Goal: Task Accomplishment & Management: Complete application form

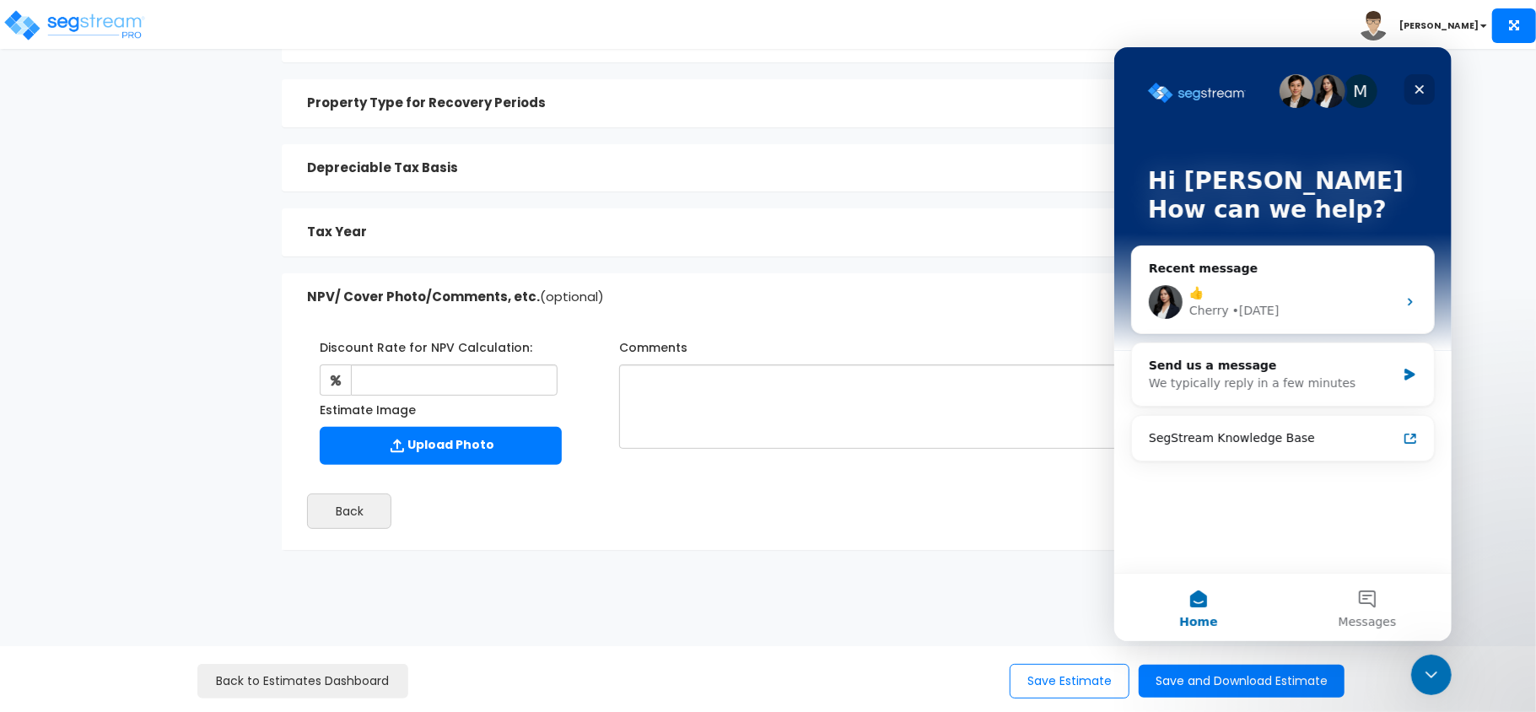
click at [1415, 84] on icon "Close" at bounding box center [1418, 88] width 13 height 13
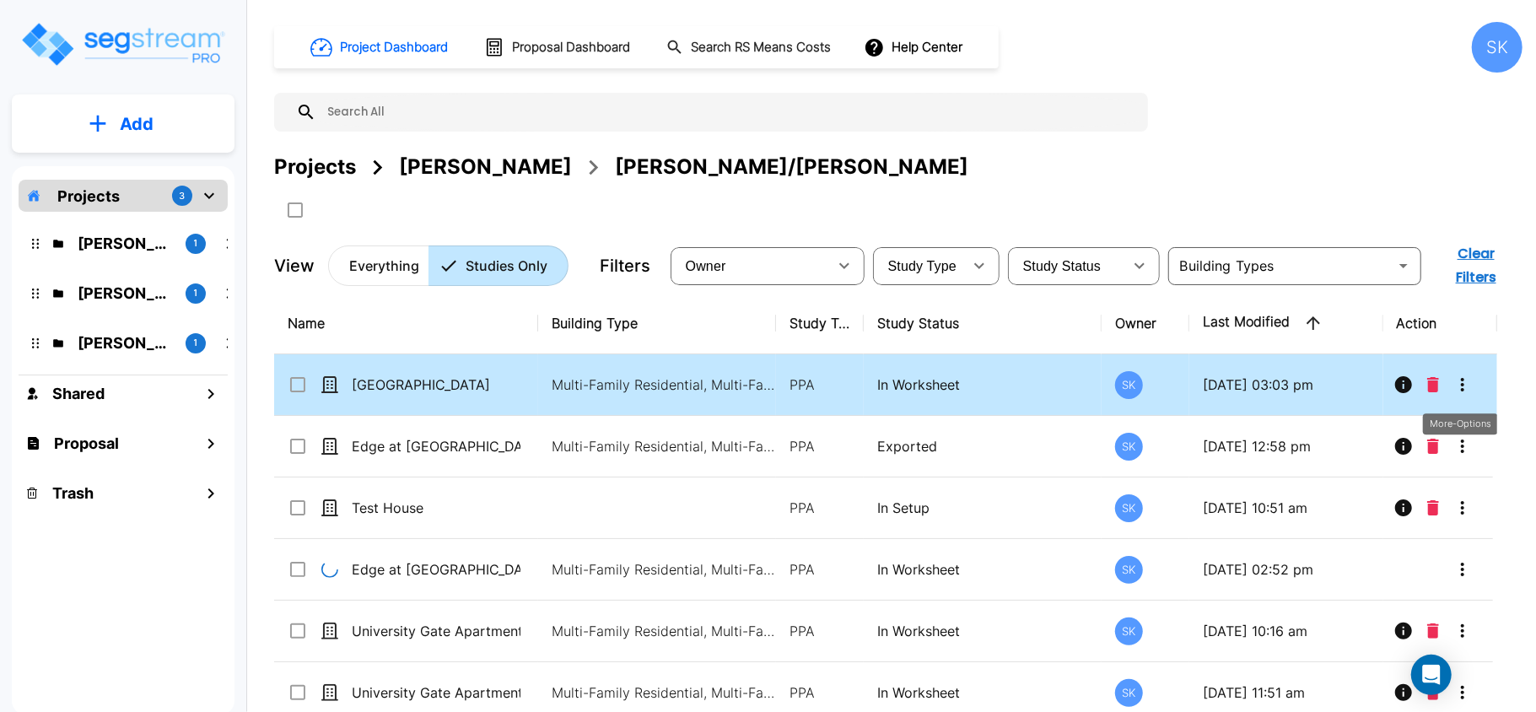
click at [1458, 375] on icon "More-Options" at bounding box center [1463, 385] width 20 height 20
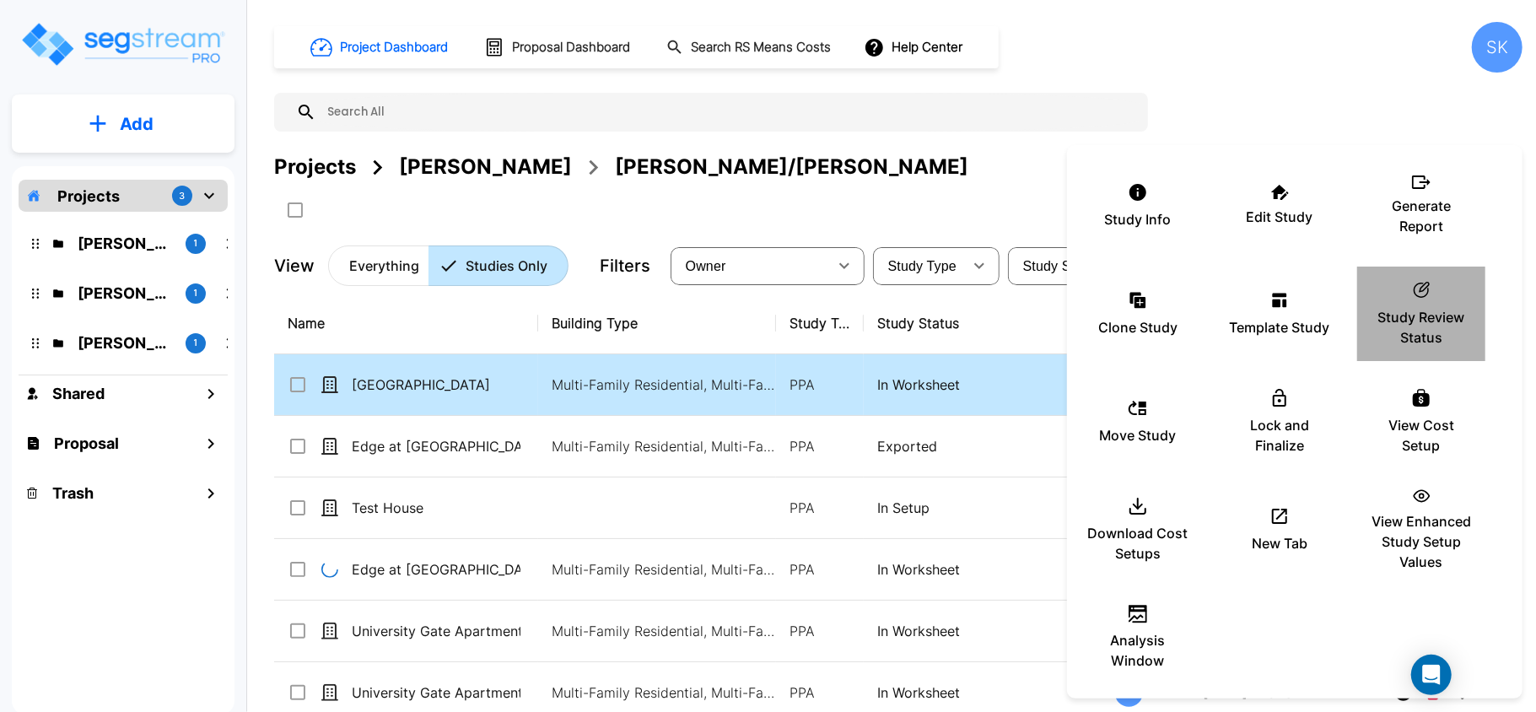
click at [1458, 365] on div "Study Info Edit Study Generate Report Clone Study Template Study ic_fluent_stat…" at bounding box center [1295, 422] width 456 height 540
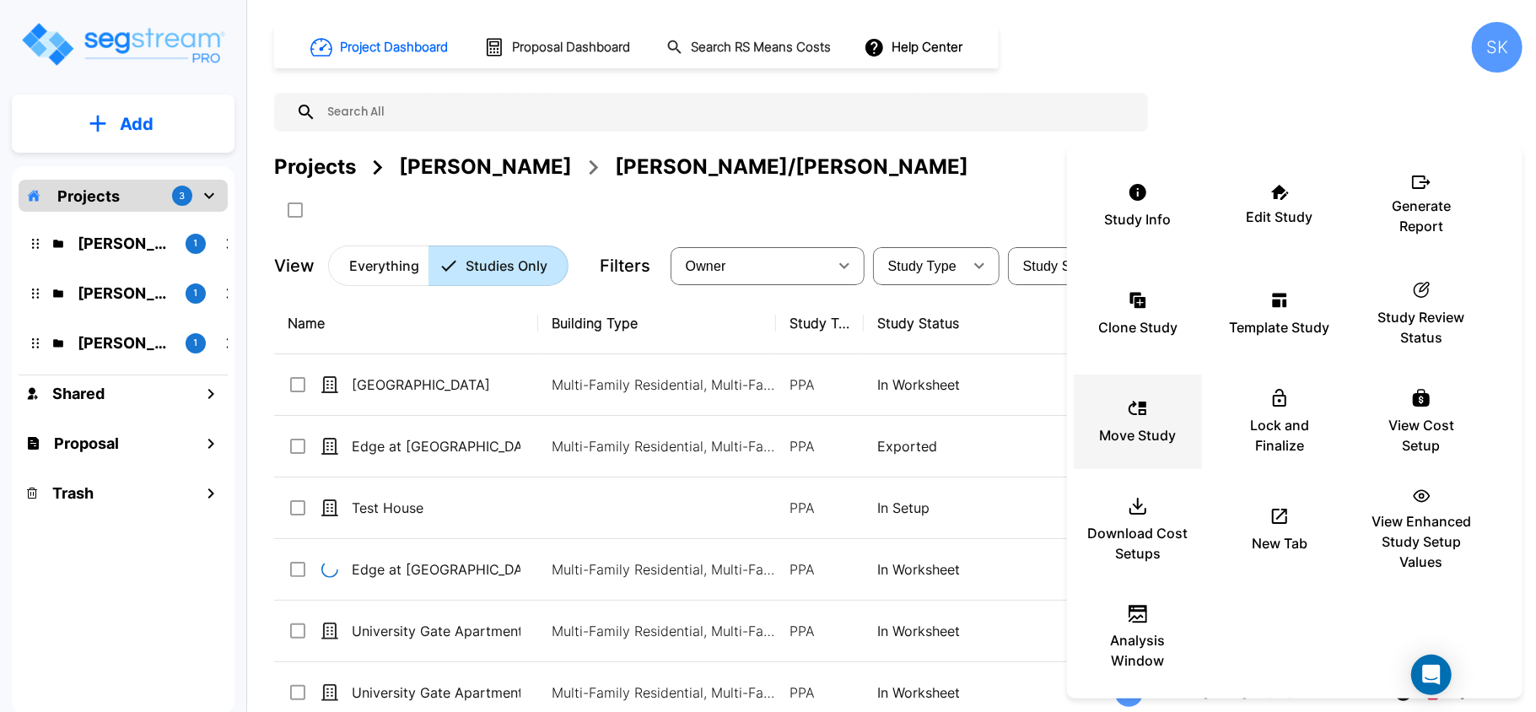
click at [1141, 410] on icon at bounding box center [1138, 408] width 18 height 14
checkbox input "true"
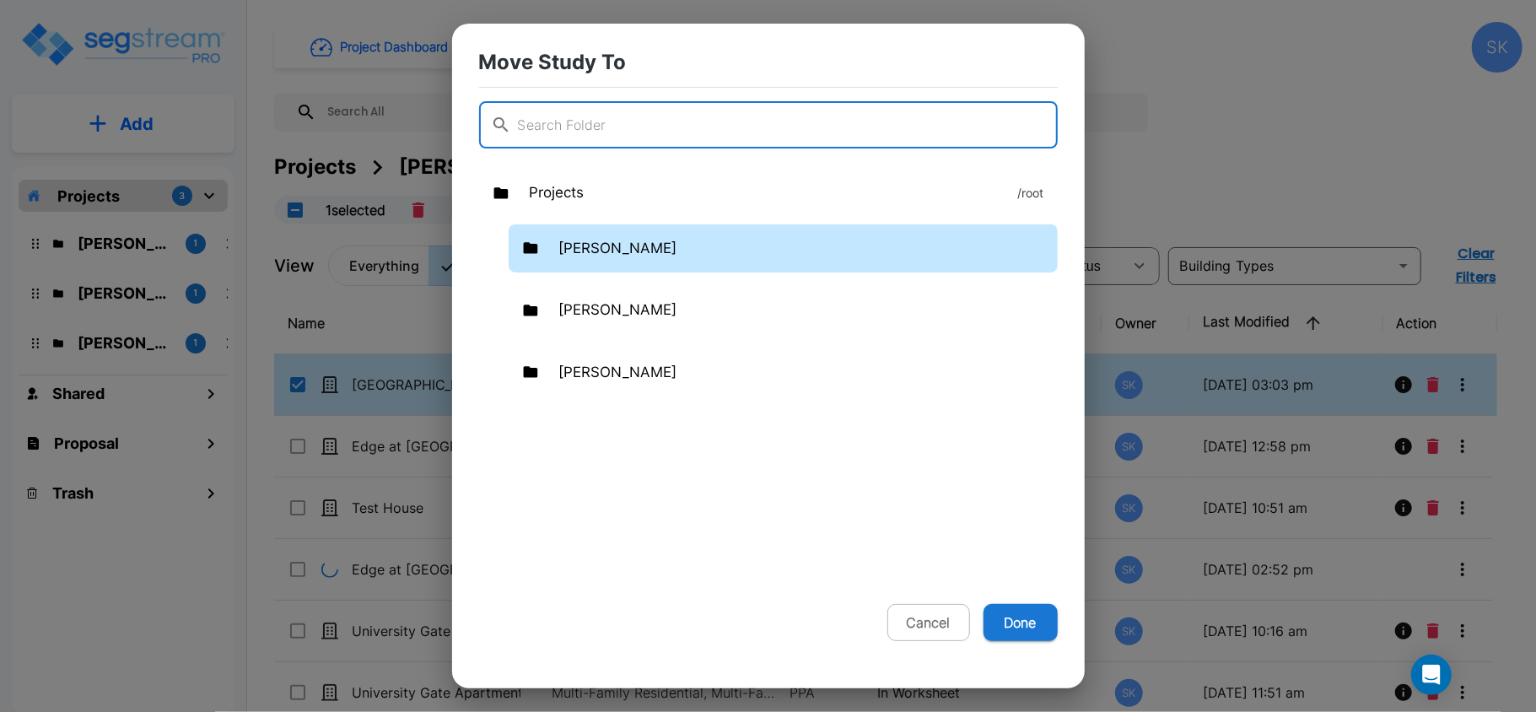
click at [623, 255] on div "Mendy" at bounding box center [783, 248] width 549 height 49
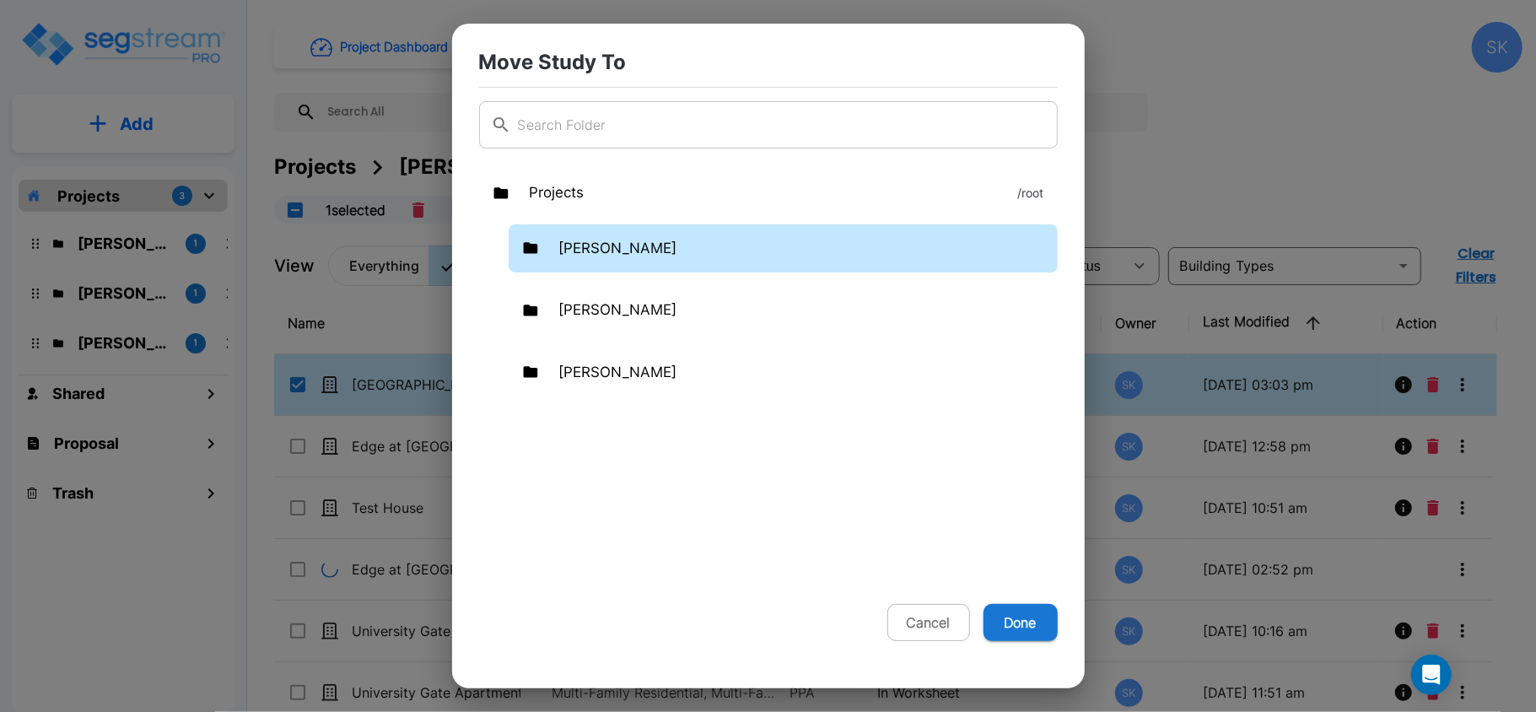
click at [623, 255] on div "Mendy" at bounding box center [783, 248] width 549 height 49
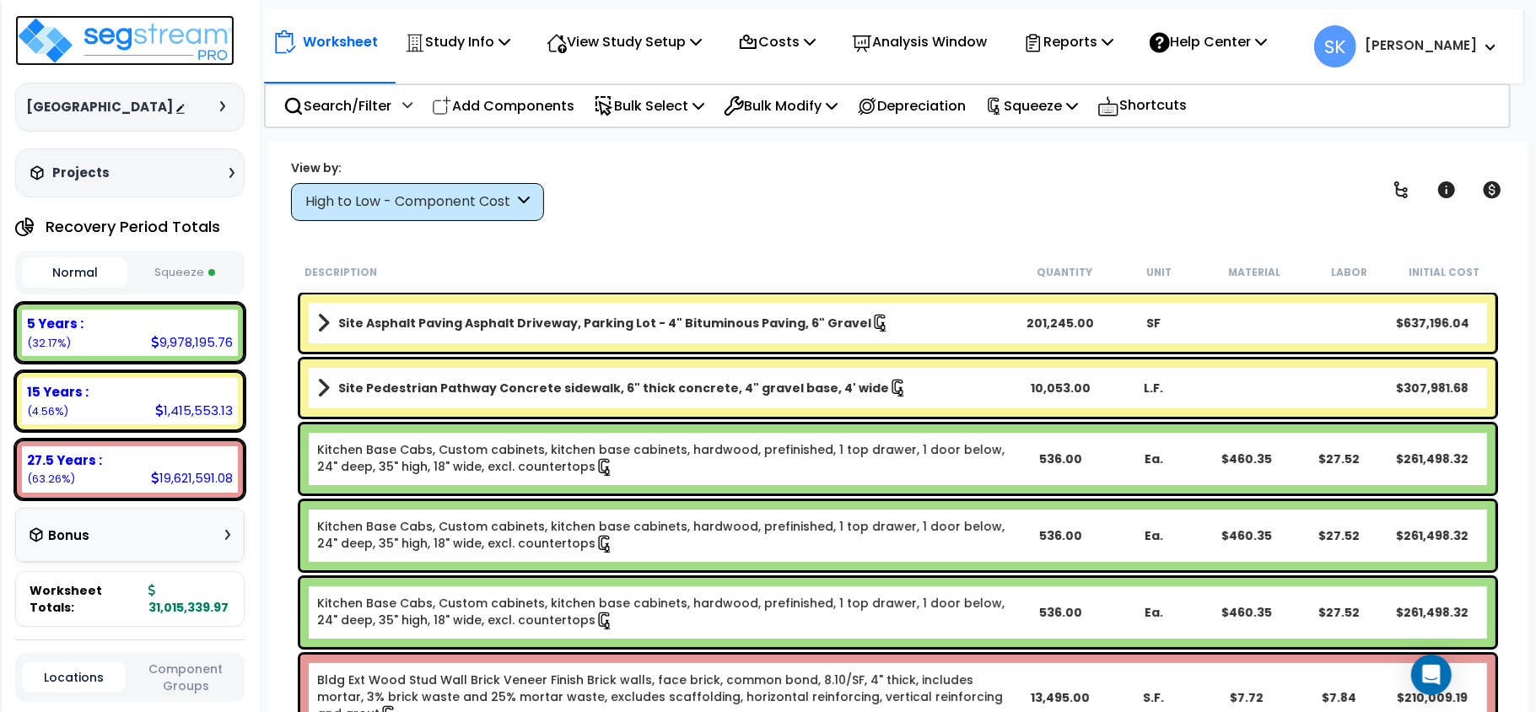
click at [156, 46] on img at bounding box center [124, 40] width 219 height 51
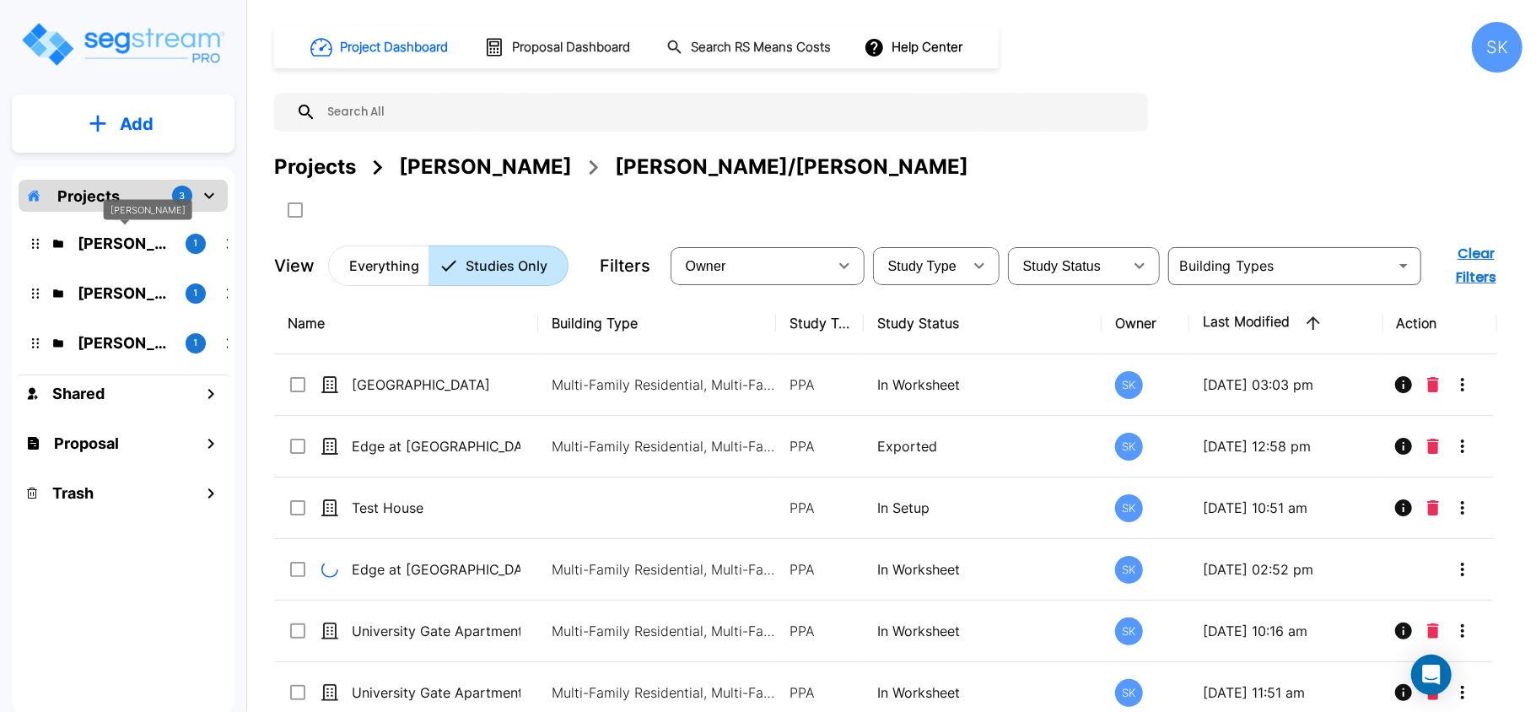
click at [108, 240] on p "[PERSON_NAME]" at bounding box center [125, 243] width 94 height 23
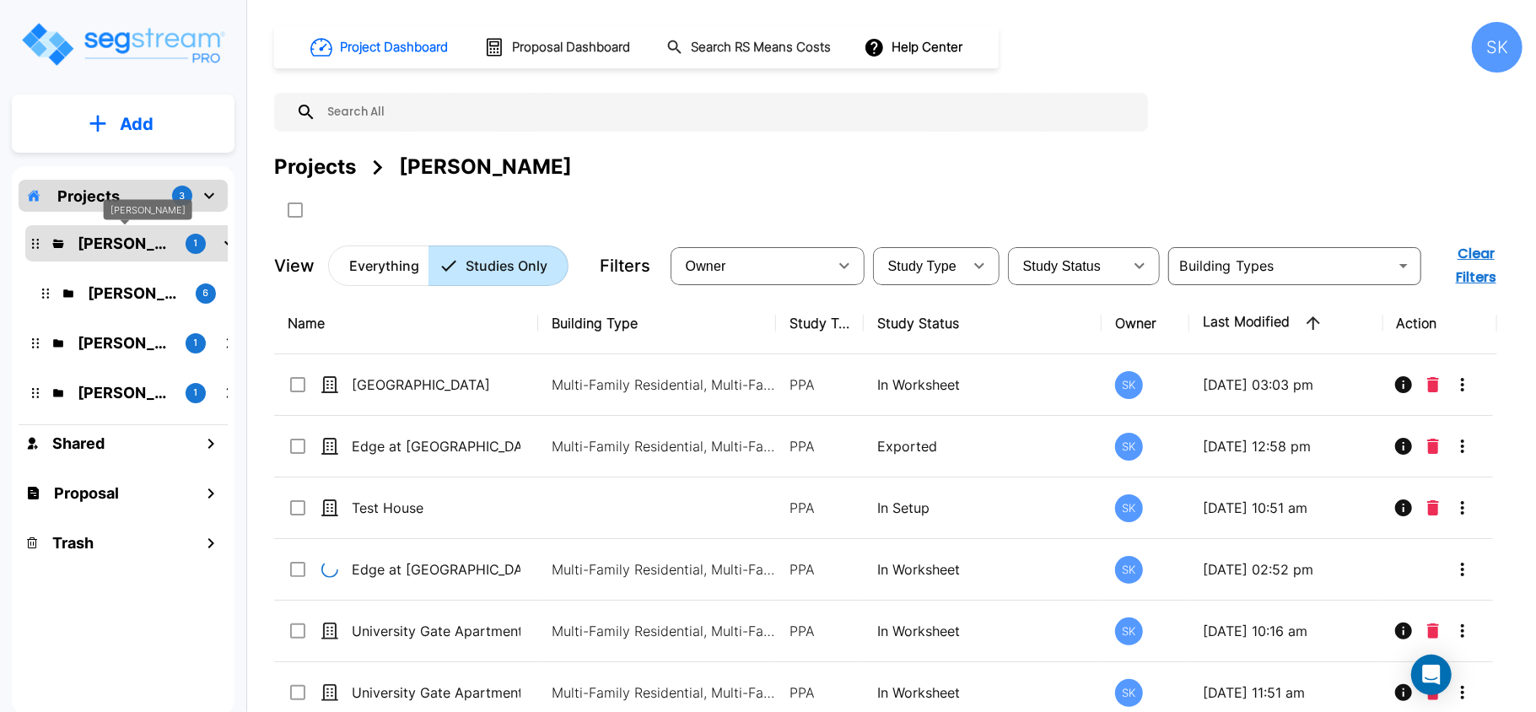
click at [108, 240] on p "[PERSON_NAME]" at bounding box center [125, 243] width 94 height 23
click at [108, 240] on p "Mendy" at bounding box center [125, 243] width 94 height 23
click at [142, 294] on p "Mendy/Marvin" at bounding box center [135, 293] width 94 height 23
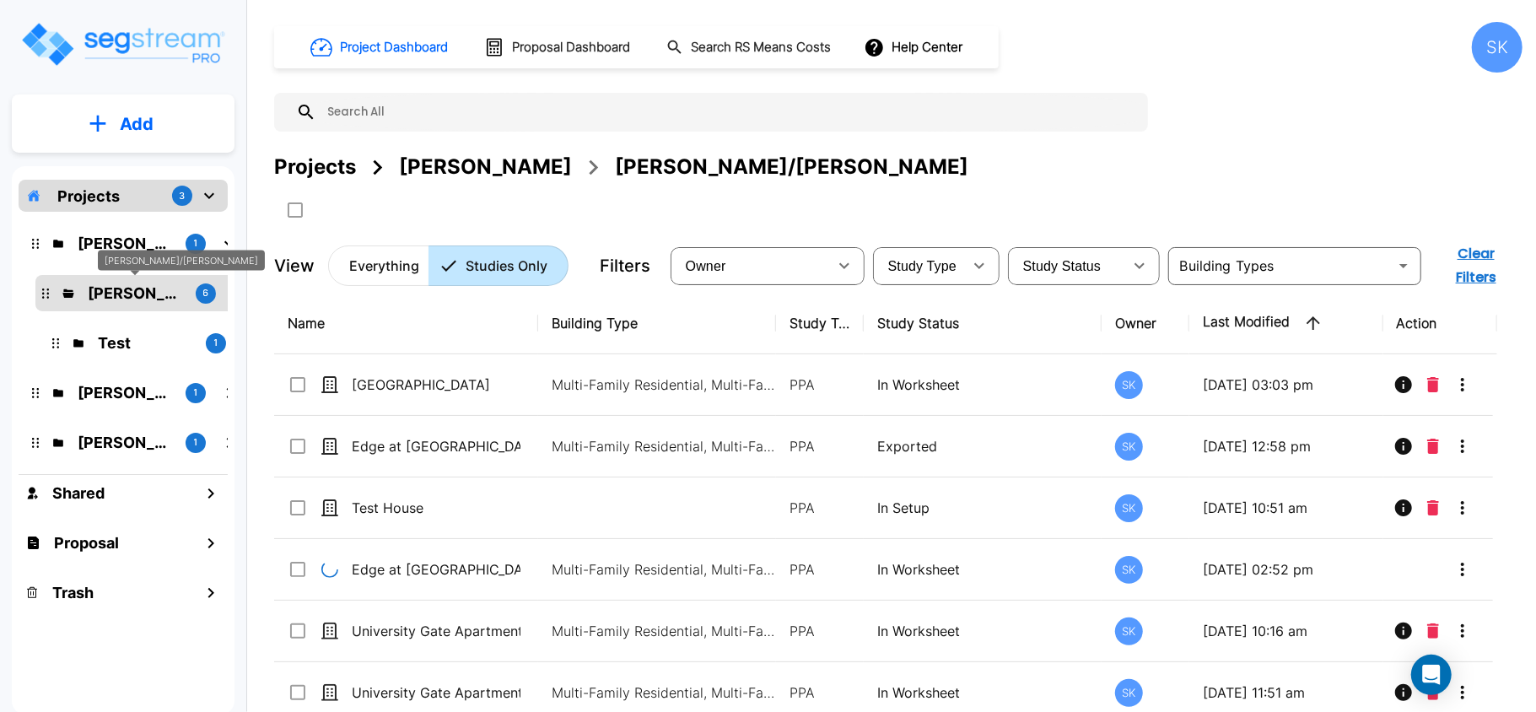
click at [140, 294] on p "Mendy/Marvin" at bounding box center [135, 293] width 94 height 23
click at [408, 256] on p "Everything" at bounding box center [384, 266] width 70 height 20
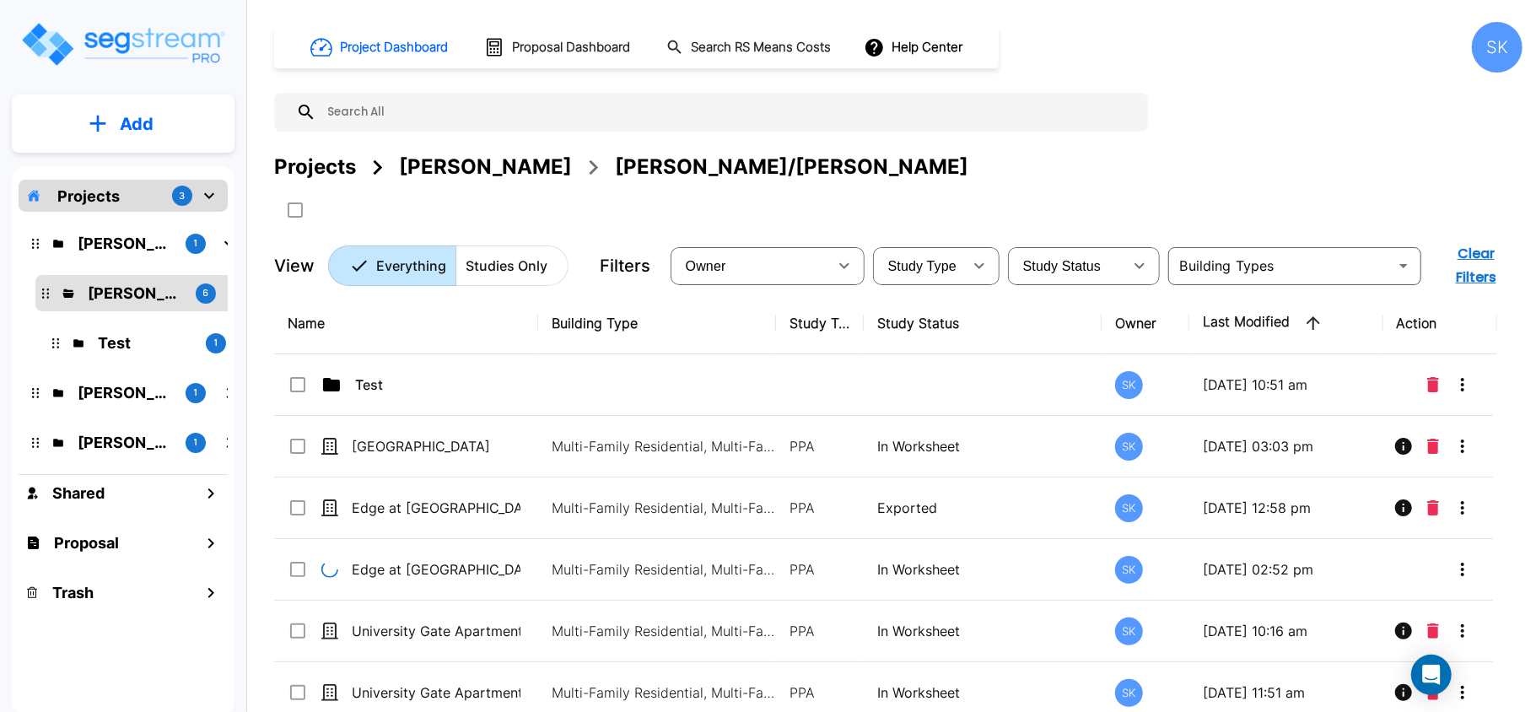
drag, startPoint x: 96, startPoint y: 206, endPoint x: 108, endPoint y: 206, distance: 11.8
click at [101, 206] on p "Projects" at bounding box center [88, 196] width 62 height 23
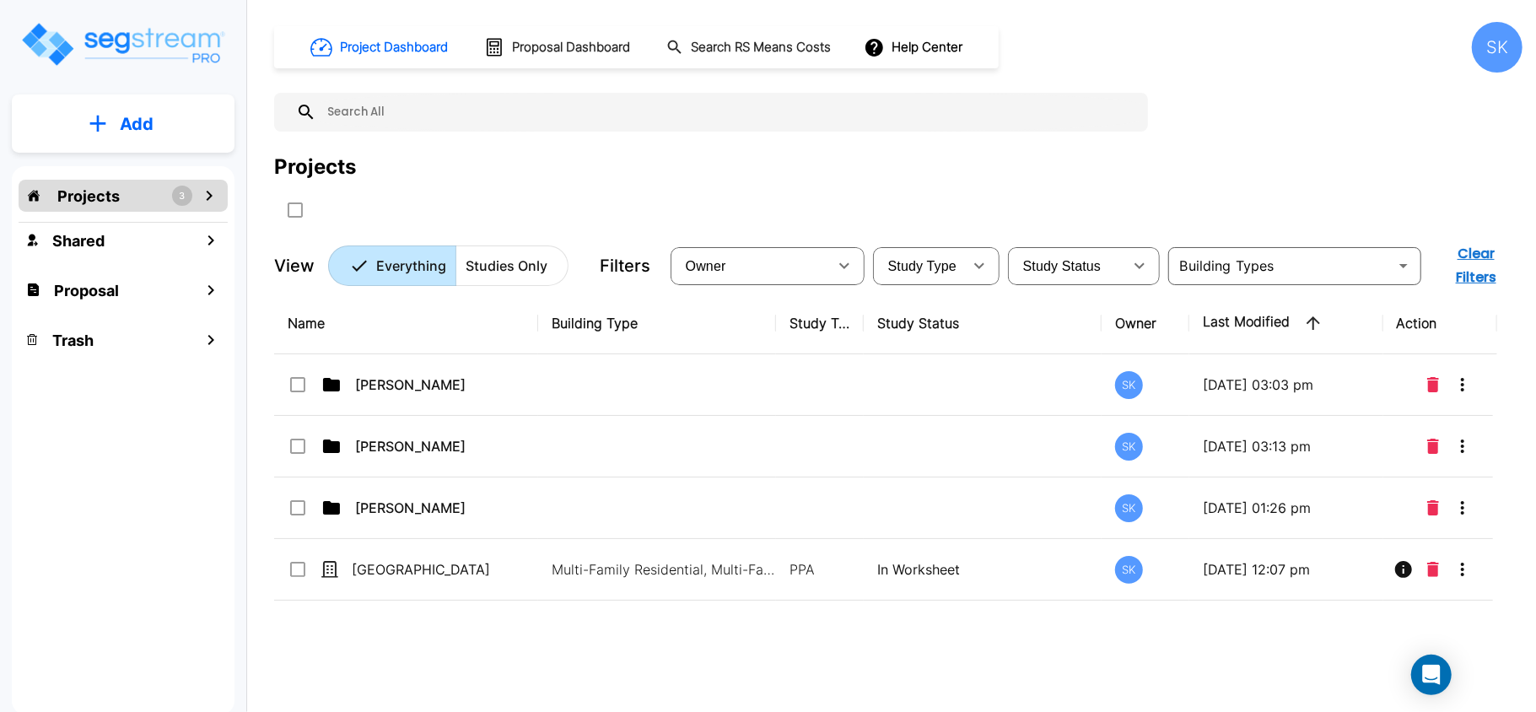
click at [108, 206] on p "Projects" at bounding box center [88, 196] width 62 height 23
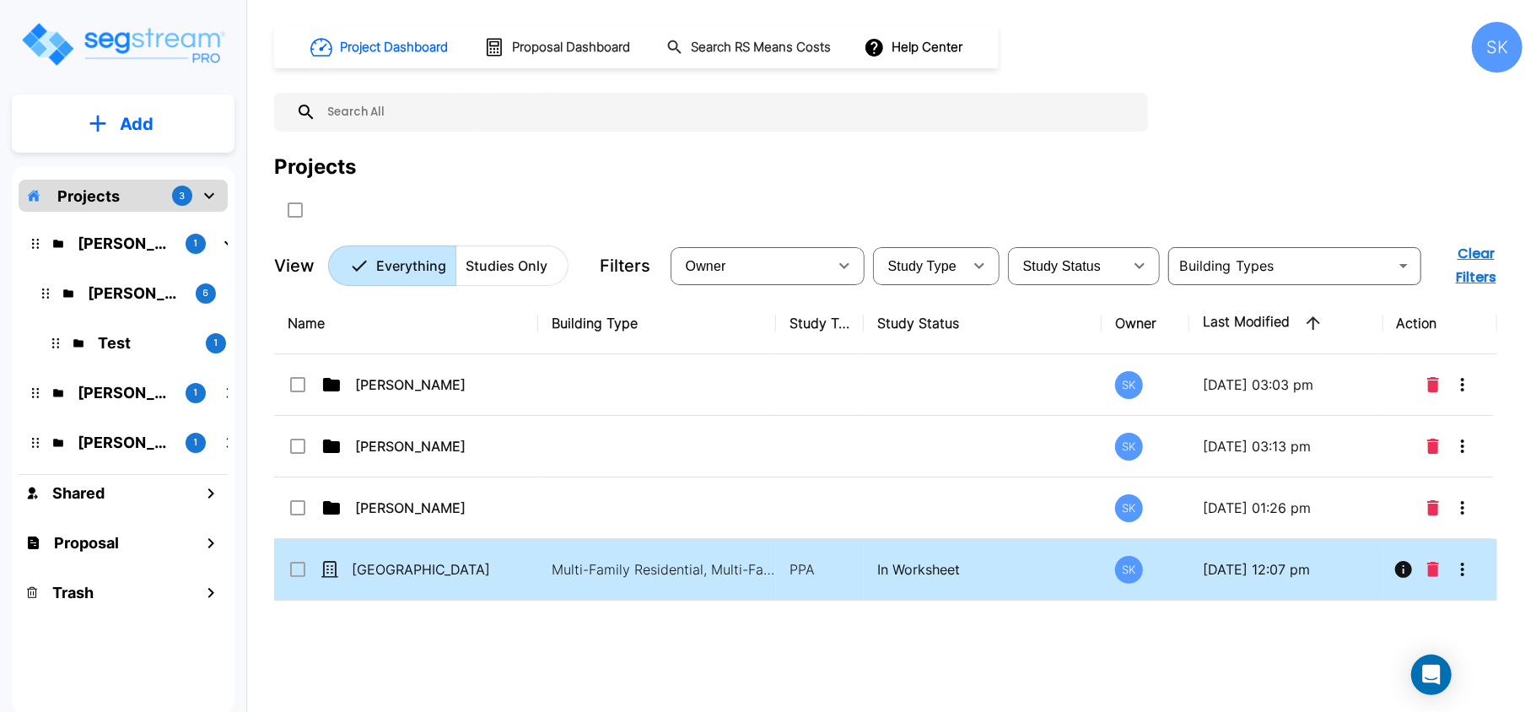
click at [850, 559] on p "PPA" at bounding box center [820, 569] width 61 height 20
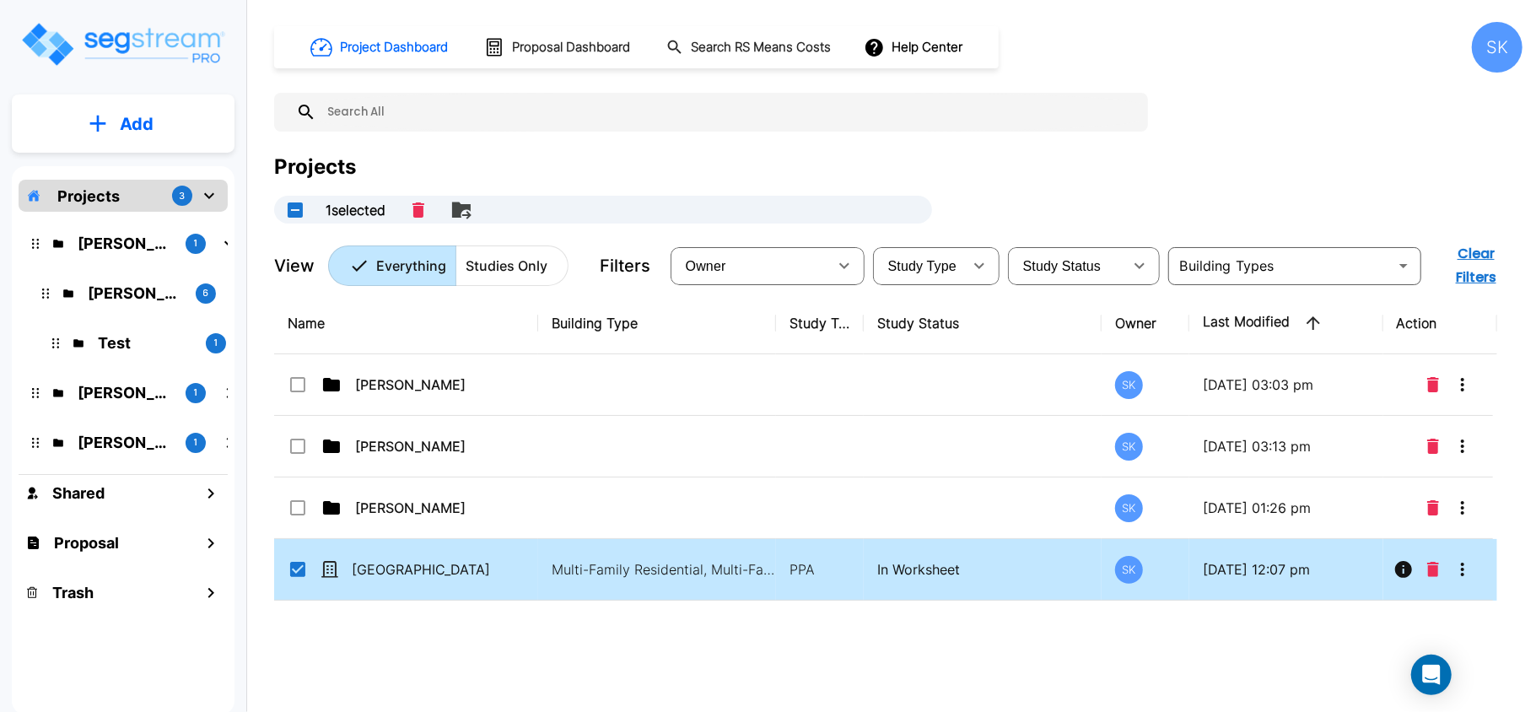
drag, startPoint x: 850, startPoint y: 548, endPoint x: 639, endPoint y: 534, distance: 211.3
click at [639, 539] on tr "Pleasant Ridge Apartments Multi-Family Residential, Multi-Family Residential, M…" at bounding box center [885, 570] width 1223 height 62
click at [639, 539] on td "Multi-Family Residential, Multi-Family Residential, Multi-Family Residential, M…" at bounding box center [657, 570] width 238 height 62
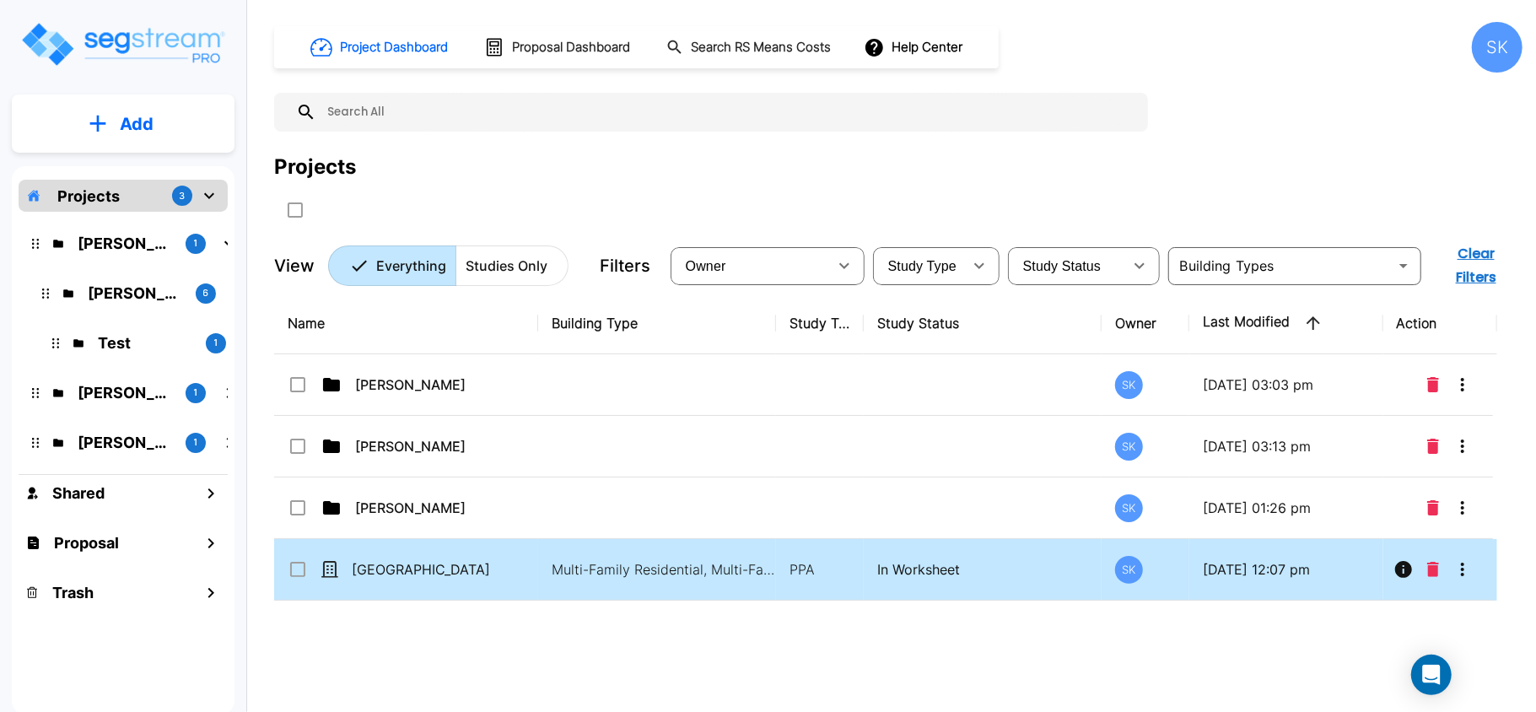
click at [299, 559] on input "select row Pleasant Ridge Apartments" at bounding box center [296, 566] width 17 height 14
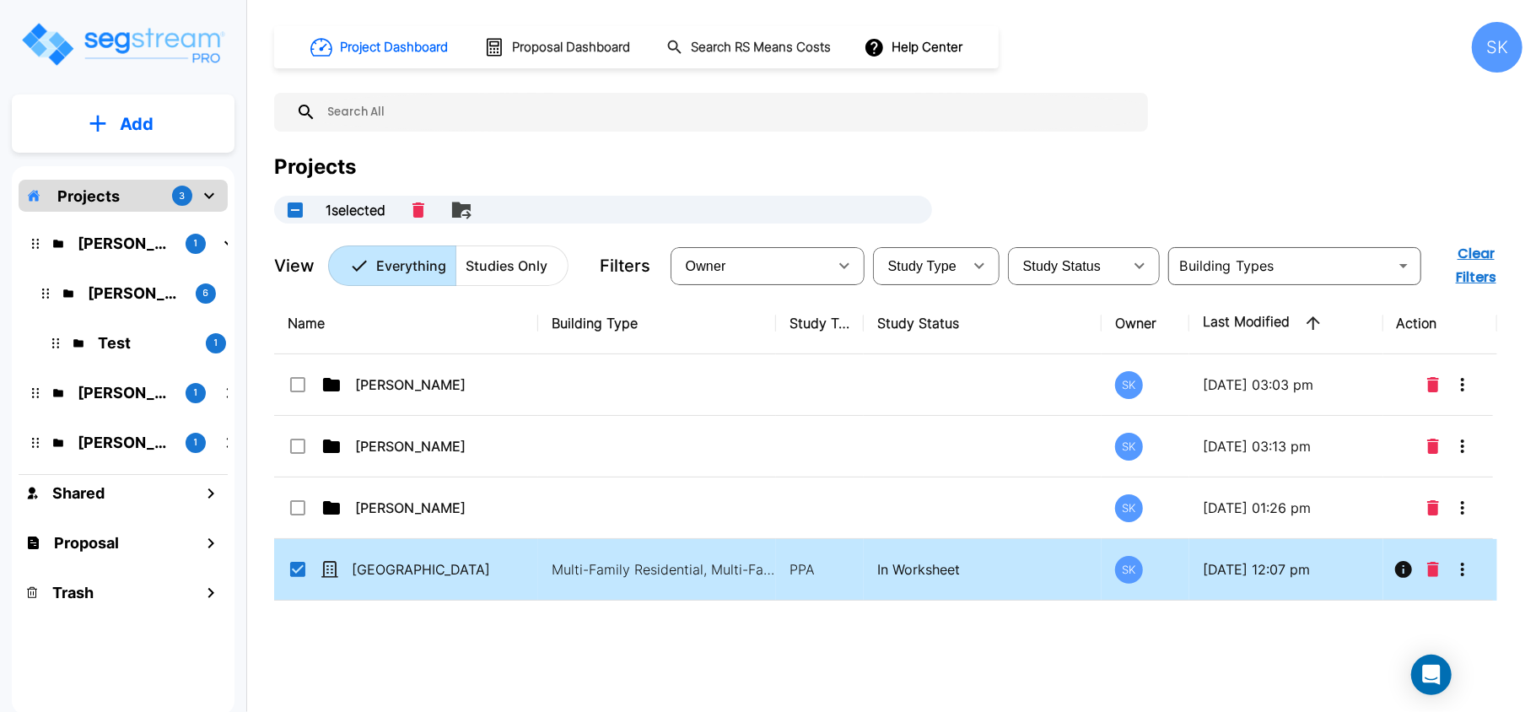
click at [356, 565] on td "[GEOGRAPHIC_DATA]" at bounding box center [406, 570] width 264 height 62
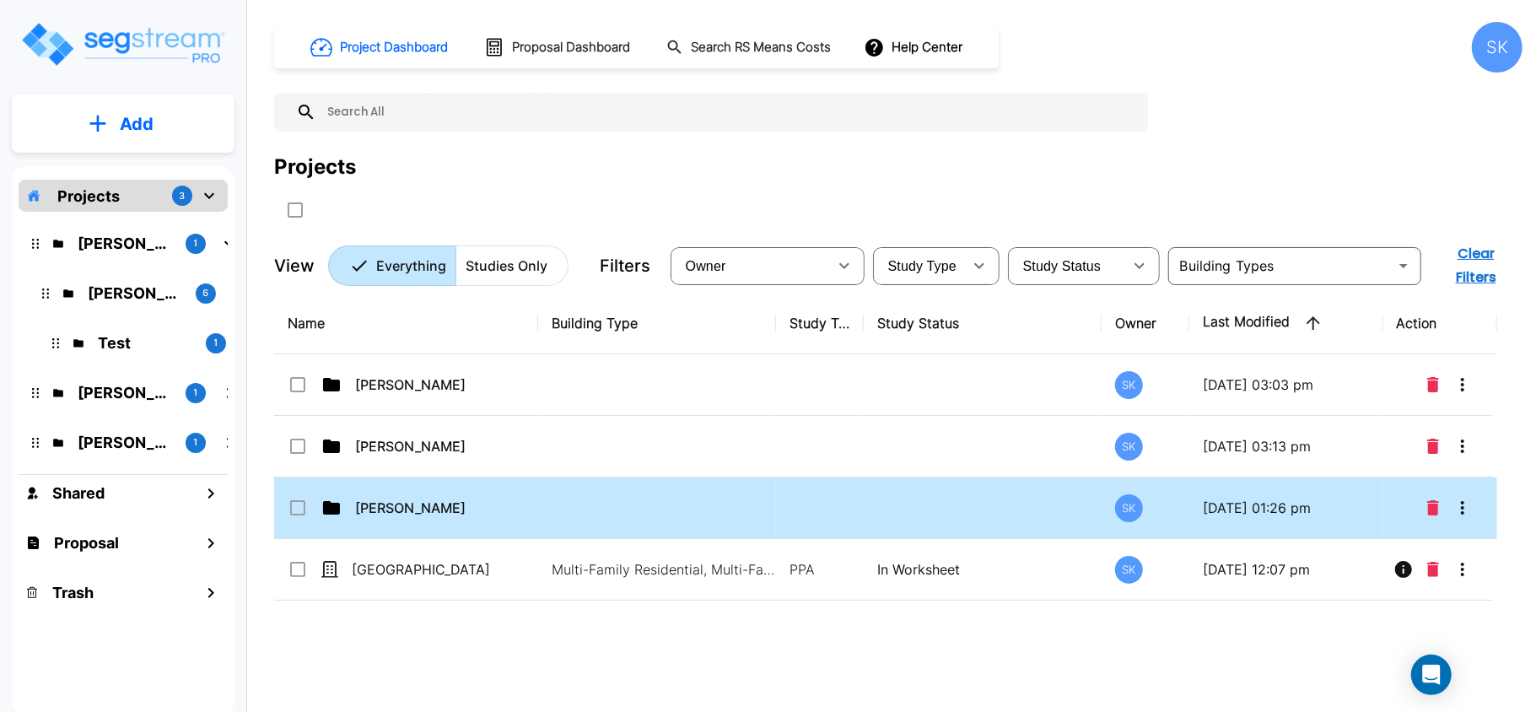
drag, startPoint x: 348, startPoint y: 540, endPoint x: 345, endPoint y: 521, distance: 18.7
click at [345, 521] on tbody "Mendy SK 09/01/2025 - 03:03 pm Wasserman SK 08/05/2025 - 03:13 pm Ari B SK 08/0…" at bounding box center [885, 477] width 1223 height 246
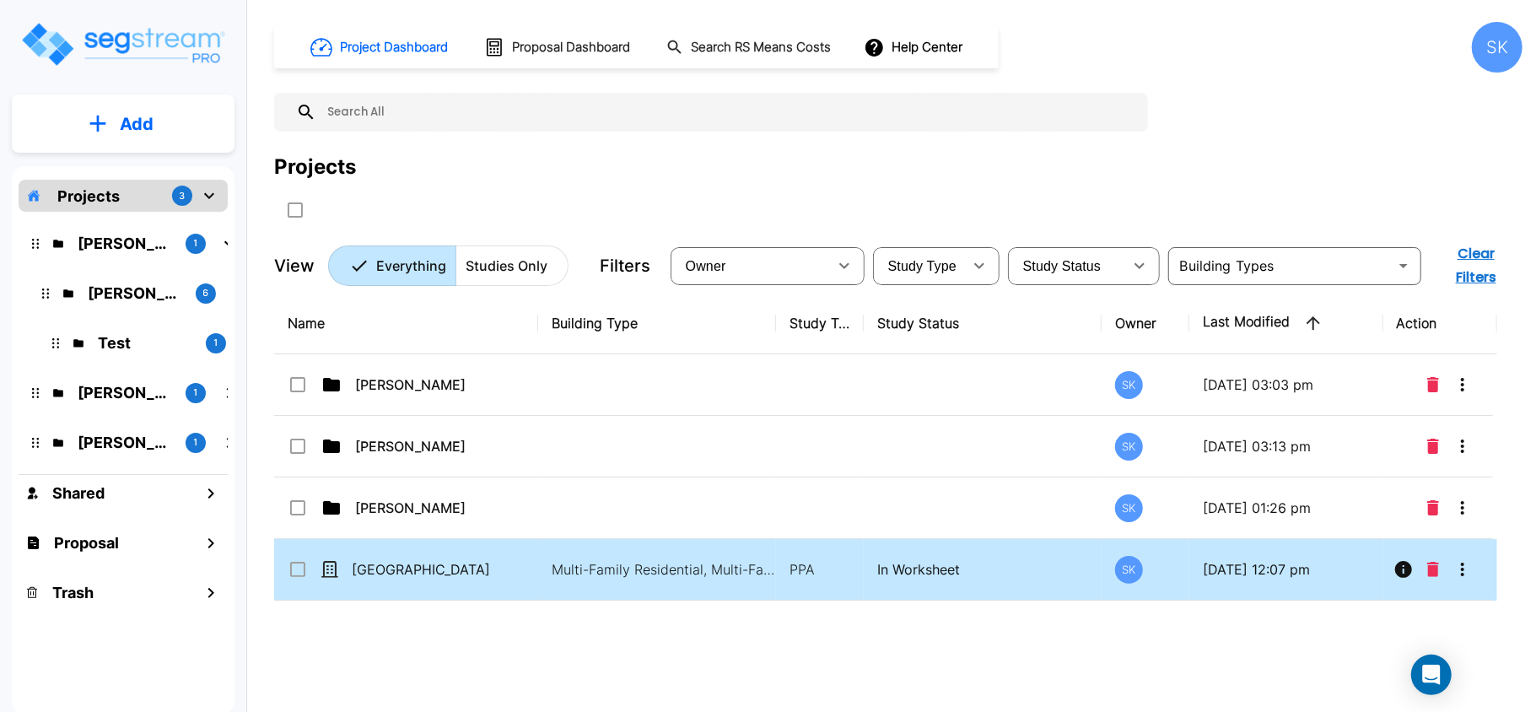
drag, startPoint x: 345, startPoint y: 521, endPoint x: 336, endPoint y: 544, distance: 24.6
click at [336, 544] on tbody "Mendy SK 09/01/2025 - 03:03 pm Wasserman SK 08/05/2025 - 03:13 pm Ari B SK 08/0…" at bounding box center [885, 477] width 1223 height 246
click at [334, 562] on icon at bounding box center [329, 569] width 15 height 15
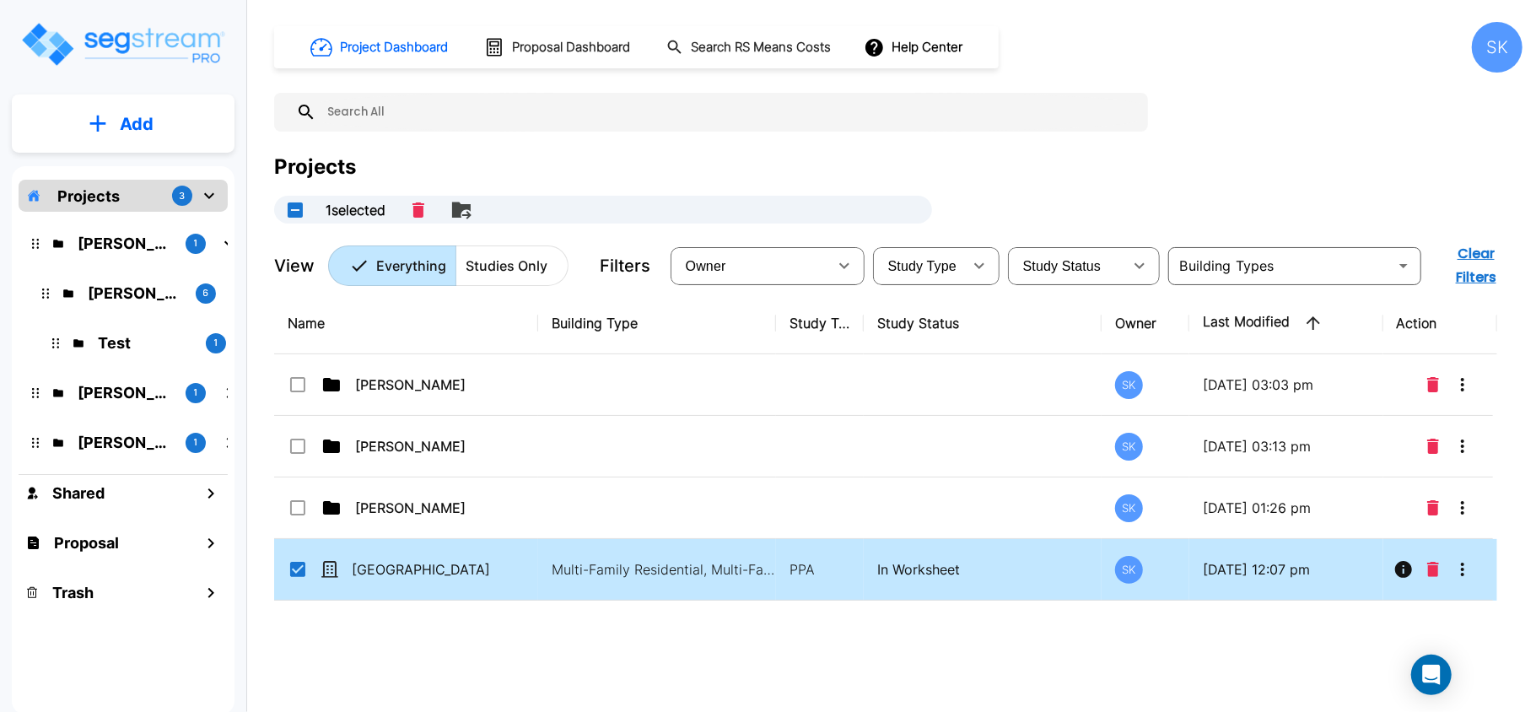
checkbox input "true"
click at [1459, 559] on icon "More-Options" at bounding box center [1463, 569] width 20 height 20
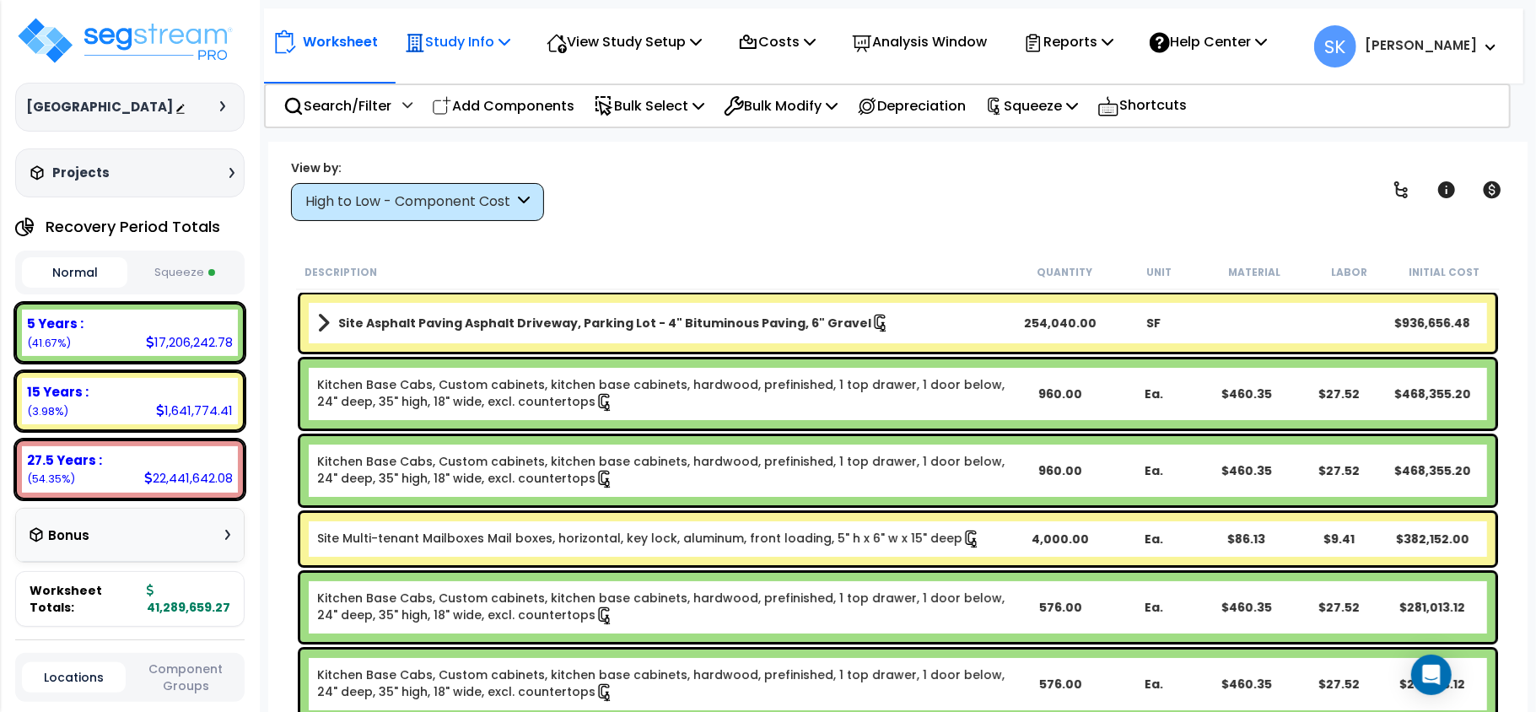
click at [510, 45] on icon at bounding box center [505, 41] width 12 height 13
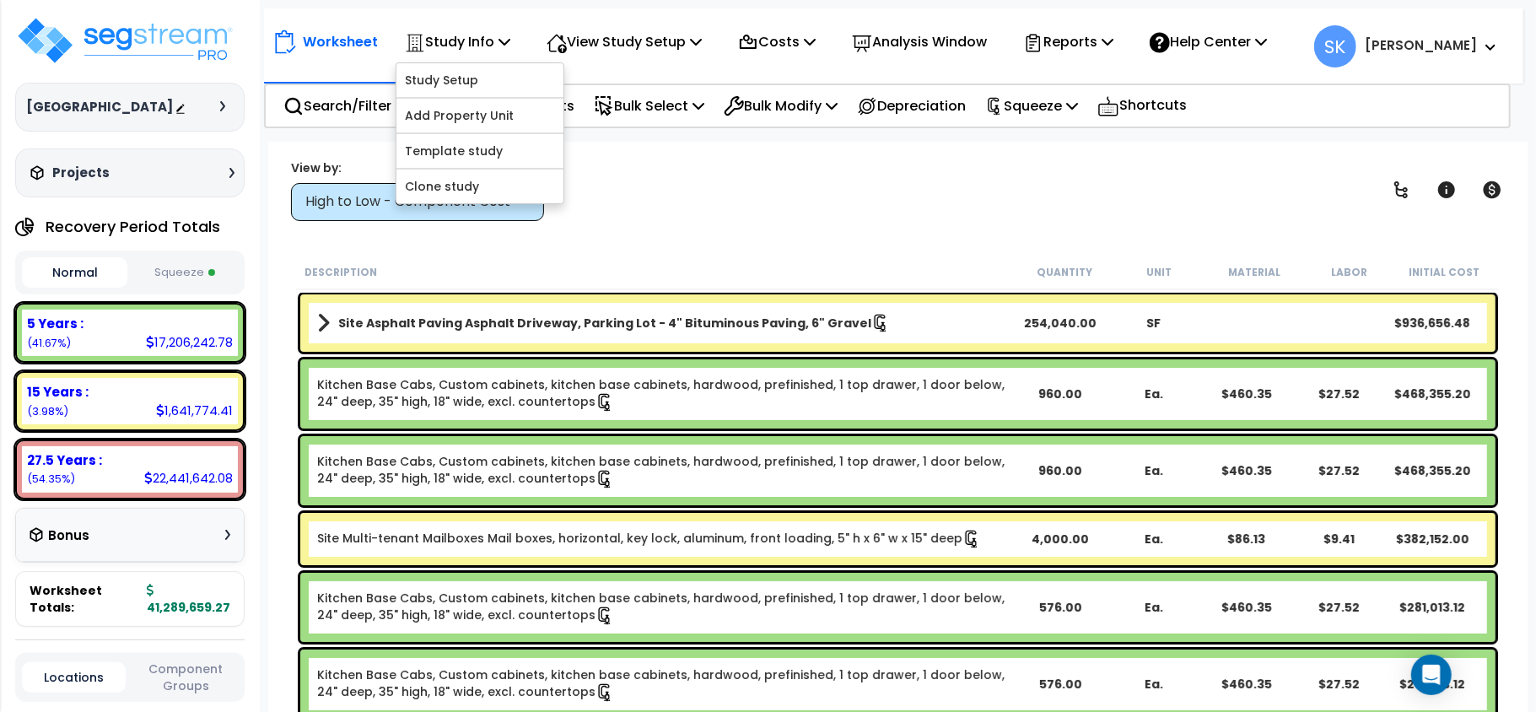
click at [849, 214] on div "View by: High to Low - Component Cost High to Low - Component Cost" at bounding box center [898, 190] width 1226 height 62
click at [847, 213] on div "View by: High to Low - Component Cost High to Low - Component Cost" at bounding box center [898, 190] width 1226 height 62
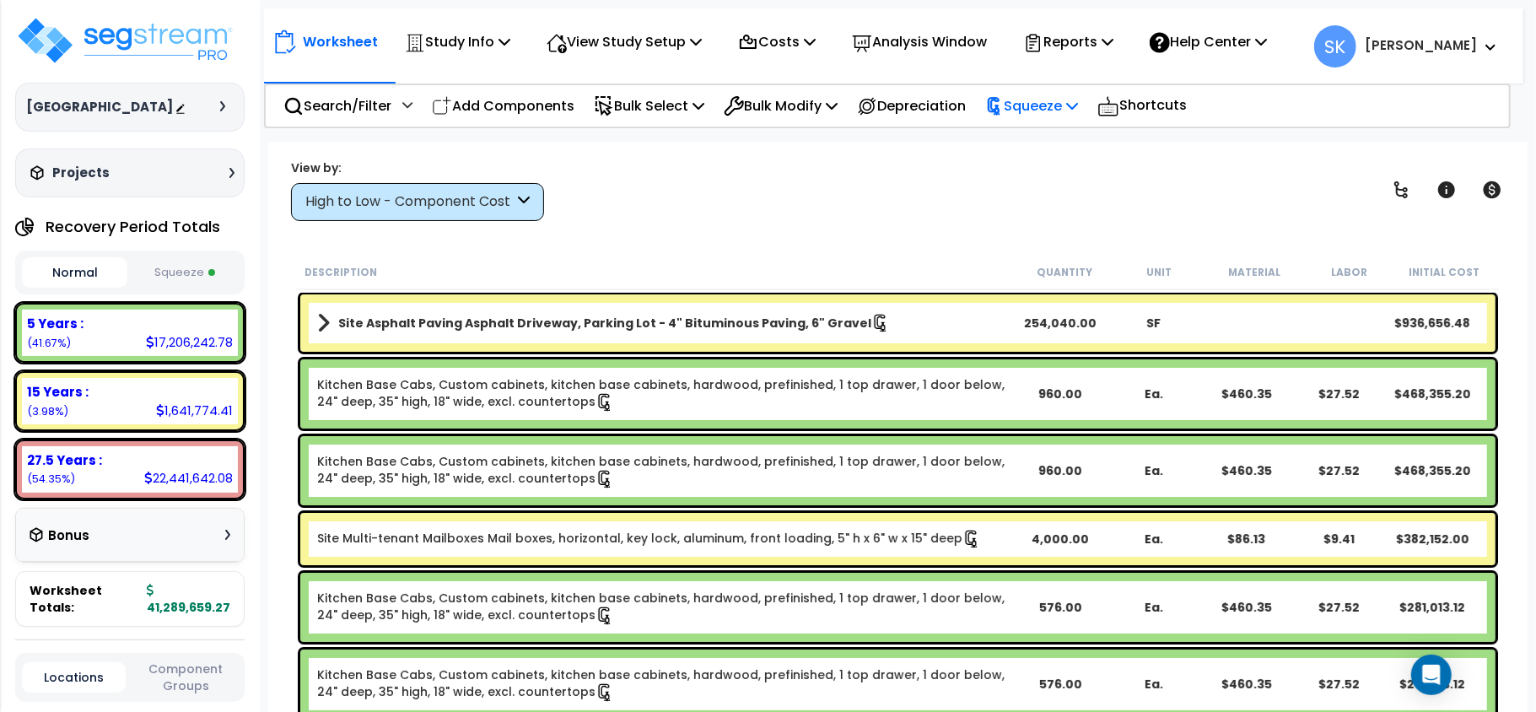
click at [1078, 95] on p "Squeeze" at bounding box center [1031, 105] width 93 height 23
click at [1076, 95] on p "Squeeze" at bounding box center [1031, 105] width 93 height 23
click at [1075, 95] on p "Squeeze" at bounding box center [1031, 105] width 93 height 23
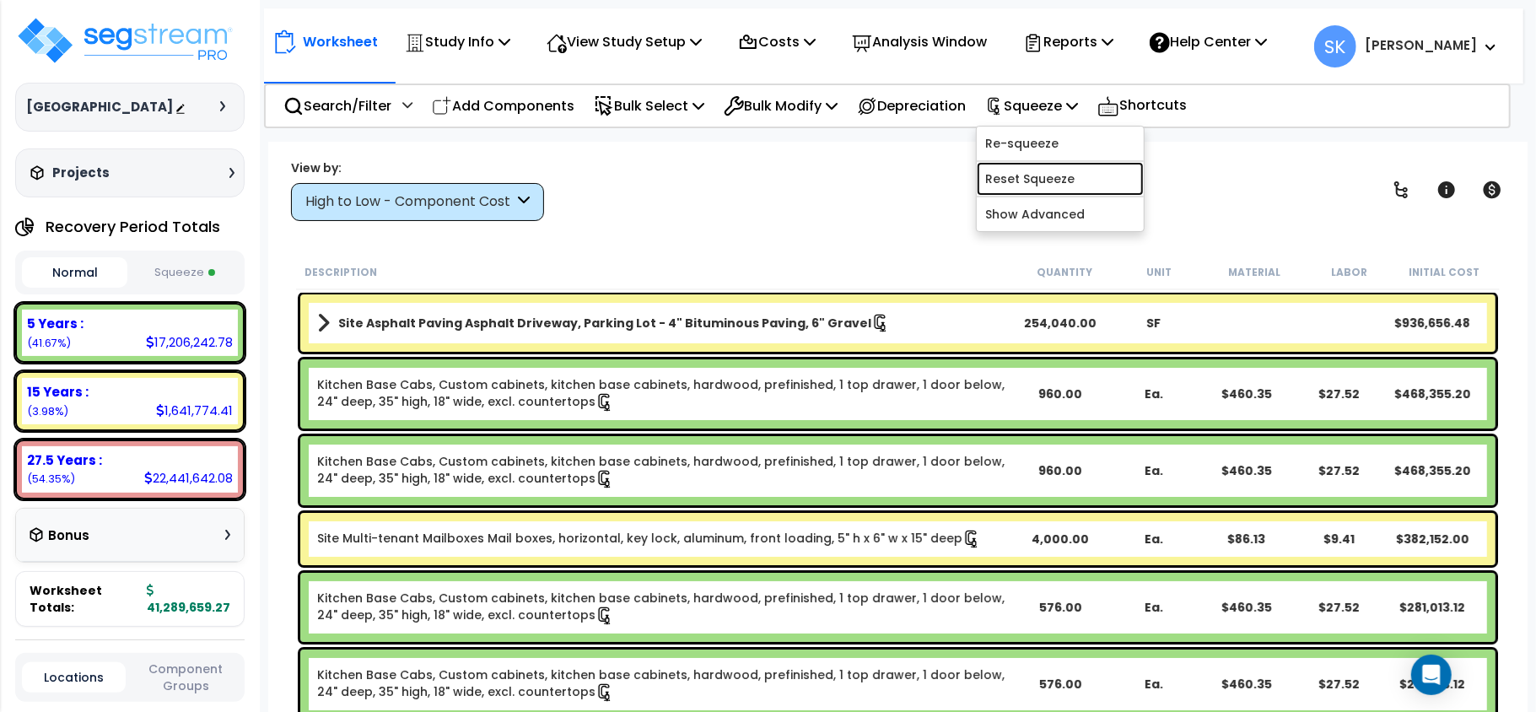
click at [1061, 172] on link "Reset Squeeze" at bounding box center [1060, 179] width 167 height 34
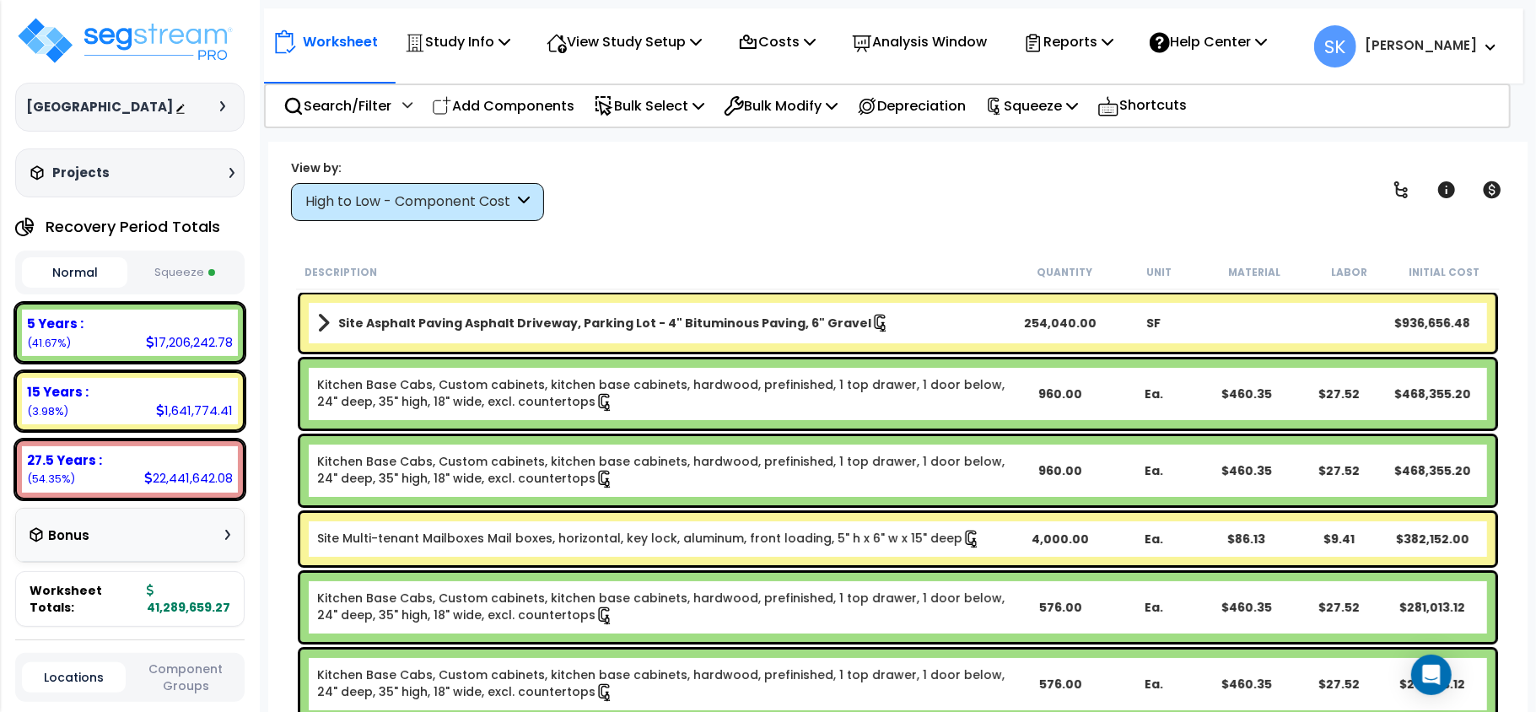
click at [172, 288] on button "Squeeze" at bounding box center [184, 273] width 105 height 30
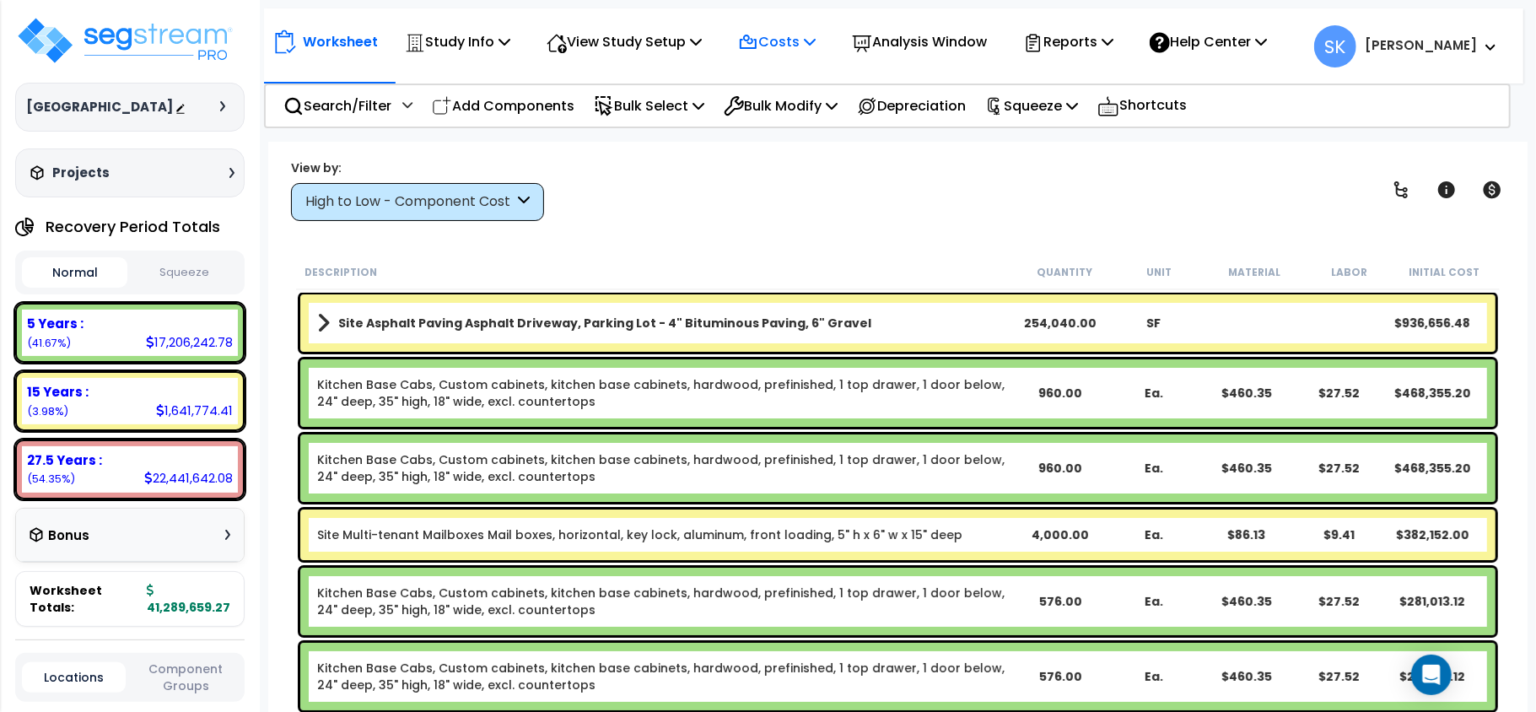
click at [816, 47] on icon at bounding box center [810, 41] width 12 height 13
click at [702, 45] on icon at bounding box center [696, 41] width 12 height 13
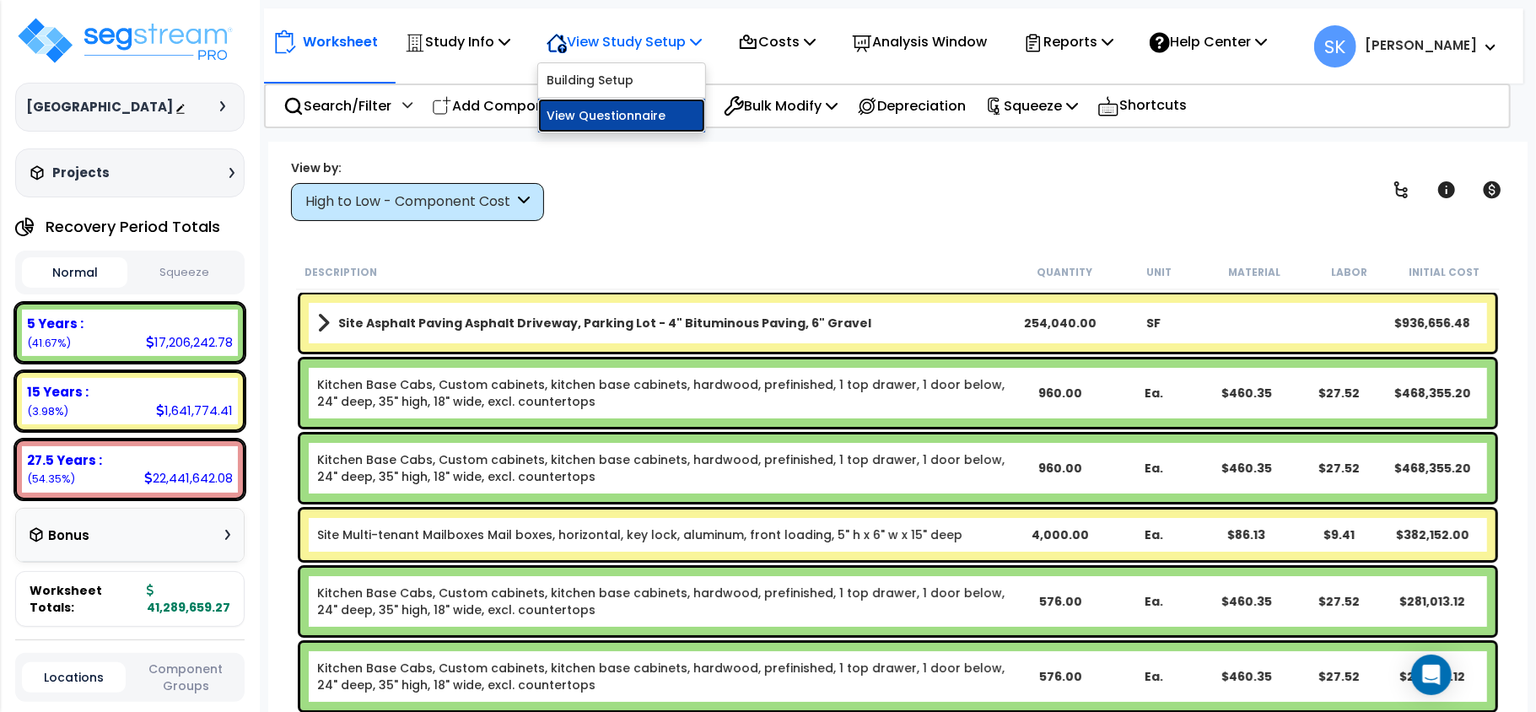
click at [638, 118] on link "View Questionnaire" at bounding box center [621, 116] width 167 height 34
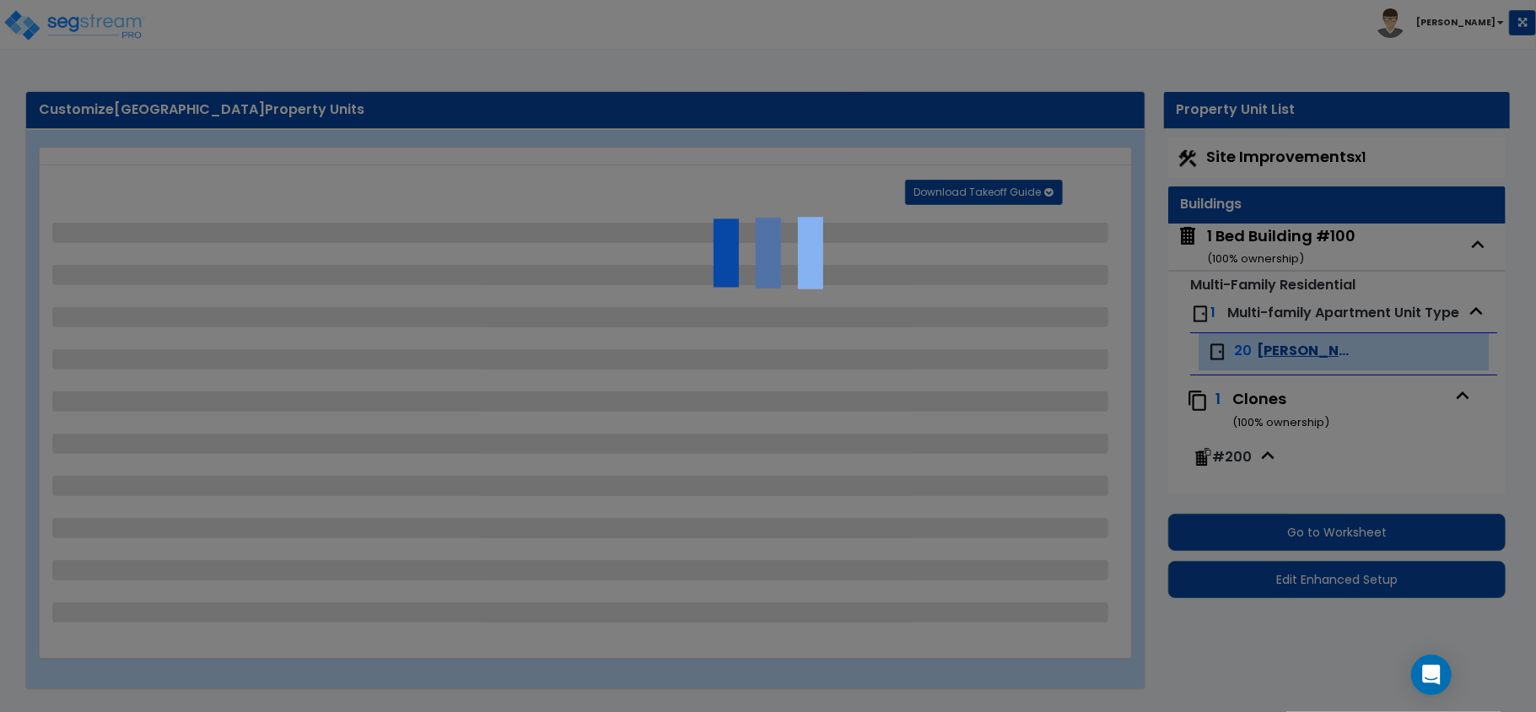
select select "1"
select select "5"
select select "2"
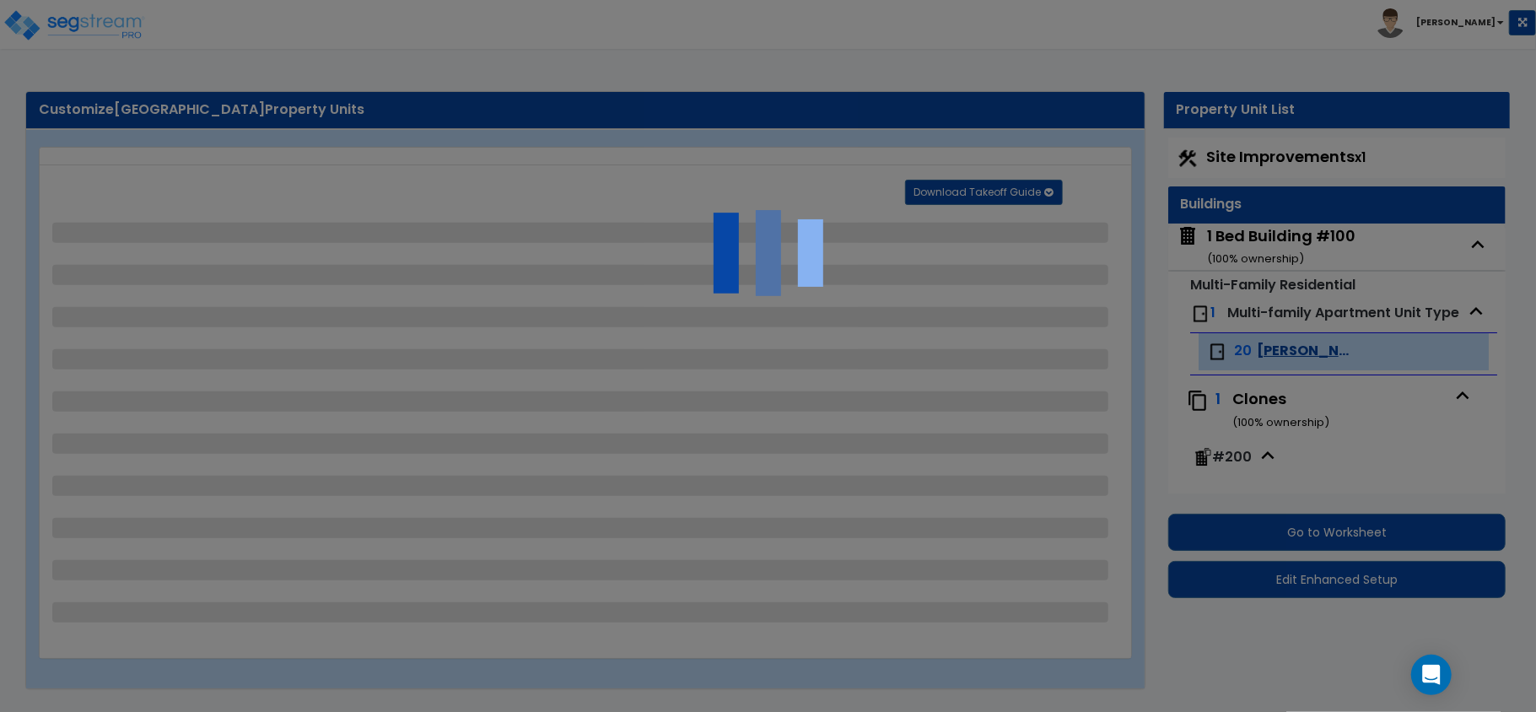
select select "2"
select select "1"
select select "2"
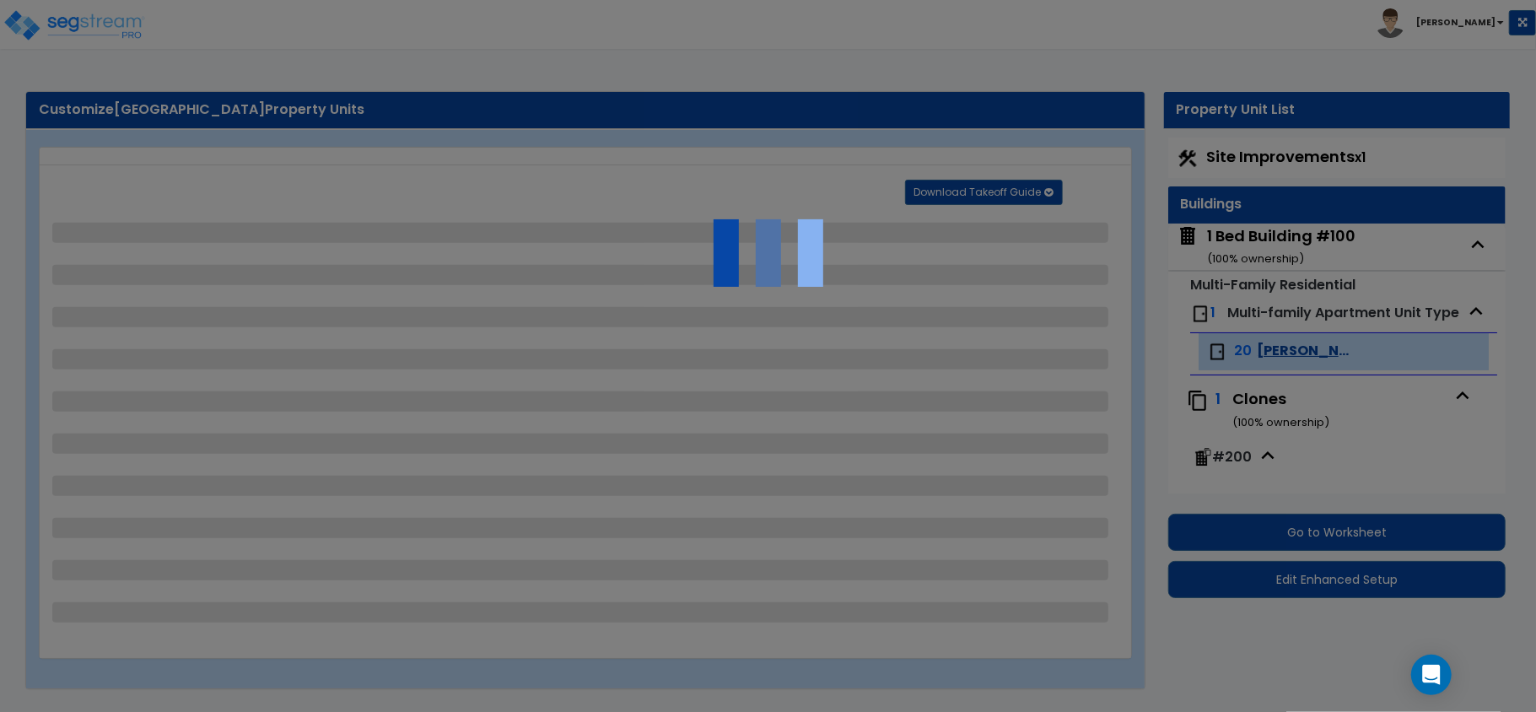
select select "1"
select select "3"
select select "2"
select select "1"
select select "2"
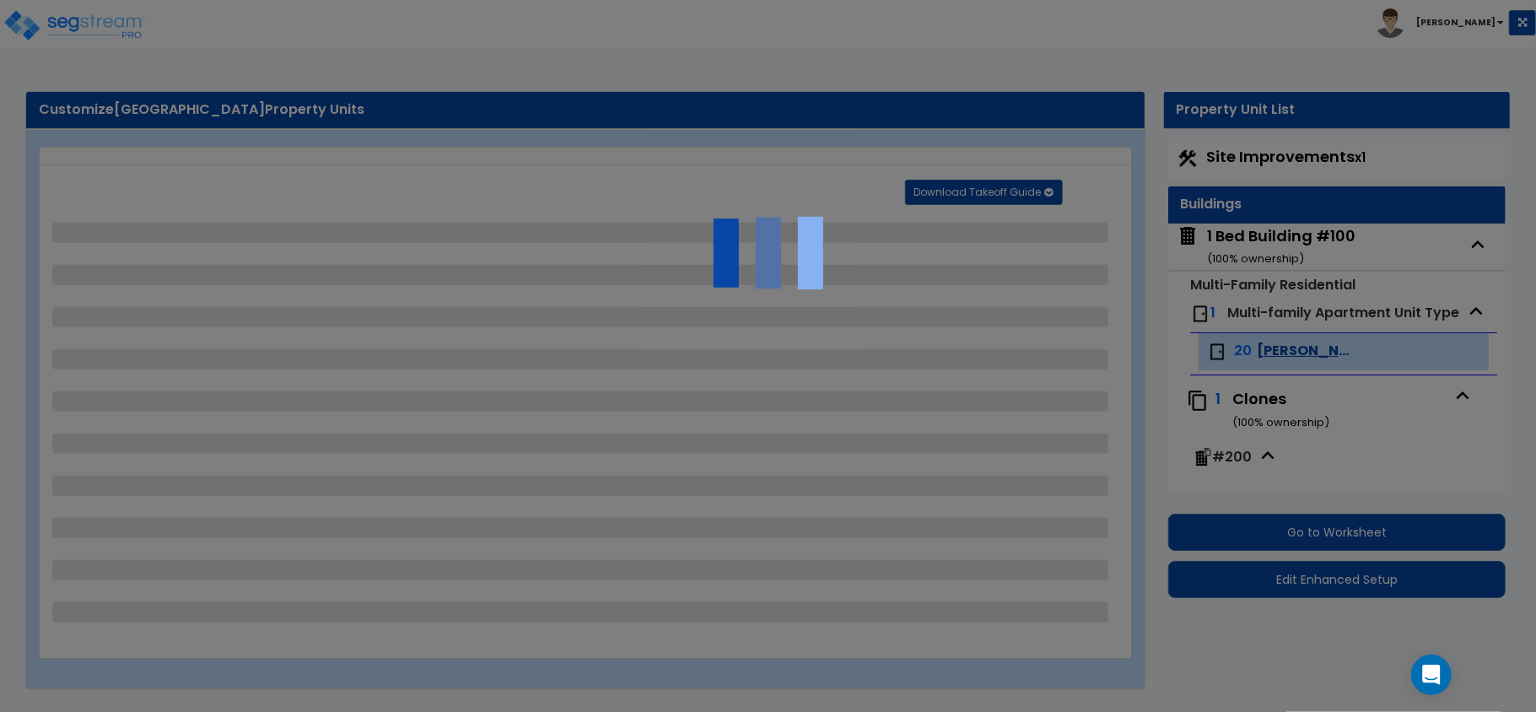
select select "1"
select select "3"
select select "2"
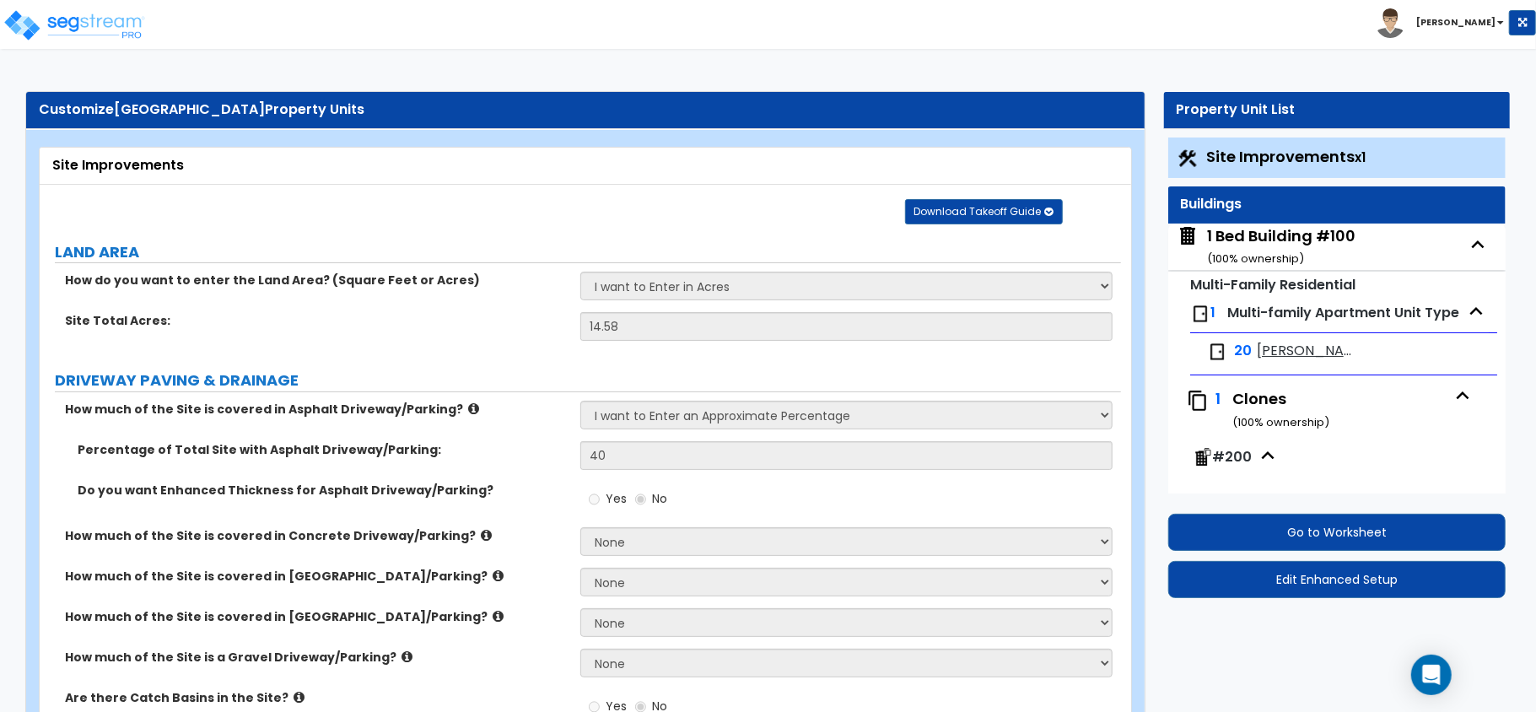
click at [1260, 248] on div "1 Bed Building #100 ( 100 % ownership)" at bounding box center [1281, 246] width 148 height 43
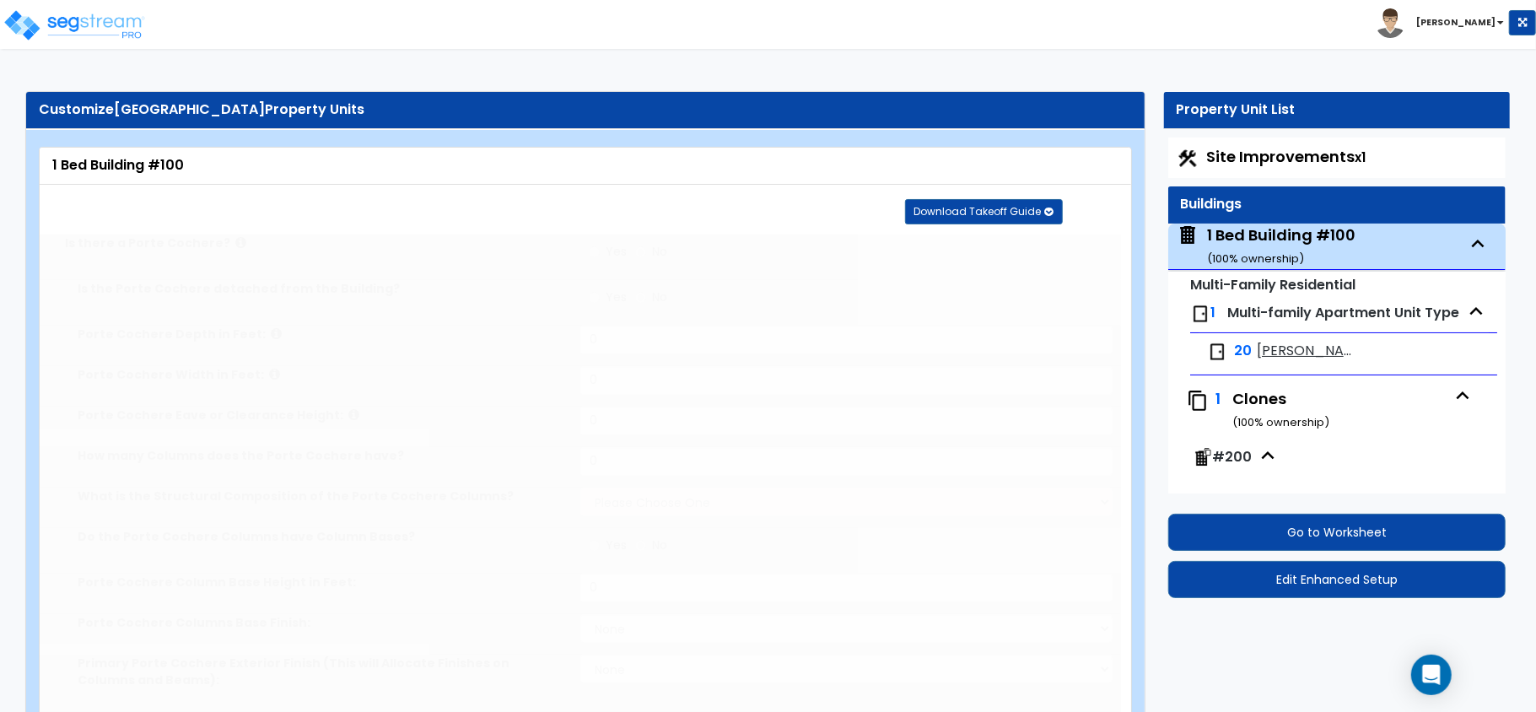
type input "24"
type input "112.5"
type input "2"
type input "2615"
select select "2"
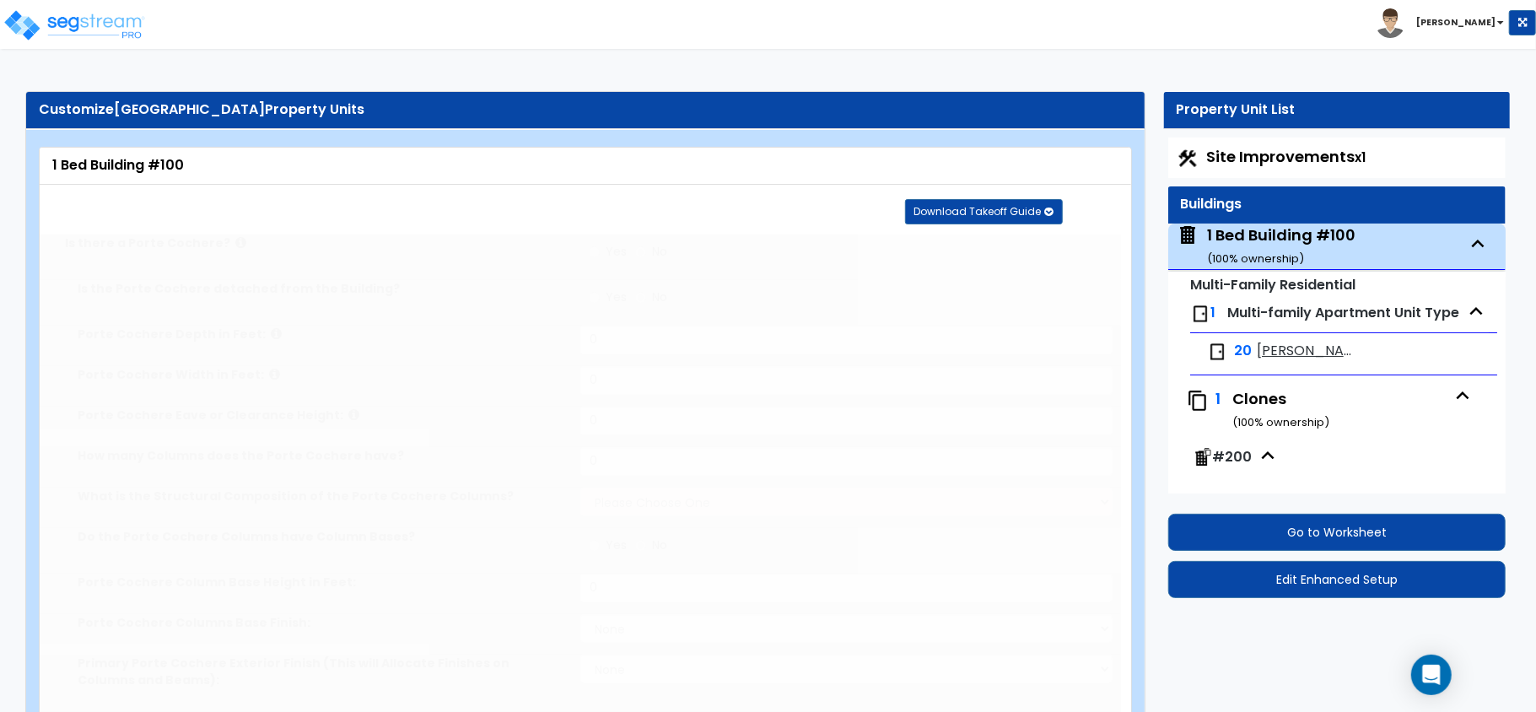
select select "7"
select select "1"
select select "7"
select select "1"
select select "2"
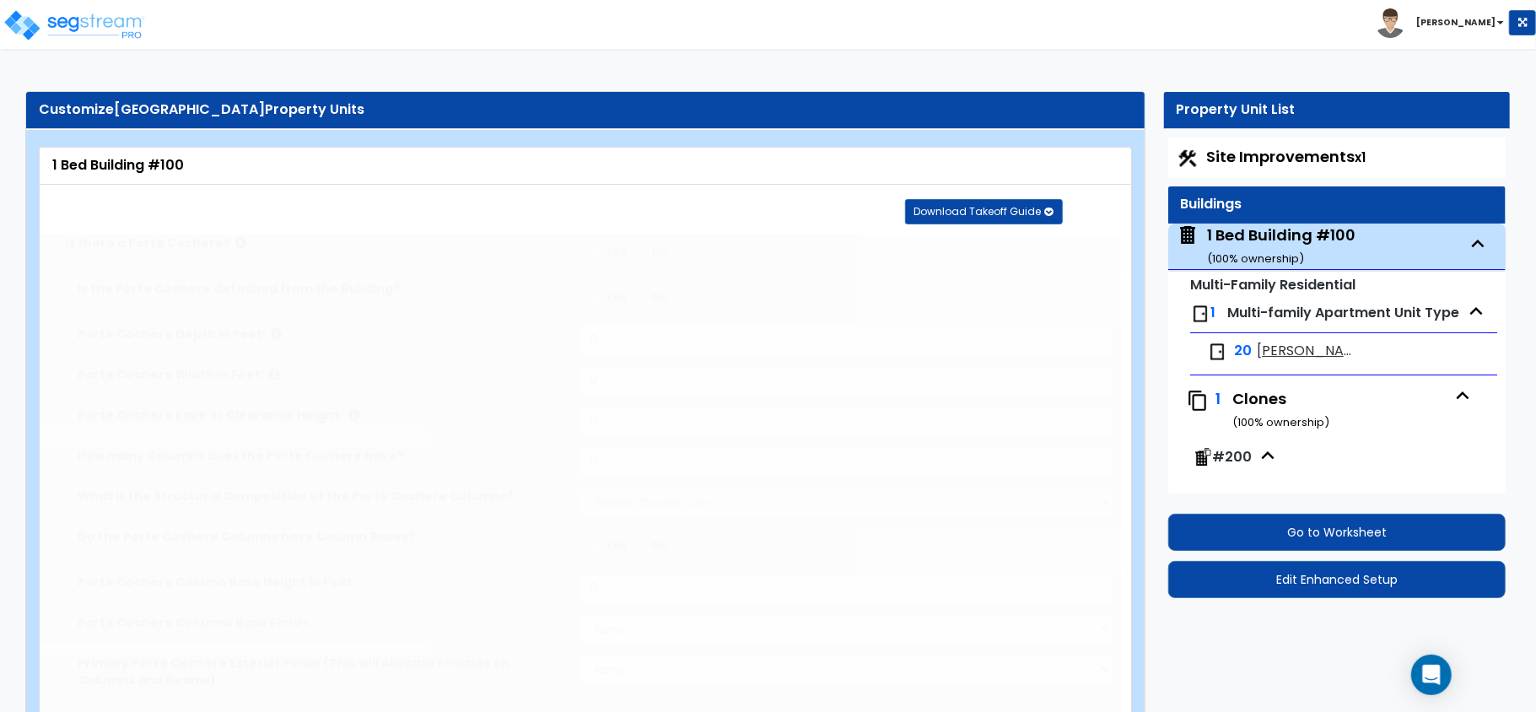
select select "1"
select select "3"
select select "1"
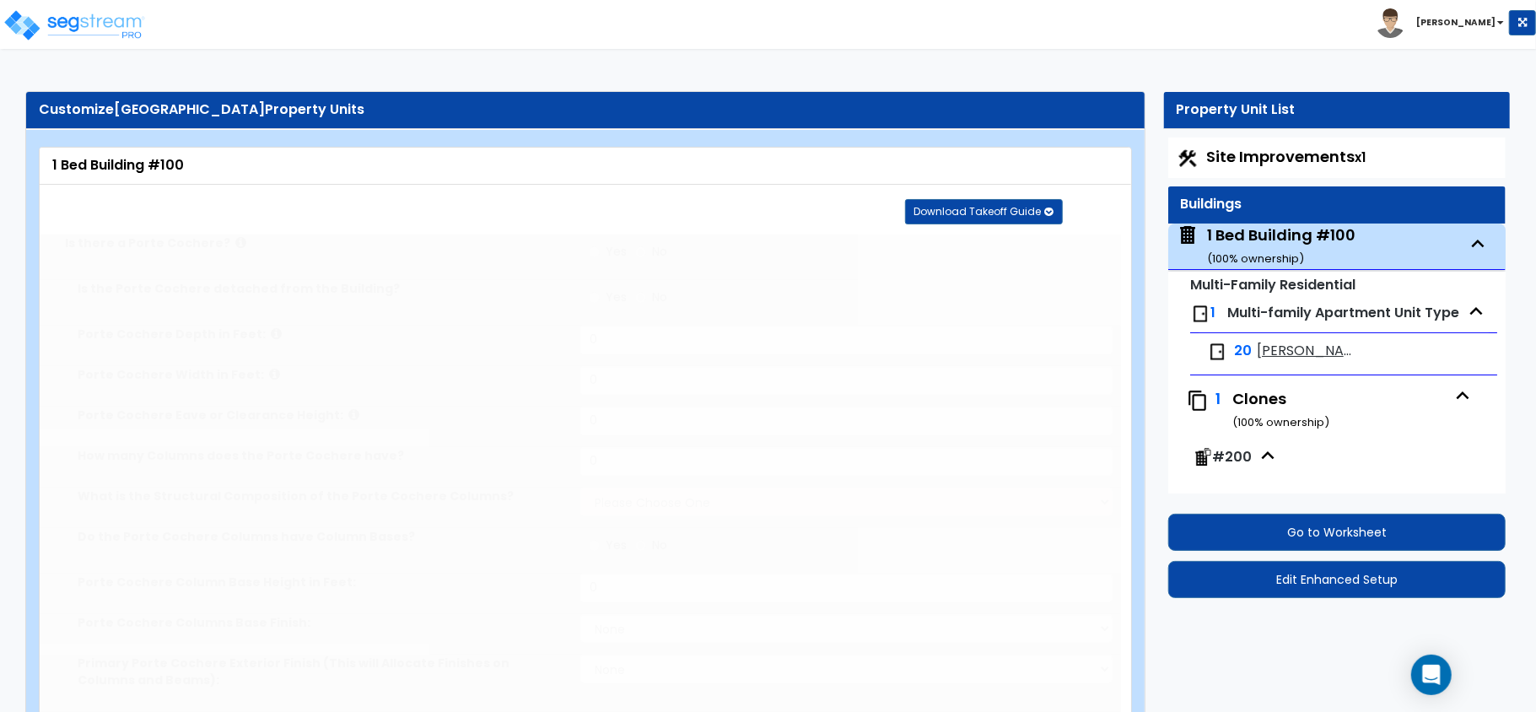
radio input "true"
type input "3"
select select "3"
radio input "true"
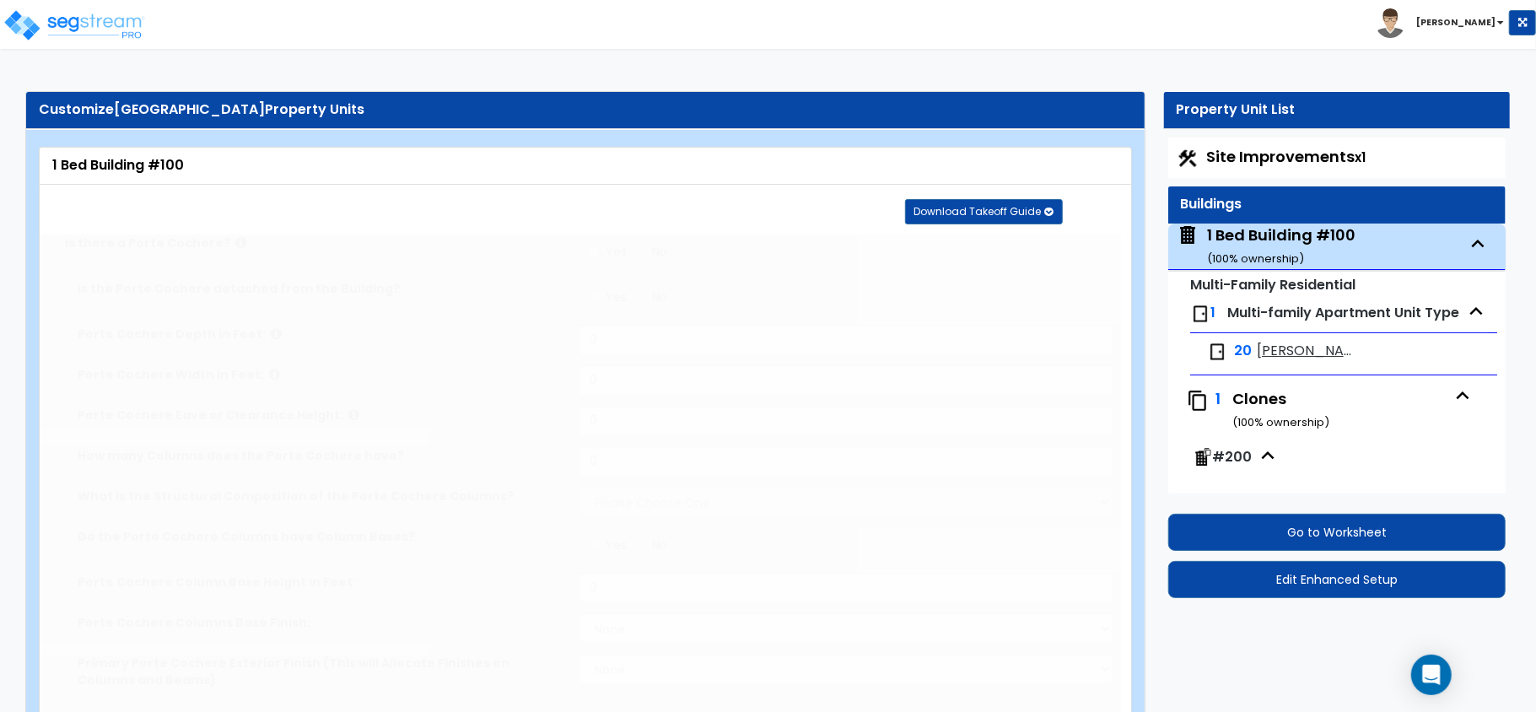
select select "2"
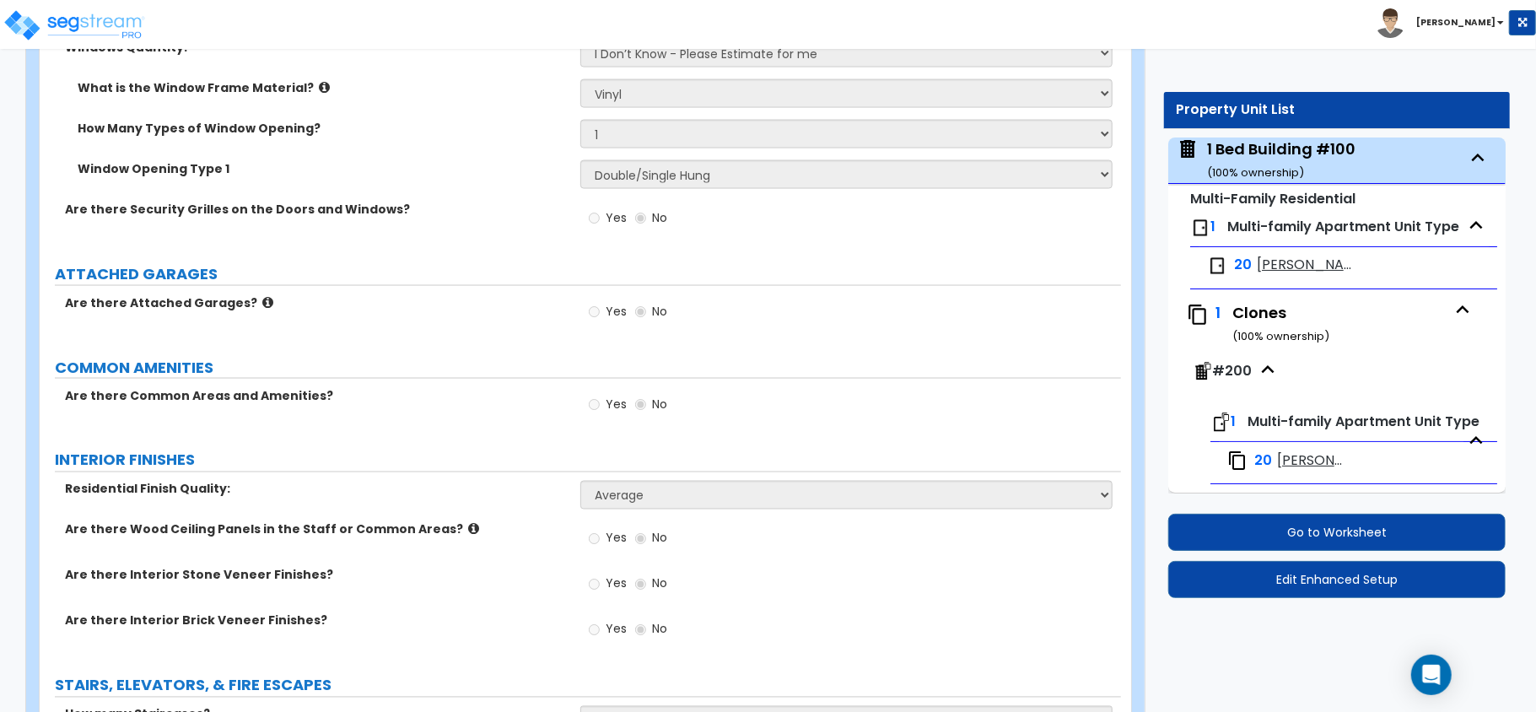
scroll to position [2249, 0]
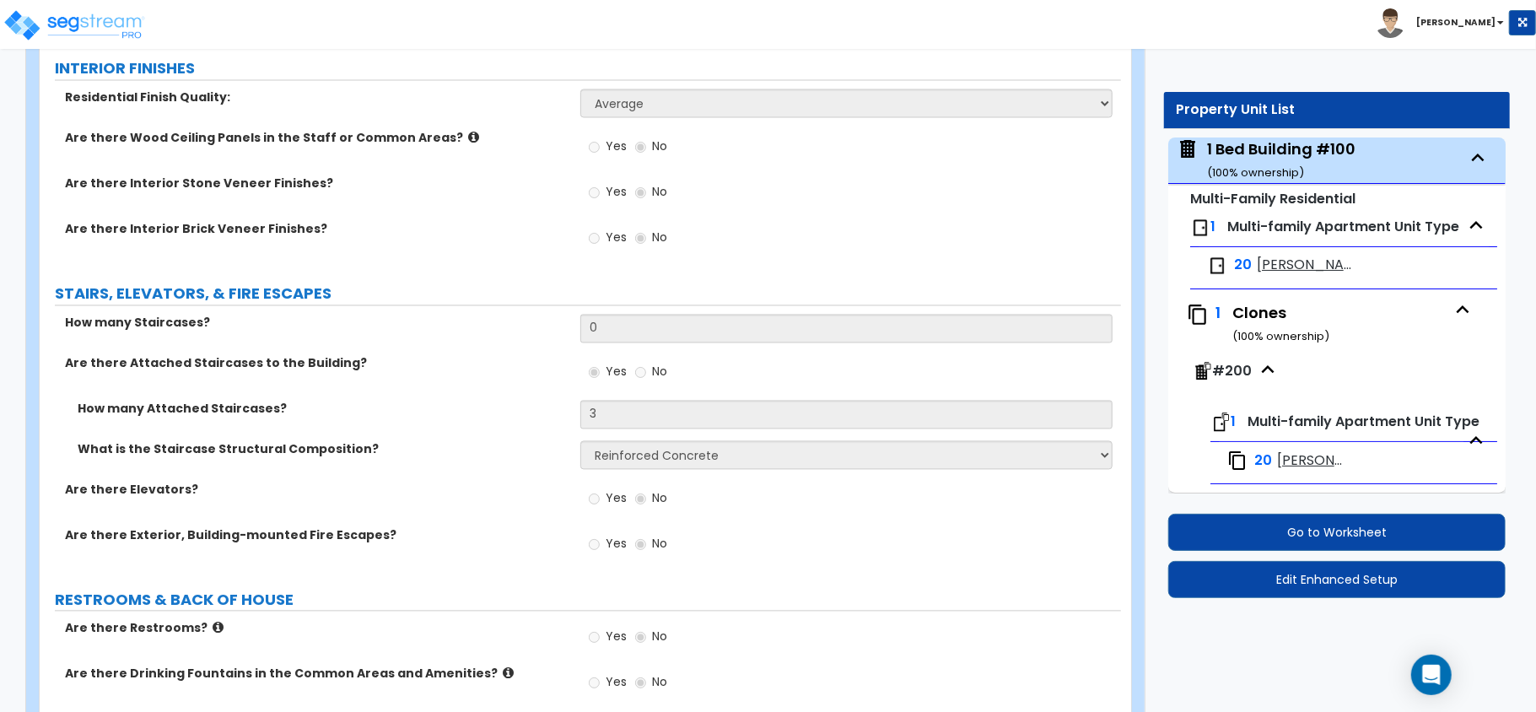
click at [1273, 270] on span "[PERSON_NAME] 1x1" at bounding box center [1307, 265] width 100 height 19
click at [1270, 270] on span "[PERSON_NAME] 1x1" at bounding box center [1307, 265] width 100 height 19
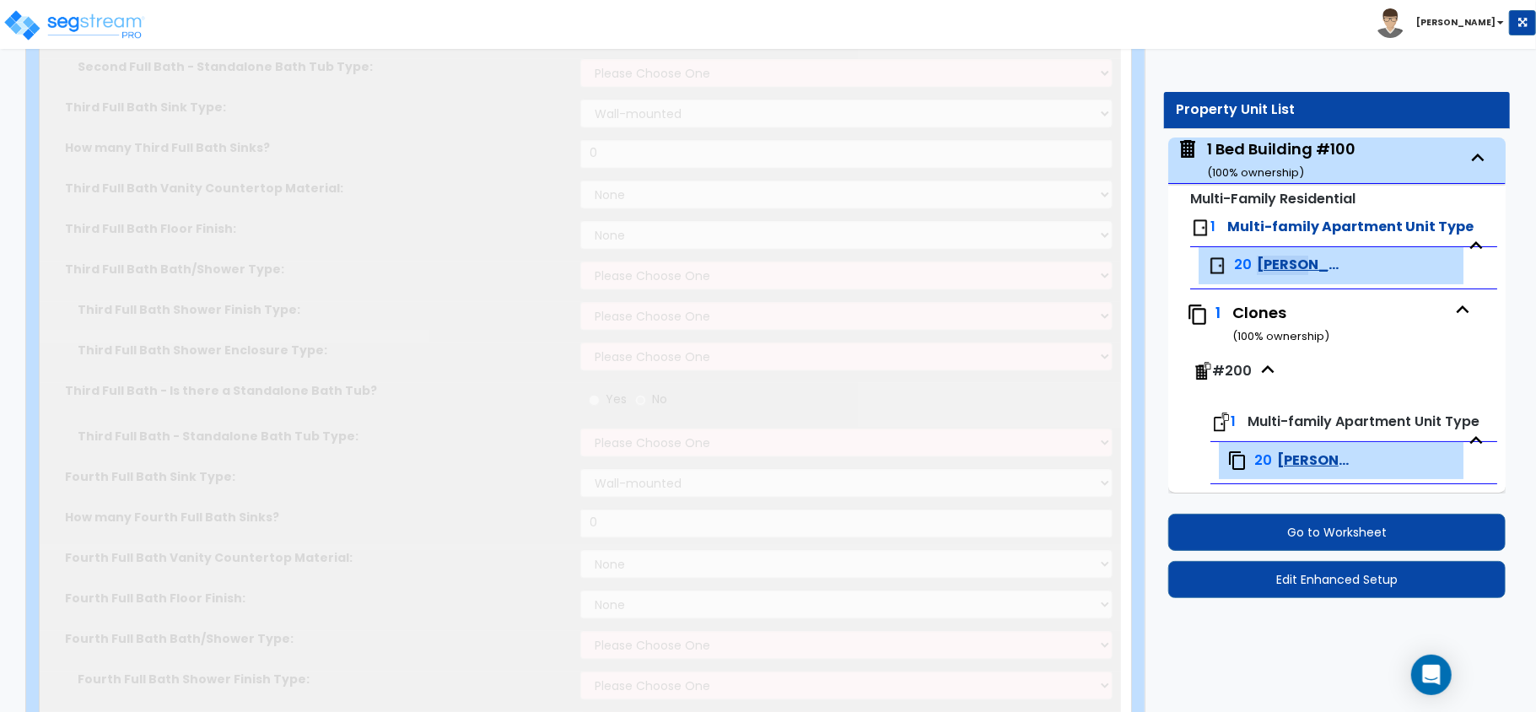
type input "650"
type input "1"
select select "5"
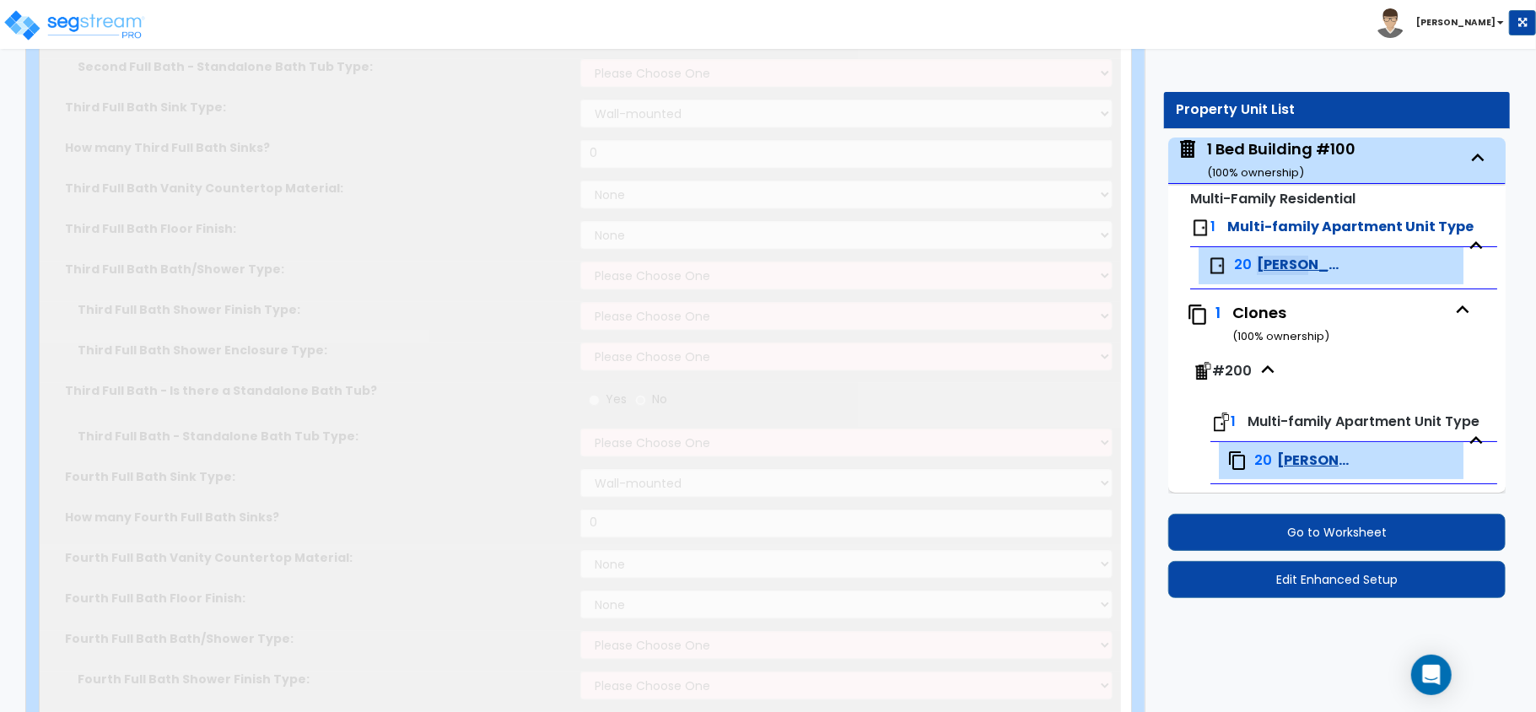
select select "1"
select select "3"
type input "1"
select select "1"
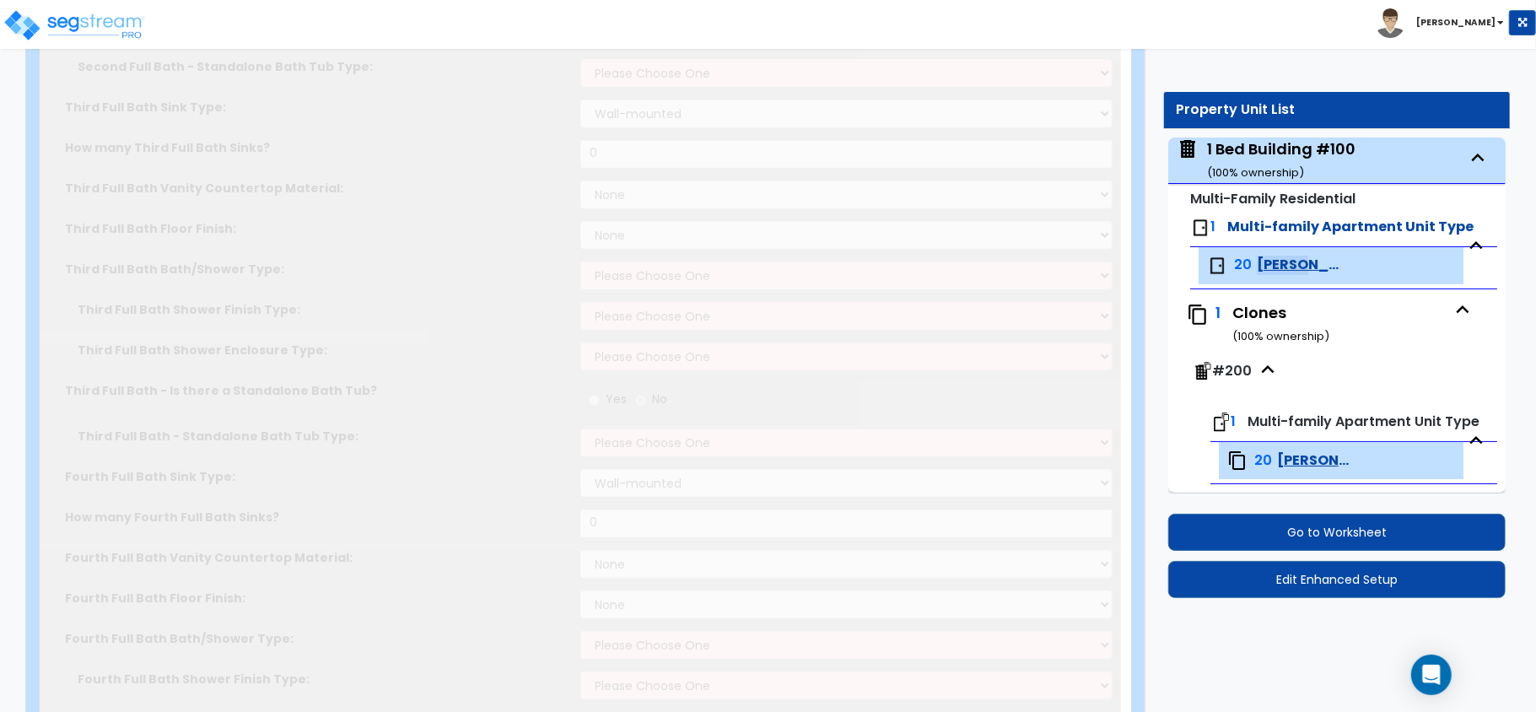
select select "2"
select select "1"
radio input "true"
type input "1"
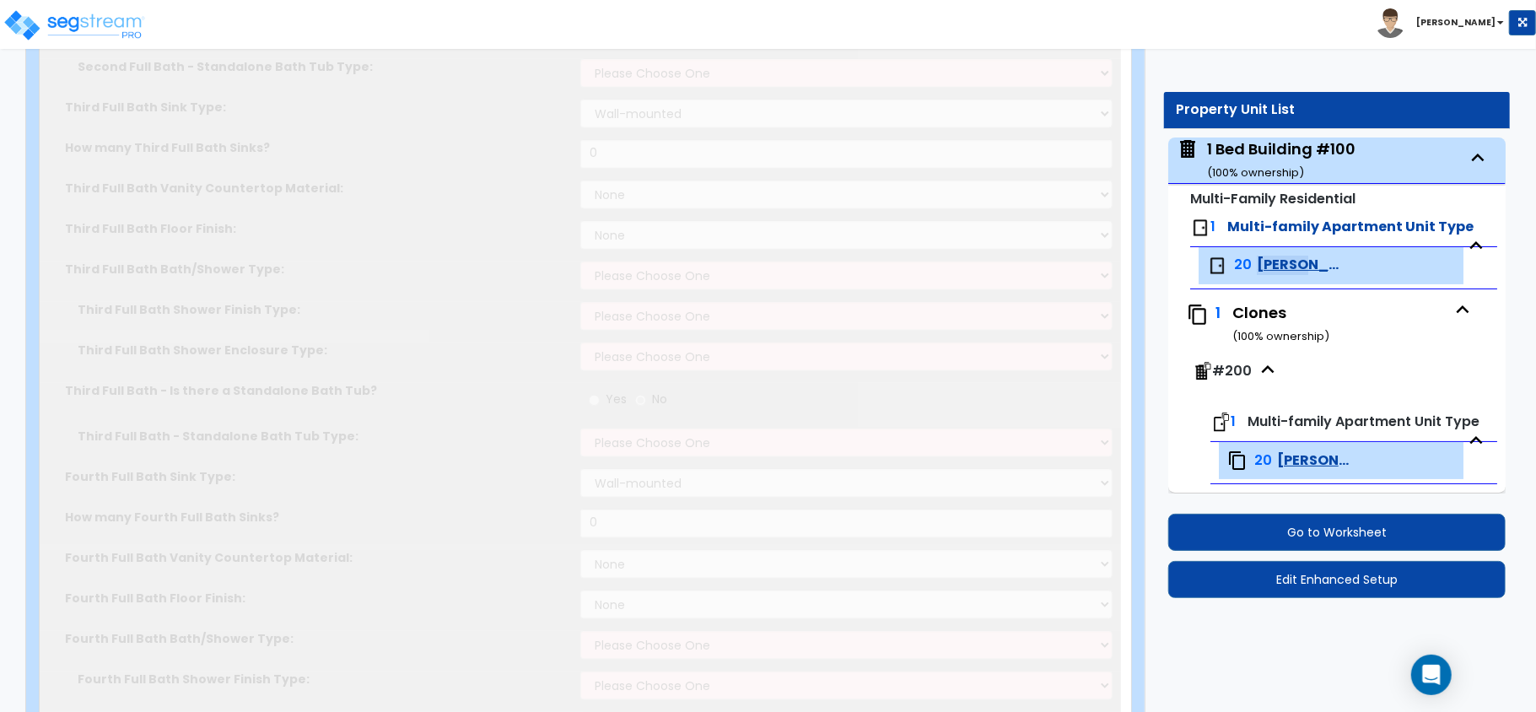
select select "3"
select select "1"
type input "72"
select select "2"
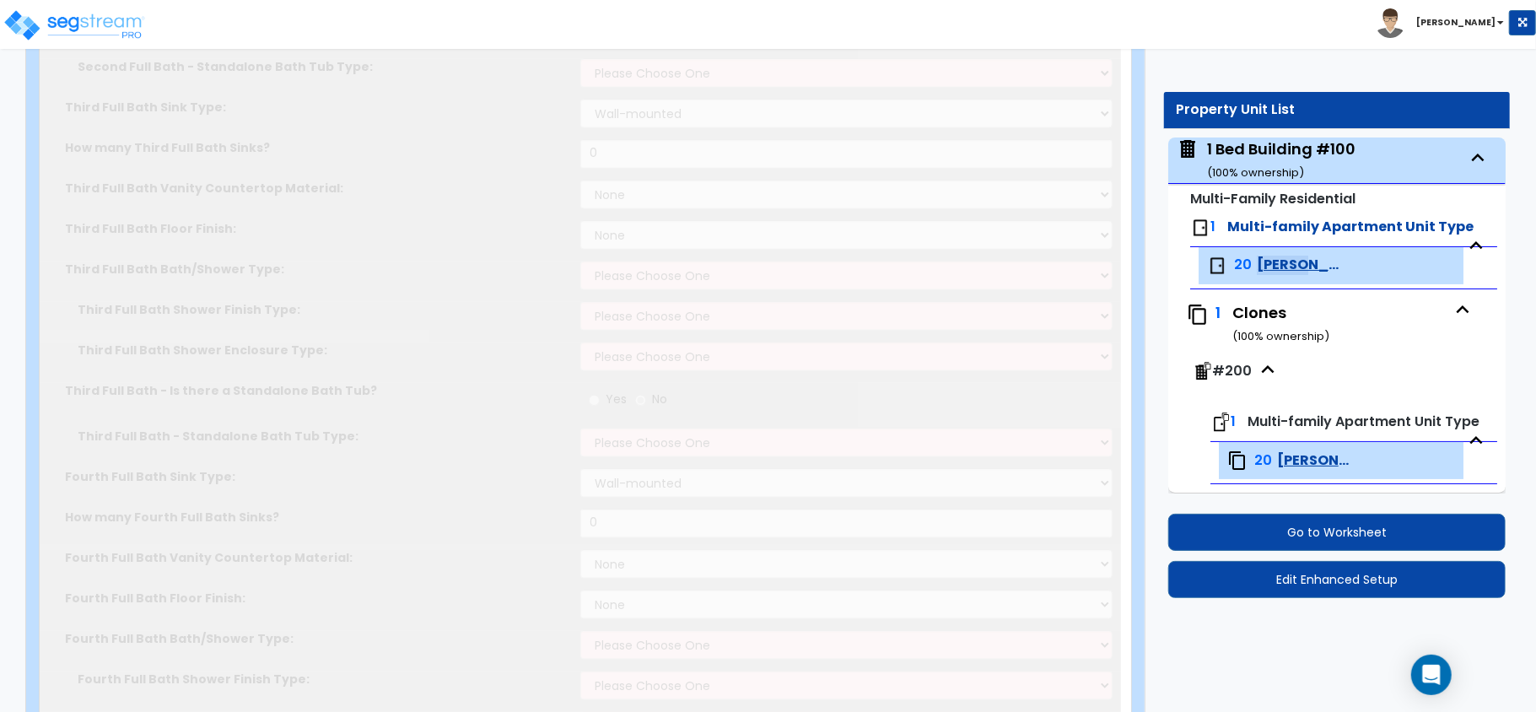
select select "1"
radio input "true"
select select "2"
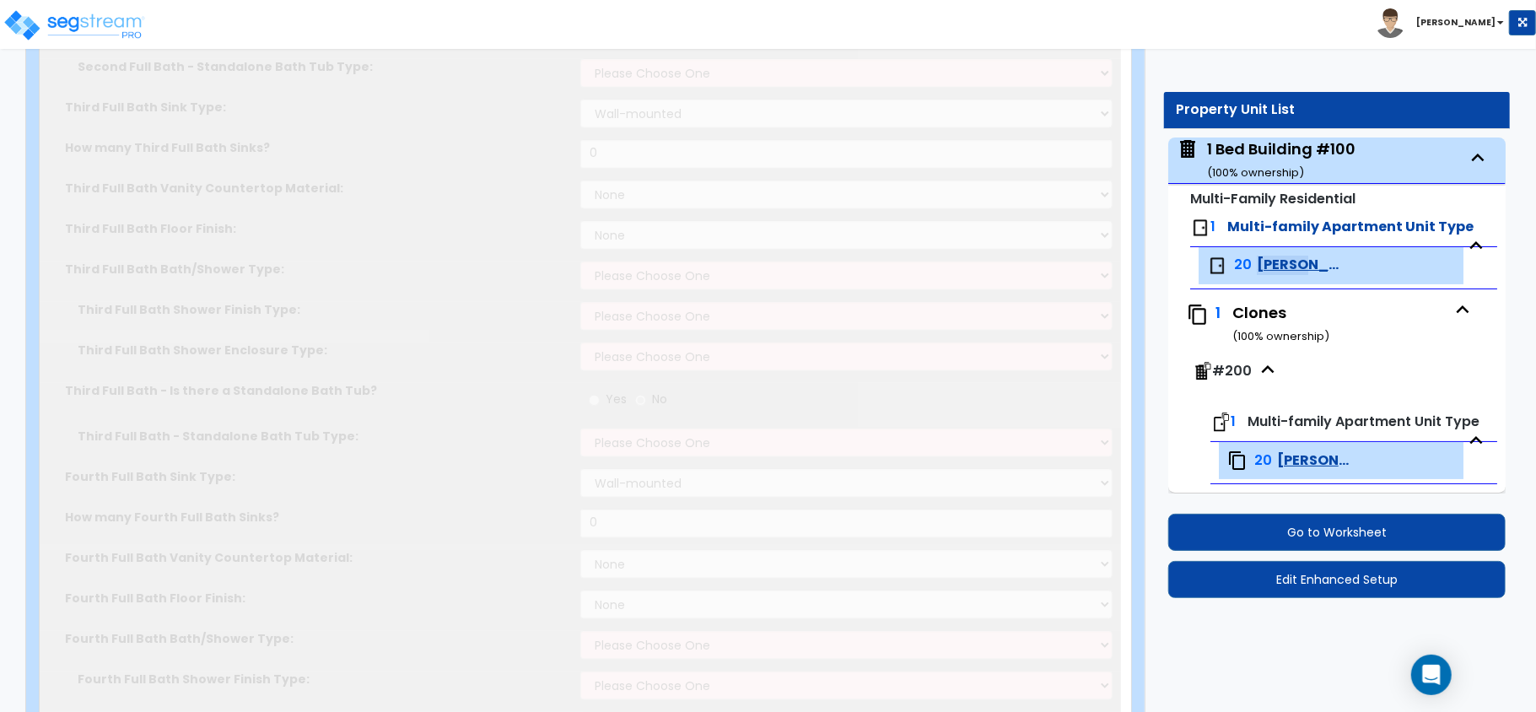
select select "1"
select select "2"
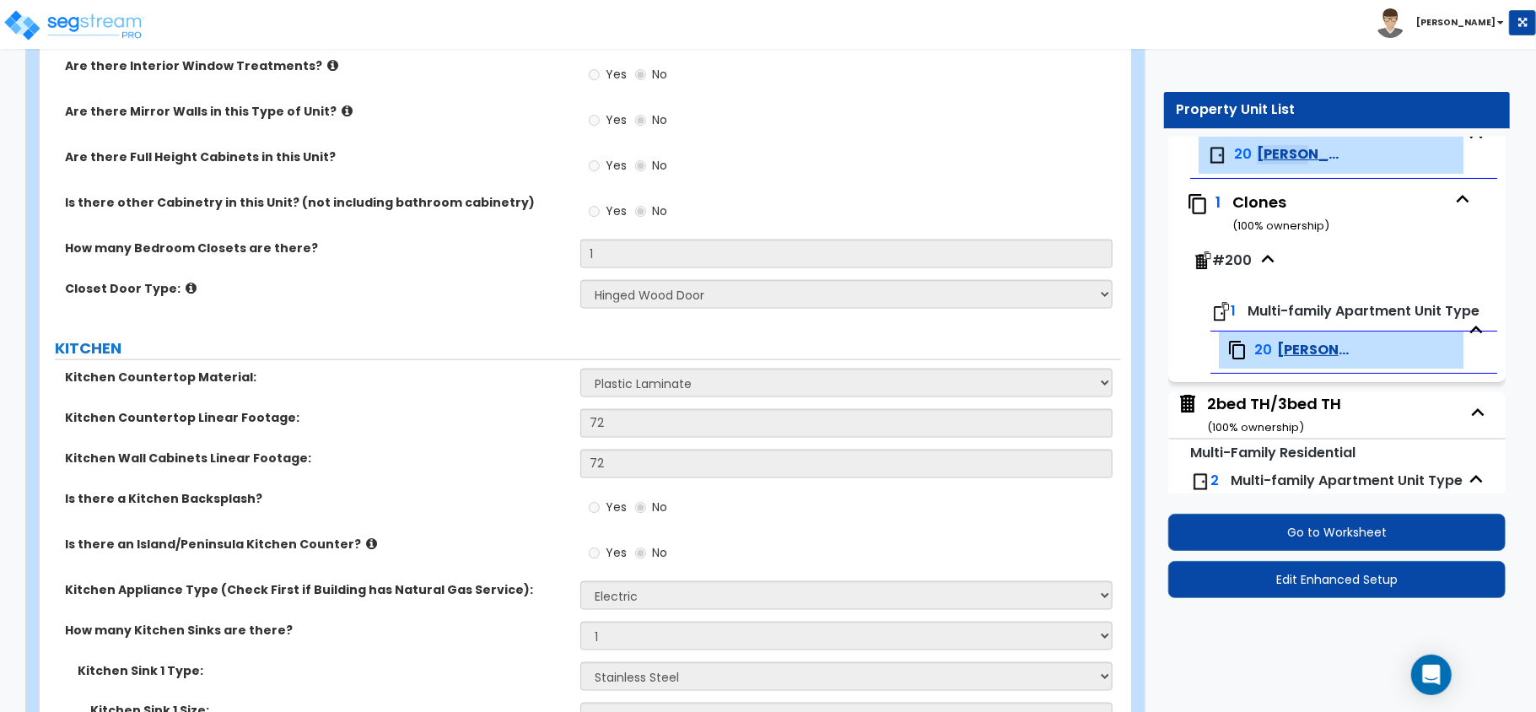
scroll to position [571, 0]
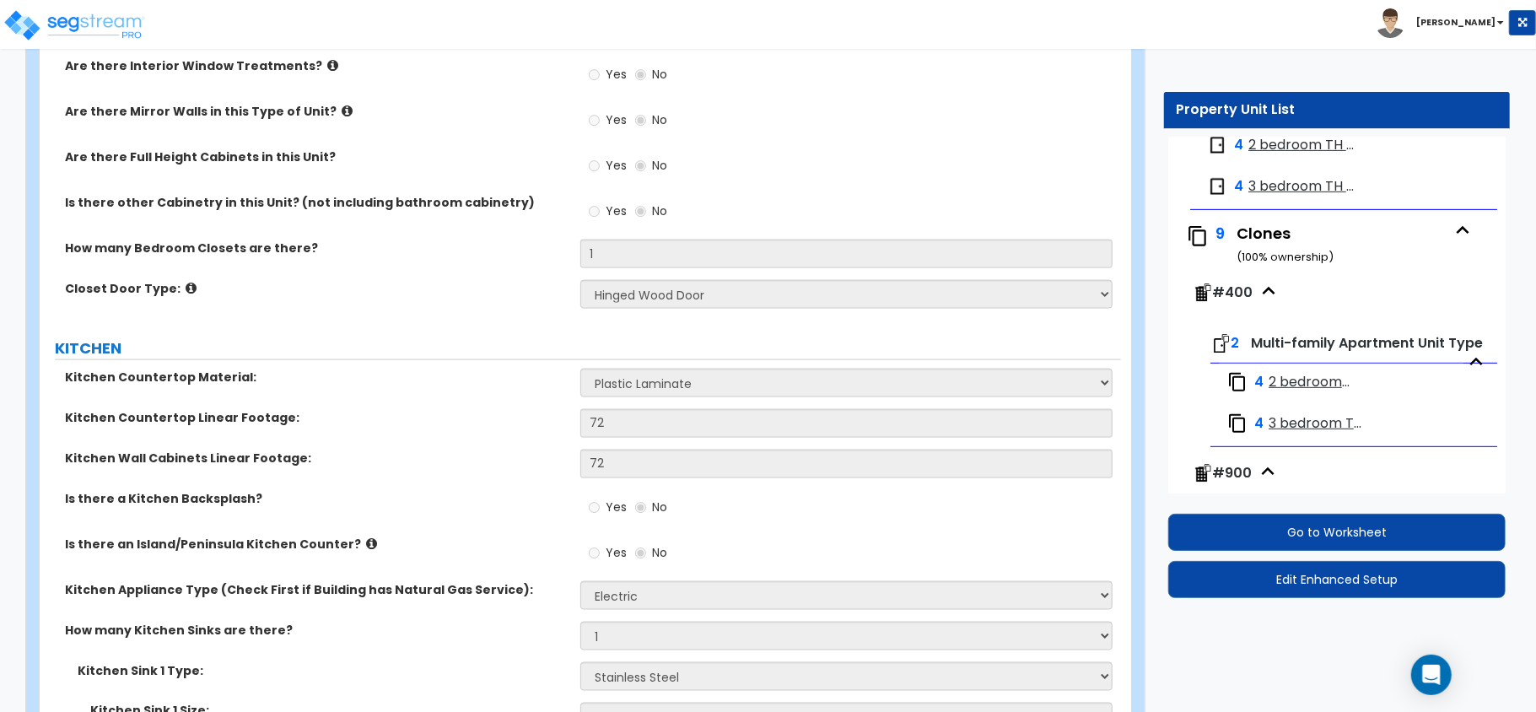
click at [1283, 392] on span "2 bedroom TH - [GEOGRAPHIC_DATA]" at bounding box center [1311, 382] width 84 height 19
click at [1254, 392] on span "4" at bounding box center [1258, 382] width 9 height 19
click at [1247, 392] on img at bounding box center [1237, 382] width 20 height 20
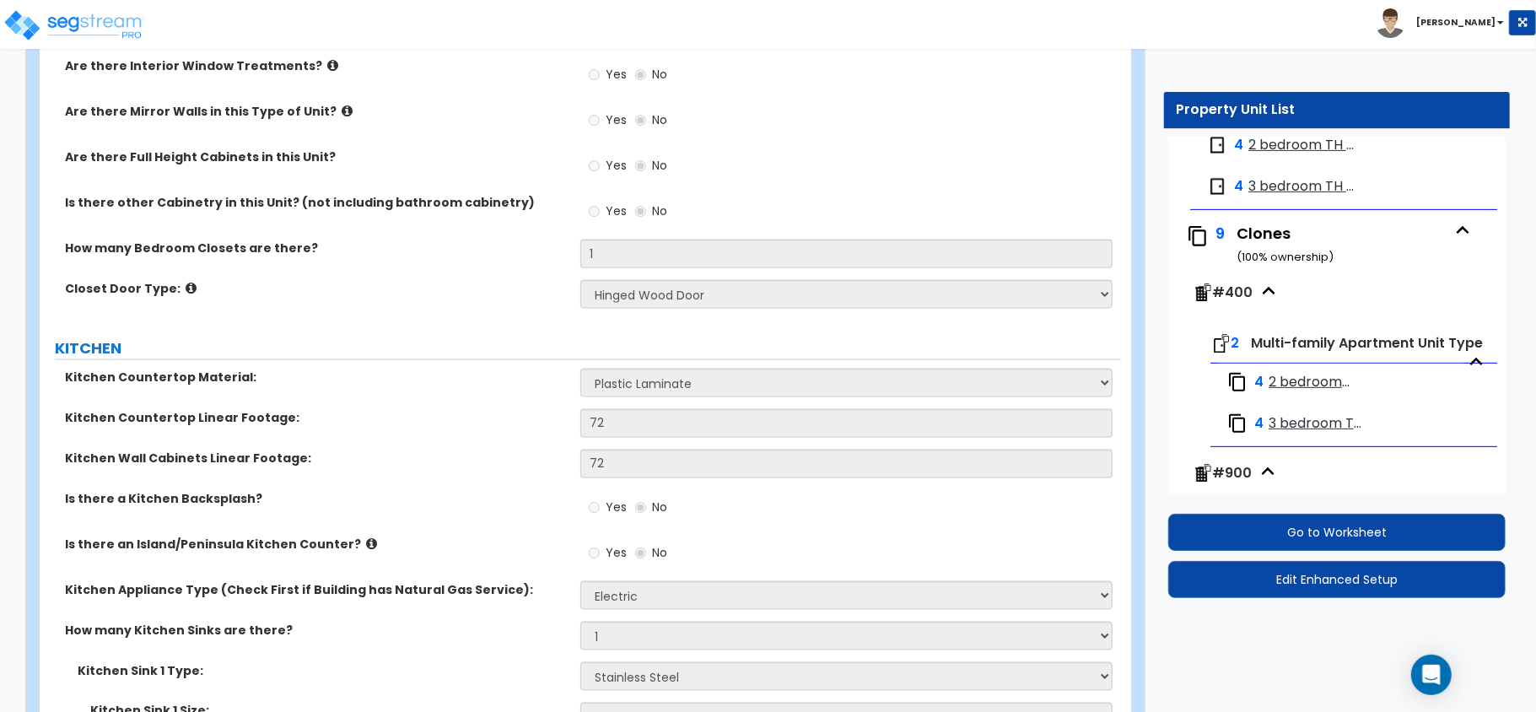
click at [1281, 392] on span "2 bedroom TH - [GEOGRAPHIC_DATA]" at bounding box center [1311, 382] width 84 height 19
click at [1280, 392] on span "2 bedroom TH - [GEOGRAPHIC_DATA]" at bounding box center [1311, 382] width 84 height 19
click at [1269, 392] on span "2 bedroom TH - [GEOGRAPHIC_DATA]" at bounding box center [1311, 382] width 84 height 19
click at [1310, 392] on span "2 bedroom TH - [GEOGRAPHIC_DATA]" at bounding box center [1311, 382] width 84 height 19
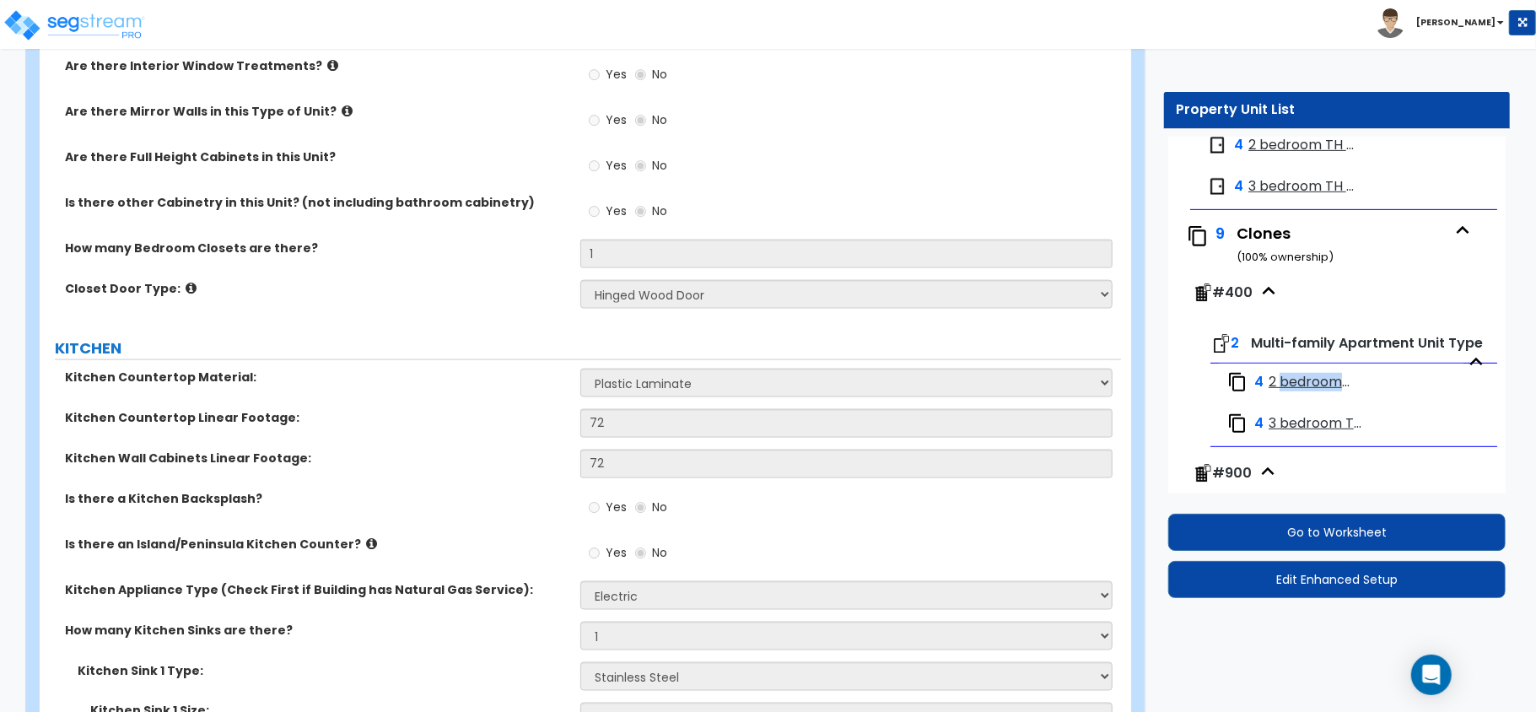
click at [1310, 392] on span "2 bedroom TH - [GEOGRAPHIC_DATA]" at bounding box center [1311, 382] width 84 height 19
click at [1316, 392] on span "2 bedroom TH - [GEOGRAPHIC_DATA]" at bounding box center [1311, 382] width 84 height 19
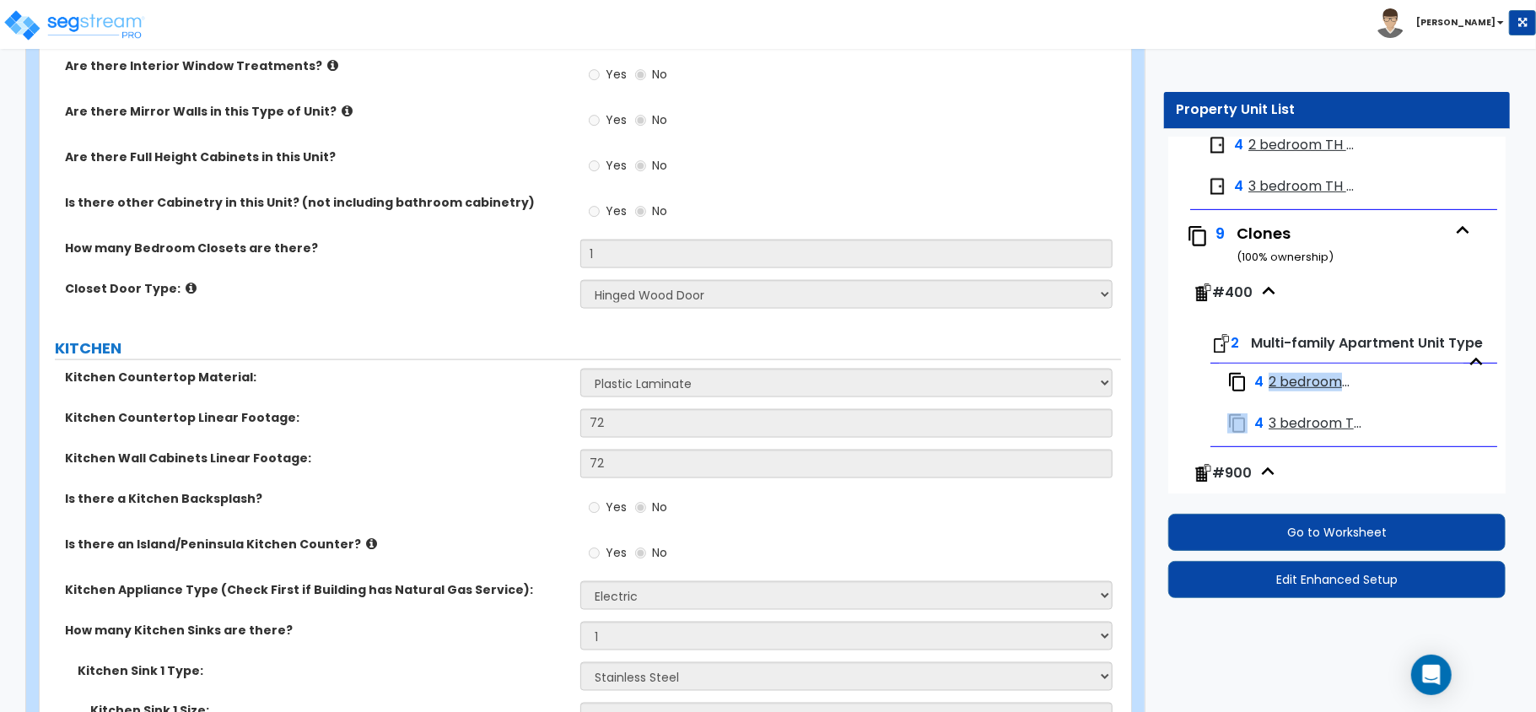
click at [1316, 392] on span "2 bedroom TH - [GEOGRAPHIC_DATA]" at bounding box center [1311, 382] width 84 height 19
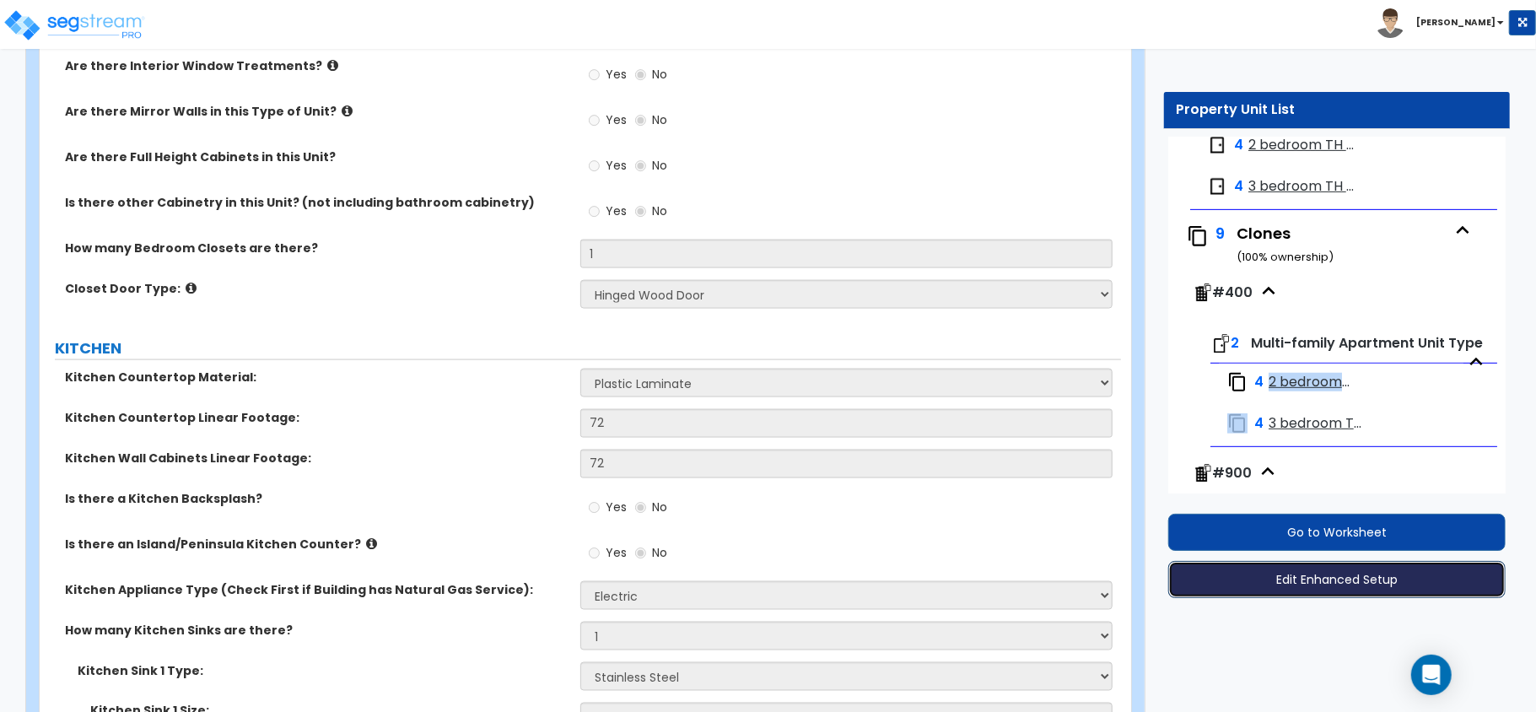
click at [1341, 582] on button "Edit Enhanced Setup" at bounding box center [1336, 579] width 337 height 37
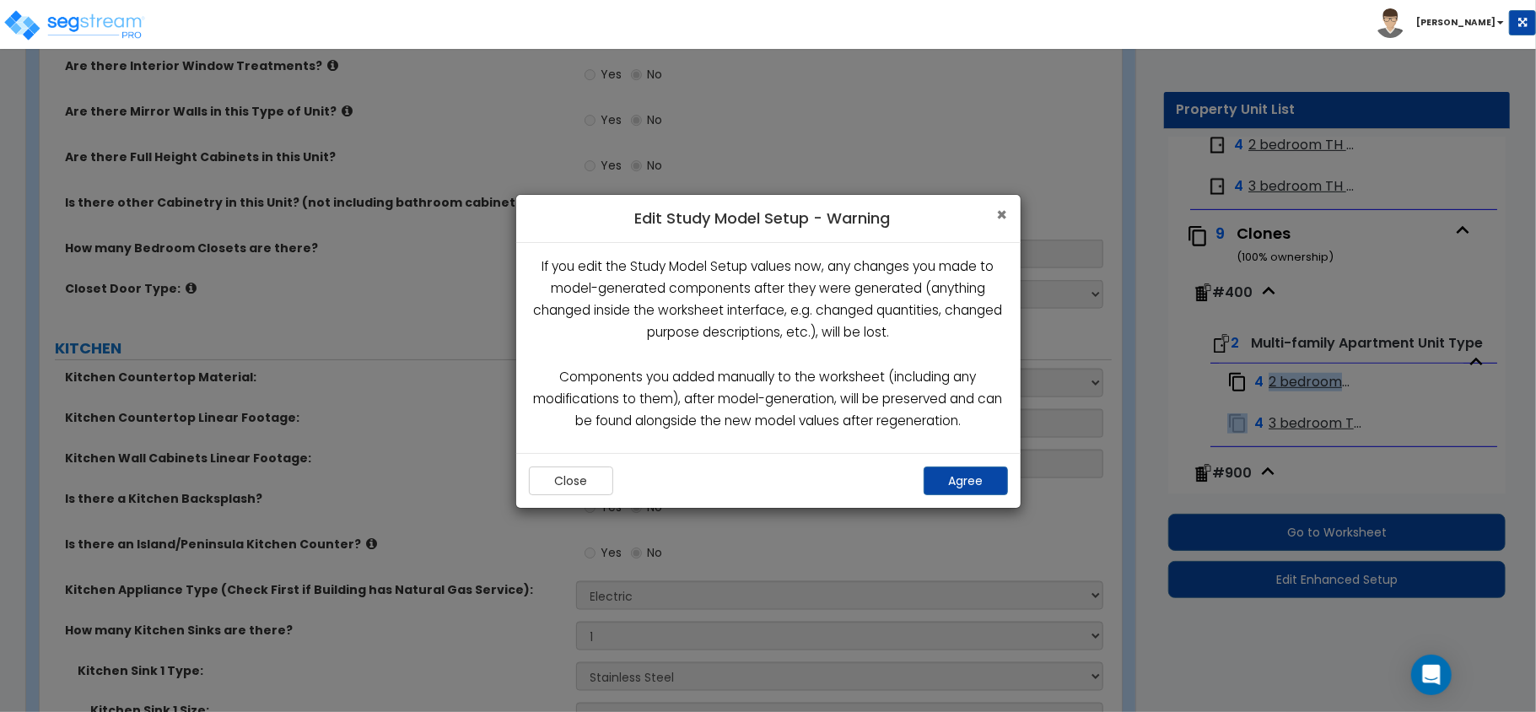
click at [1000, 213] on span "×" at bounding box center [1002, 214] width 11 height 24
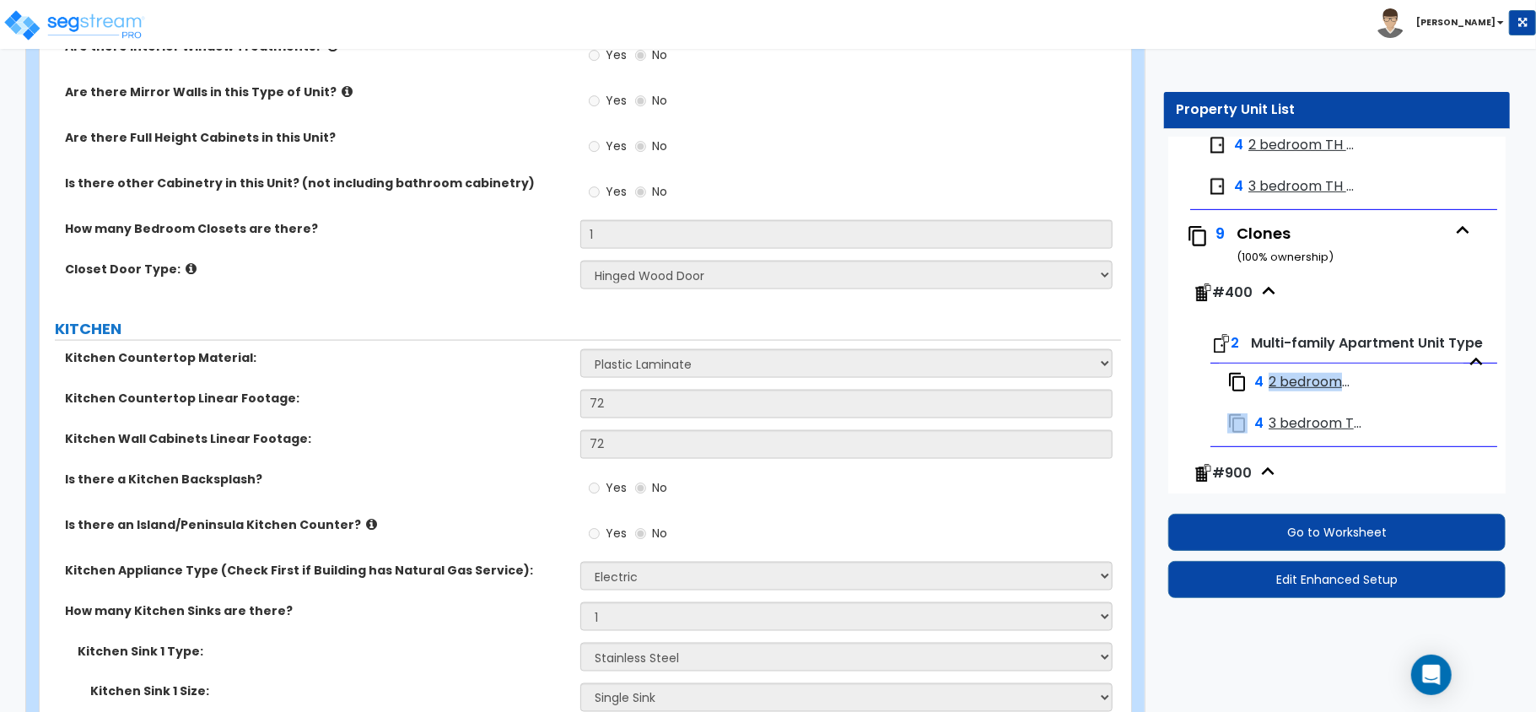
scroll to position [1590, 0]
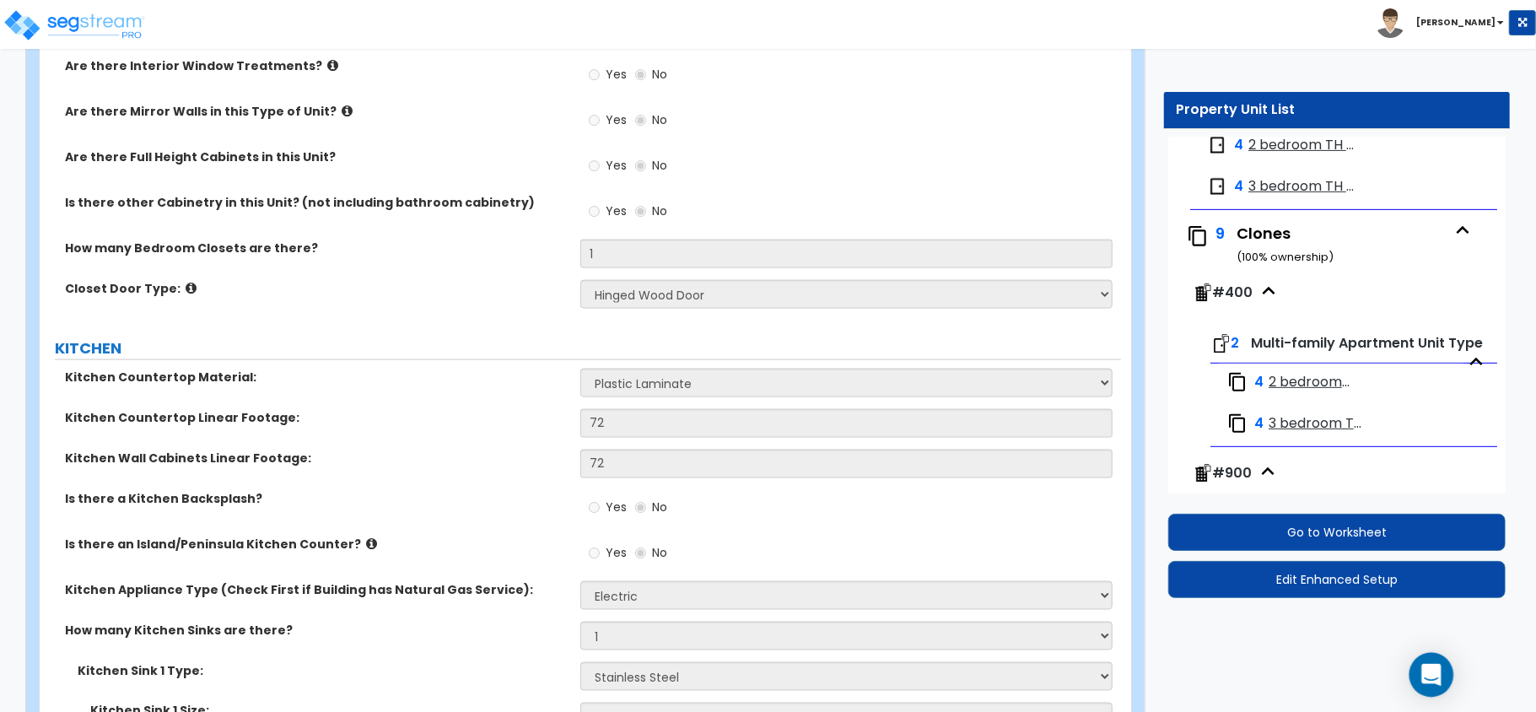
click at [1431, 660] on div "Open Intercom Messenger" at bounding box center [1432, 675] width 45 height 45
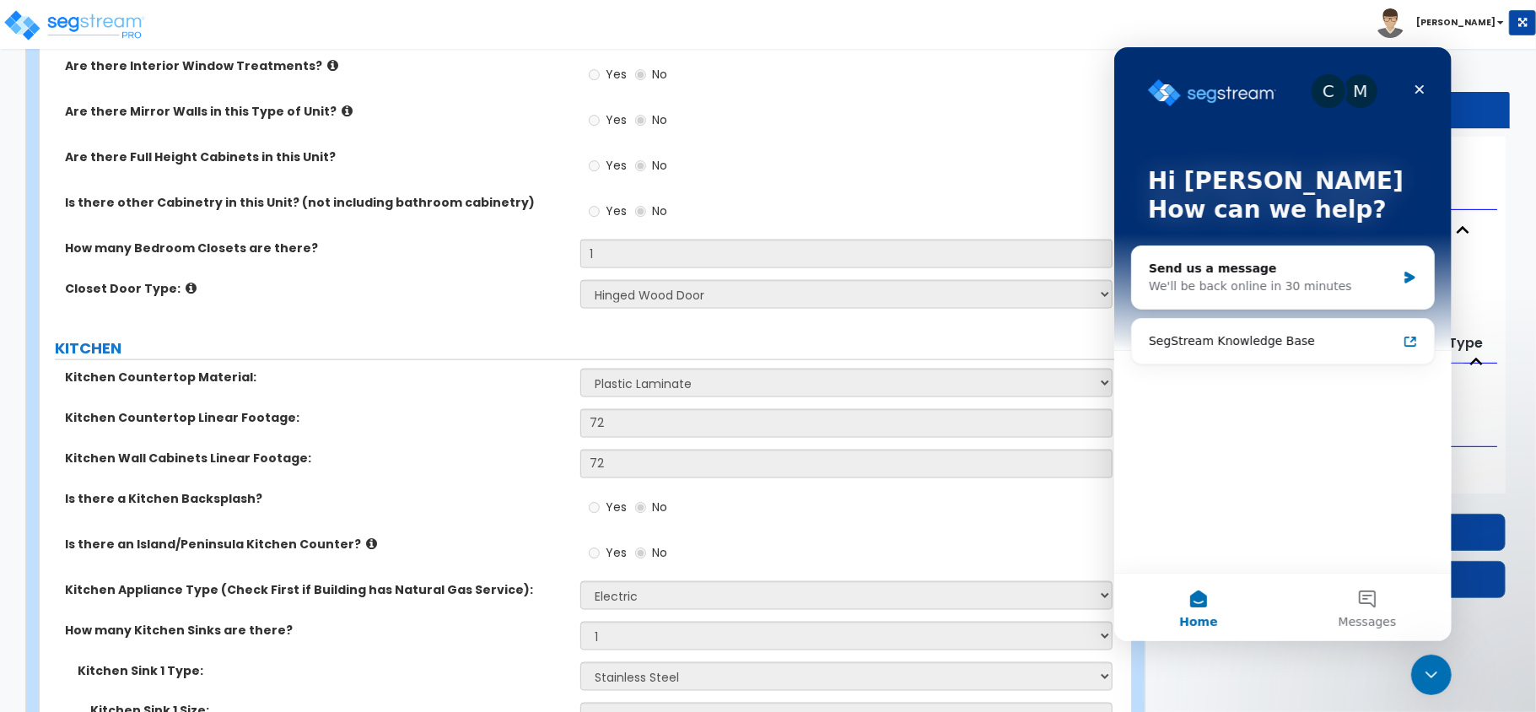
scroll to position [0, 0]
click at [1362, 598] on button "Messages" at bounding box center [1366, 606] width 169 height 67
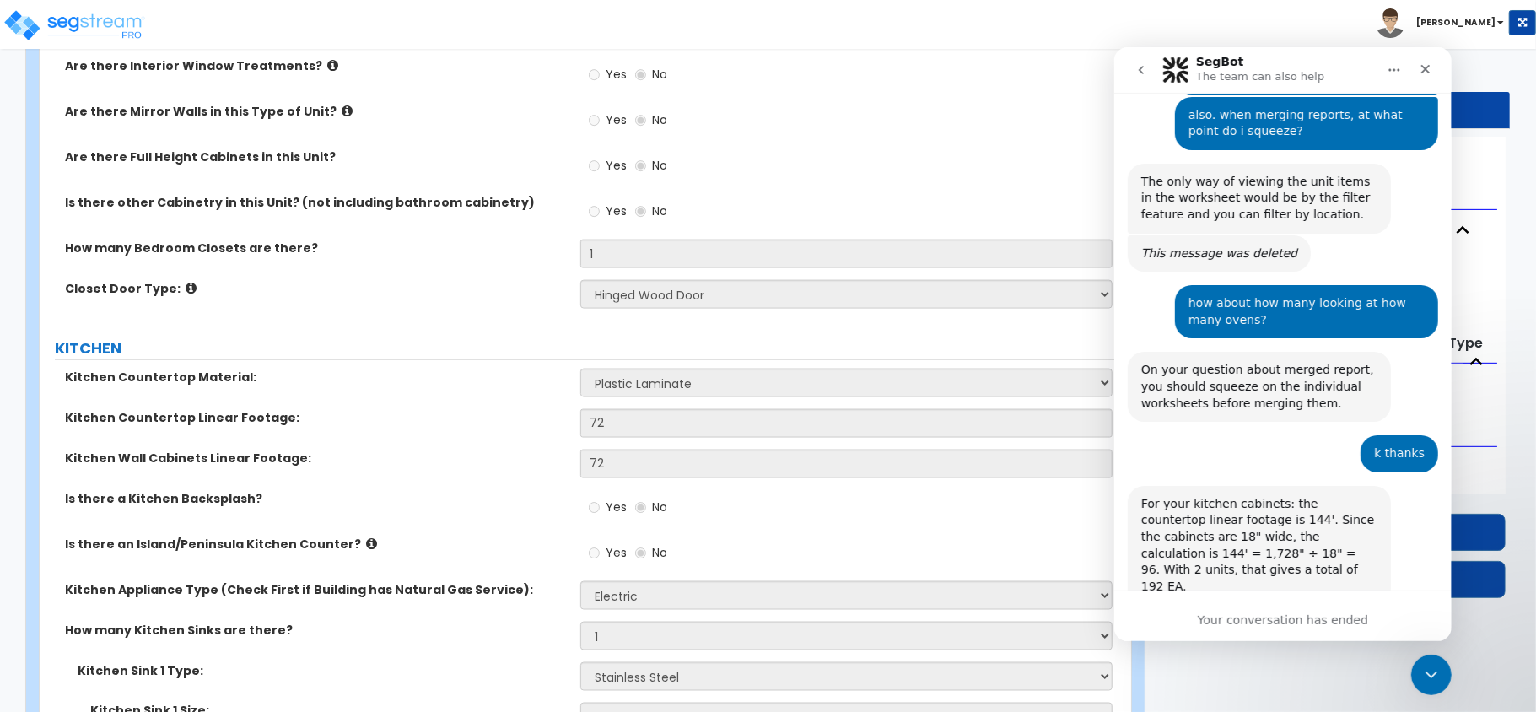
scroll to position [776, 0]
click at [1217, 497] on div "For your kitchen cabinets: the countertop linear footage is 144'. Since the cab…" at bounding box center [1259, 546] width 236 height 100
click at [1218, 496] on div "For your kitchen cabinets: the countertop linear footage is 144'. Since the cab…" at bounding box center [1259, 546] width 236 height 100
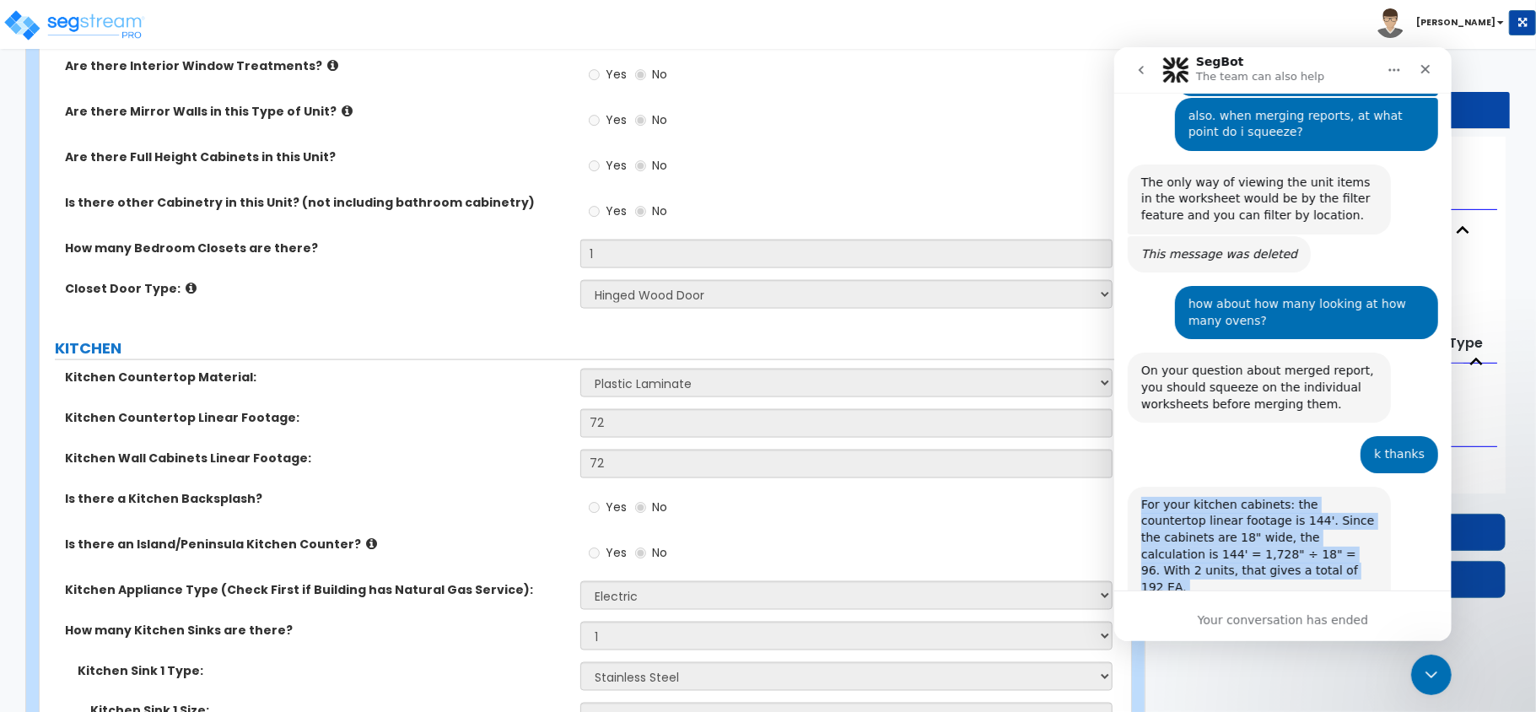
click at [1219, 496] on div "For your kitchen cabinets: the countertop linear footage is 144'. Since the cab…" at bounding box center [1259, 546] width 236 height 100
click at [1238, 524] on div "For your kitchen cabinets: the countertop linear footage is 144'. Since the cab…" at bounding box center [1259, 546] width 236 height 100
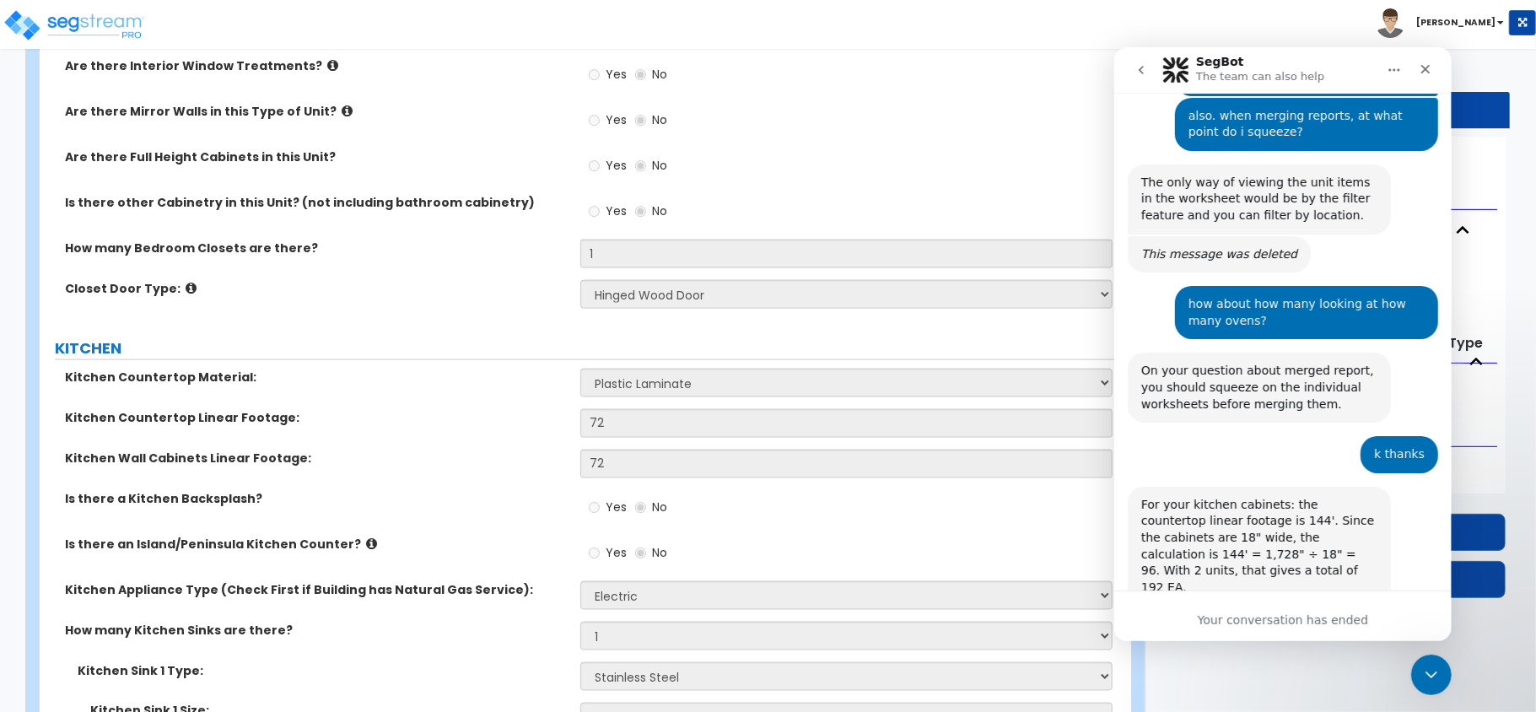
click at [1238, 524] on div "For your kitchen cabinets: the countertop linear footage is 144'. Since the cab…" at bounding box center [1259, 546] width 236 height 100
click at [1314, 549] on div "For your kitchen cabinets: the countertop linear footage is 144'. Since the cab…" at bounding box center [1282, 564] width 310 height 157
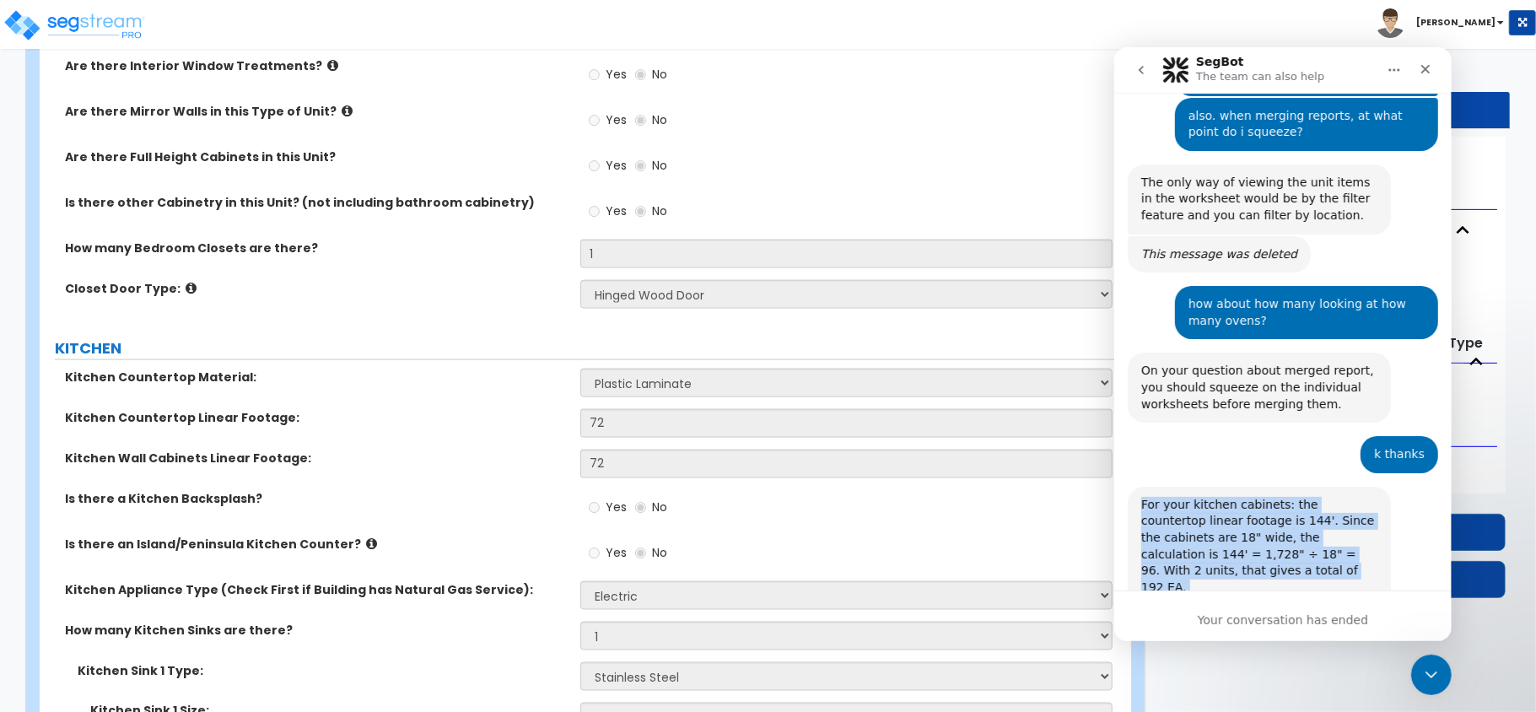
click at [1314, 549] on div "For your kitchen cabinets: the countertop linear footage is 144'. Since the cab…" at bounding box center [1282, 564] width 310 height 157
click at [1240, 496] on div "For your kitchen cabinets: the countertop linear footage is 144'. Since the cab…" at bounding box center [1259, 546] width 236 height 100
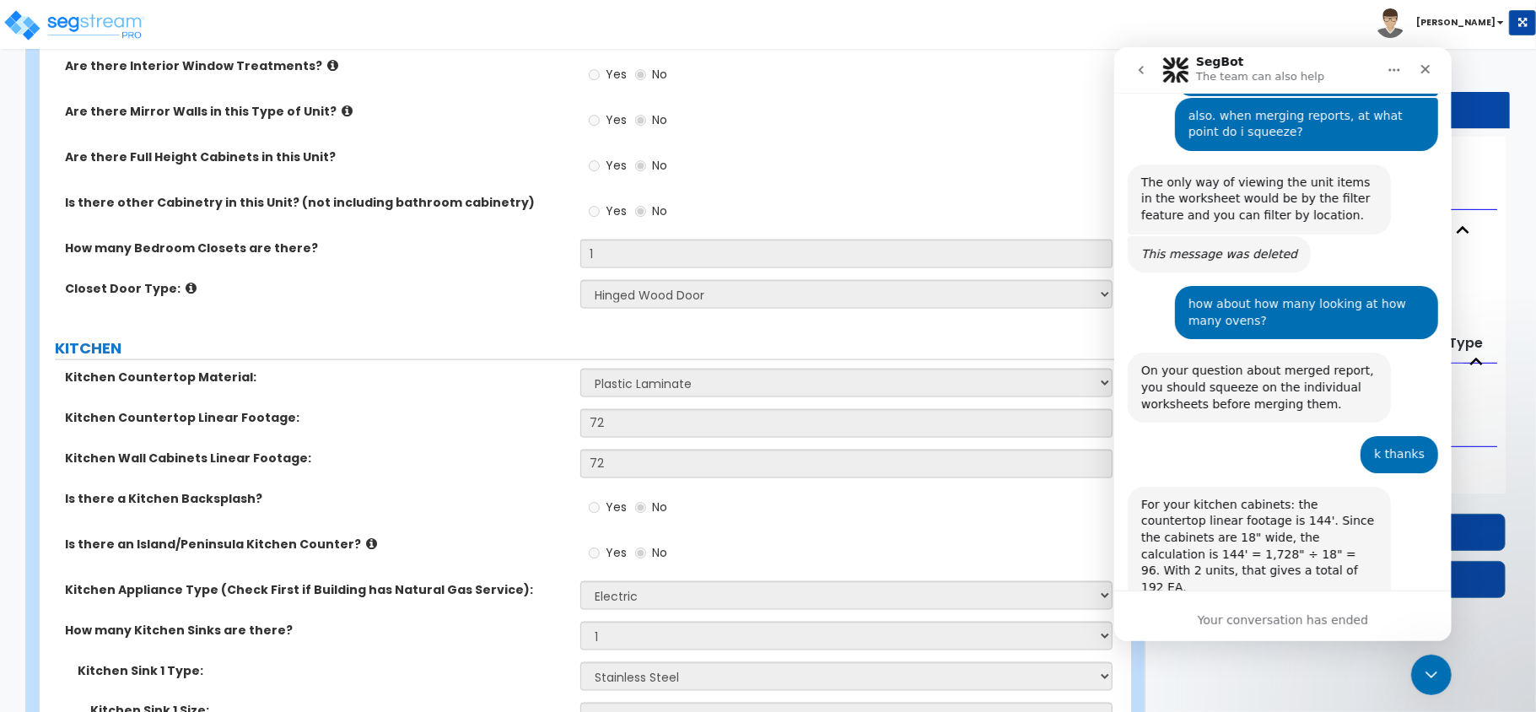
click at [1203, 595] on div "Your conversation has ended" at bounding box center [1282, 615] width 337 height 51
click at [1202, 580] on div "Hi there! I’m your friendly AI assistant, SegBot. How can I help you today? Seg…" at bounding box center [1282, 1] width 337 height 1309
click at [1240, 622] on div "Your conversation has ended" at bounding box center [1282, 620] width 337 height 18
click at [1240, 621] on div "Your conversation has ended" at bounding box center [1282, 620] width 337 height 18
click at [1220, 496] on div "For your kitchen cabinets: the countertop linear footage is 144'. Since the cab…" at bounding box center [1259, 546] width 236 height 100
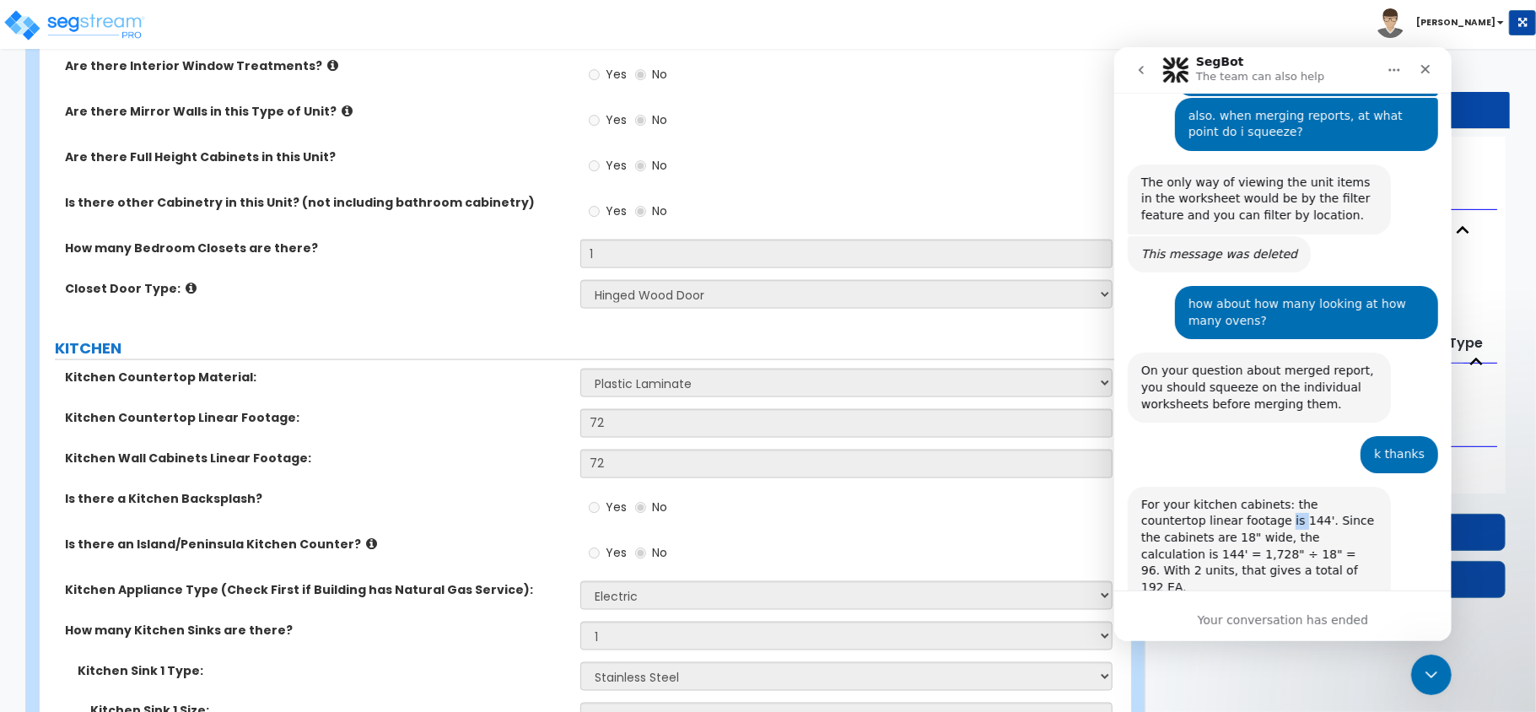
click at [1220, 496] on div "For your kitchen cabinets: the countertop linear footage is 144'. Since the cab…" at bounding box center [1259, 546] width 236 height 100
click at [1430, 675] on icon "Close Intercom Messenger" at bounding box center [1429, 672] width 20 height 20
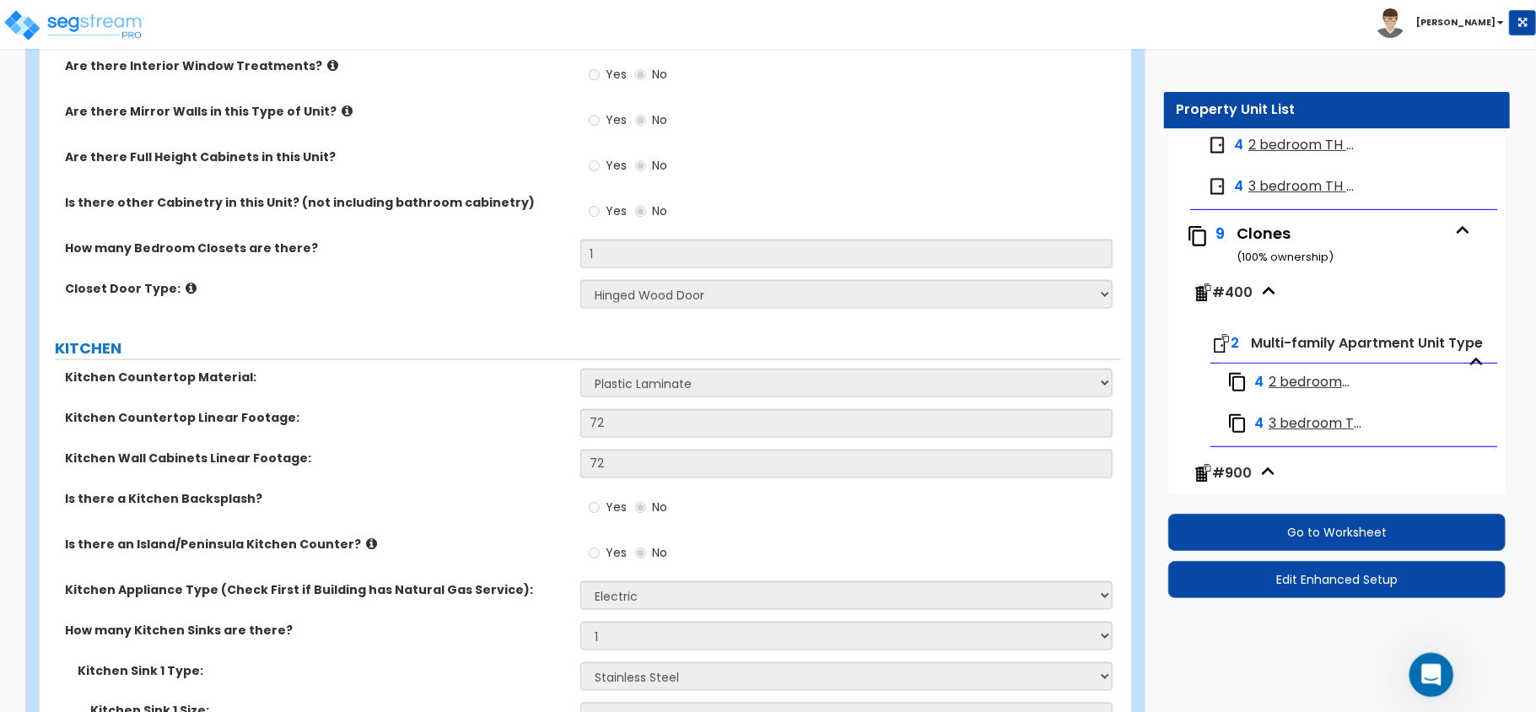
click at [1418, 675] on icon "Open Intercom Messenger" at bounding box center [1430, 673] width 28 height 28
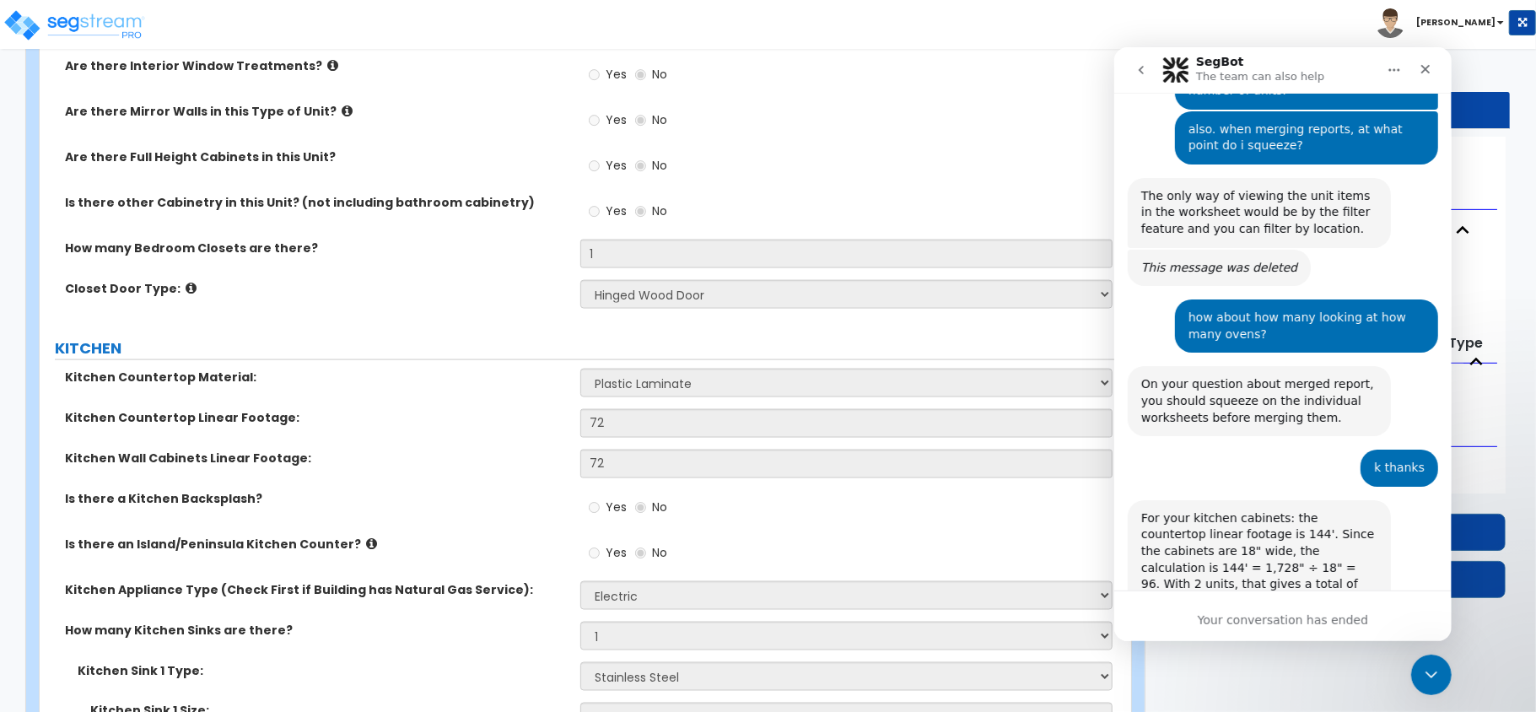
scroll to position [777, 0]
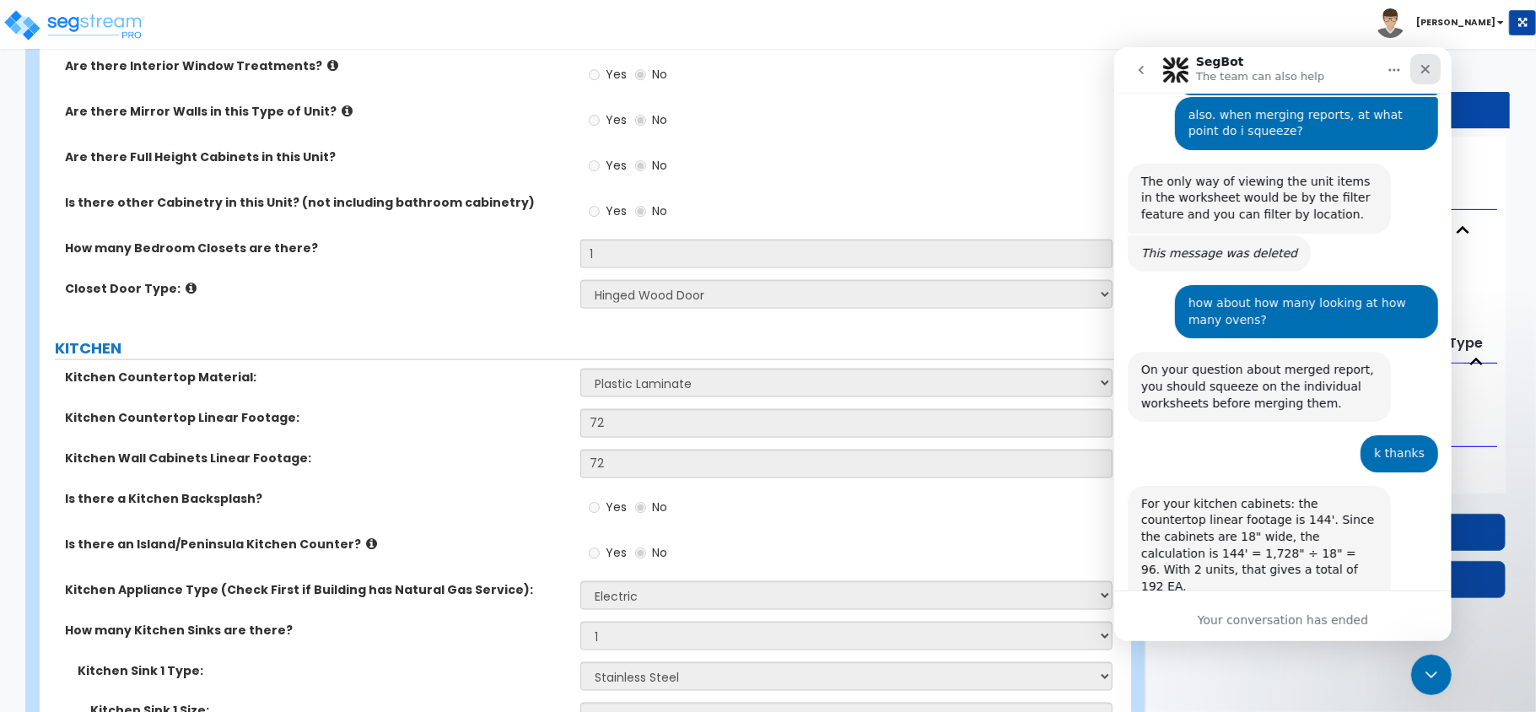
click at [1419, 63] on icon "Close" at bounding box center [1424, 68] width 13 height 13
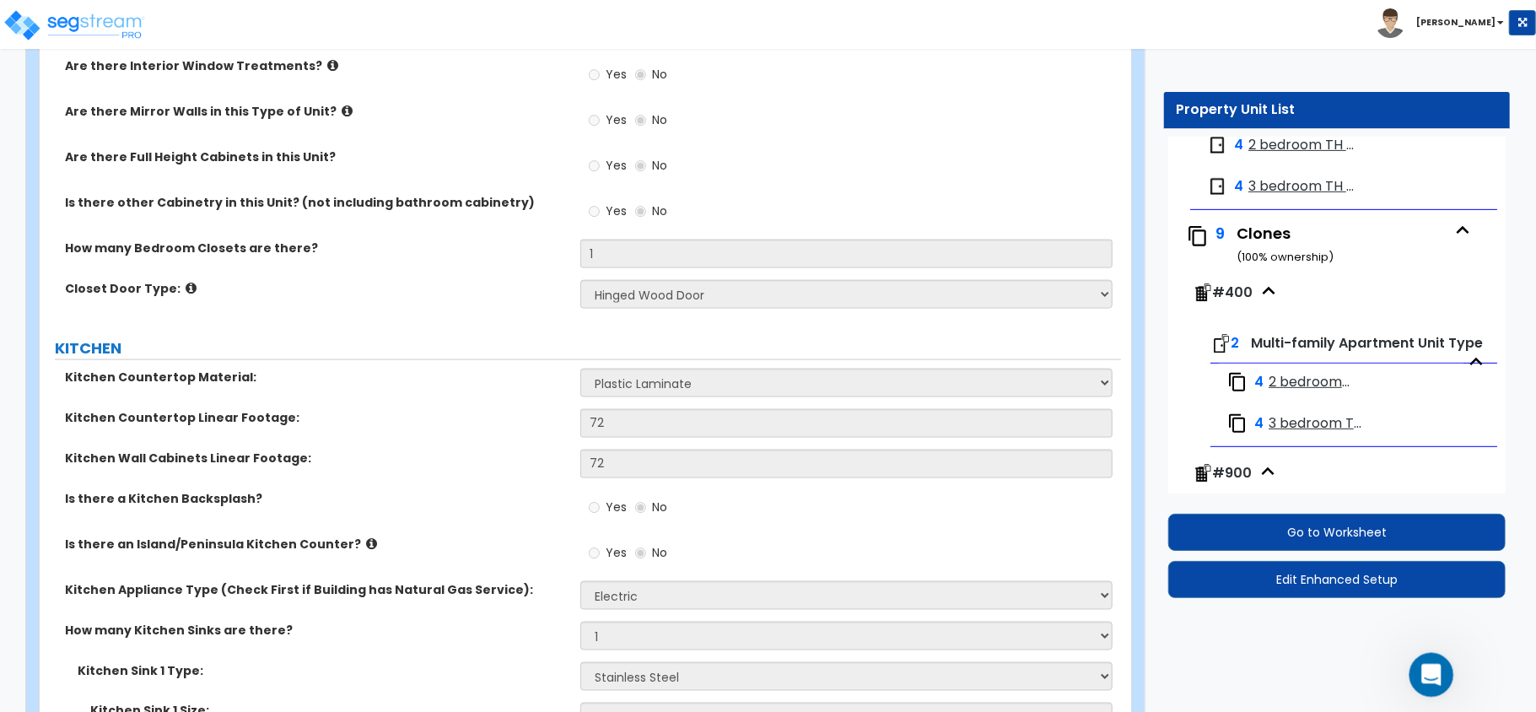
click at [1424, 665] on icon "Open Intercom Messenger" at bounding box center [1430, 673] width 28 height 28
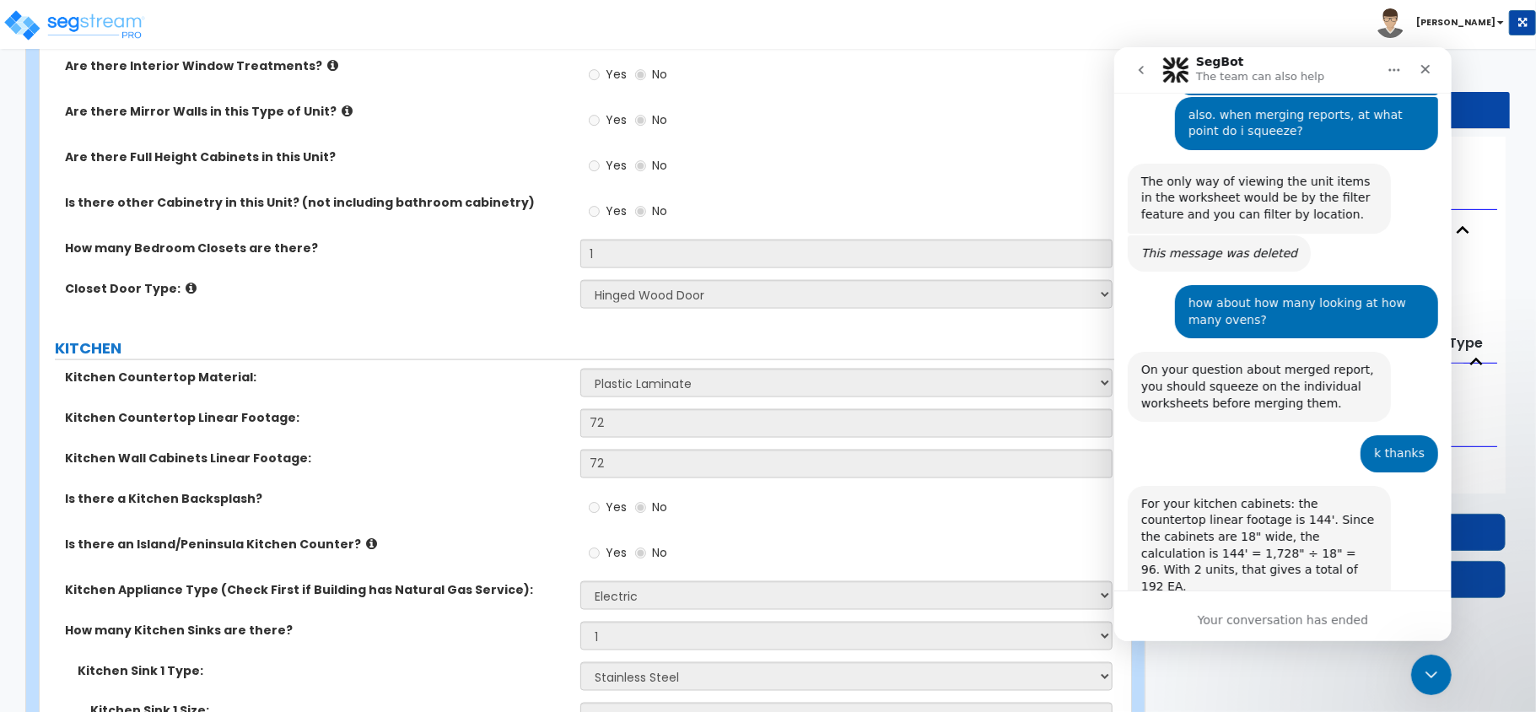
click at [1151, 70] on button "go back" at bounding box center [1141, 69] width 32 height 32
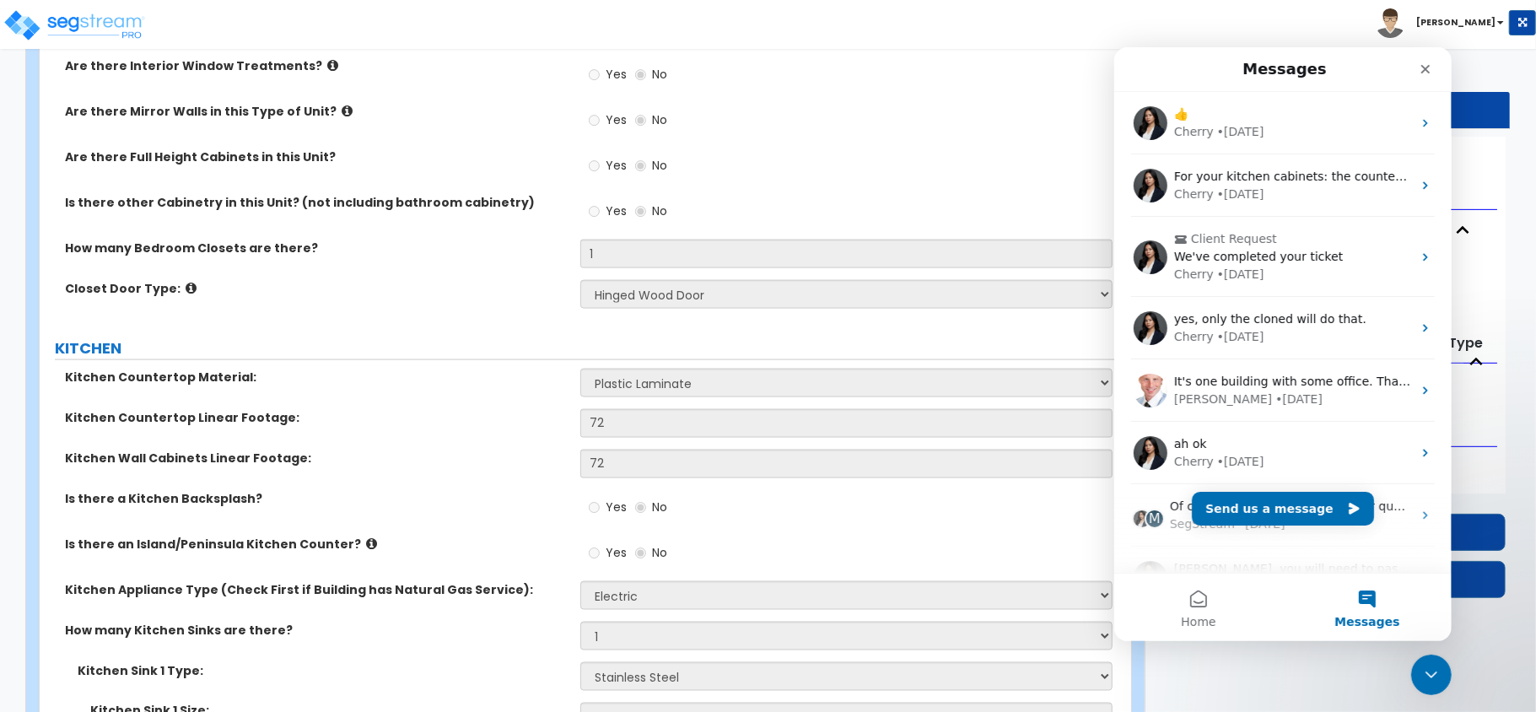
scroll to position [0, 0]
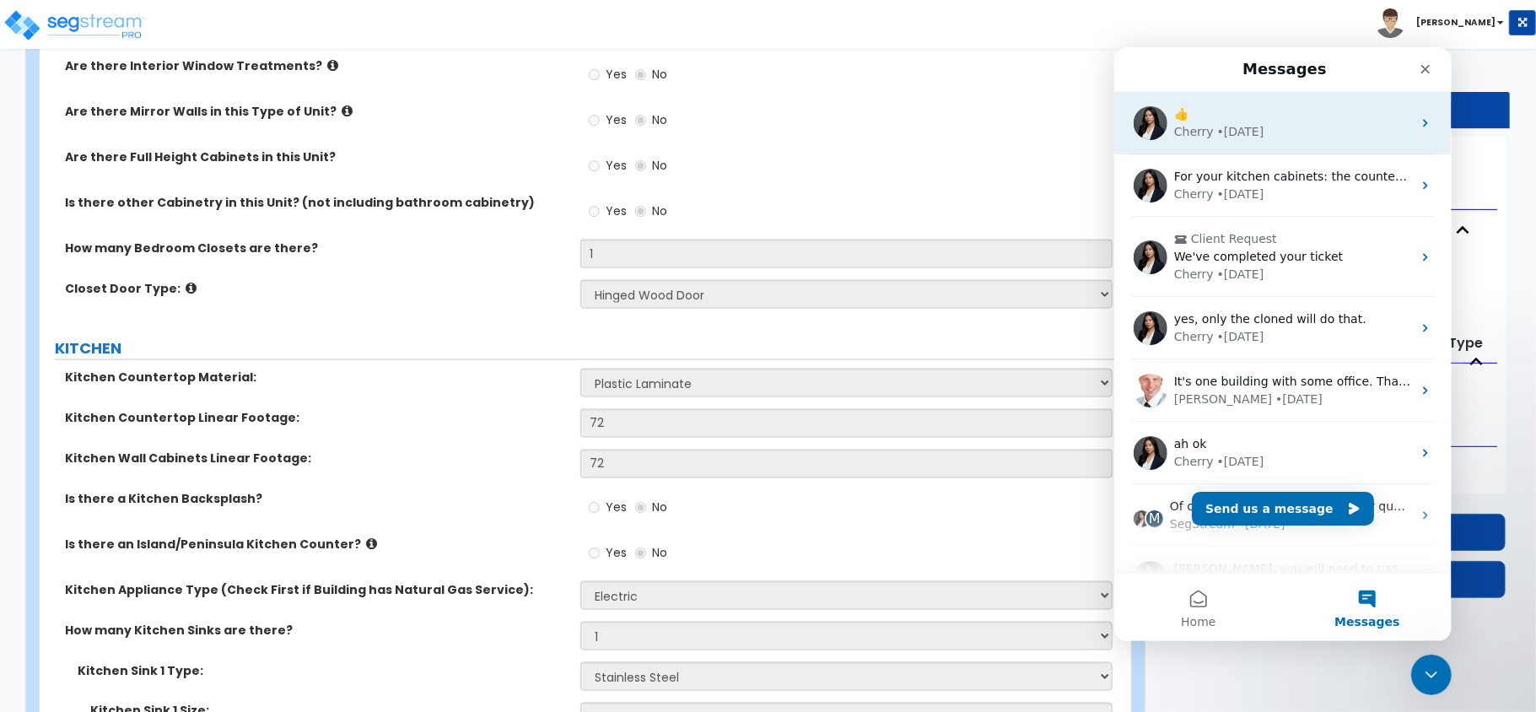
click at [1260, 114] on div "👍" at bounding box center [1292, 114] width 238 height 18
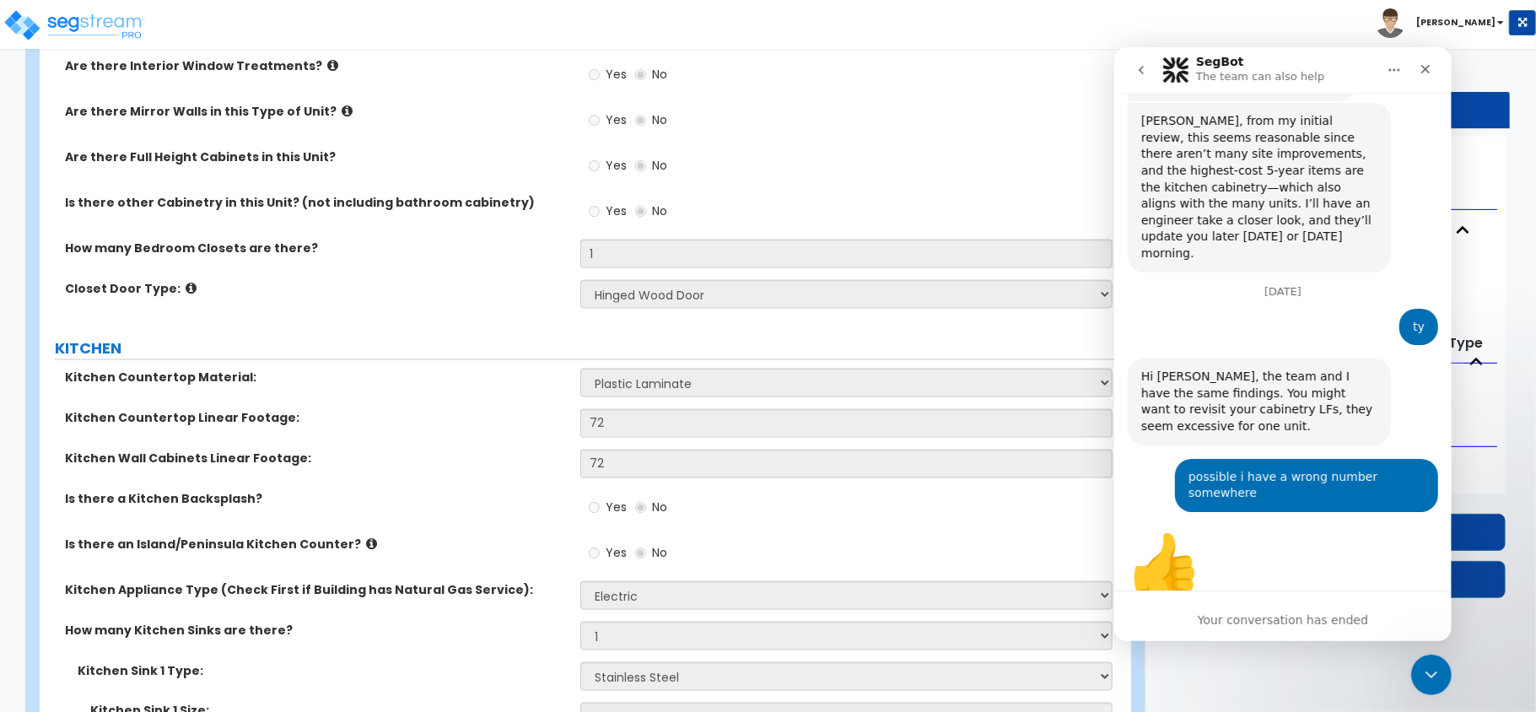
scroll to position [639, 0]
click at [1422, 78] on div "Close" at bounding box center [1425, 68] width 30 height 30
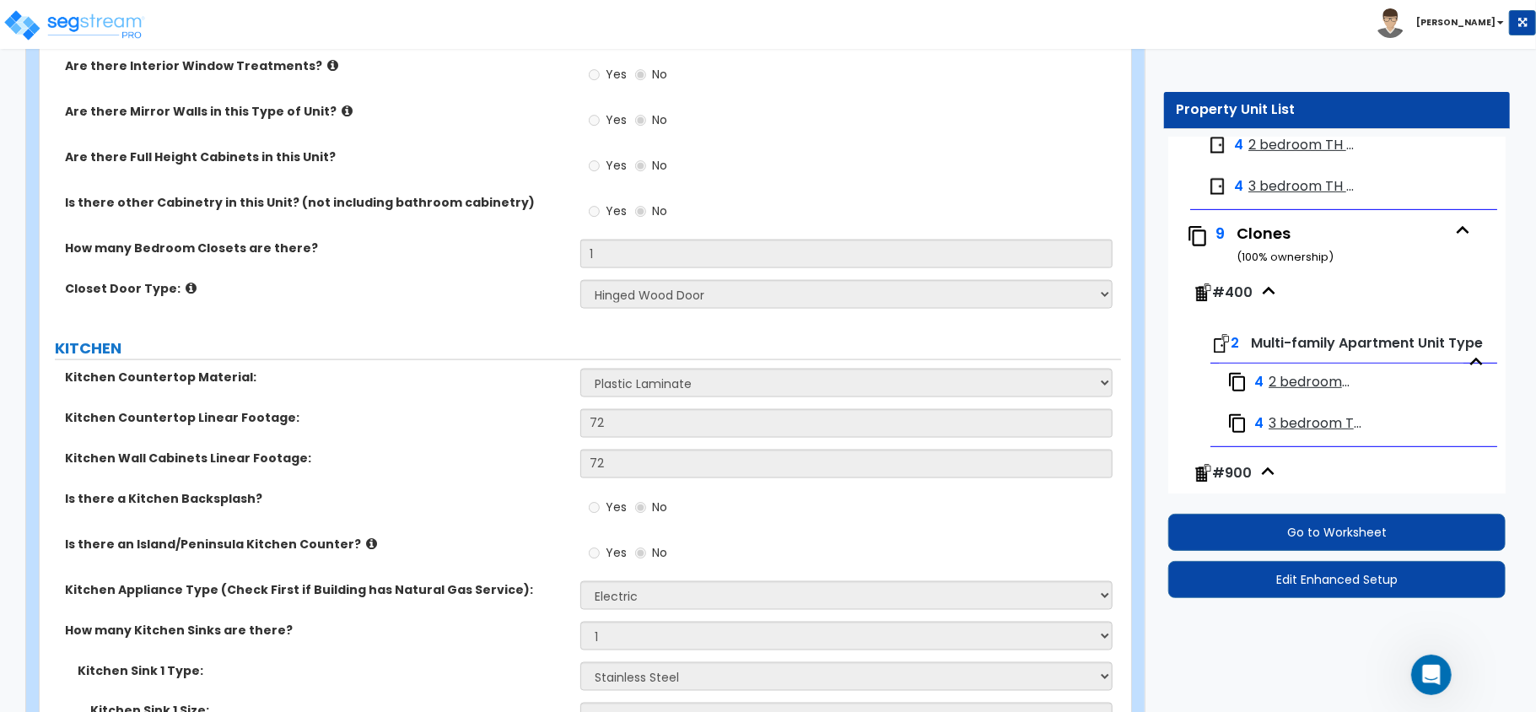
click at [1279, 401] on div "4 2 bedroom TH - Ozark" at bounding box center [1341, 382] width 245 height 37
click at [1276, 392] on span "2 bedroom TH - [GEOGRAPHIC_DATA]" at bounding box center [1311, 382] width 84 height 19
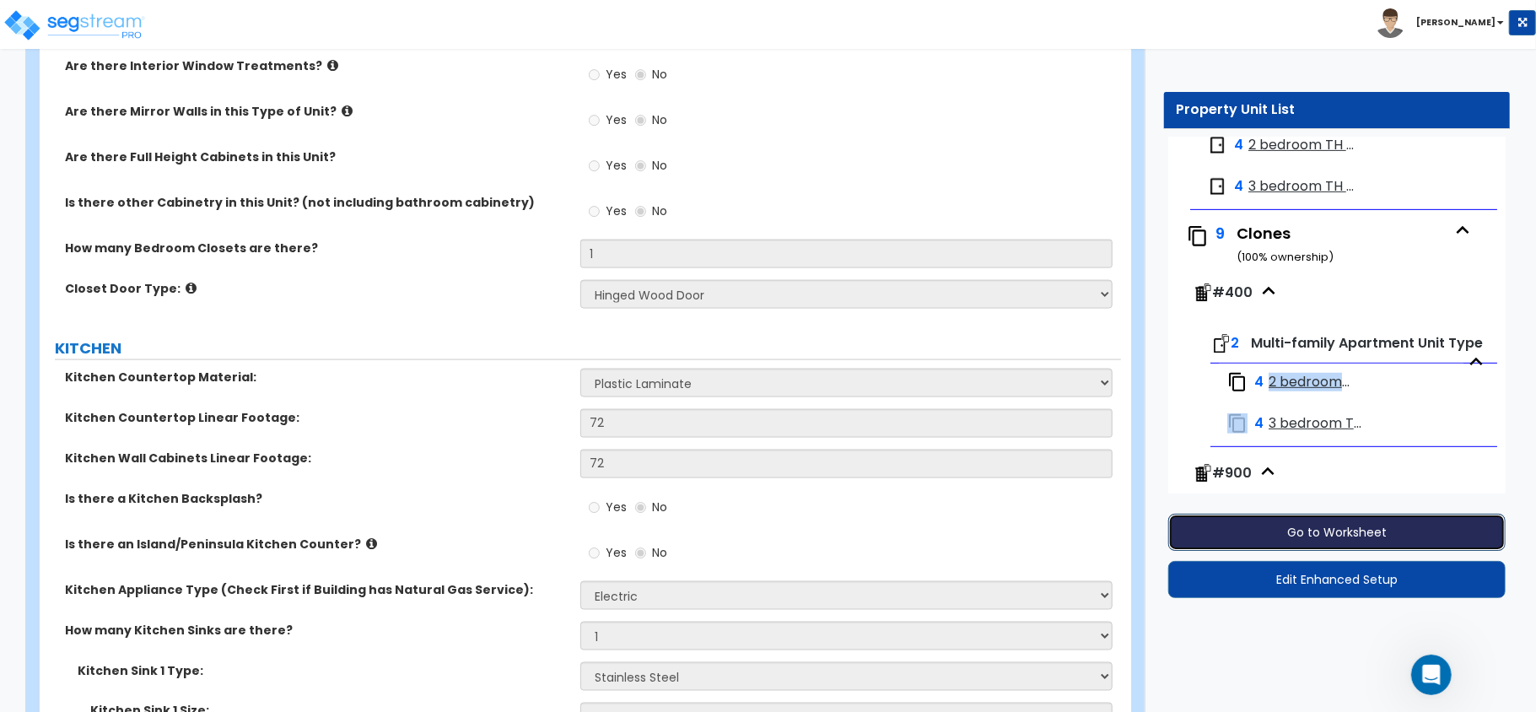
click at [1287, 526] on button "Go to Worksheet" at bounding box center [1336, 532] width 337 height 37
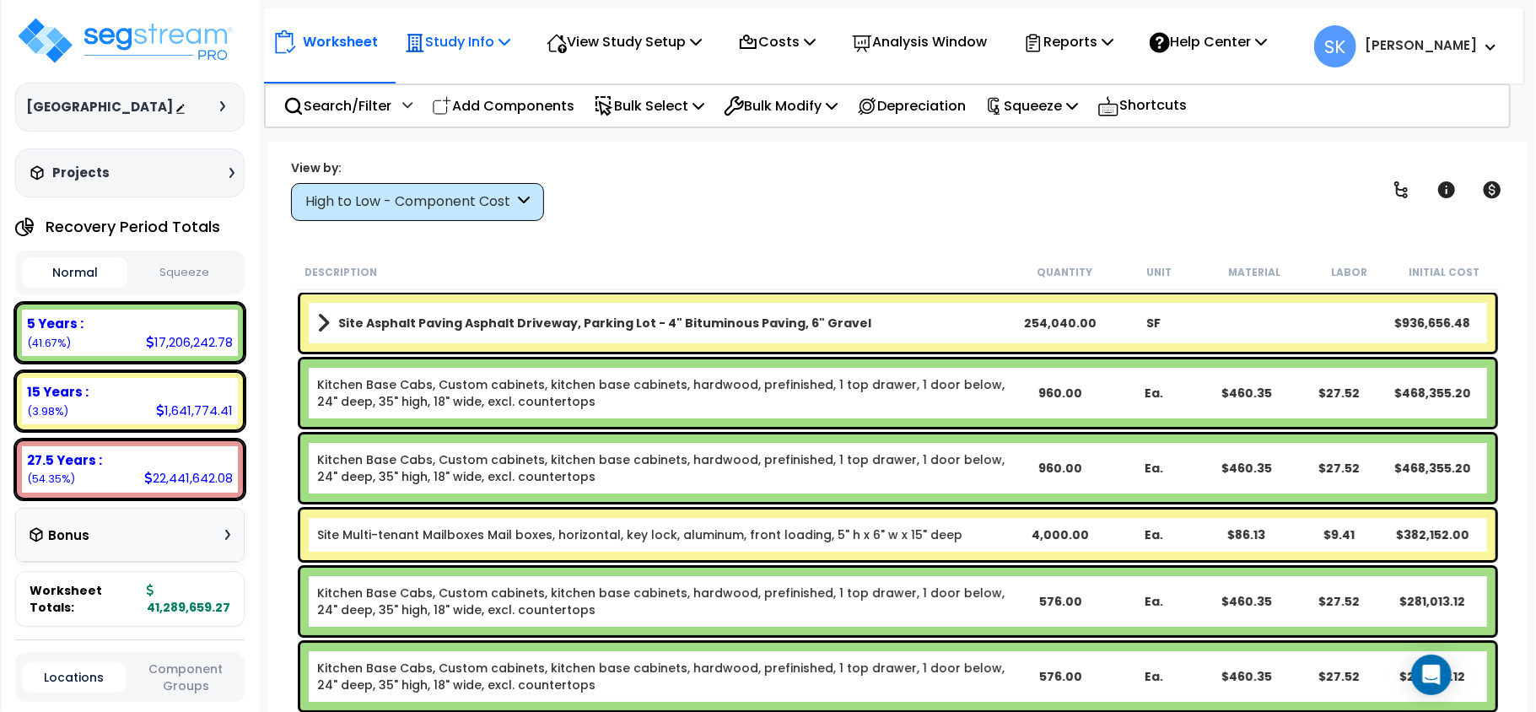
click at [467, 56] on div "Study Info" at bounding box center [457, 42] width 105 height 40
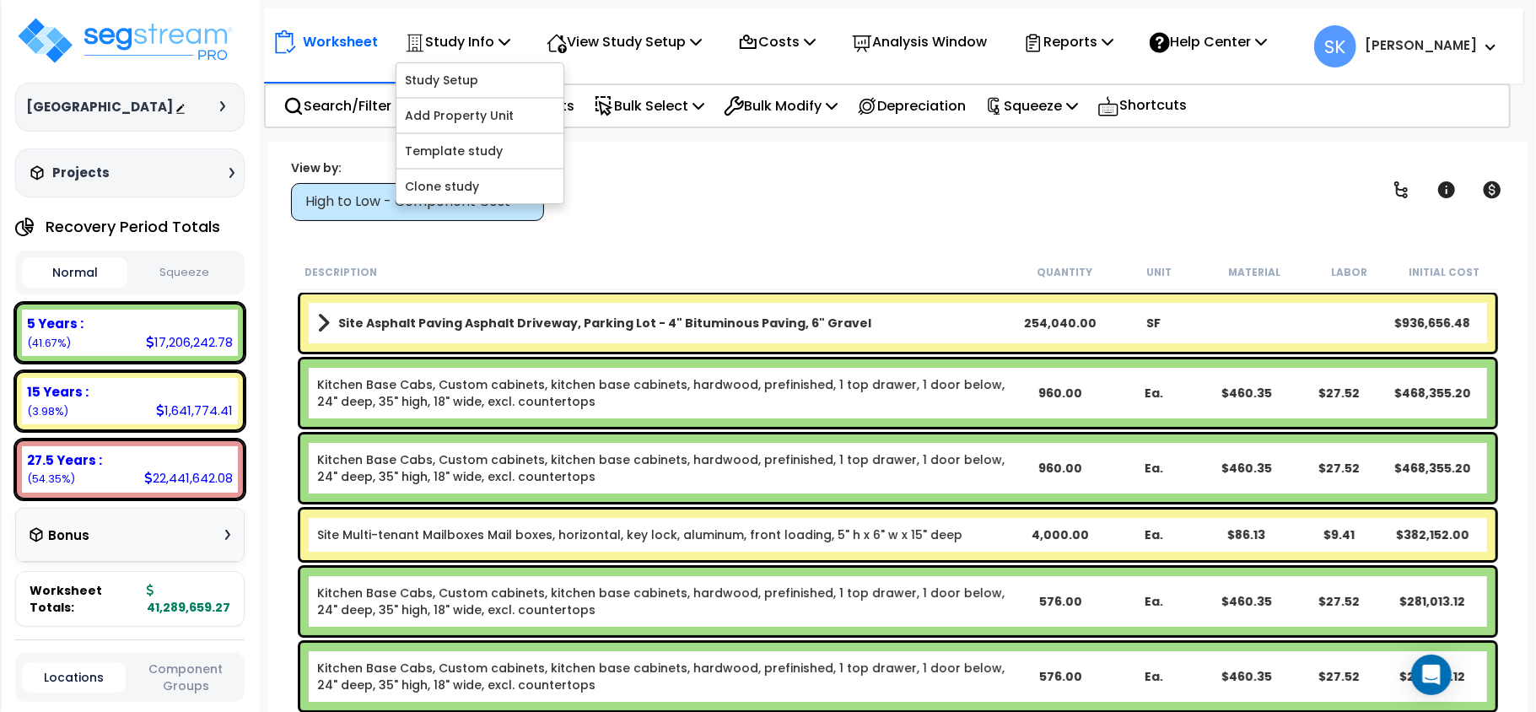
click at [724, 48] on div "Worksheet Study Info Study Setup Add Property Unit Template study Clone study B…" at bounding box center [774, 42] width 1004 height 40
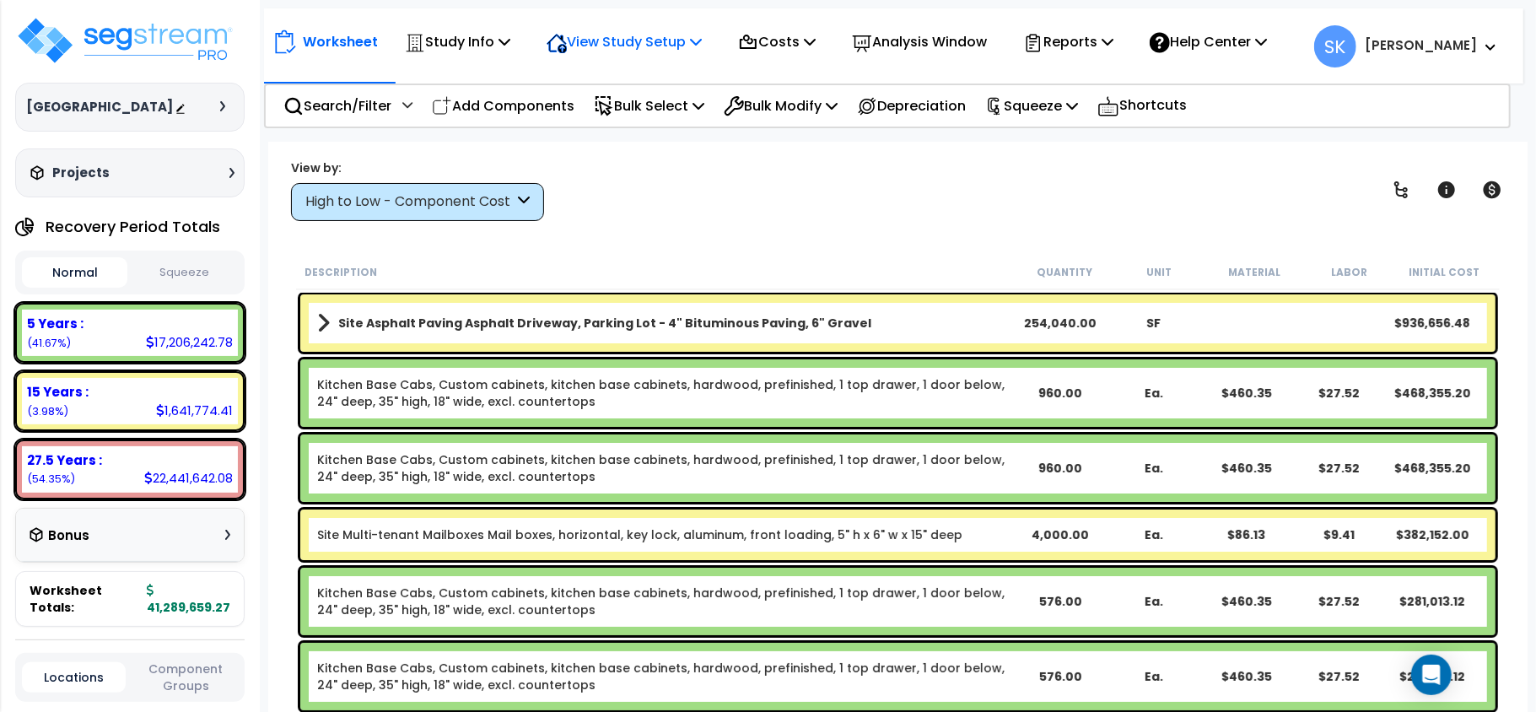
click at [702, 39] on icon at bounding box center [696, 41] width 12 height 13
click at [641, 120] on link "View Questionnaire" at bounding box center [621, 116] width 167 height 34
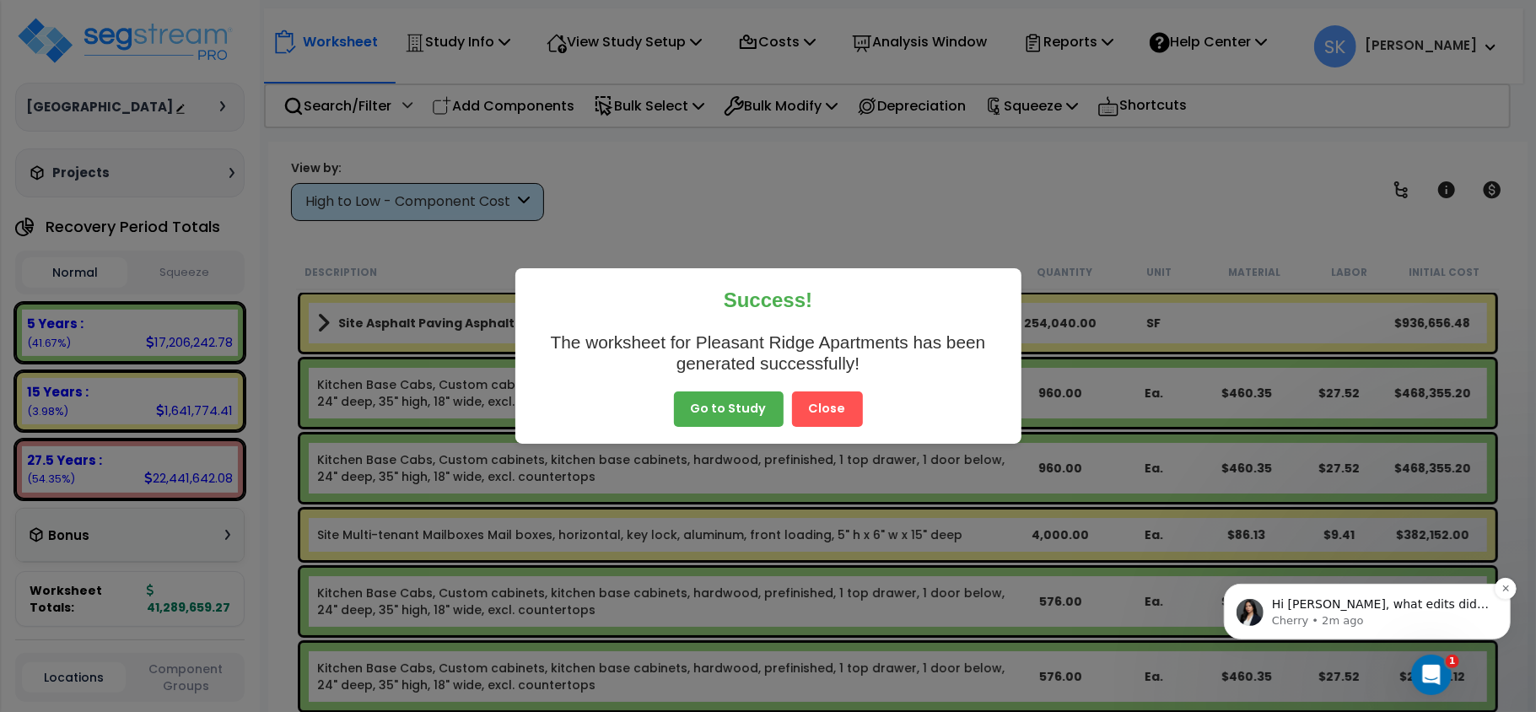
click at [1420, 604] on span "Hi Steven, what edits did you make to correct the cabinet numbers? Upon checkin…" at bounding box center [1379, 644] width 217 height 97
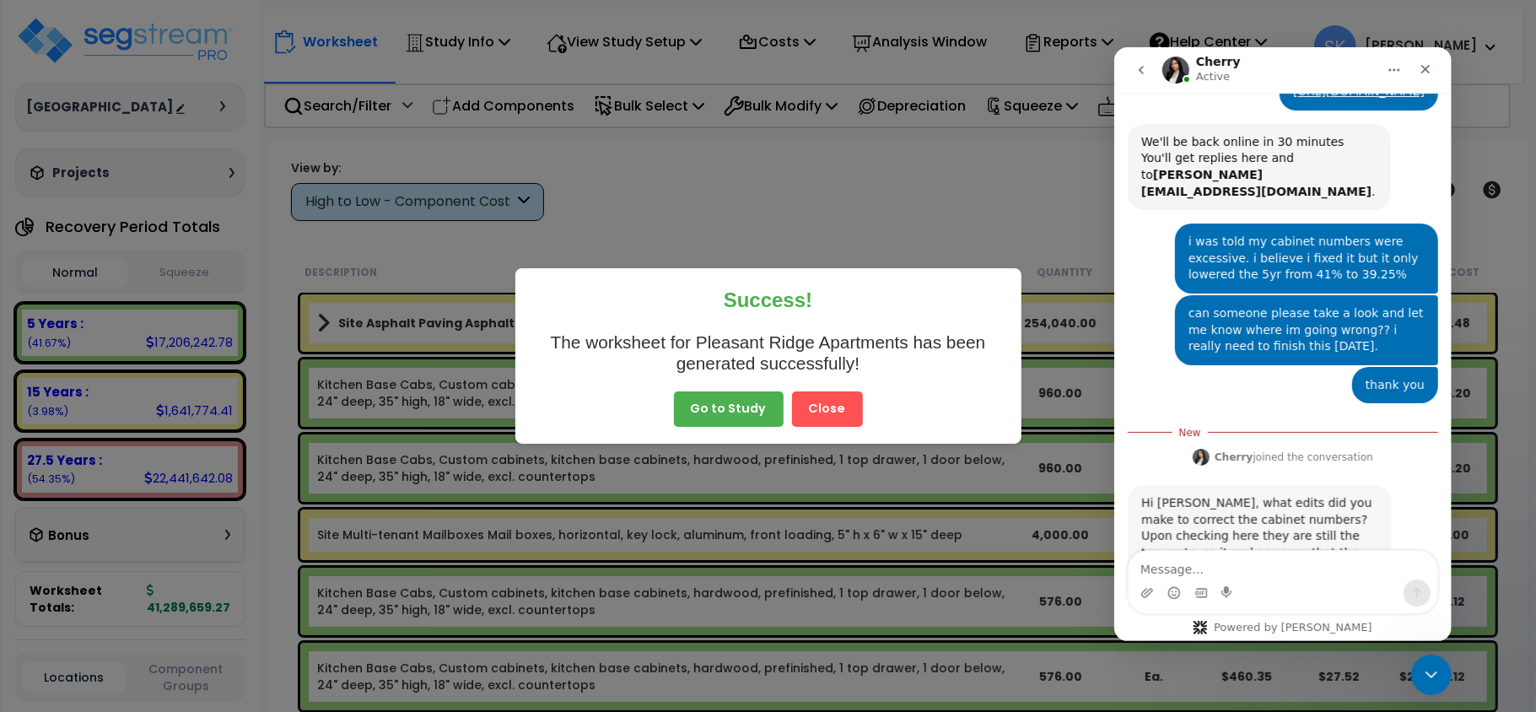
scroll to position [334, 0]
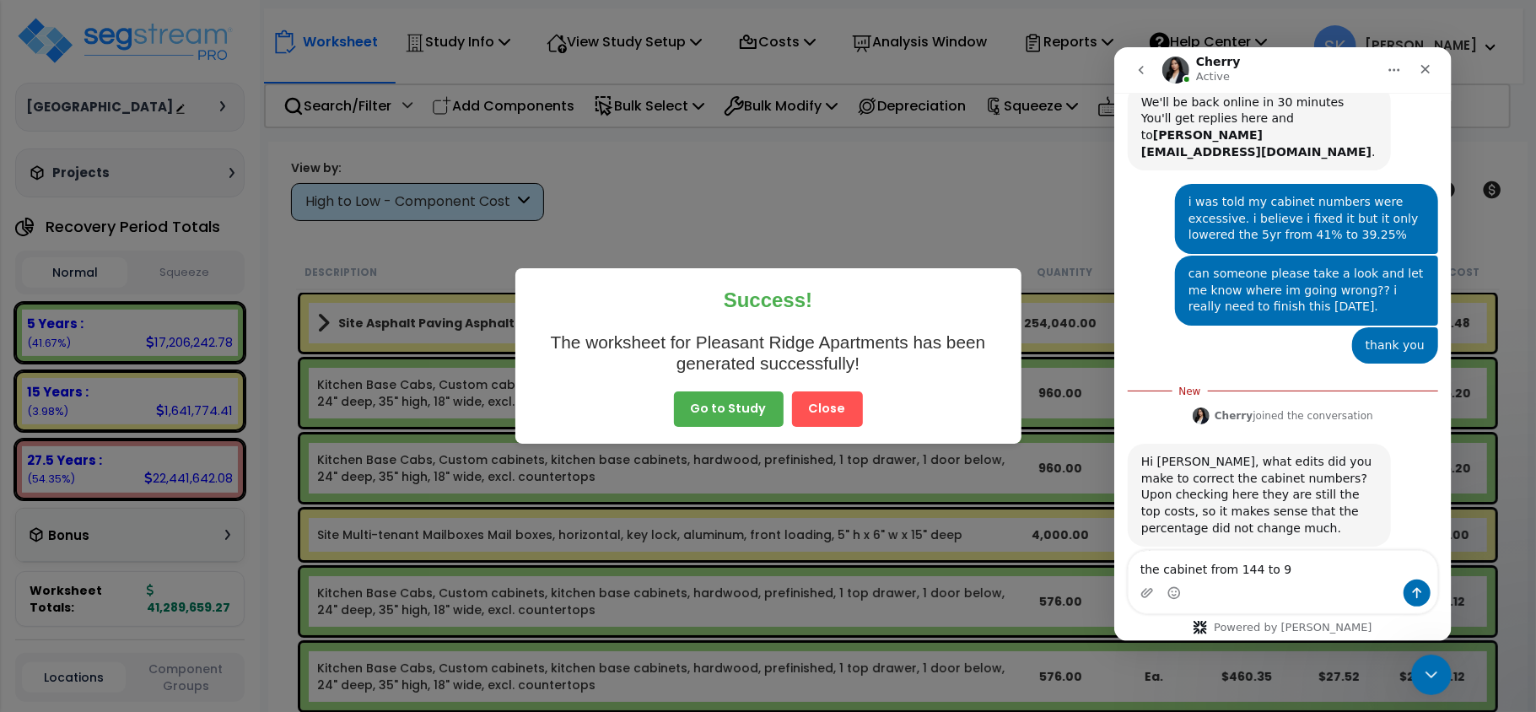
type textarea "the cabinet from 144 to 96"
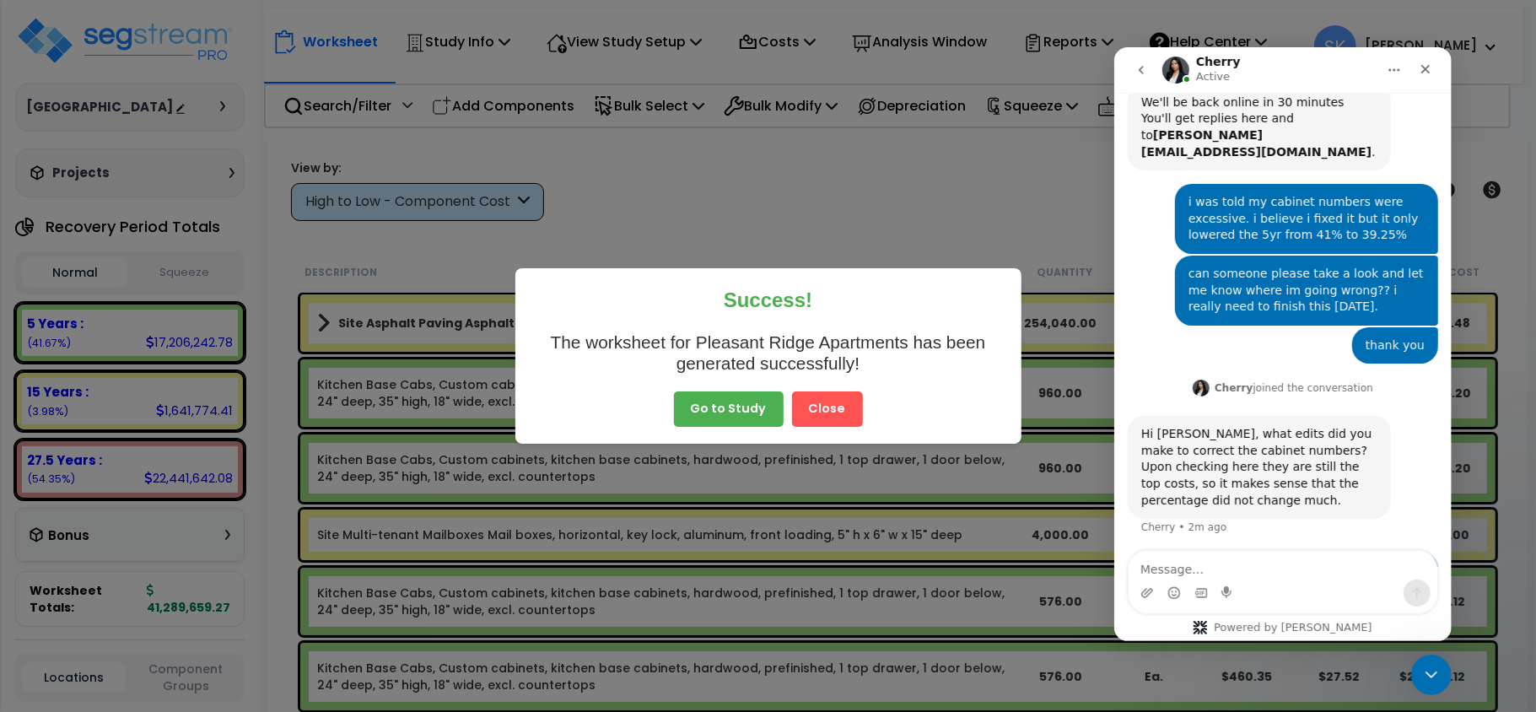
scroll to position [356, 0]
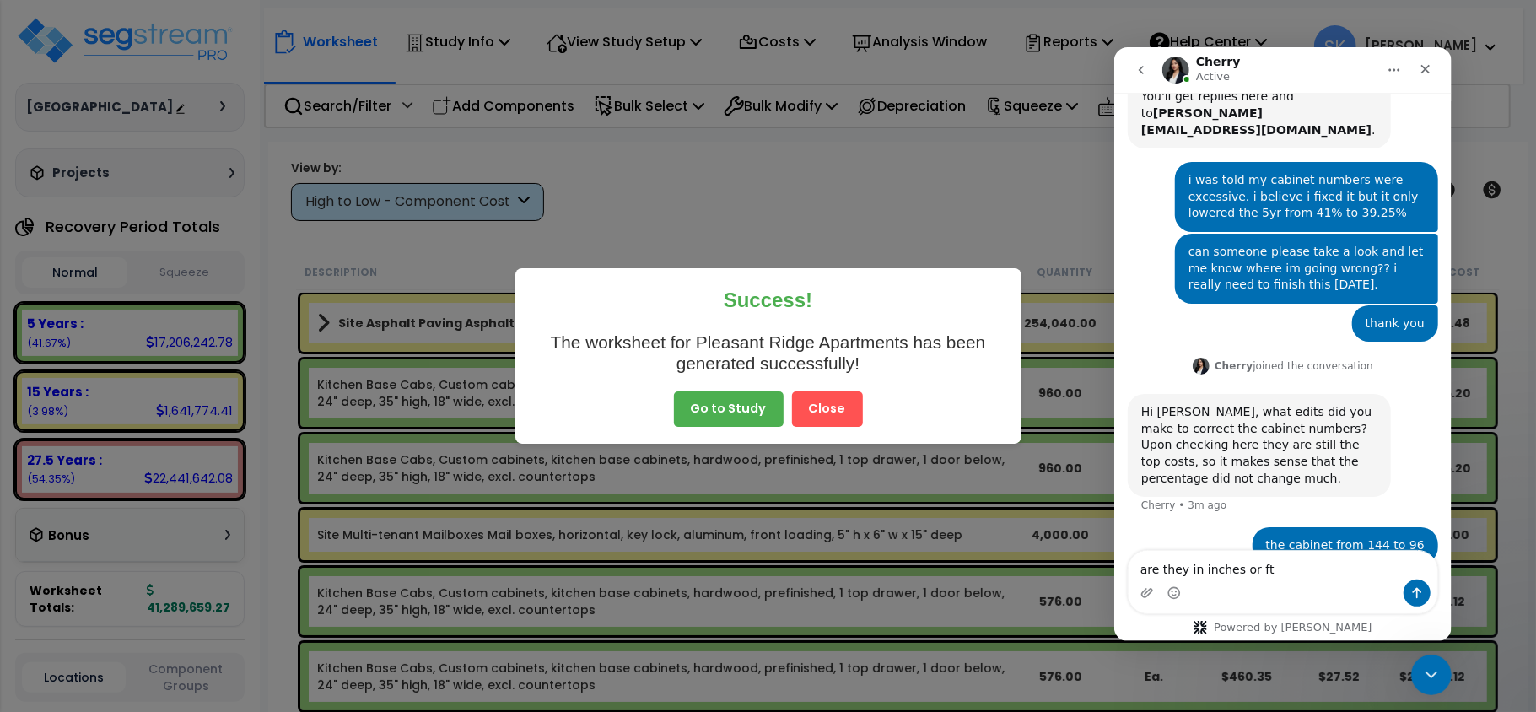
type textarea "are they in inches or ft?"
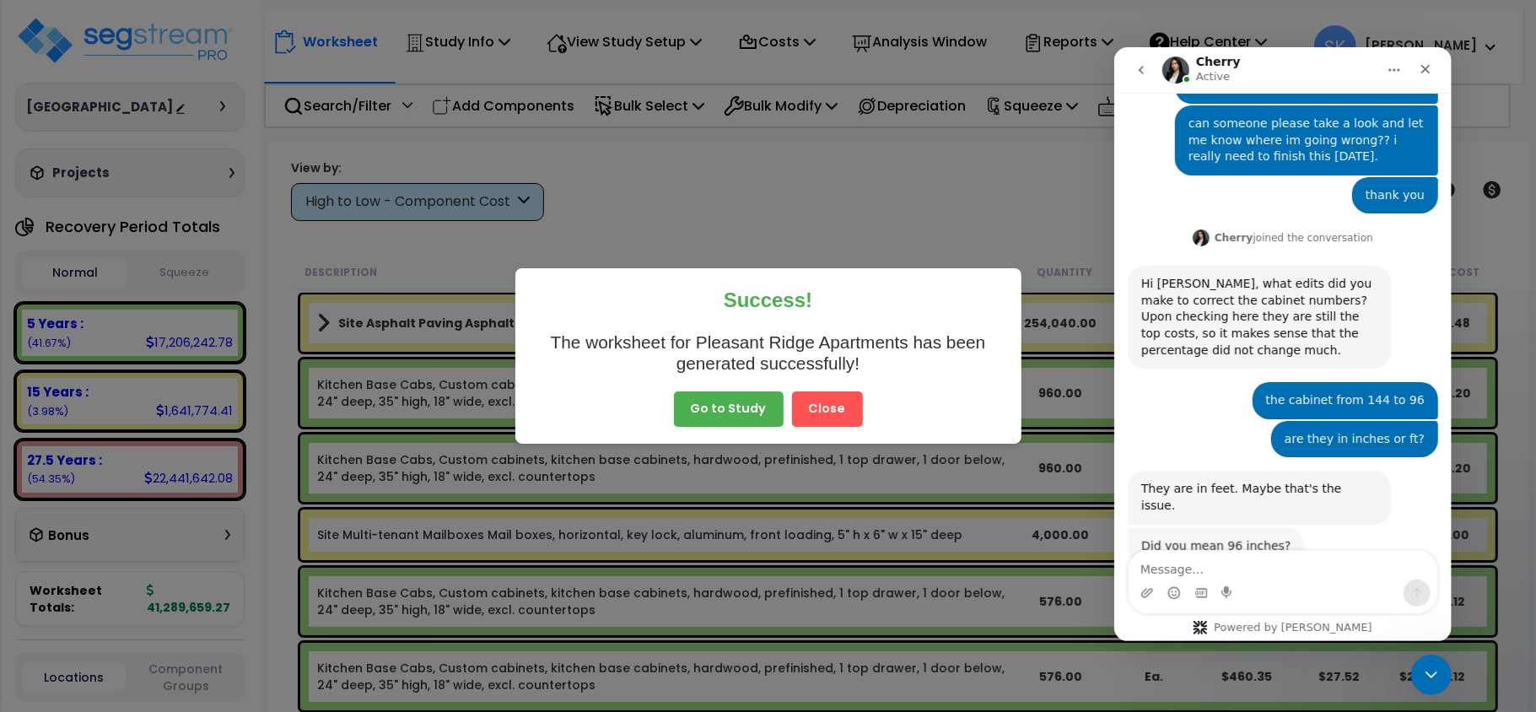
scroll to position [483, 0]
type textarea "yes"
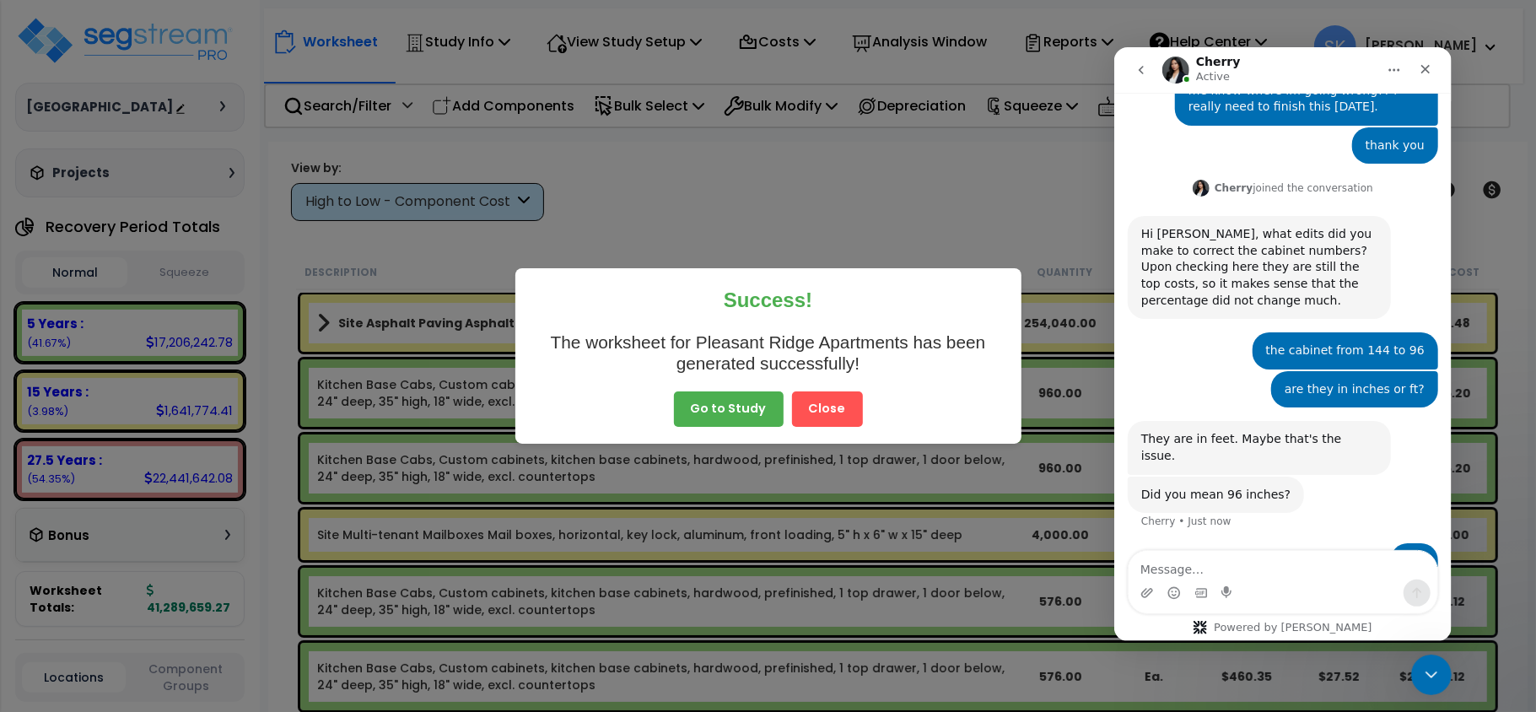
scroll to position [599, 0]
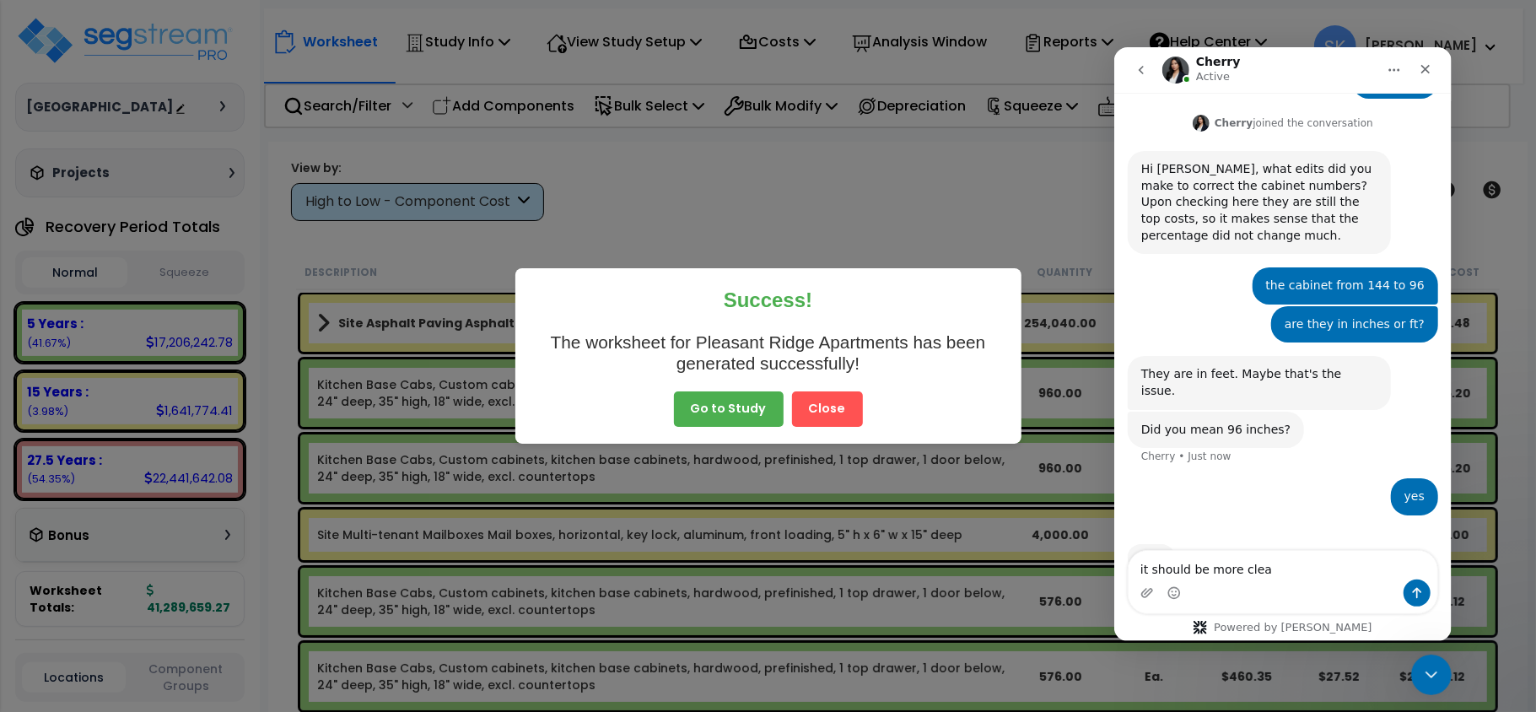
type textarea "it should be more clear"
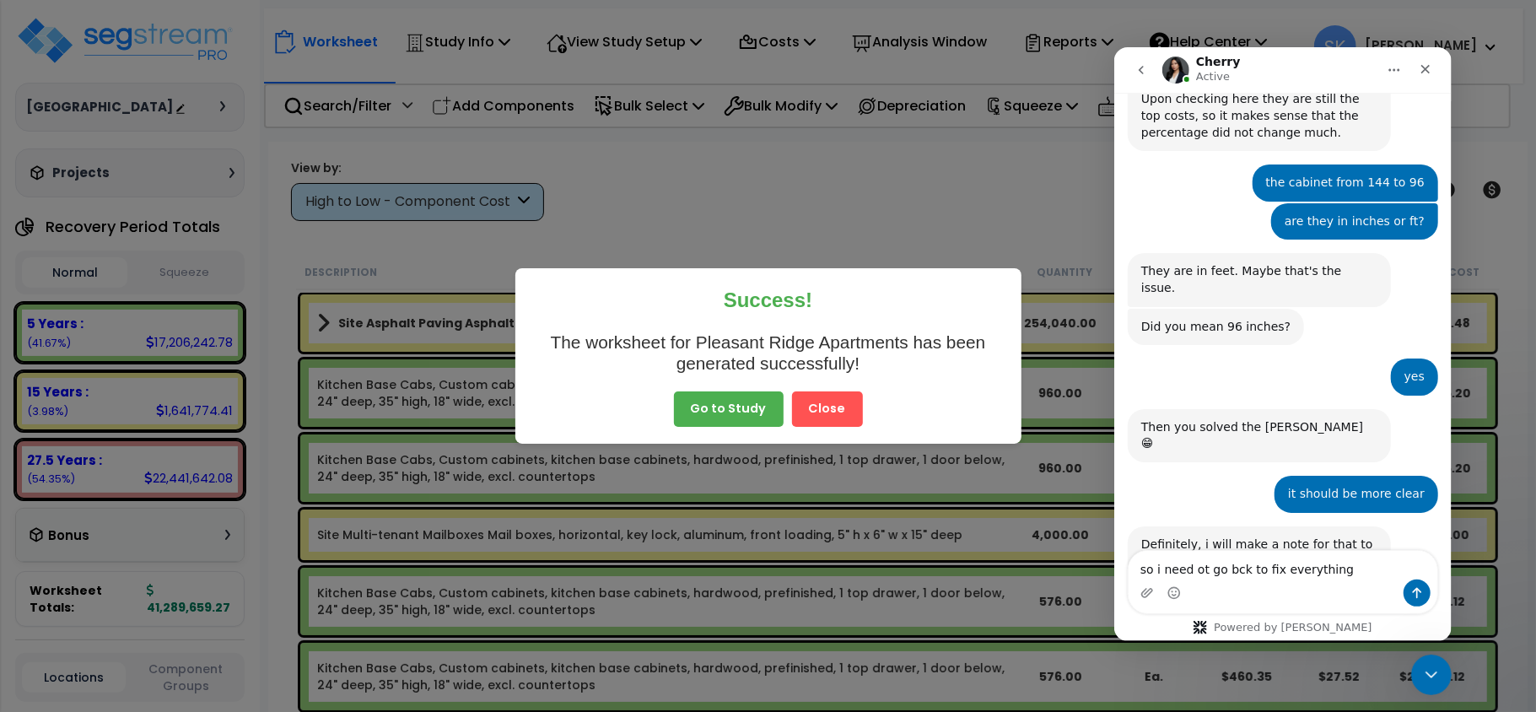
scroll to position [767, 0]
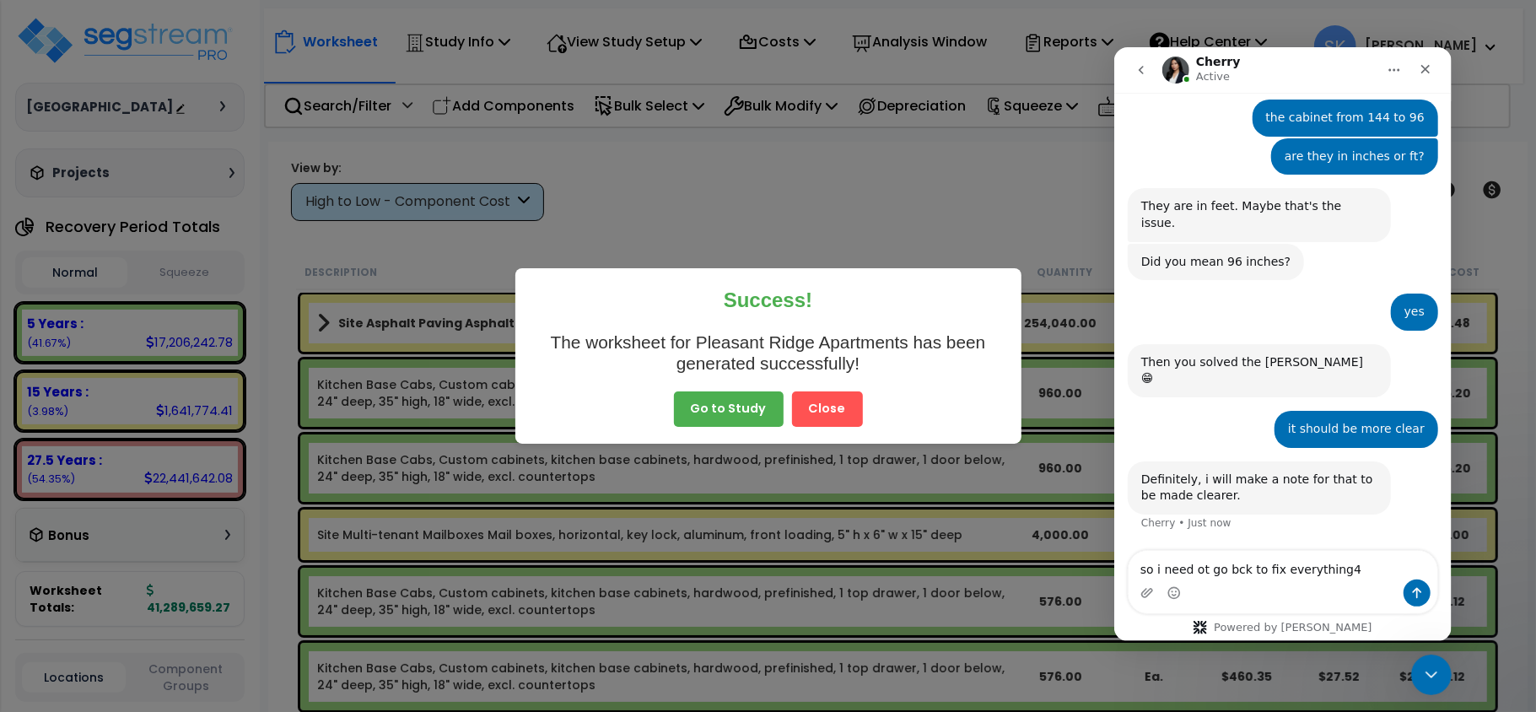
type textarea "so i need ot go bck to fix everything"
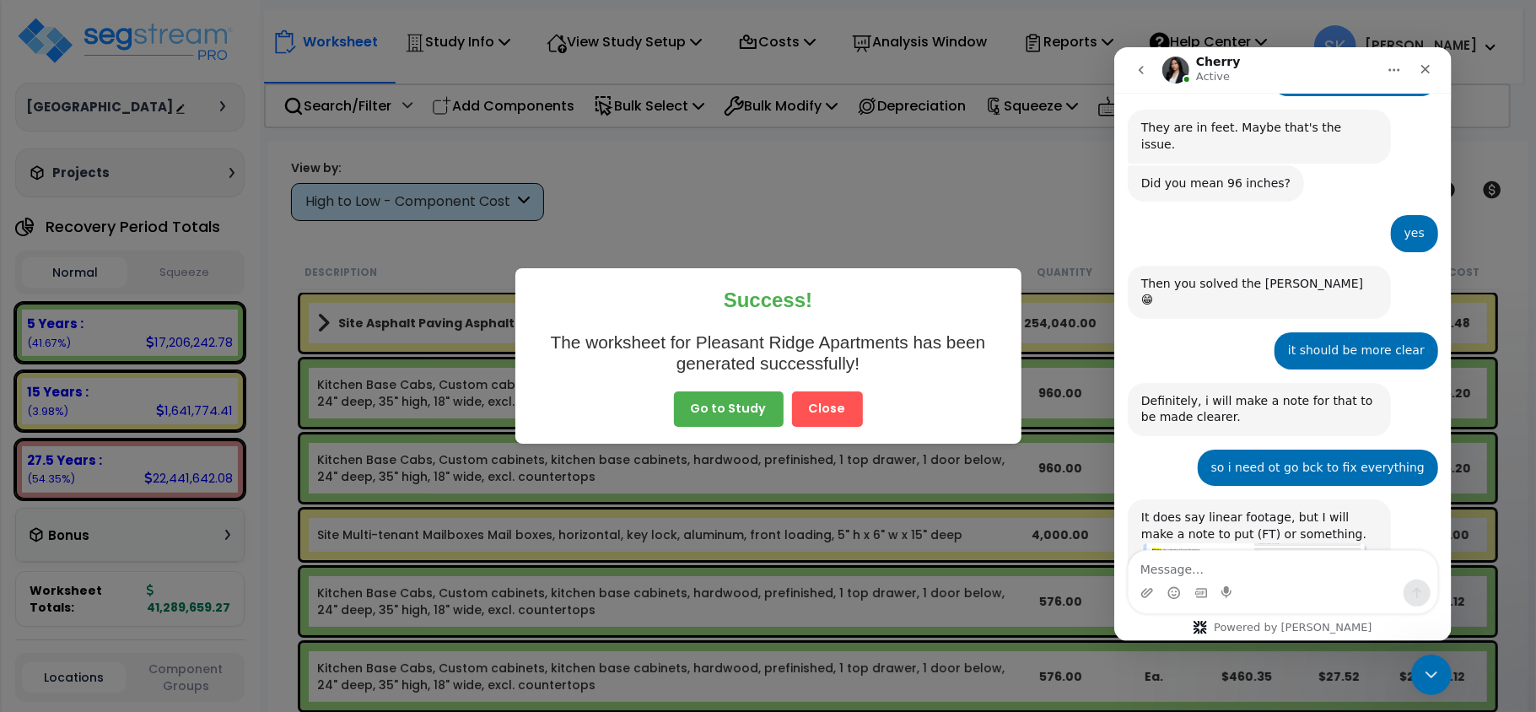
scroll to position [909, 0]
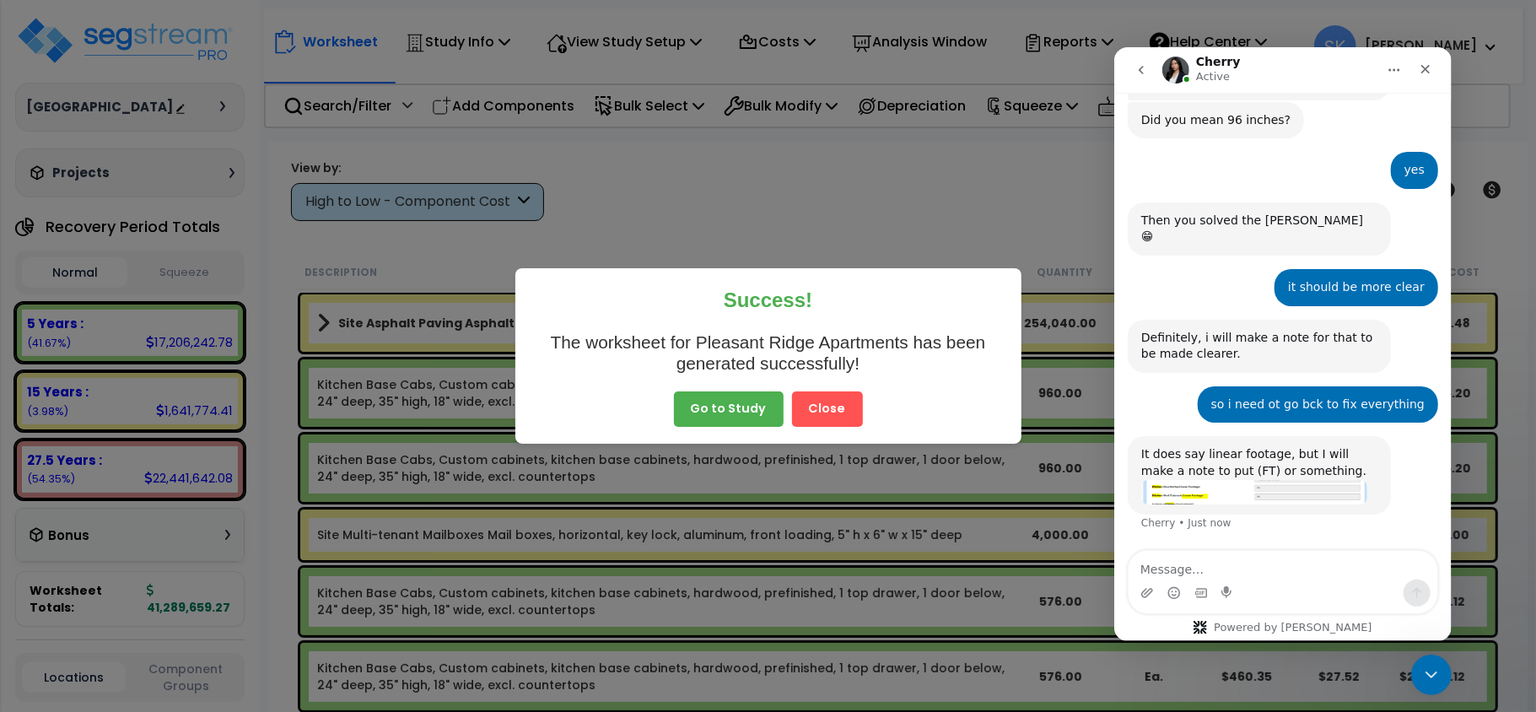
click at [1229, 479] on img "Cherry says…" at bounding box center [1254, 491] width 226 height 25
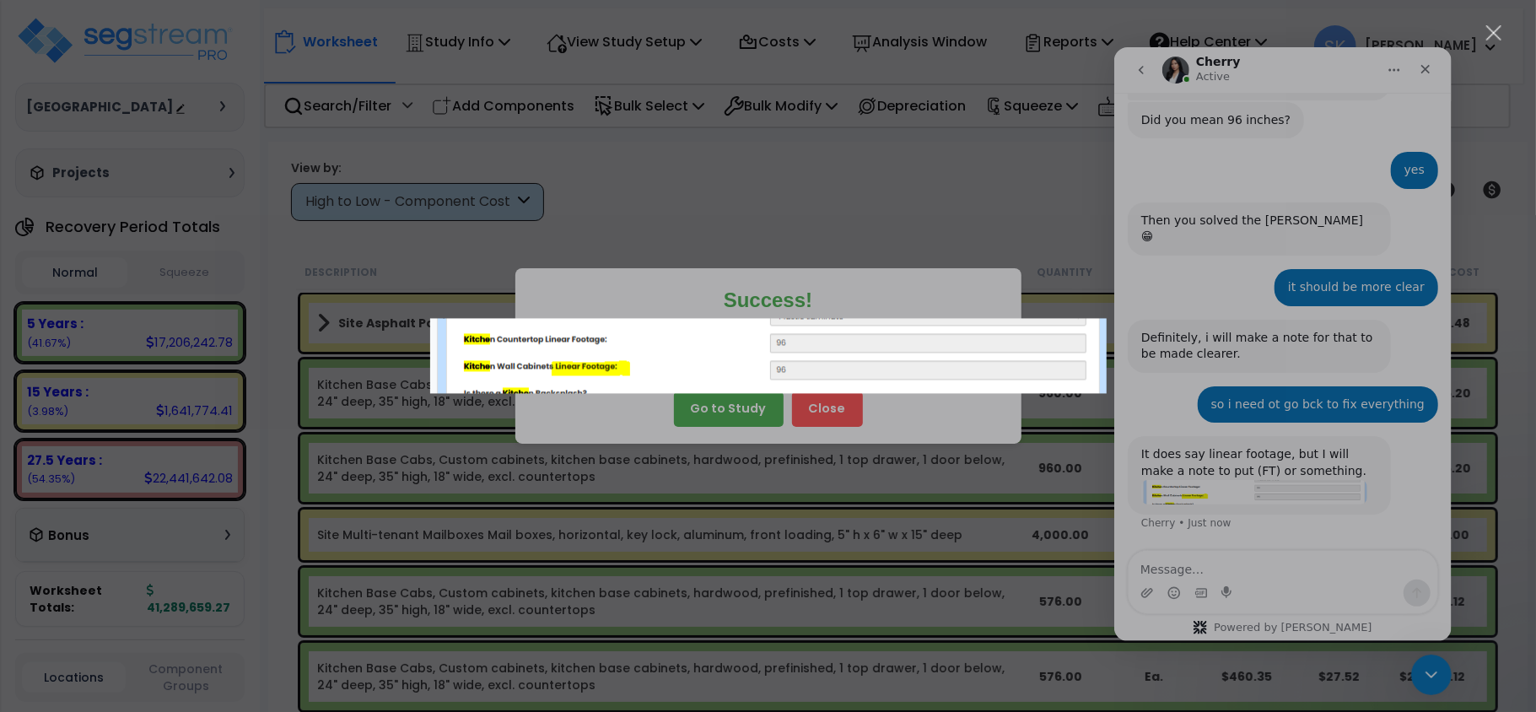
scroll to position [0, 0]
click at [1242, 515] on div "Intercom messenger" at bounding box center [768, 356] width 1536 height 712
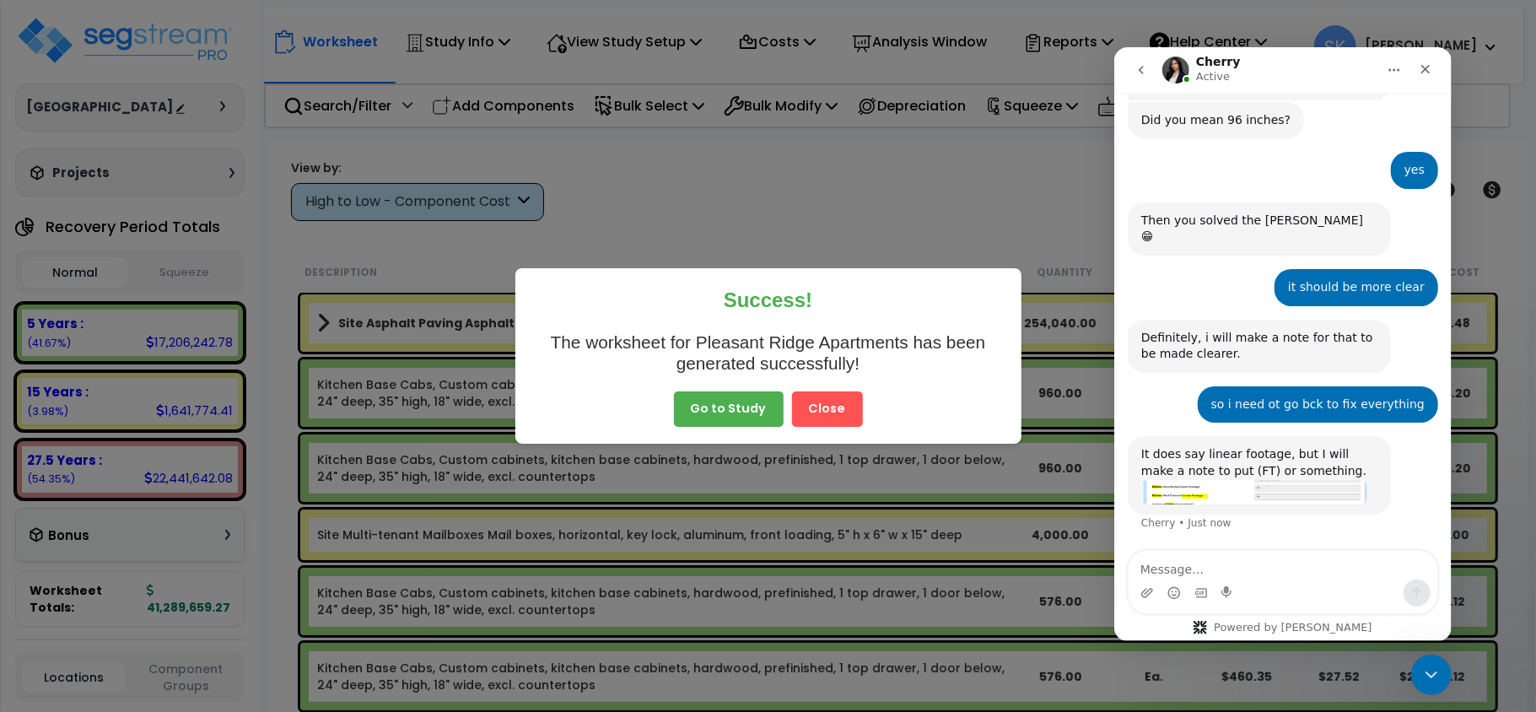
scroll to position [844, 0]
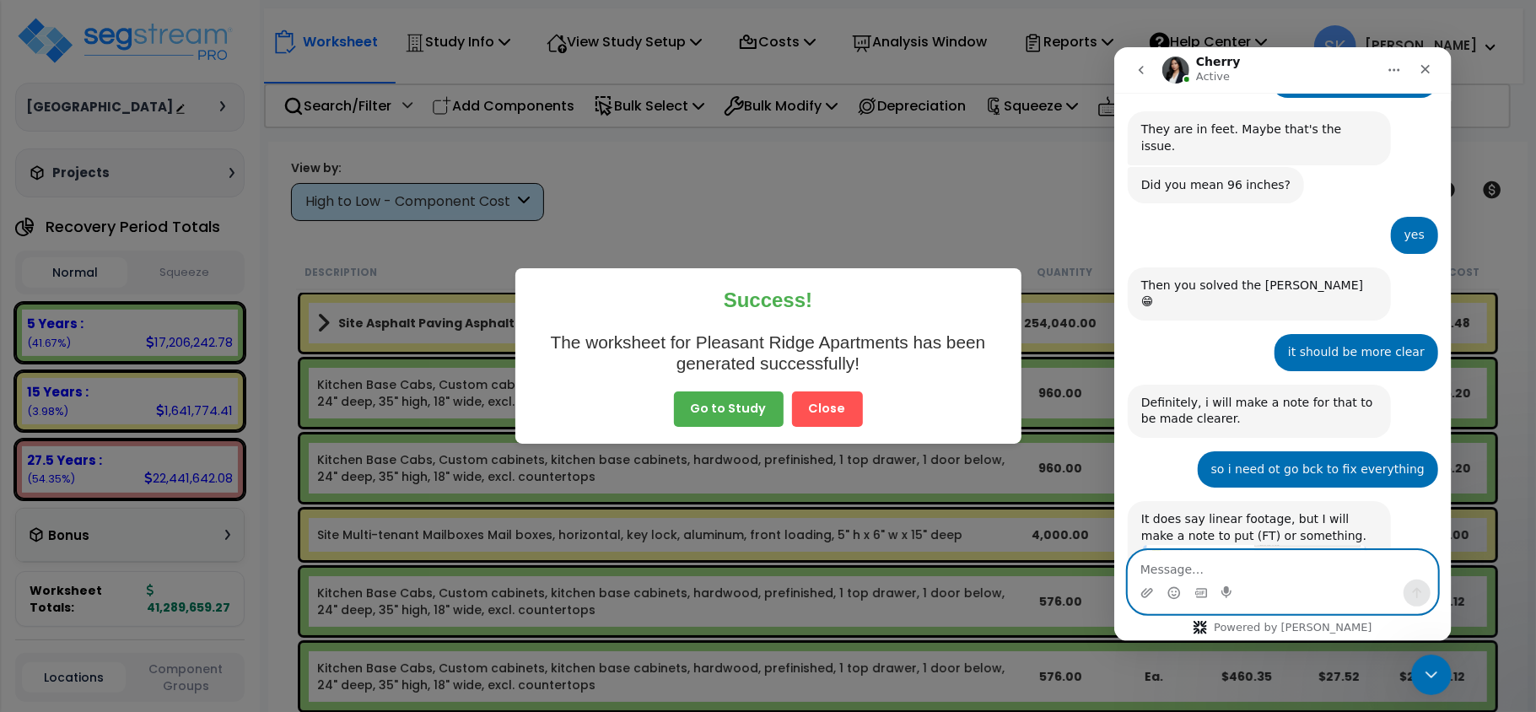
click at [1235, 568] on textarea "Message…" at bounding box center [1282, 564] width 309 height 29
click at [1235, 567] on textarea "Message…" at bounding box center [1282, 564] width 309 height 29
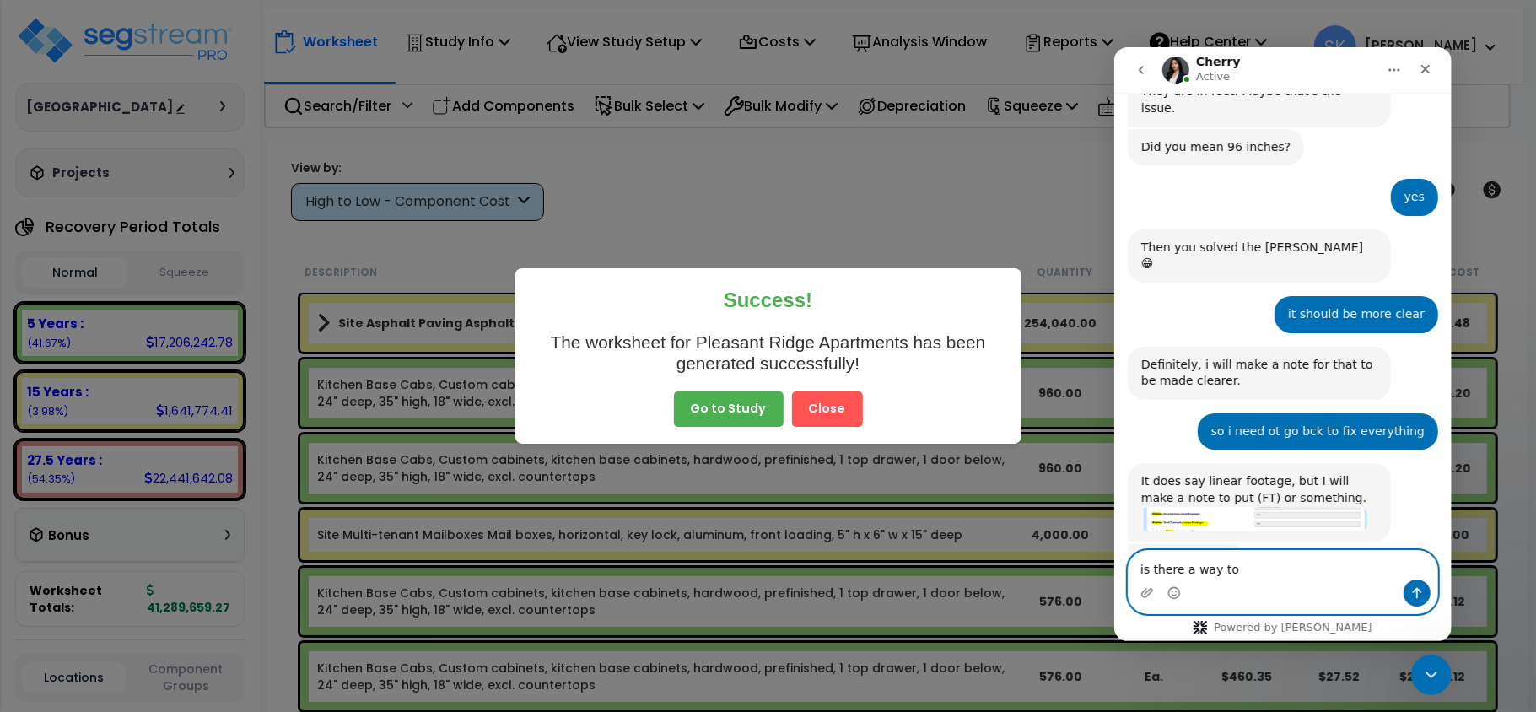
scroll to position [0, 0]
type textarea "is there a way to fix on the back endfor all units?"
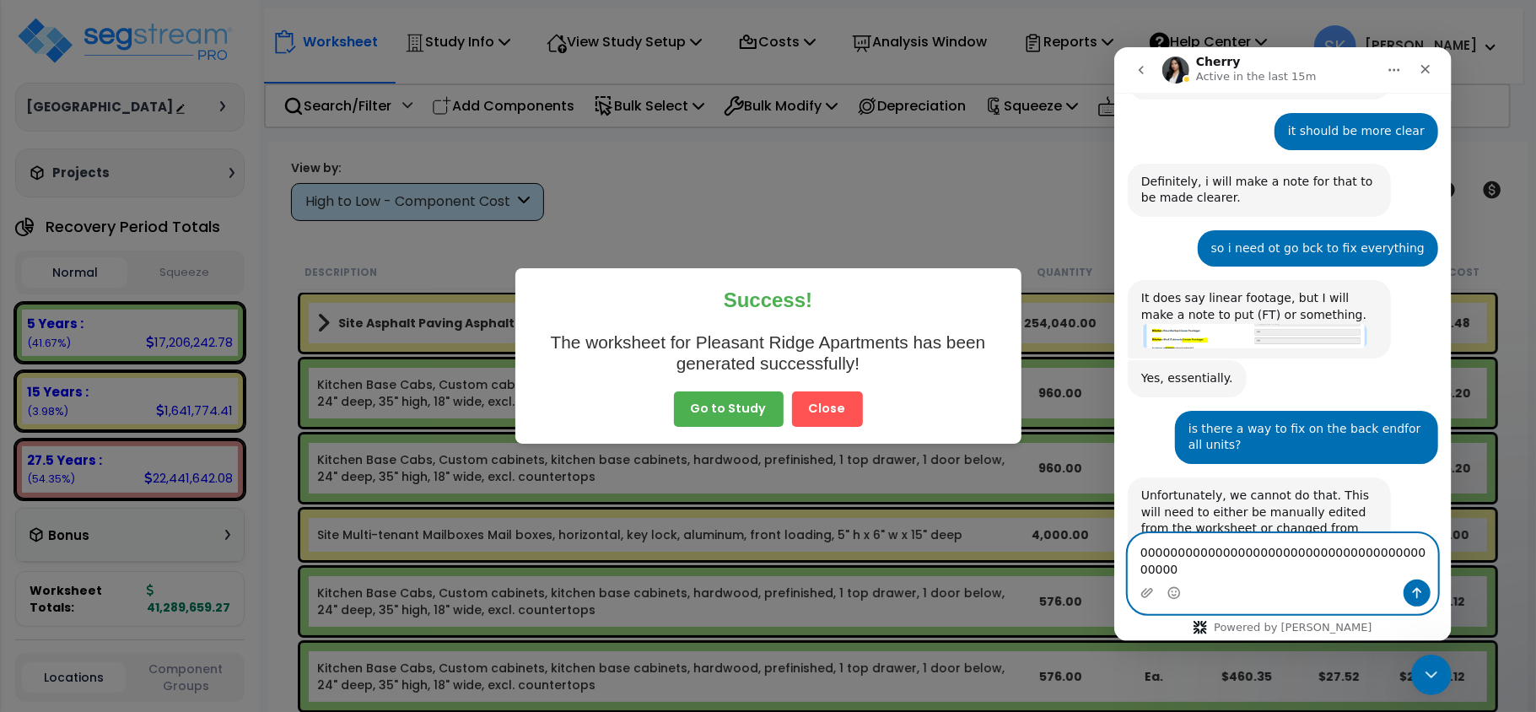
scroll to position [1048, 0]
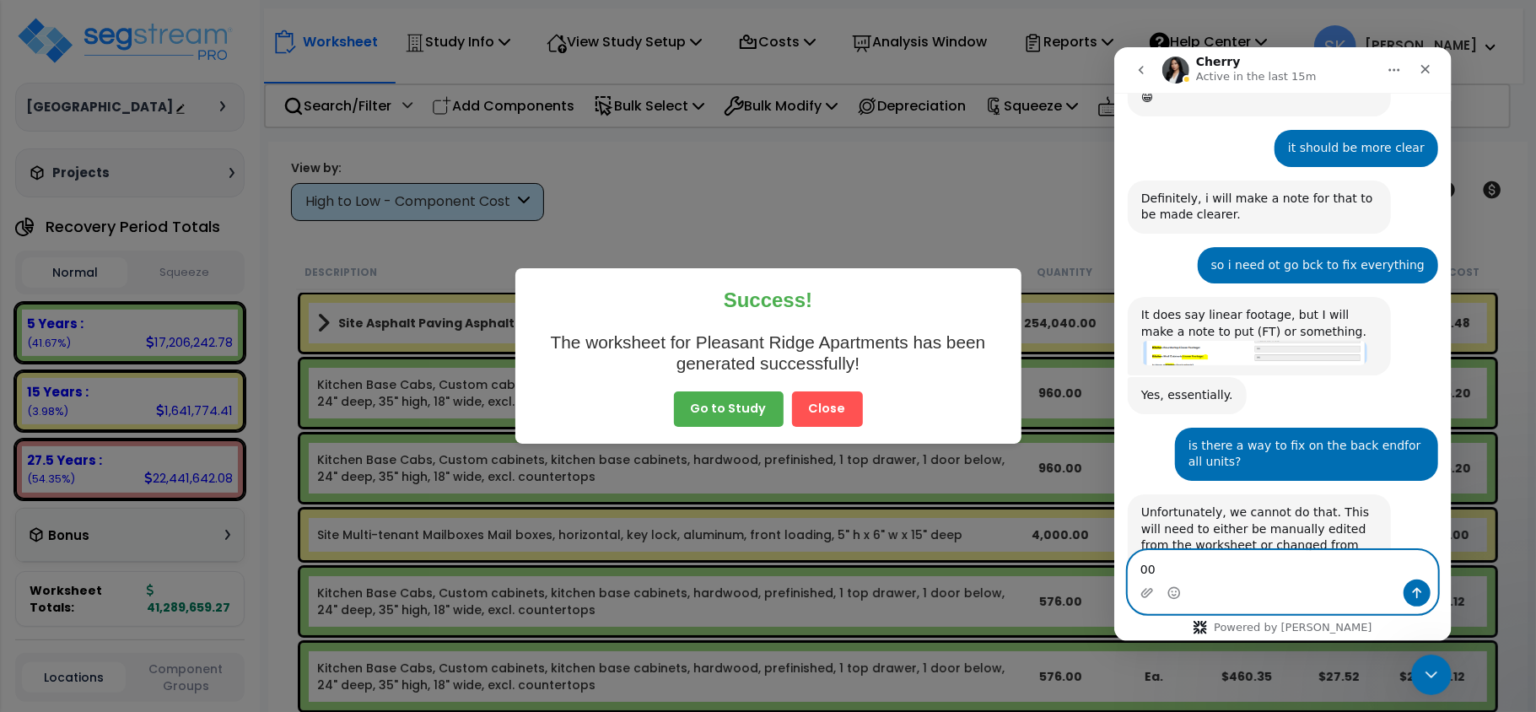
type textarea "0"
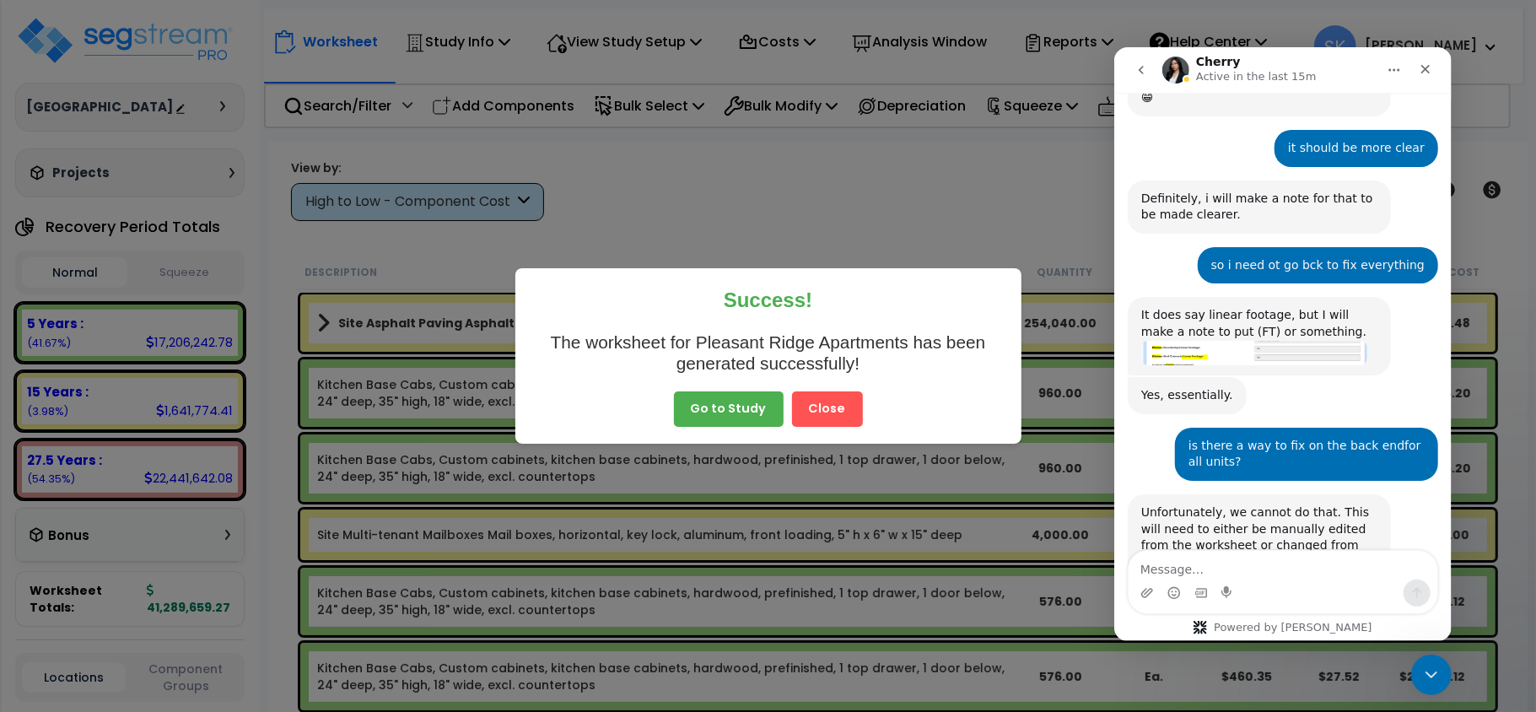
click at [837, 402] on button "Close" at bounding box center [827, 408] width 71 height 35
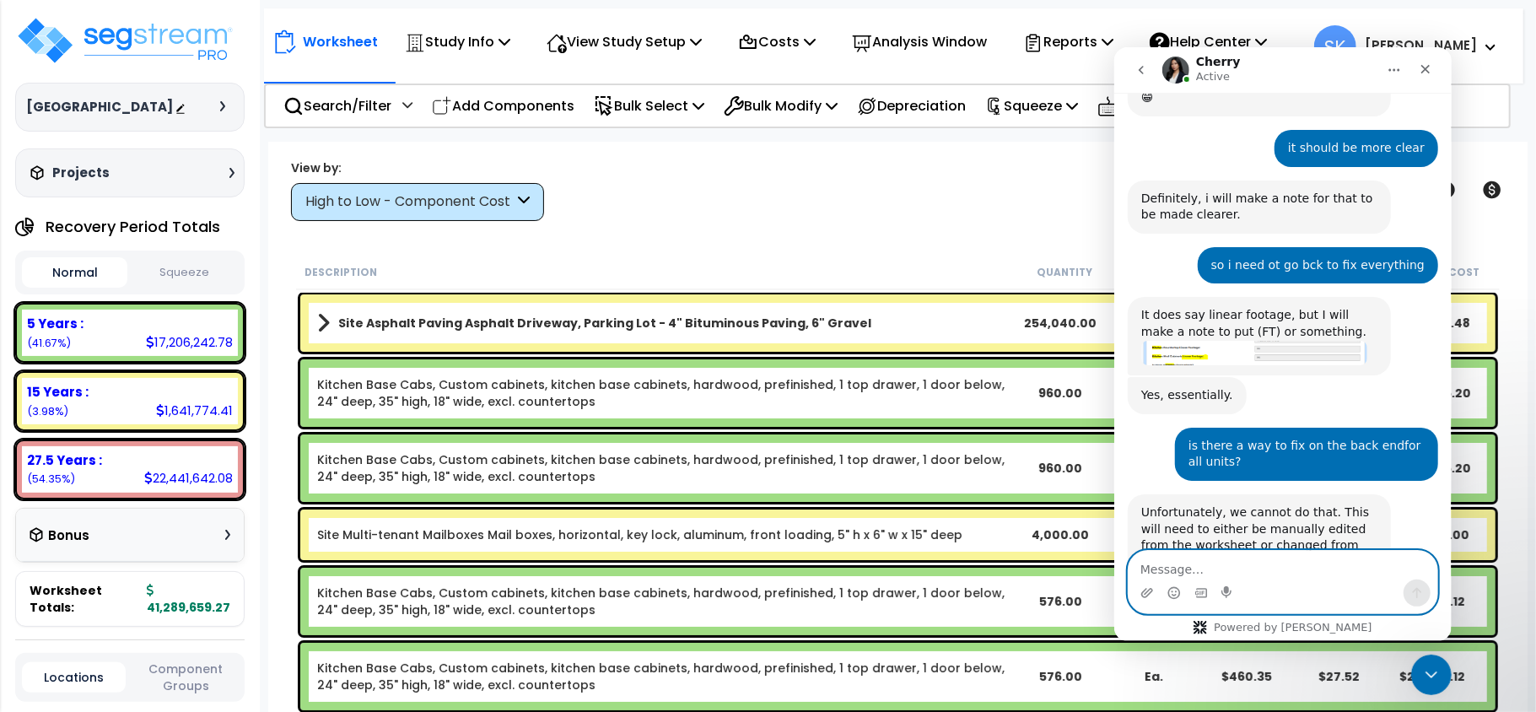
click at [1195, 574] on textarea "Message…" at bounding box center [1282, 564] width 309 height 29
type textarea "whats the easiest way"
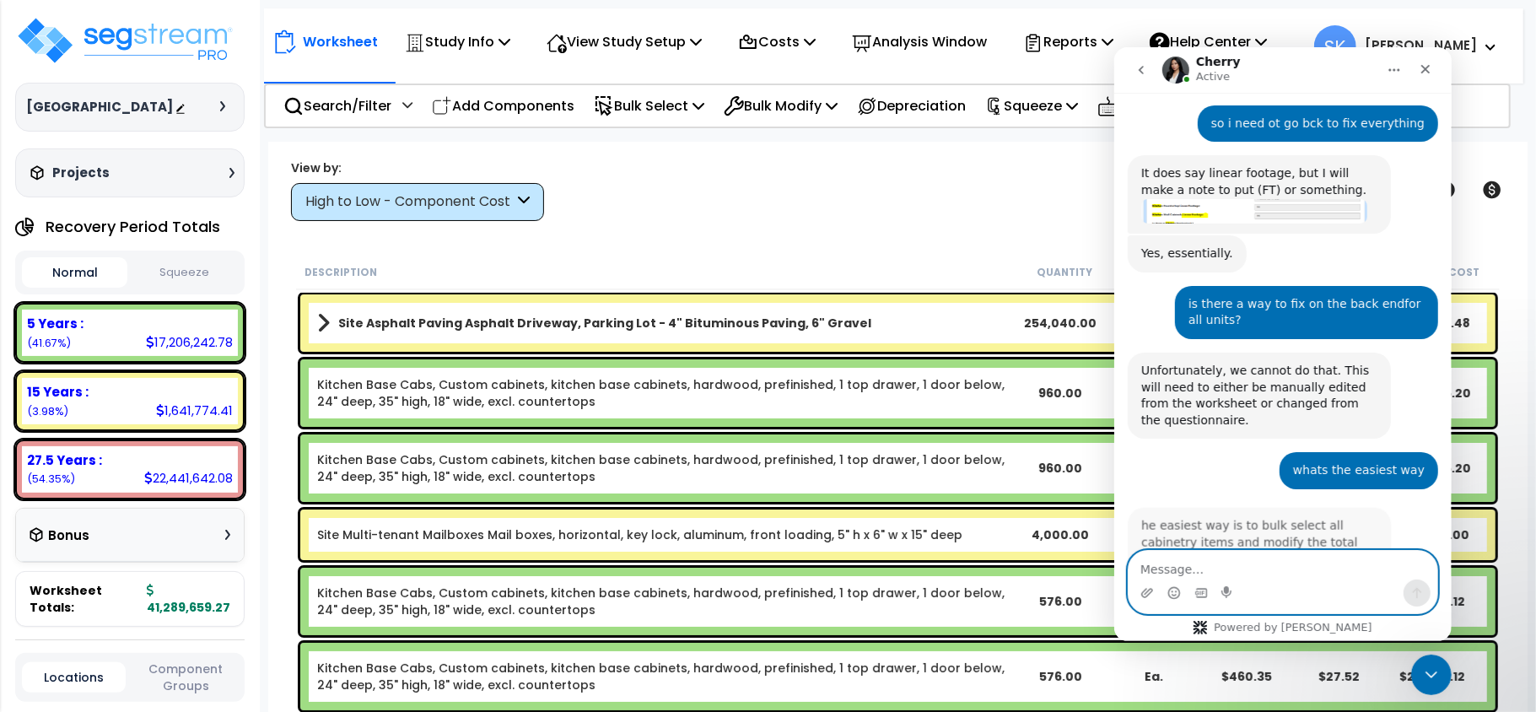
scroll to position [0, 0]
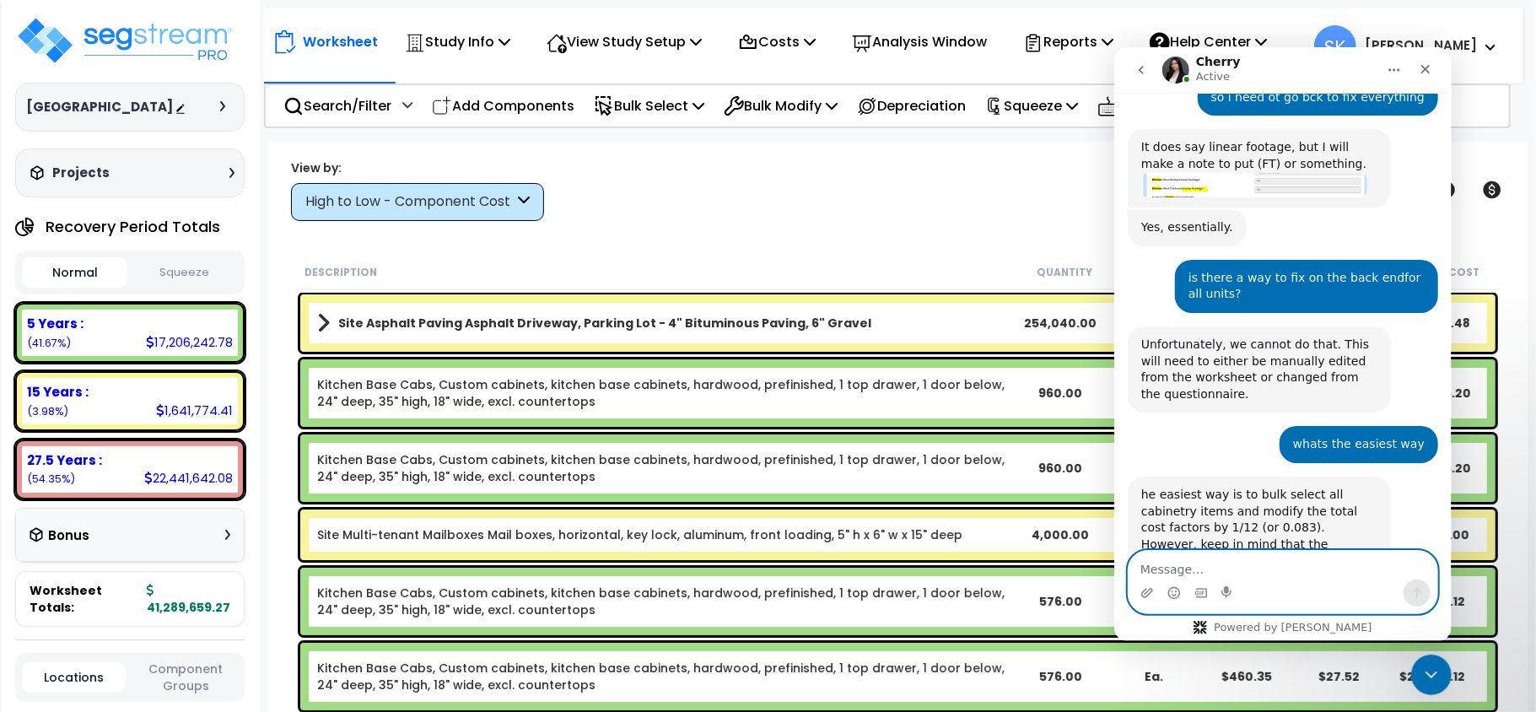
click at [1222, 561] on textarea "Message…" at bounding box center [1282, 564] width 309 height 29
type textarea "right now"
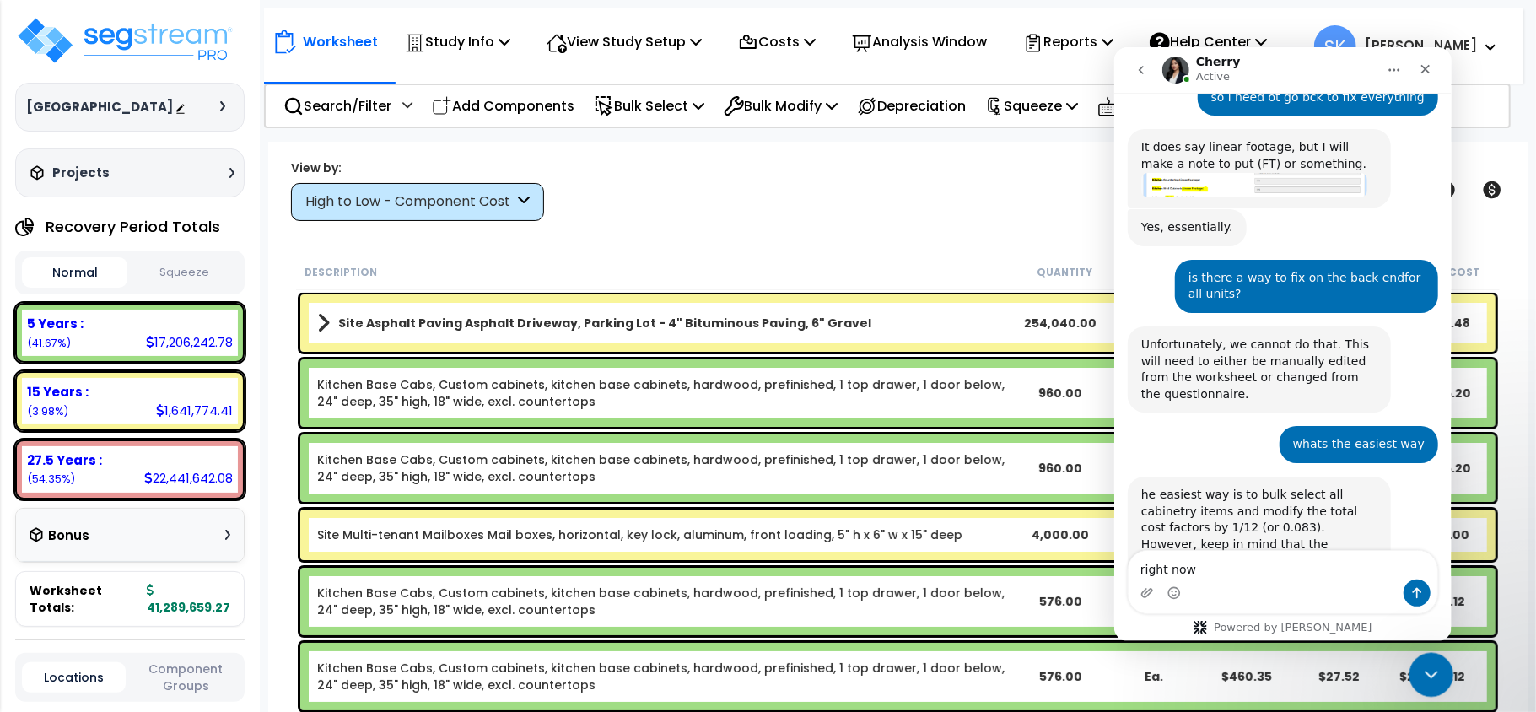
click at [1424, 666] on icon "Close Intercom Messenger" at bounding box center [1429, 672] width 20 height 20
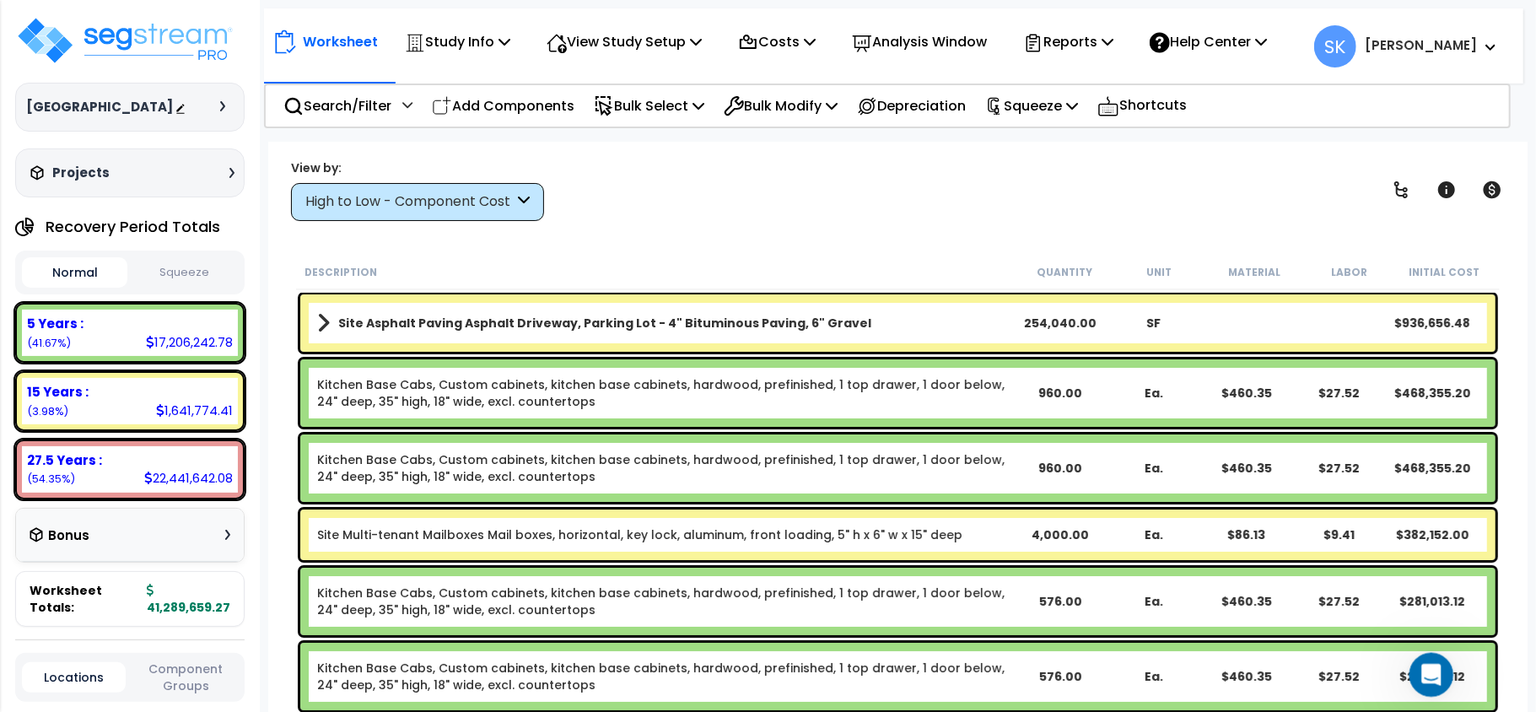
scroll to position [1215, 0]
click at [1424, 666] on icon "Open Intercom Messenger" at bounding box center [1430, 673] width 28 height 28
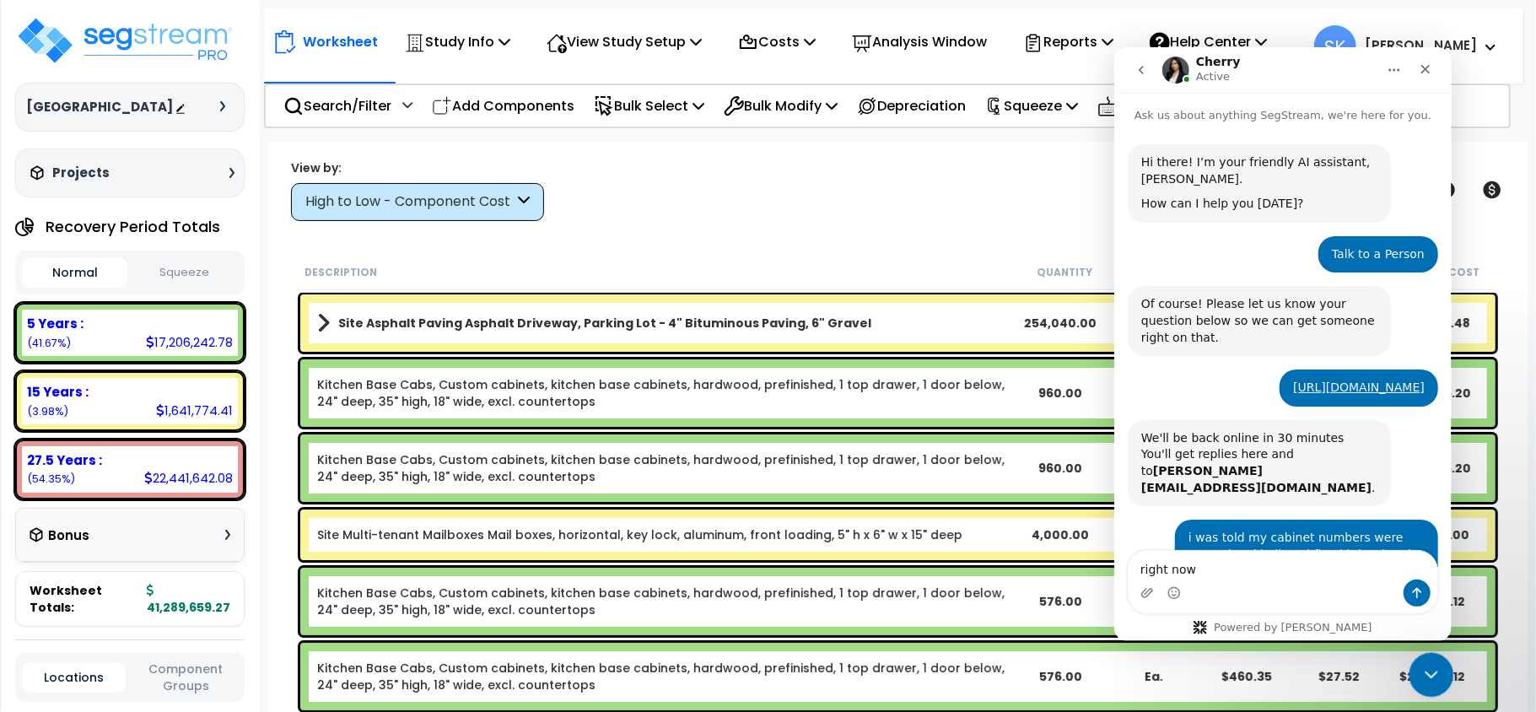
click at [1425, 666] on icon "Close Intercom Messenger" at bounding box center [1429, 672] width 20 height 20
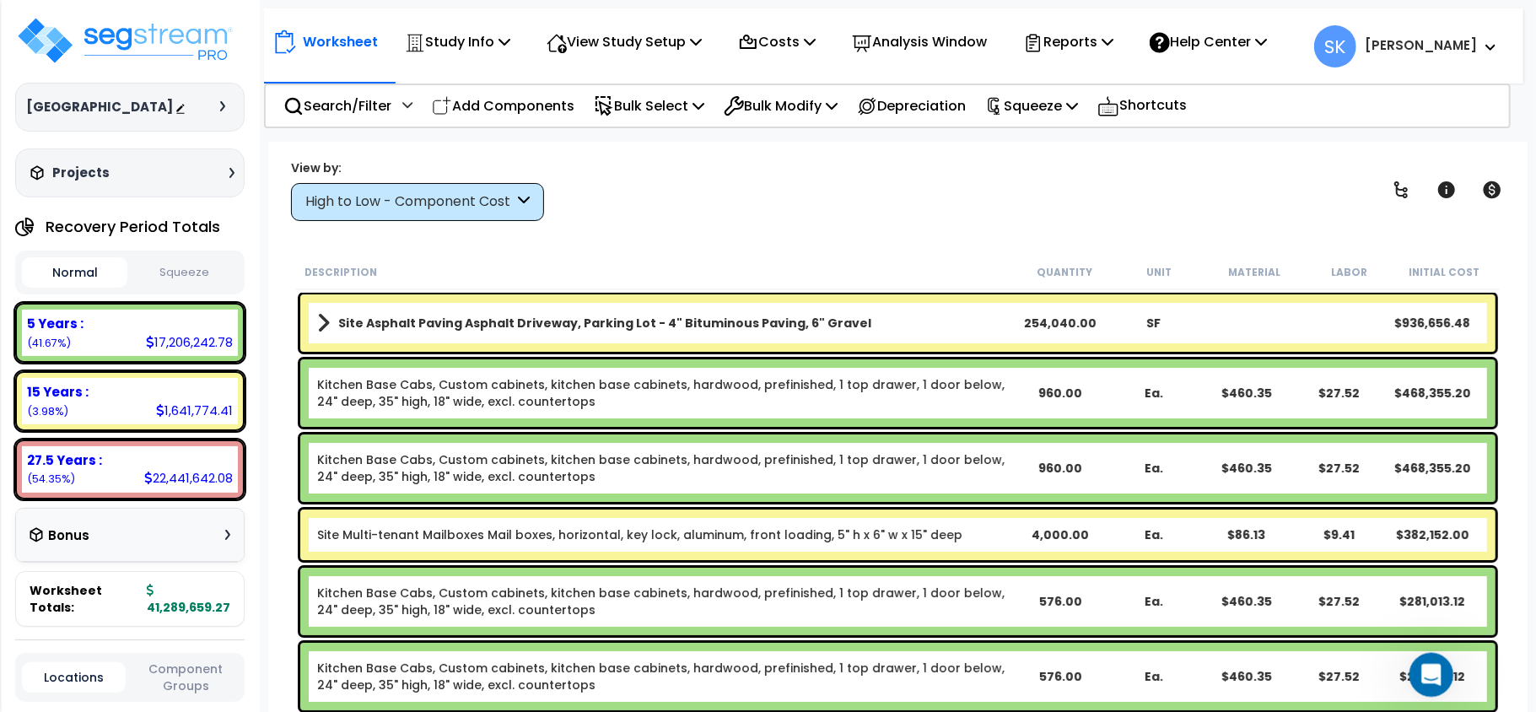
click at [1424, 665] on icon "Open Intercom Messenger" at bounding box center [1430, 673] width 28 height 28
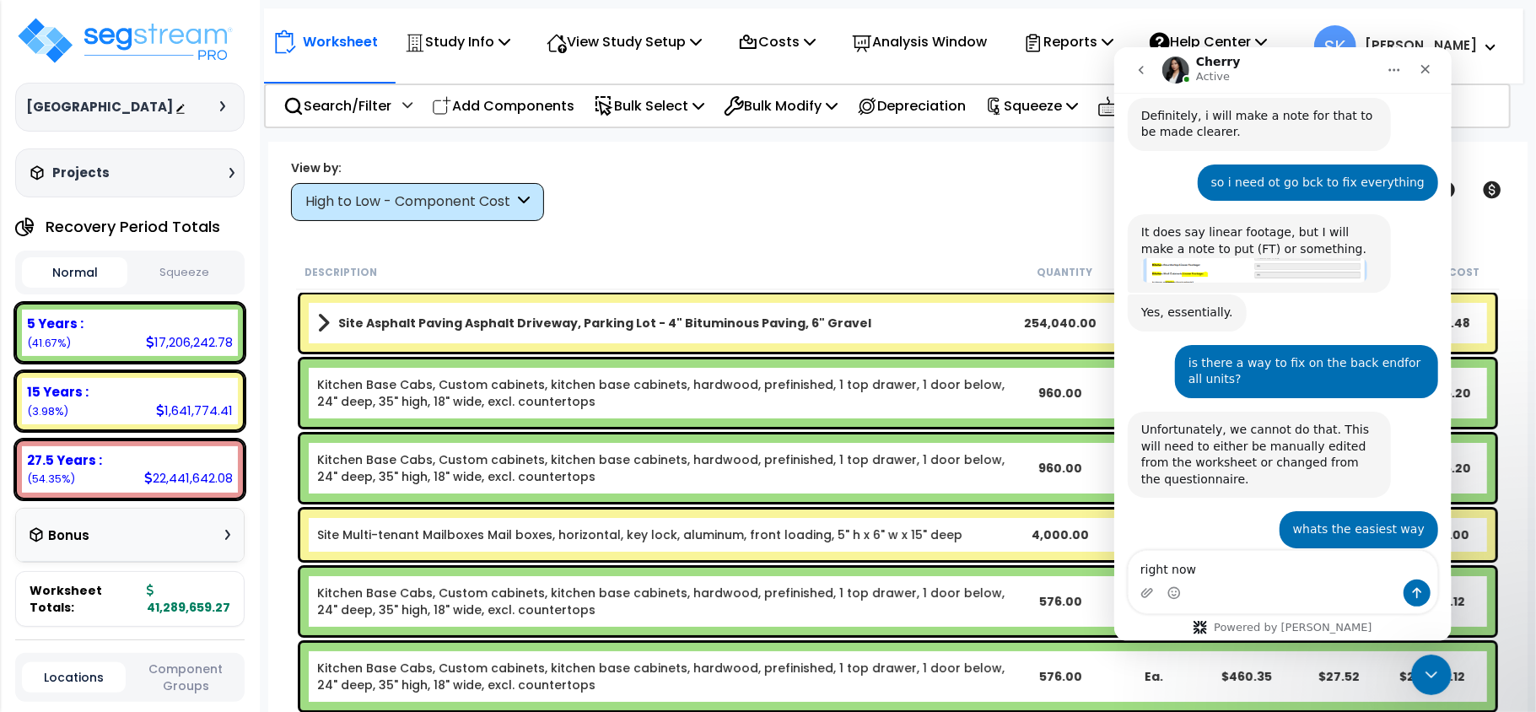
scroll to position [1216, 0]
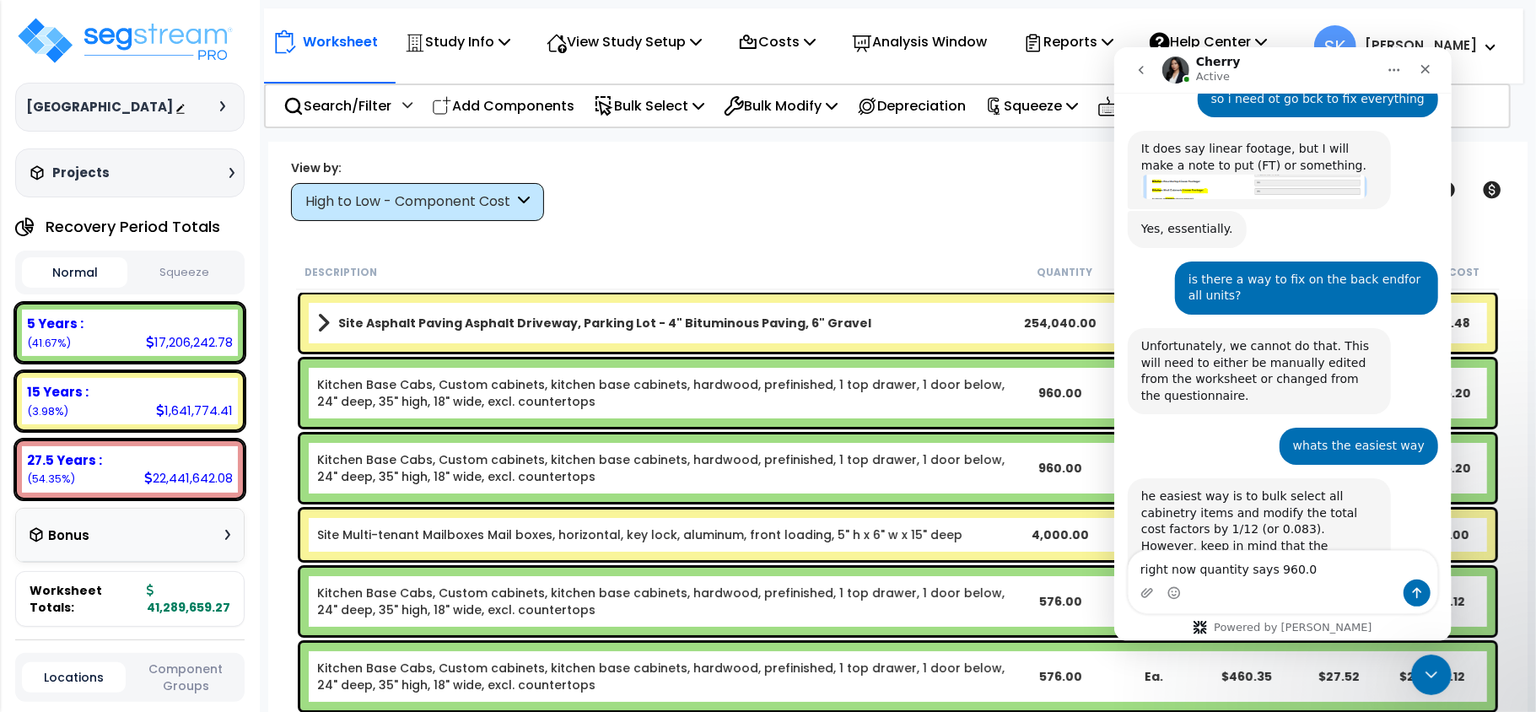
type textarea "right now quantity says 960.00"
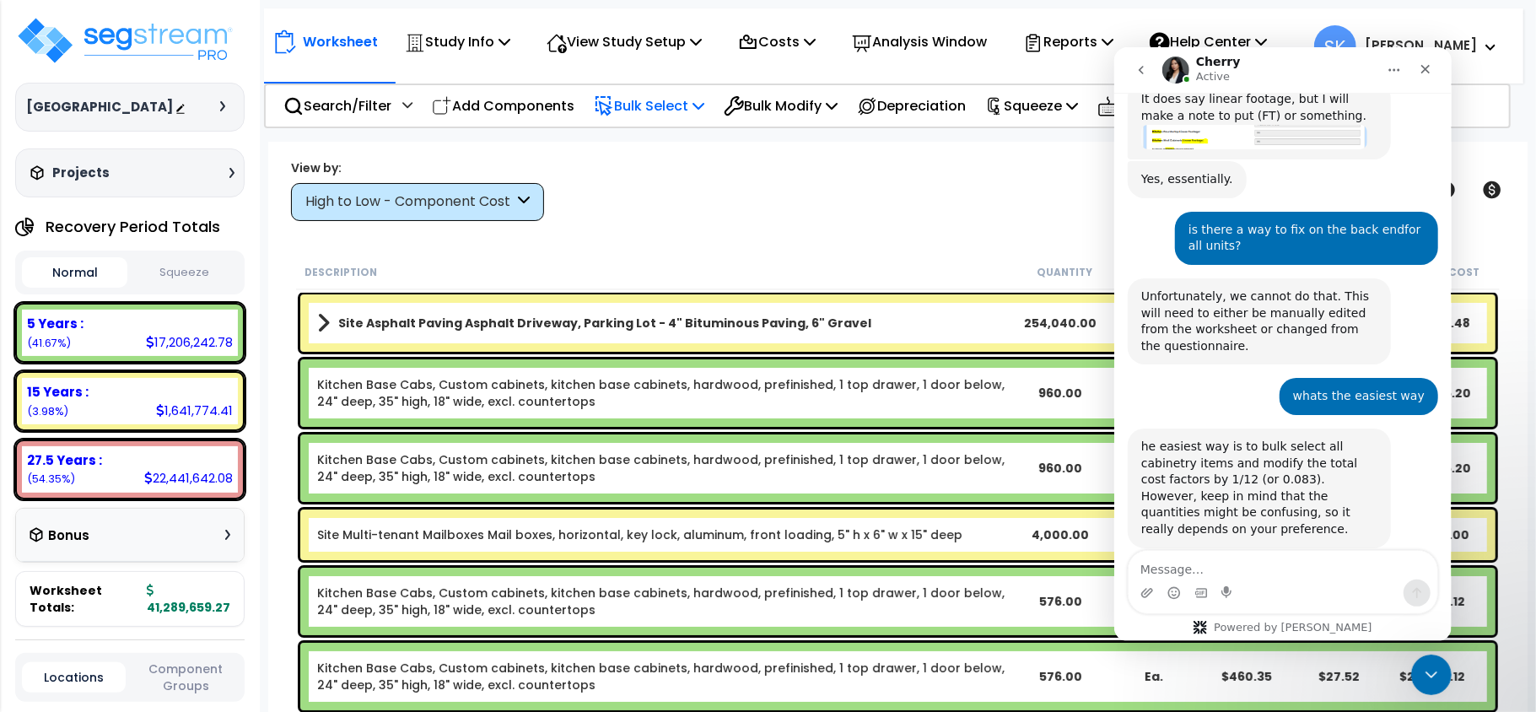
click at [692, 98] on p "Bulk Select" at bounding box center [649, 105] width 111 height 23
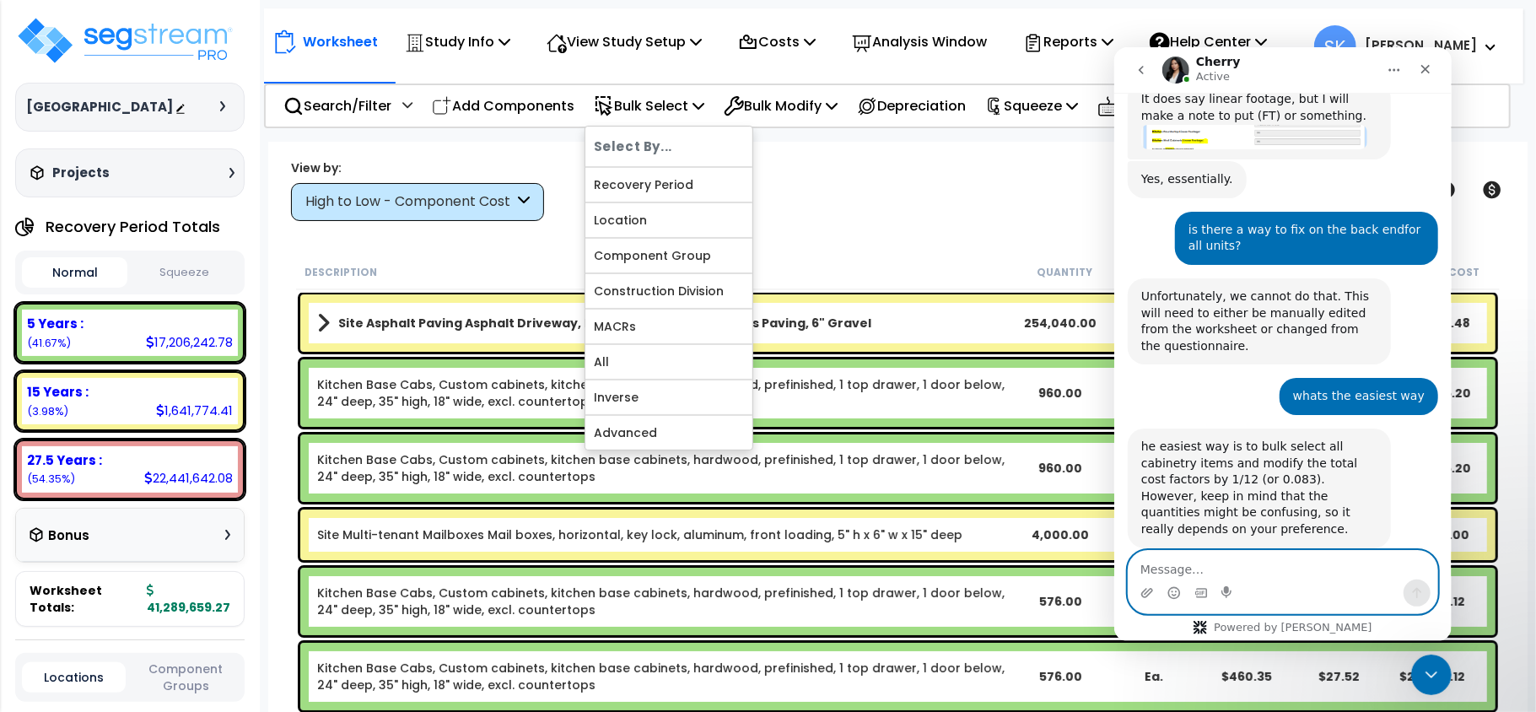
click at [1178, 568] on textarea "Message…" at bounding box center [1282, 564] width 309 height 29
type textarea "so i would bulk select by component group?"
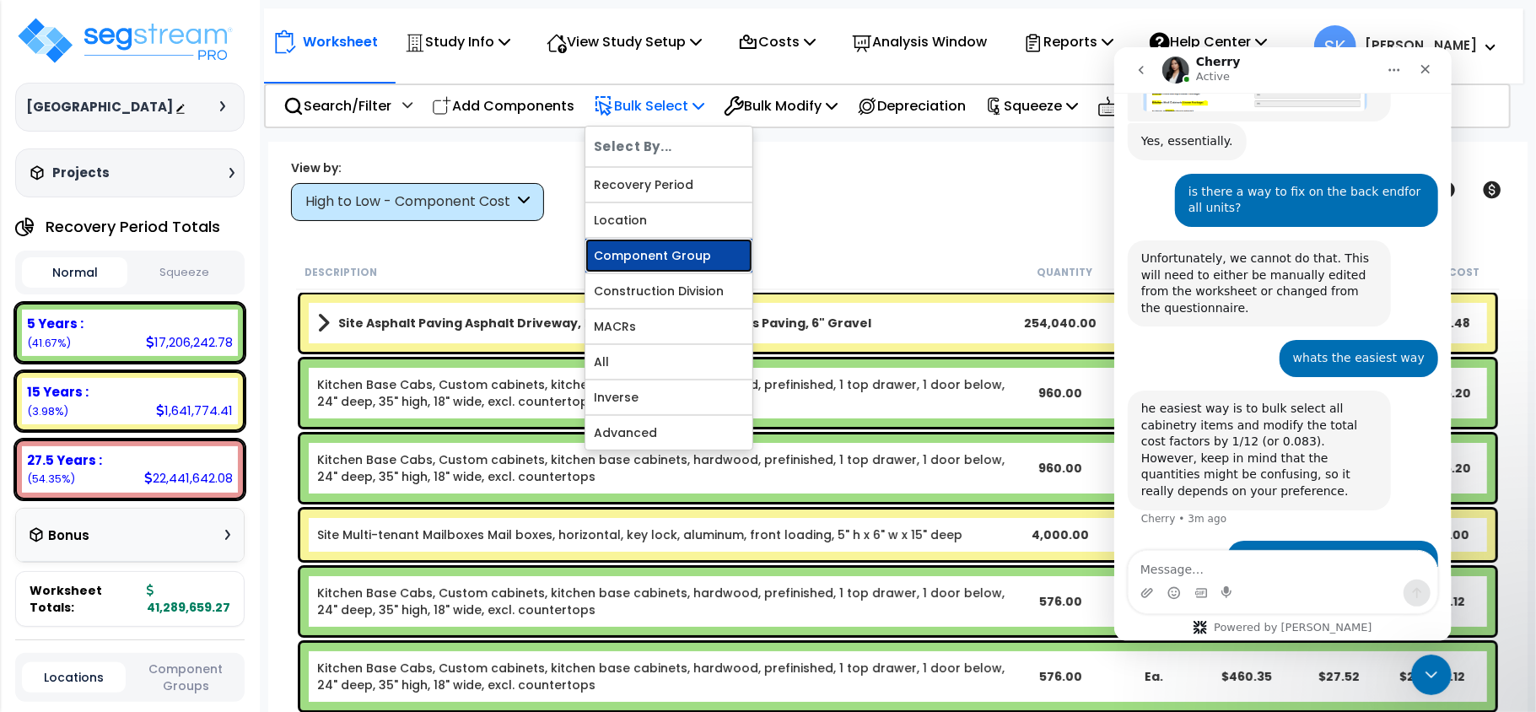
click at [675, 261] on link "Component Group" at bounding box center [668, 256] width 167 height 34
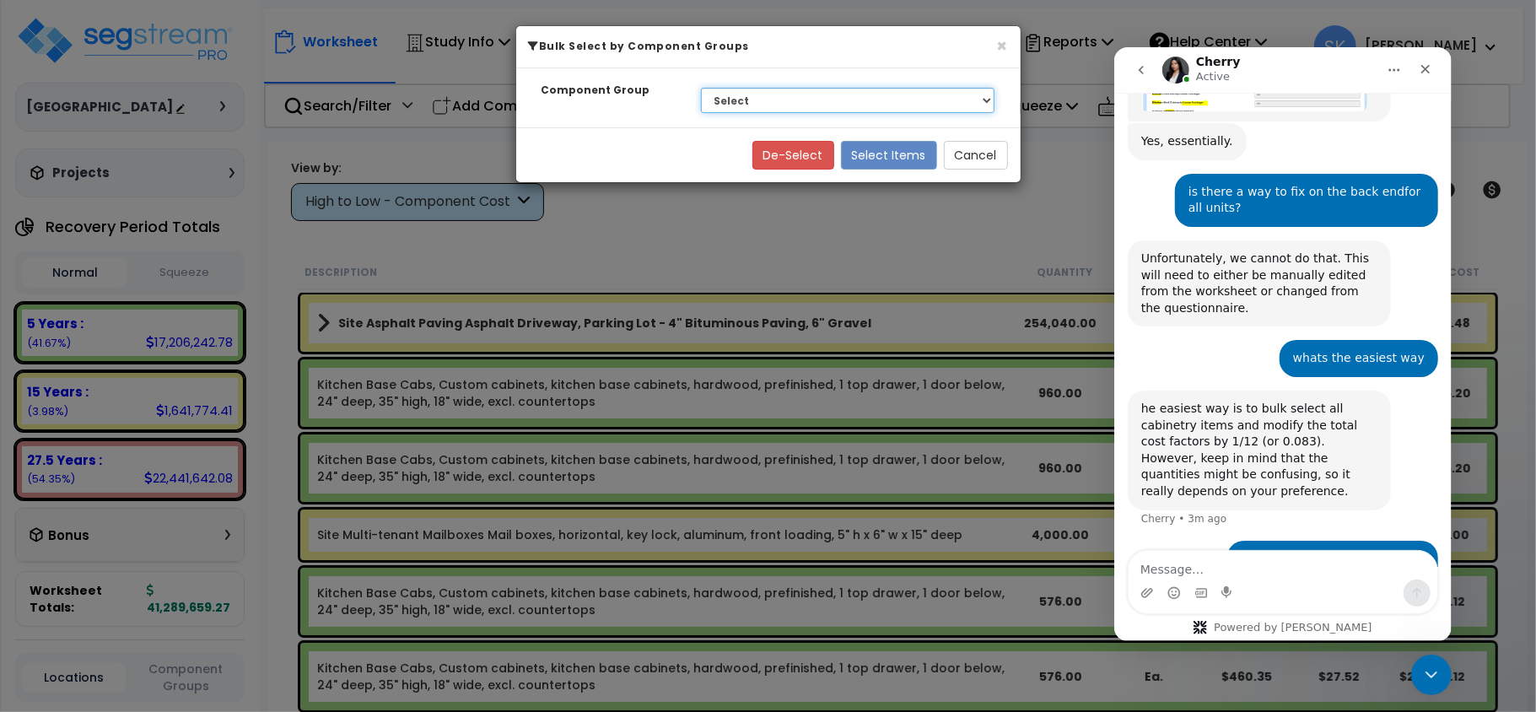
click at [791, 102] on select "Select BLDG FOUNDATIONS BLDG CONCRETE SLAB ON GRADE CONCRETE SUPERSTRUCTURE WOO…" at bounding box center [848, 100] width 294 height 25
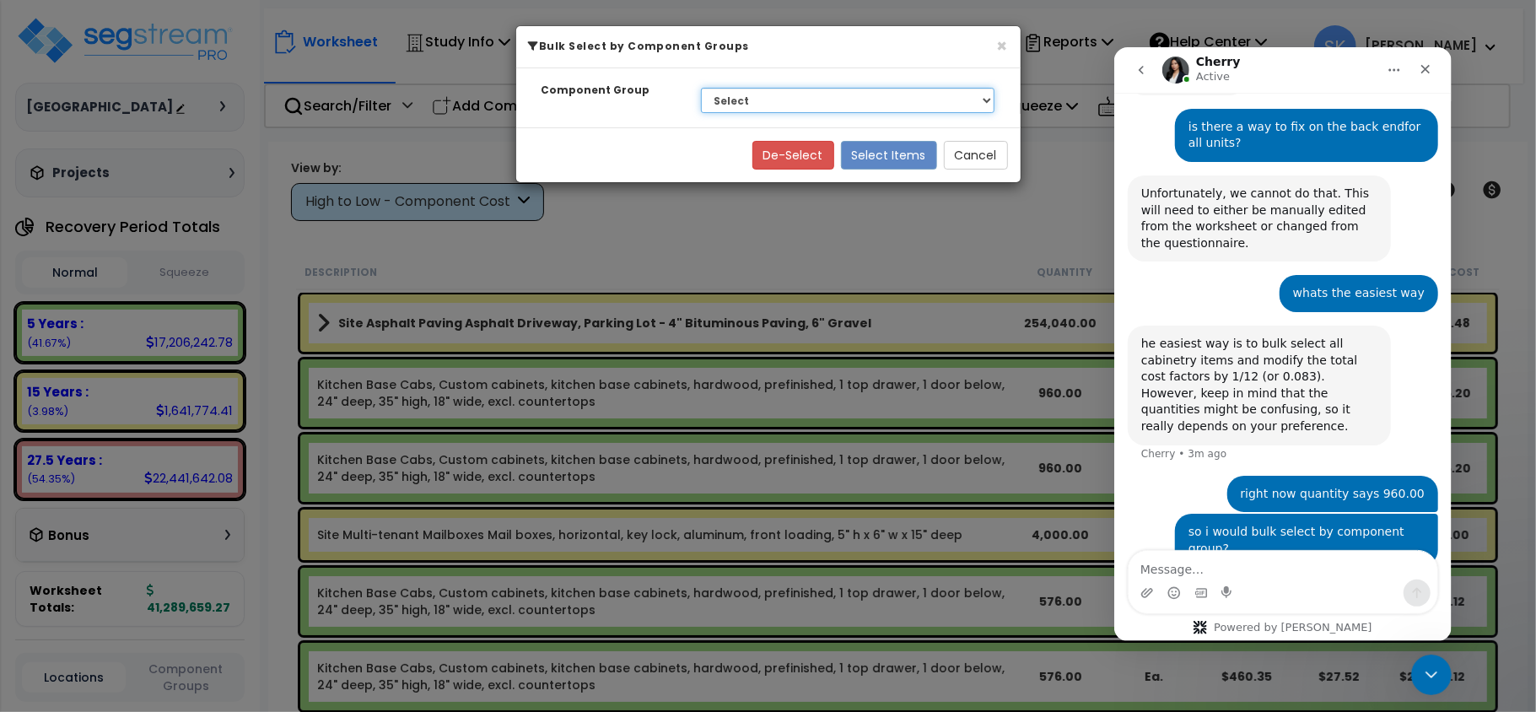
select select "48372"
click at [701, 88] on select "Select BLDG FOUNDATIONS BLDG CONCRETE SLAB ON GRADE CONCRETE SUPERSTRUCTURE WOO…" at bounding box center [848, 100] width 294 height 25
click at [860, 155] on button "Select Items" at bounding box center [889, 155] width 96 height 29
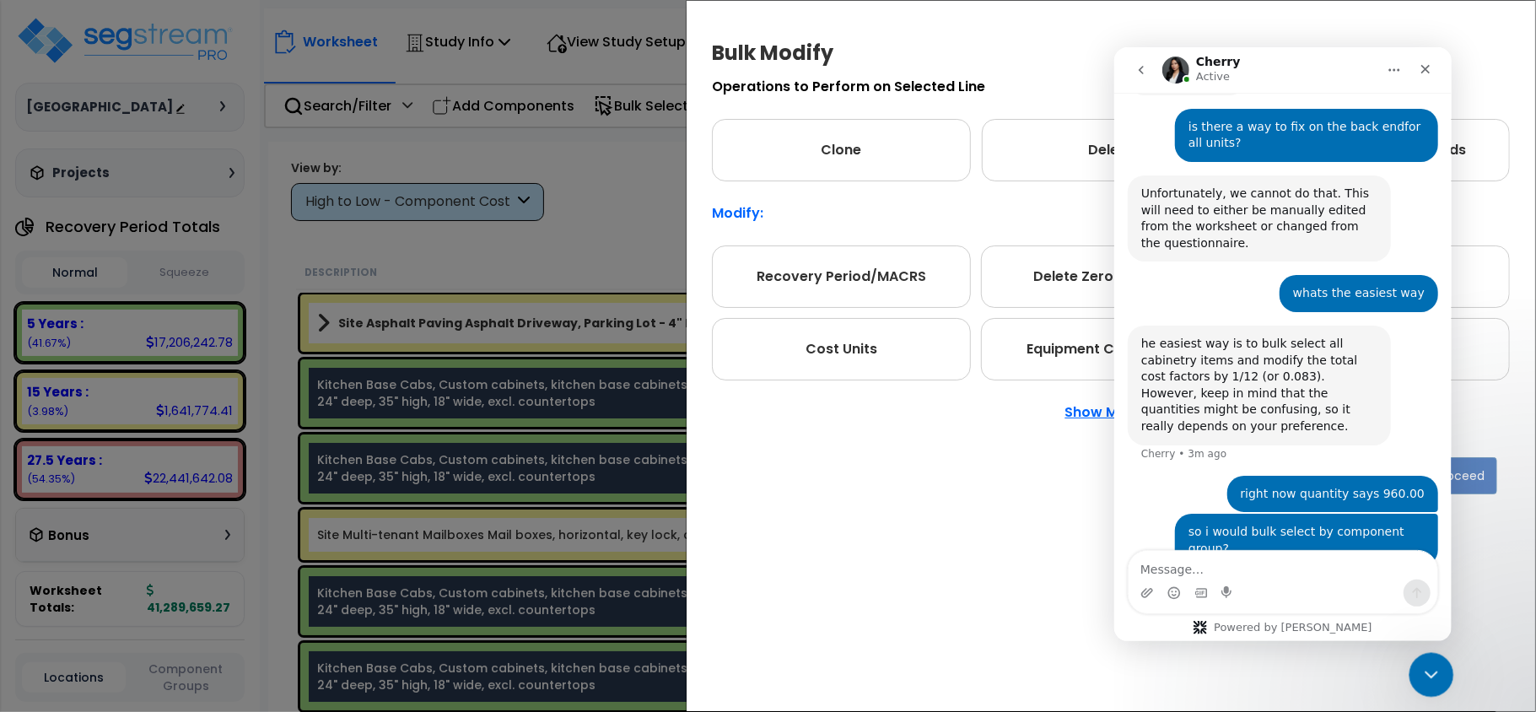
click at [1422, 670] on icon "Close Intercom Messenger" at bounding box center [1429, 672] width 20 height 20
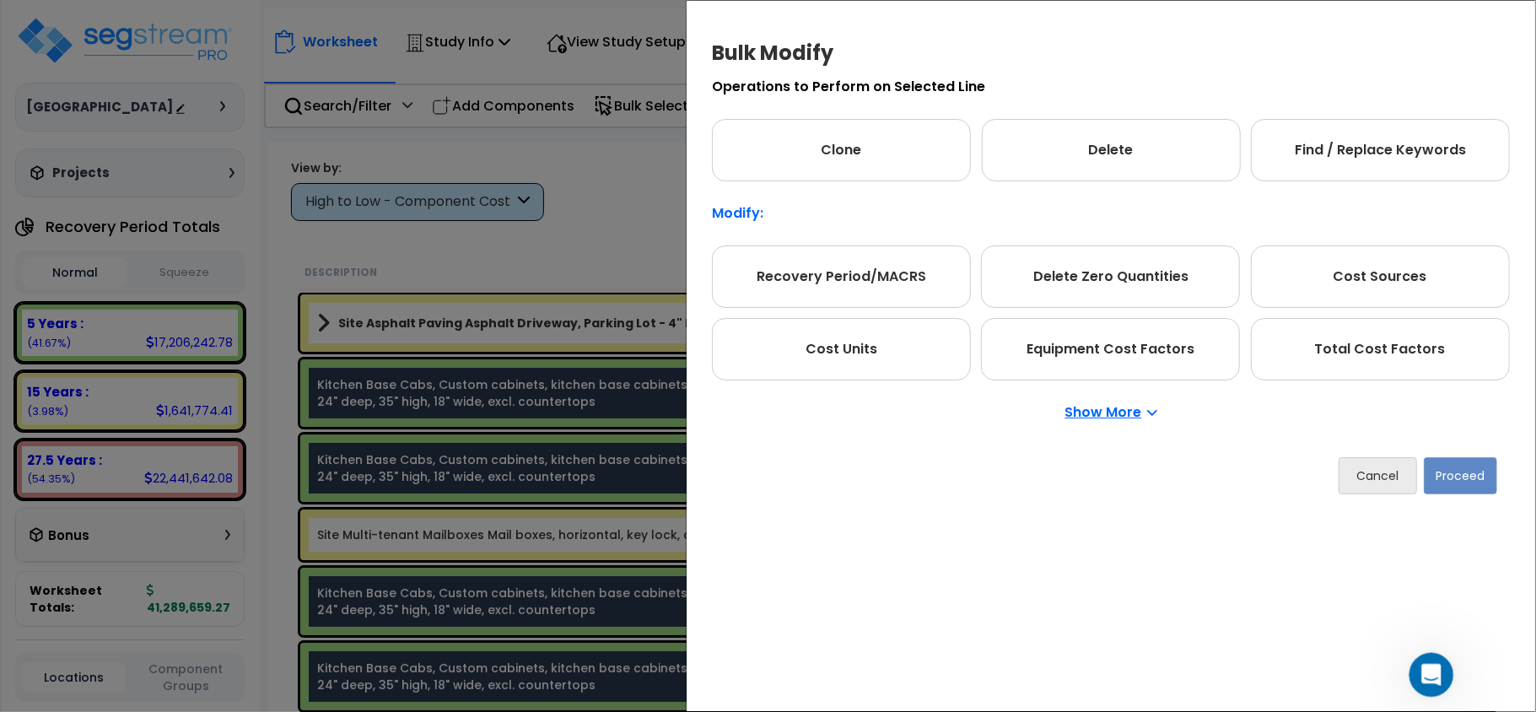
click at [1422, 670] on icon "Open Intercom Messenger" at bounding box center [1430, 673] width 28 height 28
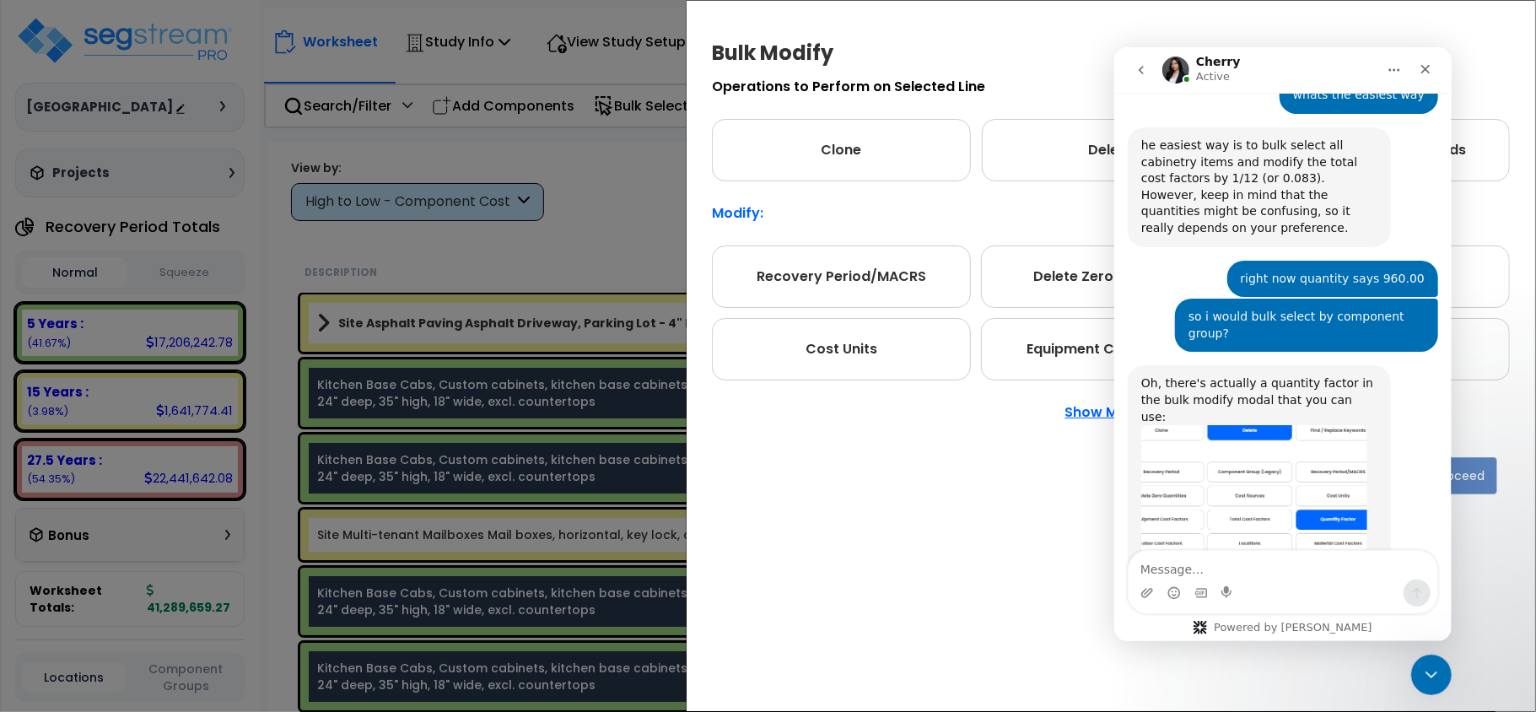
scroll to position [1584, 0]
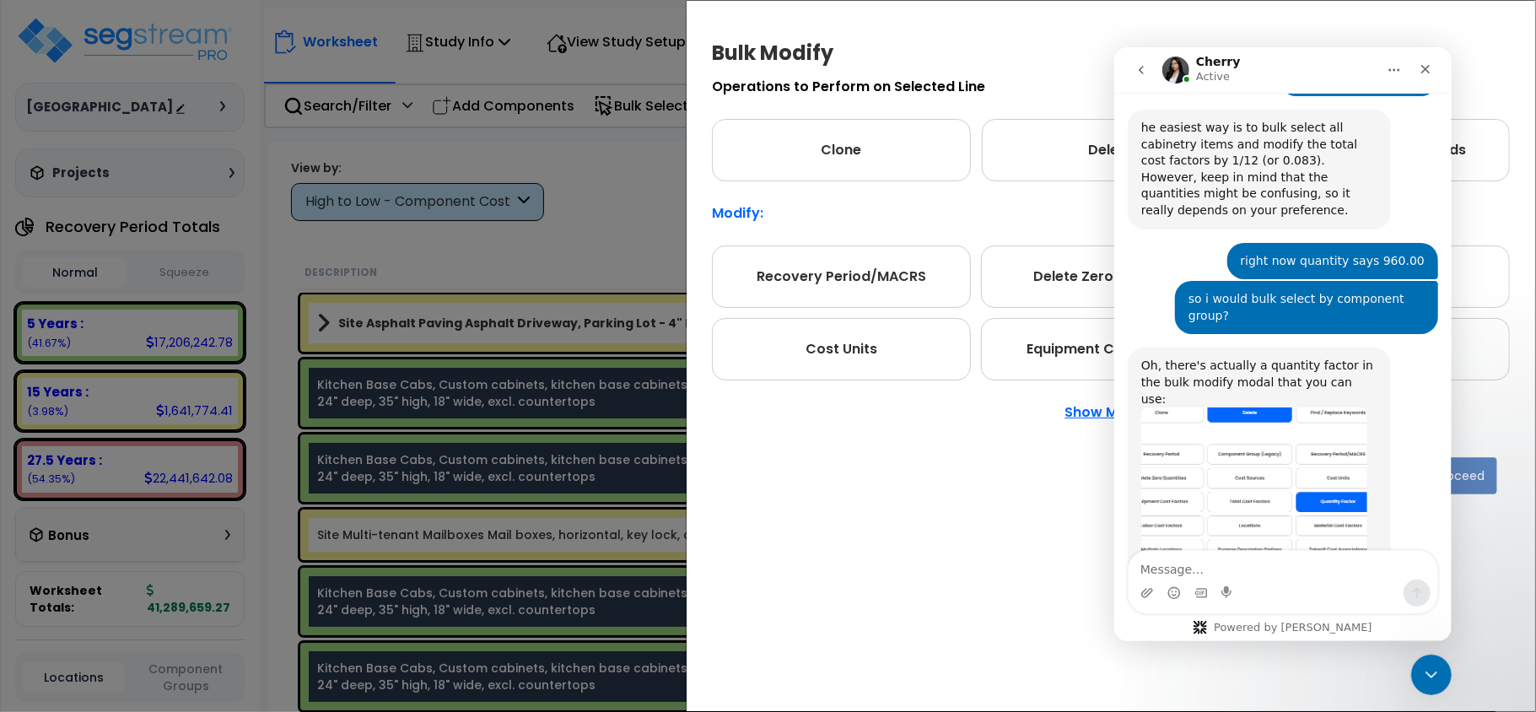
click at [1336, 407] on img "Cherry says…" at bounding box center [1254, 514] width 226 height 214
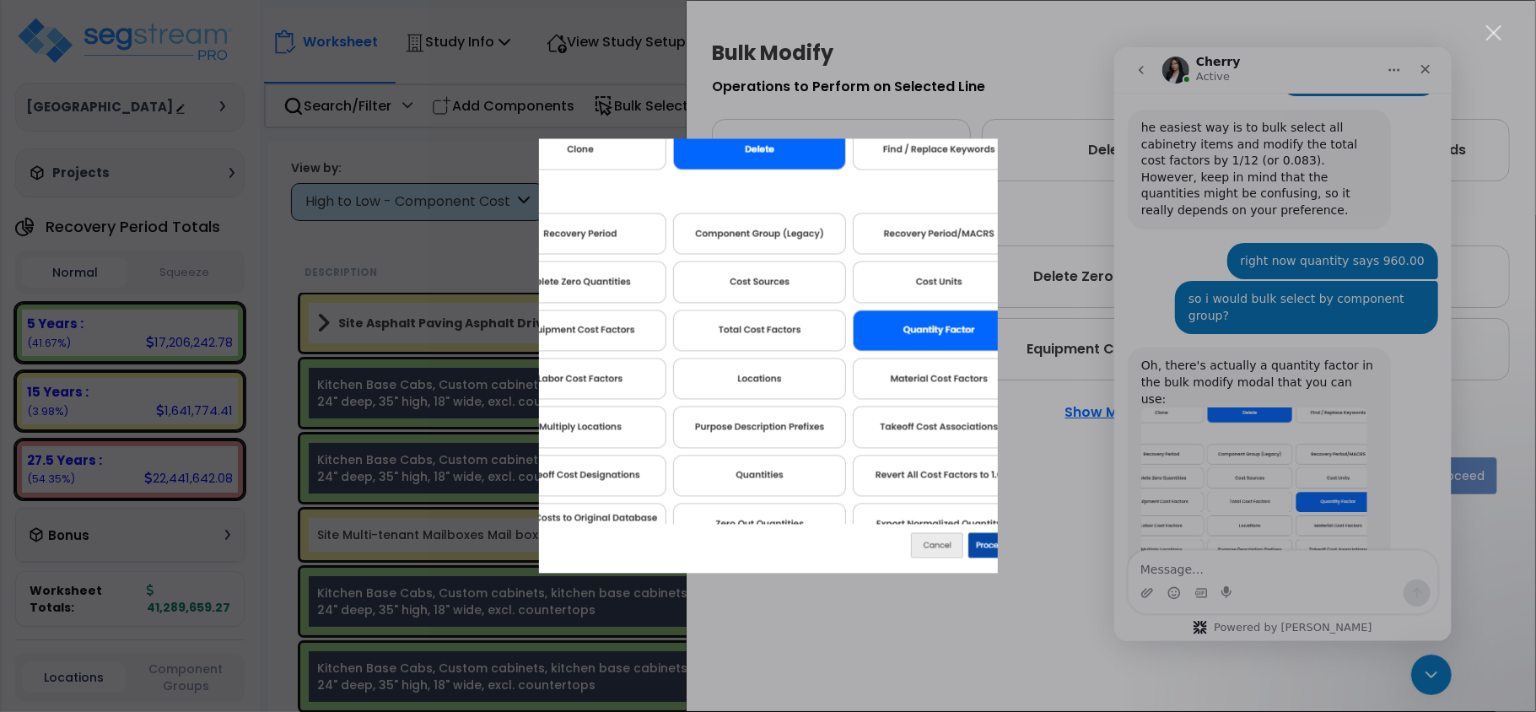
click at [1060, 582] on div "Intercom messenger" at bounding box center [768, 356] width 1536 height 712
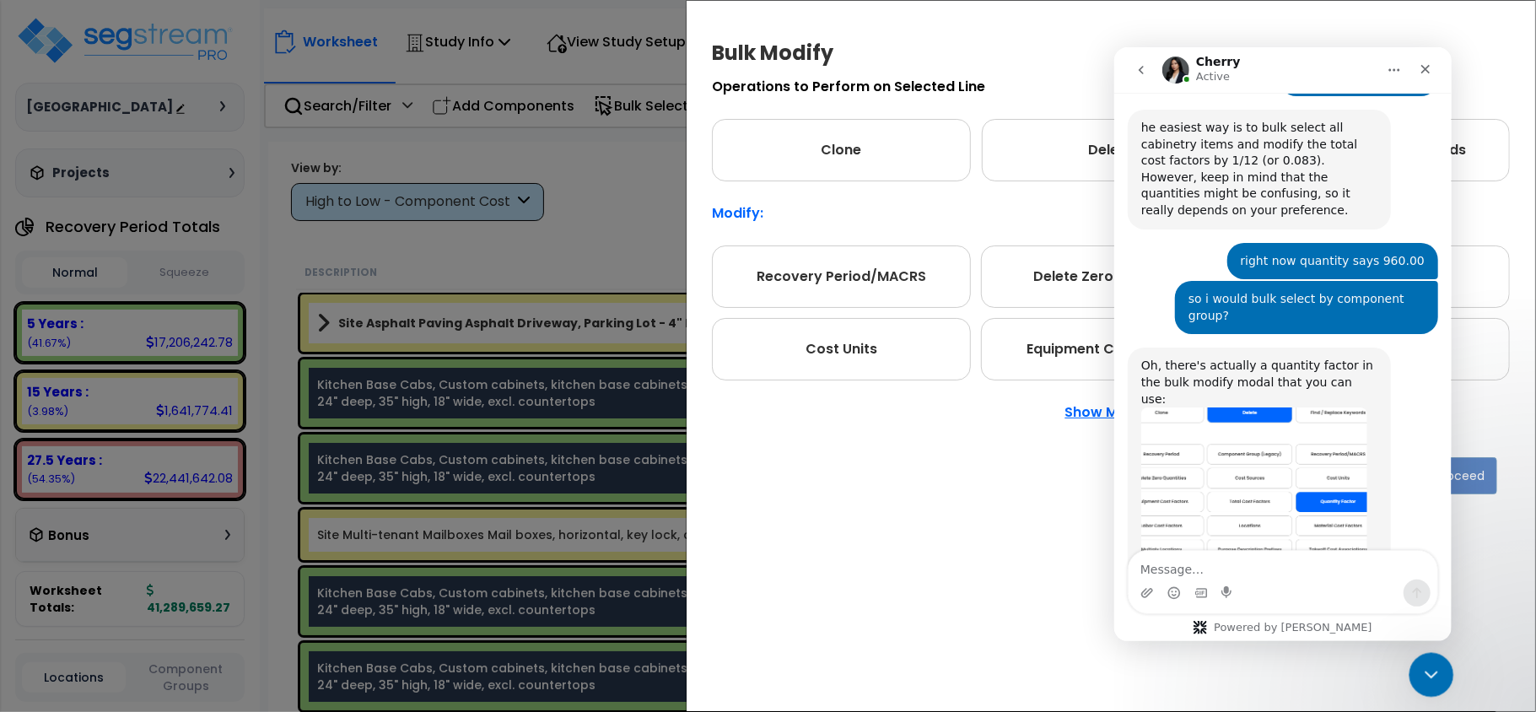
click at [1440, 684] on div "Close Intercom Messenger" at bounding box center [1429, 672] width 40 height 40
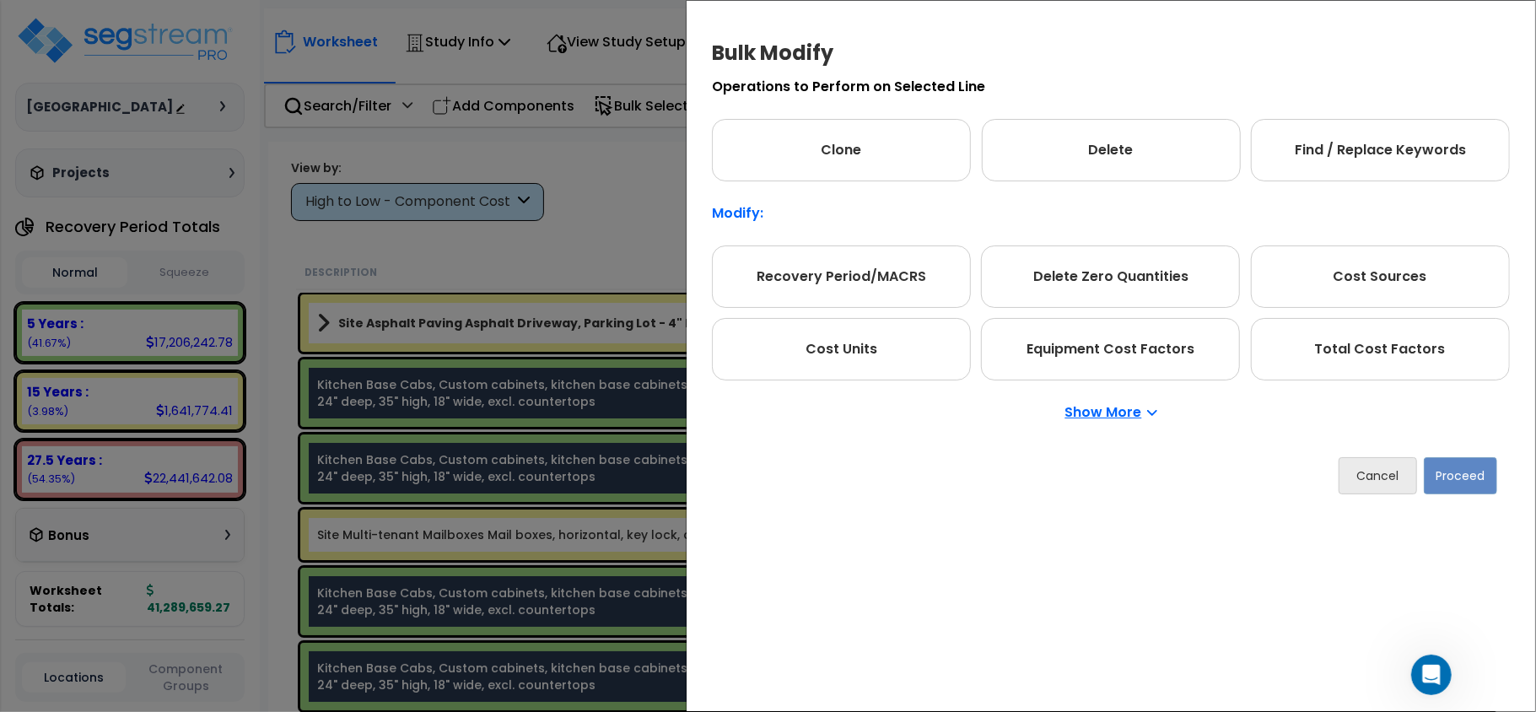
click at [1114, 410] on p "Show More" at bounding box center [1111, 412] width 92 height 13
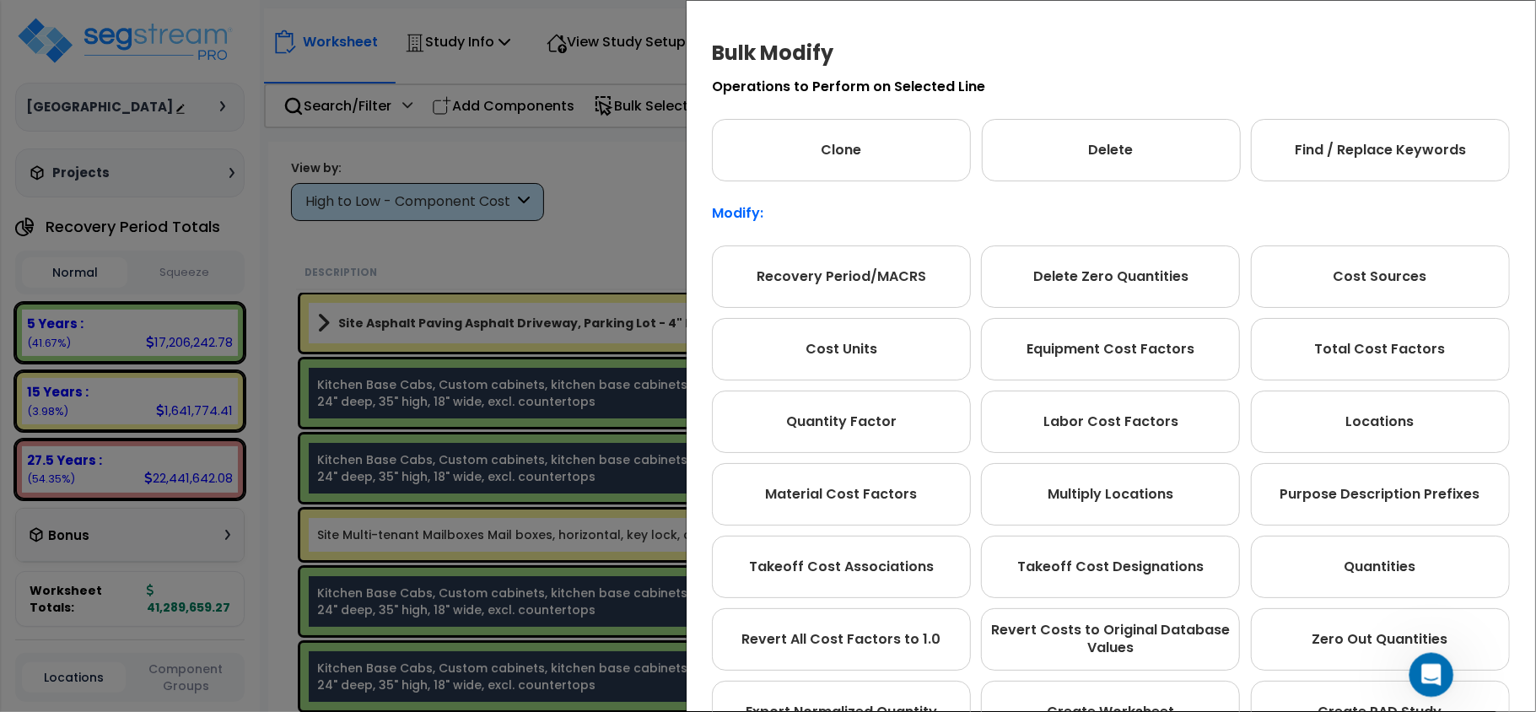
click at [1429, 661] on icon "Open Intercom Messenger" at bounding box center [1430, 673] width 28 height 28
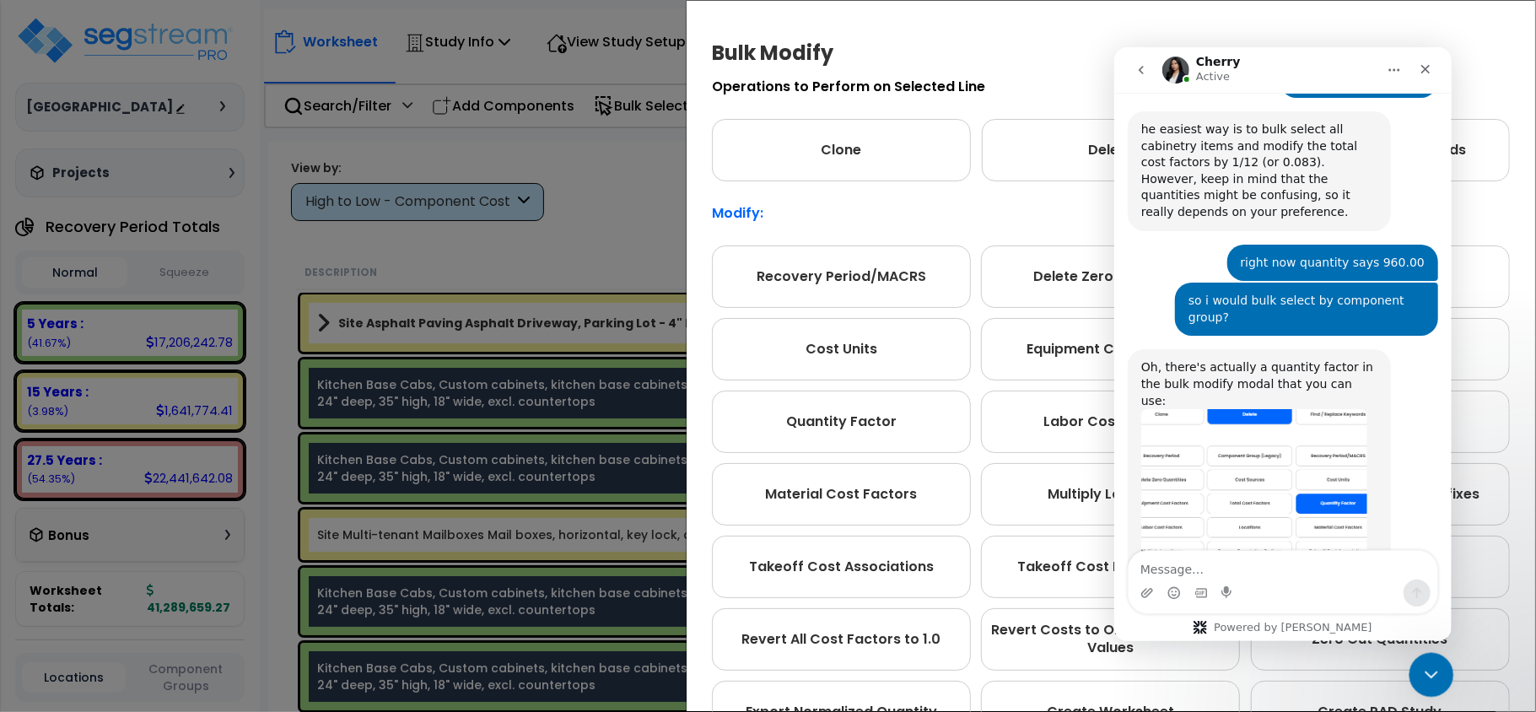
scroll to position [1584, 0]
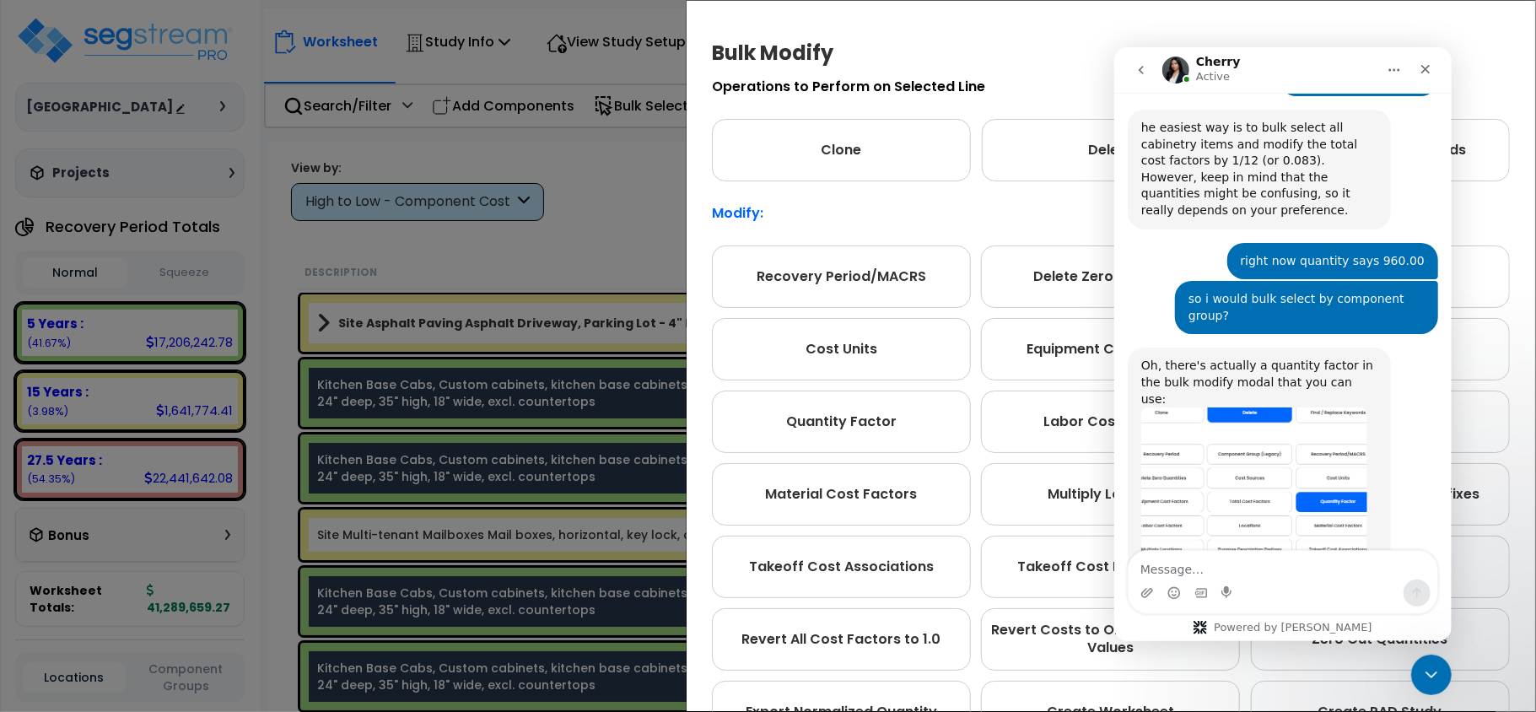
click at [1230, 567] on textarea "Message…" at bounding box center [1282, 564] width 309 height 29
type textarea "you are showing delete"
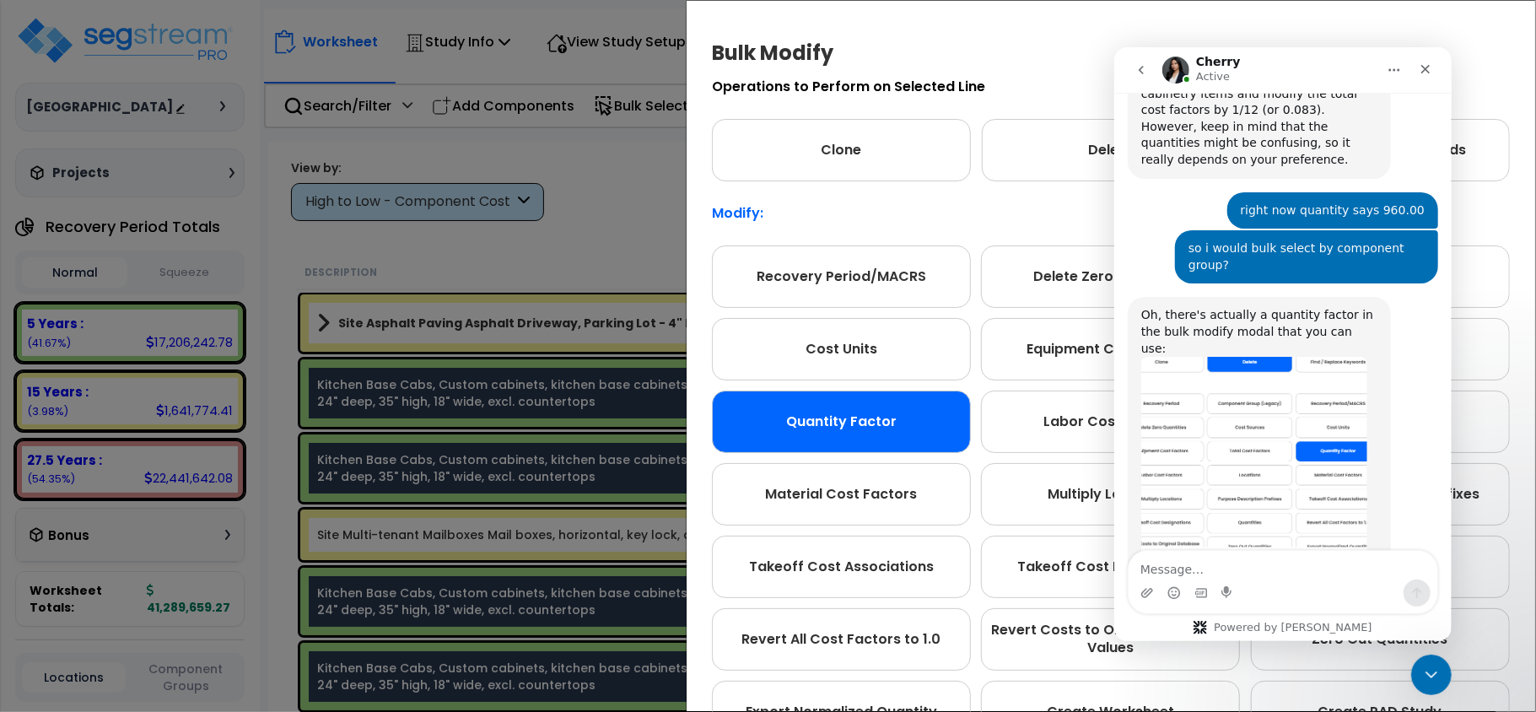
click at [818, 412] on div "Quantity Factor" at bounding box center [841, 422] width 259 height 62
click at [817, 412] on div "Quantity Factor" at bounding box center [840, 422] width 259 height 62
click at [817, 413] on div "Quantity Factor" at bounding box center [840, 422] width 259 height 62
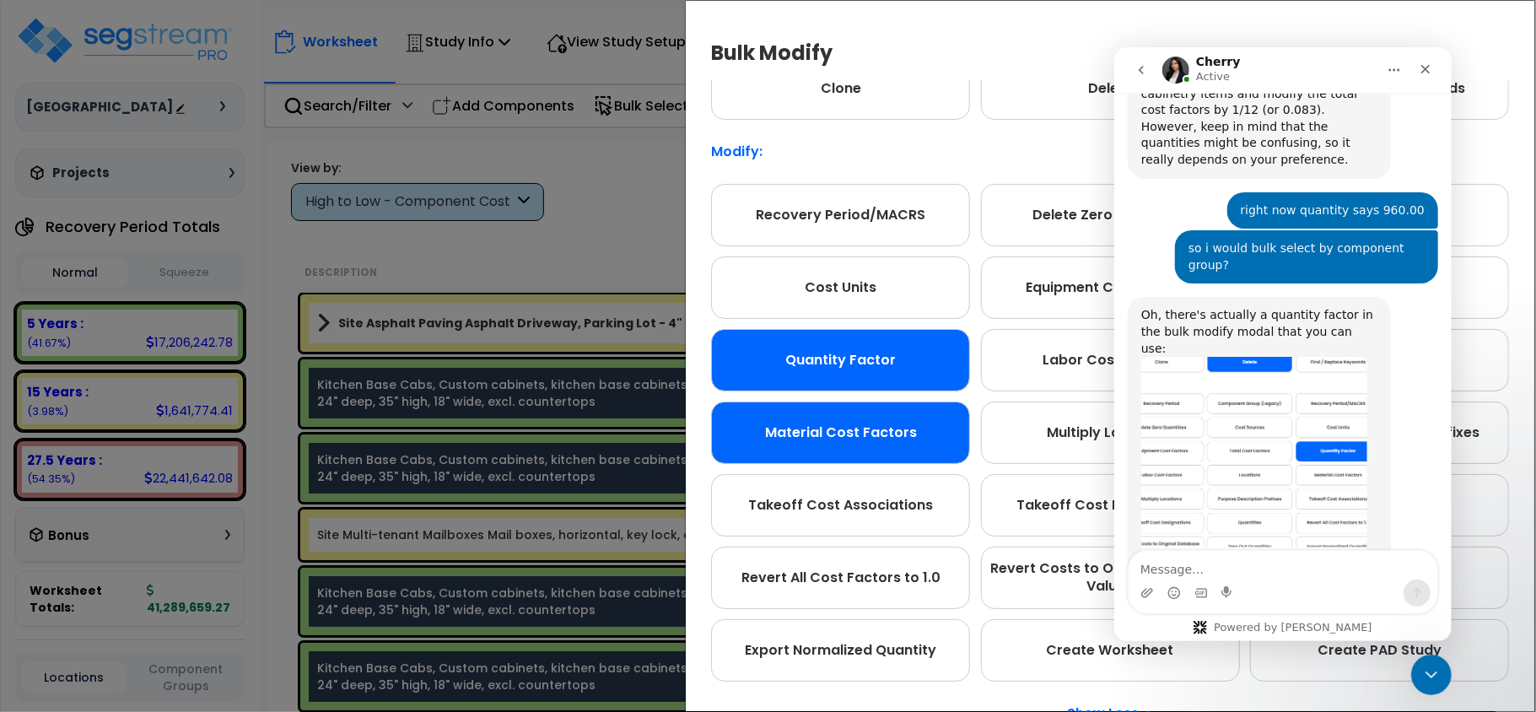
scroll to position [94, 0]
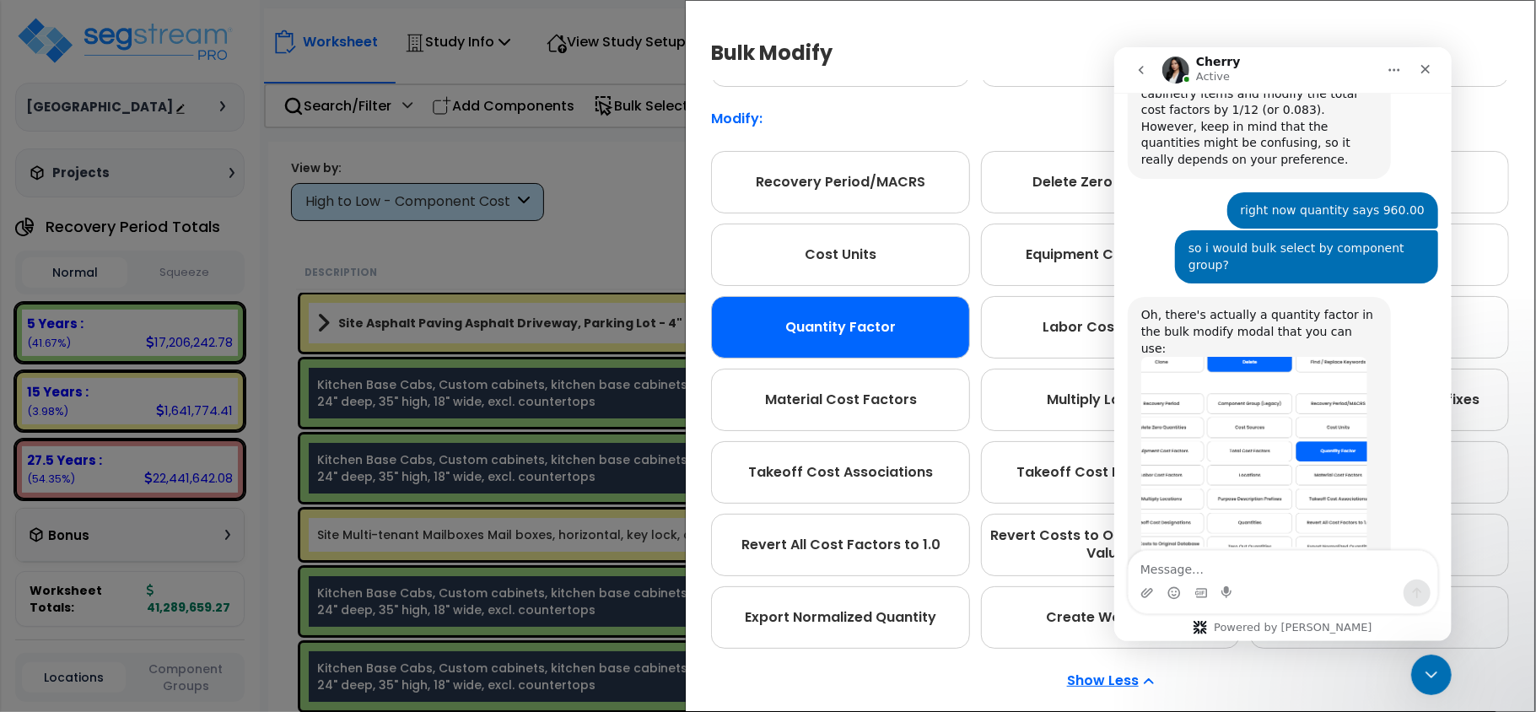
click at [899, 321] on div "Quantity Factor" at bounding box center [840, 327] width 259 height 62
click at [1426, 670] on icon "Close Intercom Messenger" at bounding box center [1429, 672] width 20 height 20
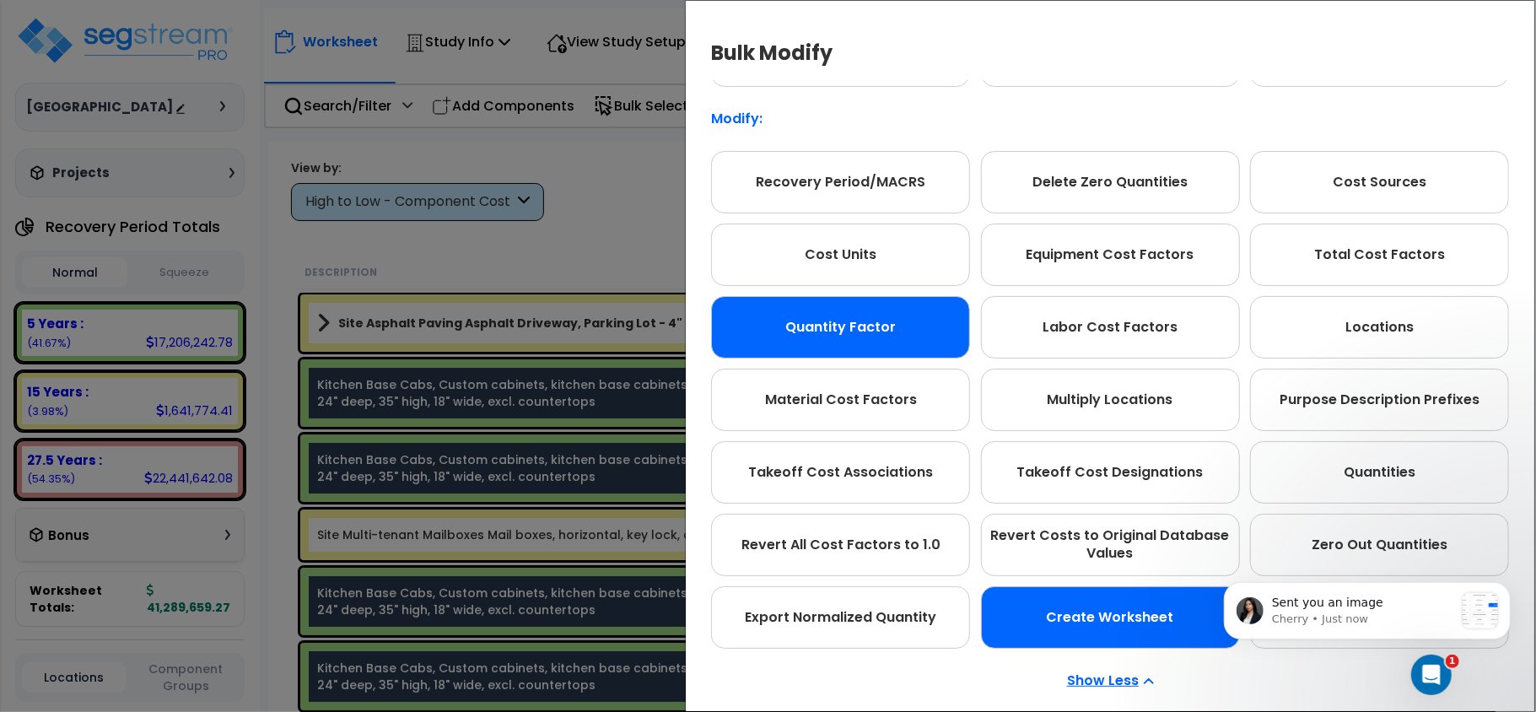
scroll to position [0, 0]
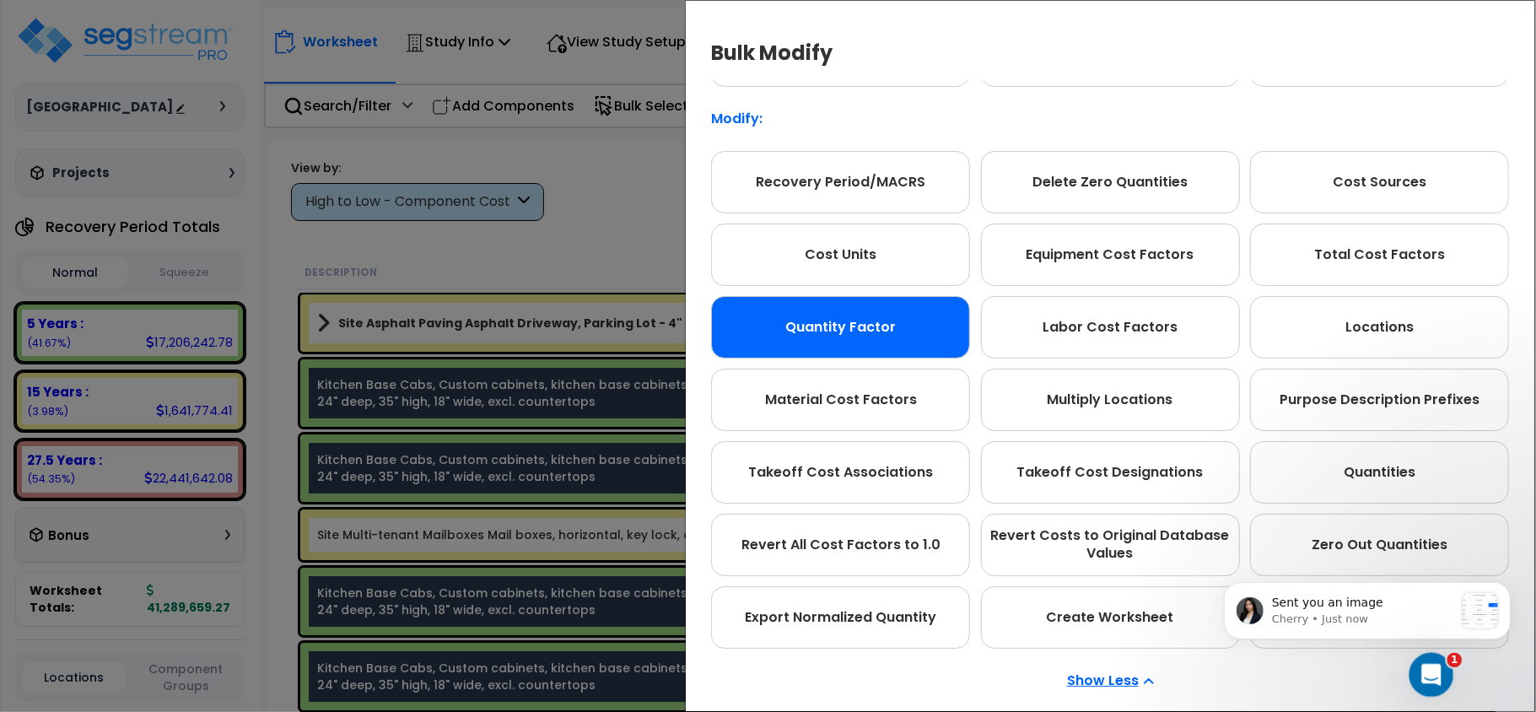
click at [1449, 685] on body "We are Building your Study. So please grab a coffee and let us do the heavy lif…" at bounding box center [768, 430] width 1536 height 712
click at [1440, 678] on div "Open Intercom Messenger" at bounding box center [1429, 673] width 56 height 56
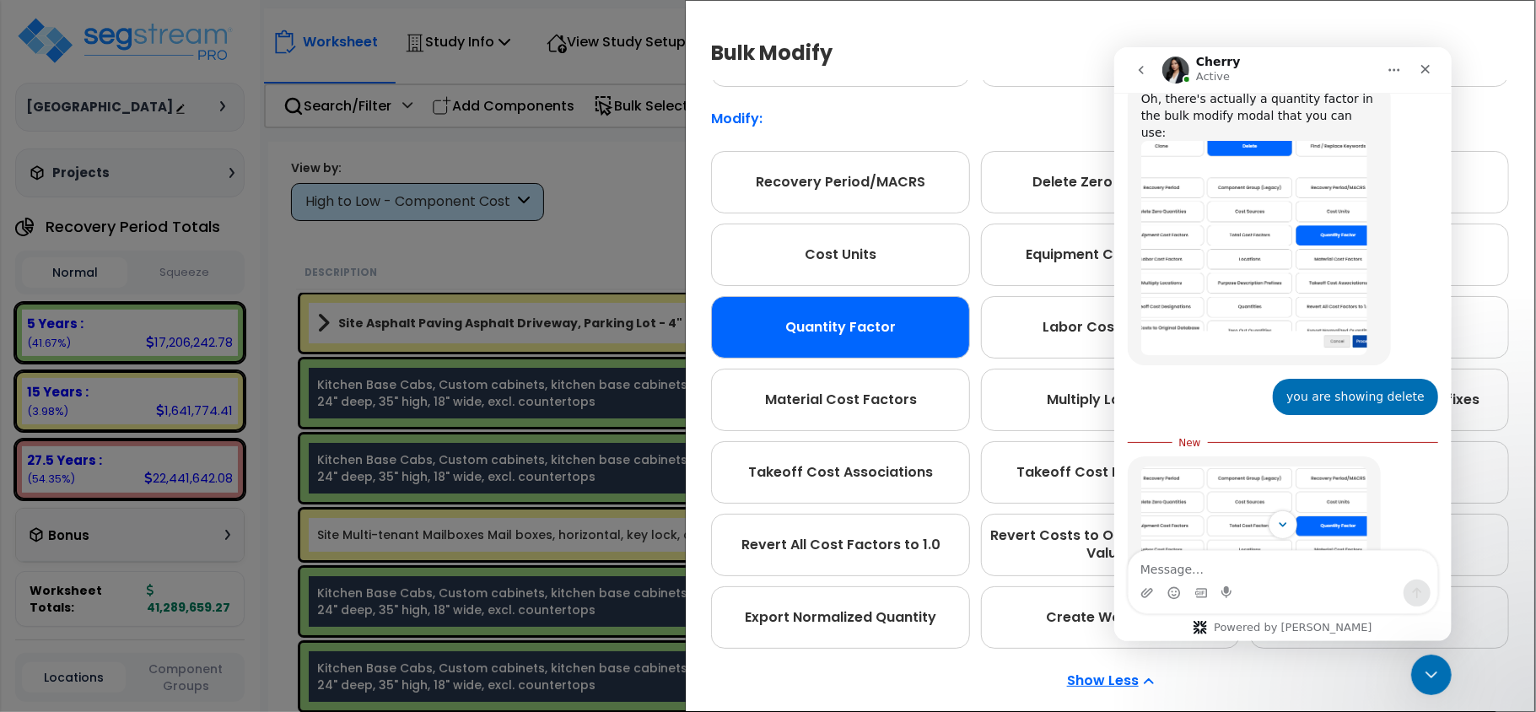
scroll to position [1871, 0]
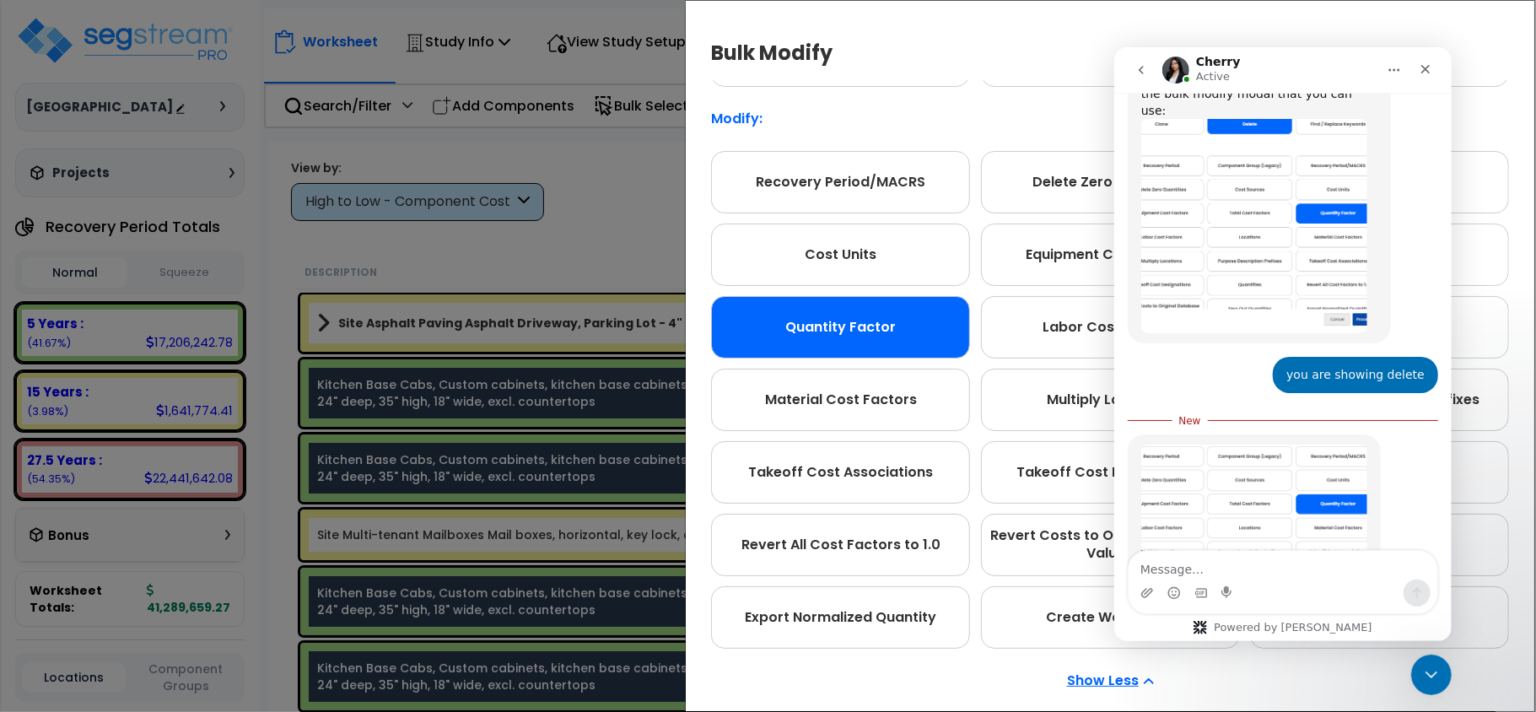
click at [1276, 444] on img "Cherry says…" at bounding box center [1254, 531] width 226 height 175
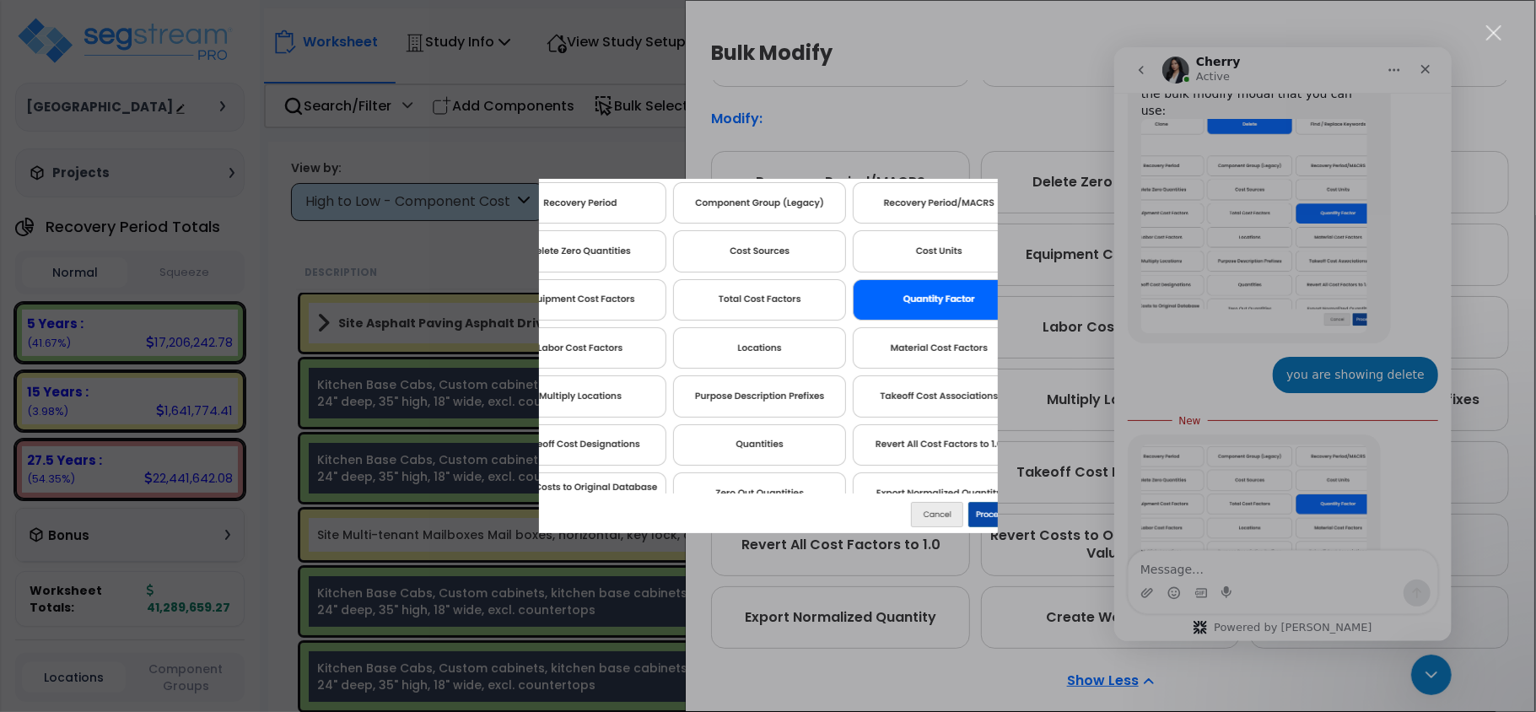
scroll to position [0, 0]
click at [1277, 426] on div "Intercom messenger" at bounding box center [768, 356] width 1536 height 712
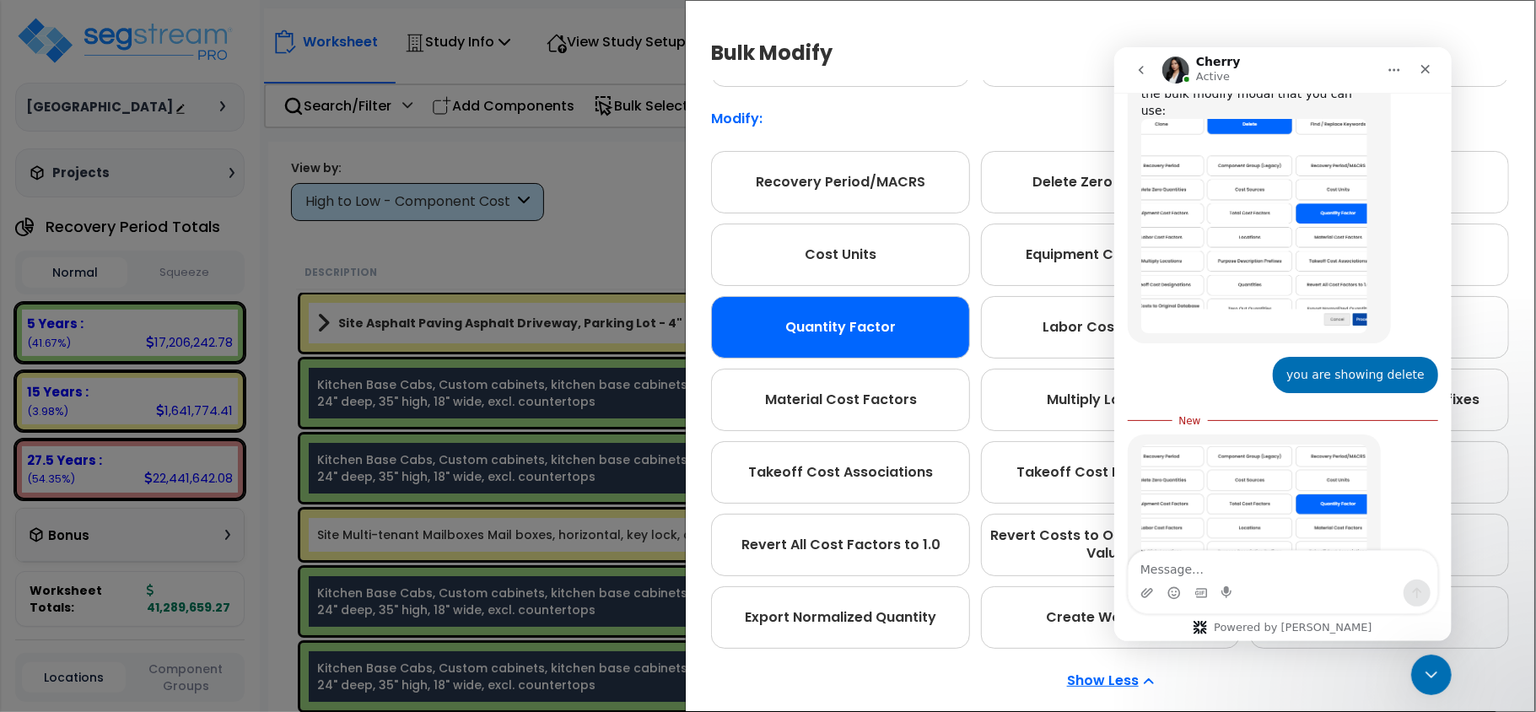
click at [1276, 444] on img "Cherry says…" at bounding box center [1254, 531] width 226 height 175
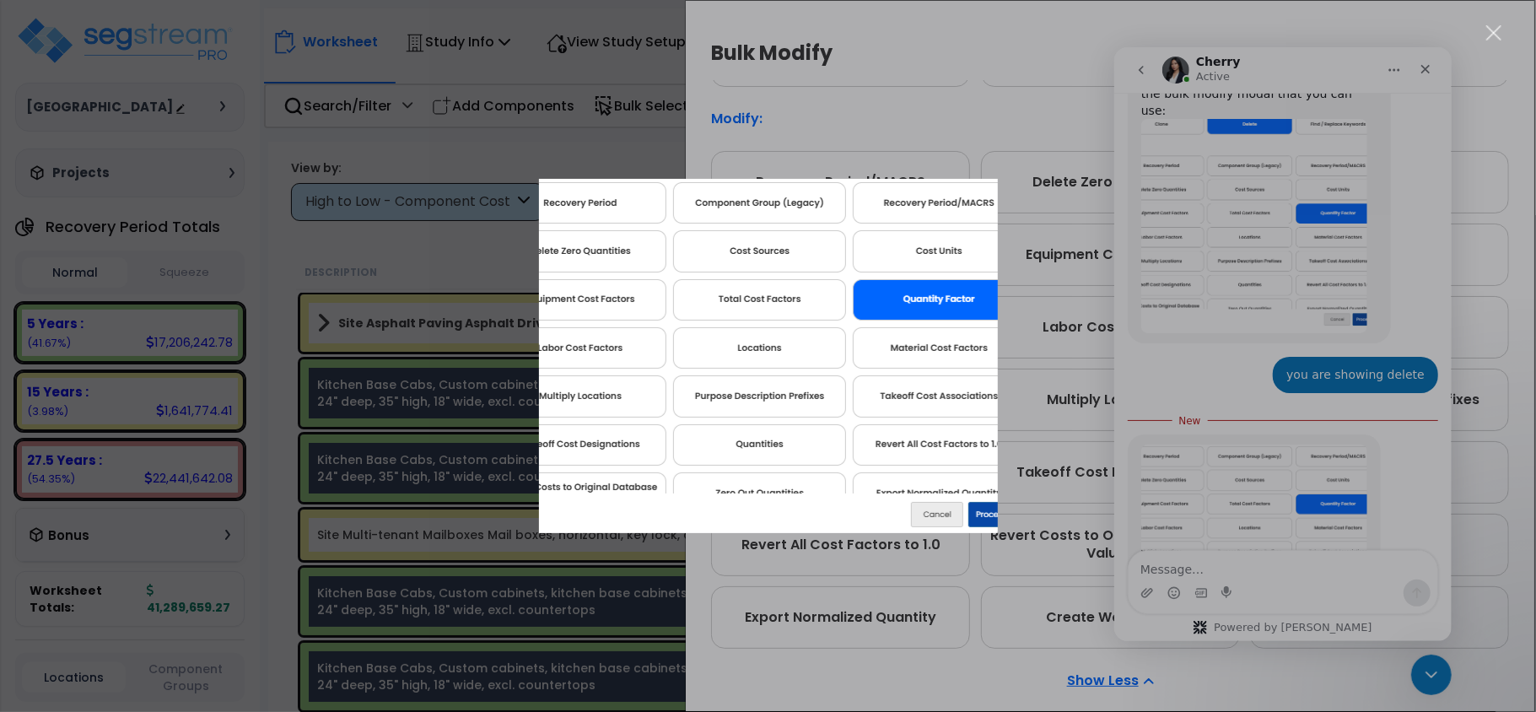
click at [1260, 581] on div "Intercom messenger" at bounding box center [768, 356] width 1536 height 712
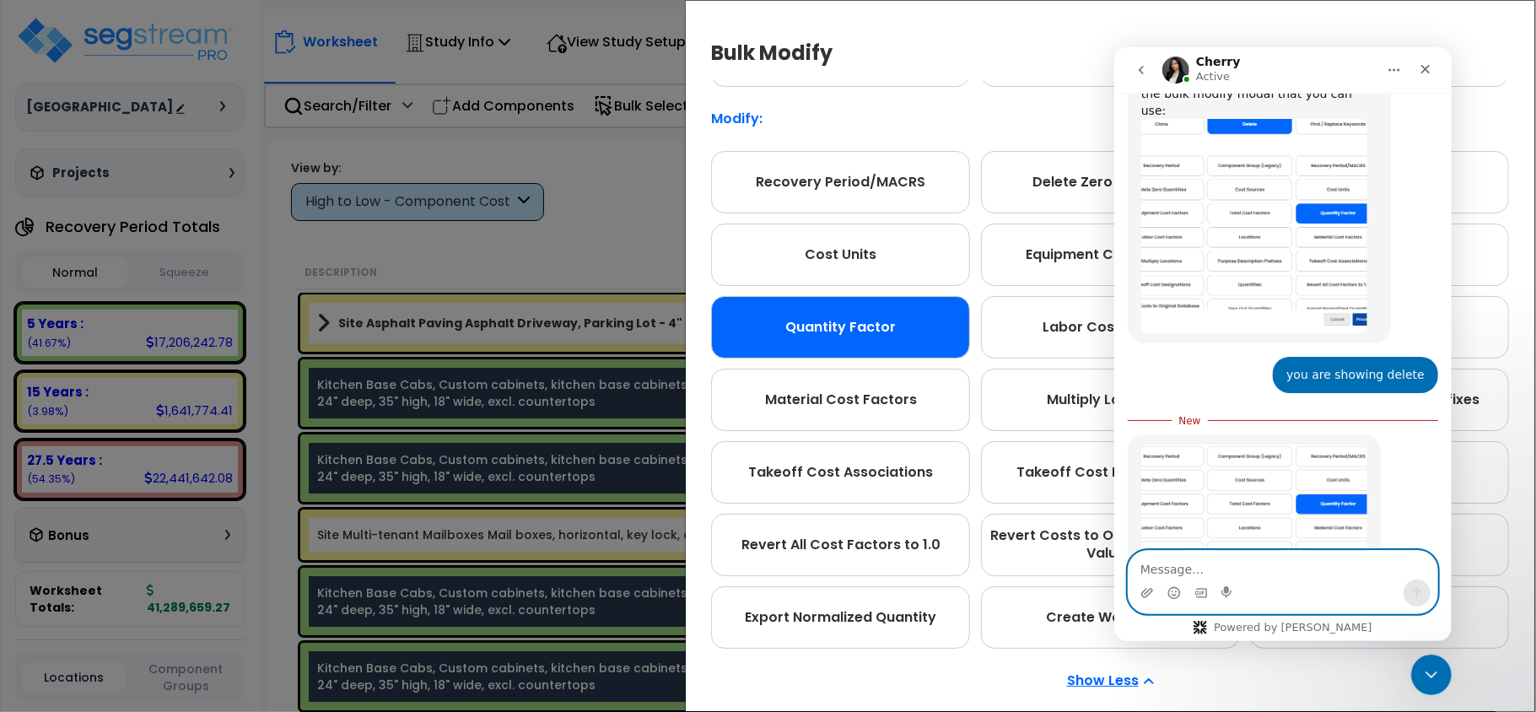
click at [1243, 564] on textarea "Message…" at bounding box center [1282, 564] width 309 height 29
type textarea "got it"
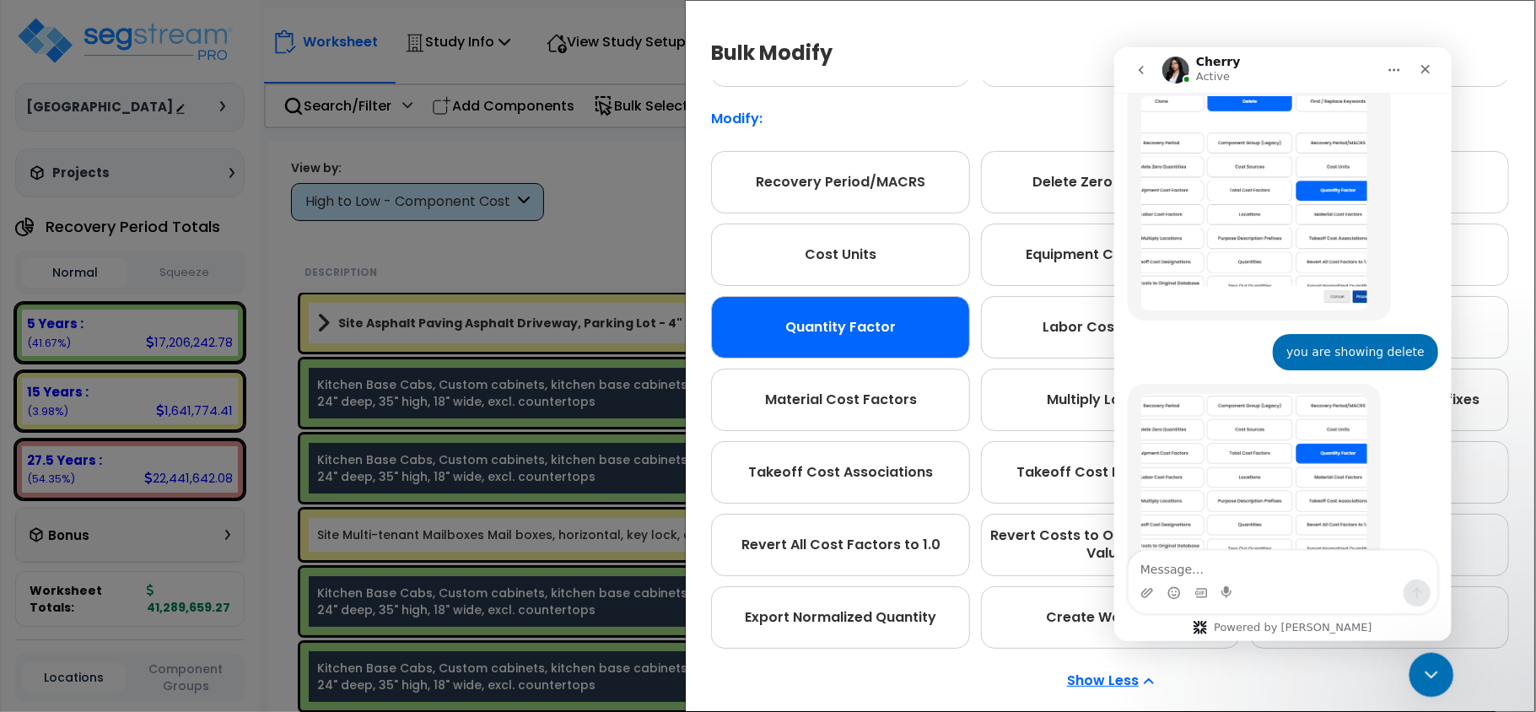
click at [1442, 687] on div "Close Intercom Messenger" at bounding box center [1429, 672] width 40 height 40
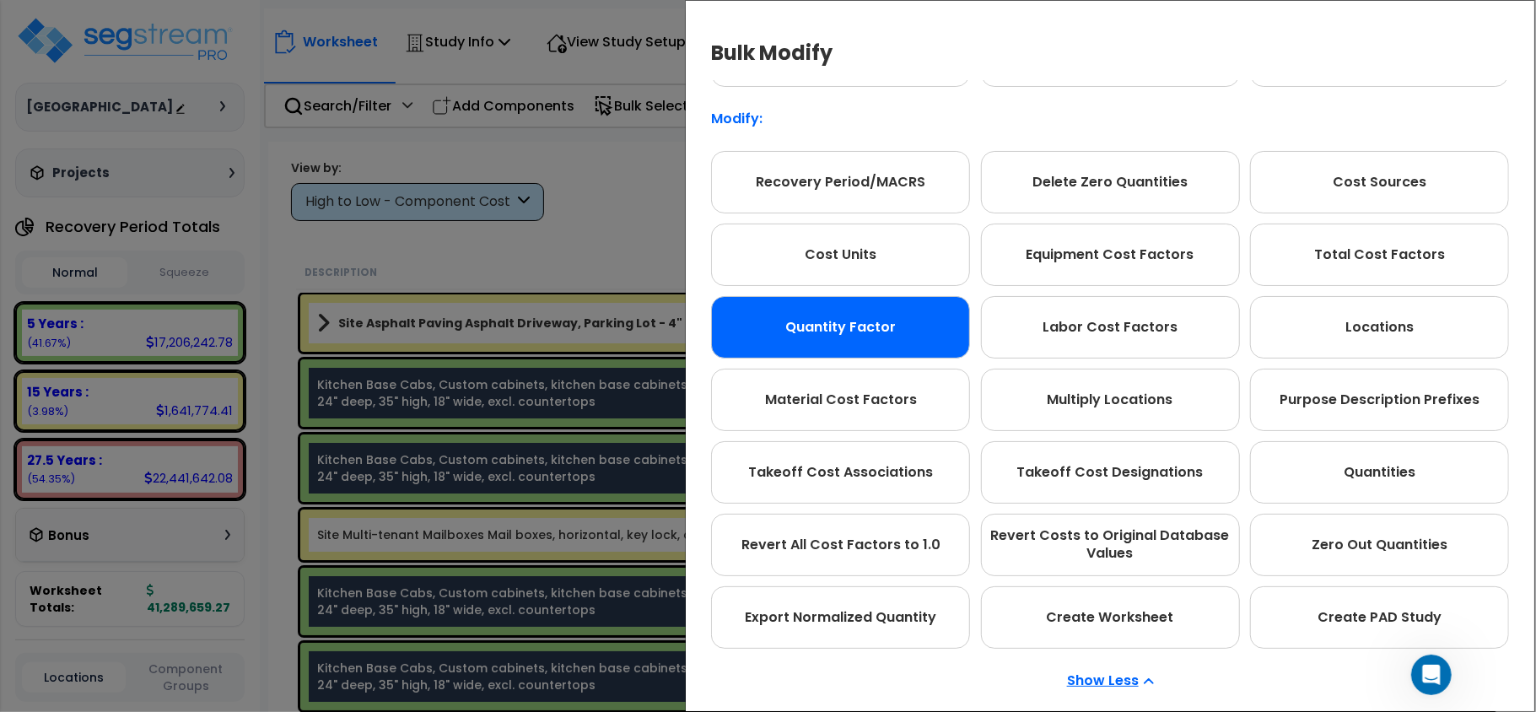
click at [922, 332] on div "Quantity Factor" at bounding box center [840, 327] width 259 height 62
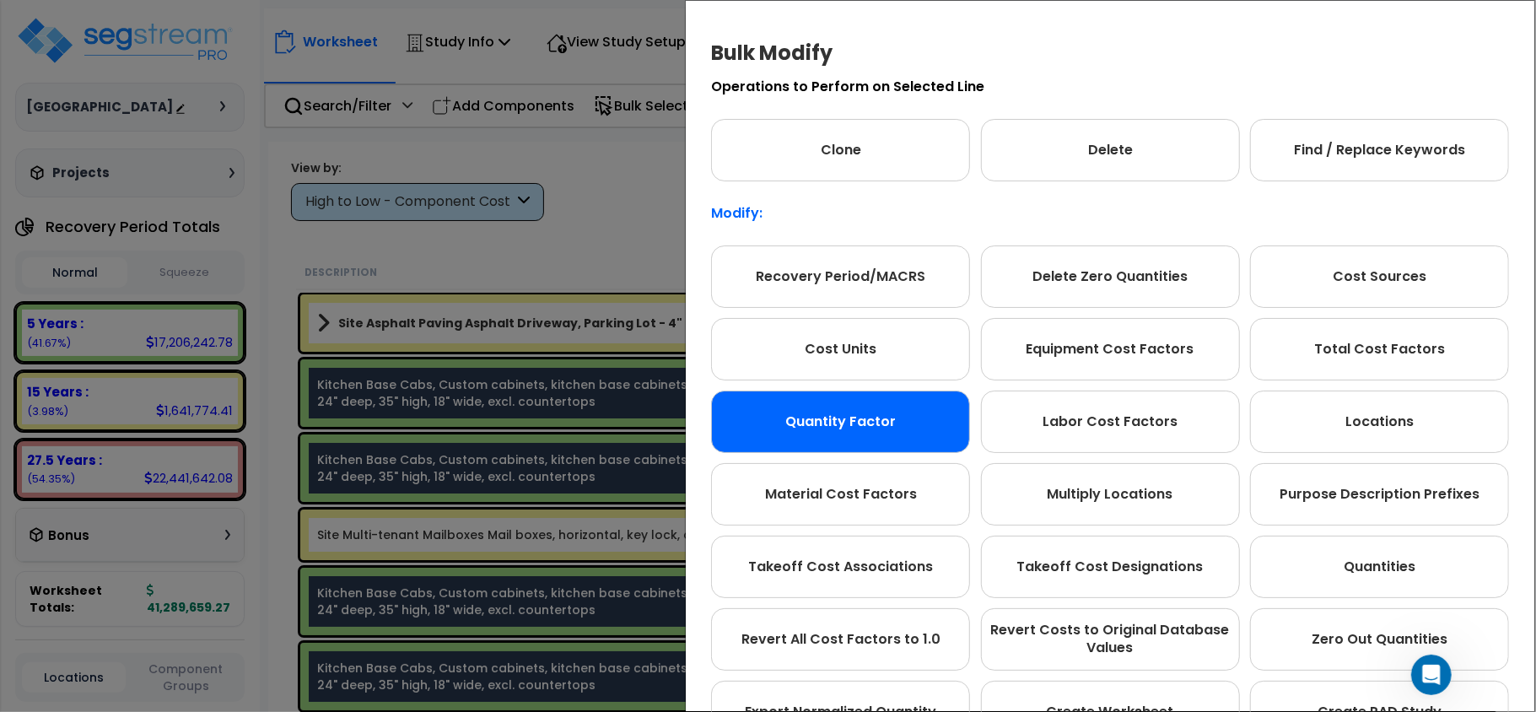
click at [875, 415] on div "Quantity Factor" at bounding box center [840, 422] width 259 height 62
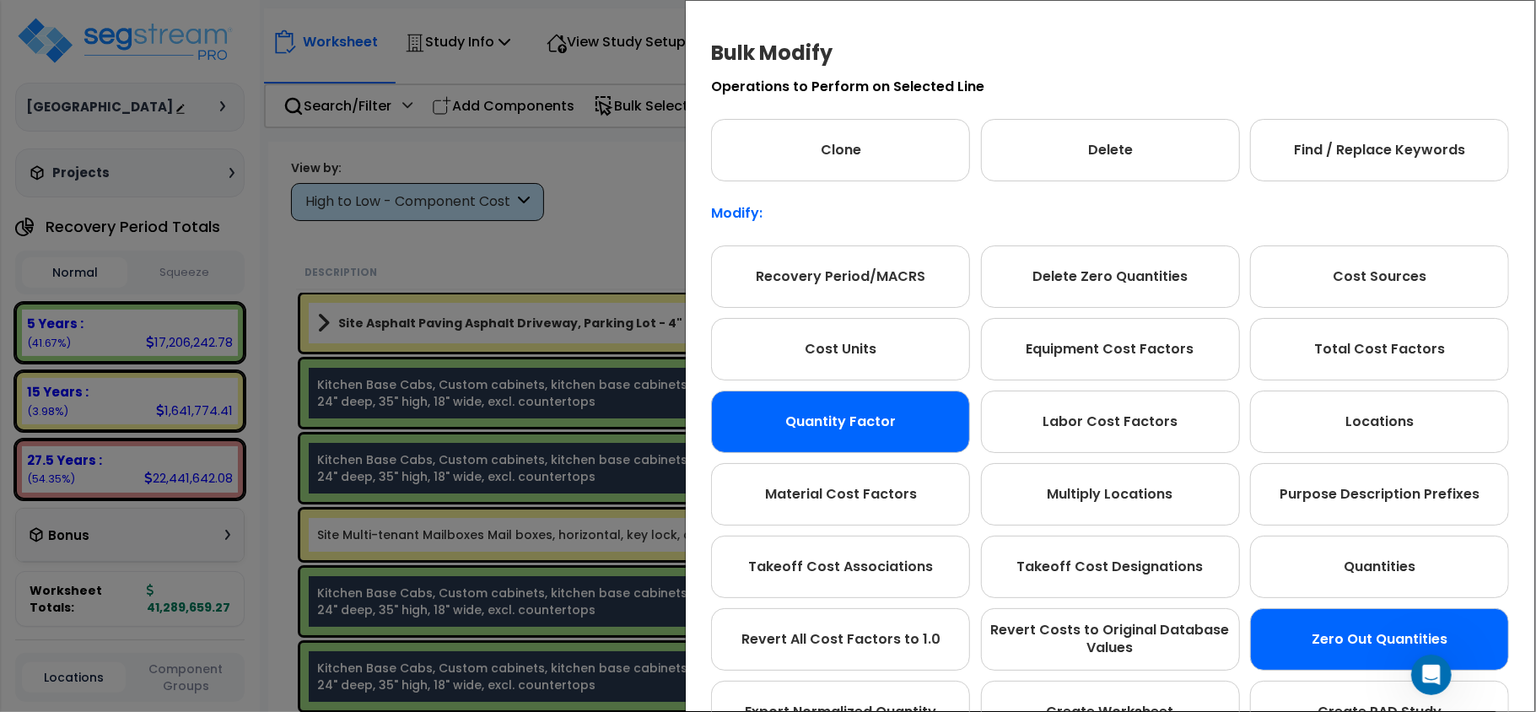
scroll to position [94, 0]
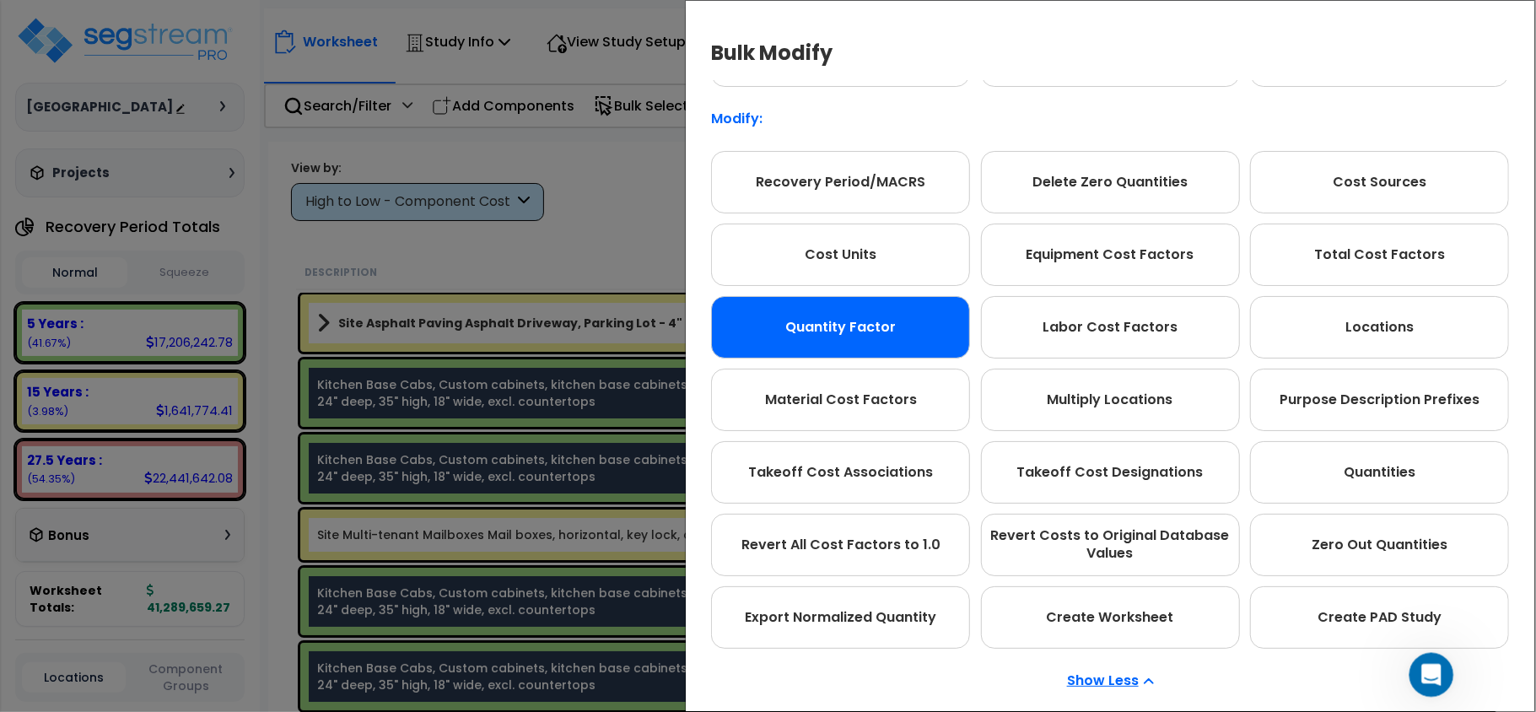
click at [1427, 671] on icon "Open Intercom Messenger" at bounding box center [1430, 673] width 28 height 28
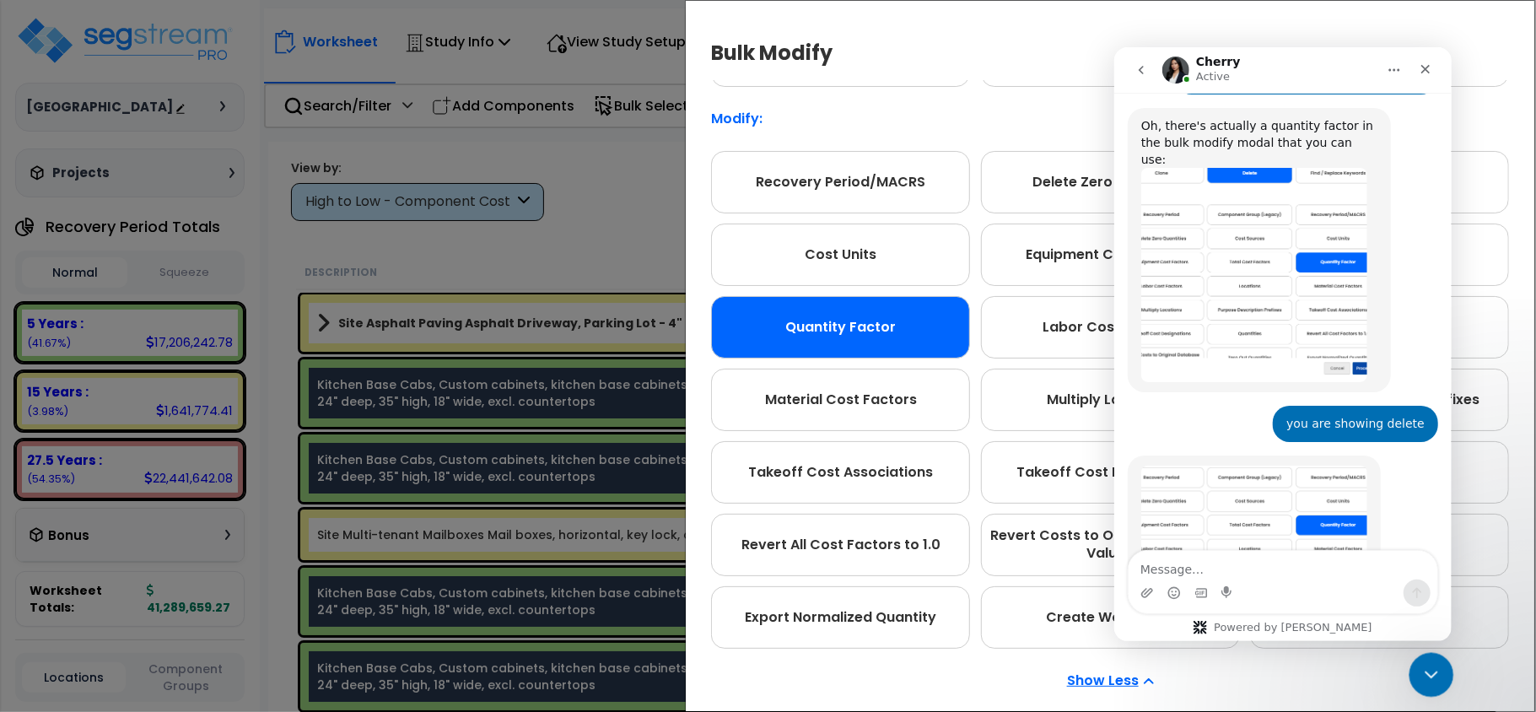
scroll to position [1894, 0]
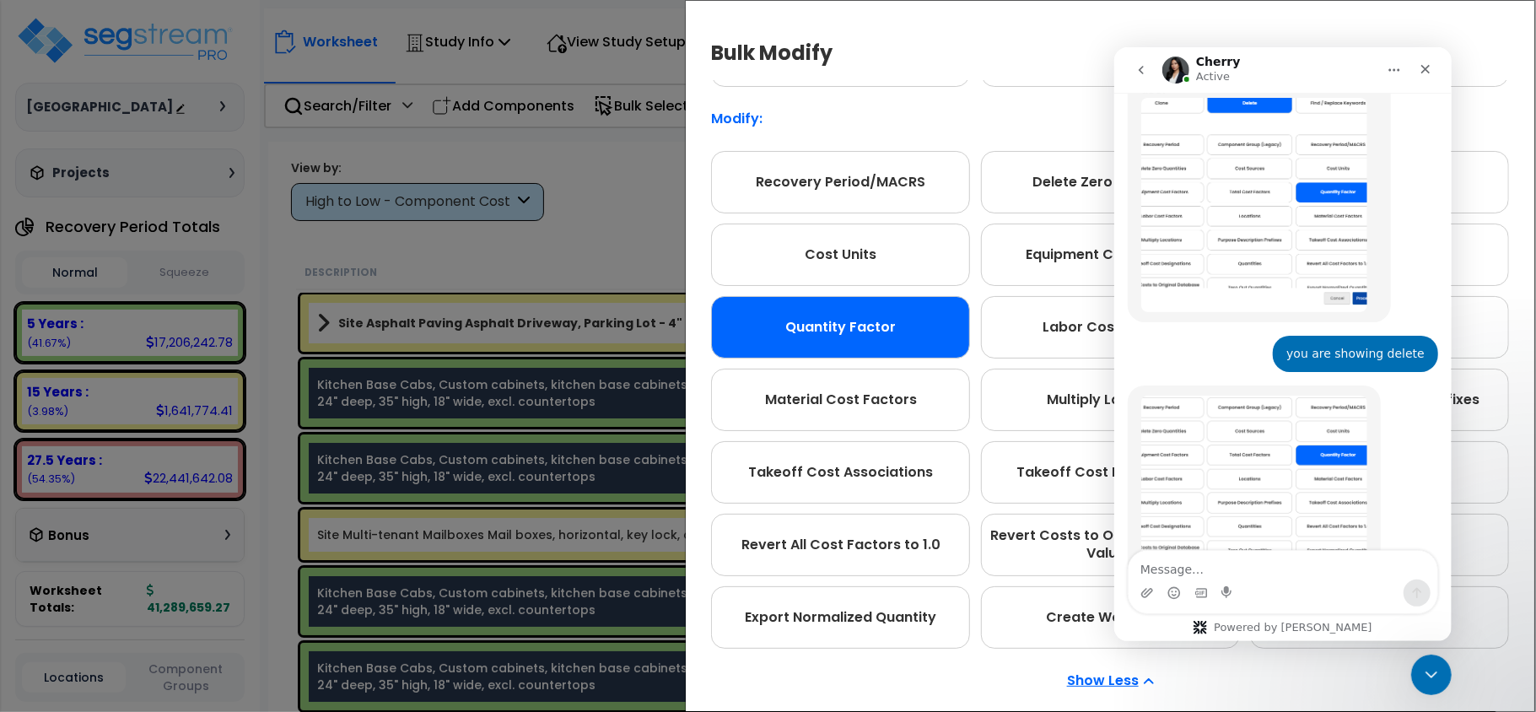
click at [1103, 680] on p "Show Less" at bounding box center [1110, 680] width 87 height 13
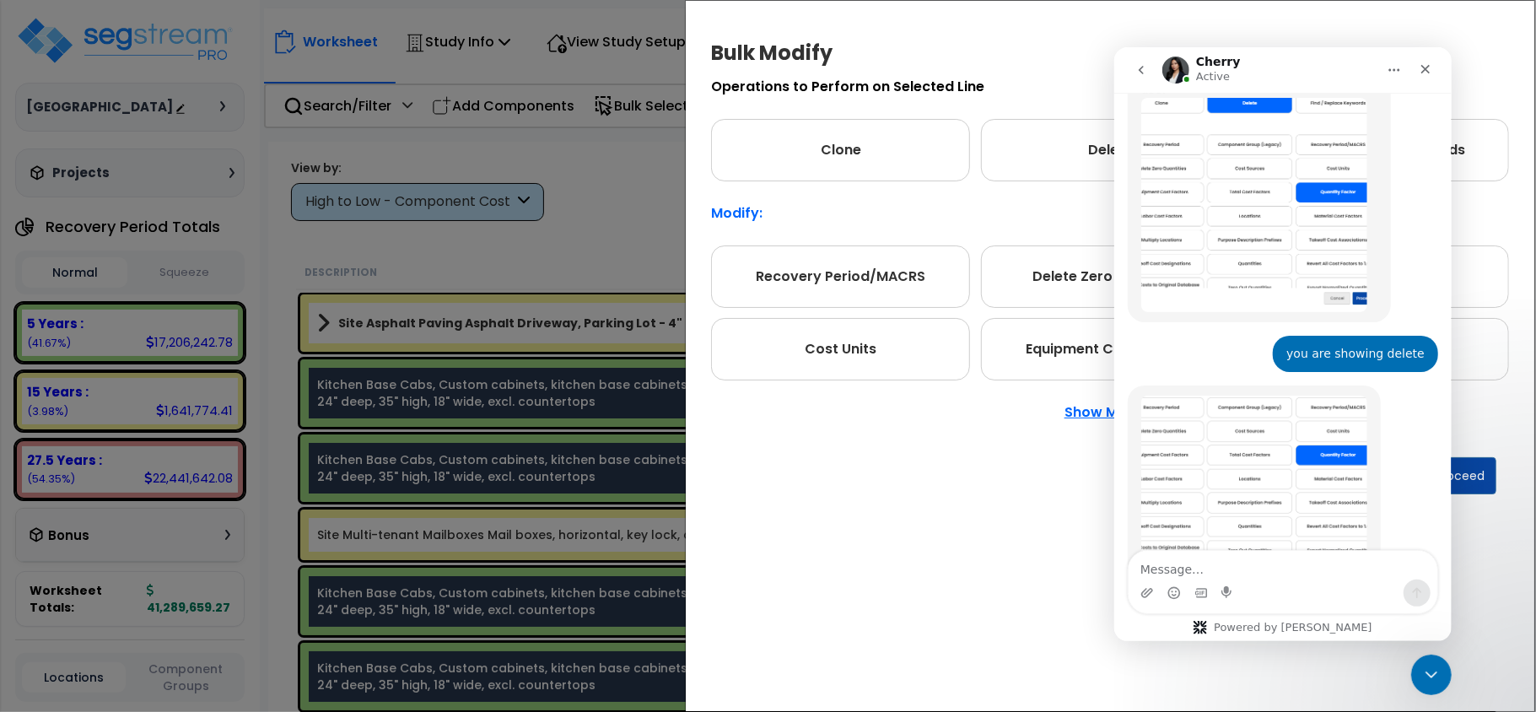
scroll to position [0, 0]
click at [1478, 483] on button "Proceed" at bounding box center [1459, 475] width 73 height 37
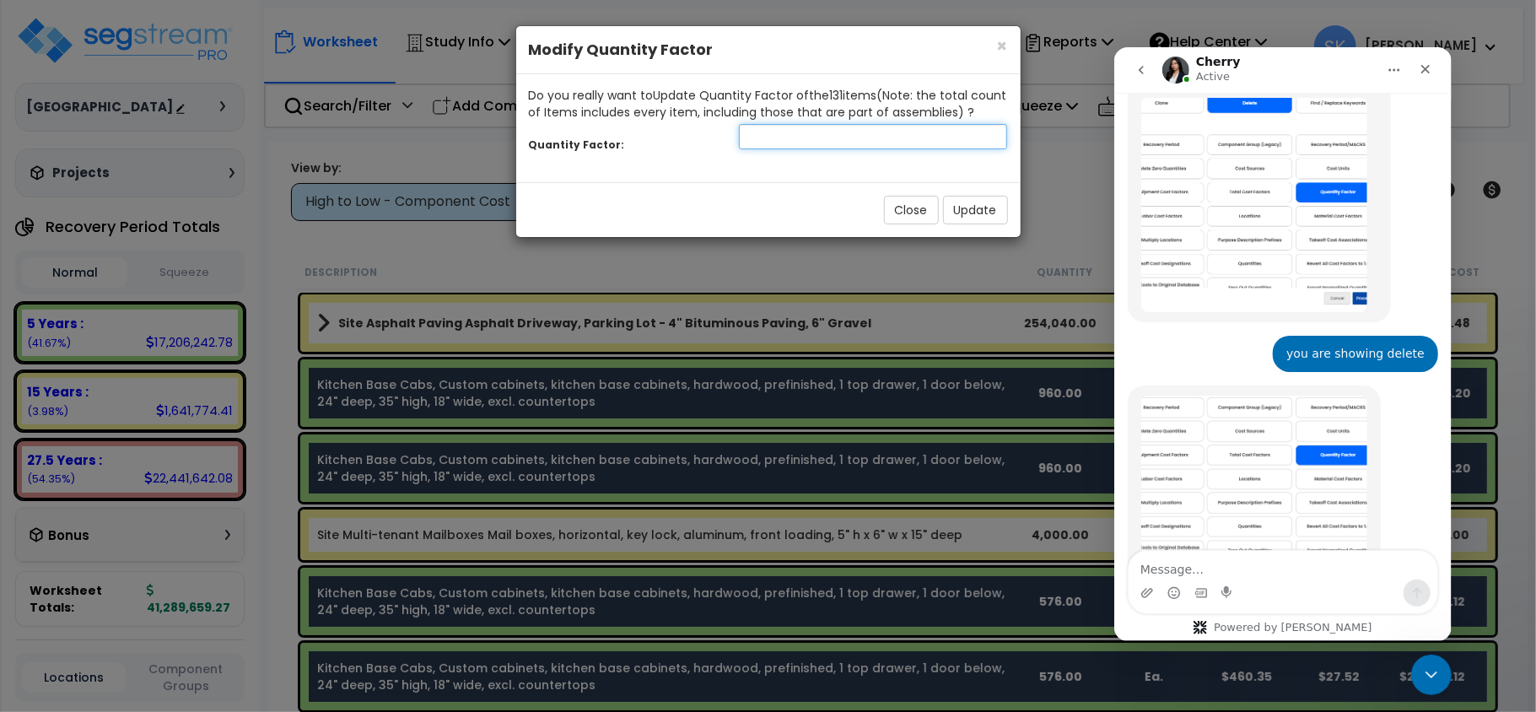
click at [766, 142] on input "number" at bounding box center [873, 136] width 269 height 25
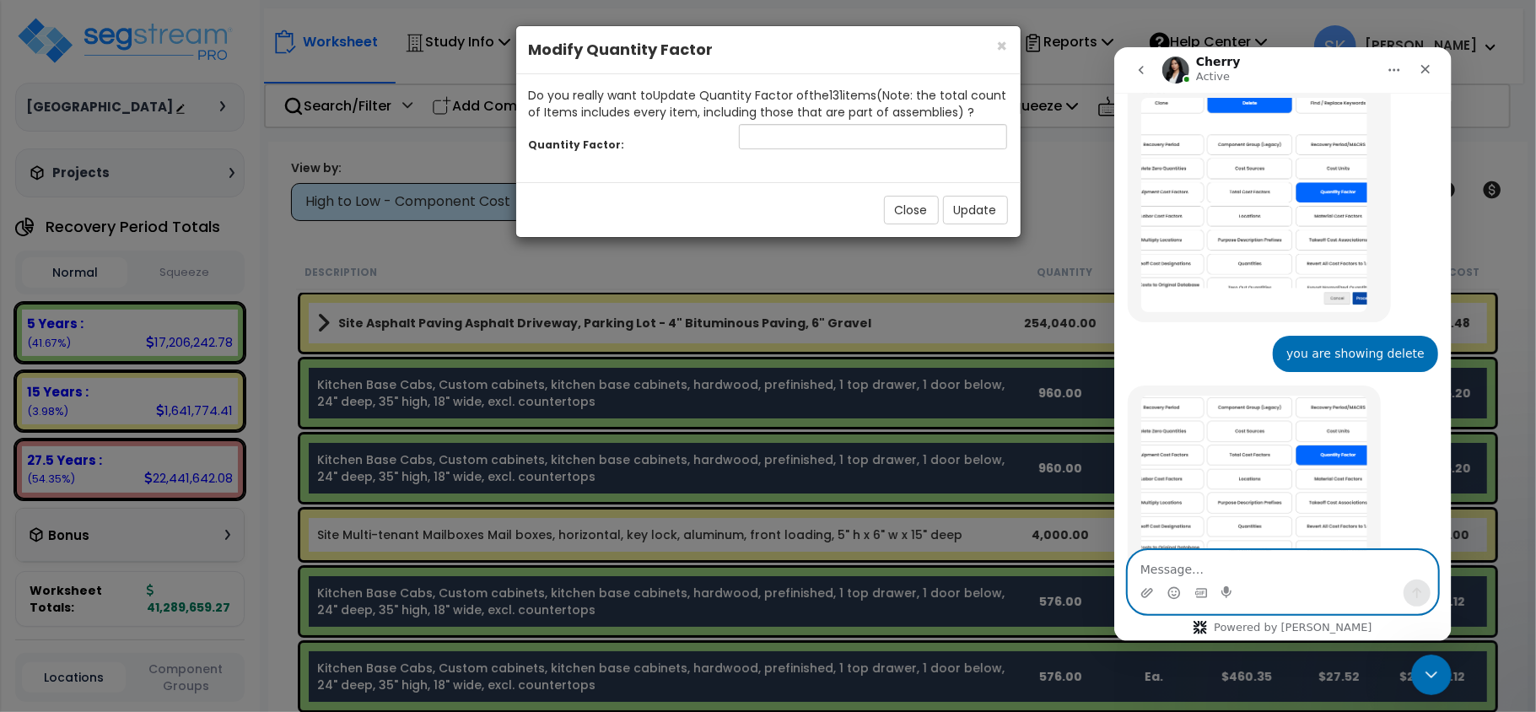
click at [1190, 564] on textarea "Message…" at bounding box center [1282, 564] width 309 height 29
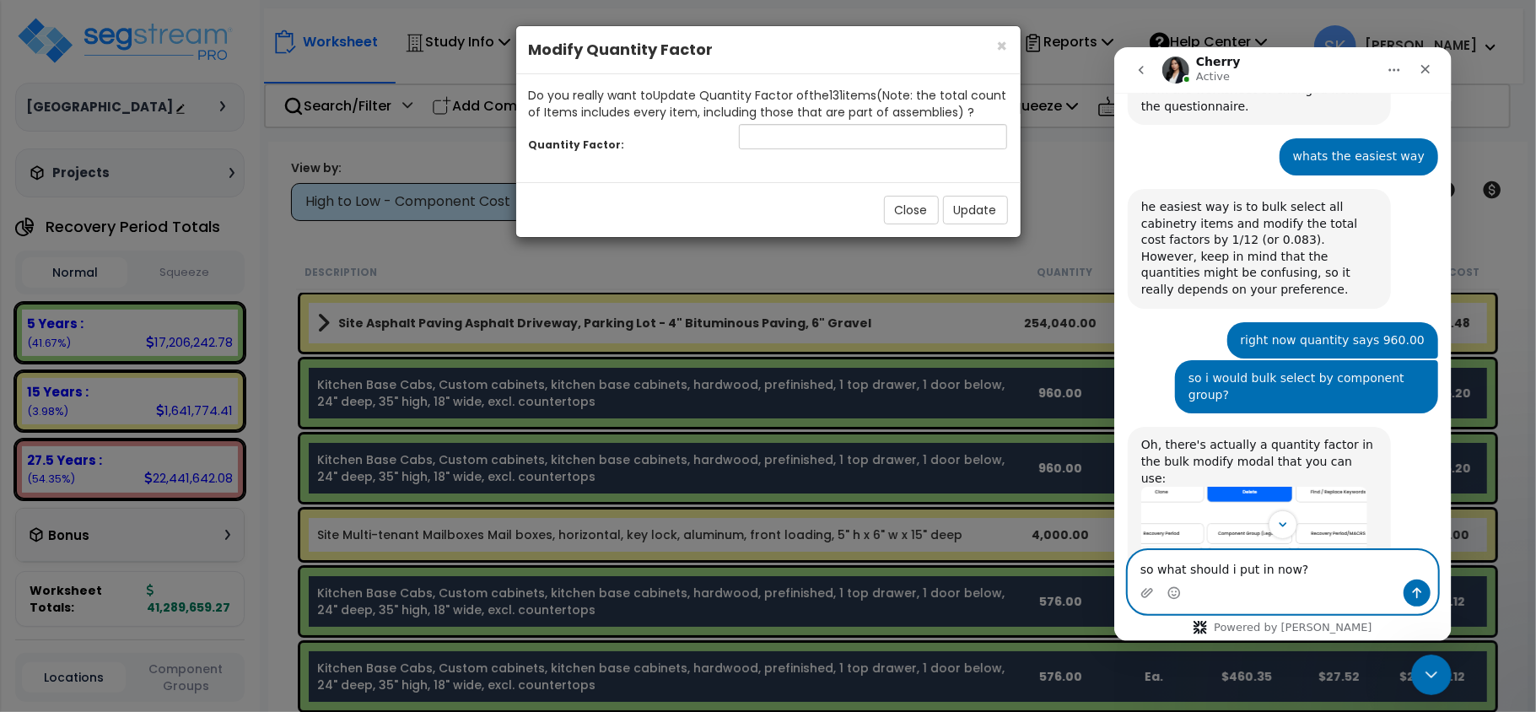
scroll to position [1519, 0]
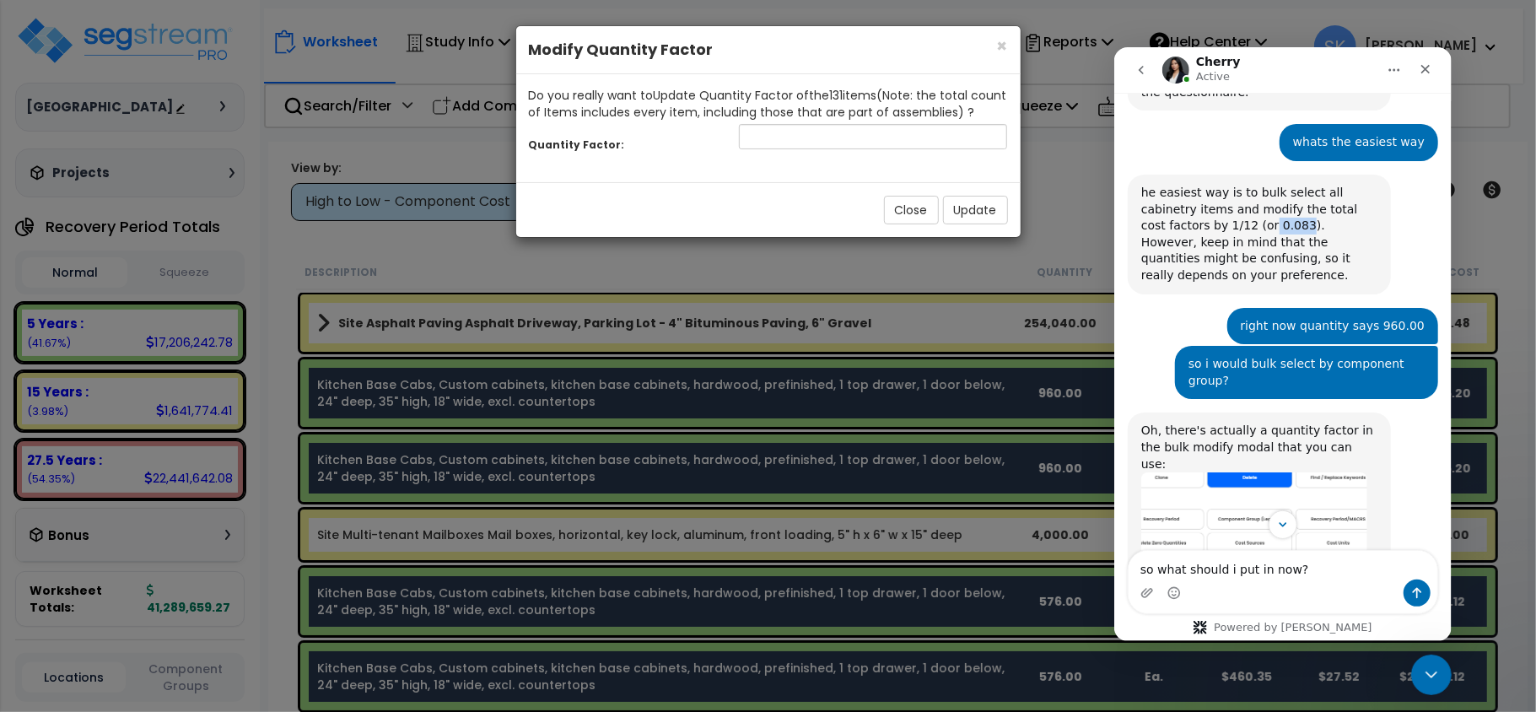
drag, startPoint x: 1181, startPoint y: 156, endPoint x: 1211, endPoint y: 165, distance: 31.8
click at [1211, 184] on div "he easiest way is to bulk select all cabinetry items and modify the total cost …" at bounding box center [1259, 234] width 236 height 100
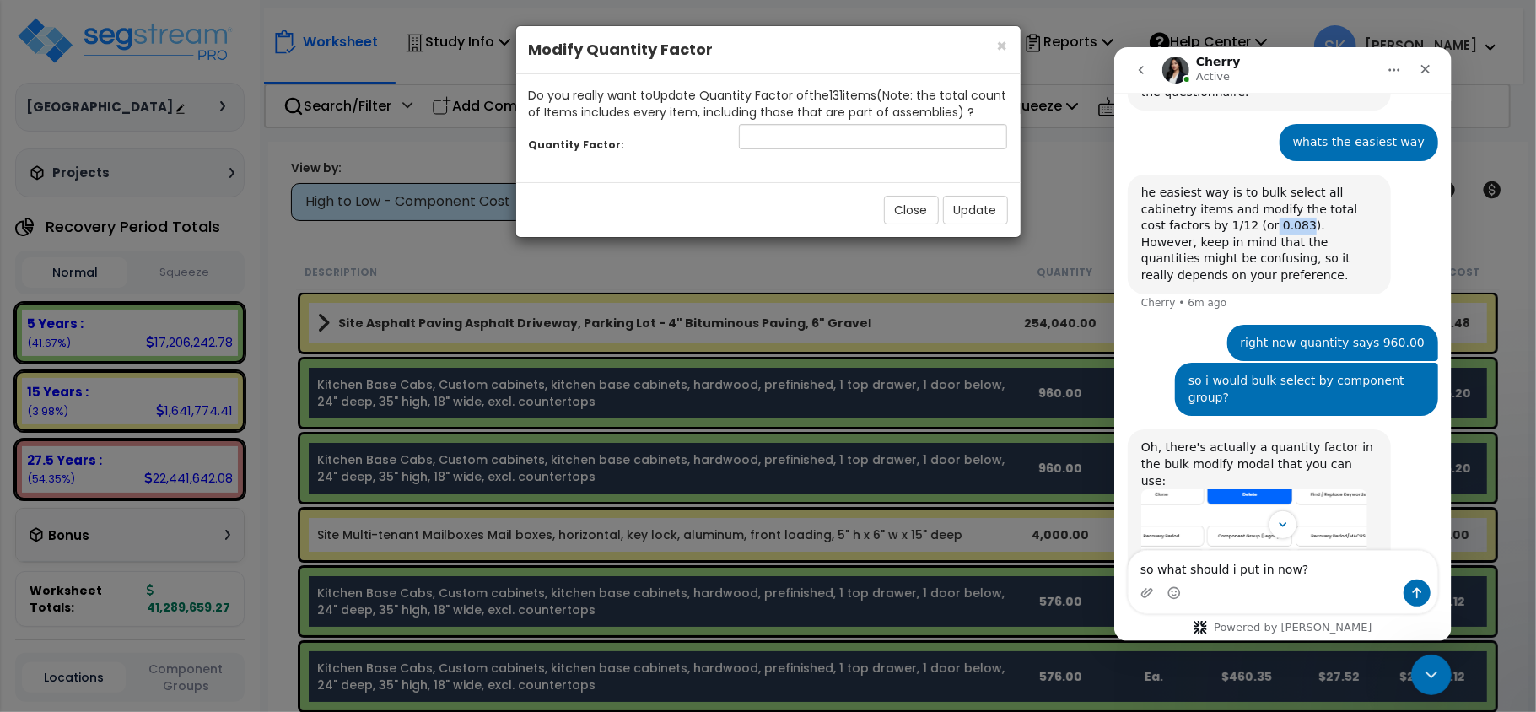
copy div "0.083"
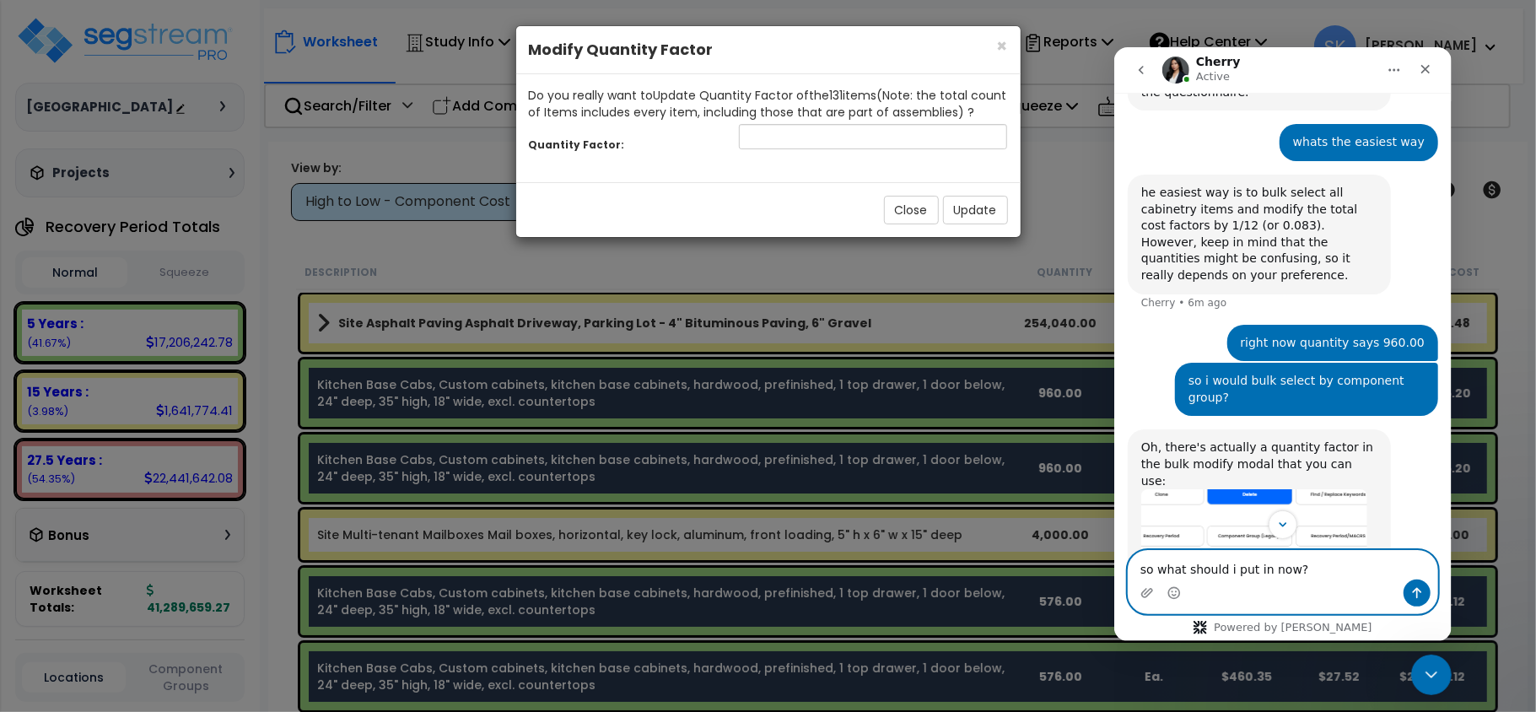
click at [1316, 553] on textarea "so what should i put in now?" at bounding box center [1282, 564] width 309 height 29
paste textarea "0.083"
type textarea "so what should i put in now? 0.083?"
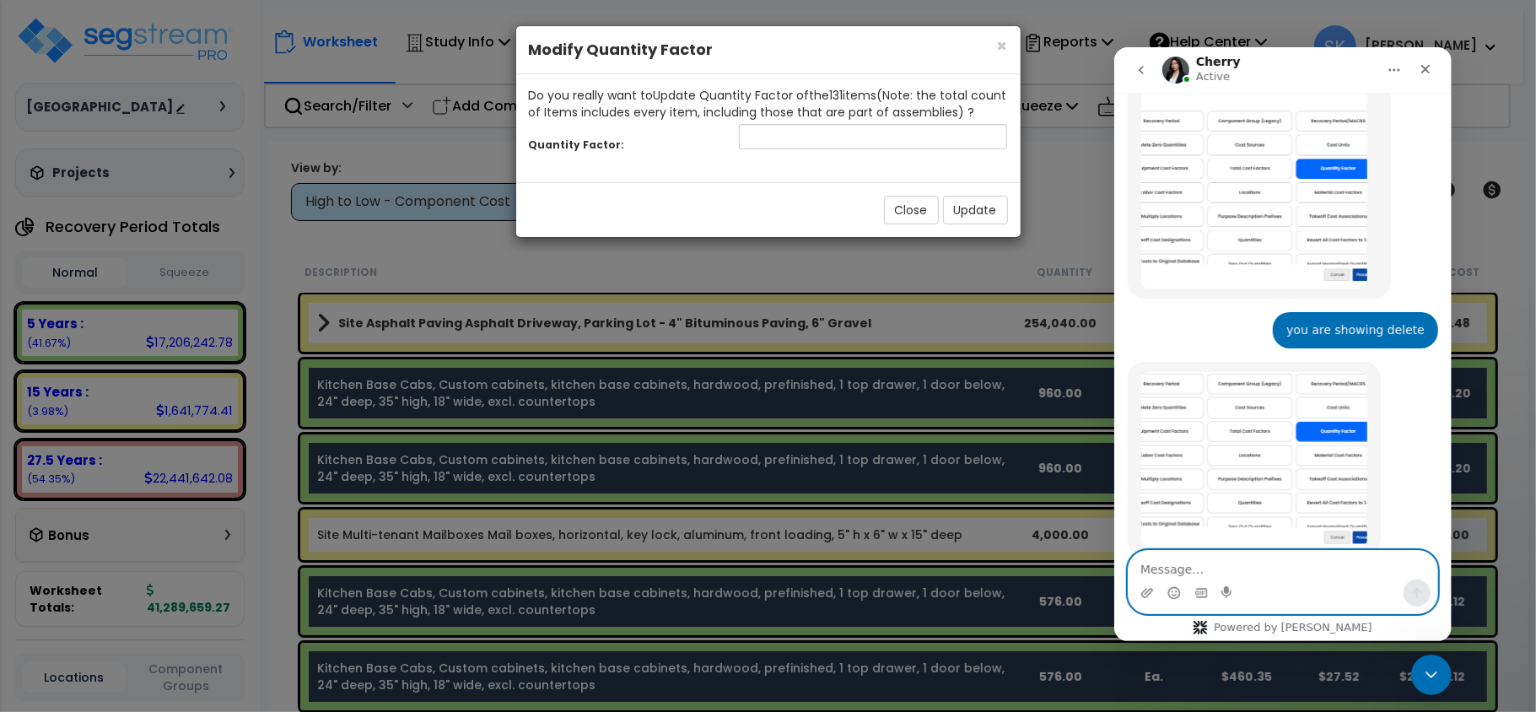
scroll to position [1949, 0]
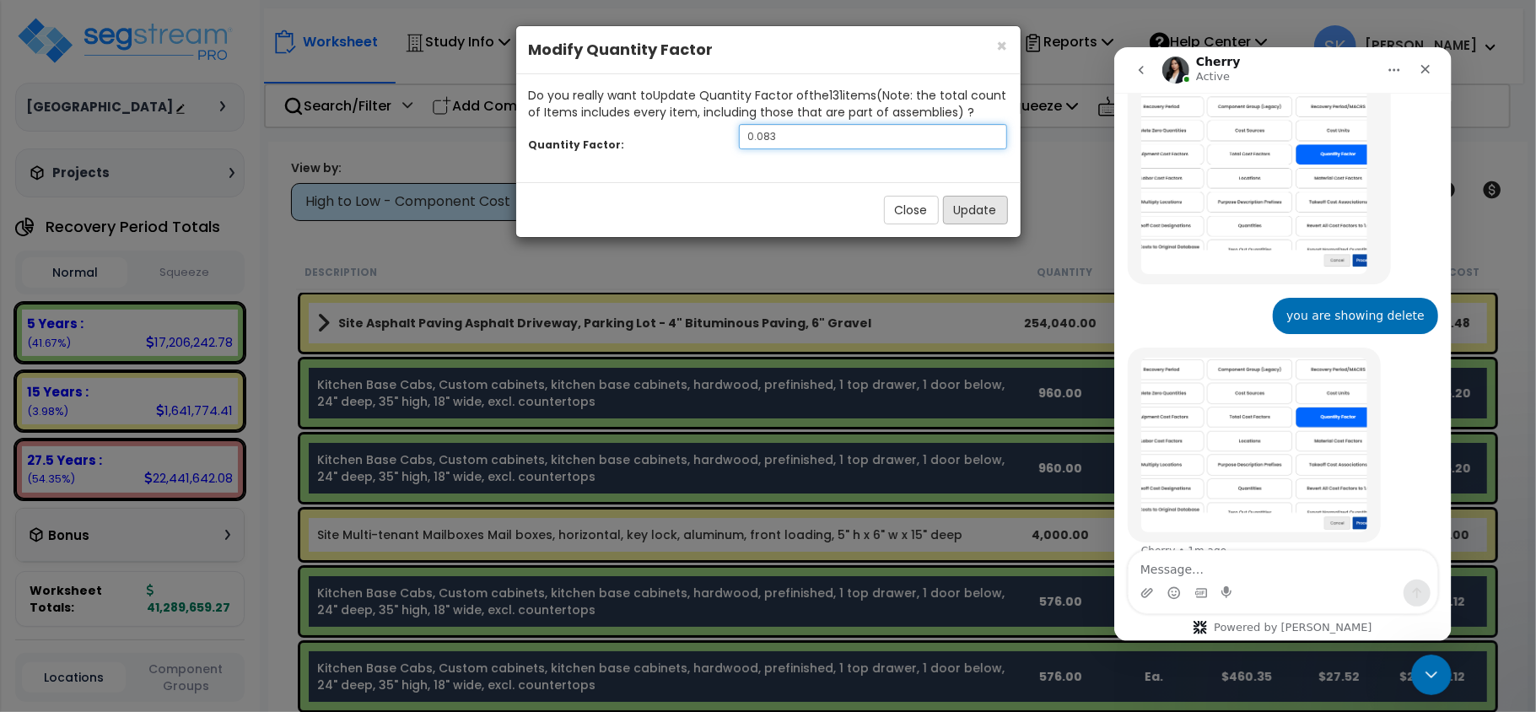
type input "0.083"
click at [972, 210] on button "Update" at bounding box center [975, 210] width 65 height 29
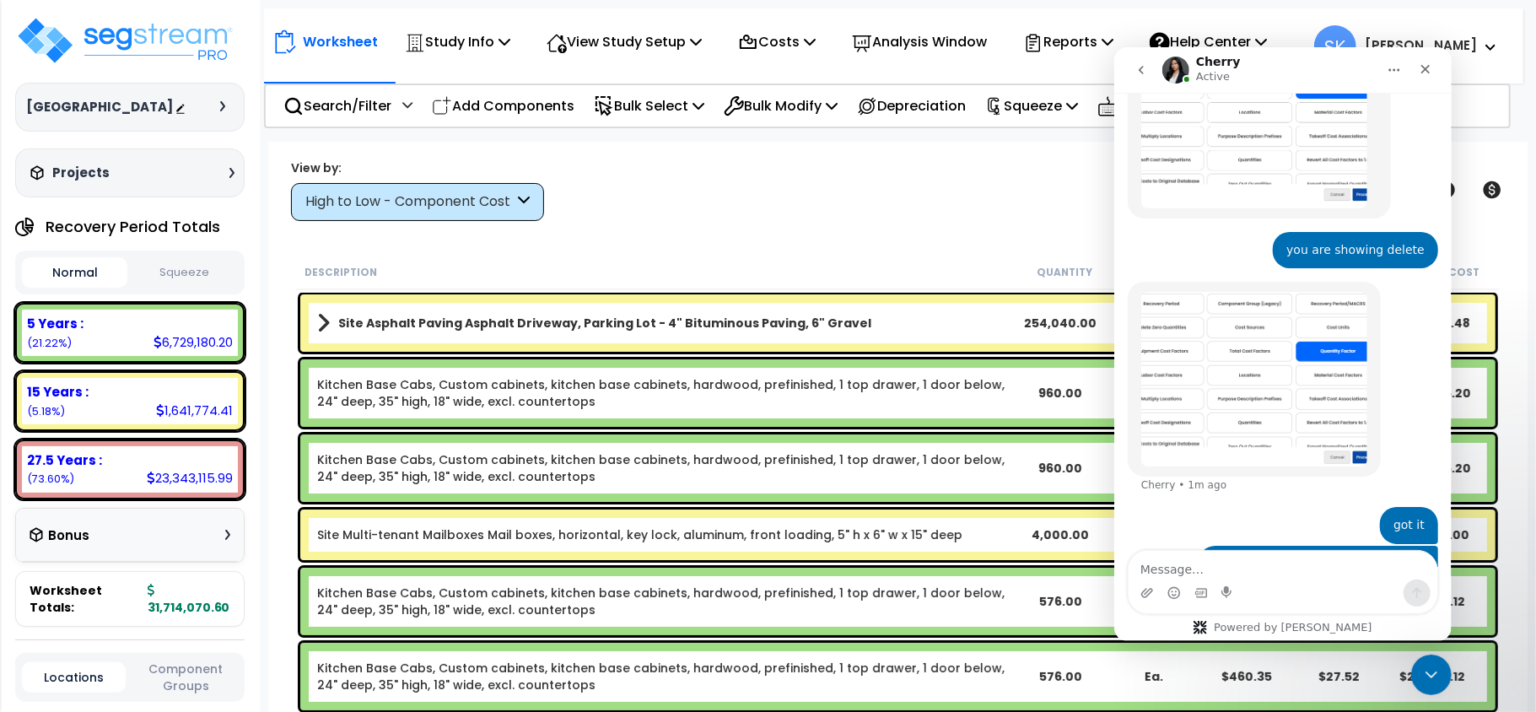
scroll to position [74, 0]
click at [1246, 564] on textarea "Message…" at bounding box center [1282, 564] width 309 height 29
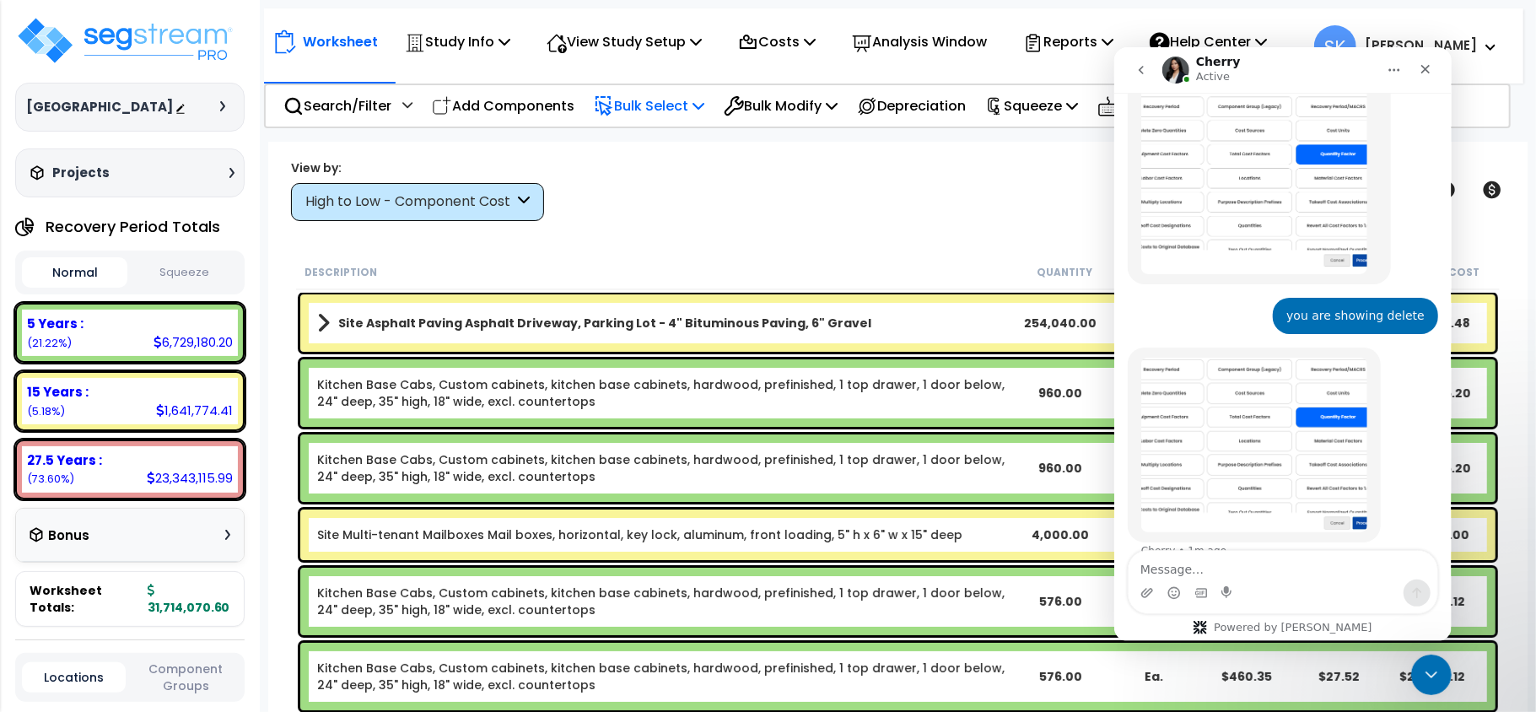
click at [693, 102] on p "Bulk Select" at bounding box center [649, 105] width 111 height 23
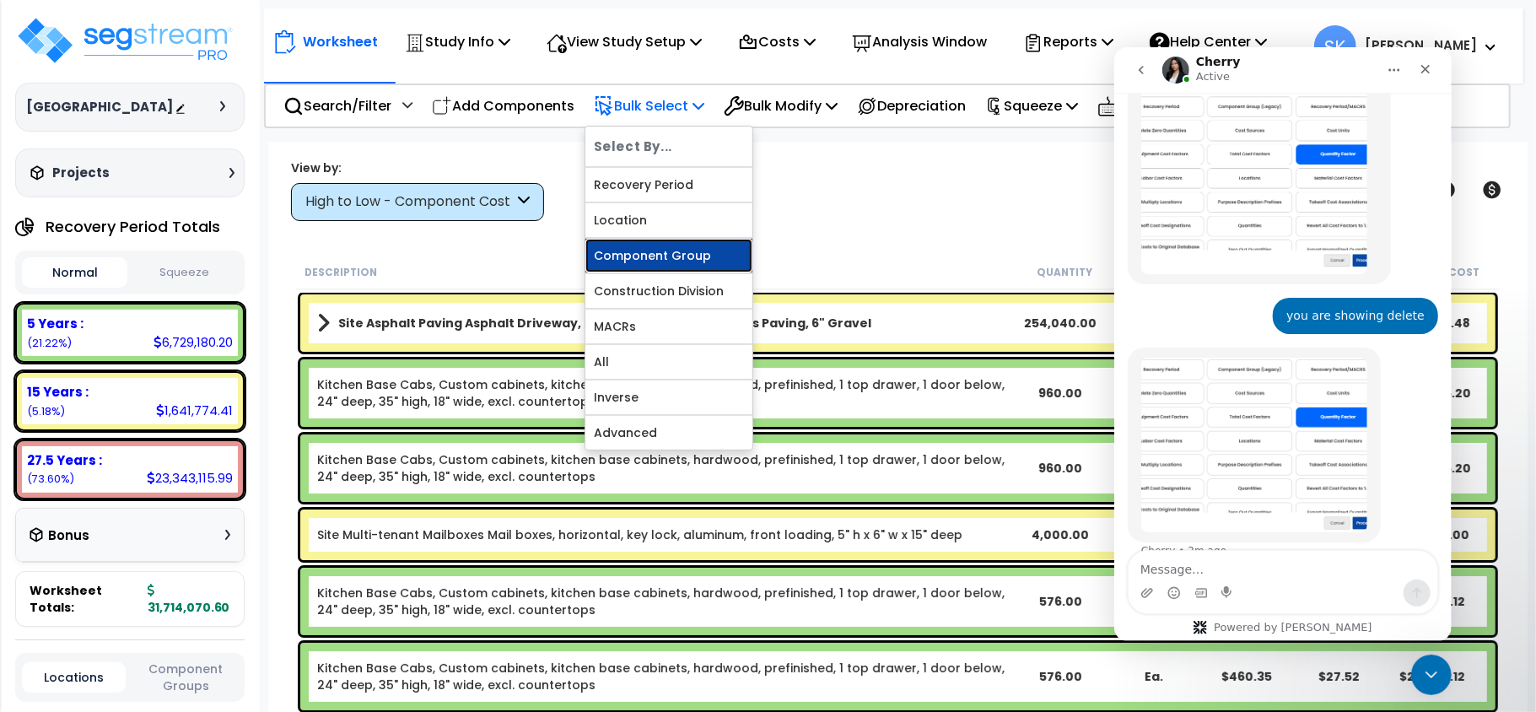
click at [668, 255] on link "Component Group" at bounding box center [668, 256] width 167 height 34
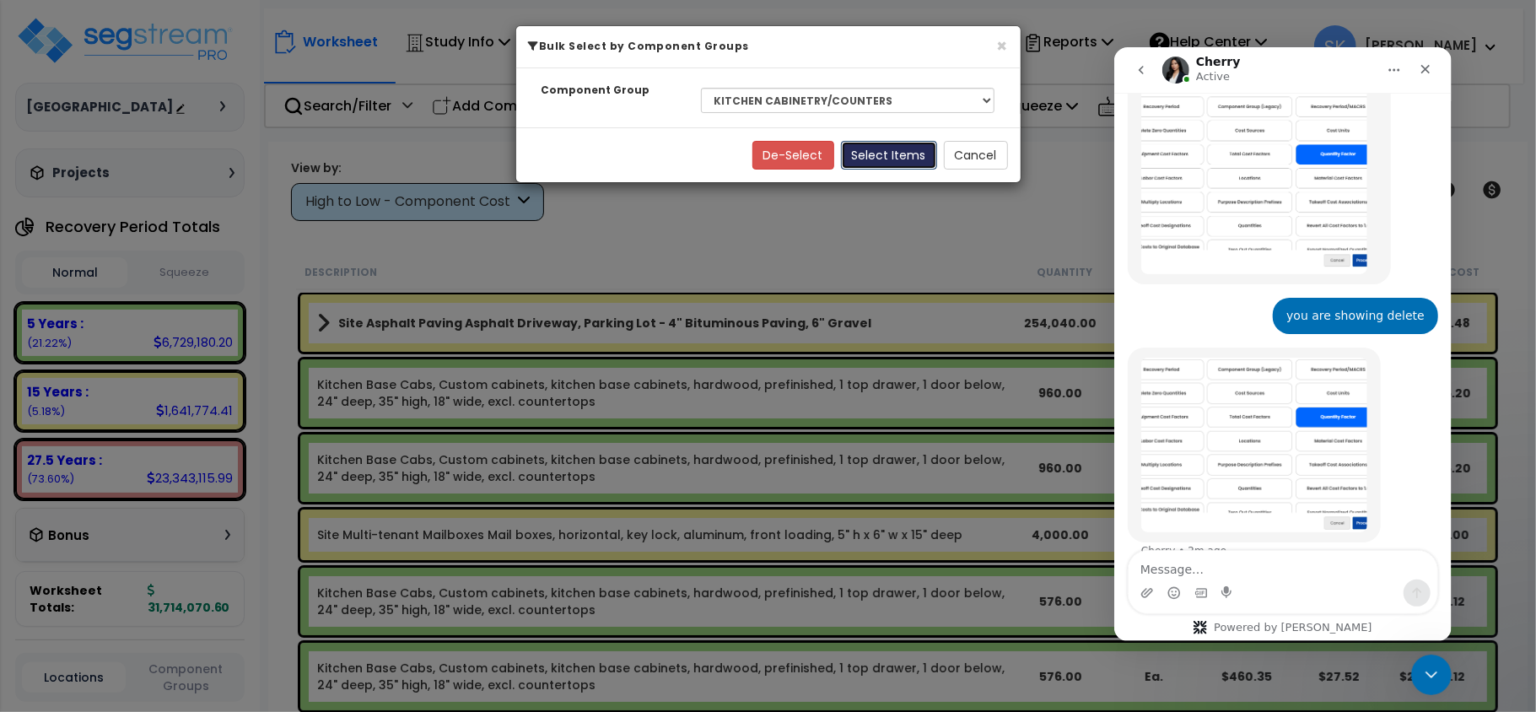
click at [864, 152] on button "Select Items" at bounding box center [889, 155] width 96 height 29
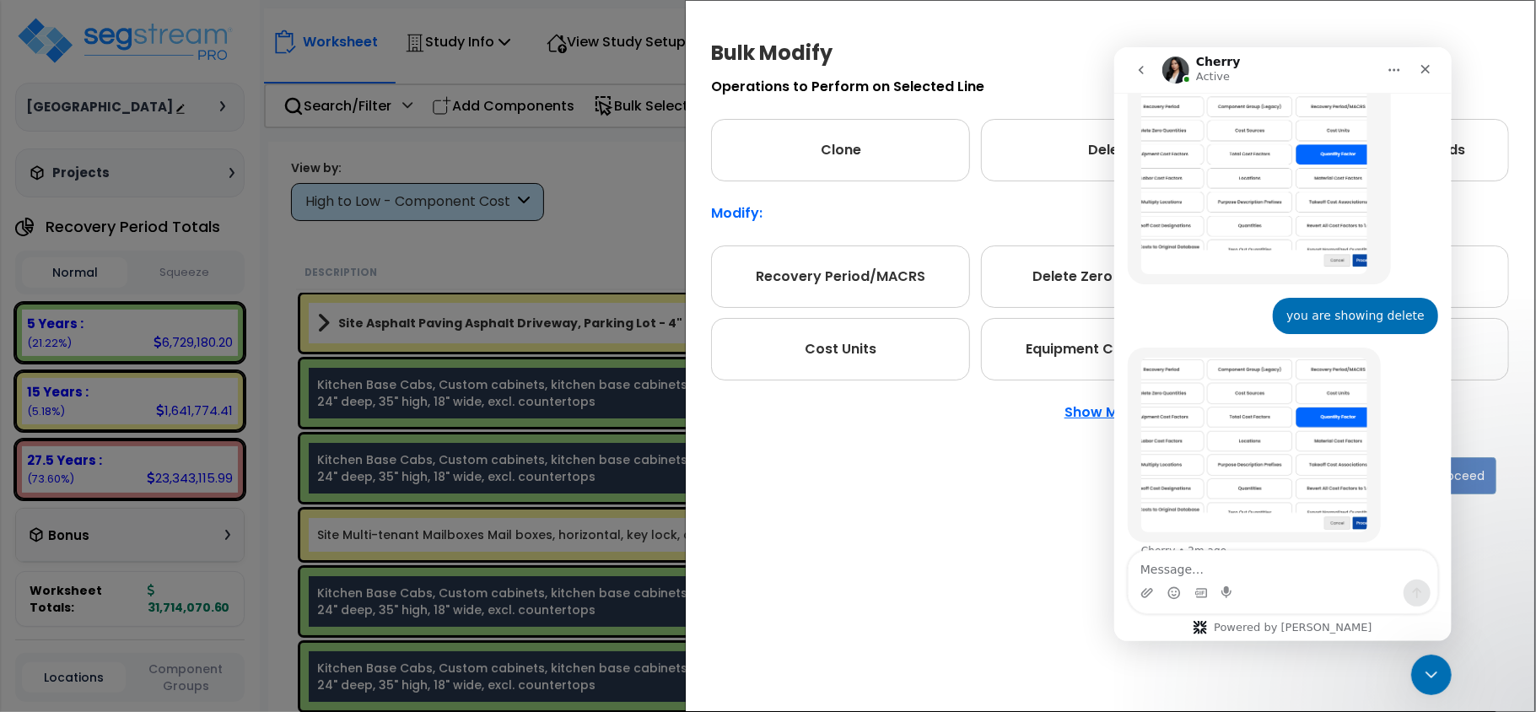
click at [1076, 416] on p "Show More" at bounding box center [1111, 412] width 92 height 13
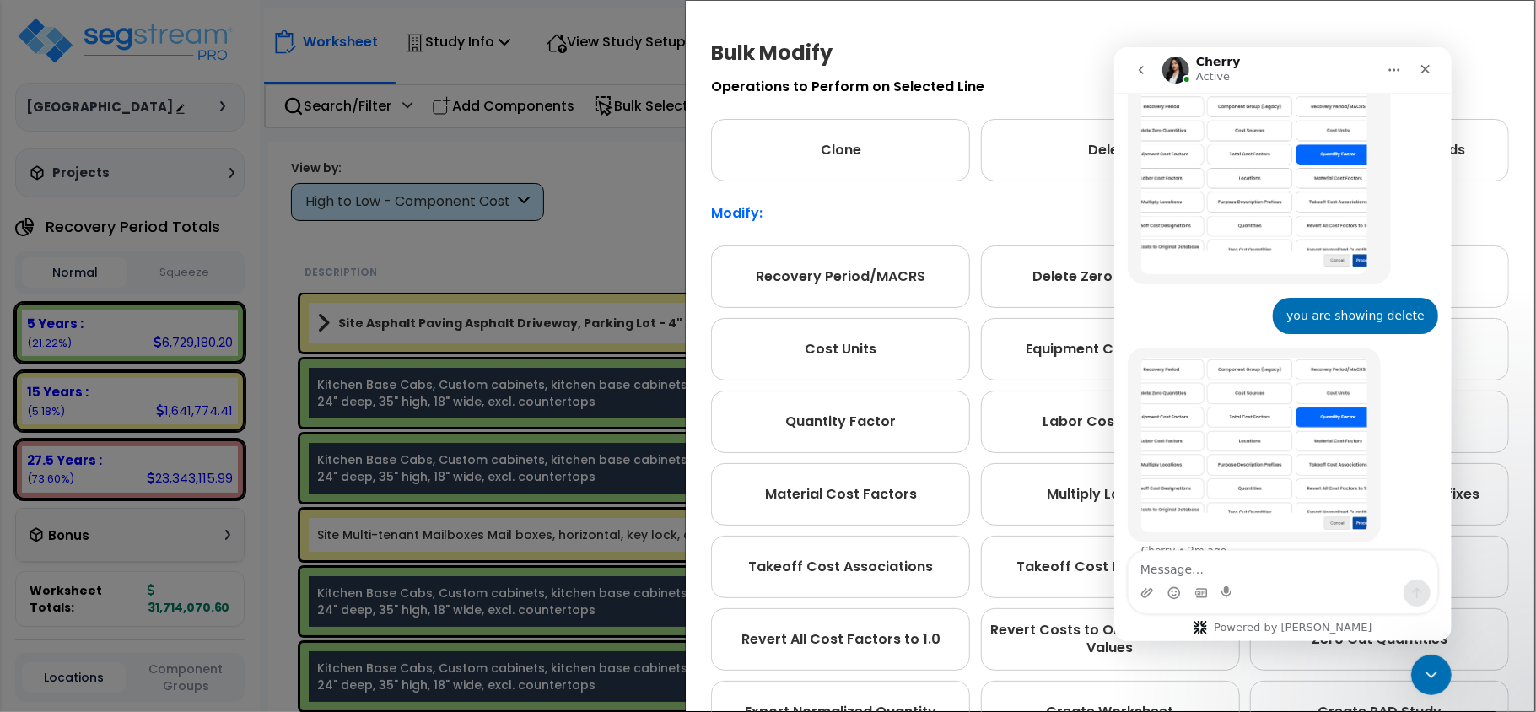
scroll to position [2015, 0]
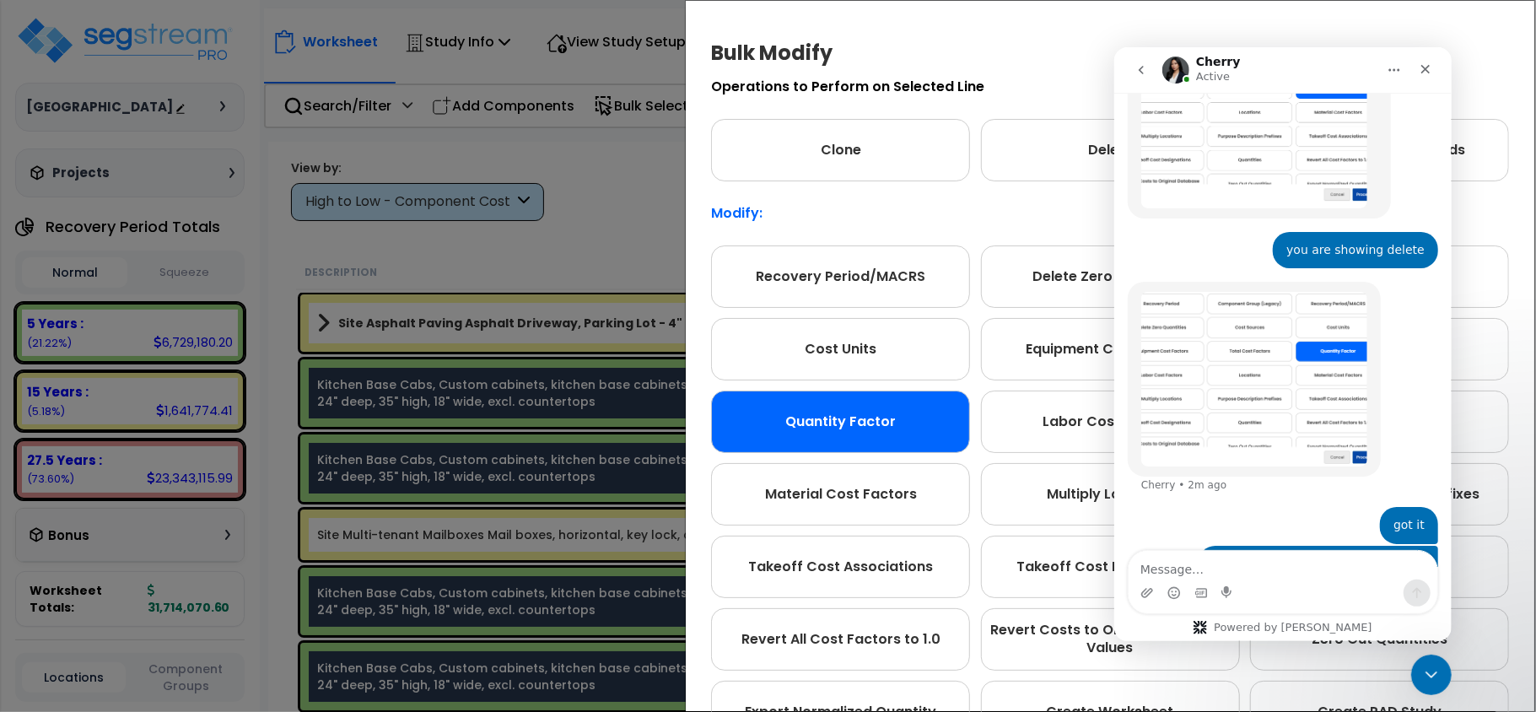
click at [898, 405] on div "Quantity Factor" at bounding box center [840, 422] width 259 height 62
click at [899, 405] on div "Quantity Factor" at bounding box center [840, 422] width 259 height 62
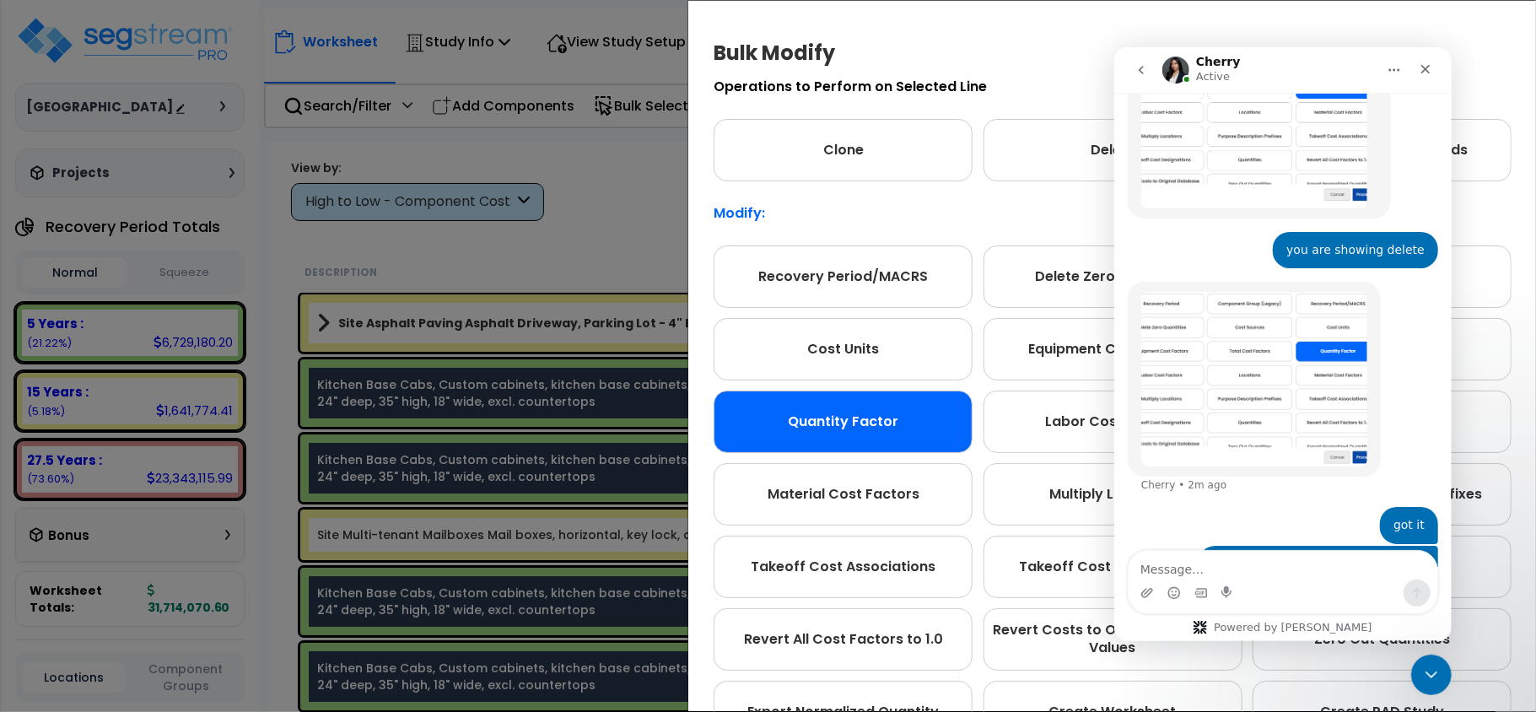
click at [901, 405] on div "Quantity Factor" at bounding box center [843, 422] width 259 height 62
click at [901, 402] on div "Quantity Factor" at bounding box center [843, 422] width 259 height 62
click at [1426, 674] on icon "Close Intercom Messenger" at bounding box center [1429, 672] width 20 height 20
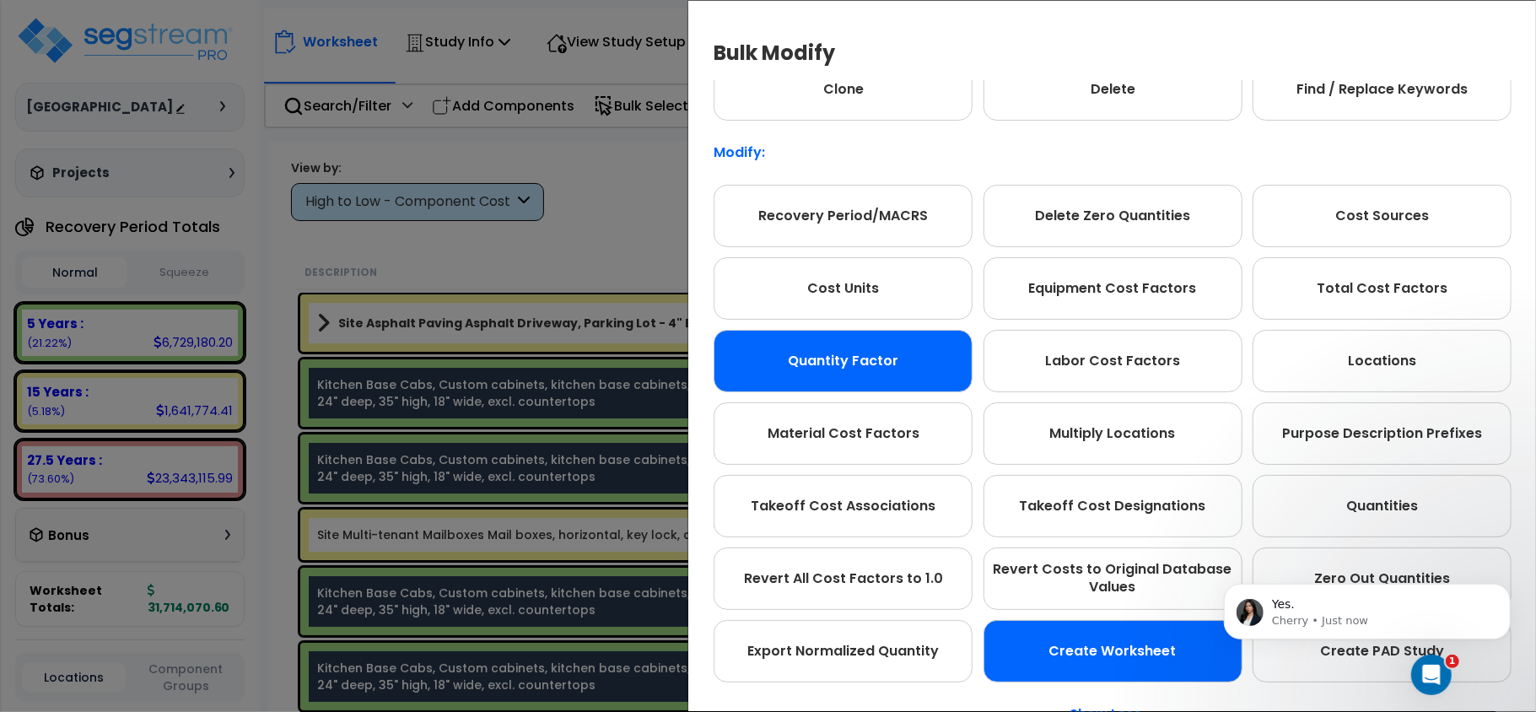
scroll to position [94, 0]
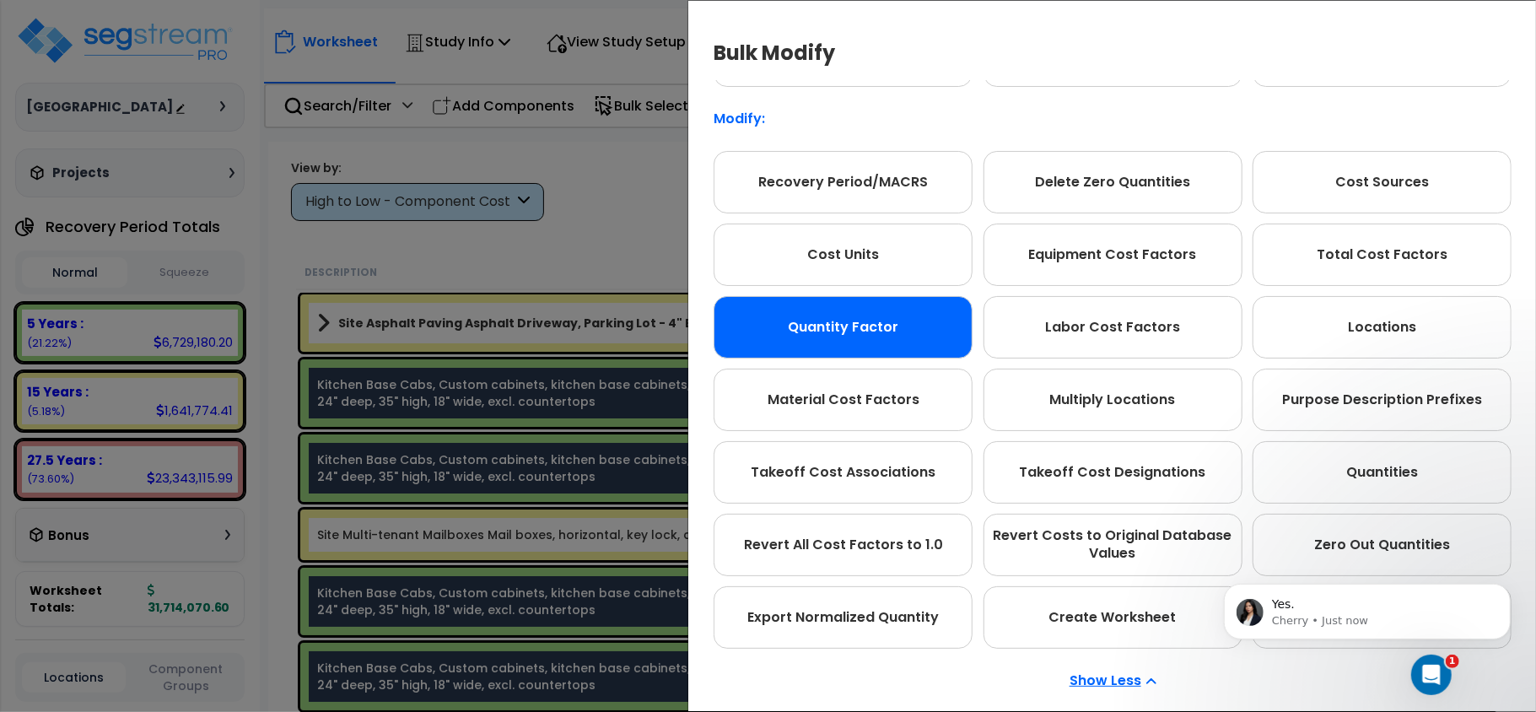
click at [1114, 687] on p "Show Less" at bounding box center [1113, 680] width 87 height 13
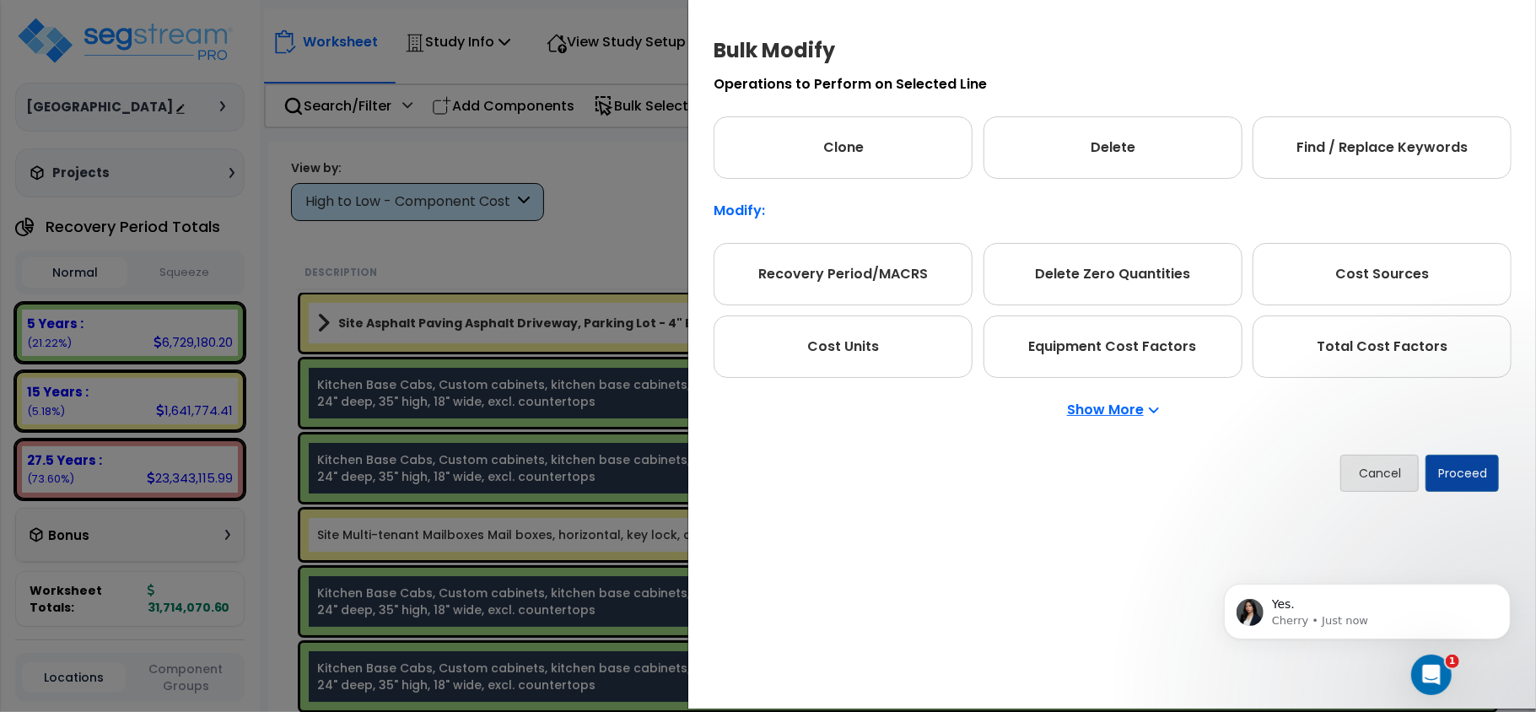
scroll to position [0, 0]
click at [1453, 483] on button "Proceed" at bounding box center [1462, 473] width 73 height 37
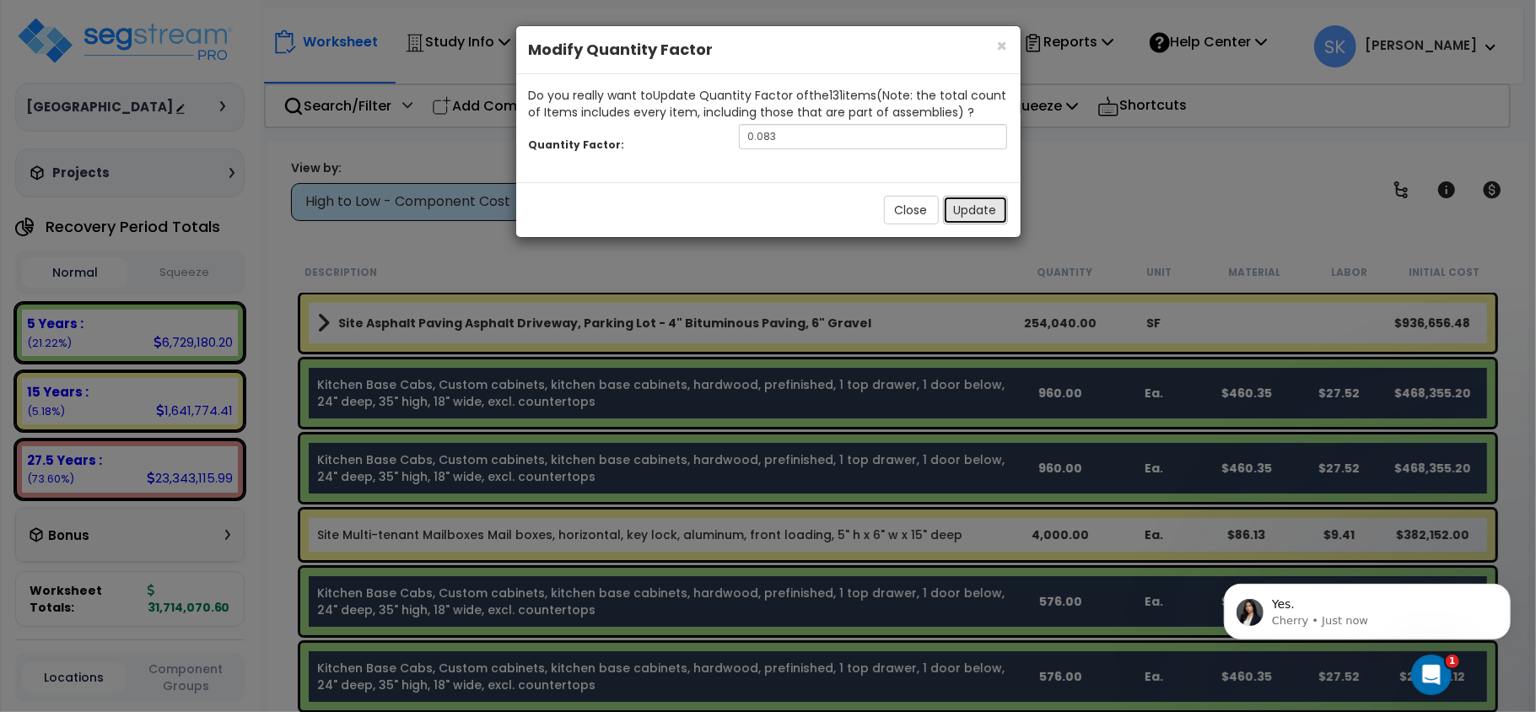
click at [983, 214] on button "Update" at bounding box center [975, 210] width 65 height 29
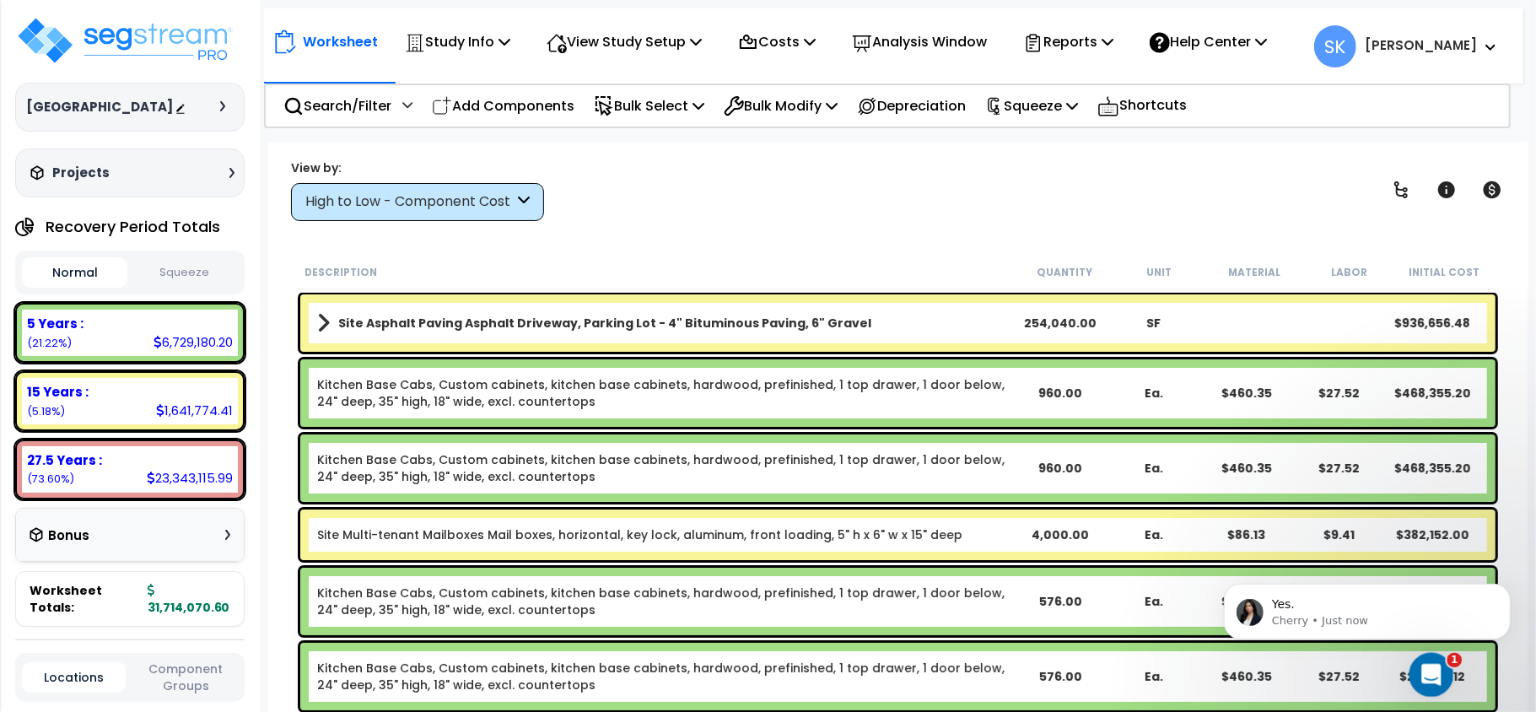
click at [1420, 675] on icon "Open Intercom Messenger" at bounding box center [1430, 673] width 28 height 28
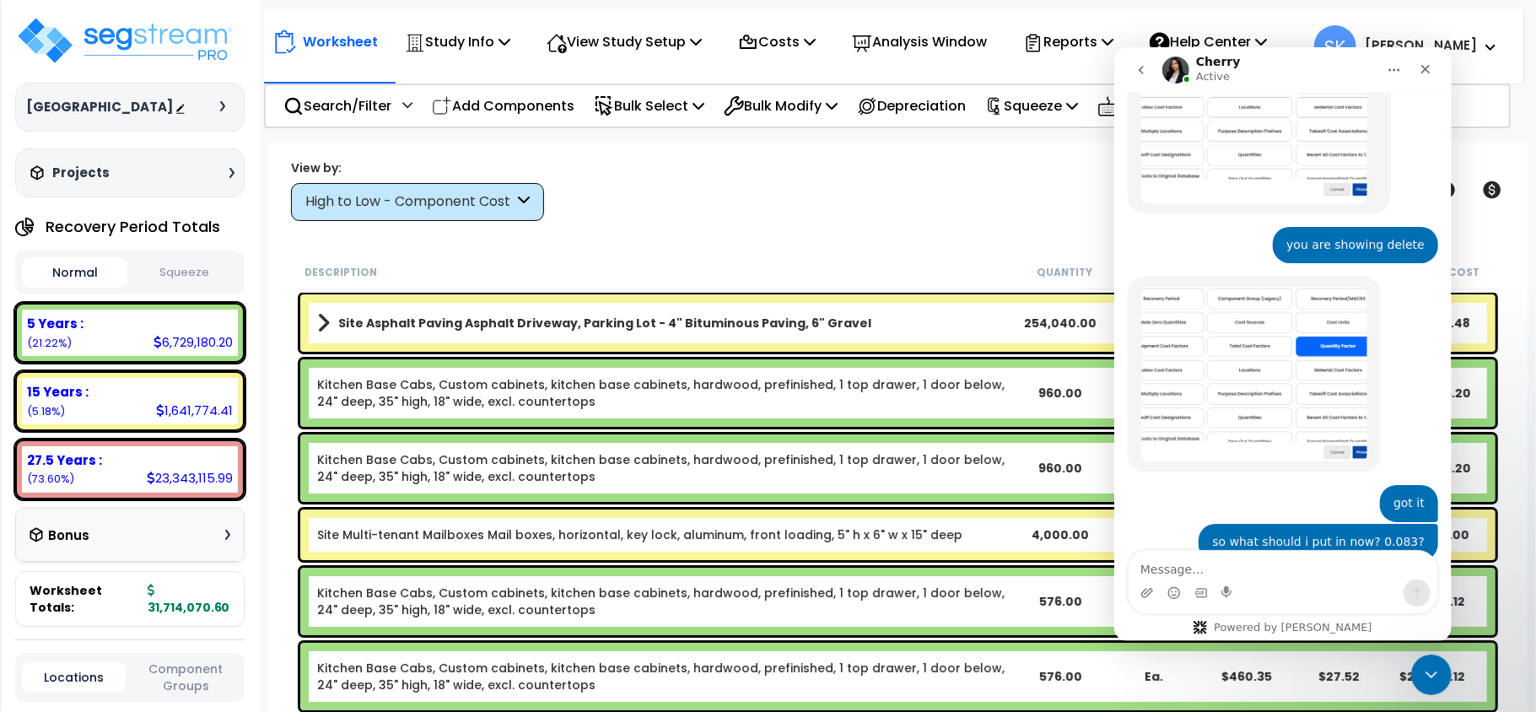
scroll to position [2010, 0]
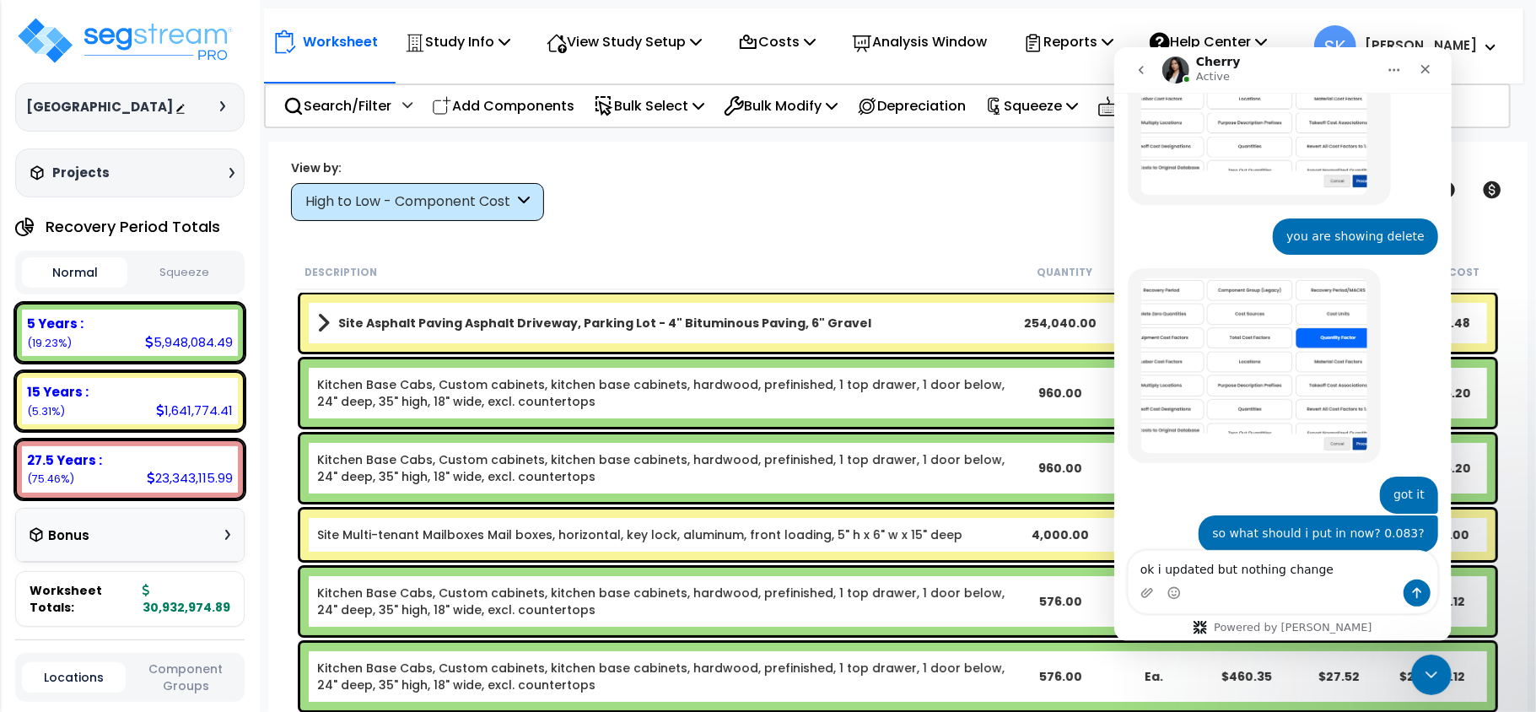
type textarea "ok i updated but nothing changed"
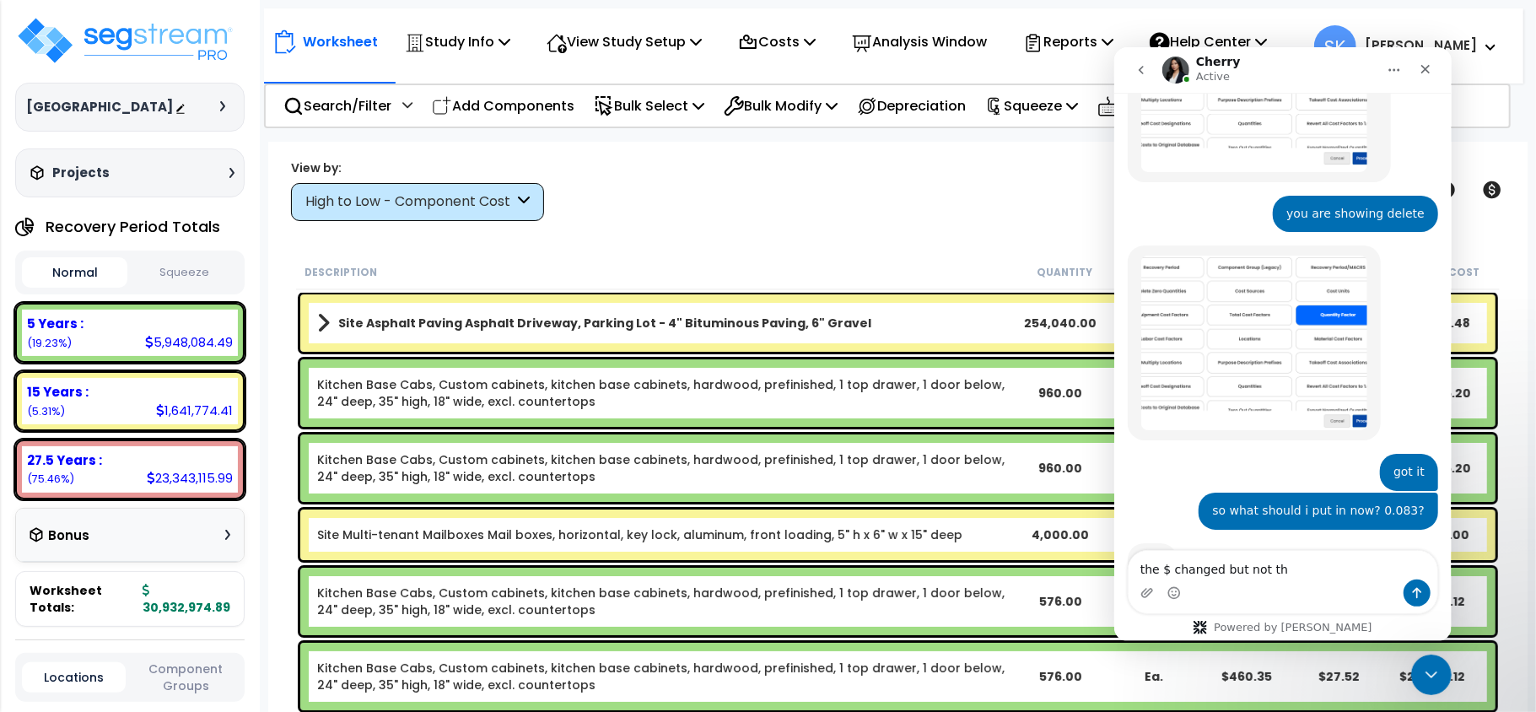
scroll to position [2097, 0]
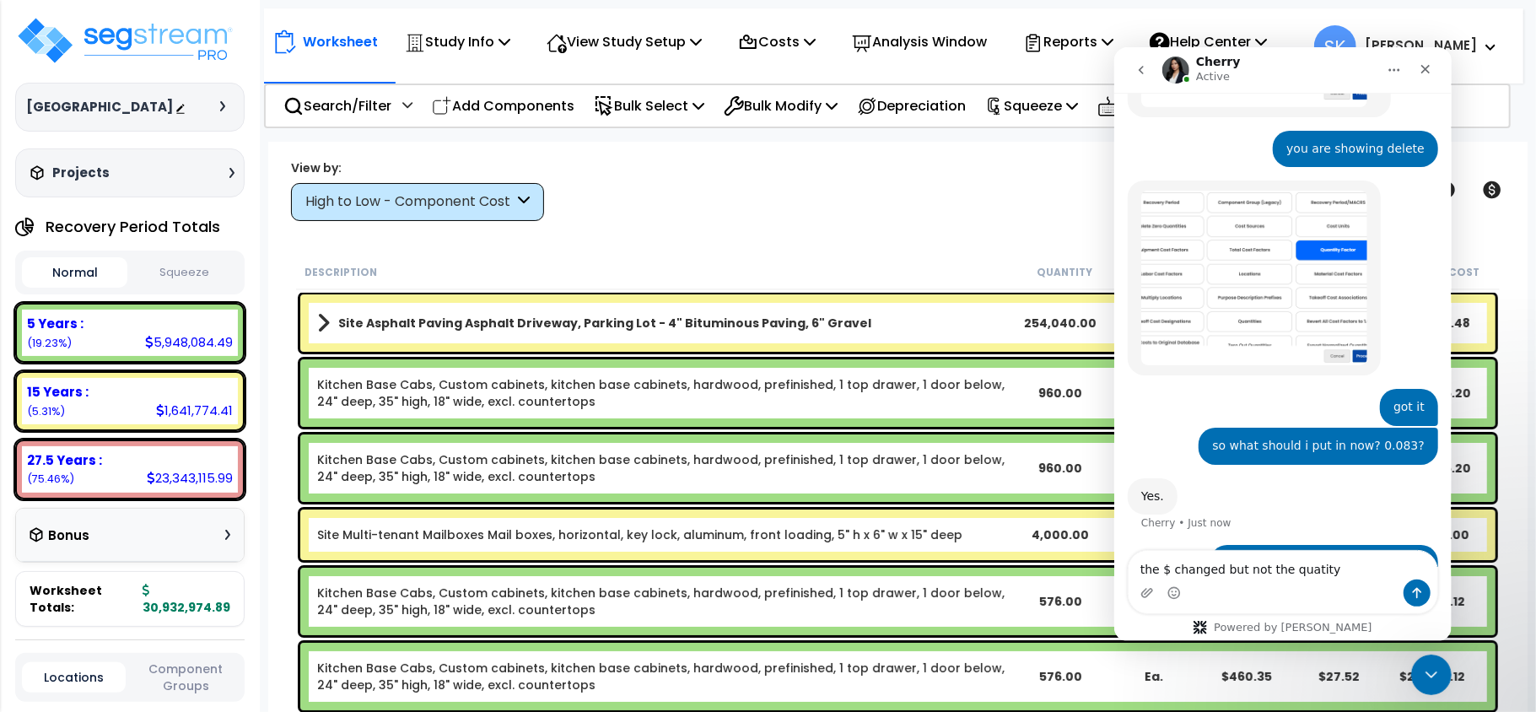
type textarea "the $ changed but not the quantity"
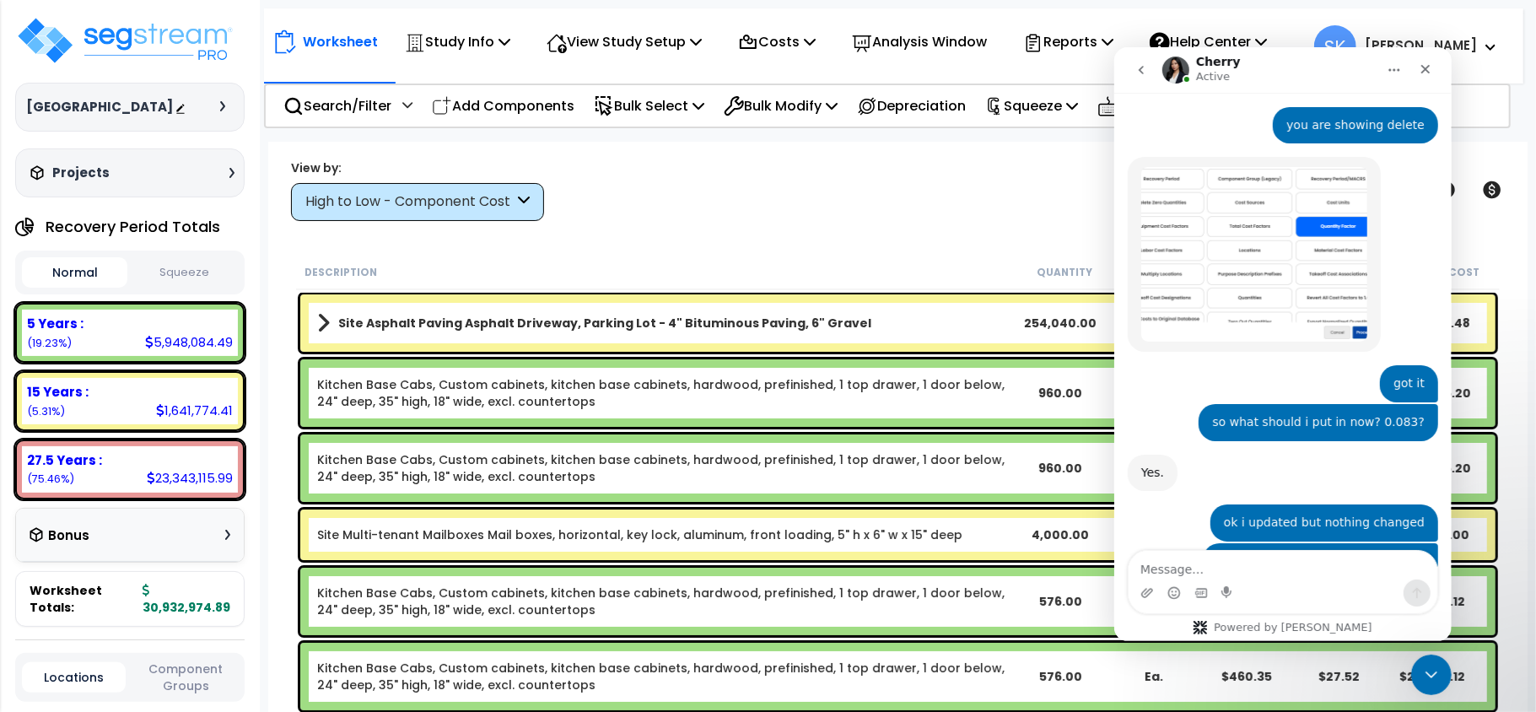
scroll to position [0, 0]
click at [1185, 564] on textarea "Message…" at bounding box center [1282, 564] width 309 height 29
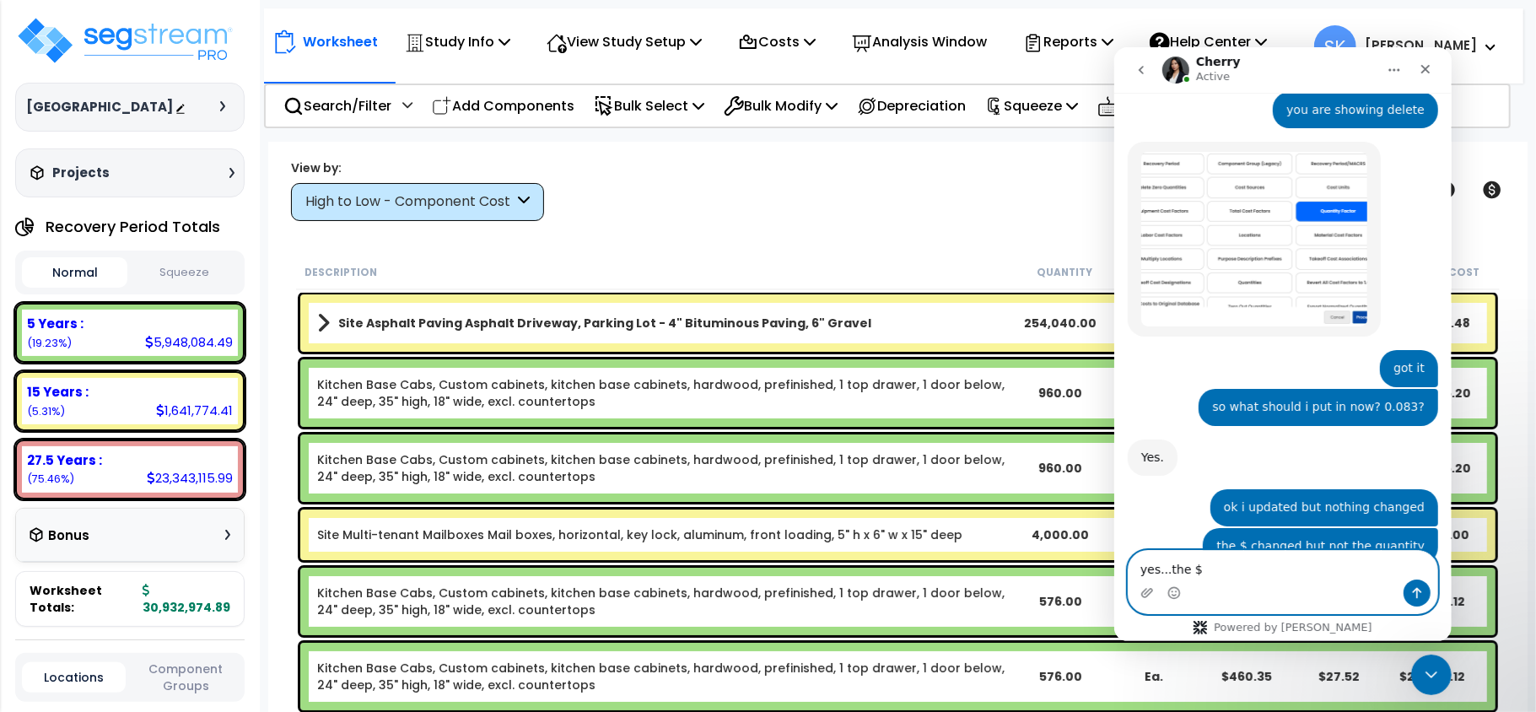
scroll to position [2187, 0]
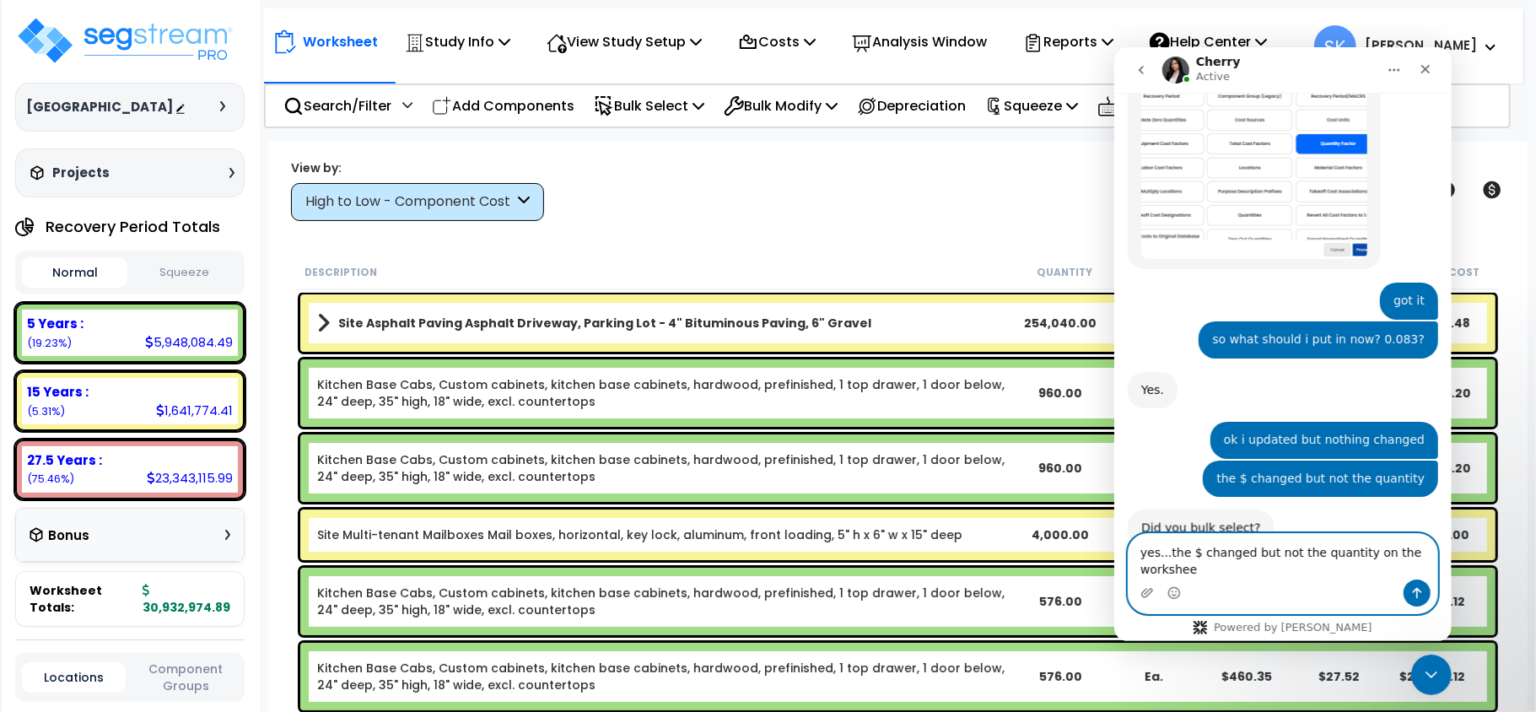
type textarea "yes...the $ changed but not the quantity on the worksheet"
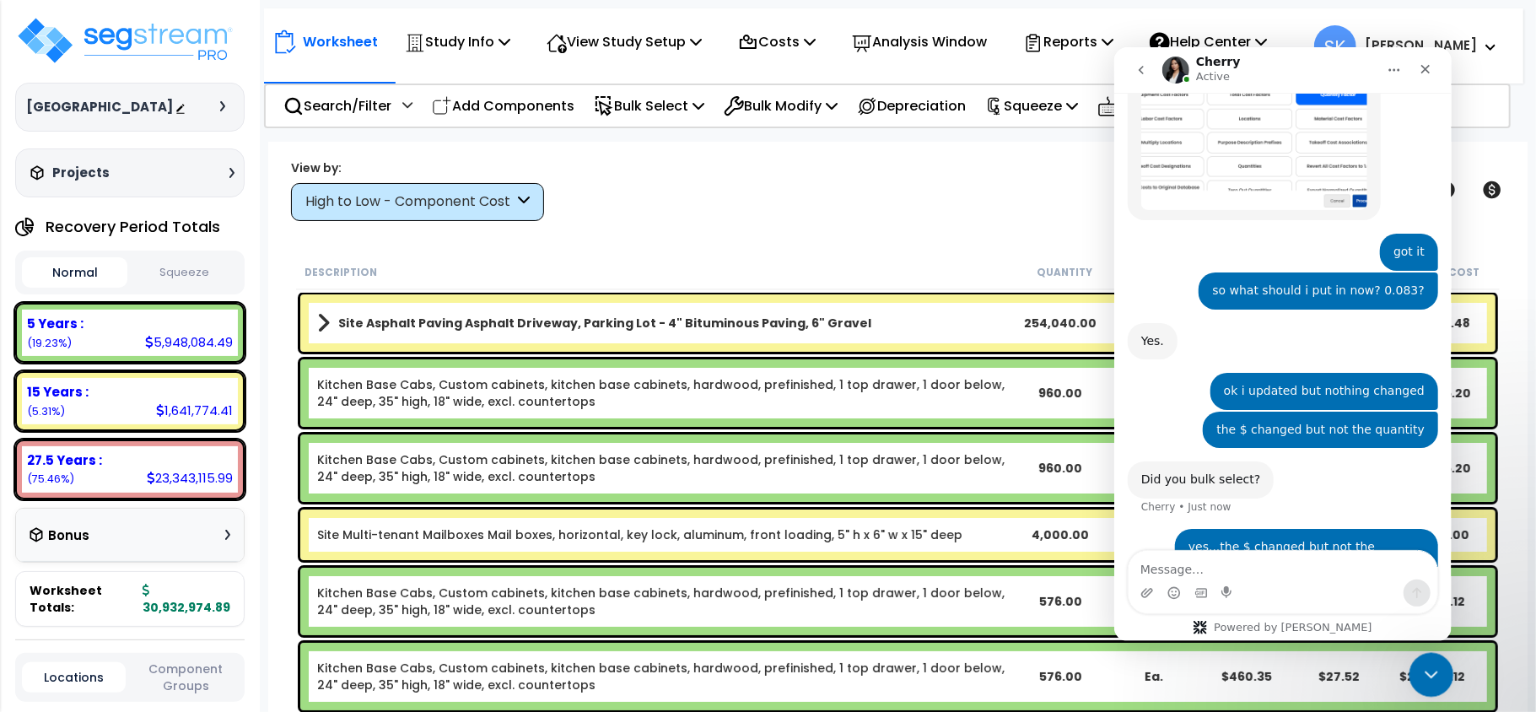
click at [1425, 668] on icon "Close Intercom Messenger" at bounding box center [1429, 672] width 20 height 20
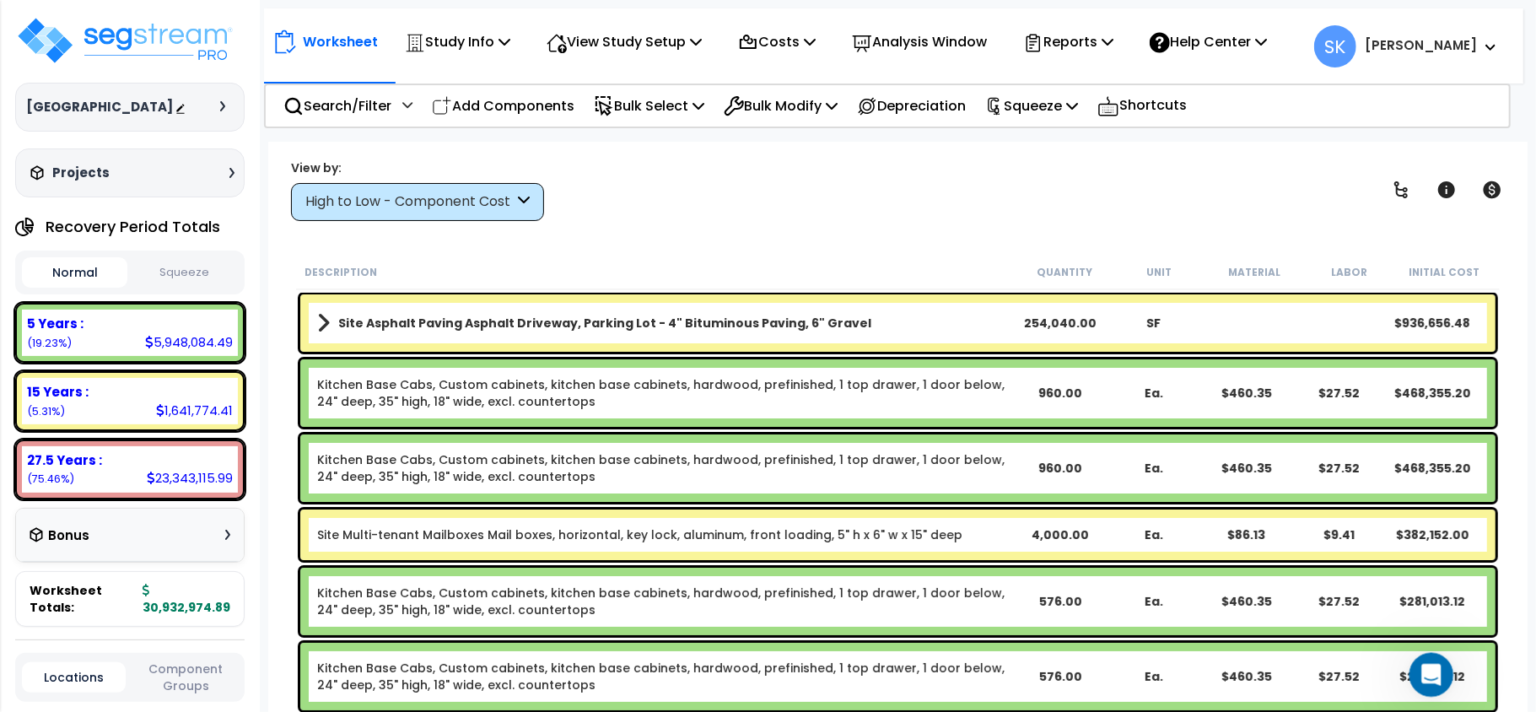
click at [1415, 663] on div "Open Intercom Messenger" at bounding box center [1429, 673] width 56 height 56
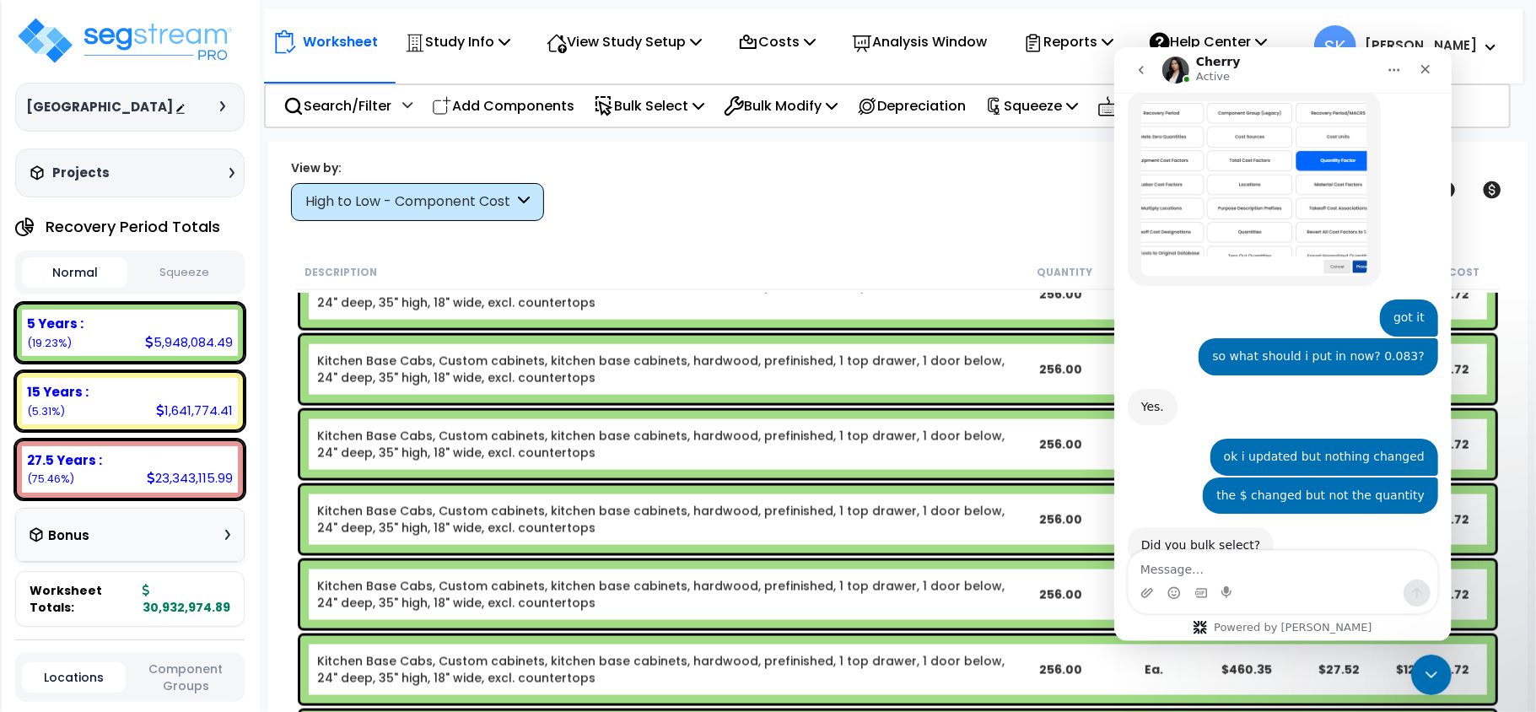
scroll to position [0, 0]
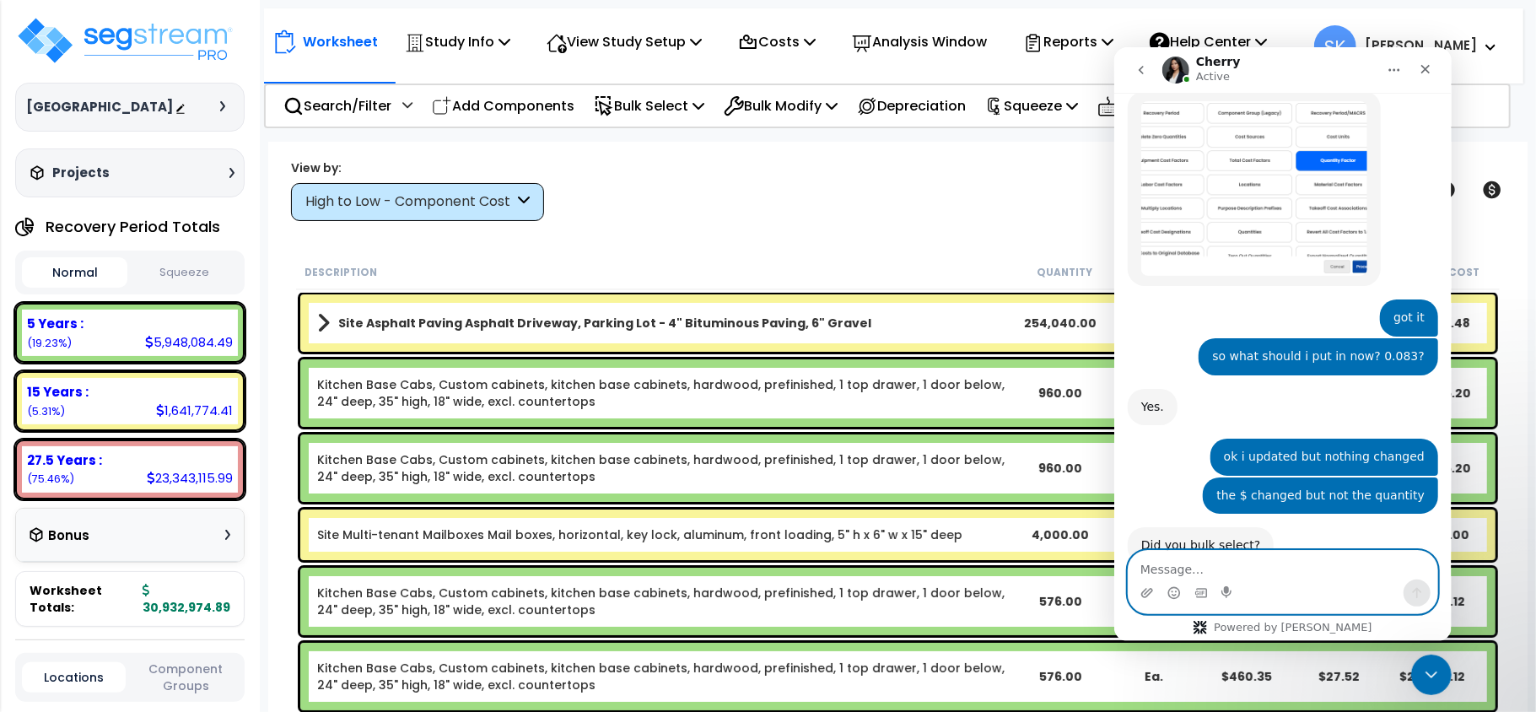
click at [1283, 574] on textarea "Message…" at bounding box center [1282, 564] width 309 height 29
click at [1282, 576] on textarea "Message…" at bounding box center [1282, 564] width 309 height 29
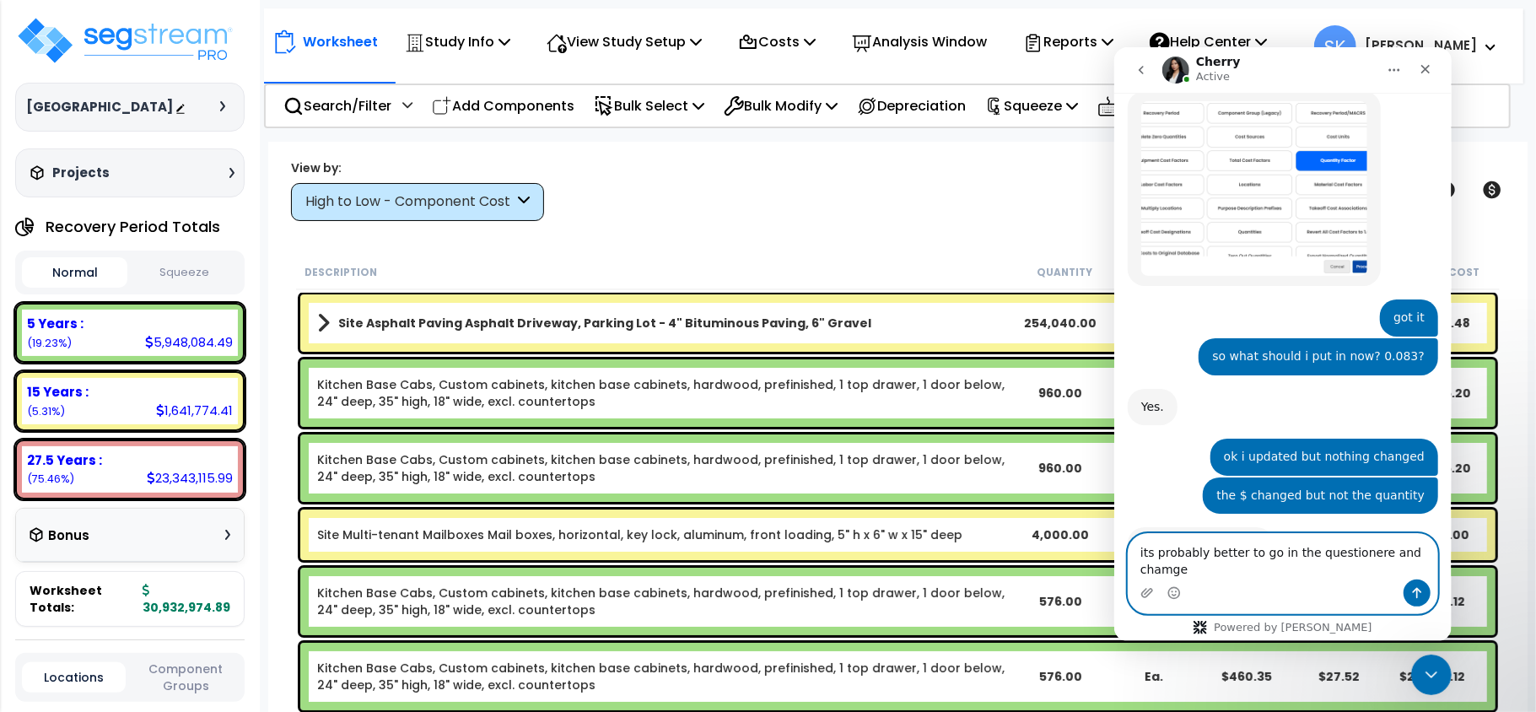
scroll to position [2205, 0]
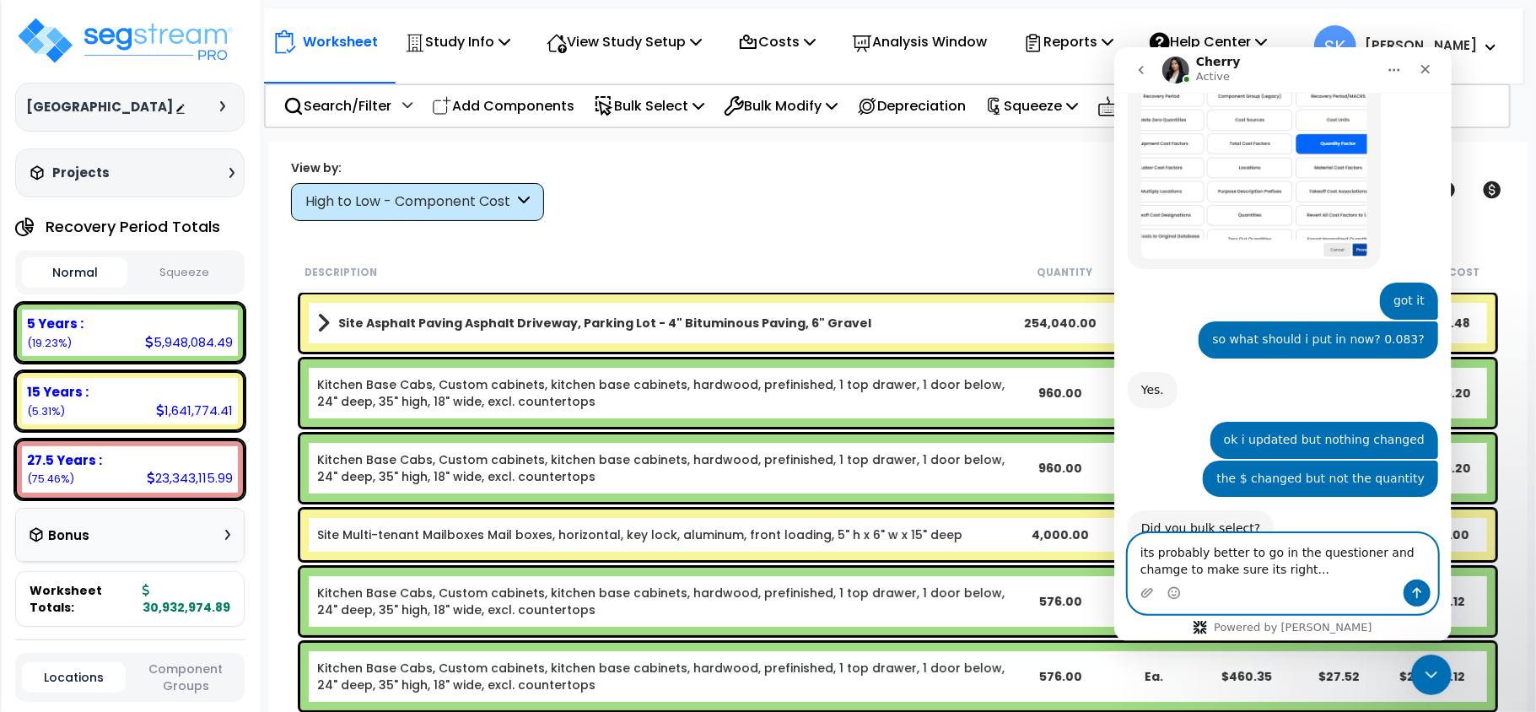
click at [1411, 553] on textarea "its probably better to go in the questioner and chamge to make sure its right..." at bounding box center [1282, 556] width 309 height 46
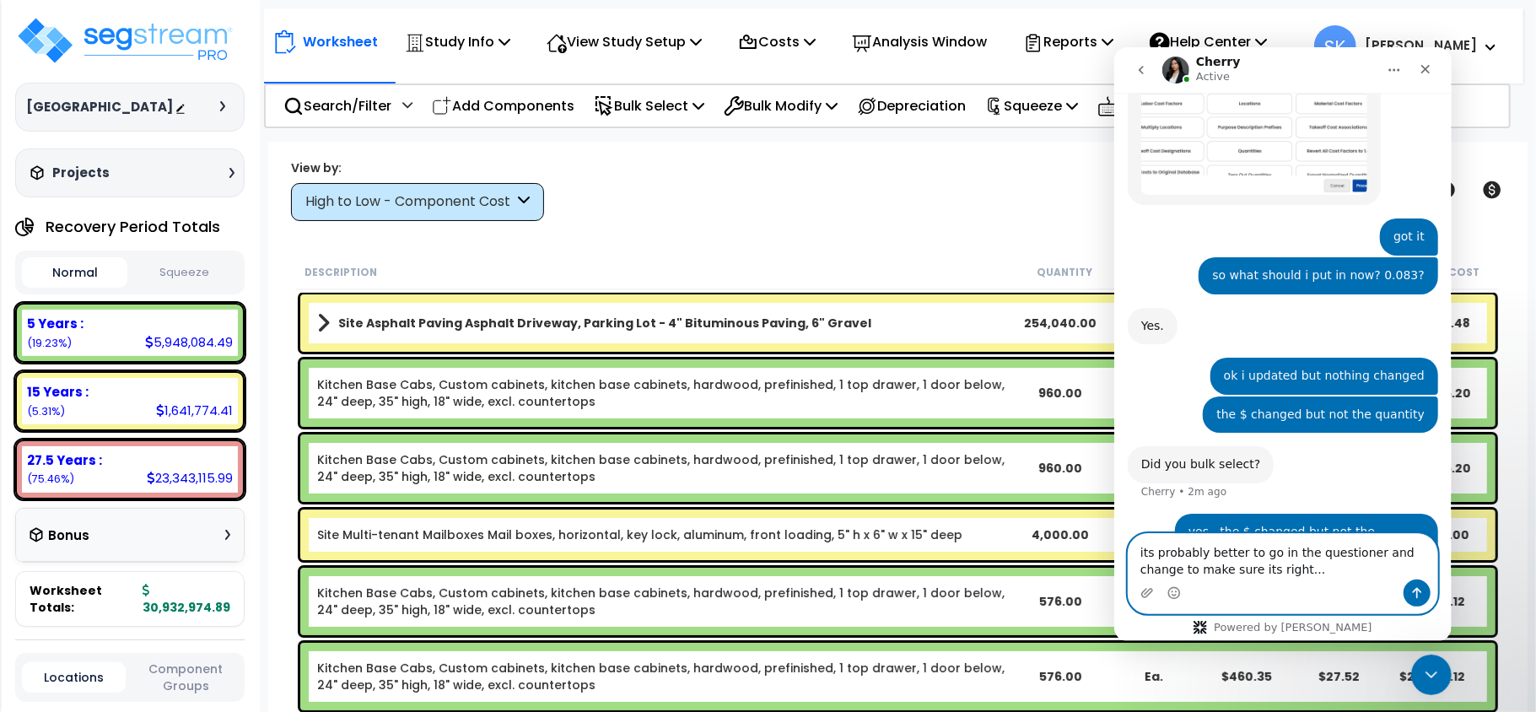
click at [1289, 568] on textarea "its probably better to go in the questioner and change to make sure its right..." at bounding box center [1282, 556] width 309 height 46
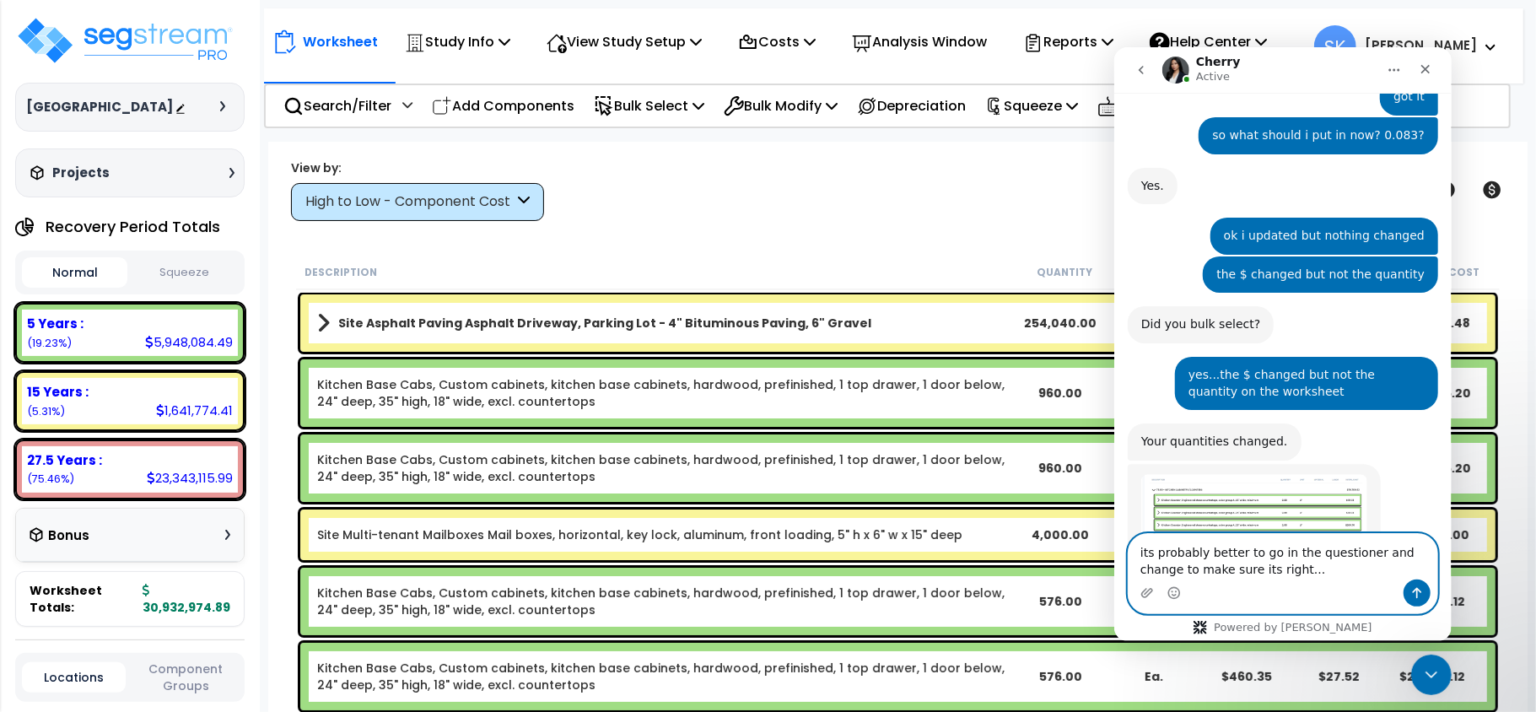
scroll to position [0, 0]
type textarea "its probably better to go in the questioner and change to make sure its right..."
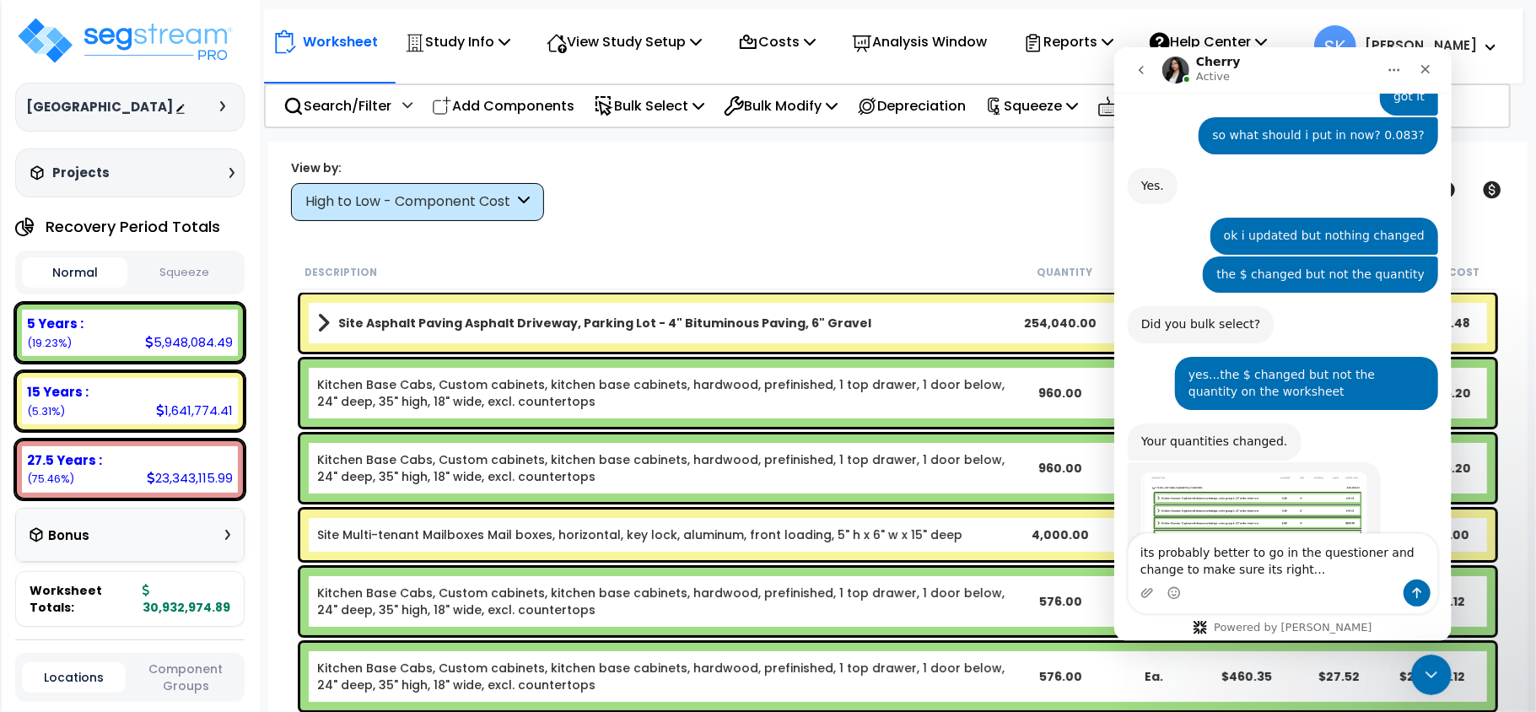
click at [1287, 472] on img "Cherry says…" at bounding box center [1254, 538] width 226 height 132
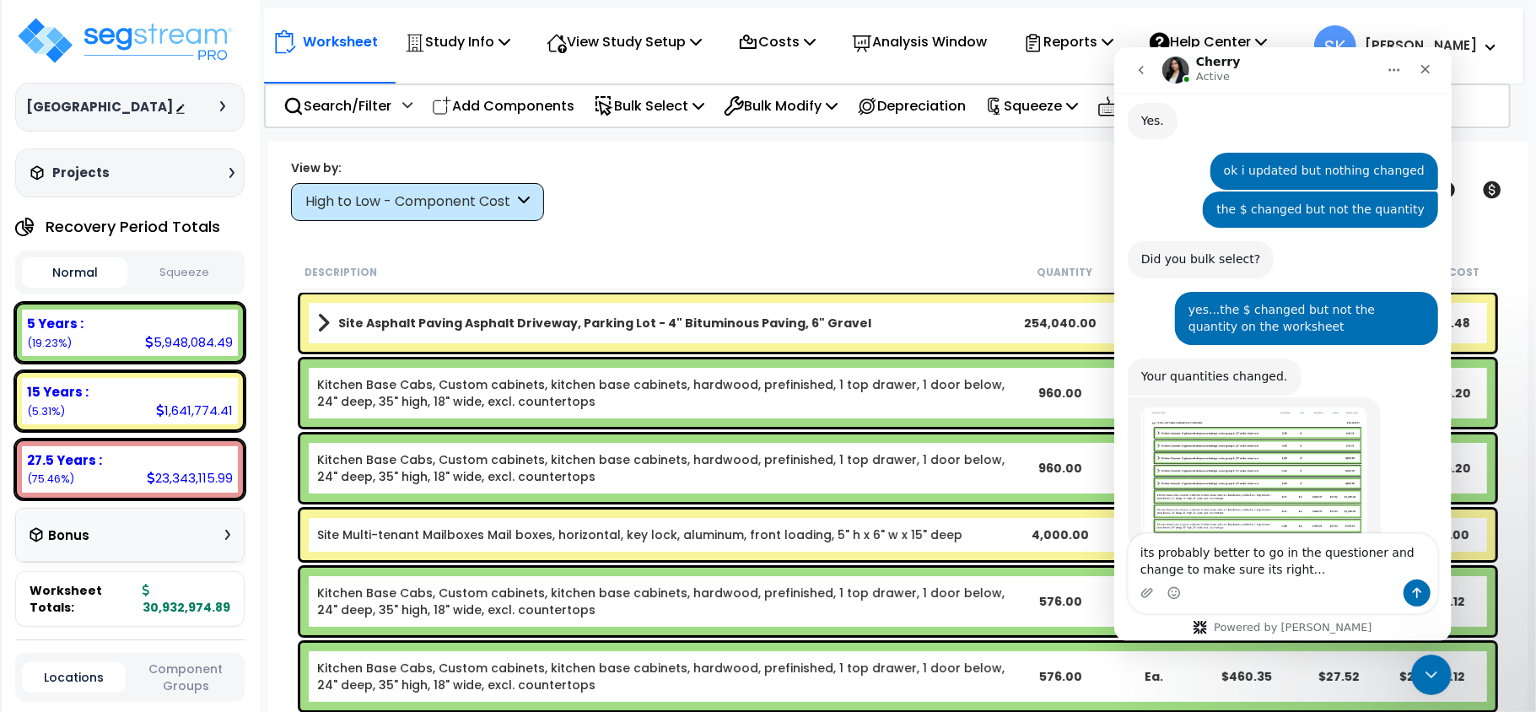
click at [1281, 407] on img "Cherry says…" at bounding box center [1254, 473] width 226 height 132
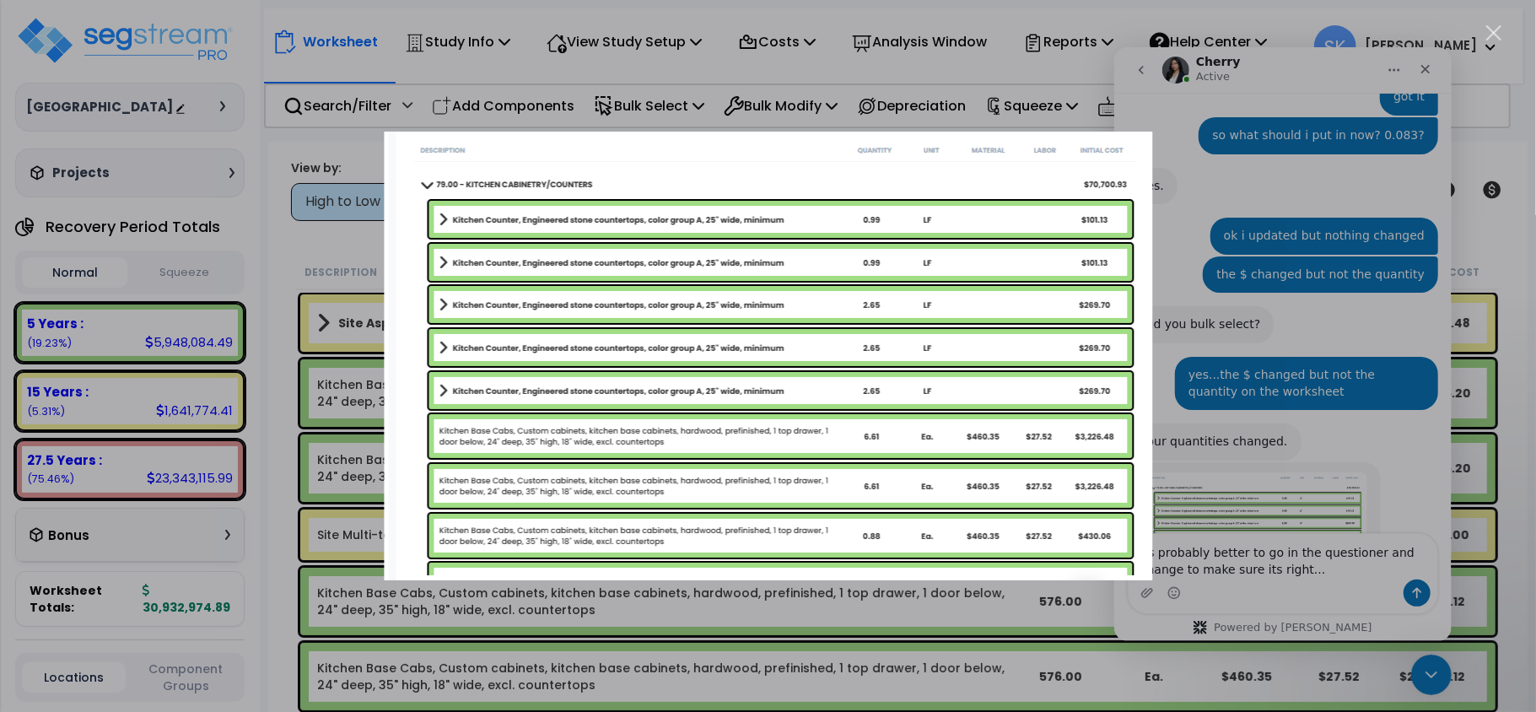
scroll to position [74, 0]
click at [356, 241] on div "Intercom messenger" at bounding box center [768, 356] width 1536 height 712
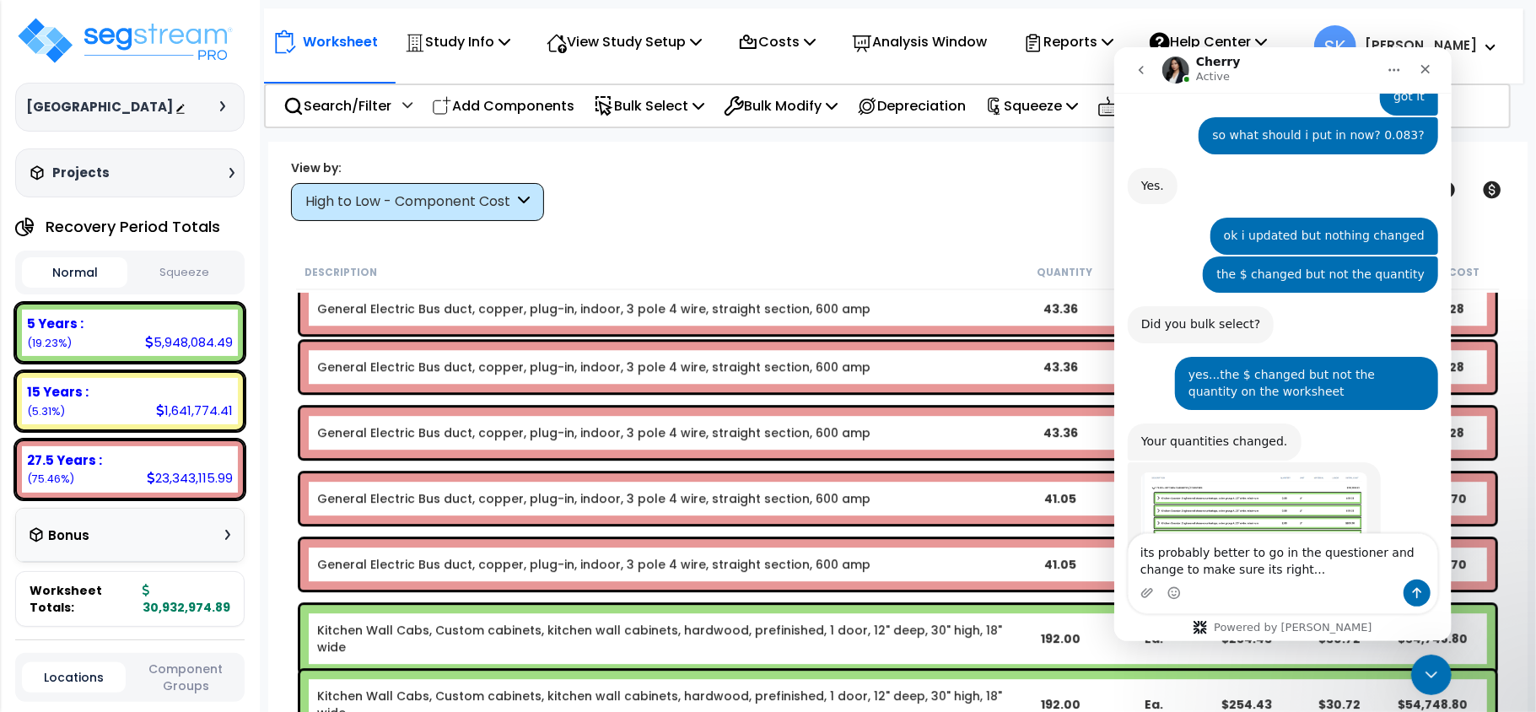
scroll to position [8248, 0]
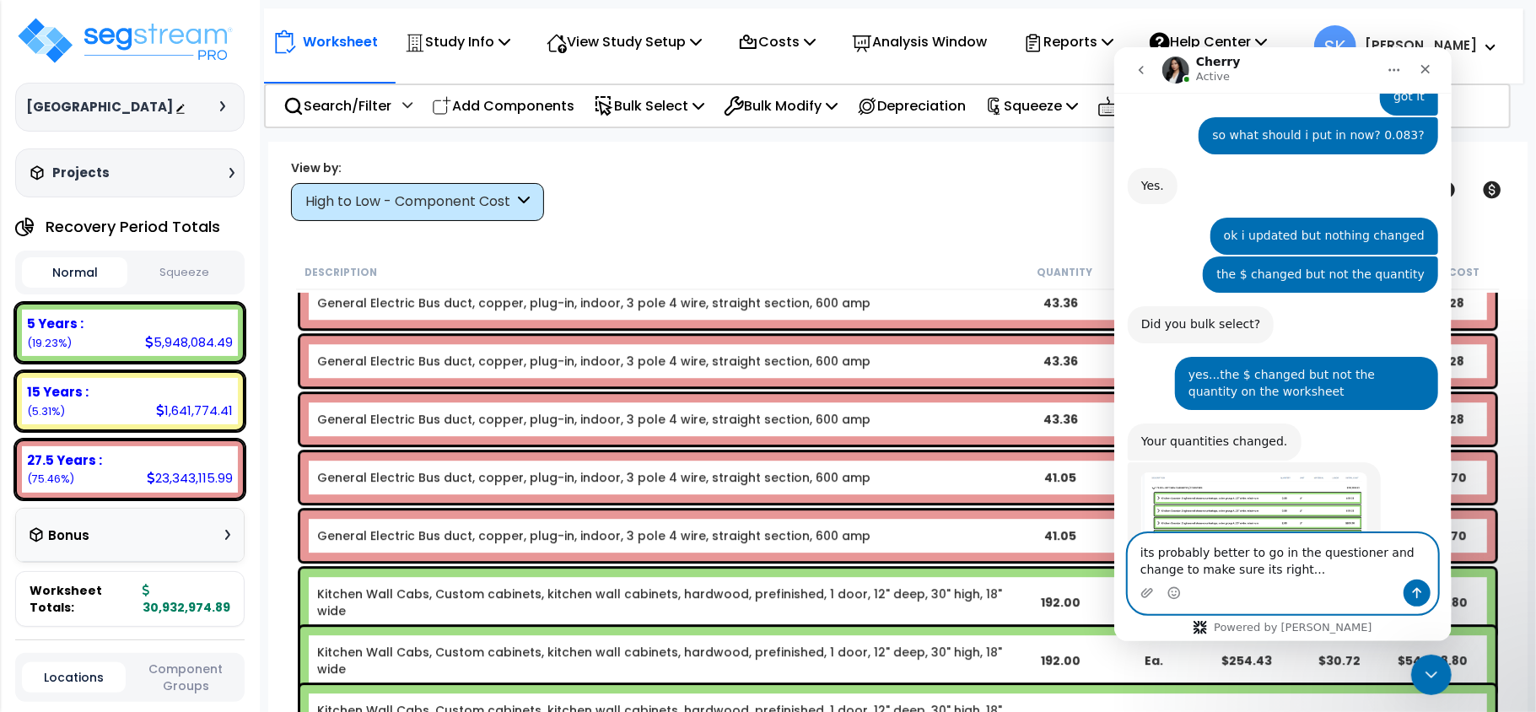
drag, startPoint x: 1287, startPoint y: 573, endPoint x: 2185, endPoint y: 536, distance: 899.2
click at [1114, 488] on html "Cherry Active Ask us about anything SegStream, we're here for you. Hi there! I’…" at bounding box center [1282, 343] width 337 height 594
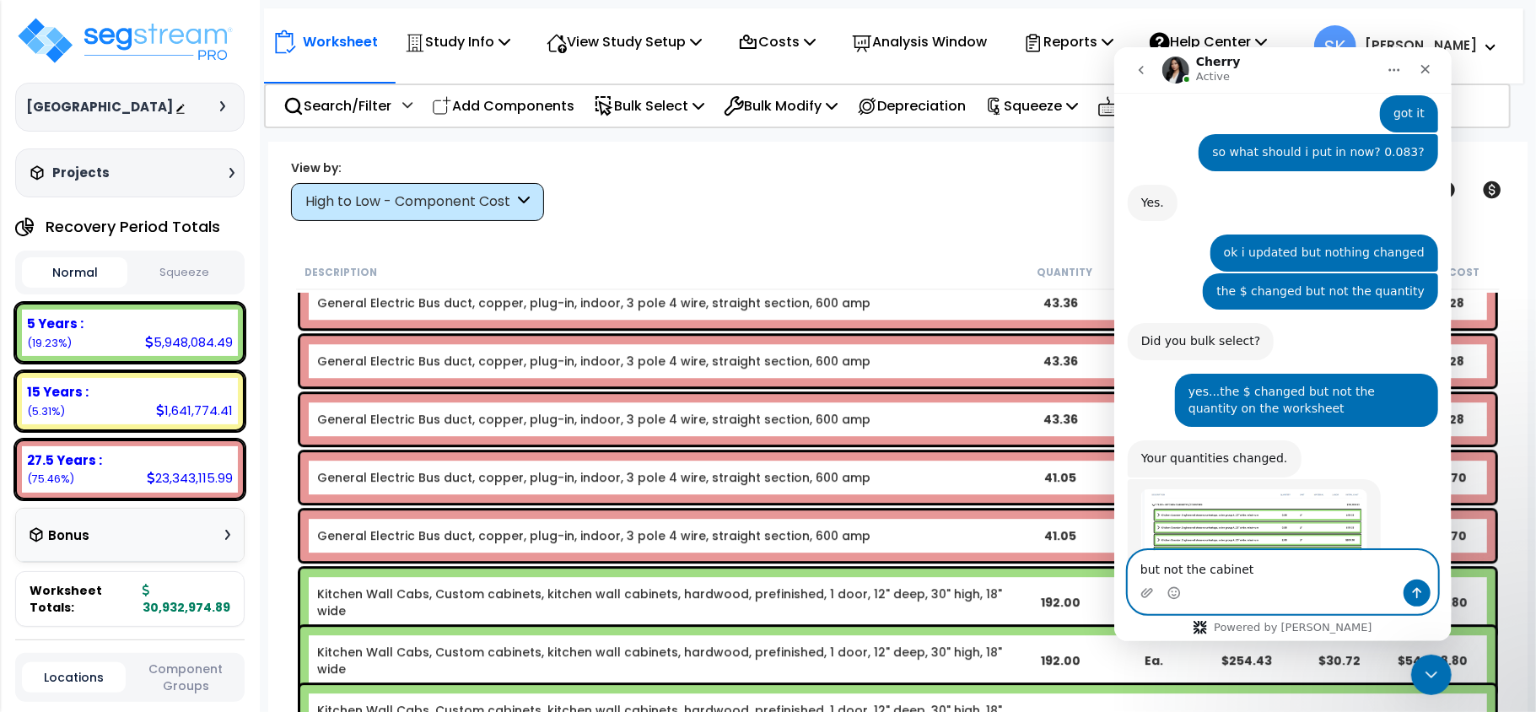
type textarea "but not the cabinets"
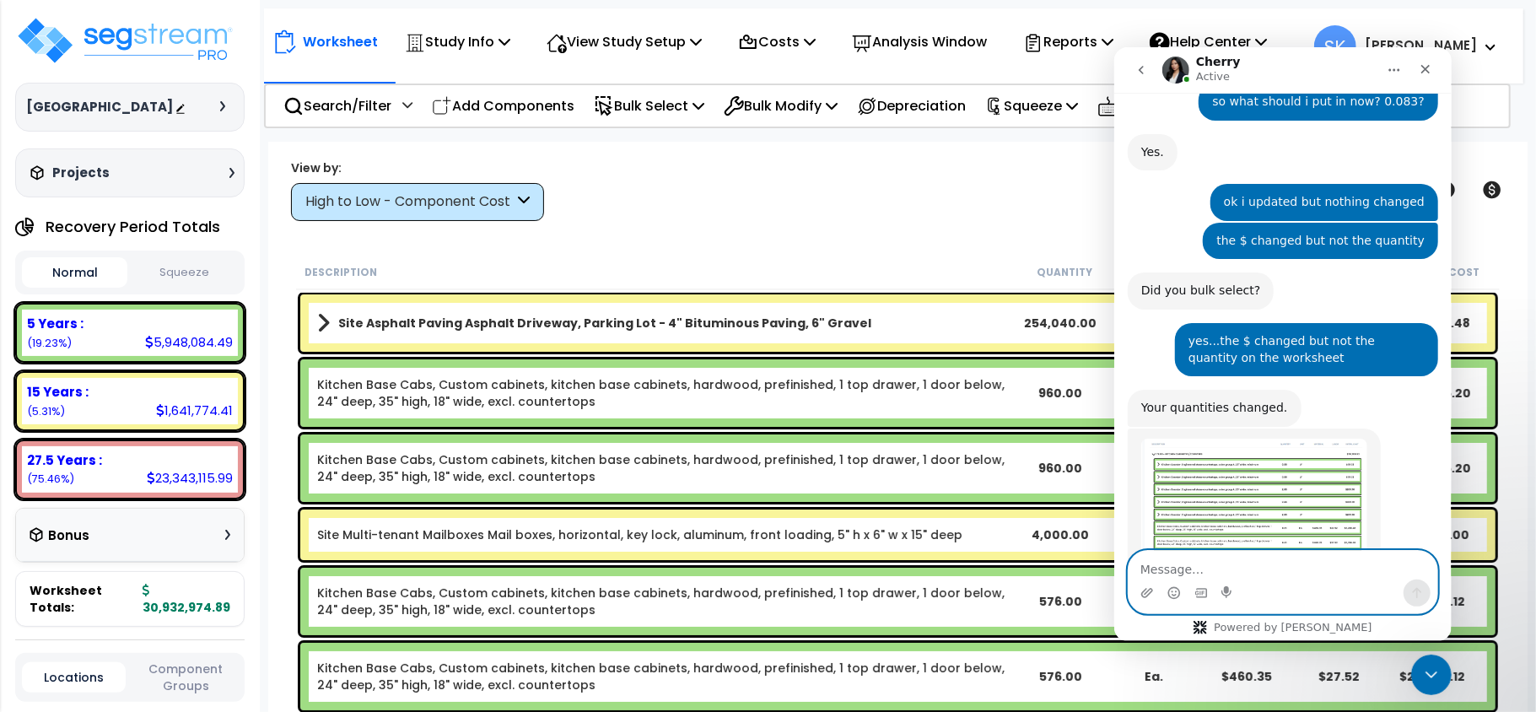
scroll to position [0, 0]
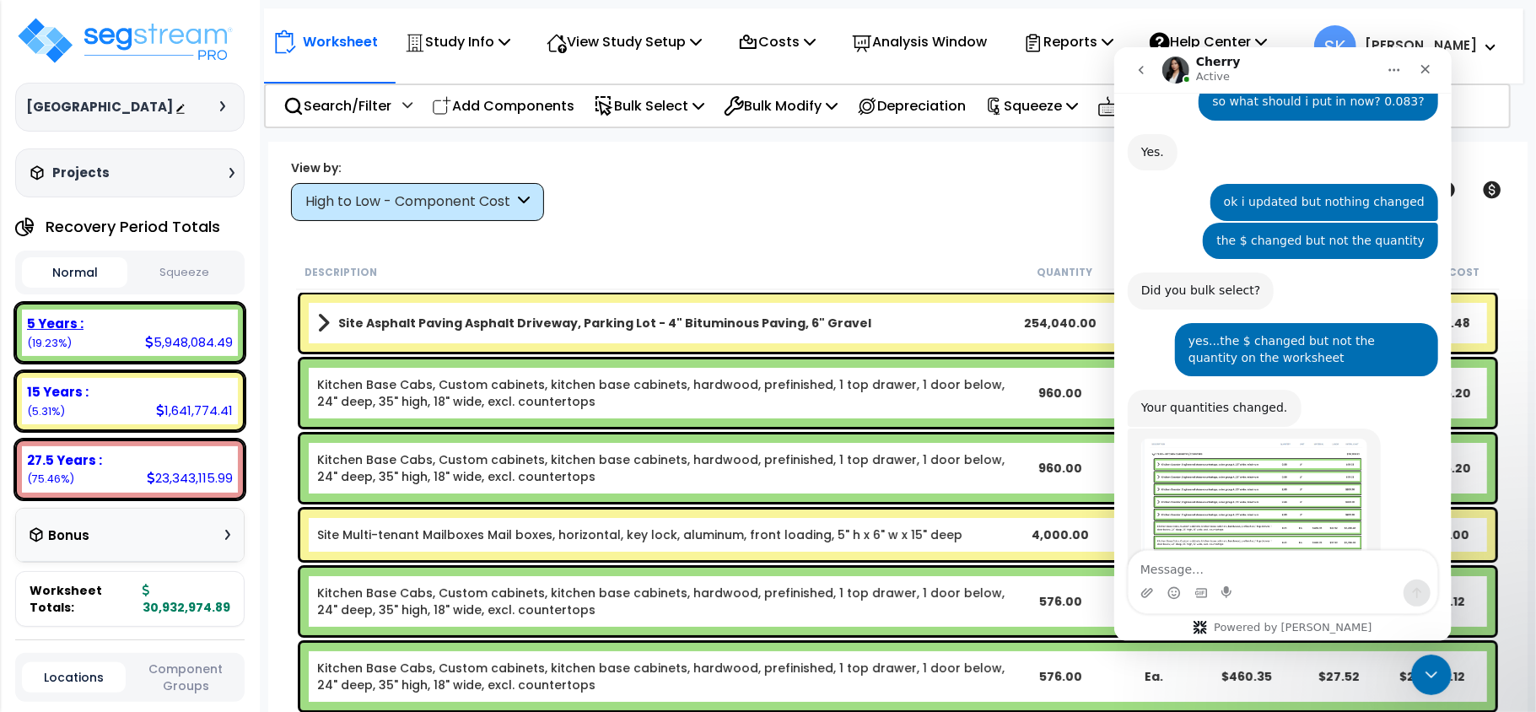
click at [170, 332] on div "5 Years :" at bounding box center [130, 324] width 206 height 18
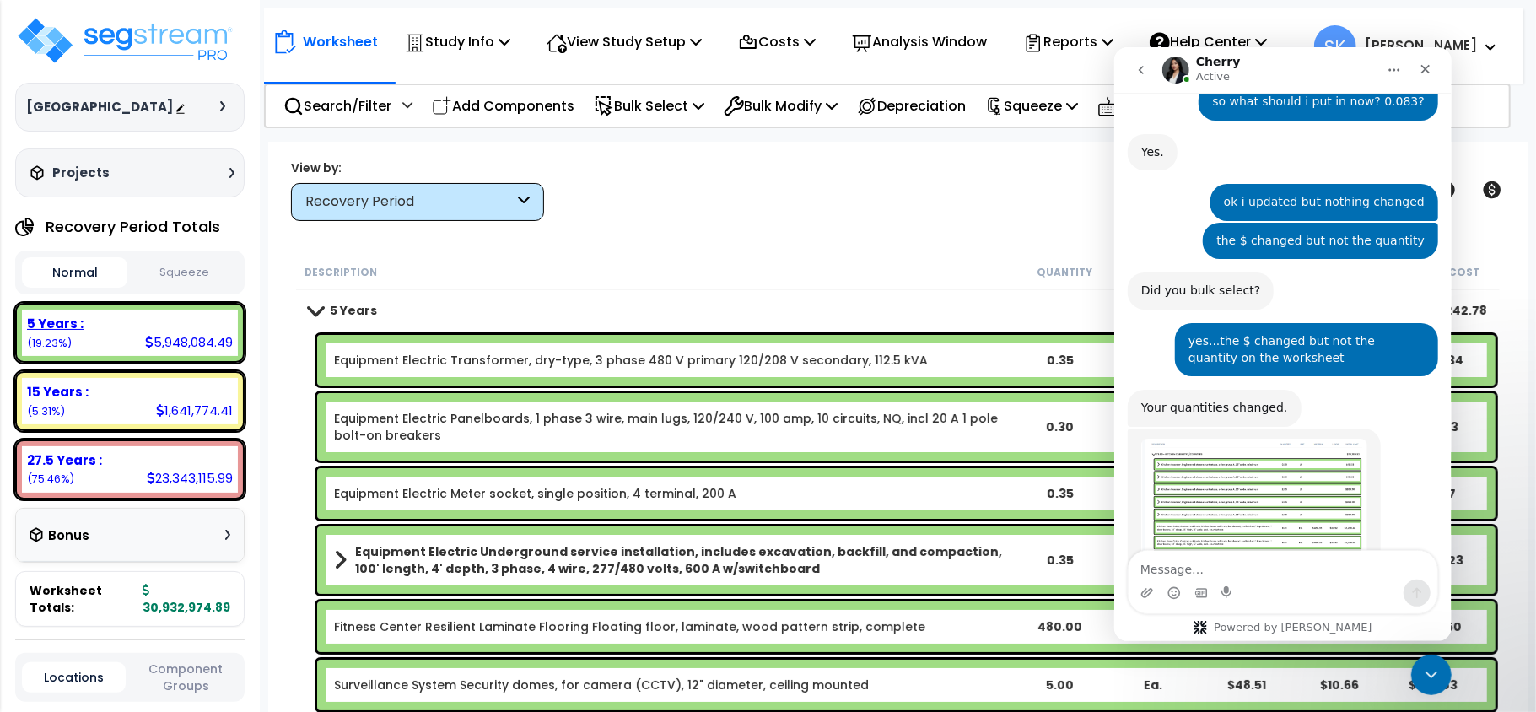
click at [170, 332] on div "5 Years :" at bounding box center [130, 324] width 206 height 18
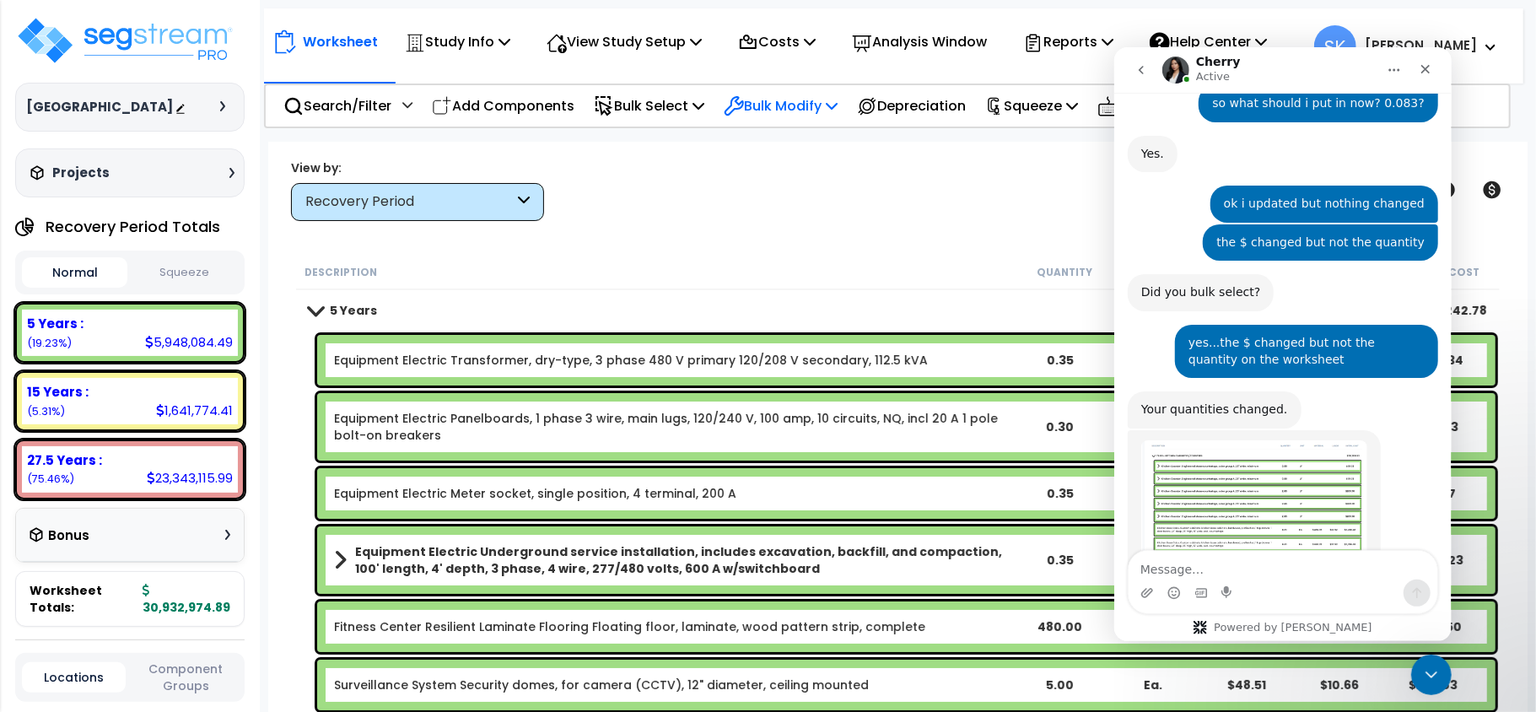
click at [770, 94] on p "Bulk Modify" at bounding box center [781, 105] width 114 height 23
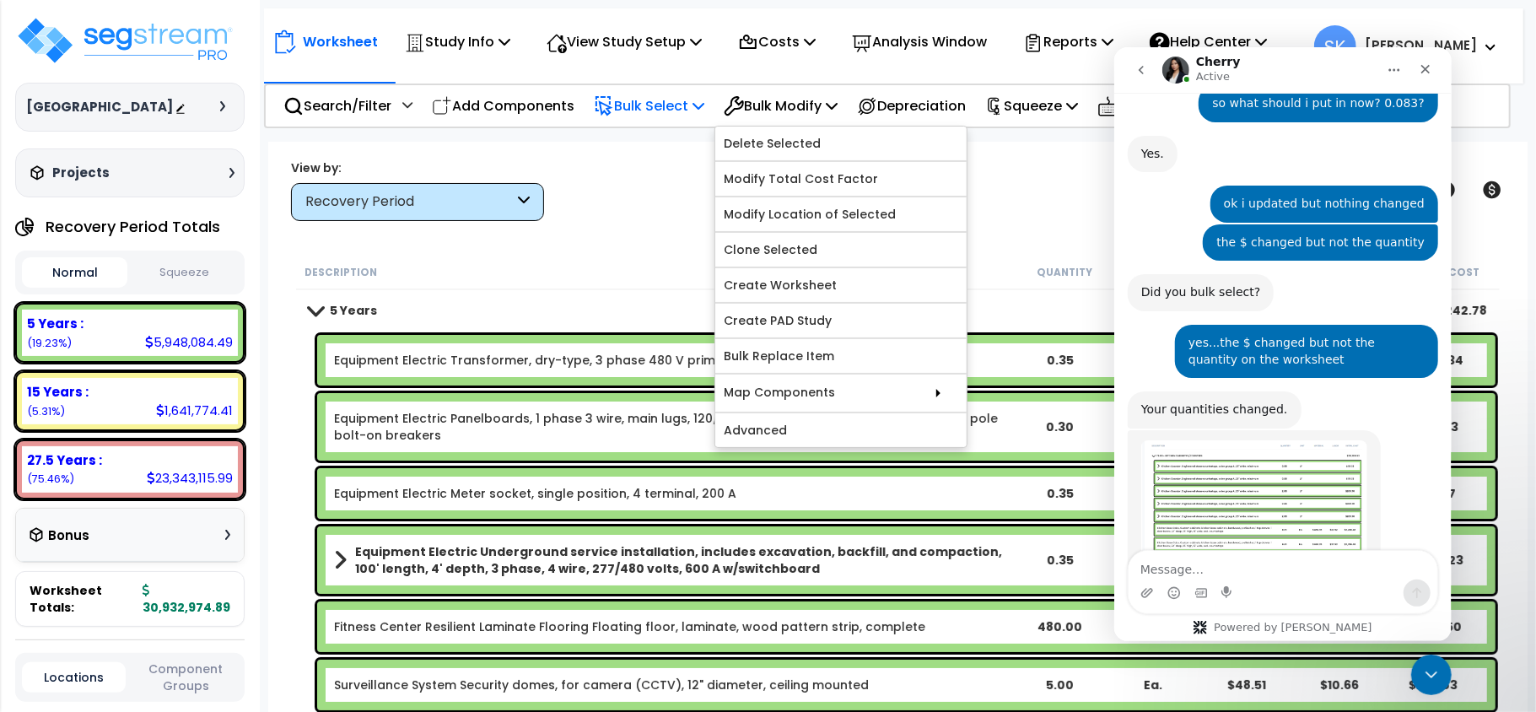
click at [668, 94] on p "Bulk Select" at bounding box center [649, 105] width 111 height 23
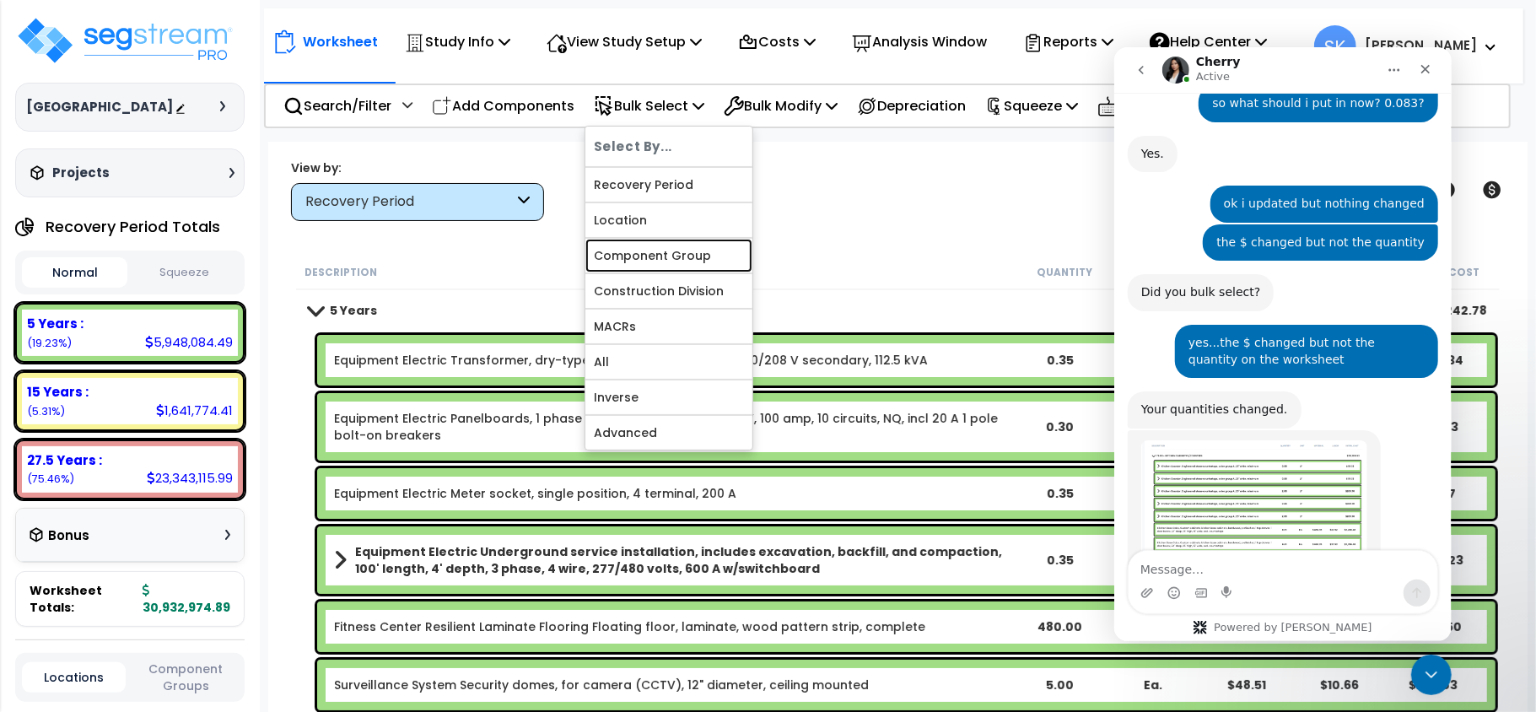
click at [670, 257] on link "Component Group" at bounding box center [668, 256] width 167 height 34
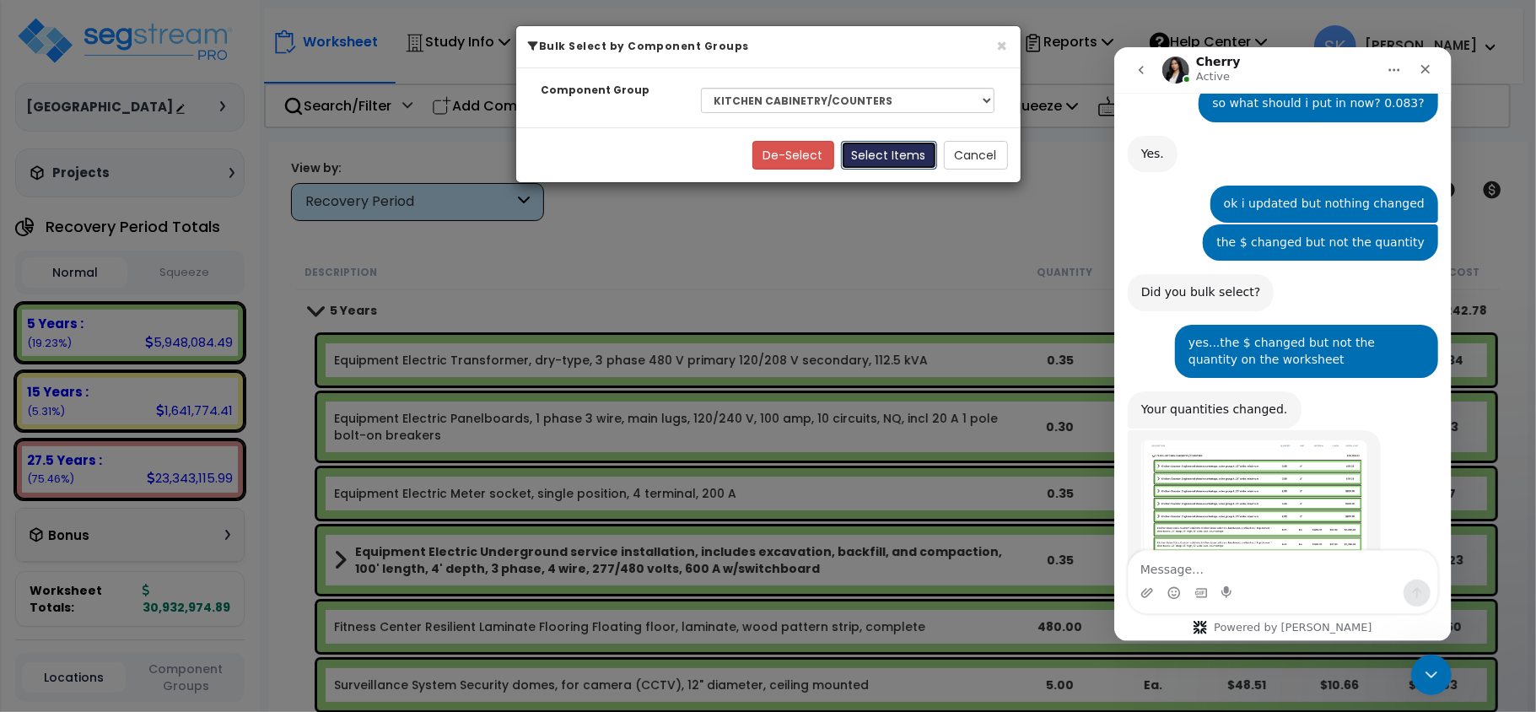
click at [891, 159] on button "Select Items" at bounding box center [889, 155] width 96 height 29
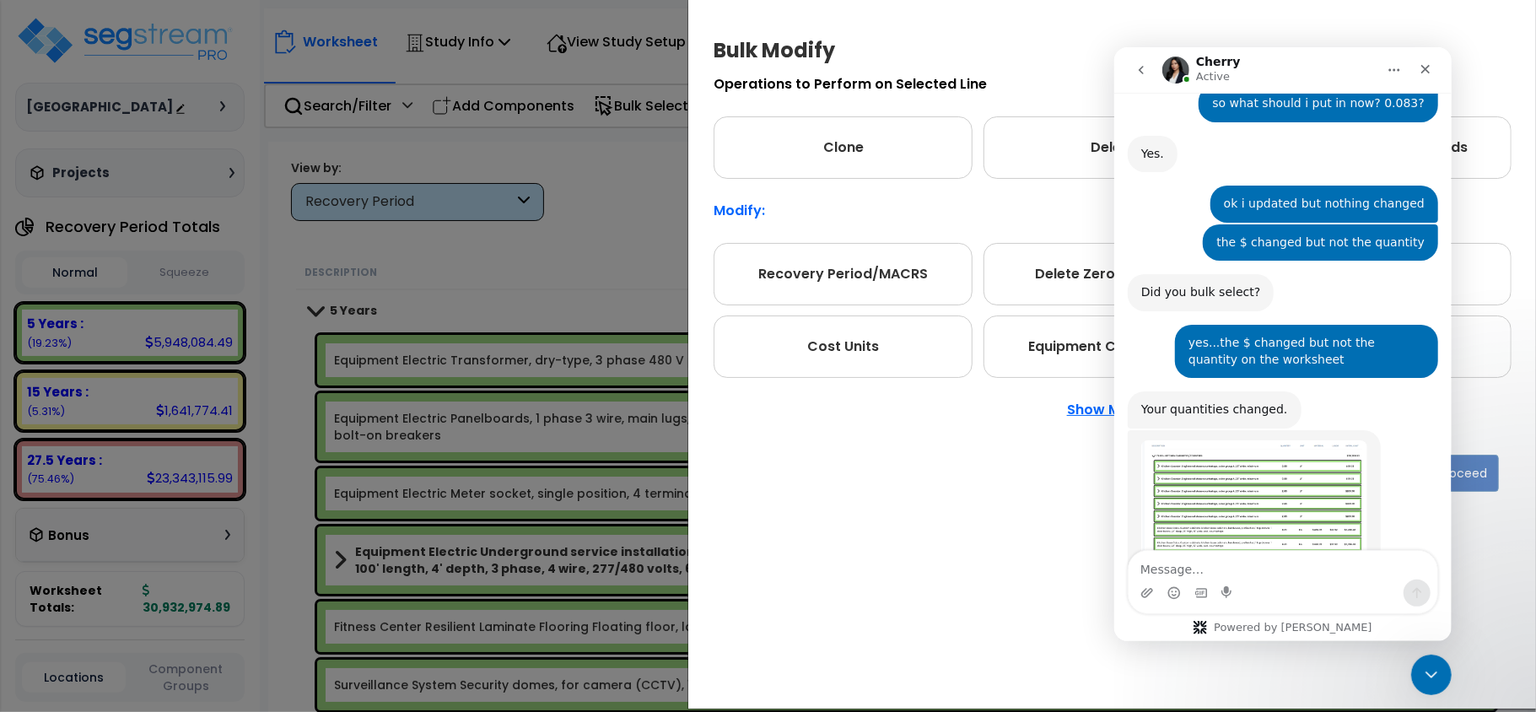
click at [1077, 409] on p "Show More" at bounding box center [1113, 409] width 92 height 13
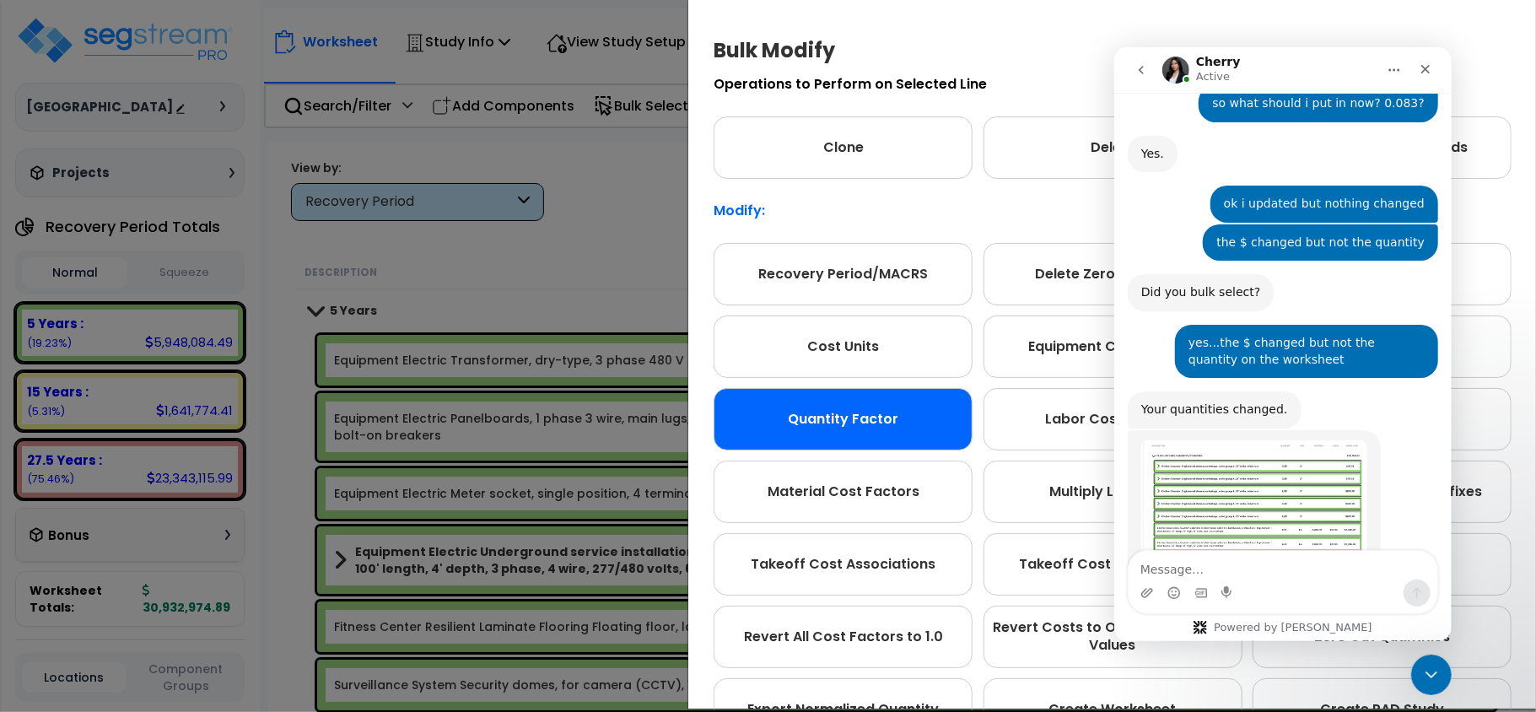
scroll to position [2443, 0]
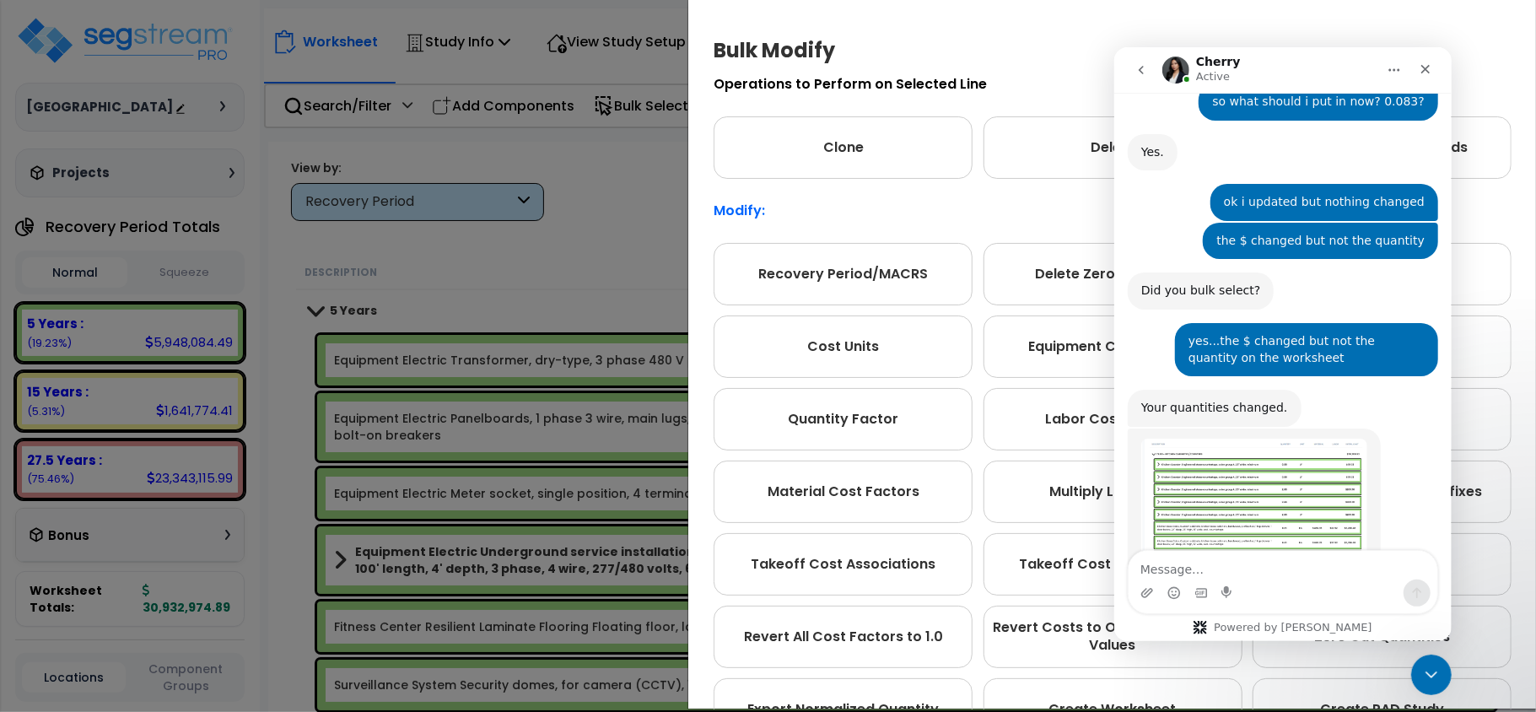
click at [823, 386] on div "Recovery Period/MACRS Delete Zero Quantities Cost Sources Cost Units Equipment …" at bounding box center [1113, 492] width 798 height 498
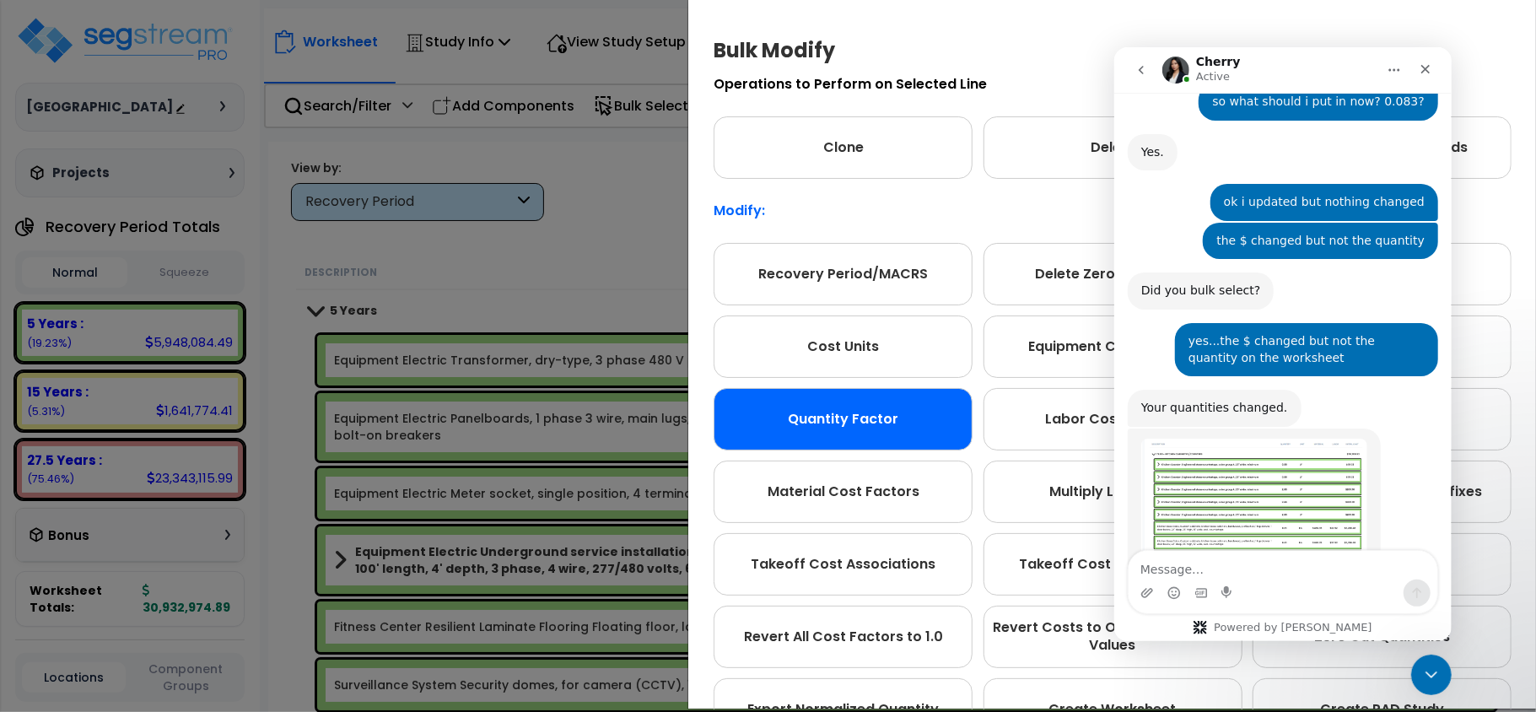
click at [832, 423] on div "Quantity Factor" at bounding box center [843, 419] width 259 height 62
click at [832, 422] on div "Quantity Factor" at bounding box center [843, 419] width 259 height 62
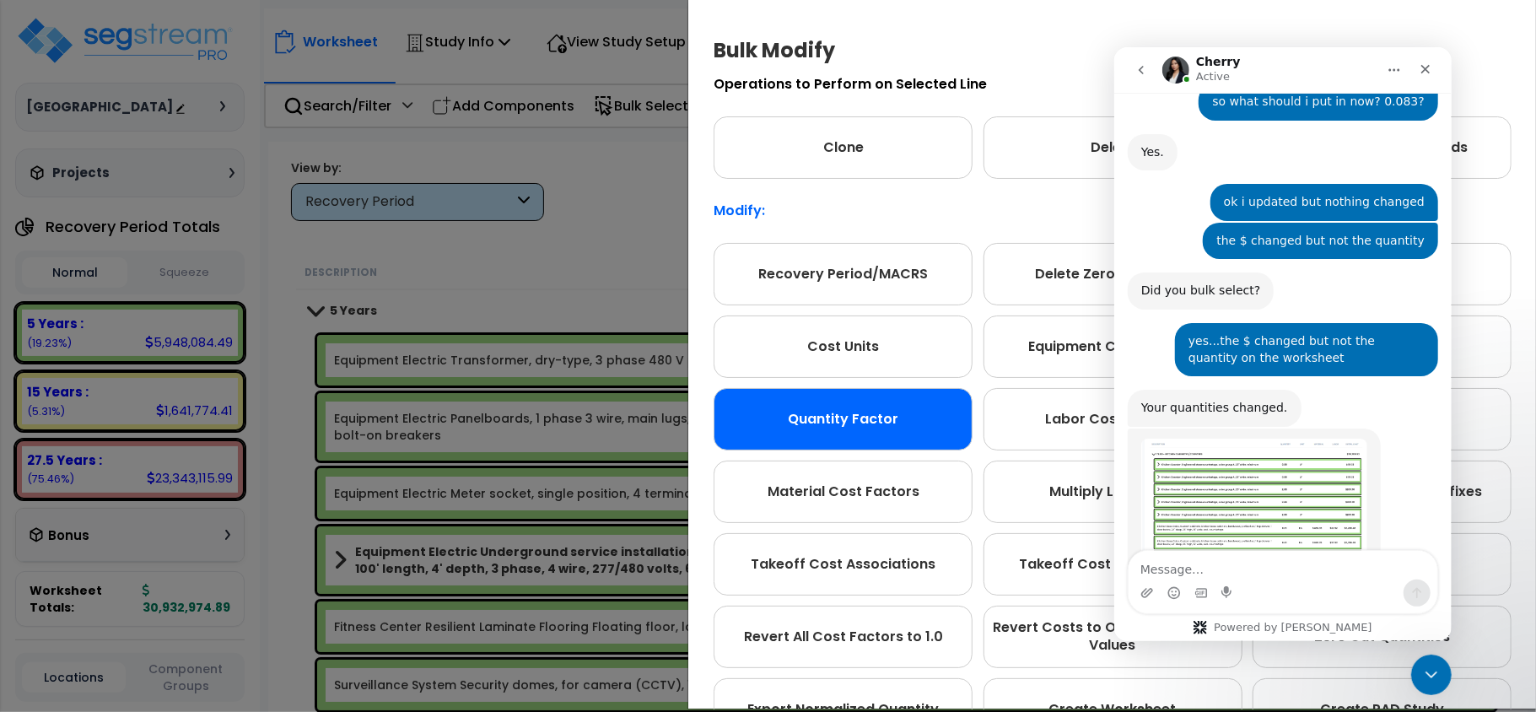
click at [832, 422] on div "Quantity Factor" at bounding box center [843, 419] width 259 height 62
click at [1437, 687] on div "Close Intercom Messenger" at bounding box center [1429, 672] width 40 height 40
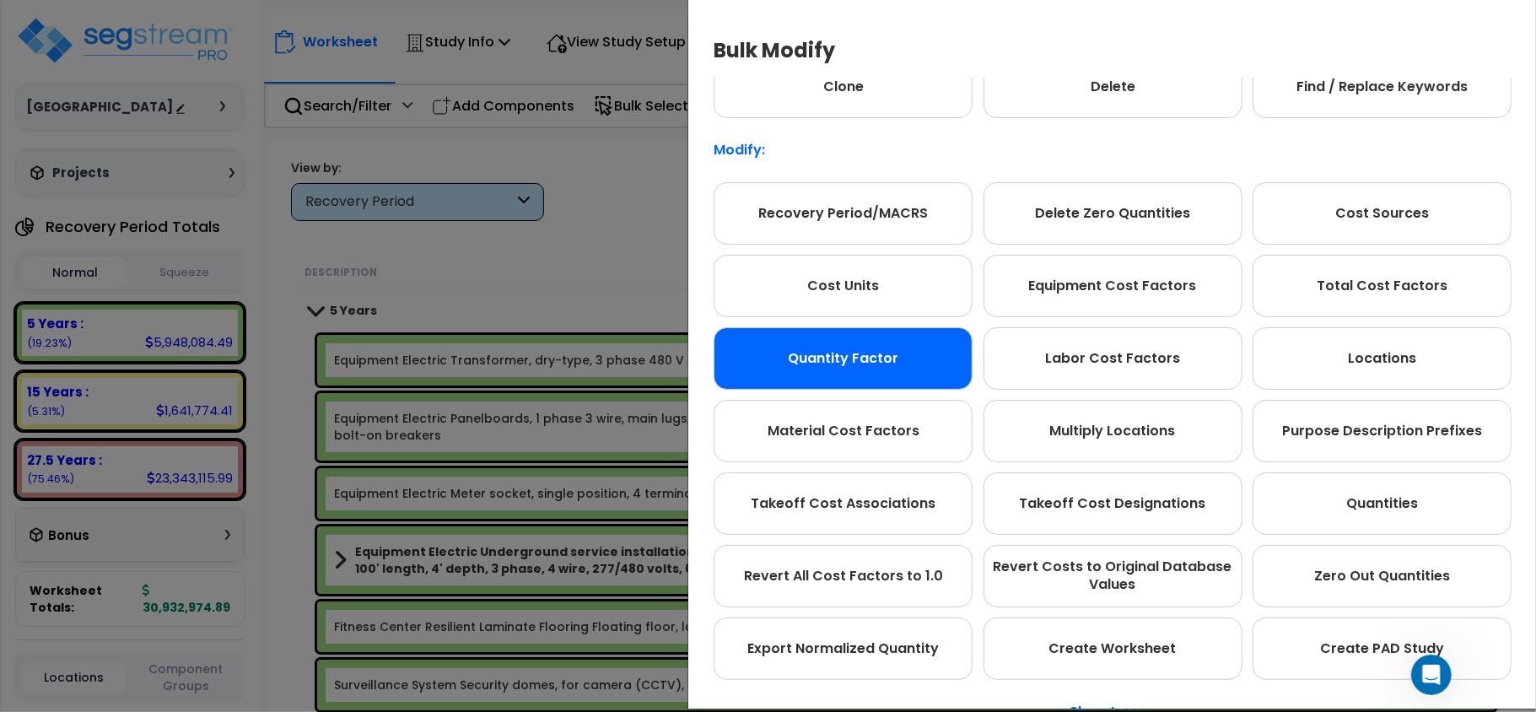
scroll to position [94, 0]
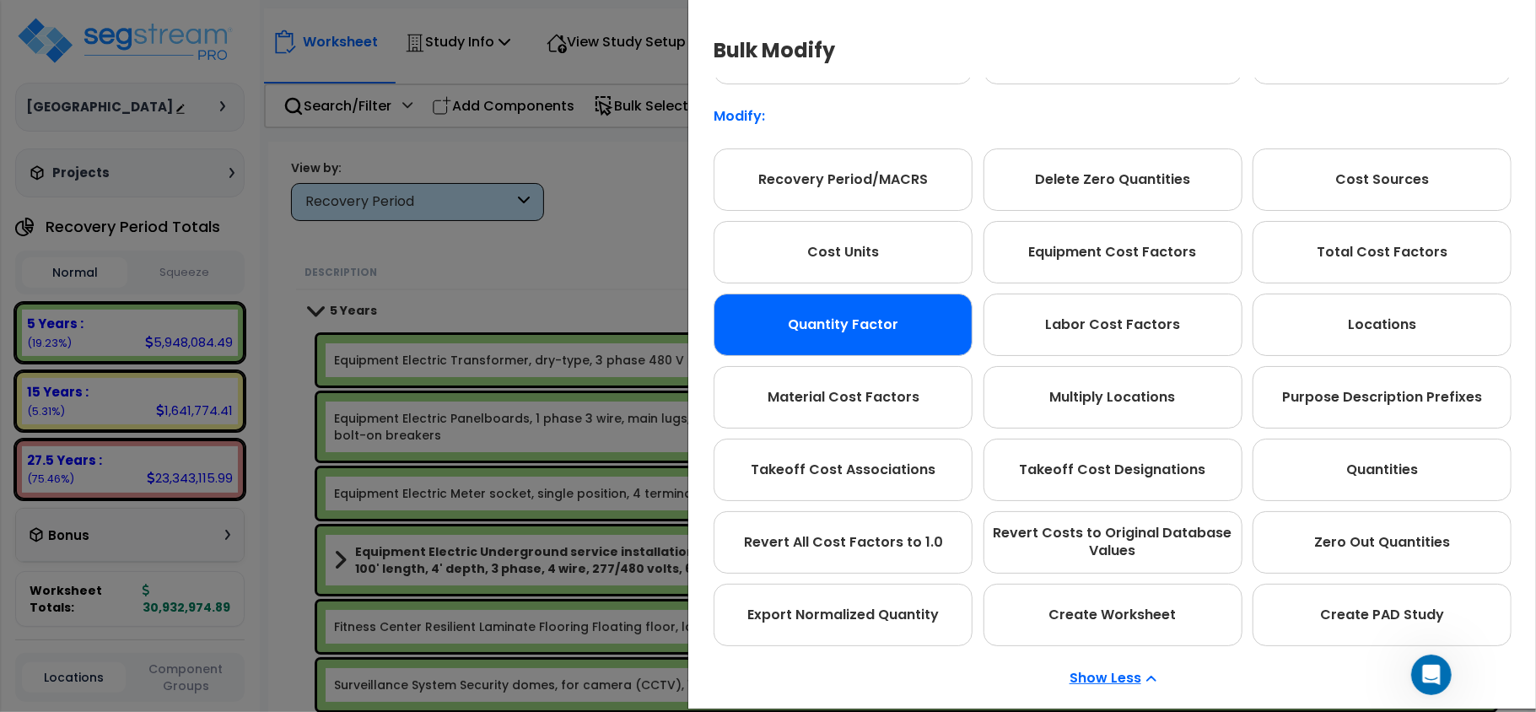
click at [1129, 673] on p "Show Less" at bounding box center [1113, 678] width 87 height 13
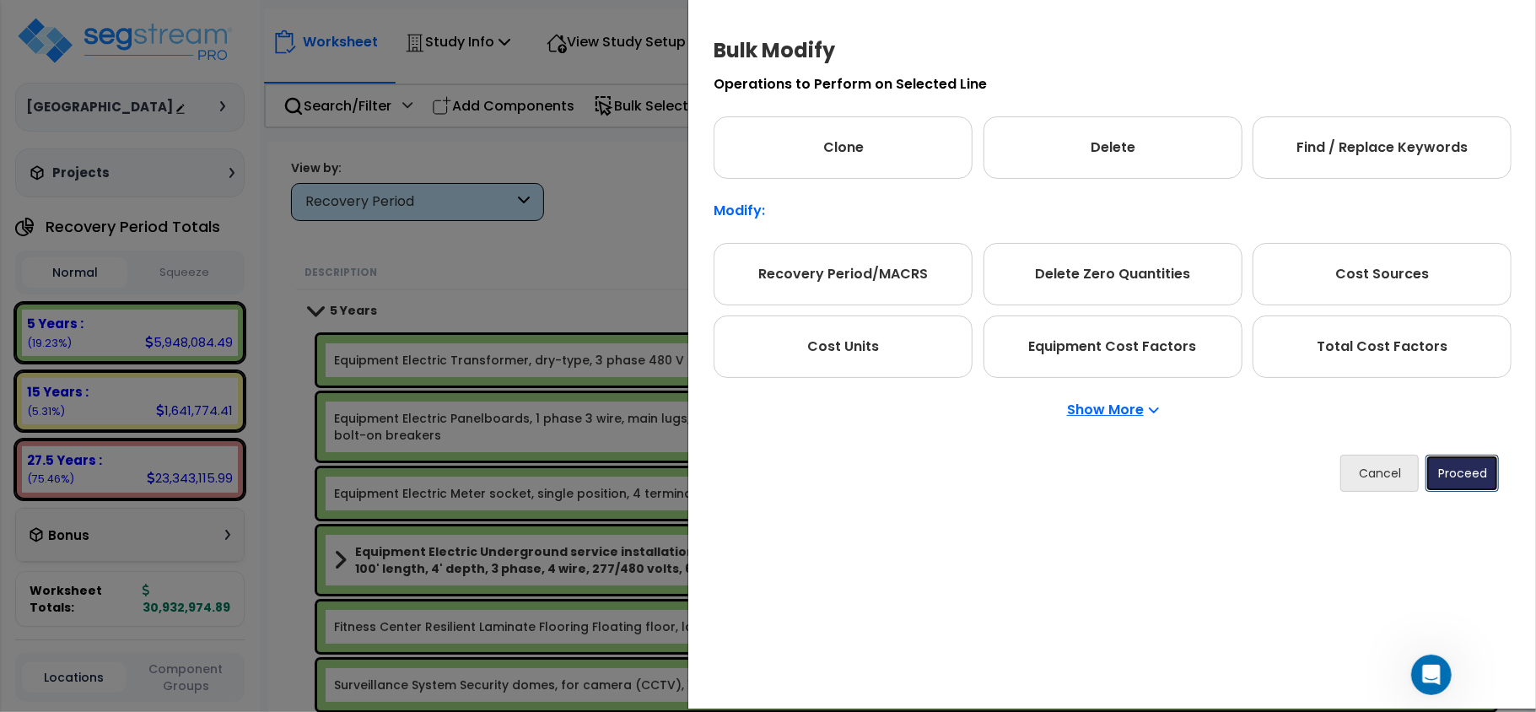
click at [1455, 476] on button "Proceed" at bounding box center [1462, 473] width 73 height 37
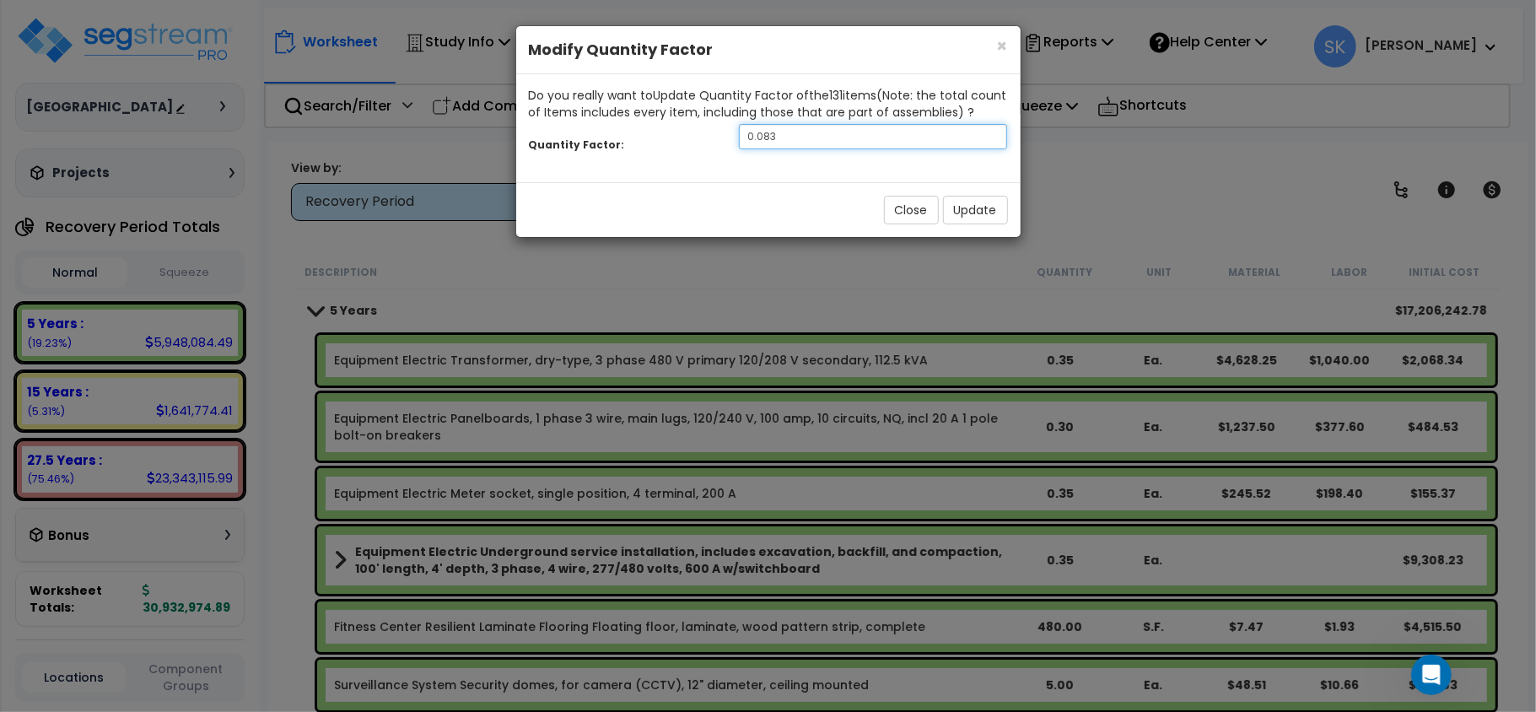
click at [796, 138] on input "0.083" at bounding box center [873, 136] width 269 height 25
type input "0"
click at [958, 203] on button "Update" at bounding box center [975, 210] width 65 height 29
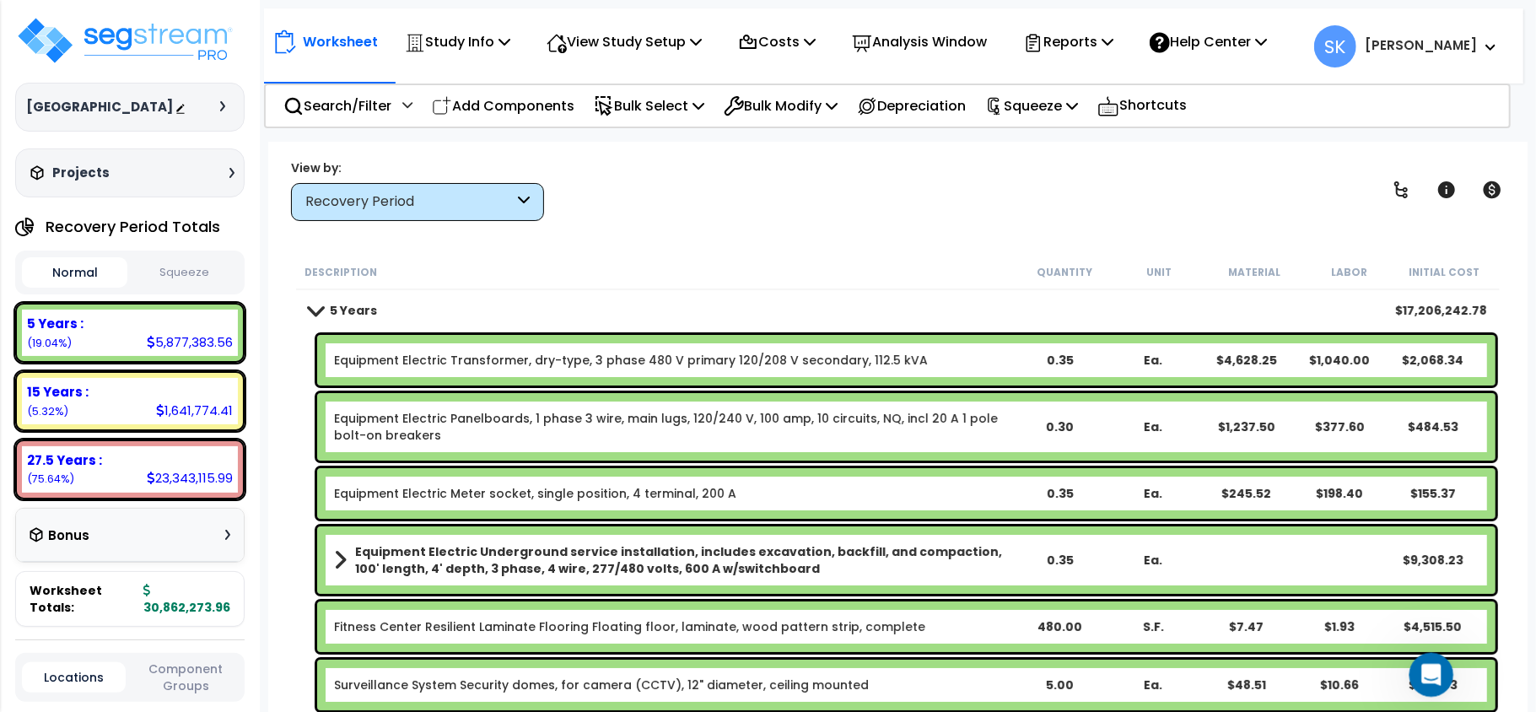
click at [1427, 666] on icon "Open Intercom Messenger" at bounding box center [1430, 673] width 28 height 28
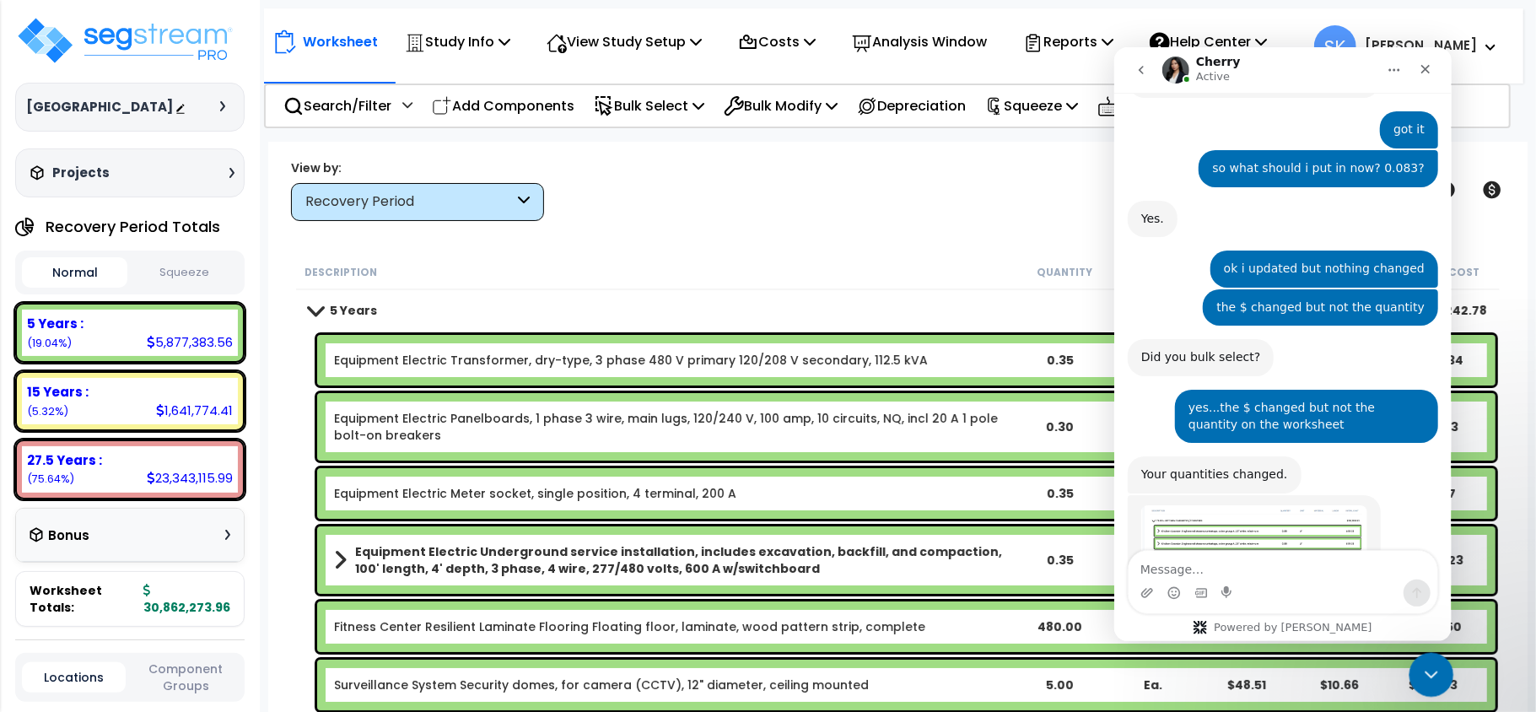
scroll to position [2443, 0]
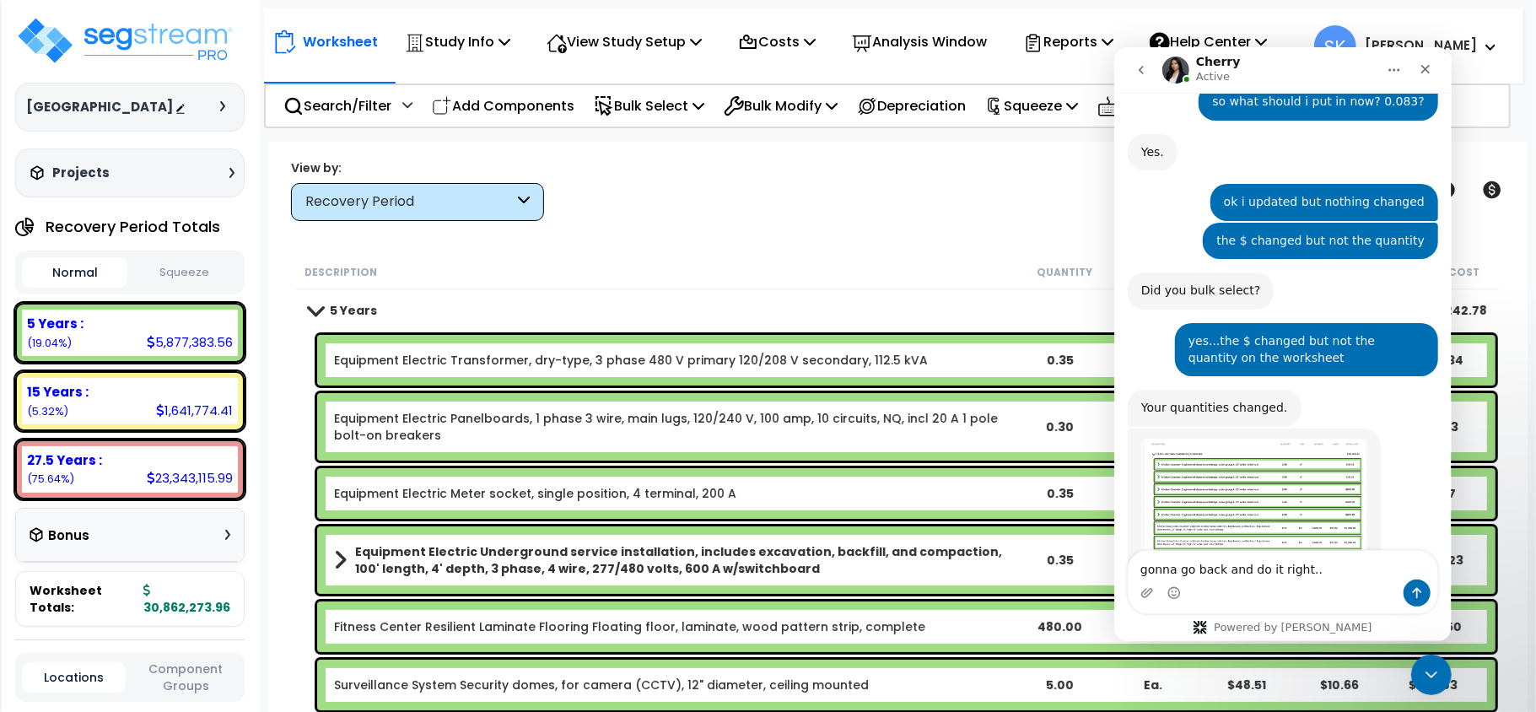
type textarea "gonna go back and do it right..."
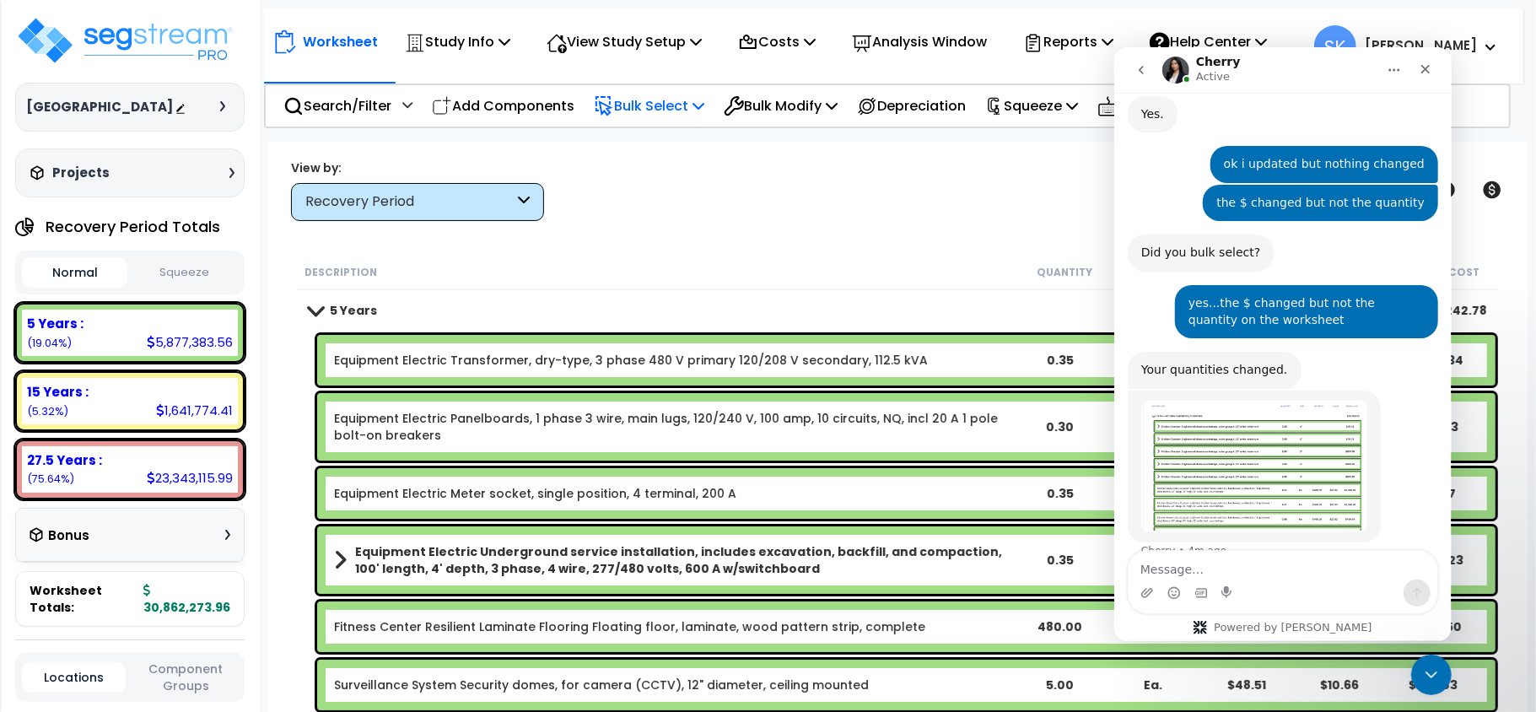
click at [663, 89] on div "Bulk Select" at bounding box center [649, 106] width 111 height 40
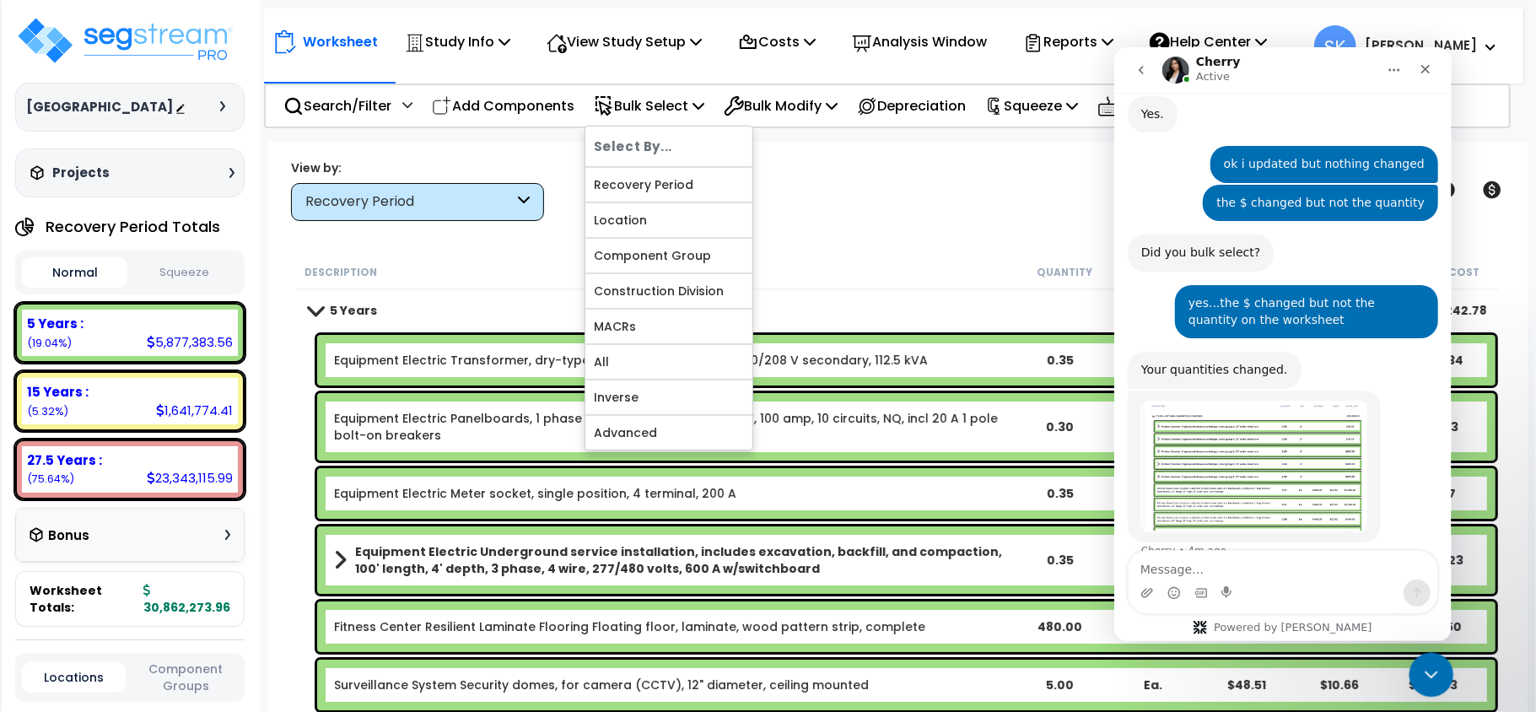
click at [1431, 671] on icon "Close Intercom Messenger" at bounding box center [1429, 672] width 20 height 20
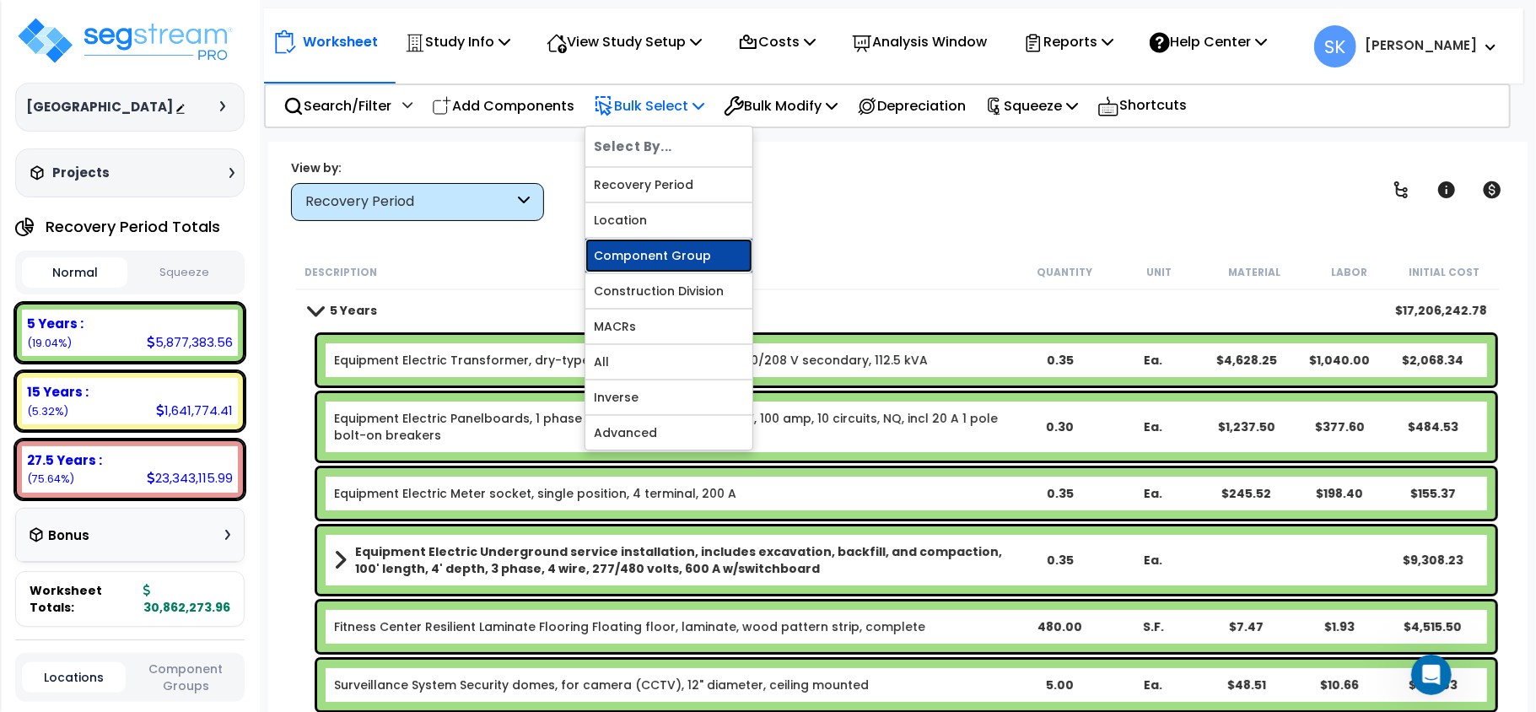
click at [669, 258] on link "Component Group" at bounding box center [668, 256] width 167 height 34
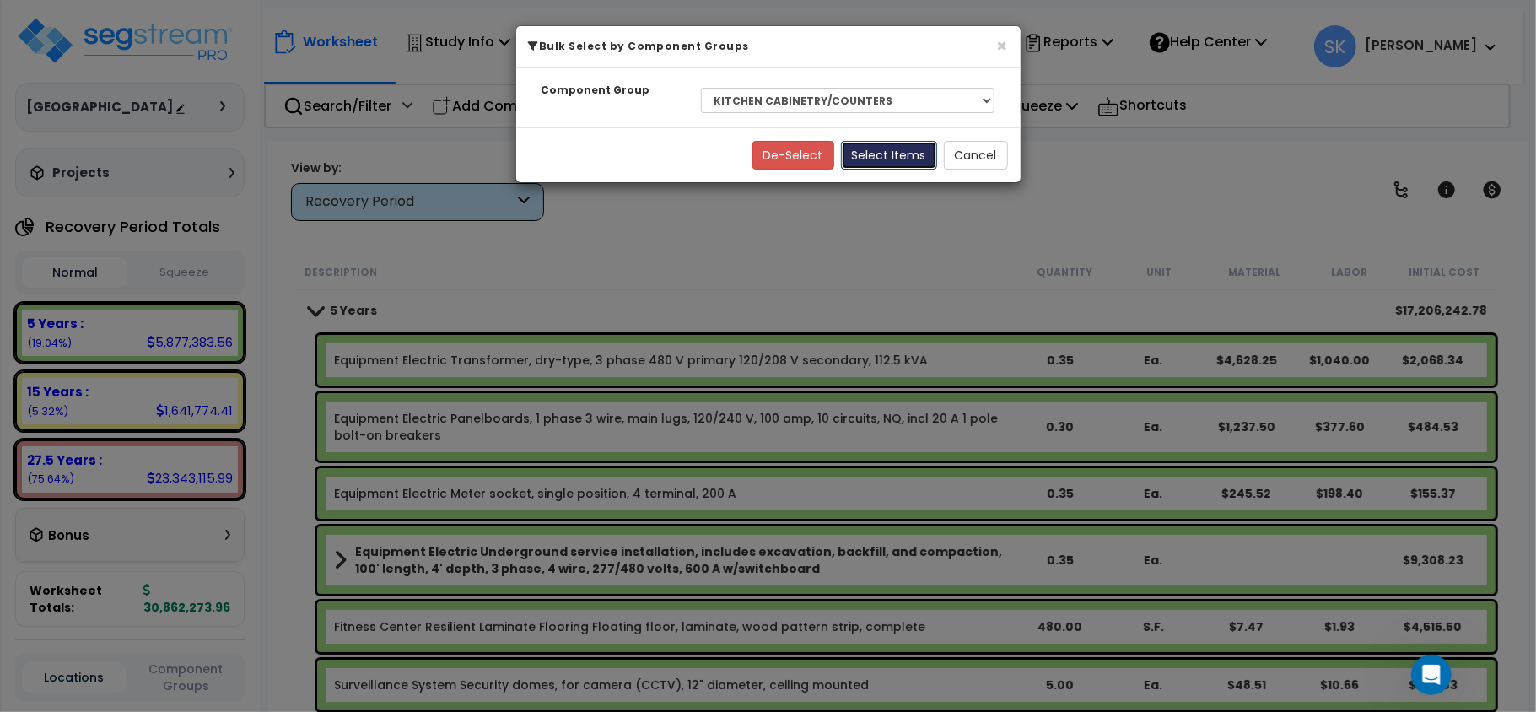
click at [882, 155] on button "Select Items" at bounding box center [889, 155] width 96 height 29
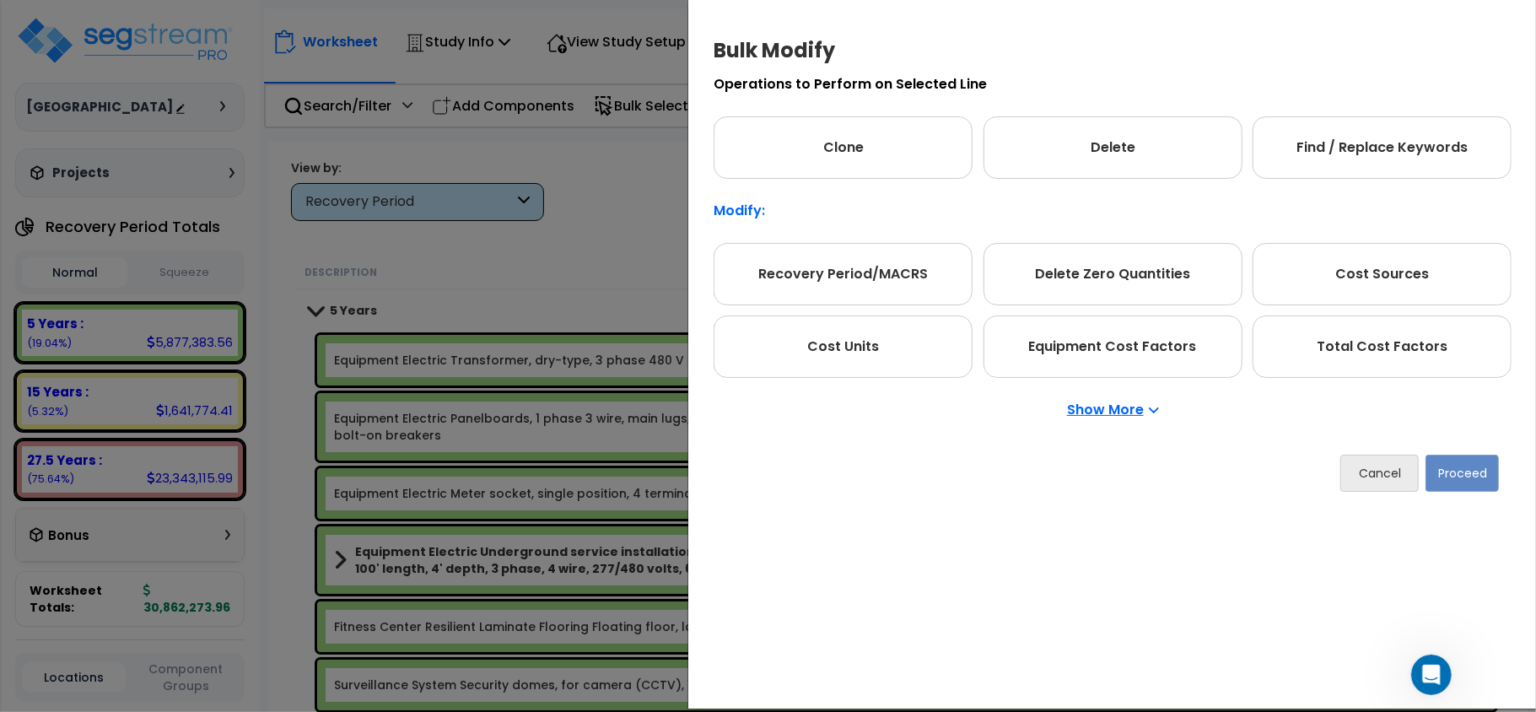
click at [1134, 410] on p "Show More" at bounding box center [1113, 409] width 92 height 13
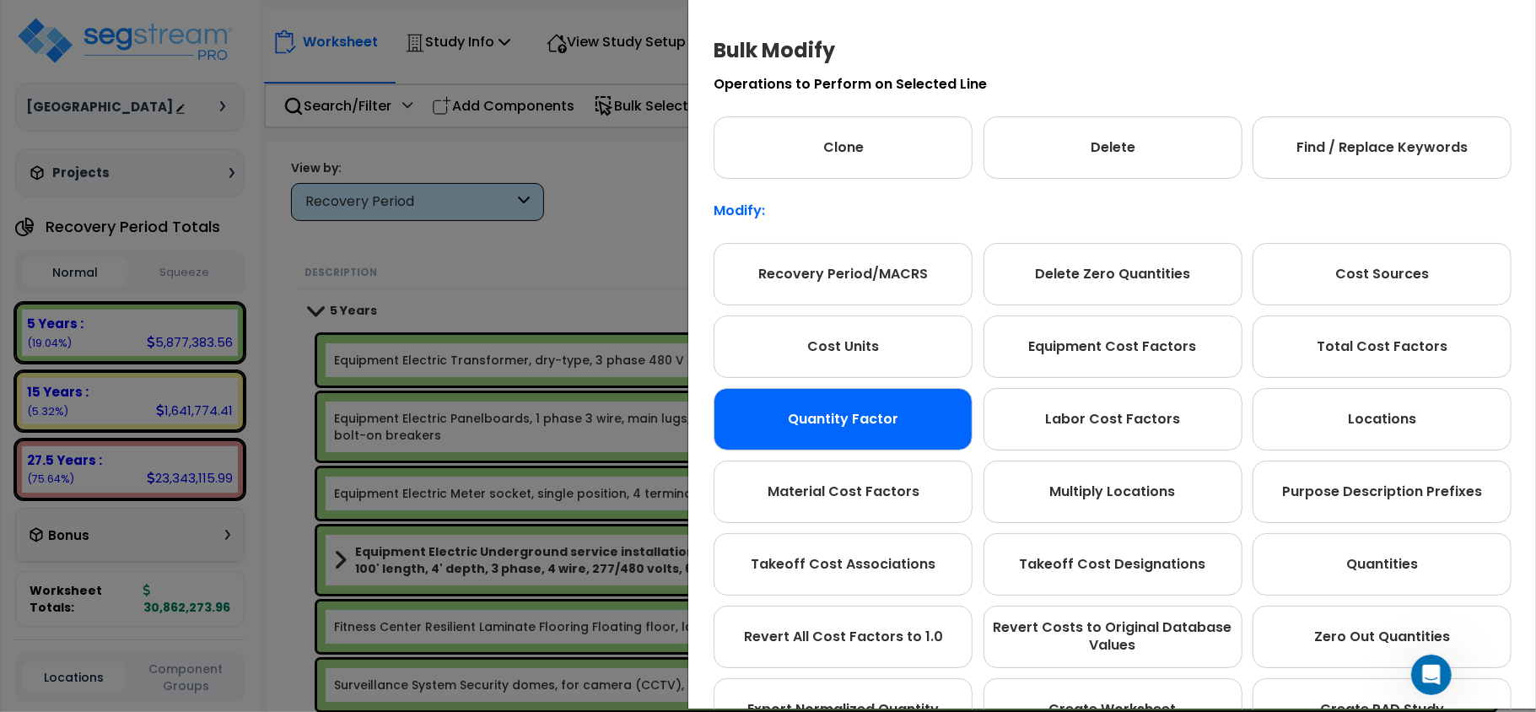
click at [936, 413] on div "Quantity Factor" at bounding box center [843, 419] width 259 height 62
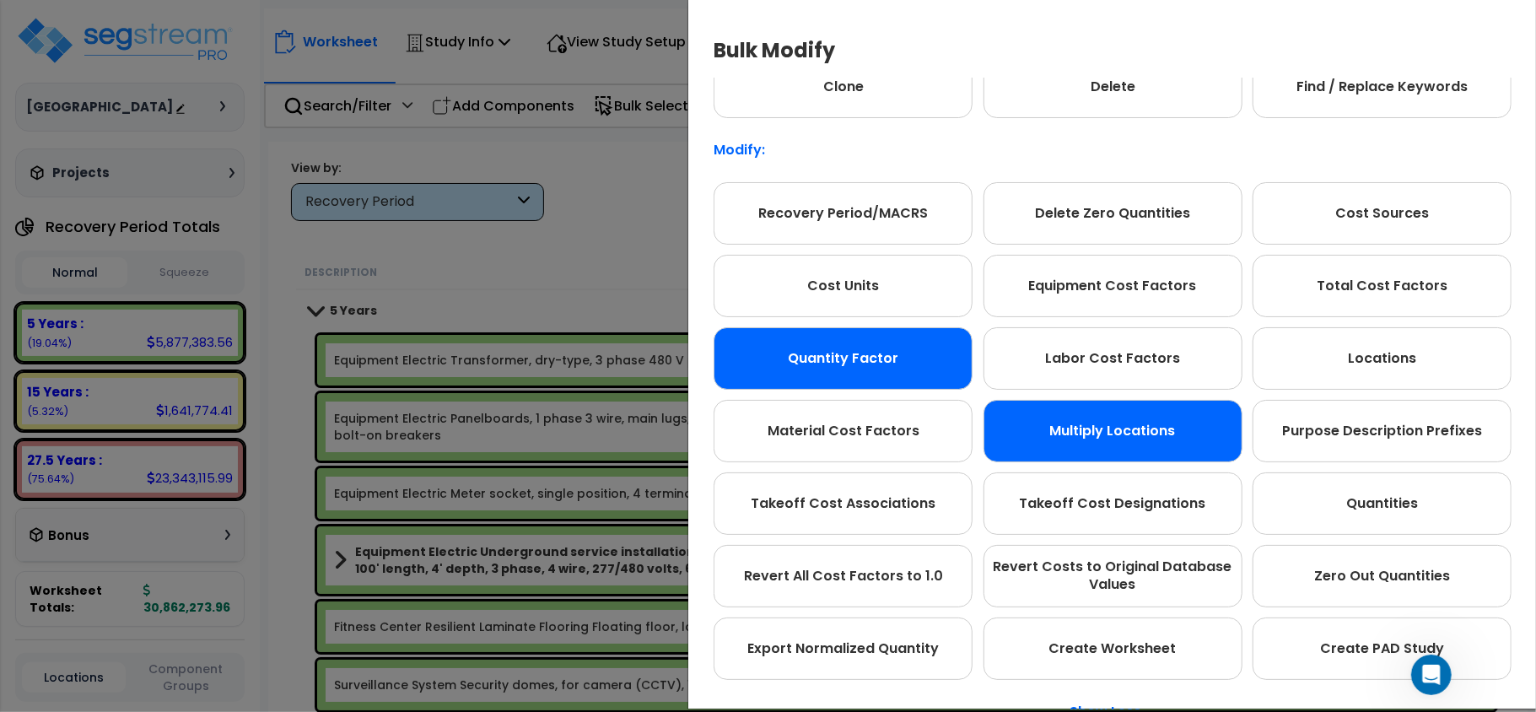
scroll to position [94, 0]
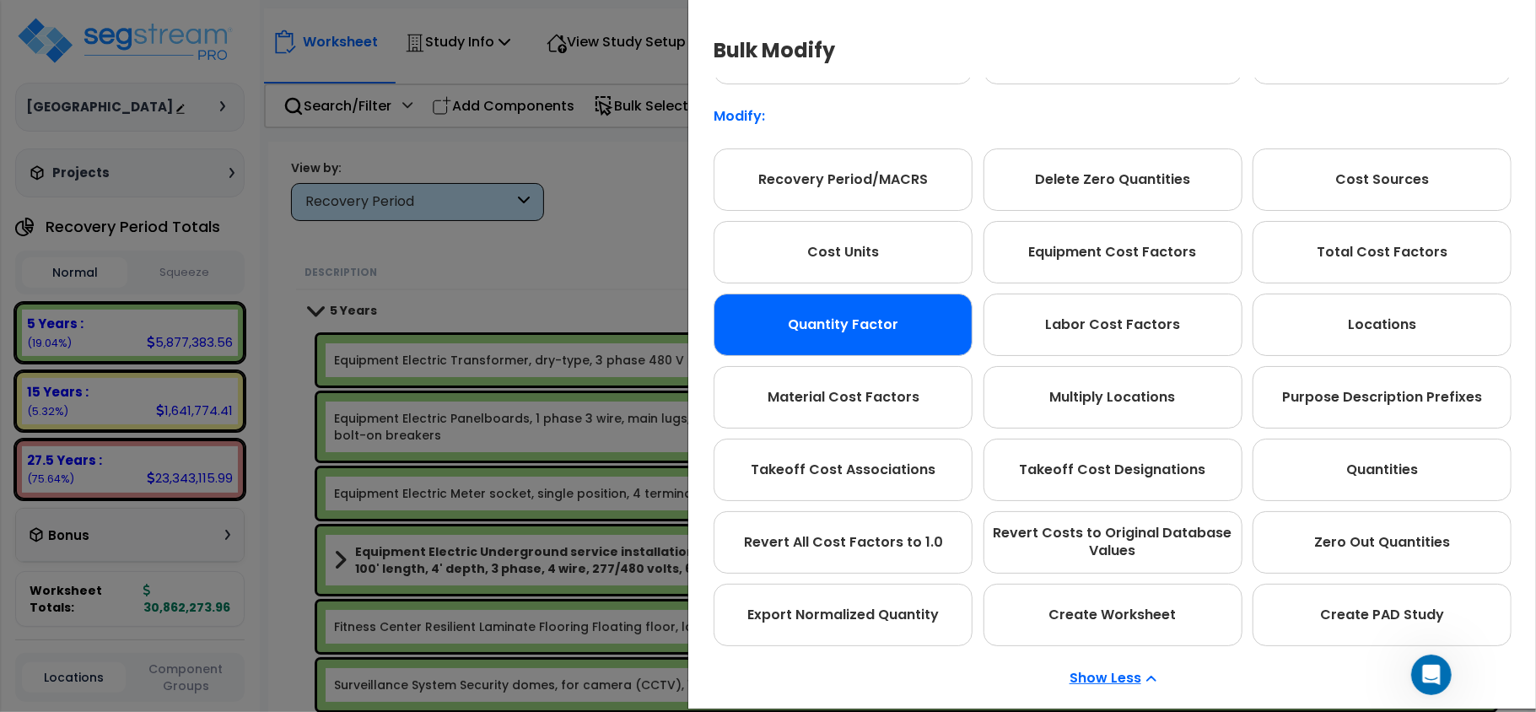
click at [1114, 666] on div "Show Less" at bounding box center [1113, 678] width 798 height 64
click at [1114, 675] on p "Show Less" at bounding box center [1113, 678] width 87 height 13
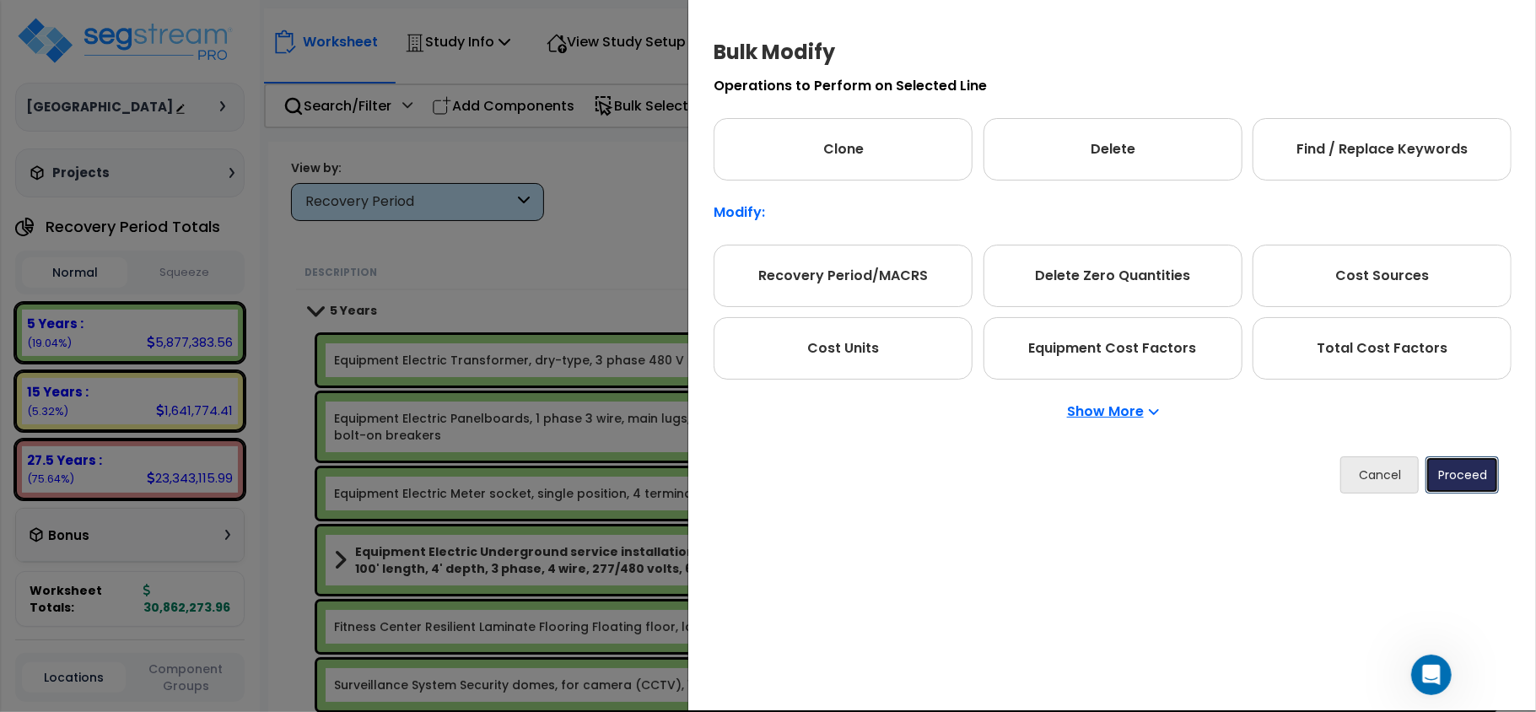
click at [1443, 476] on button "Proceed" at bounding box center [1462, 474] width 73 height 37
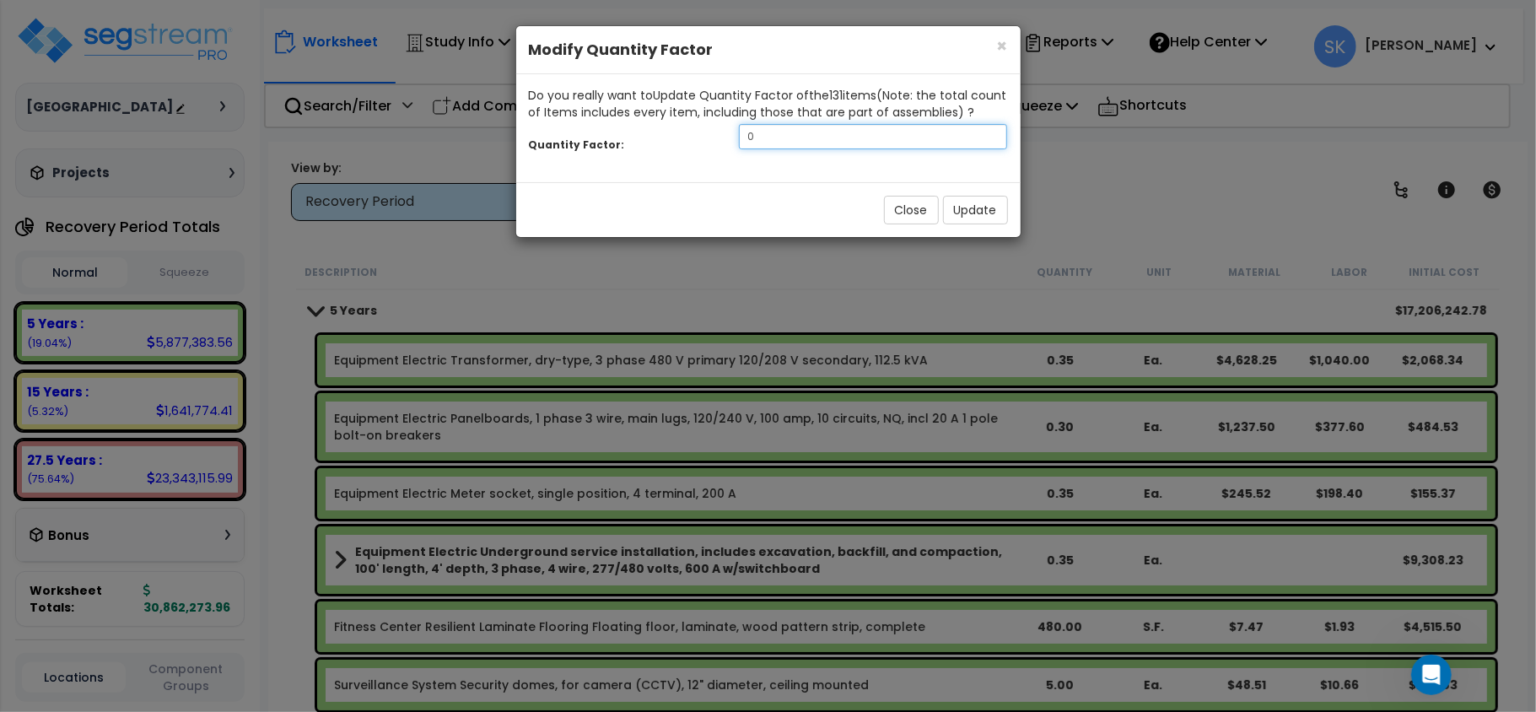
click at [810, 142] on input "0" at bounding box center [873, 136] width 269 height 25
type input "1"
click at [973, 197] on button "Update" at bounding box center [975, 210] width 65 height 29
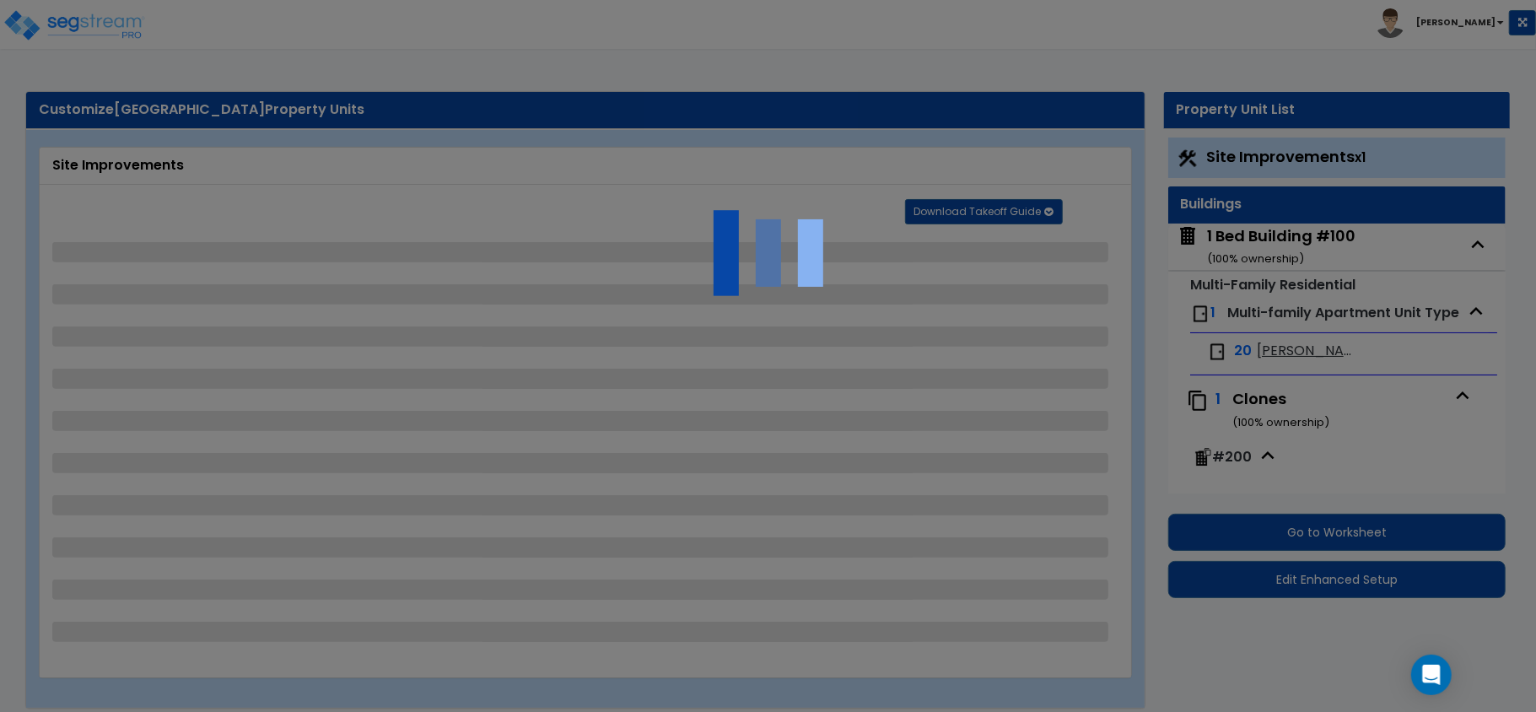
select select "1"
select select "5"
select select "2"
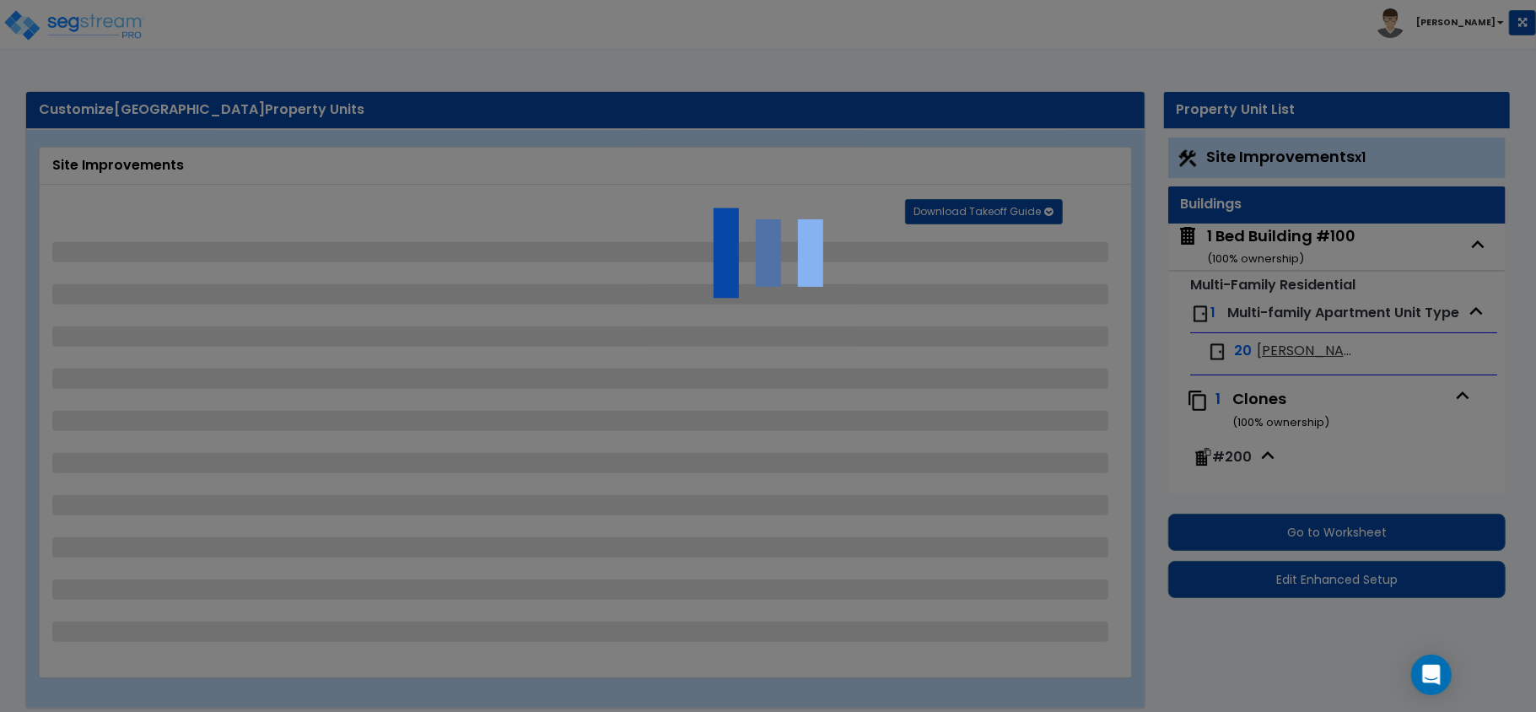
select select "2"
select select "1"
select select "2"
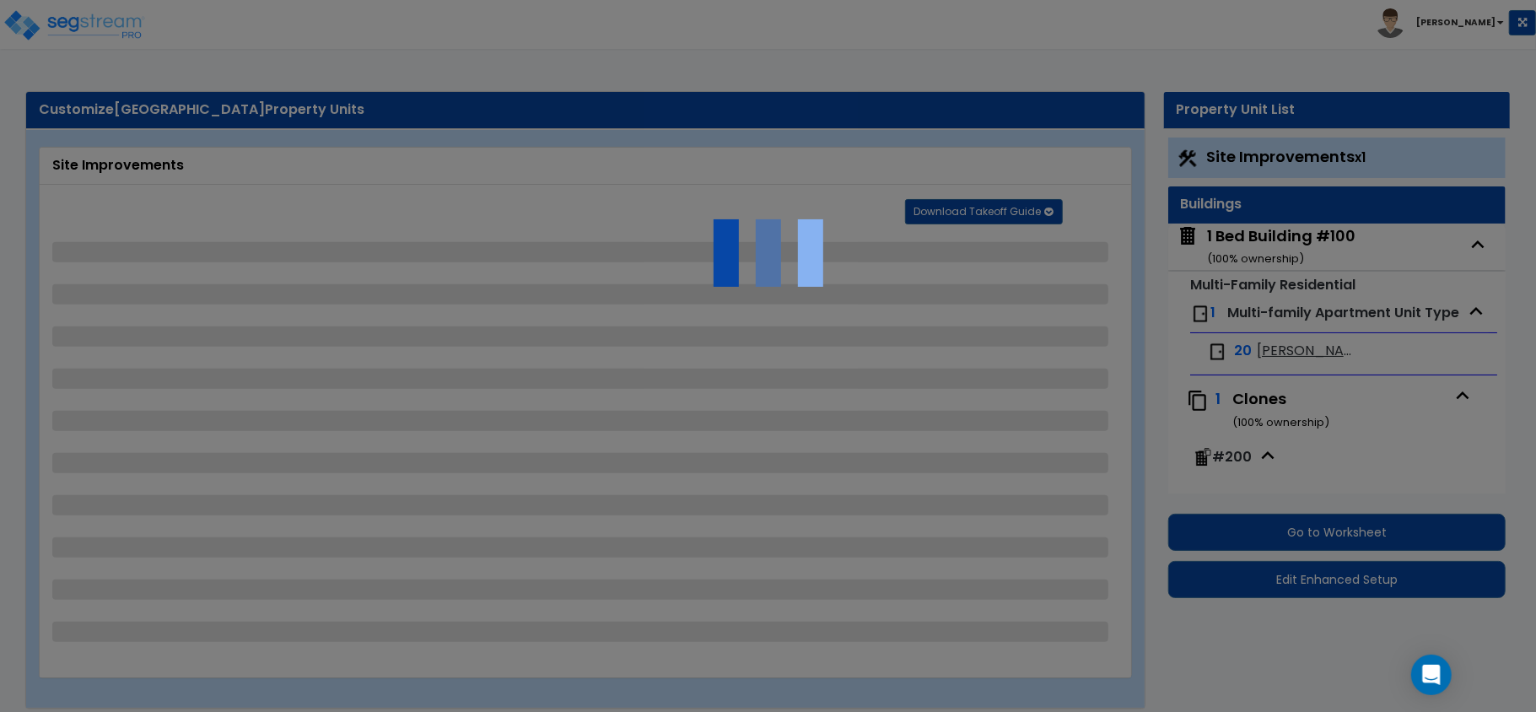
select select "1"
select select "3"
select select "2"
select select "1"
select select "2"
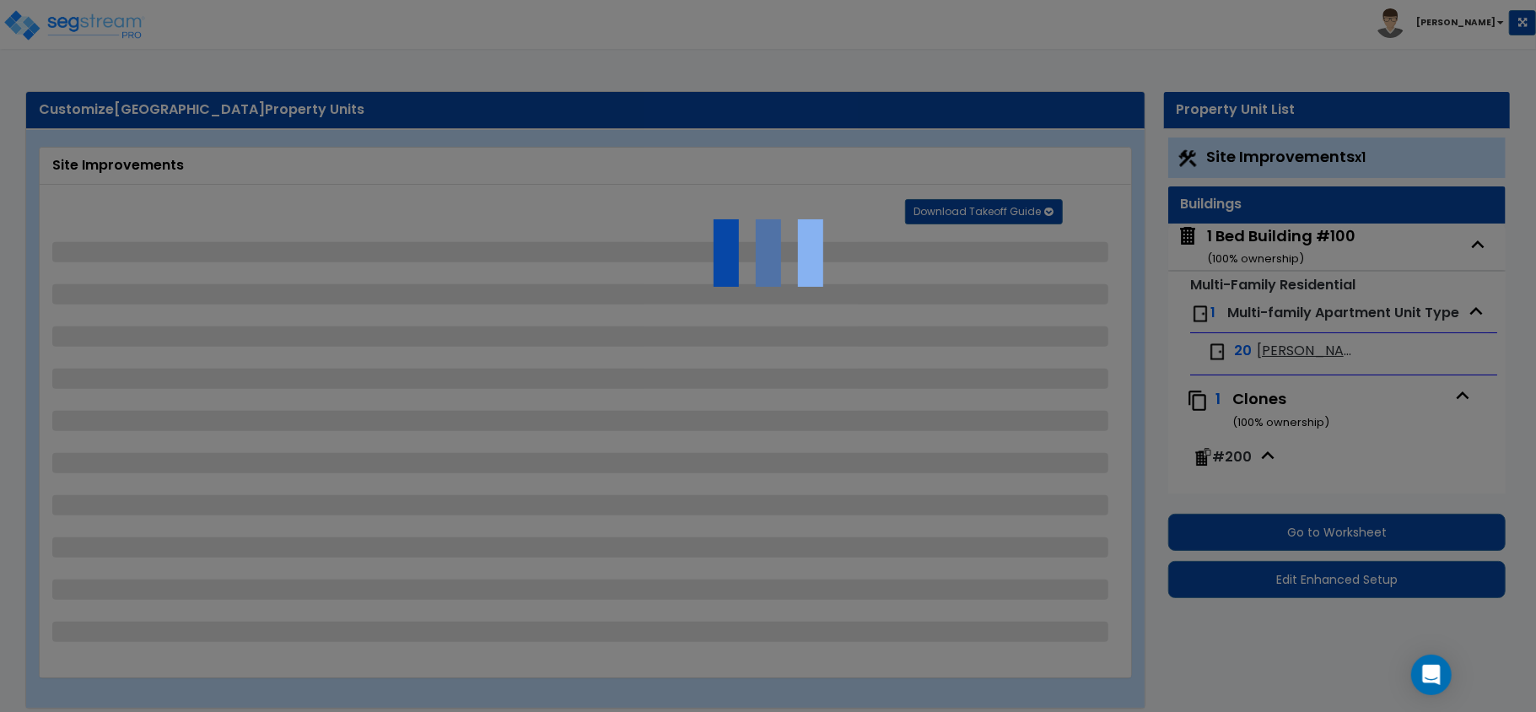
select select "1"
select select "3"
select select "2"
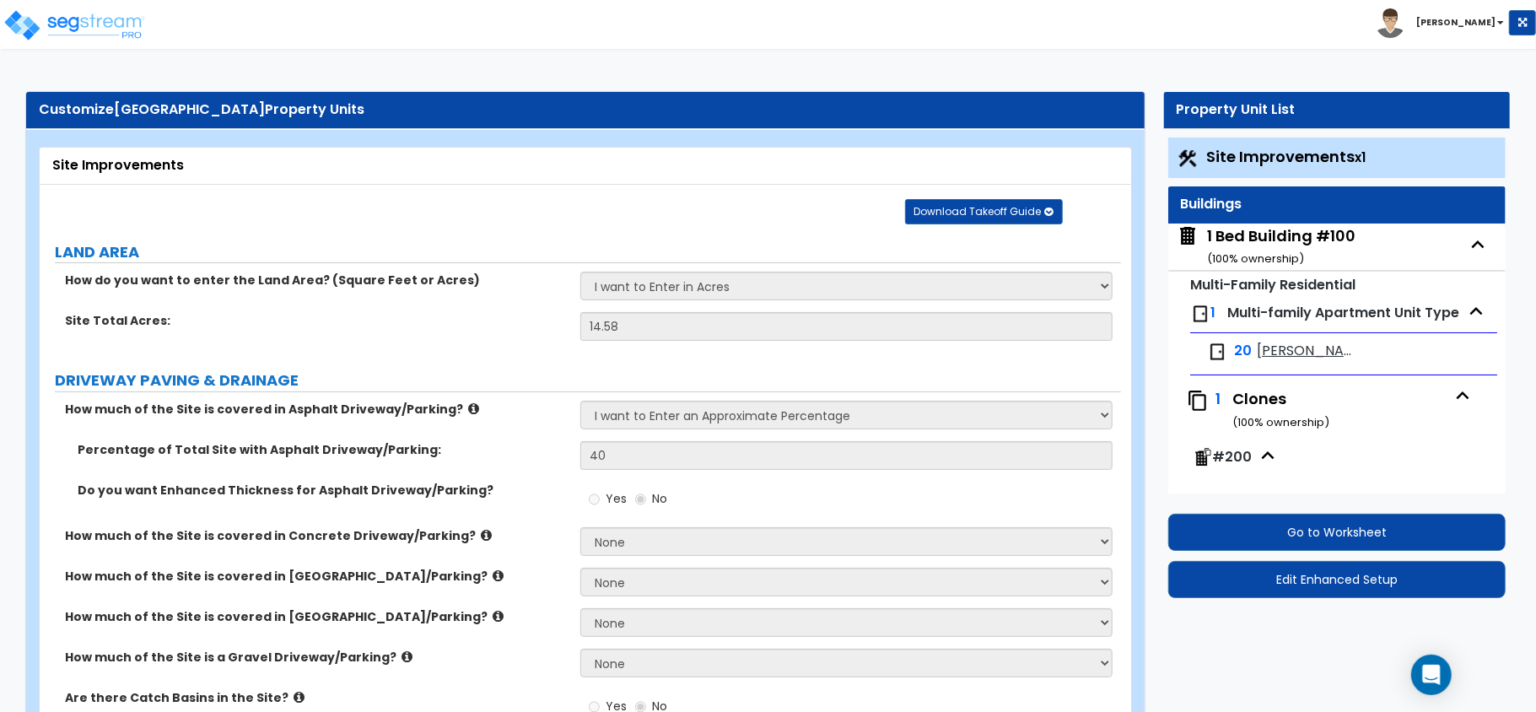
click at [1297, 354] on span "[PERSON_NAME] 1x1" at bounding box center [1307, 351] width 100 height 19
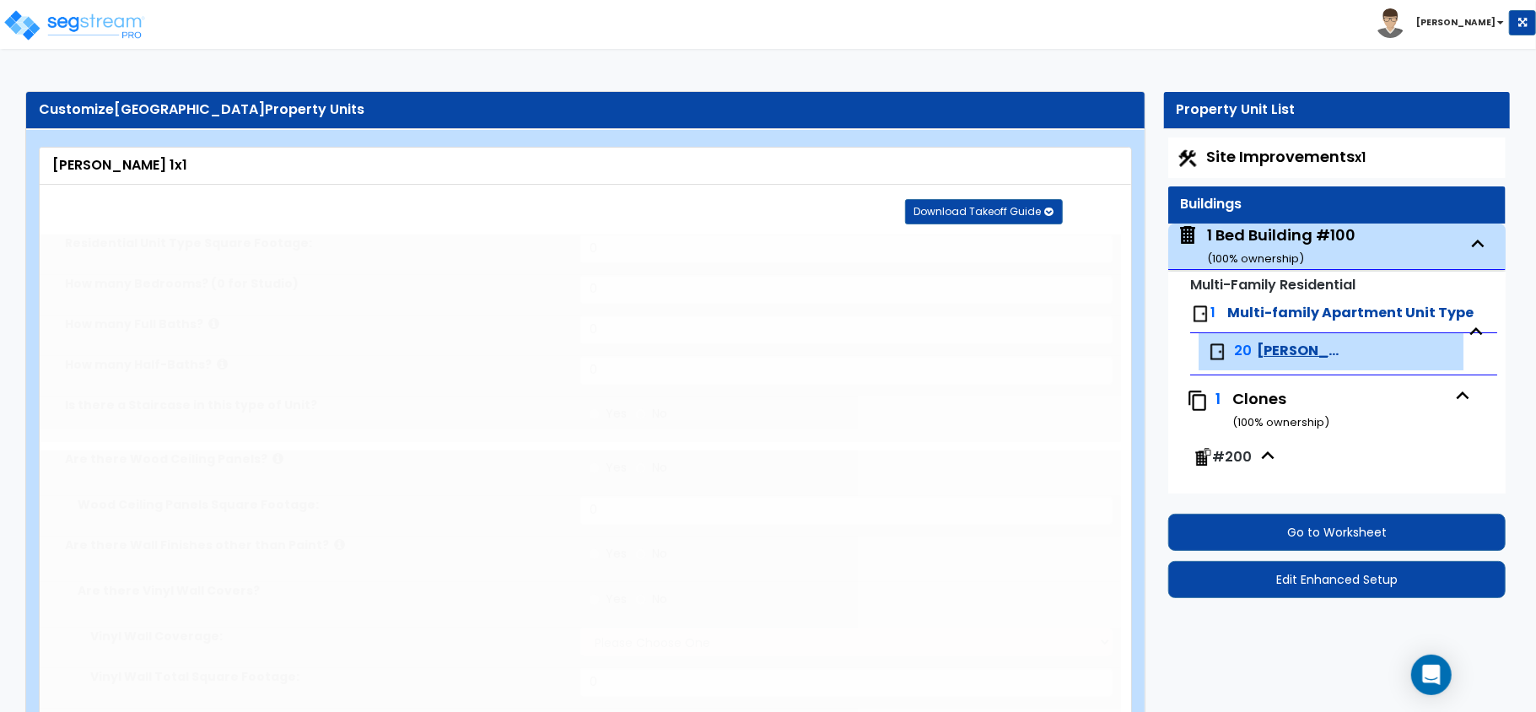
type input "650"
type input "1"
select select "5"
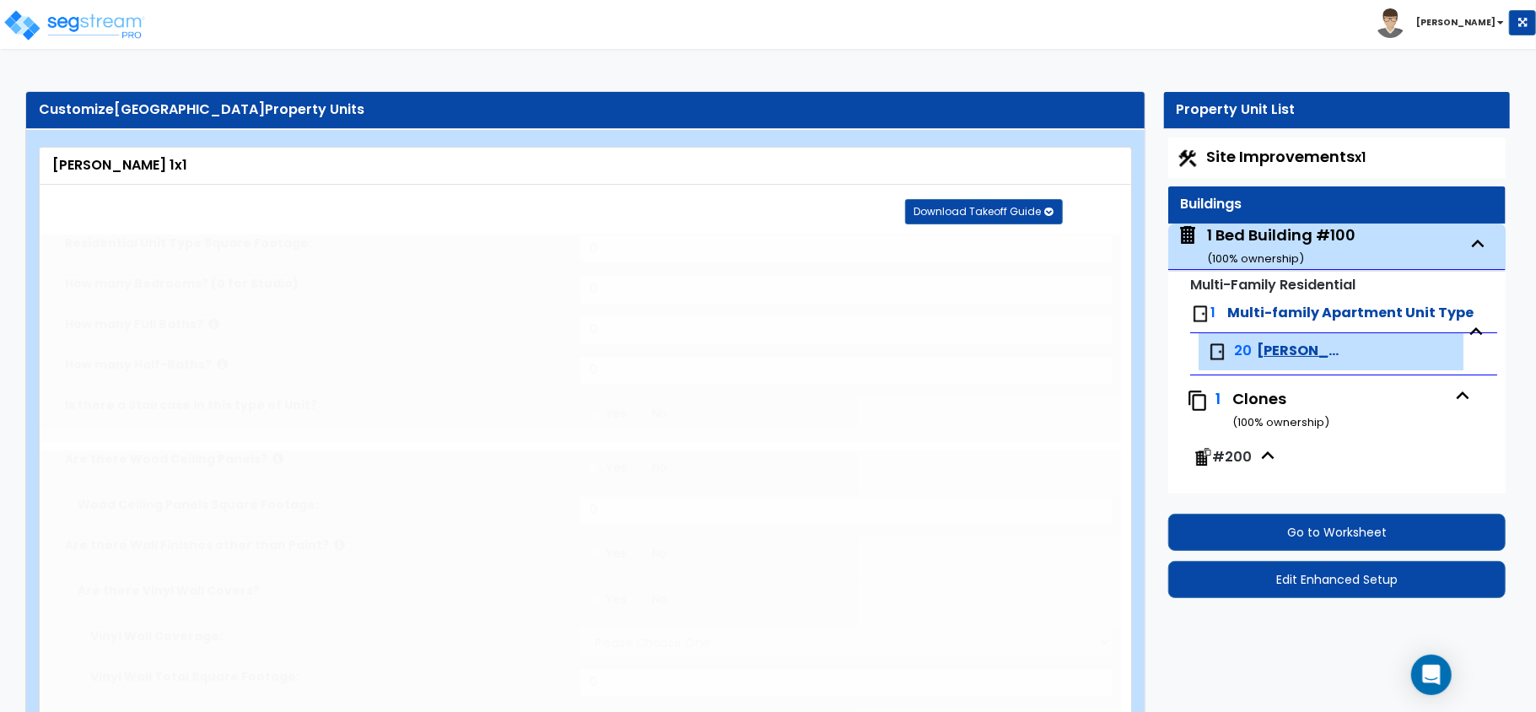
select select "1"
select select "3"
type input "1"
select select "2"
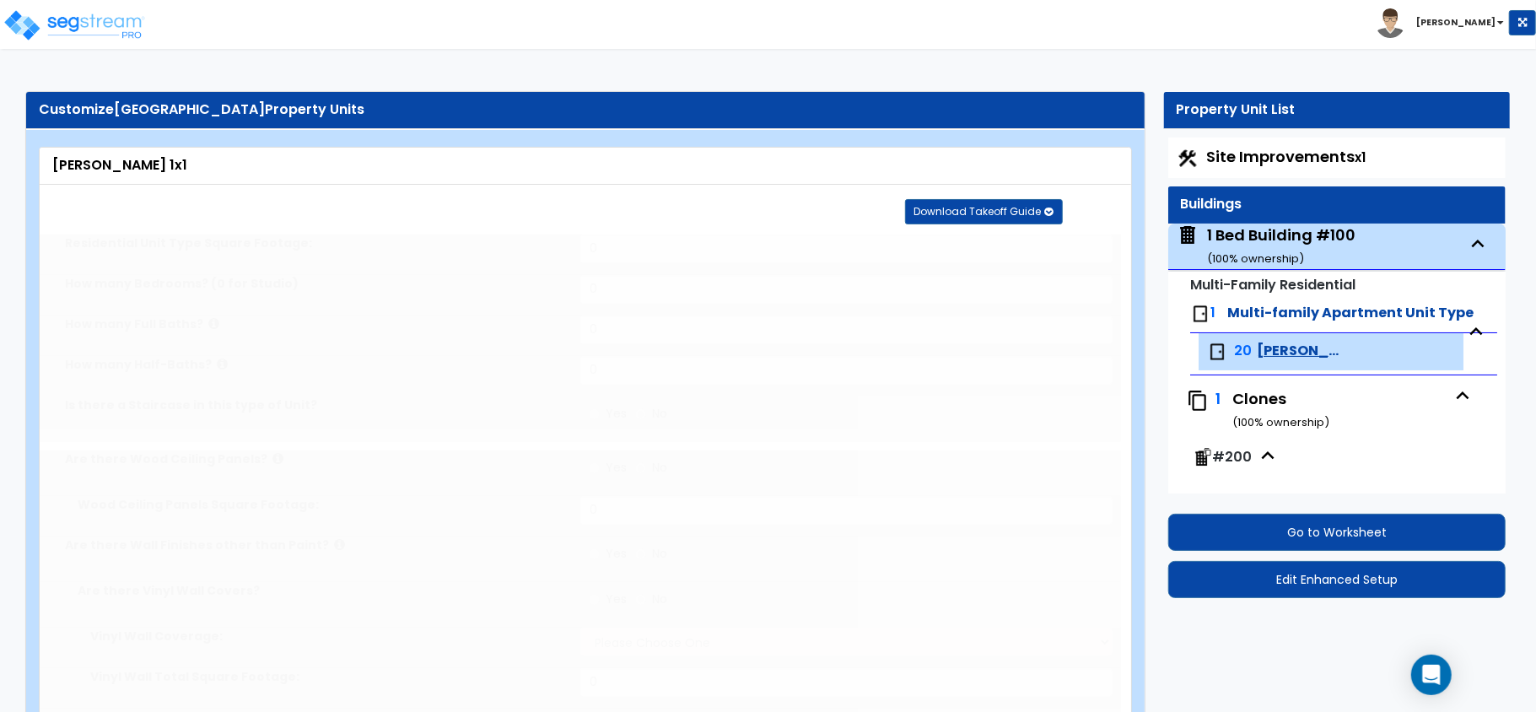
select select "1"
select select "2"
select select "1"
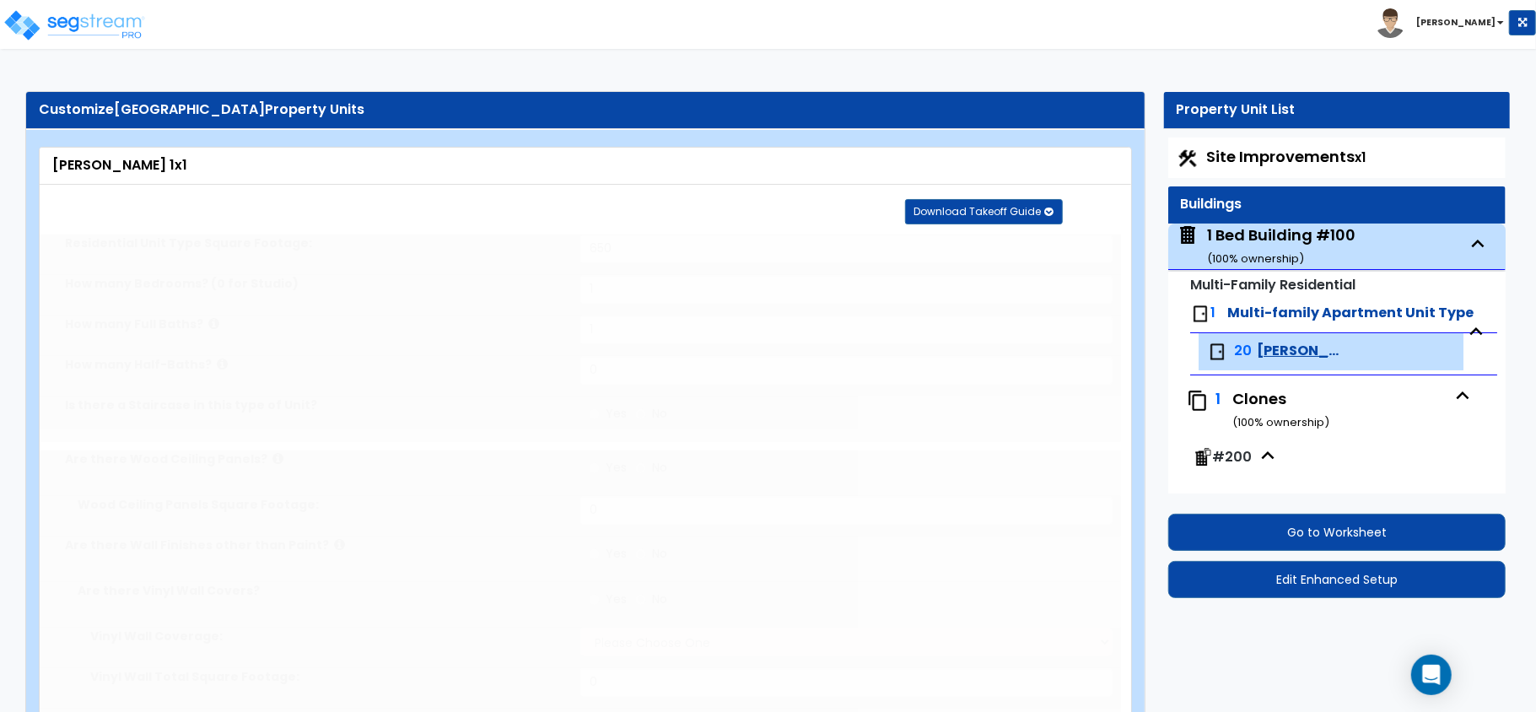
radio input "true"
type input "1"
select select "3"
select select "1"
type input "72"
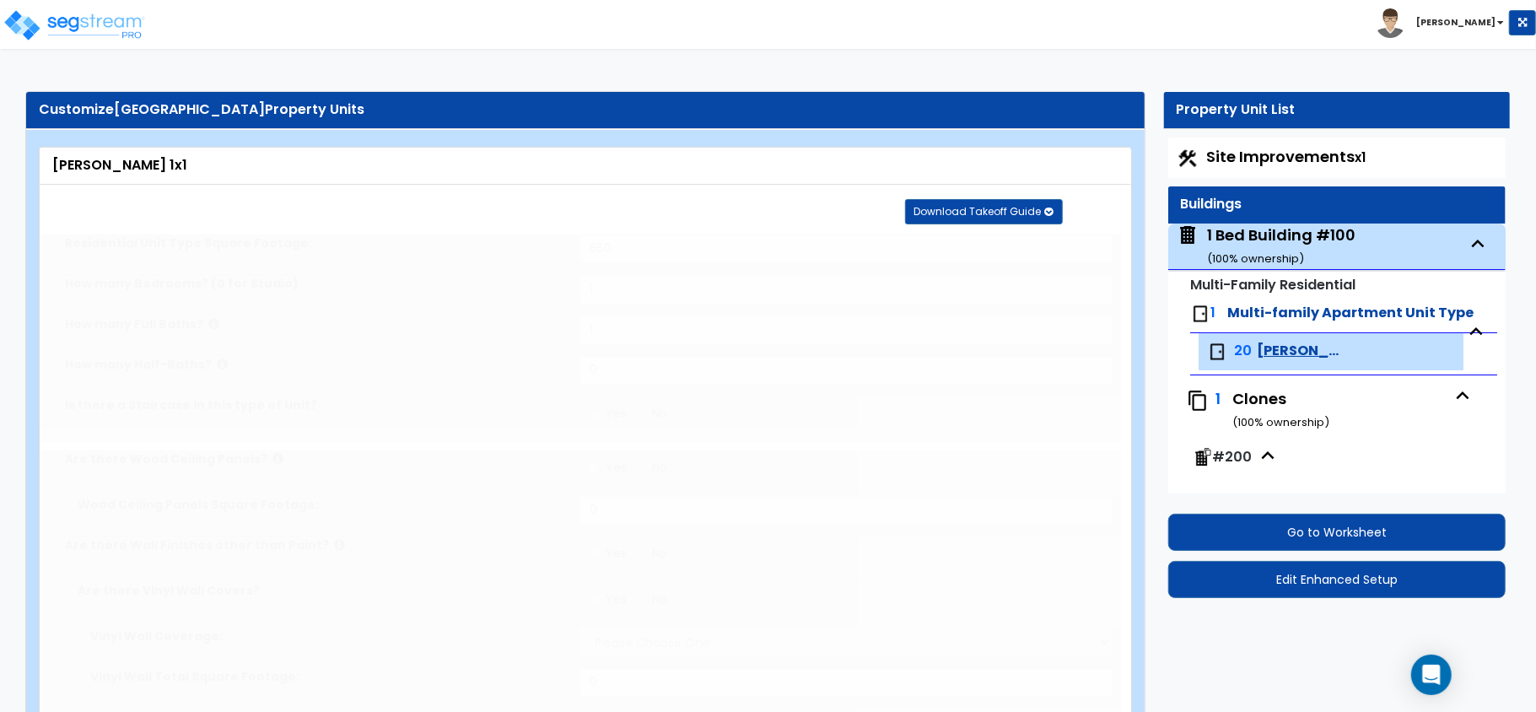
type input "72"
select select "2"
select select "1"
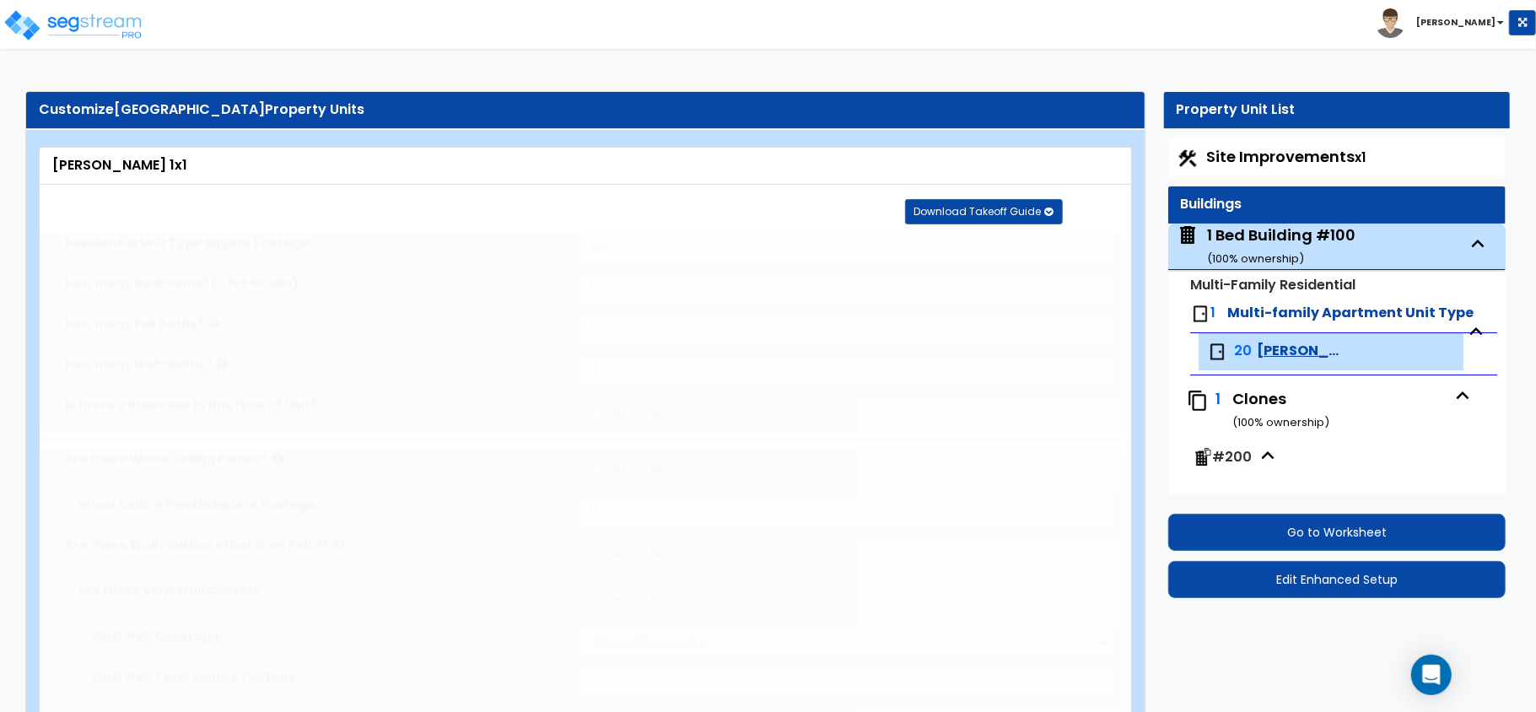
radio input "true"
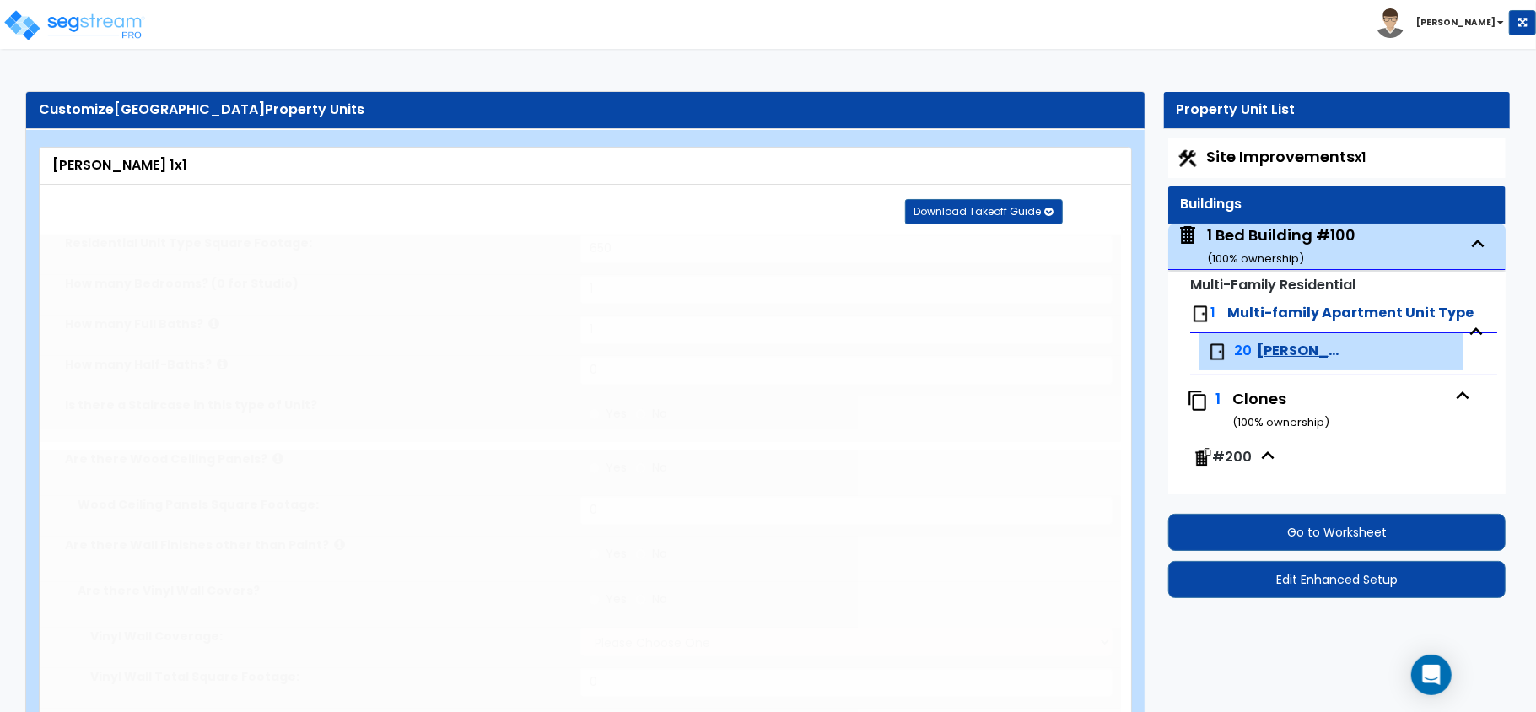
select select "2"
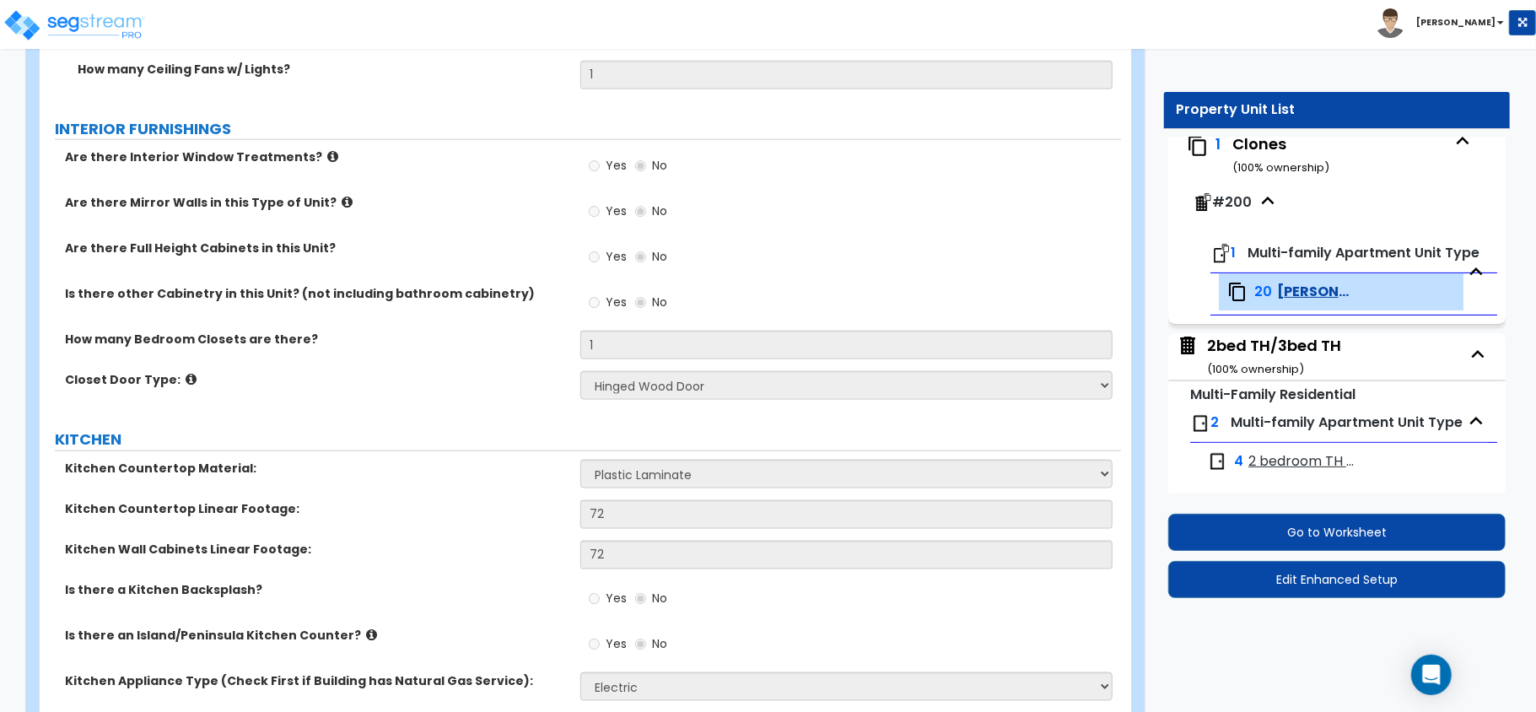
scroll to position [197, 0]
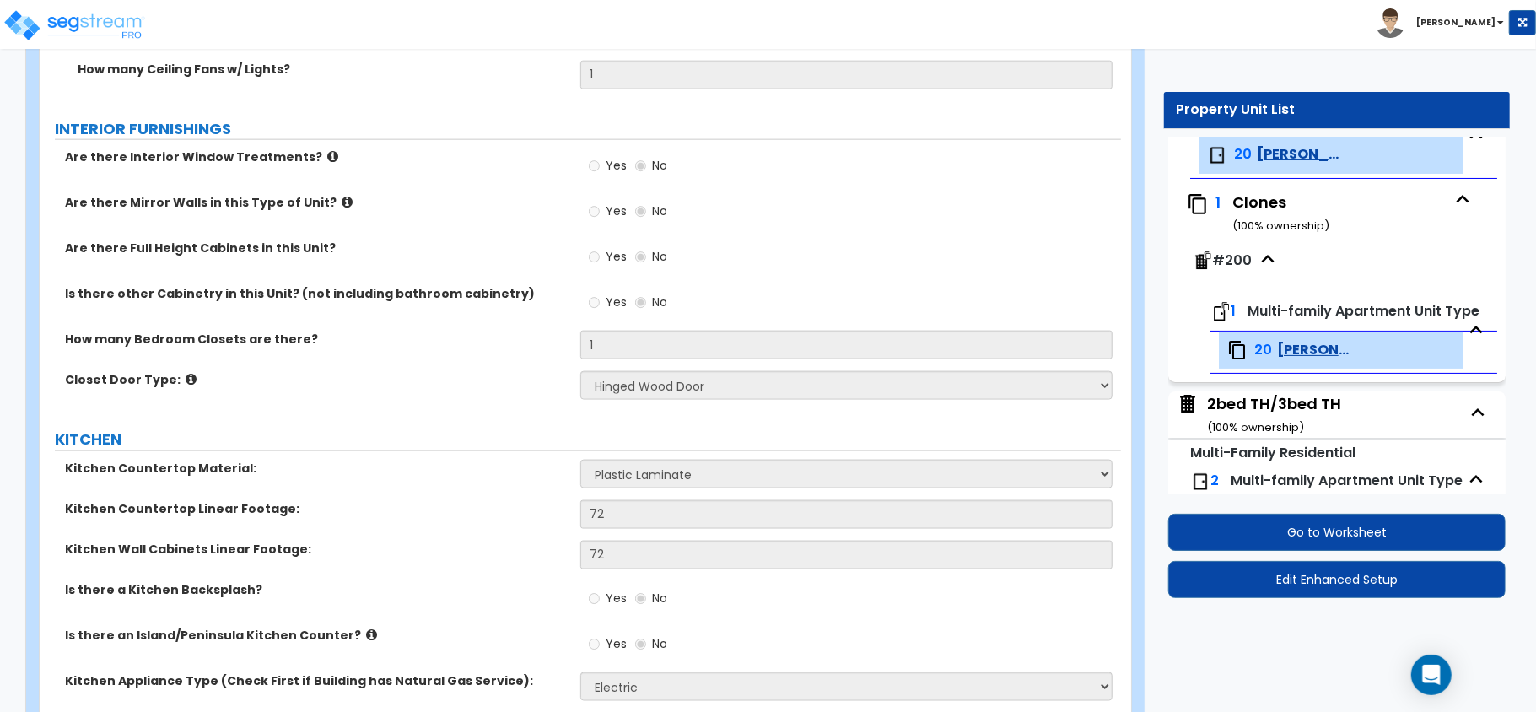
click at [1307, 417] on div "2bed TH/3bed TH ( 100 % ownership)" at bounding box center [1274, 414] width 134 height 43
select select "2"
select select "7"
select select "1"
select select "7"
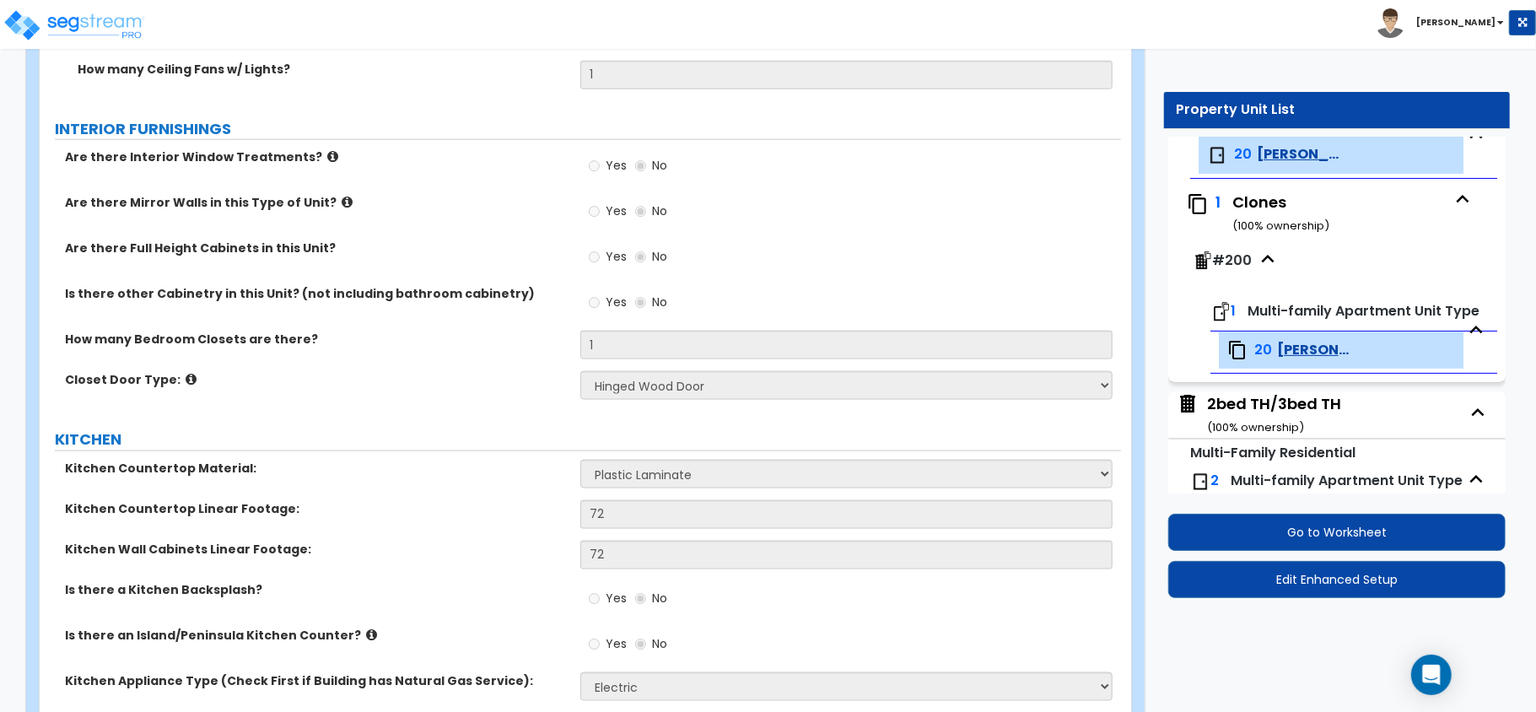
select select "1"
select select "2"
select select "1"
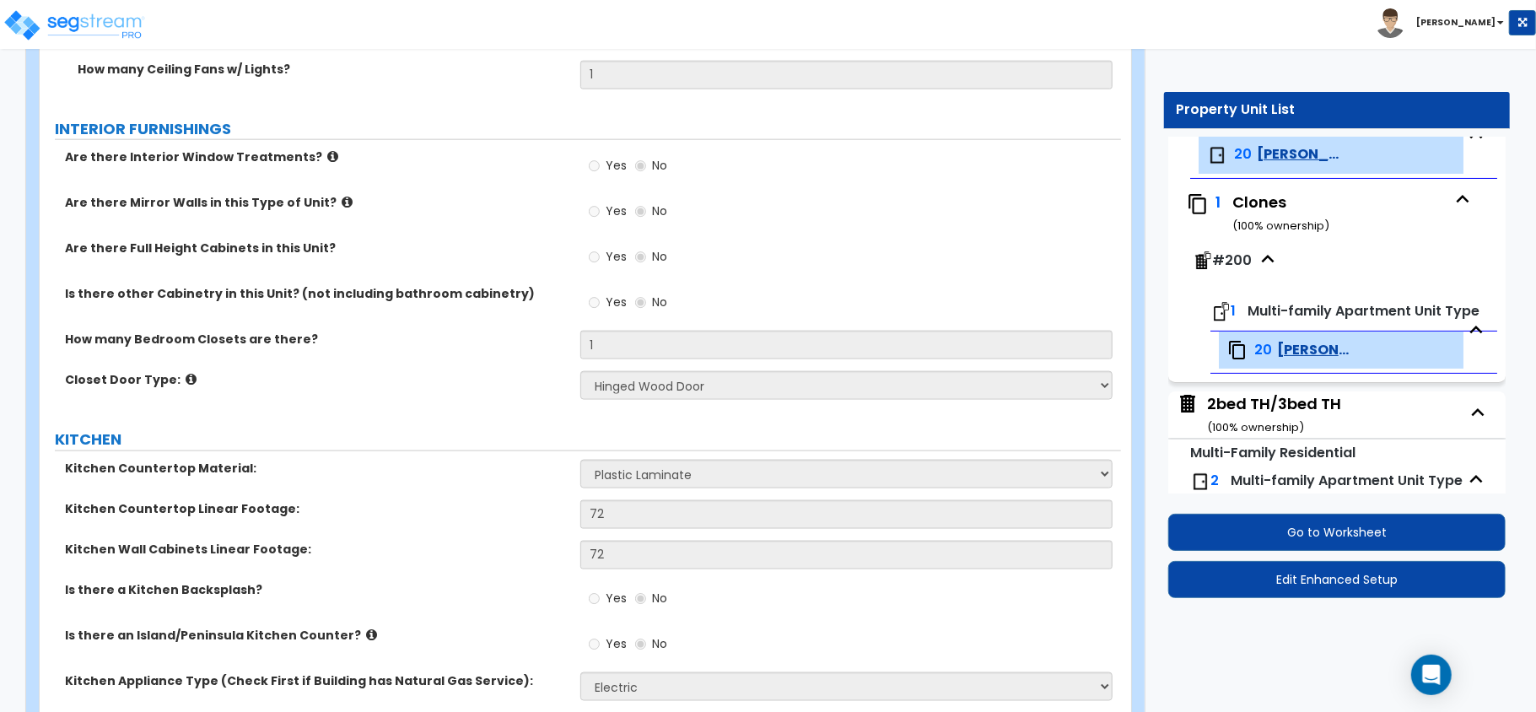
select select "3"
select select "1"
select select "3"
select select "2"
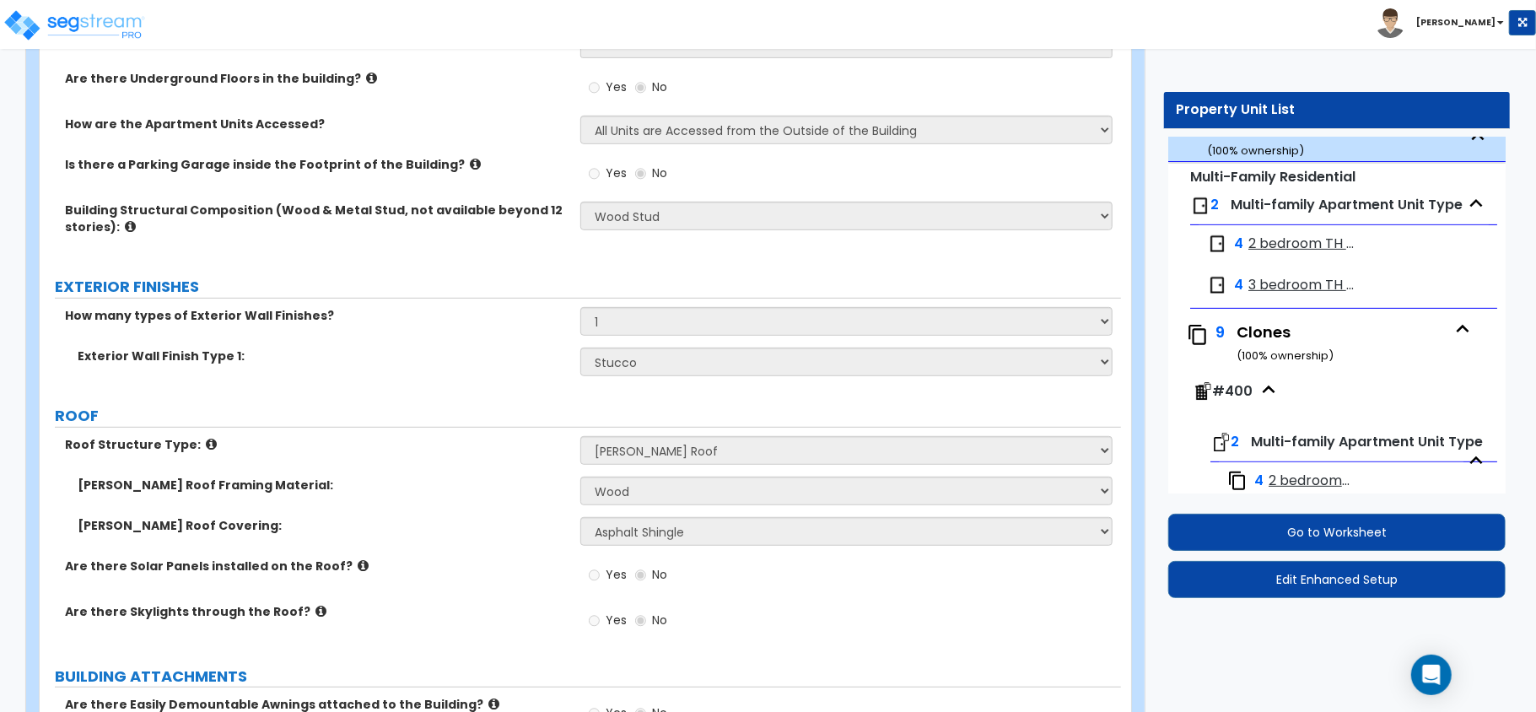
scroll to position [564, 0]
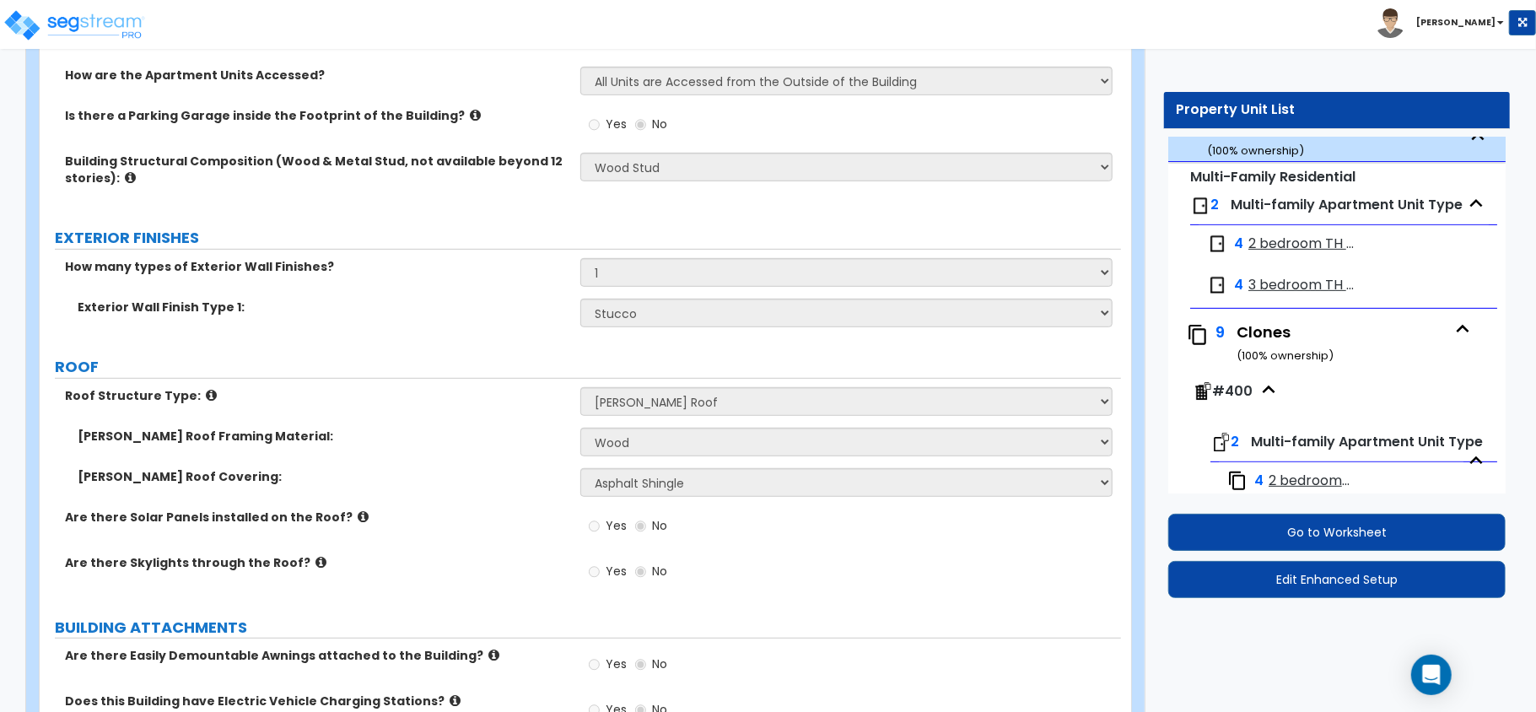
click at [1250, 214] on span "Multi-family Apartment Unit Type" at bounding box center [1347, 204] width 232 height 19
click at [1274, 254] on span "2 bedroom TH - [GEOGRAPHIC_DATA]" at bounding box center [1303, 244] width 109 height 19
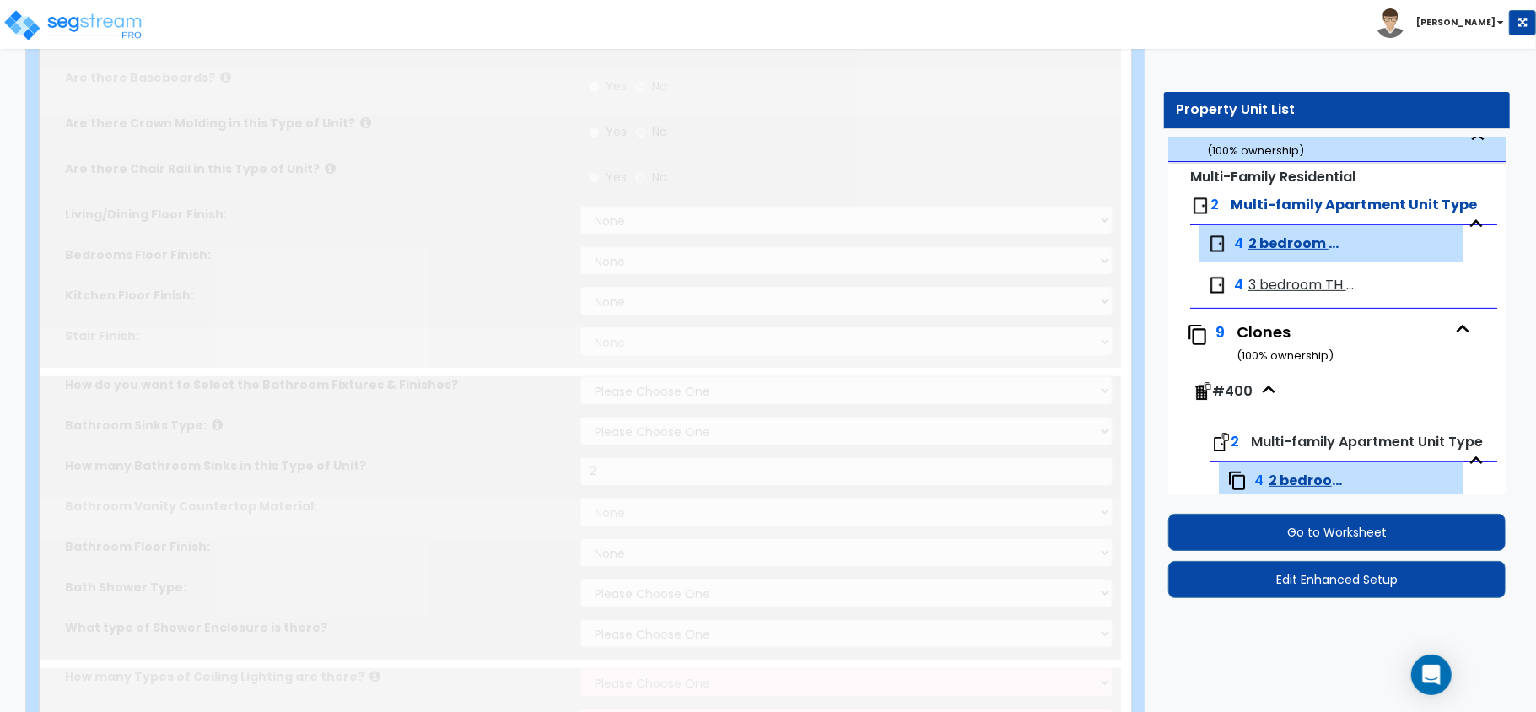
type input "1400"
type input "2"
radio input "true"
select select "5"
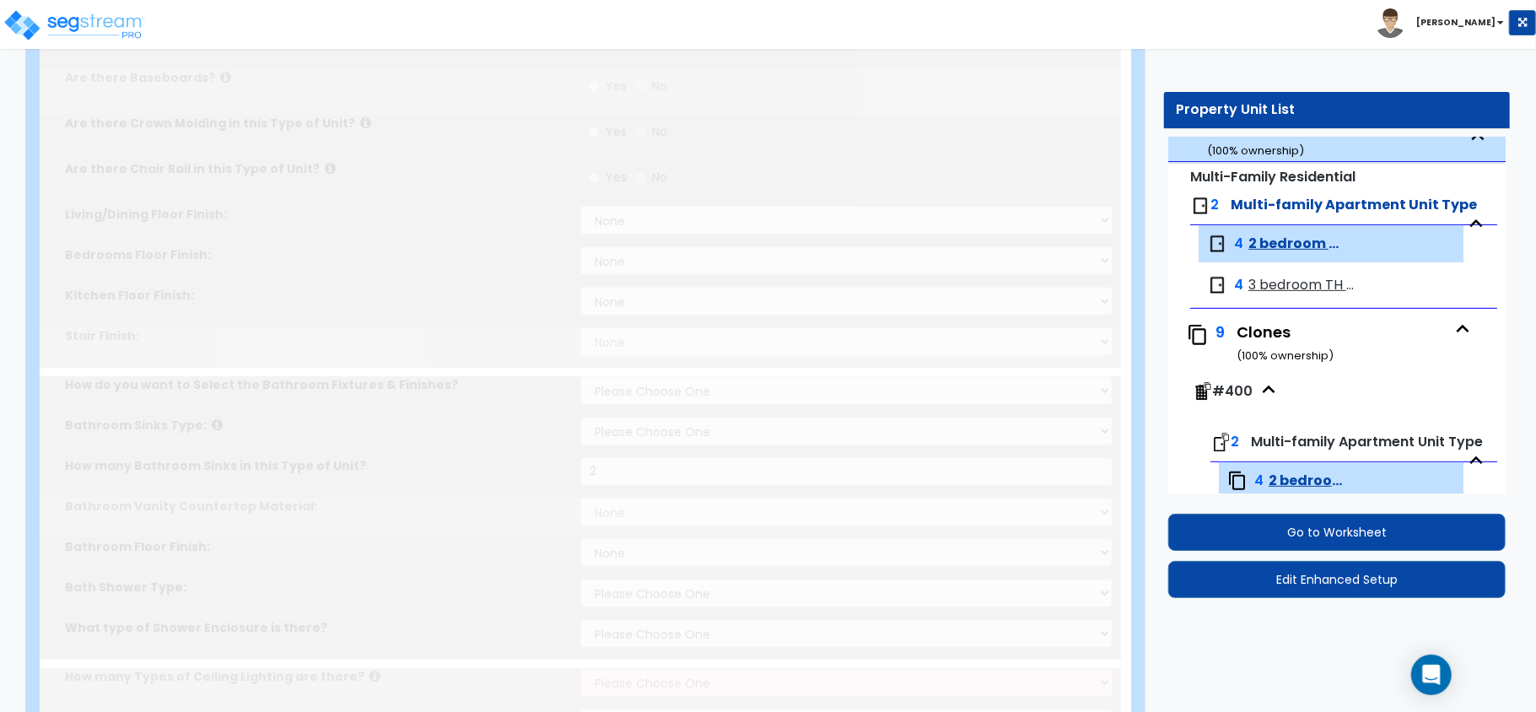
select select "5"
select select "1"
select select "3"
type input "2"
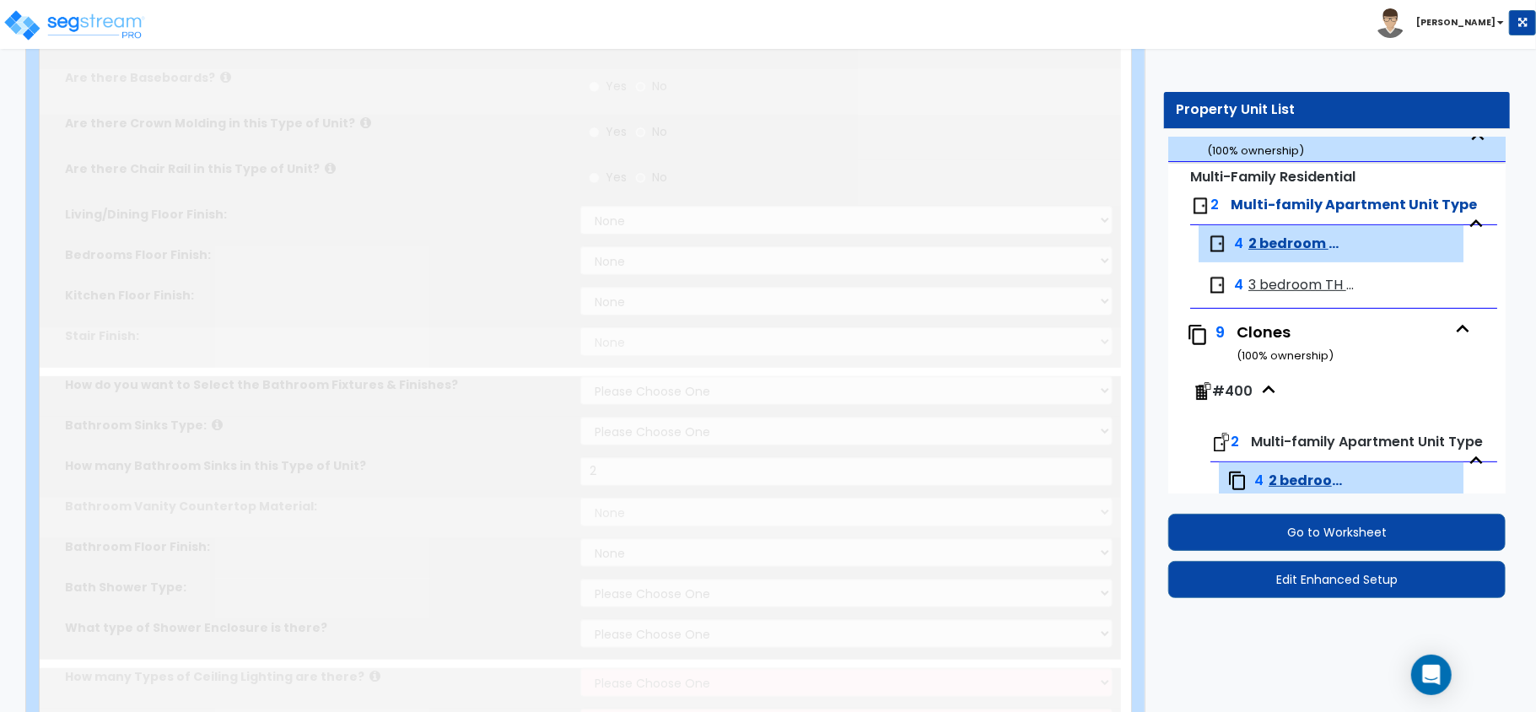
select select "1"
select select "2"
select select "1"
radio input "true"
type input "3"
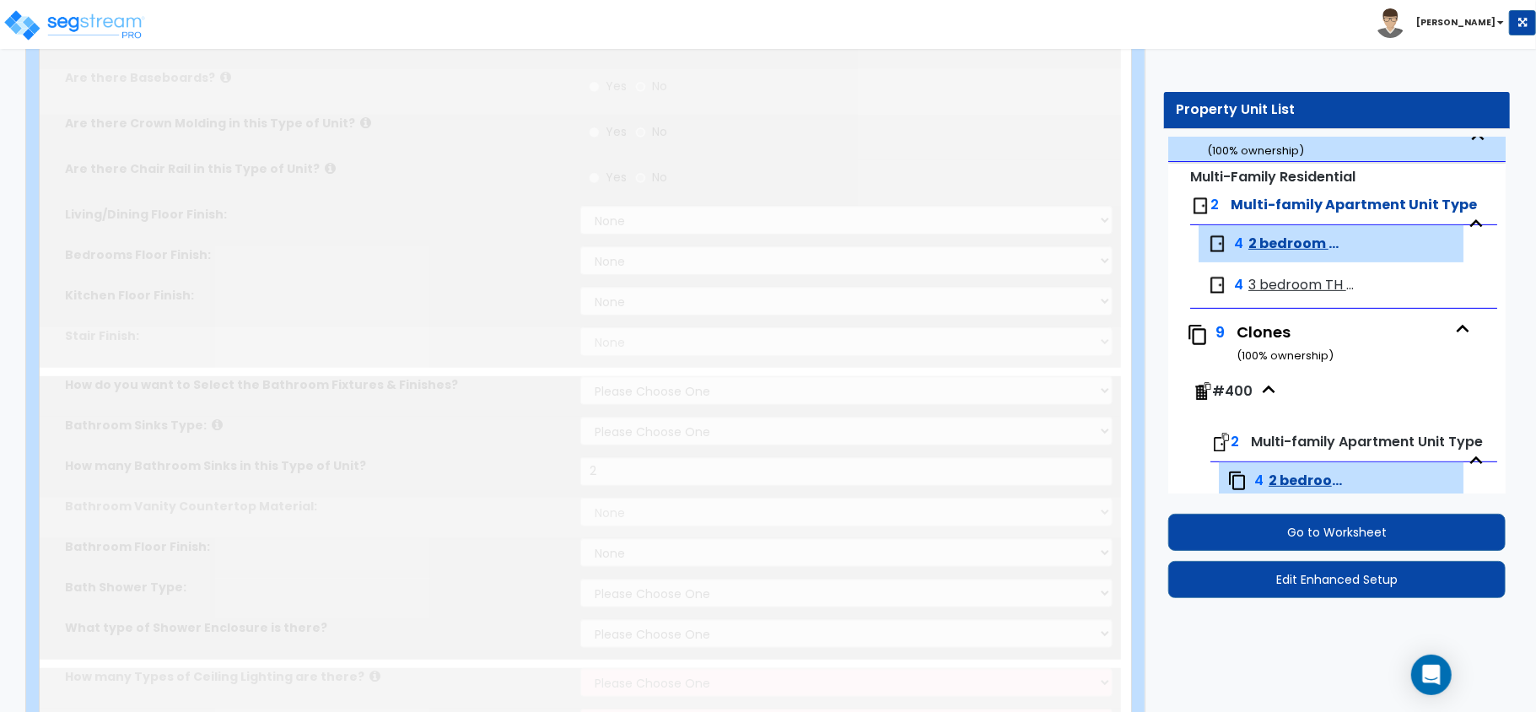
type input "2"
select select "4"
select select "1"
type input "96"
type input "144"
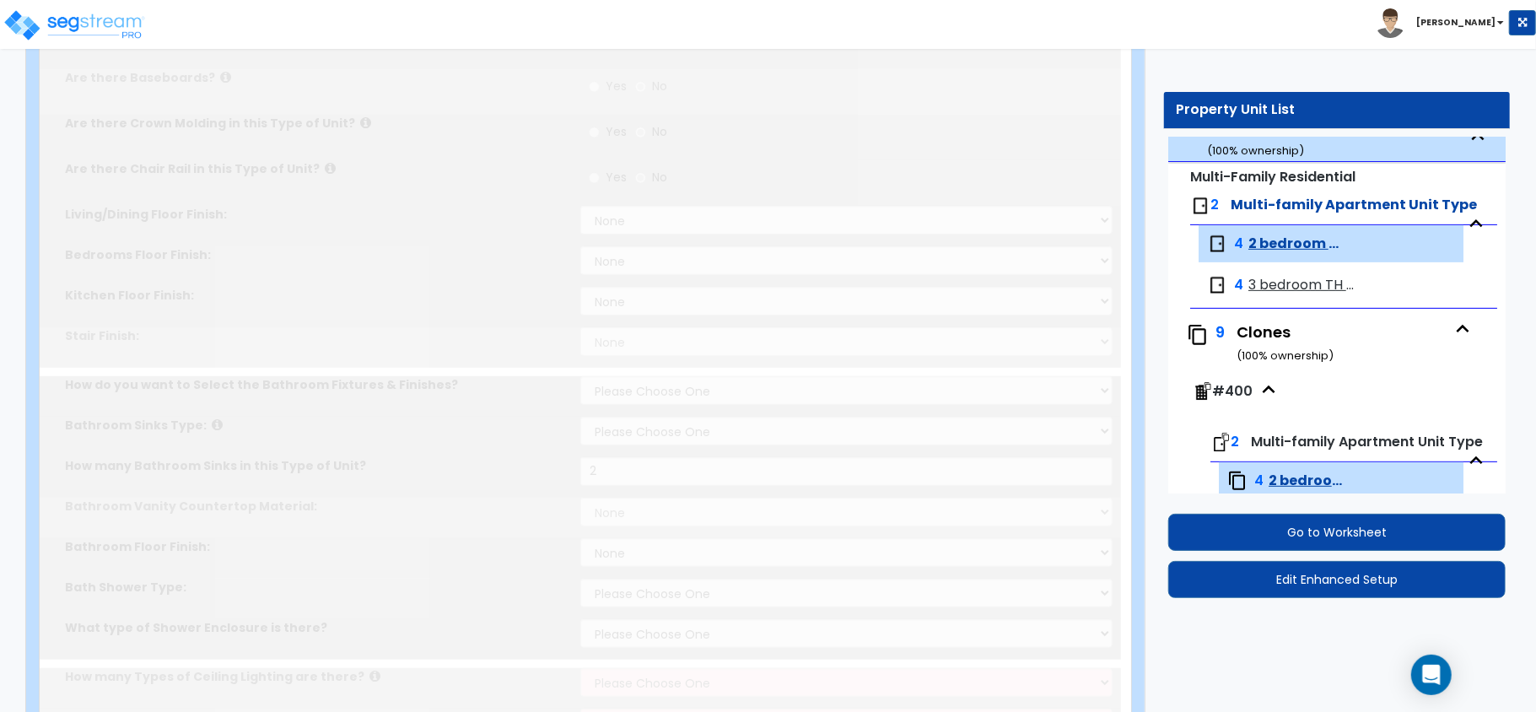
select select "2"
select select "1"
radio input "true"
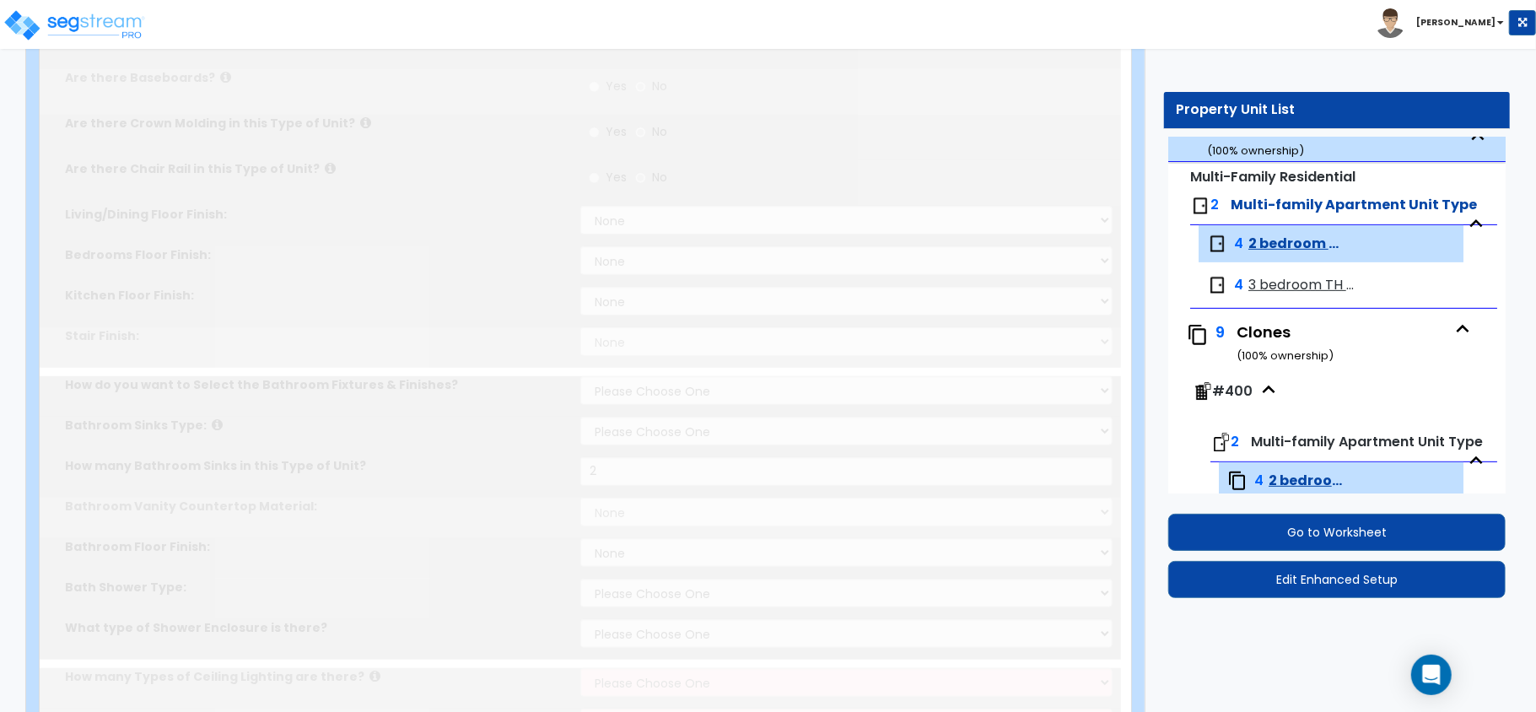
select select "1"
radio input "true"
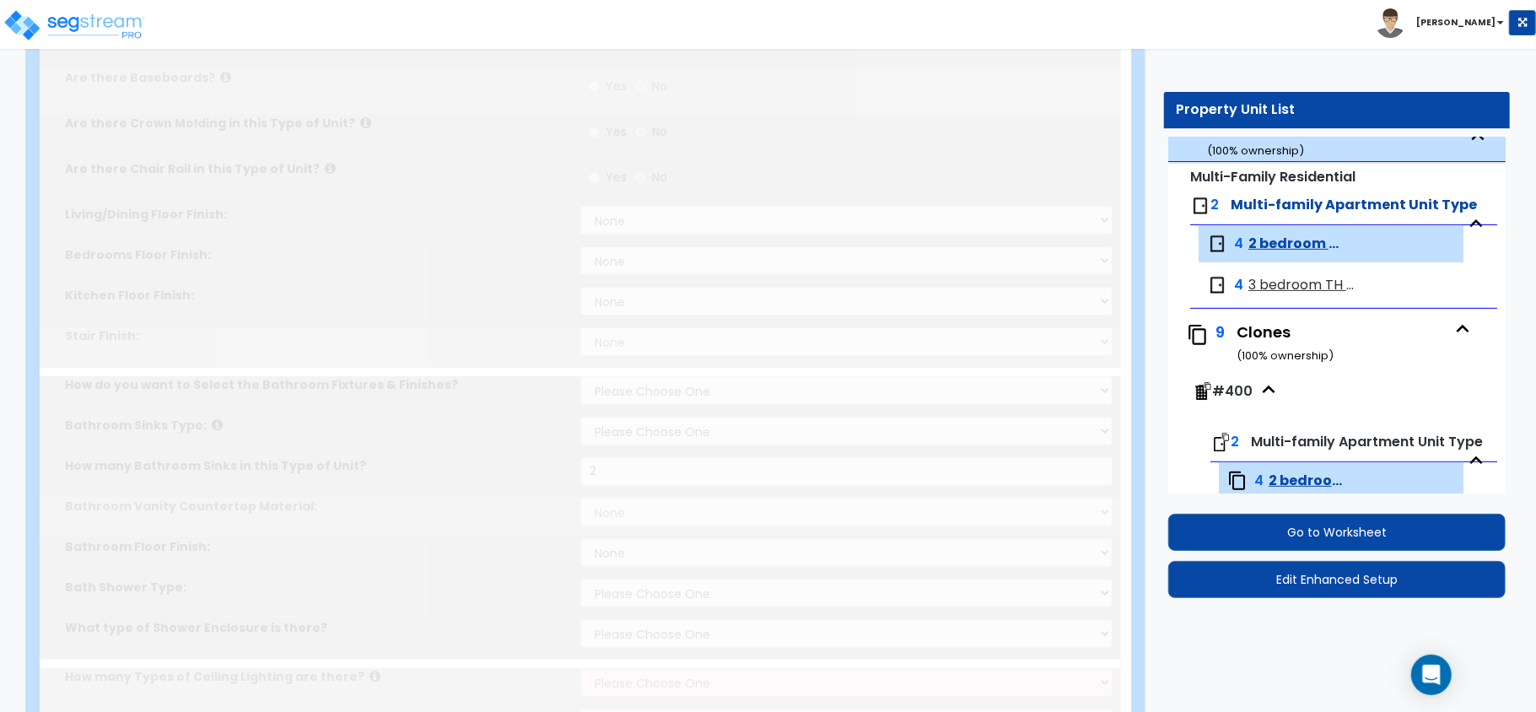
radio input "true"
select select "1"
type input "48"
select select "1"
radio input "true"
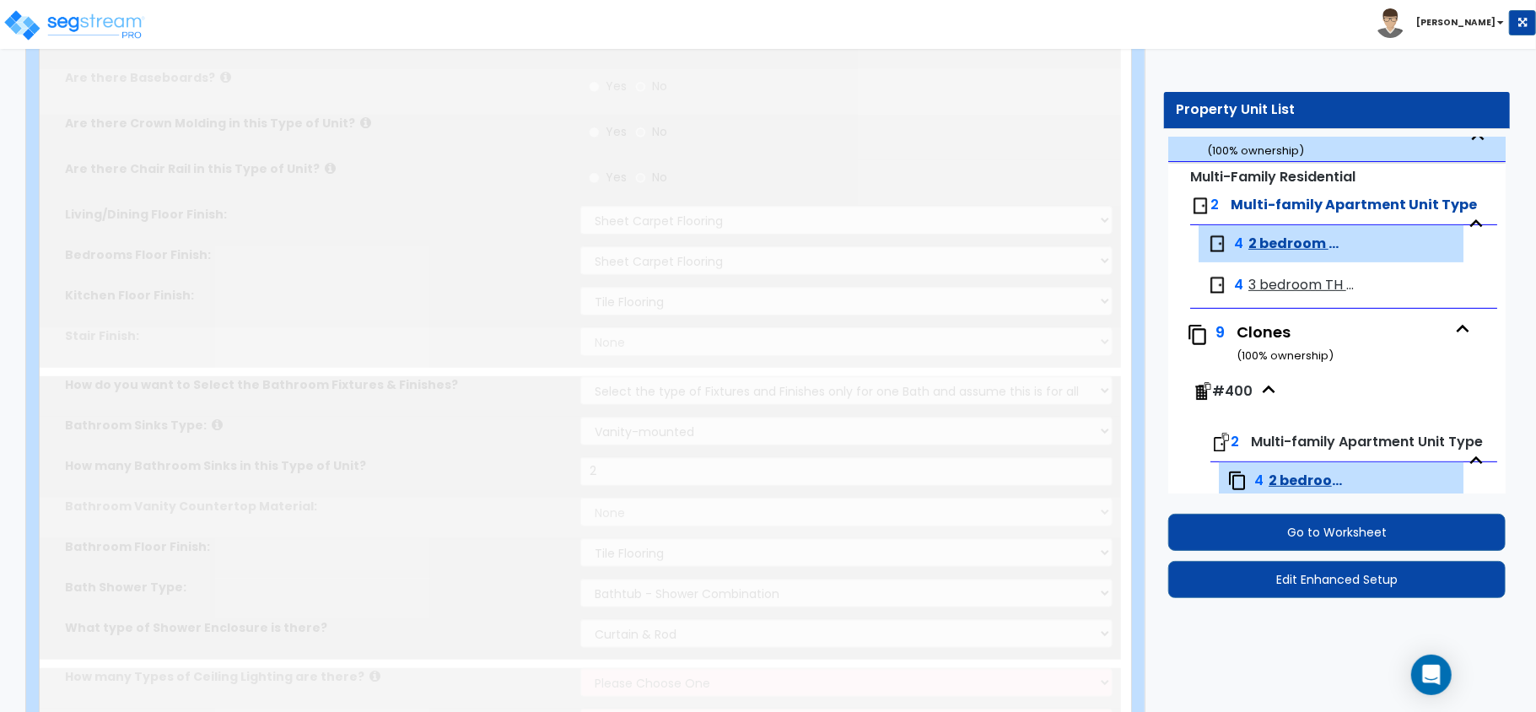
select select "1"
type input "2"
type input "100"
select select "1"
select select "2"
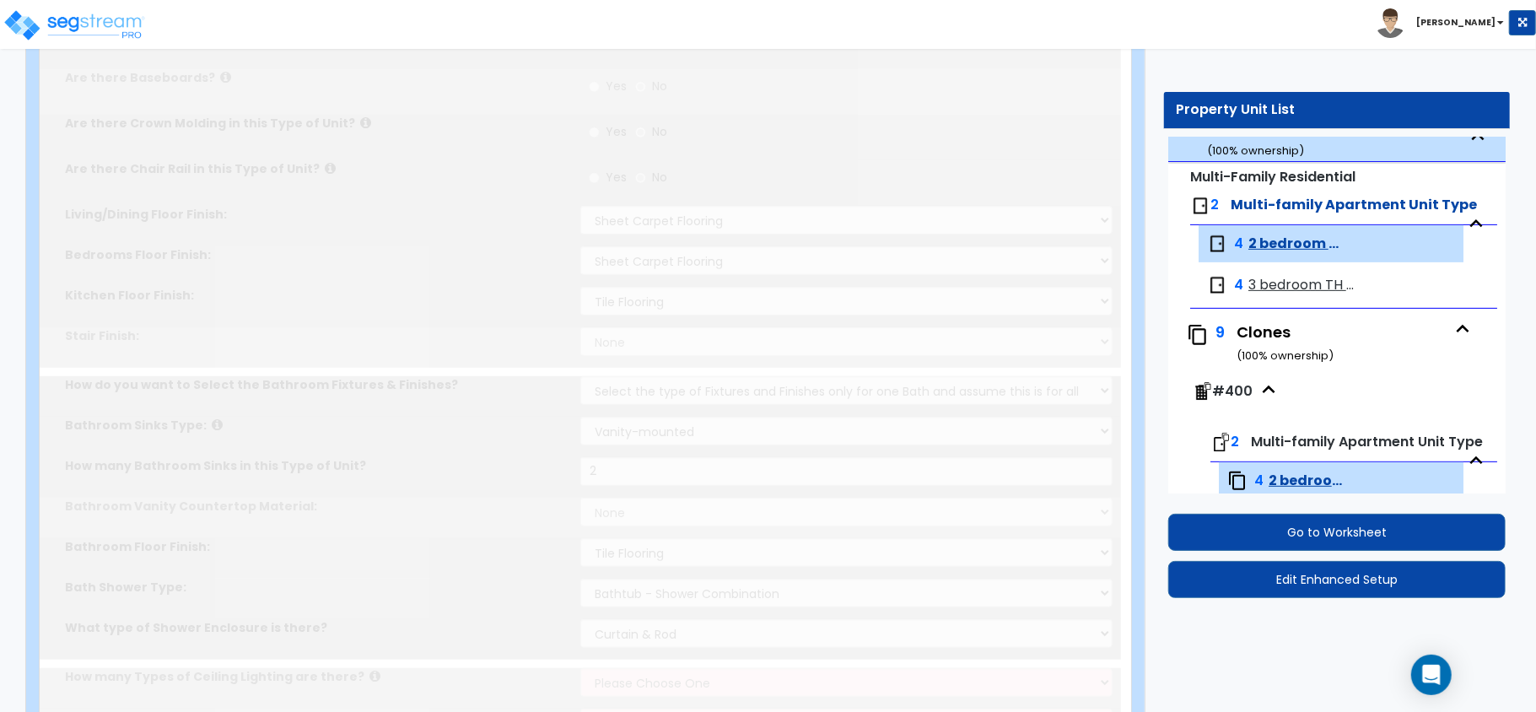
select select "5"
select select "2"
select select "1"
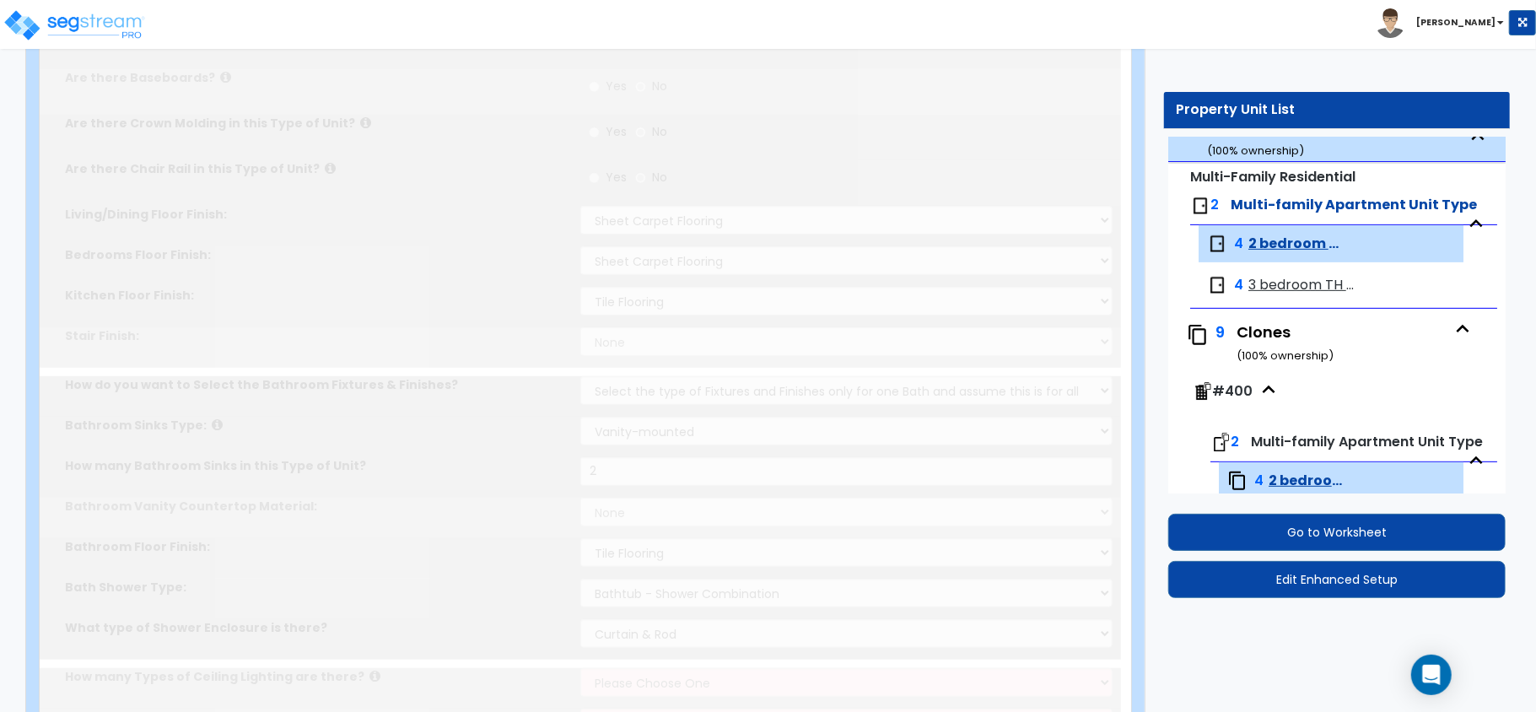
select select "2"
radio input "true"
type input "1"
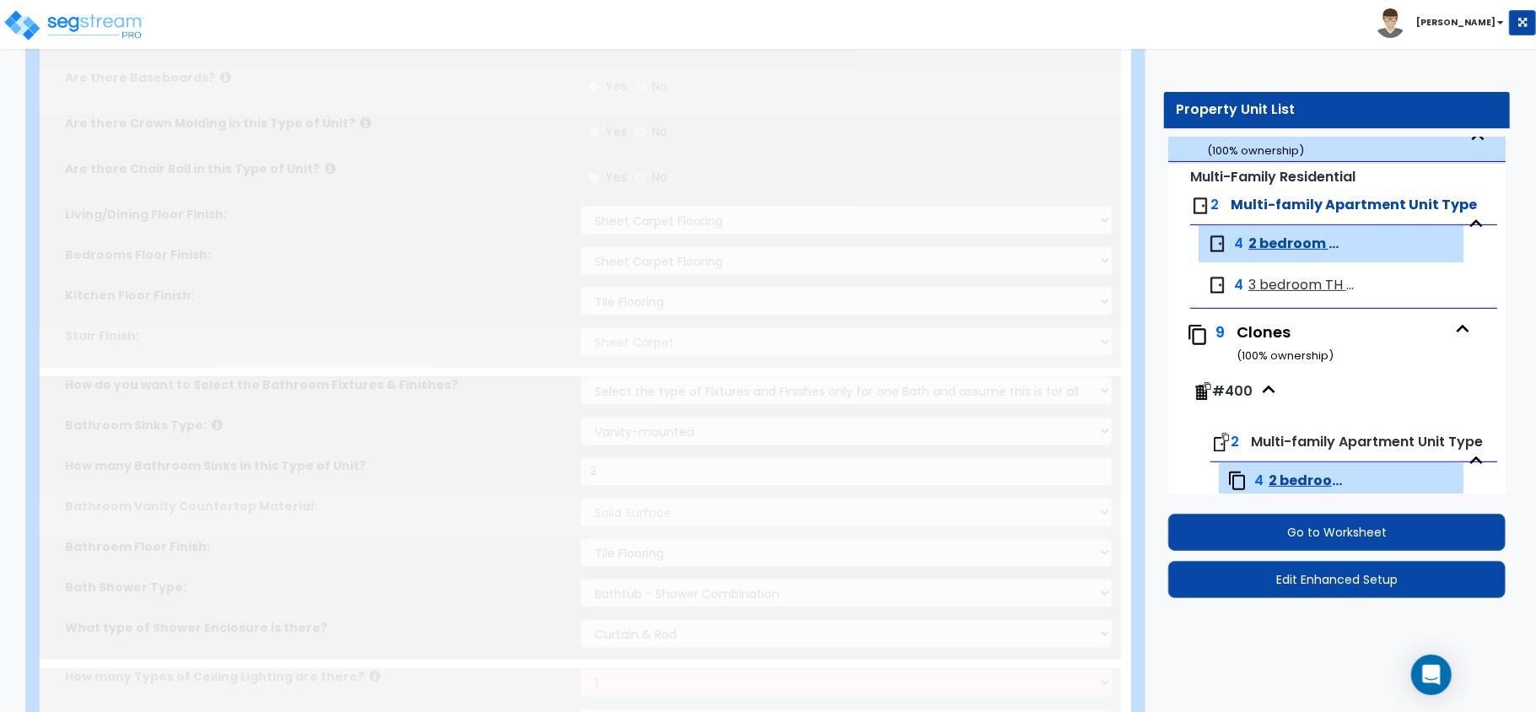
select select "3"
select select "1"
select select "2"
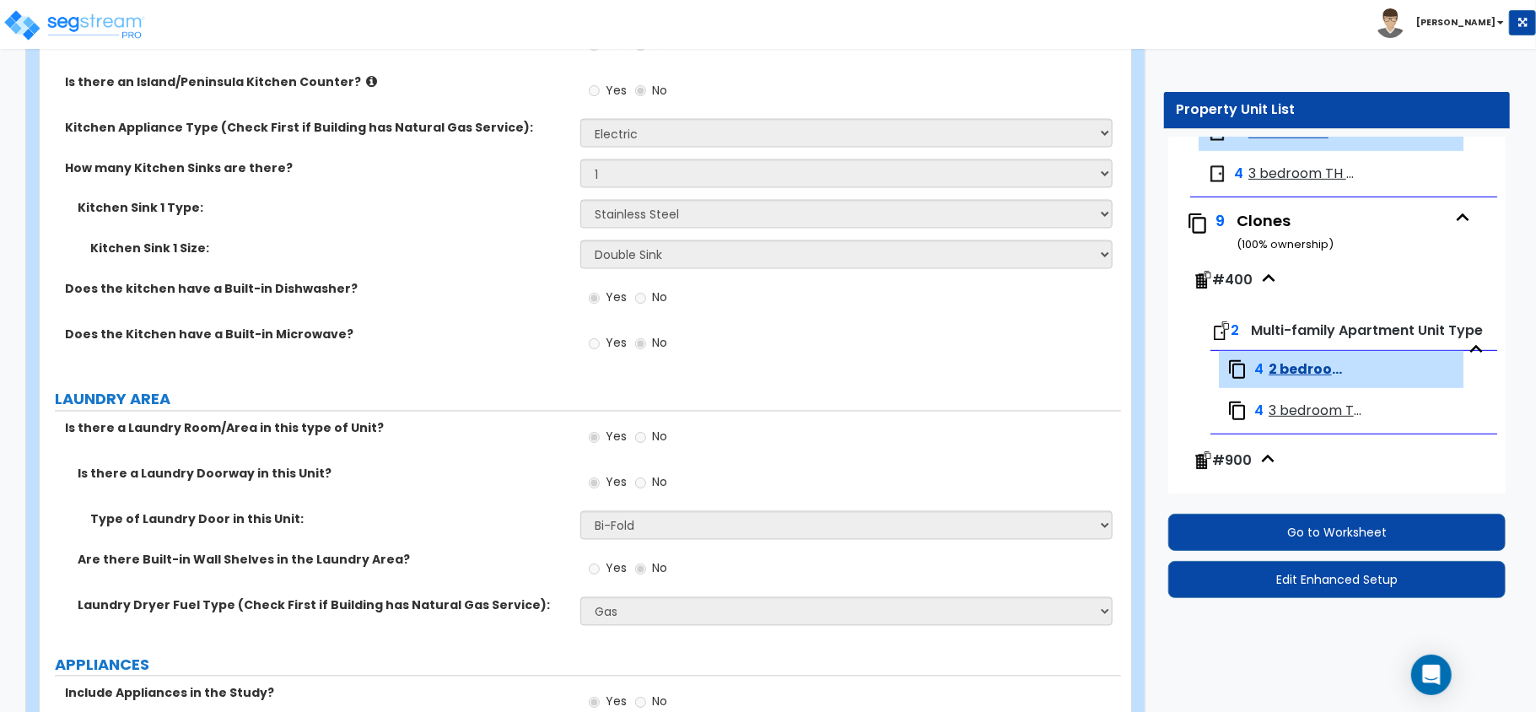
scroll to position [1718, 0]
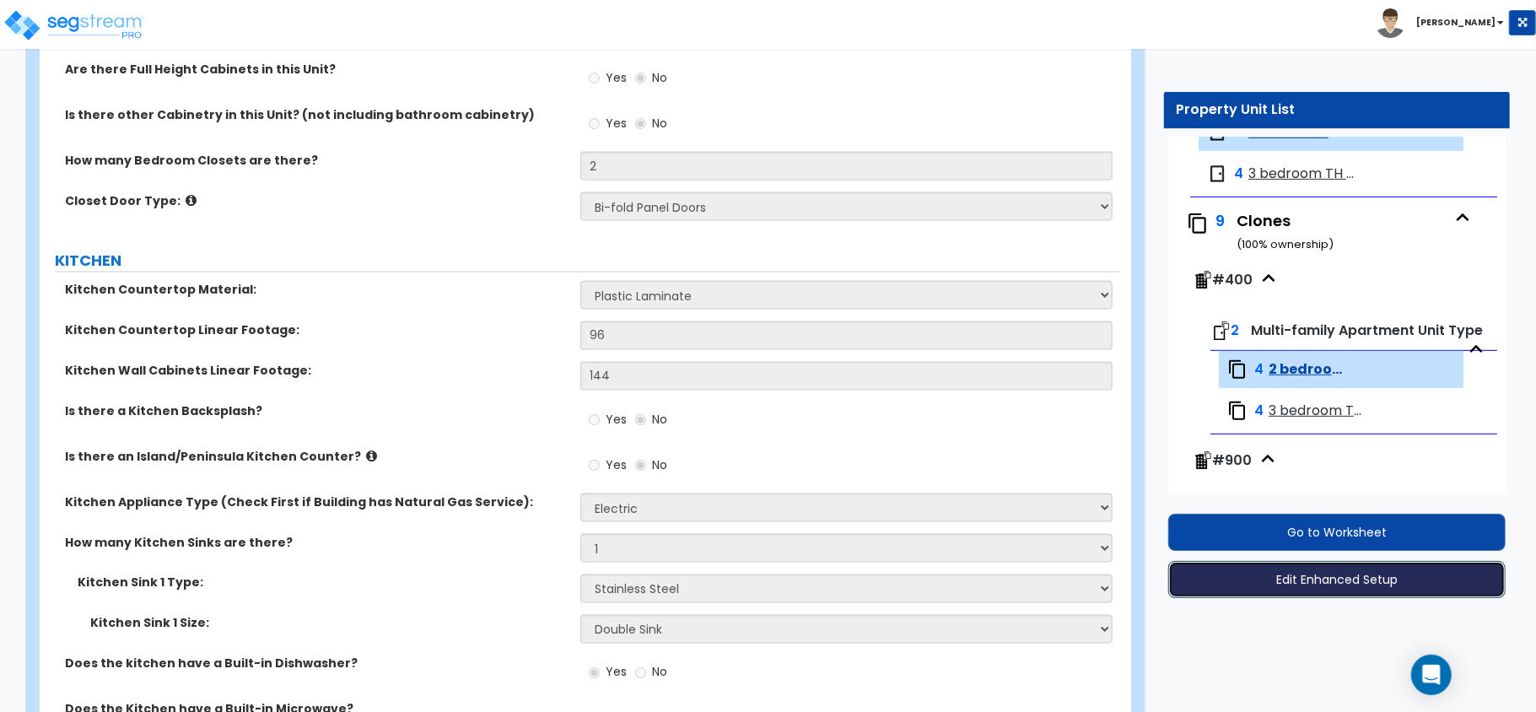
click at [1276, 581] on button "Edit Enhanced Setup" at bounding box center [1336, 579] width 337 height 37
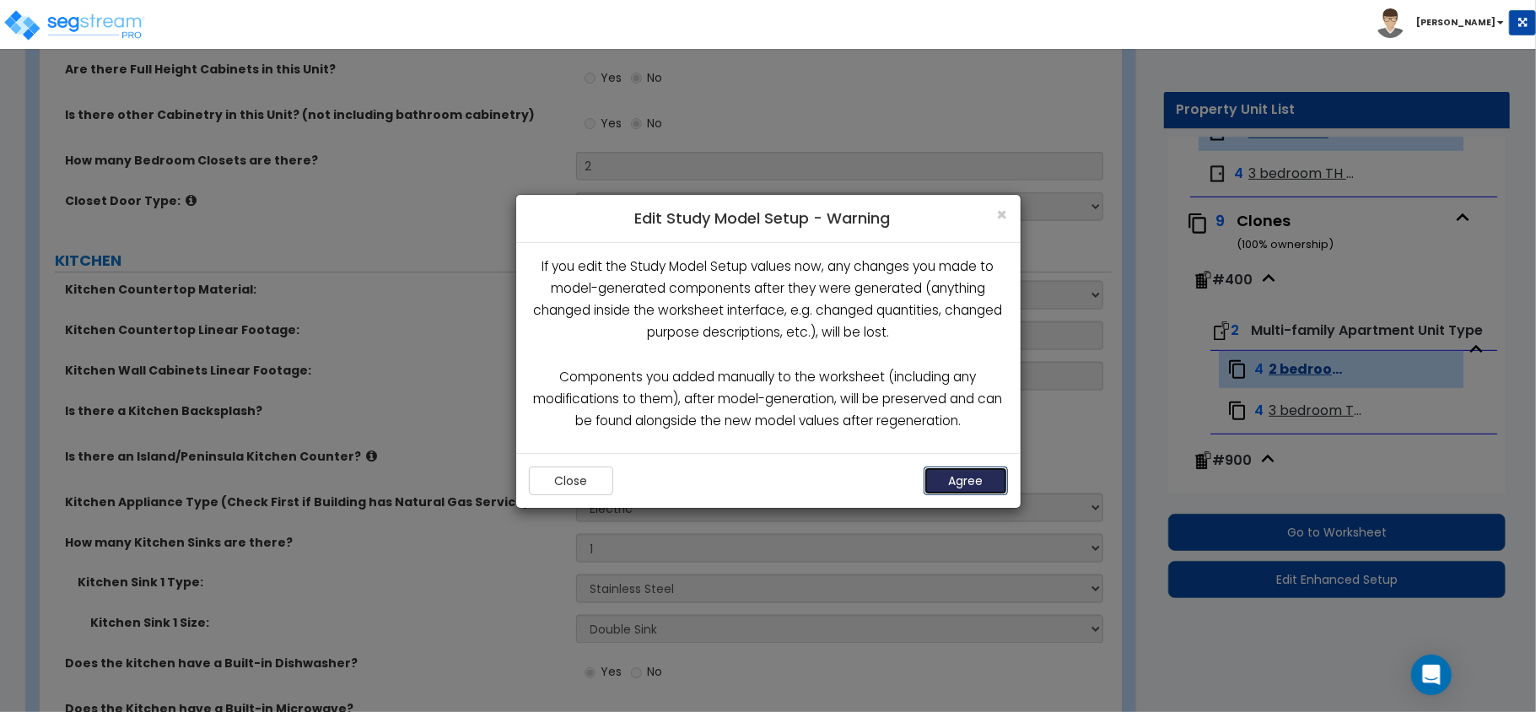
click at [972, 477] on button "Agree" at bounding box center [966, 481] width 84 height 29
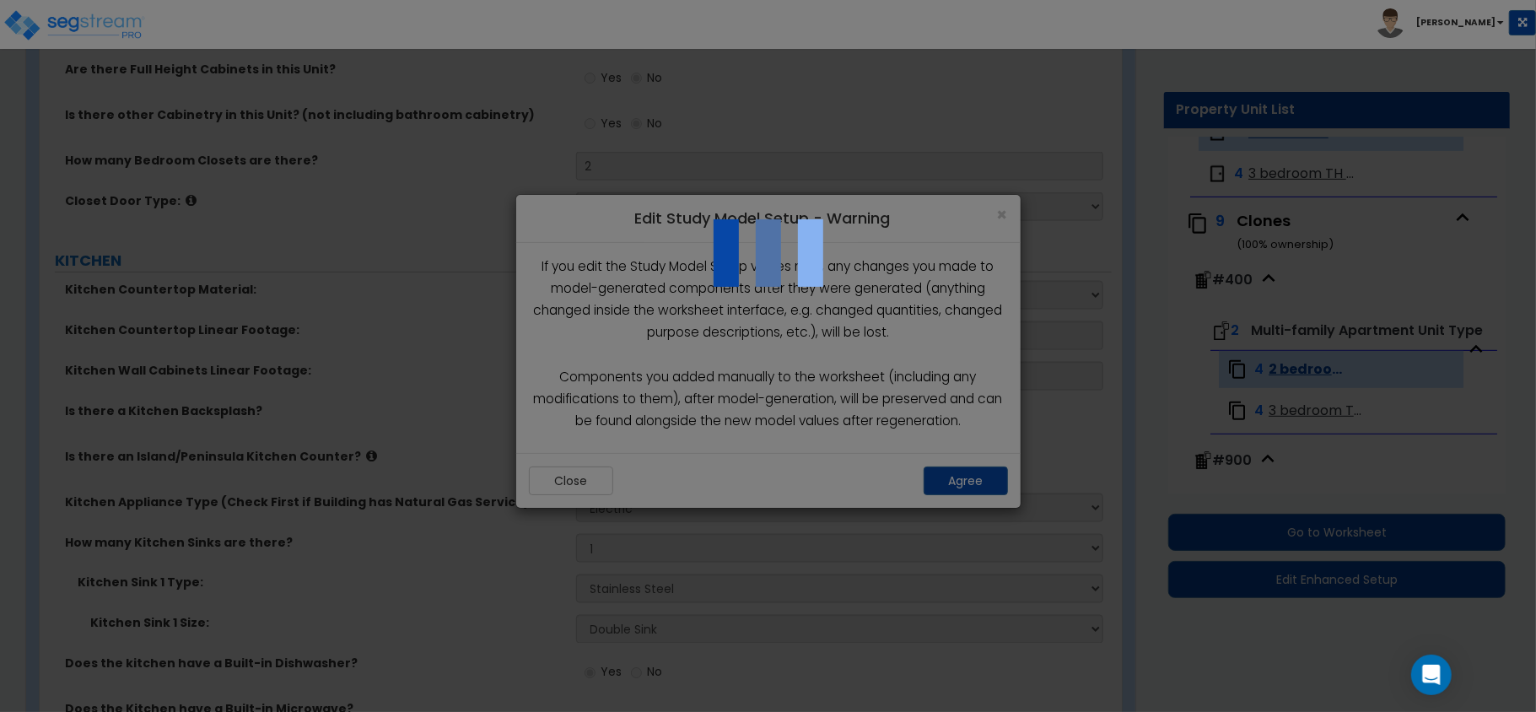
click at [1104, 443] on div at bounding box center [768, 356] width 1536 height 712
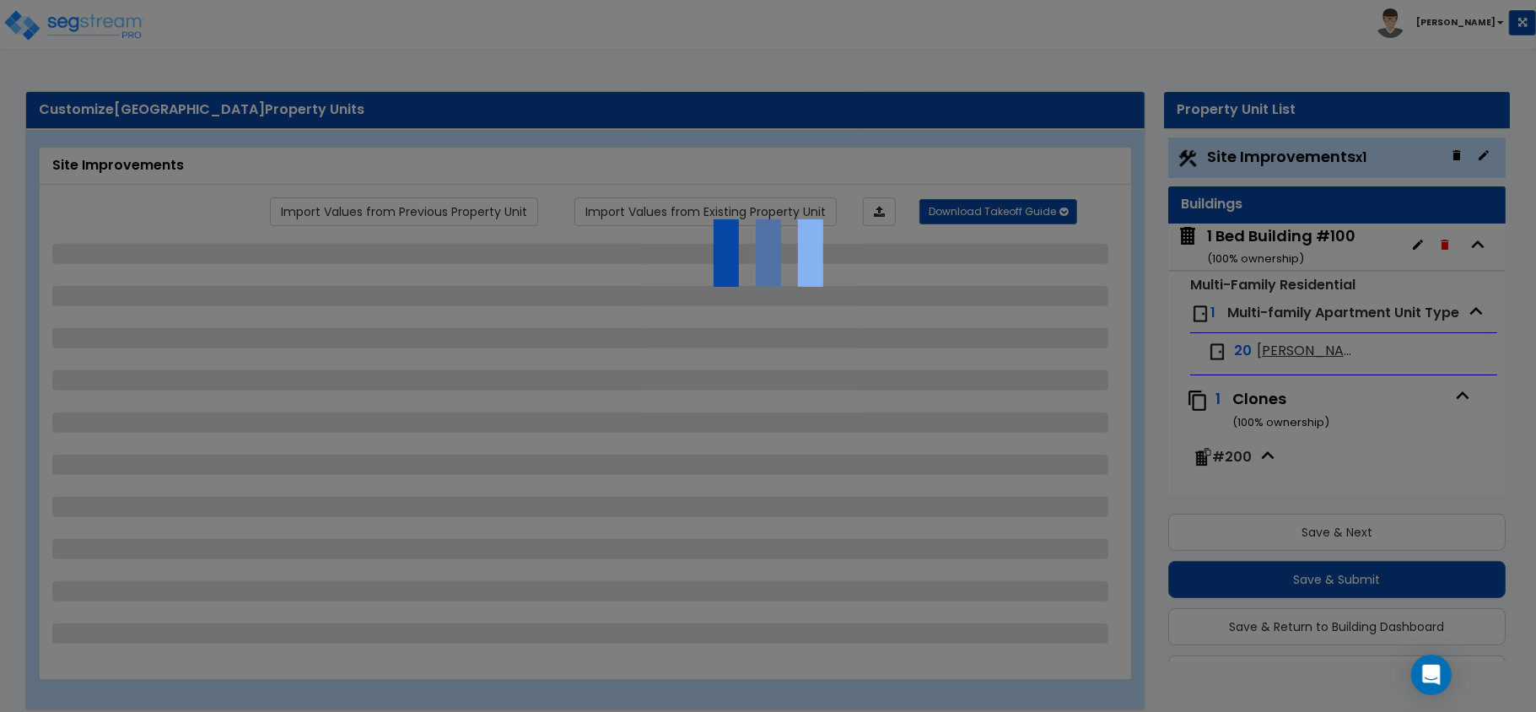
scroll to position [2, 0]
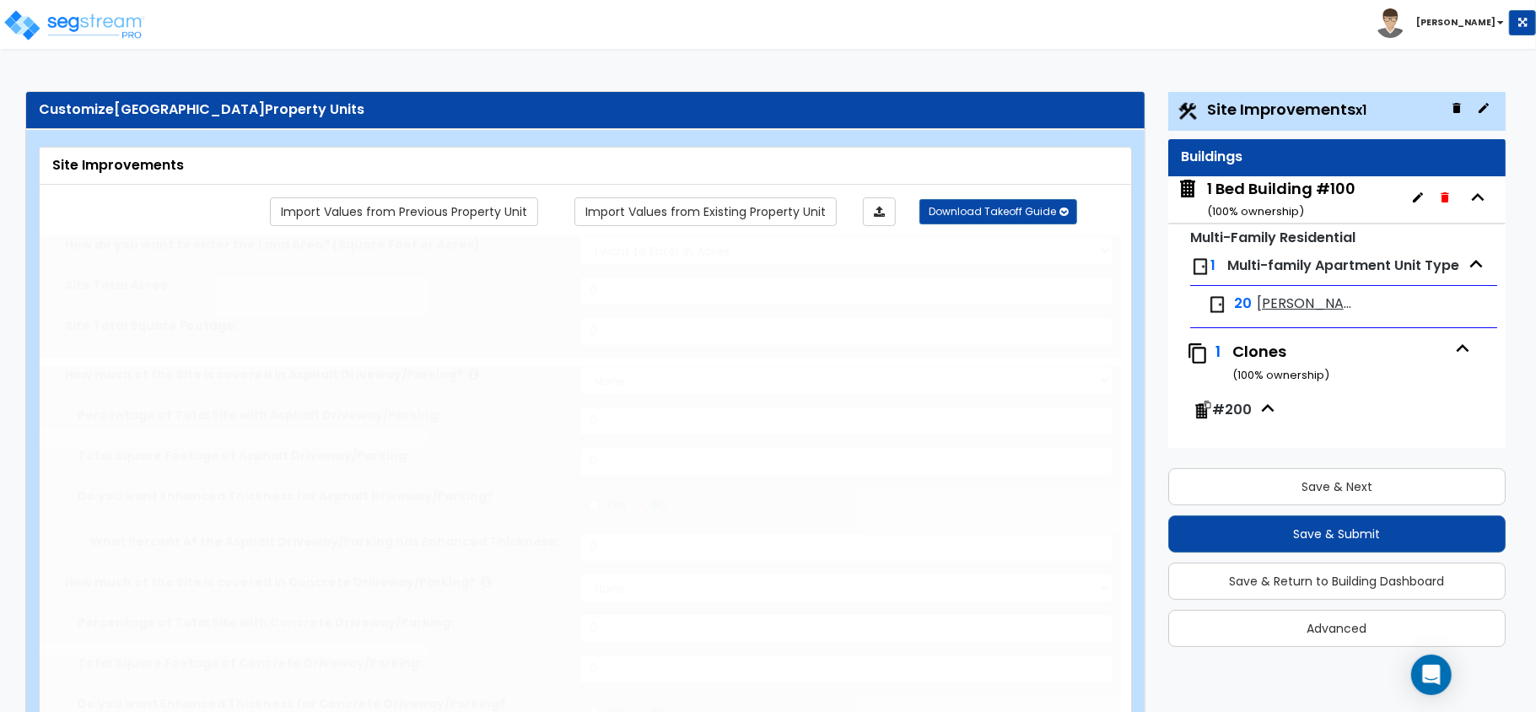
type input "14.58"
select select "1"
type input "40"
radio input "true"
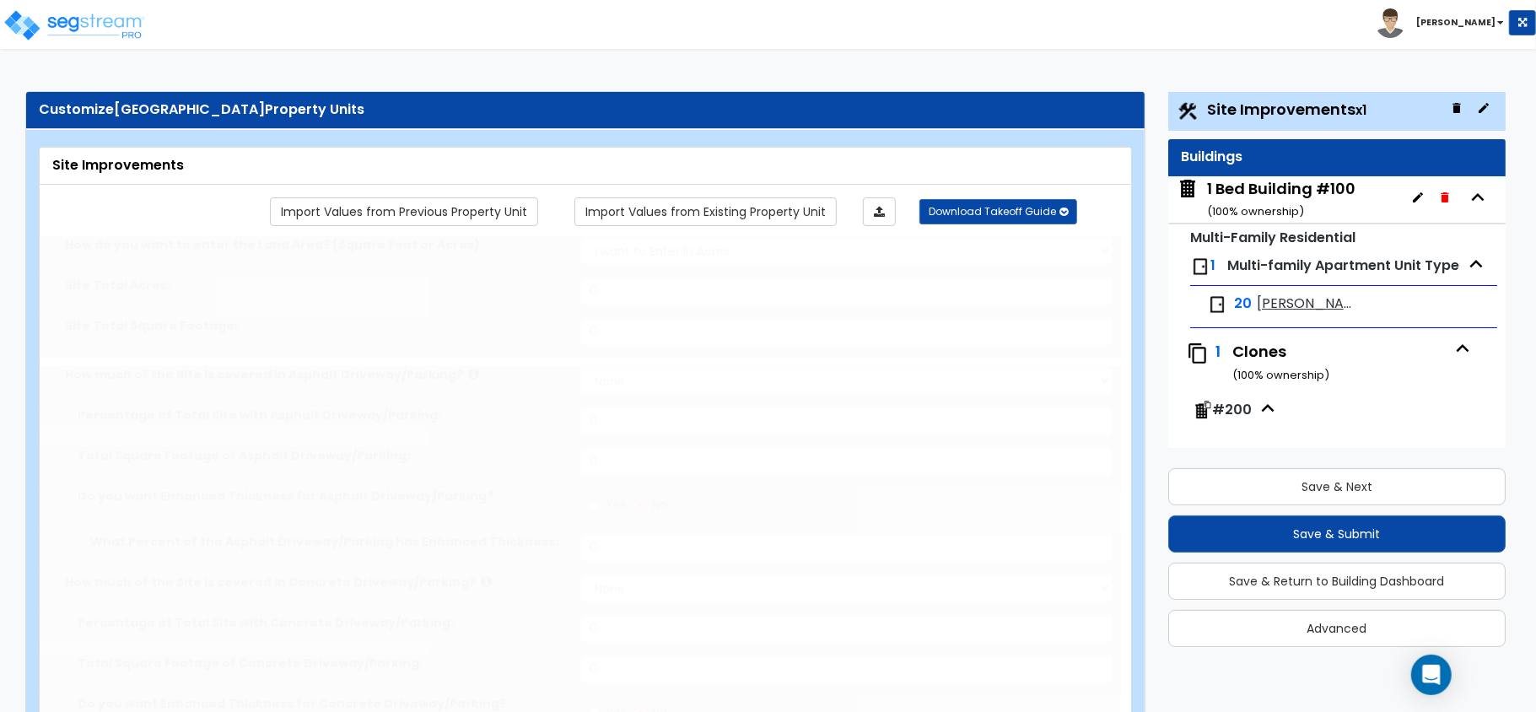
radio input "true"
select select "5"
type input "200"
radio input "true"
type input "50"
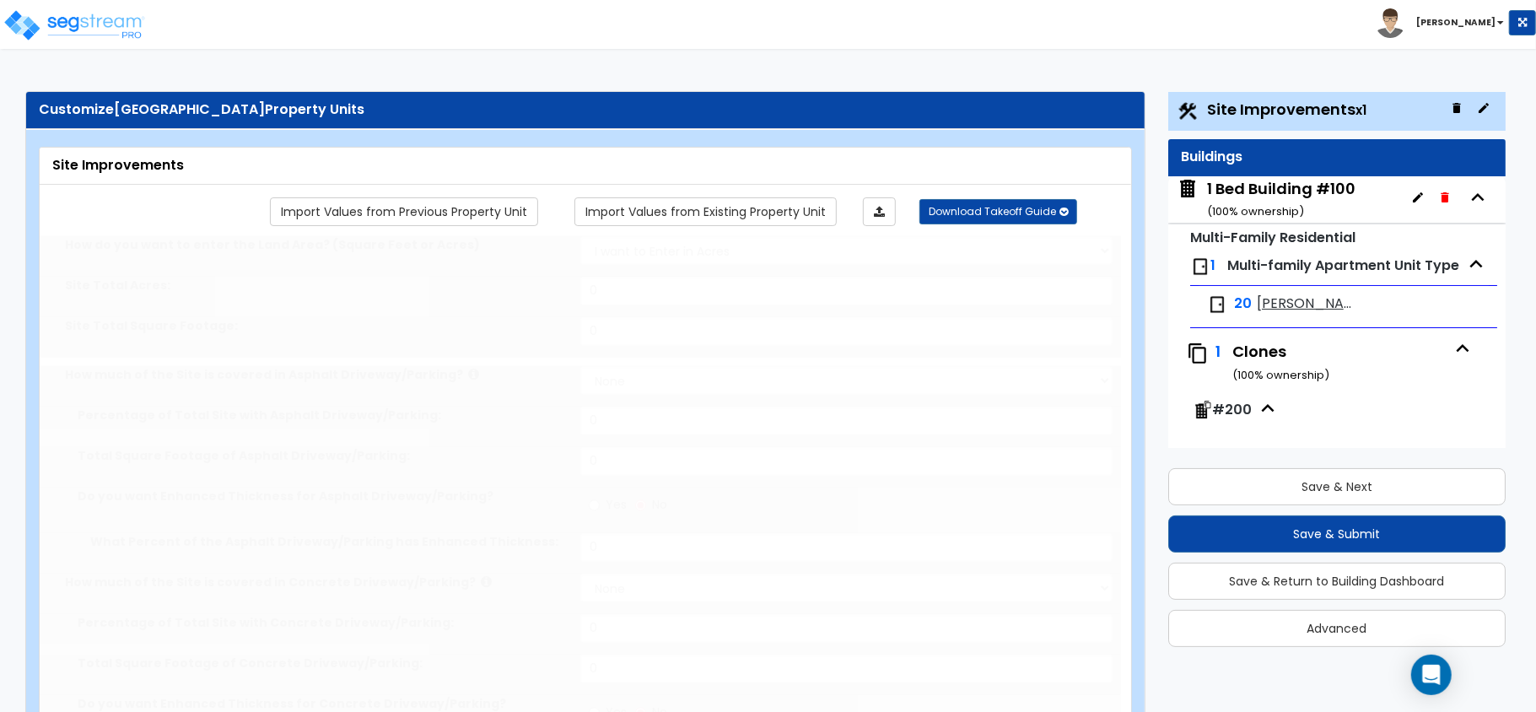
radio input "true"
select select "2"
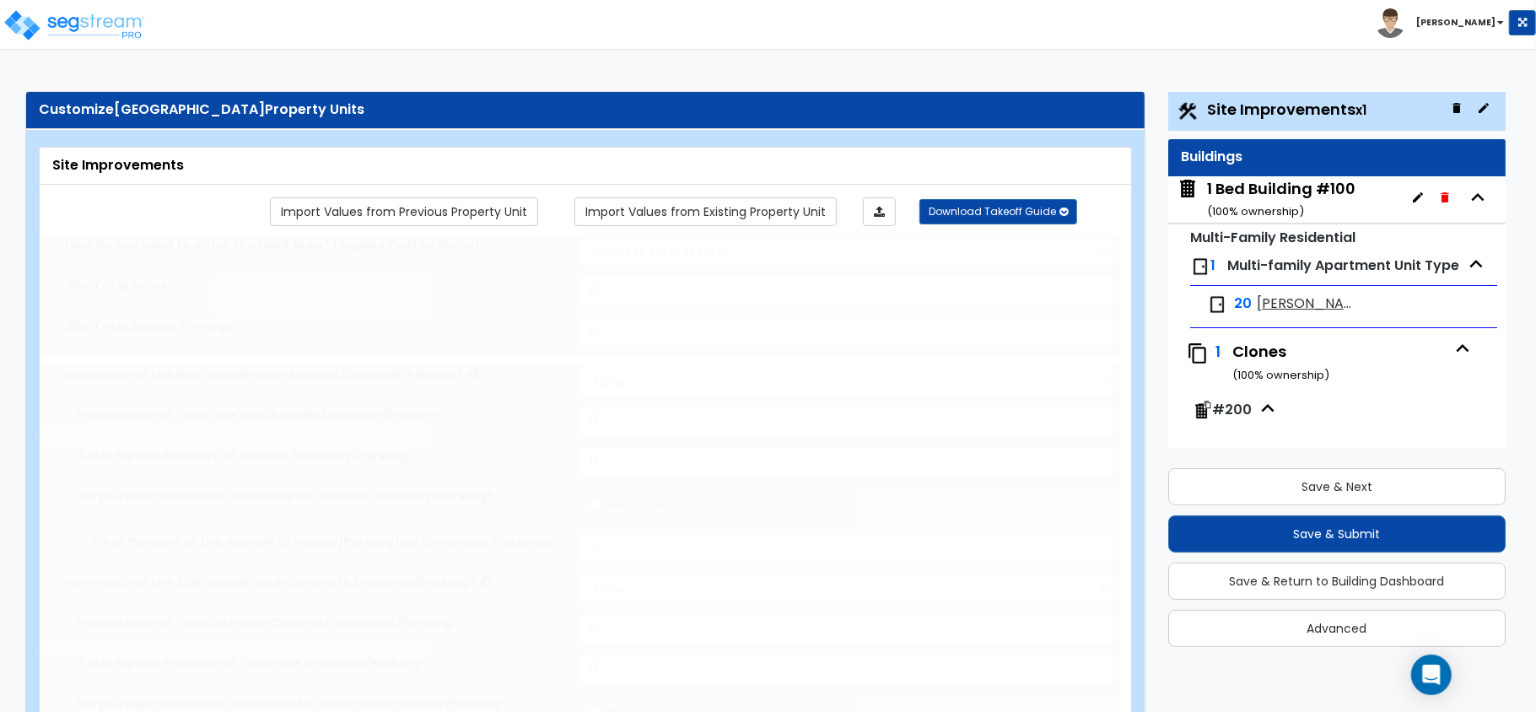
radio input "true"
type input "2"
select select "1"
type input "5"
radio input "true"
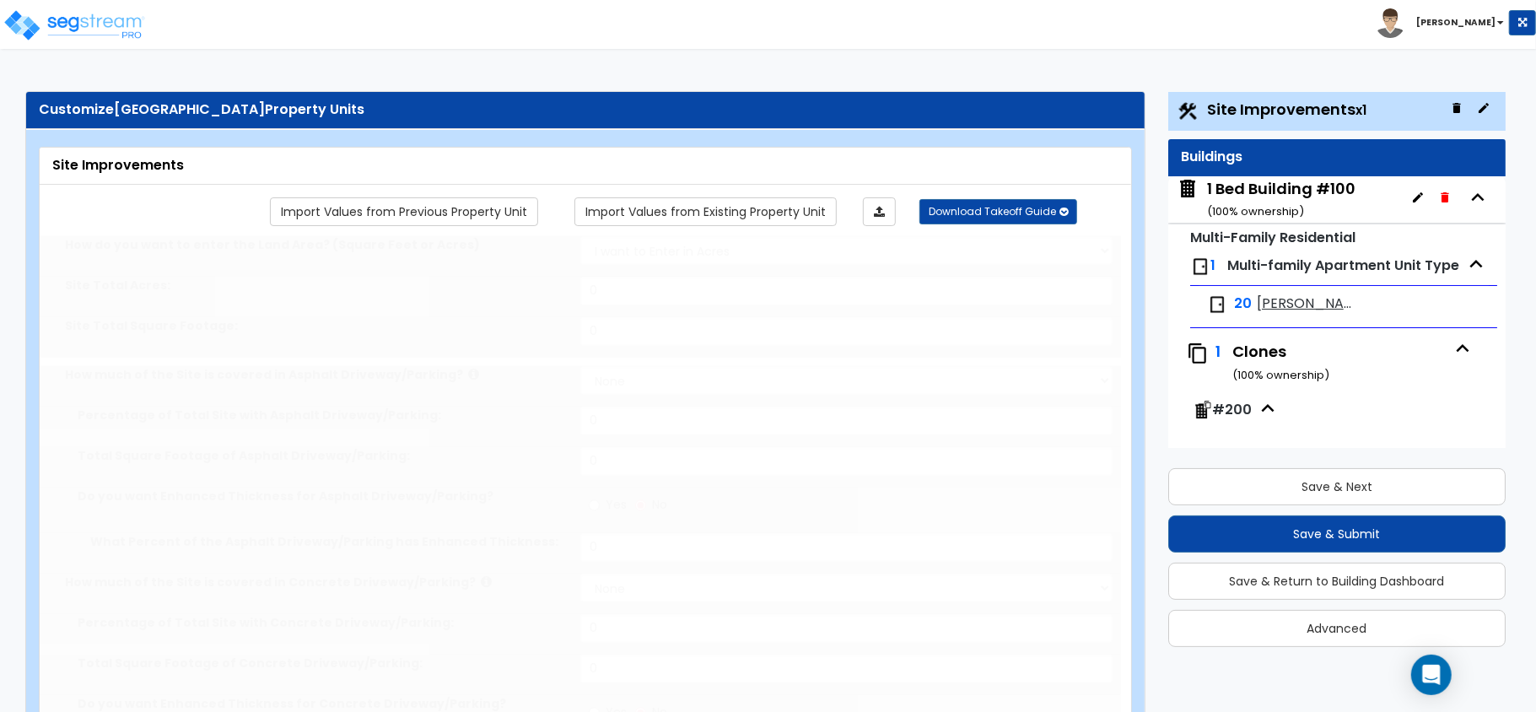
select select "1"
radio input "true"
select select "1"
select select "2"
type input "1"
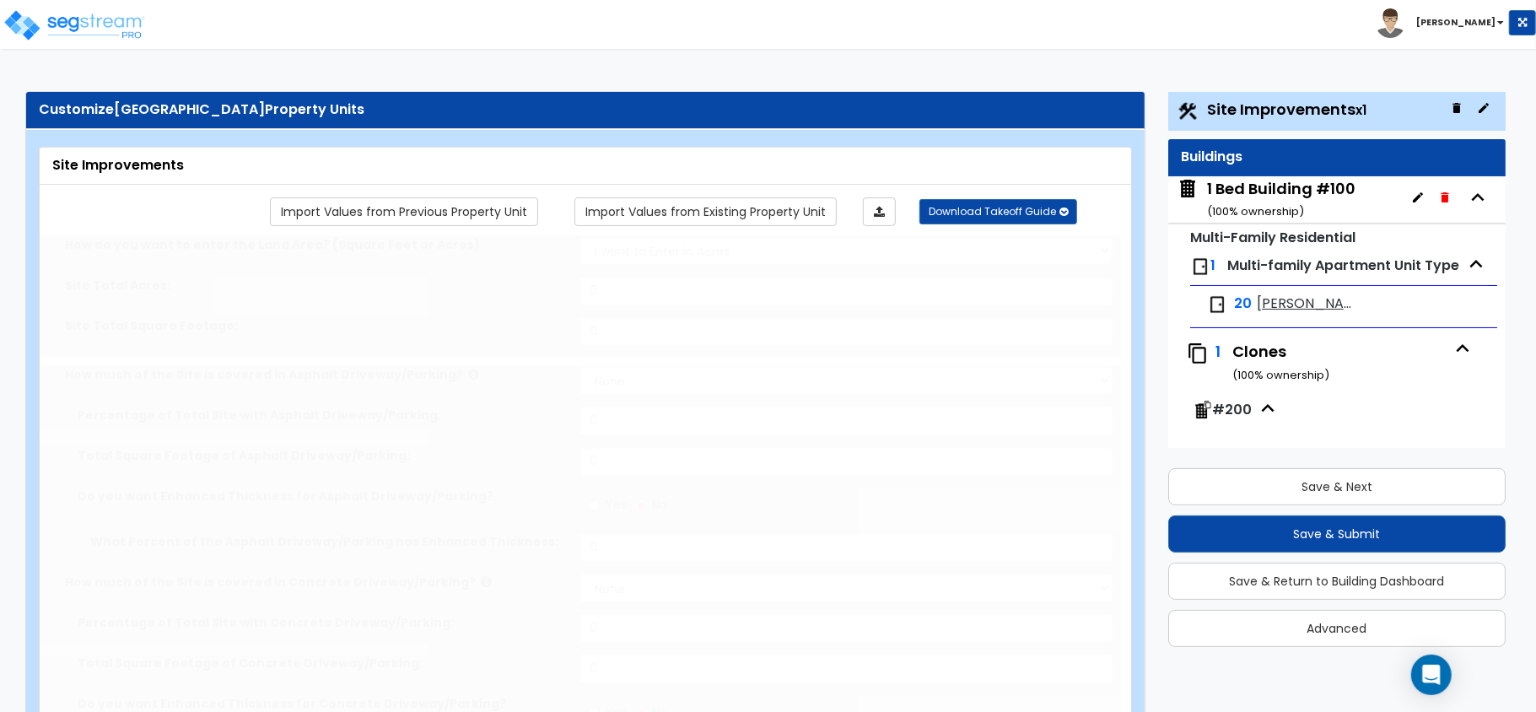
radio input "true"
select select "1"
select select "3"
type input "800"
type input "500"
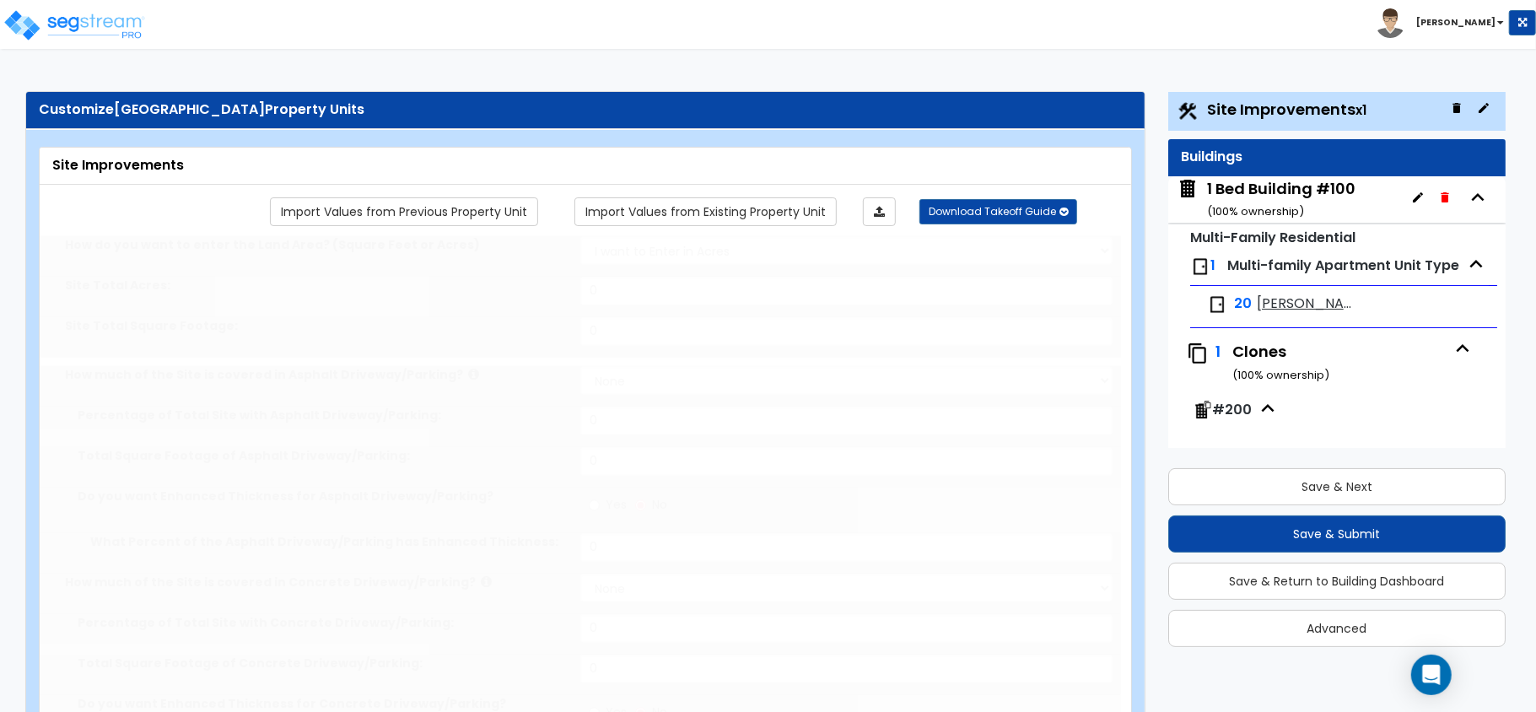
type input "5"
select select "2"
radio input "true"
type input "4"
radio input "true"
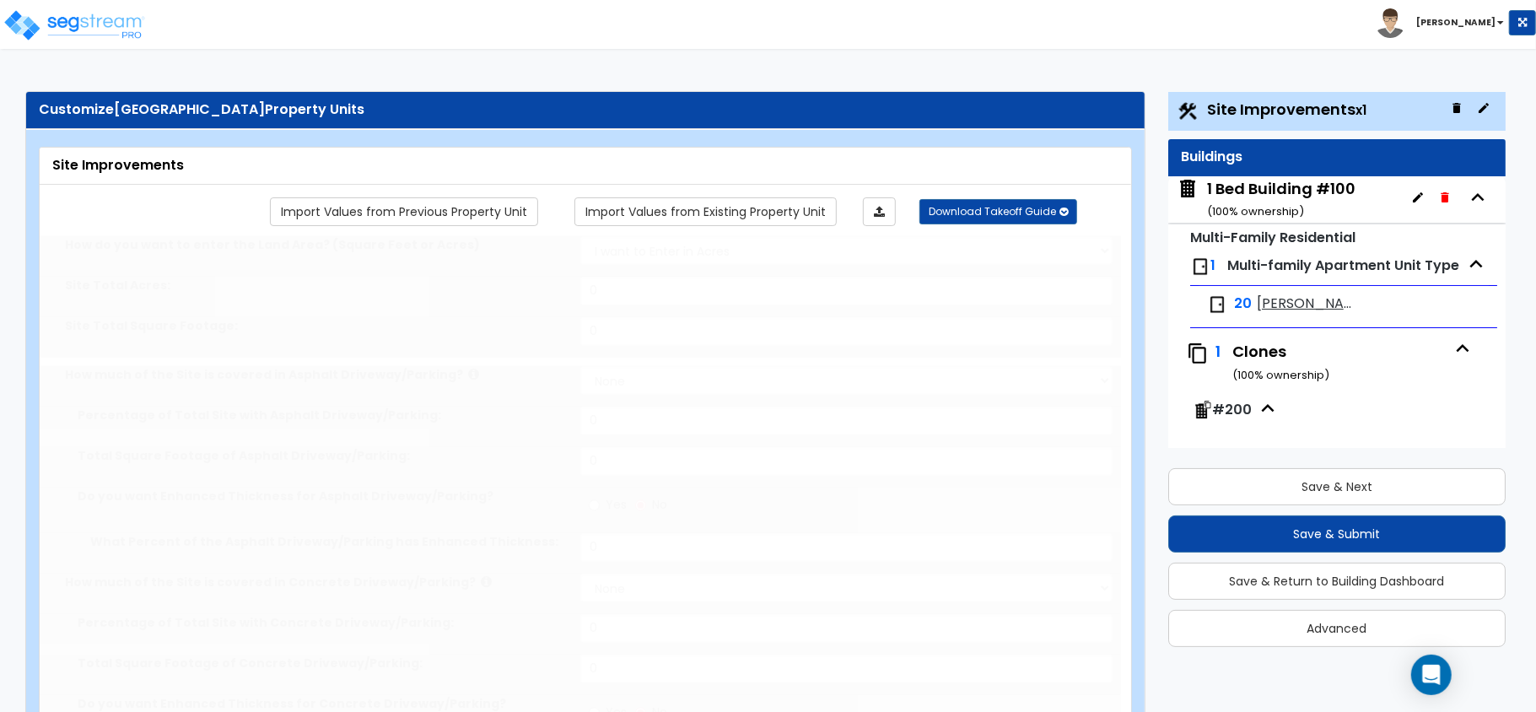
select select "1"
radio input "true"
select select "2"
radio input "true"
select select "1"
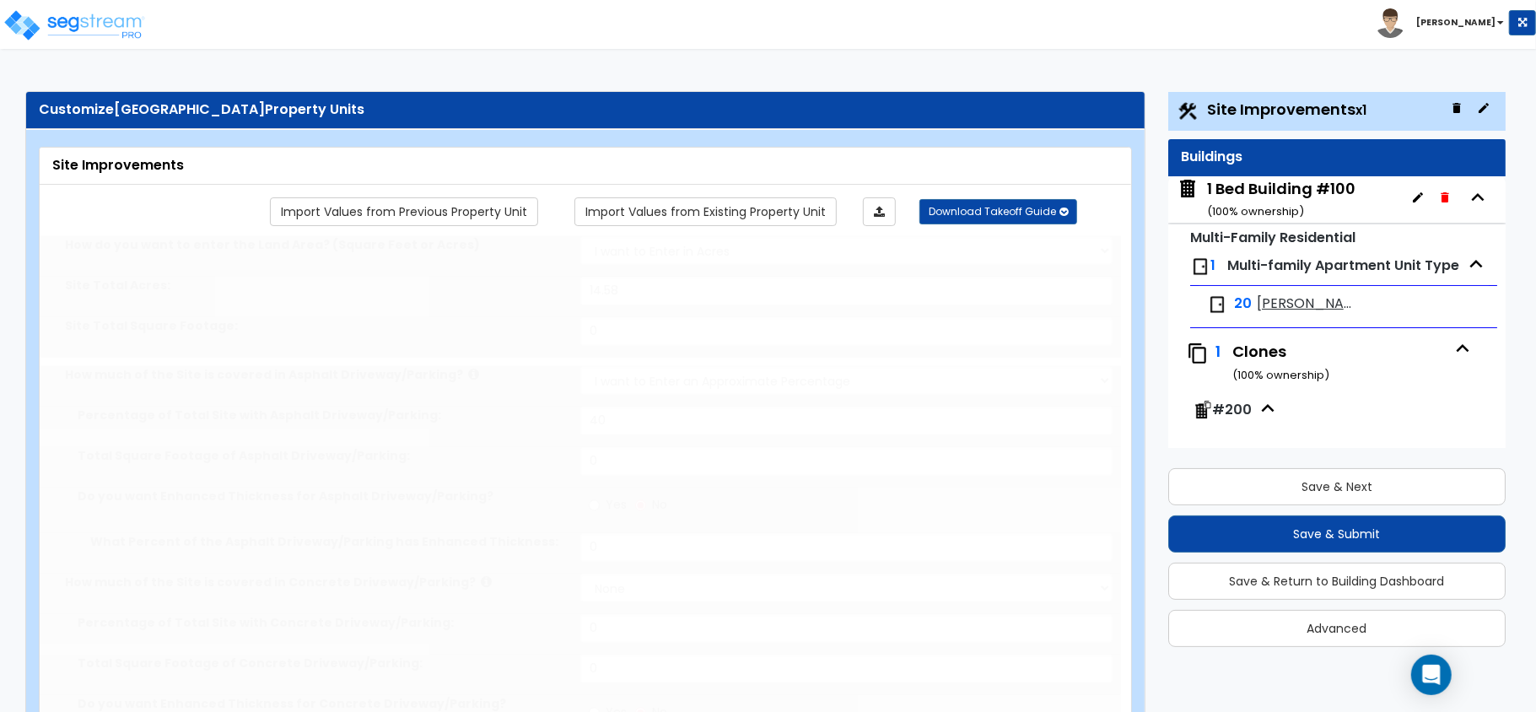
select select "3"
type input "13"
type input "5"
type input "15"
select select "2"
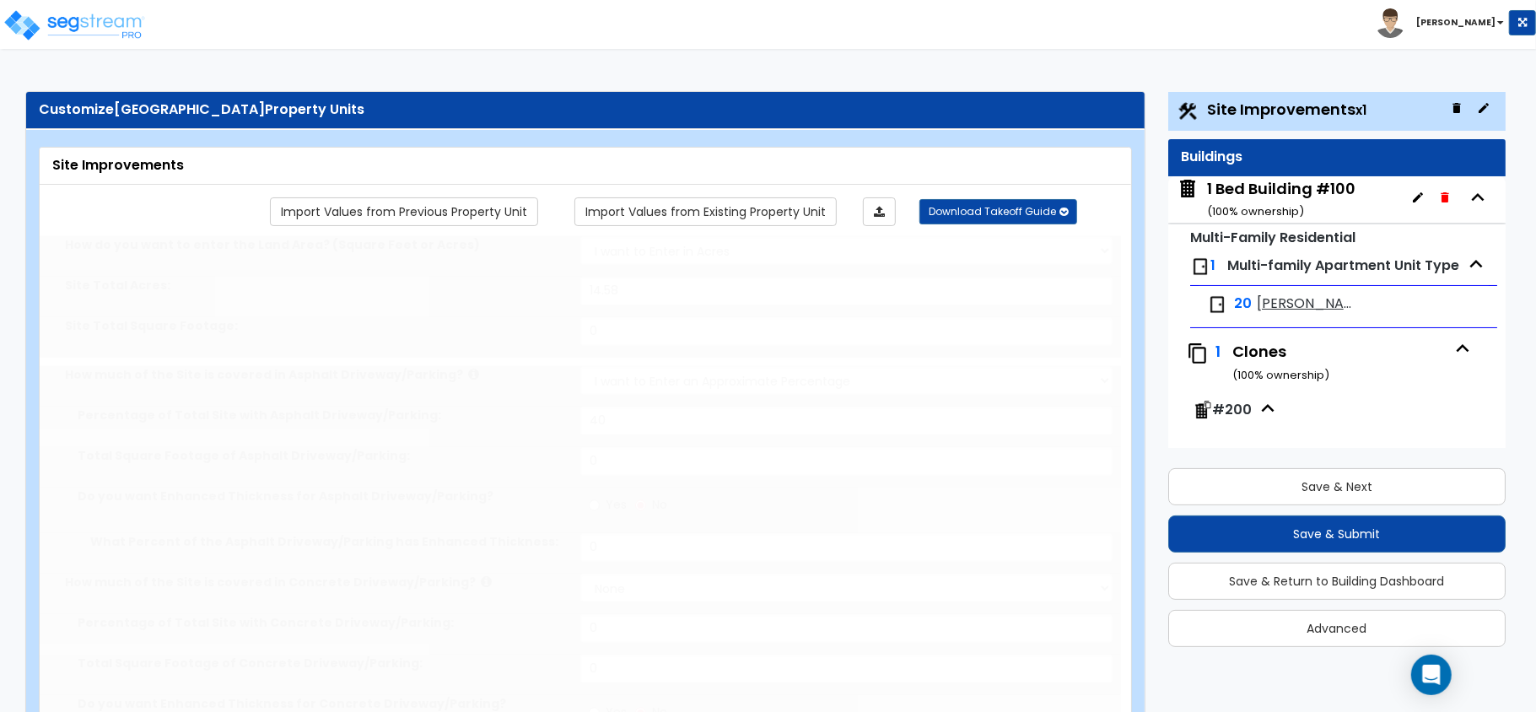
select select "2"
type input "2"
radio input "true"
type input "6"
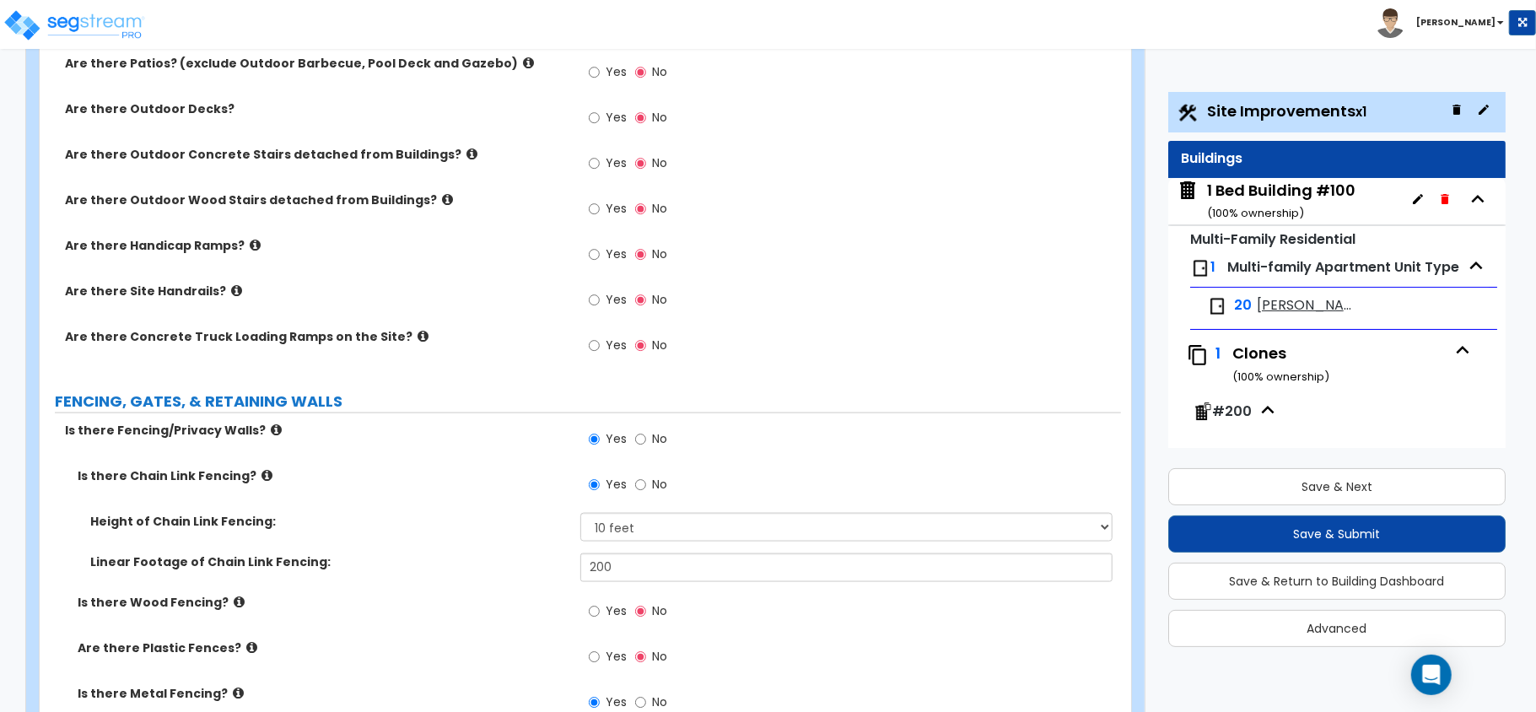
scroll to position [1875, 0]
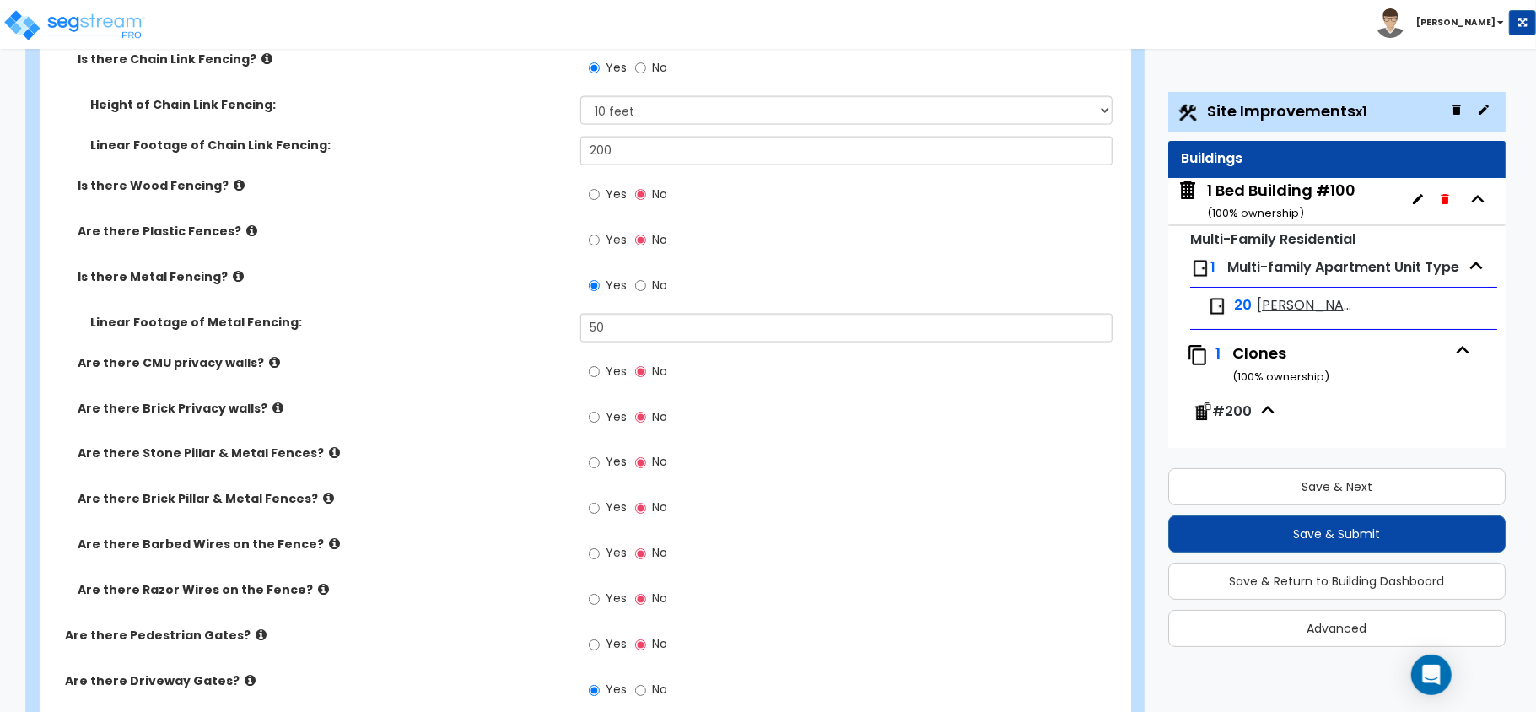
click at [1274, 305] on span "[PERSON_NAME] 1x1" at bounding box center [1307, 305] width 100 height 19
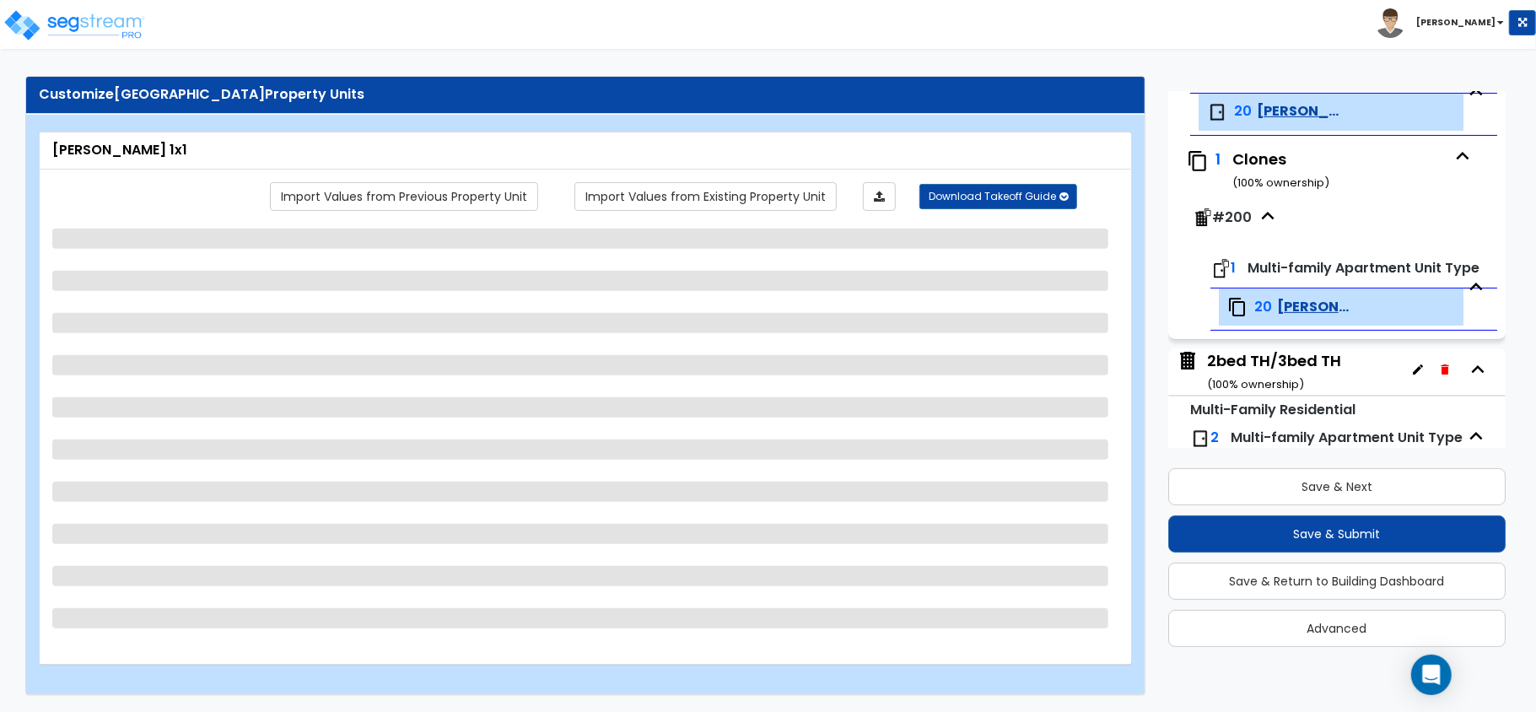
scroll to position [197, 0]
select select "5"
select select "1"
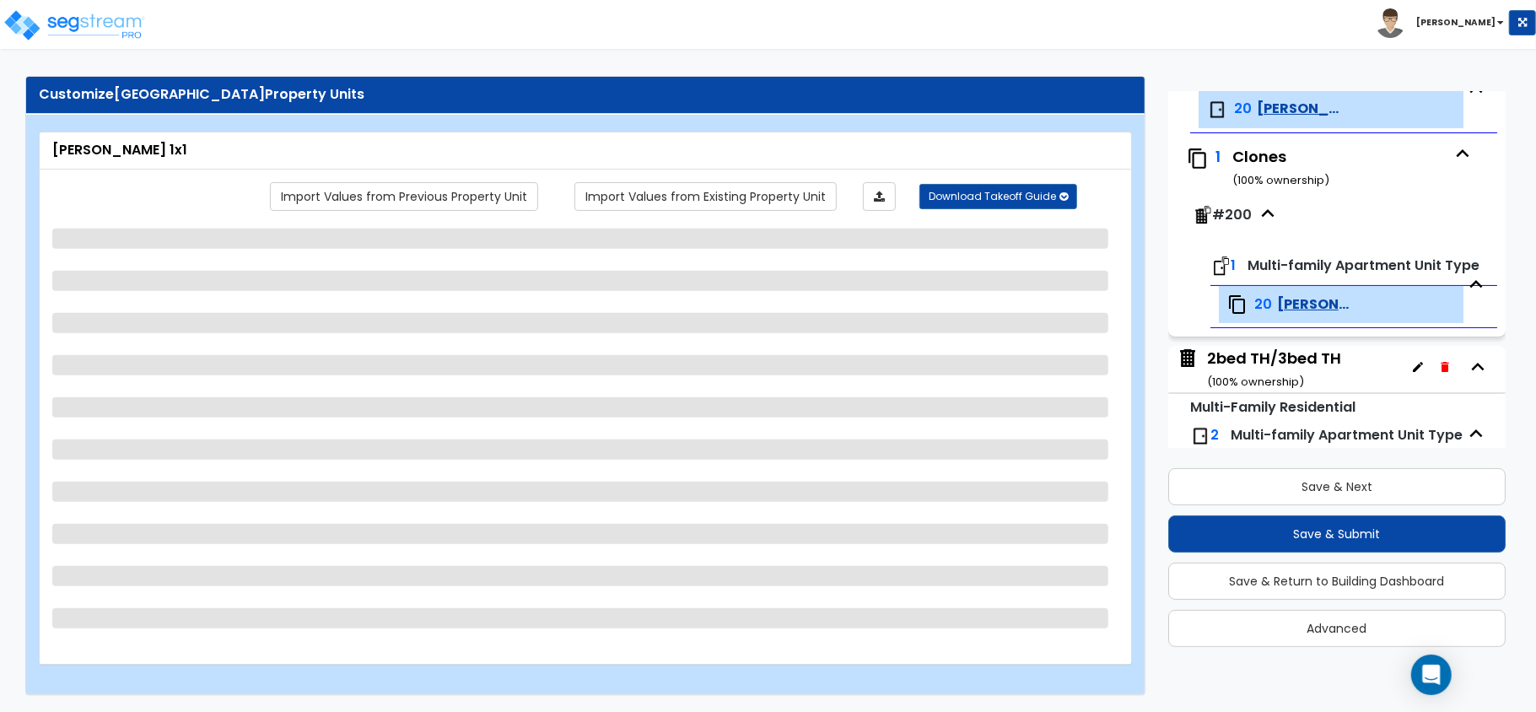
select select "3"
select select "2"
select select "1"
select select "2"
select select "1"
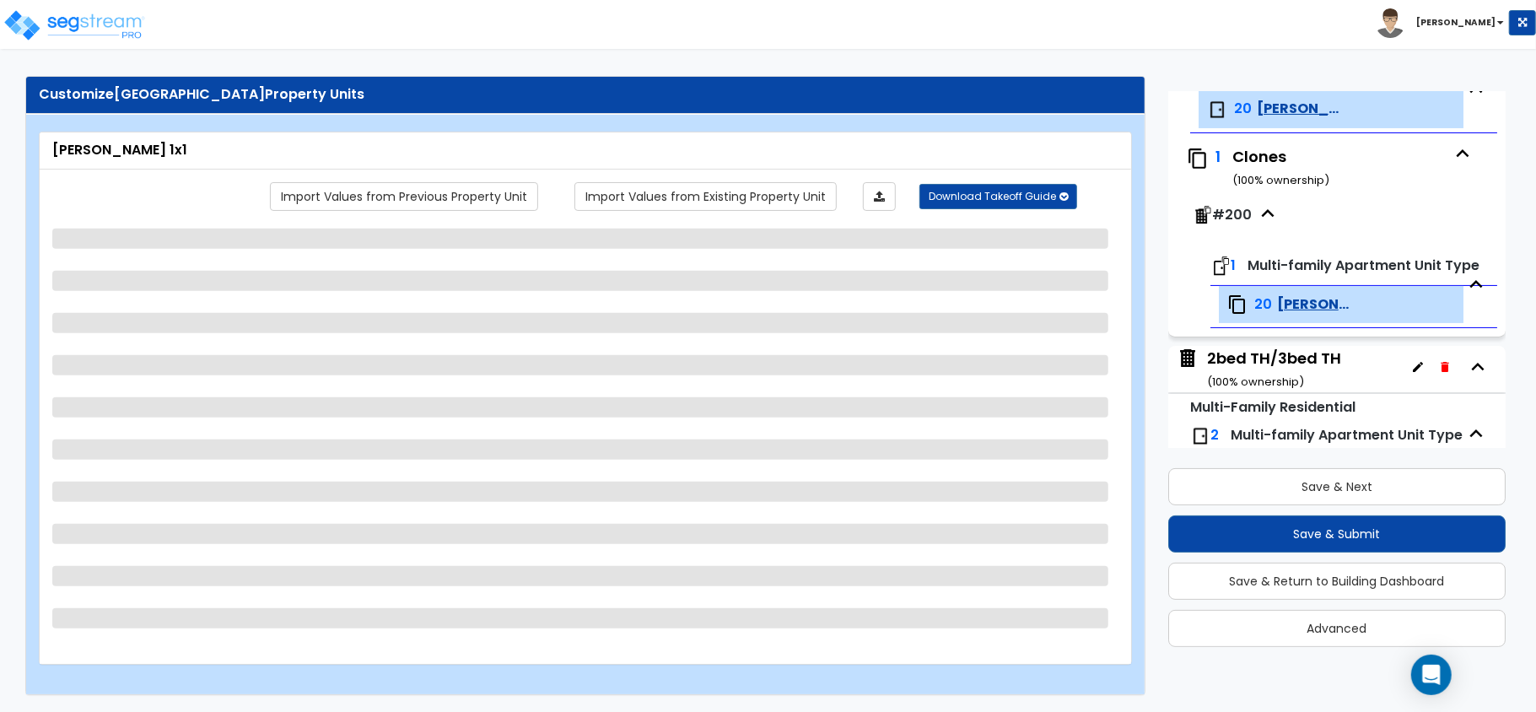
select select "1"
select select "3"
select select "1"
select select "2"
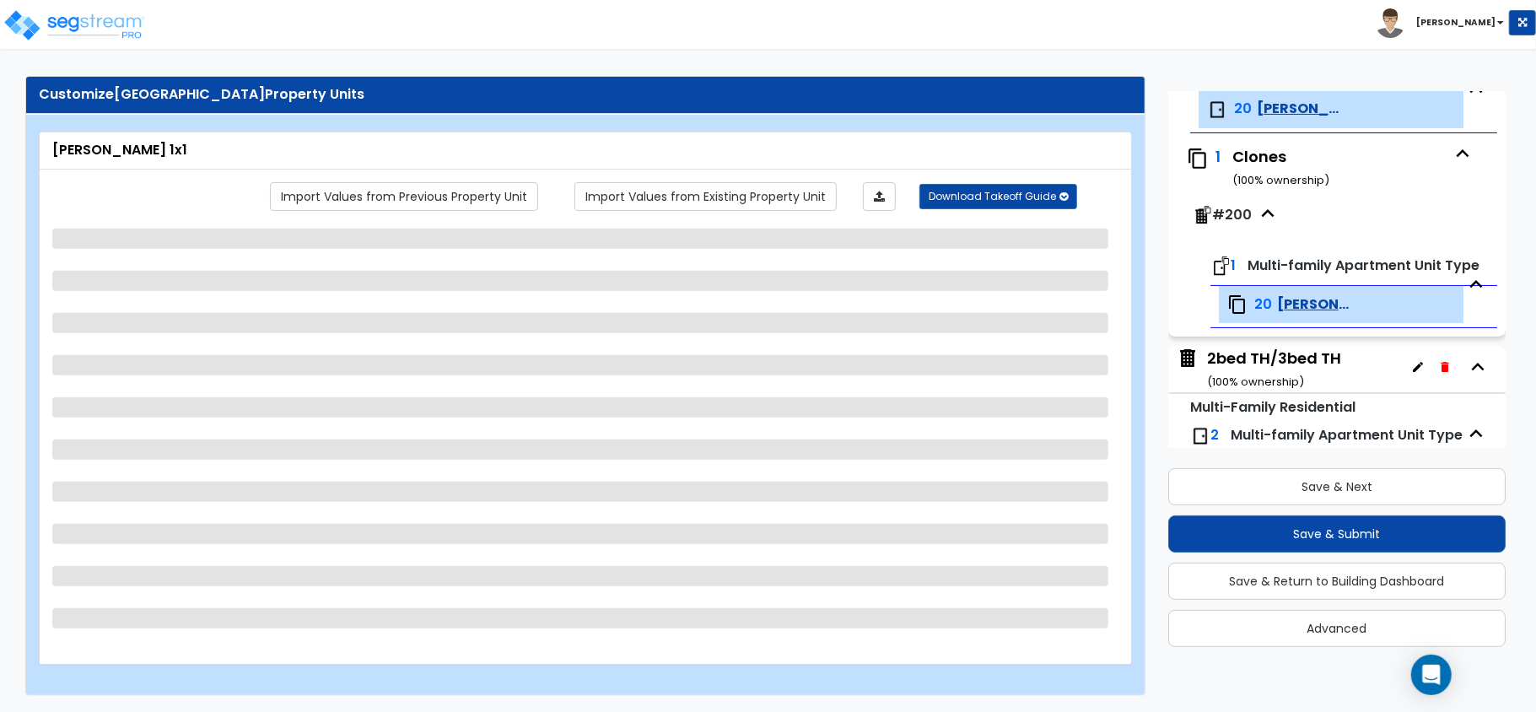
select select "1"
select select "2"
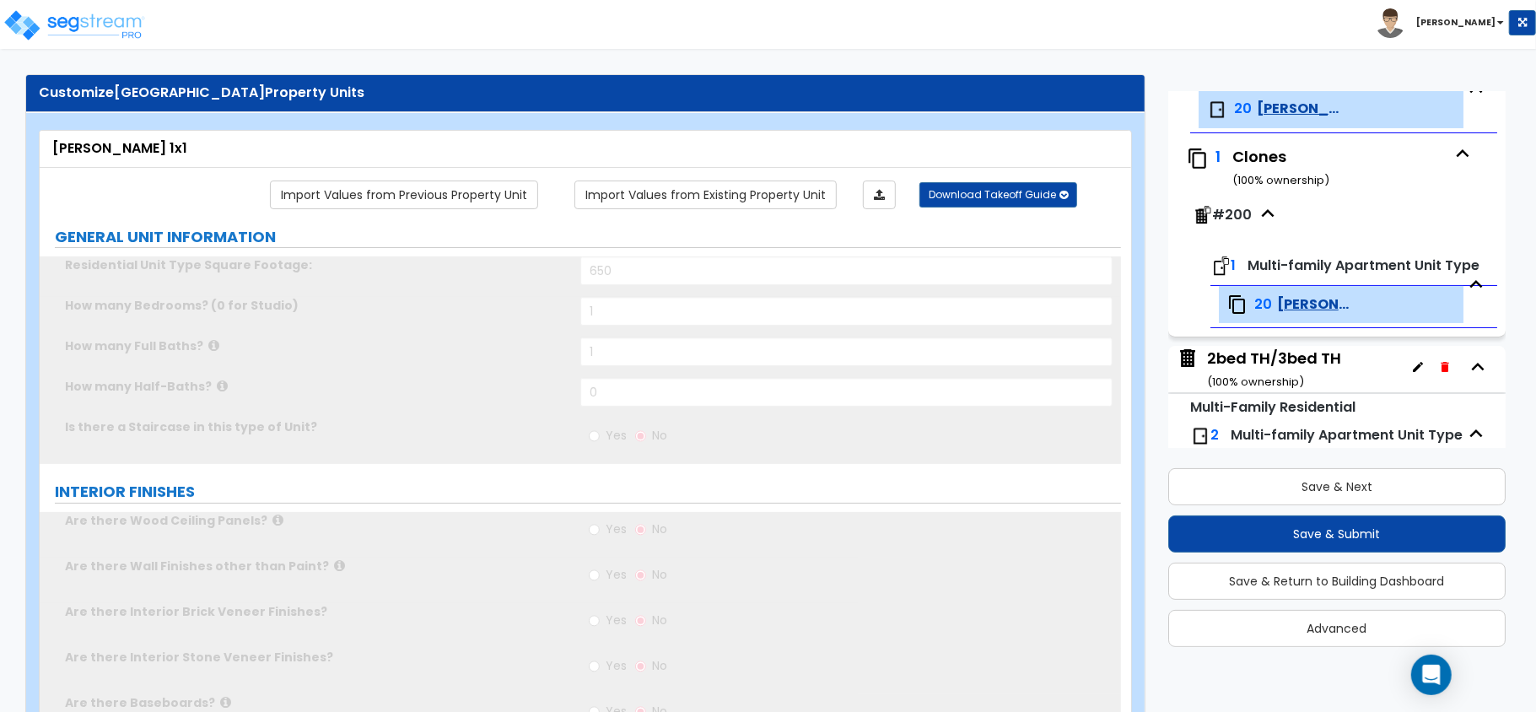
type input "1"
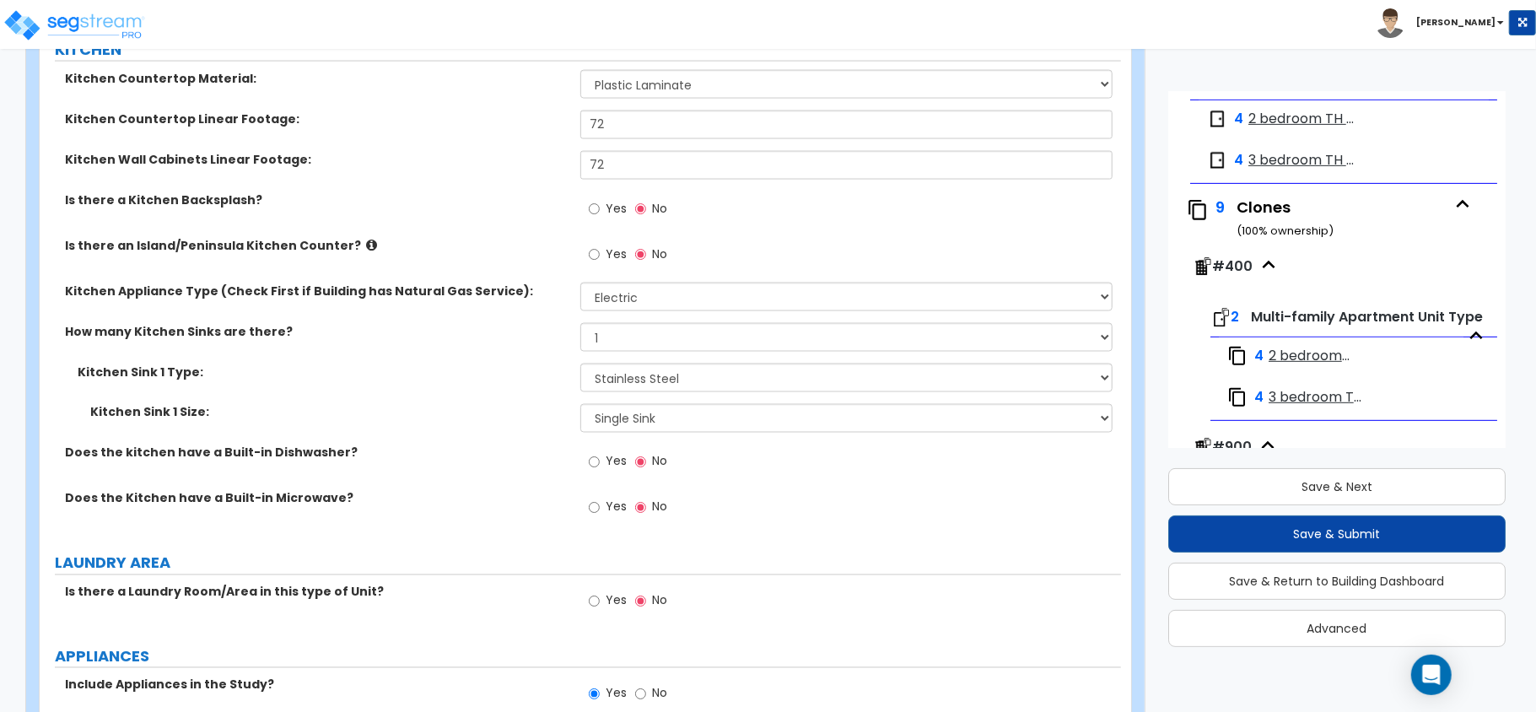
scroll to position [571, 0]
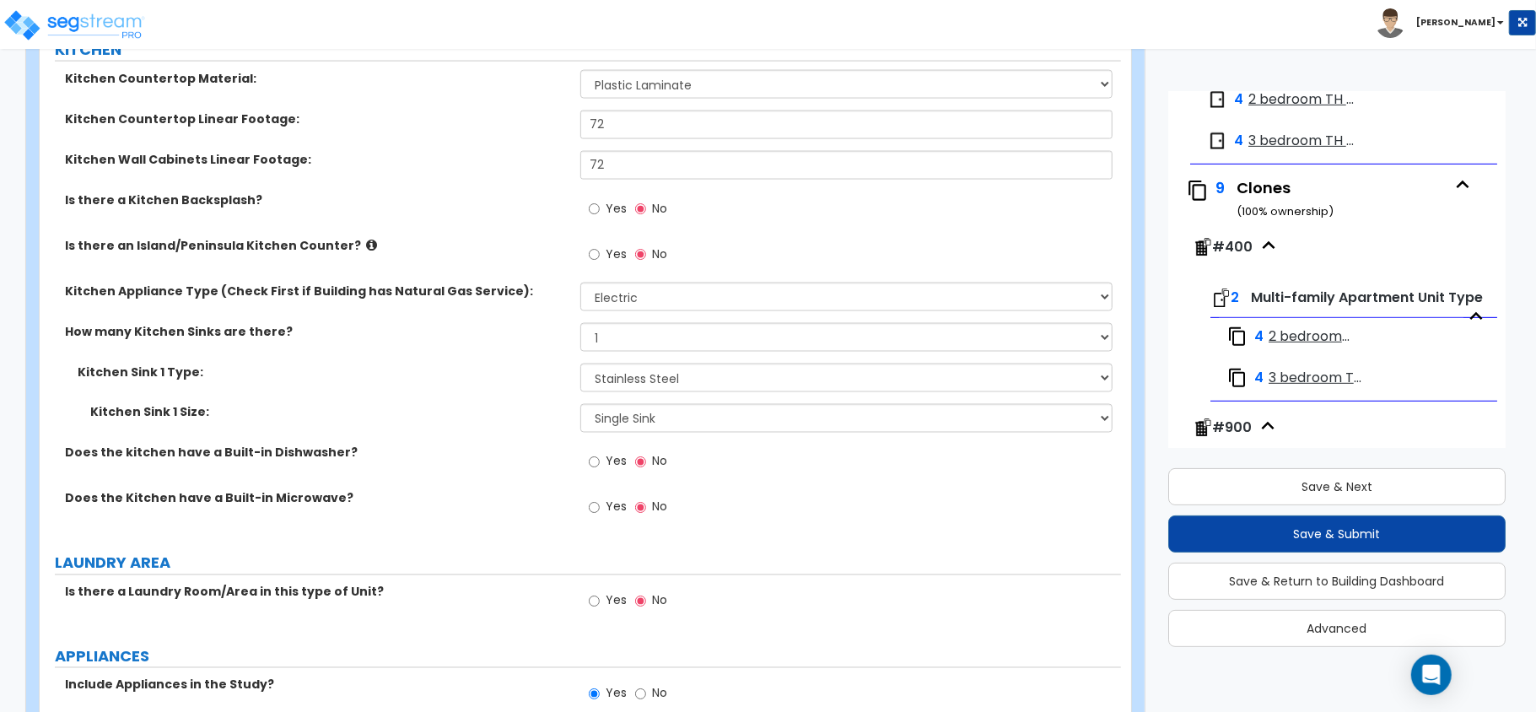
click at [1273, 110] on span "2 bedroom TH - [GEOGRAPHIC_DATA]" at bounding box center [1303, 99] width 109 height 19
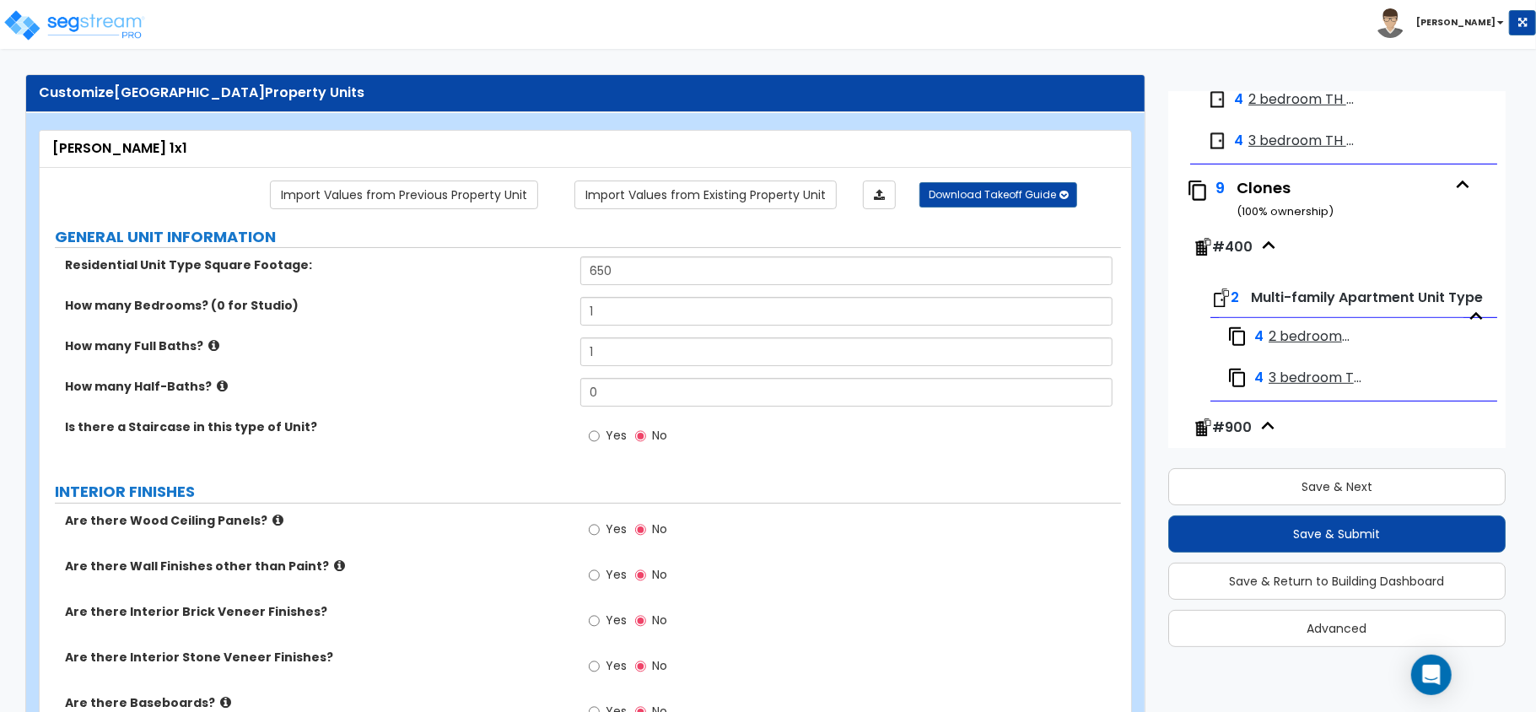
scroll to position [584, 0]
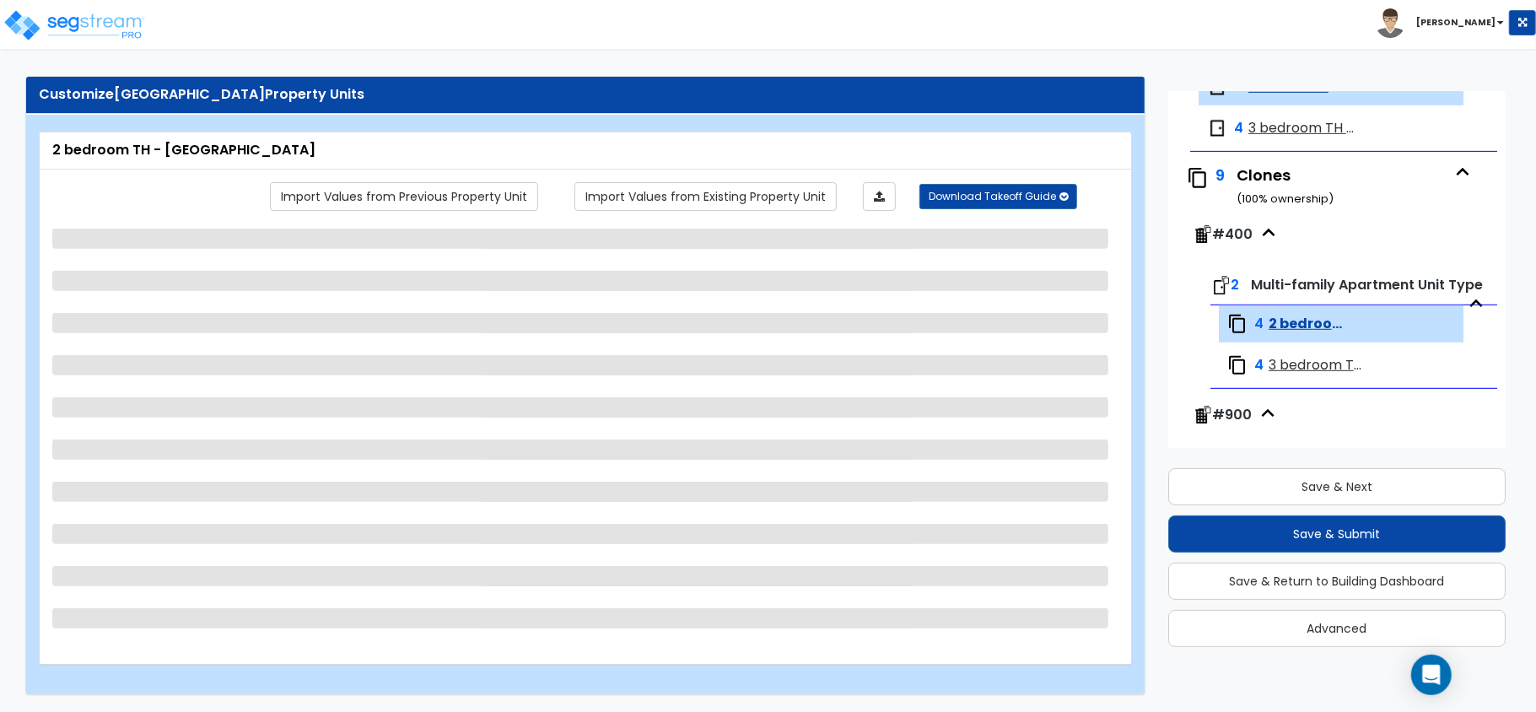
select select "5"
select select "1"
select select "3"
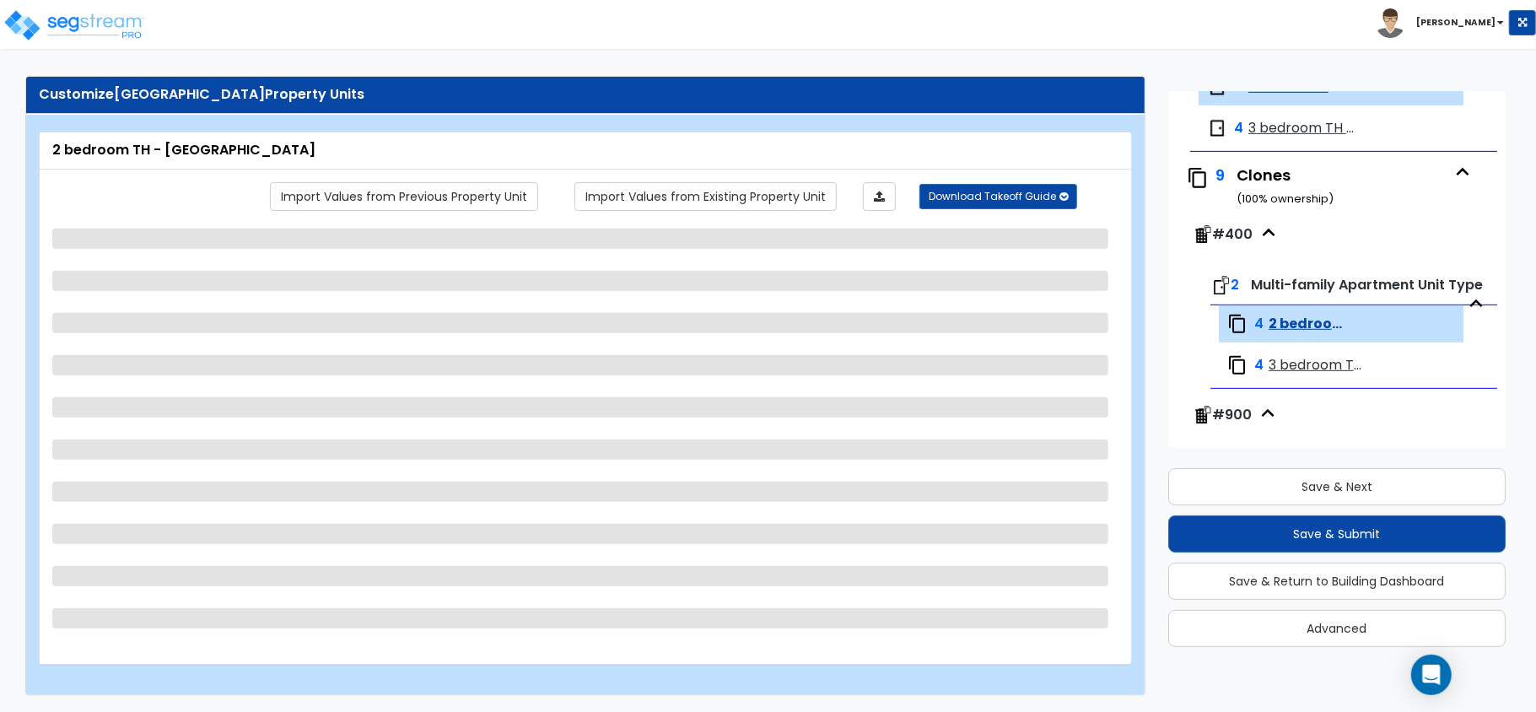
select select "2"
select select "1"
select select "2"
select select "1"
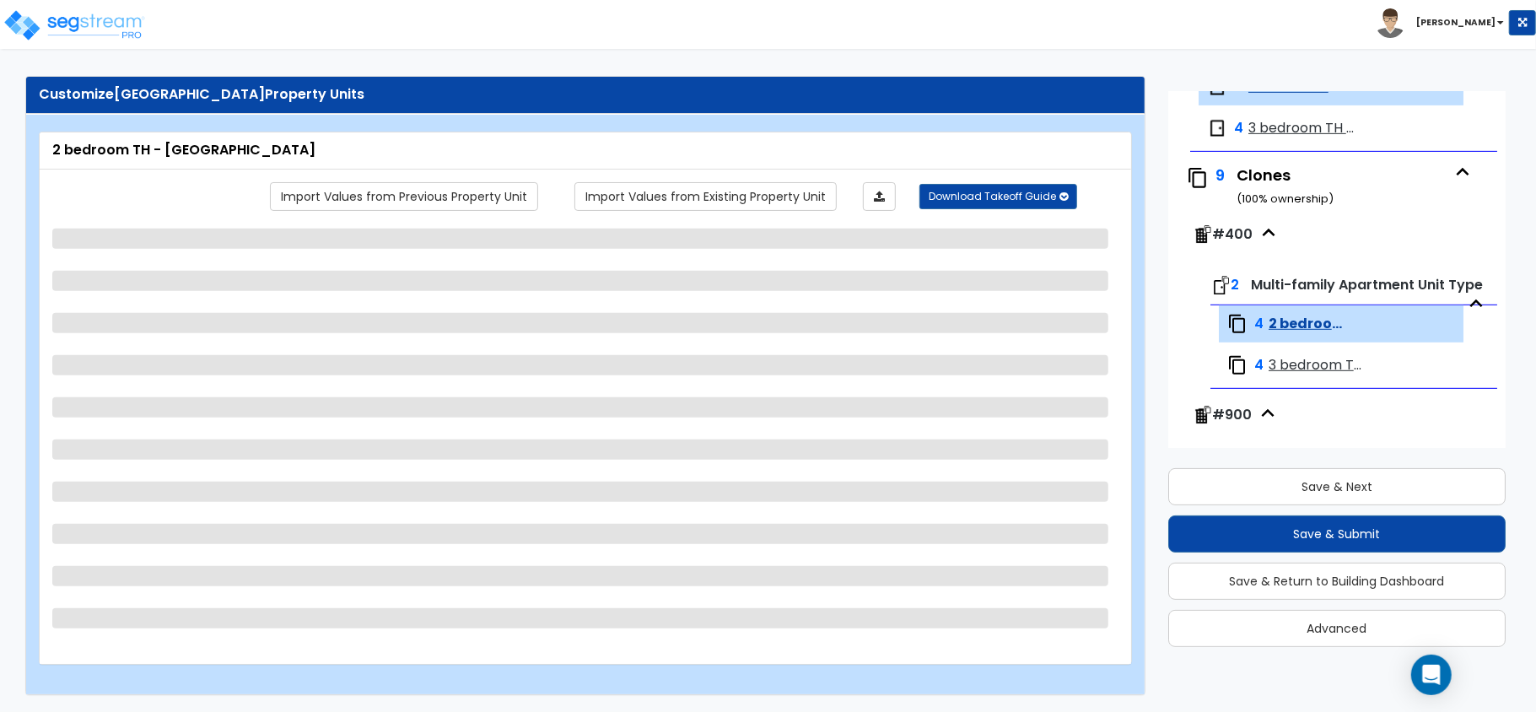
select select "1"
select select "4"
select select "1"
select select "2"
select select "1"
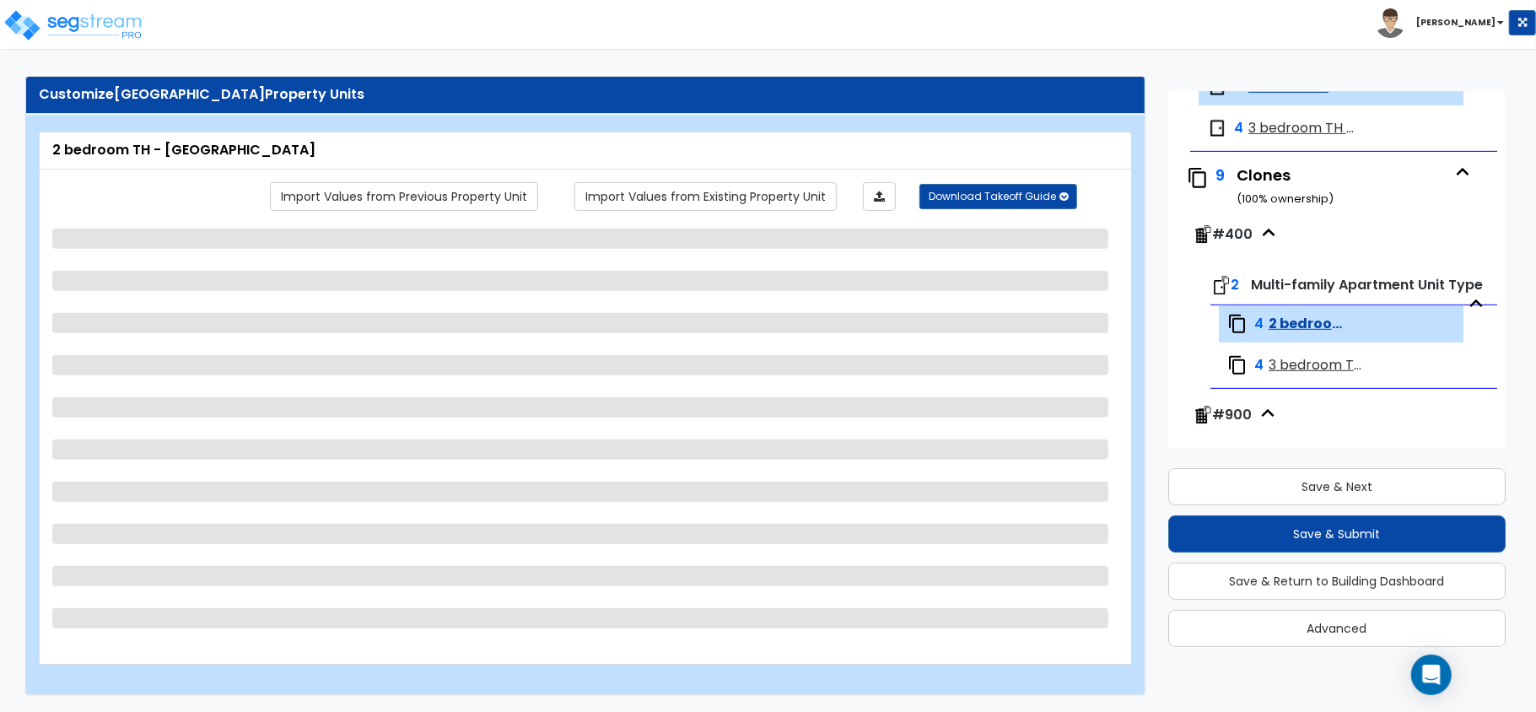
select select "1"
select select "2"
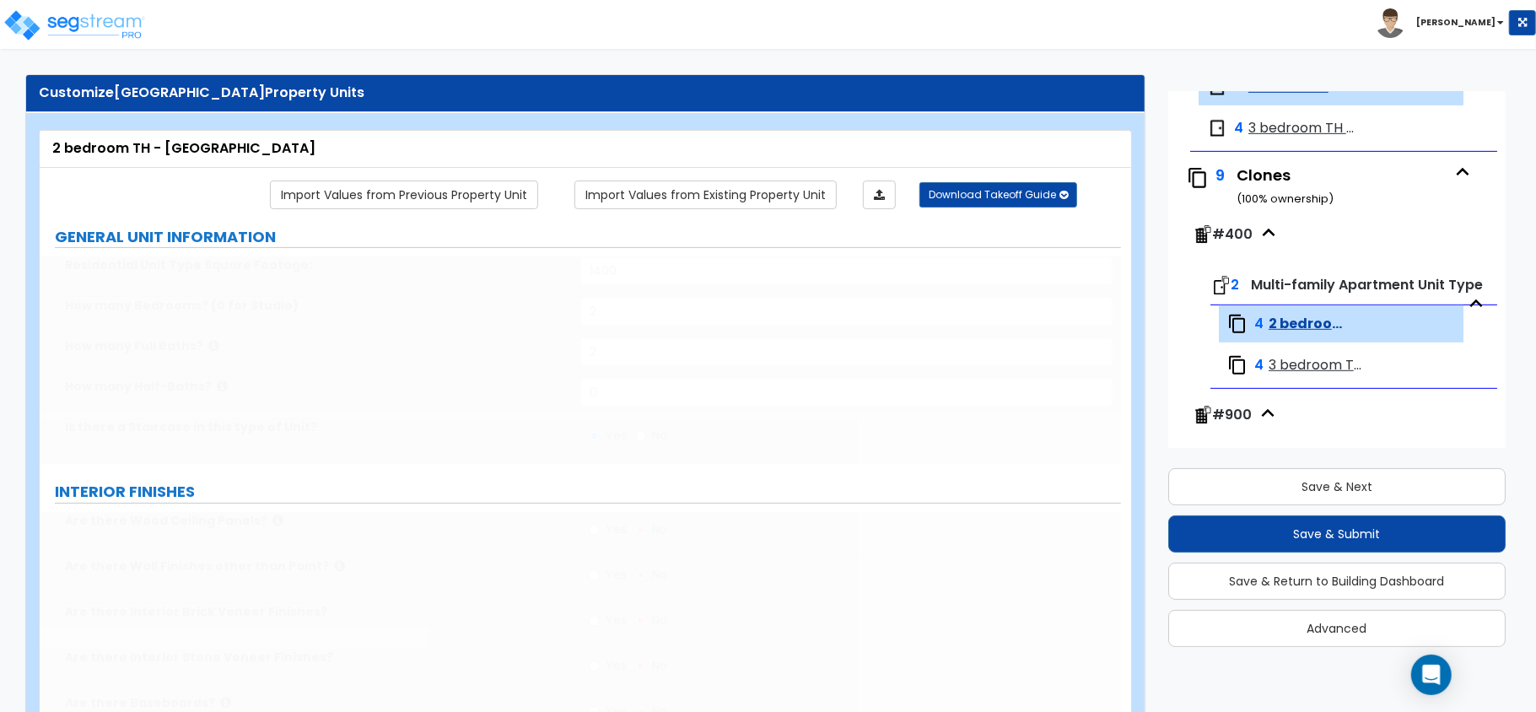
select select "5"
radio input "true"
select select "1"
type input "1"
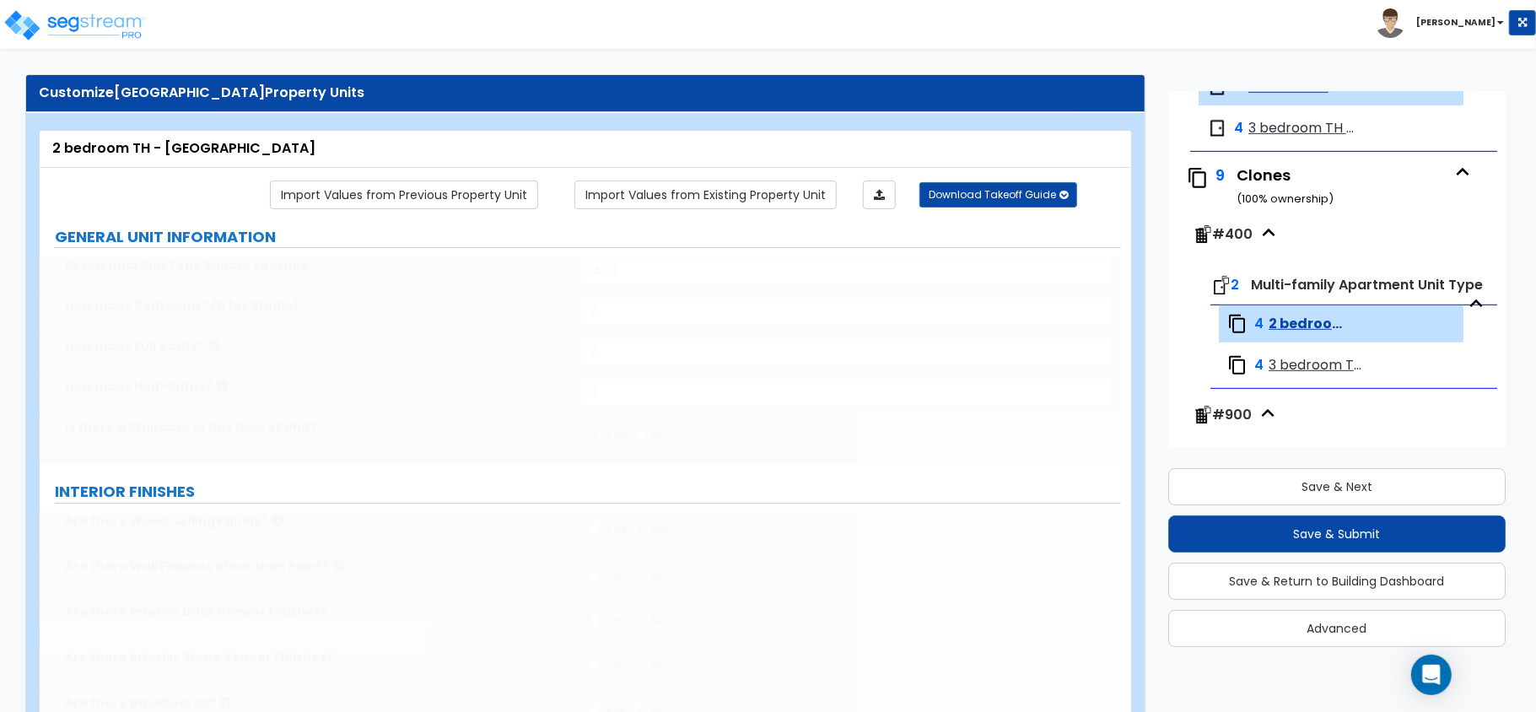
select select "3"
select select "1"
type input "48"
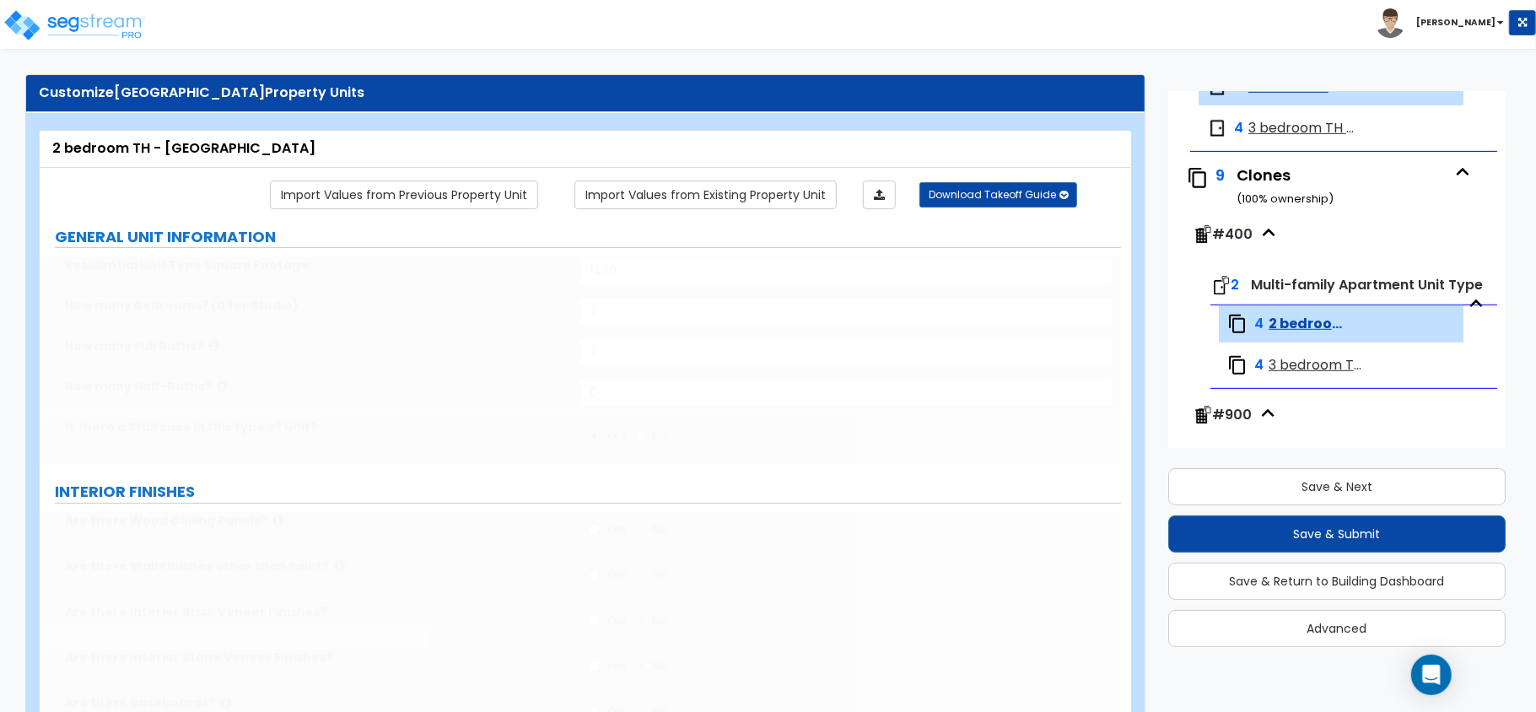
select select "1"
type input "2"
type input "100"
select select "1"
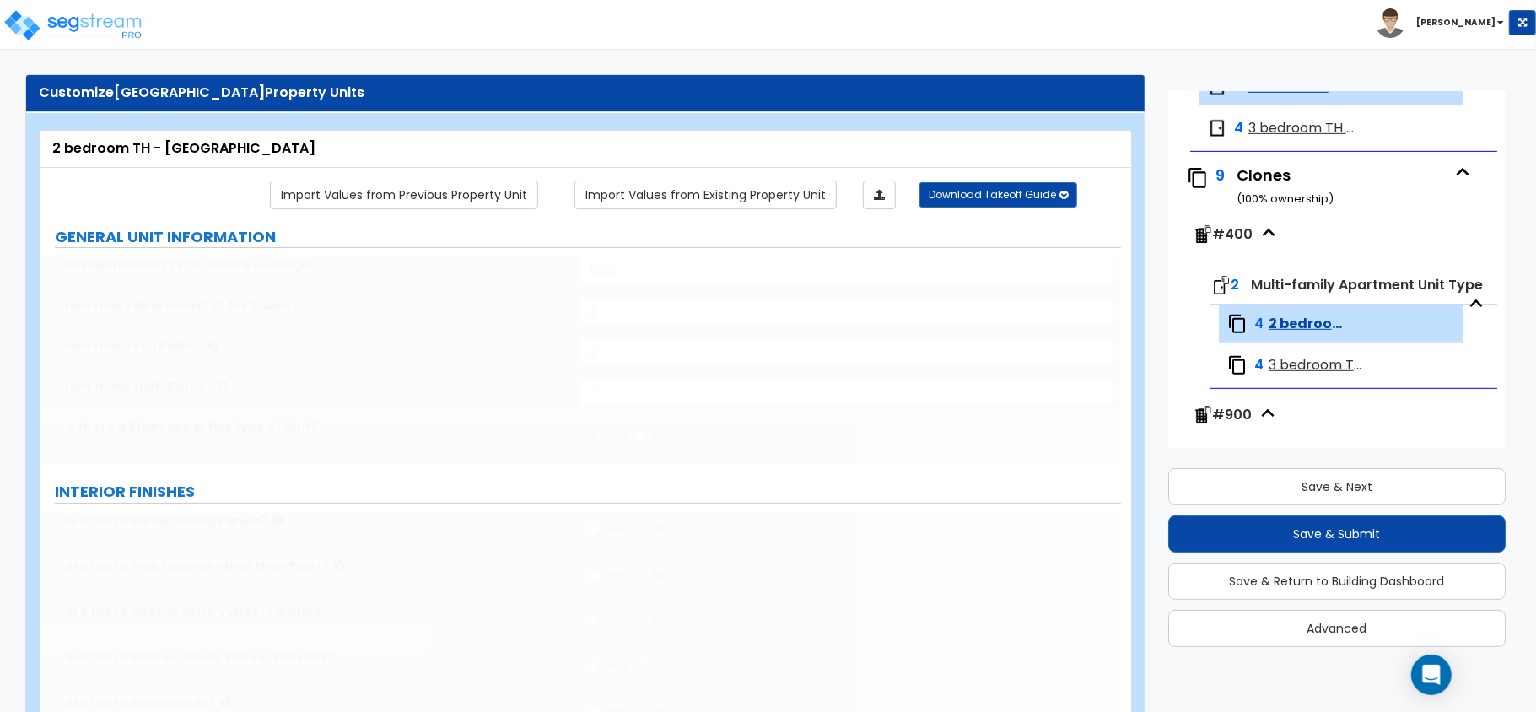
select select "2"
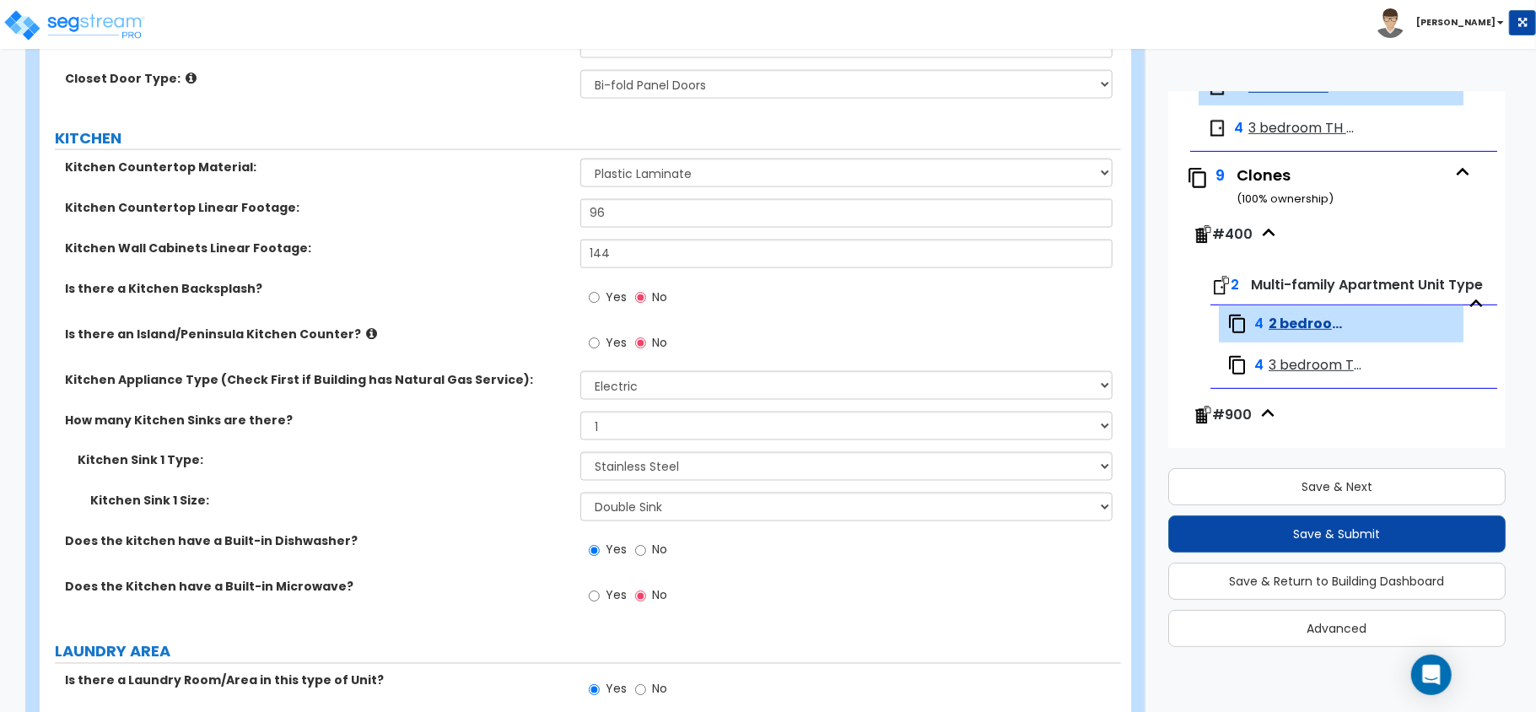
scroll to position [1891, 0]
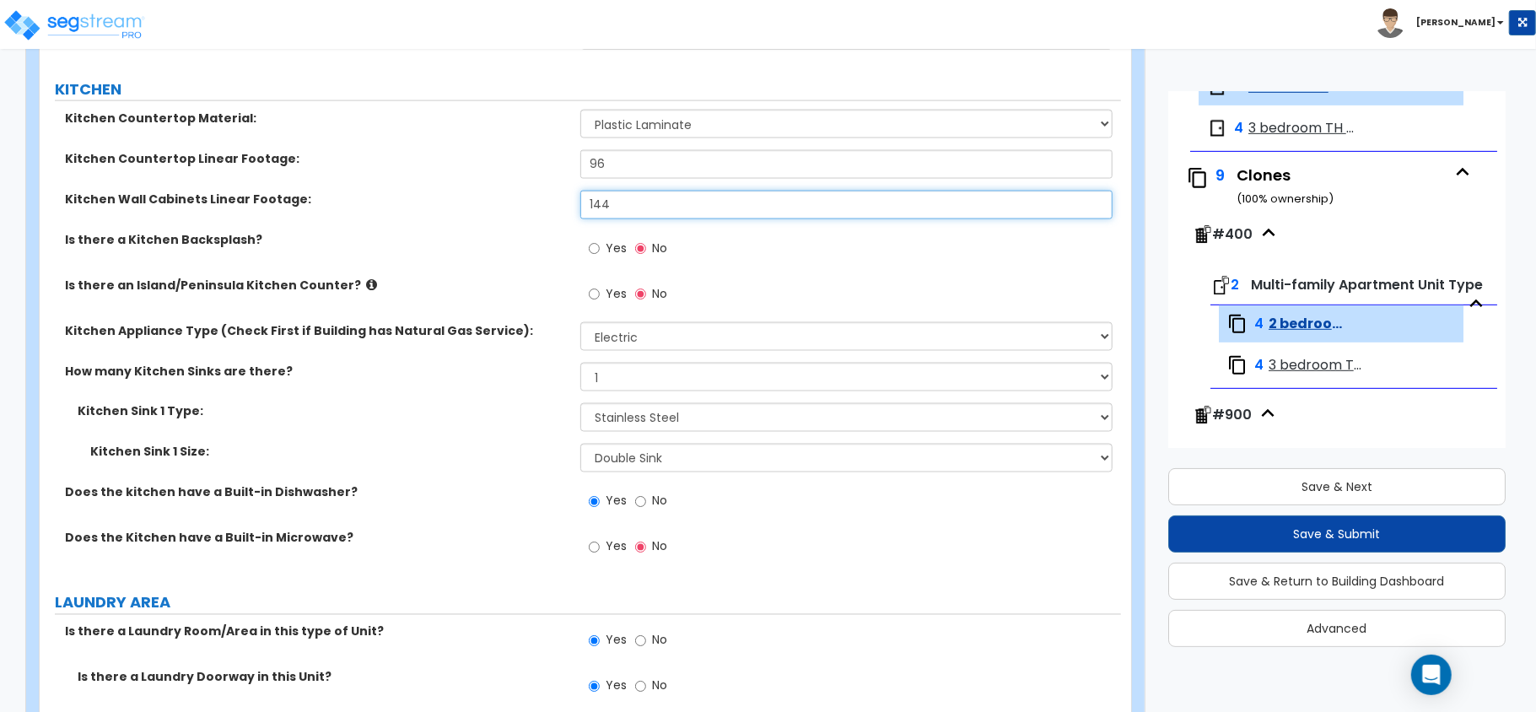
click at [618, 213] on input "144" at bounding box center [846, 205] width 532 height 29
type input "96"
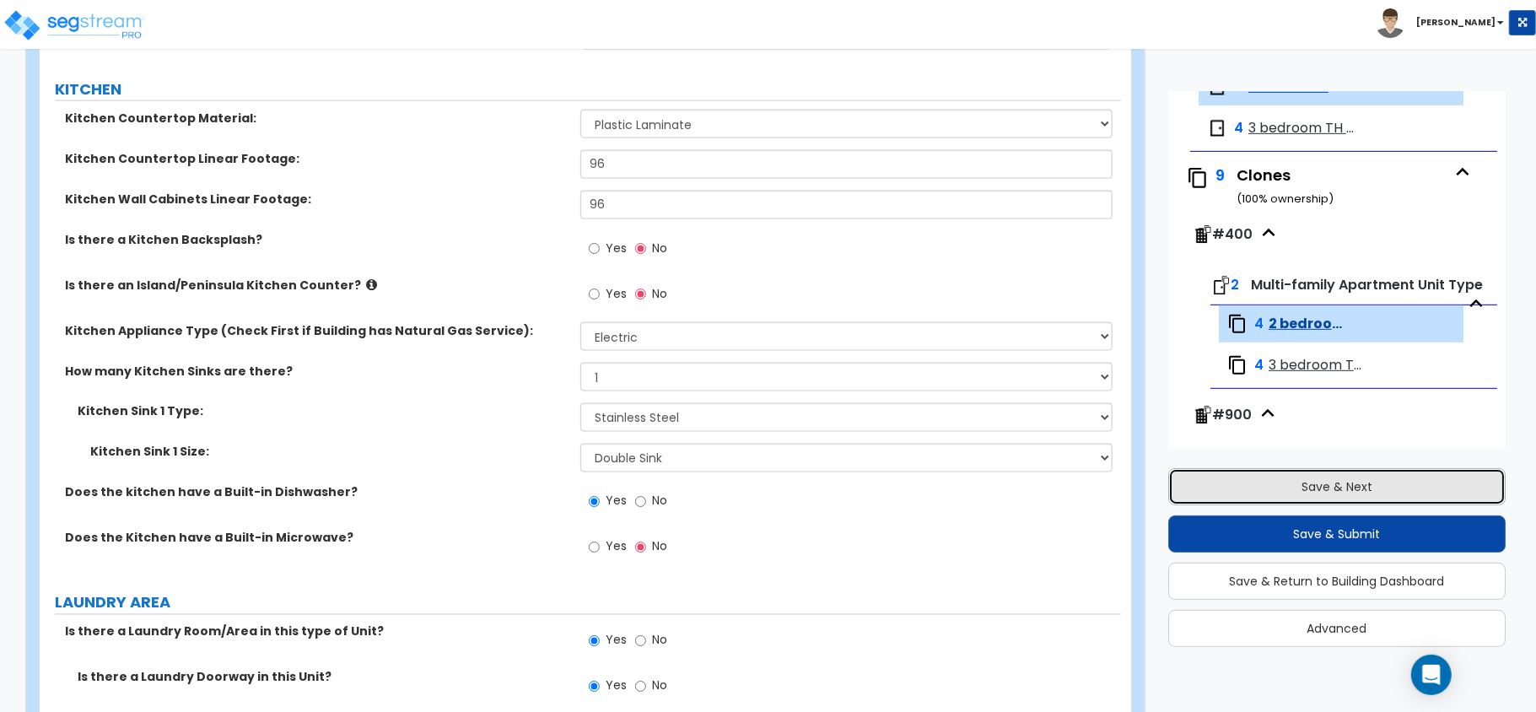
click at [1324, 488] on button "Save & Next" at bounding box center [1336, 486] width 337 height 37
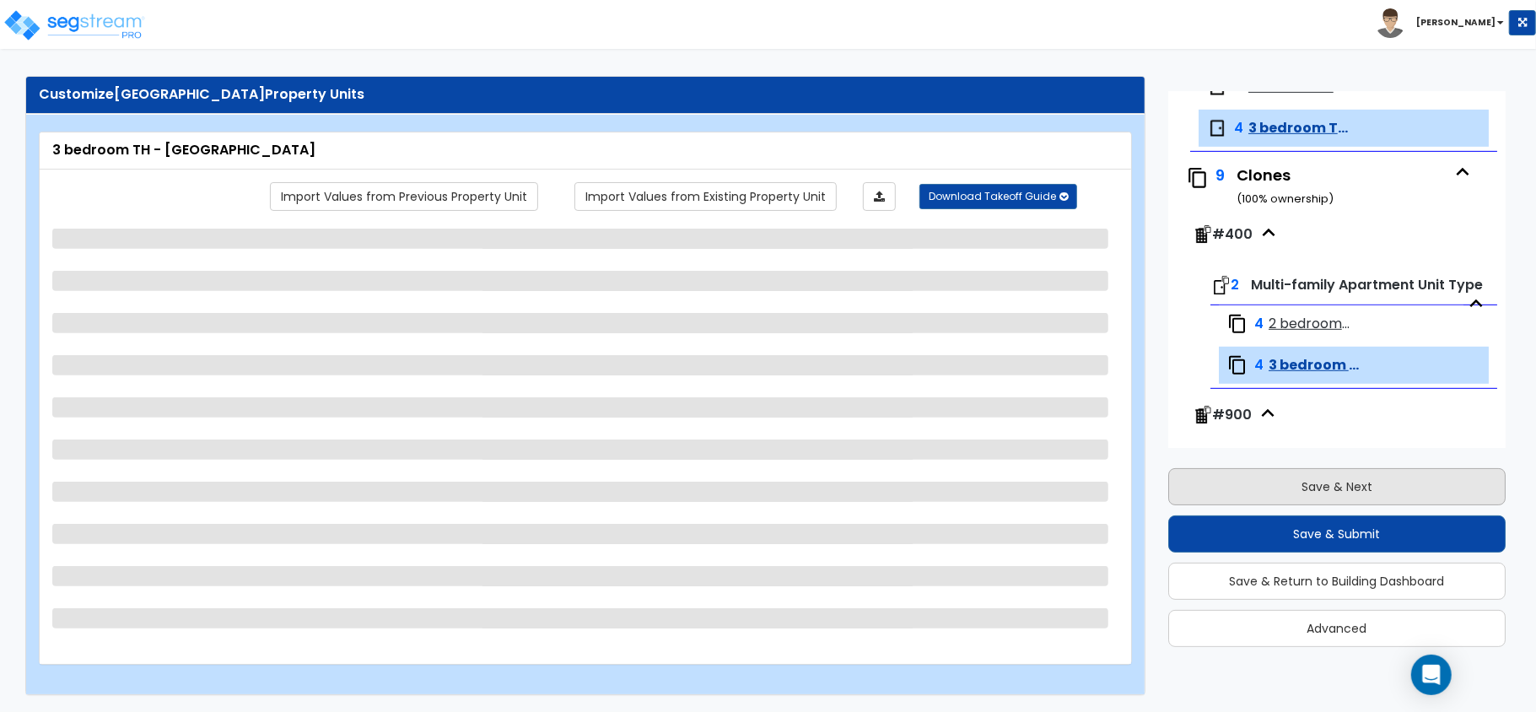
scroll to position [625, 0]
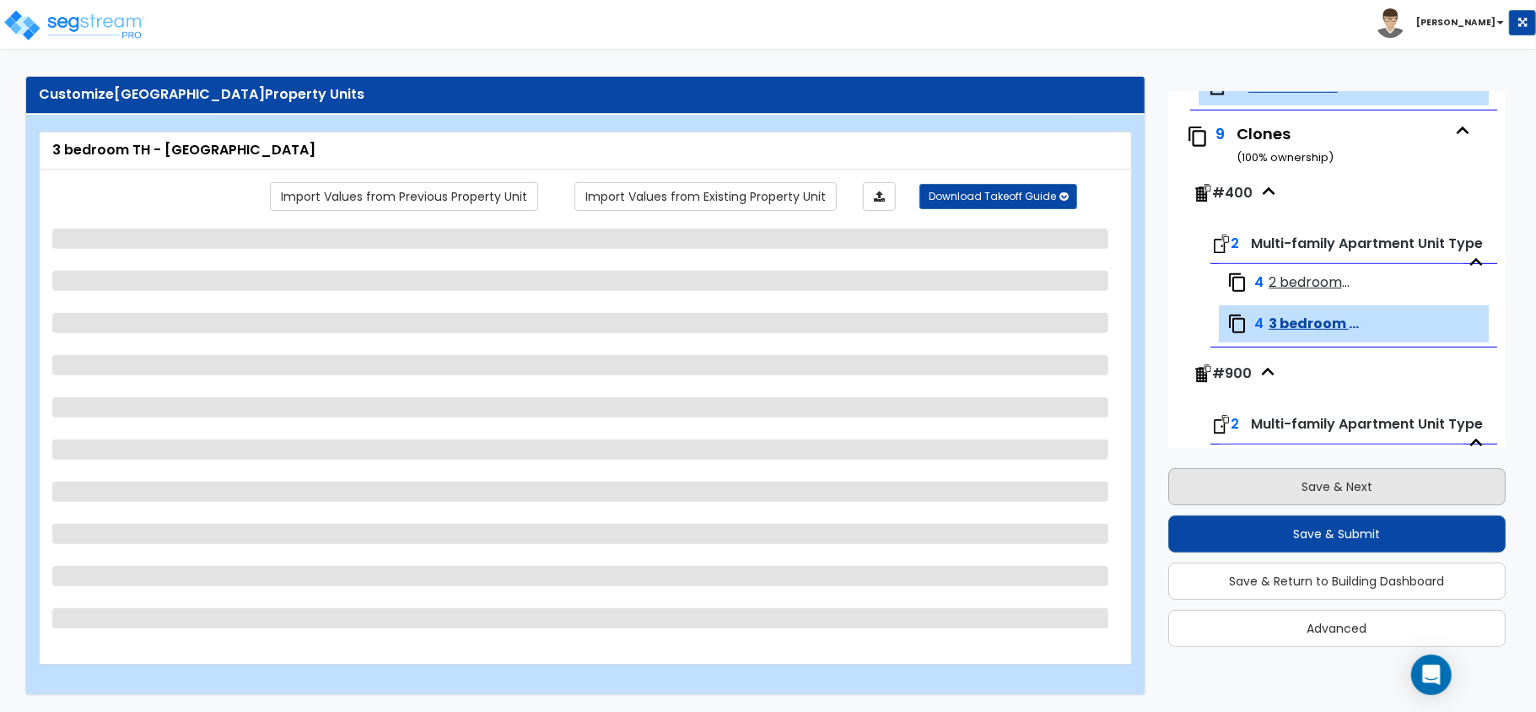
select select "5"
select select "1"
select select "5"
select select "1"
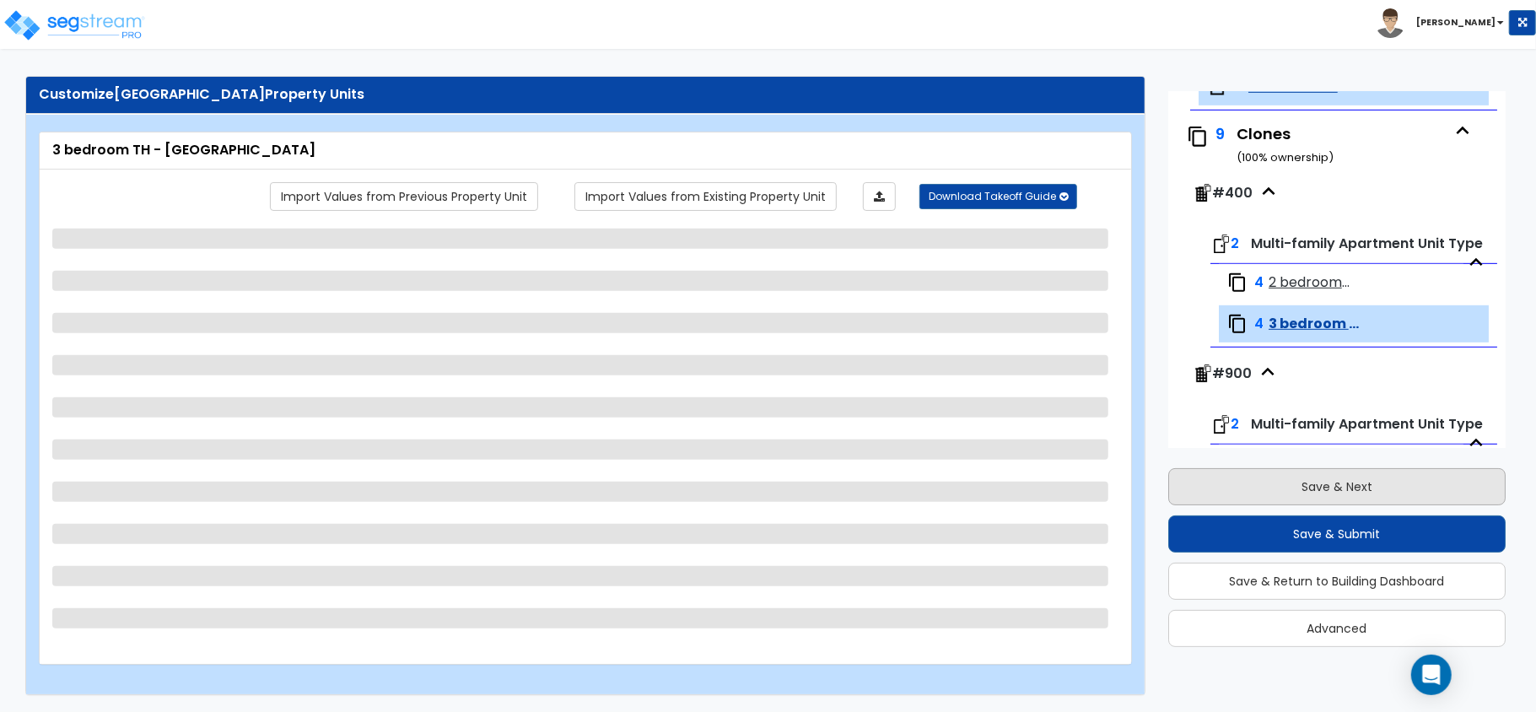
select select "3"
select select "2"
select select "1"
select select "2"
select select "1"
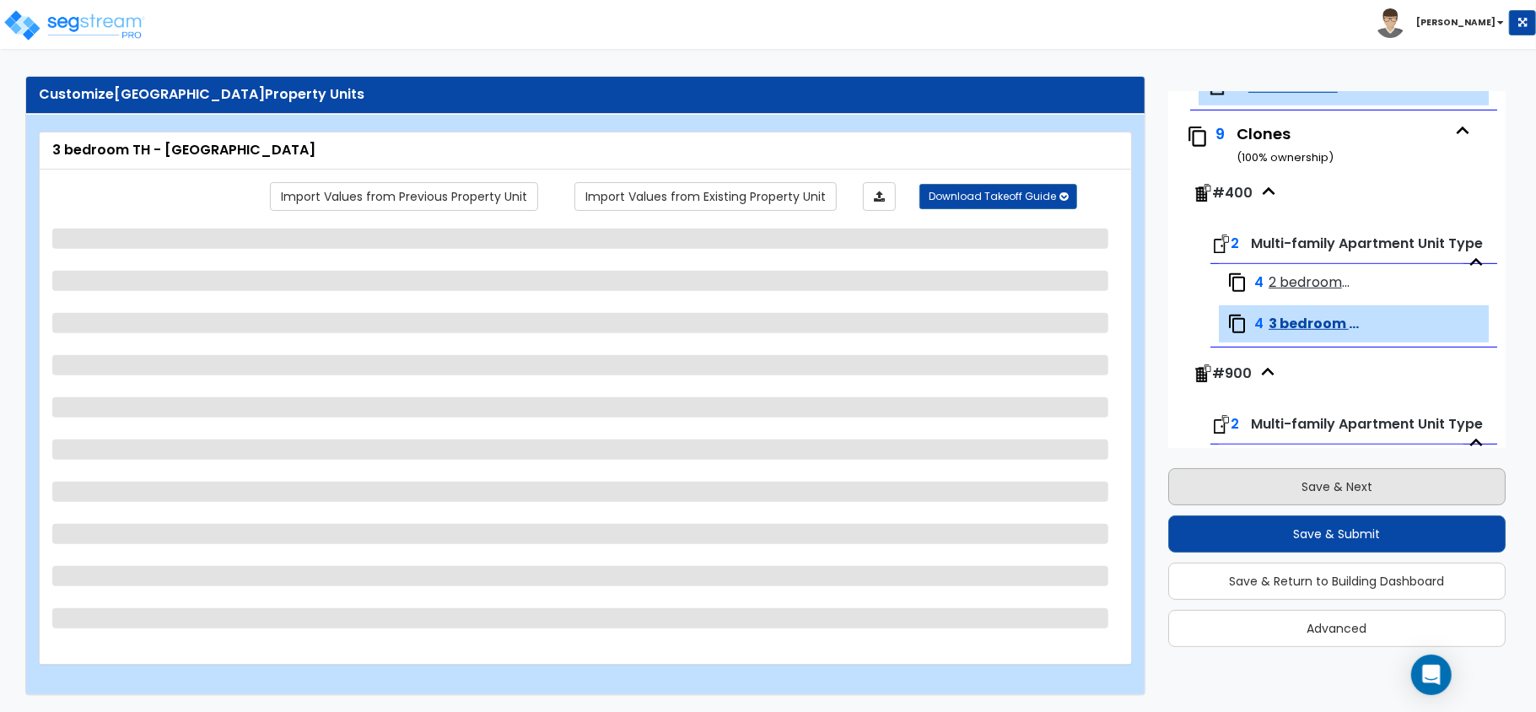
select select "1"
select select "4"
select select "1"
select select "2"
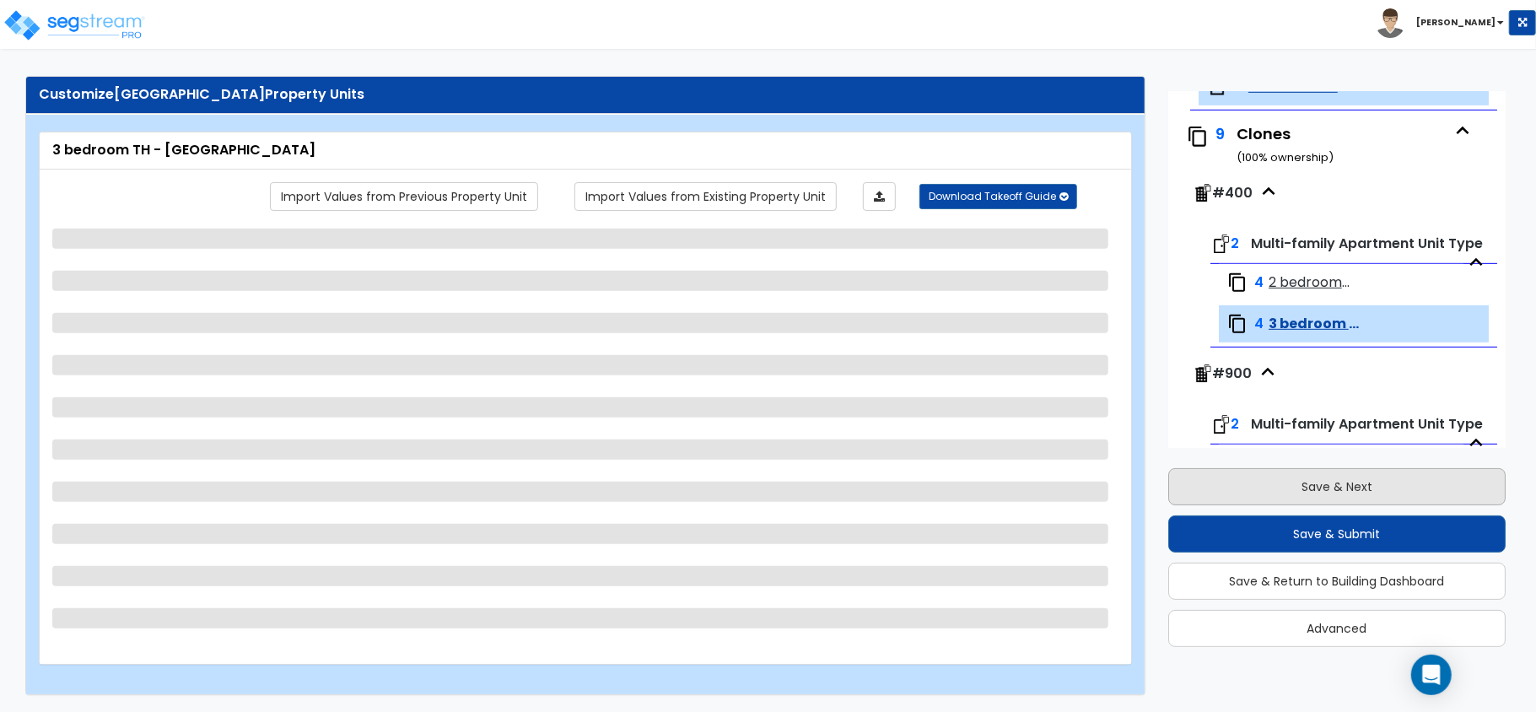
select select "1"
select select "2"
select select "1"
select select "3"
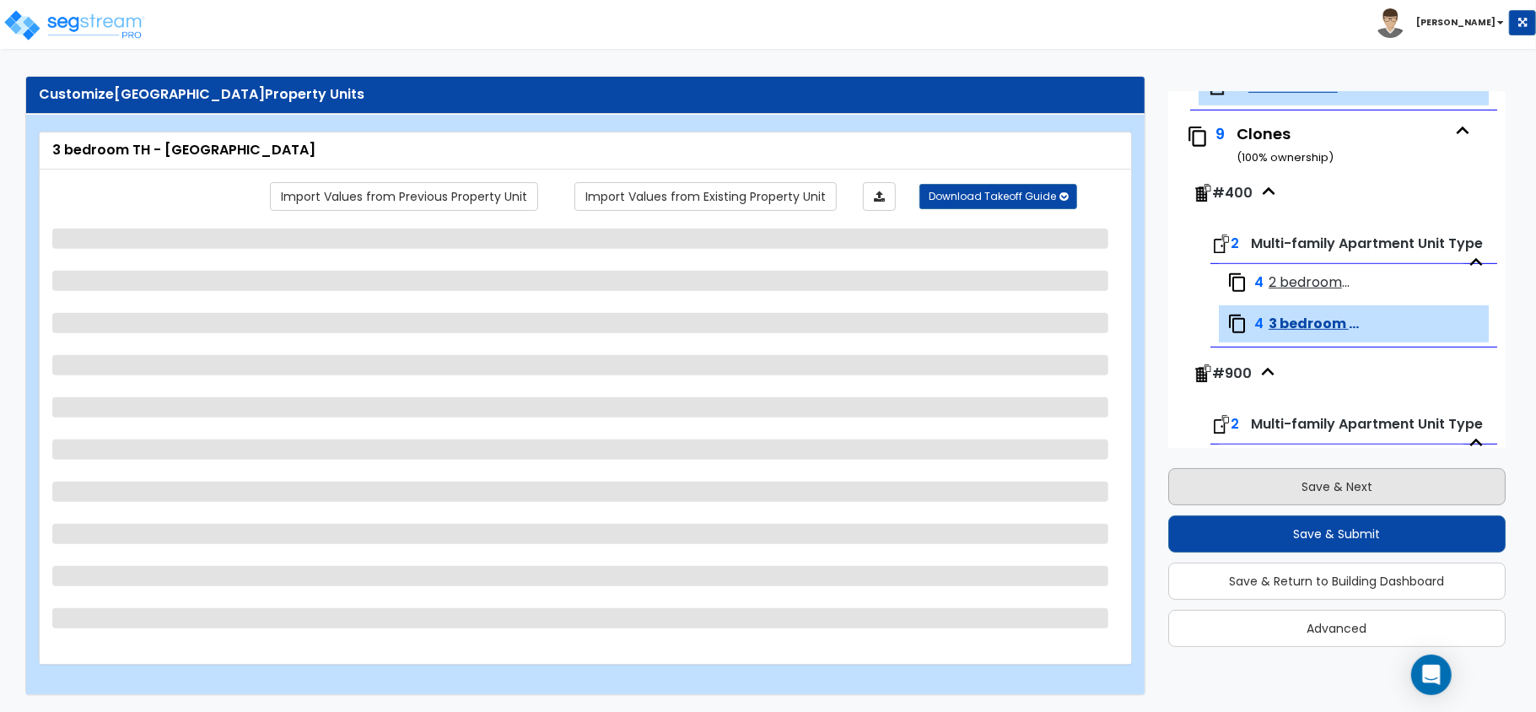
select select "1"
select select "3"
select select "1"
select select "2"
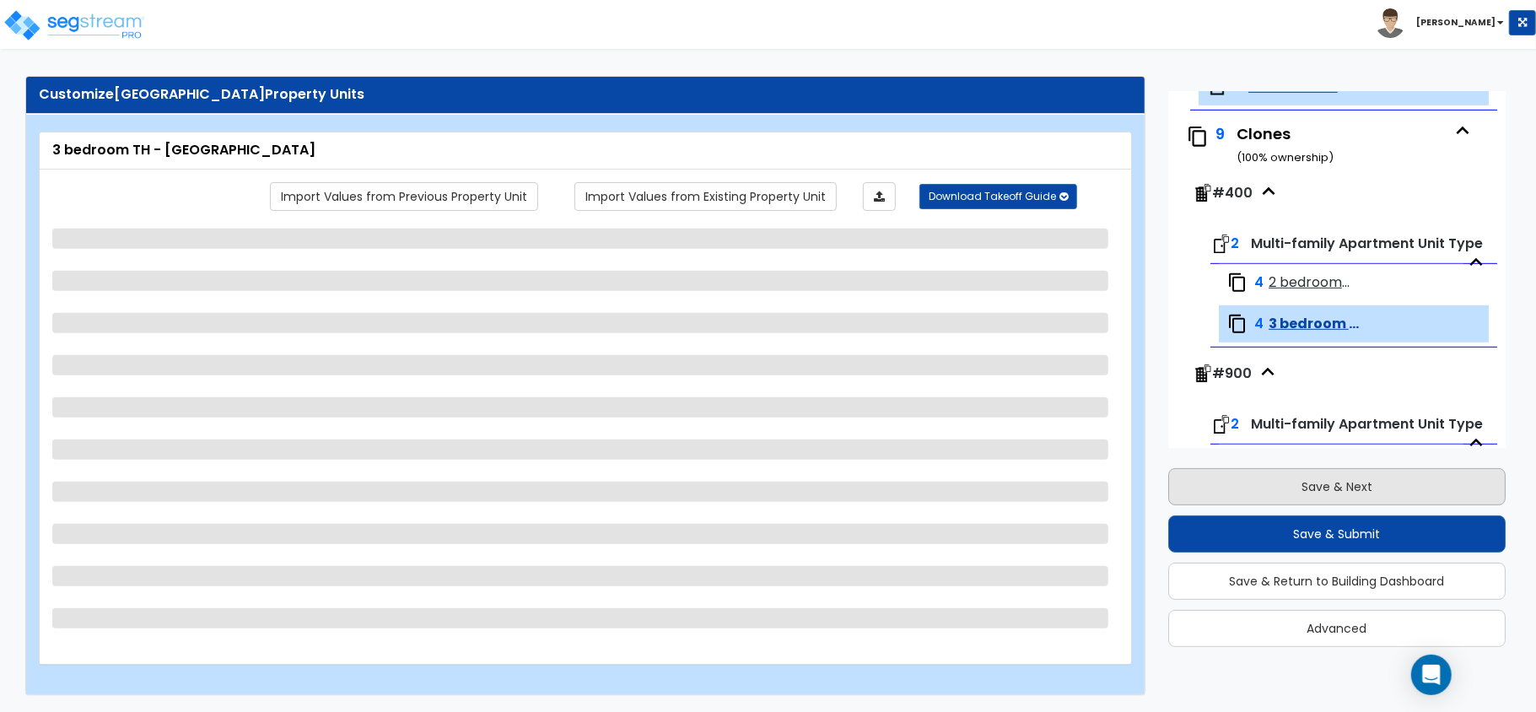
select select "2"
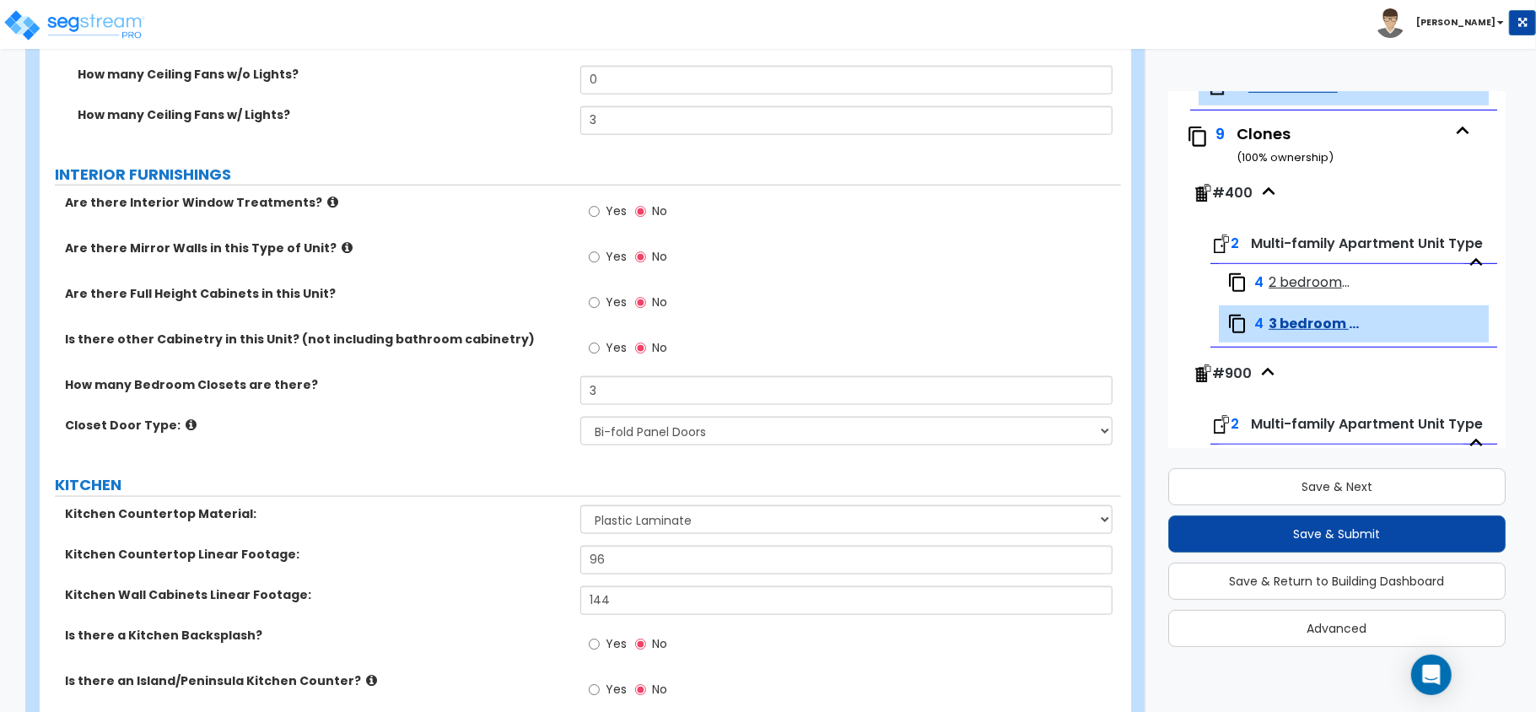
scroll to position [1516, 0]
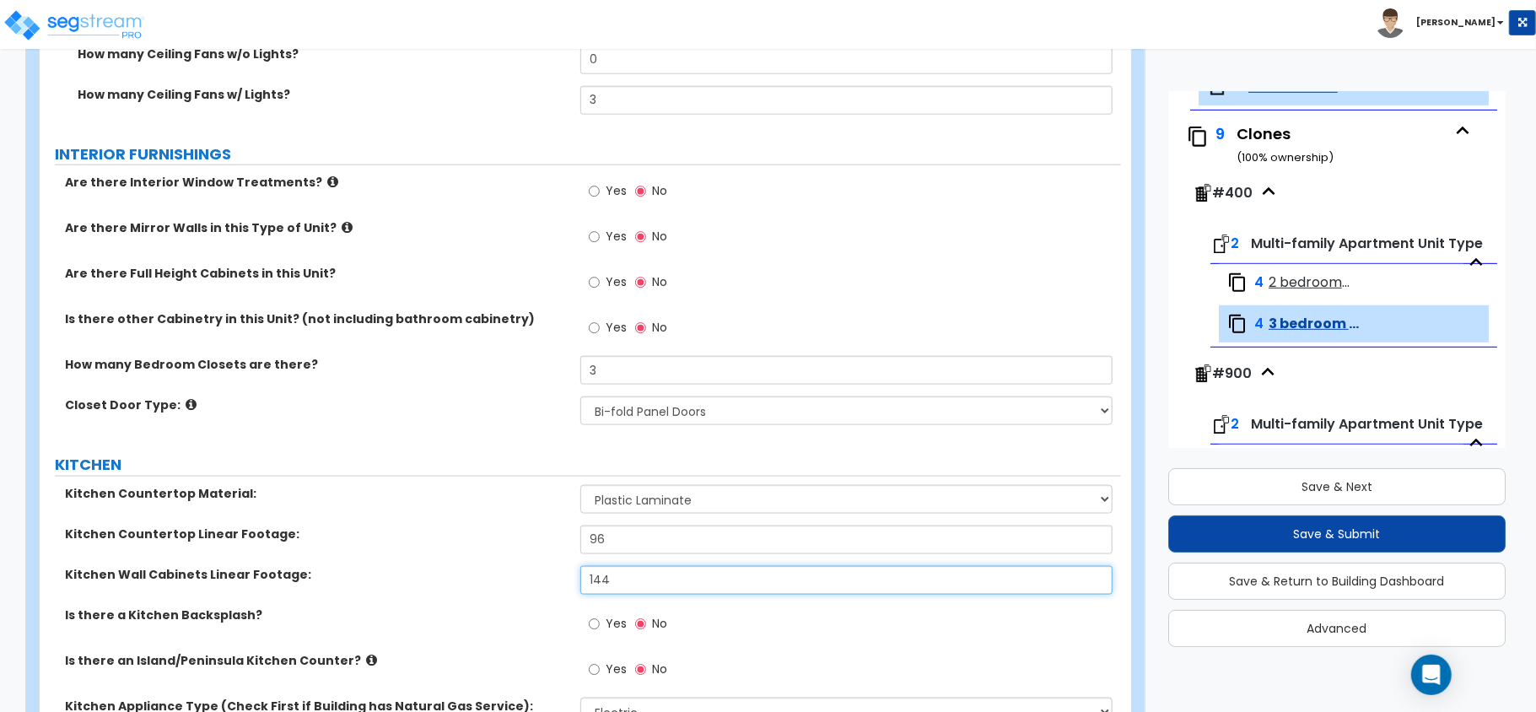
click at [619, 585] on input "144" at bounding box center [846, 580] width 532 height 29
type input "96"
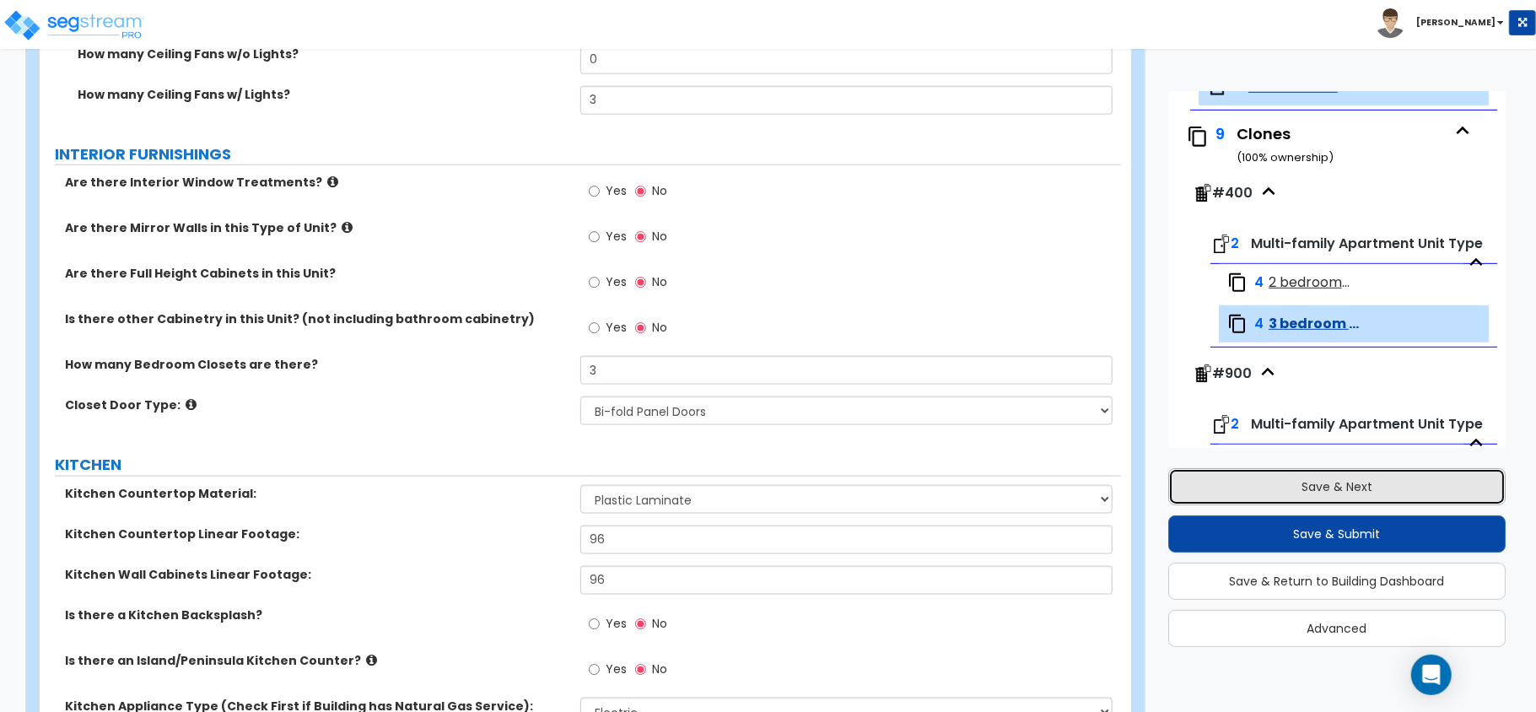
click at [1297, 483] on button "Save & Next" at bounding box center [1336, 486] width 337 height 37
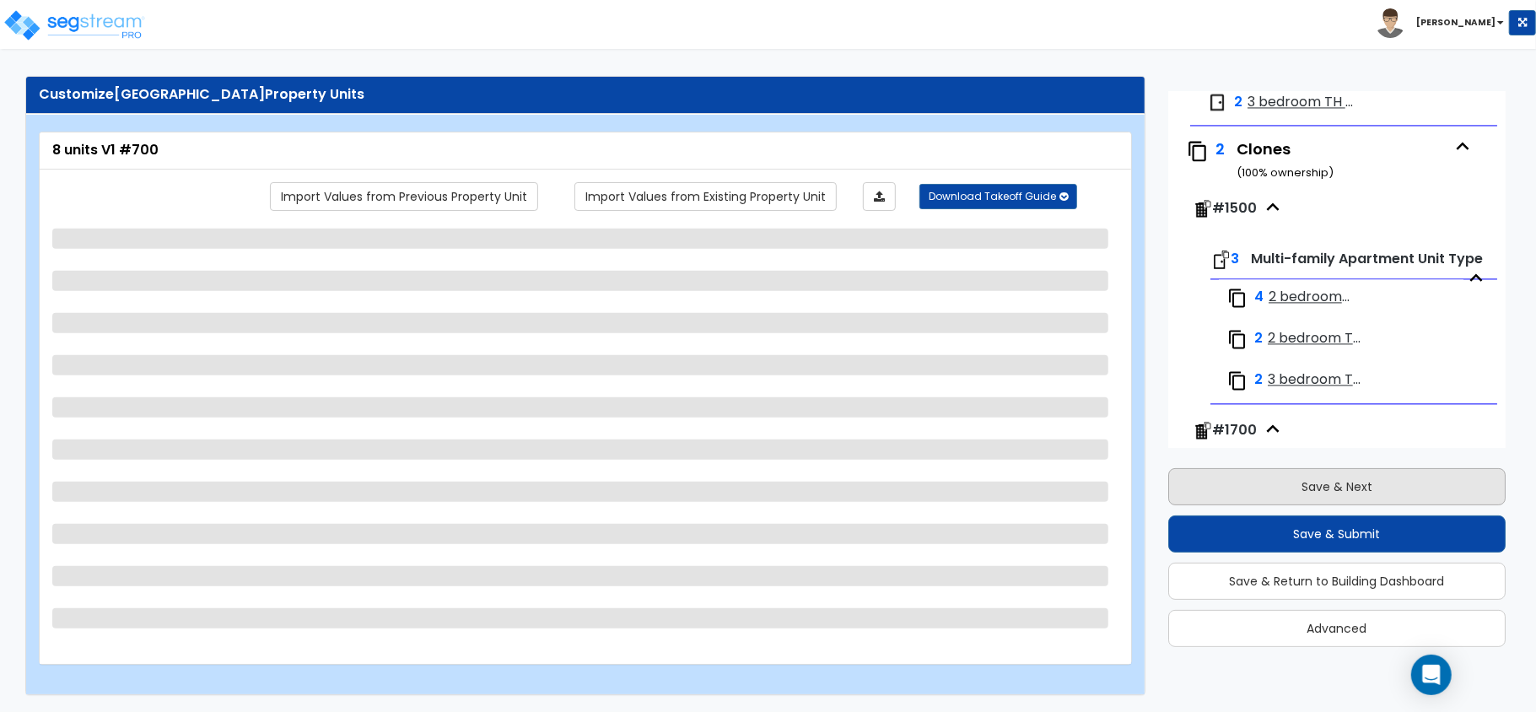
scroll to position [2545, 0]
select select "2"
select select "7"
select select "1"
select select "7"
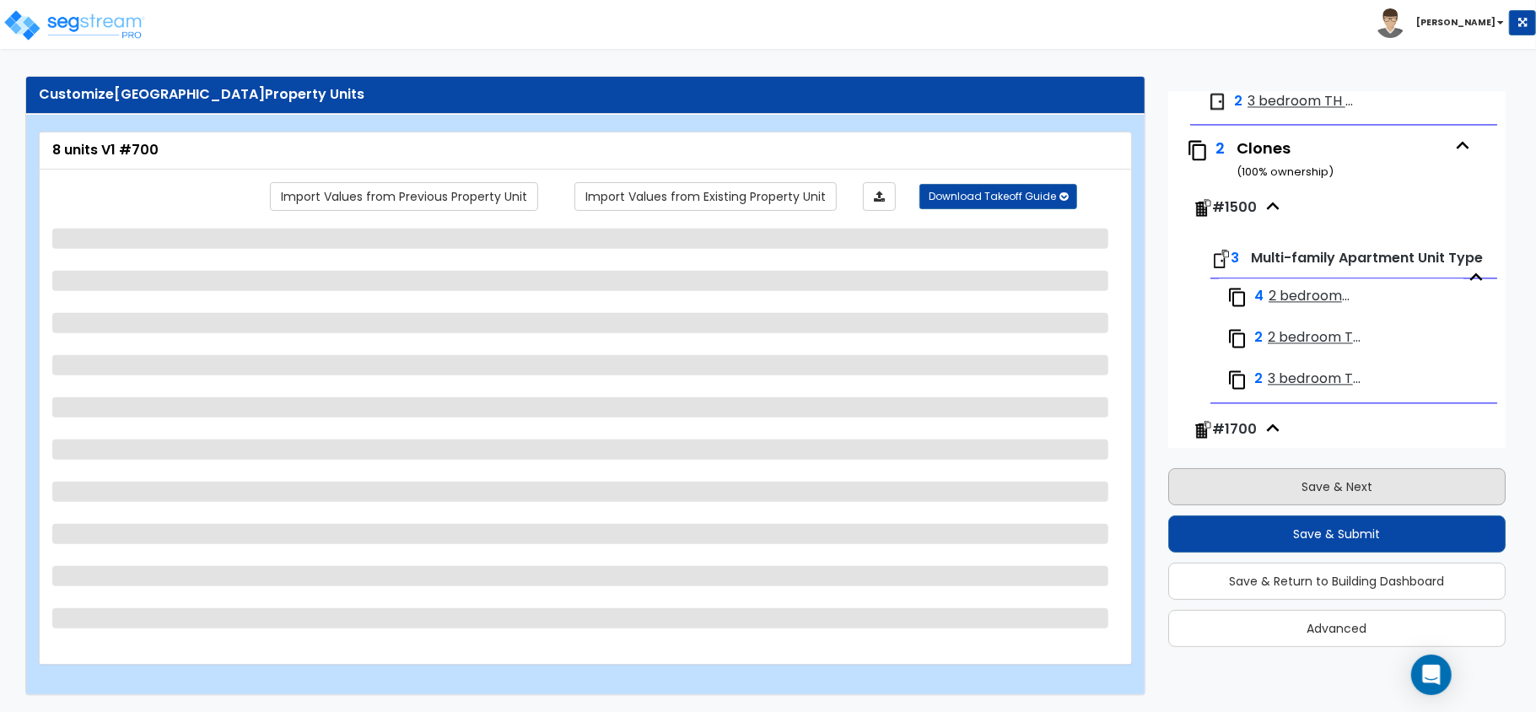
select select "1"
select select "3"
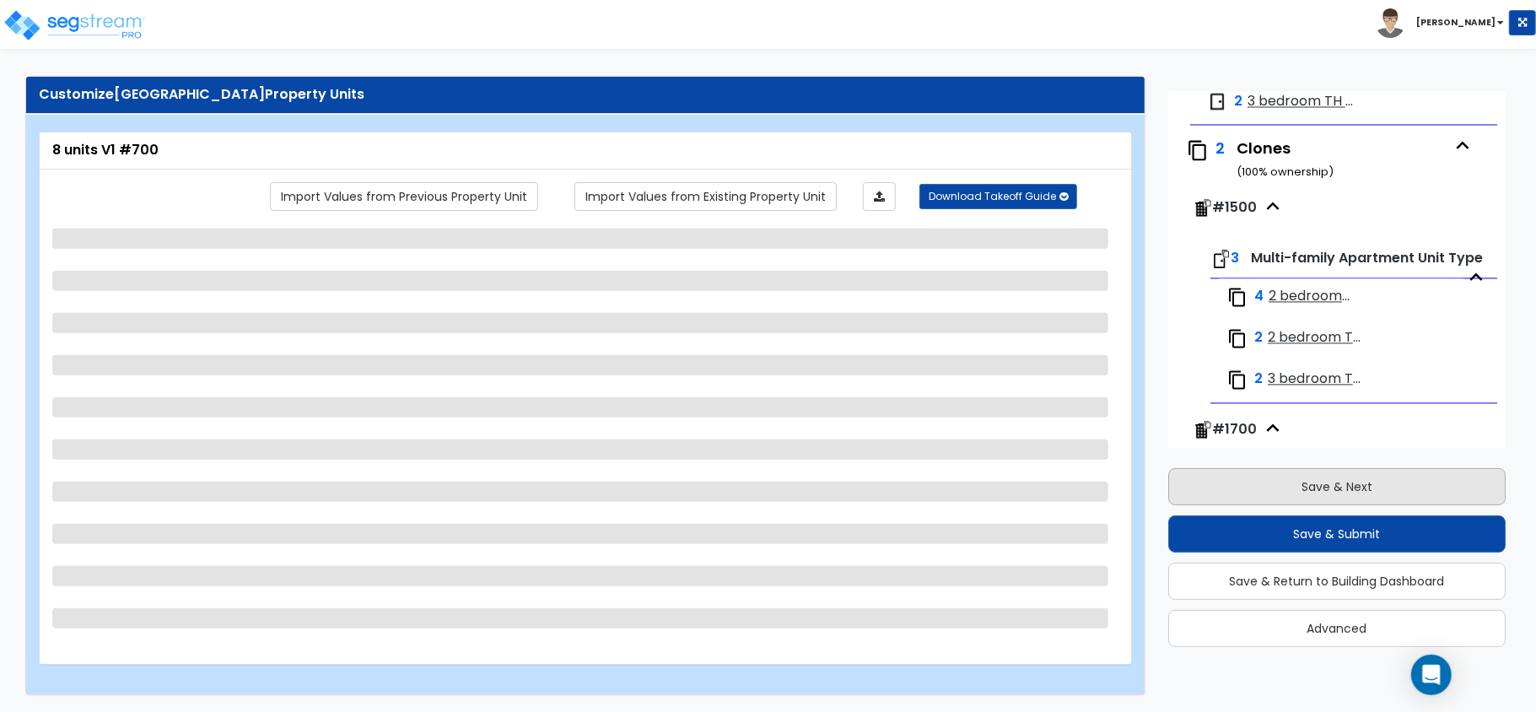
select select "1"
select select "2"
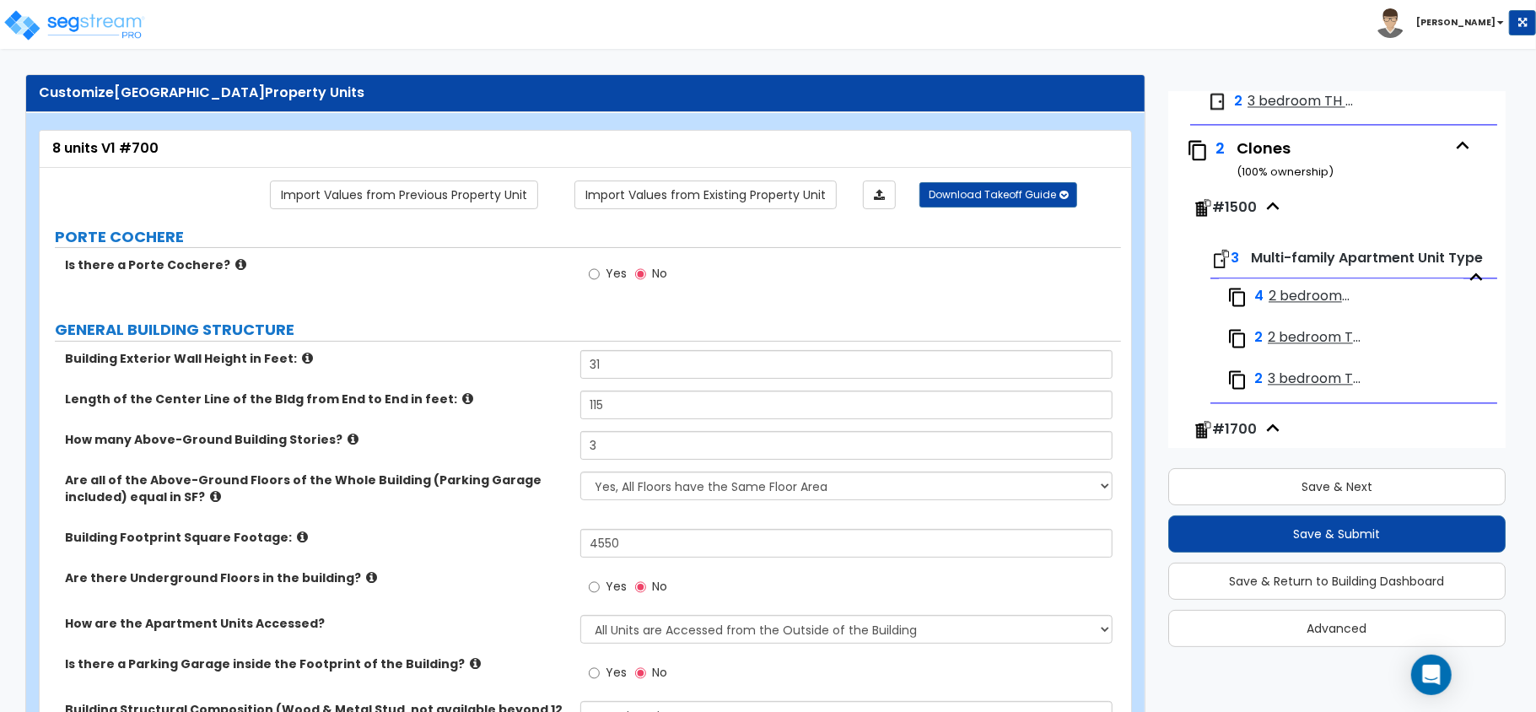
click at [1283, 29] on span "2 bedroom flat - [GEOGRAPHIC_DATA]" at bounding box center [1303, 18] width 109 height 19
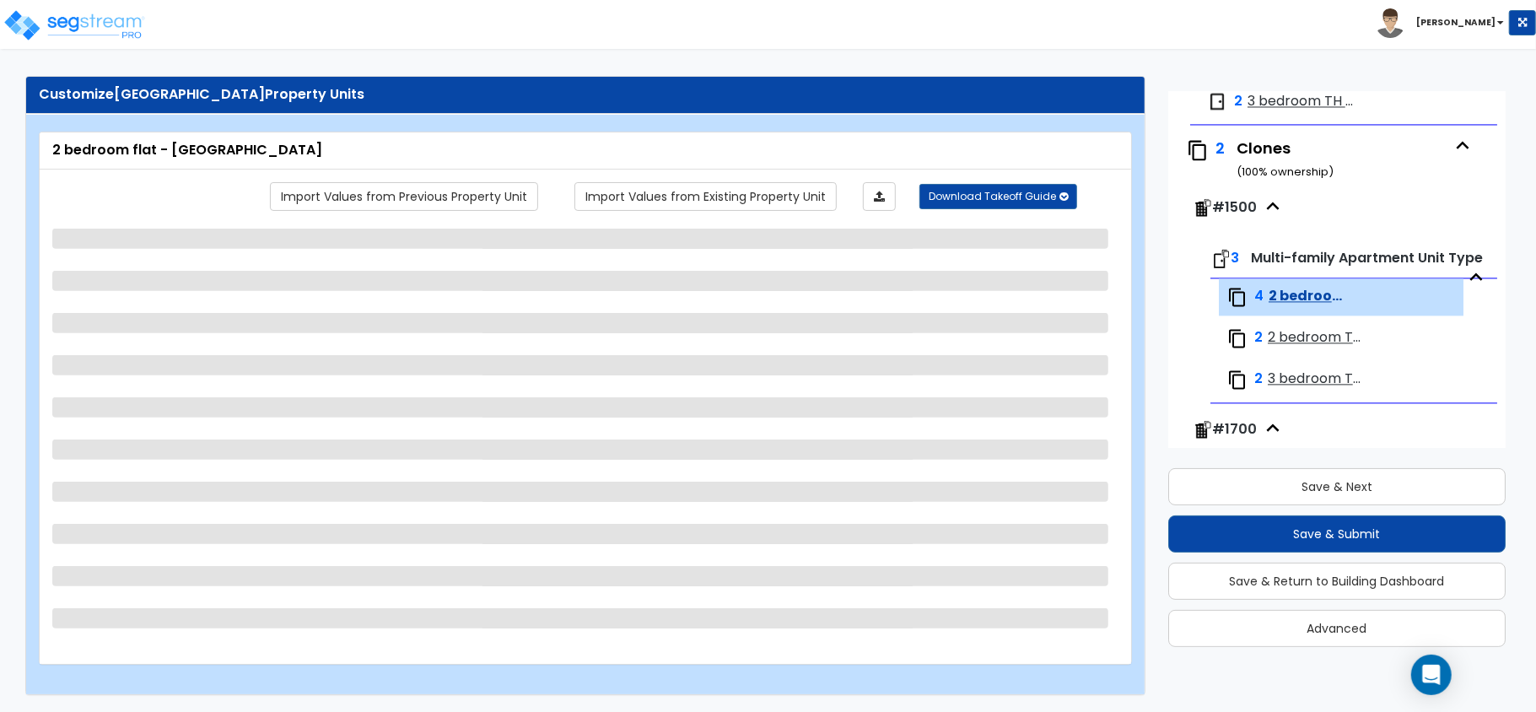
scroll to position [2656, 0]
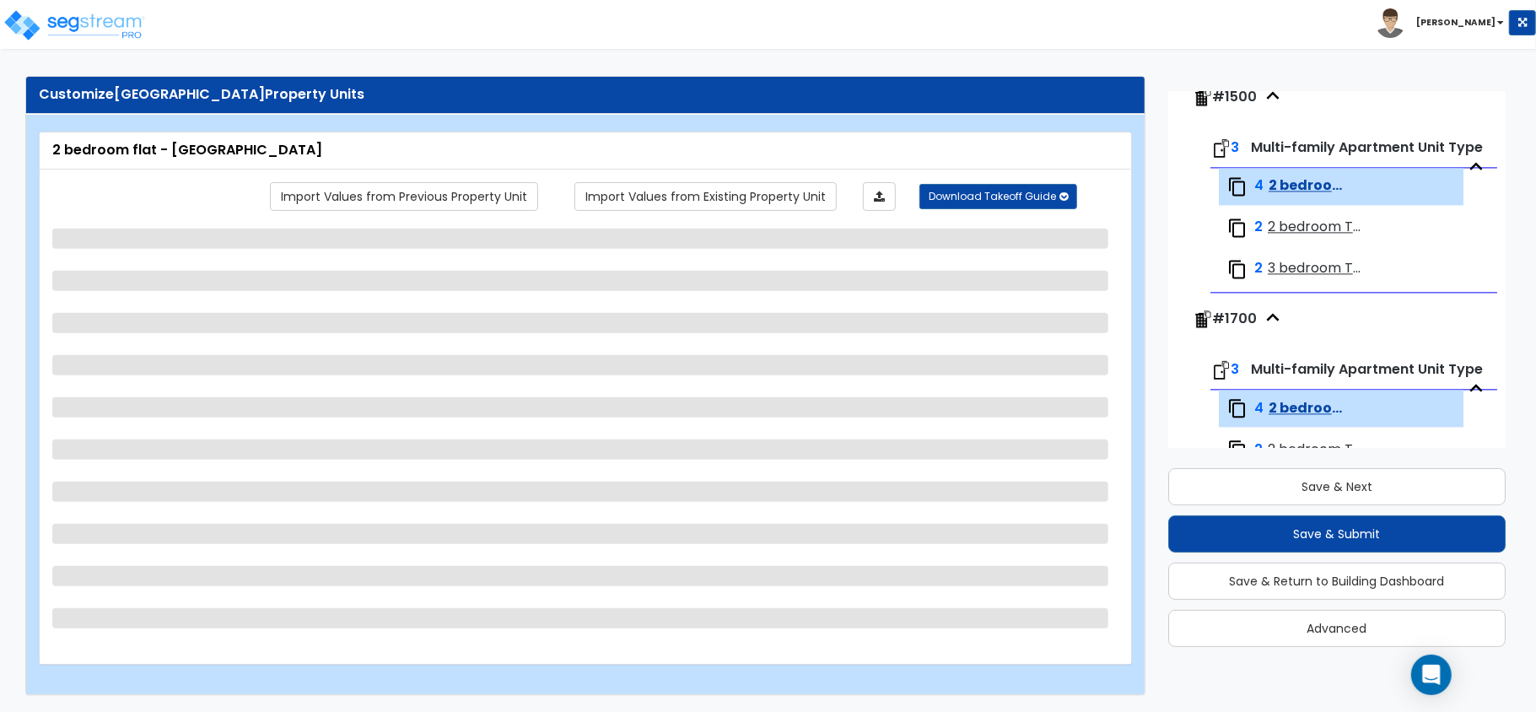
click at [1283, 78] on div "2 Clones ( 100 % ownership)" at bounding box center [1332, 49] width 307 height 60
select select "5"
select select "1"
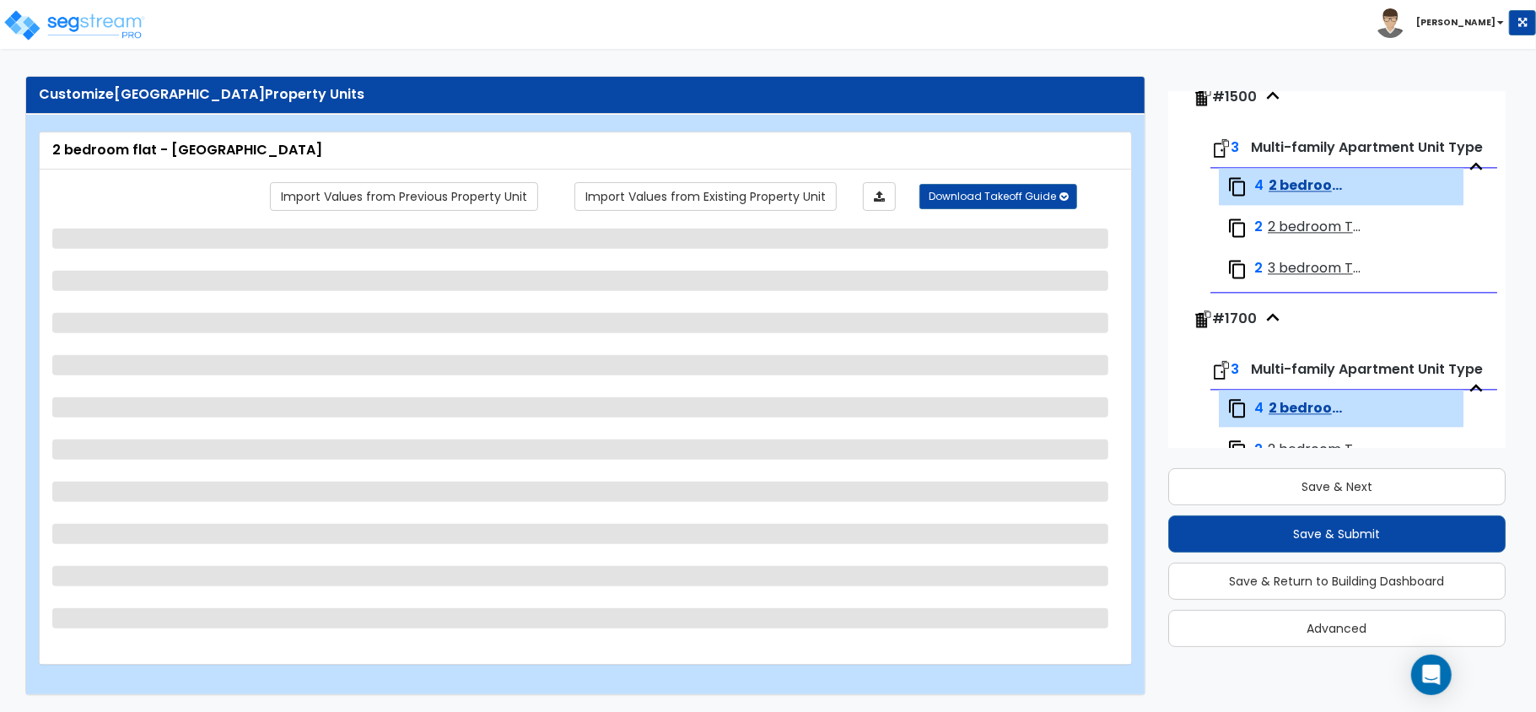
select select "3"
select select "1"
select select "2"
select select "1"
select select "4"
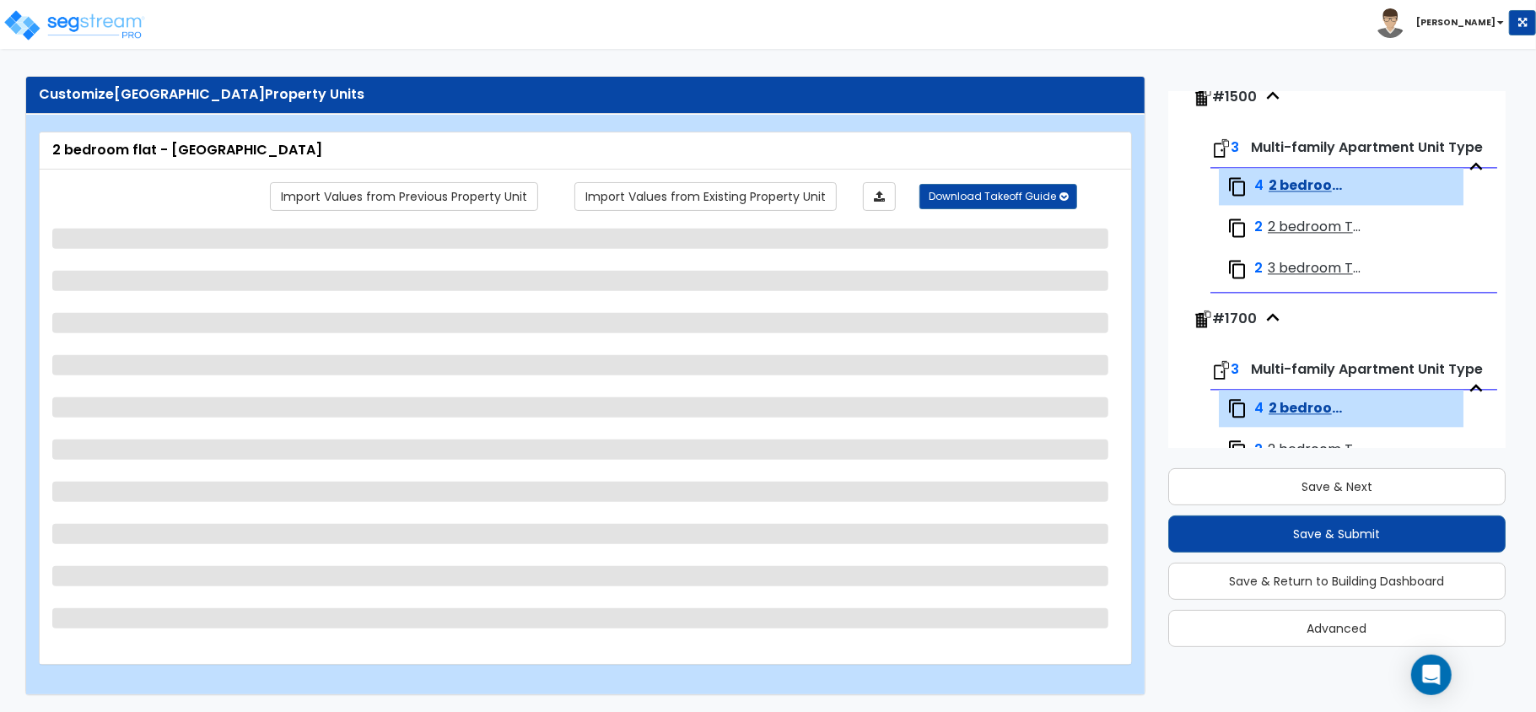
select select "4"
select select "2"
select select "1"
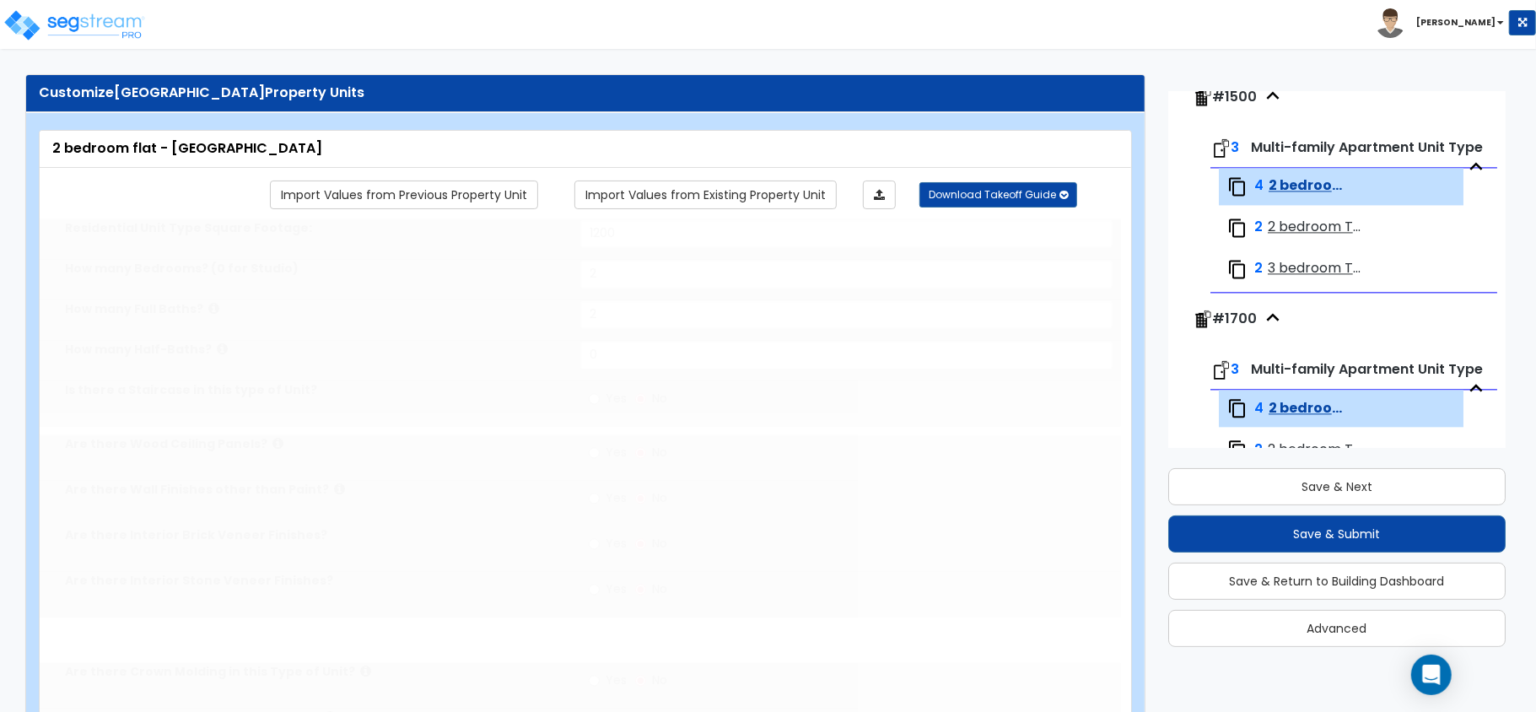
select select "2"
select select "1"
select select "2"
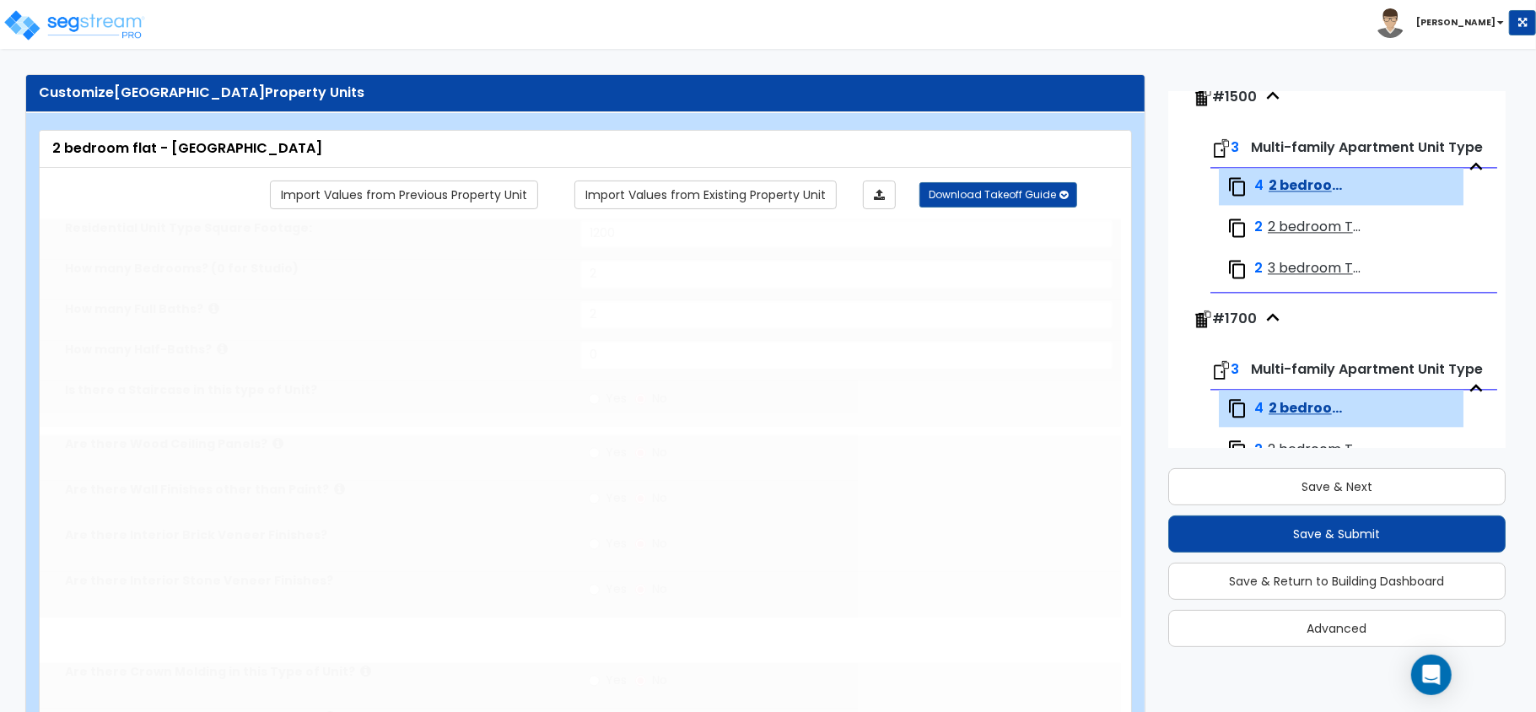
radio input "true"
type input "1"
select select "3"
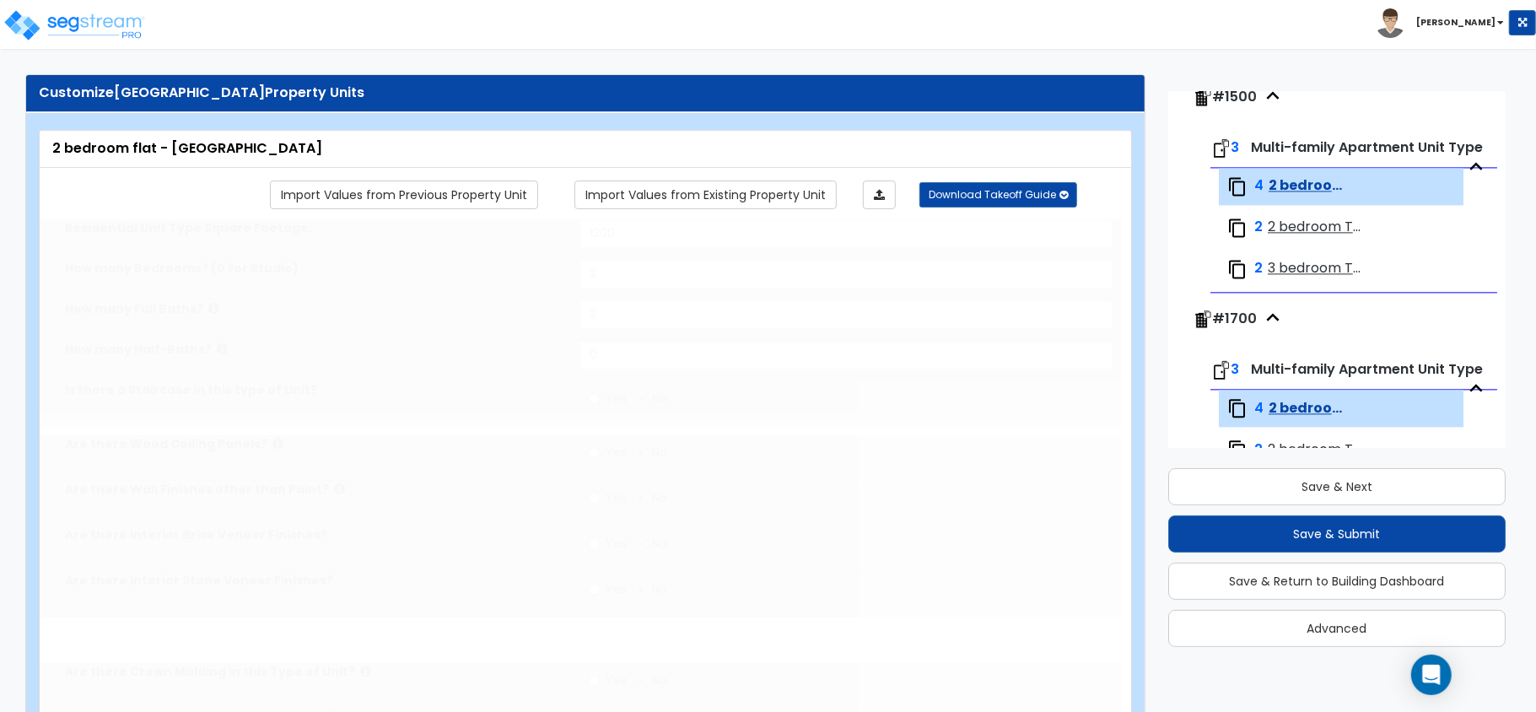
select select "1"
select select "3"
select select "2"
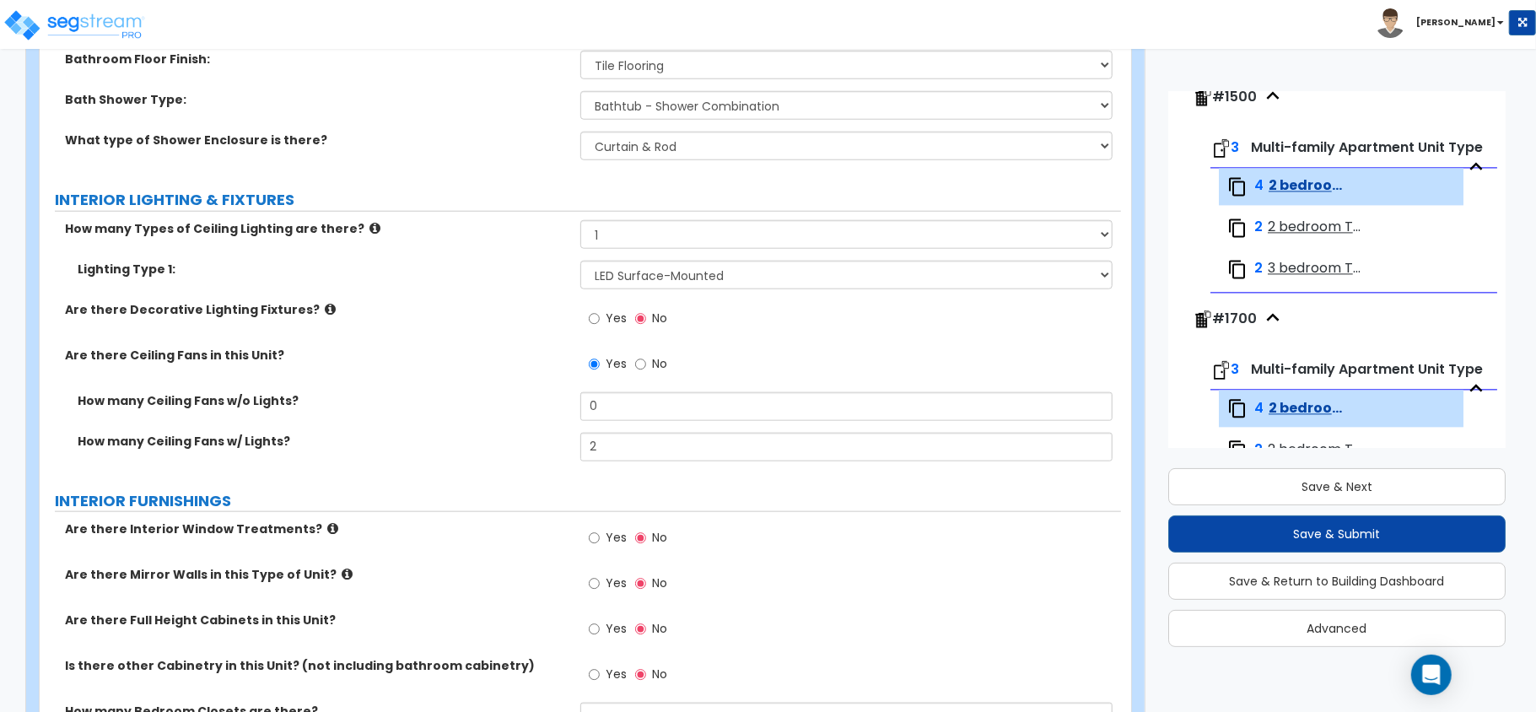
scroll to position [1516, 0]
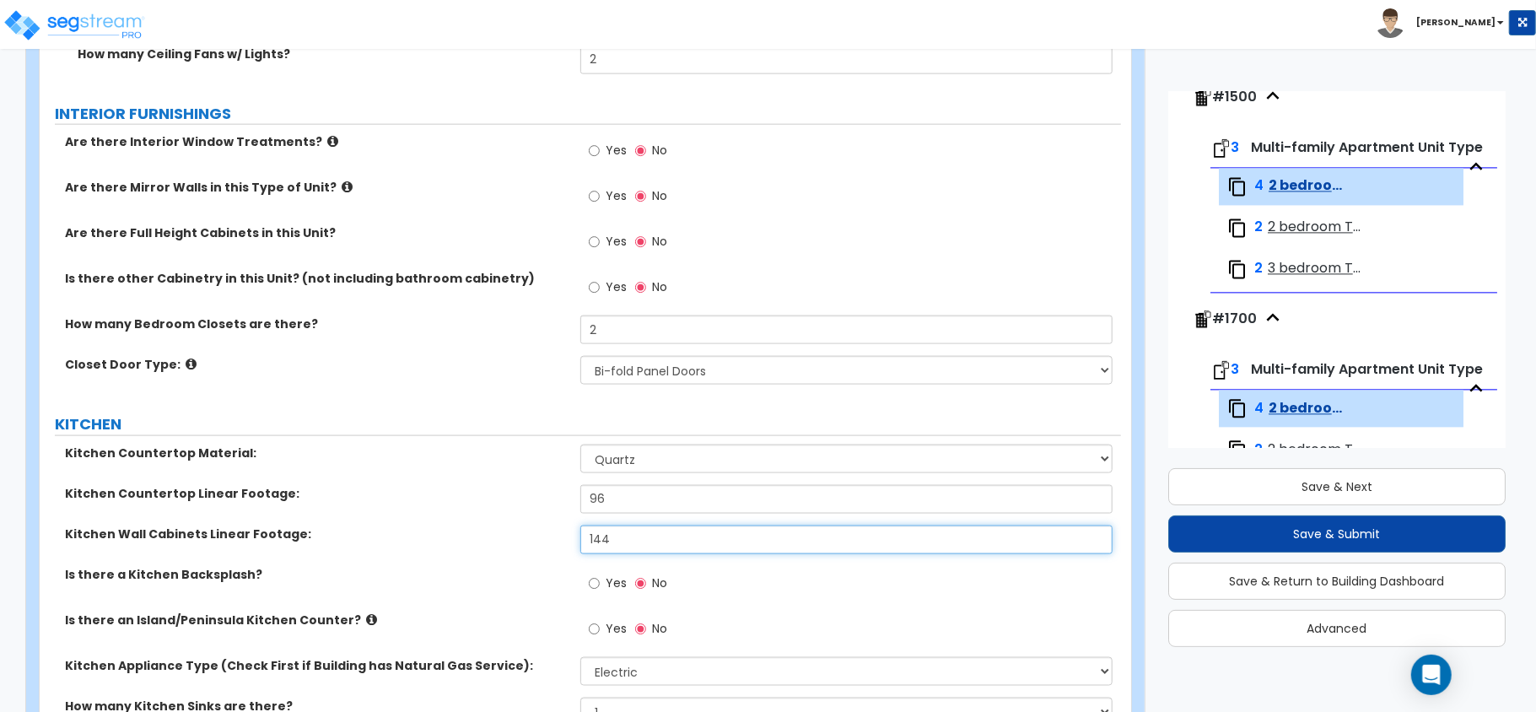
click at [628, 537] on input "144" at bounding box center [846, 540] width 532 height 29
type input "96"
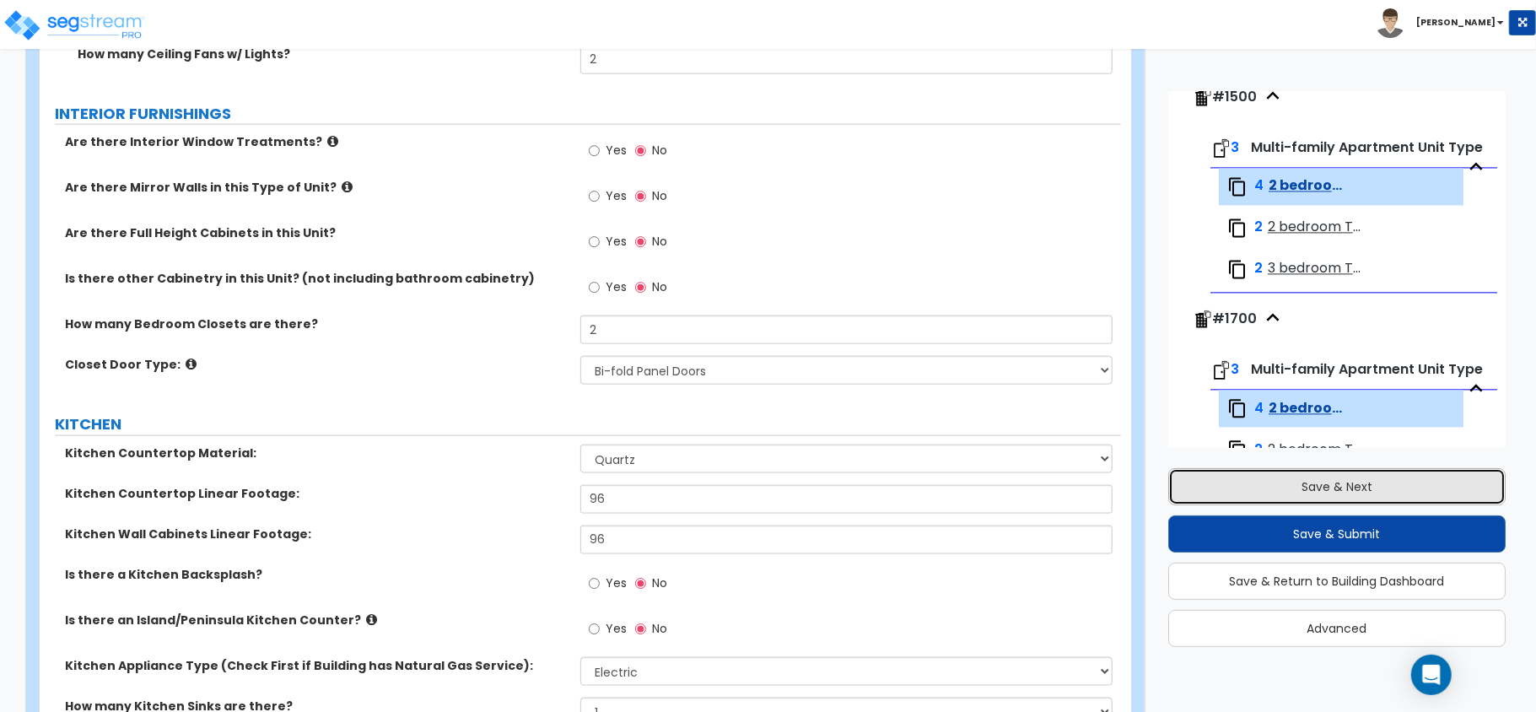
click at [1330, 483] on button "Save & Next" at bounding box center [1336, 486] width 337 height 37
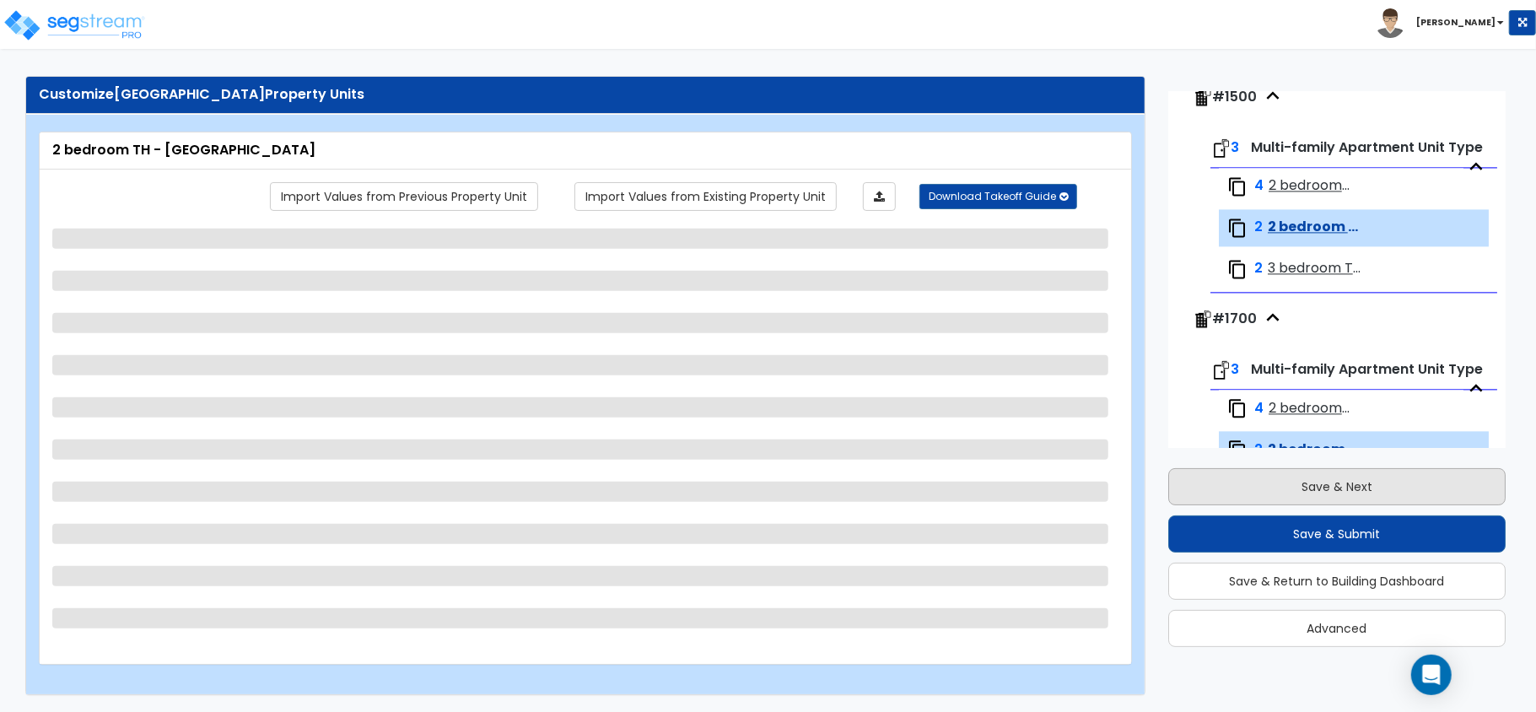
scroll to position [2697, 0]
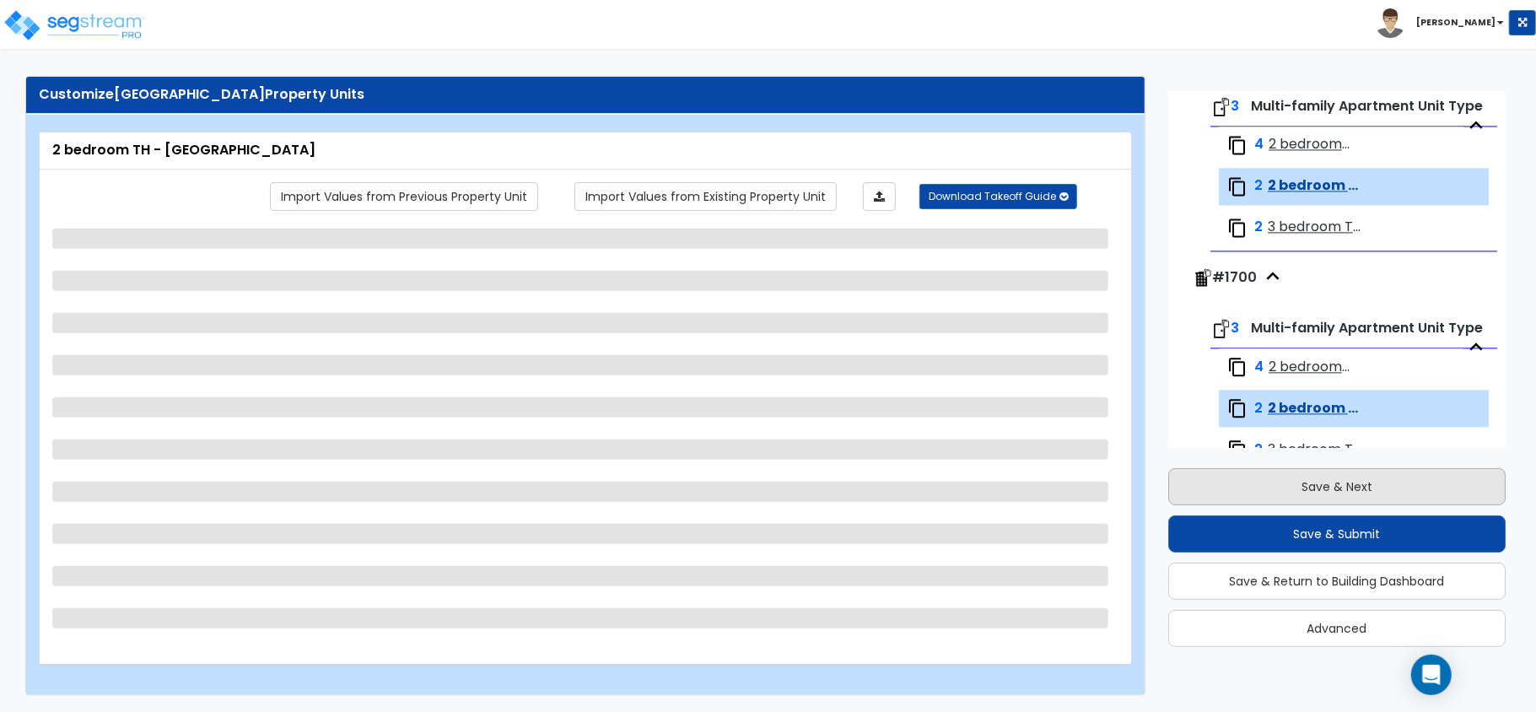
select select "5"
select select "1"
select select "3"
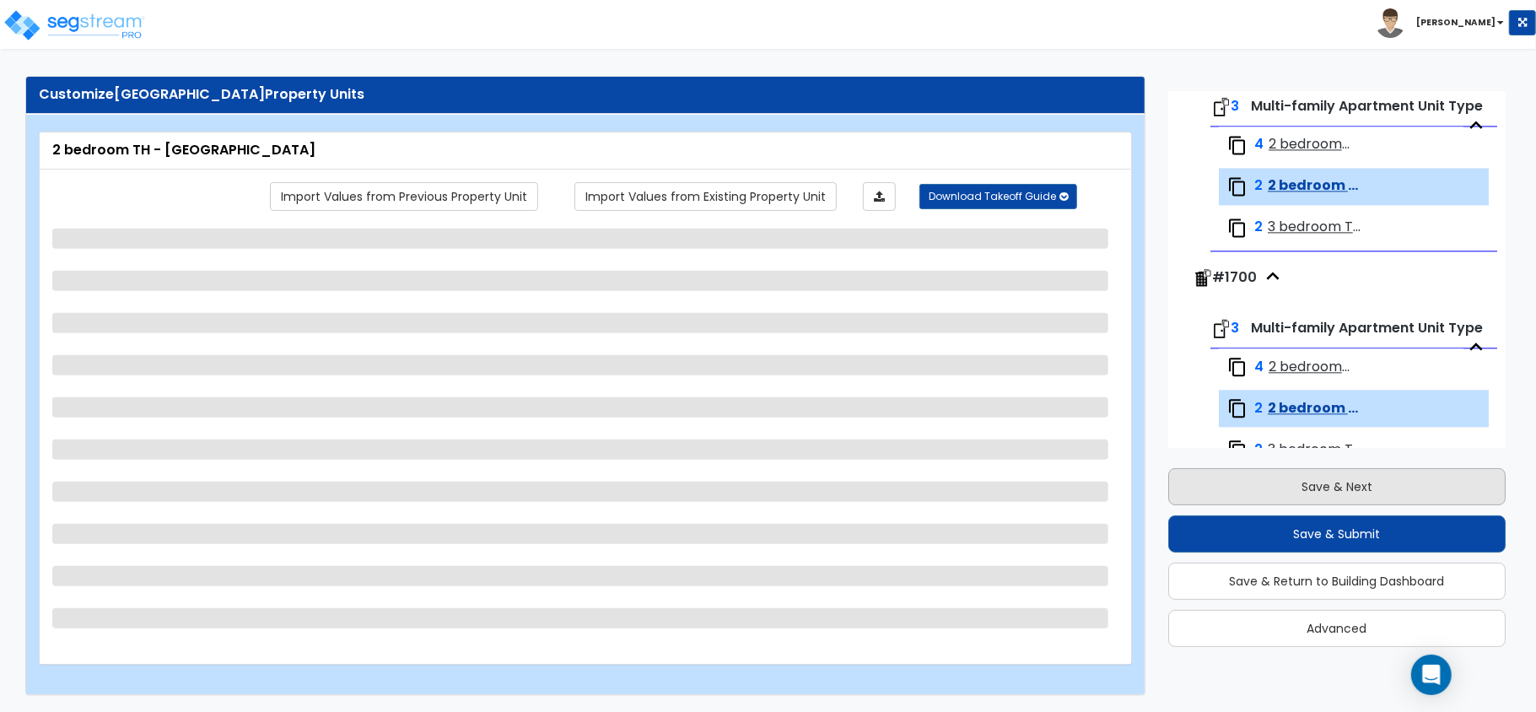
select select "2"
select select "1"
select select "2"
select select "1"
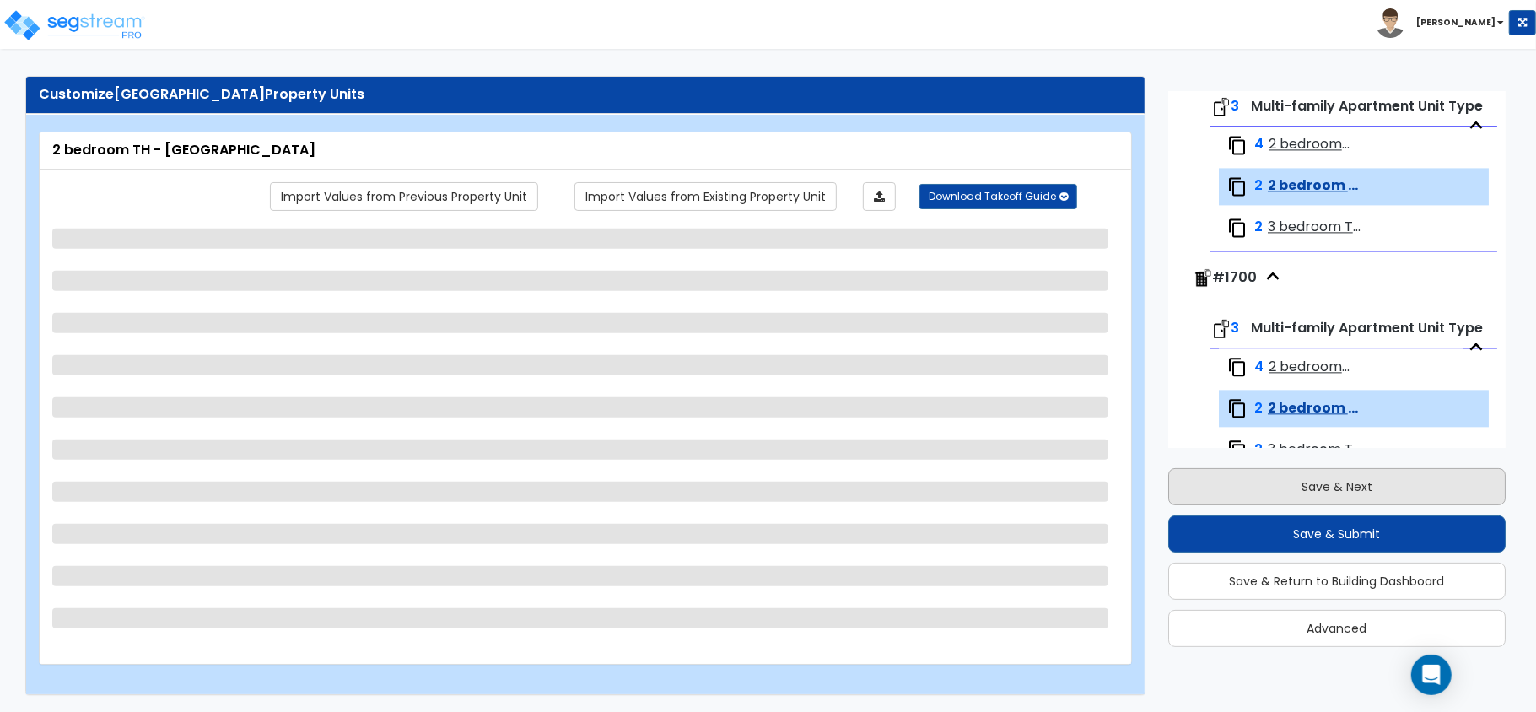
select select "1"
select select "4"
select select "3"
select select "2"
select select "1"
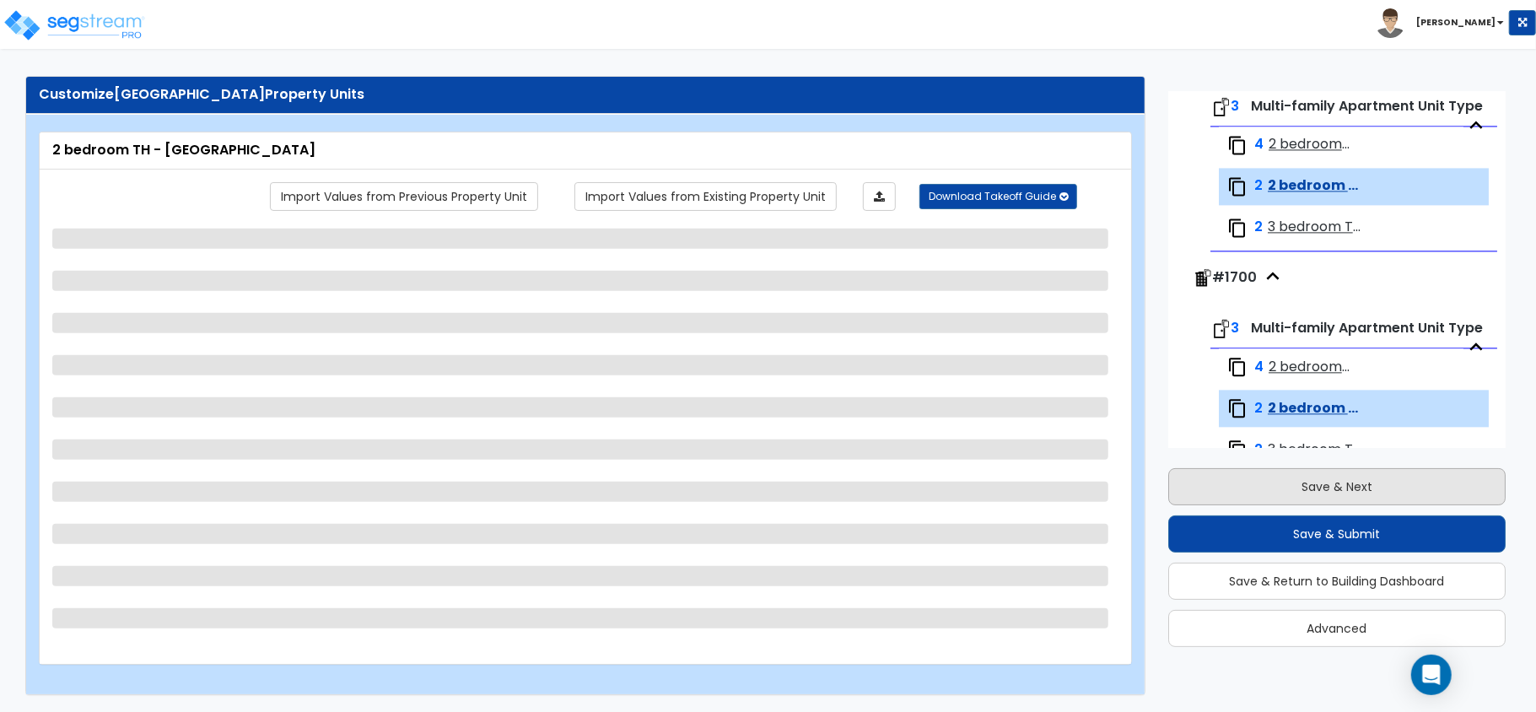
select select "1"
select select "2"
select select "1"
select select "3"
select select "1"
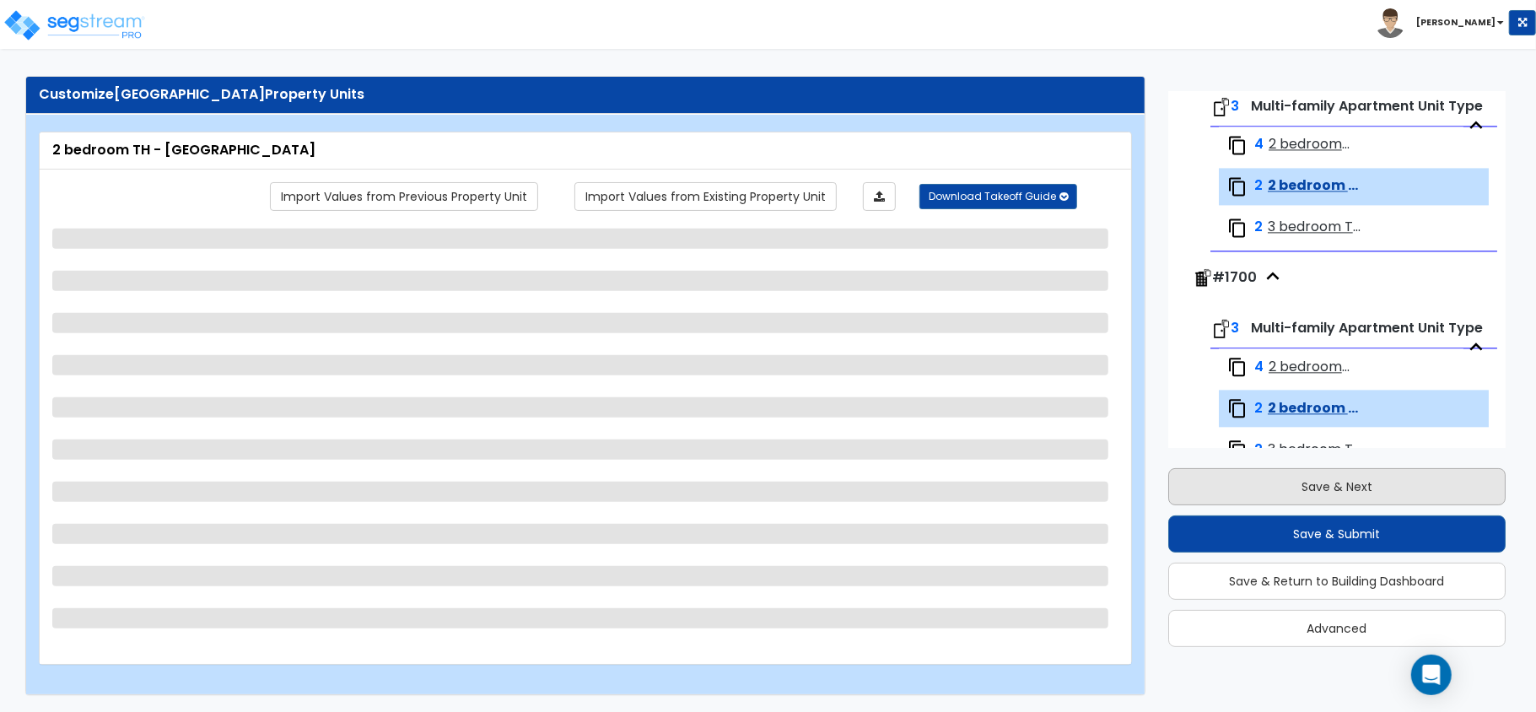
select select "3"
select select "2"
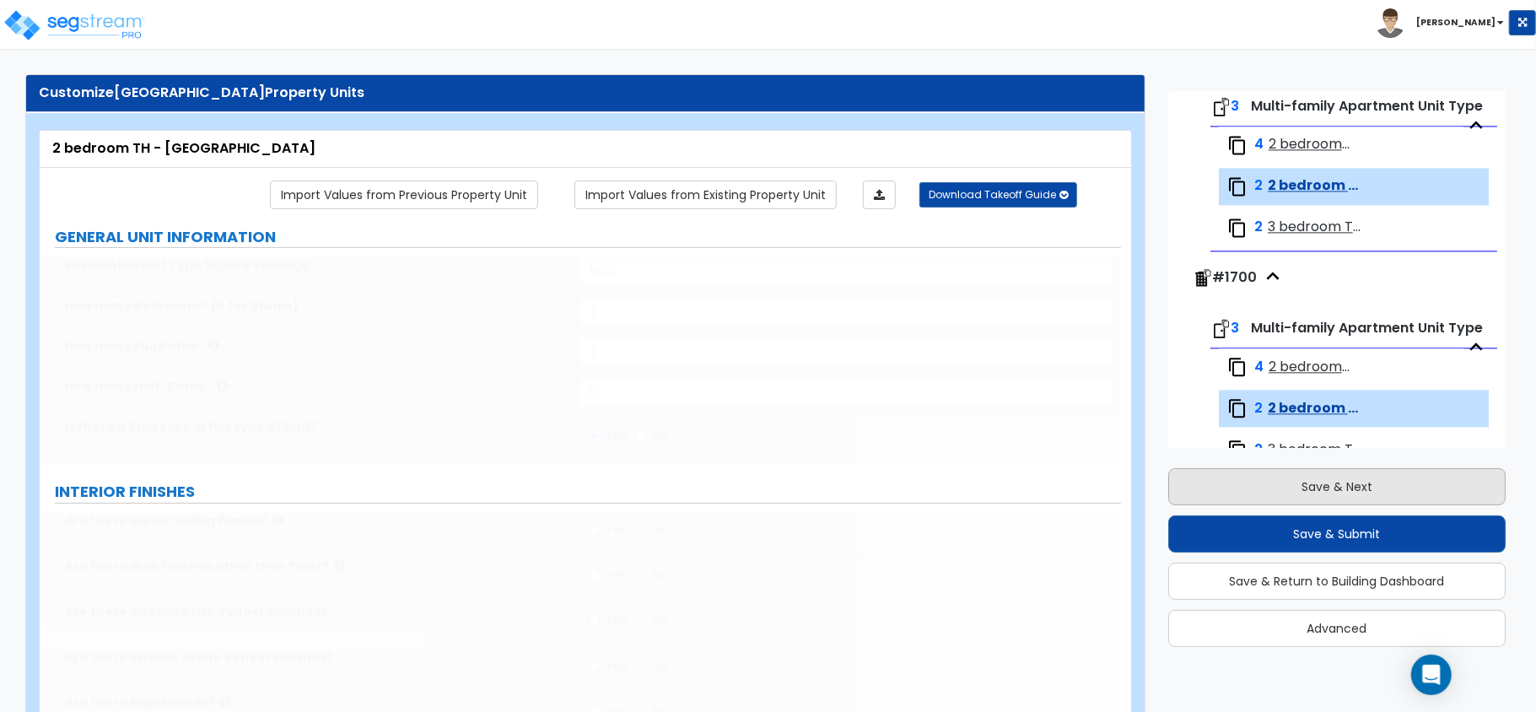
select select "5"
select select "1"
type input "2"
type input "100"
select select "1"
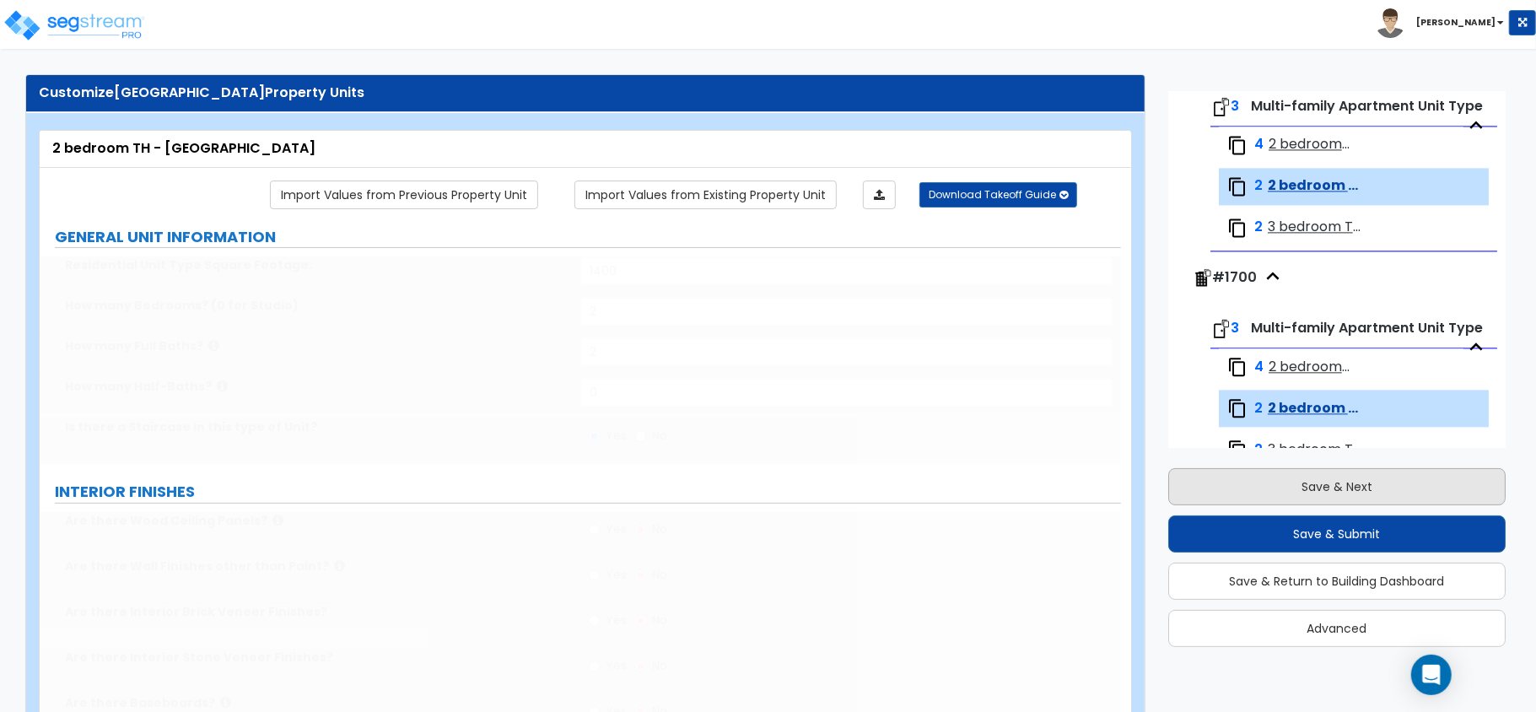
select select "2"
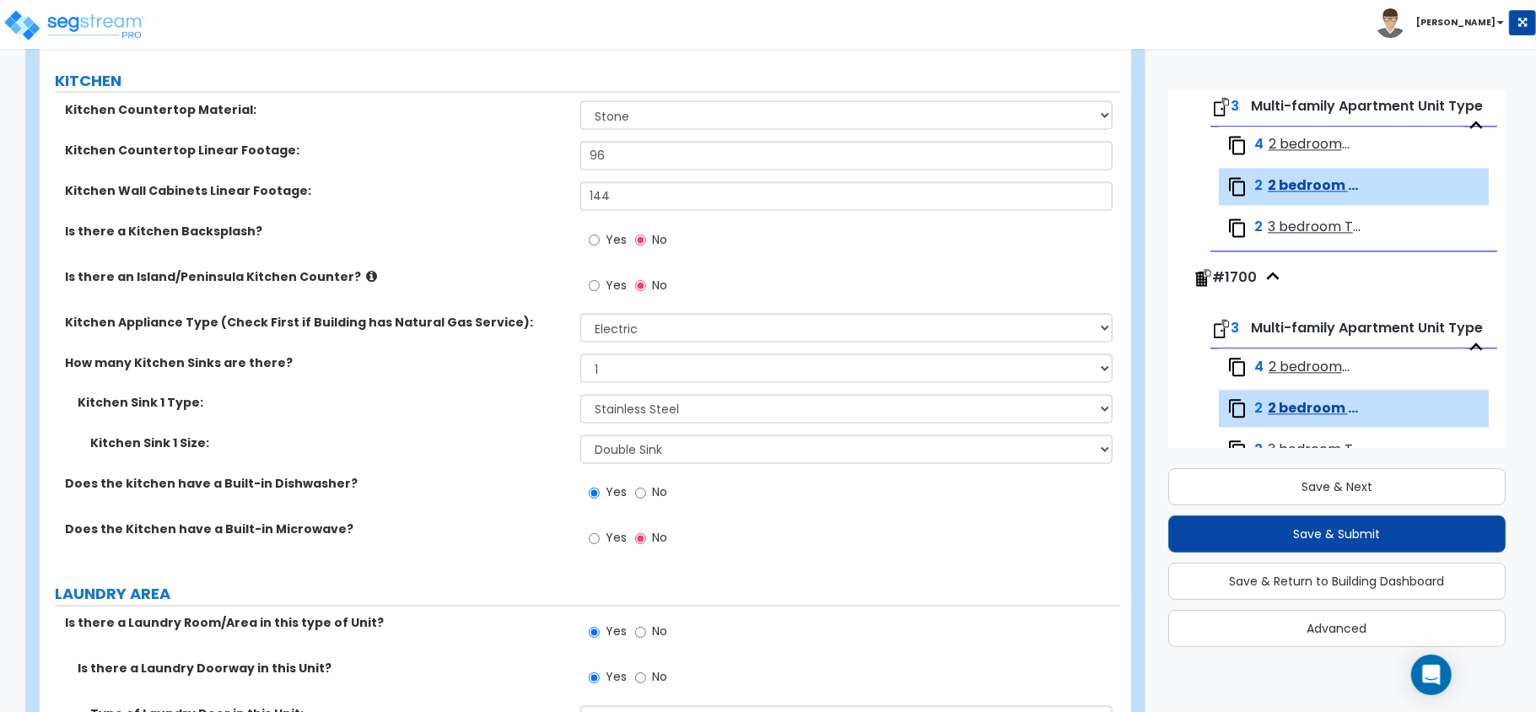
scroll to position [1880, 0]
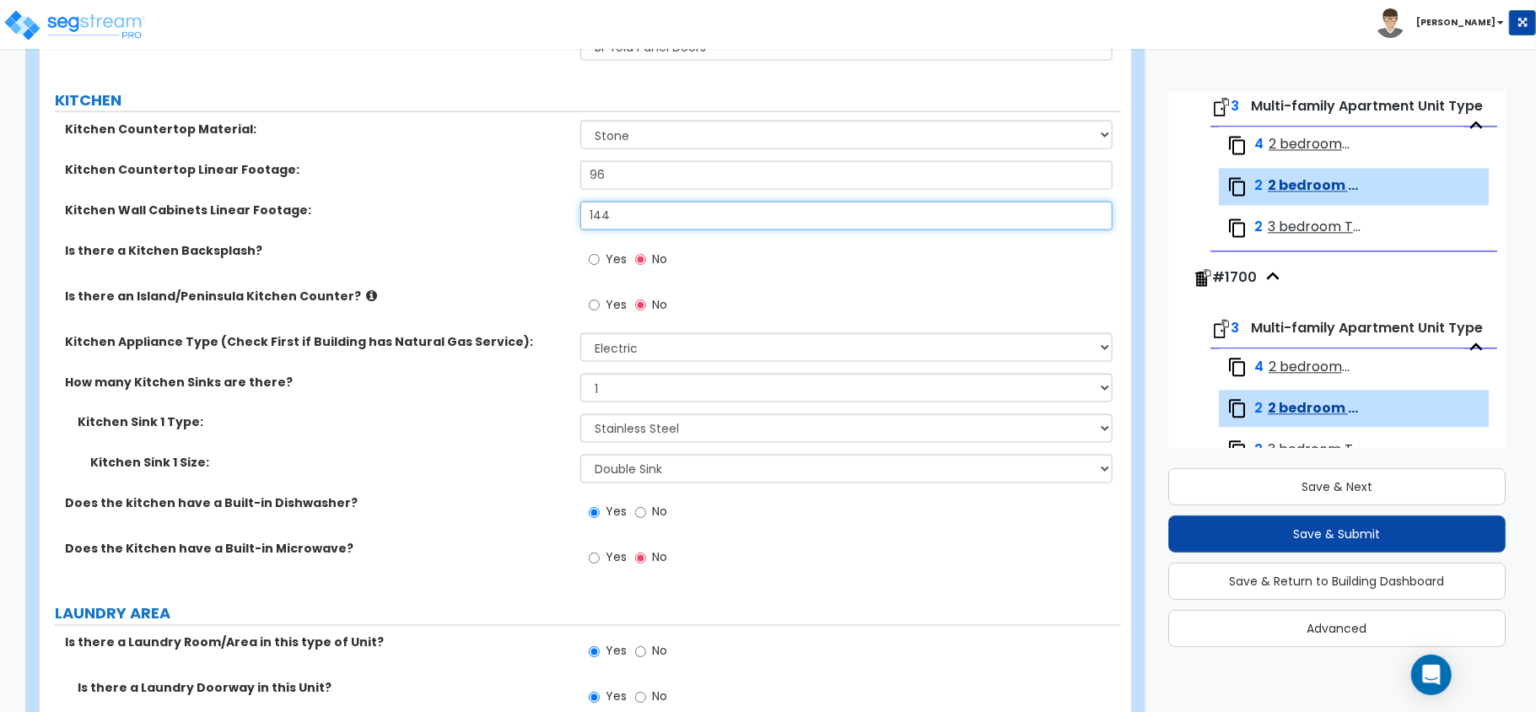
click at [618, 210] on input "144" at bounding box center [846, 216] width 532 height 29
type input "96"
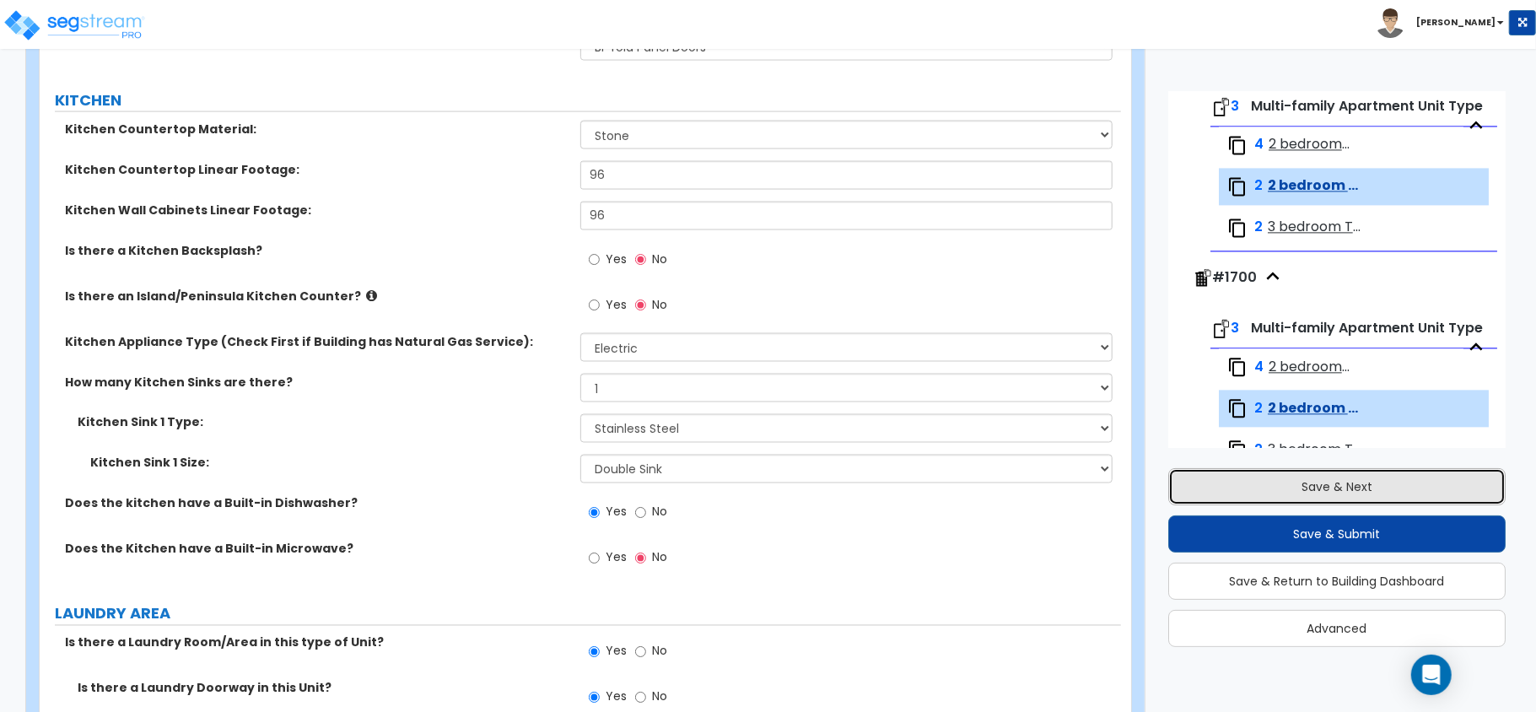
click at [1328, 490] on button "Save & Next" at bounding box center [1336, 486] width 337 height 37
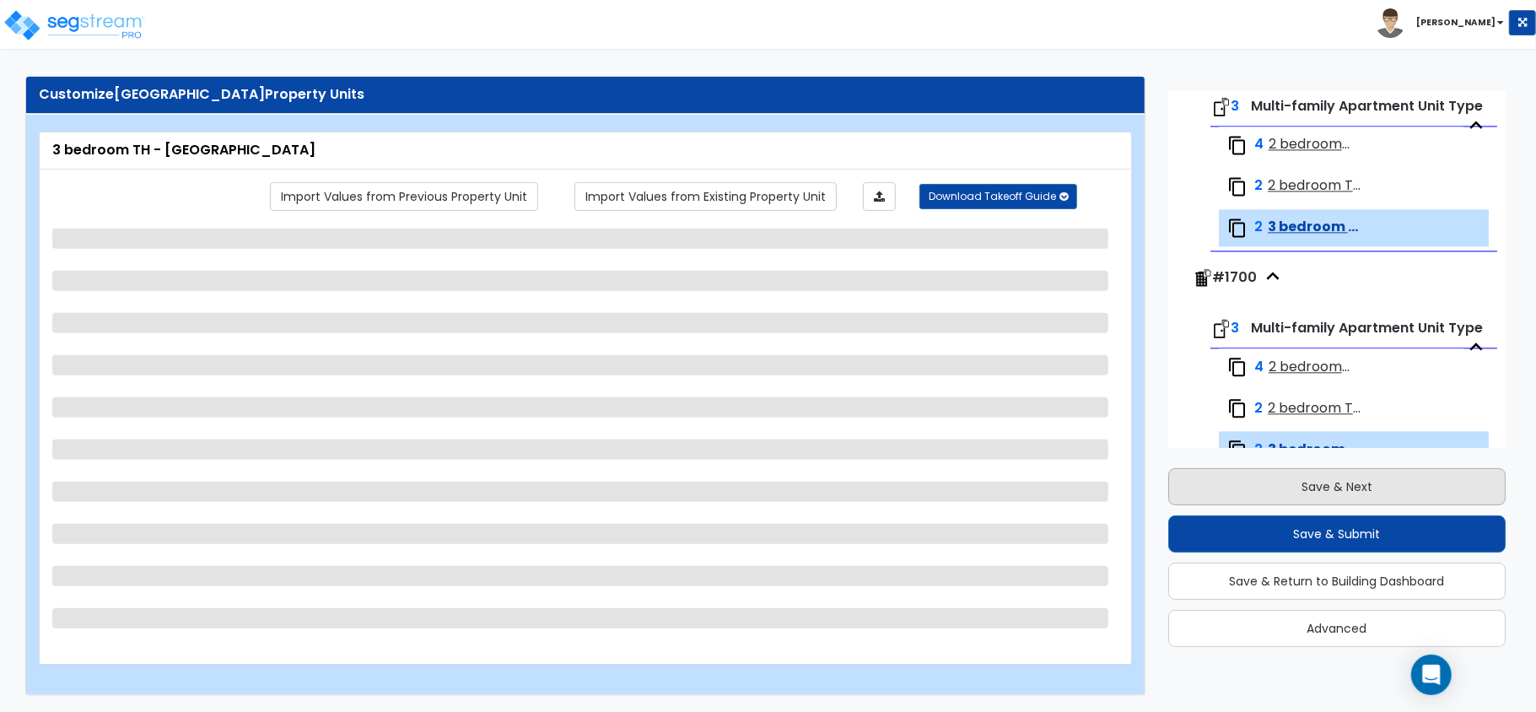
scroll to position [2738, 0]
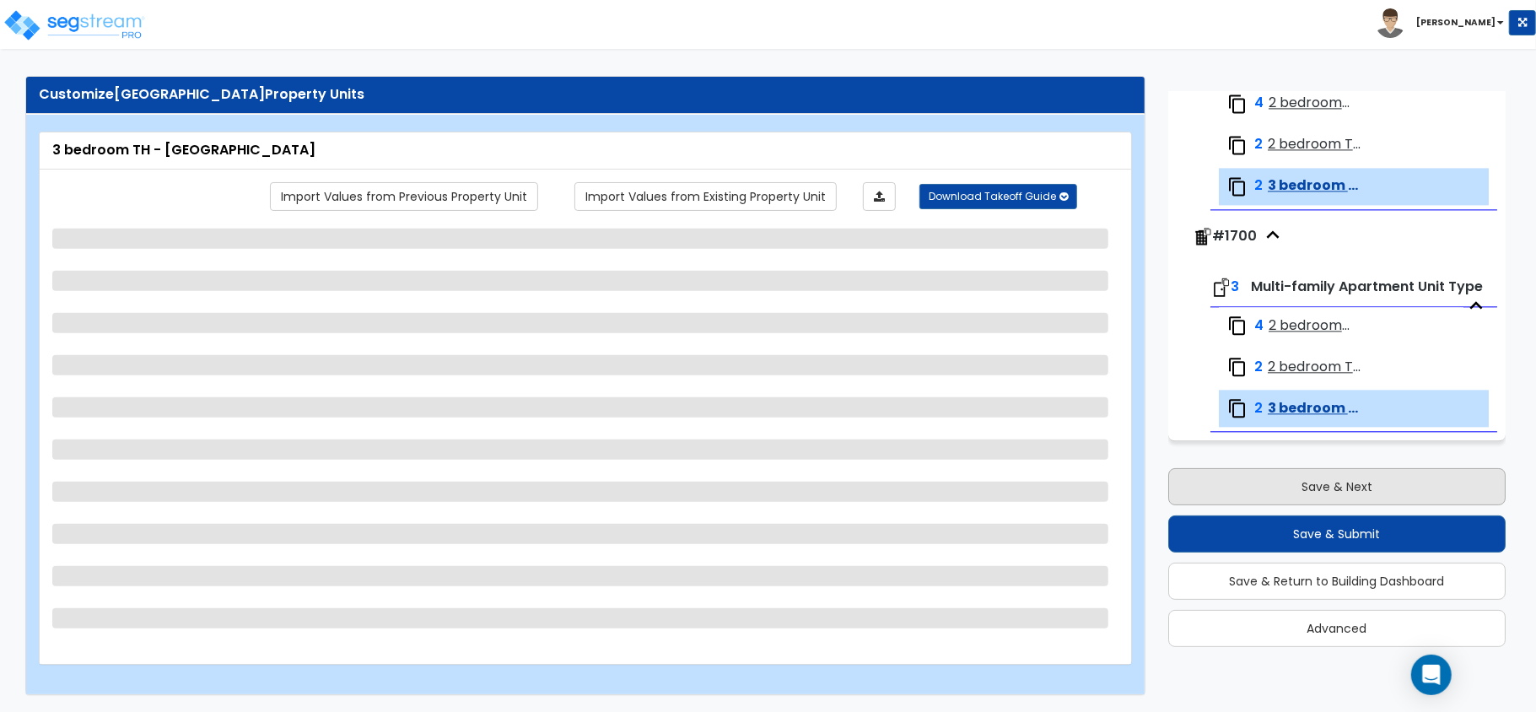
select select "5"
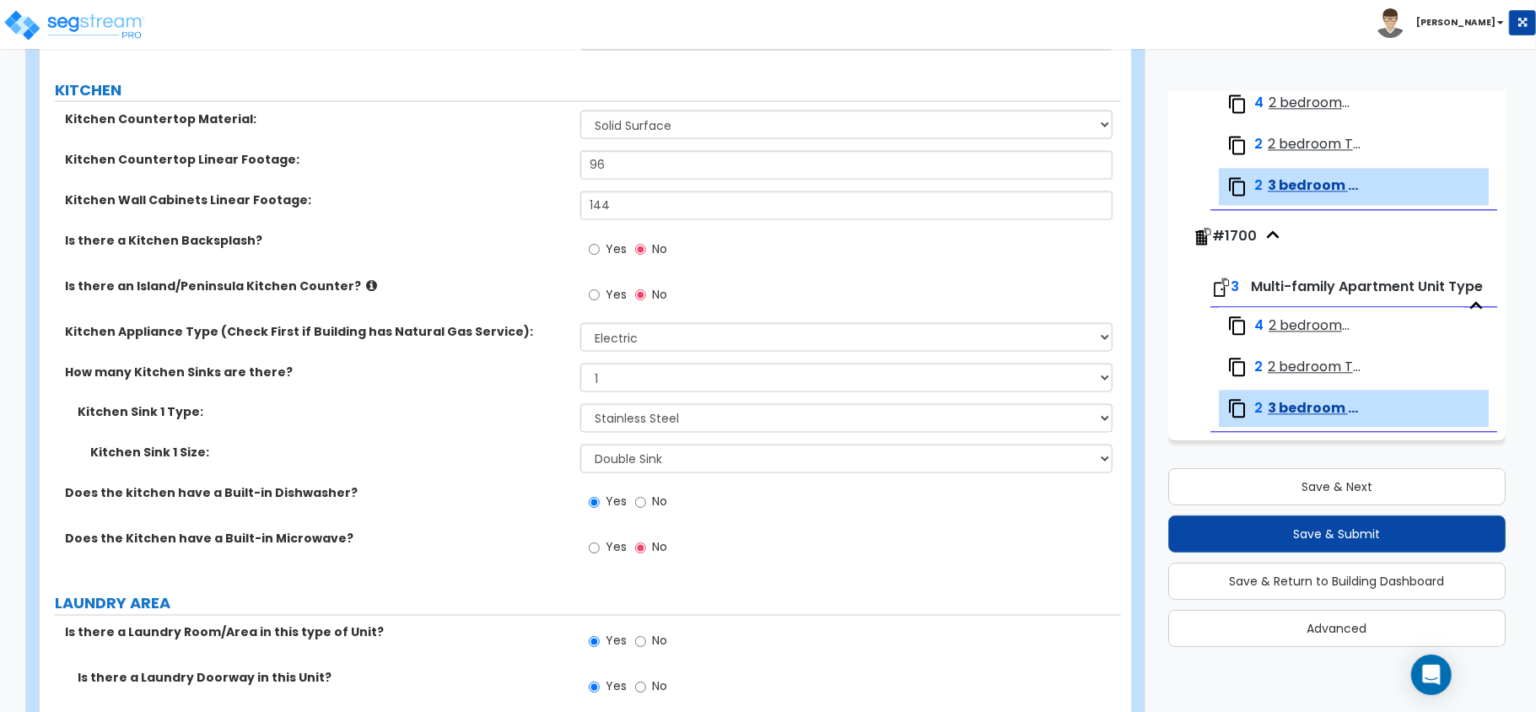
scroll to position [1516, 0]
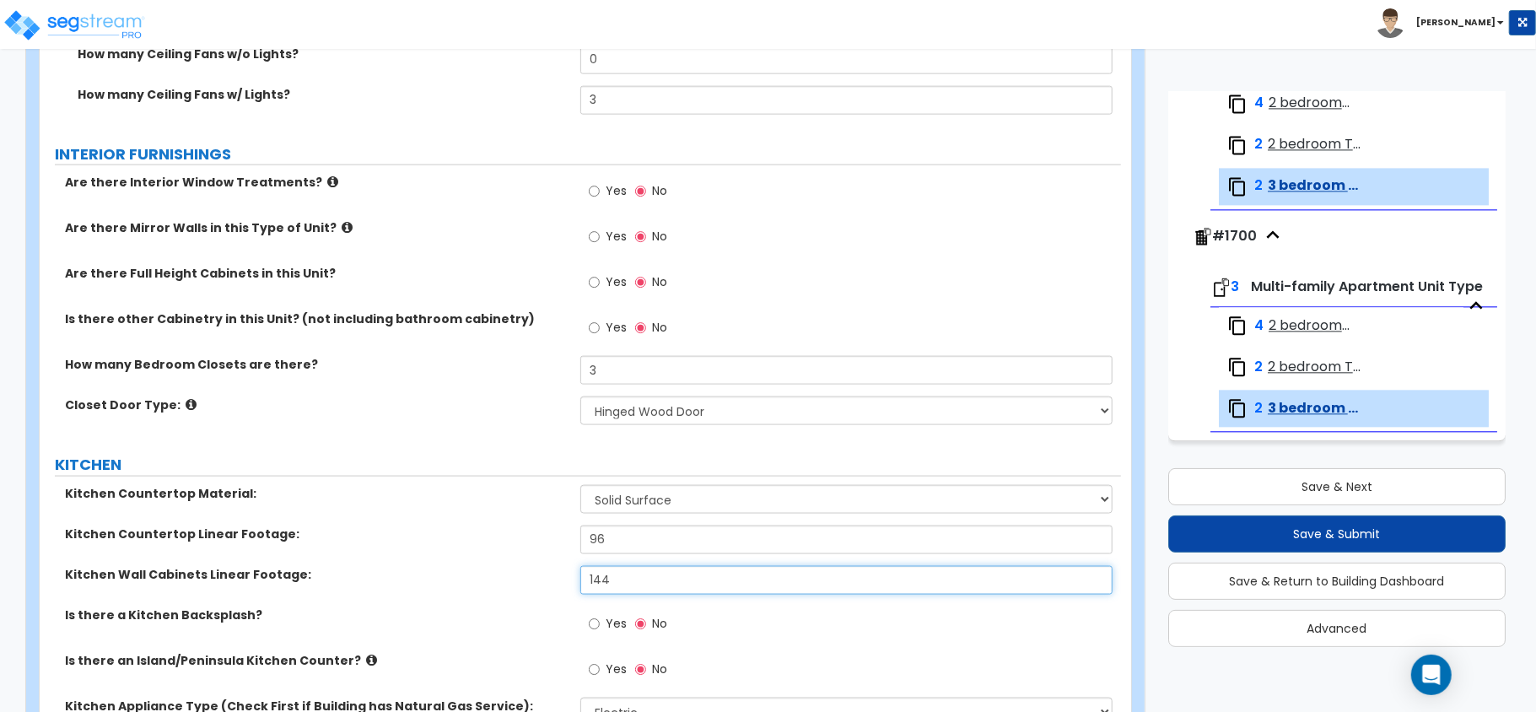
click at [629, 591] on input "144" at bounding box center [846, 580] width 532 height 29
click at [1333, 466] on div "Save & Next Save & Submit Save & Return to Building Dashboard Advanced" at bounding box center [1336, 551] width 337 height 191
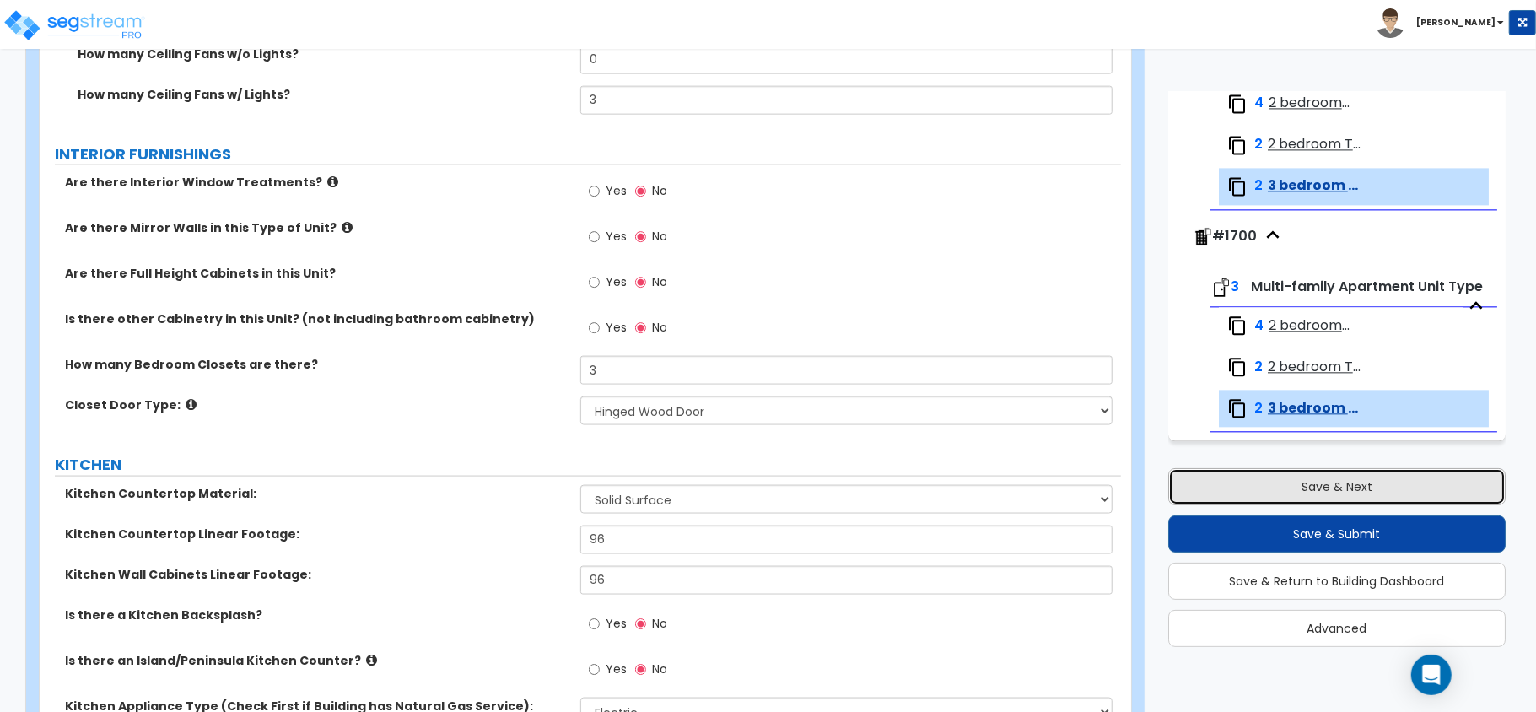
click at [1330, 481] on button "Save & Next" at bounding box center [1336, 486] width 337 height 37
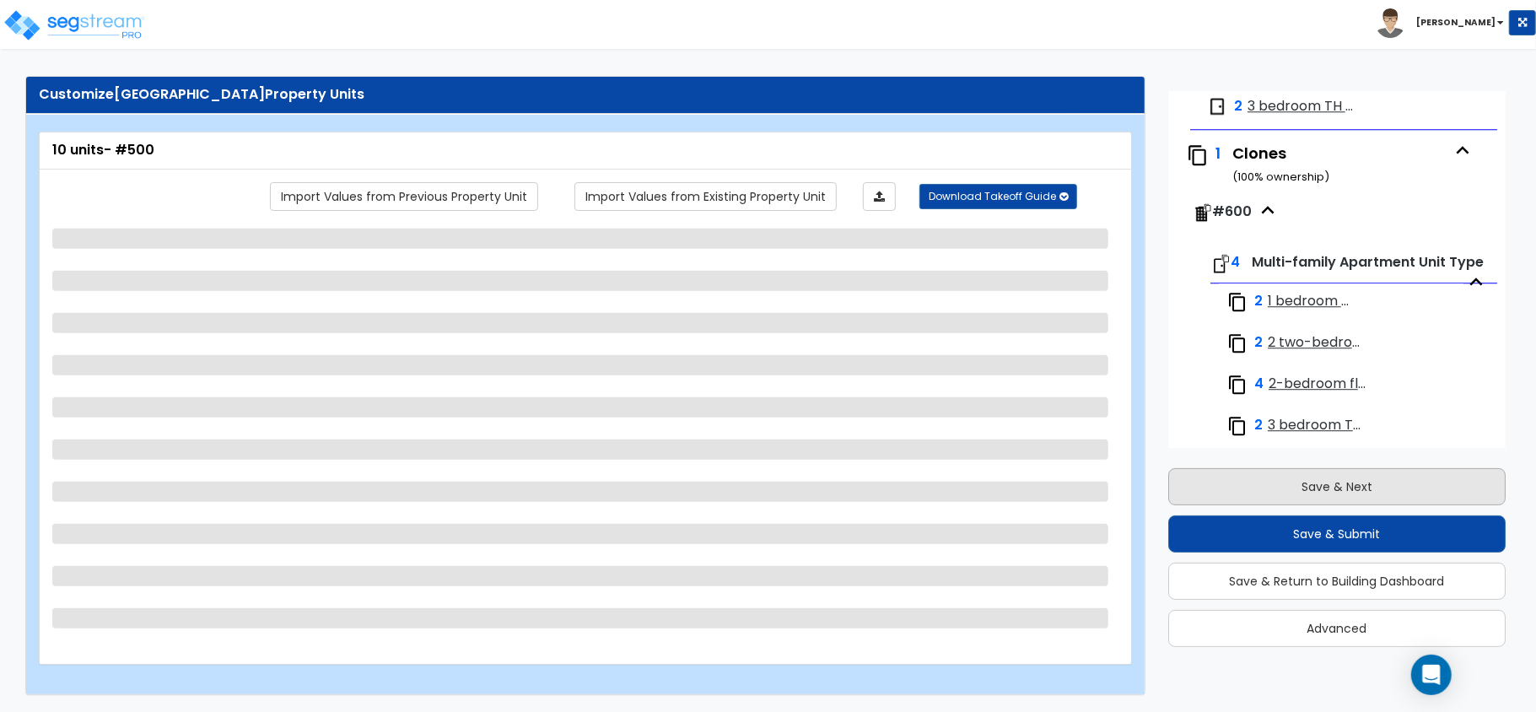
scroll to position [3338, 0]
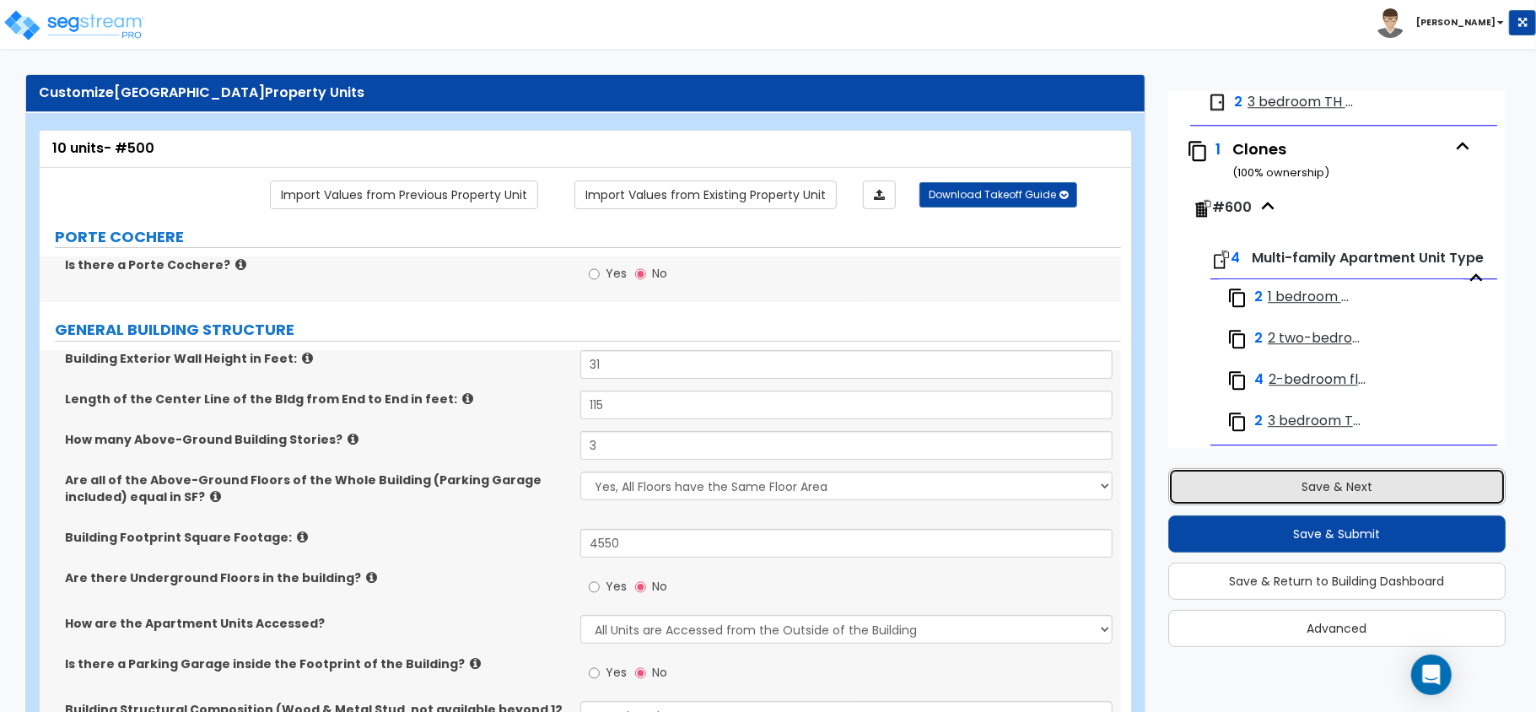
click at [1330, 481] on button "Save & Next" at bounding box center [1336, 486] width 337 height 37
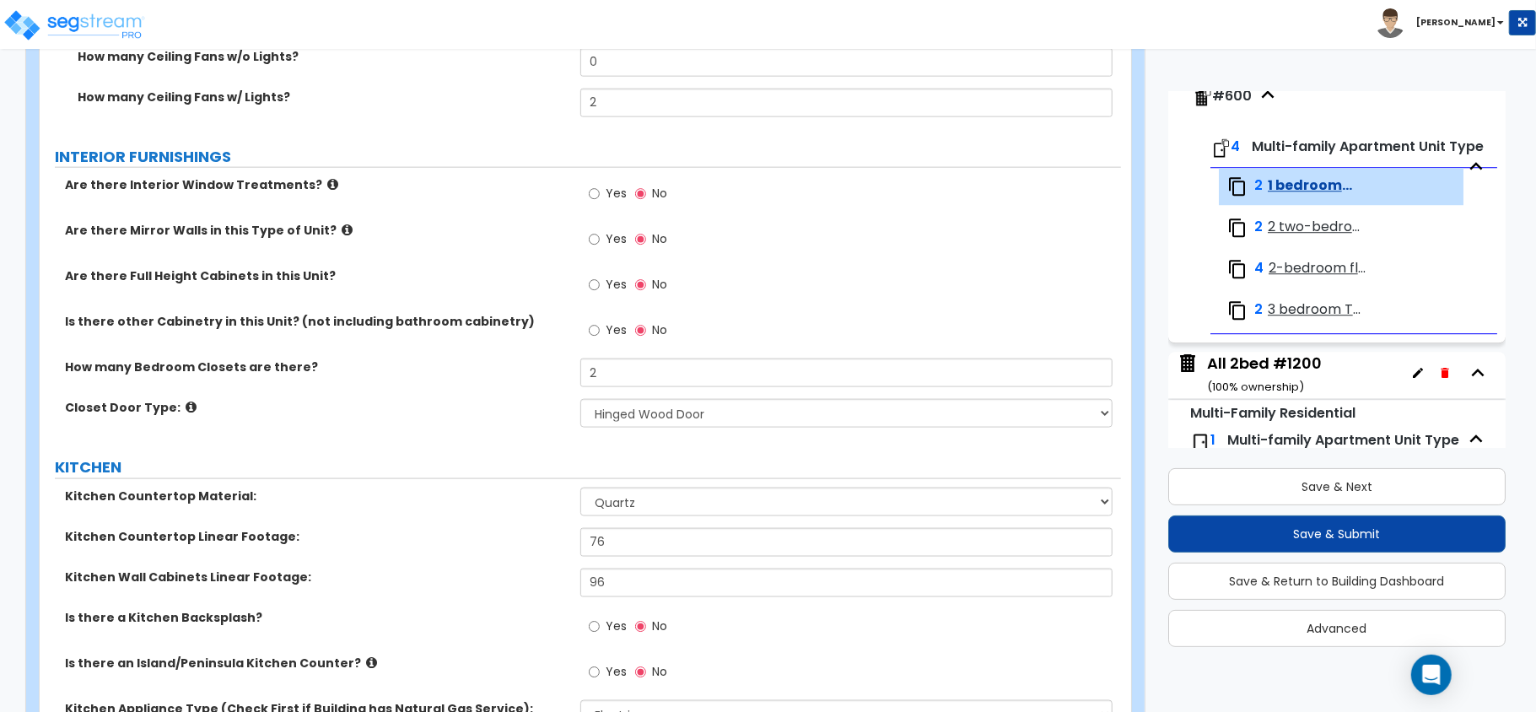
scroll to position [1516, 0]
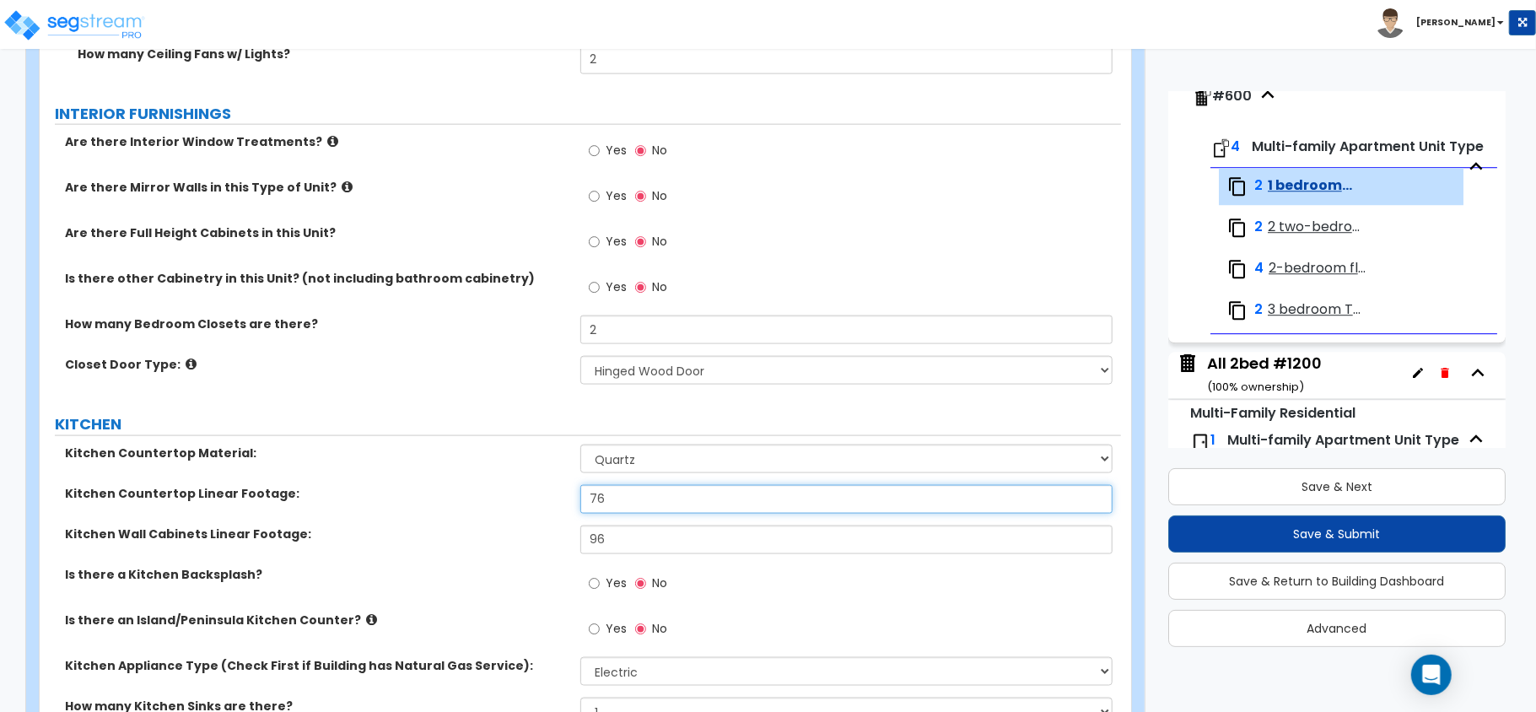
click at [608, 501] on input "76" at bounding box center [846, 499] width 532 height 29
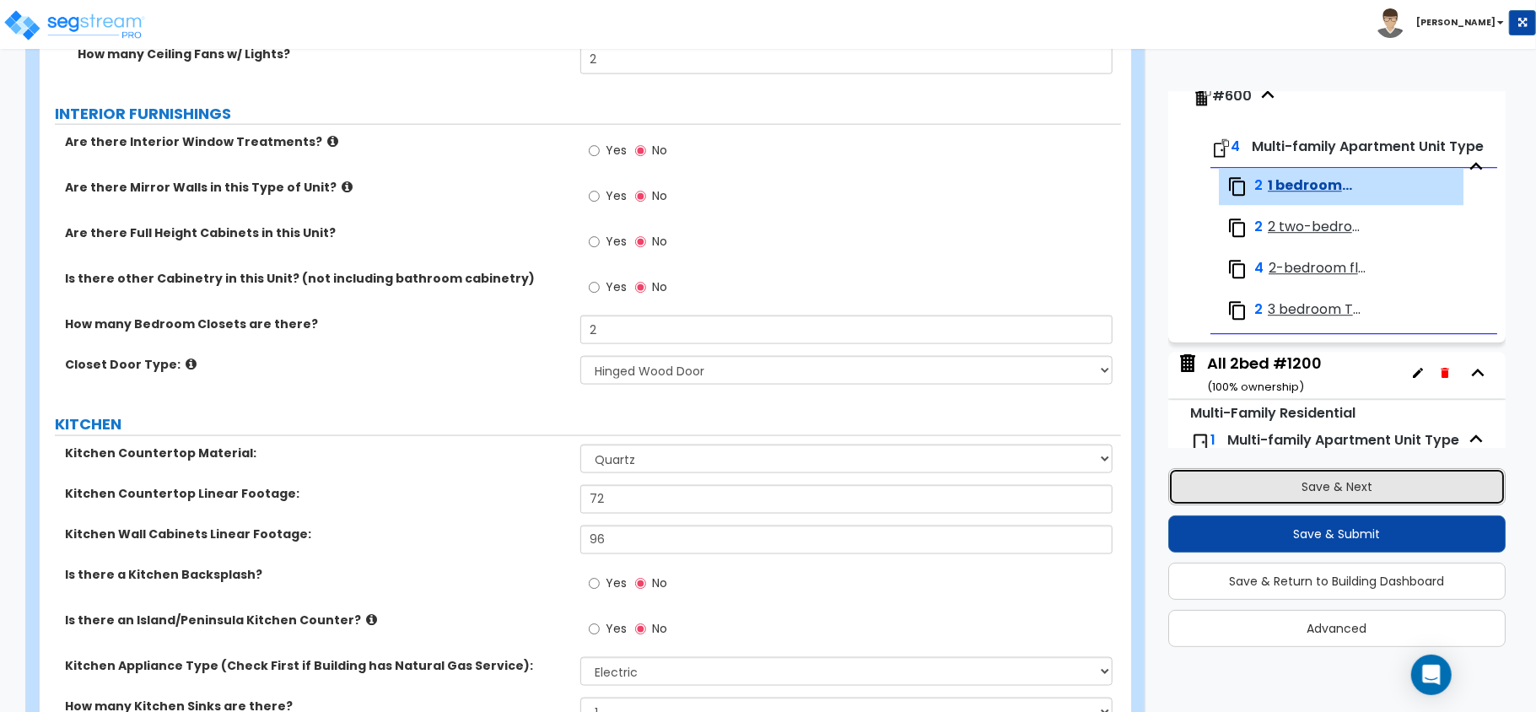
click at [1249, 477] on button "Save & Next" at bounding box center [1336, 486] width 337 height 37
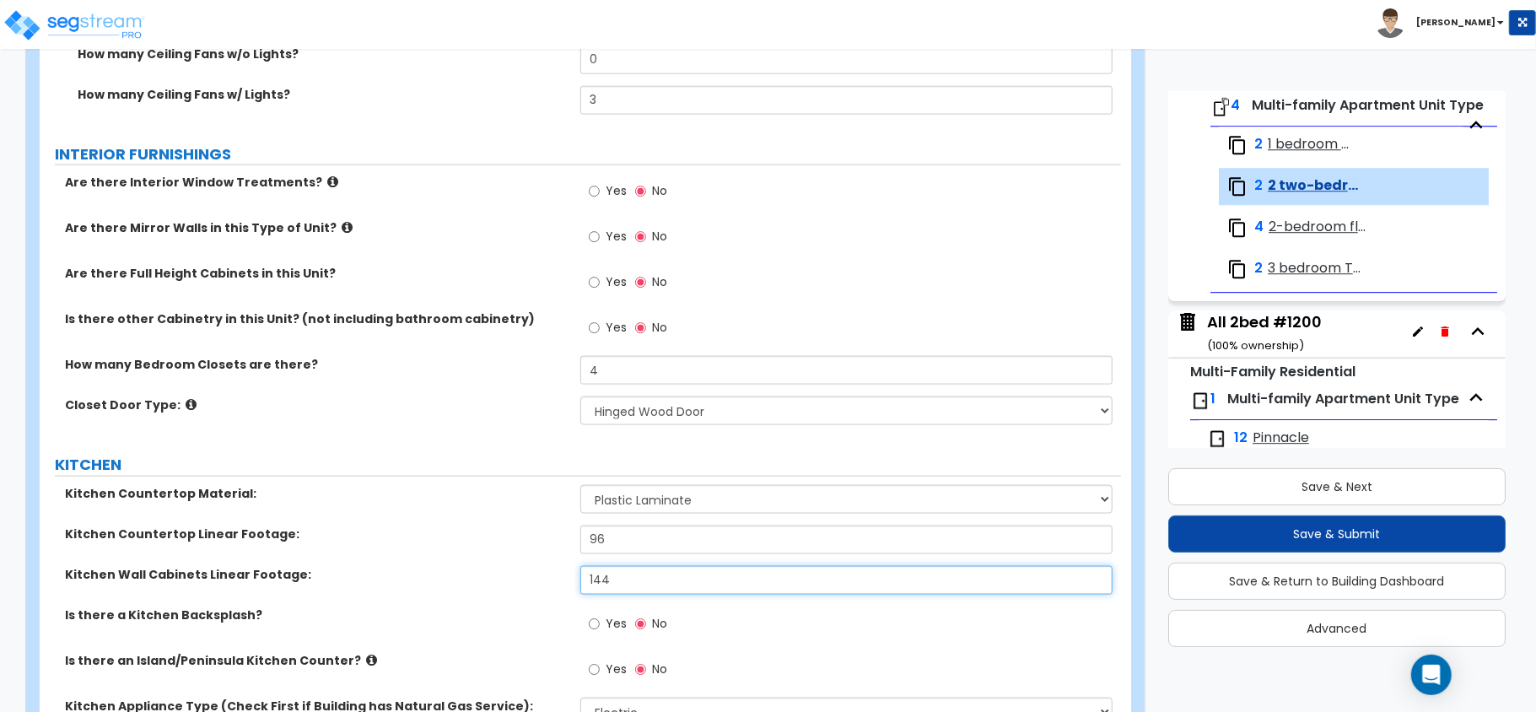
click at [618, 580] on input "144" at bounding box center [846, 580] width 532 height 29
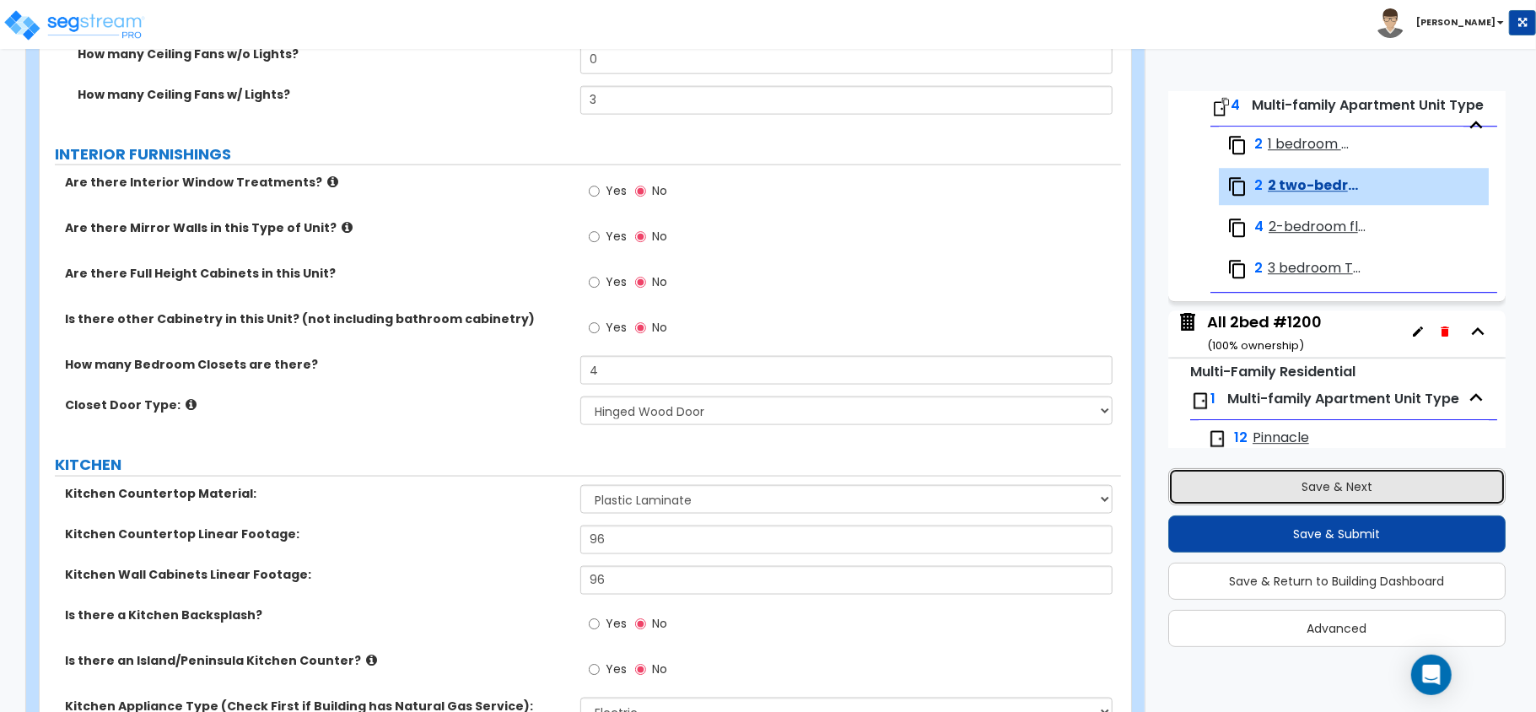
click at [1365, 486] on button "Save & Next" at bounding box center [1336, 486] width 337 height 37
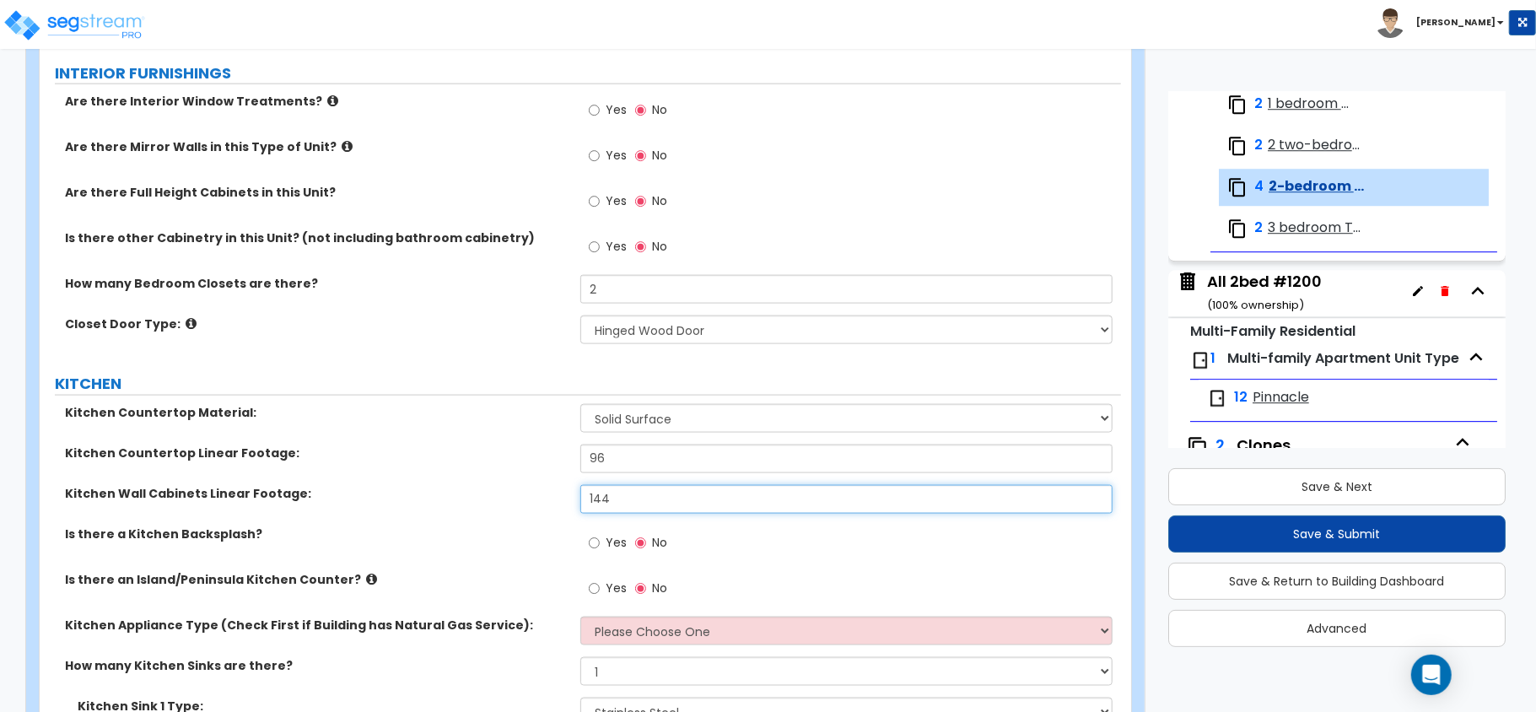
click at [634, 501] on input "144" at bounding box center [846, 499] width 532 height 29
click at [631, 500] on input "144" at bounding box center [846, 499] width 532 height 29
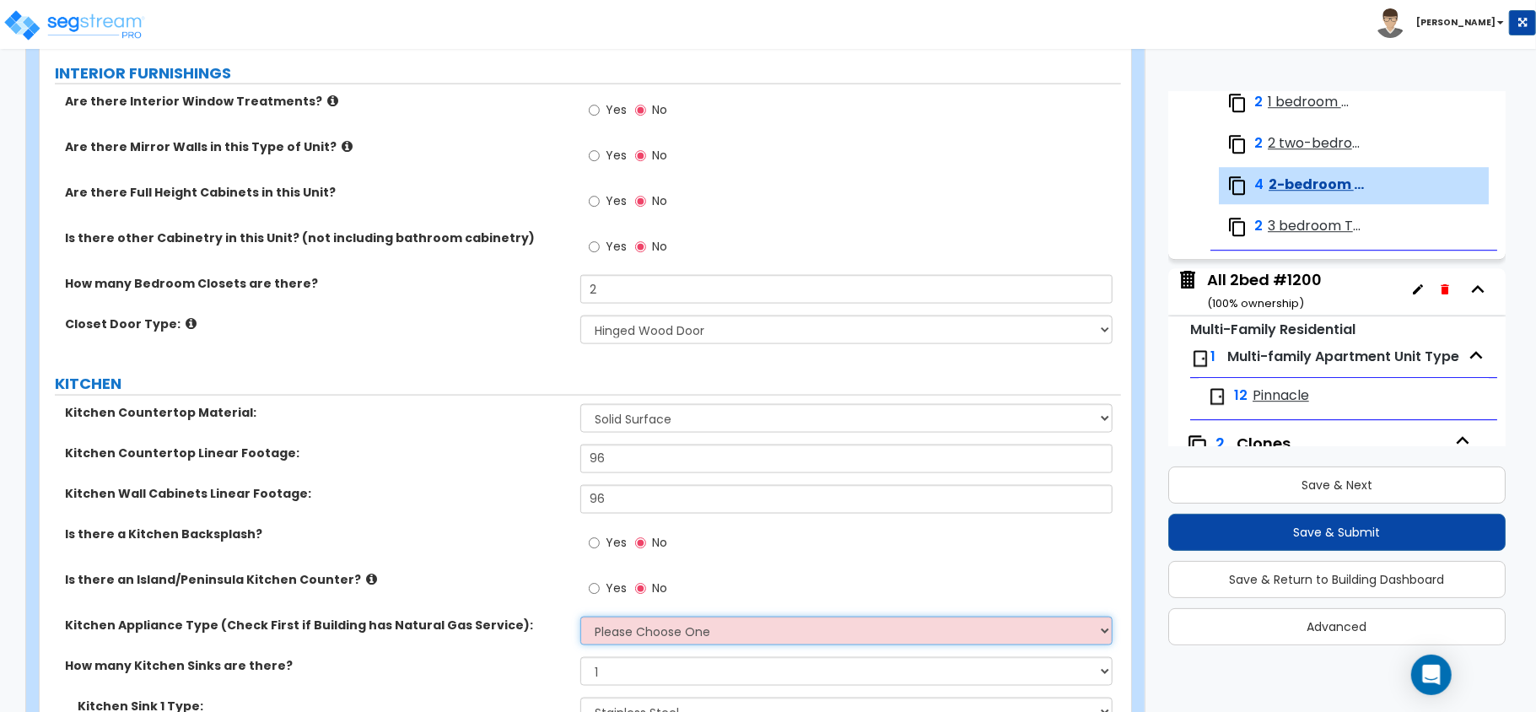
click at [982, 639] on select "Please Choose One Gas Electric" at bounding box center [846, 631] width 532 height 29
click at [580, 619] on select "Please Choose One Gas Electric" at bounding box center [846, 631] width 532 height 29
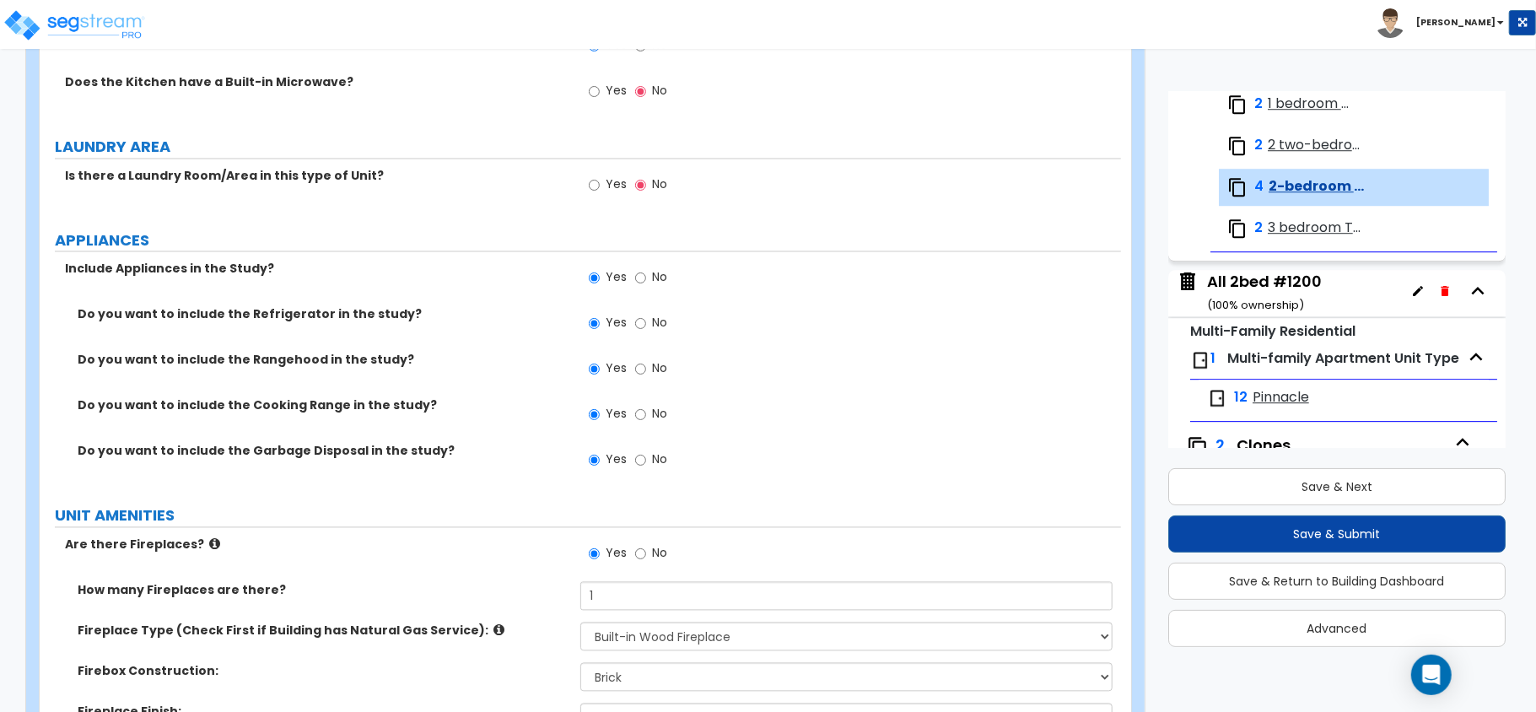
scroll to position [1891, 0]
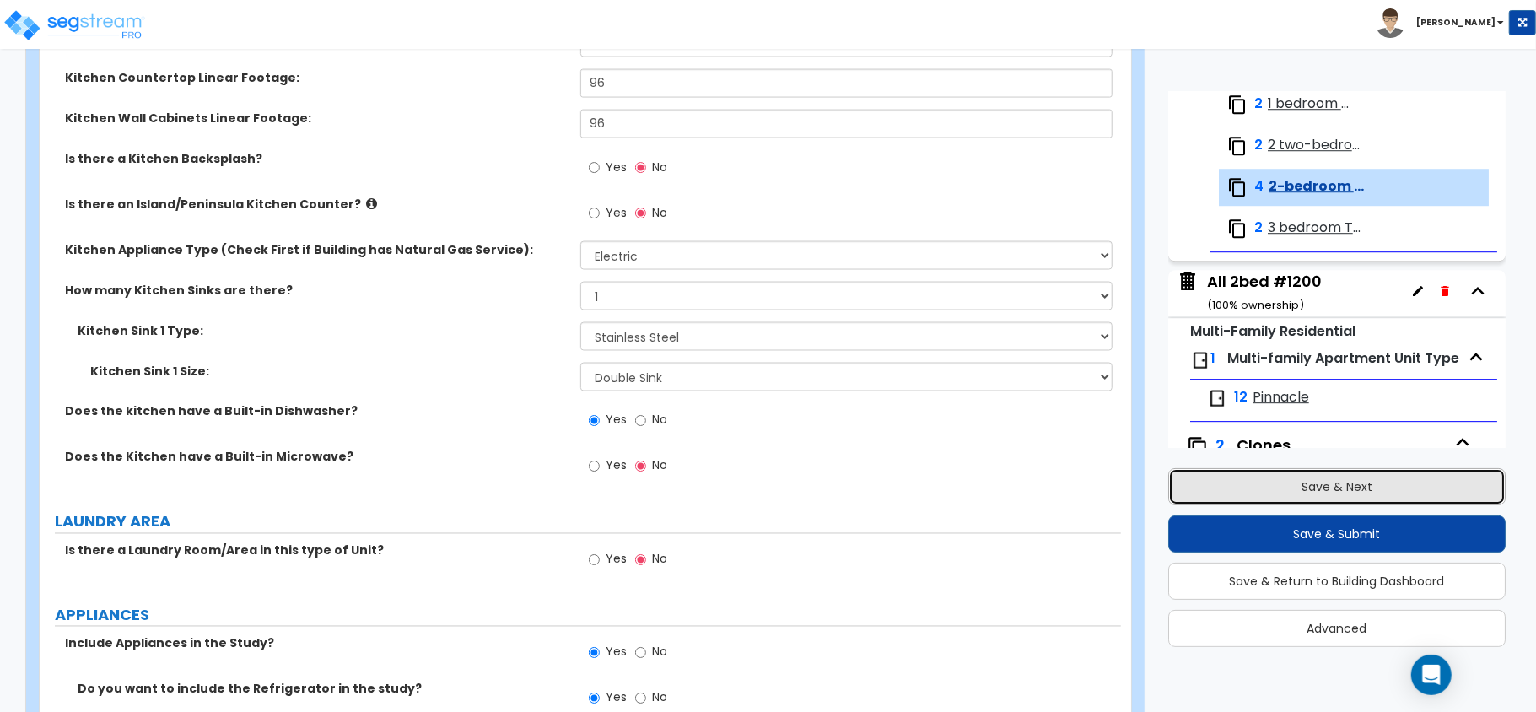
click at [1289, 494] on button "Save & Next" at bounding box center [1336, 486] width 337 height 37
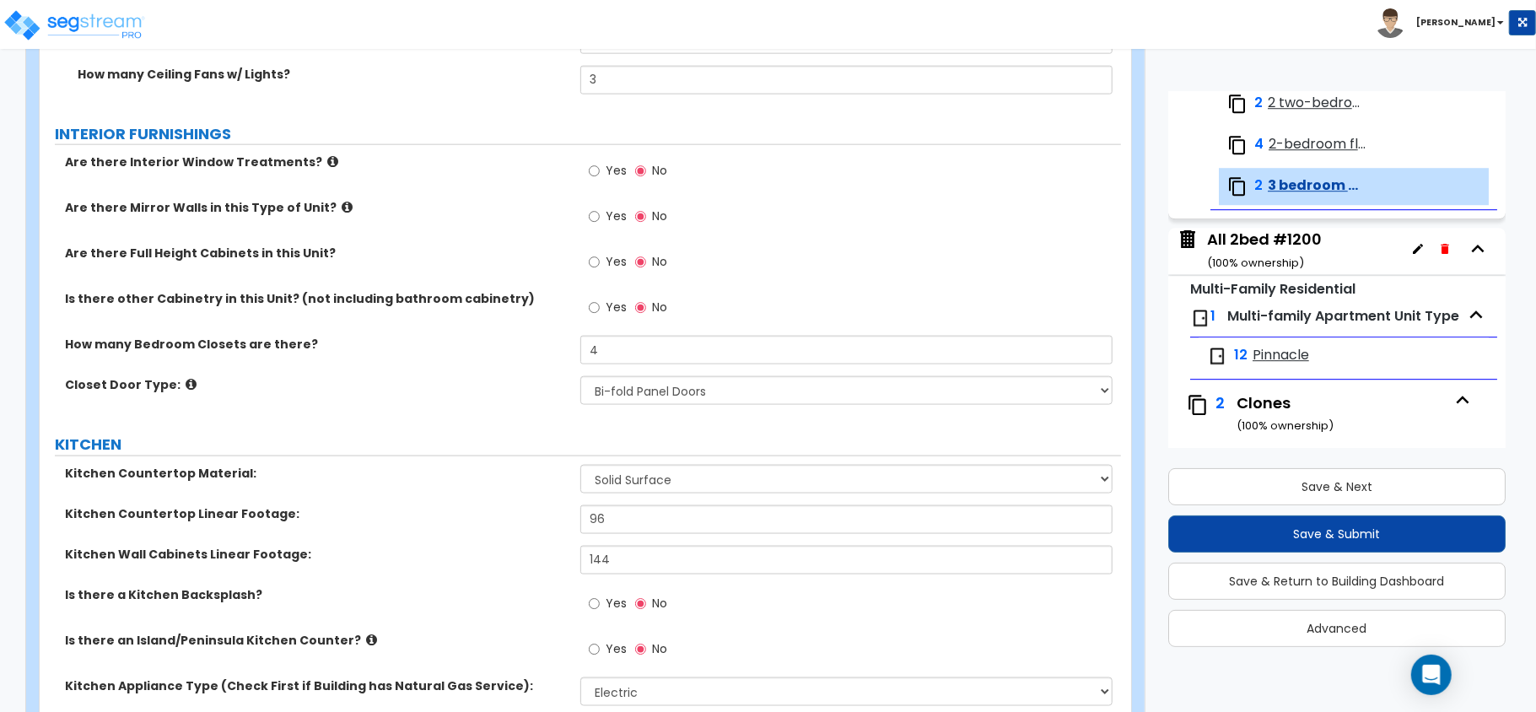
scroll to position [1516, 0]
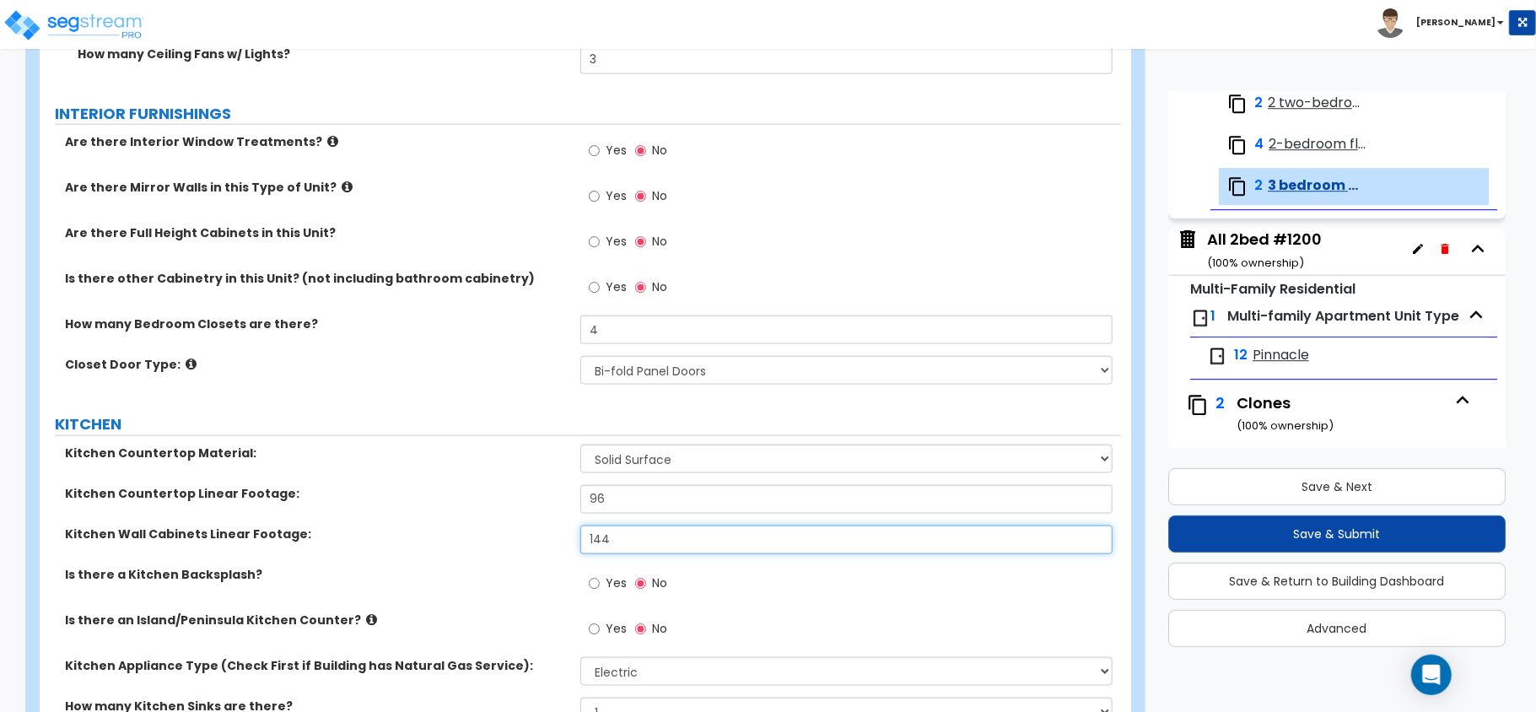
click at [619, 548] on input "144" at bounding box center [846, 540] width 532 height 29
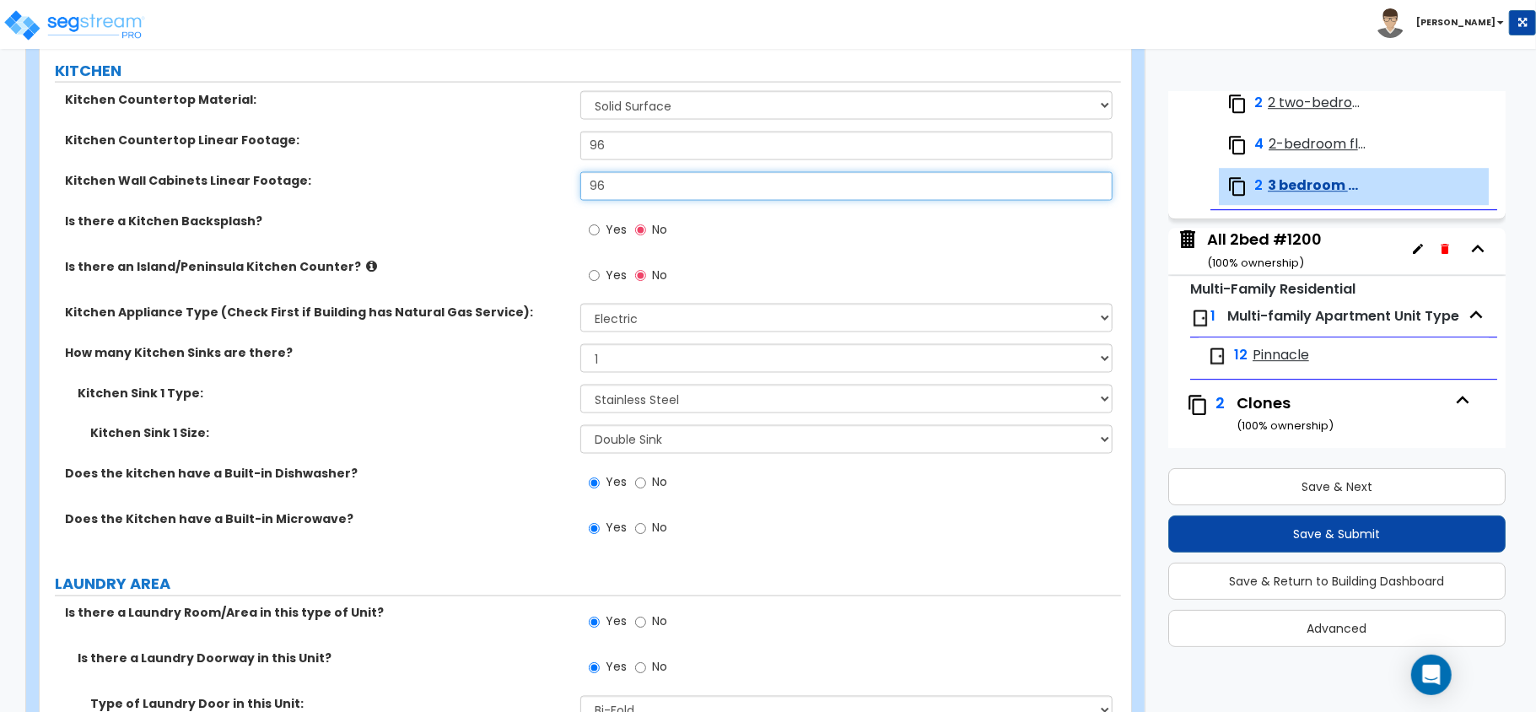
scroll to position [1891, 0]
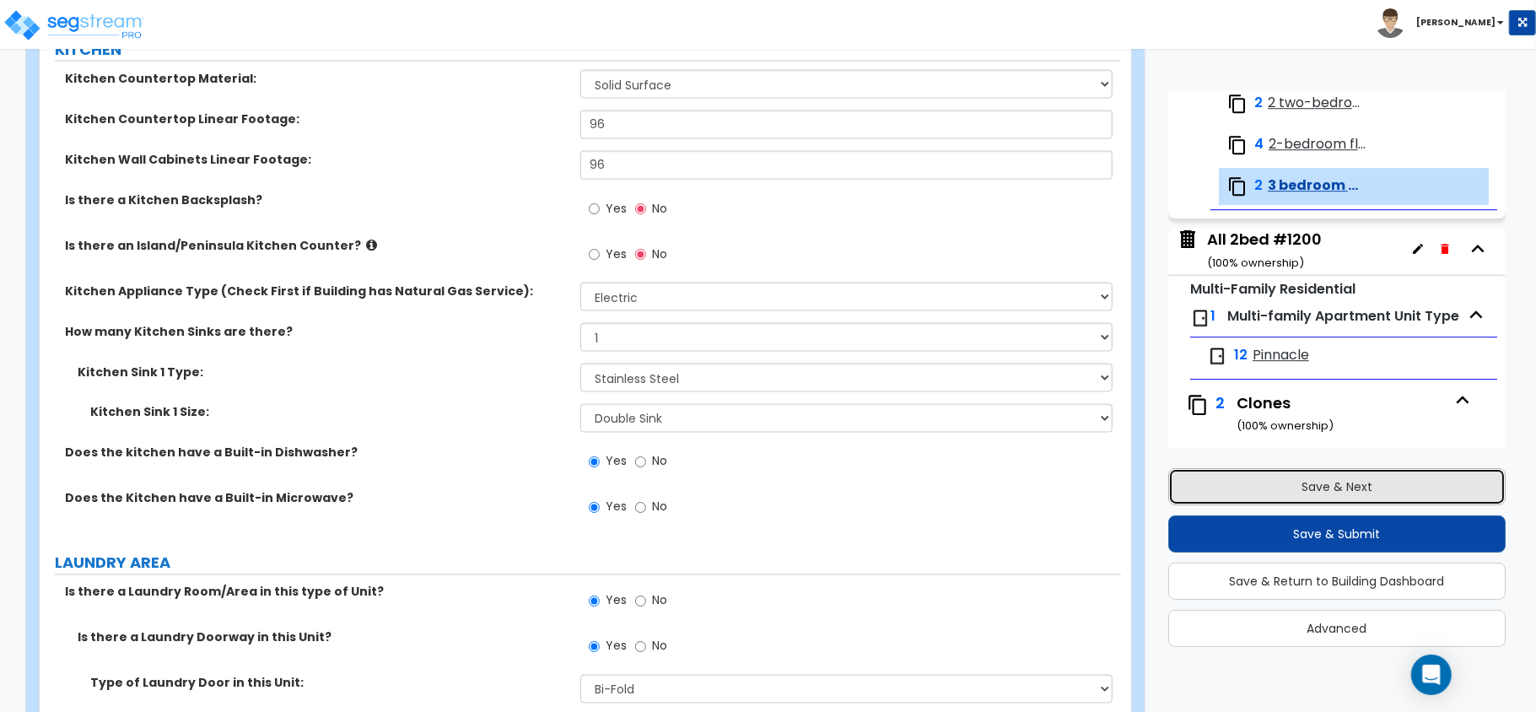
click at [1350, 481] on button "Save & Next" at bounding box center [1336, 486] width 337 height 37
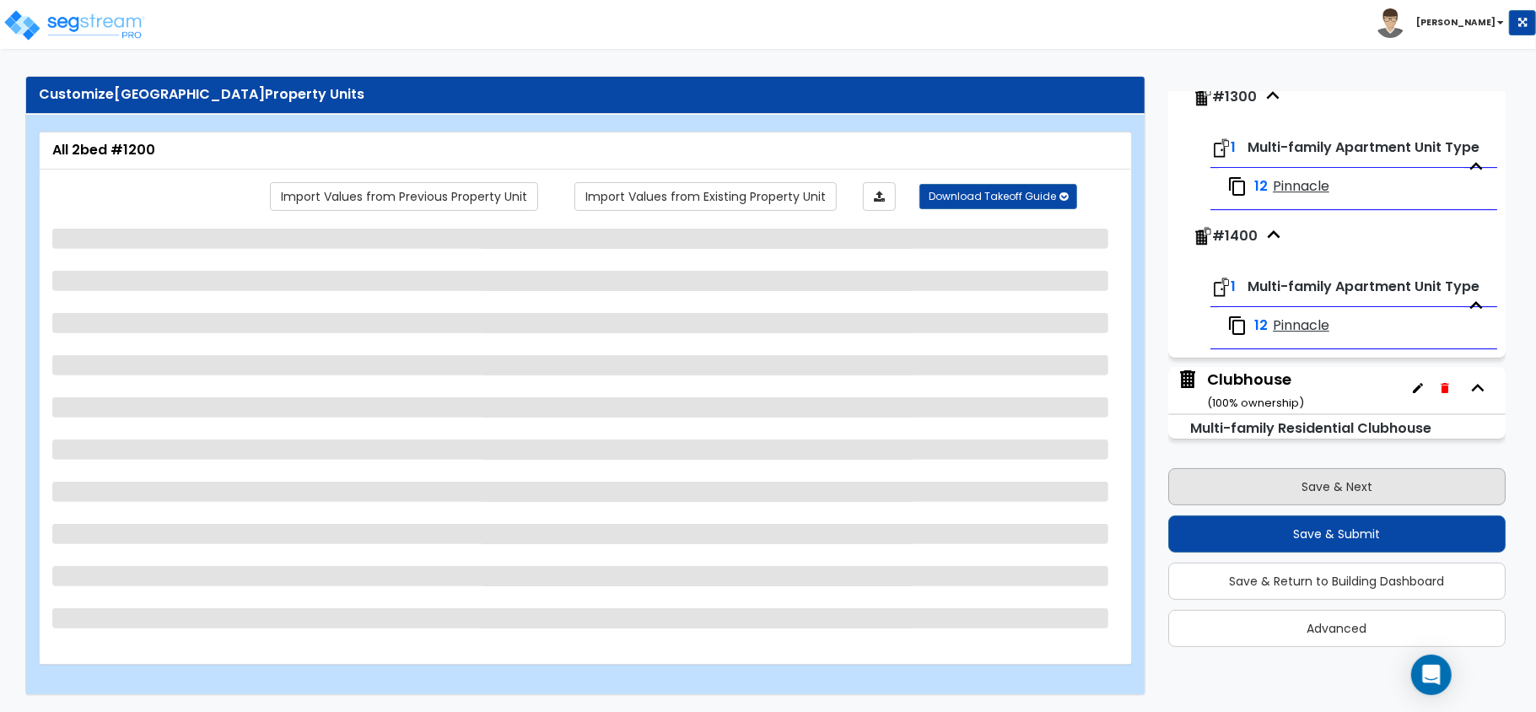
scroll to position [3973, 0]
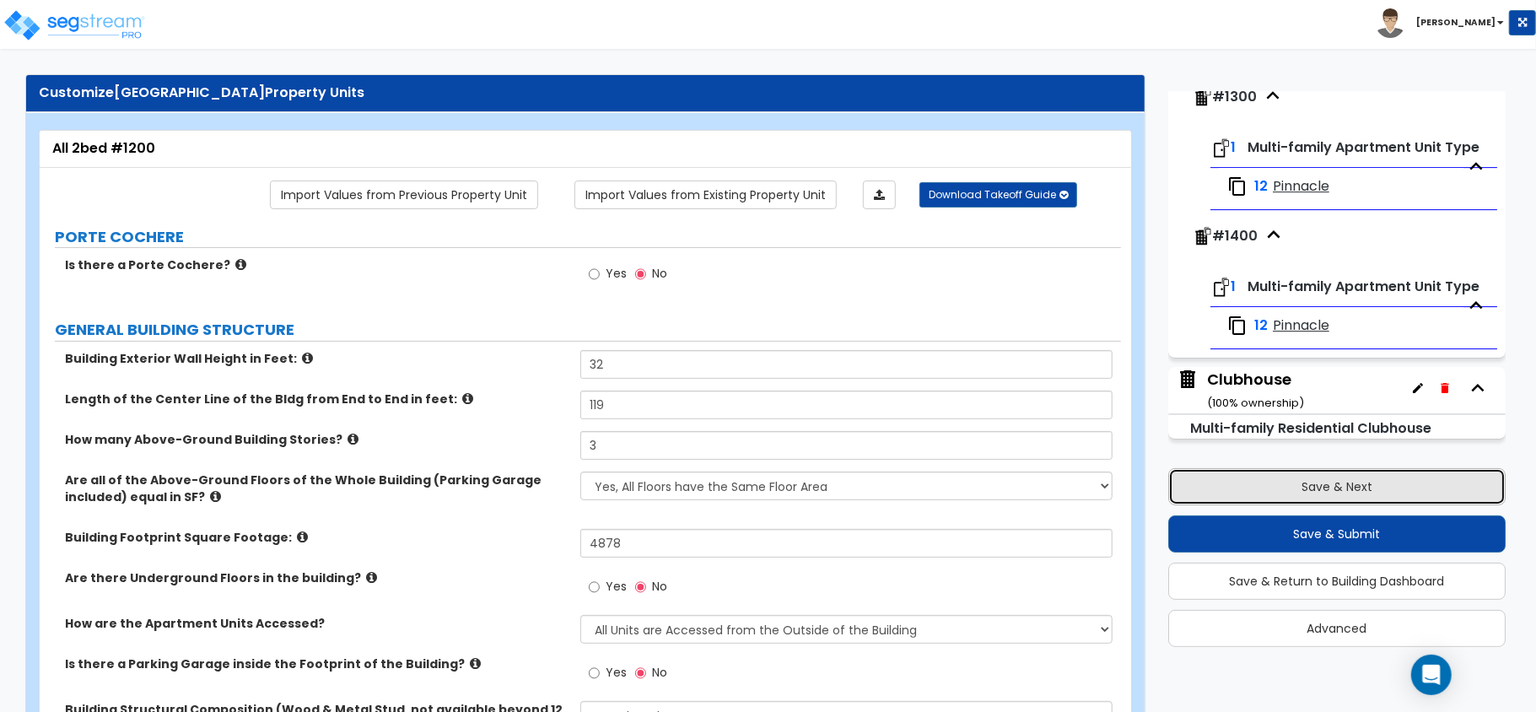
click at [1350, 481] on button "Save & Next" at bounding box center [1336, 486] width 337 height 37
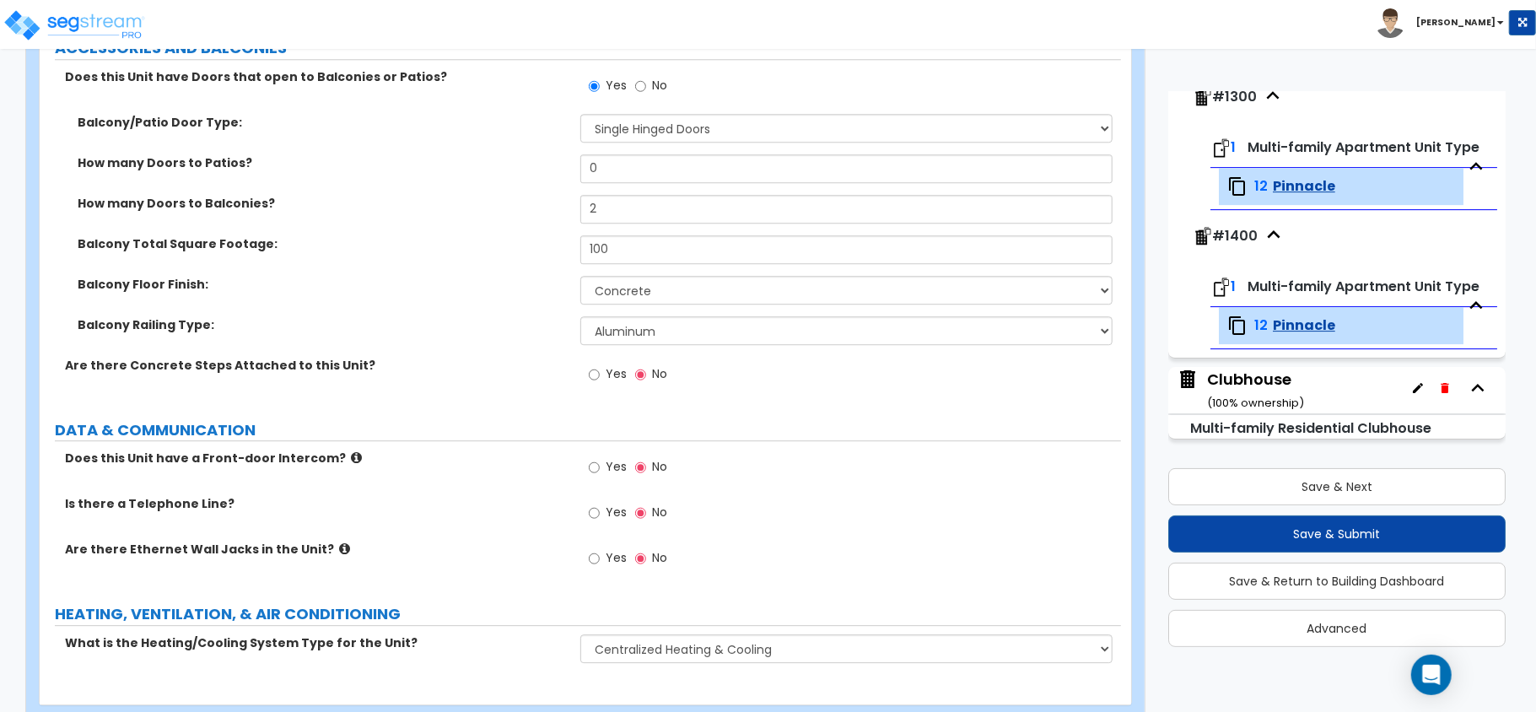
scroll to position [3299, 0]
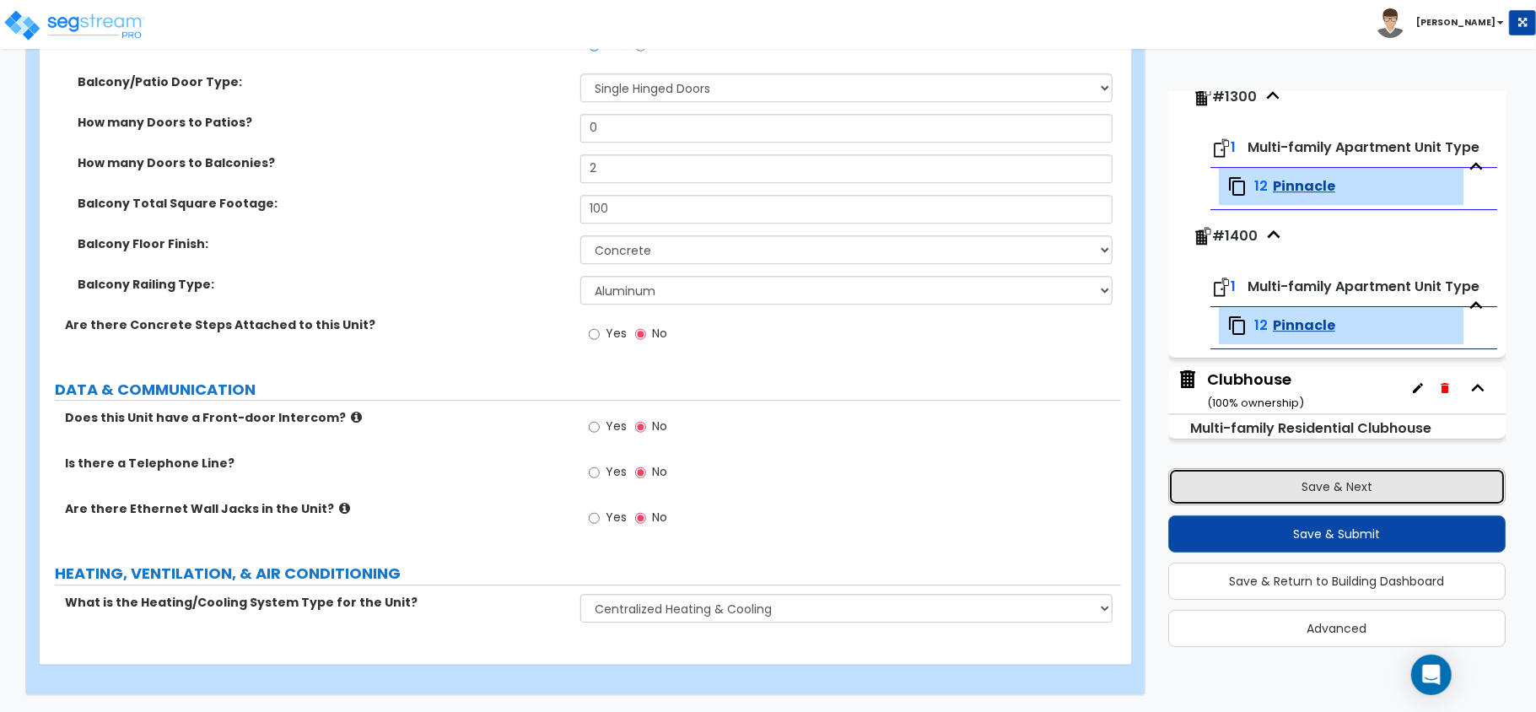
click at [1327, 490] on button "Save & Next" at bounding box center [1336, 486] width 337 height 37
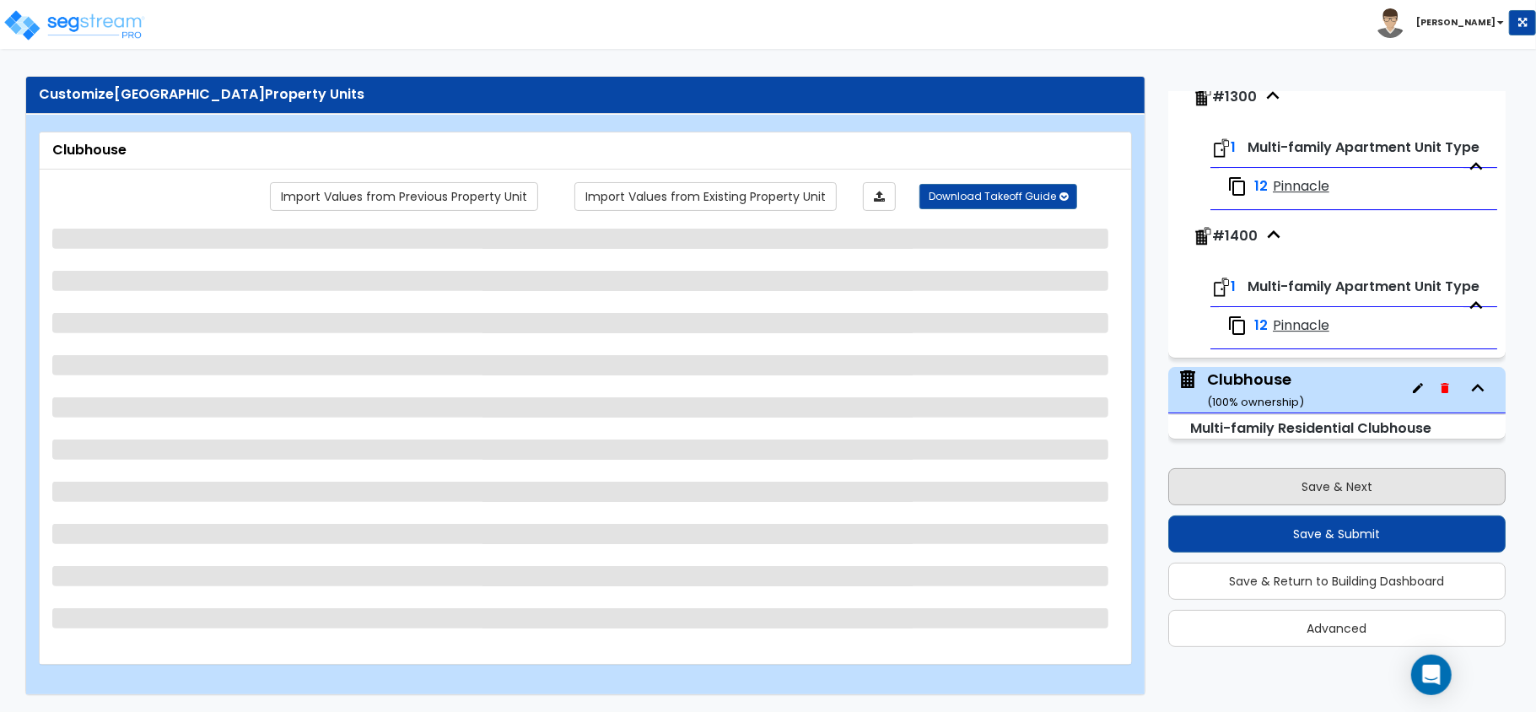
scroll to position [47, 0]
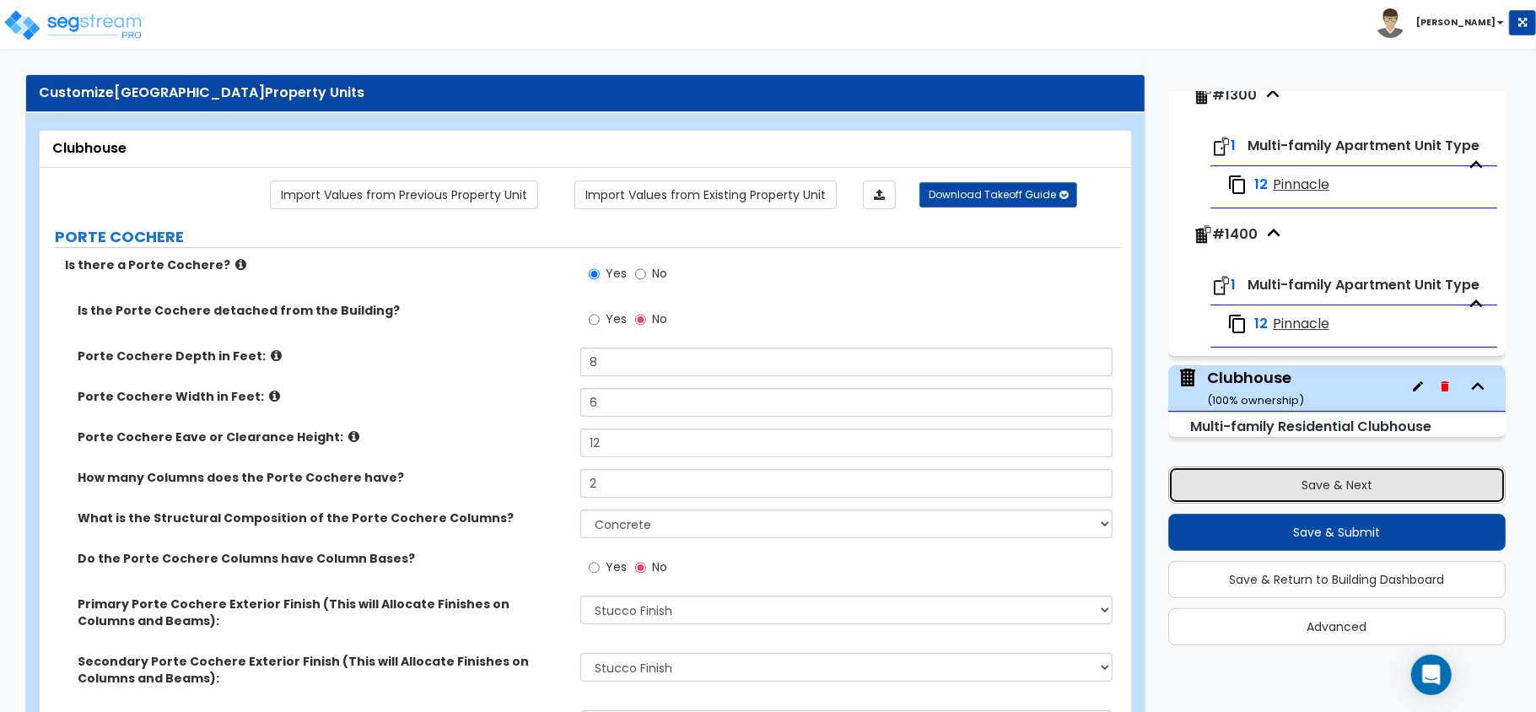
click at [1327, 490] on button "Save & Next" at bounding box center [1336, 485] width 337 height 37
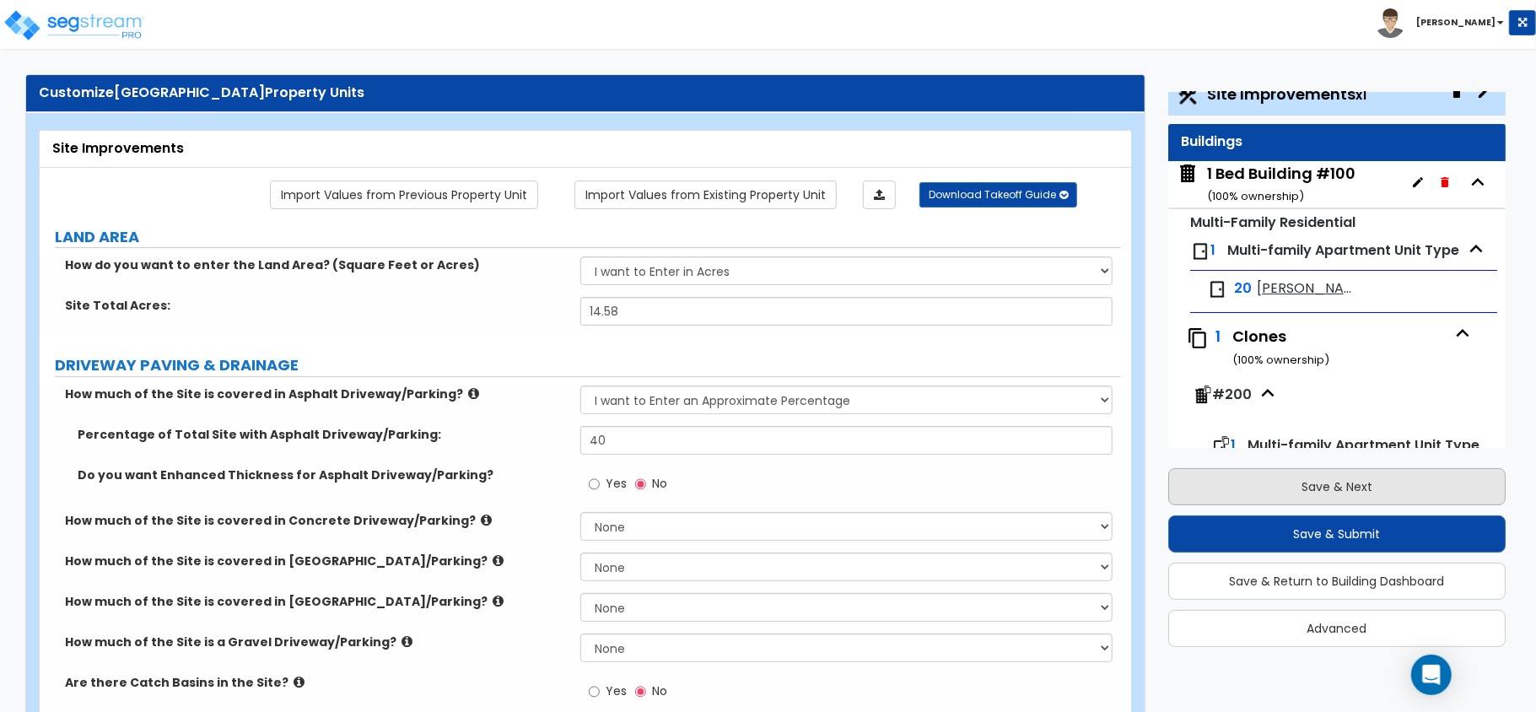
scroll to position [0, 0]
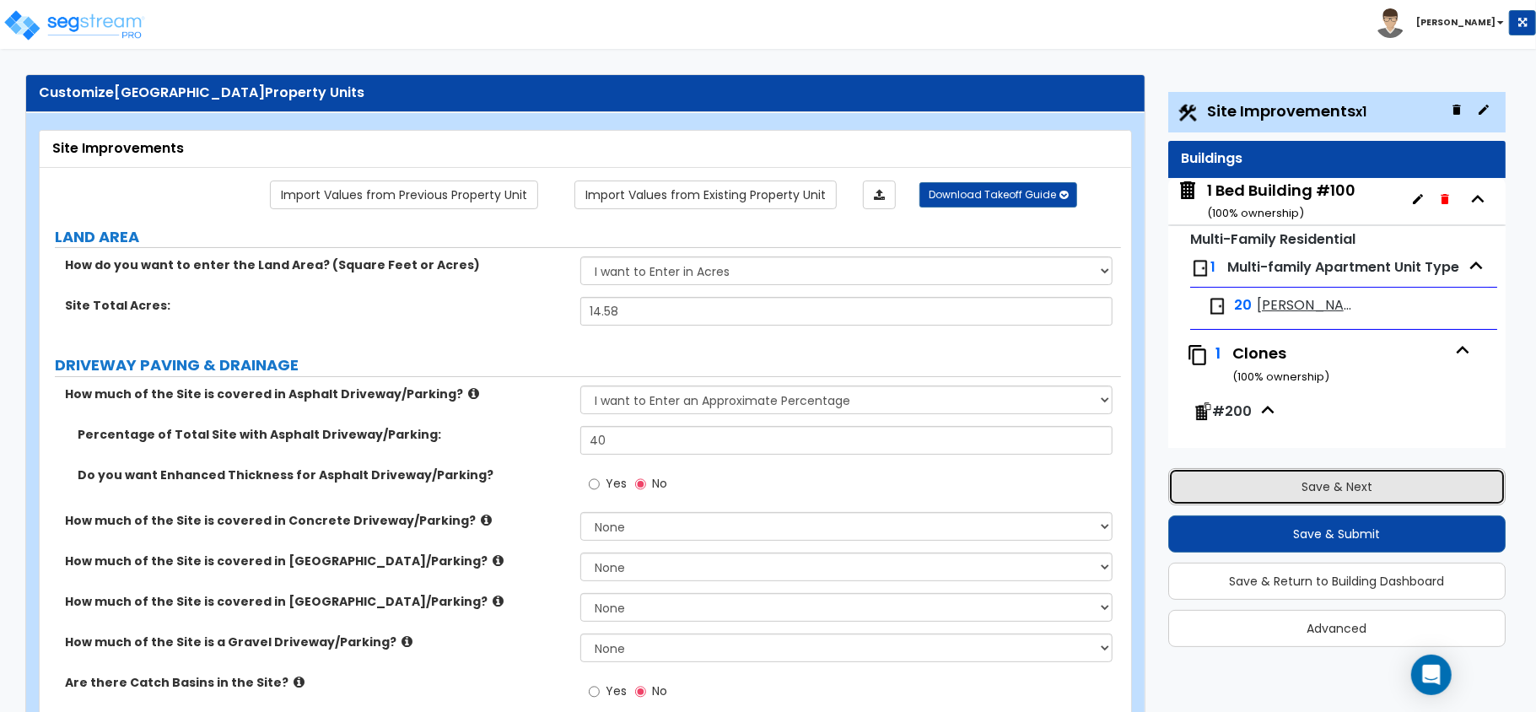
click at [1327, 490] on button "Save & Next" at bounding box center [1336, 486] width 337 height 37
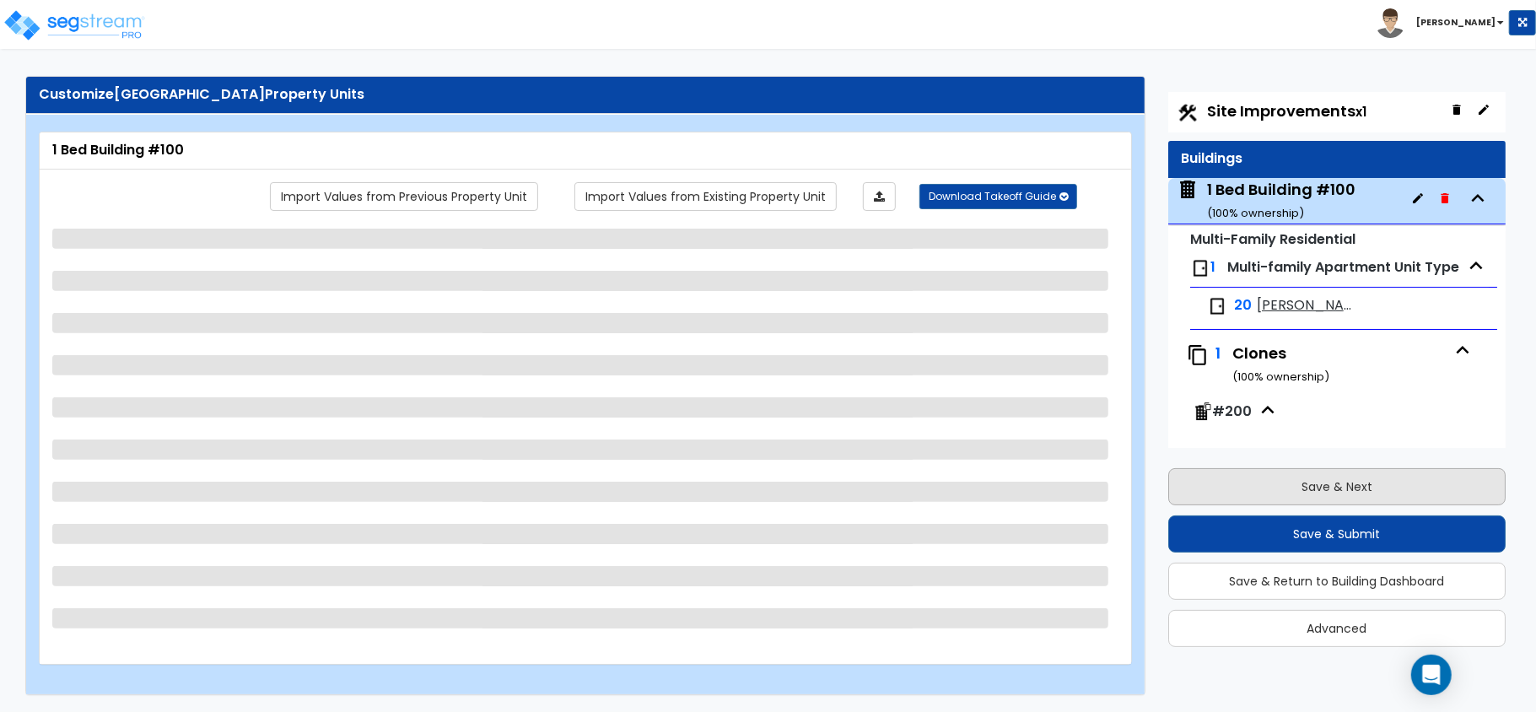
scroll to position [86, 0]
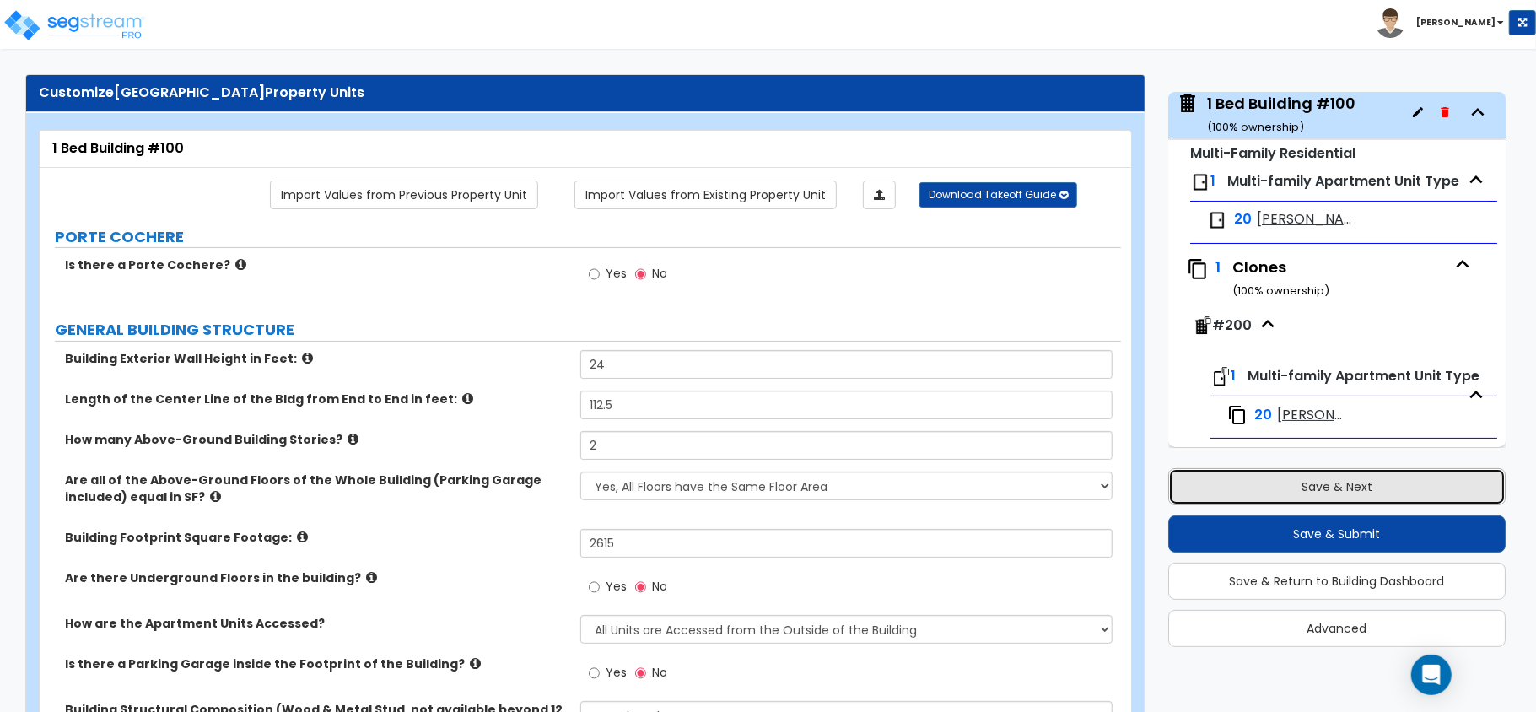
click at [1344, 483] on button "Save & Next" at bounding box center [1336, 486] width 337 height 37
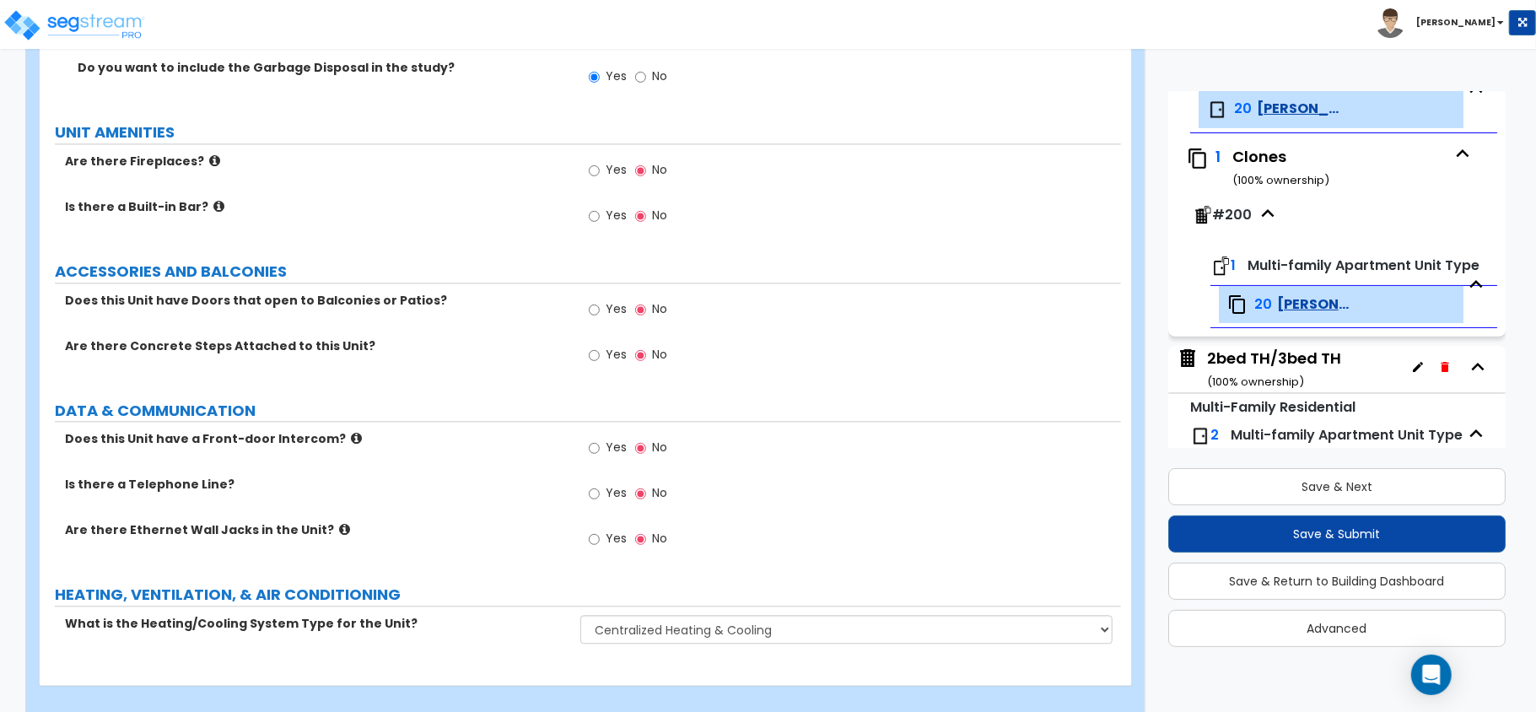
scroll to position [2717, 0]
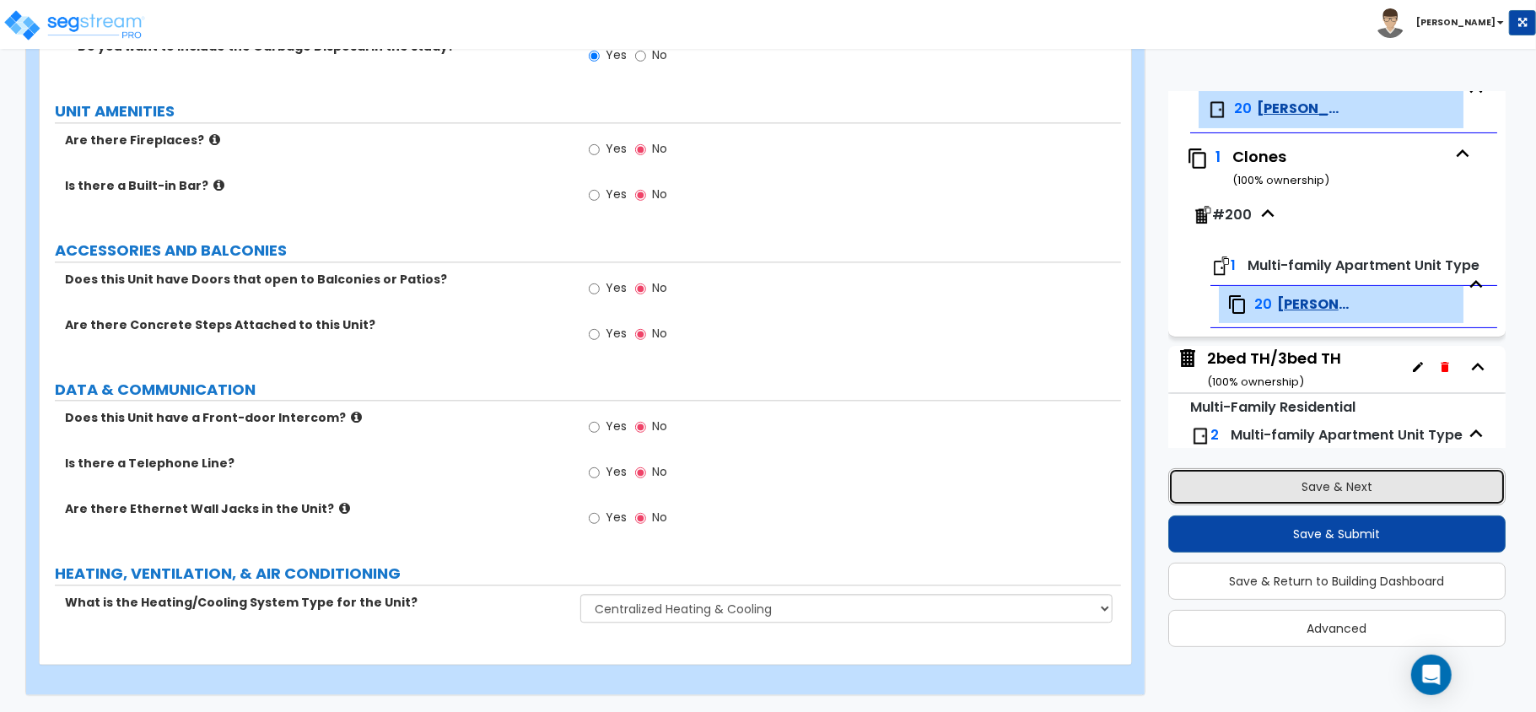
click at [1313, 483] on button "Save & Next" at bounding box center [1336, 486] width 337 height 37
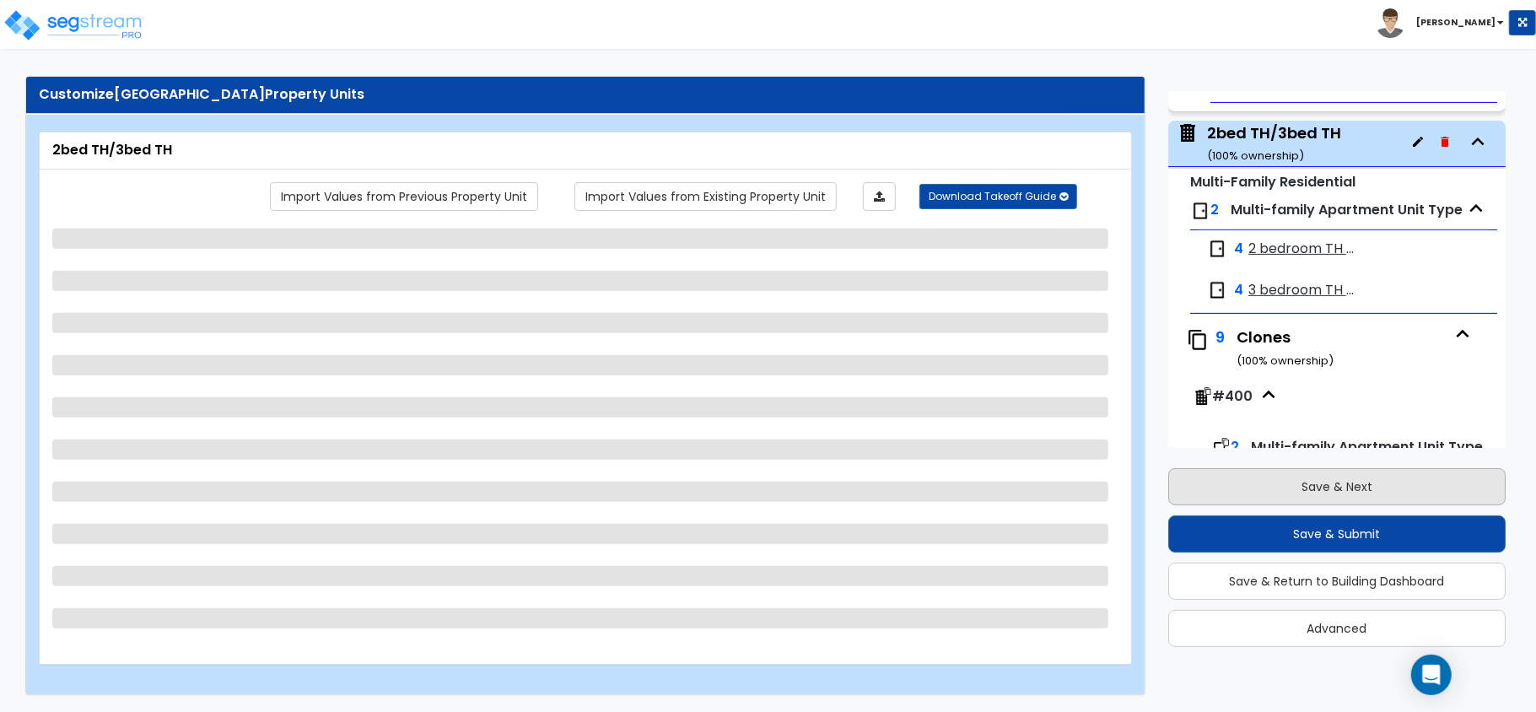
scroll to position [472, 0]
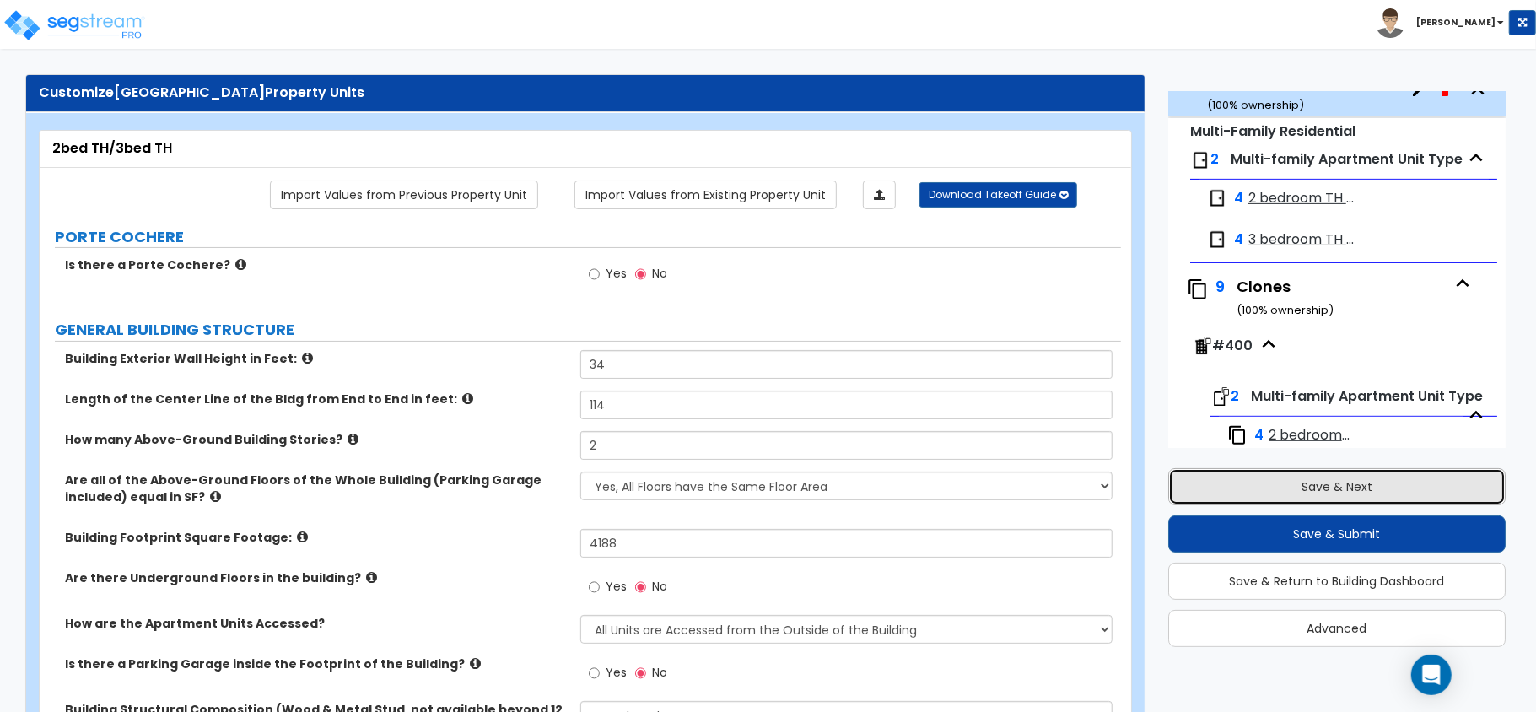
click at [1323, 477] on button "Save & Next" at bounding box center [1336, 486] width 337 height 37
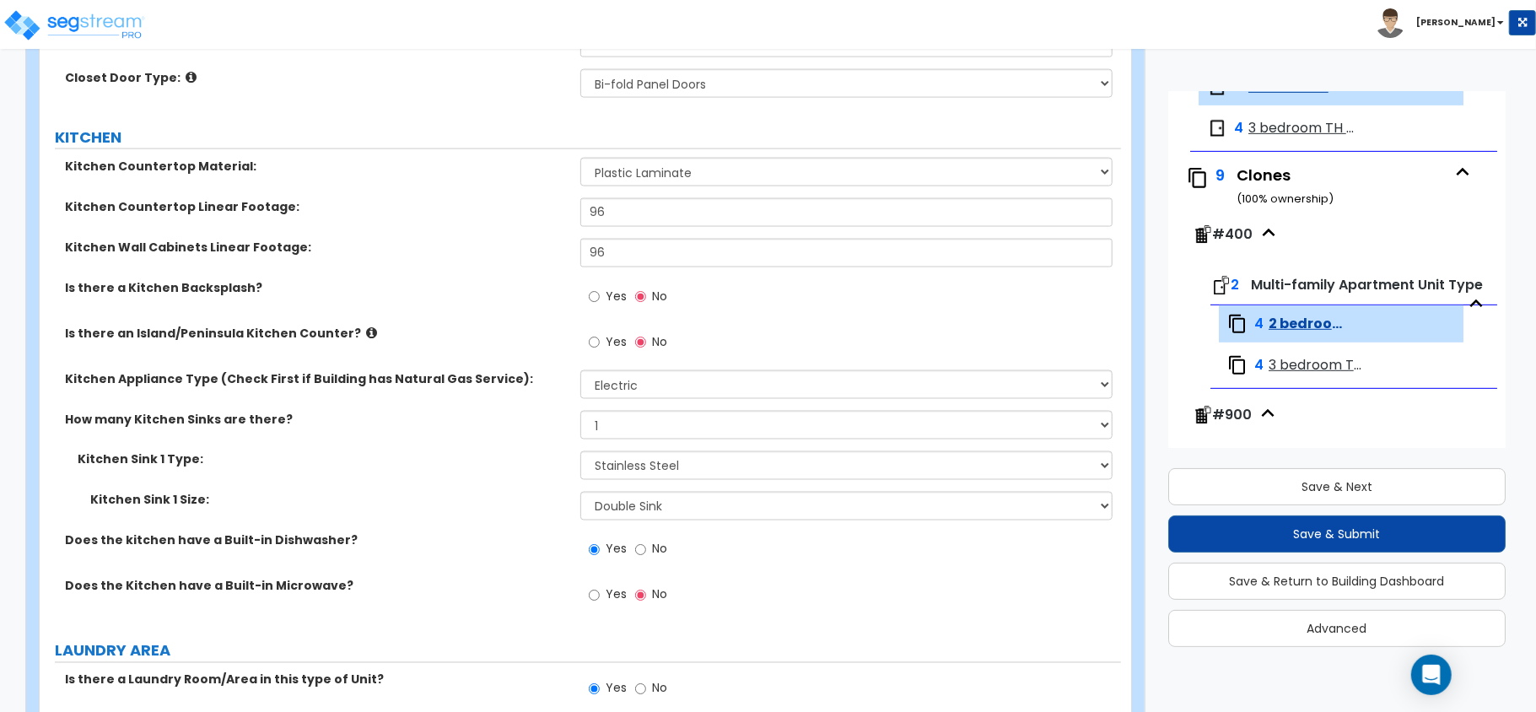
scroll to position [1891, 0]
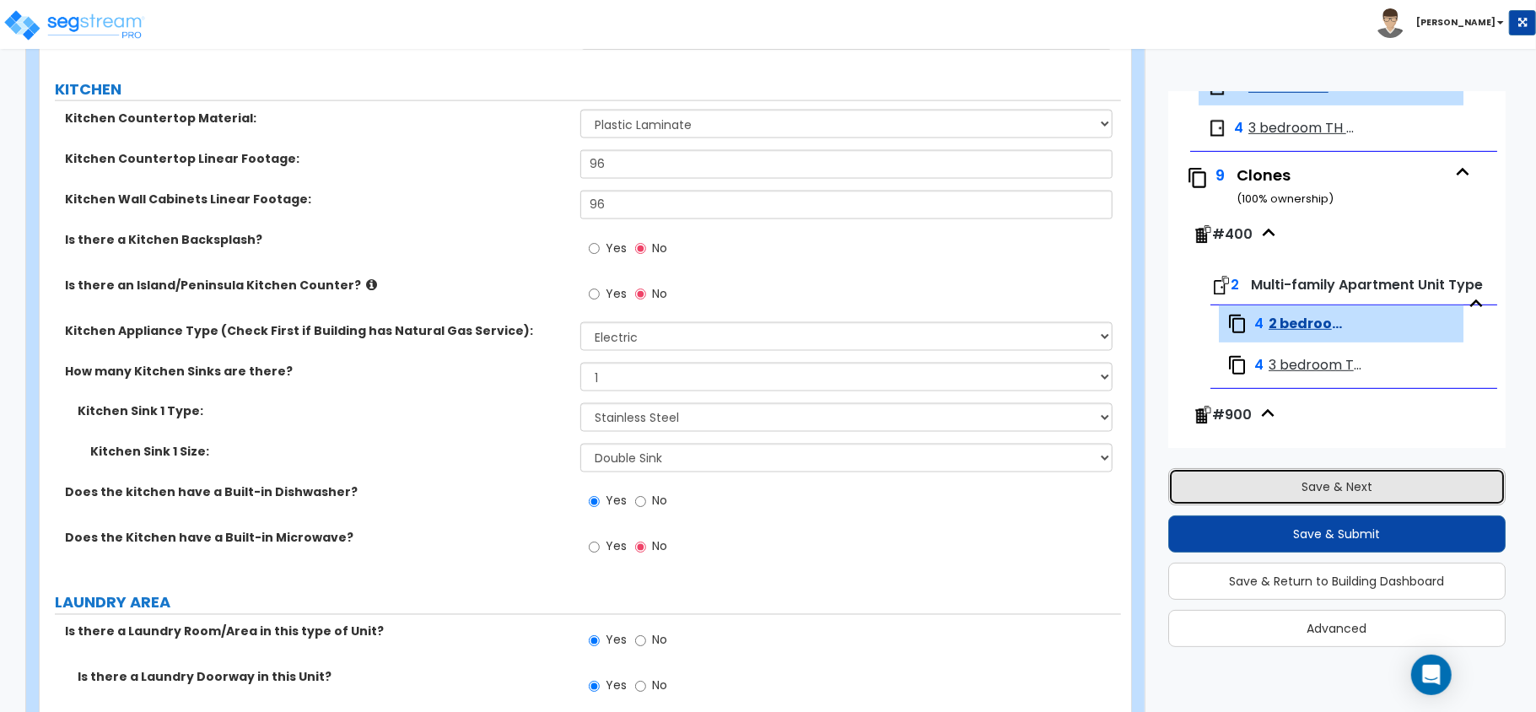
click at [1323, 493] on button "Save & Next" at bounding box center [1336, 486] width 337 height 37
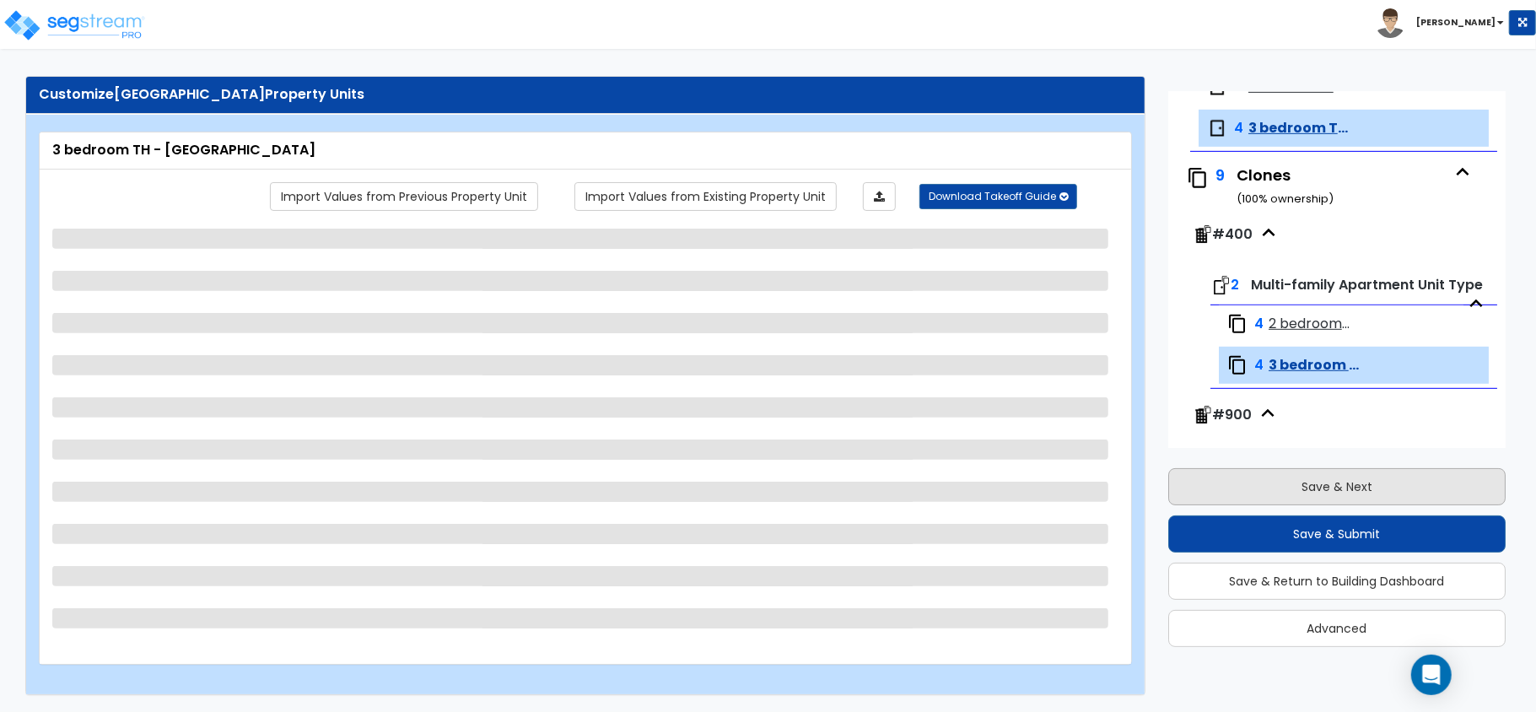
scroll to position [625, 0]
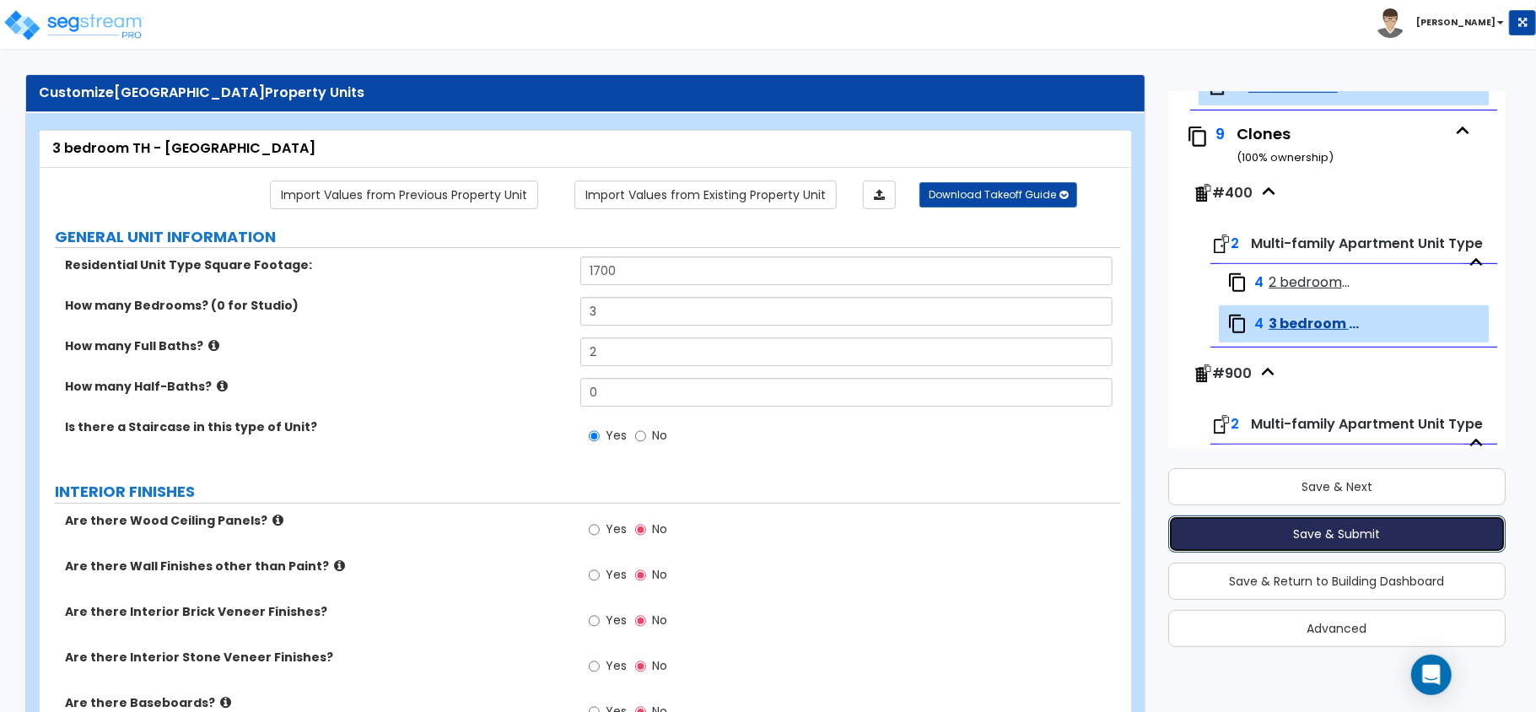
click at [1361, 535] on button "Save & Submit" at bounding box center [1336, 533] width 337 height 37
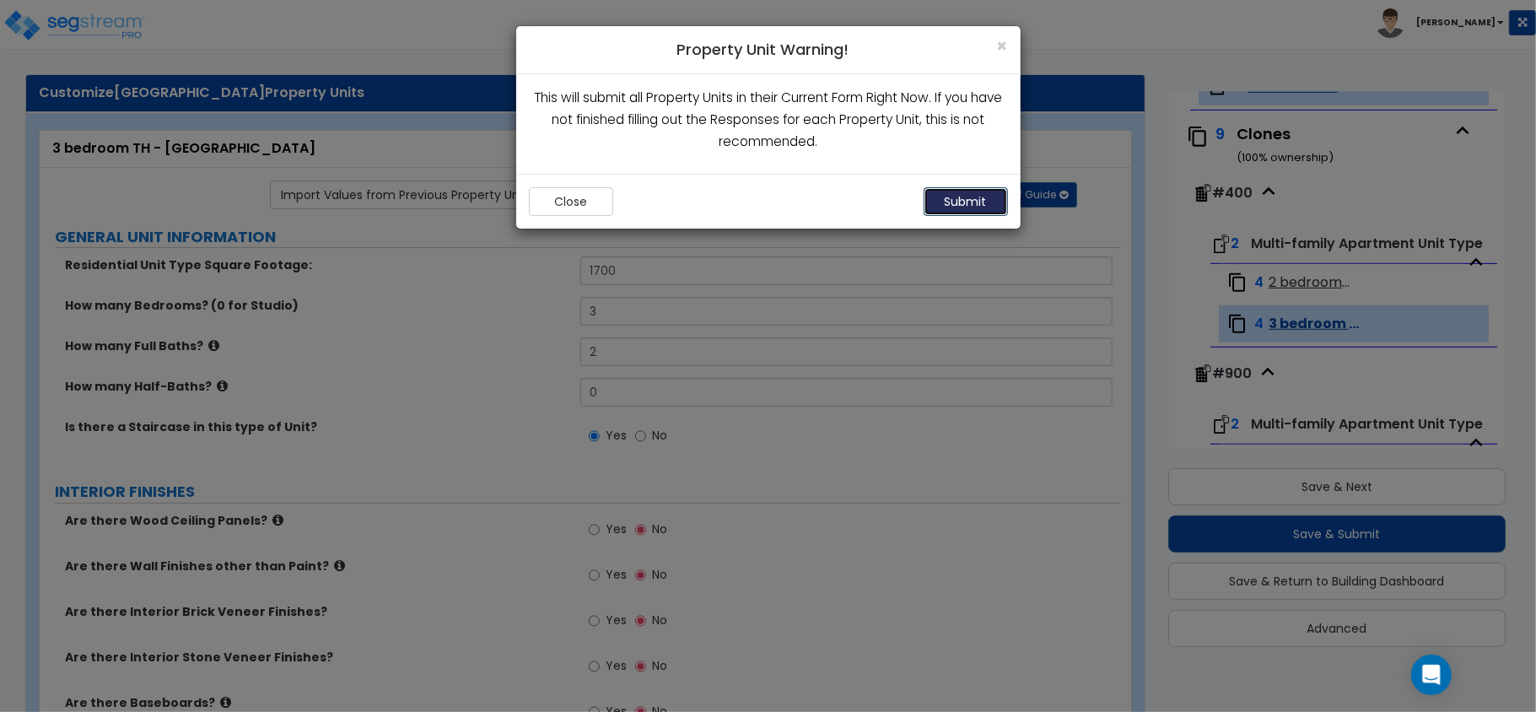
click at [966, 200] on button "Submit" at bounding box center [966, 201] width 84 height 29
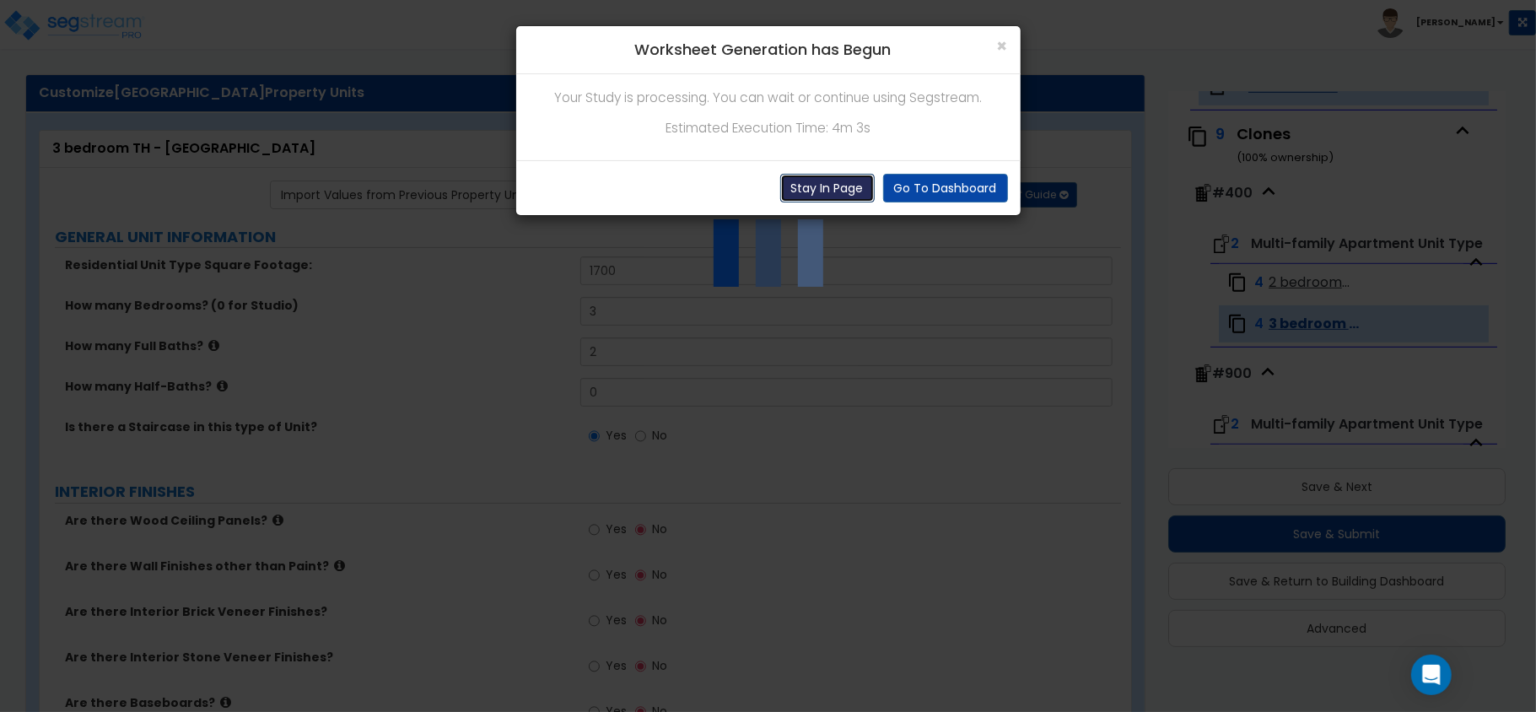
click at [831, 191] on button "Stay In Page" at bounding box center [827, 188] width 94 height 29
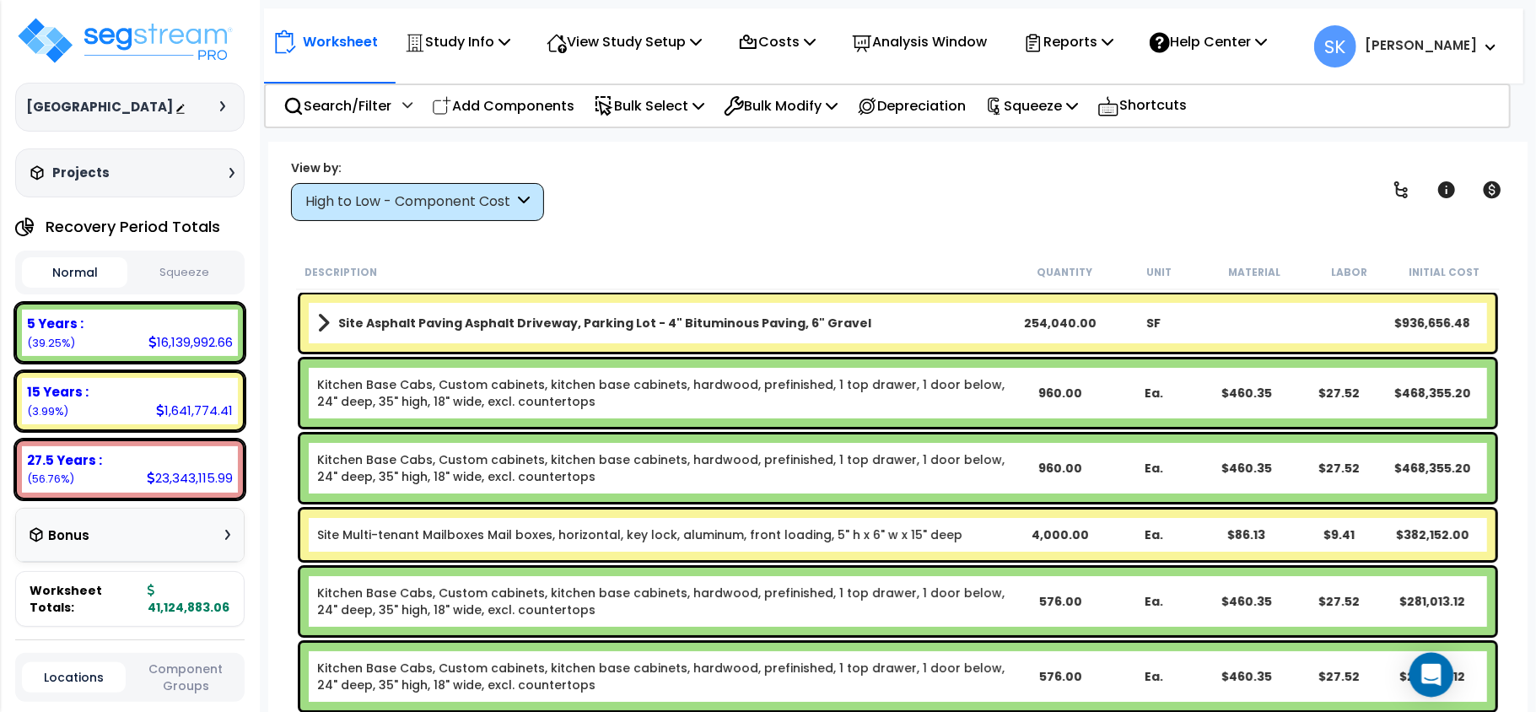
click at [1438, 666] on icon "Open Intercom Messenger" at bounding box center [1431, 675] width 19 height 22
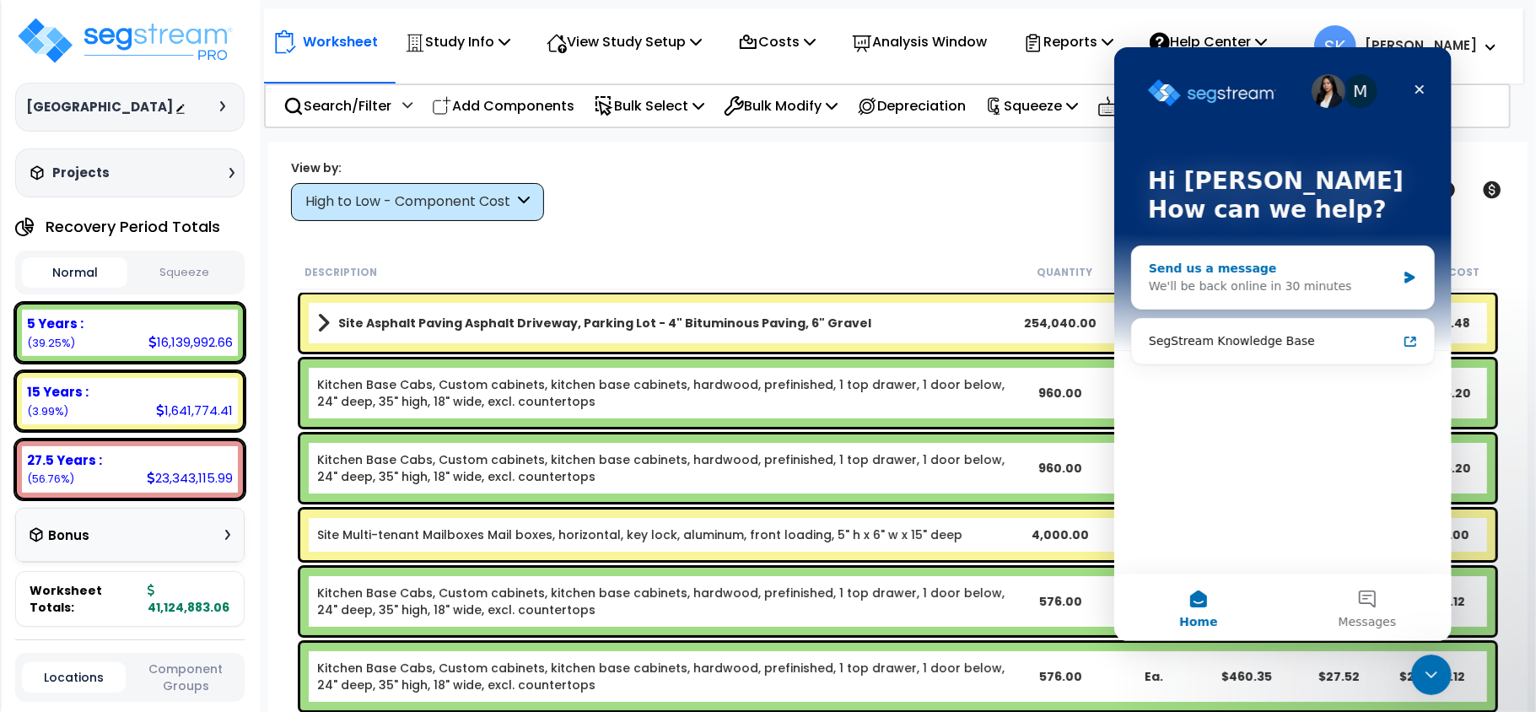
click at [1222, 250] on div "Send us a message We'll be back online in 30 minutes" at bounding box center [1282, 276] width 302 height 62
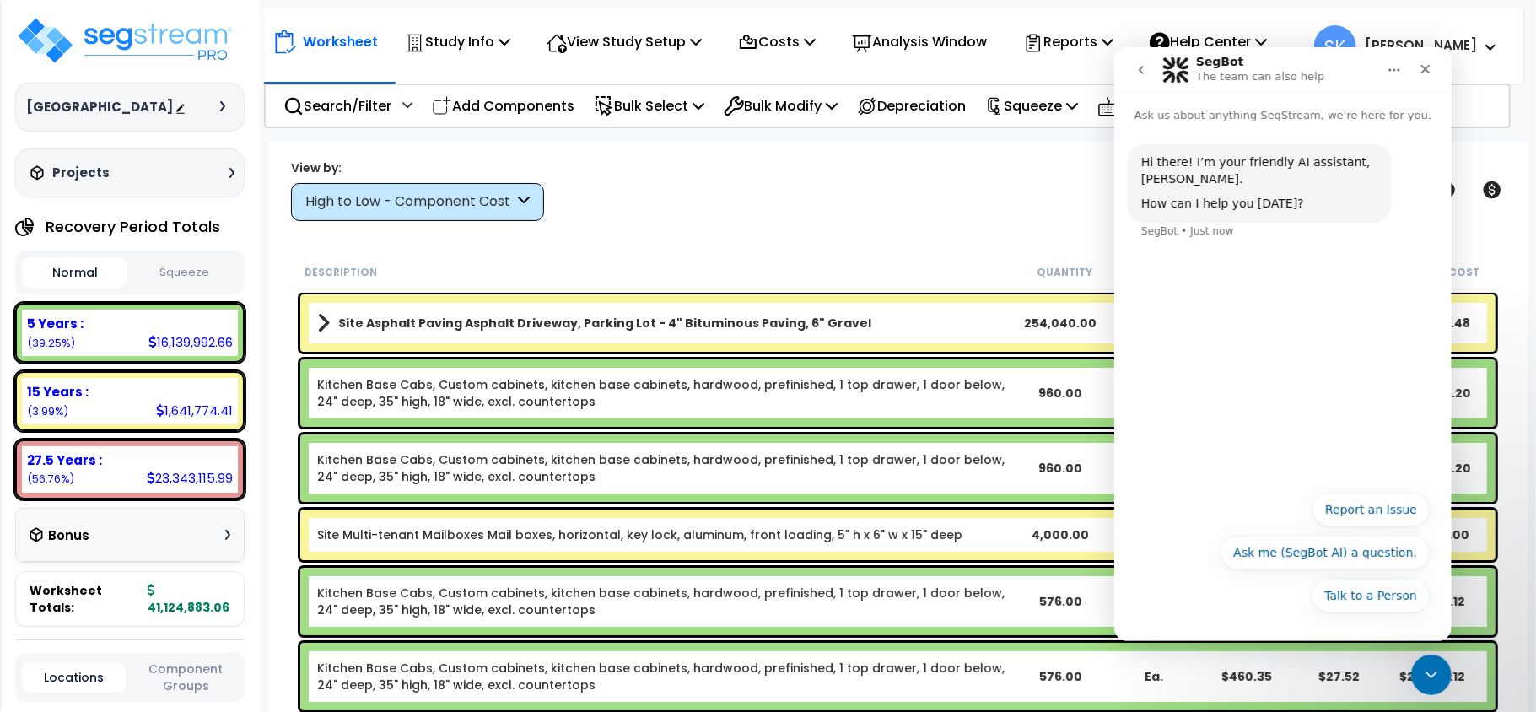
click at [1364, 597] on button "Talk to a Person" at bounding box center [1370, 595] width 118 height 34
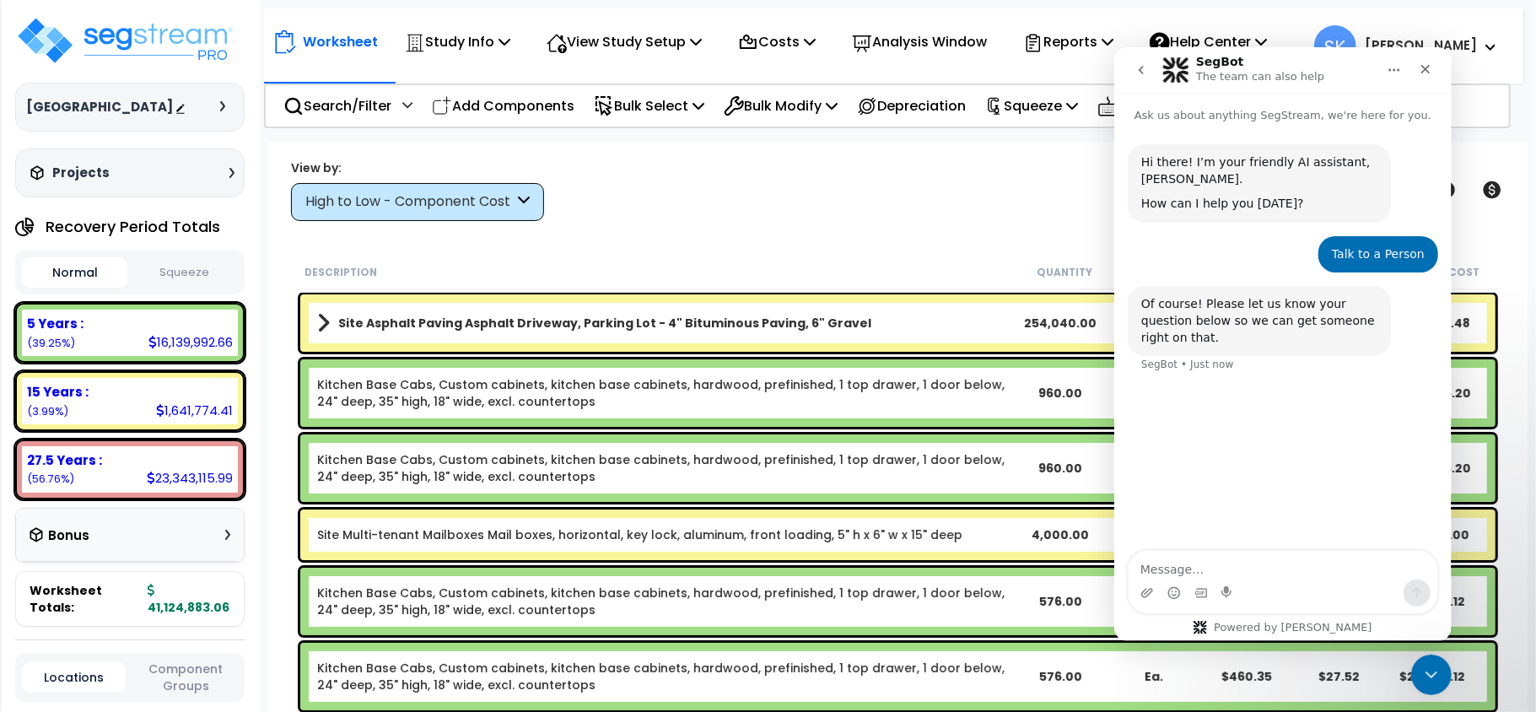
type textarea "[URL][DOMAIN_NAME]"
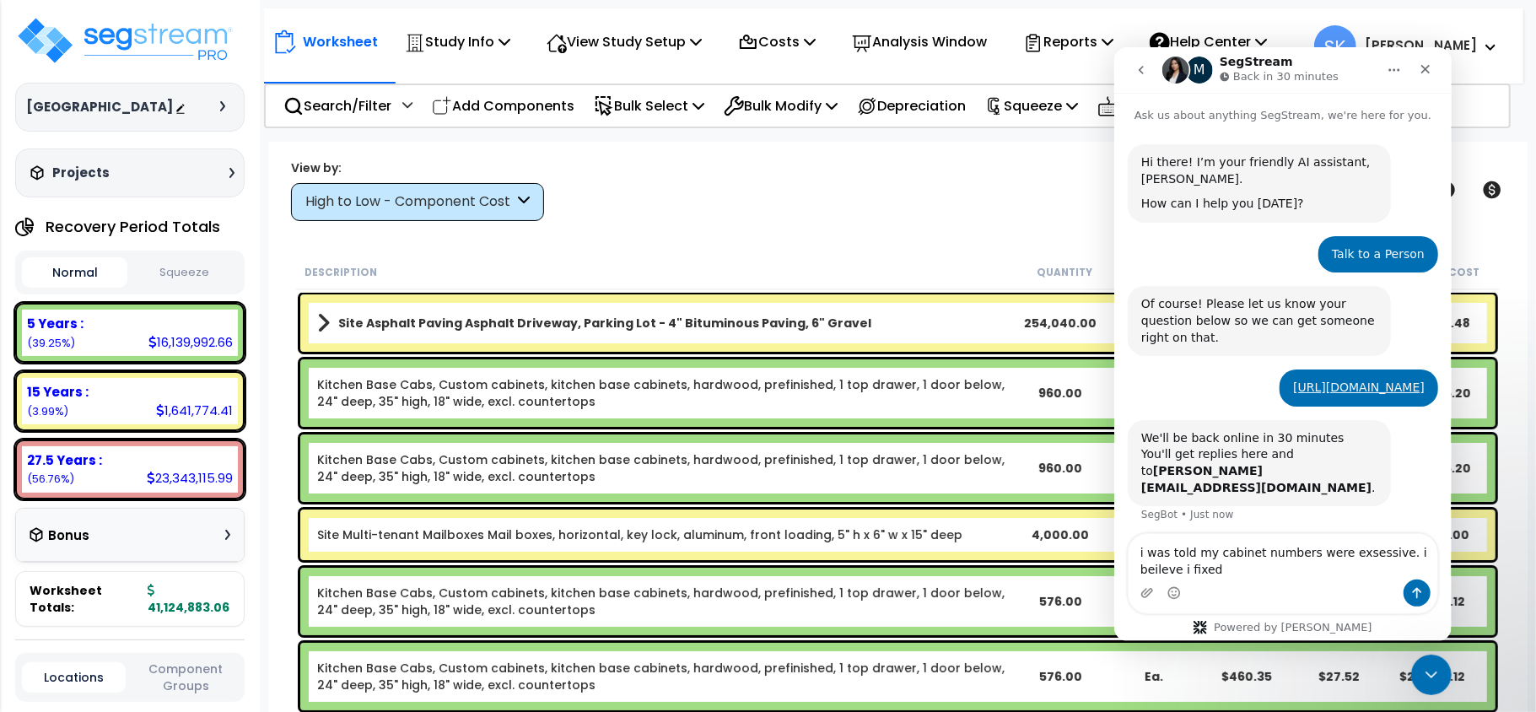
scroll to position [39, 0]
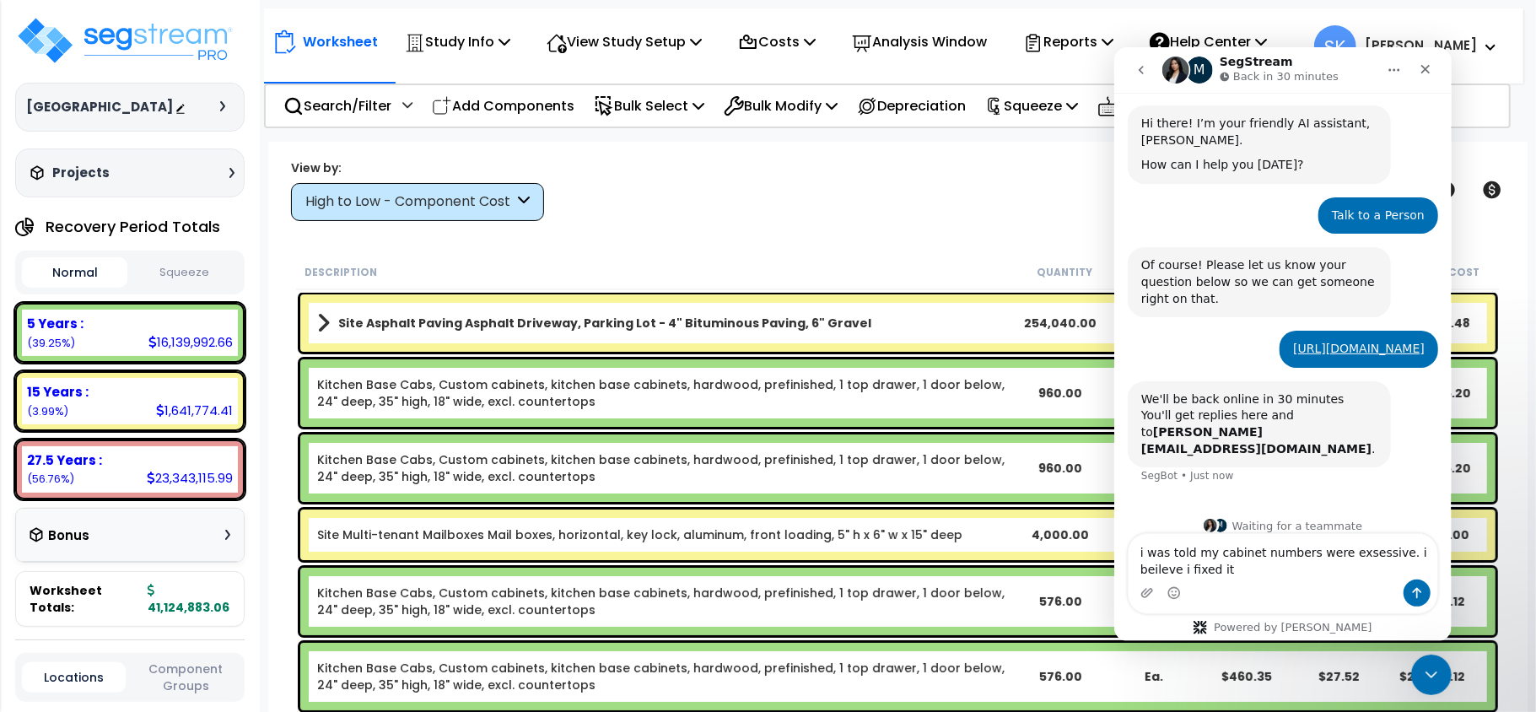
drag, startPoint x: 1347, startPoint y: 567, endPoint x: 1350, endPoint y: 549, distance: 17.9
click at [1192, 569] on textarea "i was told my cabinet numbers were excessive. i believe i fixed it" at bounding box center [1282, 556] width 309 height 46
type textarea "i was told my cabinet numbers were excessive. i believe i fixed it but it only …"
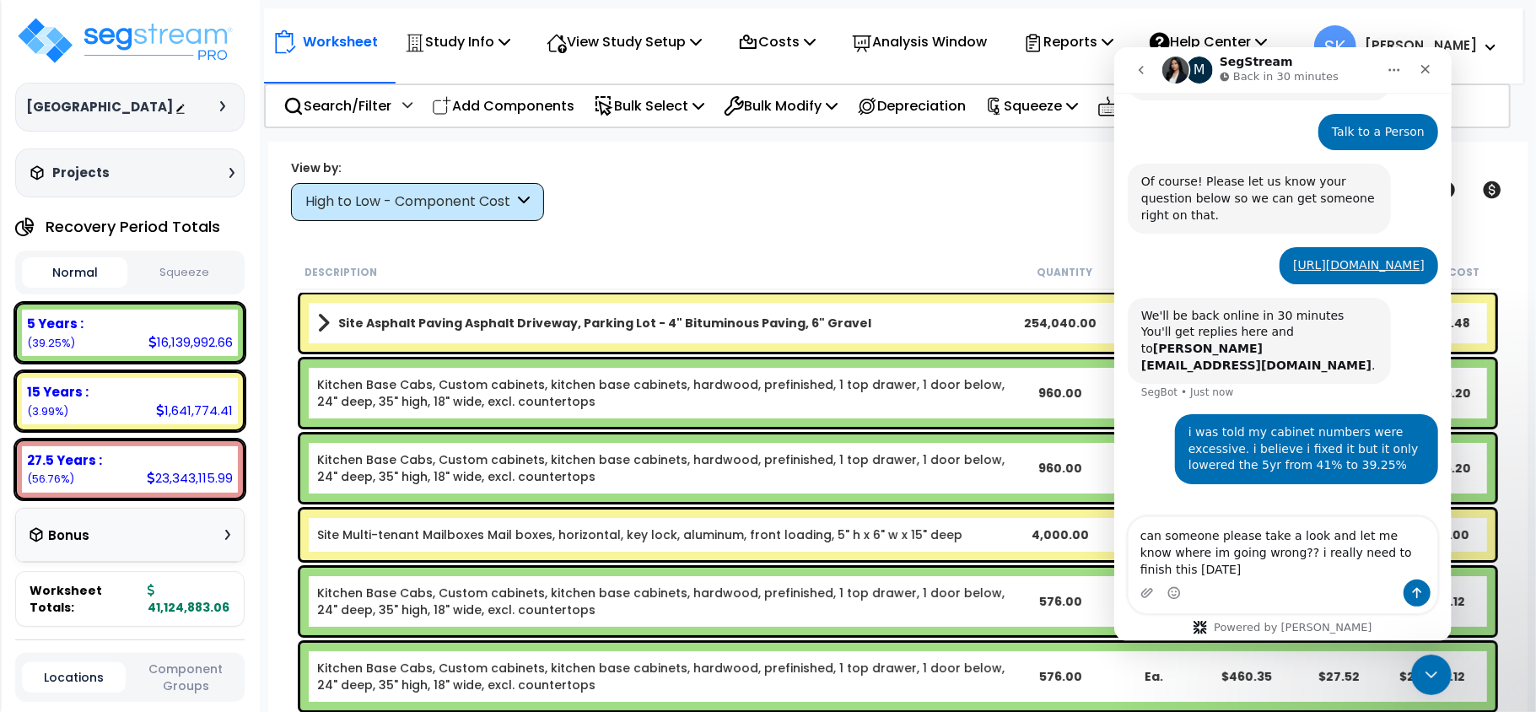
scroll to position [139, 0]
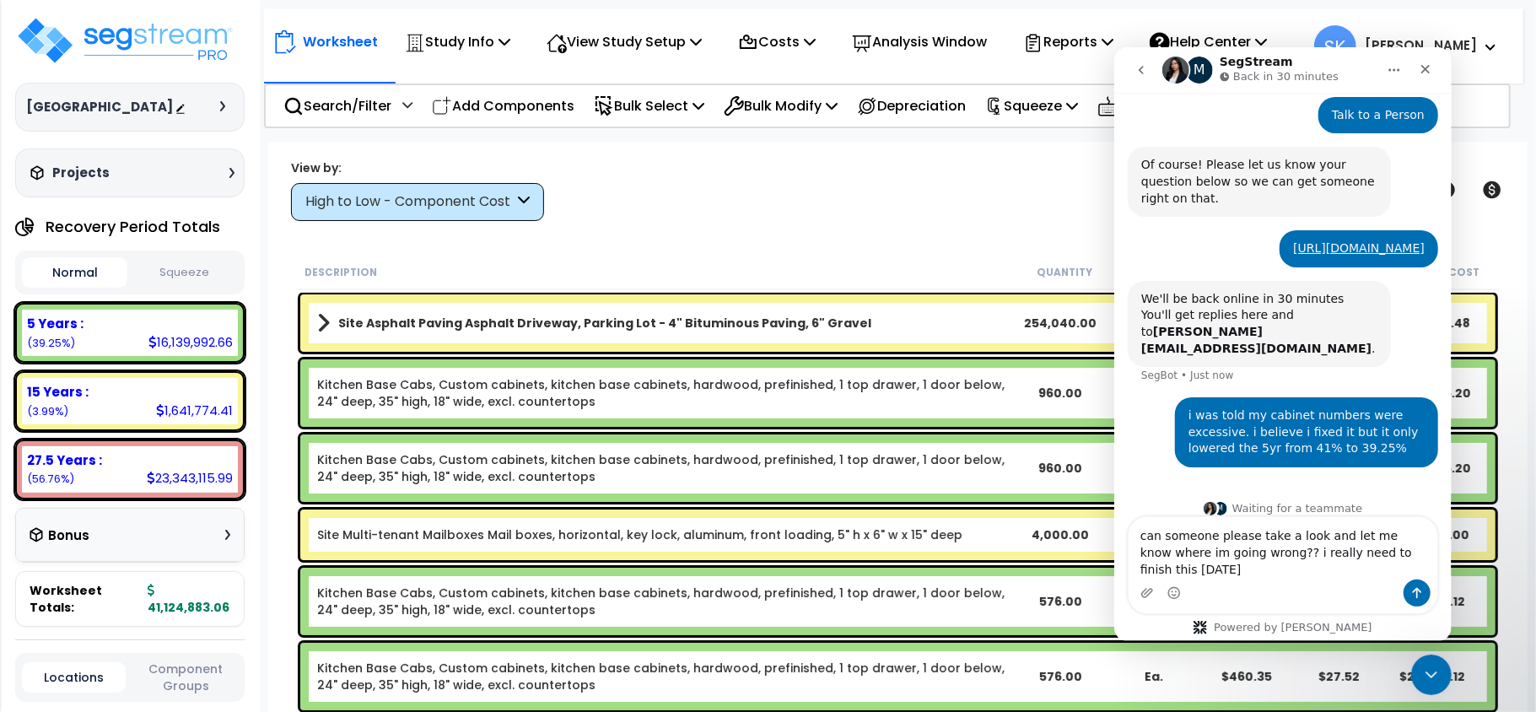
type textarea "can someone please take a look and let me know where im going wrong?? i really …"
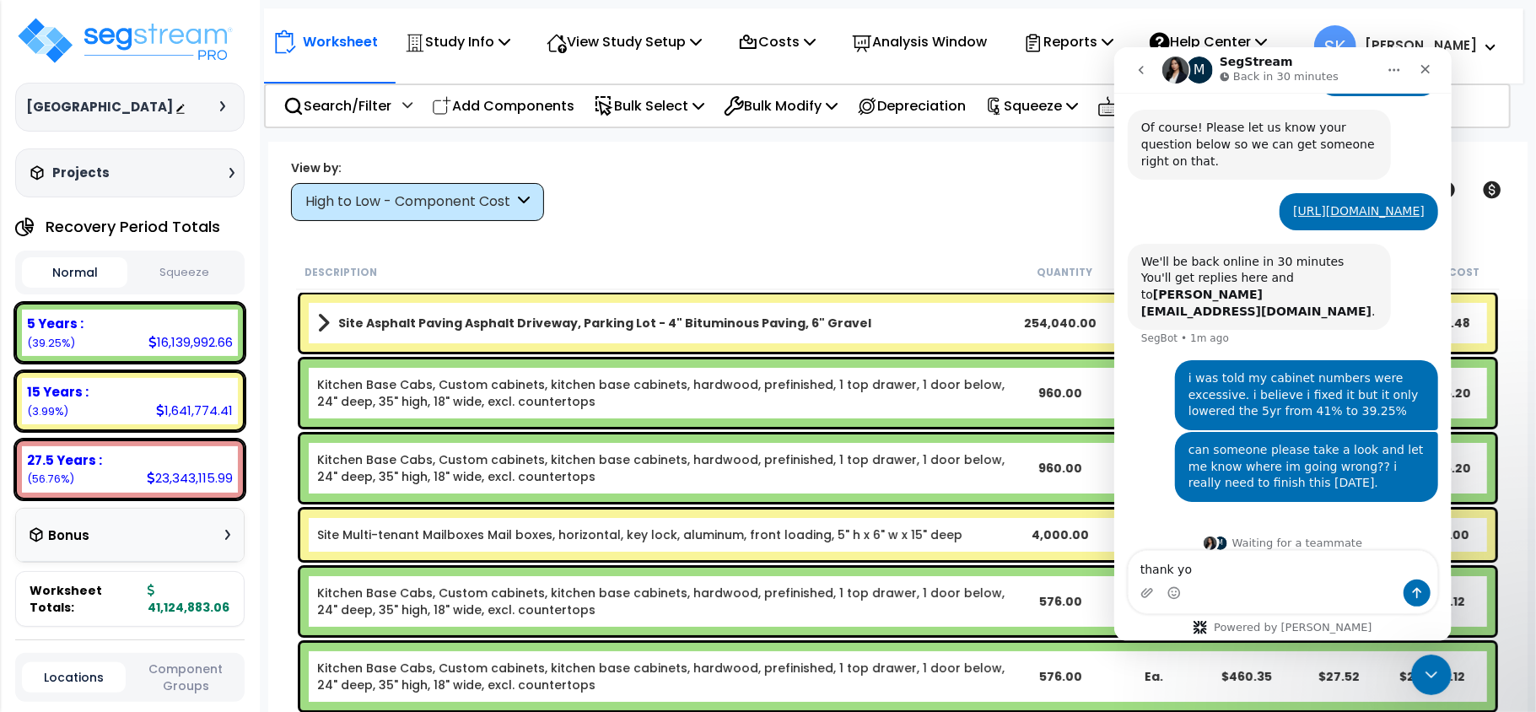
type textarea "thank you"
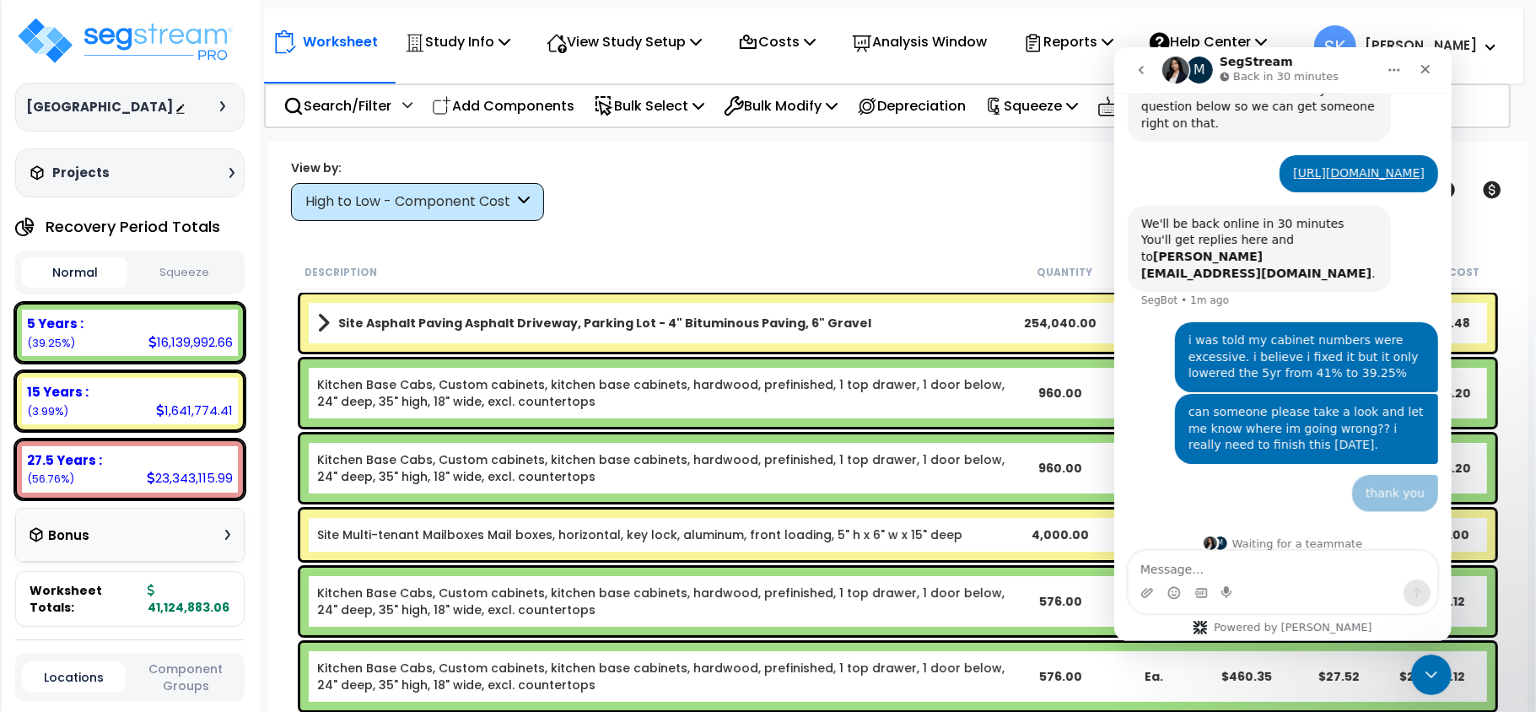
type textarea "!"
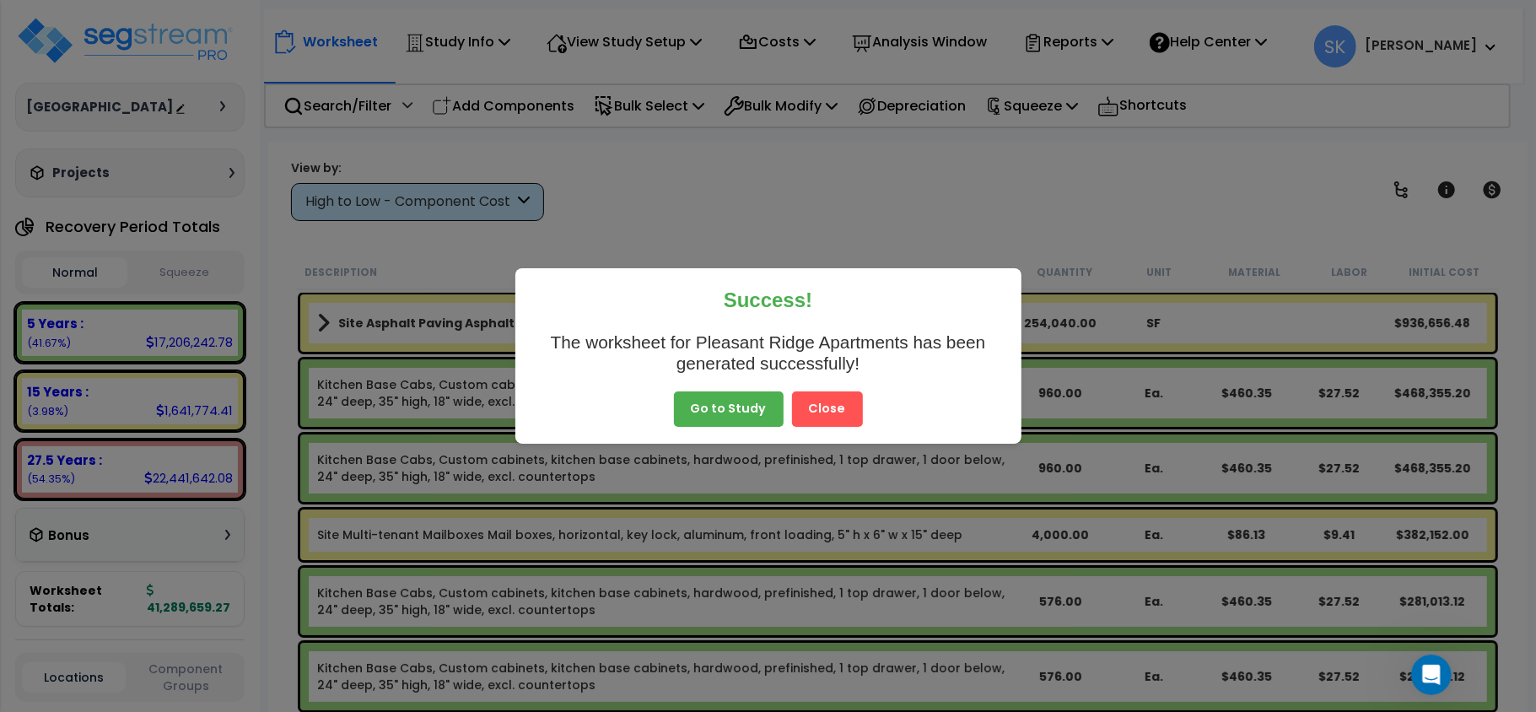
click at [828, 407] on button "Close" at bounding box center [827, 408] width 71 height 35
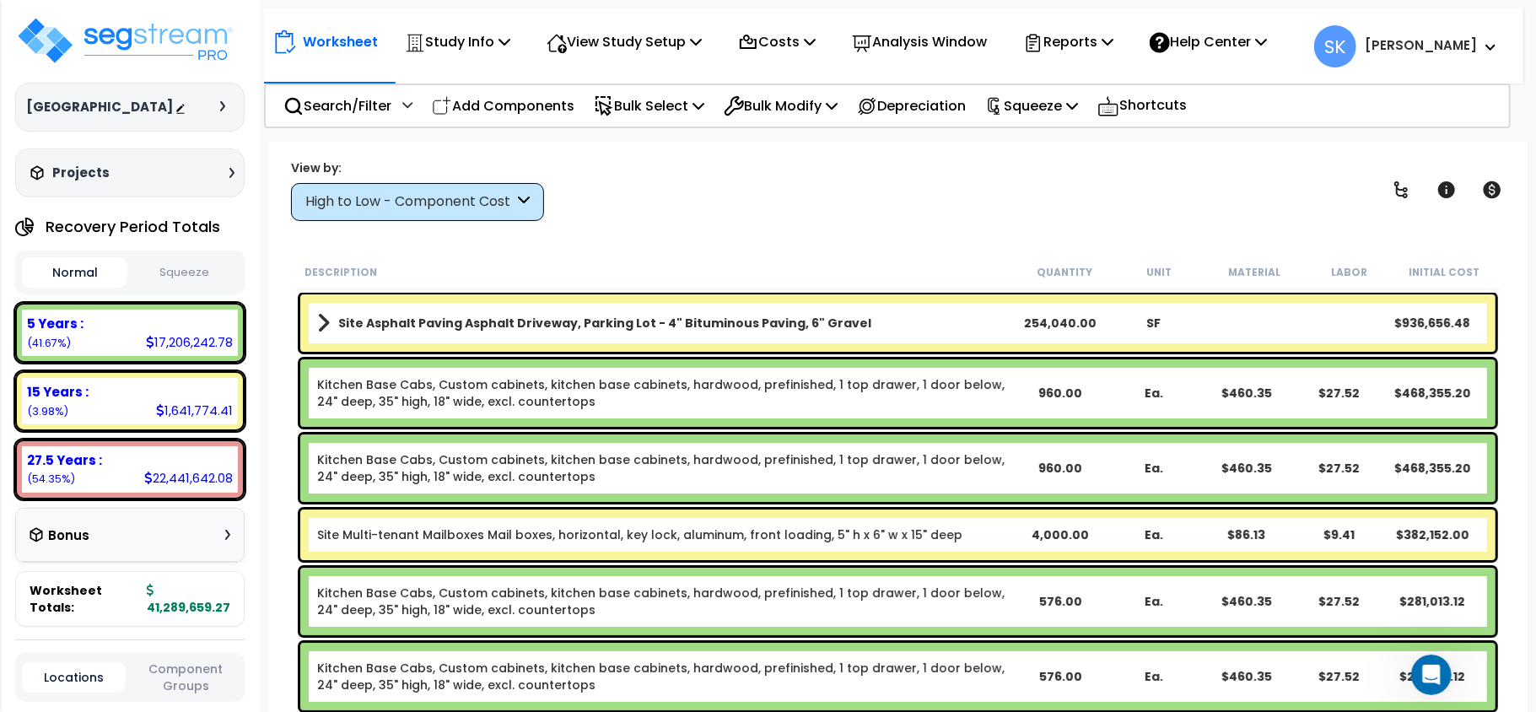
click at [828, 407] on link "Kitchen Base Cabs, Custom cabinets, kitchen base cabinets, hardwood, prefinishe…" at bounding box center [665, 393] width 697 height 34
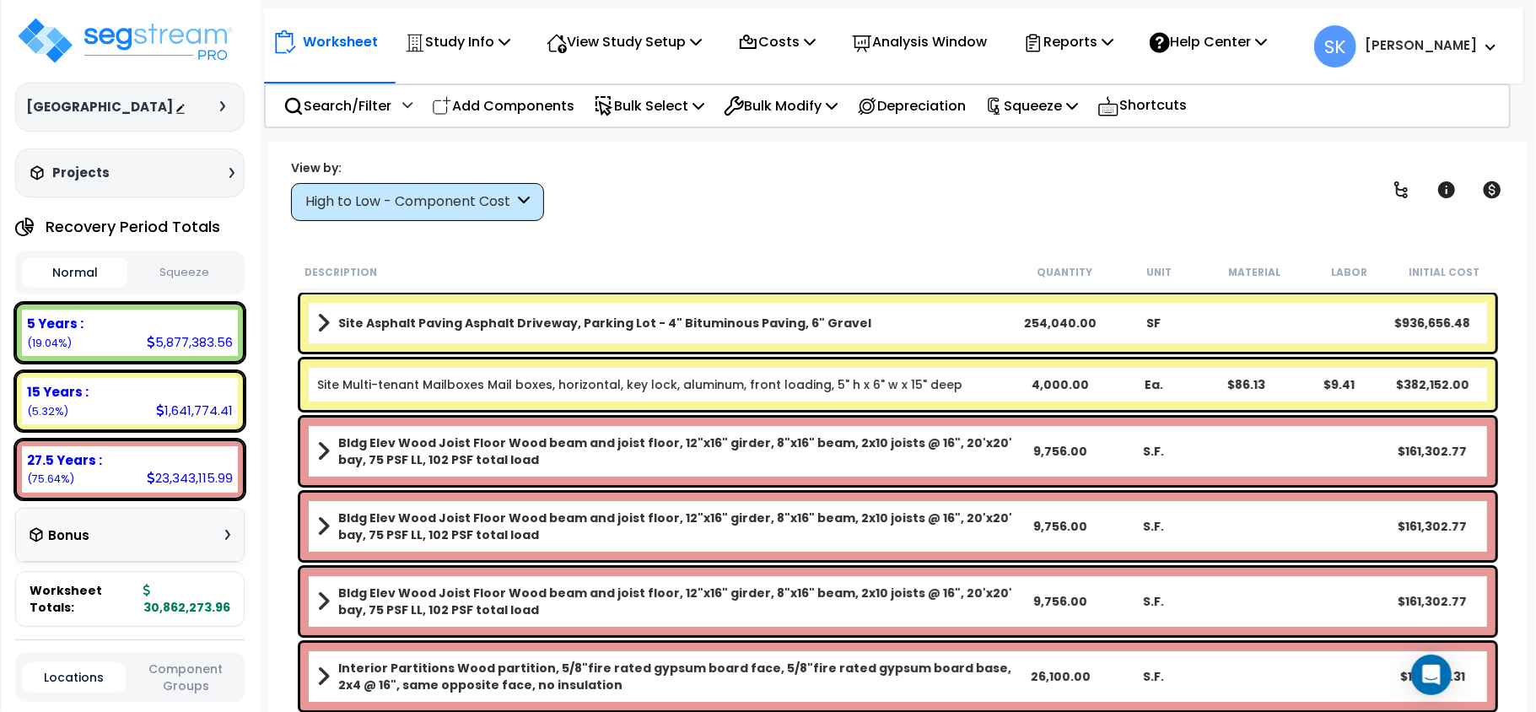
click at [206, 244] on div "Recovery Period Totals" at bounding box center [117, 227] width 205 height 34
click at [192, 288] on button "Squeeze" at bounding box center [184, 273] width 105 height 30
click at [0, 0] on div "× Worksheet not squeezed To display the squeeze values, the worksheet needs to …" at bounding box center [0, 0] width 0 height 0
click at [192, 288] on button "Squeeze" at bounding box center [184, 273] width 105 height 30
click at [0, 0] on div "× Worksheet not squeezed To display the squeeze values, the worksheet needs to …" at bounding box center [0, 0] width 0 height 0
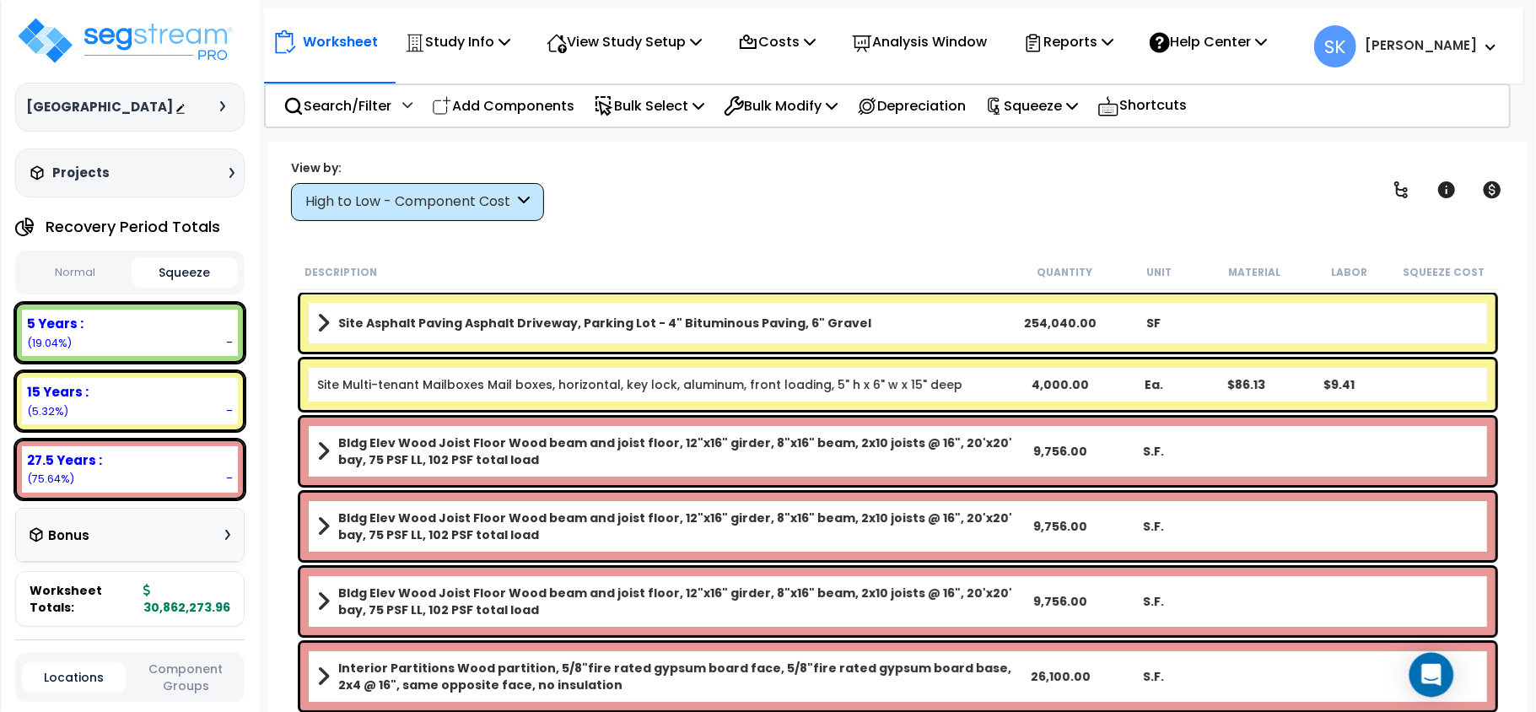
click at [1419, 682] on div "Open Intercom Messenger" at bounding box center [1432, 675] width 45 height 45
click at [1427, 678] on icon "Open Intercom Messenger" at bounding box center [1431, 675] width 19 height 22
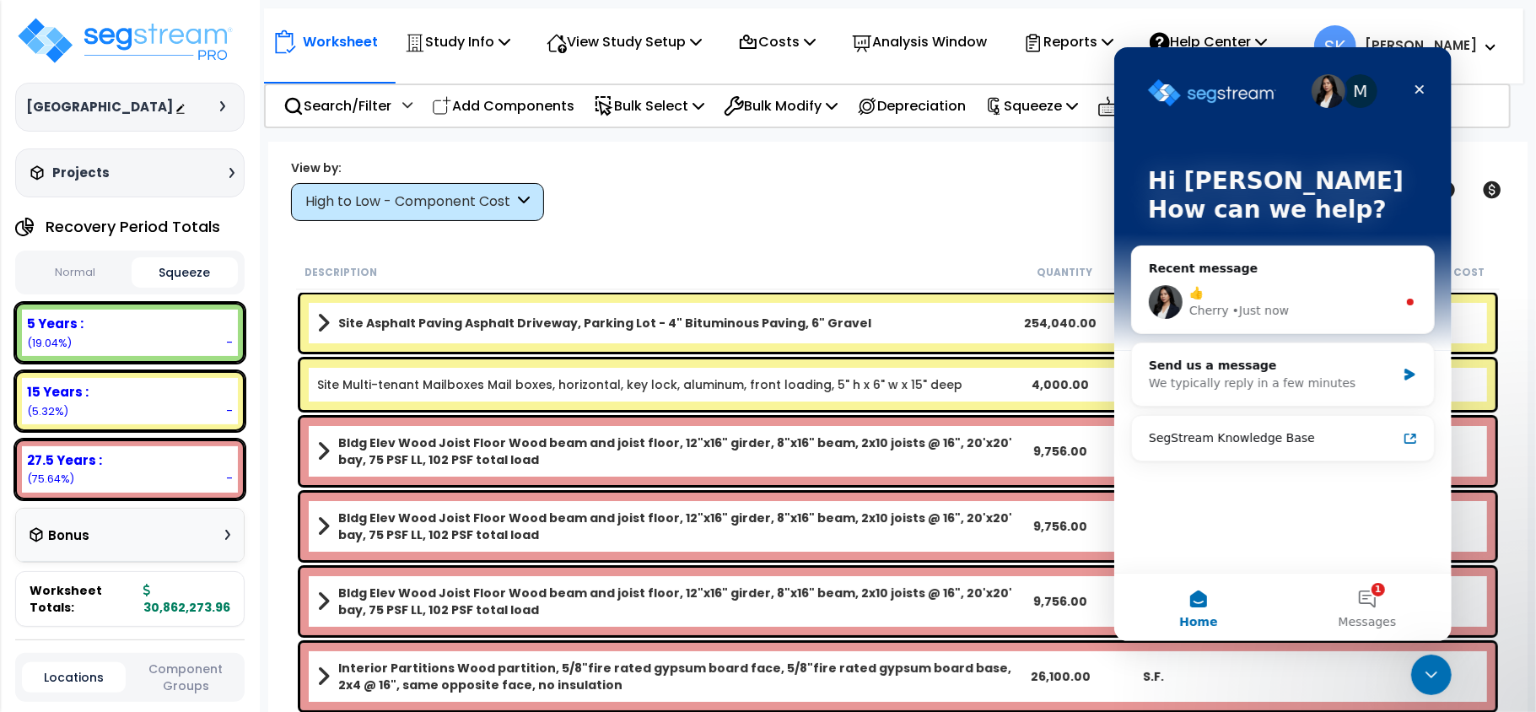
click at [1210, 277] on div "👍 Cherry • Just now" at bounding box center [1282, 301] width 302 height 62
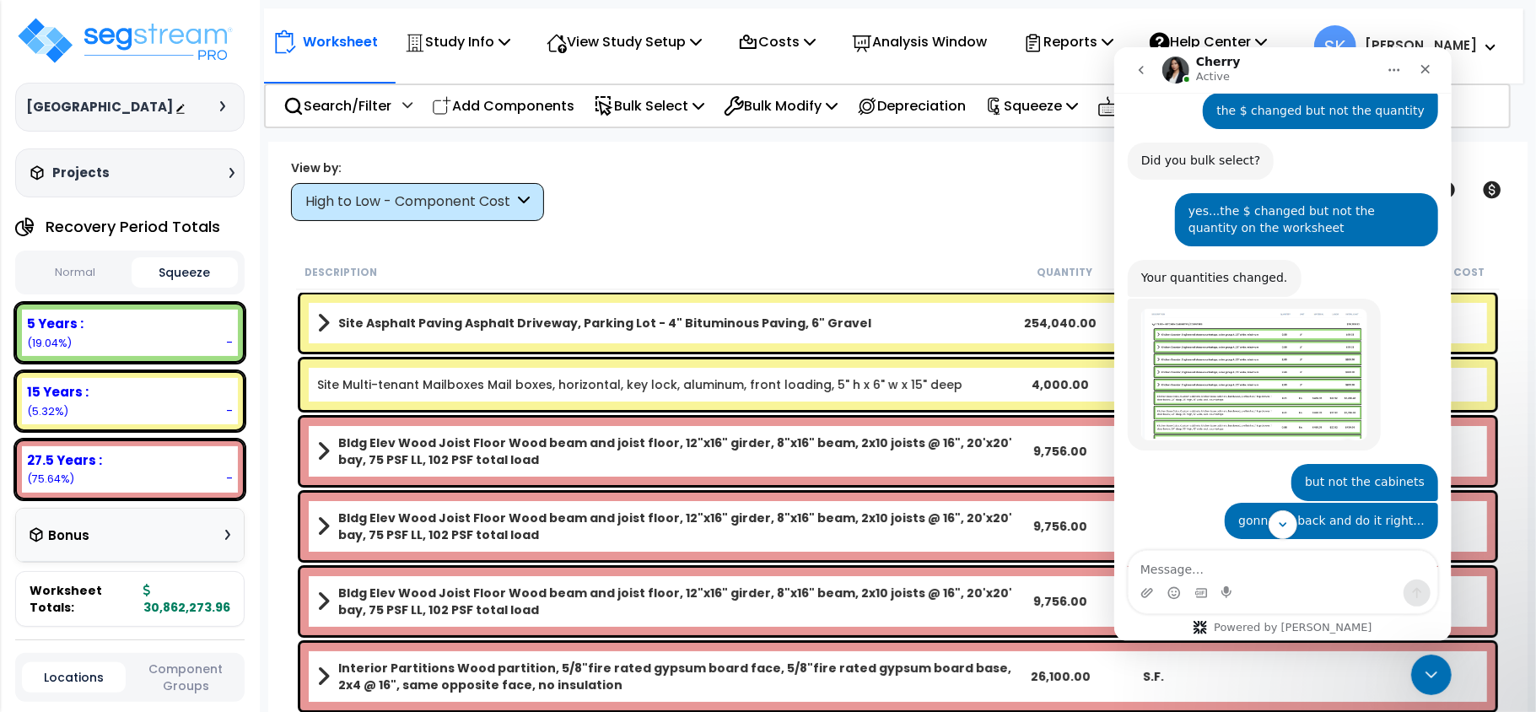
scroll to position [2603, 0]
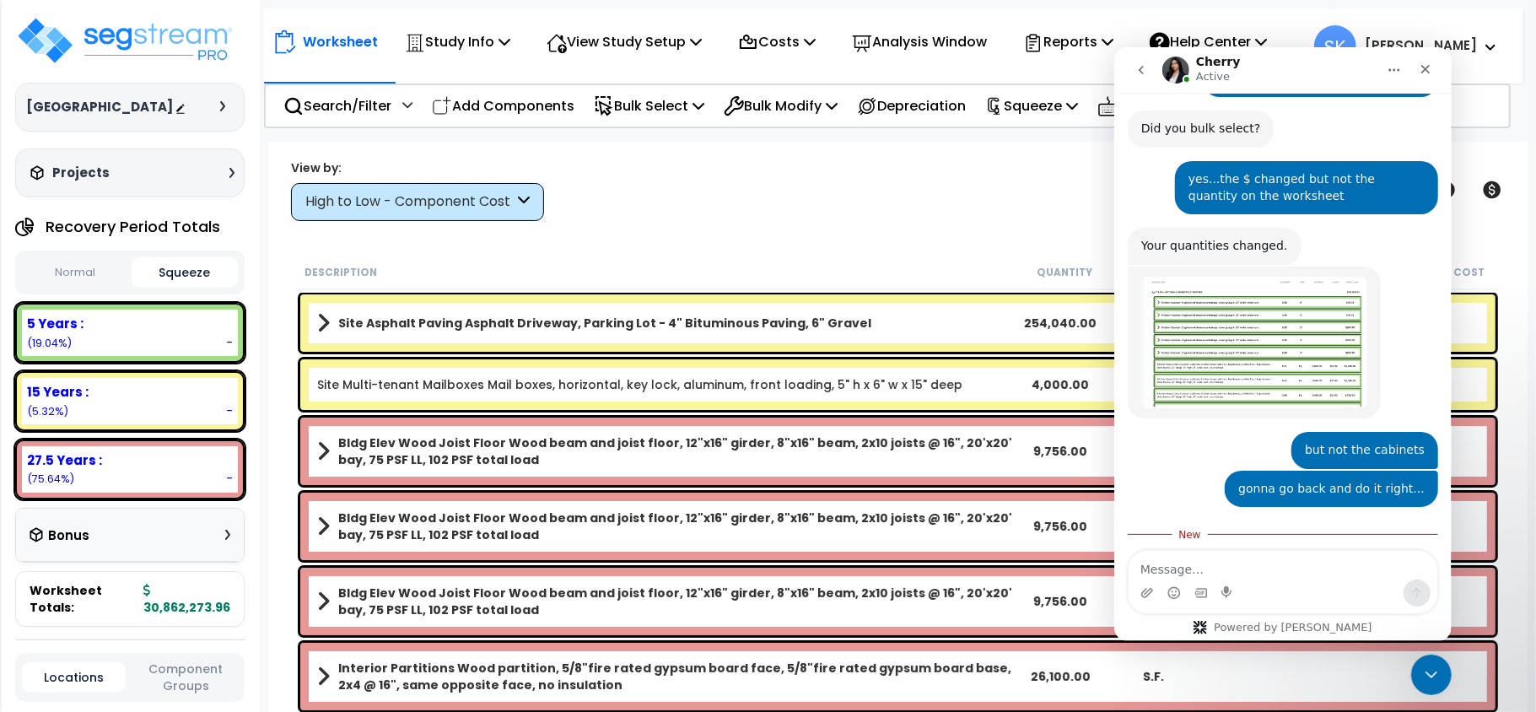
click at [1250, 577] on textarea "Message…" at bounding box center [1282, 564] width 309 height 29
type textarea "to undo i go back amd make the factor 1 correct?"
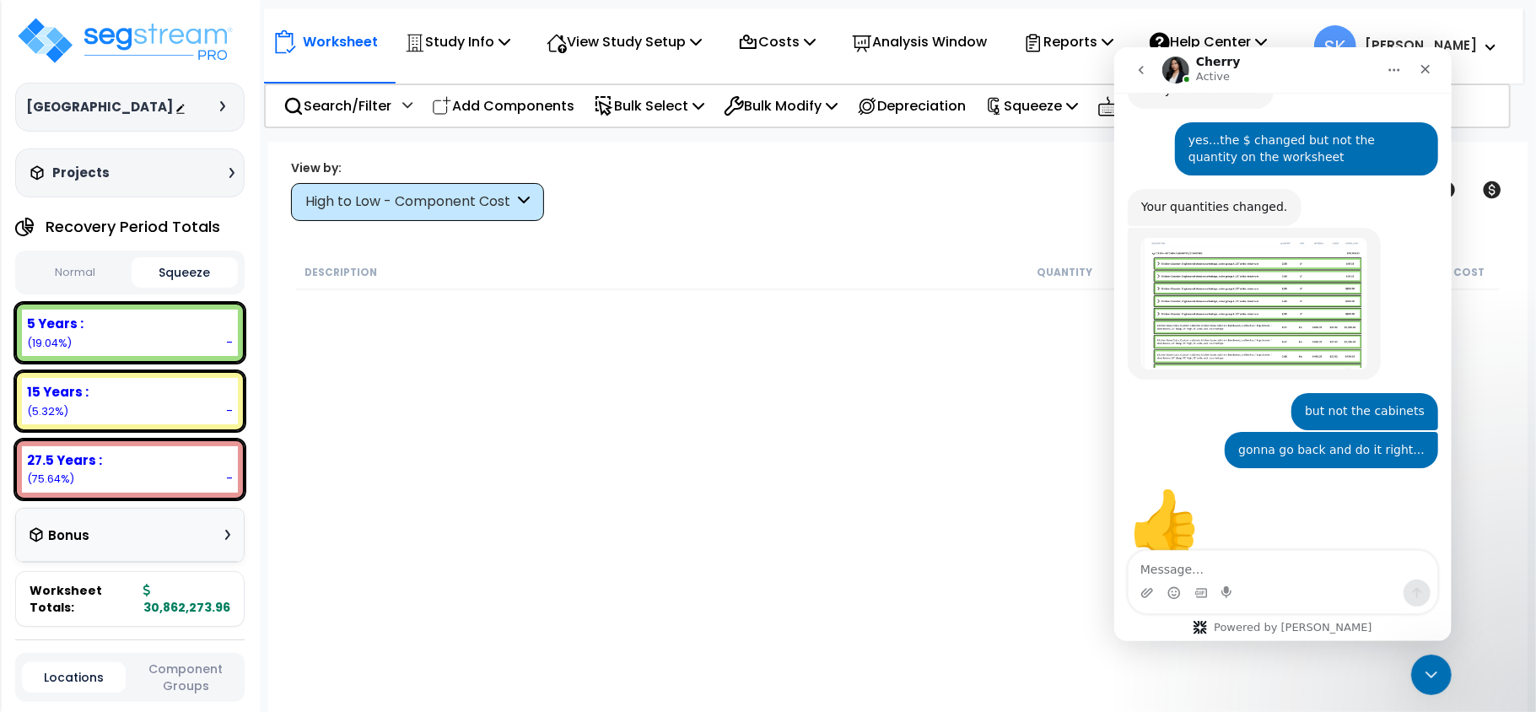
scroll to position [4124, 0]
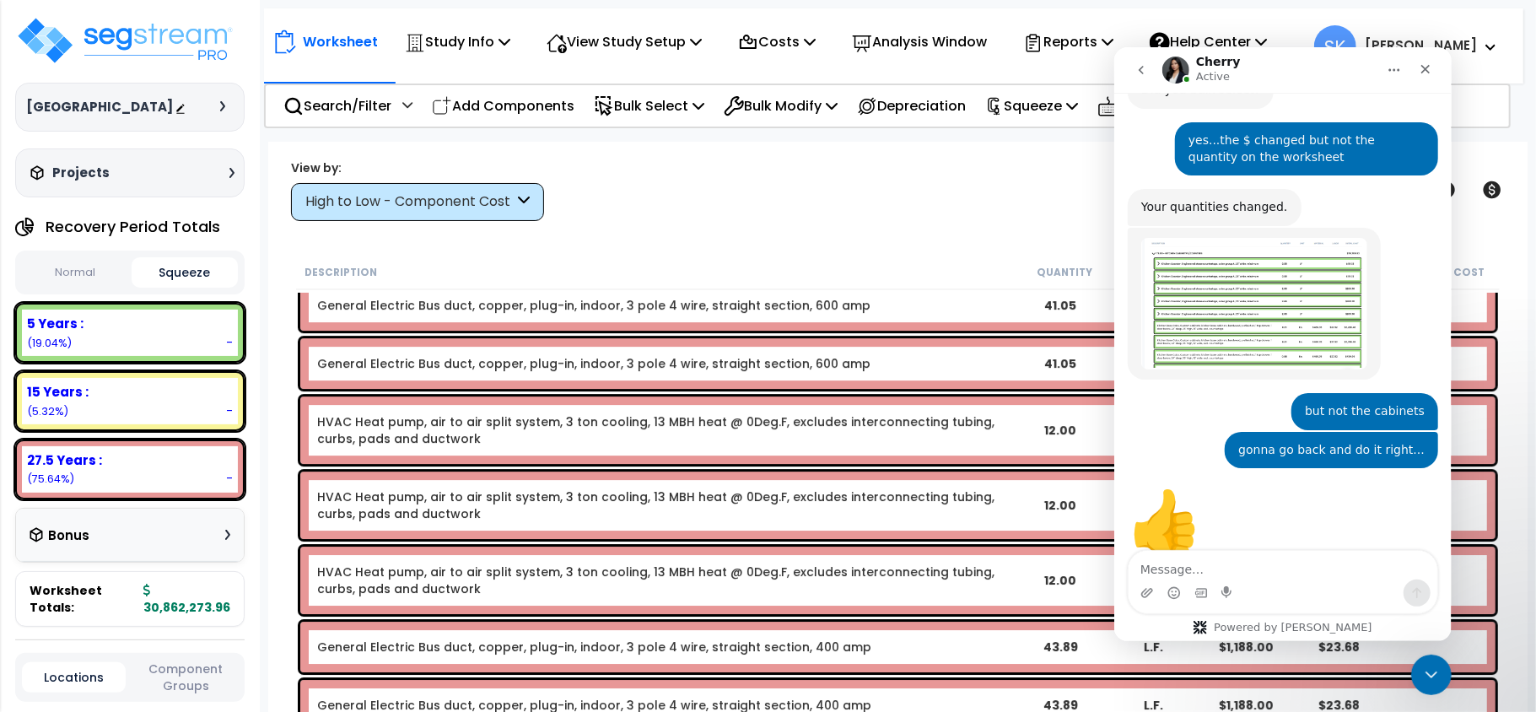
click at [57, 282] on button "Normal" at bounding box center [74, 273] width 105 height 30
drag, startPoint x: 57, startPoint y: 282, endPoint x: 830, endPoint y: 236, distance: 774.1
click at [58, 283] on button "Normal" at bounding box center [74, 272] width 105 height 30
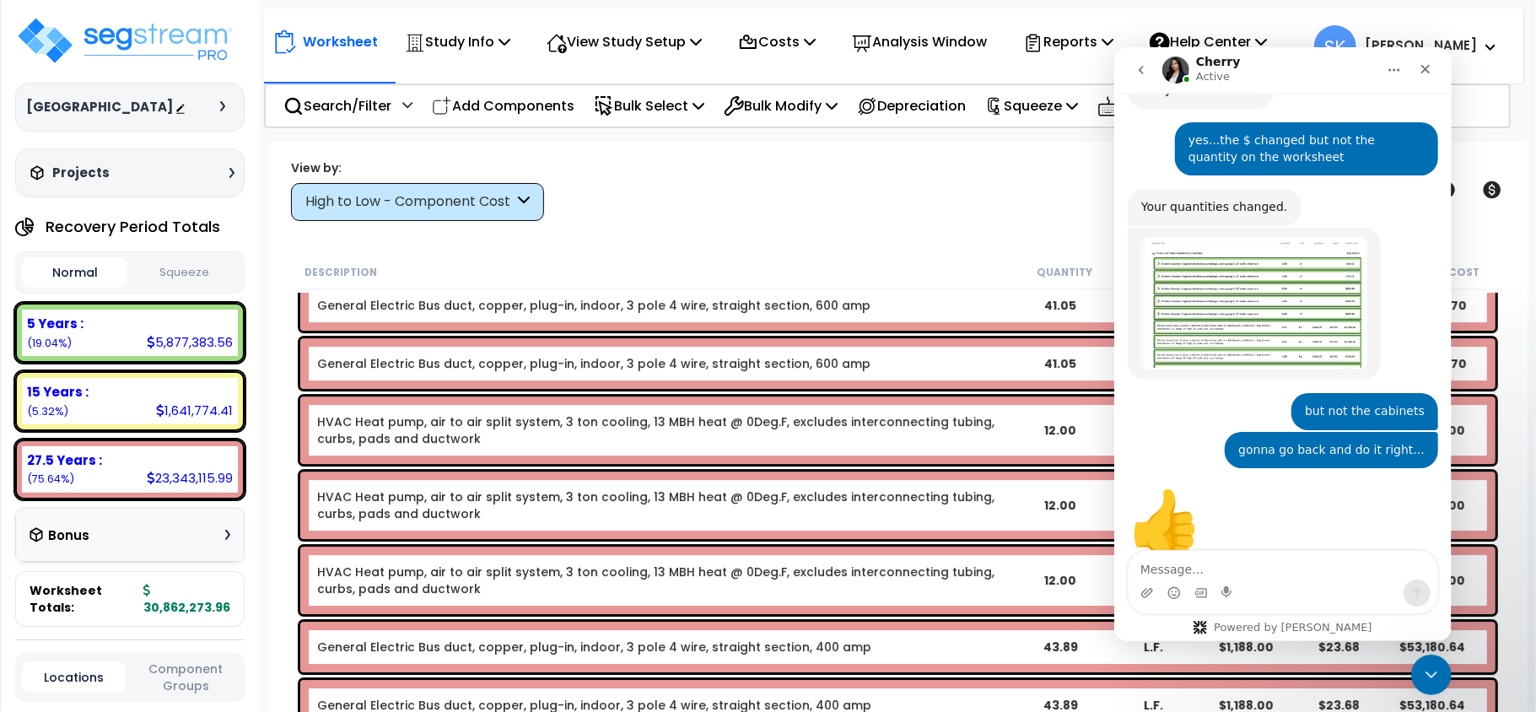
click at [58, 283] on button "Normal" at bounding box center [74, 272] width 105 height 30
click at [885, 290] on div "General Electric Bus duct, copper, plug-in, indoor, 3 pole 4 wire, straight sec…" at bounding box center [897, 305] width 1195 height 51
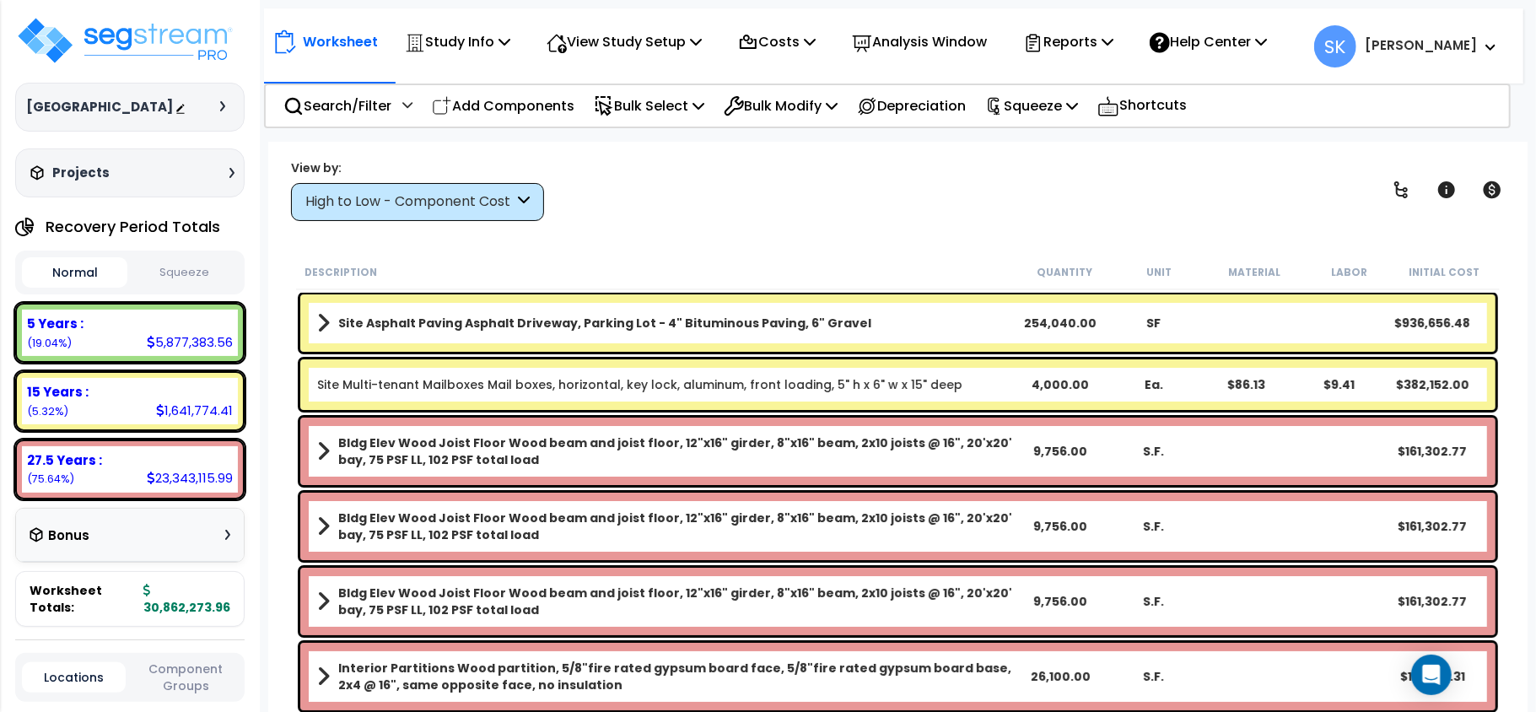
click at [1382, 670] on div "Interior Partitions Wood partition, 5/8"fire rated gypsum board face, 5/8"fire …" at bounding box center [897, 676] width 1195 height 67
click at [1425, 665] on icon "Open Intercom Messenger" at bounding box center [1431, 675] width 19 height 22
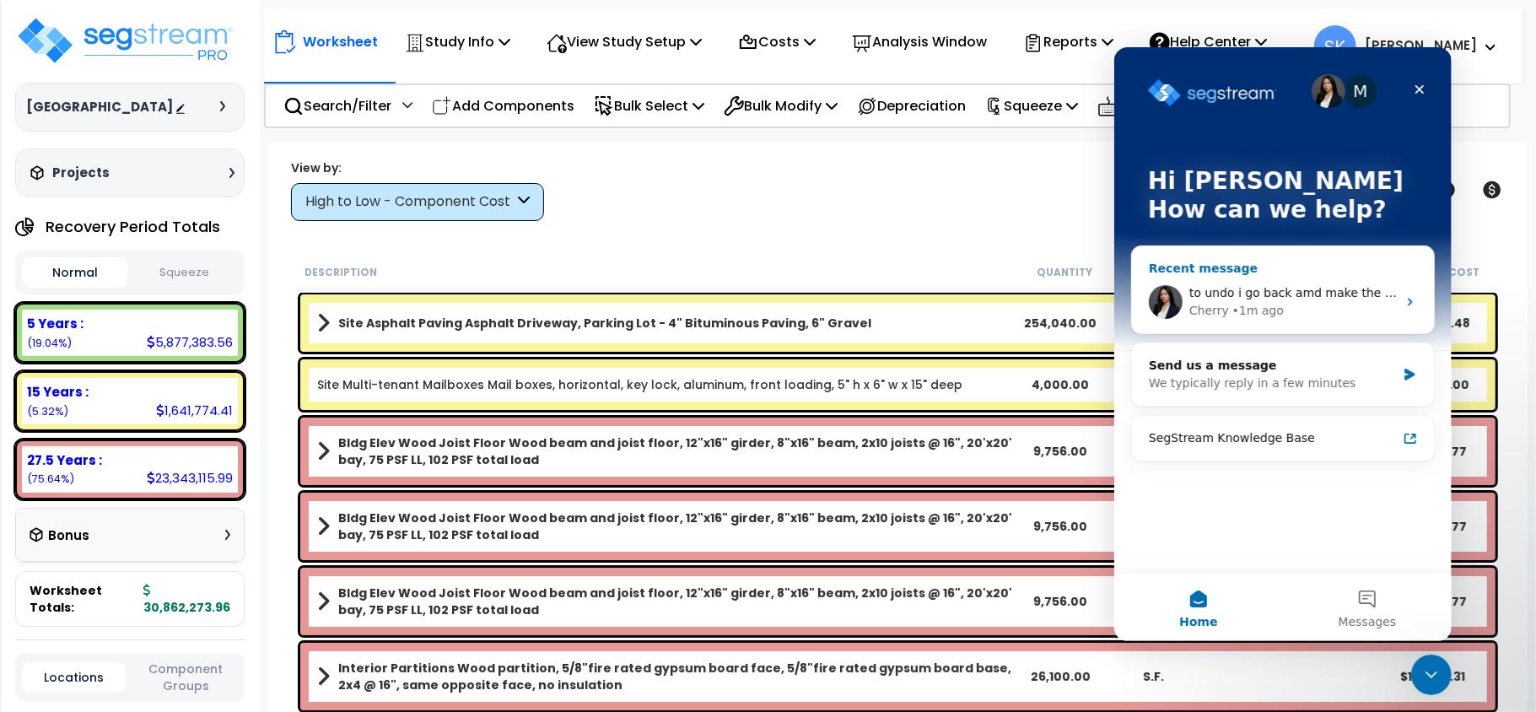
click at [1210, 274] on div "to undo i go back amd make the factor 1 correct? Cherry • 1m ago" at bounding box center [1282, 301] width 302 height 62
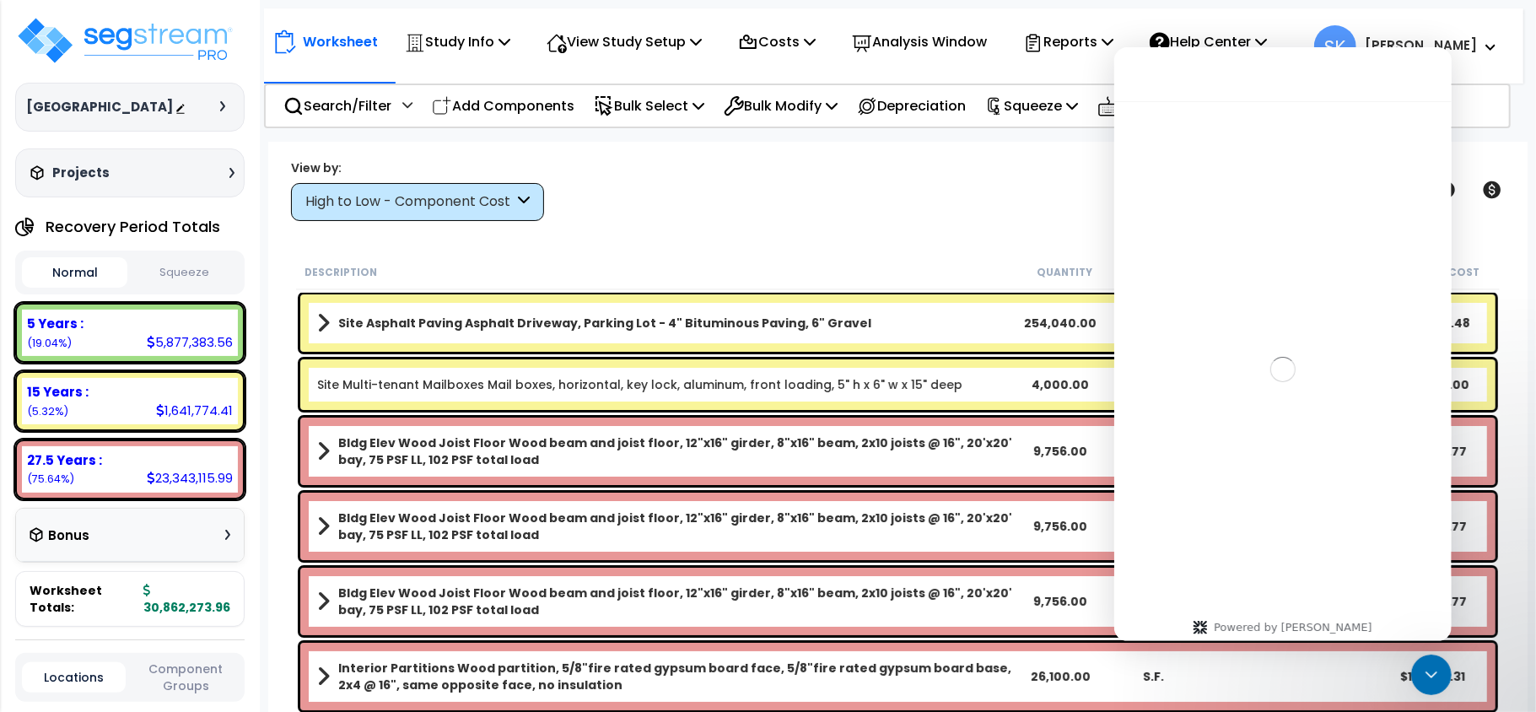
click at [1210, 274] on div "Intercom messenger" at bounding box center [1282, 368] width 337 height 537
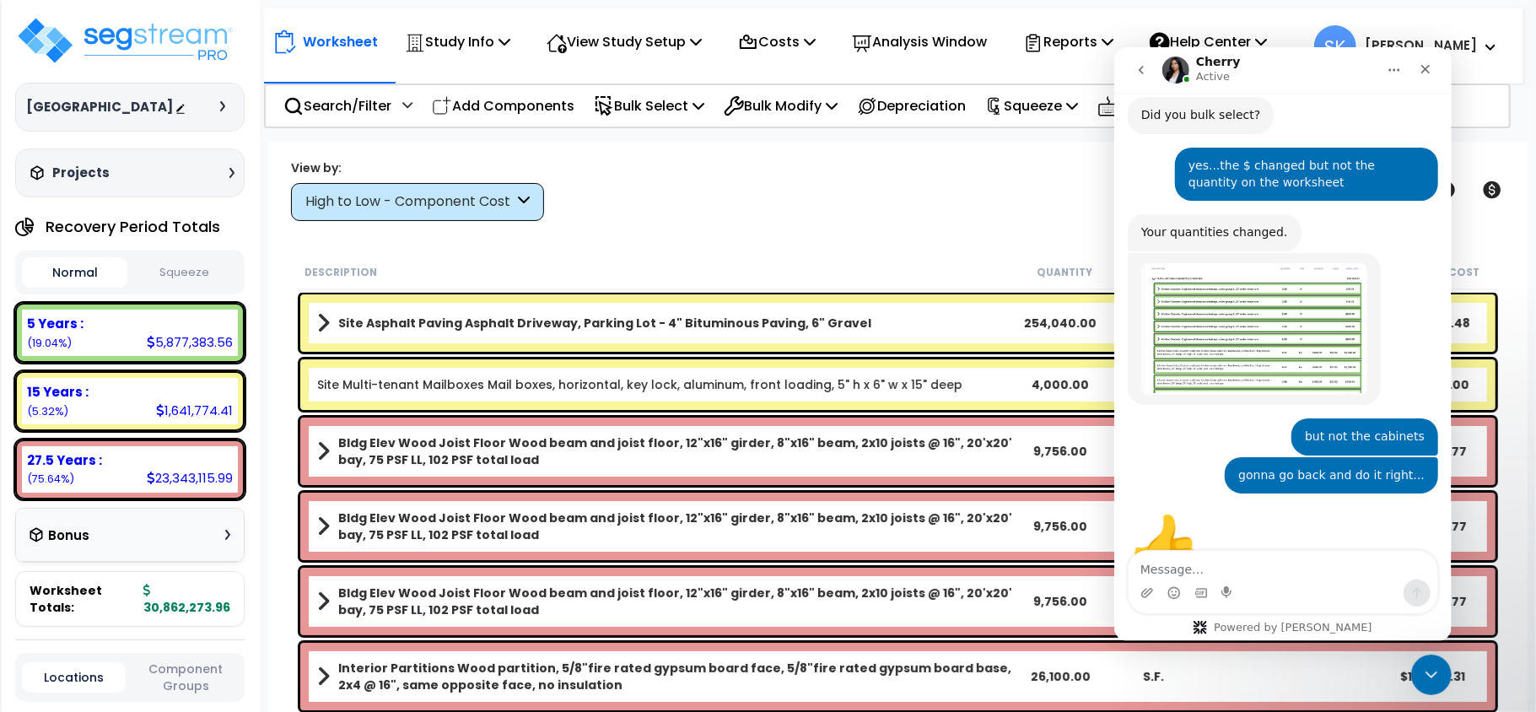
scroll to position [2642, 0]
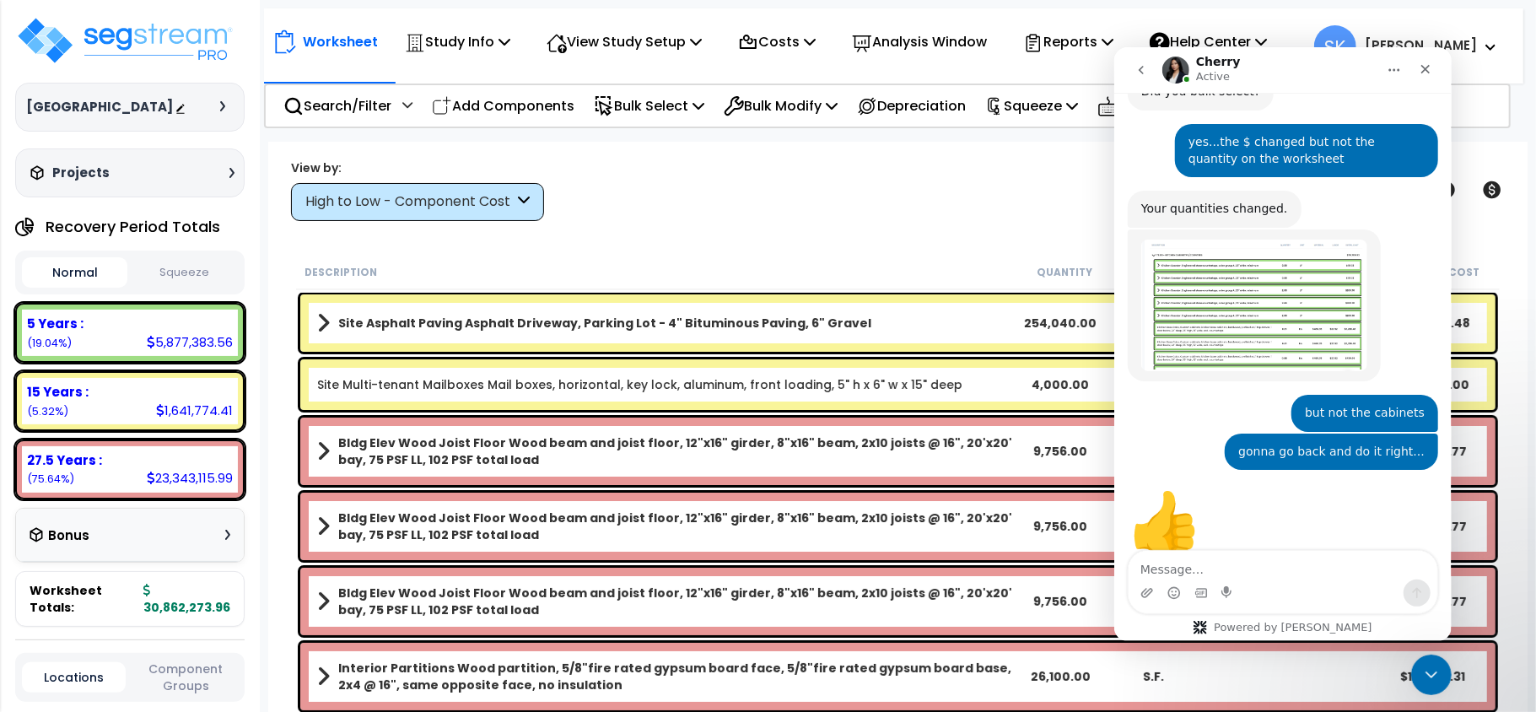
click at [1239, 567] on textarea "Message…" at bounding box center [1282, 564] width 309 height 29
type textarea "also has mailboxes at 4000!! HOW?"
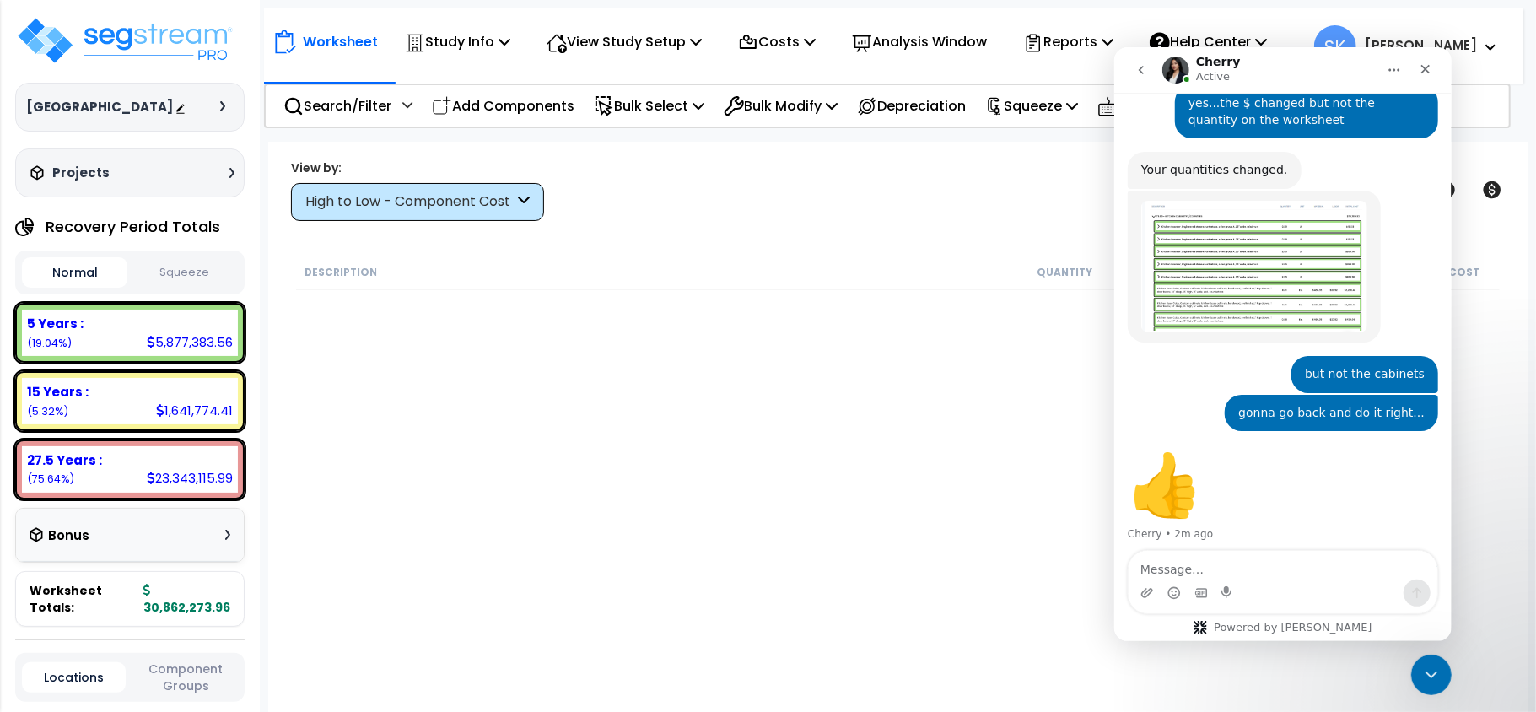
scroll to position [0, 0]
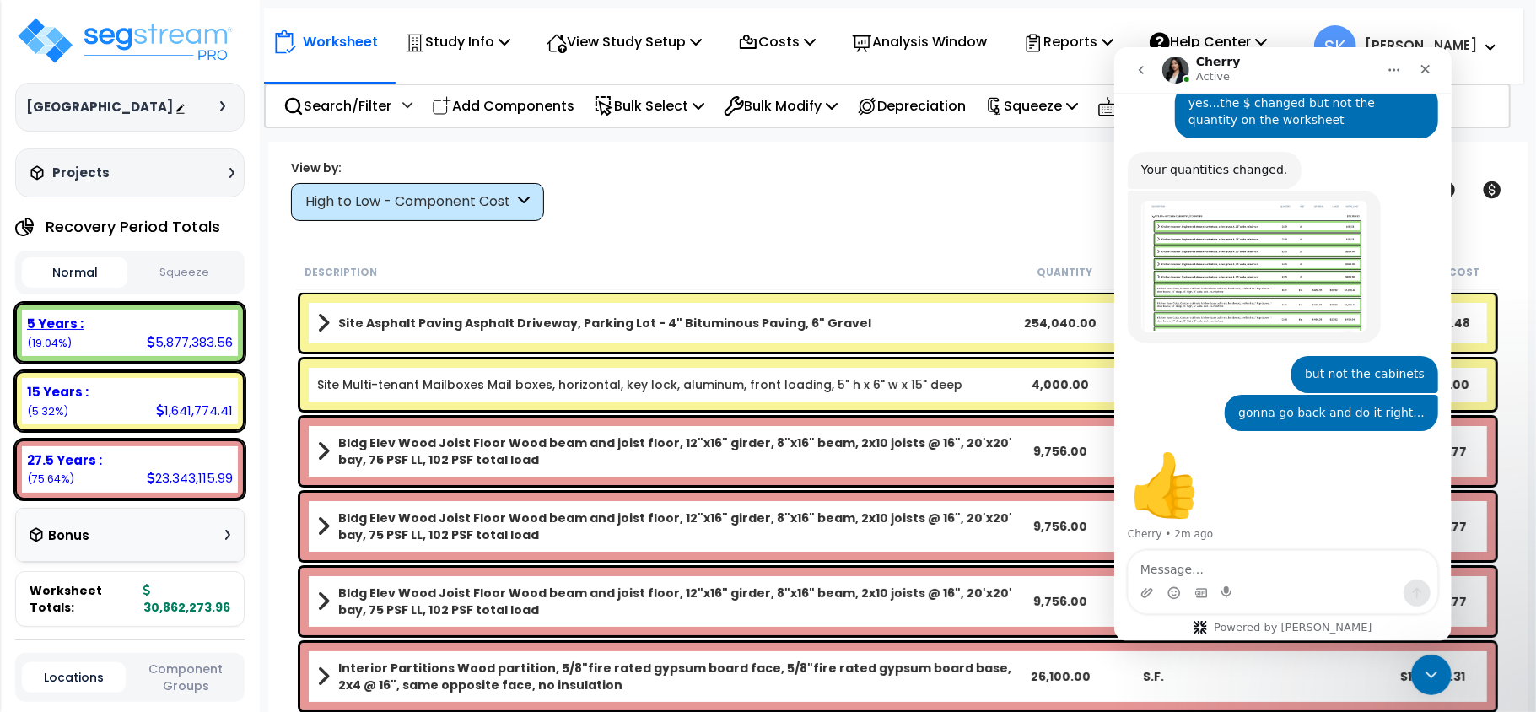
click at [218, 332] on div "5 Years :" at bounding box center [130, 324] width 206 height 18
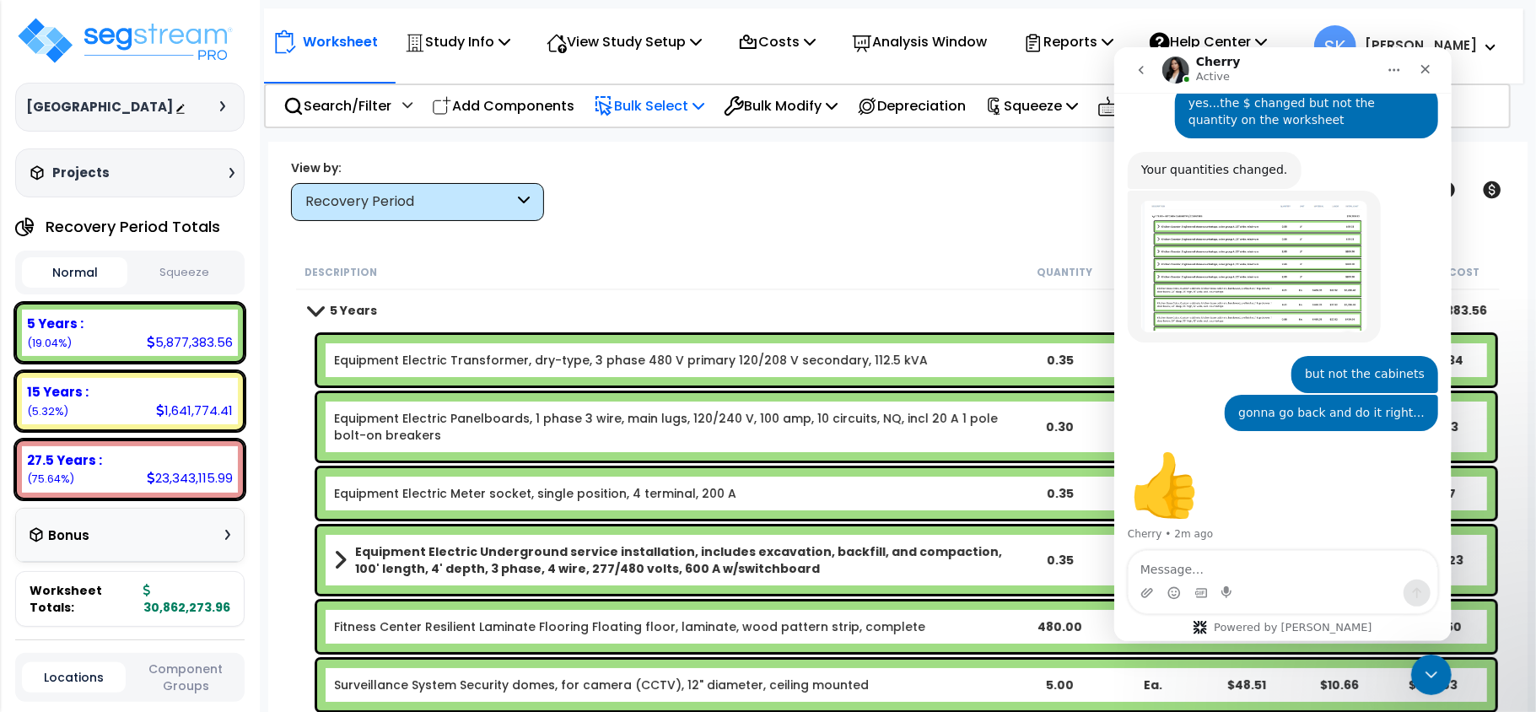
click at [665, 101] on p "Bulk Select" at bounding box center [649, 105] width 111 height 23
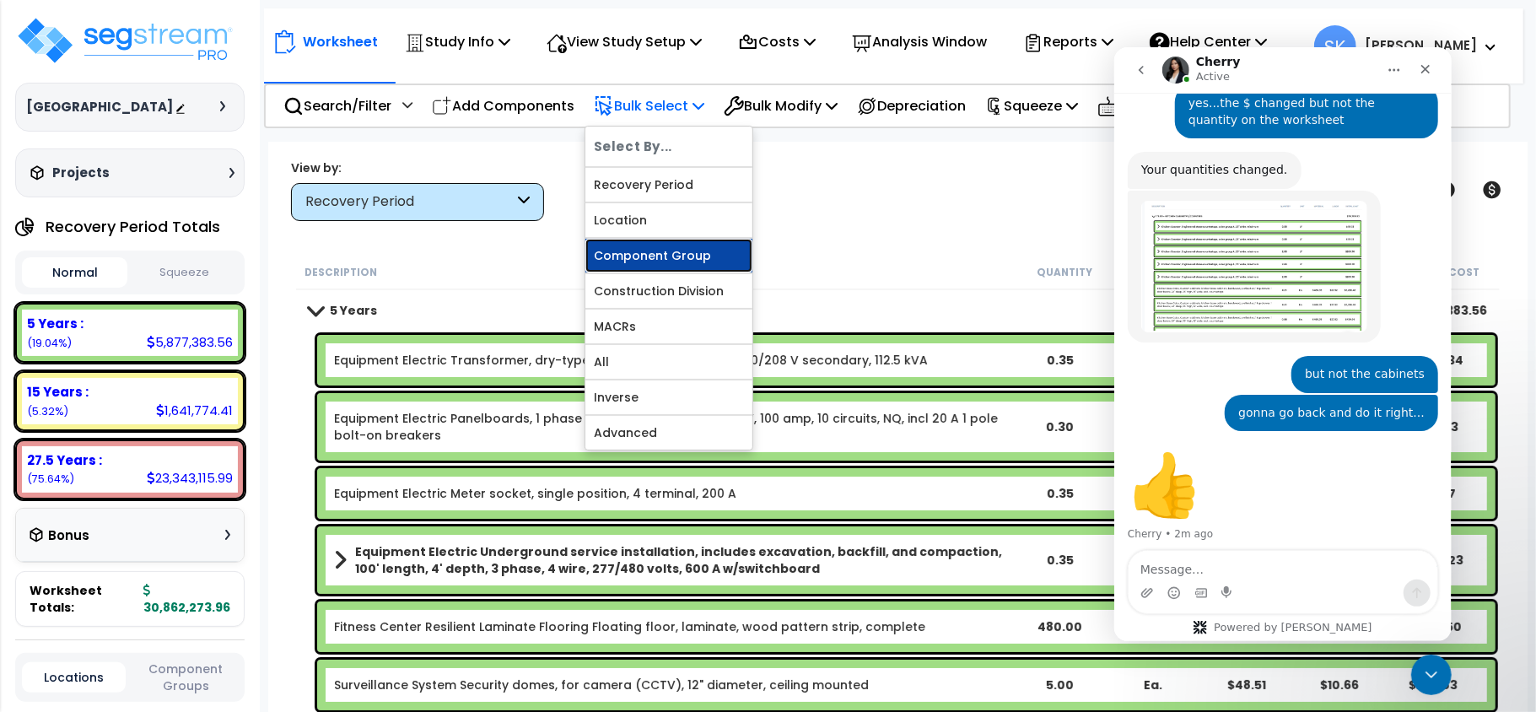
click at [663, 257] on link "Component Group" at bounding box center [668, 256] width 167 height 34
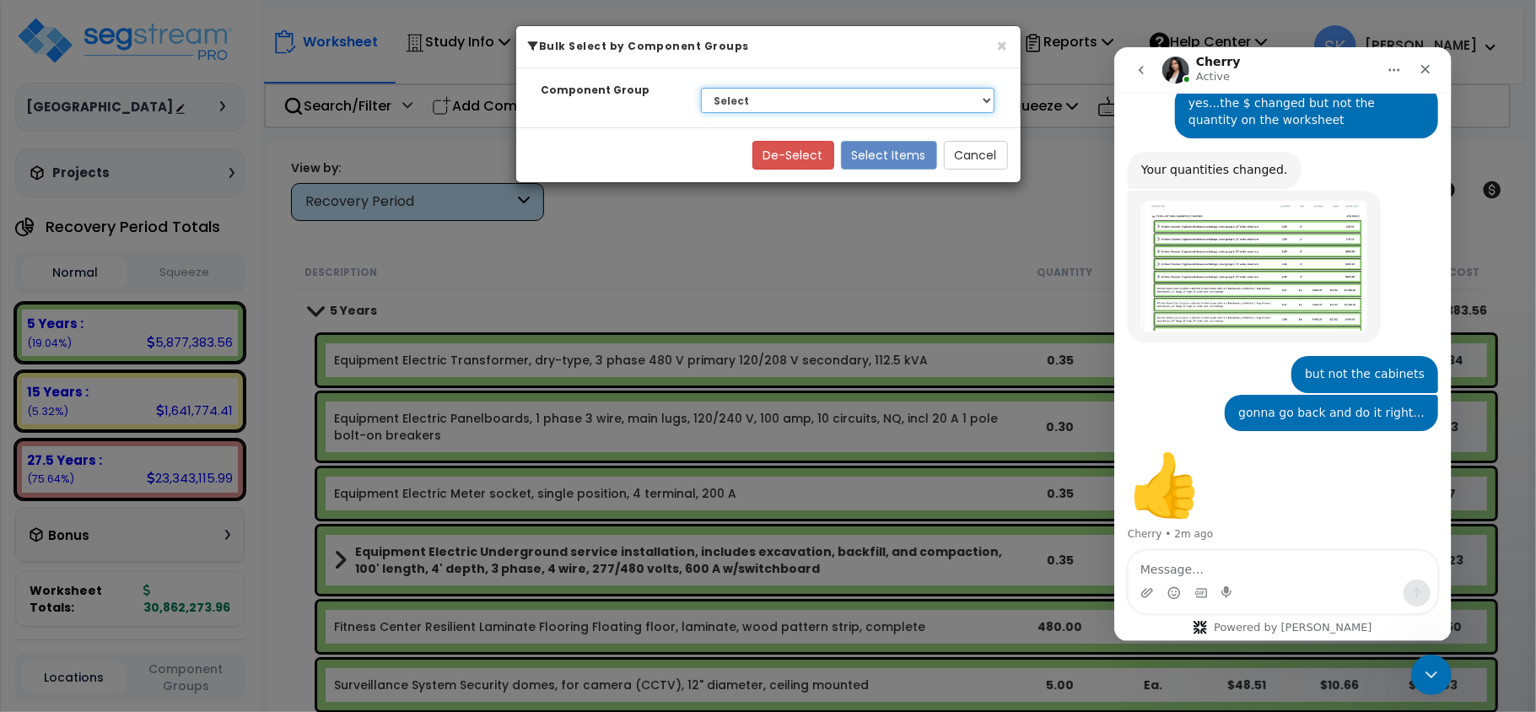
click at [776, 105] on select "Select BLDG FOUNDATIONS BLDG CONCRETE SLAB ON GRADE CONCRETE SUPERSTRUCTURE WOO…" at bounding box center [848, 100] width 294 height 25
select select "48372"
click at [701, 88] on select "Select BLDG FOUNDATIONS BLDG CONCRETE SLAB ON GRADE CONCRETE SUPERSTRUCTURE WOO…" at bounding box center [848, 100] width 294 height 25
click at [906, 156] on button "Select Items" at bounding box center [889, 155] width 96 height 29
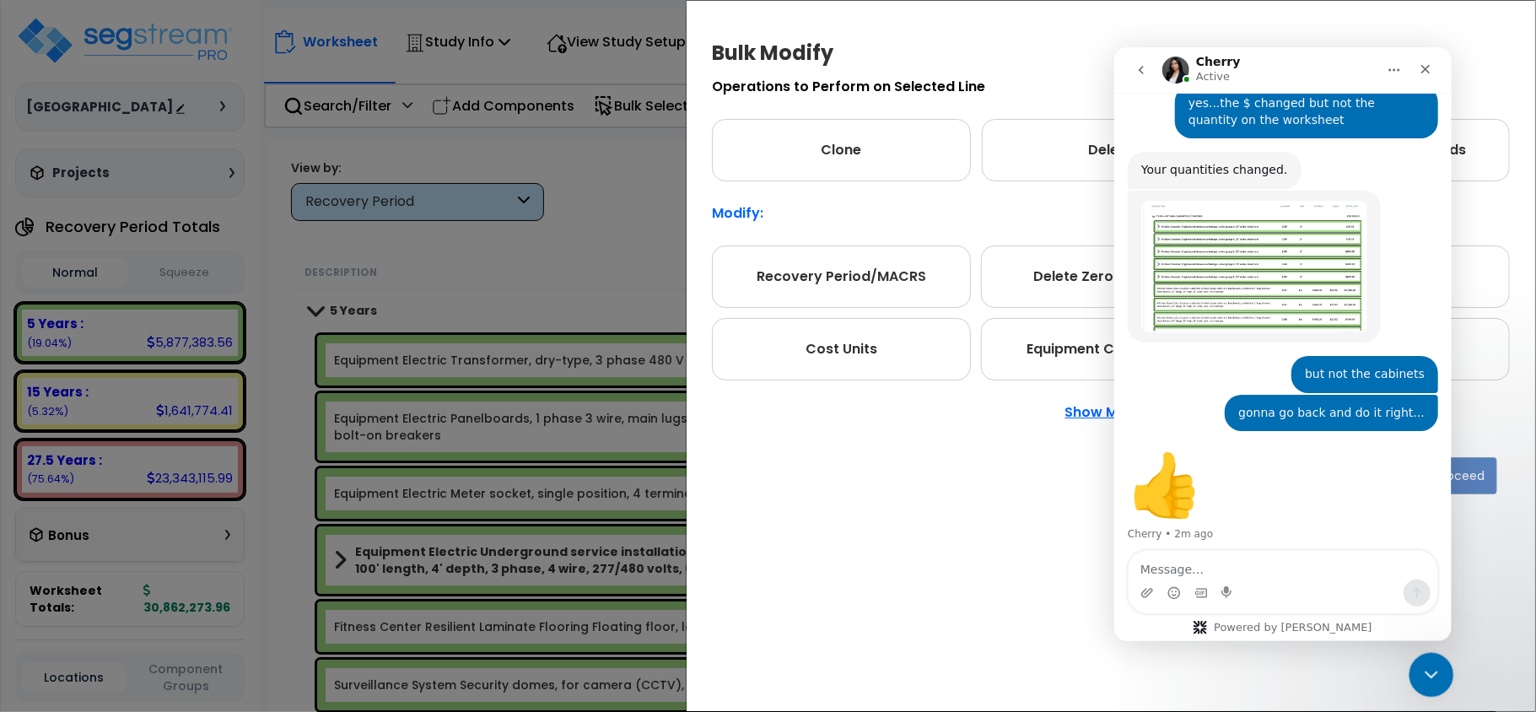
click at [1436, 676] on icon "Close Intercom Messenger" at bounding box center [1429, 672] width 20 height 20
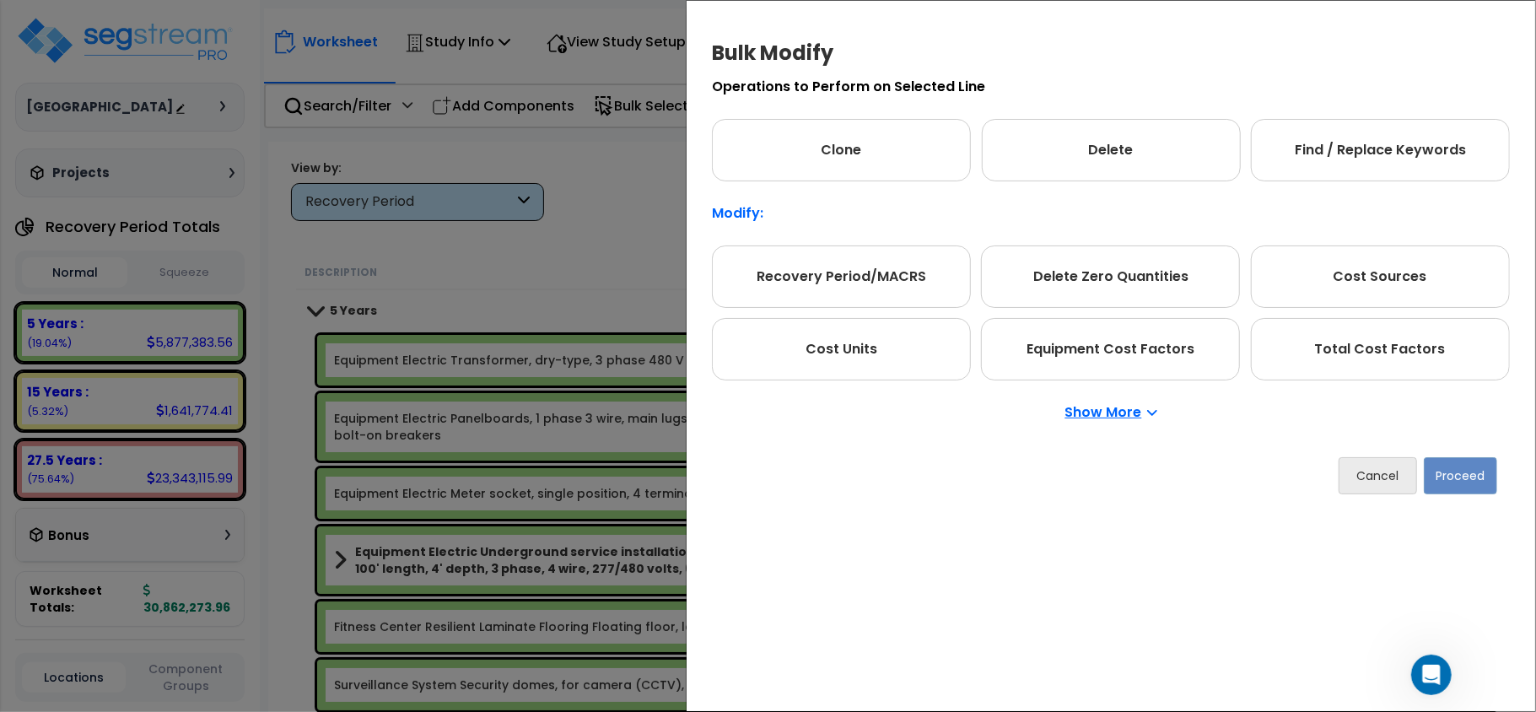
scroll to position [2680, 0]
click at [1142, 413] on p "Show More" at bounding box center [1111, 412] width 92 height 13
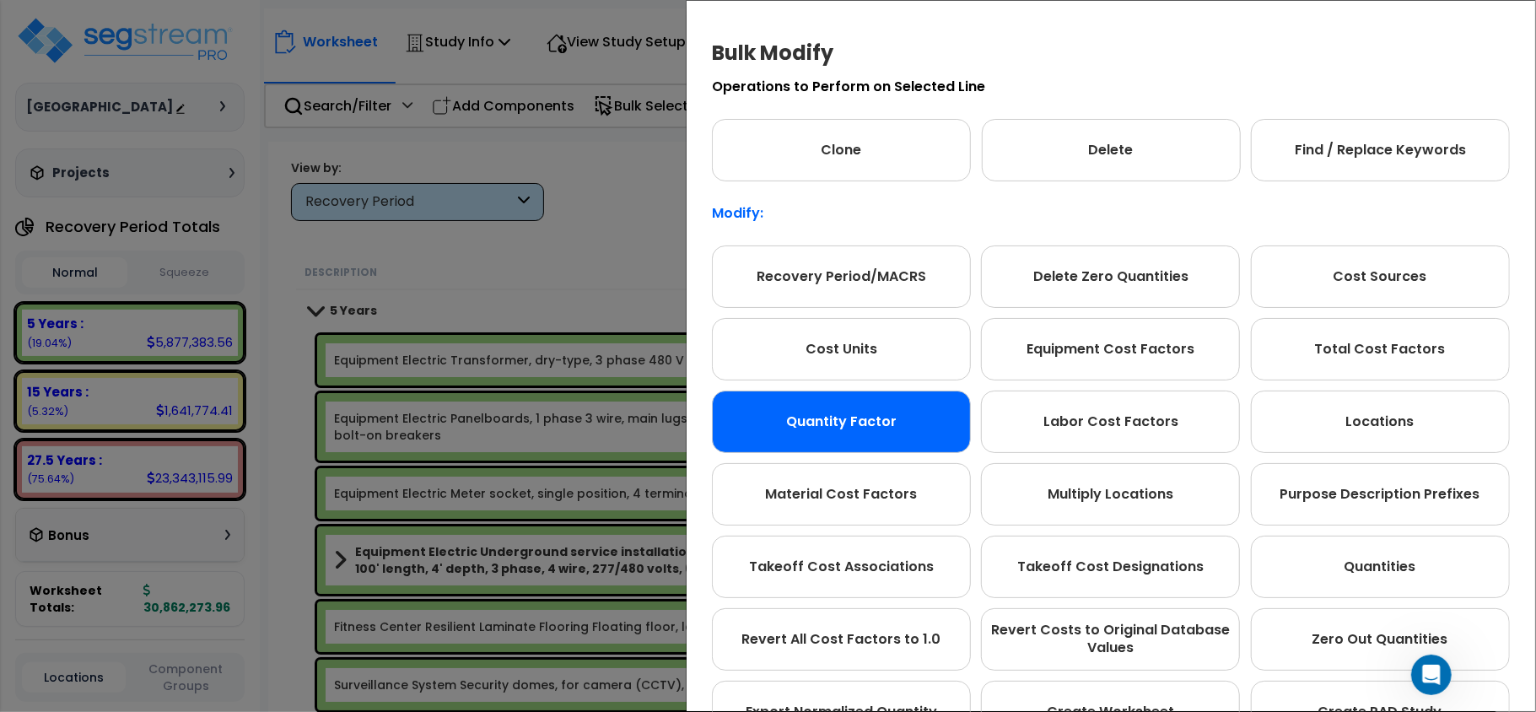
click at [855, 412] on div "Quantity Factor" at bounding box center [841, 422] width 259 height 62
click at [855, 410] on div "Quantity Factor" at bounding box center [841, 422] width 259 height 62
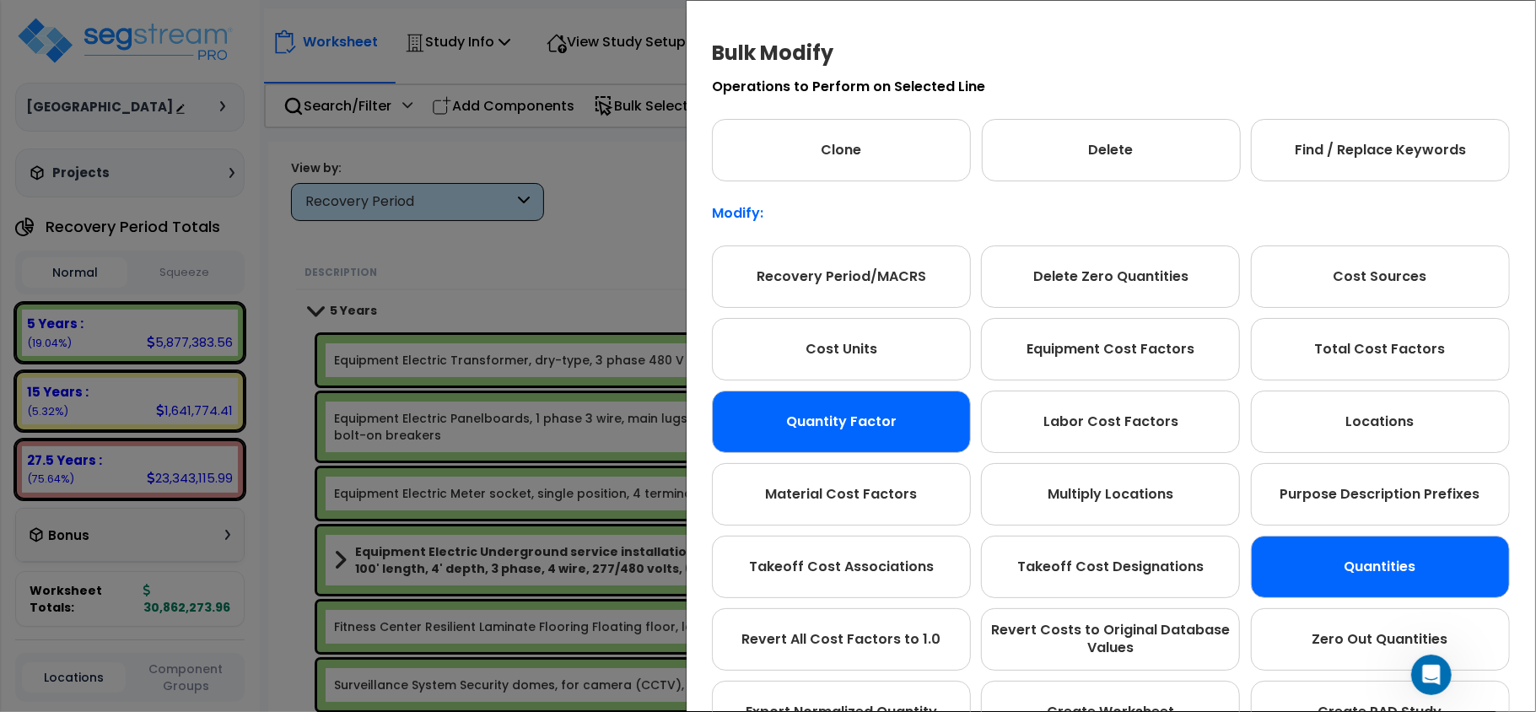
scroll to position [94, 0]
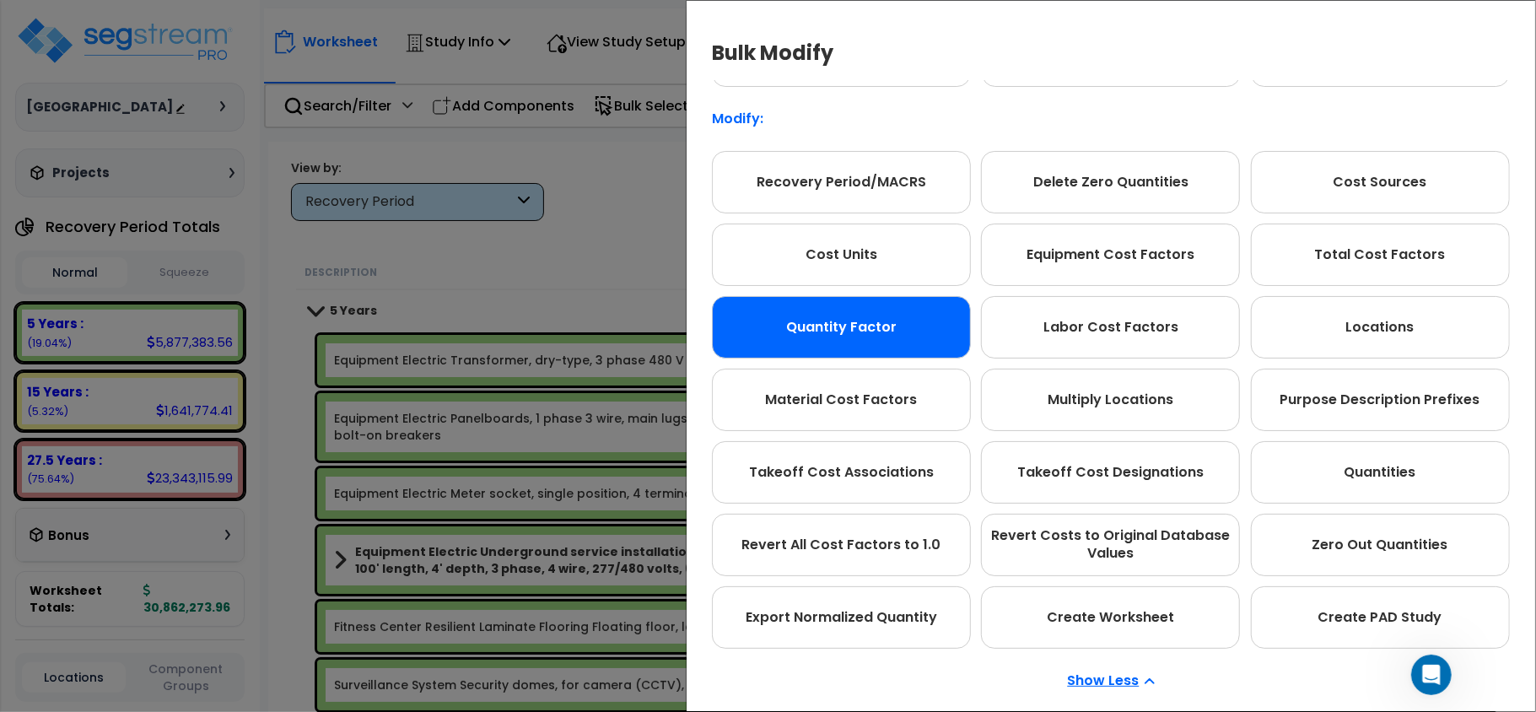
click at [1118, 669] on div "Show Less" at bounding box center [1111, 681] width 798 height 64
click at [1124, 687] on p "Show Less" at bounding box center [1111, 680] width 87 height 13
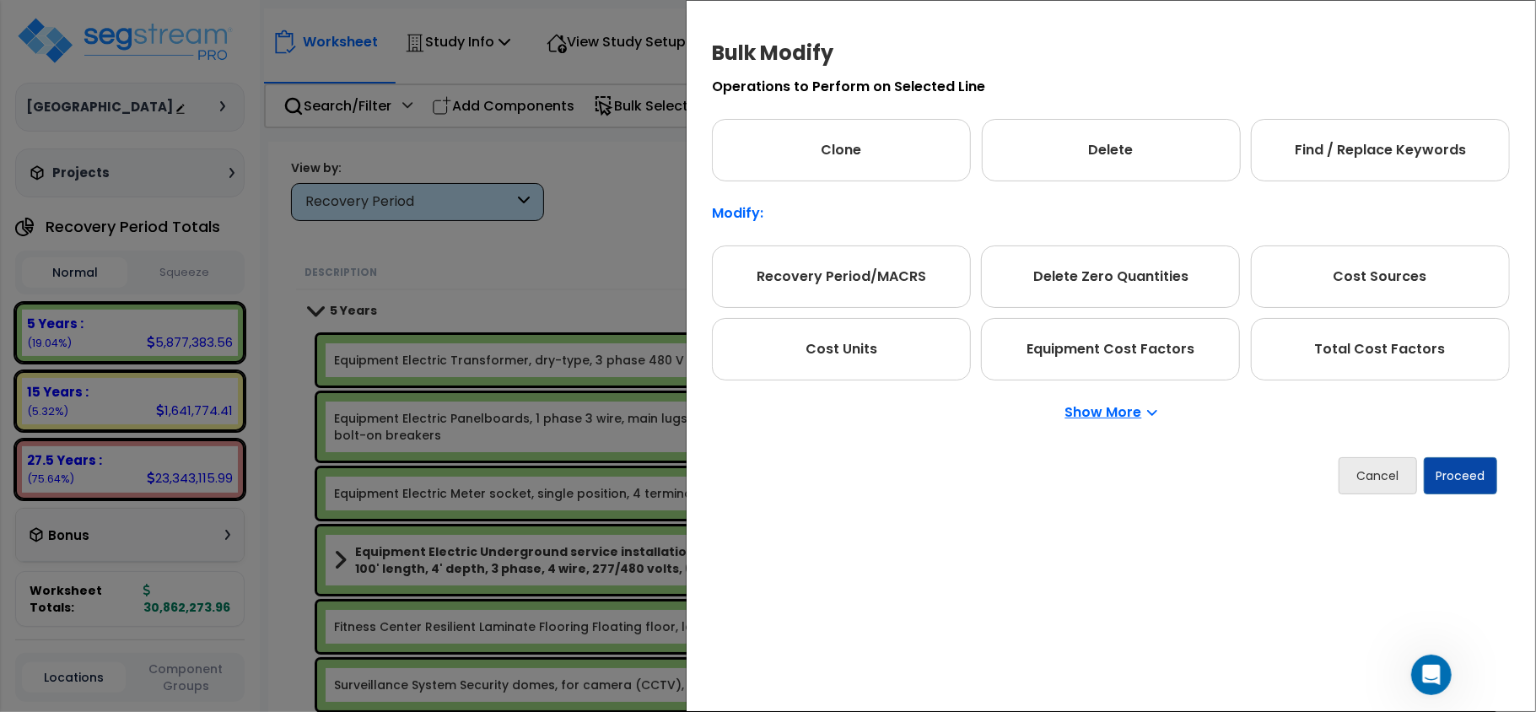
scroll to position [0, 0]
click at [1452, 488] on button "Proceed" at bounding box center [1460, 475] width 73 height 37
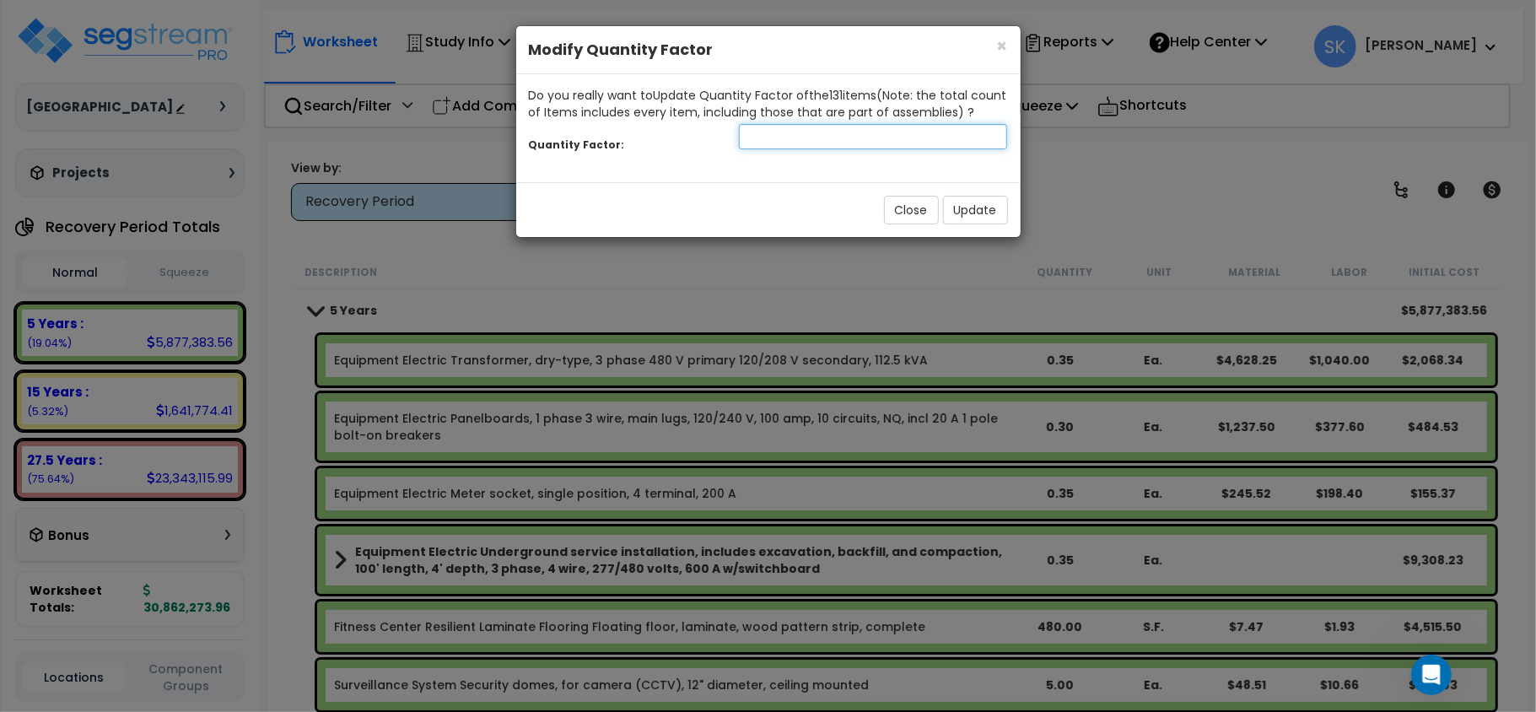
click at [841, 135] on input "number" at bounding box center [873, 136] width 269 height 25
type input "1"
click at [990, 206] on button "Update" at bounding box center [975, 210] width 65 height 29
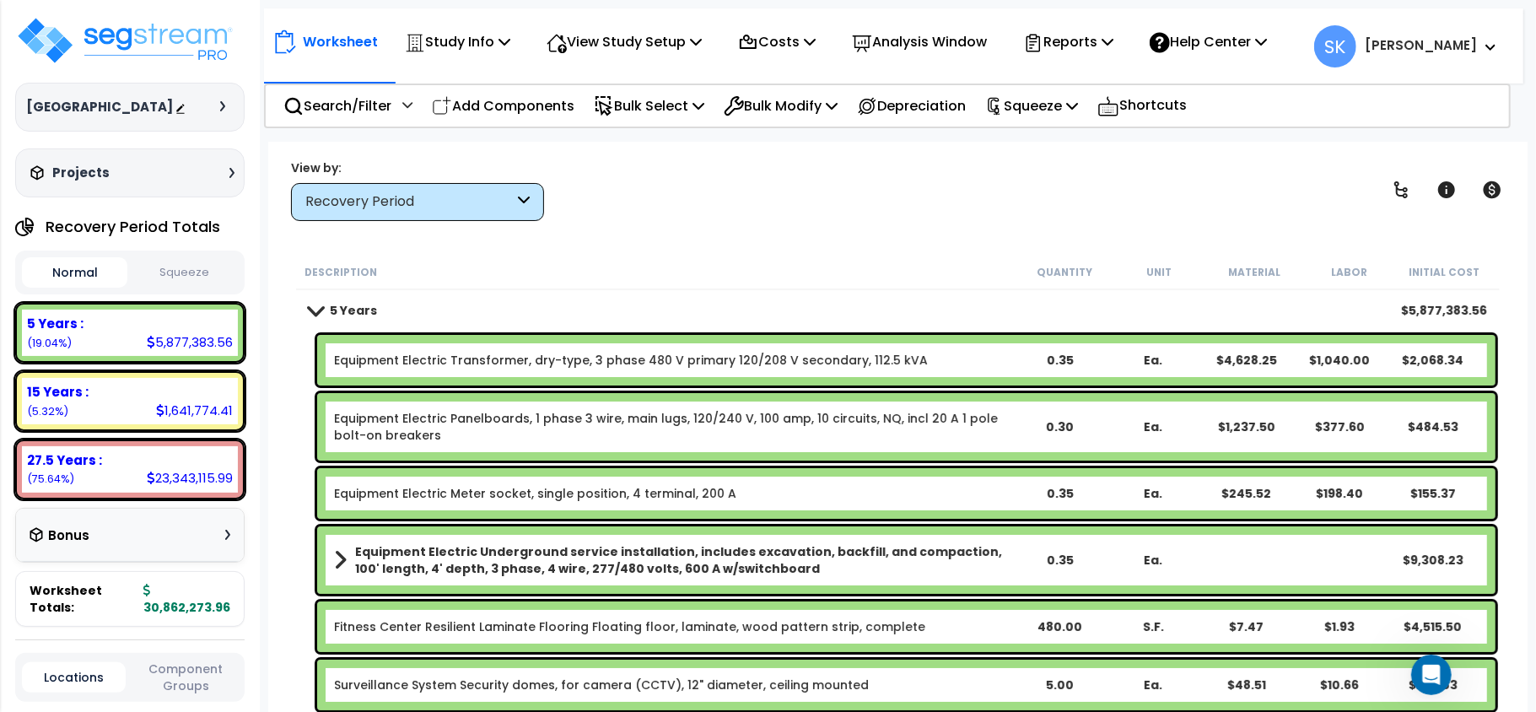
scroll to position [74, 0]
click at [926, 289] on div "Description Quantity Unit Material Labor Initial Cost" at bounding box center [898, 272] width 1204 height 35
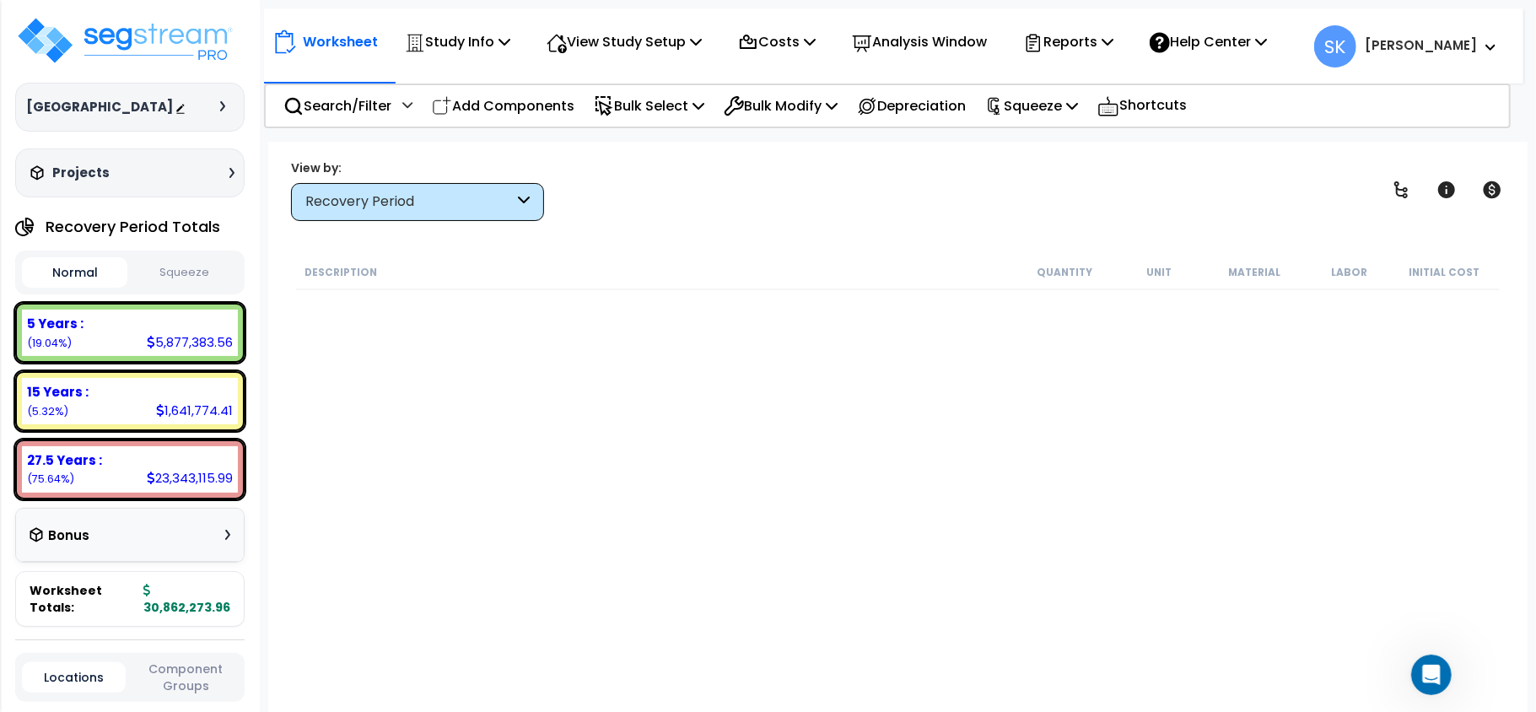
scroll to position [0, 0]
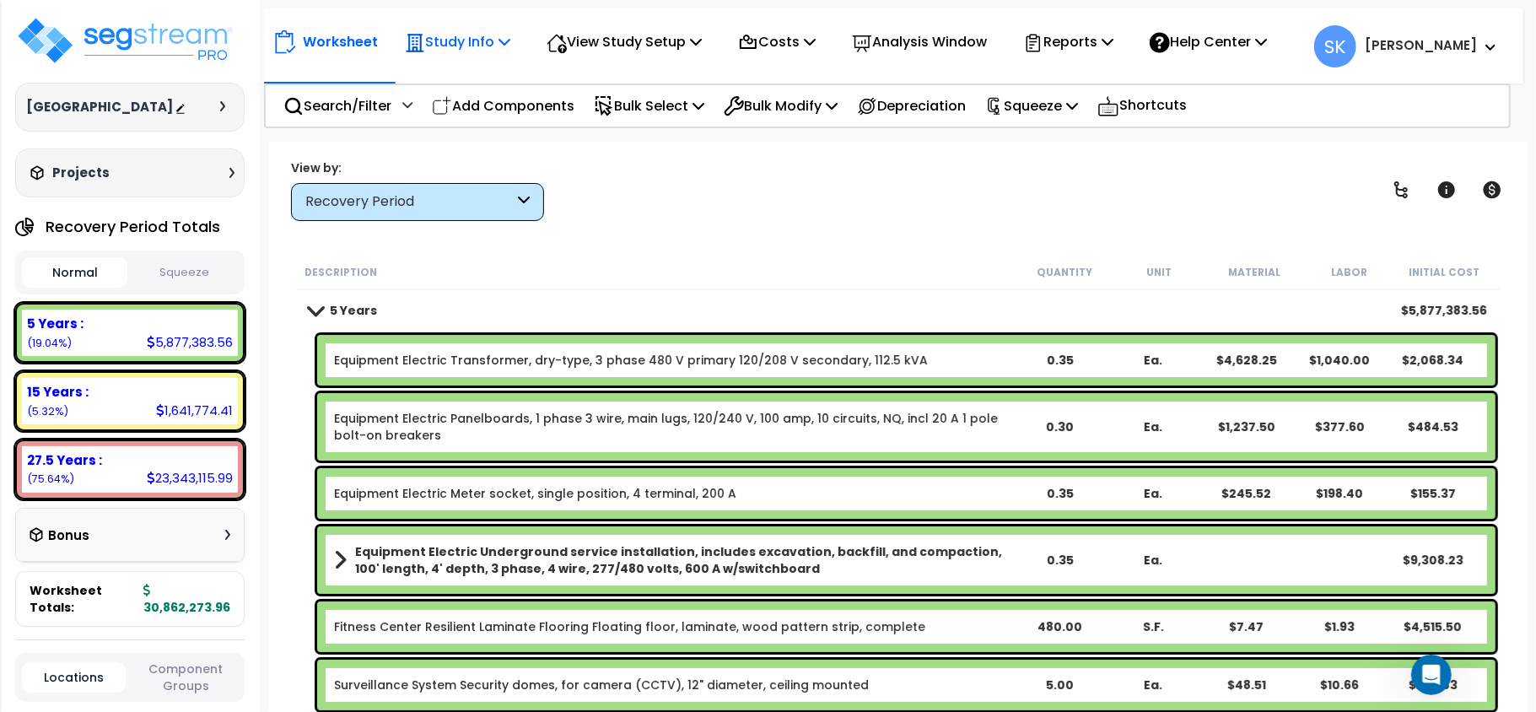
click at [483, 48] on p "Study Info" at bounding box center [457, 41] width 105 height 23
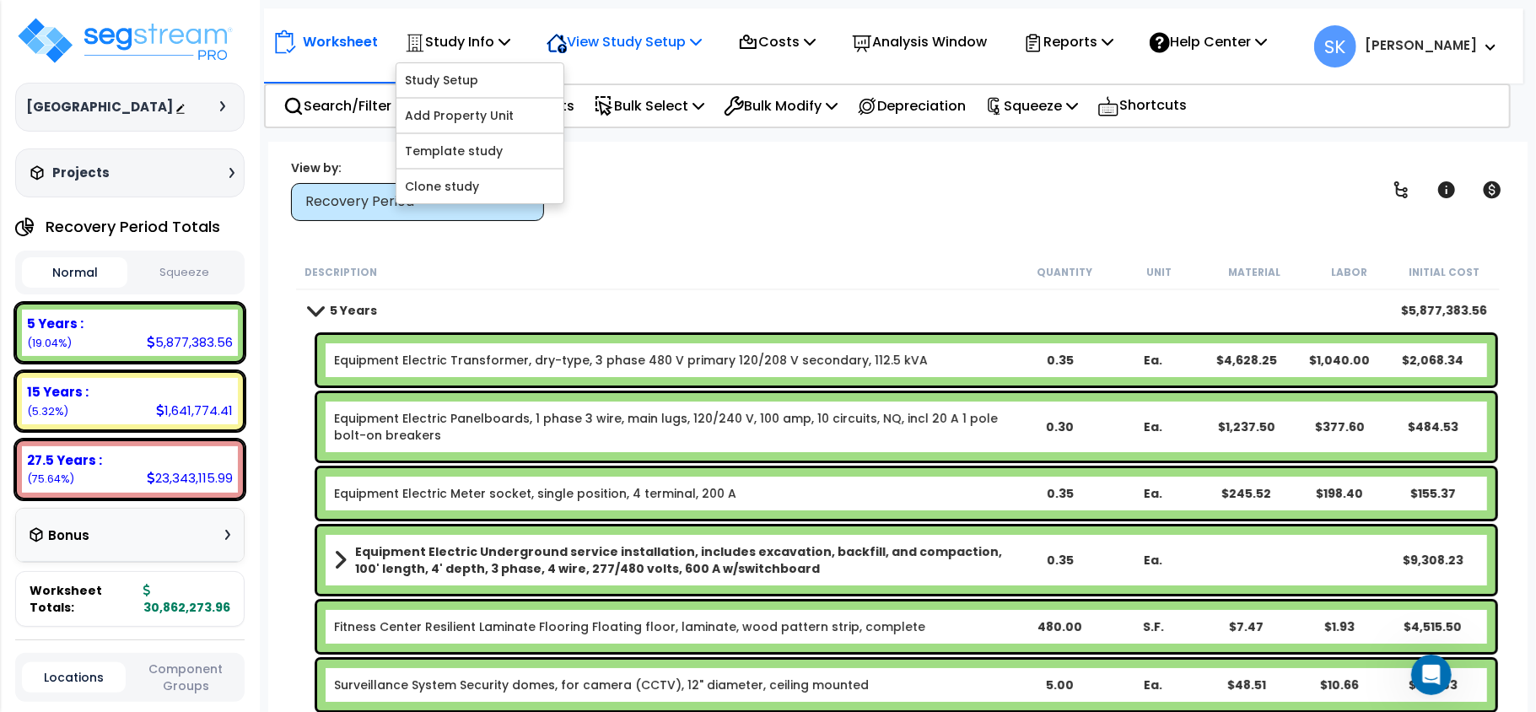
click at [602, 47] on p "View Study Setup" at bounding box center [624, 41] width 155 height 23
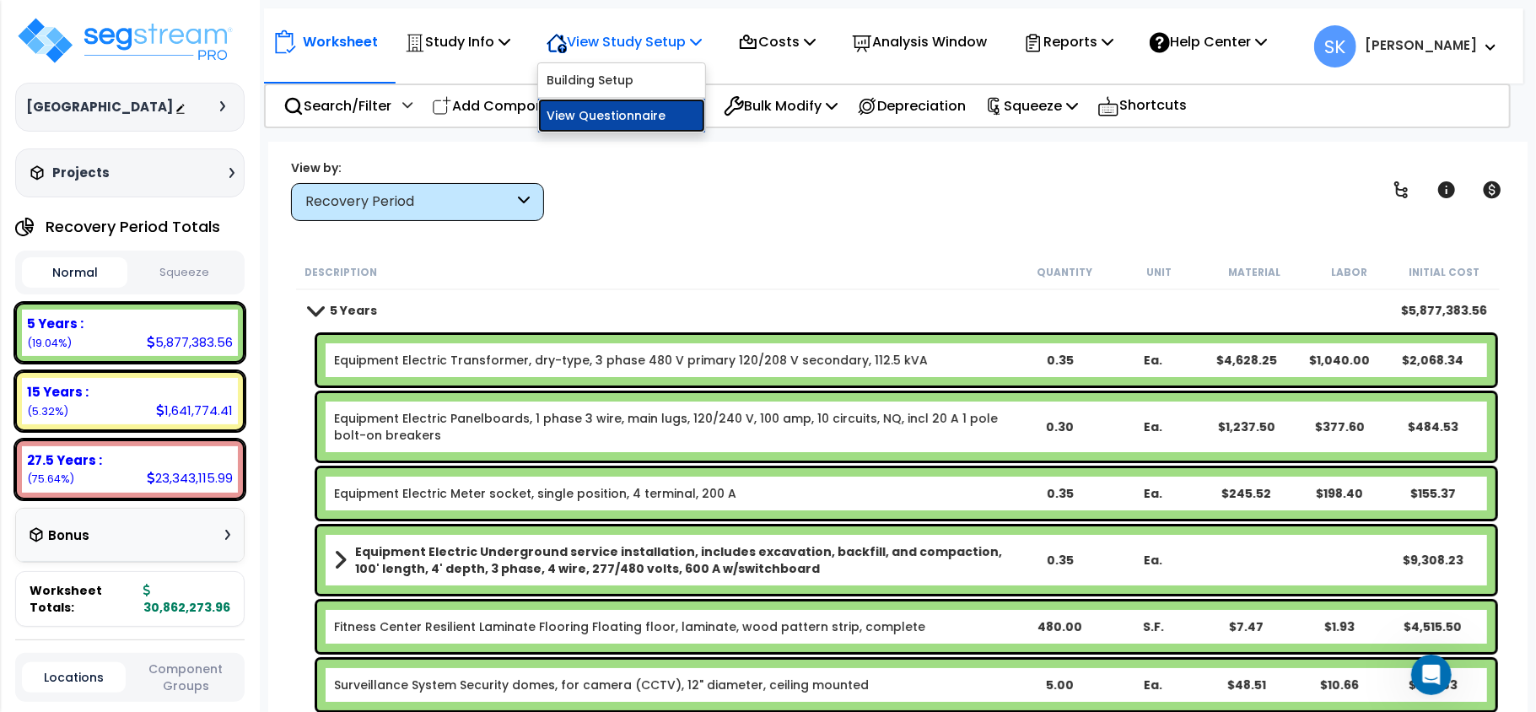
click at [623, 111] on link "View Questionnaire" at bounding box center [621, 116] width 167 height 34
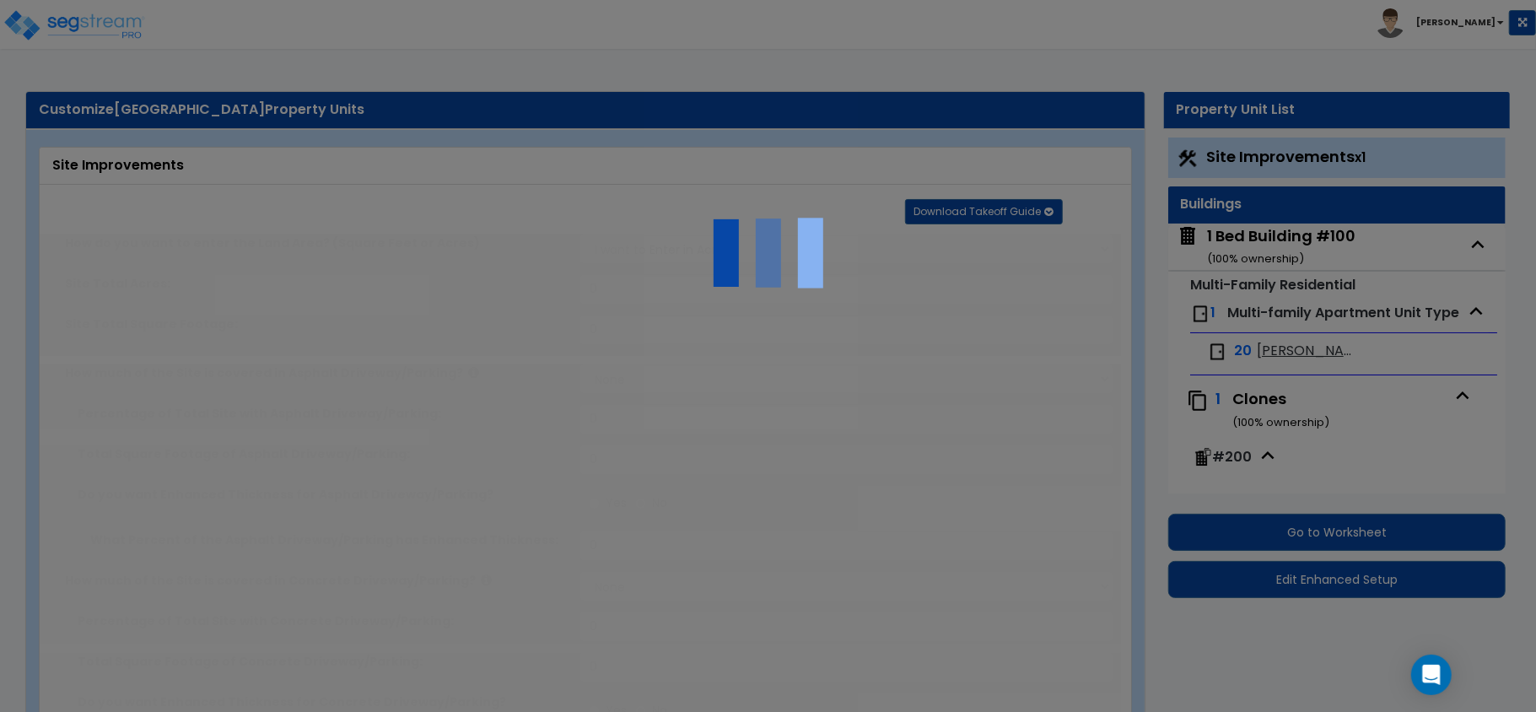
scroll to position [10, 0]
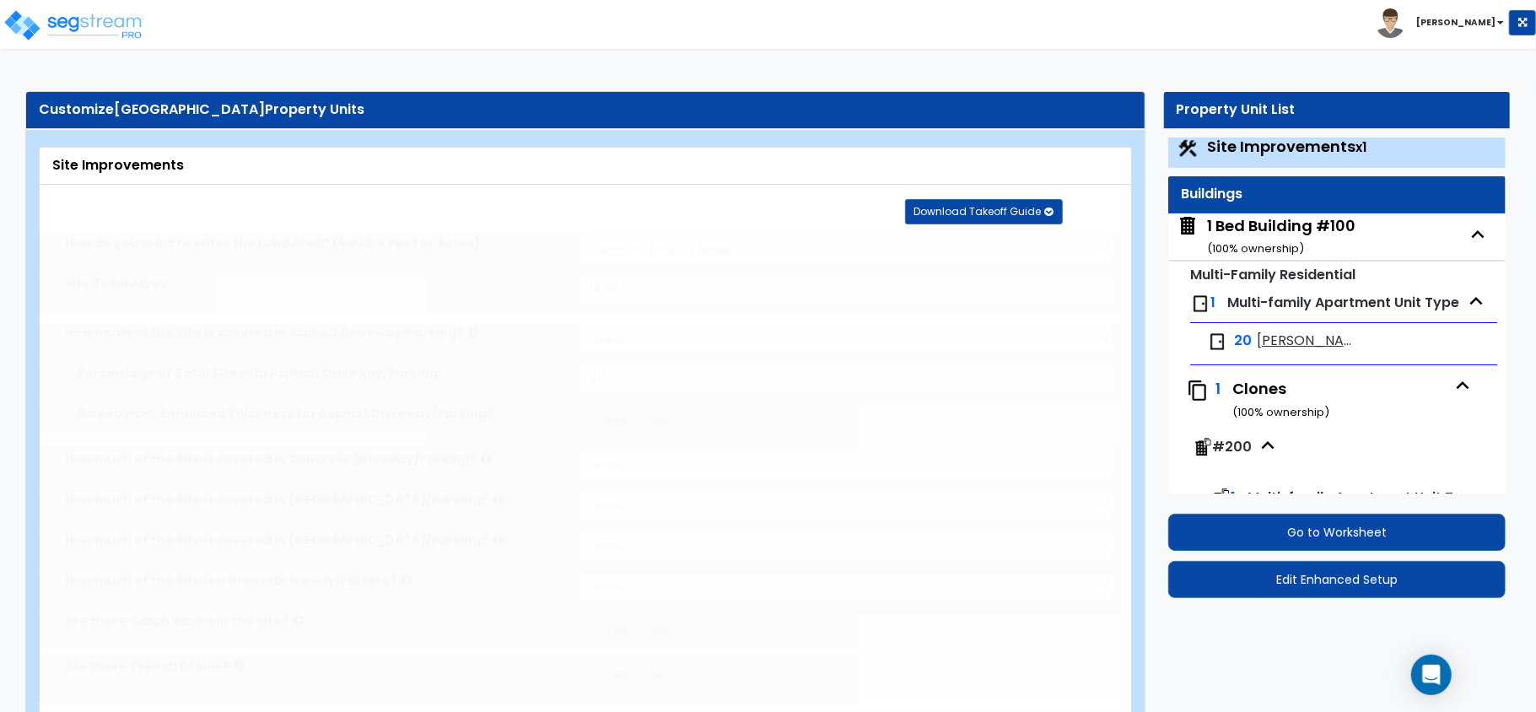
type input "14.58"
select select "1"
type input "40"
radio input "true"
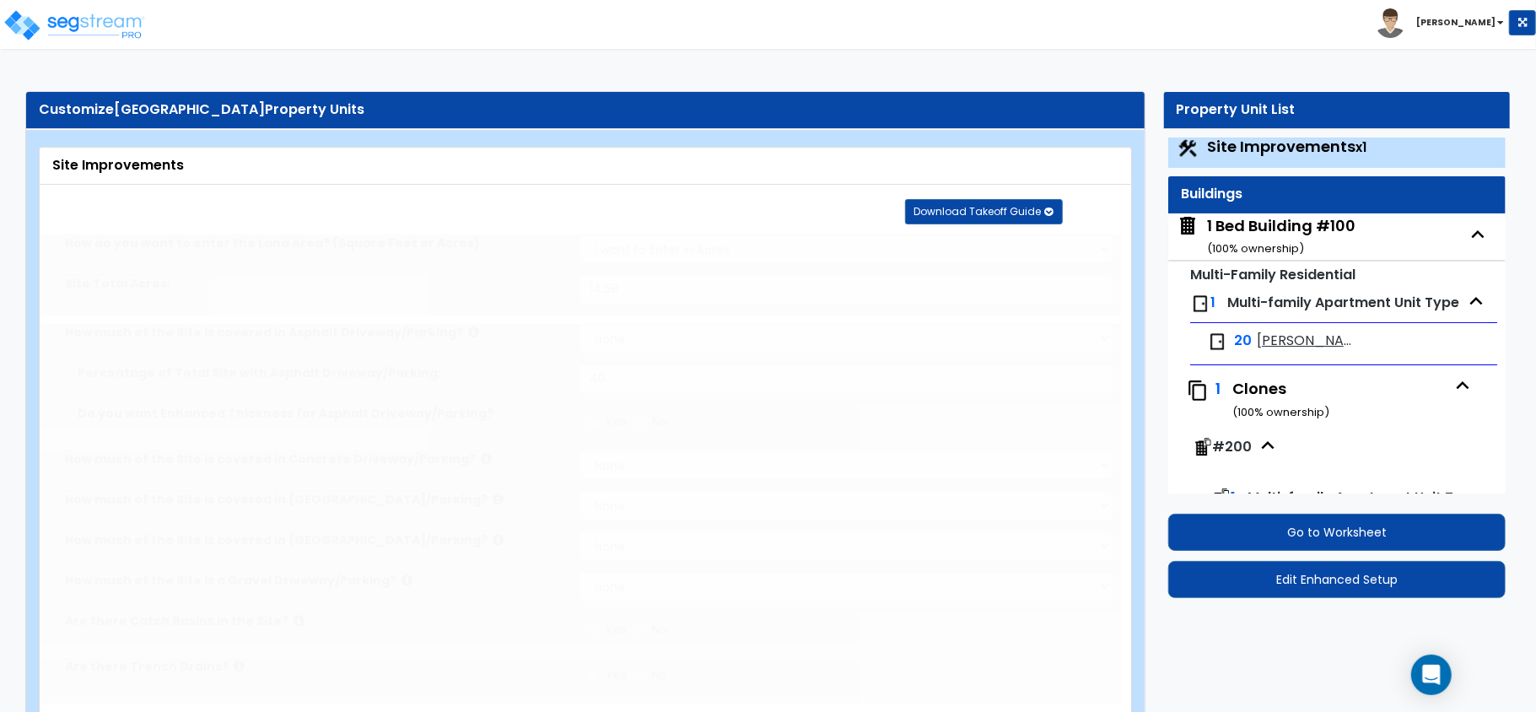
radio input "true"
select select "5"
type input "200"
radio input "true"
type input "50"
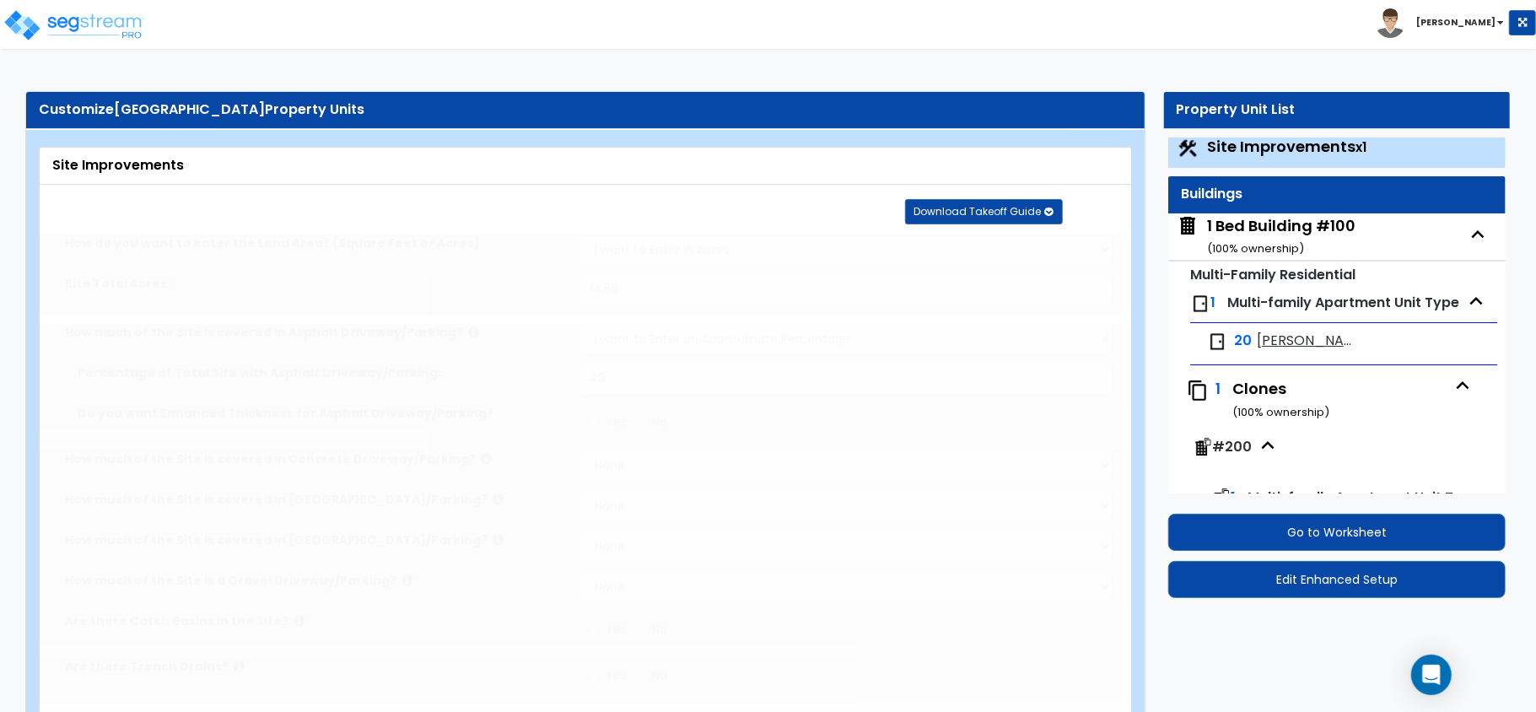
radio input "true"
select select "2"
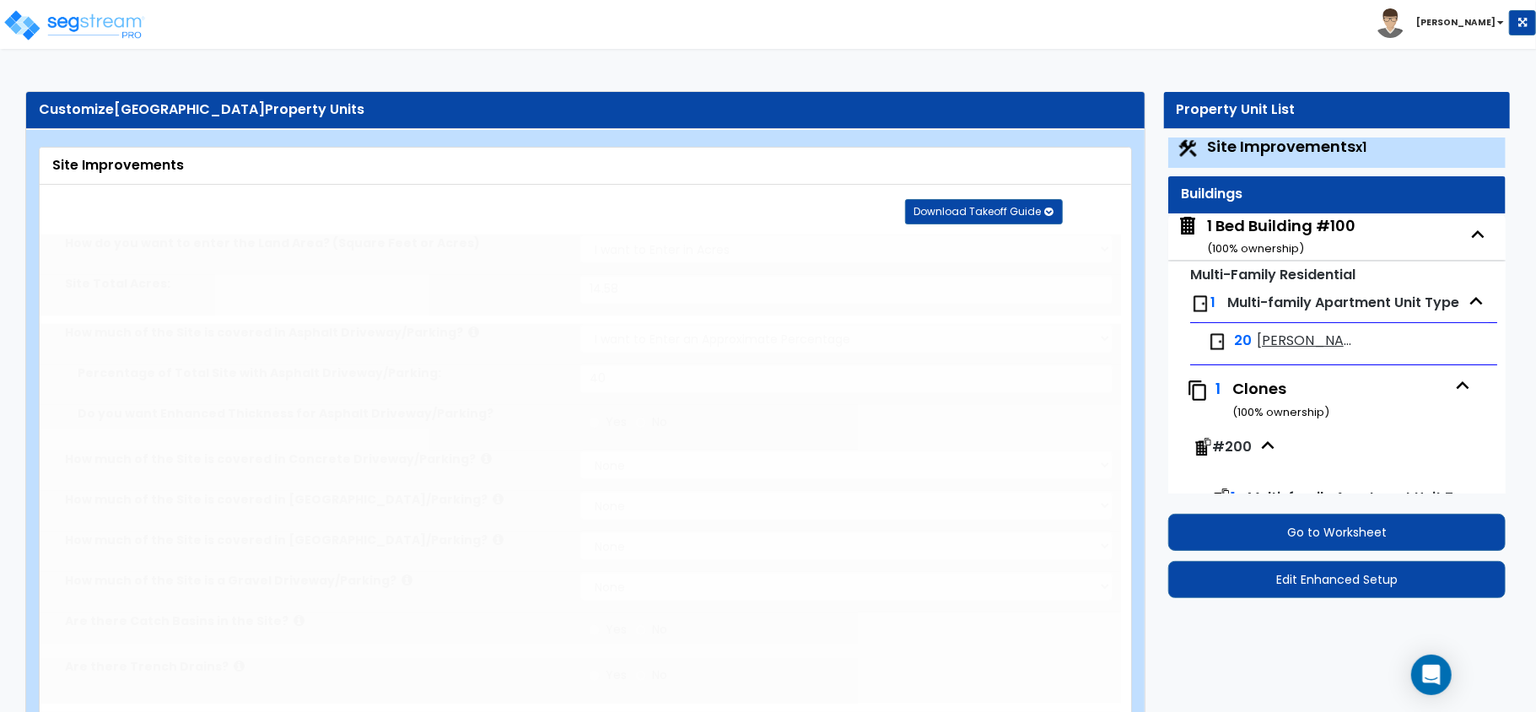
radio input "true"
type input "2"
select select "1"
type input "5"
radio input "true"
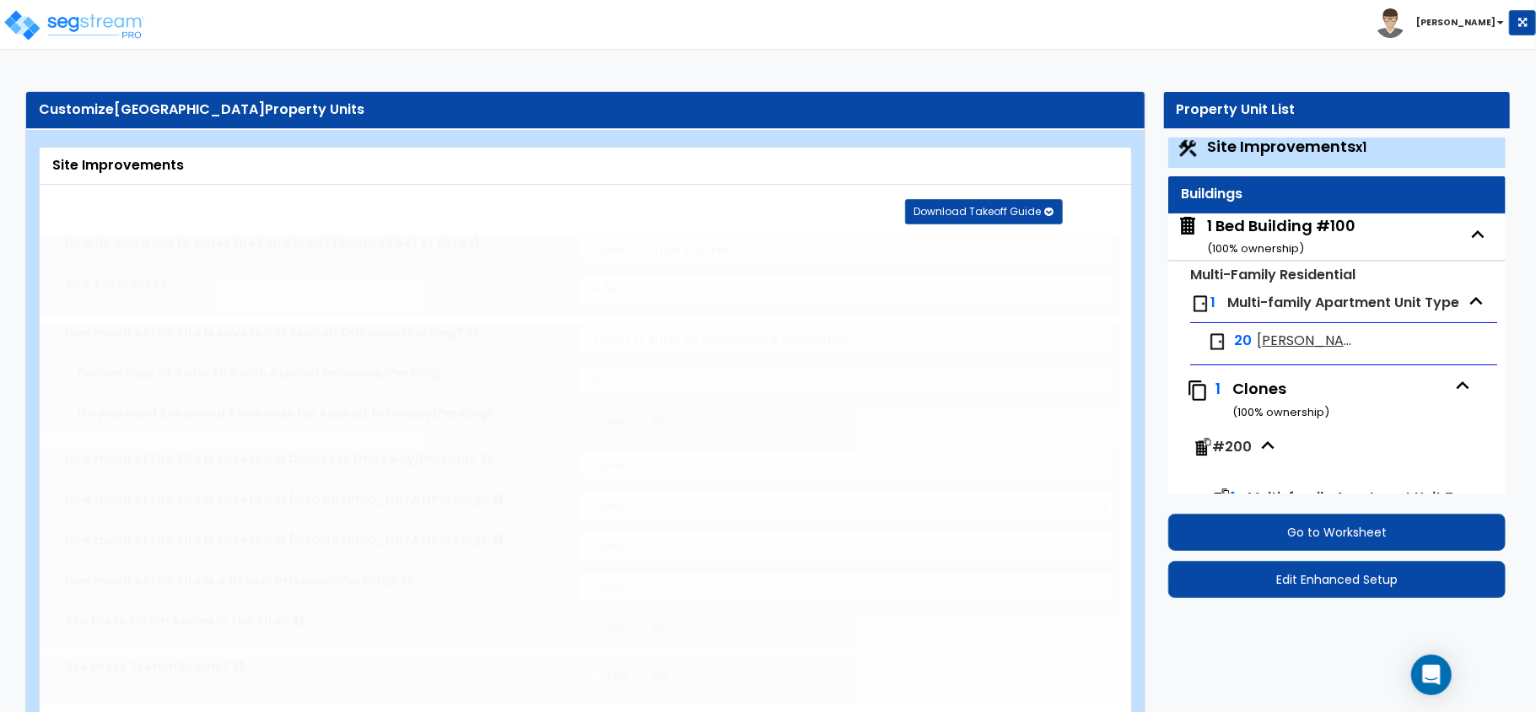
select select "1"
radio input "true"
select select "1"
select select "2"
type input "1"
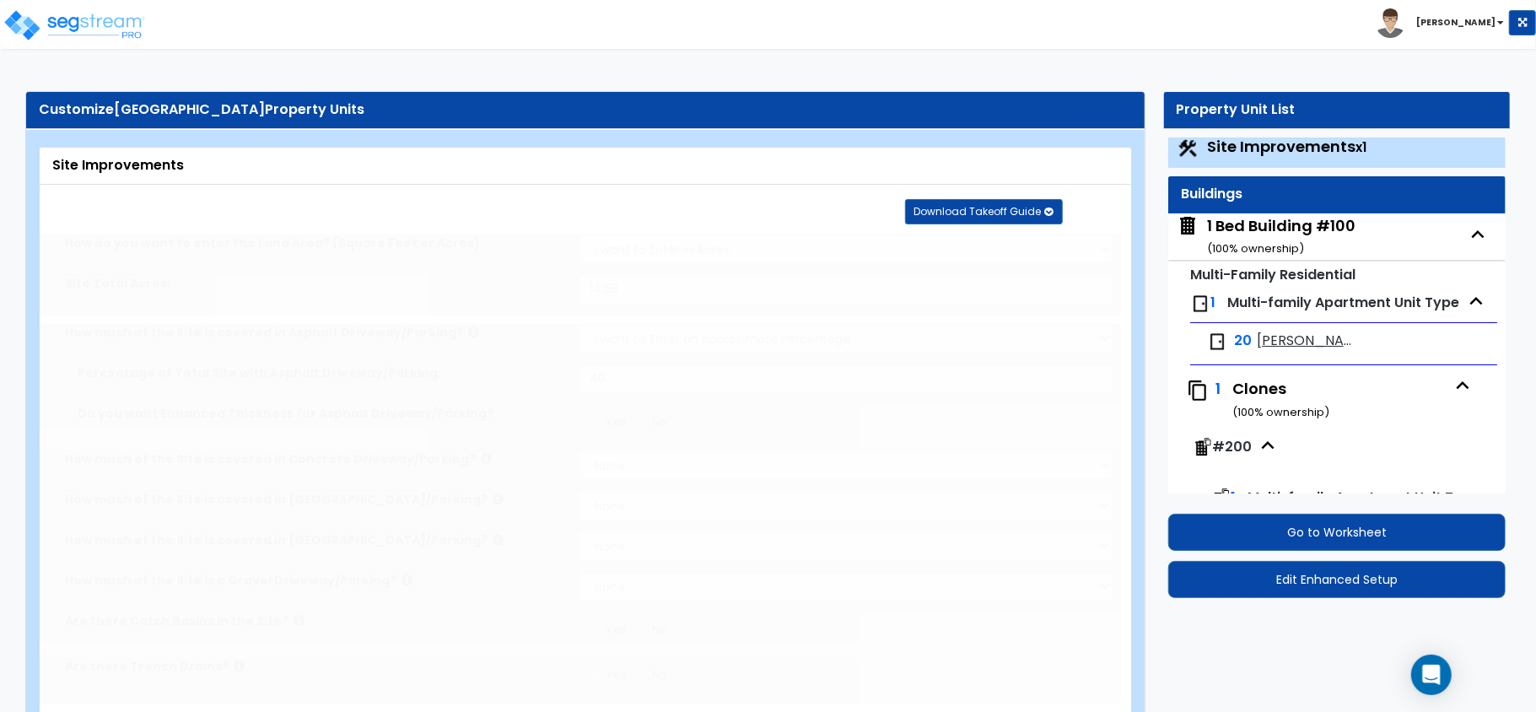
radio input "true"
select select "1"
select select "3"
type input "800"
type input "500"
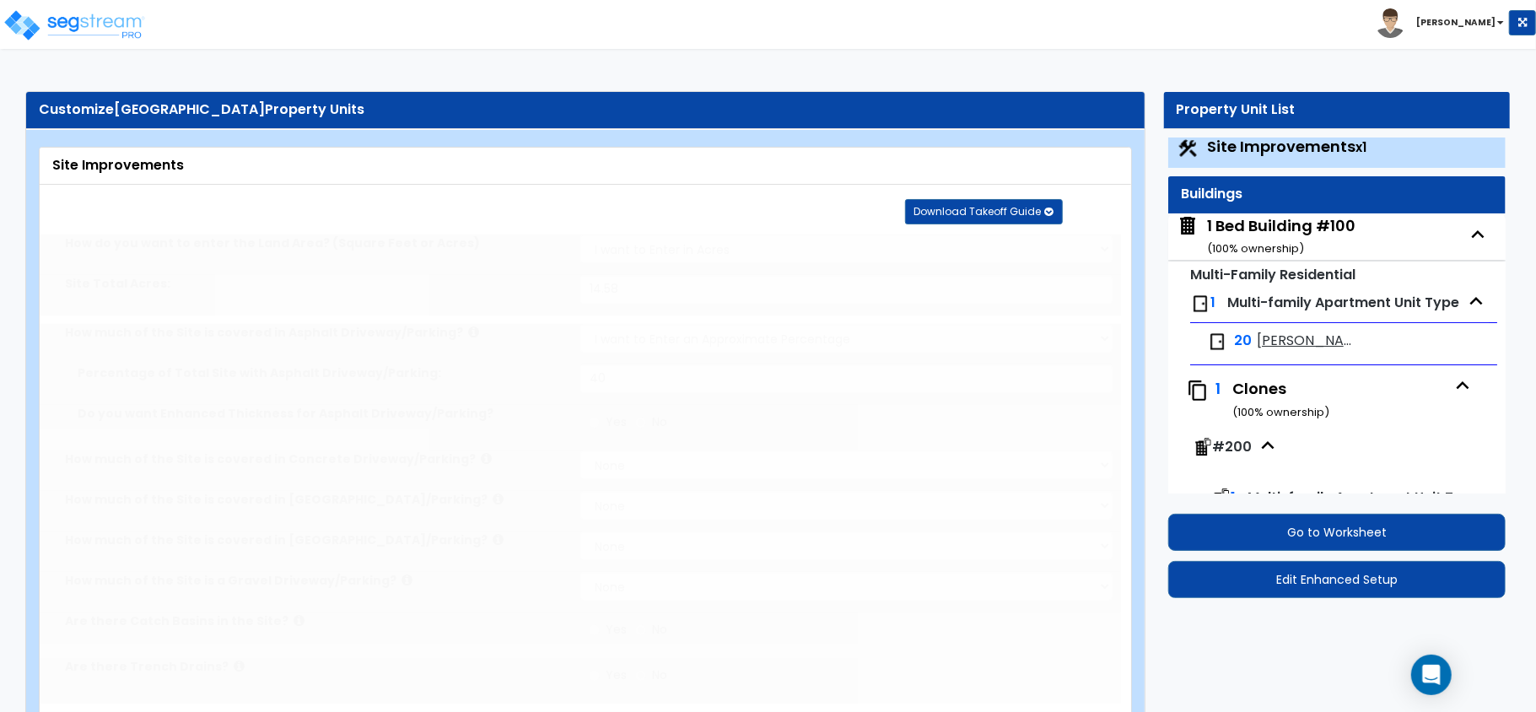
type input "5"
select select "2"
radio input "true"
type input "4"
radio input "true"
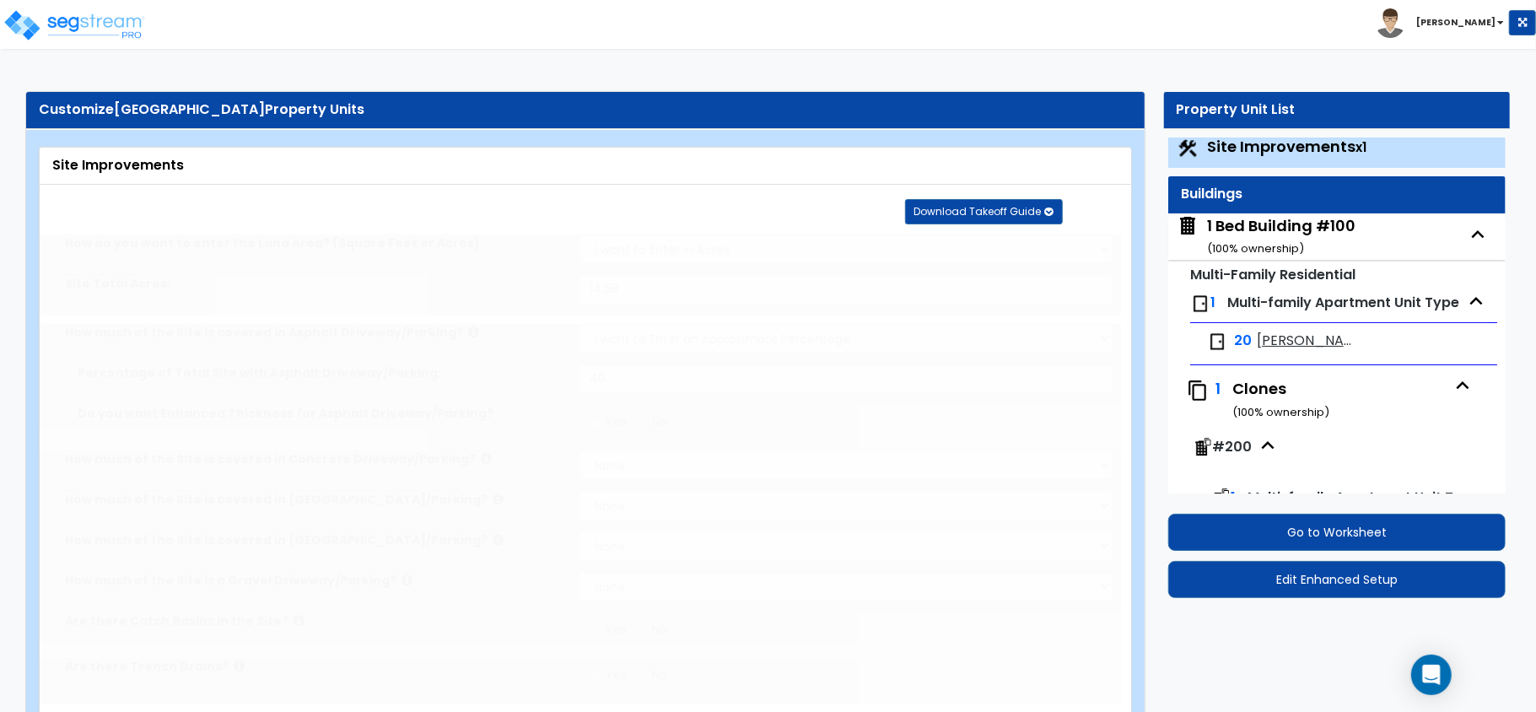
select select "1"
radio input "true"
select select "2"
radio input "true"
select select "1"
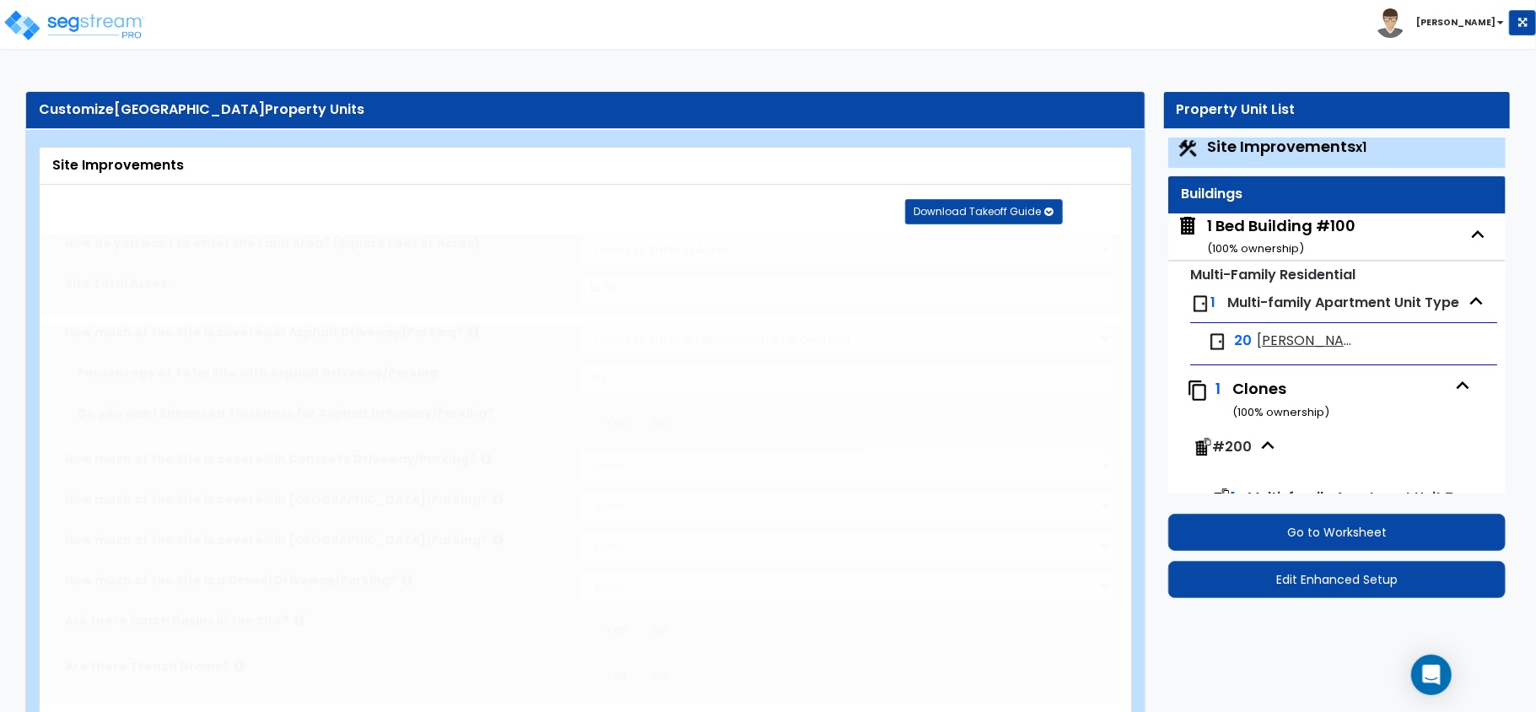
select select "3"
type input "13"
type input "5"
type input "15"
select select "2"
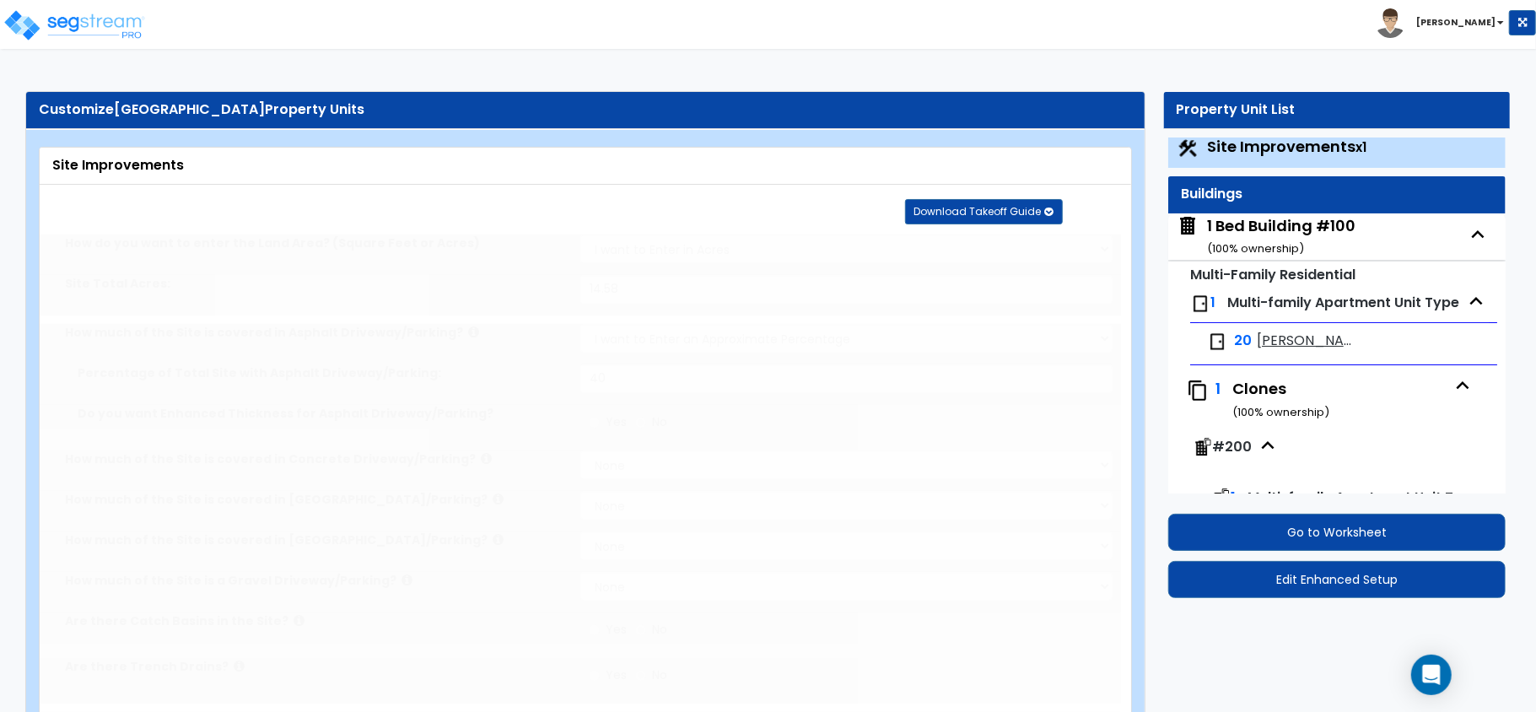
select select "2"
type input "2"
radio input "true"
type input "6"
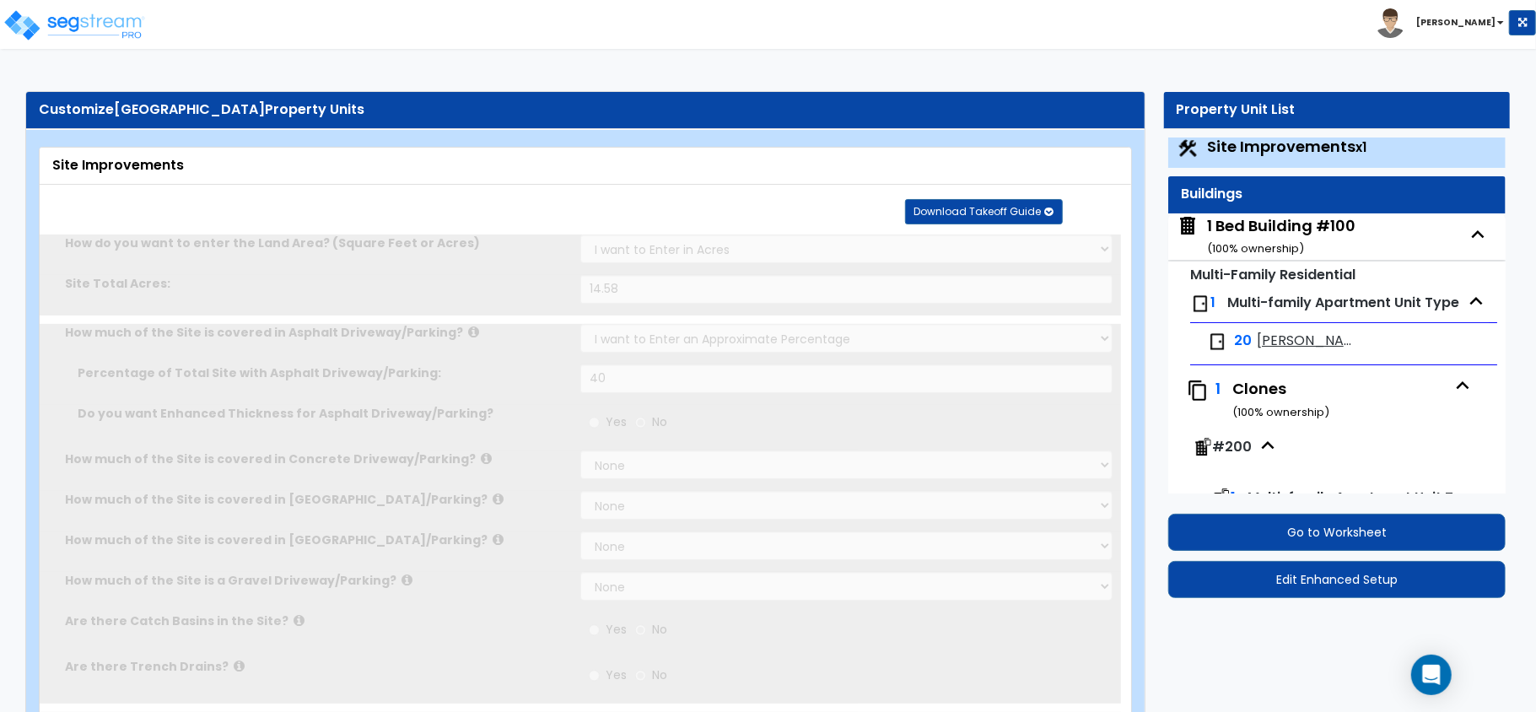
scroll to position [0, 0]
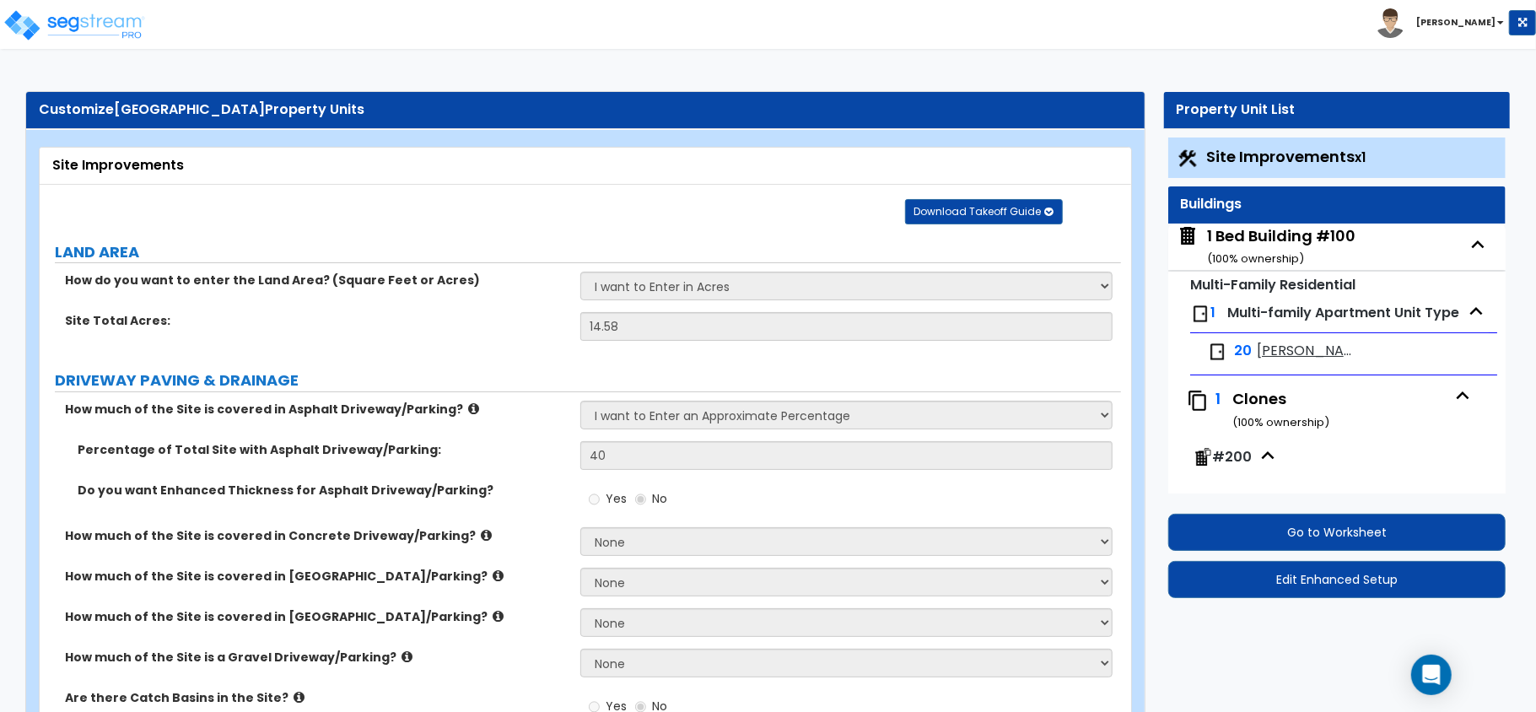
click at [1291, 345] on span "[PERSON_NAME] 1x1" at bounding box center [1307, 351] width 100 height 19
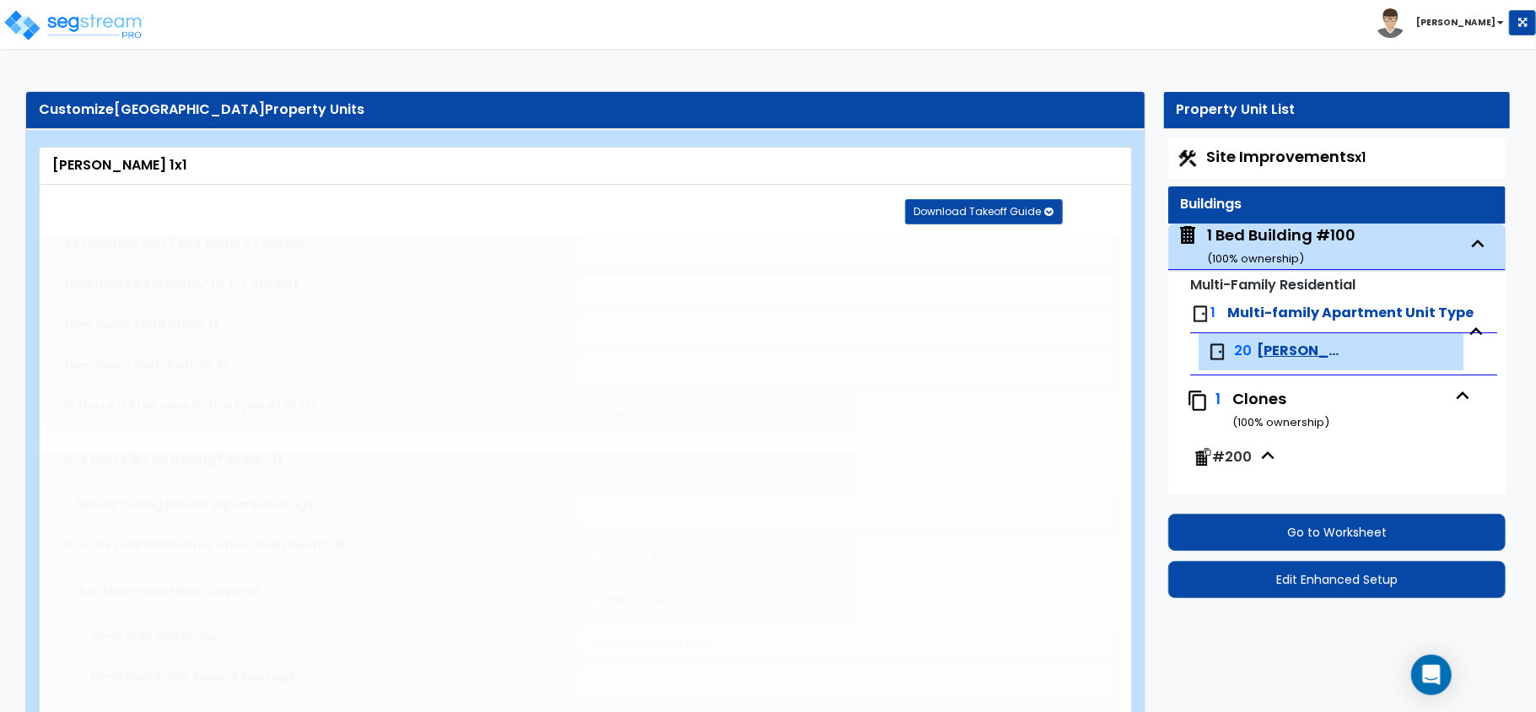
type input "650"
type input "1"
select select "5"
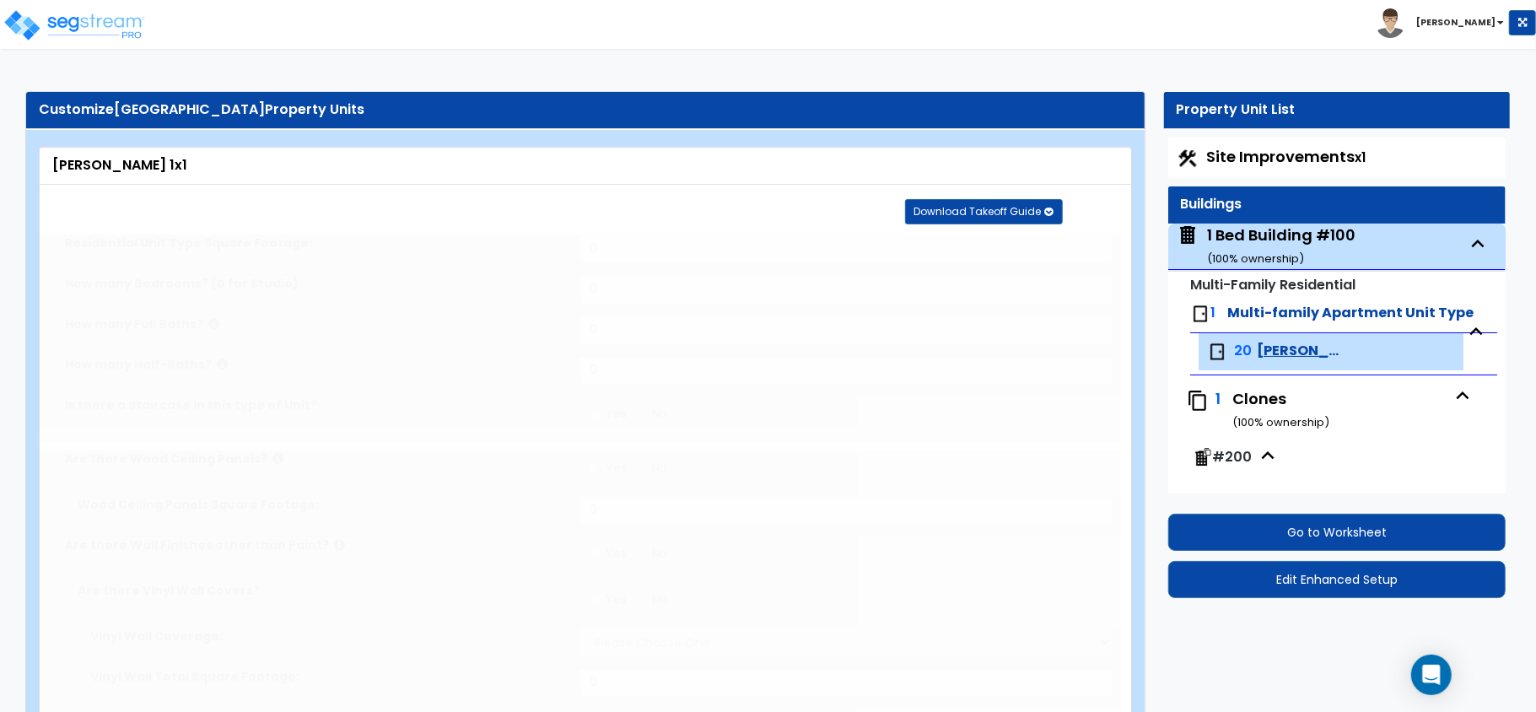
select select "1"
select select "3"
type input "1"
select select "2"
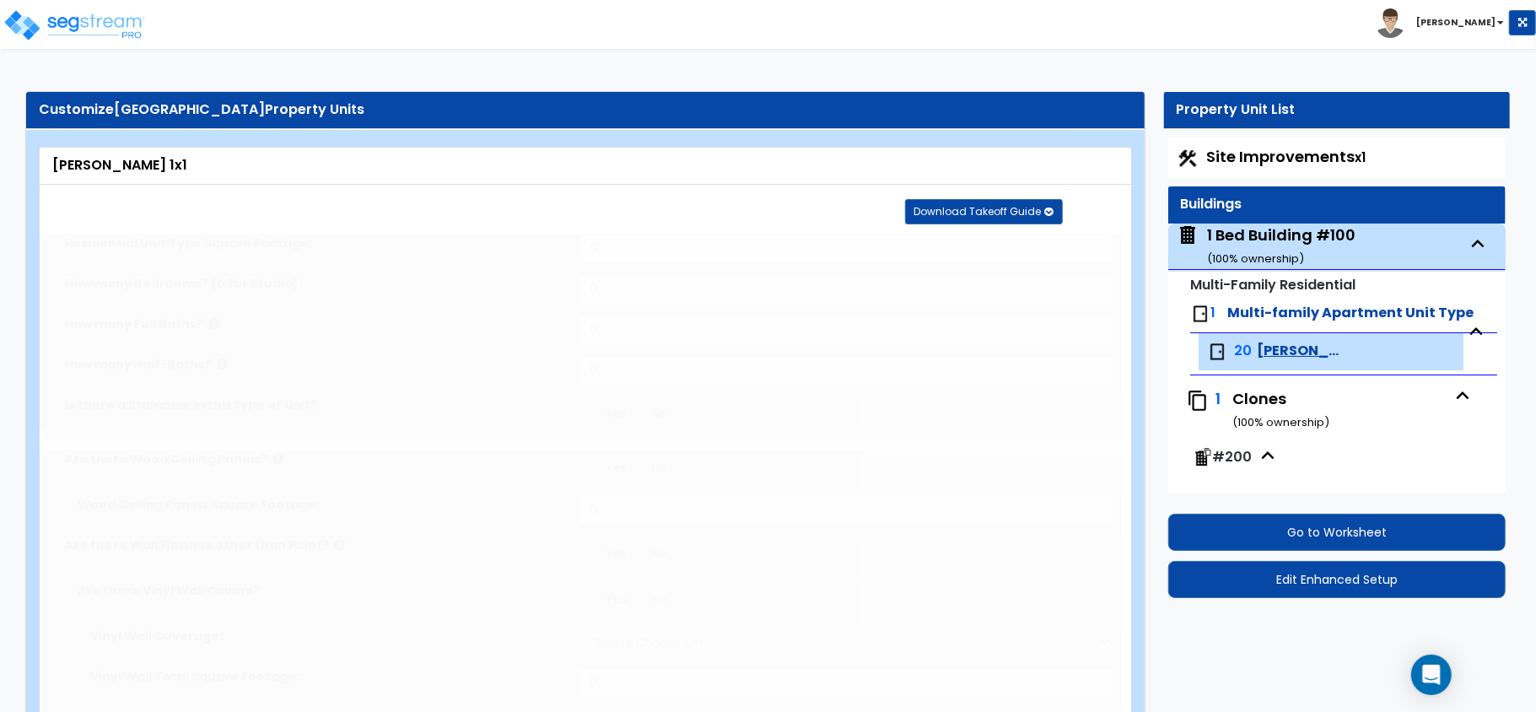
select select "1"
select select "2"
select select "1"
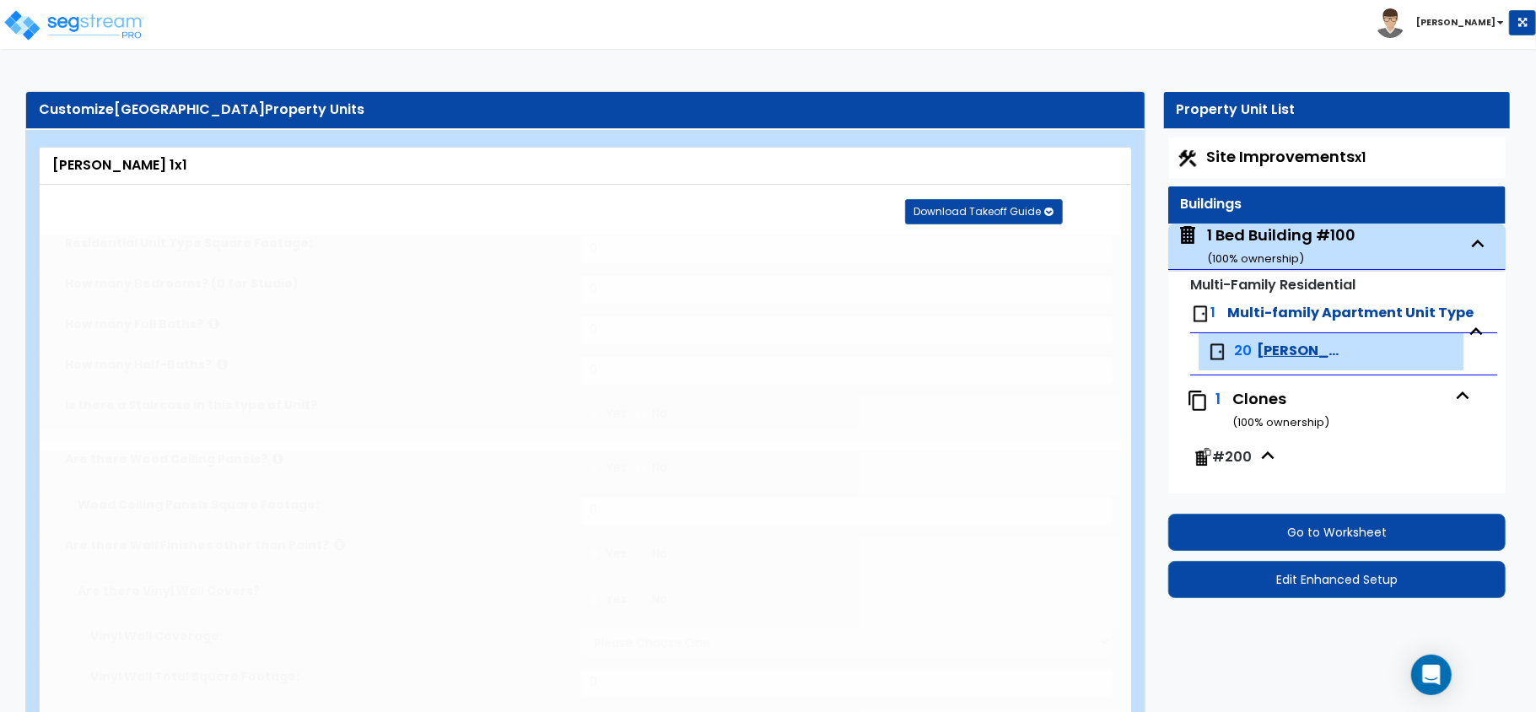
radio input "true"
type input "1"
select select "3"
select select "1"
type input "72"
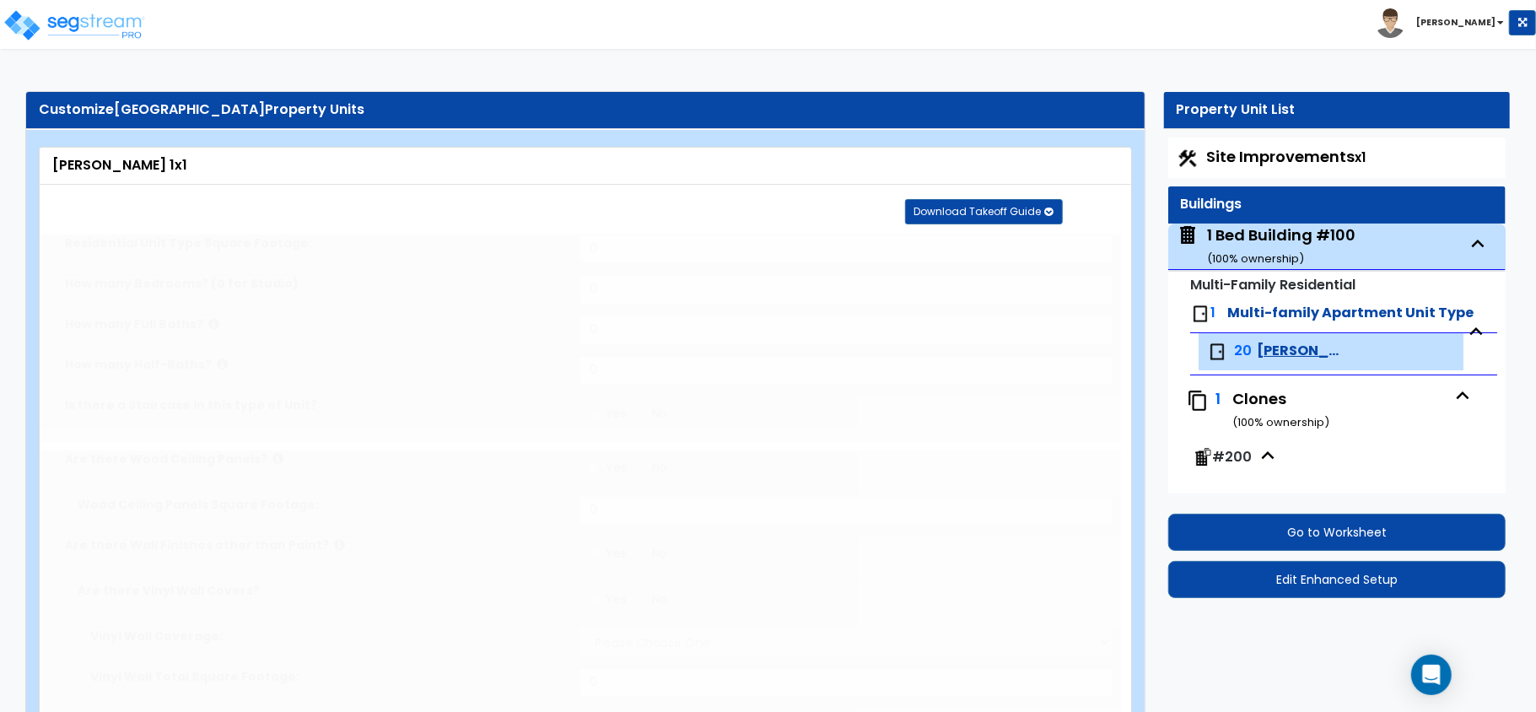
type input "72"
select select "2"
select select "1"
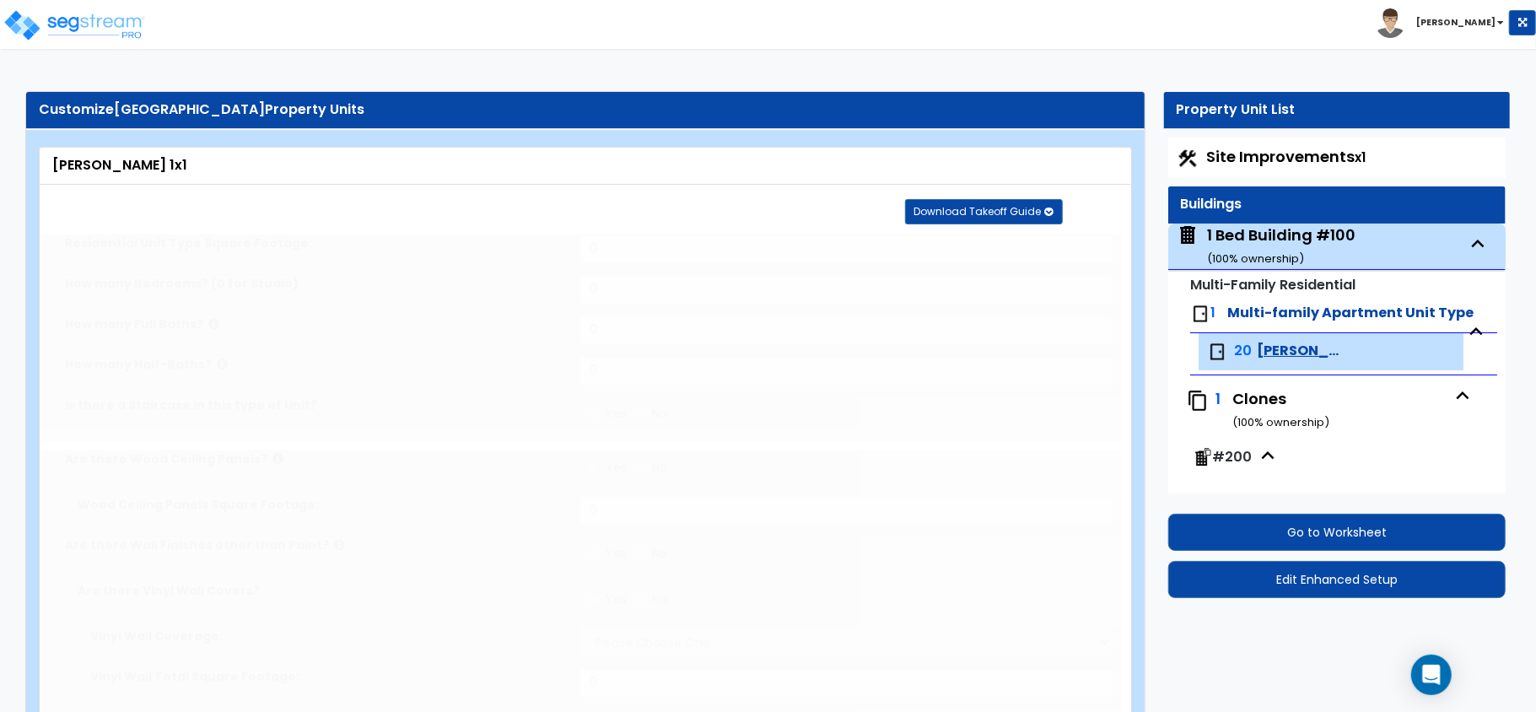
radio input "true"
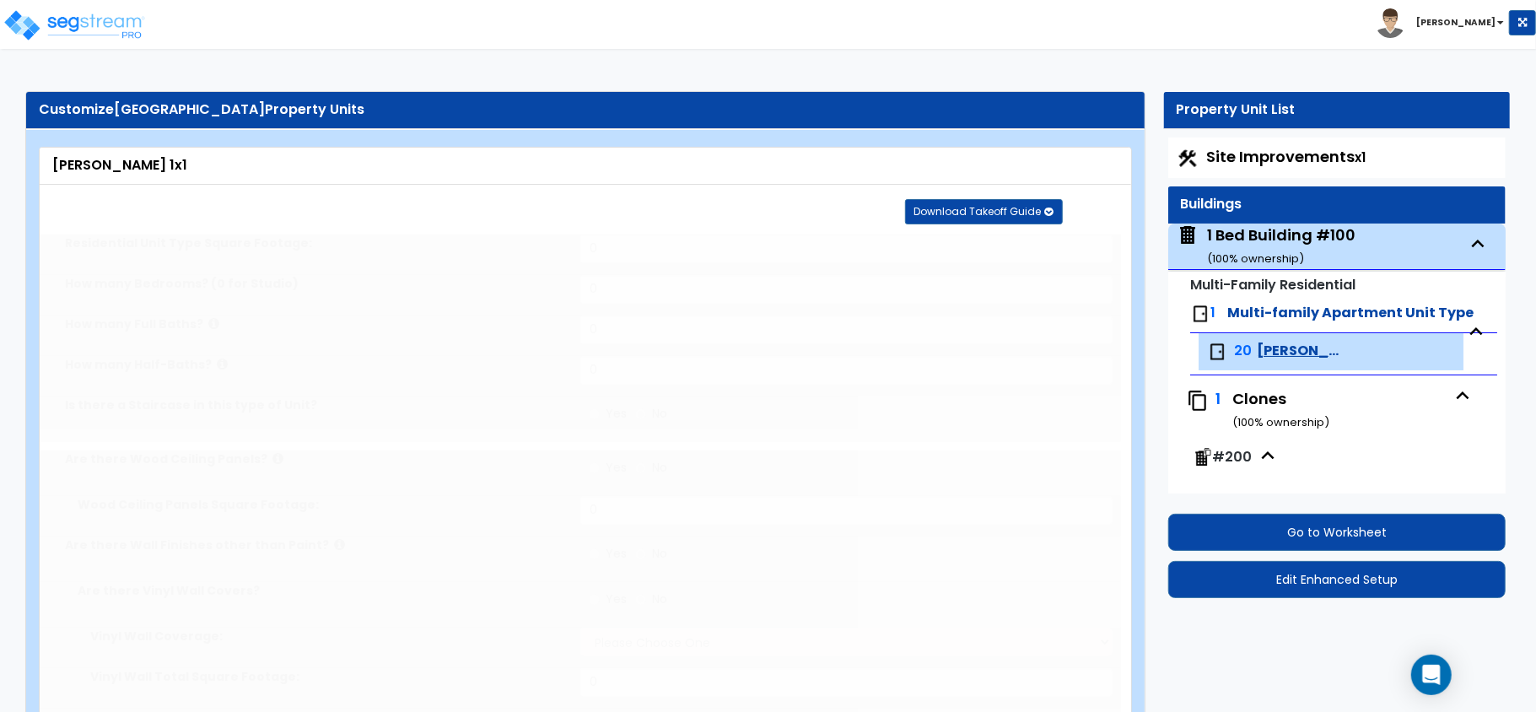
select select "2"
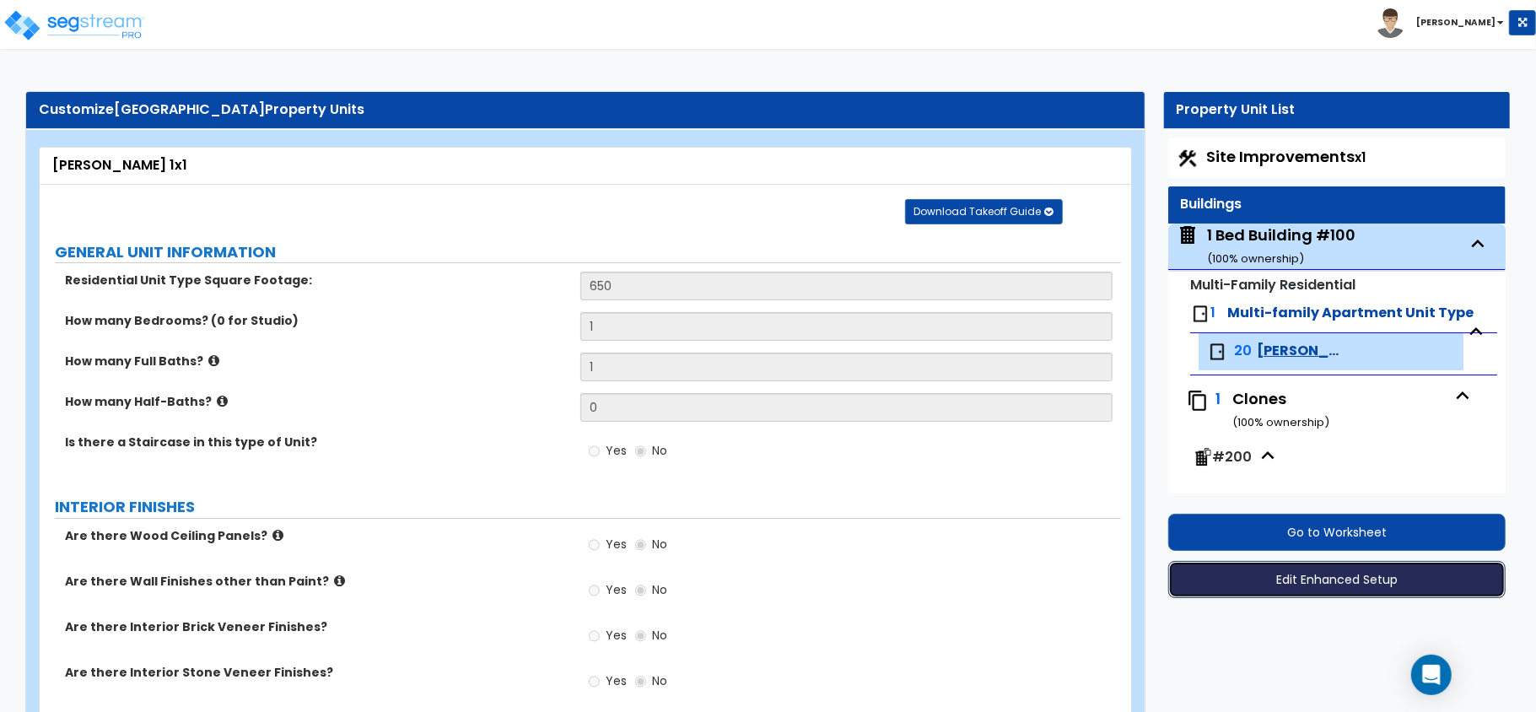
click at [1327, 581] on button "Edit Enhanced Setup" at bounding box center [1336, 579] width 337 height 37
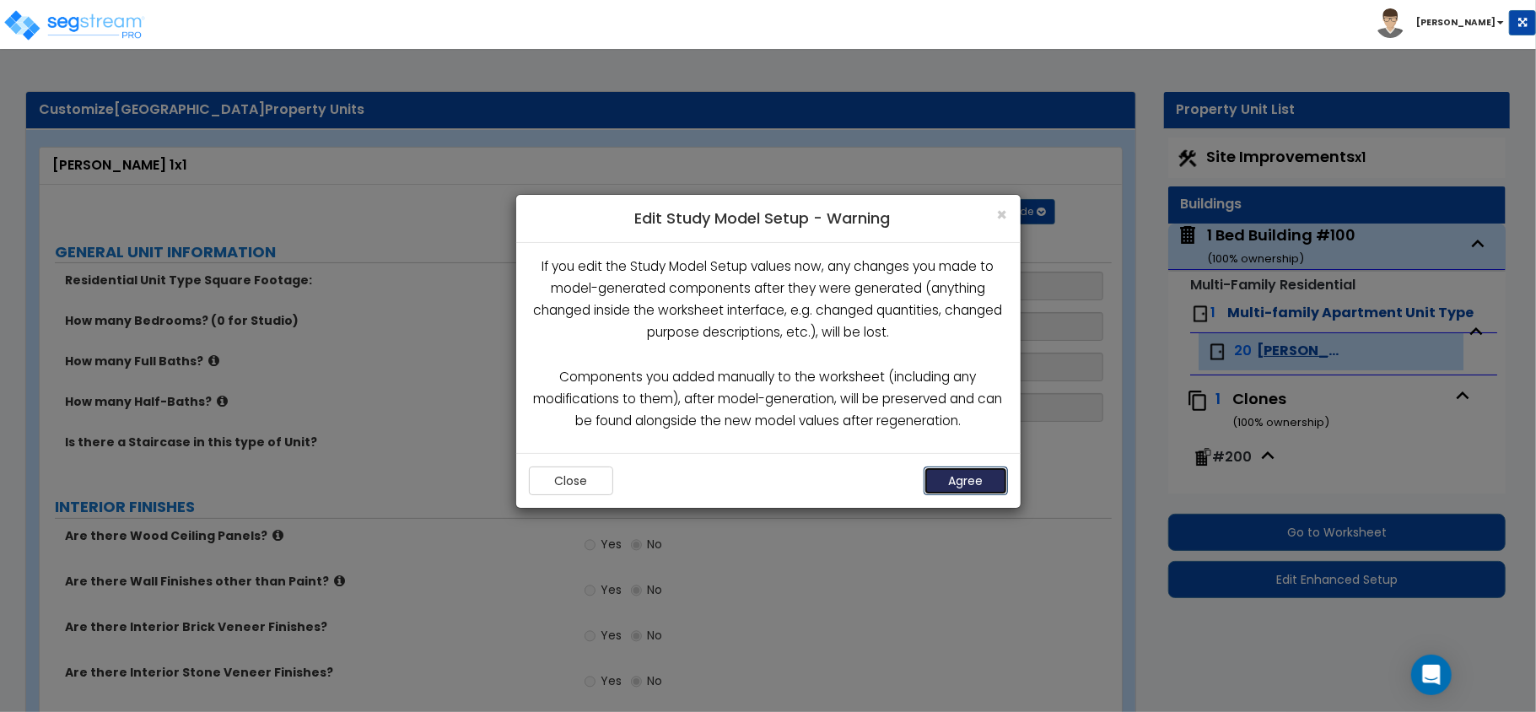
click at [983, 481] on button "Agree" at bounding box center [966, 481] width 84 height 29
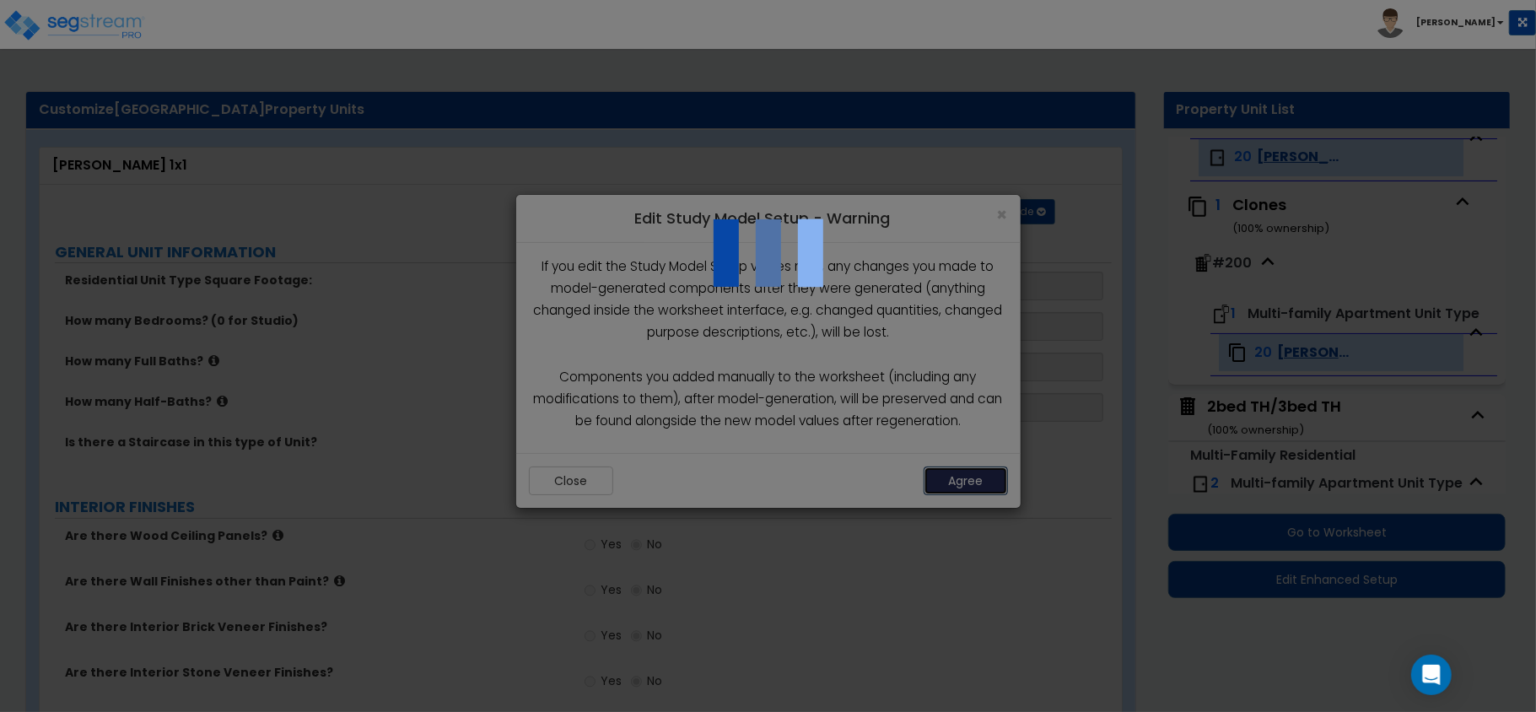
scroll to position [197, 0]
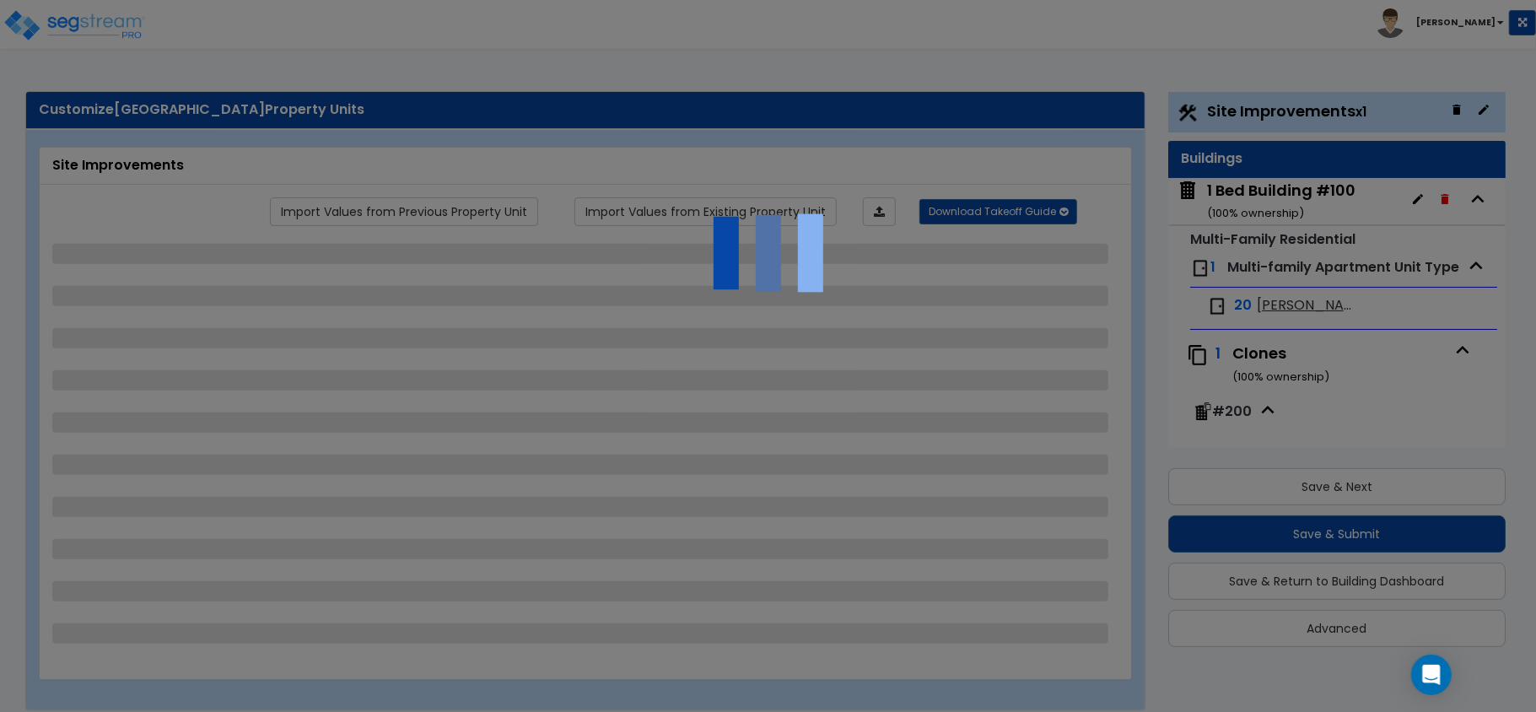
scroll to position [2, 0]
select select "1"
select select "5"
select select "2"
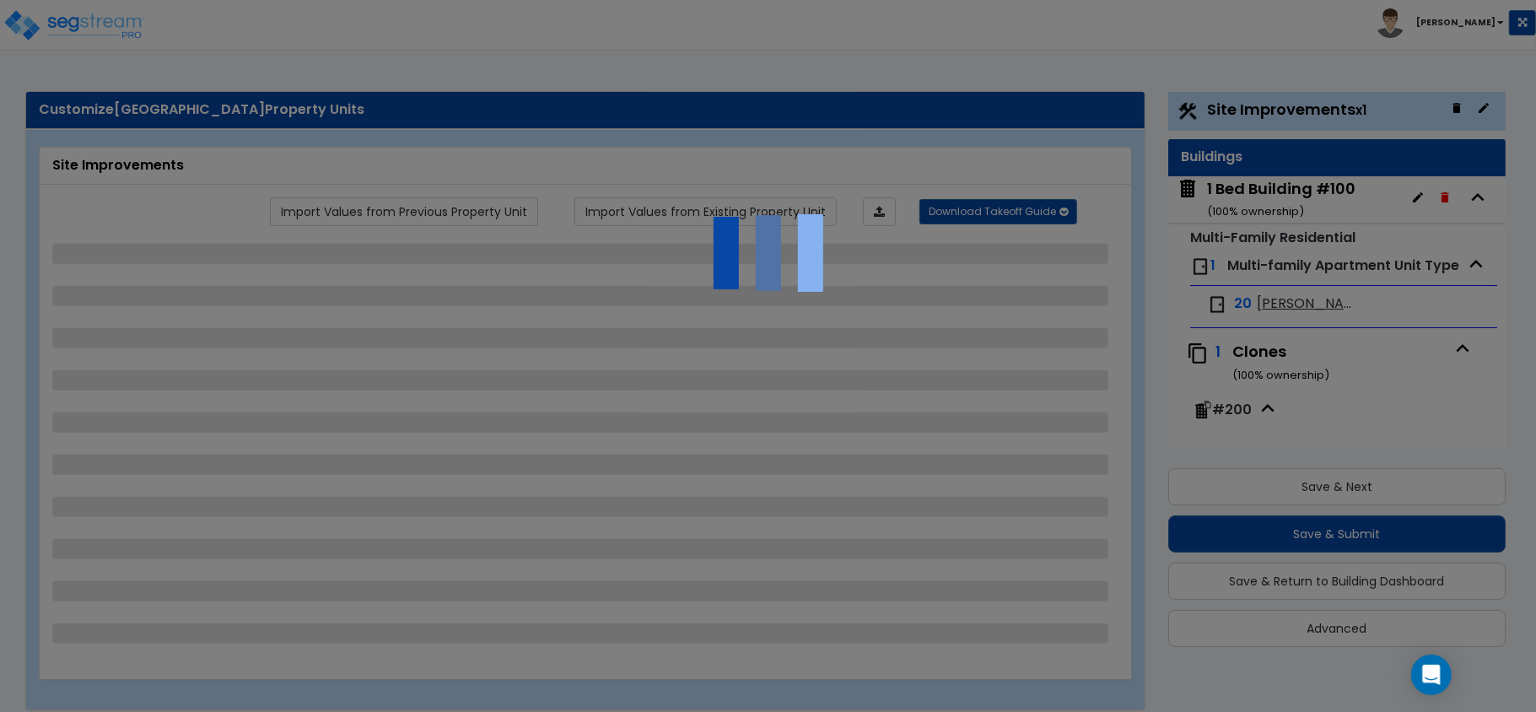
select select "2"
select select "1"
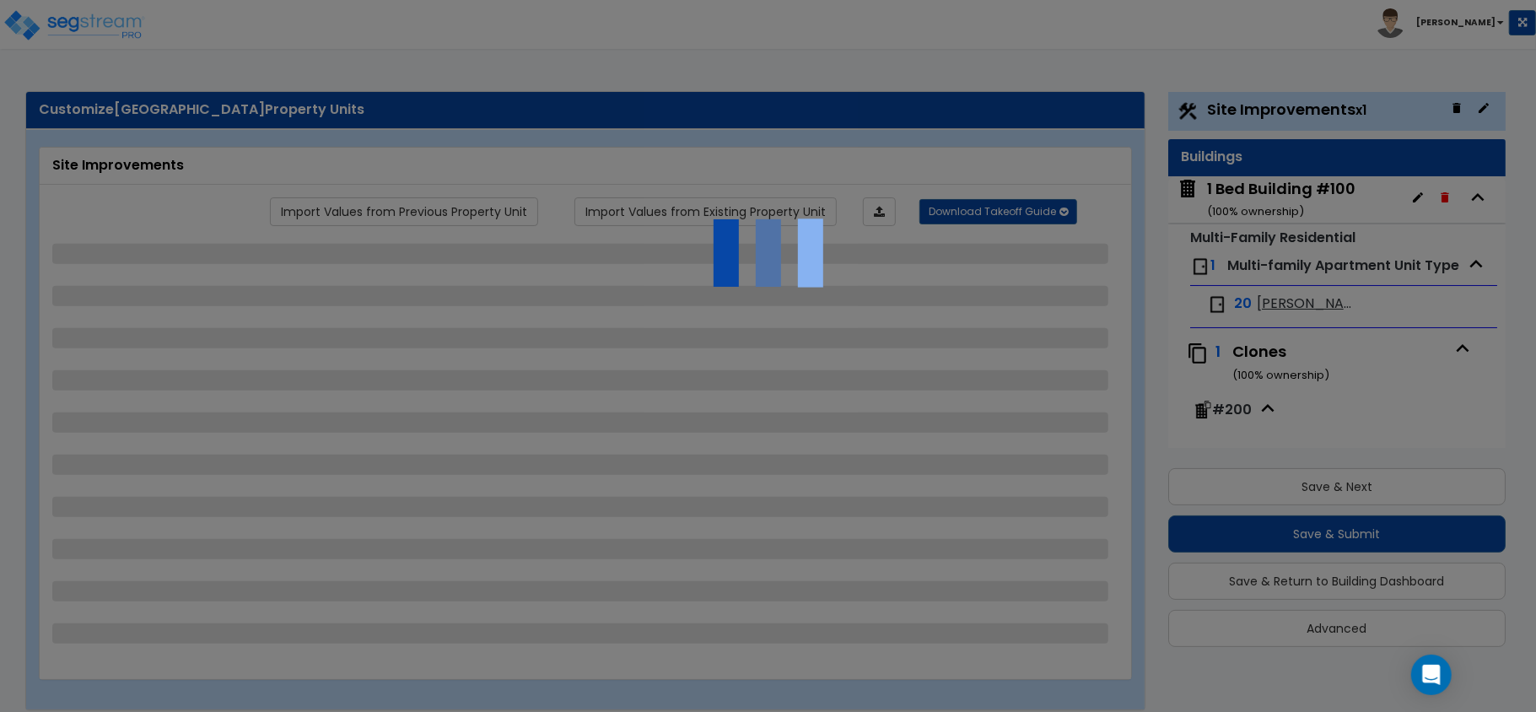
select select "2"
select select "1"
select select "3"
select select "2"
select select "1"
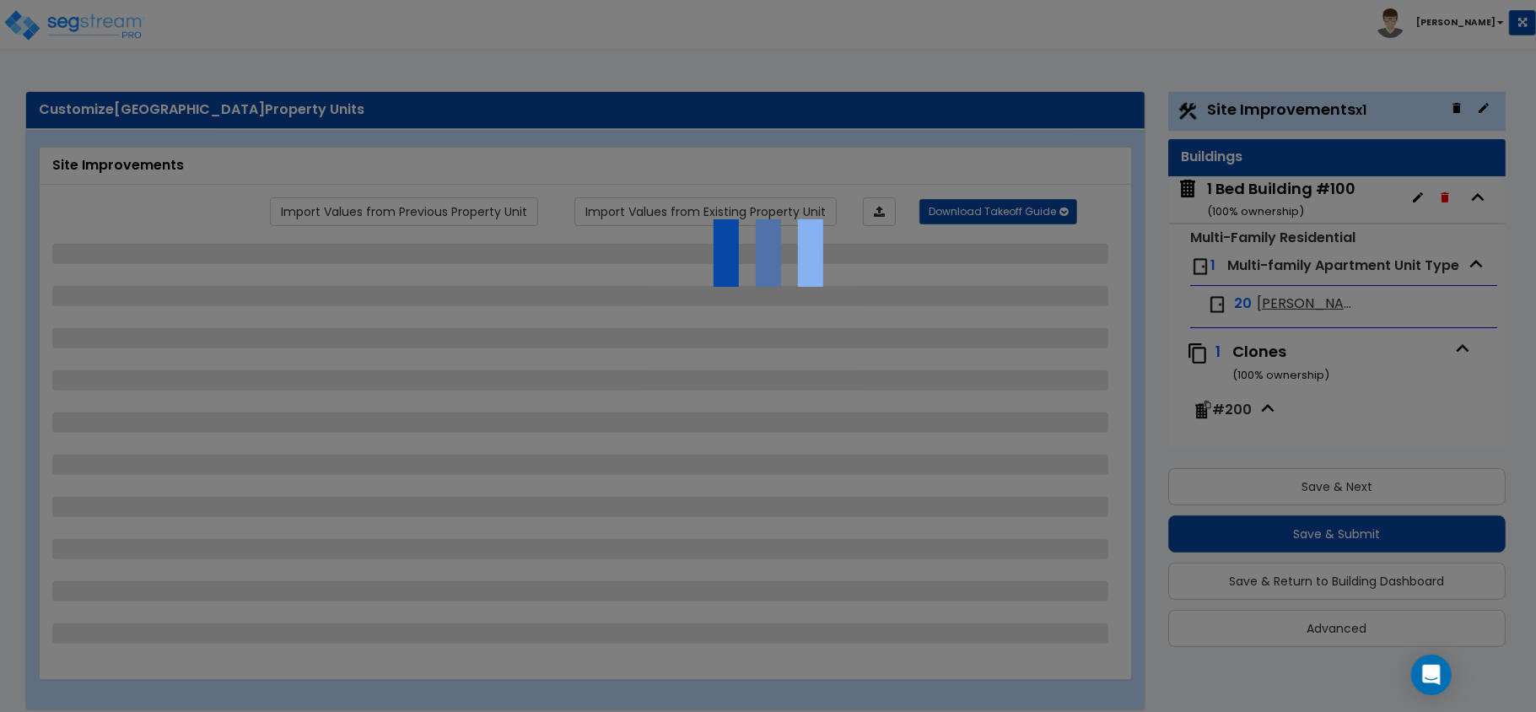
select select "2"
select select "1"
select select "3"
select select "2"
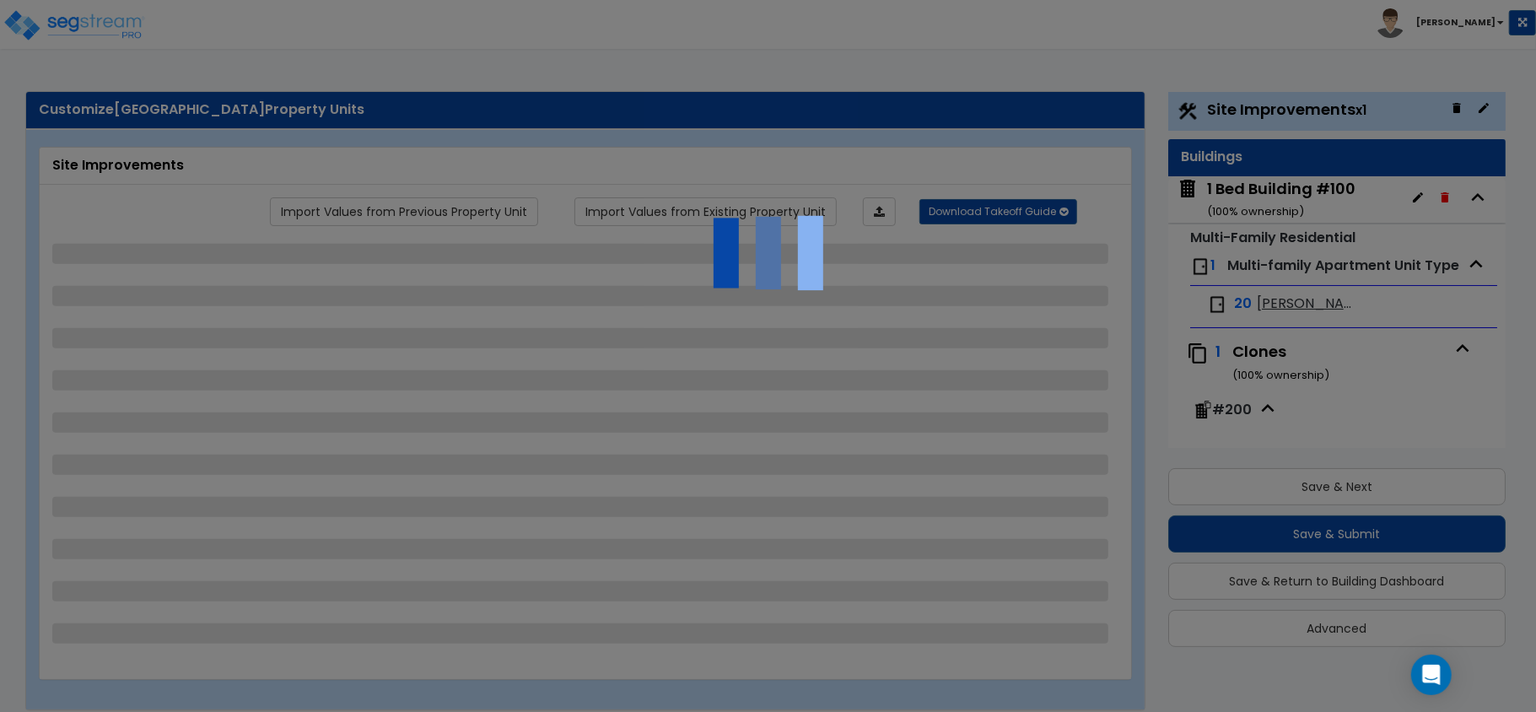
select select "2"
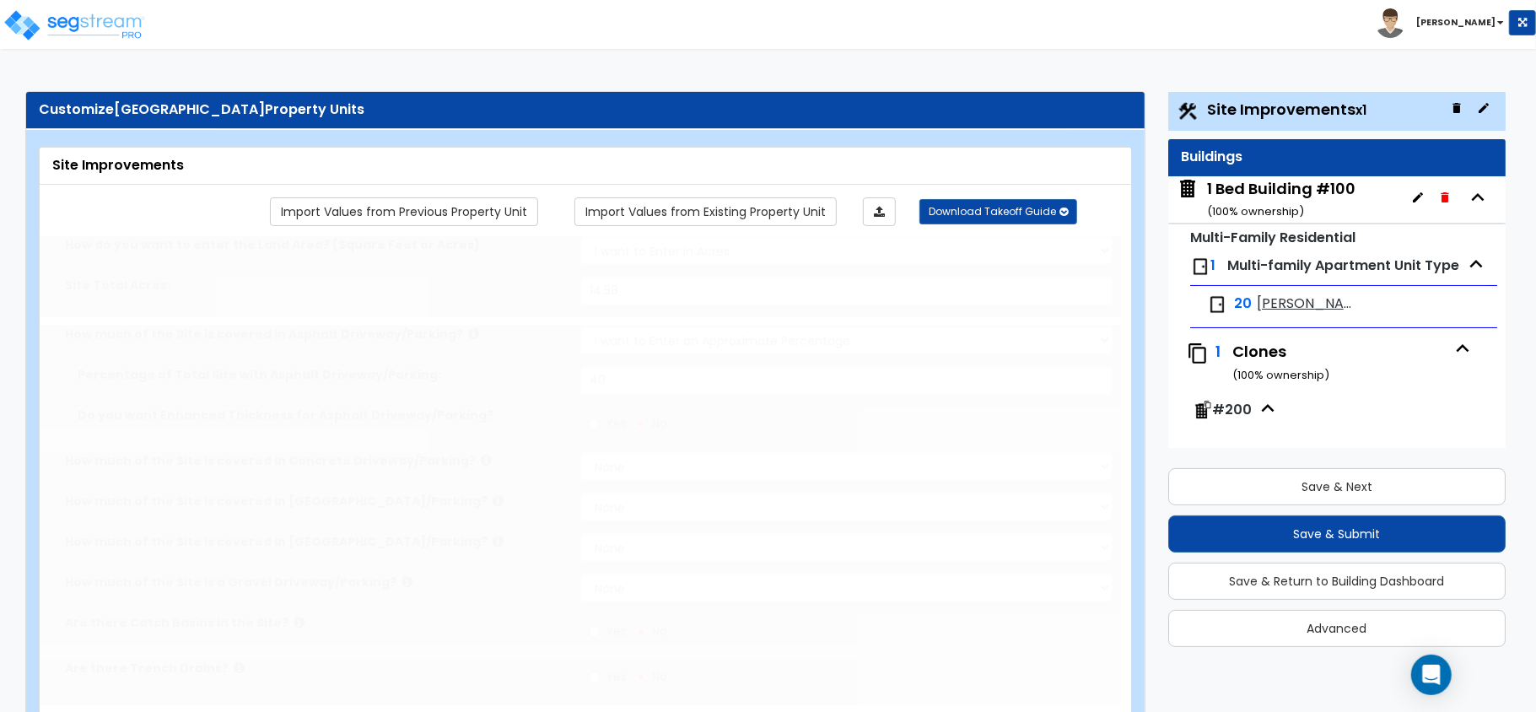
scroll to position [0, 0]
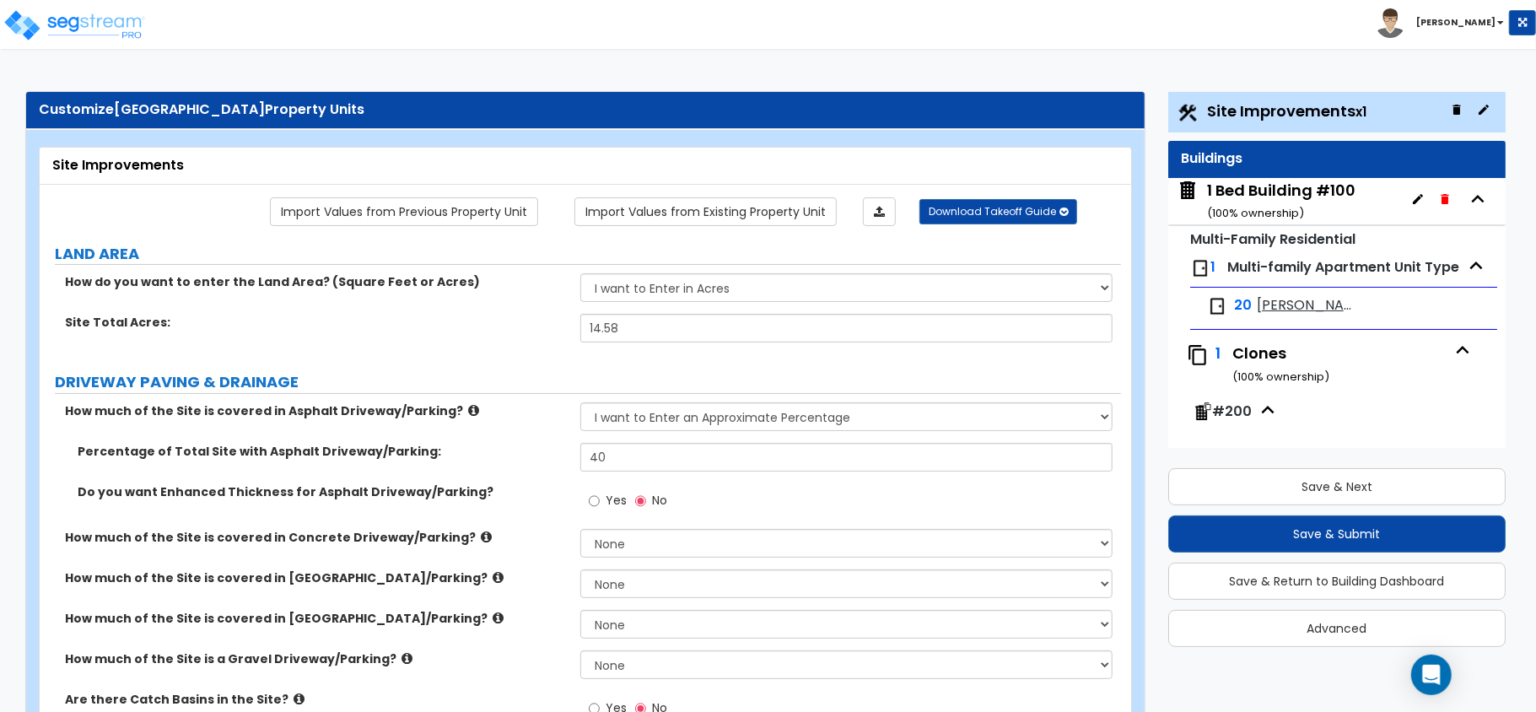
click at [1287, 316] on span "[PERSON_NAME] 1x1" at bounding box center [1307, 305] width 100 height 19
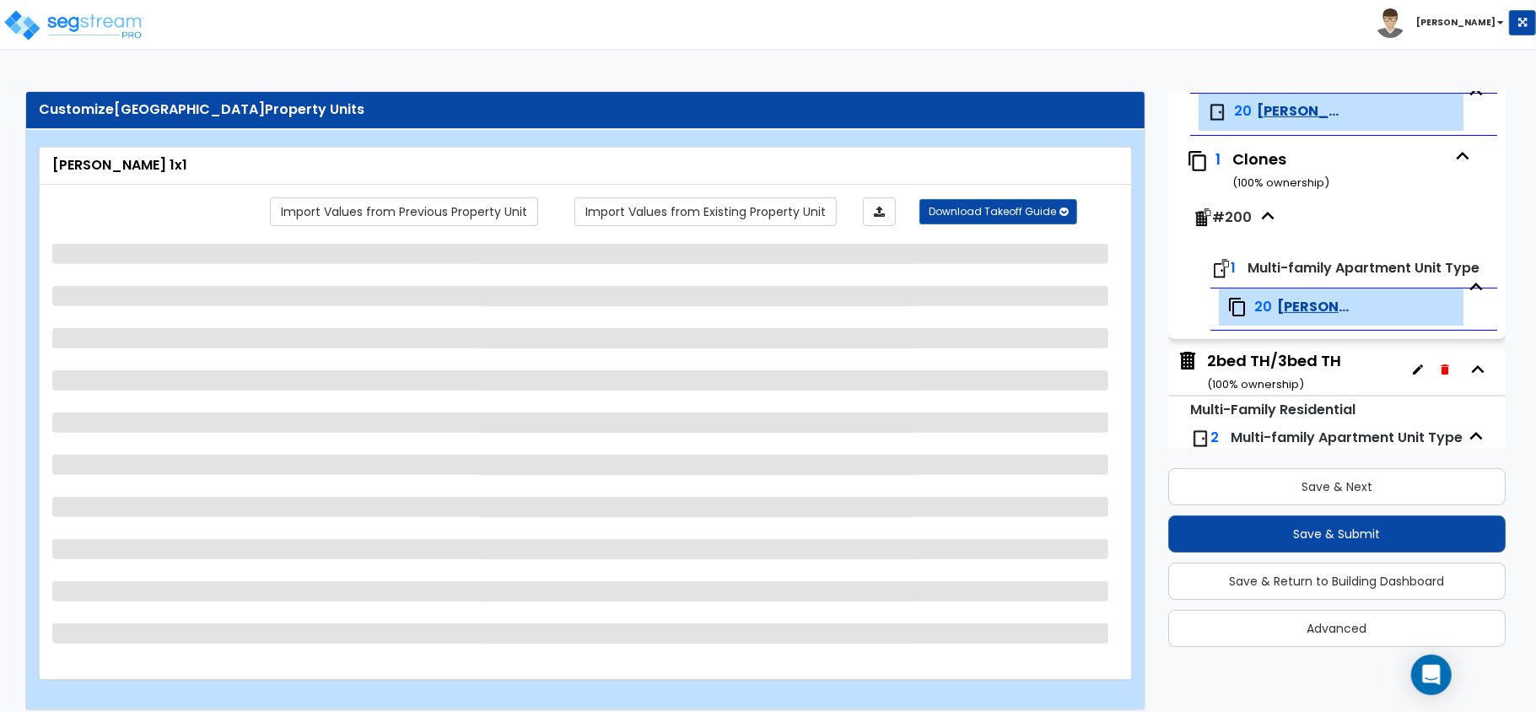
scroll to position [197, 0]
select select "5"
select select "1"
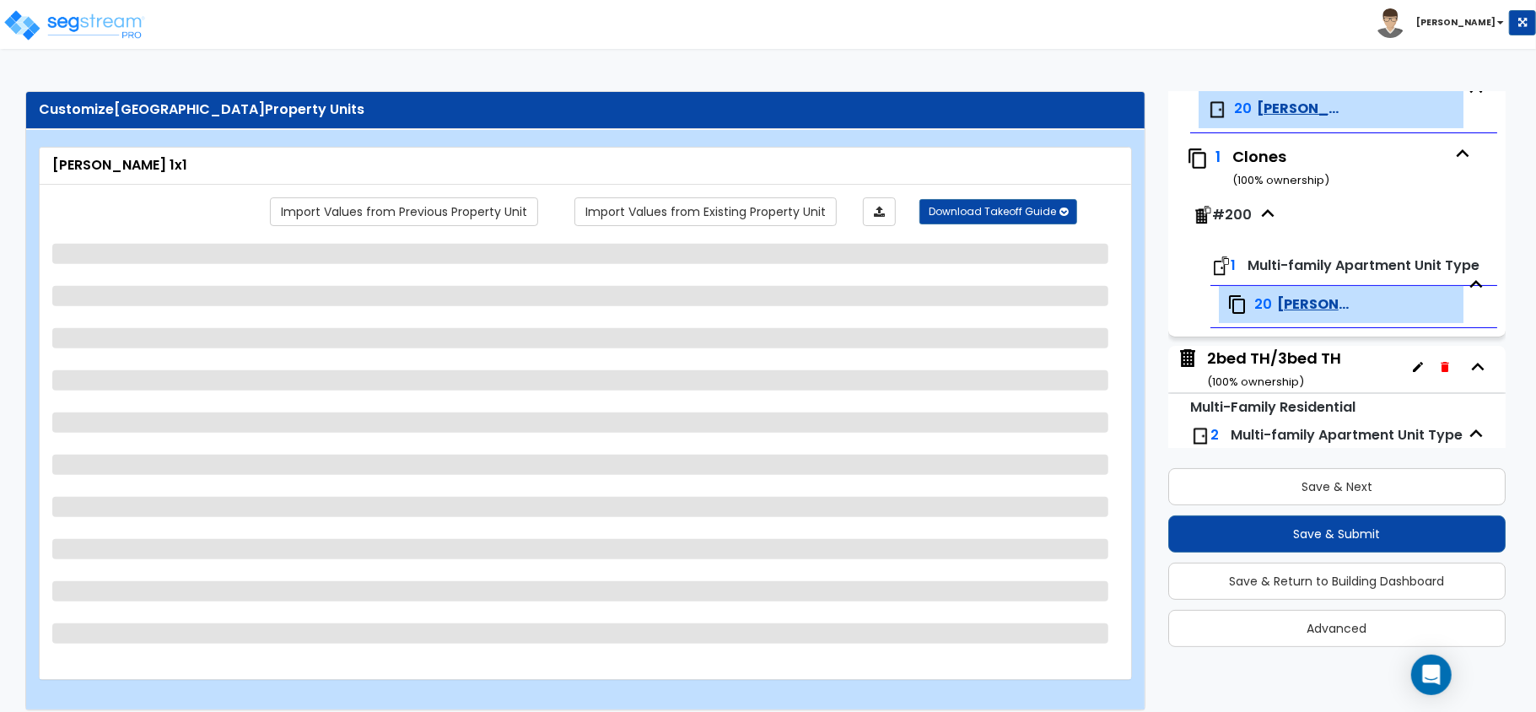
select select "3"
select select "2"
select select "1"
select select "2"
select select "1"
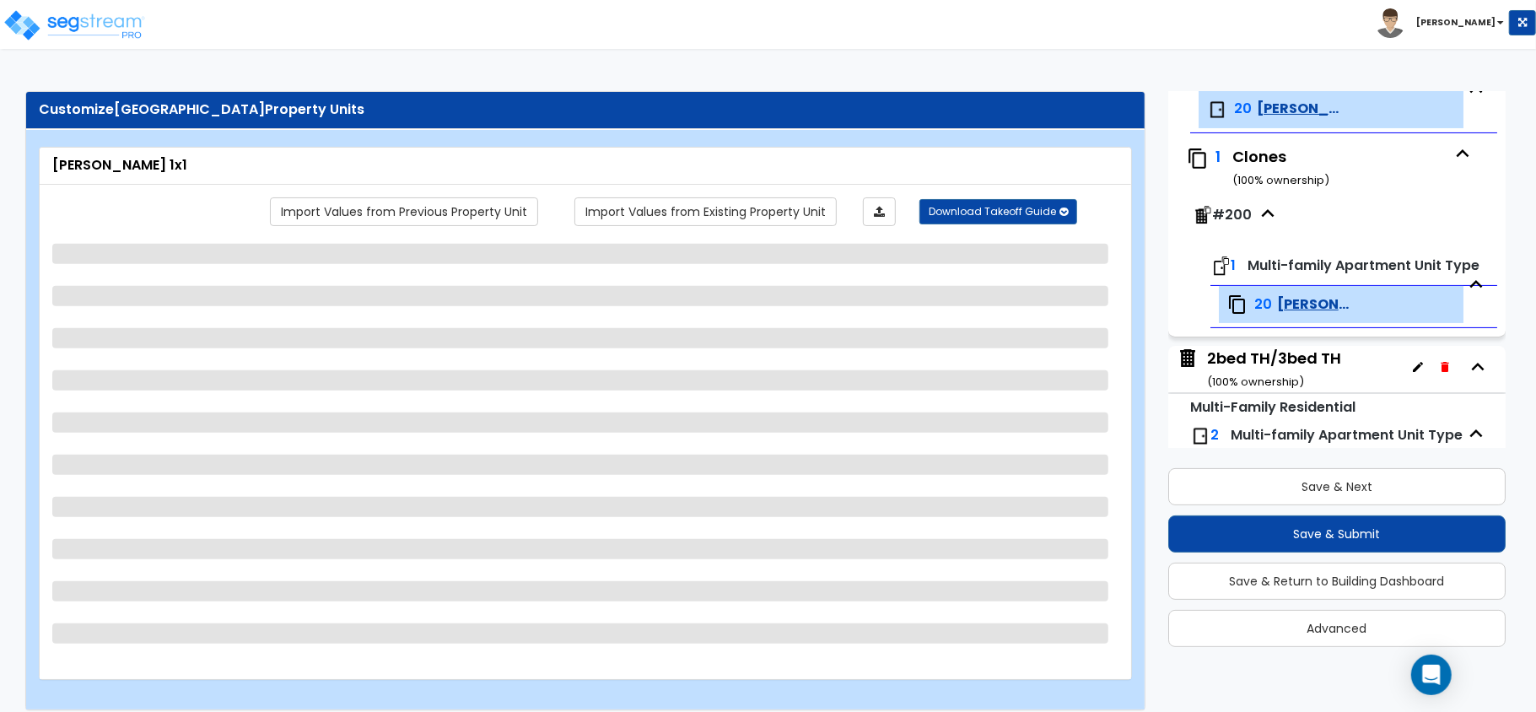
select select "1"
select select "3"
select select "1"
select select "2"
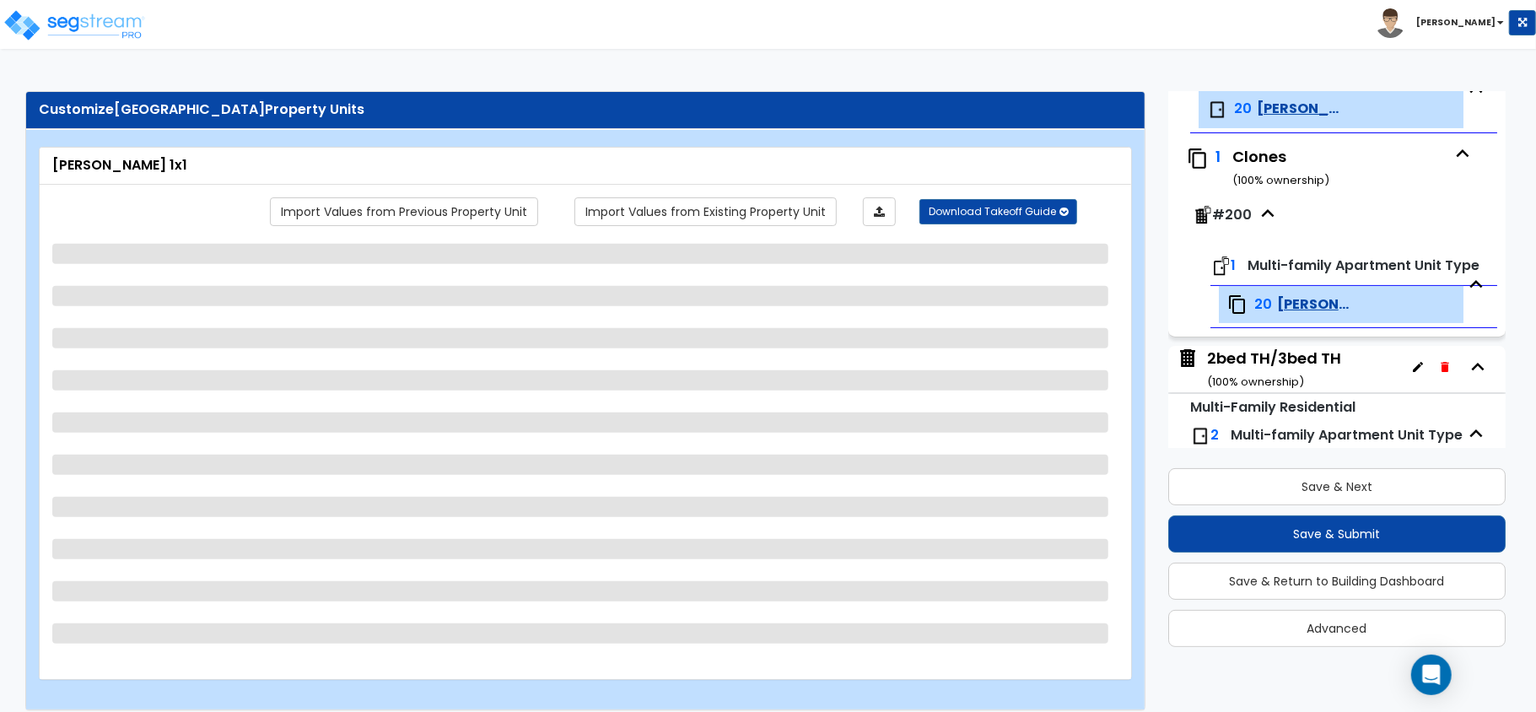
select select "1"
select select "2"
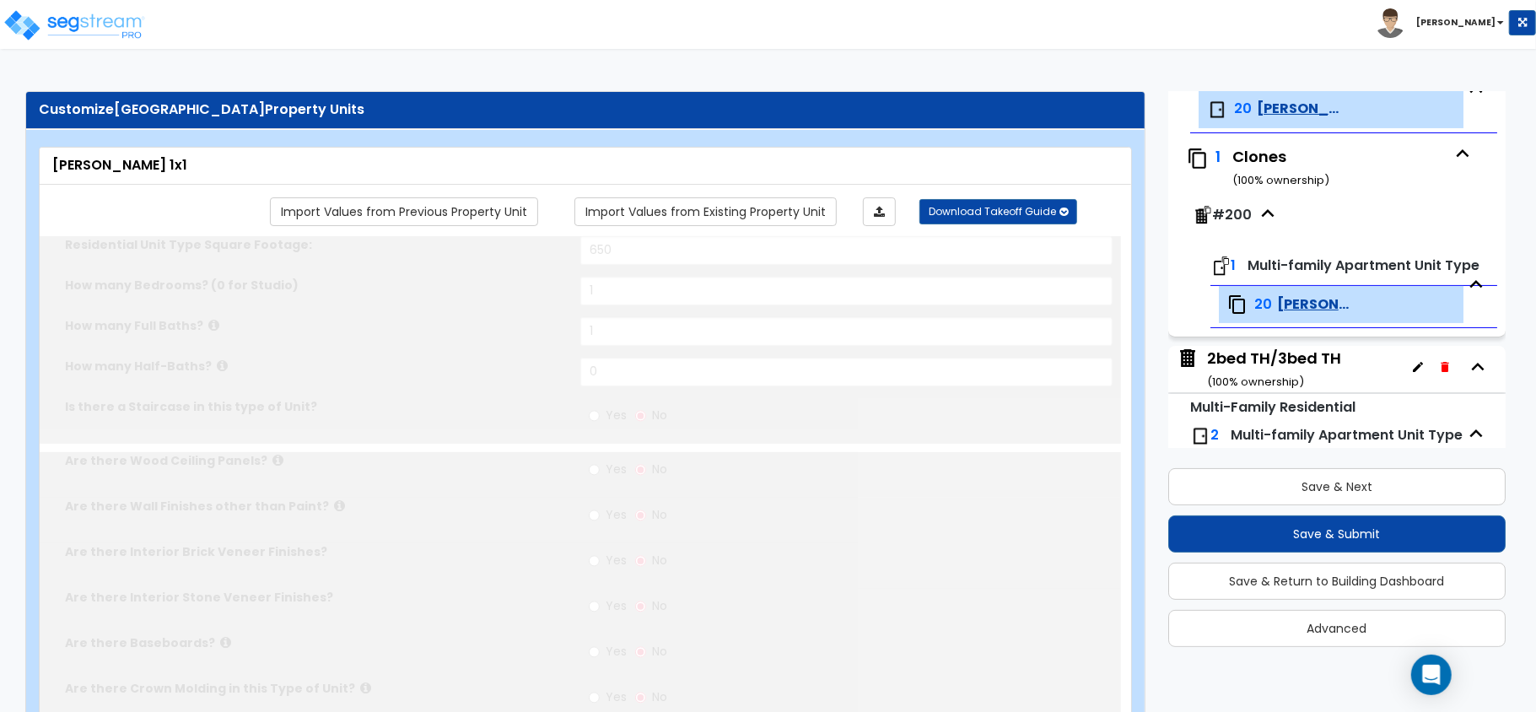
type input "1"
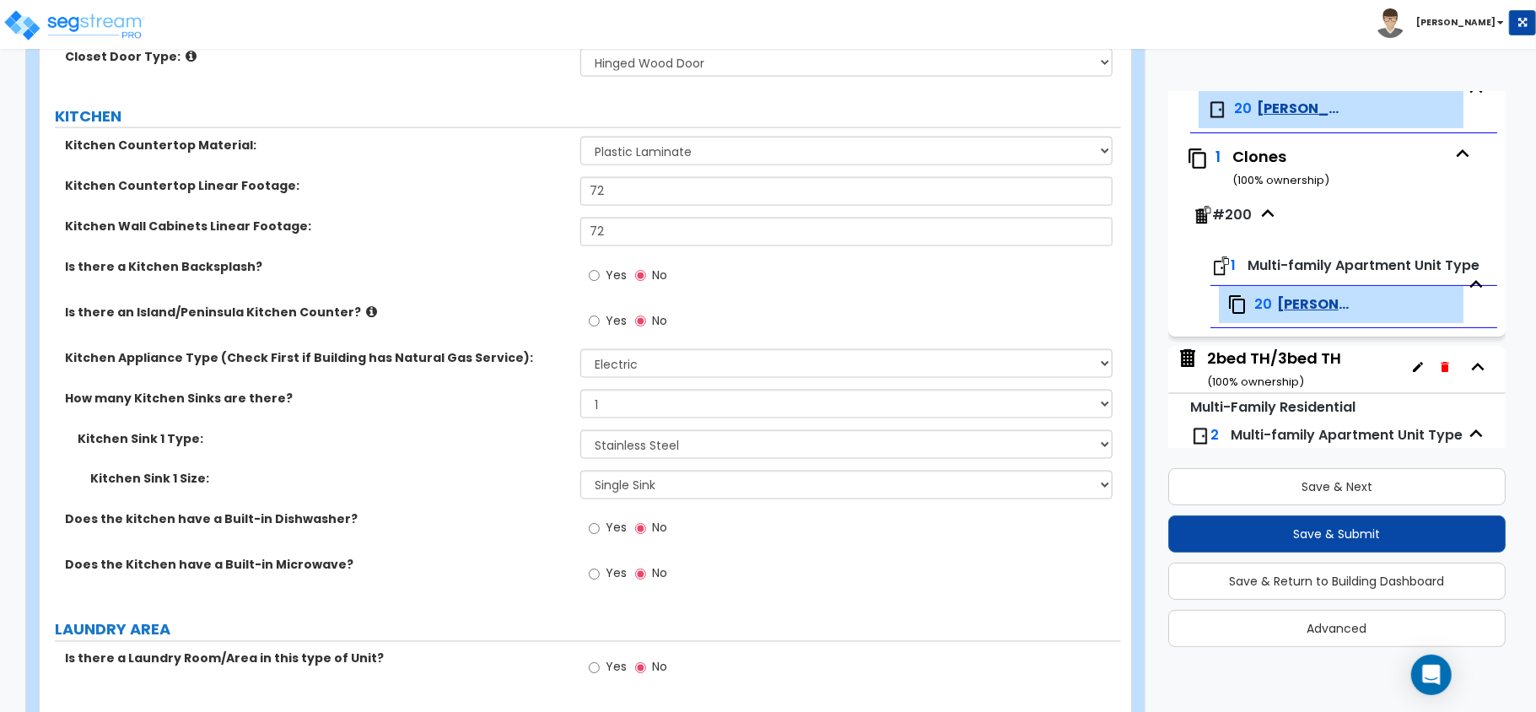
scroll to position [1875, 0]
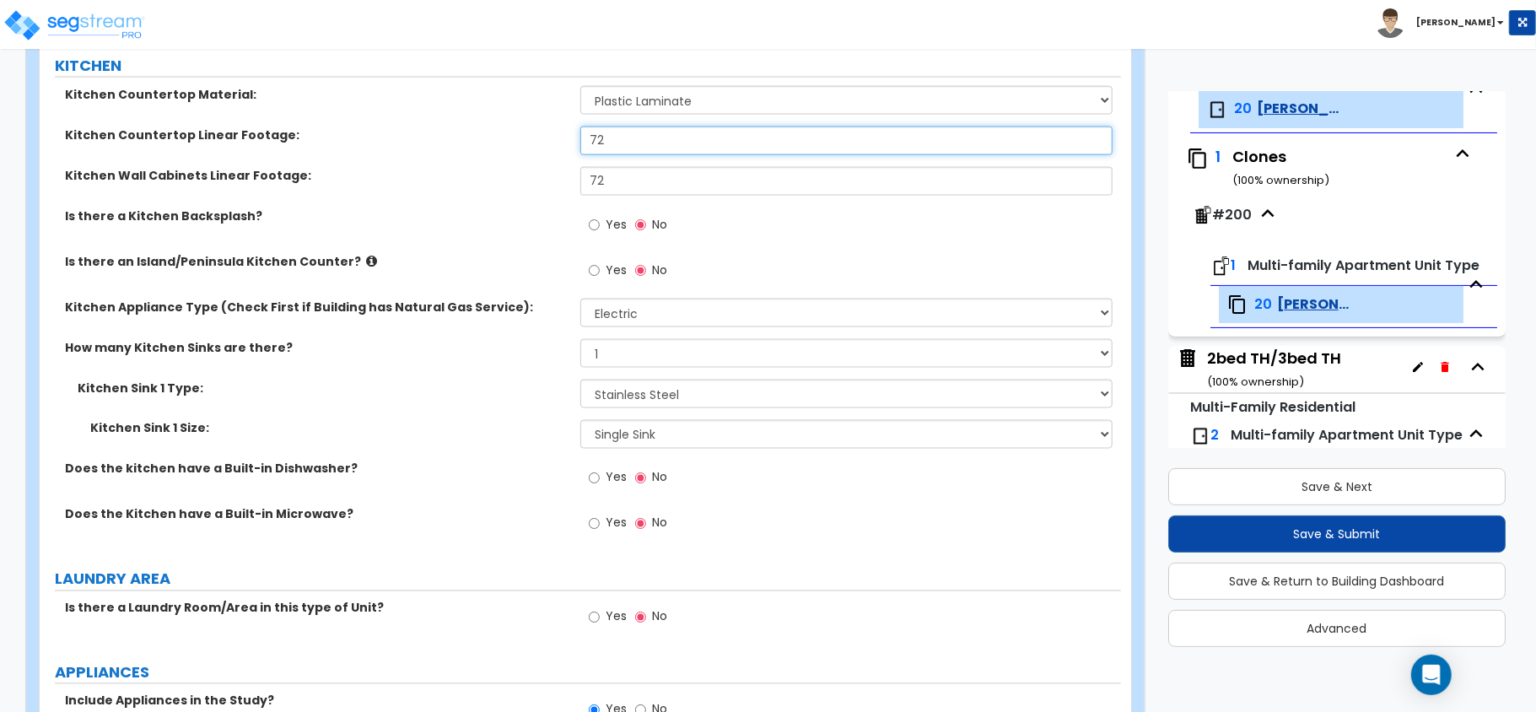
click at [629, 149] on input "72" at bounding box center [846, 141] width 532 height 29
type input "6"
click at [629, 177] on input "72" at bounding box center [846, 181] width 532 height 29
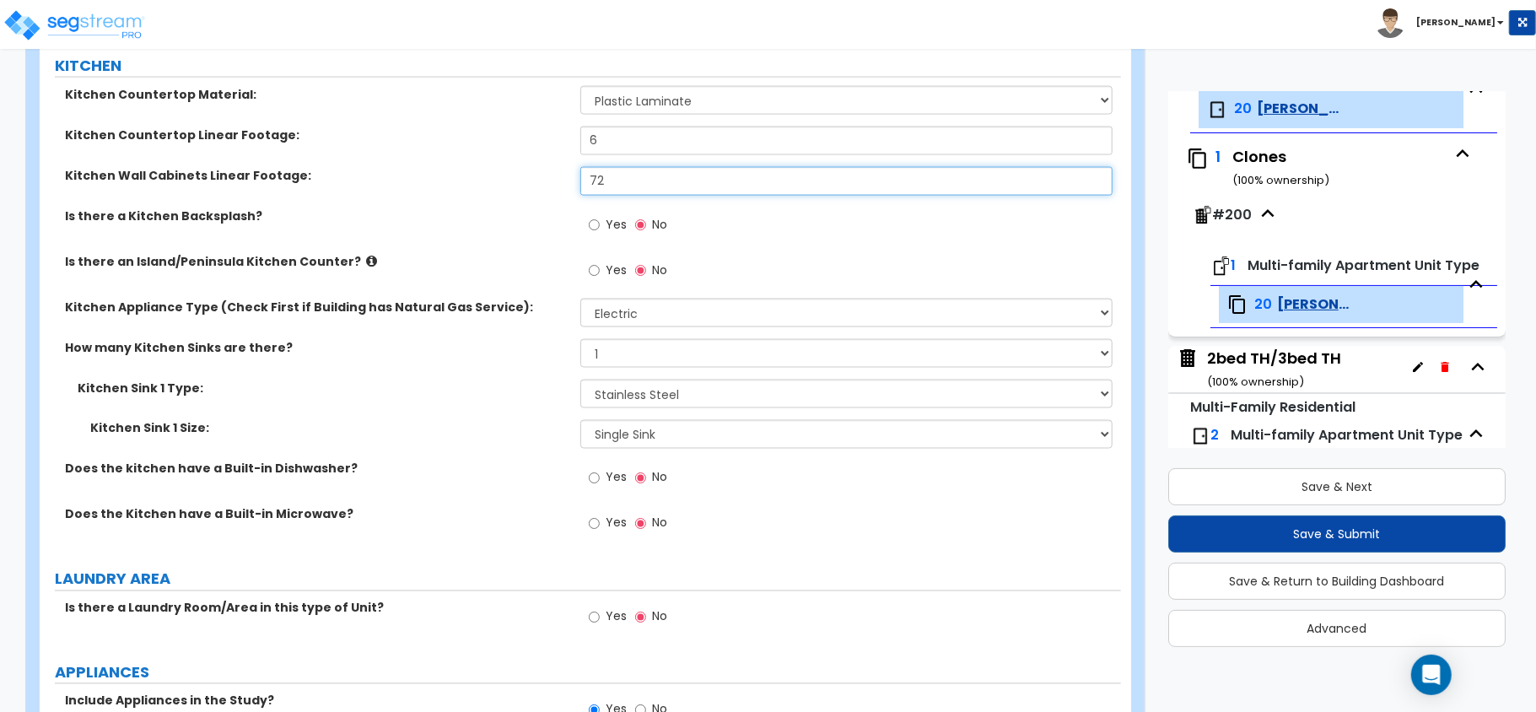
click at [629, 177] on input "72" at bounding box center [846, 181] width 532 height 29
type input "6"
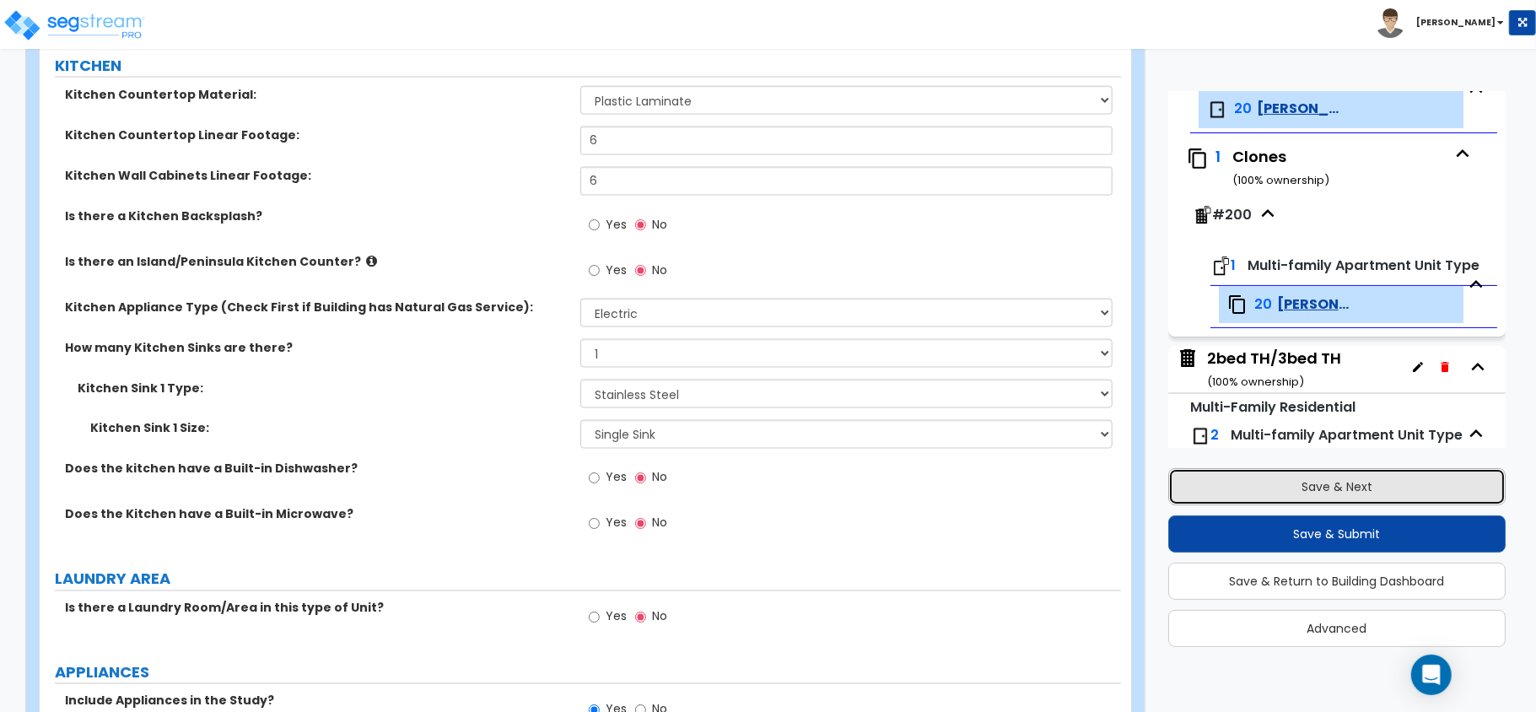
click at [1319, 487] on button "Save & Next" at bounding box center [1336, 486] width 337 height 37
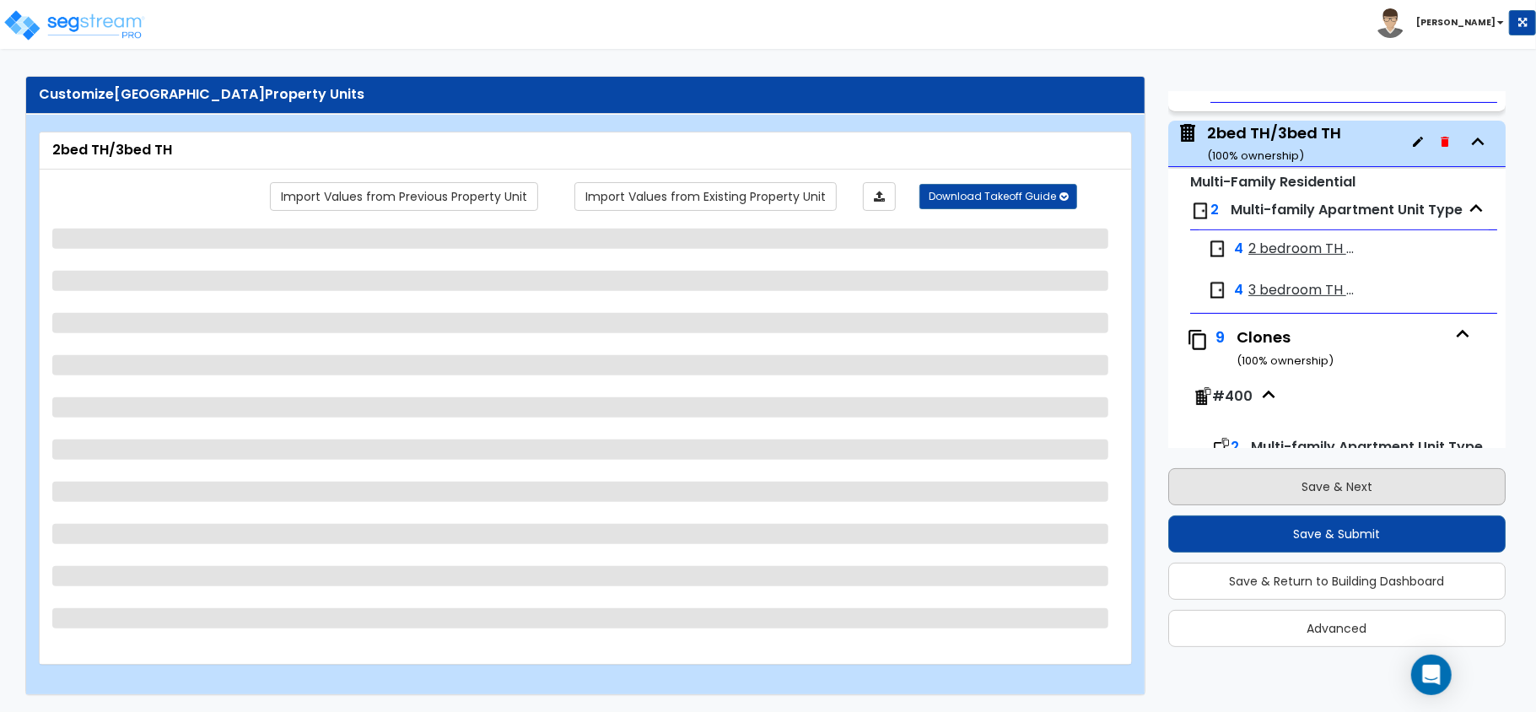
scroll to position [472, 0]
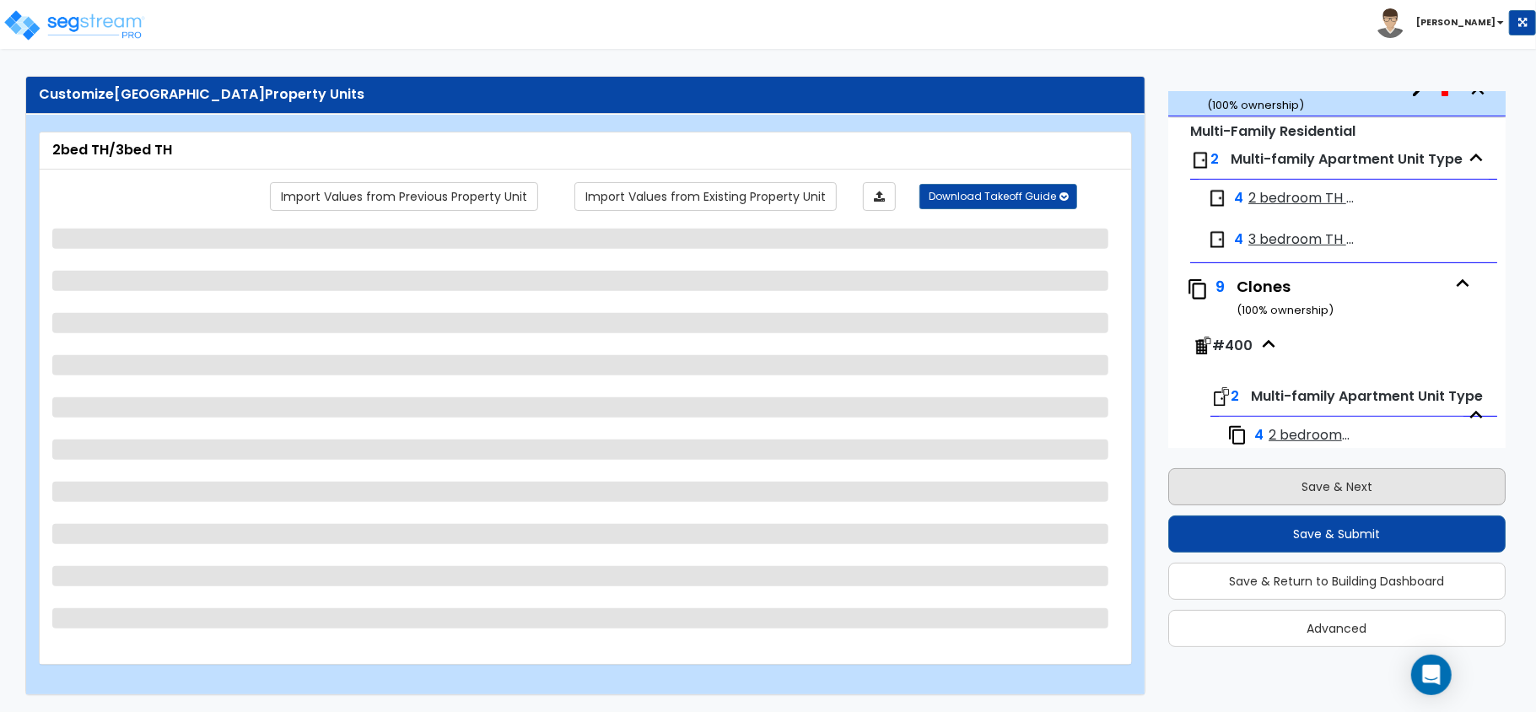
select select "2"
select select "7"
select select "1"
select select "7"
select select "1"
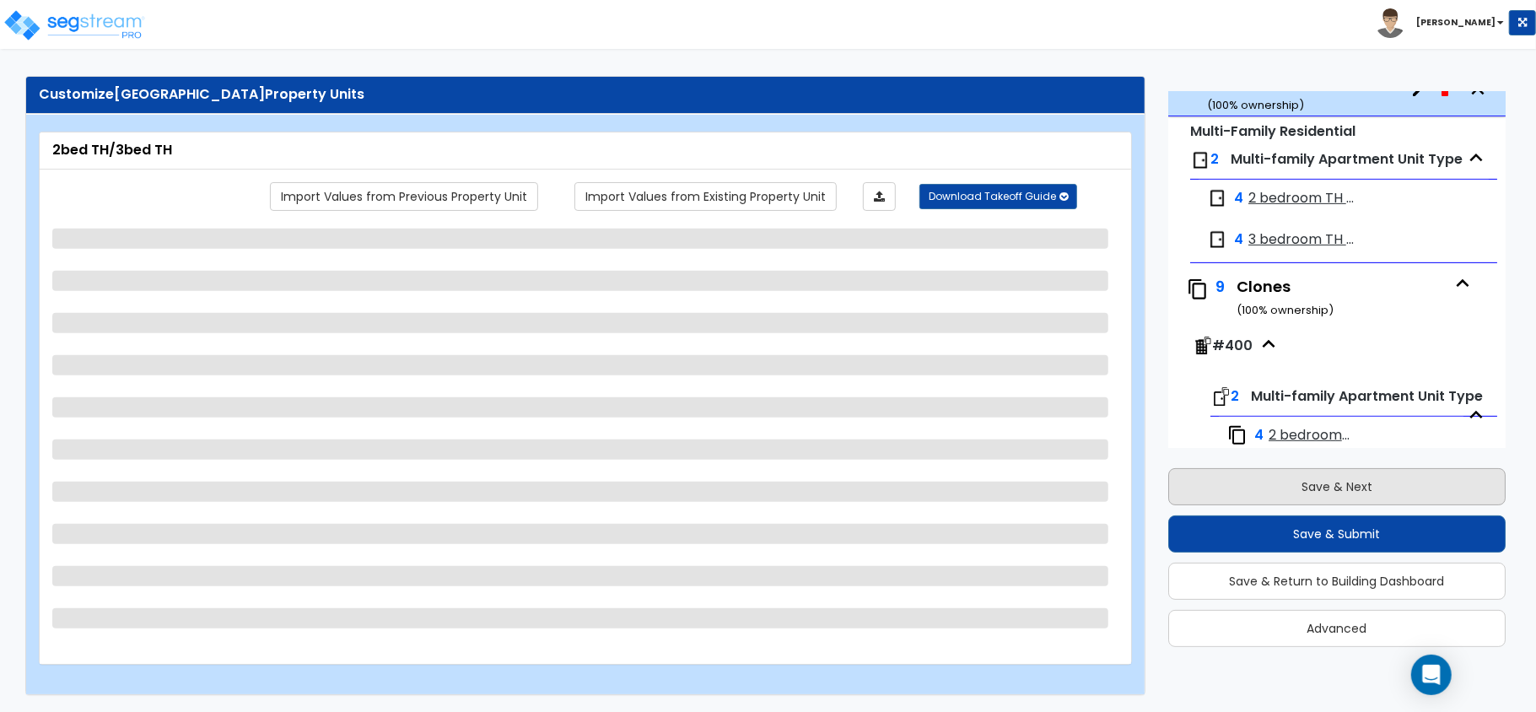
select select "2"
select select "1"
select select "3"
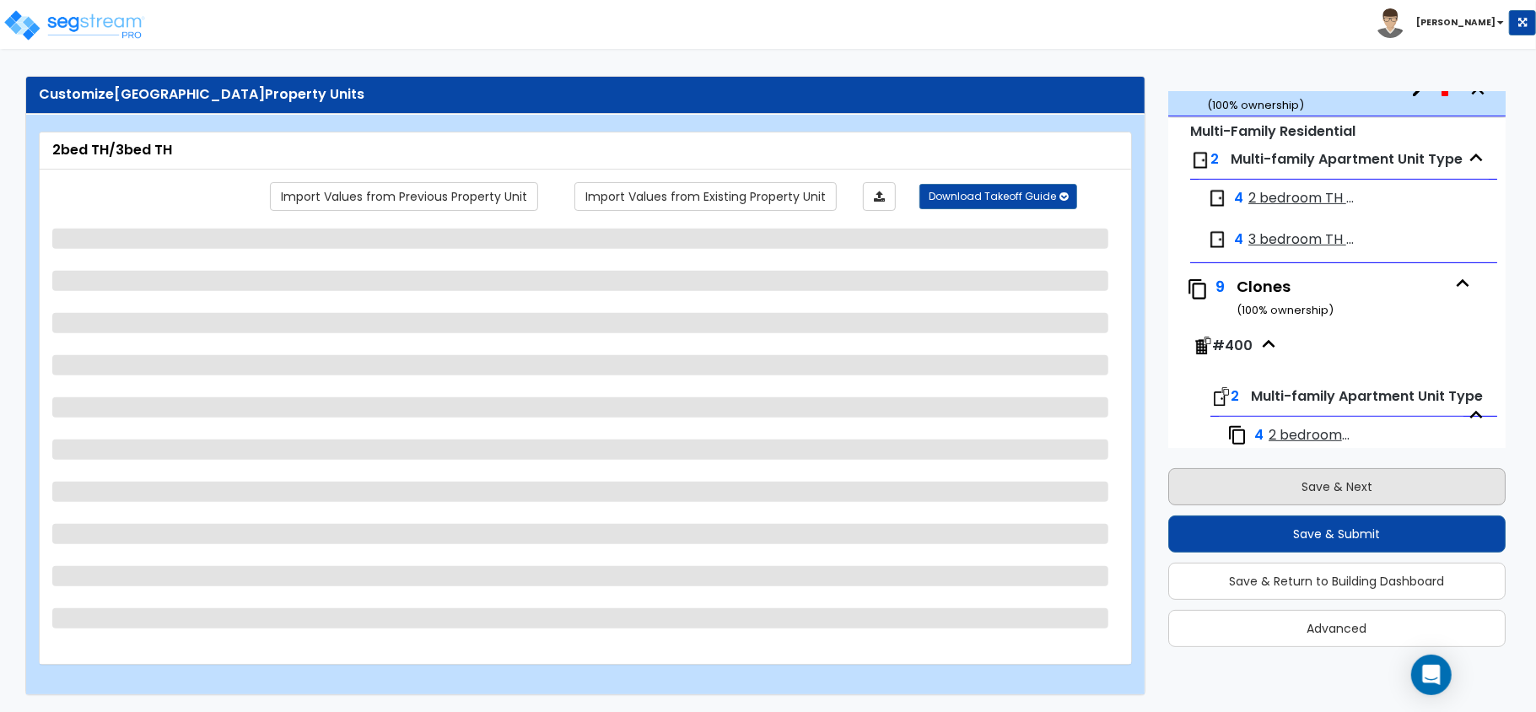
select select "1"
select select "3"
select select "2"
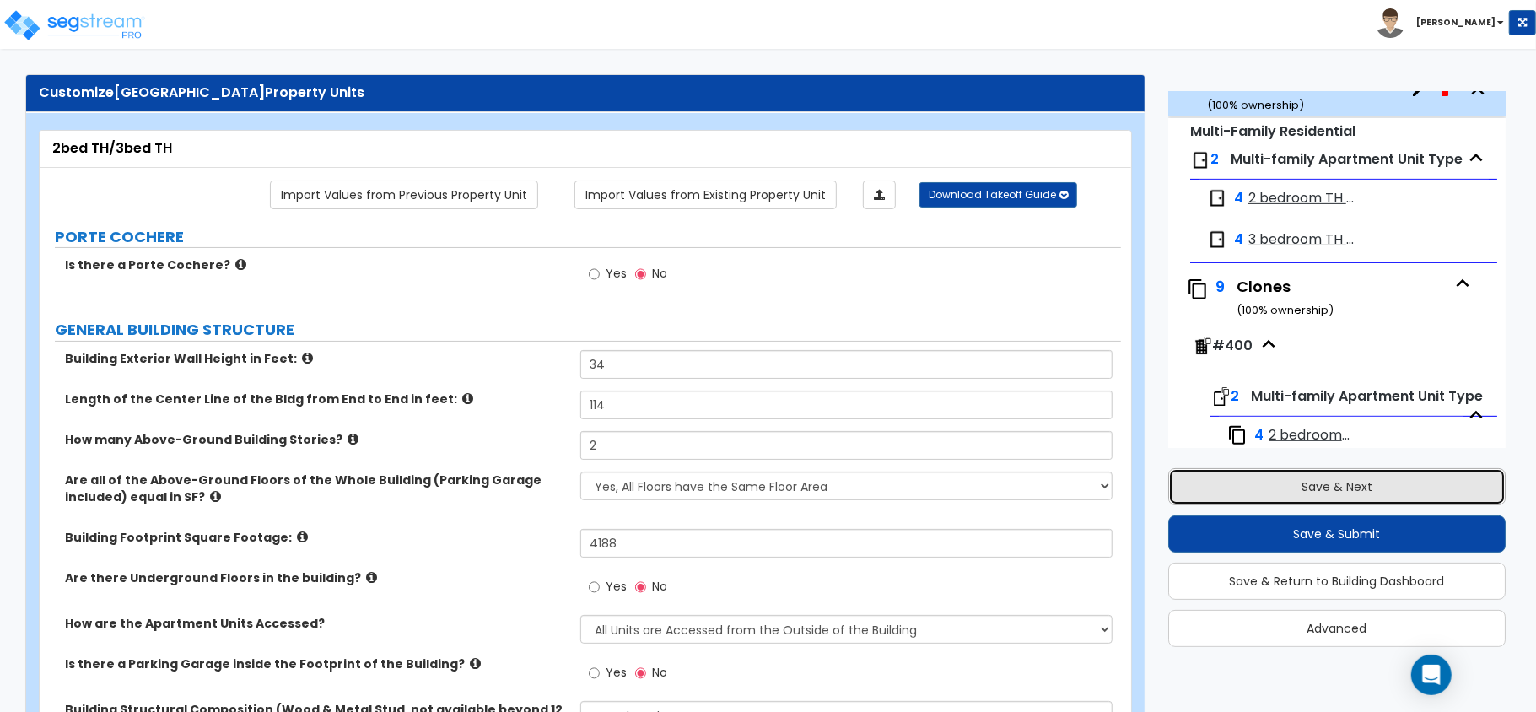
click at [1319, 484] on button "Save & Next" at bounding box center [1336, 486] width 337 height 37
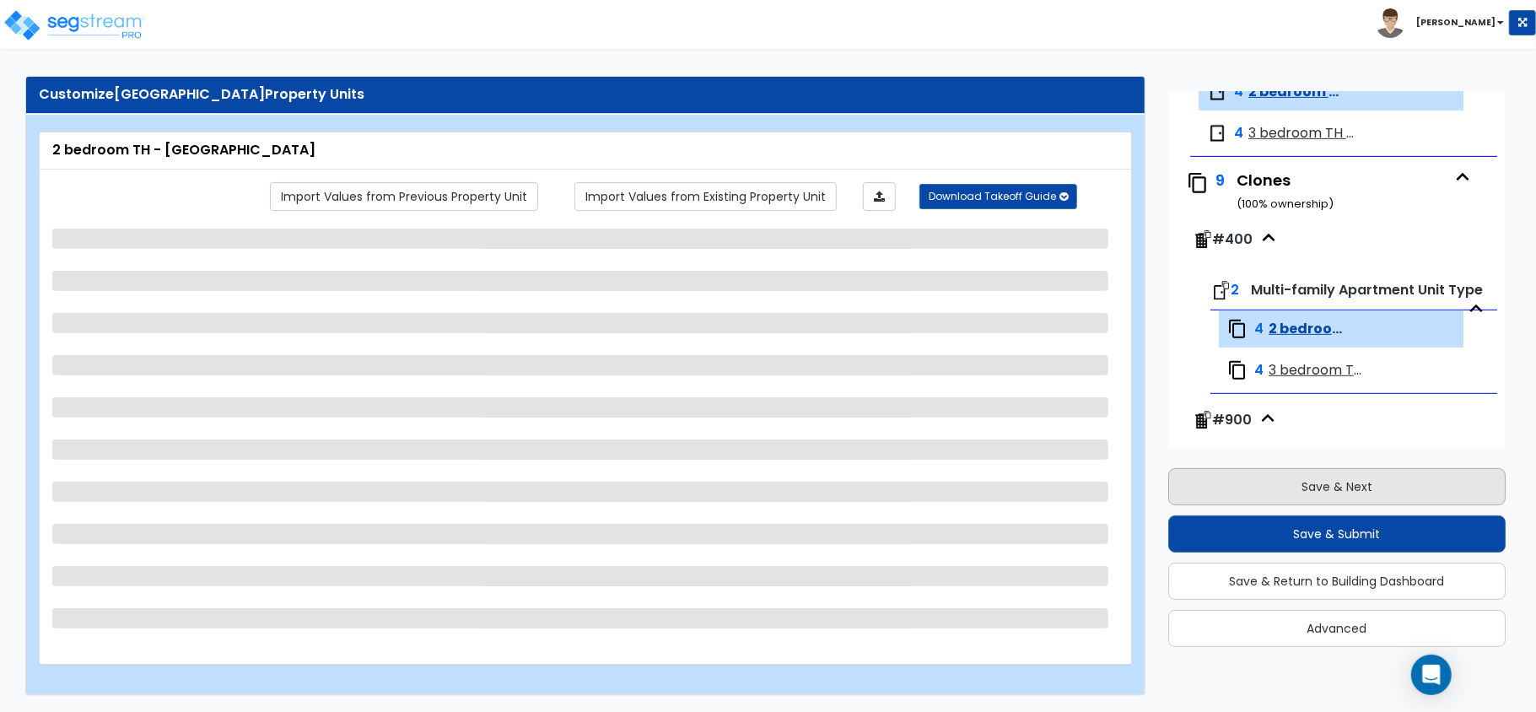
scroll to position [584, 0]
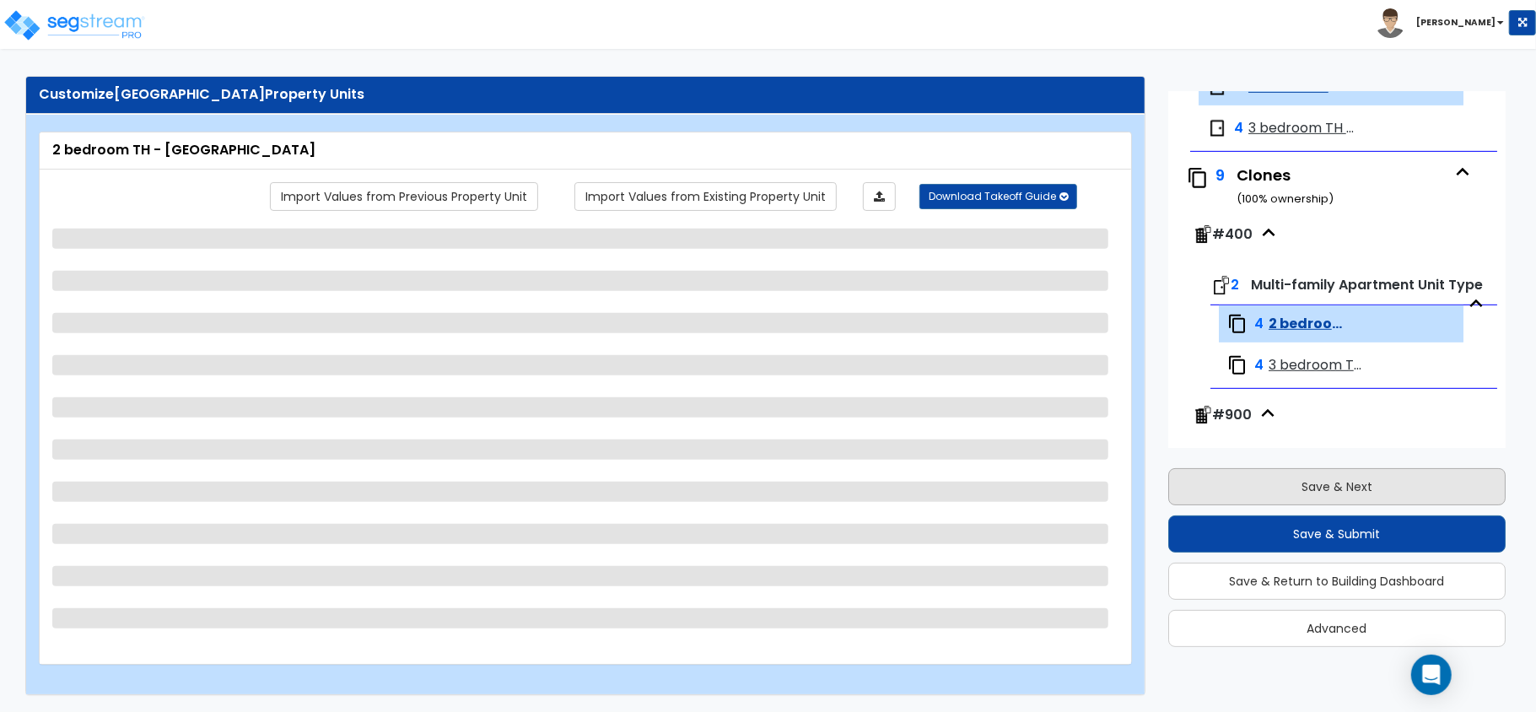
select select "5"
select select "1"
select select "3"
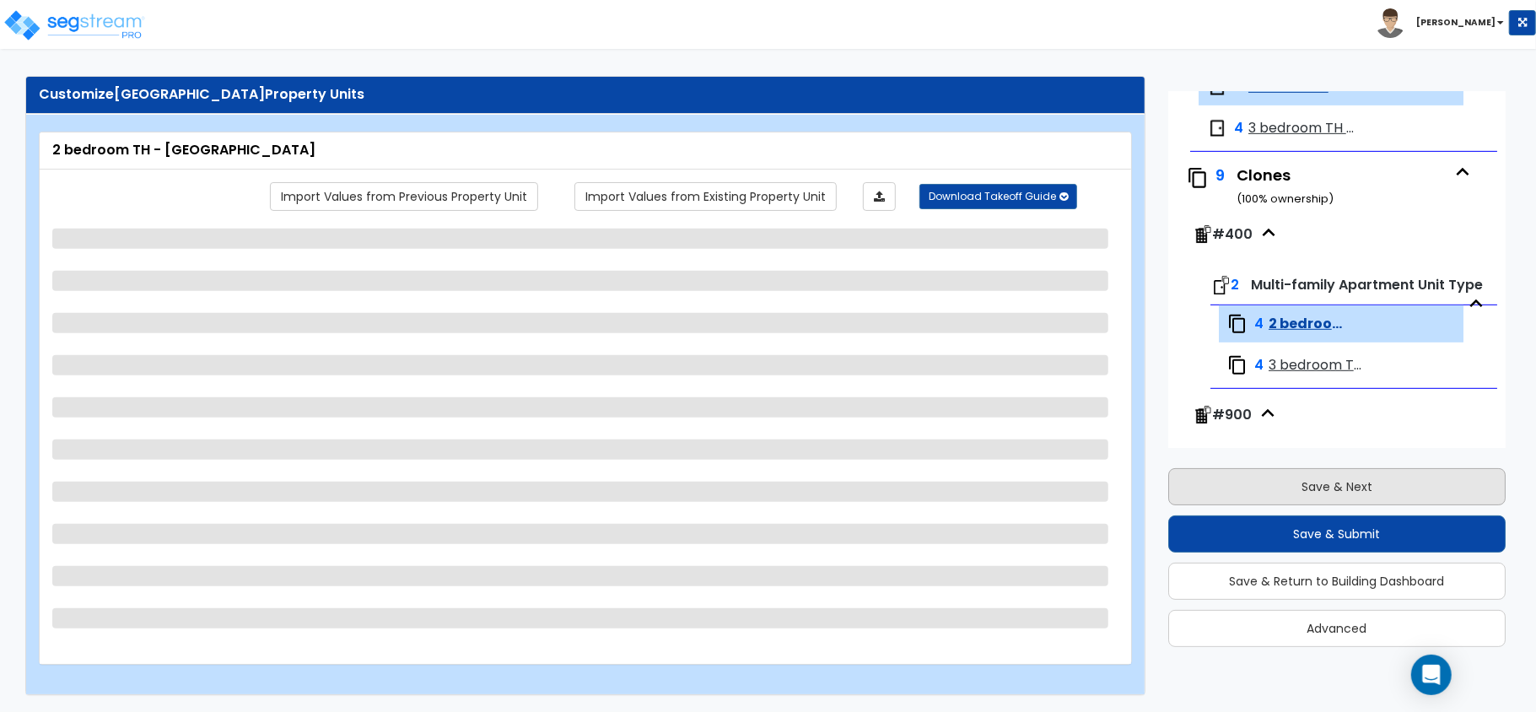
select select "1"
select select "2"
select select "1"
select select "4"
select select "1"
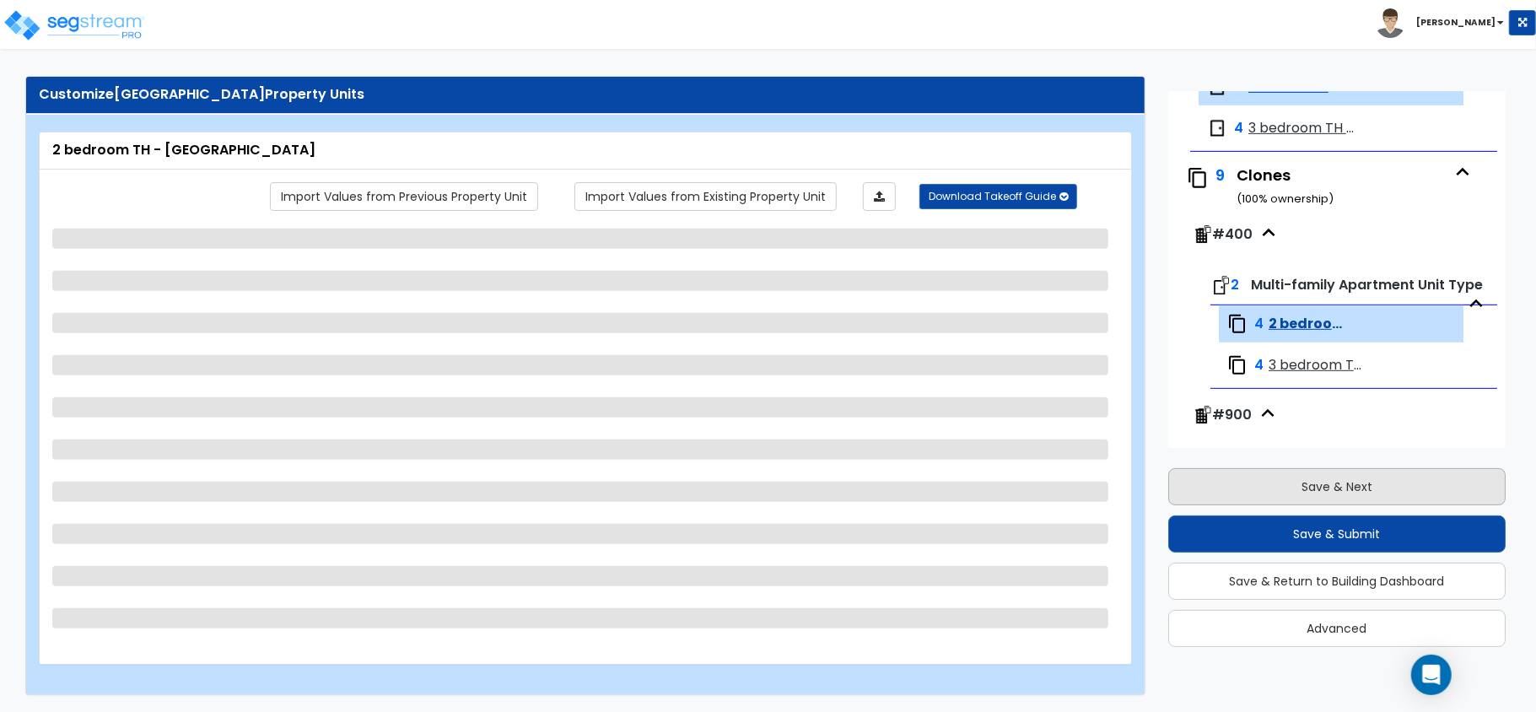
select select "2"
select select "1"
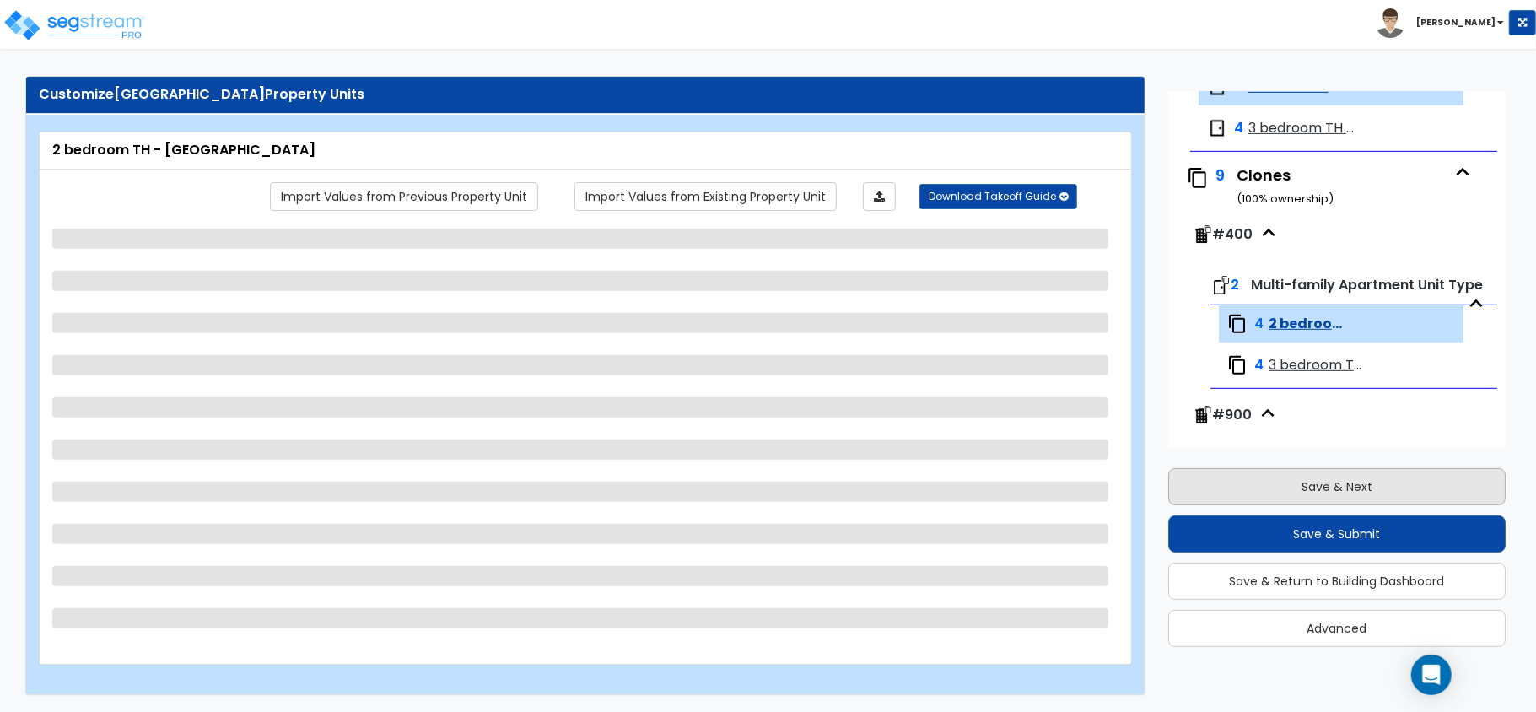
select select "1"
select select "2"
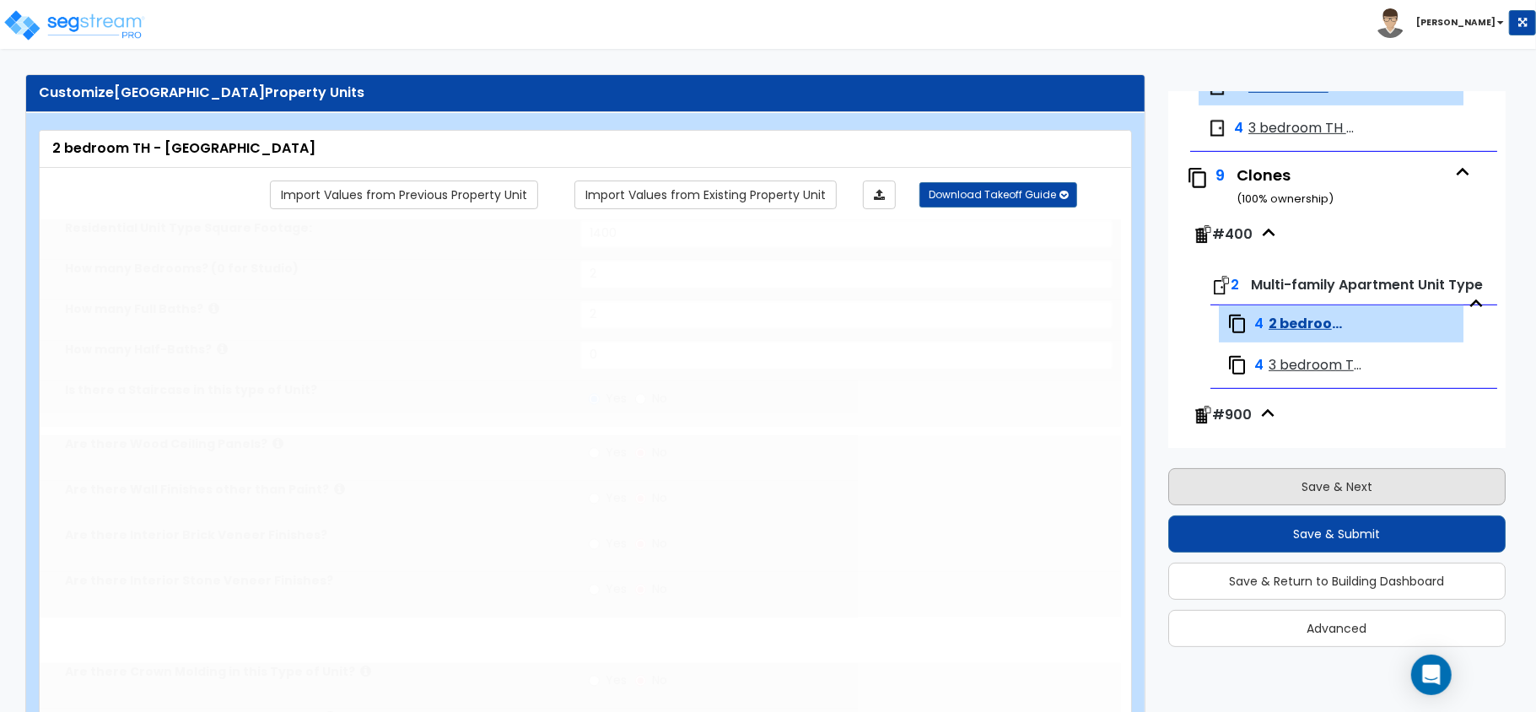
select select "5"
select select "2"
select select "1"
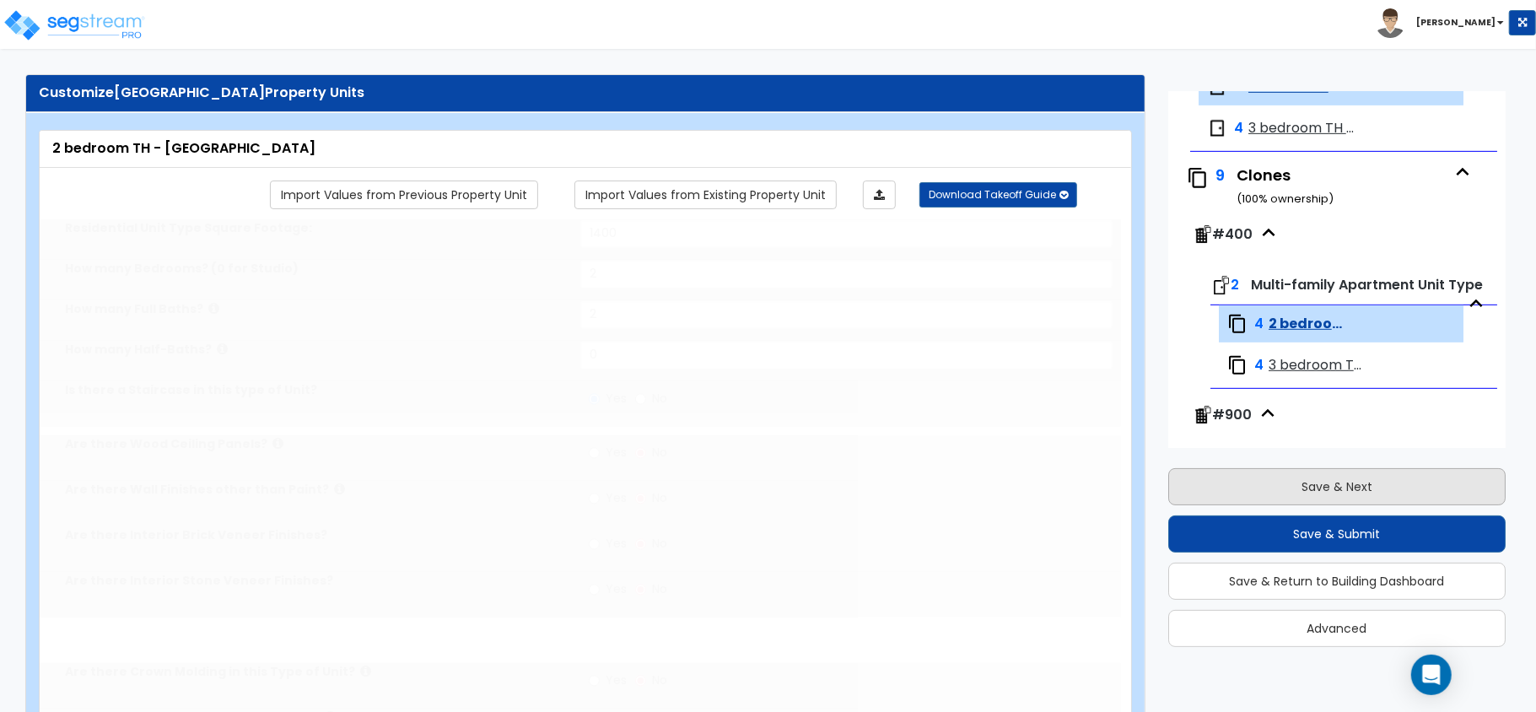
select select "2"
radio input "true"
type input "1"
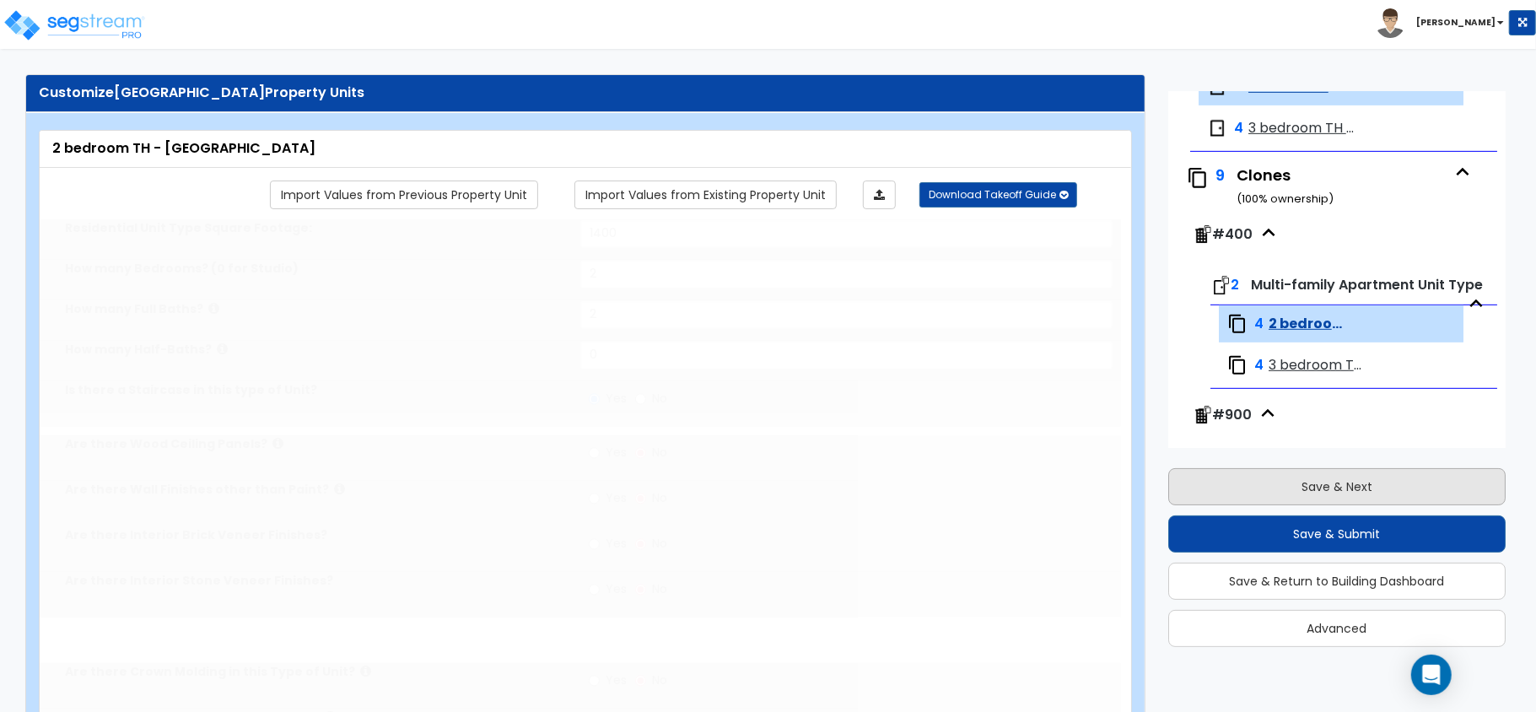
select select "3"
select select "1"
select select "2"
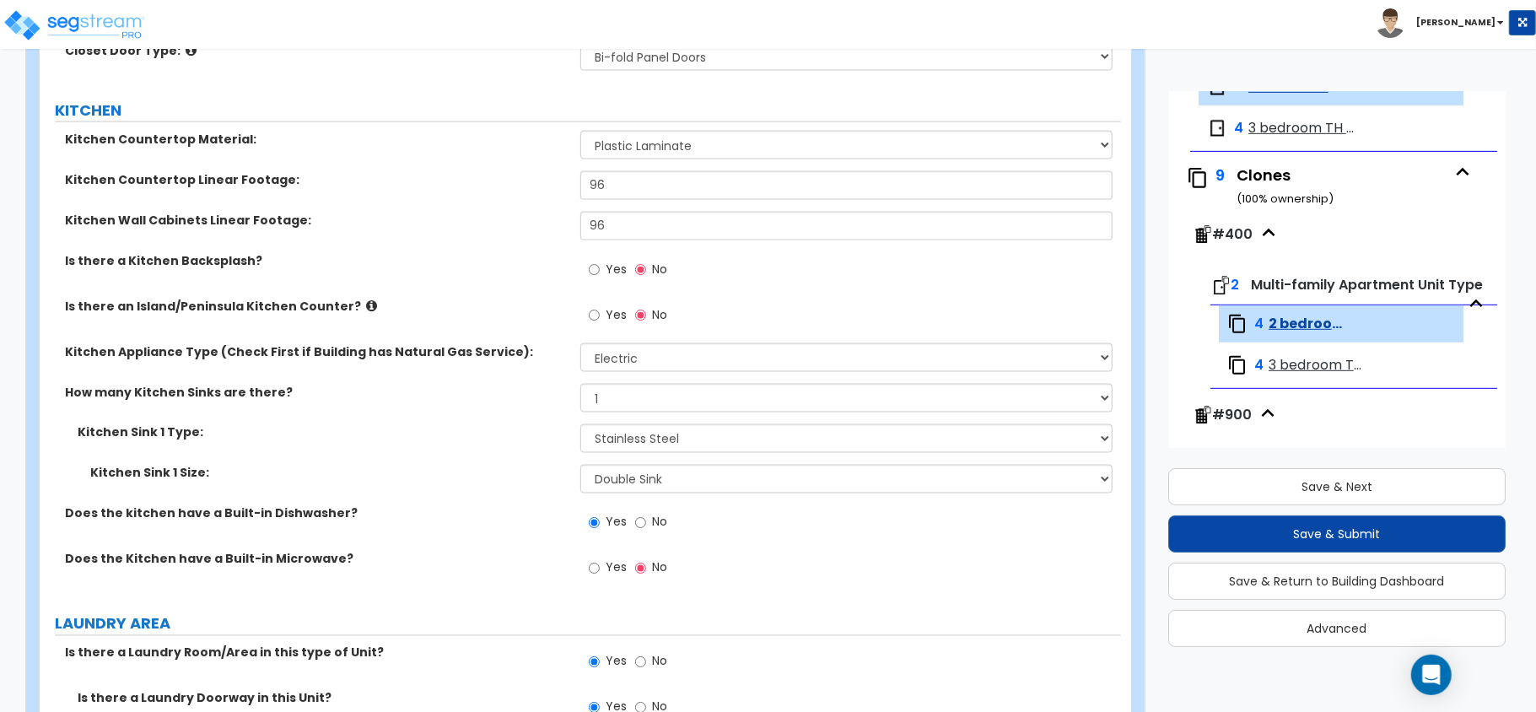
scroll to position [1891, 0]
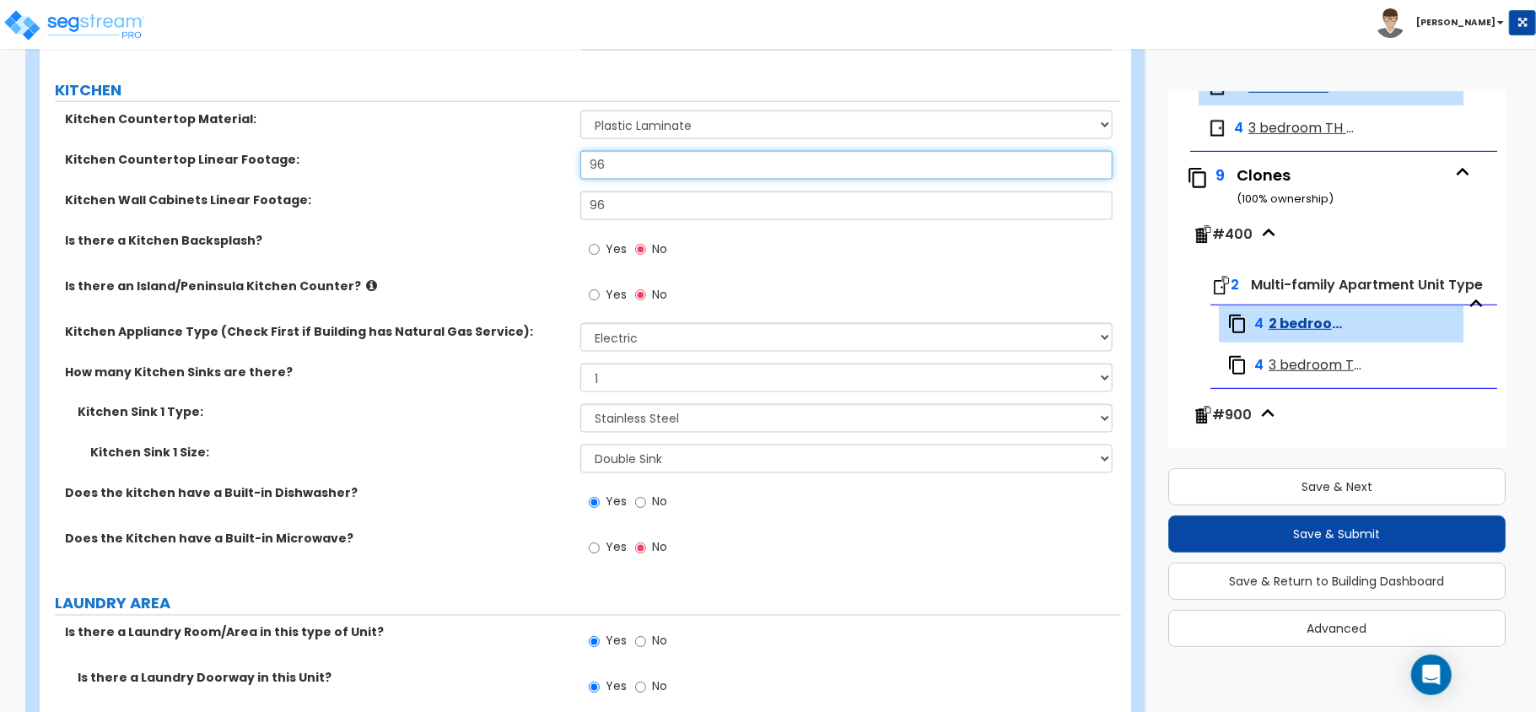
click at [612, 162] on input "96" at bounding box center [846, 165] width 532 height 29
type input "8"
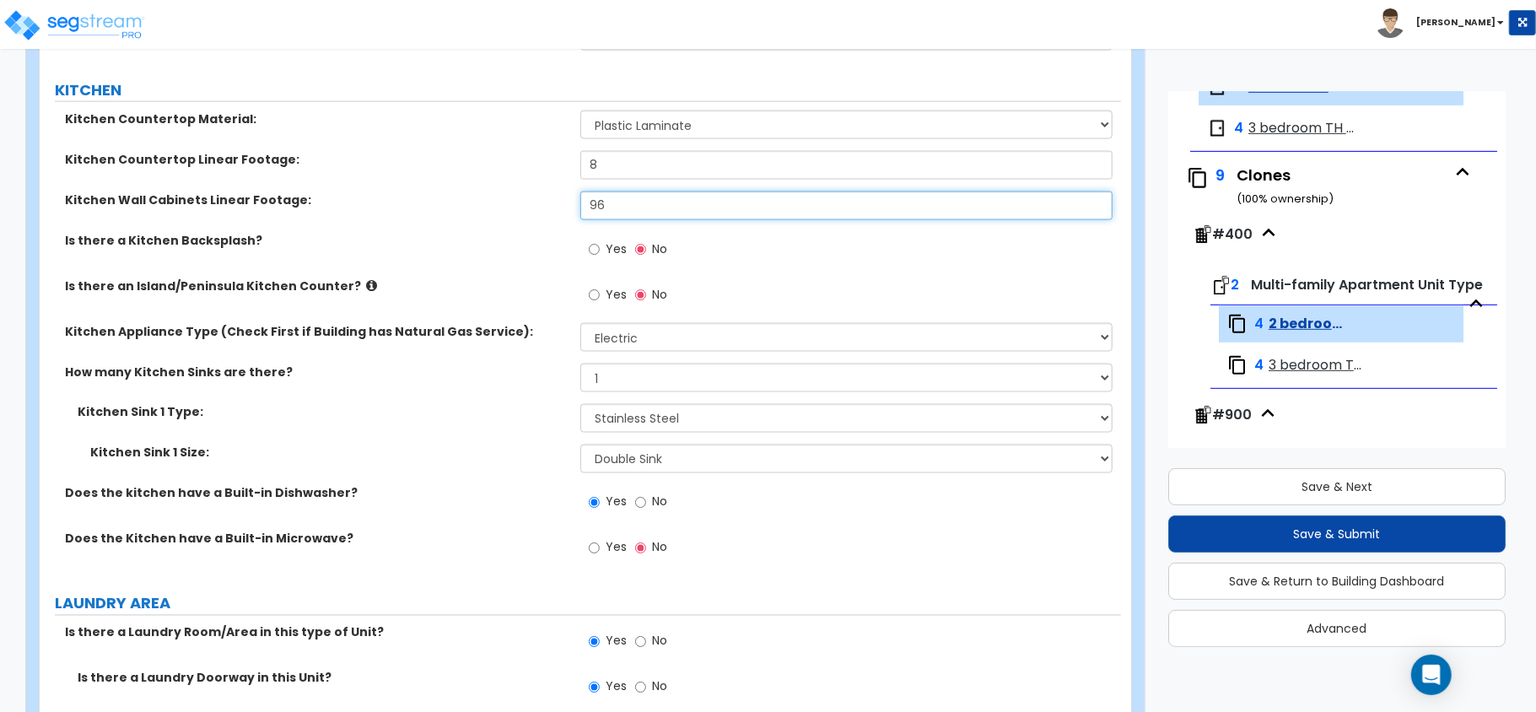
click at [614, 211] on input "96" at bounding box center [846, 206] width 532 height 29
type input "8"
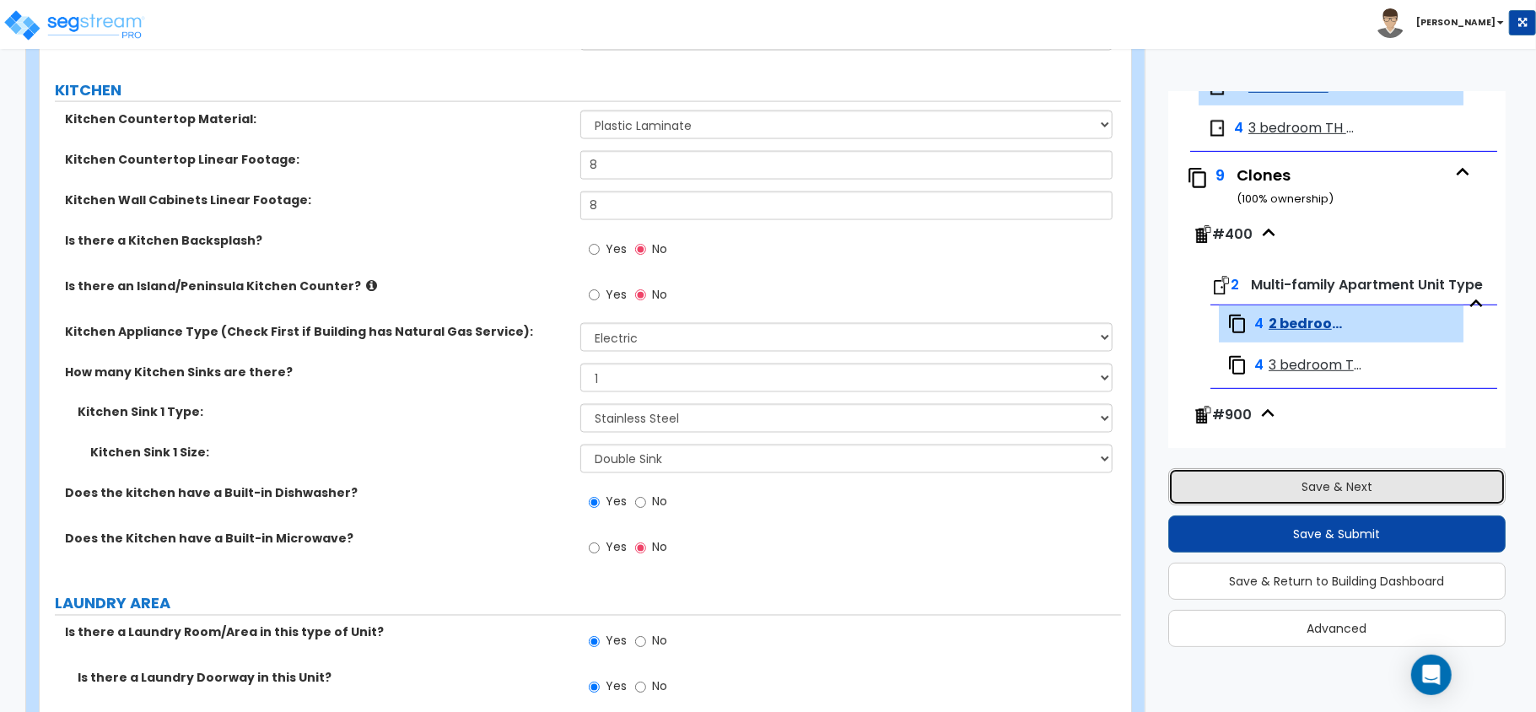
click at [1313, 489] on button "Save & Next" at bounding box center [1336, 486] width 337 height 37
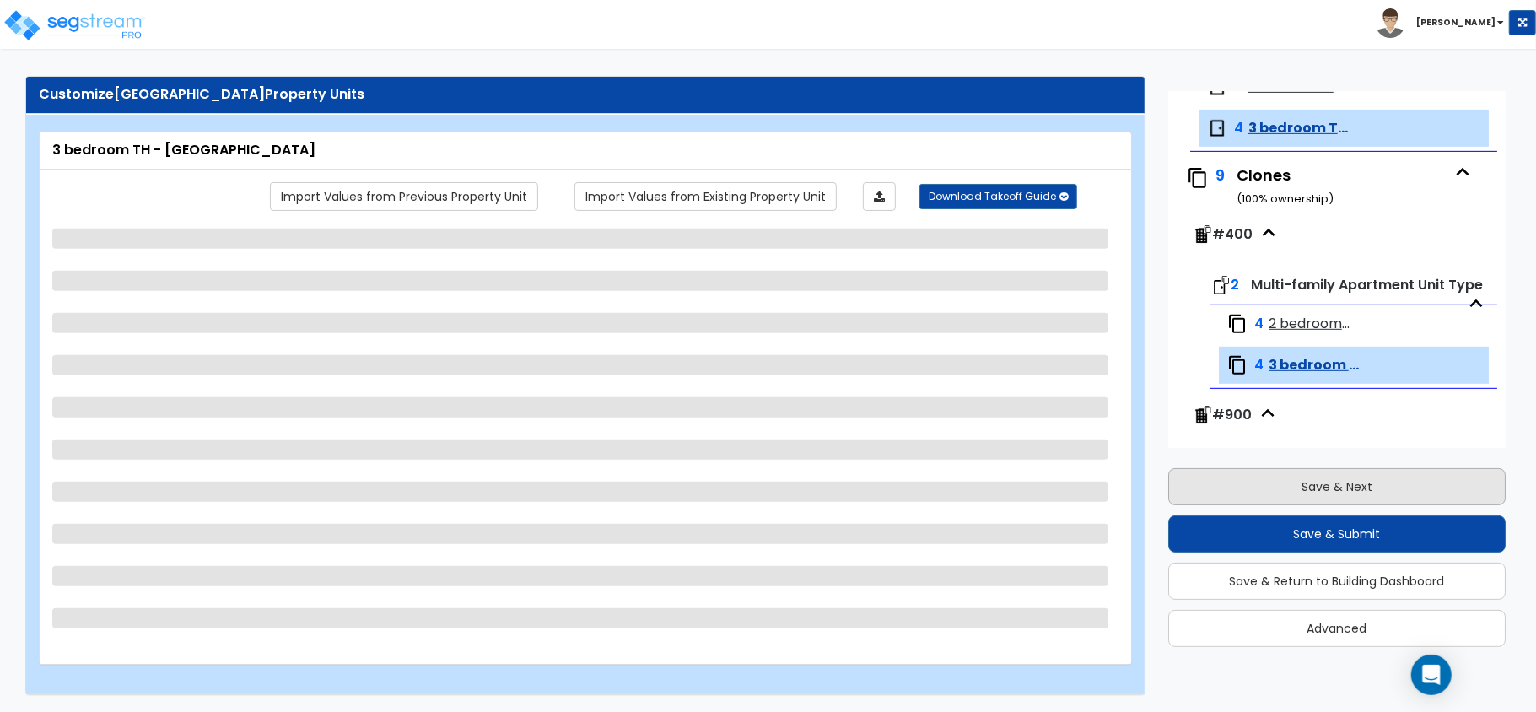
scroll to position [625, 0]
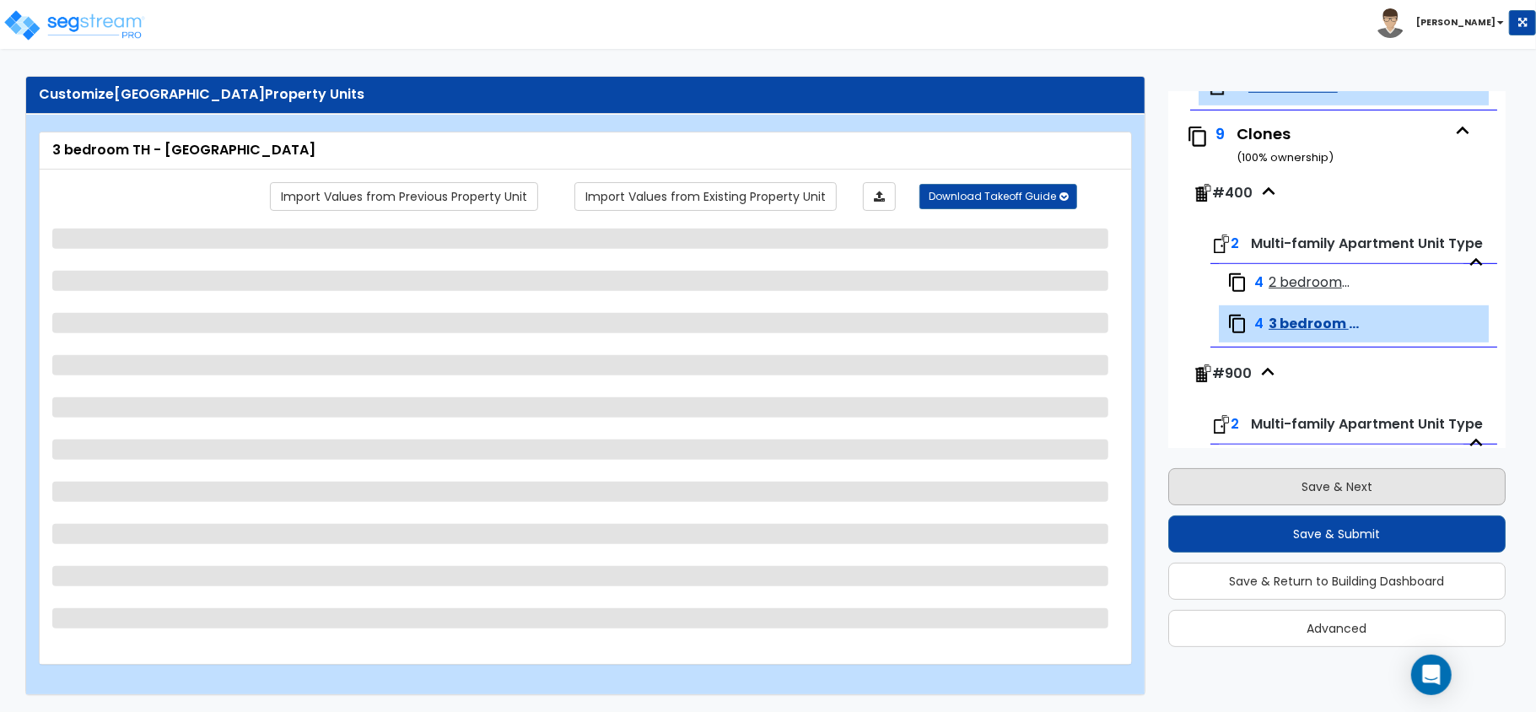
select select "5"
select select "1"
select select "5"
select select "1"
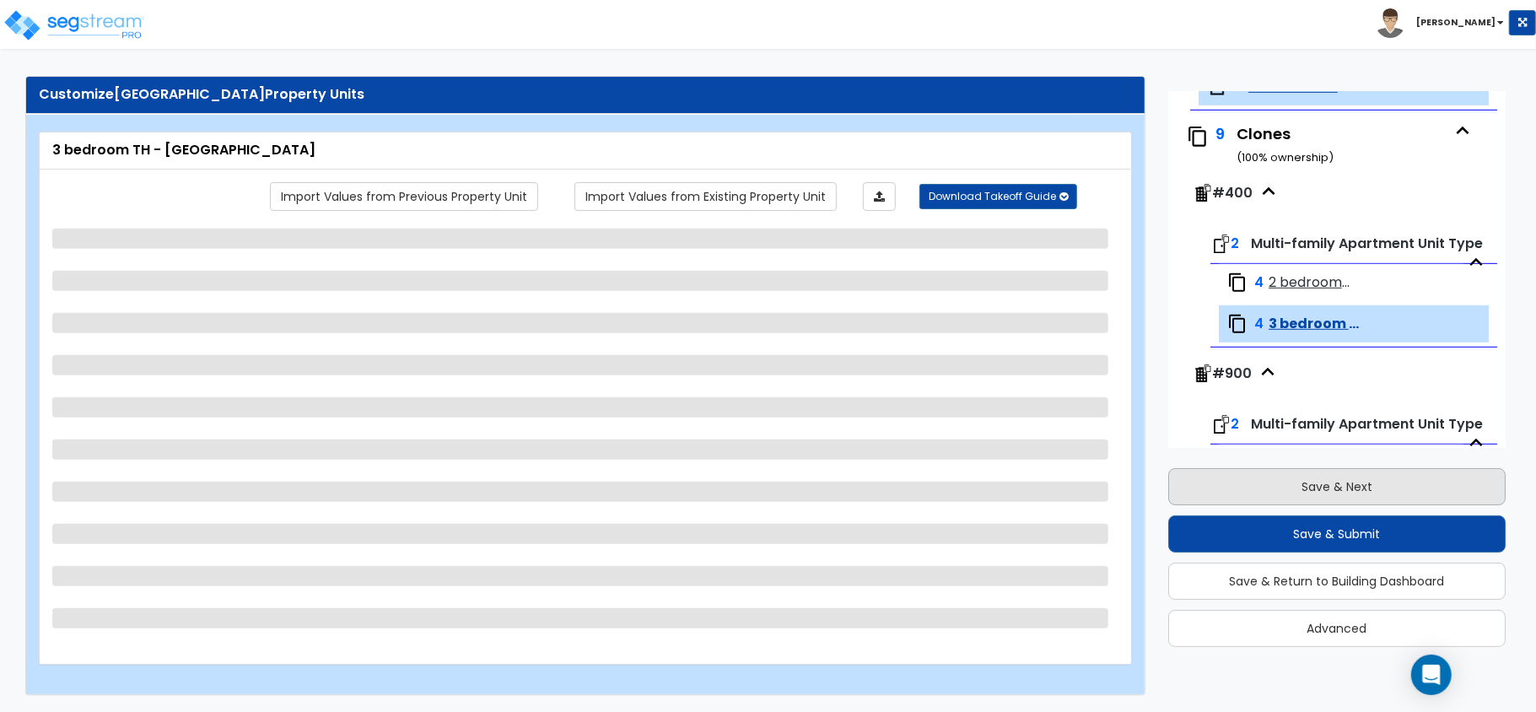
select select "3"
select select "2"
select select "1"
select select "2"
select select "1"
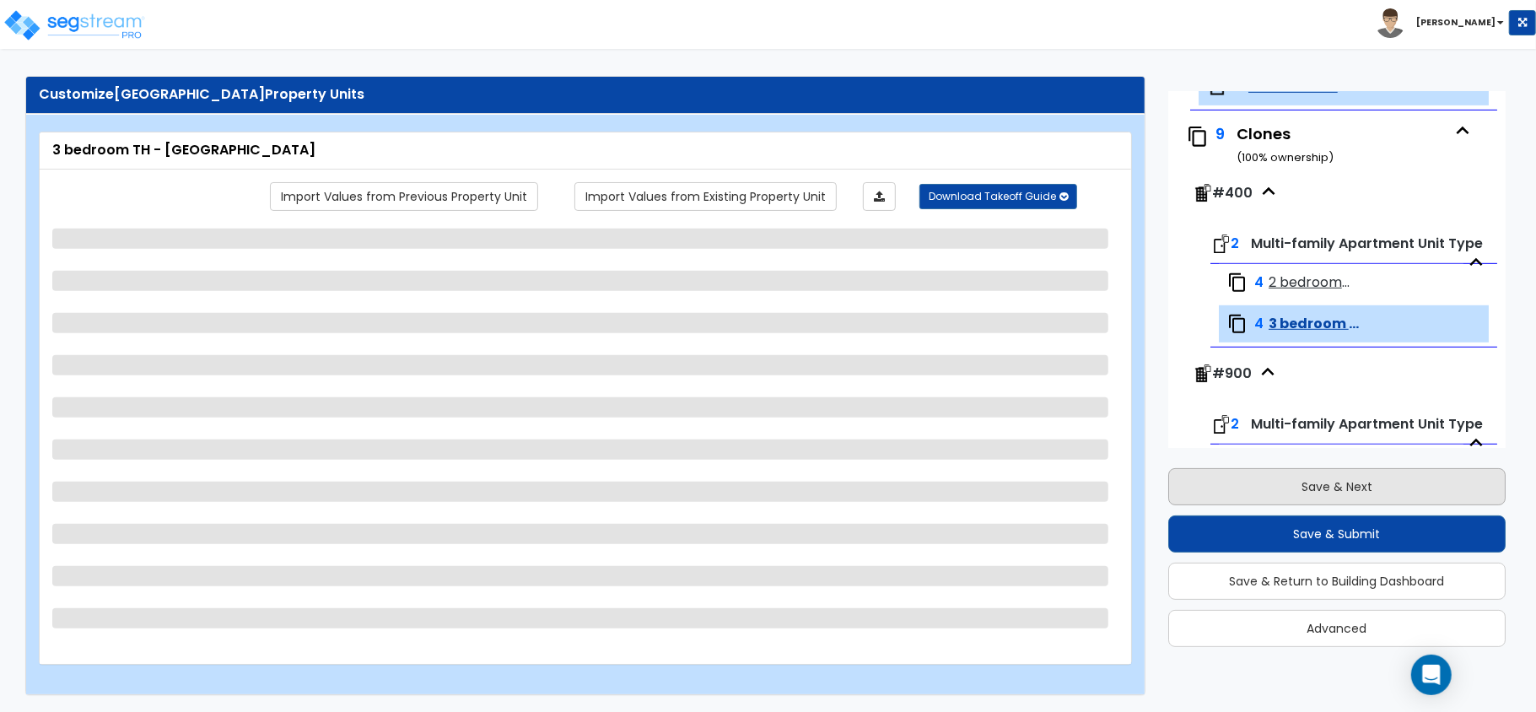
select select "1"
select select "4"
select select "1"
select select "2"
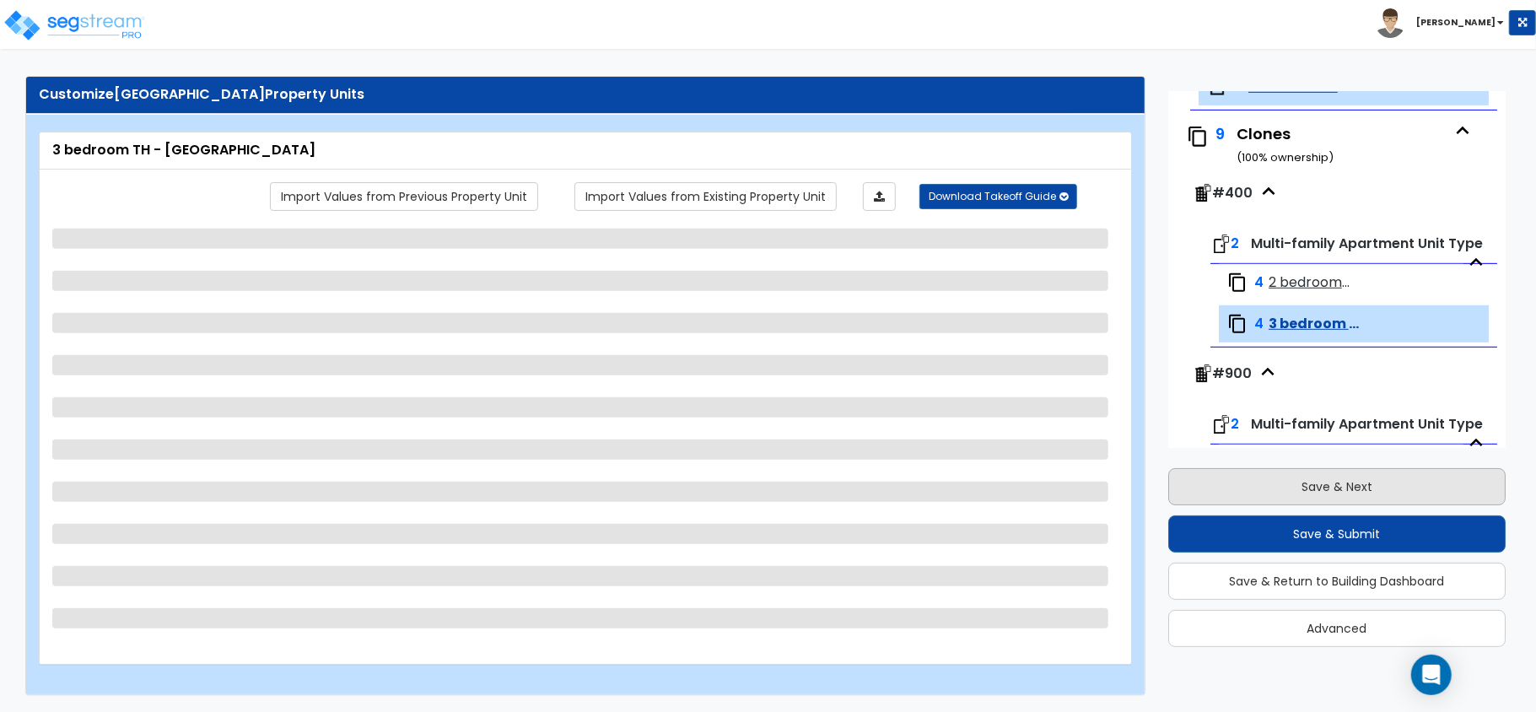
select select "1"
select select "2"
select select "1"
select select "3"
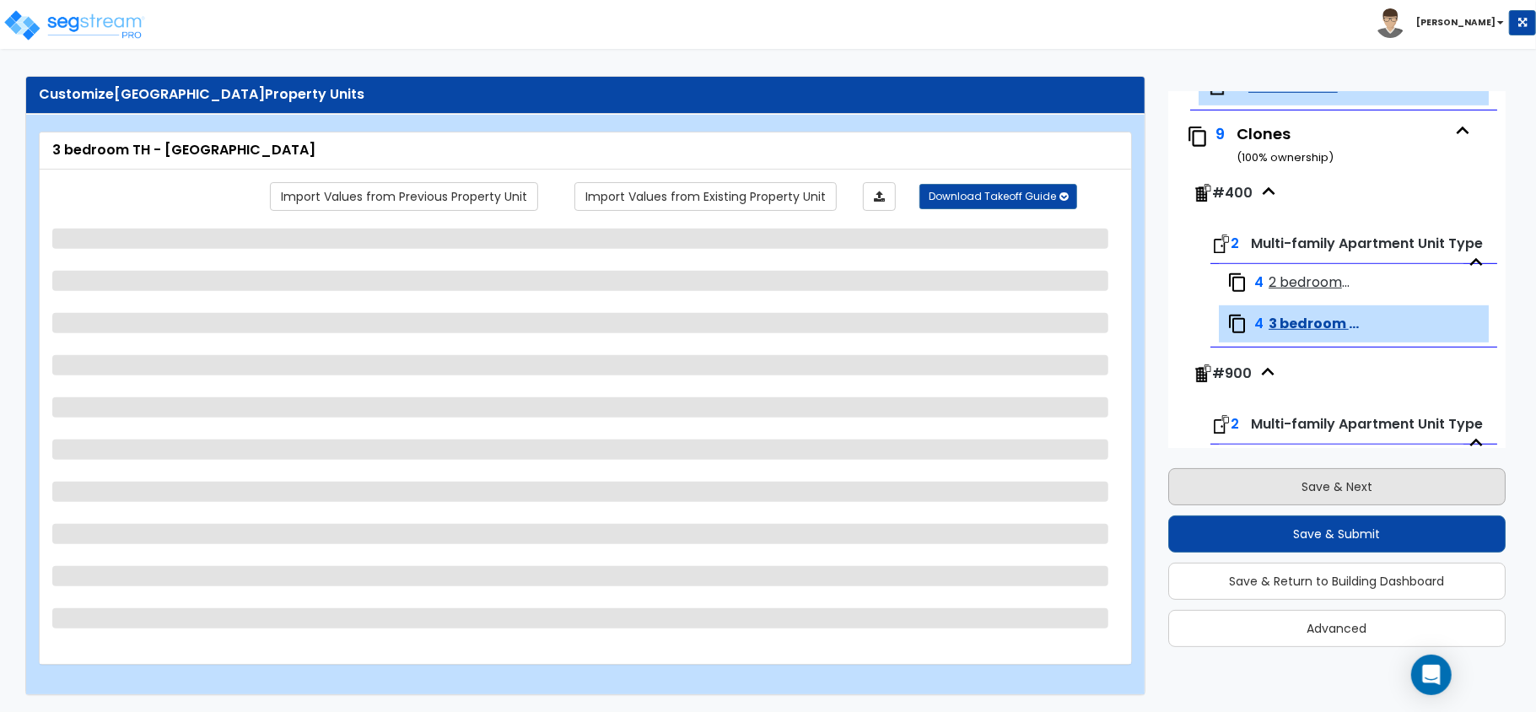
select select "1"
select select "3"
select select "1"
select select "2"
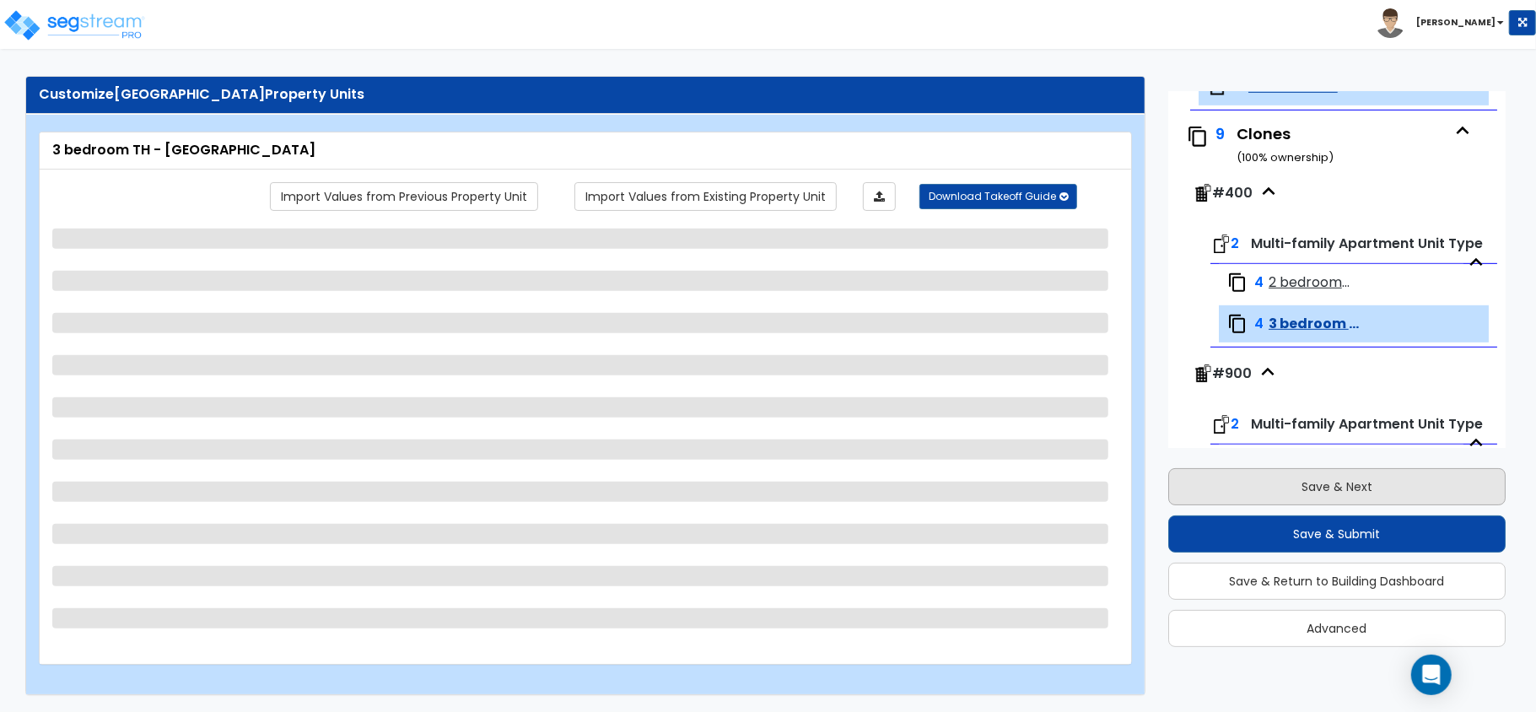
select select "2"
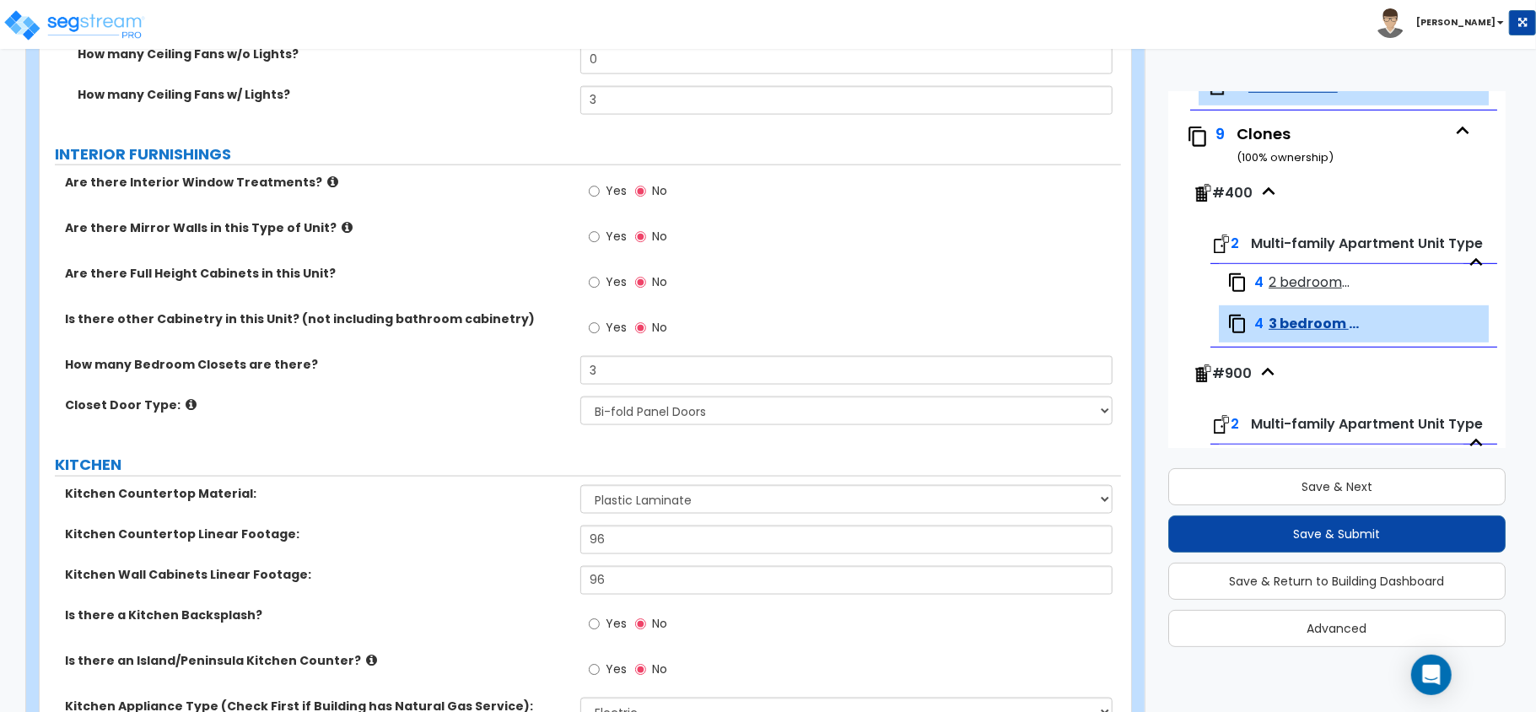
scroll to position [1891, 0]
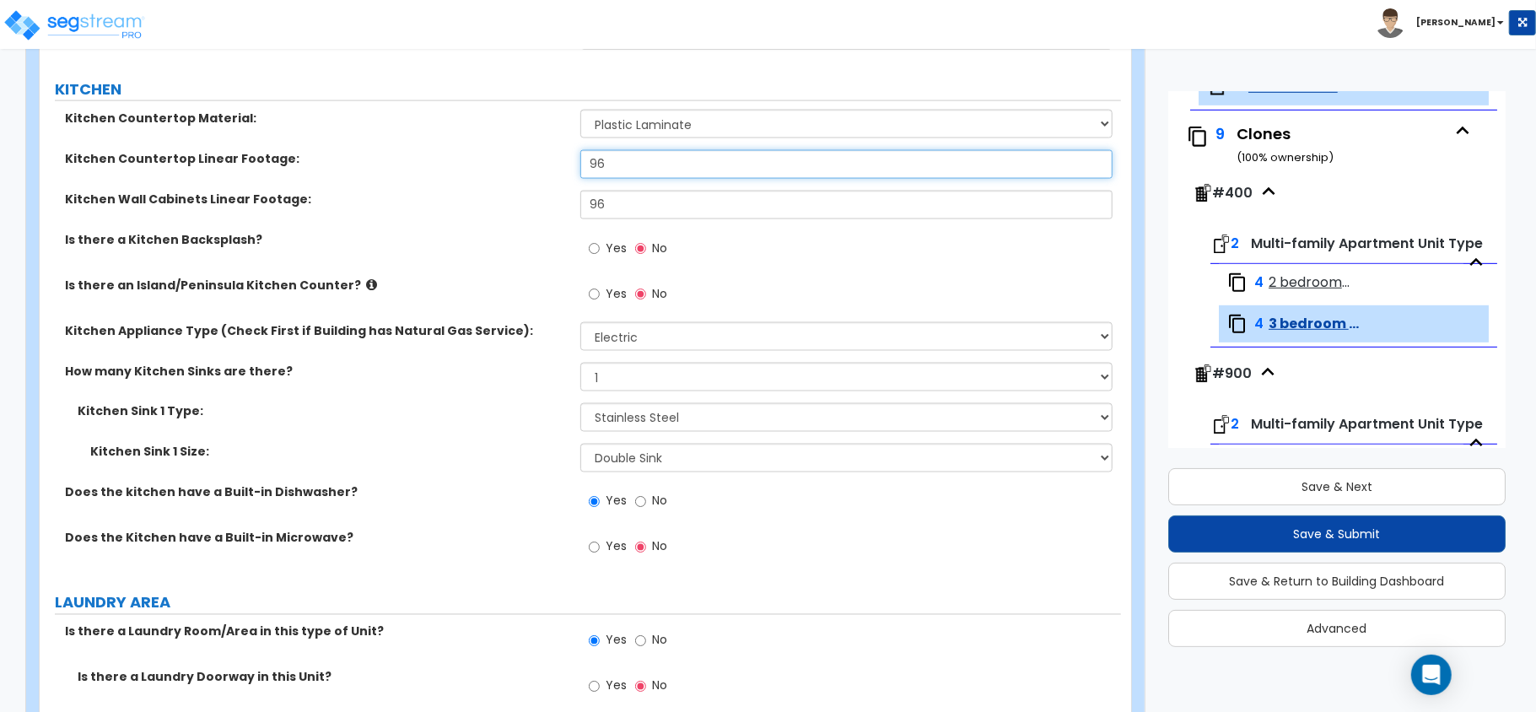
click at [628, 175] on input "96" at bounding box center [846, 164] width 532 height 29
type input "8"
click at [628, 210] on input "96" at bounding box center [846, 205] width 532 height 29
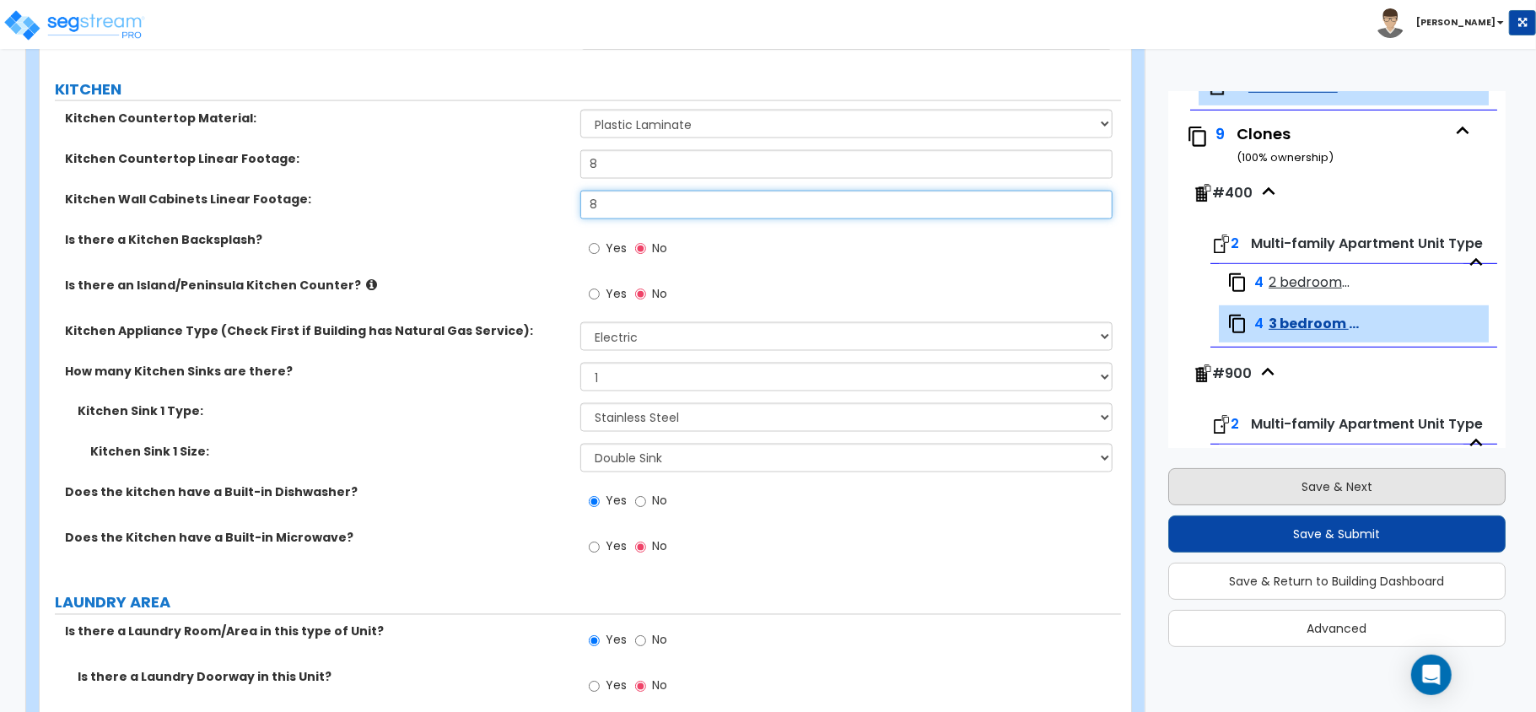
type input "8"
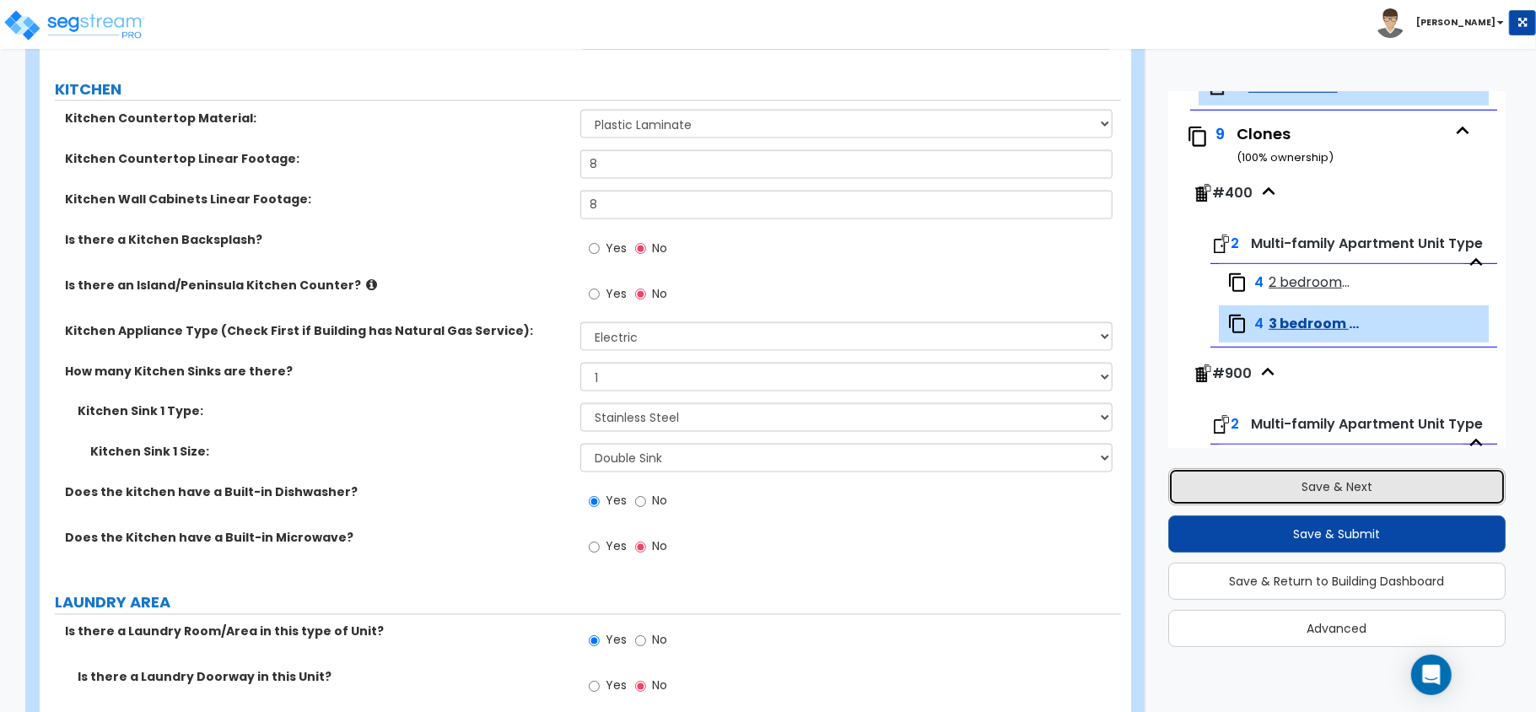
click at [1368, 483] on button "Save & Next" at bounding box center [1336, 486] width 337 height 37
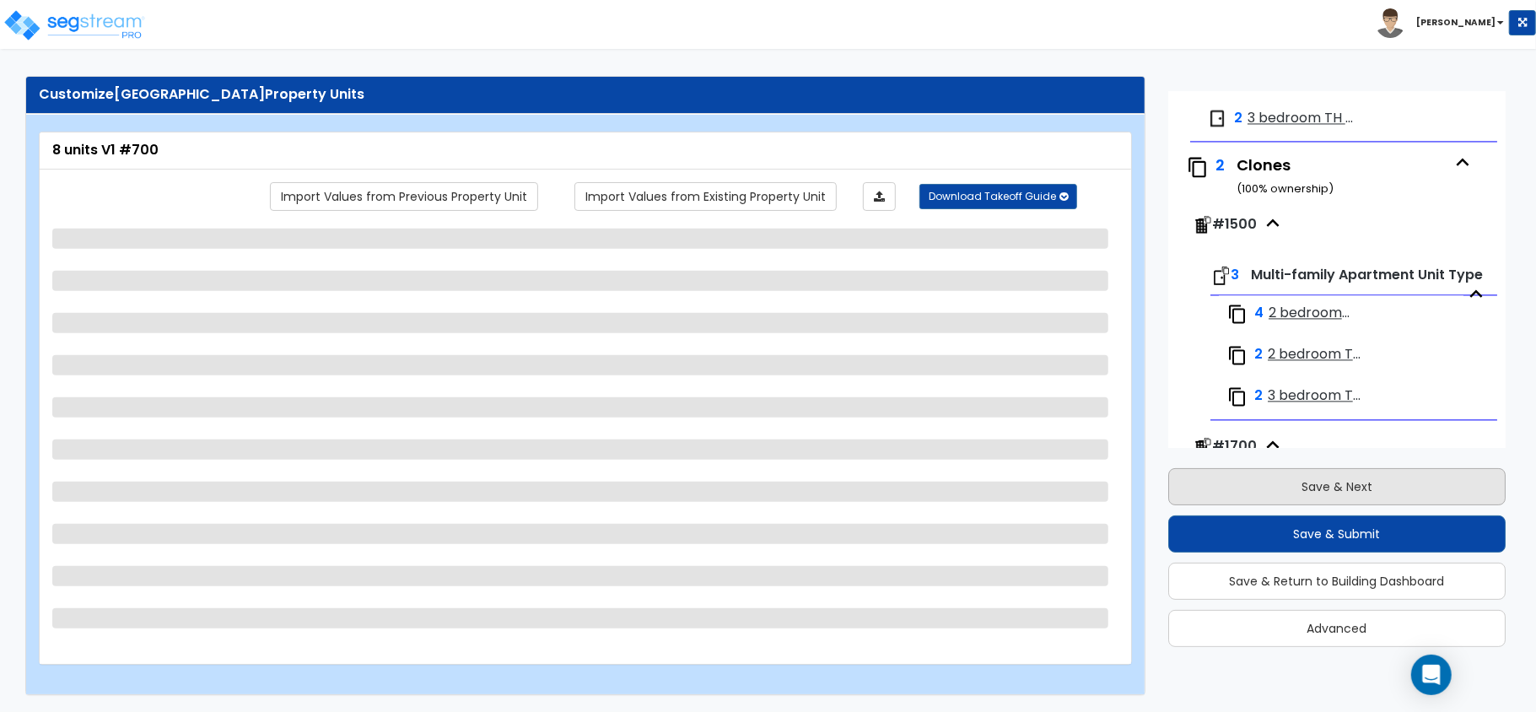
scroll to position [2545, 0]
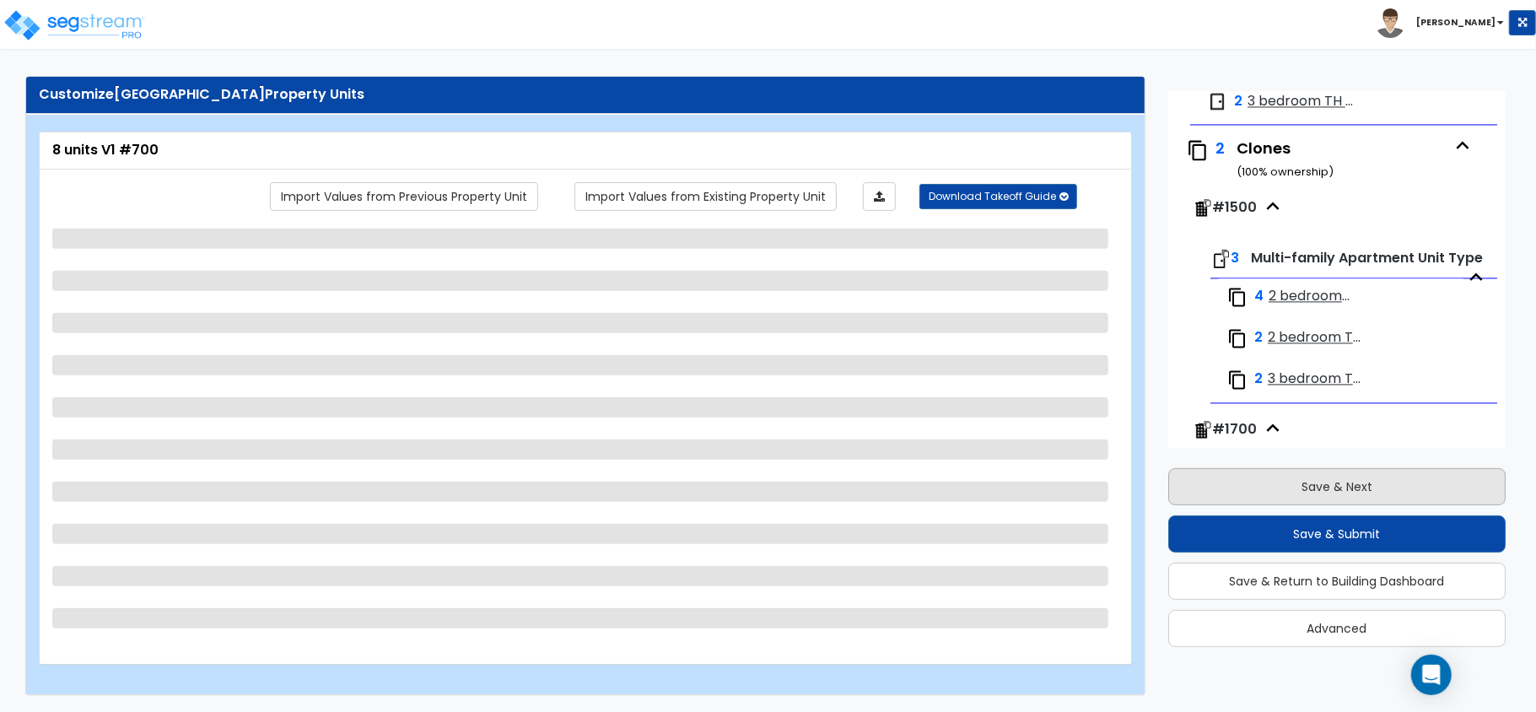
select select "2"
select select "7"
select select "1"
select select "7"
select select "1"
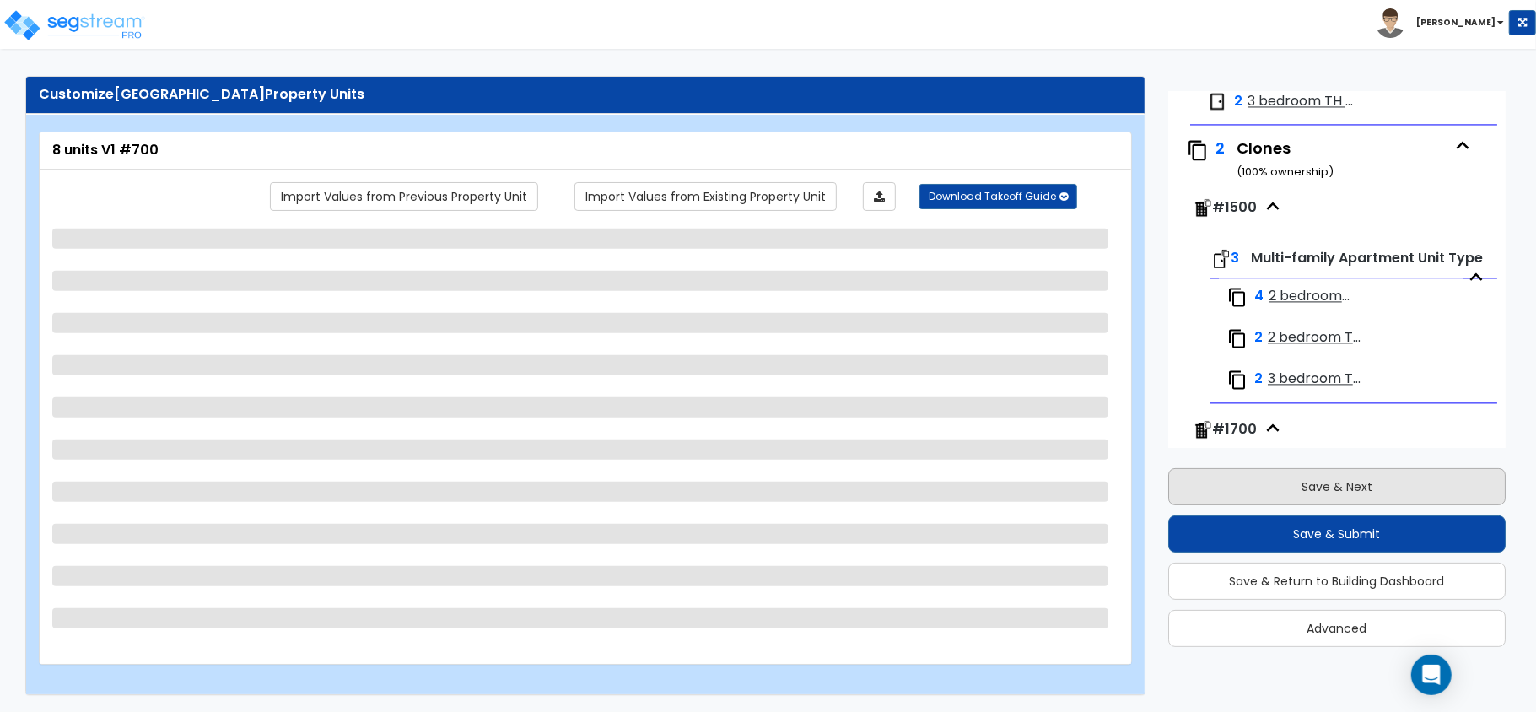
select select "1"
select select "3"
select select "1"
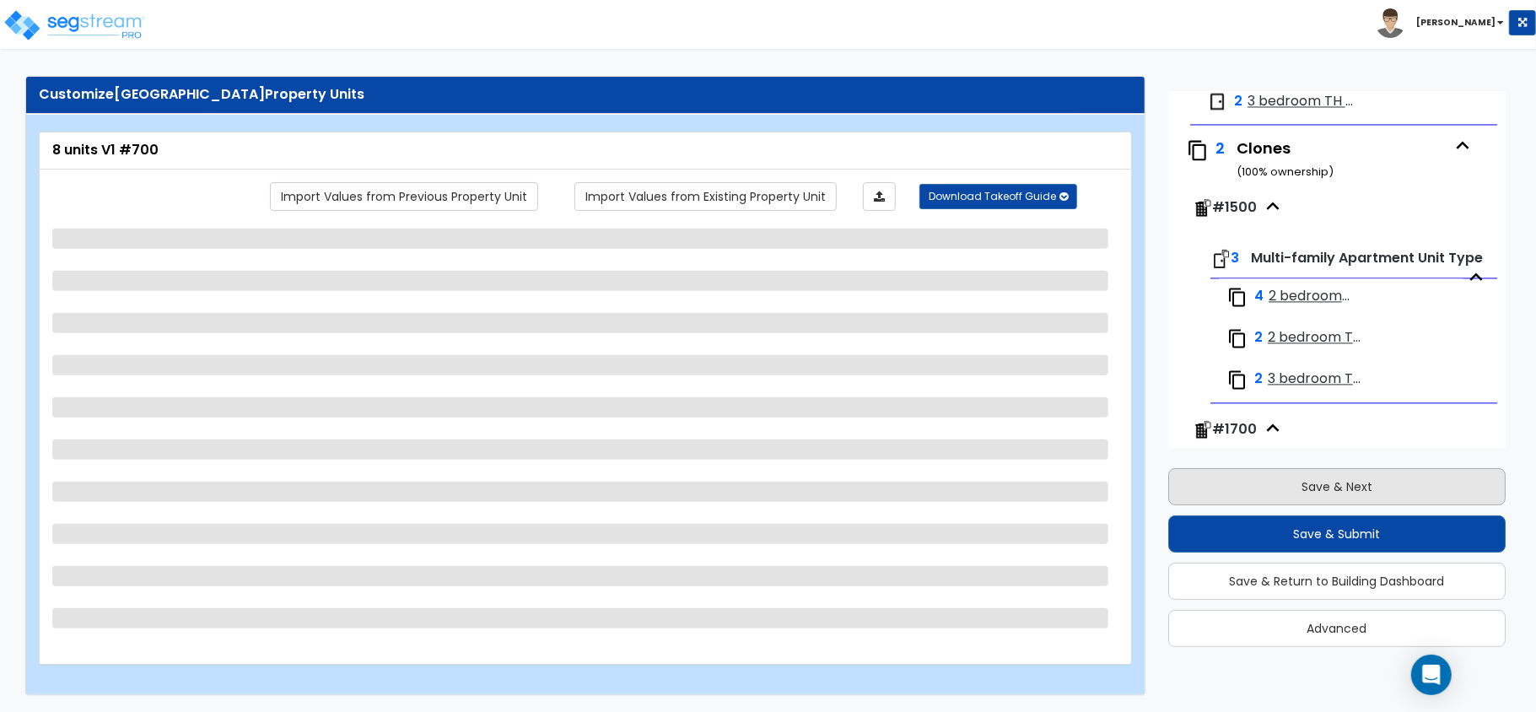
select select "2"
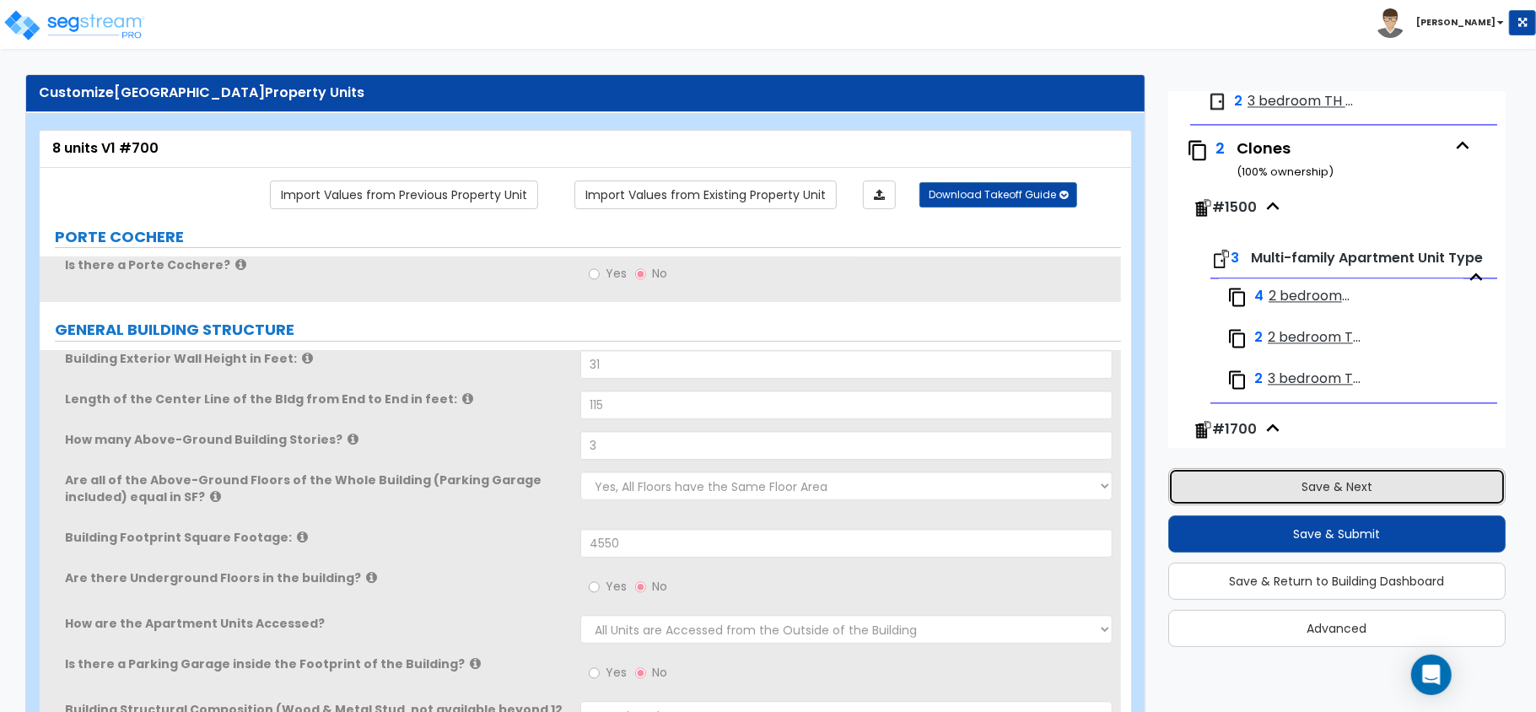
click at [1368, 483] on button "Save & Next" at bounding box center [1336, 486] width 337 height 37
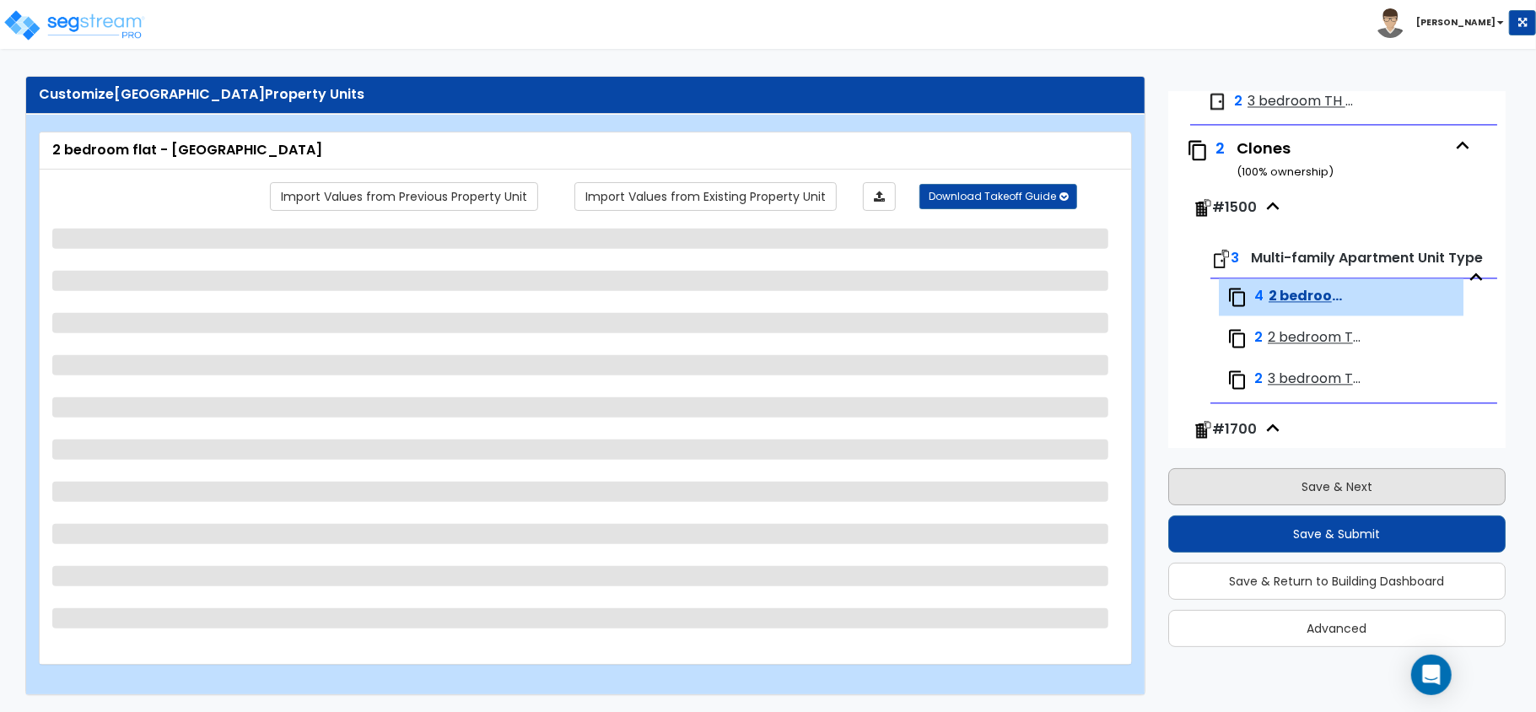
scroll to position [2656, 0]
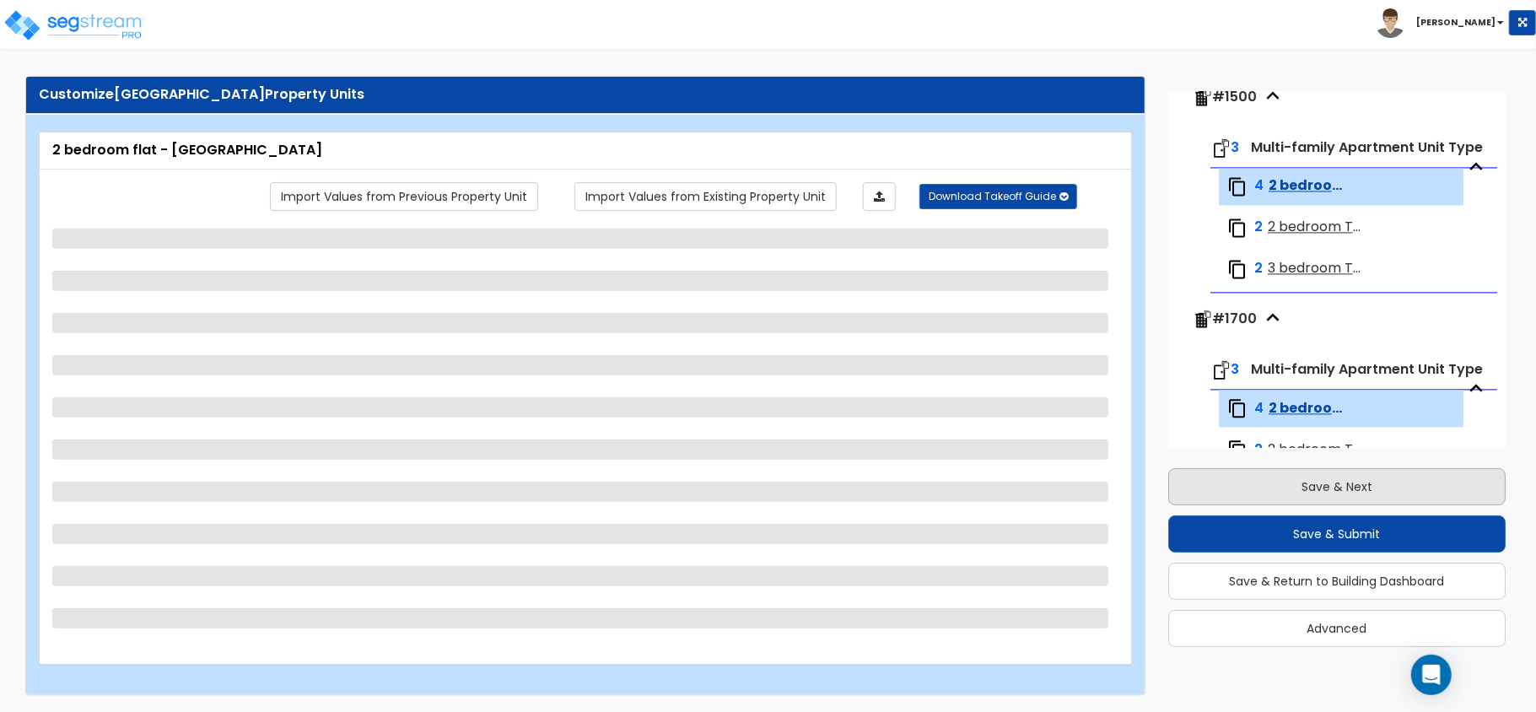
select select "5"
select select "1"
select select "3"
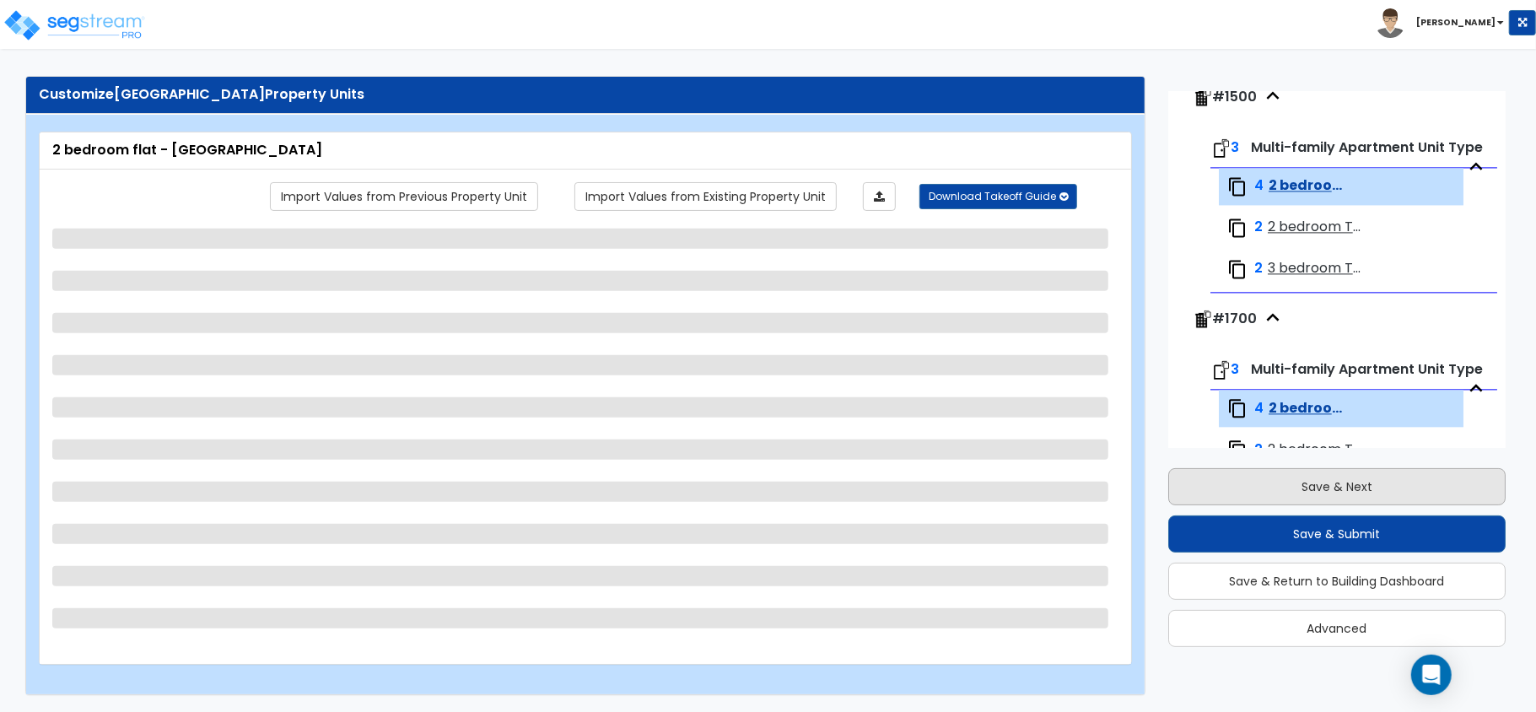
select select "1"
select select "2"
select select "1"
select select "4"
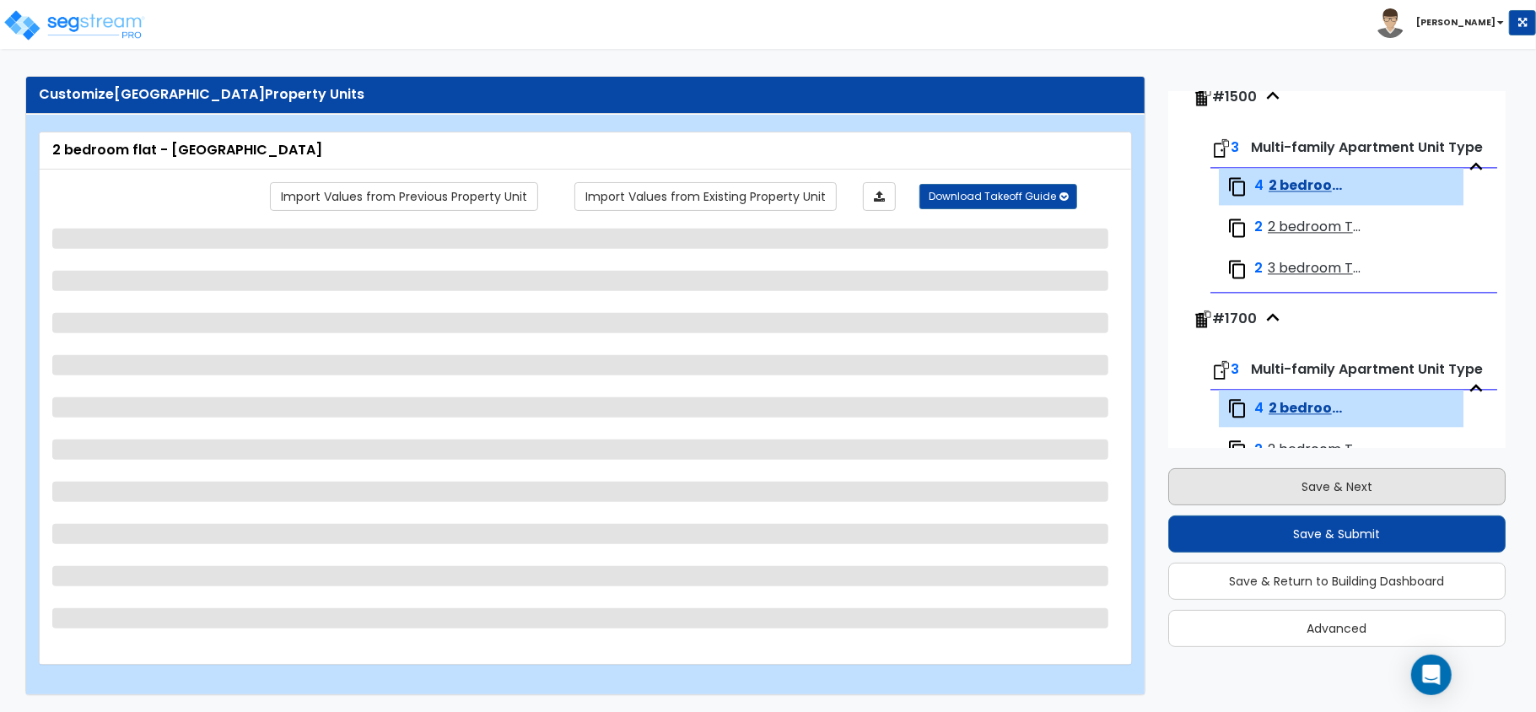
select select "2"
select select "1"
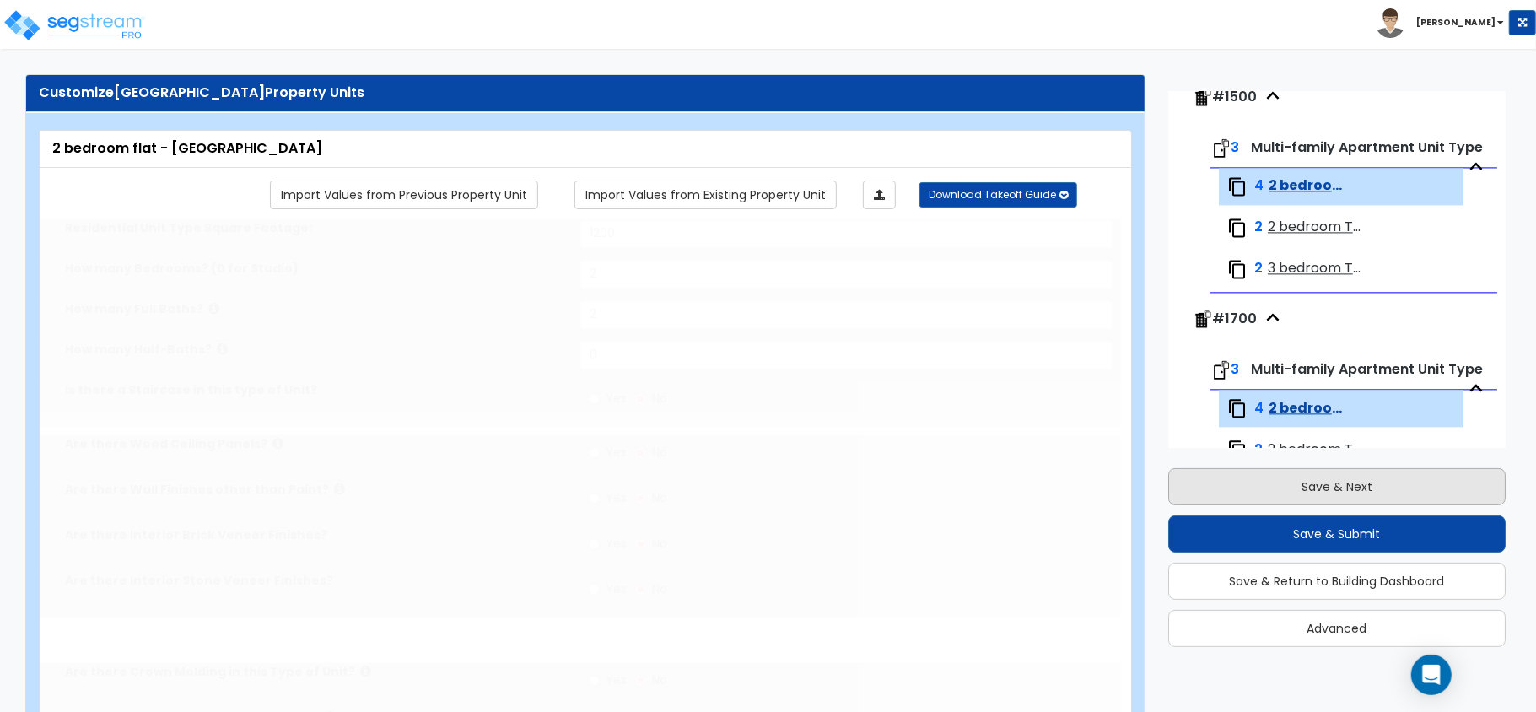
select select "2"
select select "1"
select select "2"
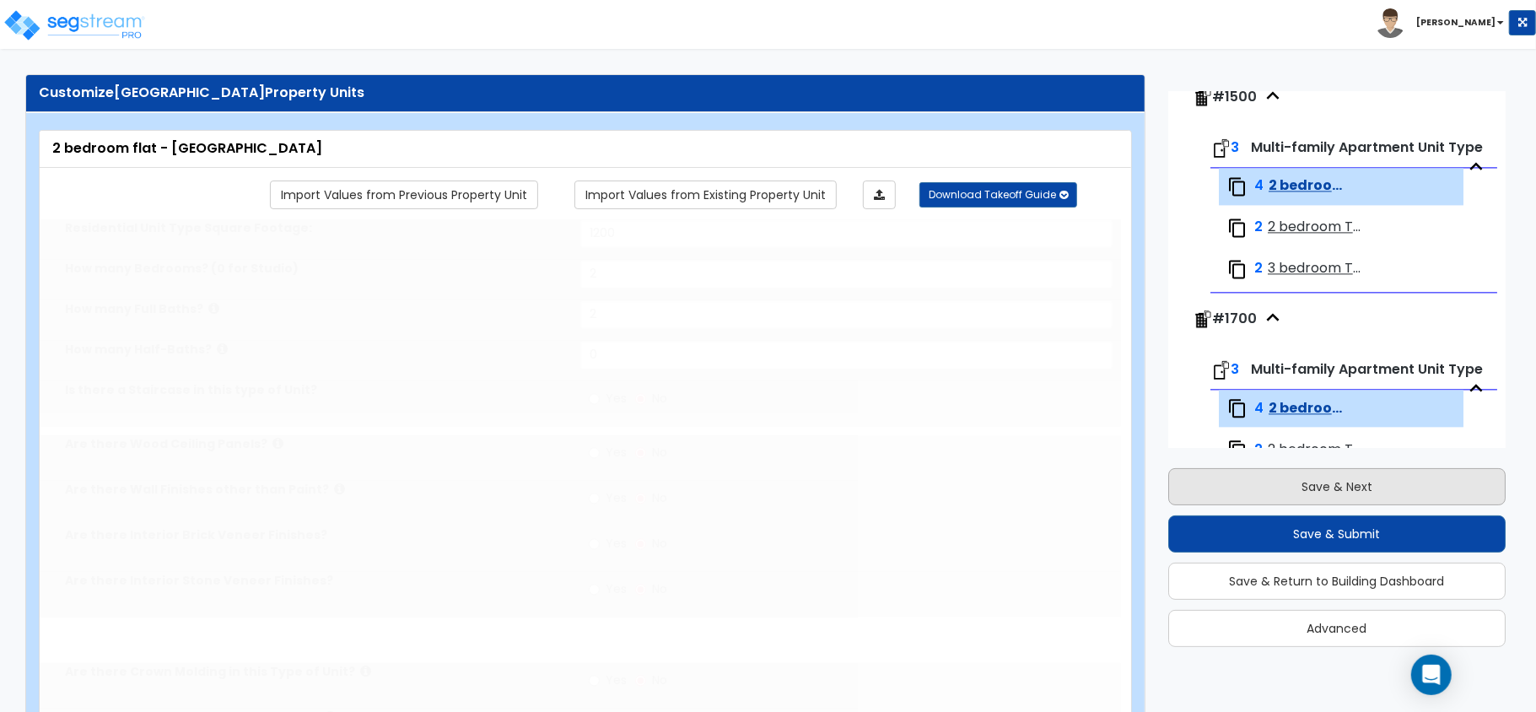
radio input "true"
type input "1"
select select "3"
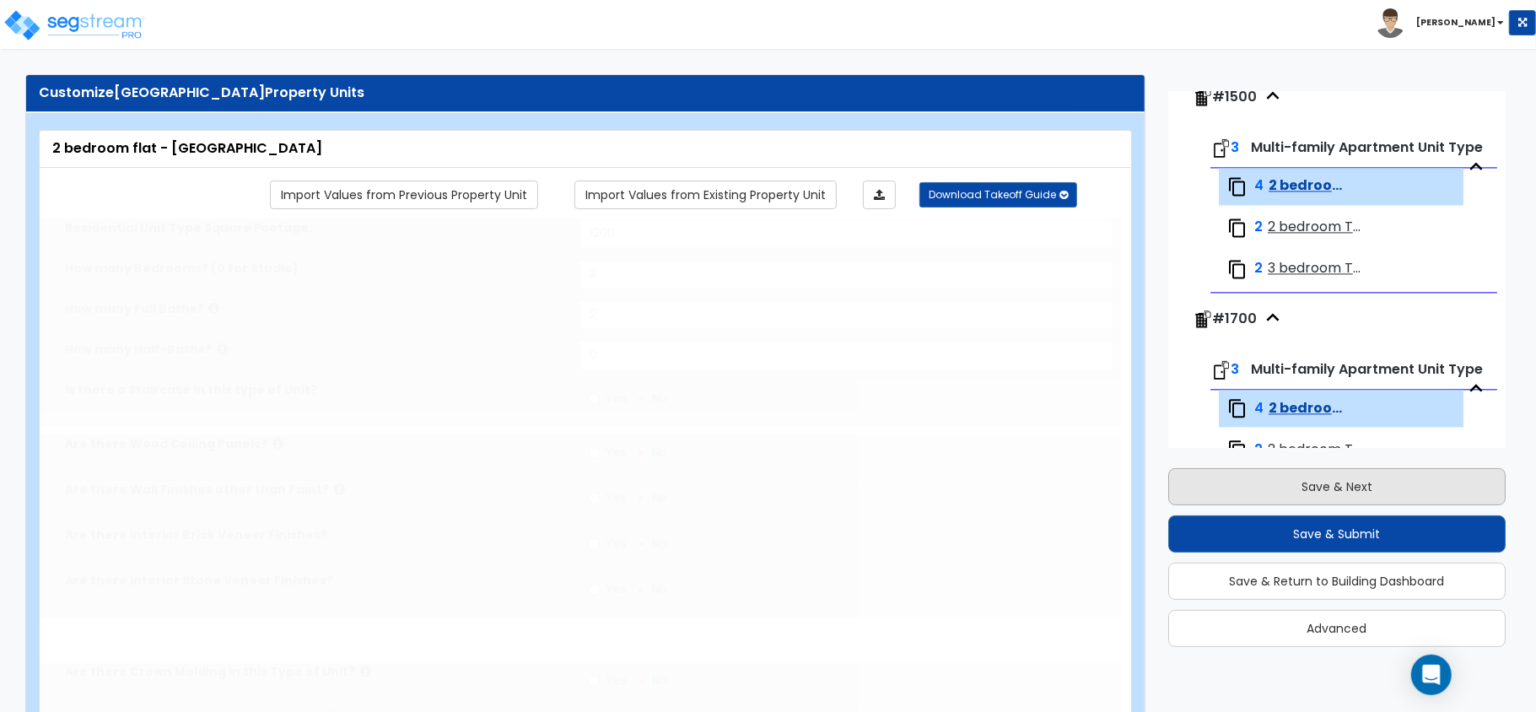
select select "1"
select select "3"
select select "2"
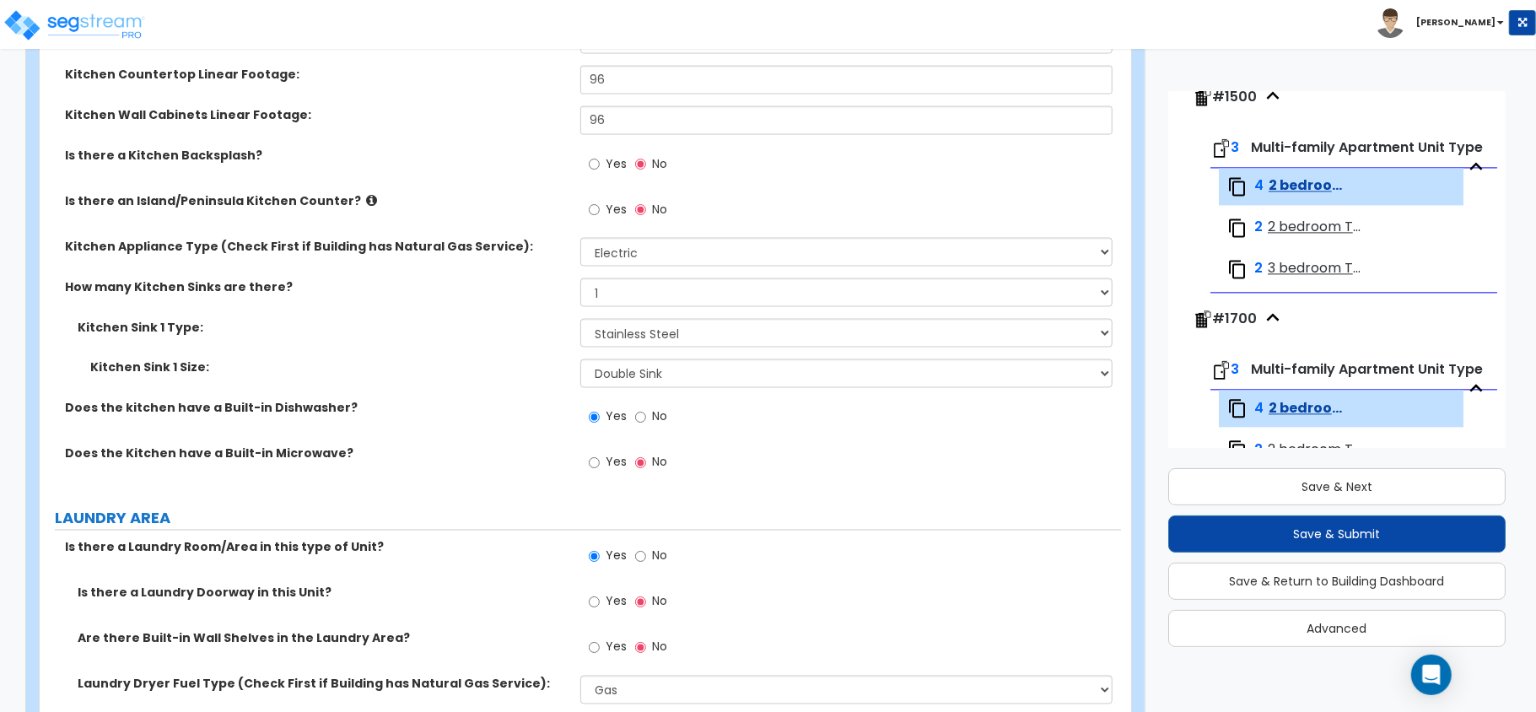
scroll to position [1891, 0]
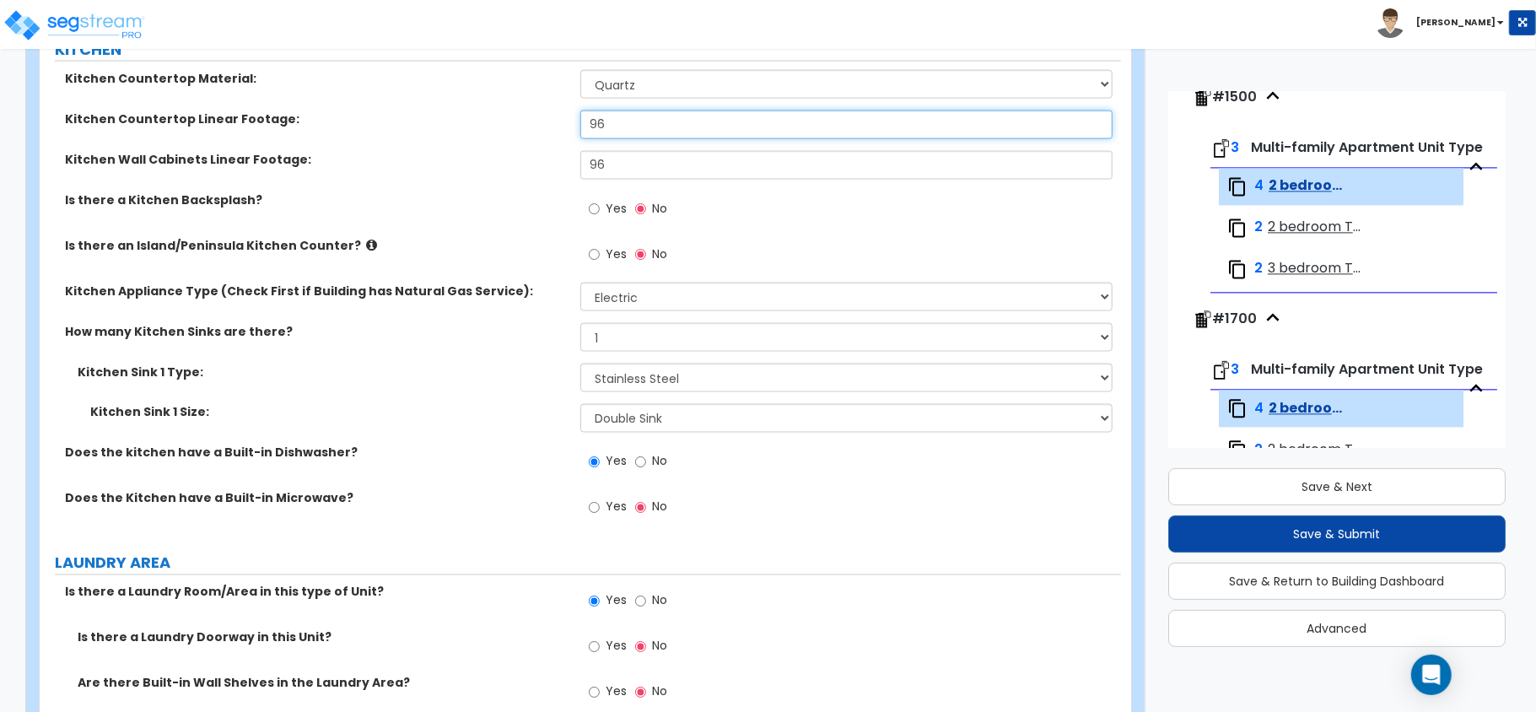
click at [624, 130] on input "96" at bounding box center [846, 125] width 532 height 29
type input "8"
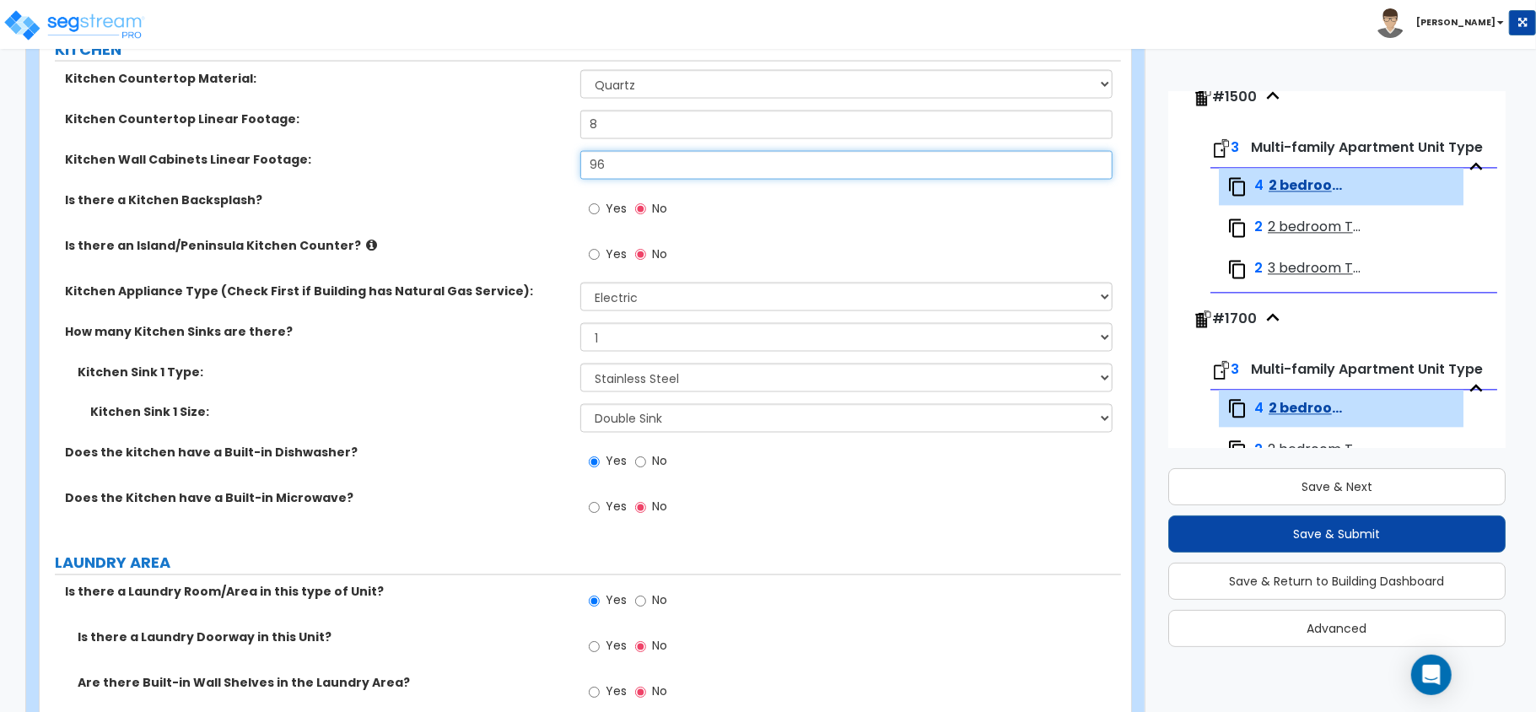
click at [629, 163] on input "96" at bounding box center [846, 165] width 532 height 29
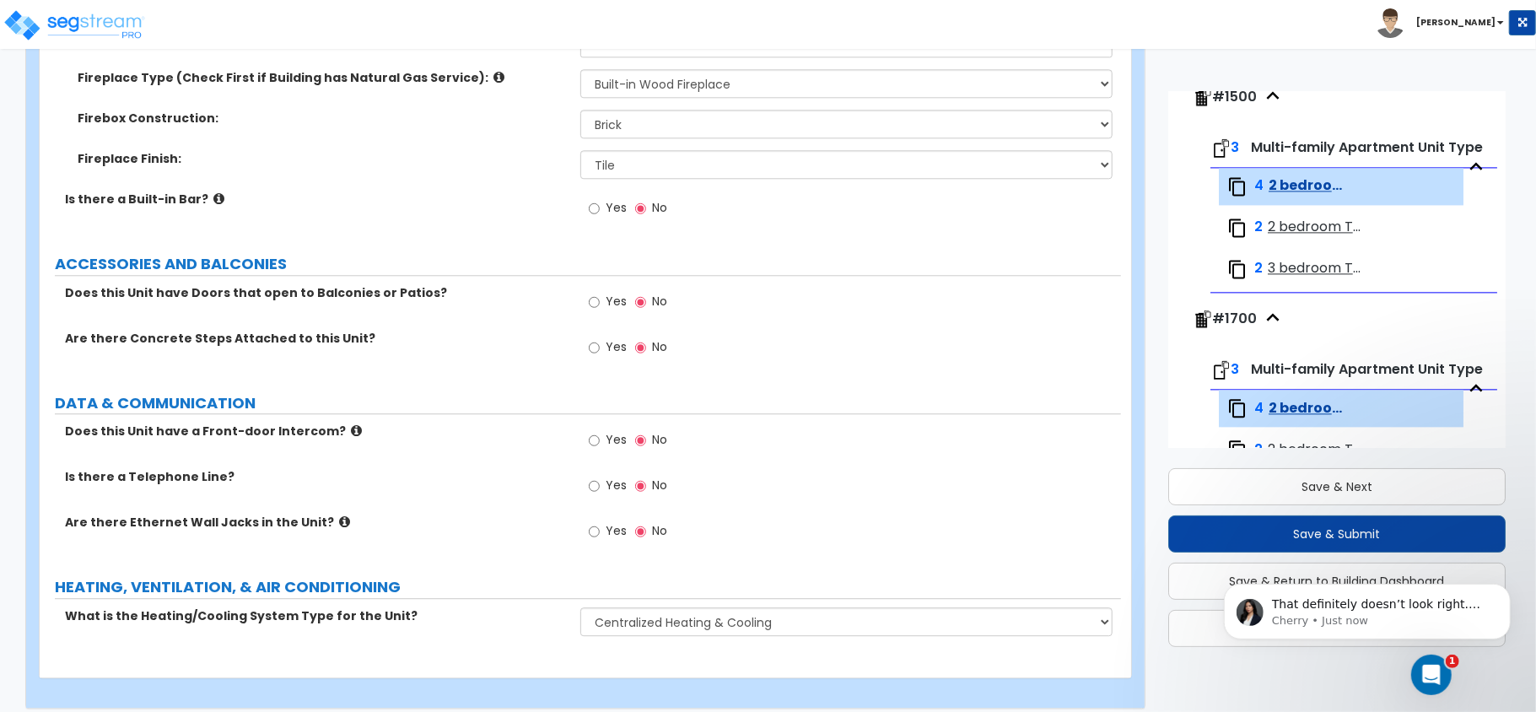
scroll to position [3056, 0]
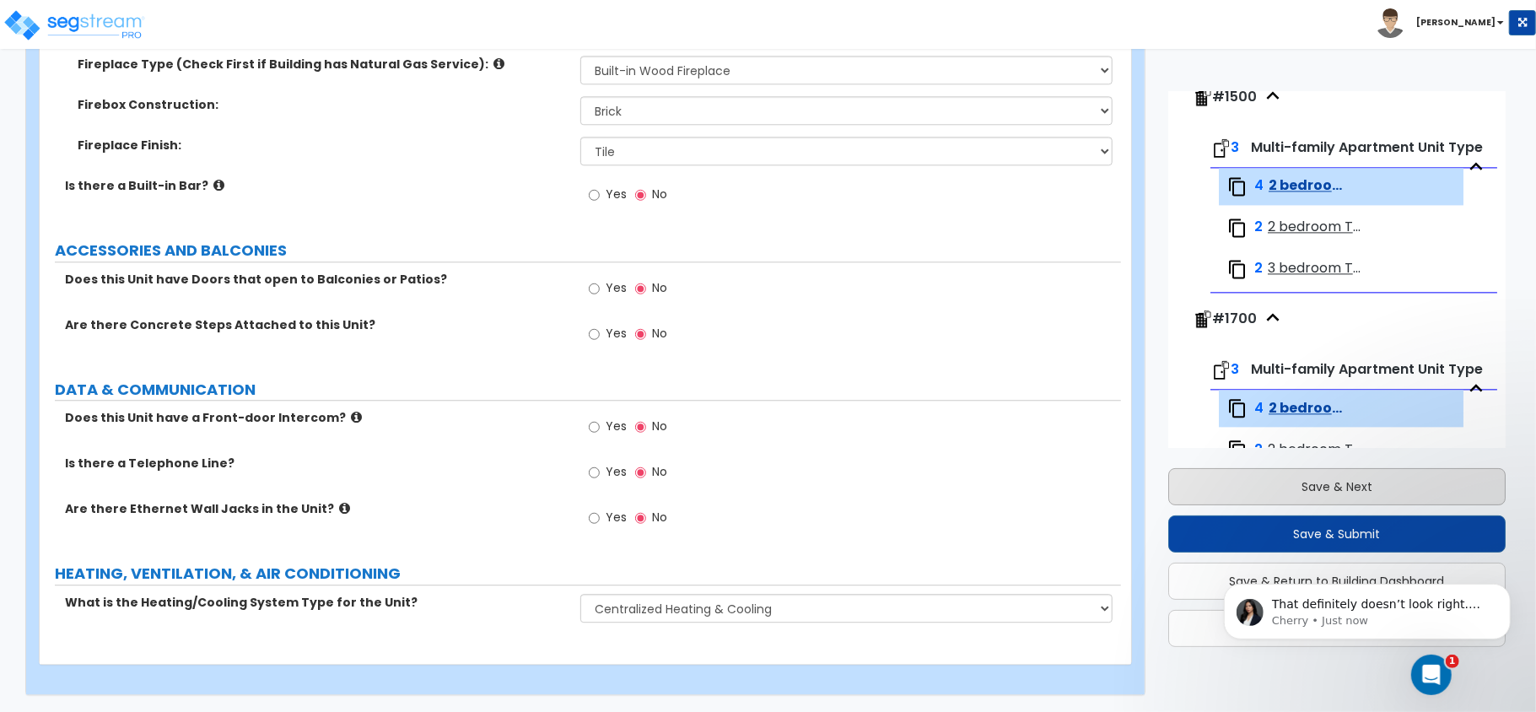
type input "8"
click at [1304, 480] on button "Save & Next" at bounding box center [1336, 486] width 337 height 37
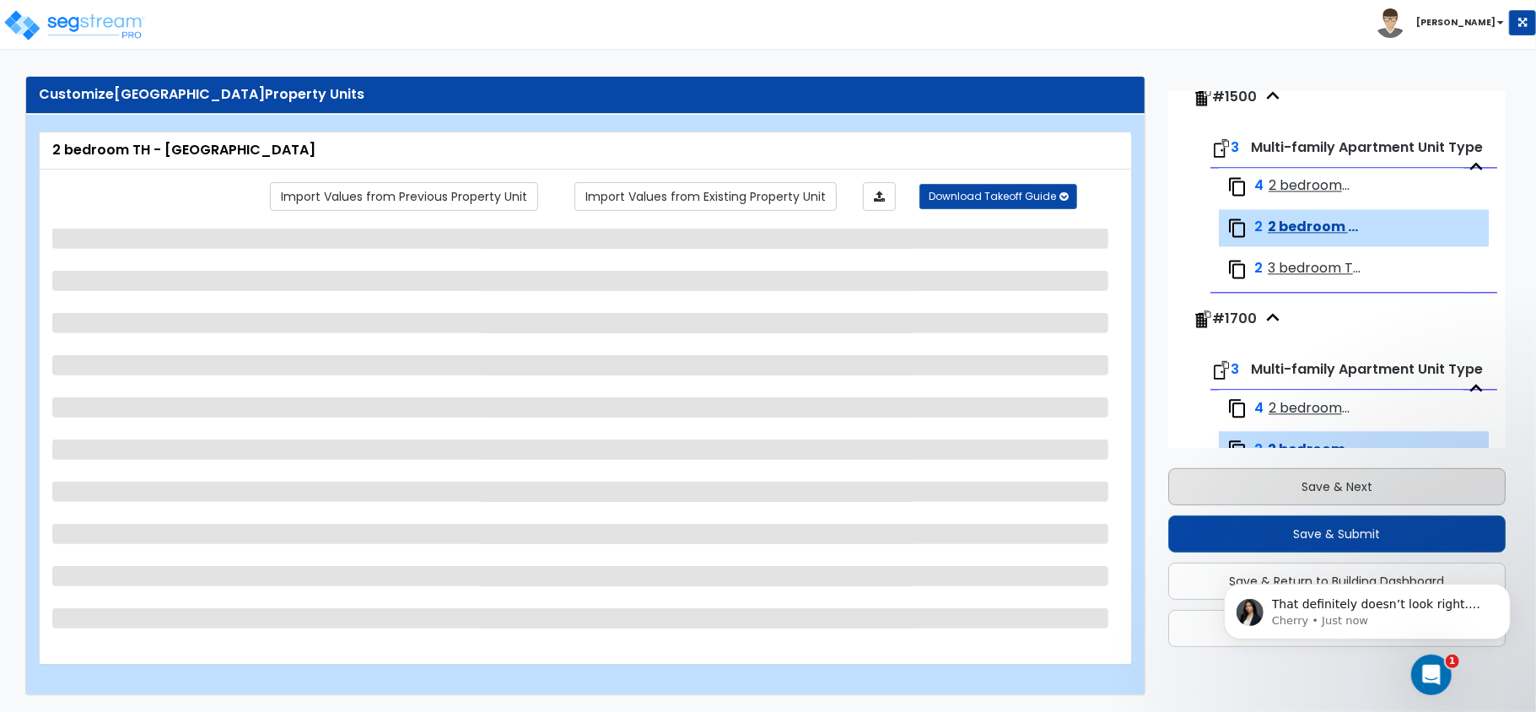
scroll to position [2697, 0]
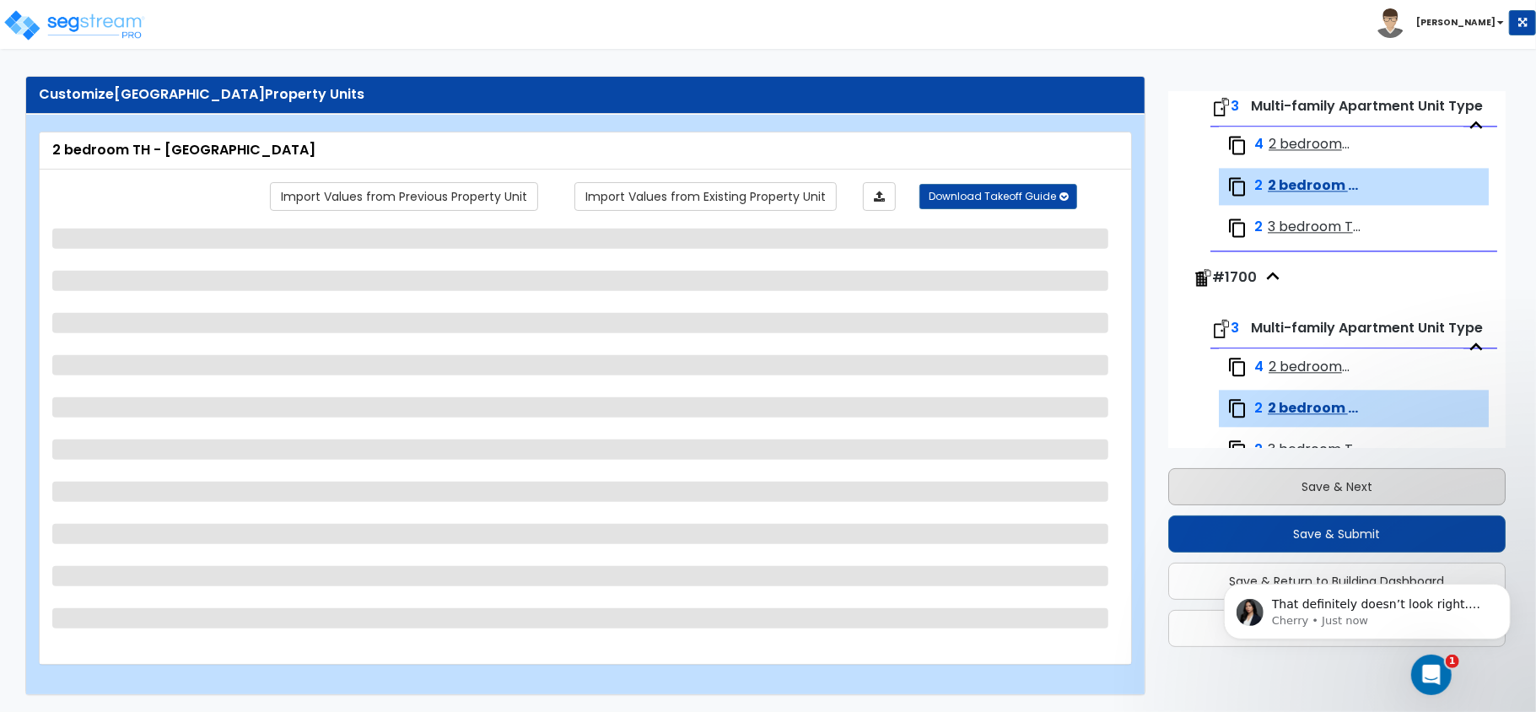
select select "5"
select select "1"
select select "3"
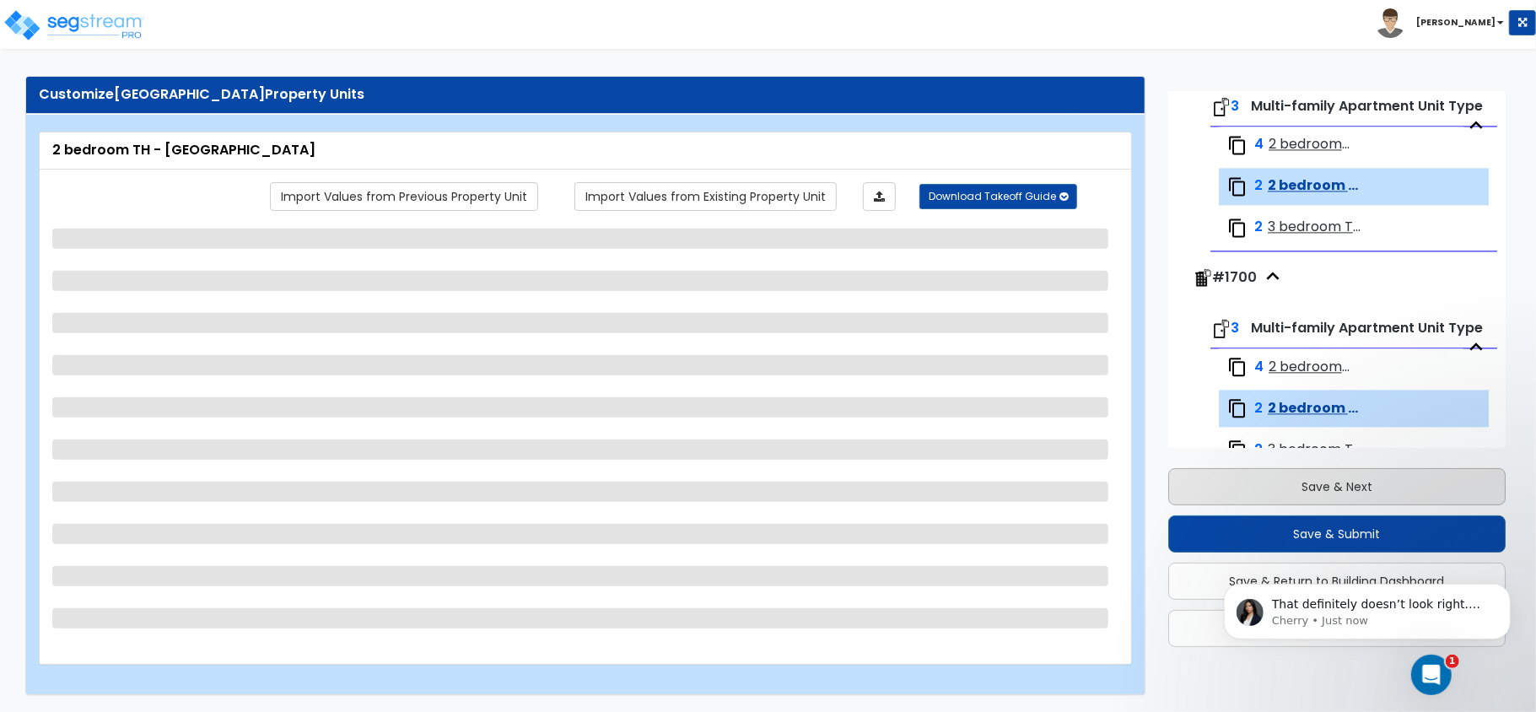
select select "2"
select select "1"
select select "2"
select select "1"
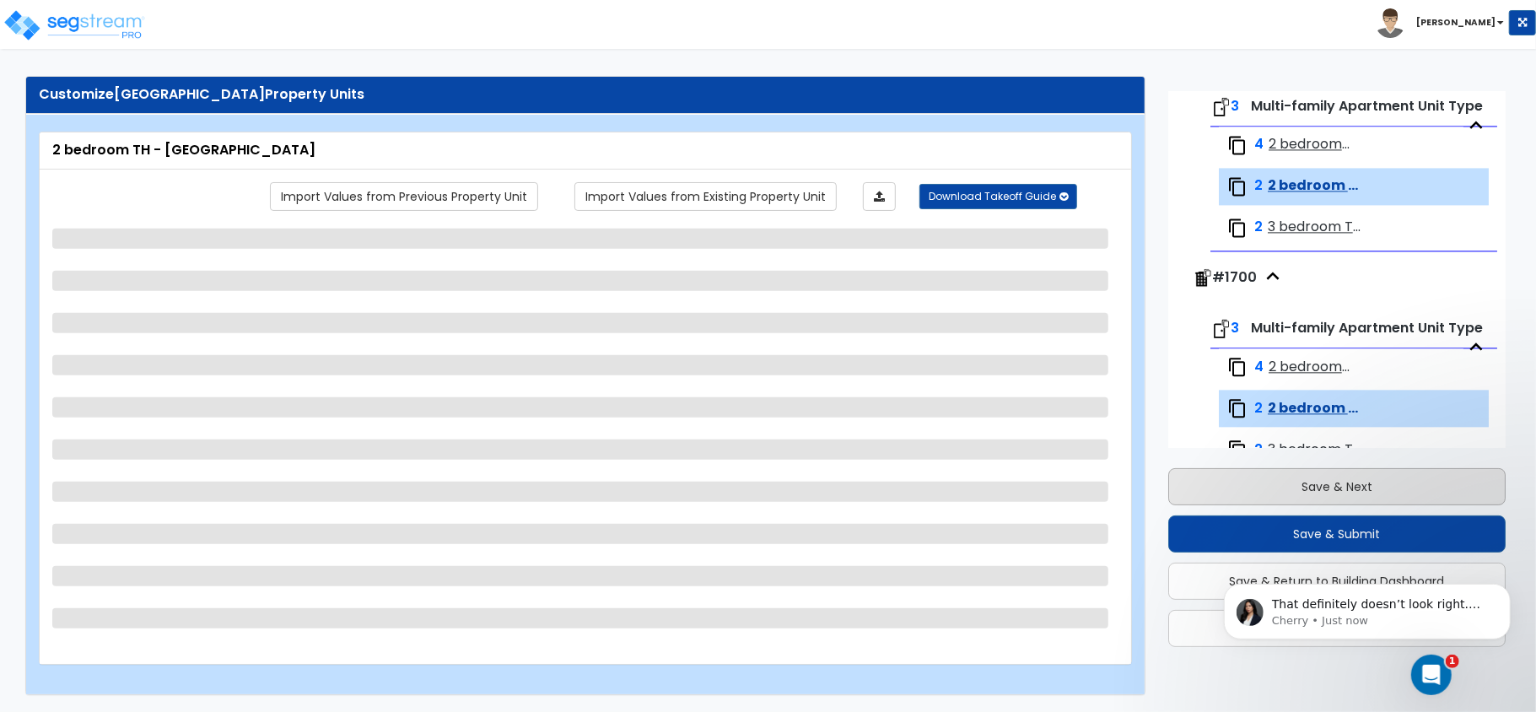
select select "1"
select select "4"
select select "3"
select select "2"
select select "1"
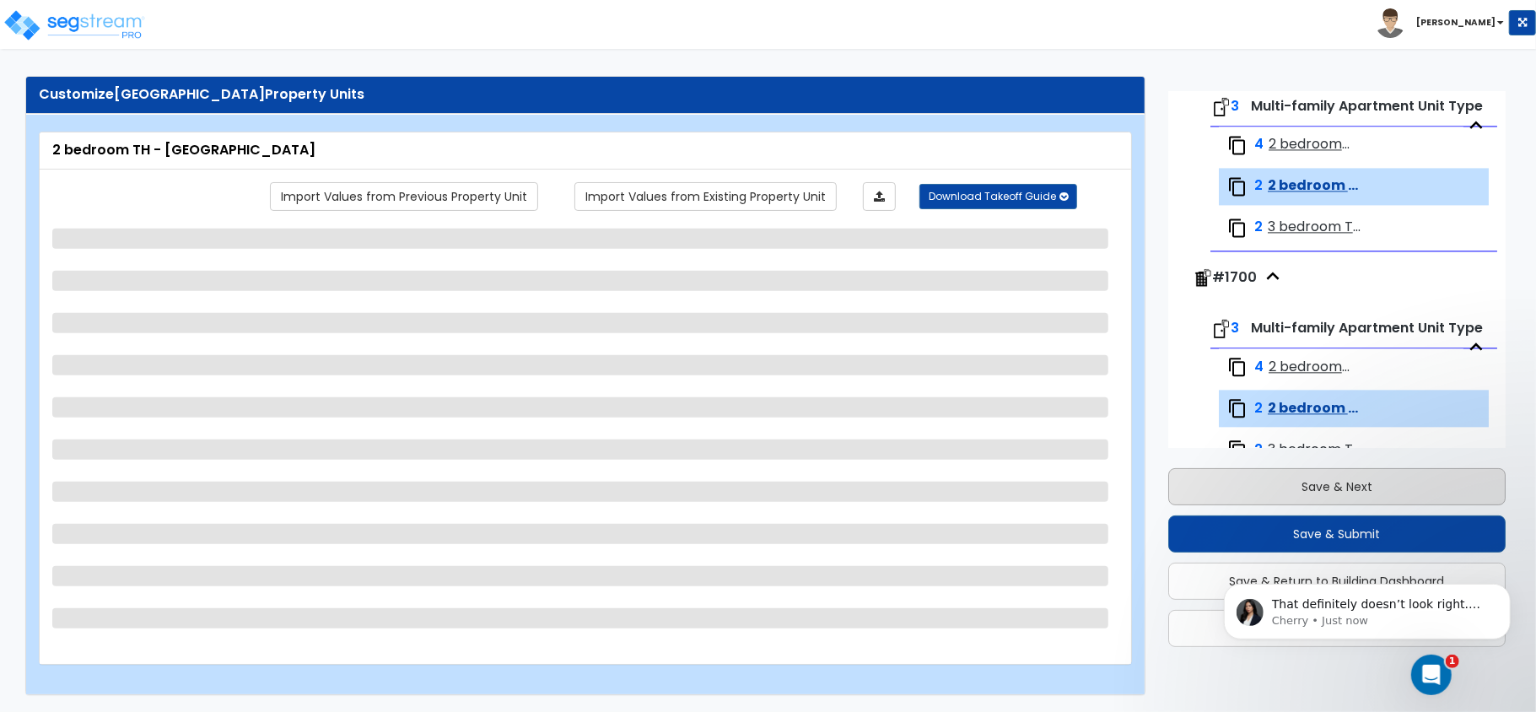
select select "1"
select select "2"
select select "1"
select select "3"
select select "1"
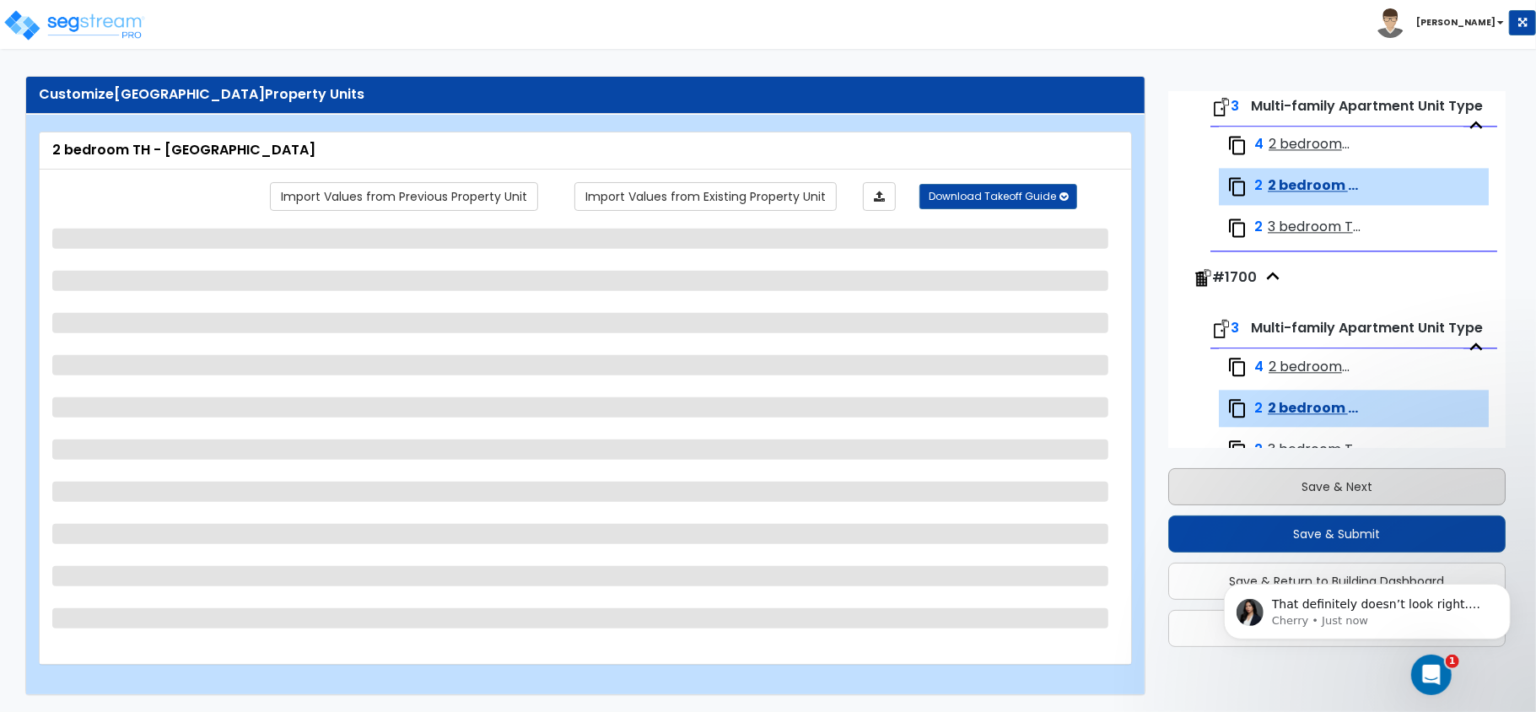
select select "3"
select select "2"
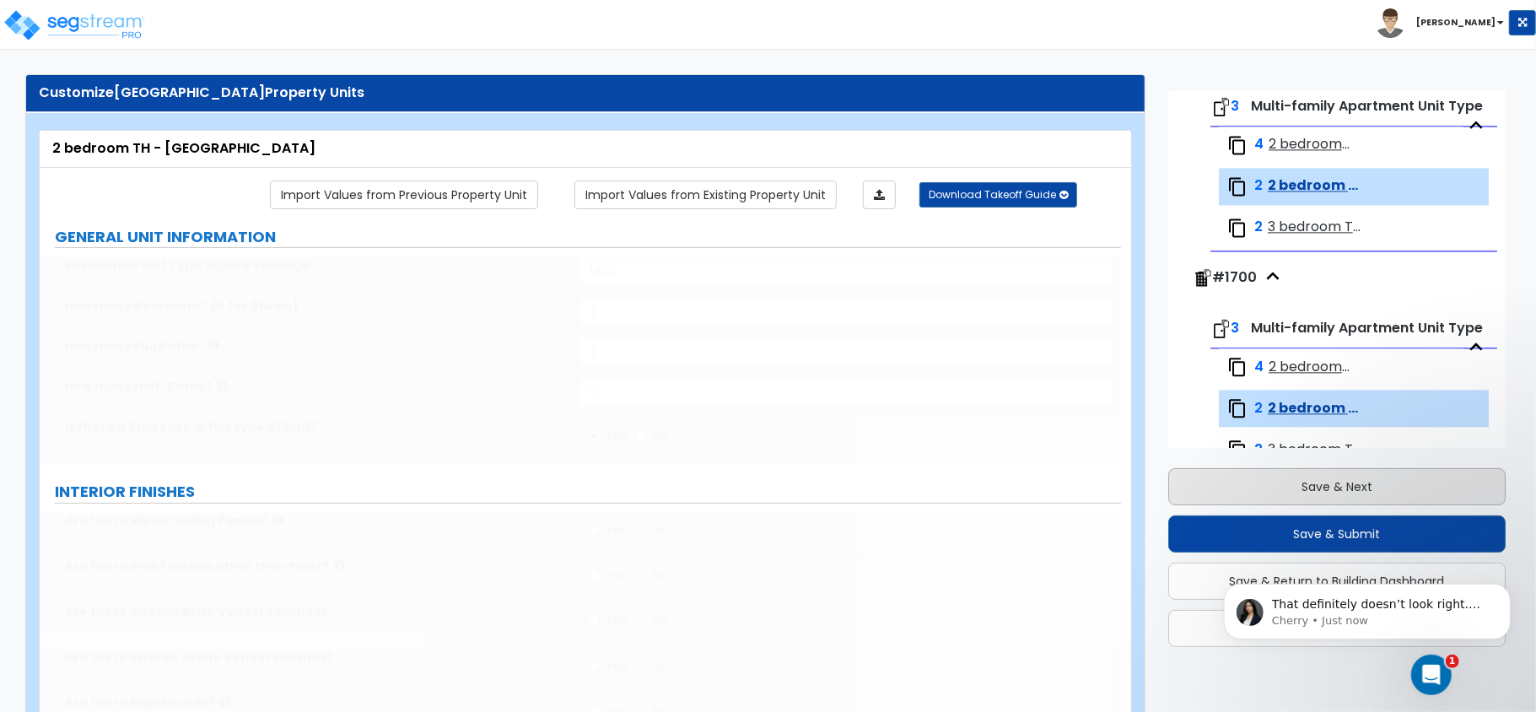
select select "5"
select select "1"
type input "2"
type input "100"
select select "1"
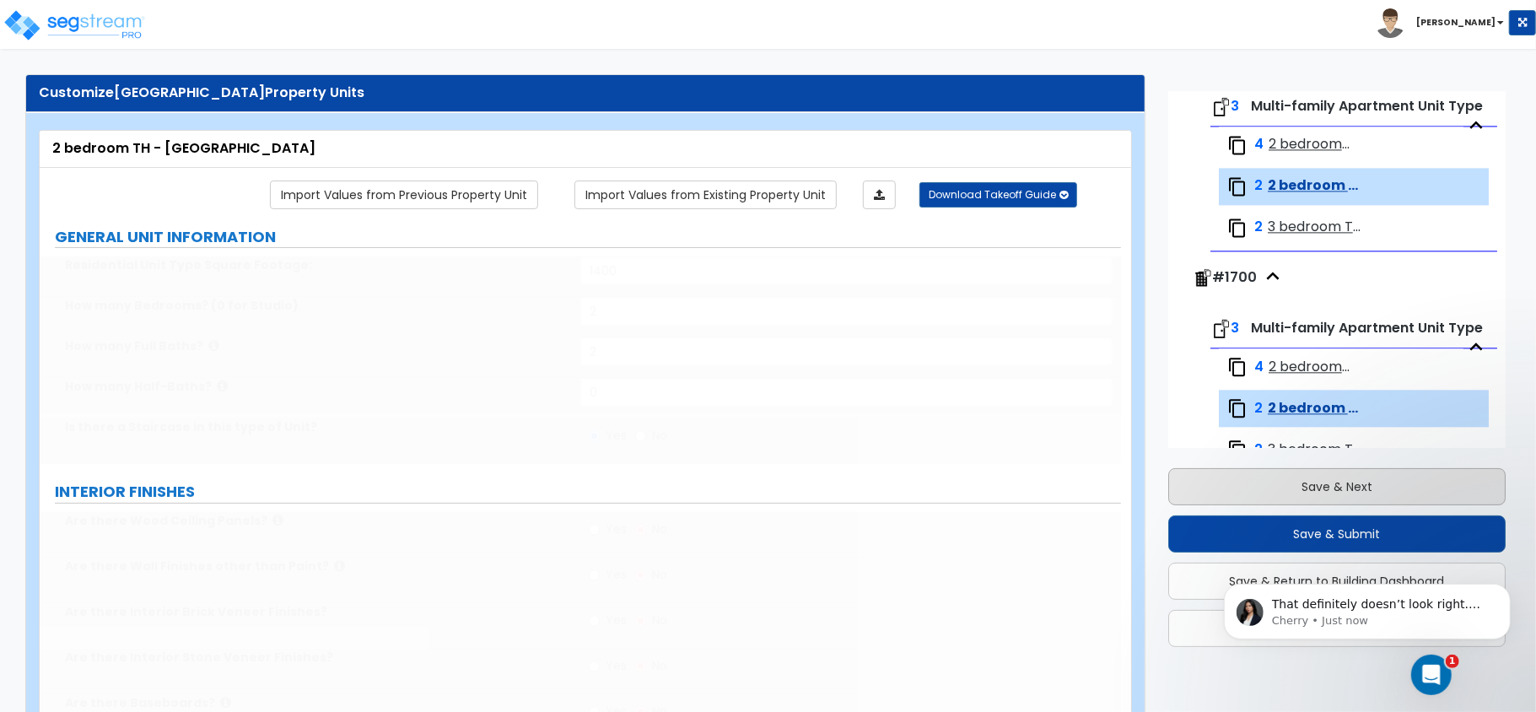
select select "2"
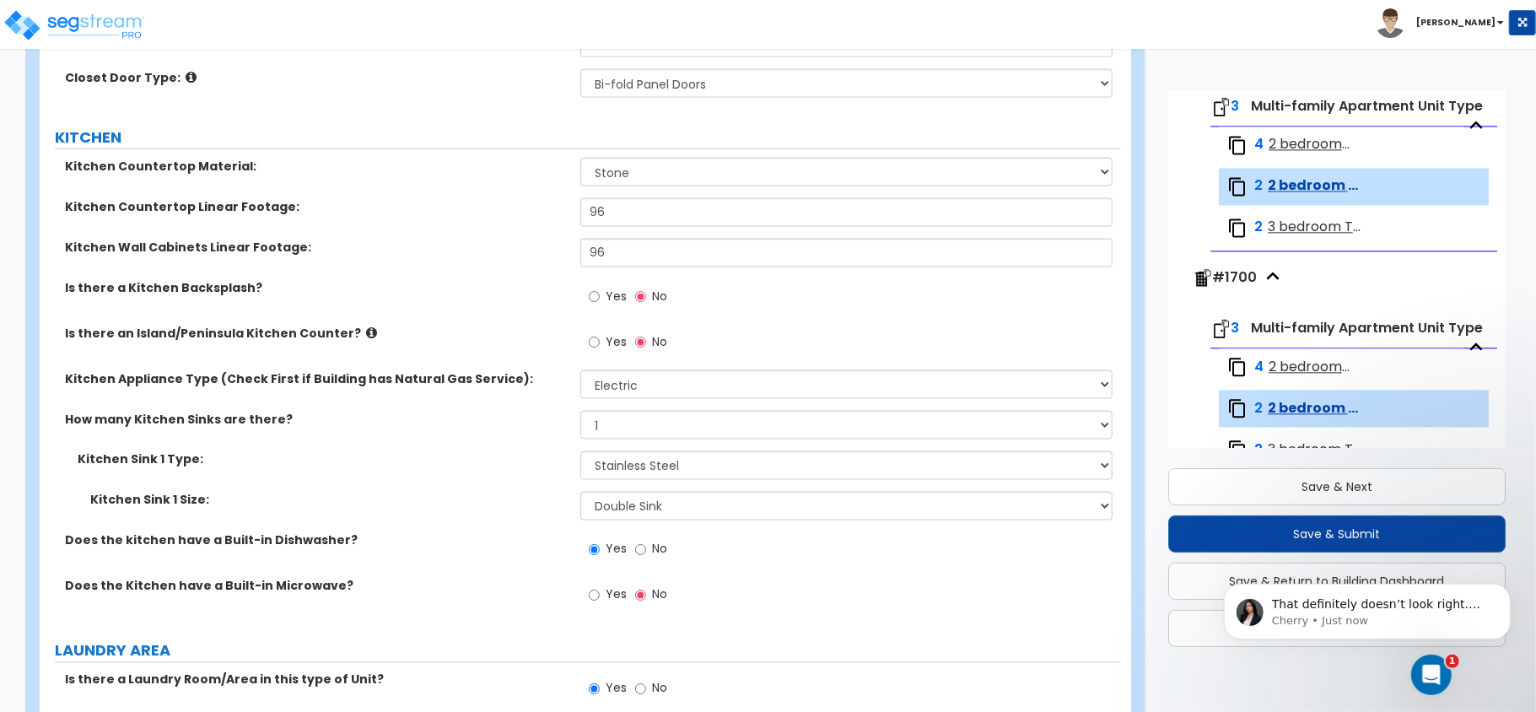
scroll to position [1891, 0]
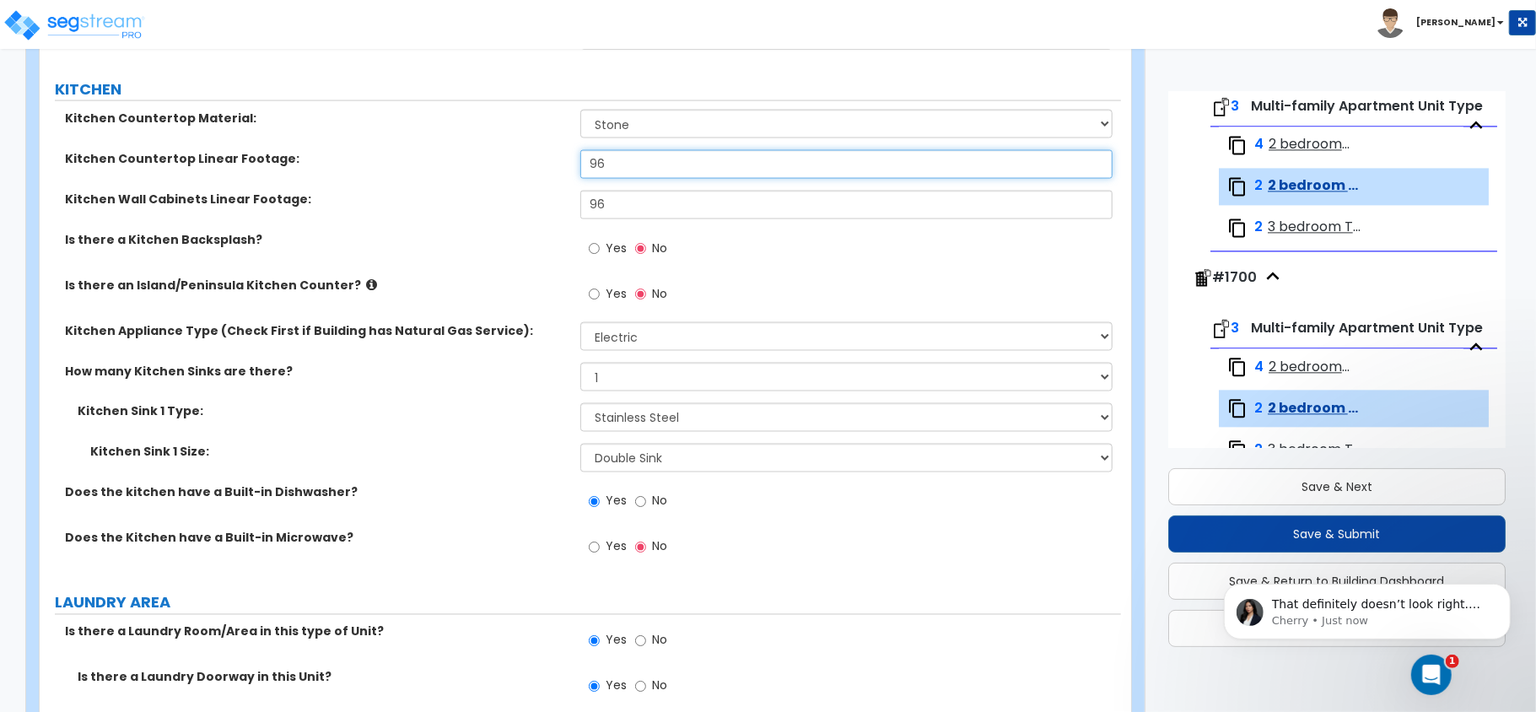
click at [618, 162] on input "96" at bounding box center [846, 164] width 532 height 29
type input "8"
click at [643, 209] on input "96" at bounding box center [846, 205] width 532 height 29
click at [643, 204] on input "96" at bounding box center [846, 205] width 532 height 29
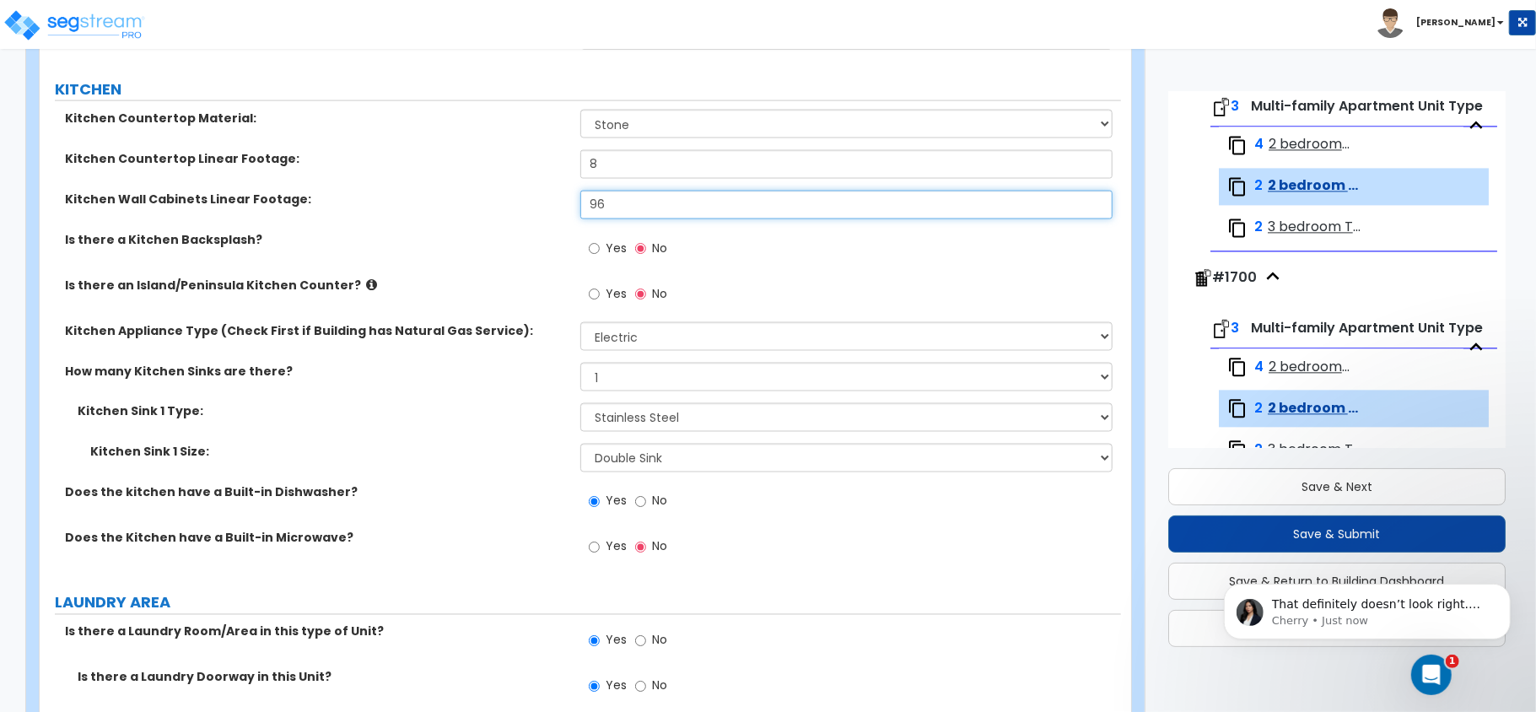
click at [643, 203] on input "96" at bounding box center [846, 205] width 532 height 29
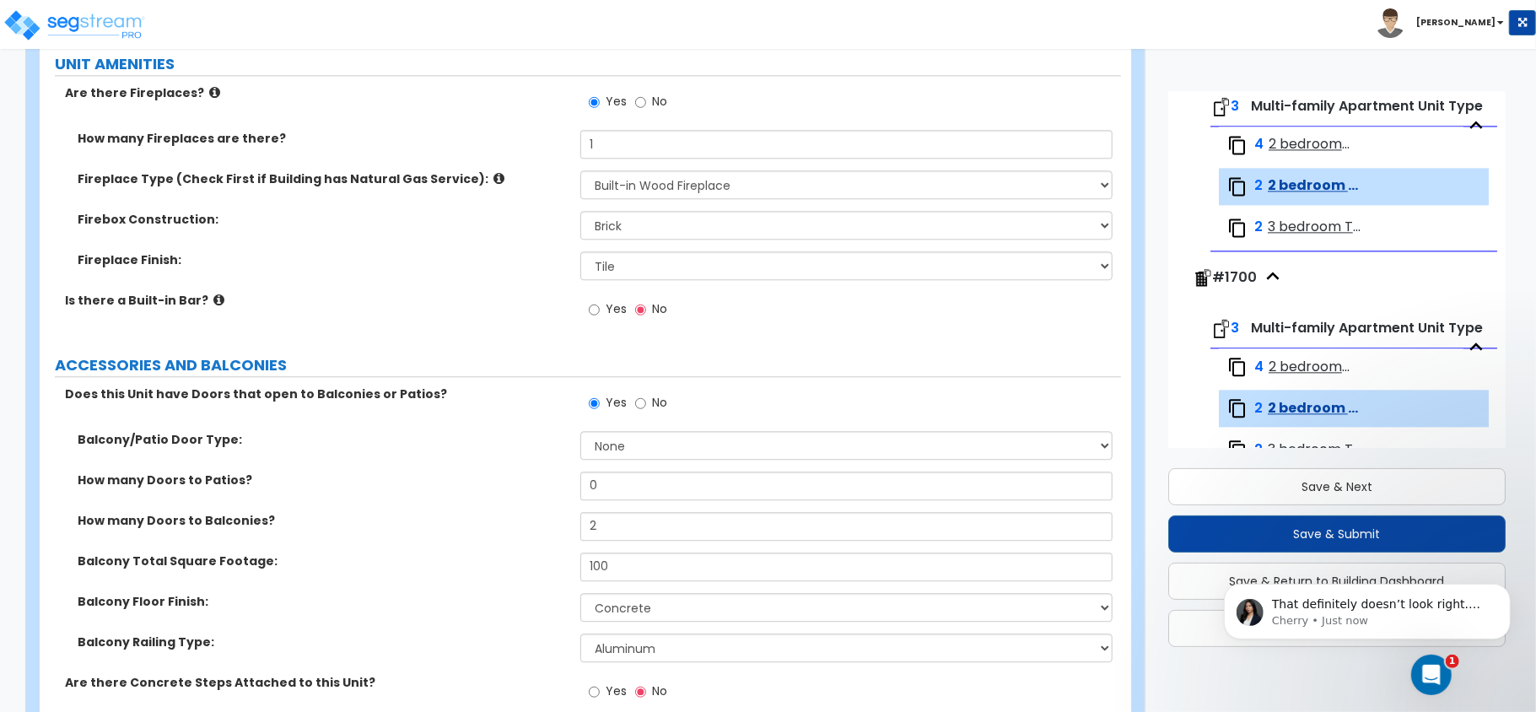
scroll to position [3380, 0]
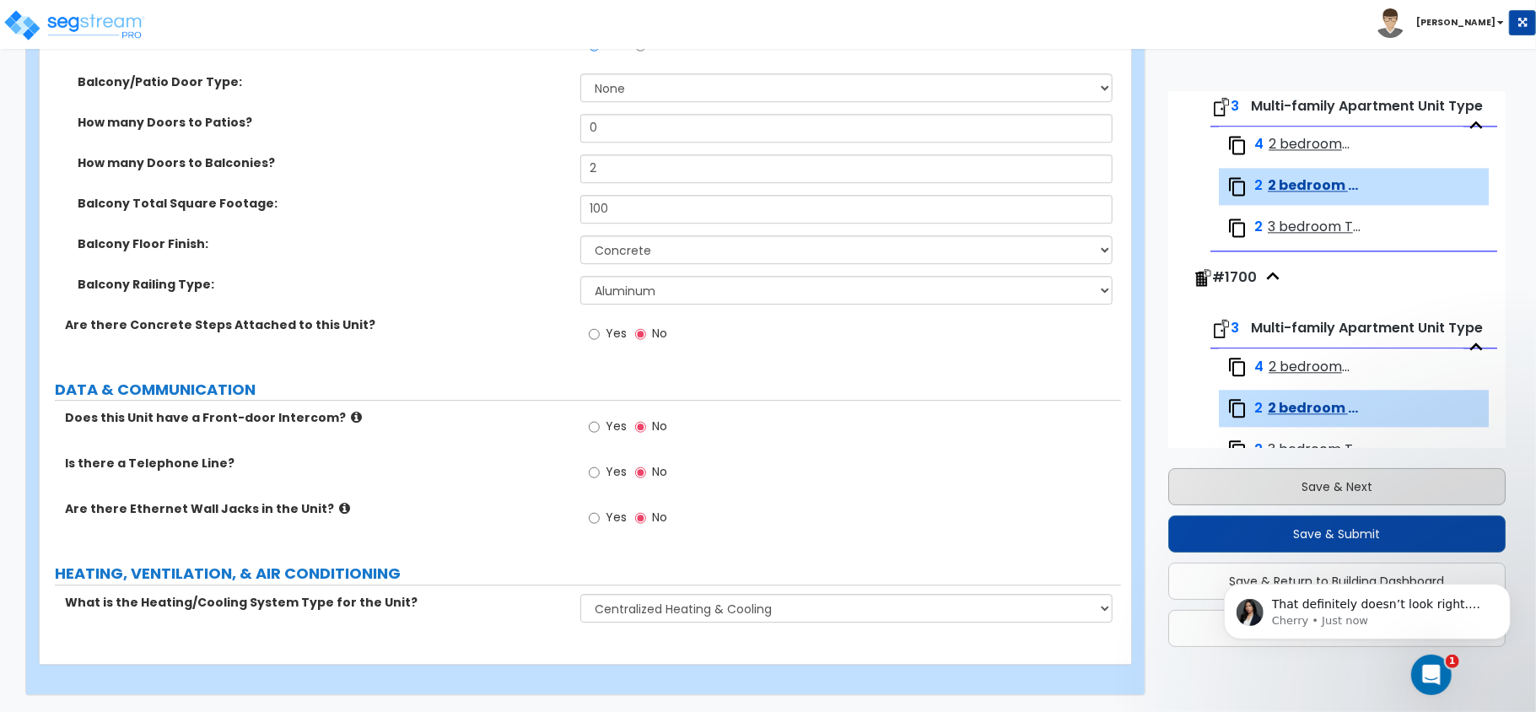
type input "8"
click at [1338, 483] on button "Save & Next" at bounding box center [1336, 486] width 337 height 37
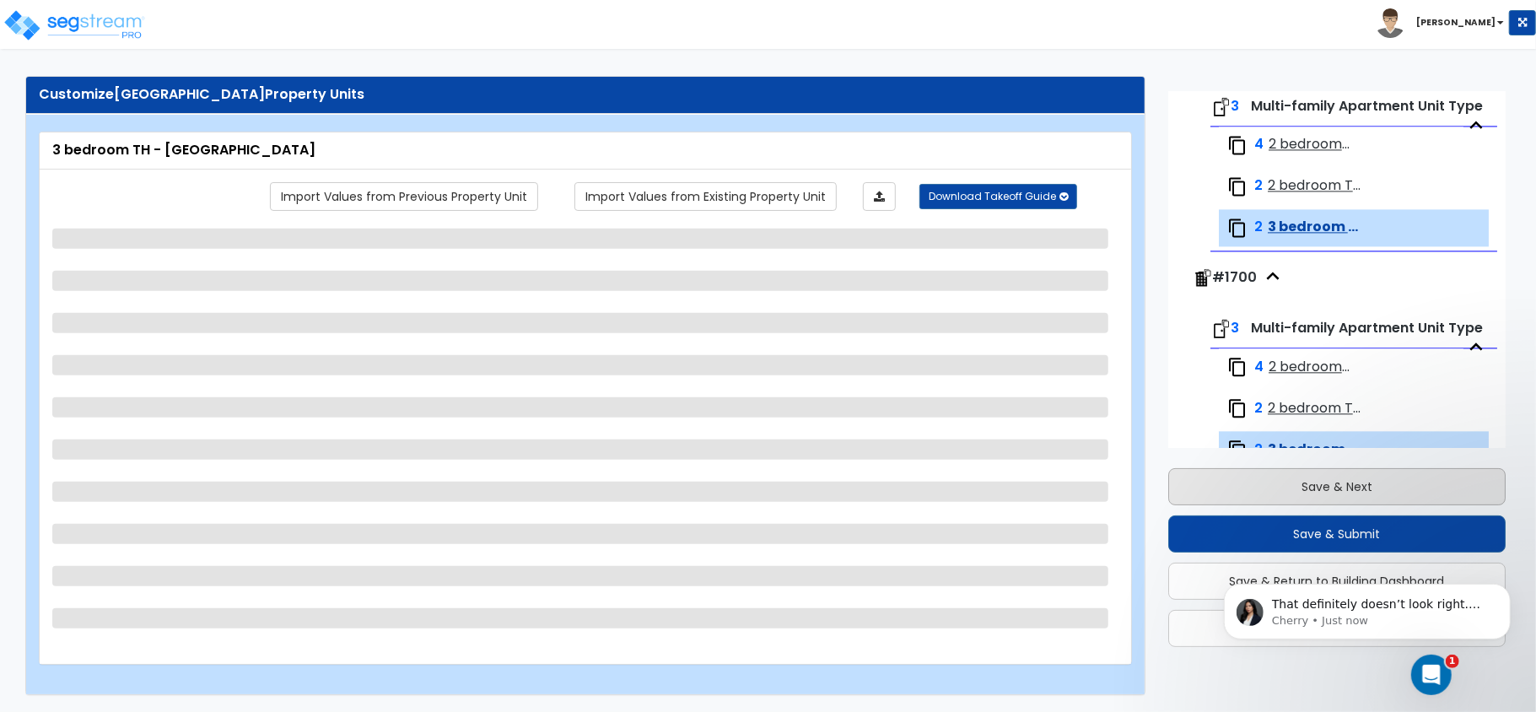
scroll to position [2738, 0]
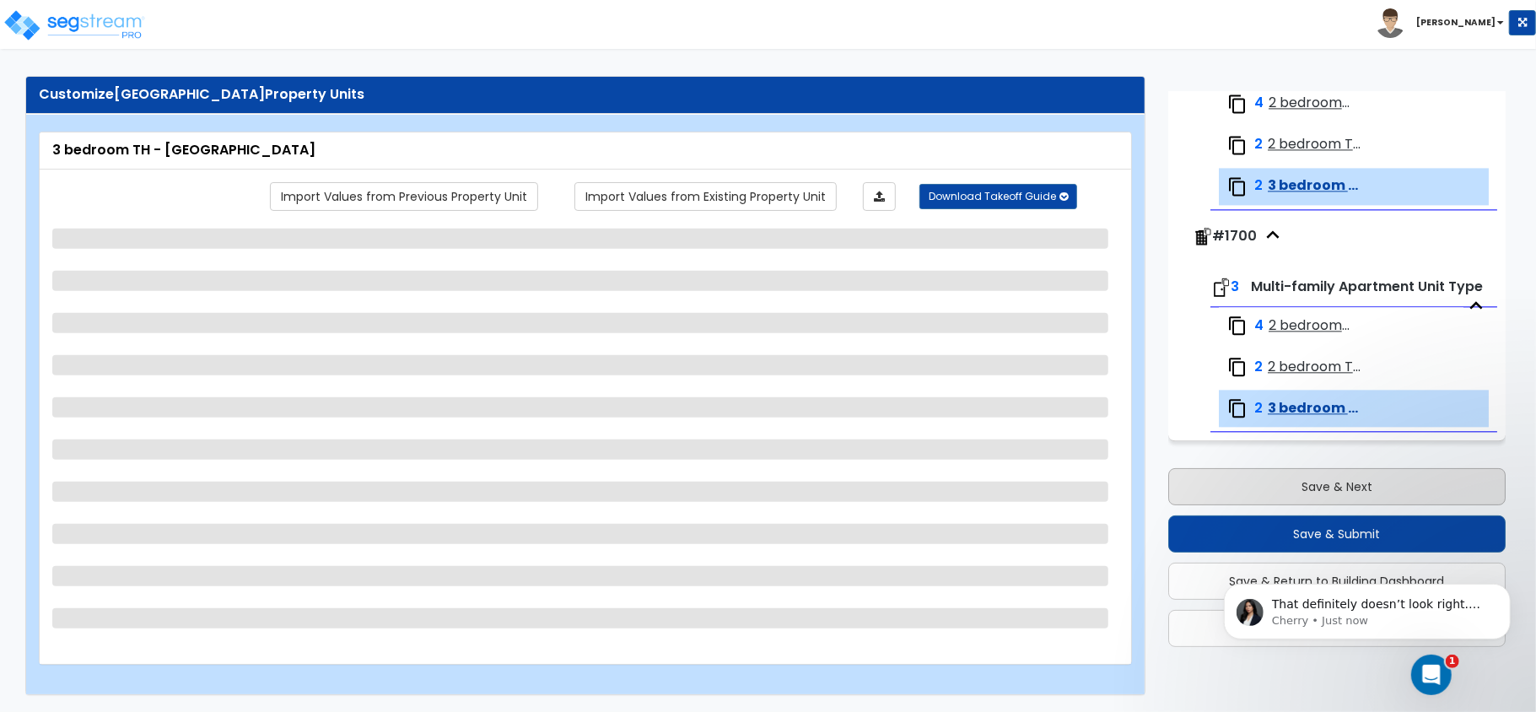
select select "5"
select select "1"
select select "5"
select select "1"
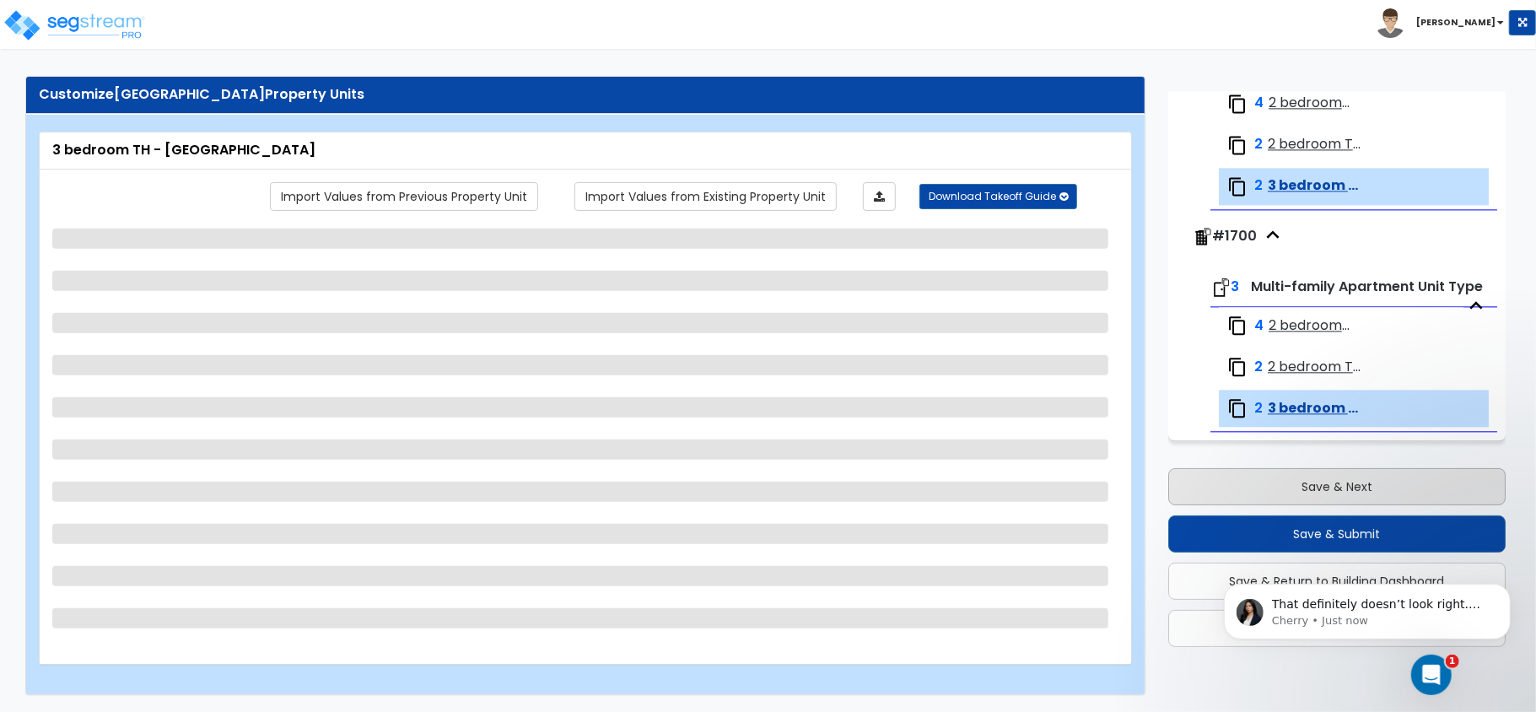
select select "3"
select select "2"
select select "1"
select select "2"
select select "1"
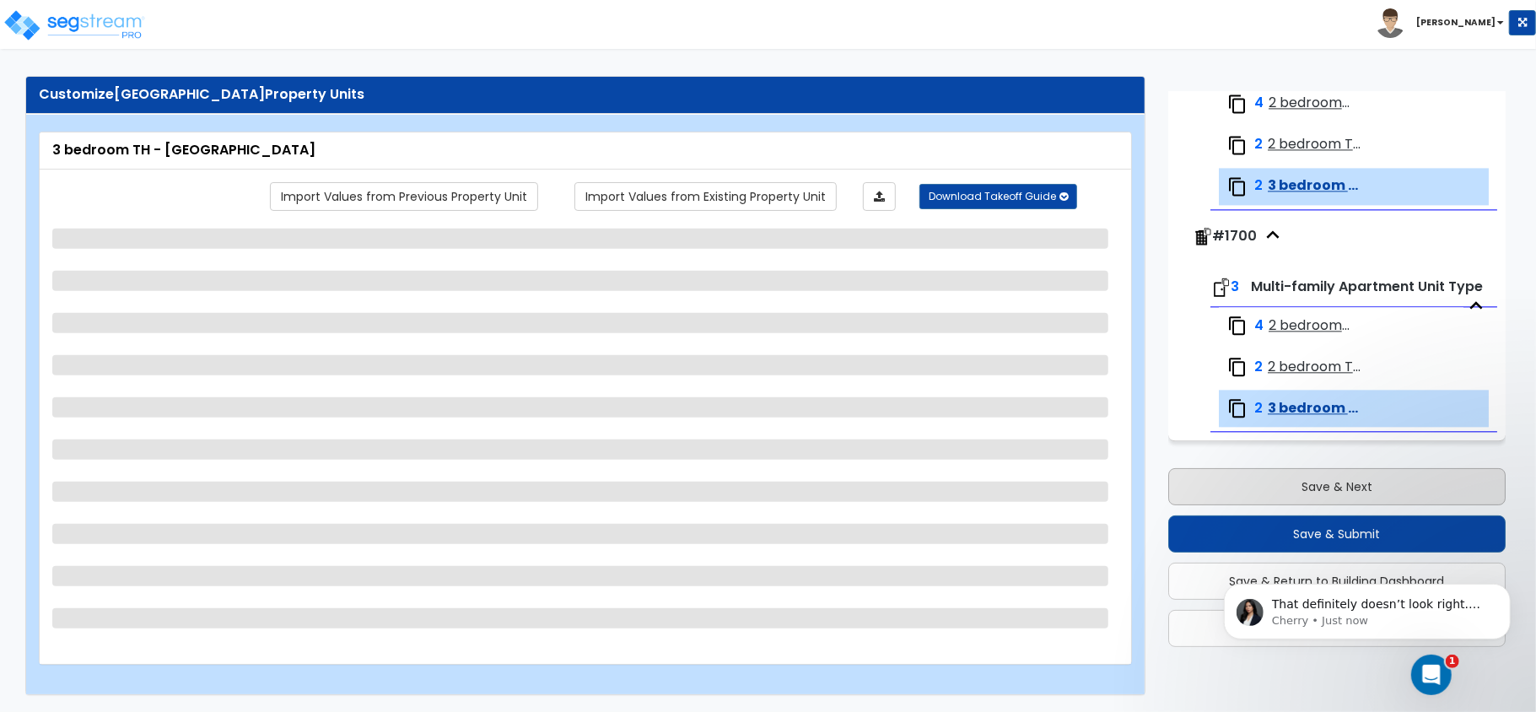
select select "1"
select select "3"
select select "2"
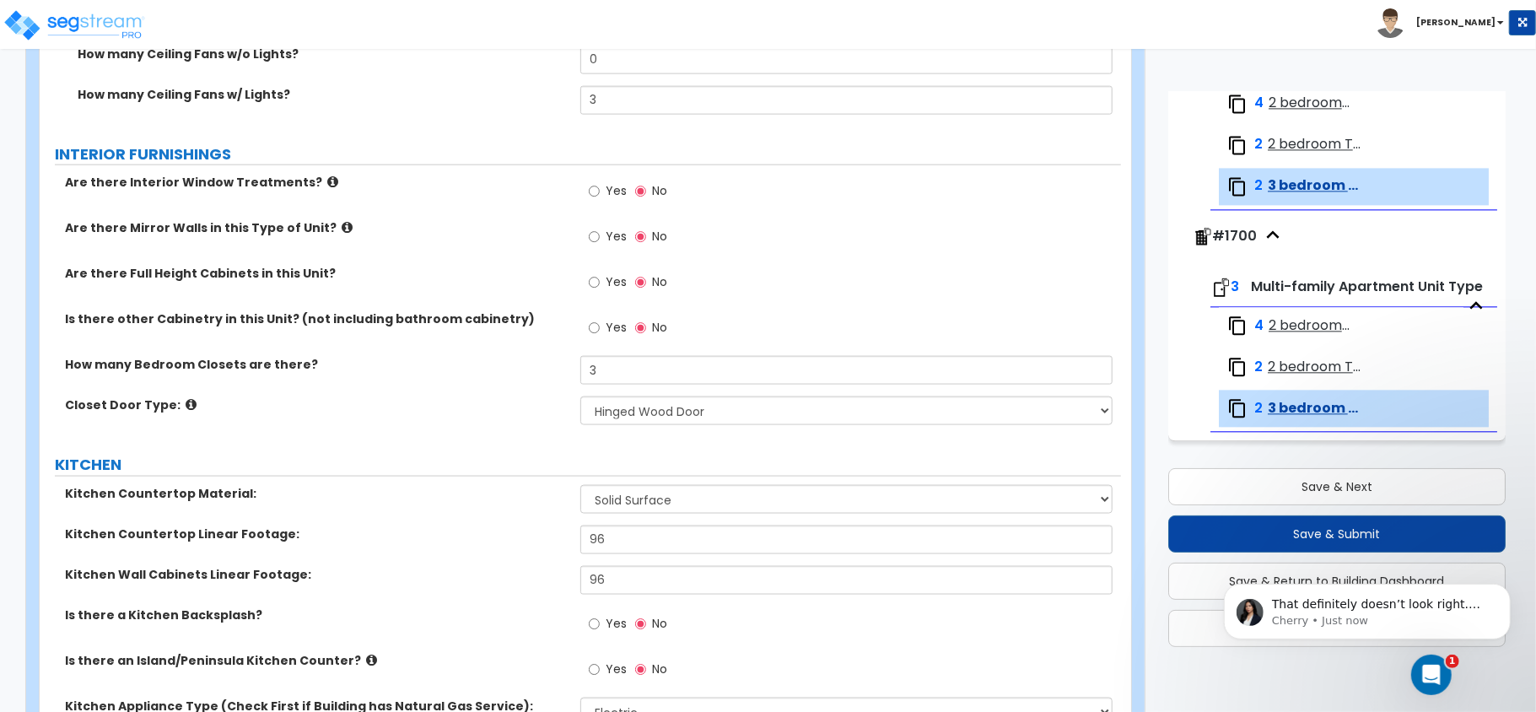
scroll to position [1891, 0]
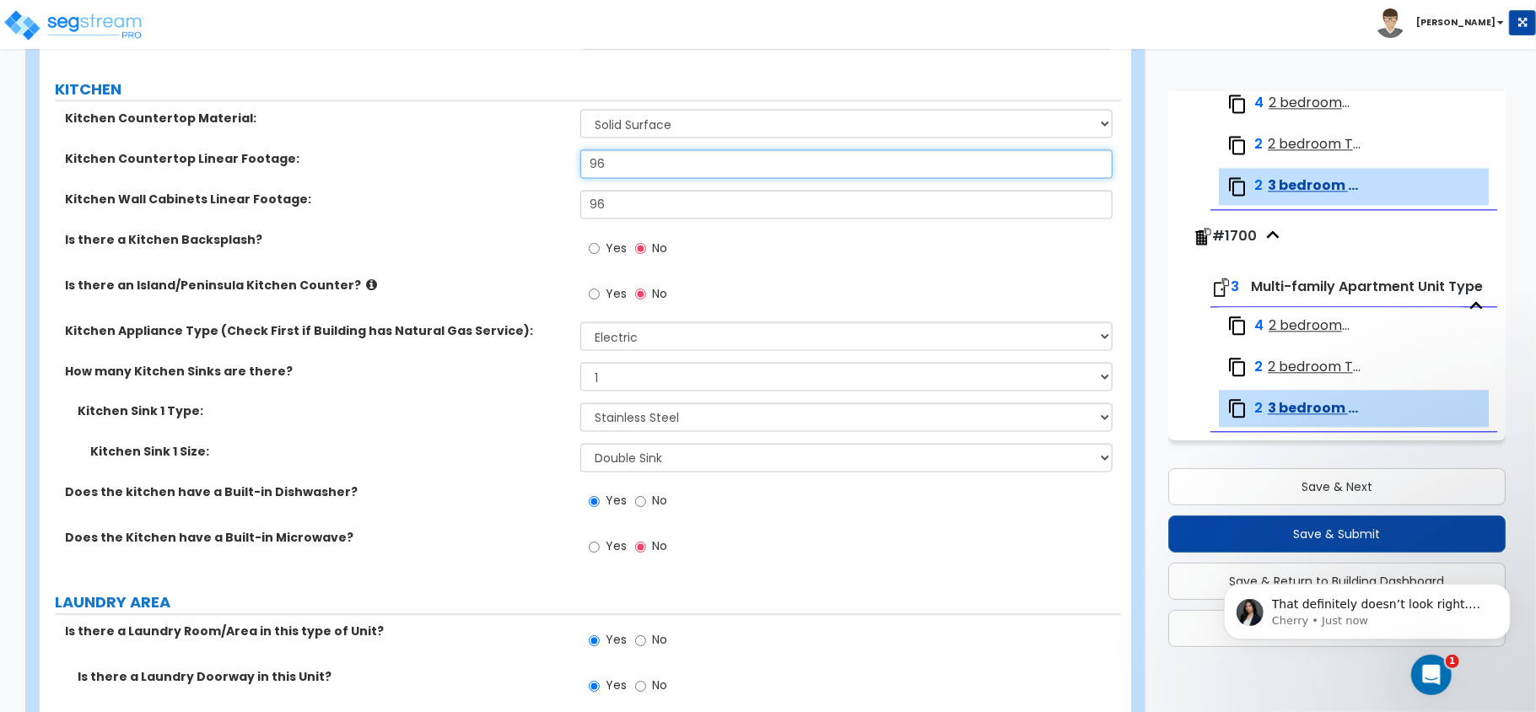
click at [659, 167] on input "96" at bounding box center [846, 164] width 532 height 29
click at [747, 213] on input "96" at bounding box center [846, 205] width 532 height 29
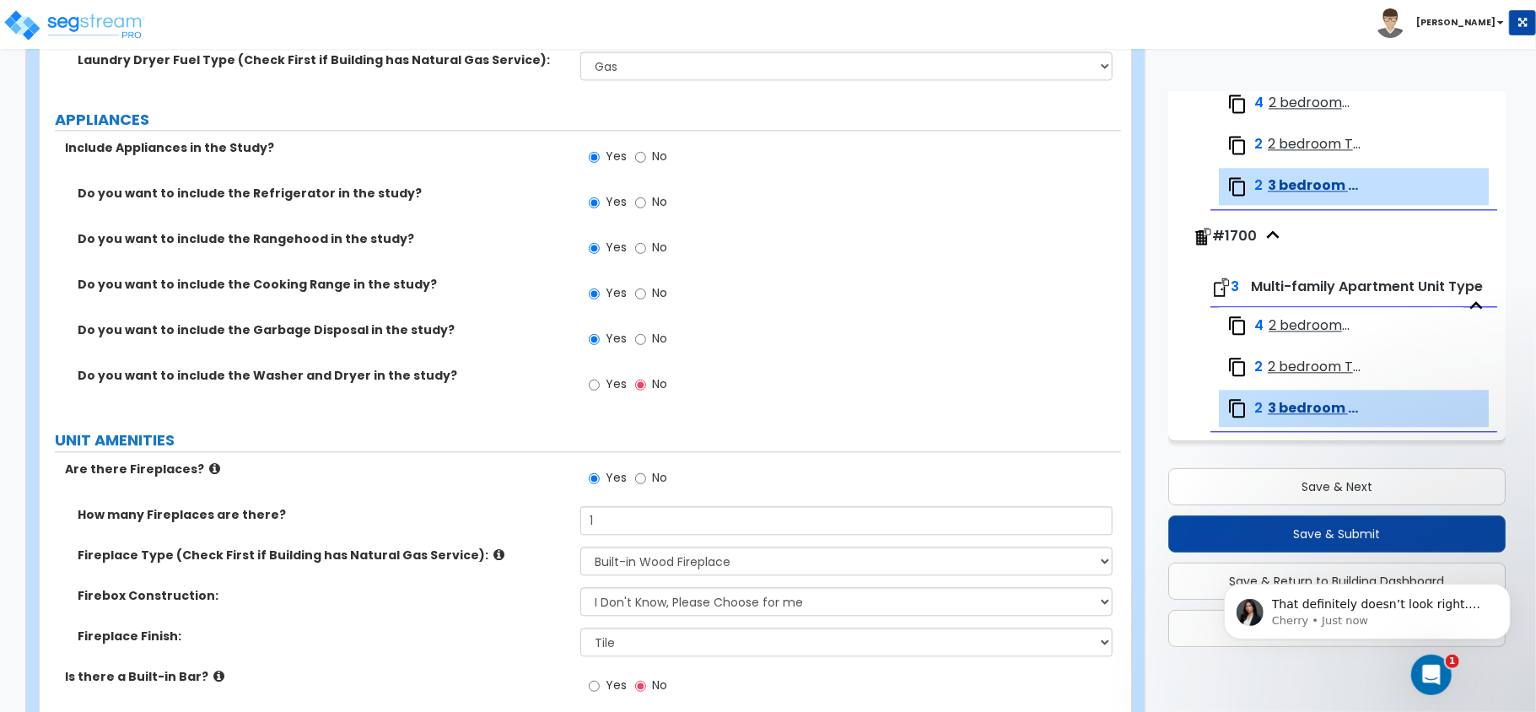
scroll to position [3017, 0]
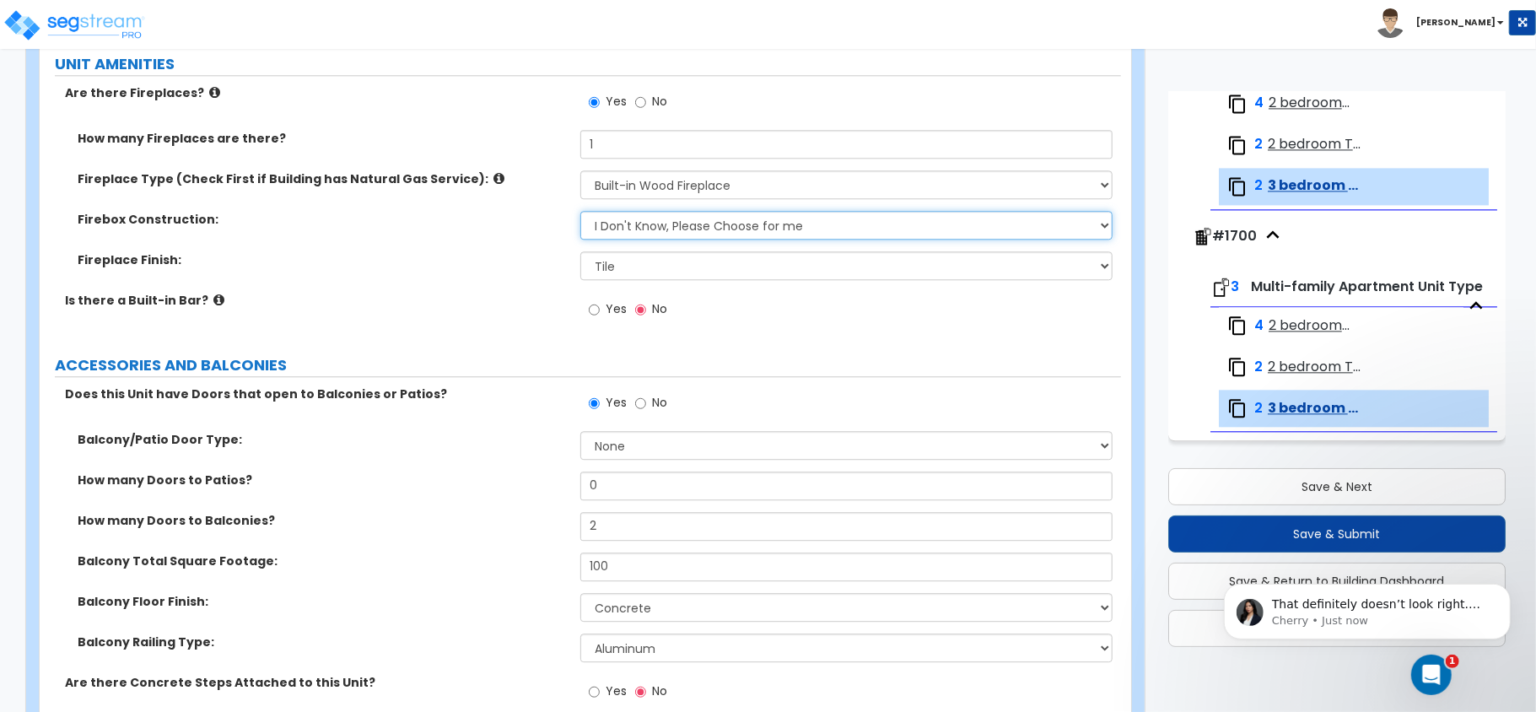
click at [810, 229] on select "Please Choose One Brick Stone I Don't Know, Please Choose for me" at bounding box center [846, 225] width 532 height 29
click at [580, 215] on select "Please Choose One Brick Stone I Don't Know, Please Choose for me" at bounding box center [846, 225] width 532 height 29
click at [1351, 489] on div "That definitely doesn’t look right. For now, you can adjust the number manually…" at bounding box center [1366, 533] width 310 height 211
click at [1352, 486] on div "That definitely doesn’t look right. For now, you can adjust the number manually…" at bounding box center [1366, 533] width 310 height 211
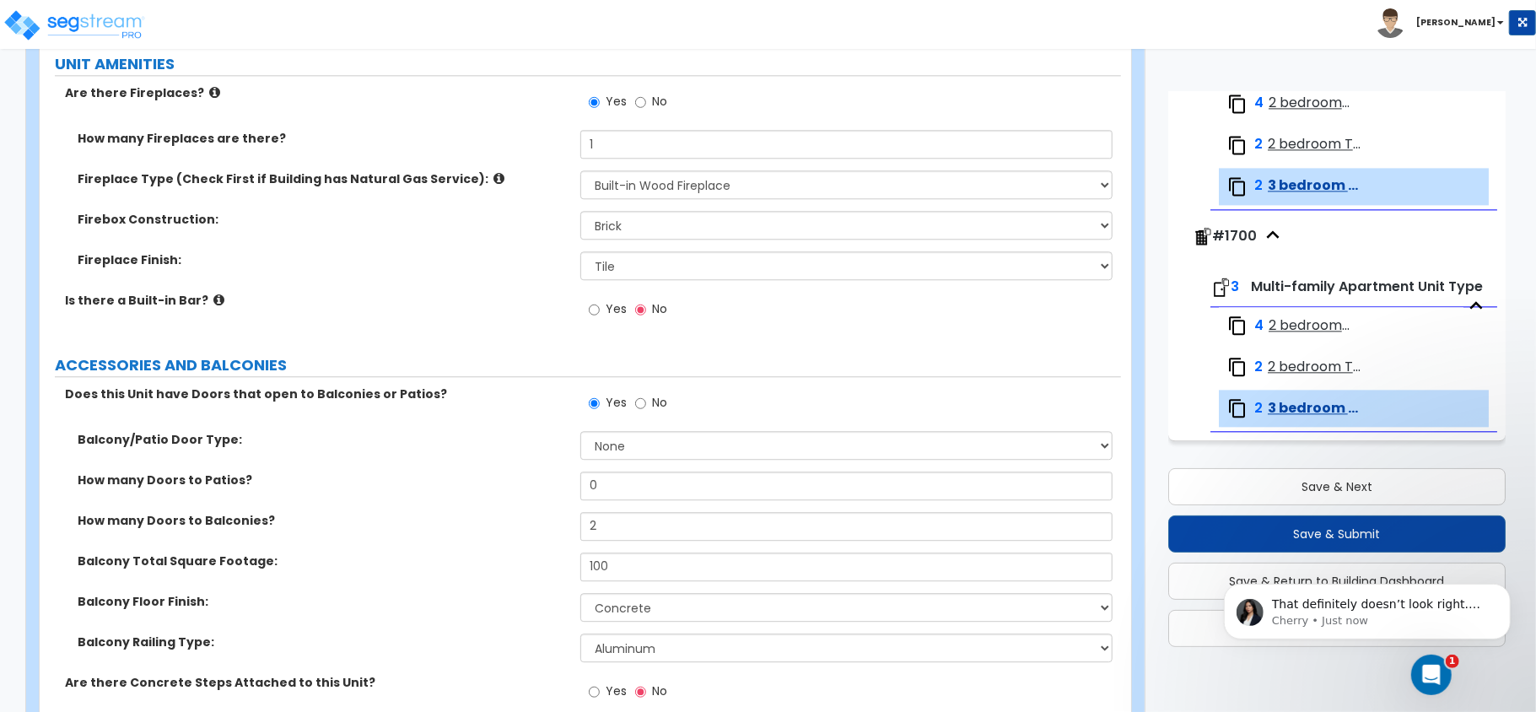
click at [1373, 480] on div "That definitely doesn’t look right. For now, you can adjust the number manually…" at bounding box center [1366, 533] width 310 height 211
click at [1451, 500] on div "That definitely doesn’t look right. For now, you can adjust the number manually…" at bounding box center [1366, 533] width 310 height 211
click at [1371, 450] on div "Site Improvements x1 Buildings 1 Bed Building #100 ( 100 % ownership) Multi-Fam…" at bounding box center [1337, 370] width 346 height 564
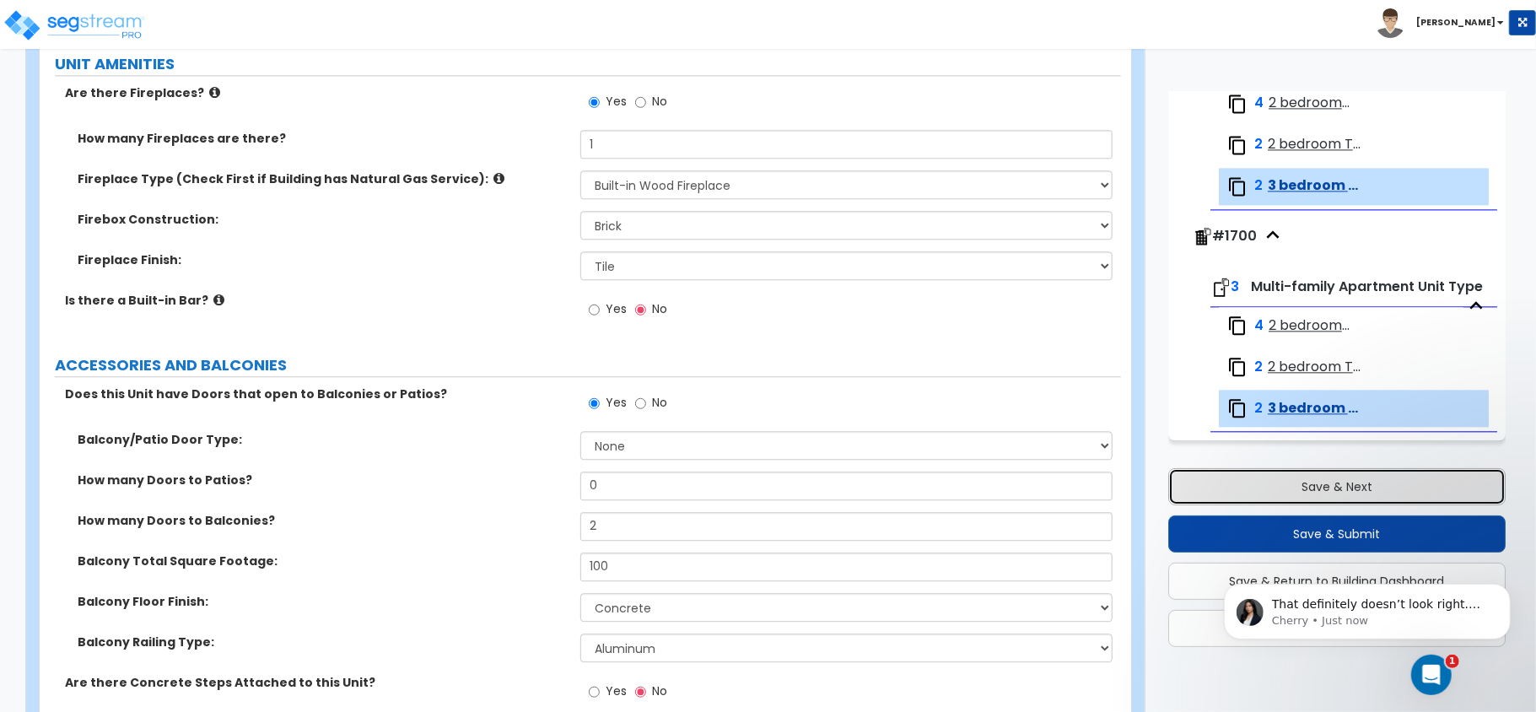
click at [1382, 493] on button "Save & Next" at bounding box center [1336, 486] width 337 height 37
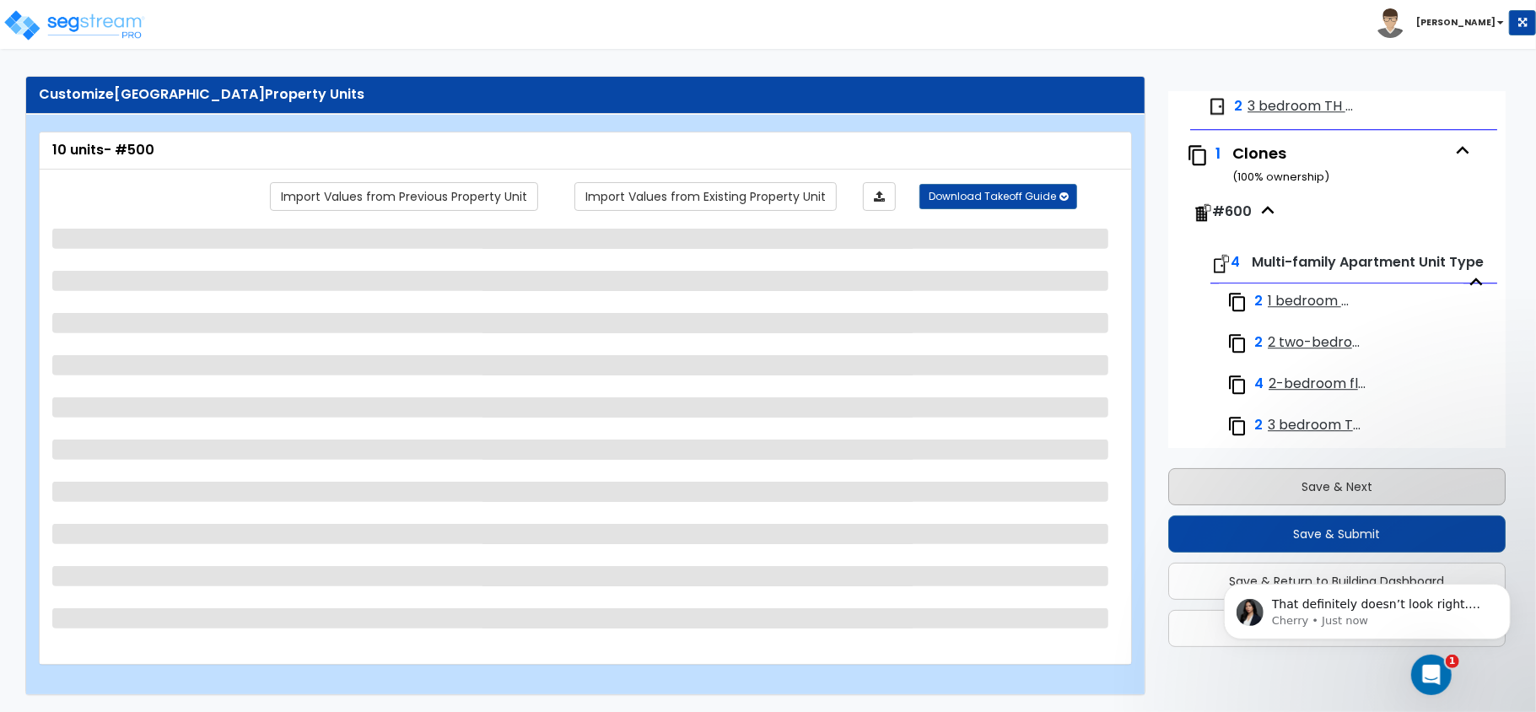
scroll to position [3338, 0]
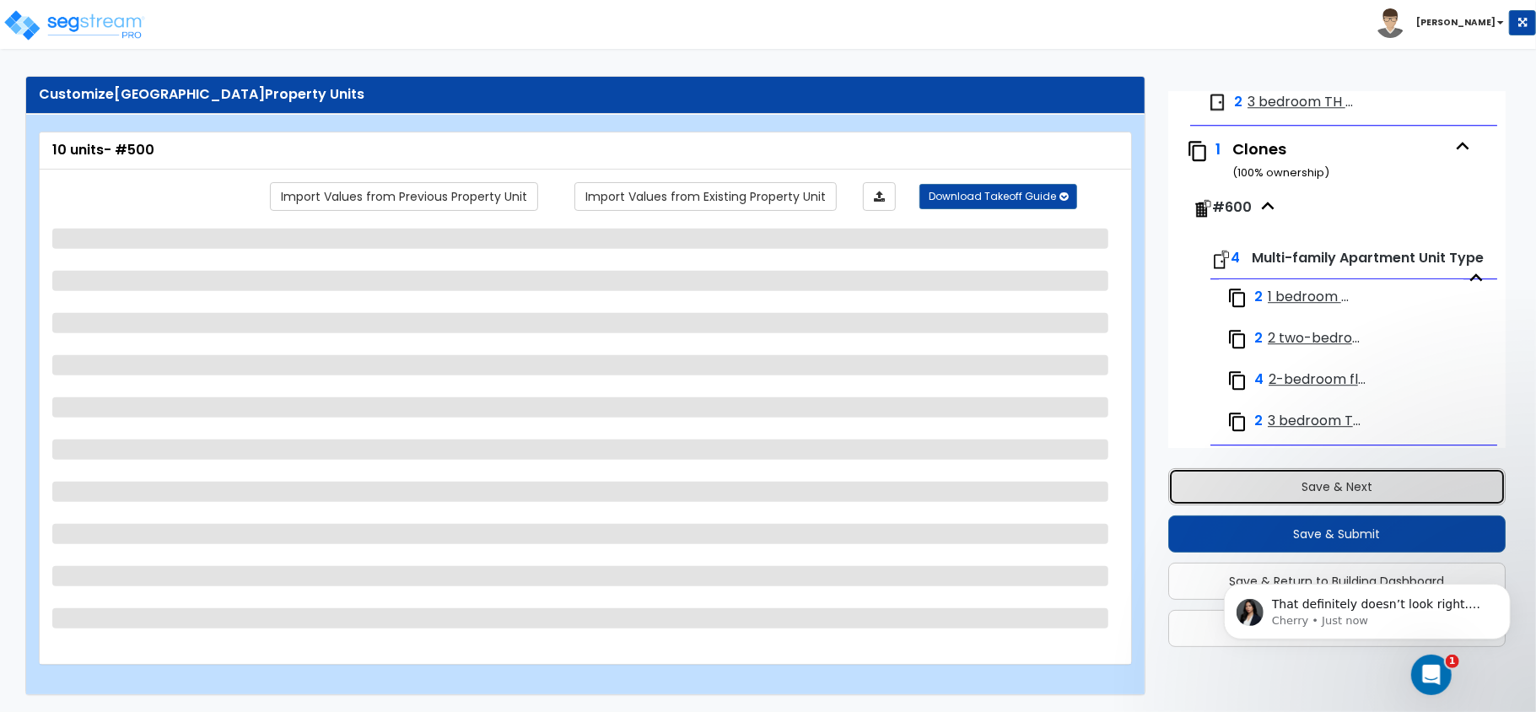
click at [1377, 493] on button "Save & Next" at bounding box center [1336, 486] width 337 height 37
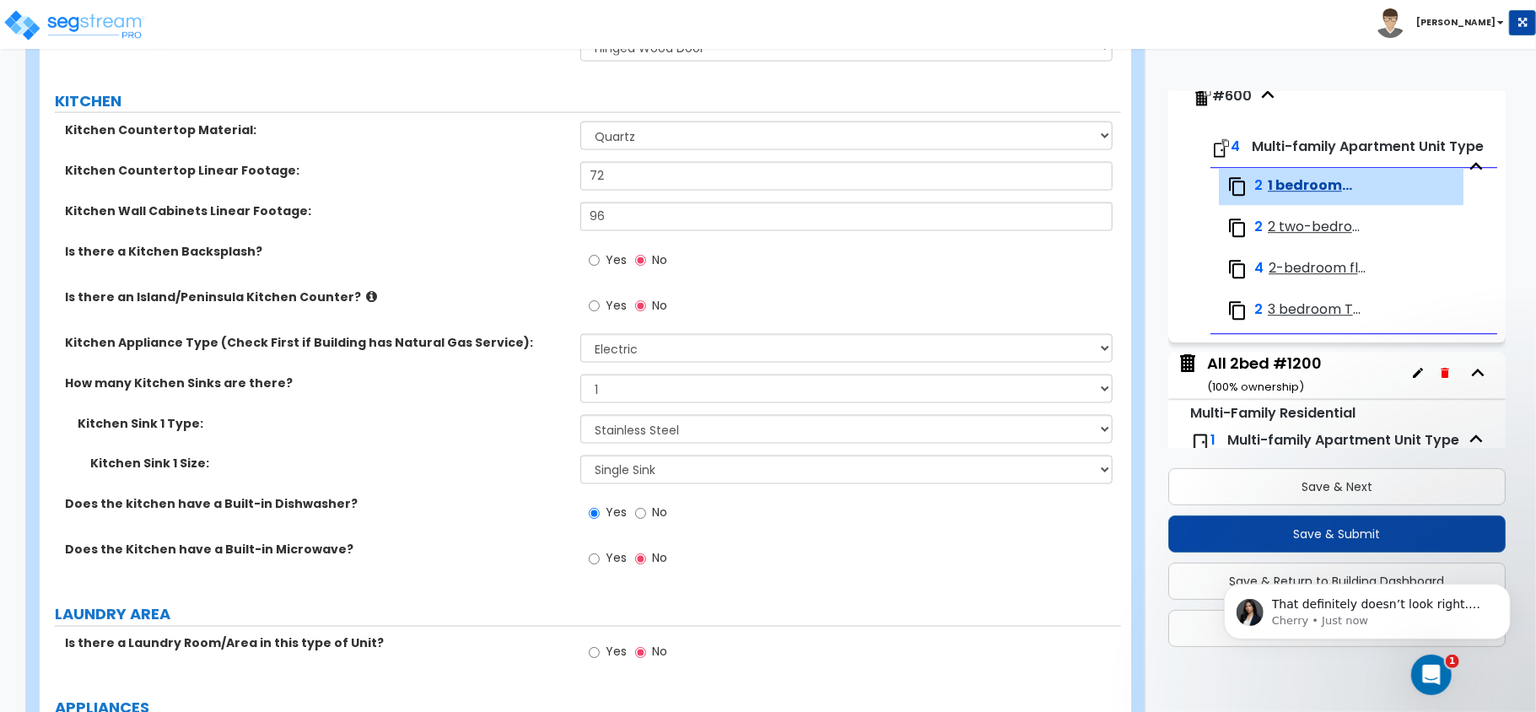
scroll to position [1891, 0]
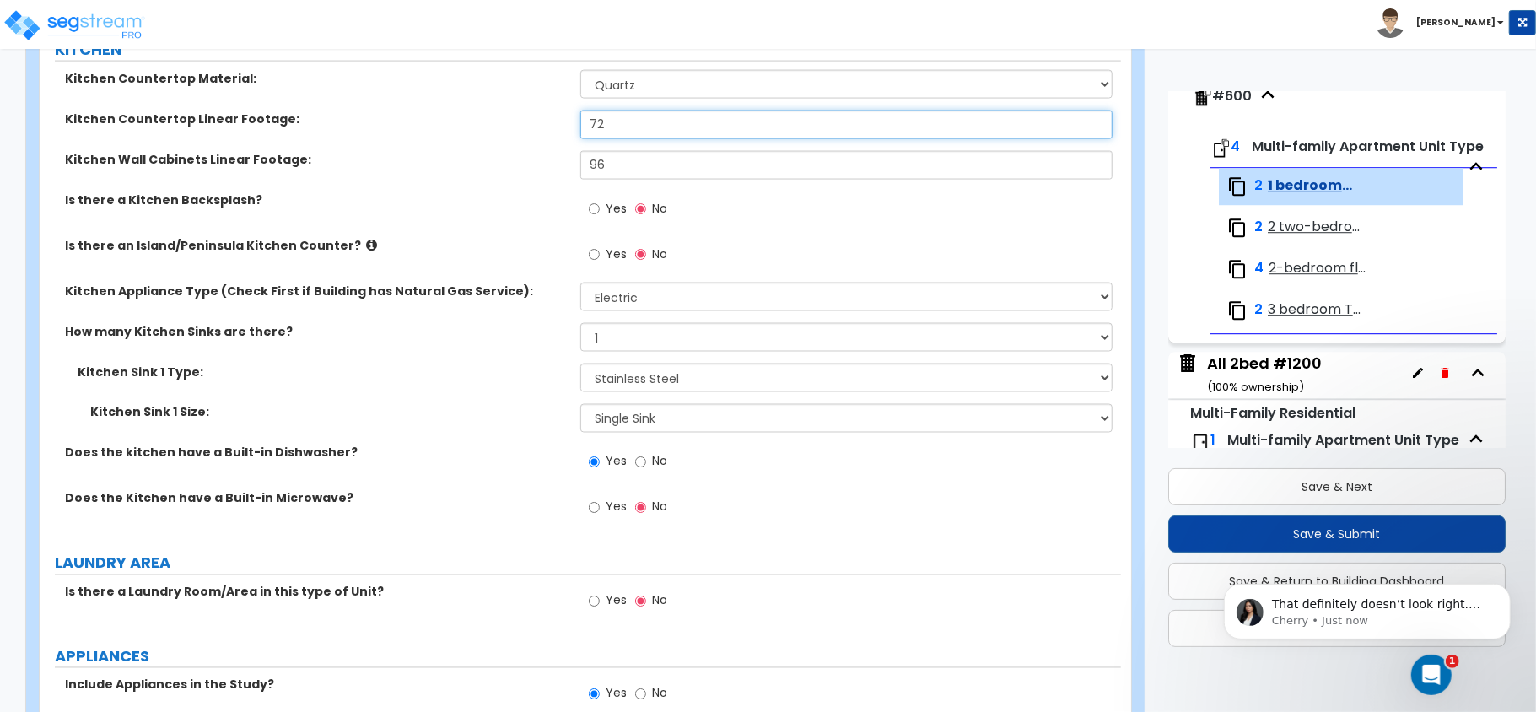
click at [616, 125] on input "72" at bounding box center [846, 125] width 532 height 29
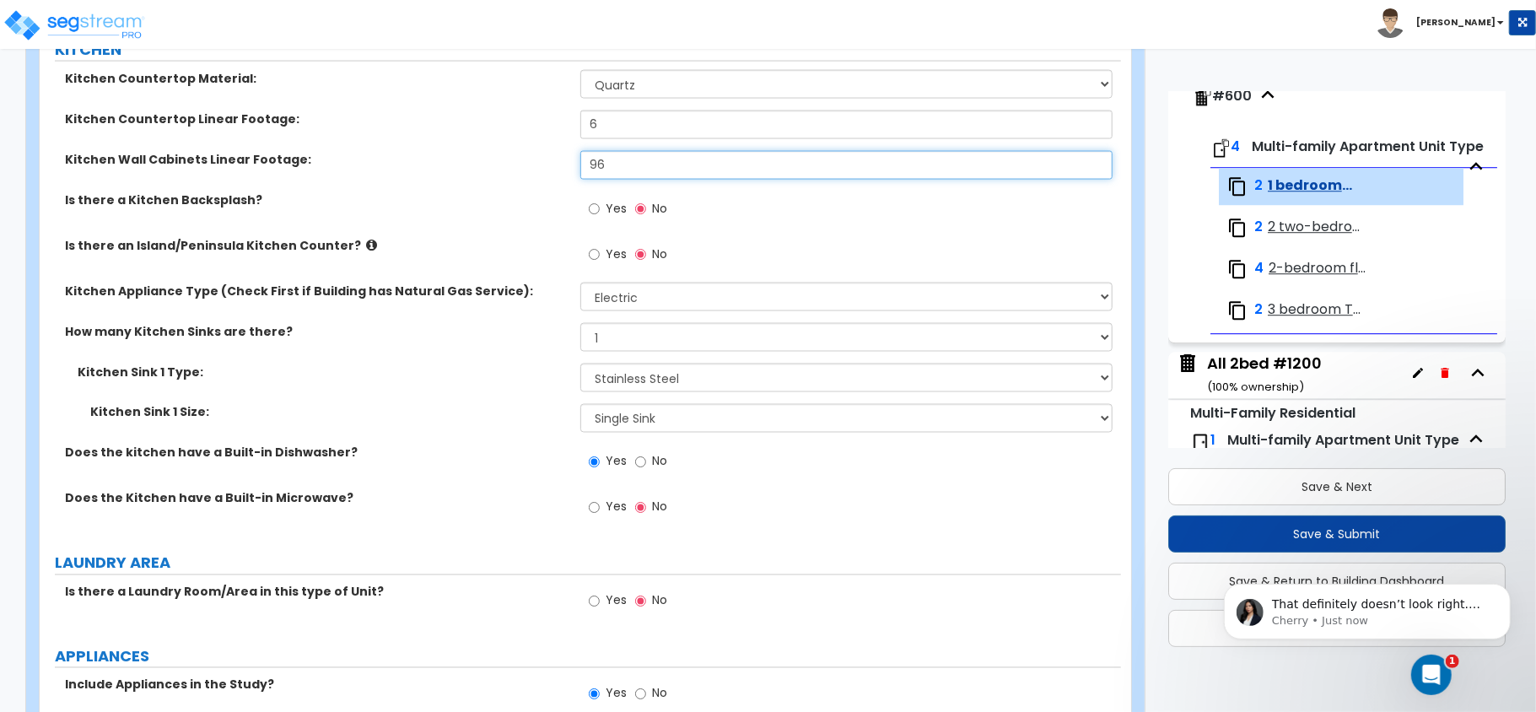
click at [621, 170] on input "96" at bounding box center [846, 165] width 532 height 29
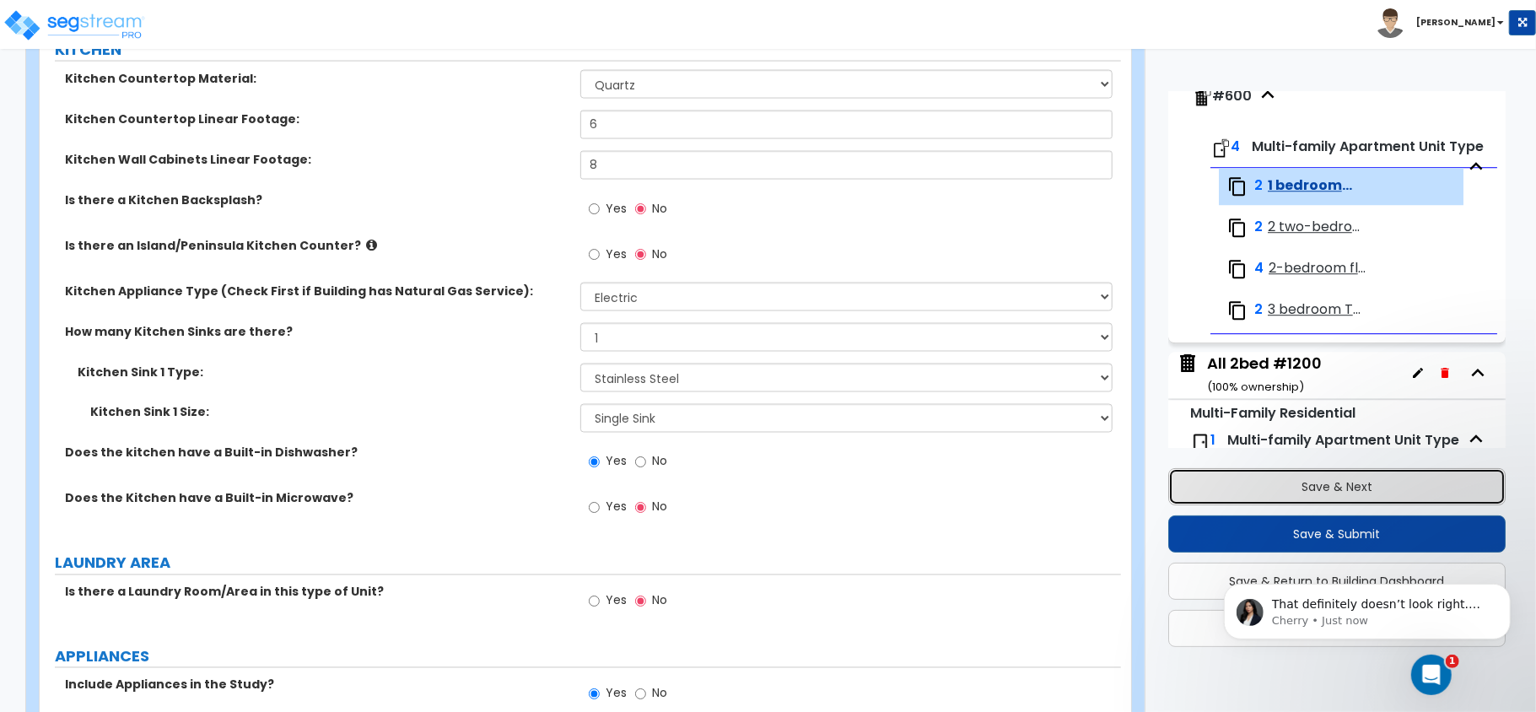
click at [1340, 486] on button "Save & Next" at bounding box center [1336, 486] width 337 height 37
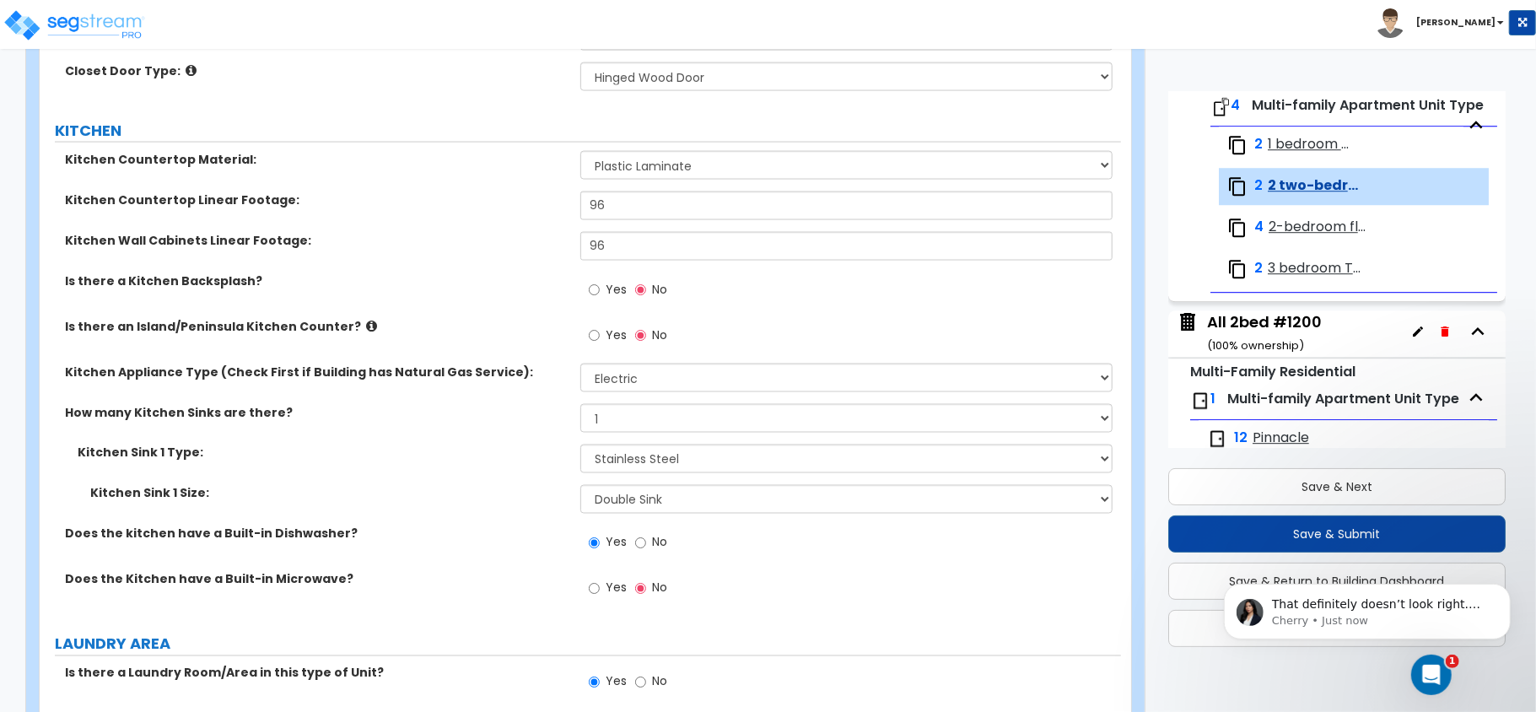
scroll to position [1891, 0]
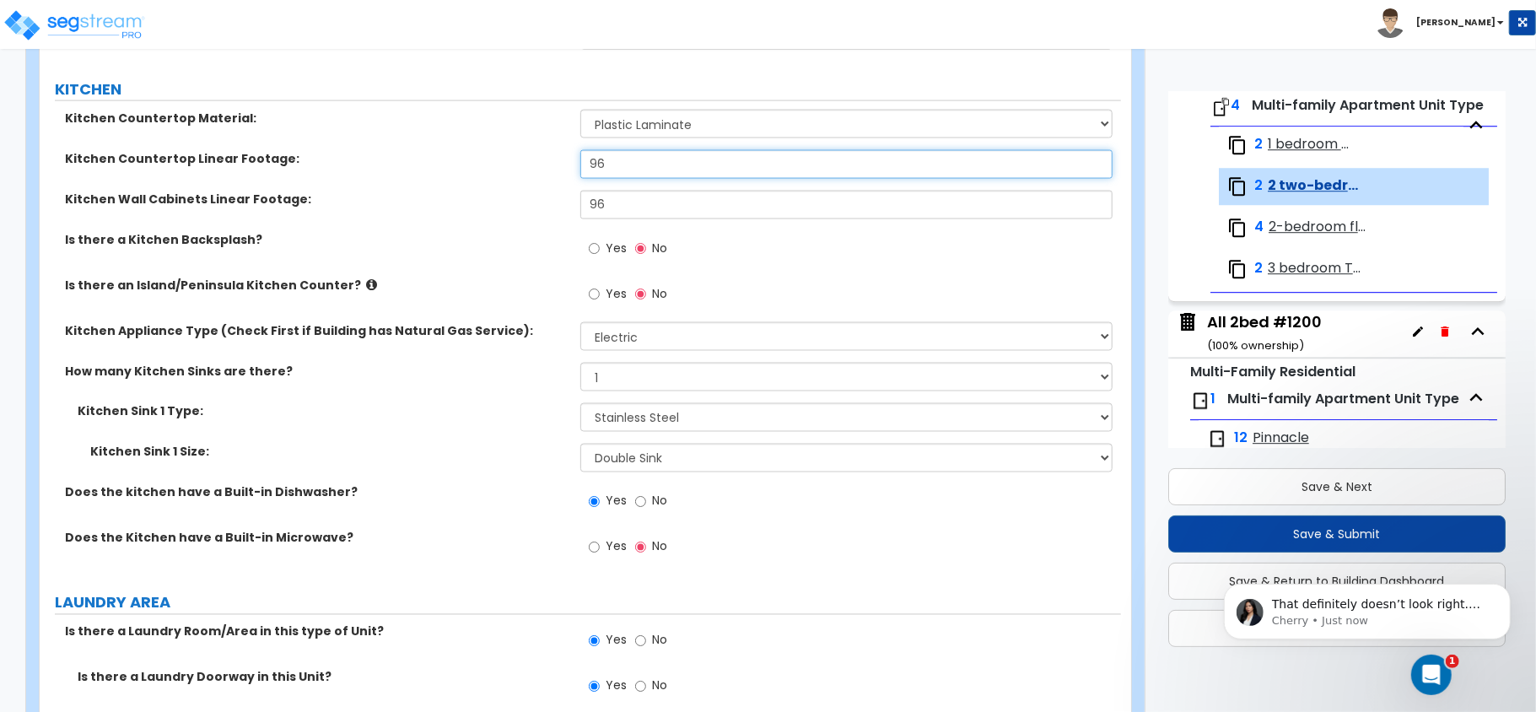
click at [636, 167] on input "96" at bounding box center [846, 164] width 532 height 29
click at [636, 166] on input "96" at bounding box center [846, 164] width 532 height 29
click at [631, 202] on input "96" at bounding box center [846, 205] width 532 height 29
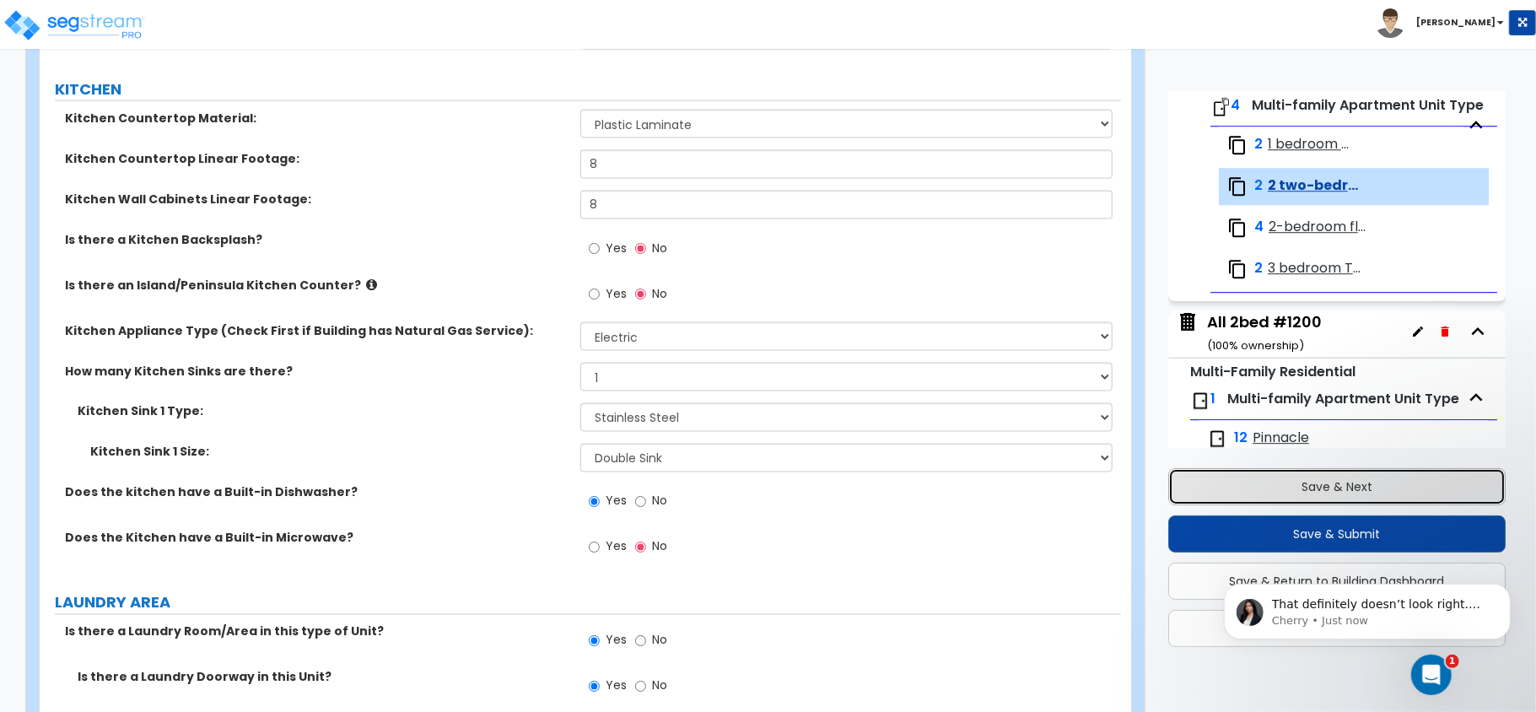
click at [1319, 483] on button "Save & Next" at bounding box center [1336, 486] width 337 height 37
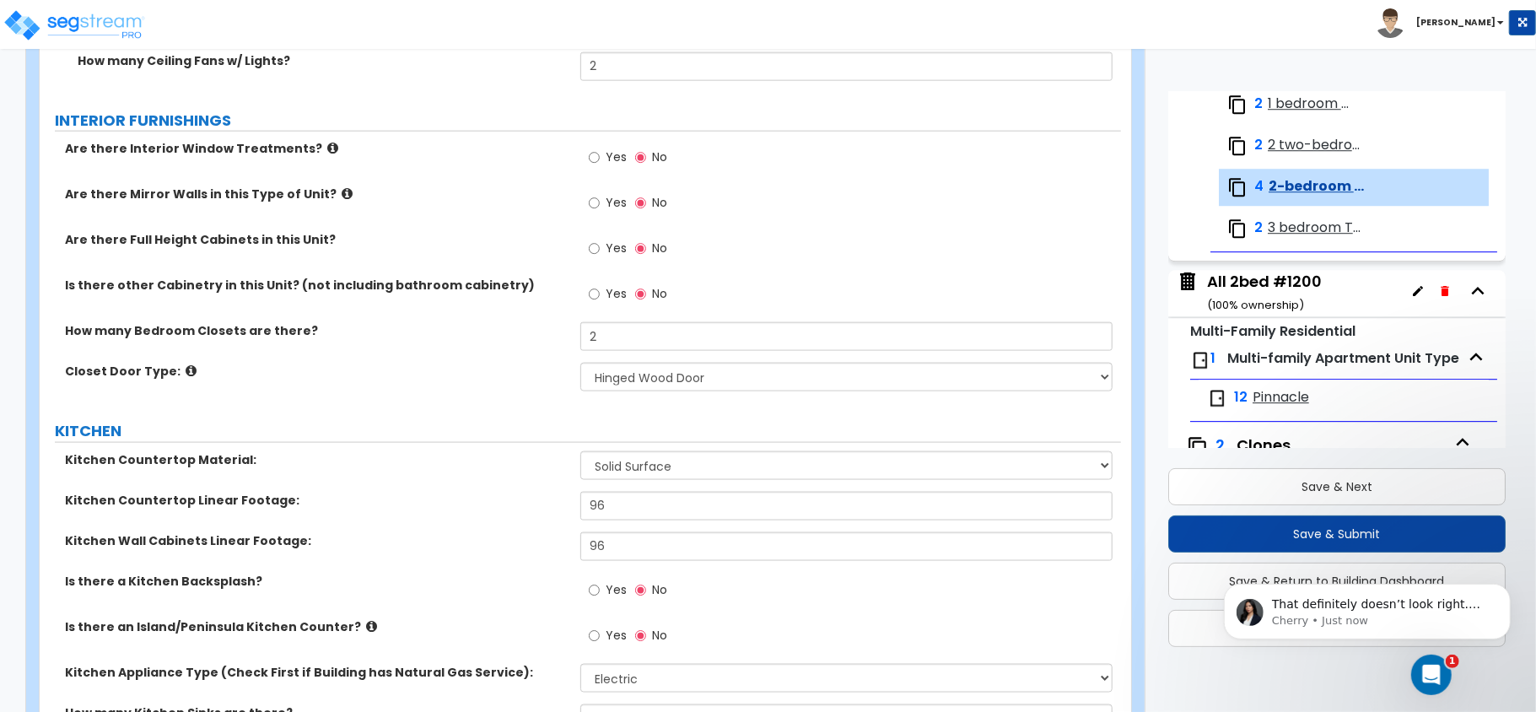
scroll to position [1516, 0]
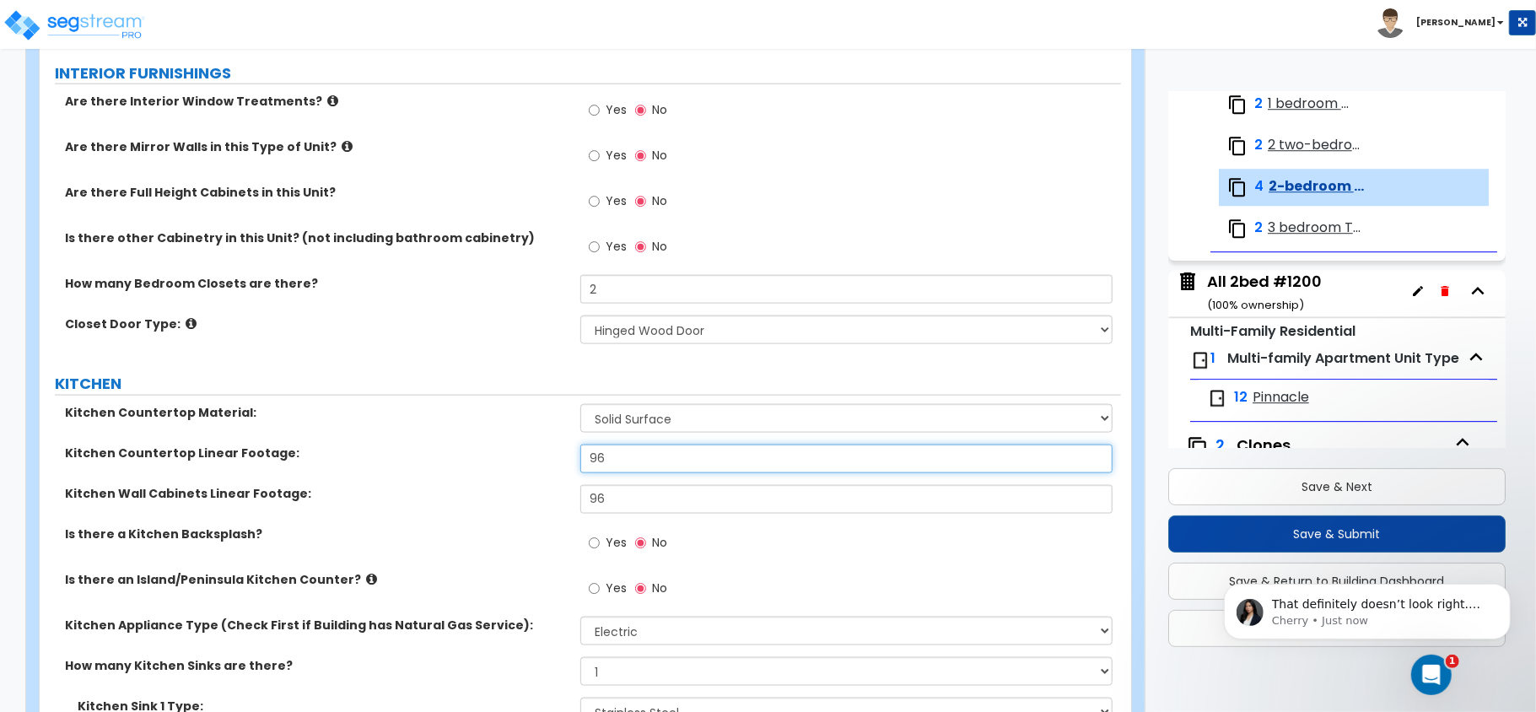
click at [697, 460] on input "96" at bounding box center [846, 459] width 532 height 29
click at [697, 460] on input "968" at bounding box center [846, 459] width 532 height 29
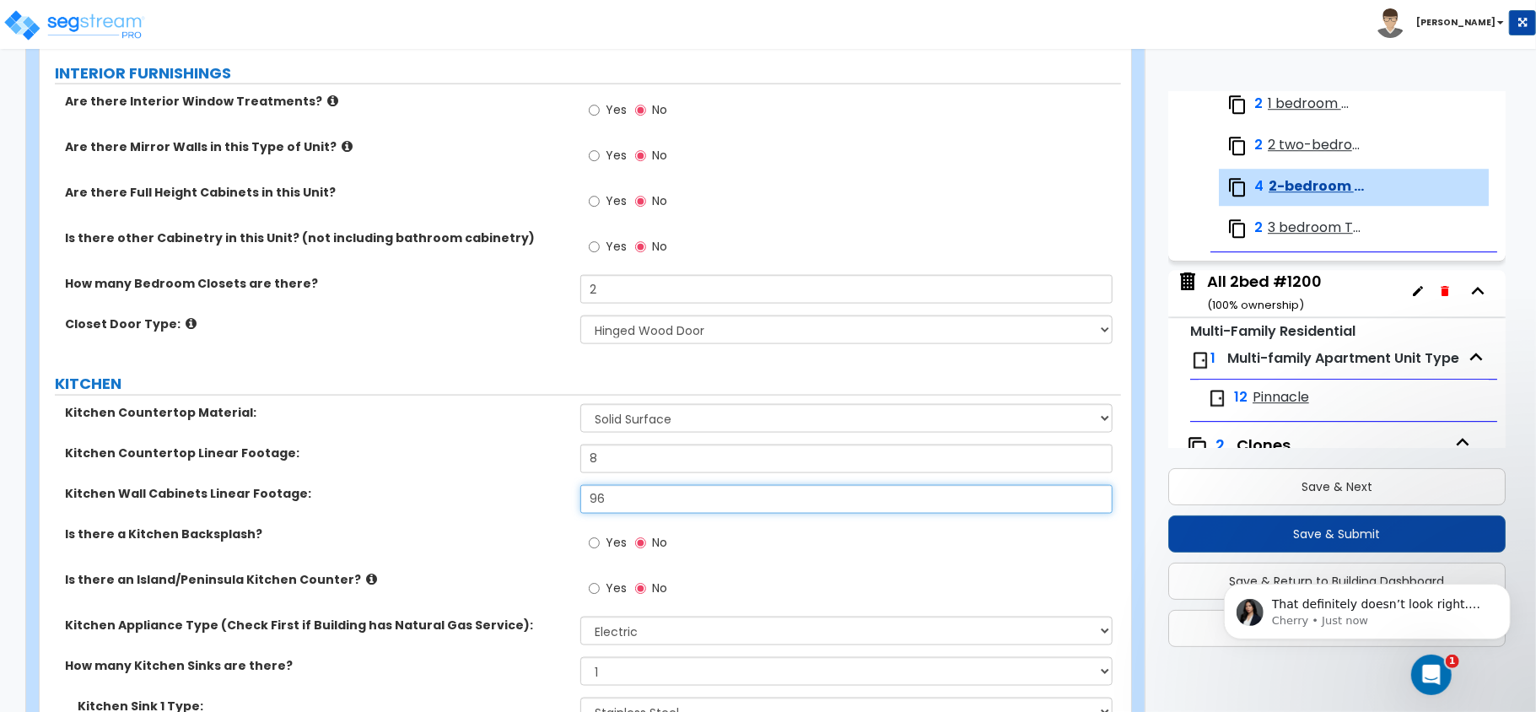
click at [703, 489] on input "96" at bounding box center [846, 499] width 532 height 29
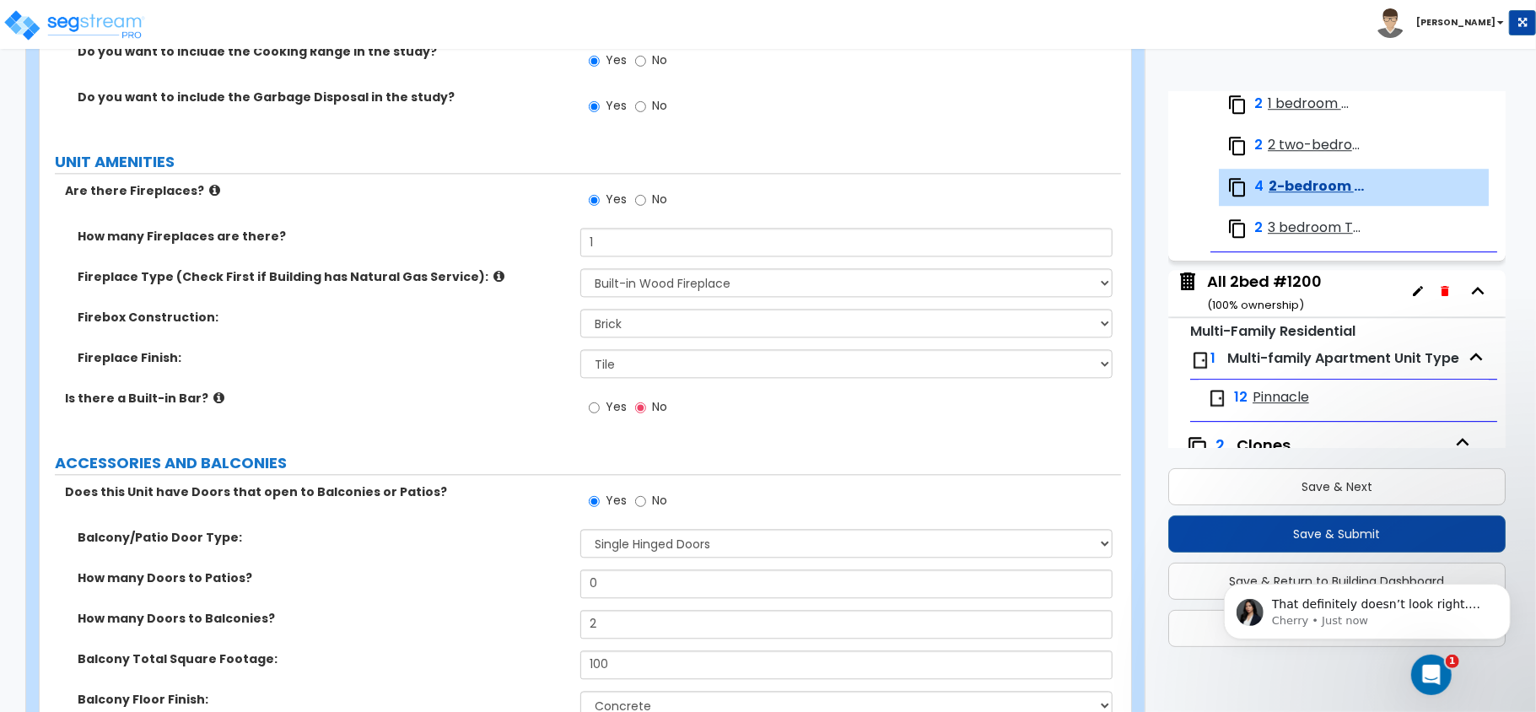
scroll to position [2641, 0]
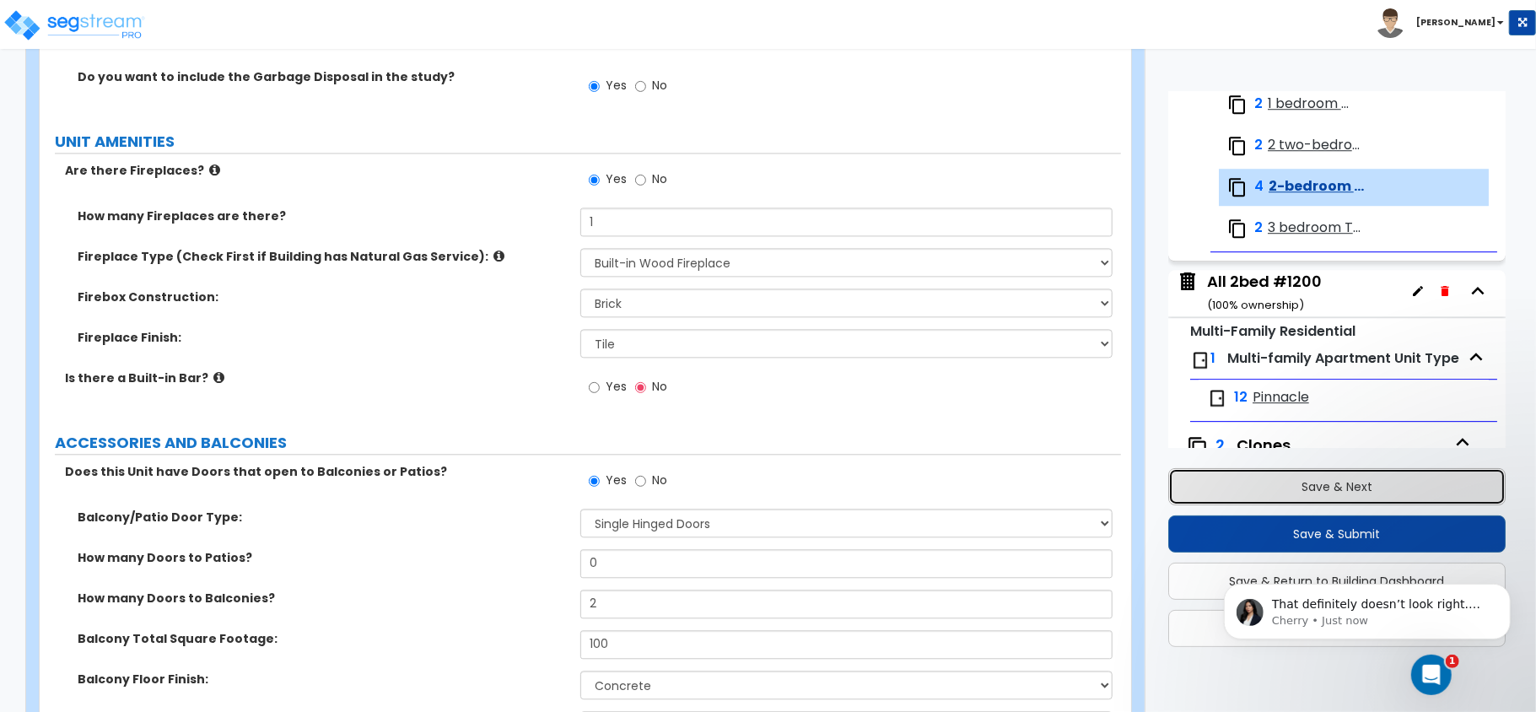
click at [1340, 487] on button "Save & Next" at bounding box center [1336, 486] width 337 height 37
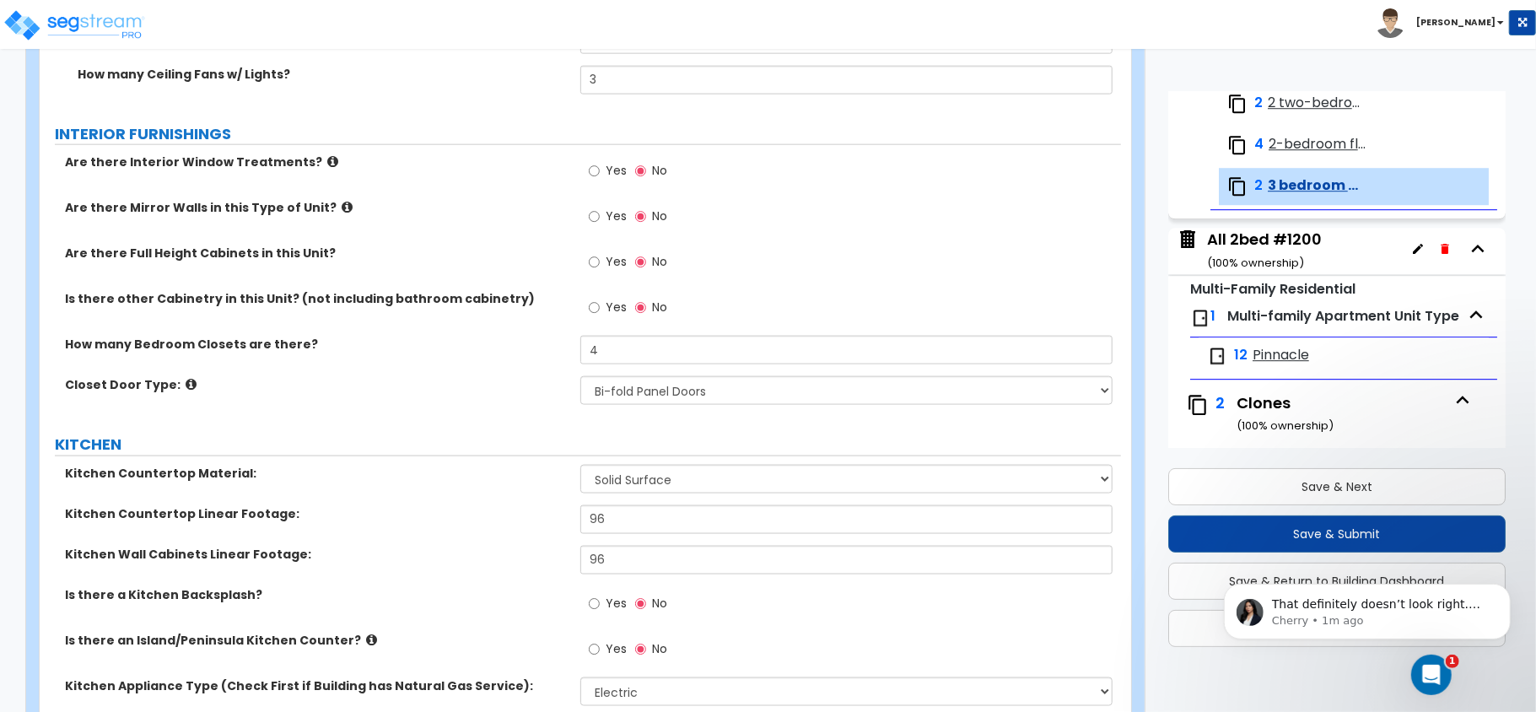
scroll to position [1516, 0]
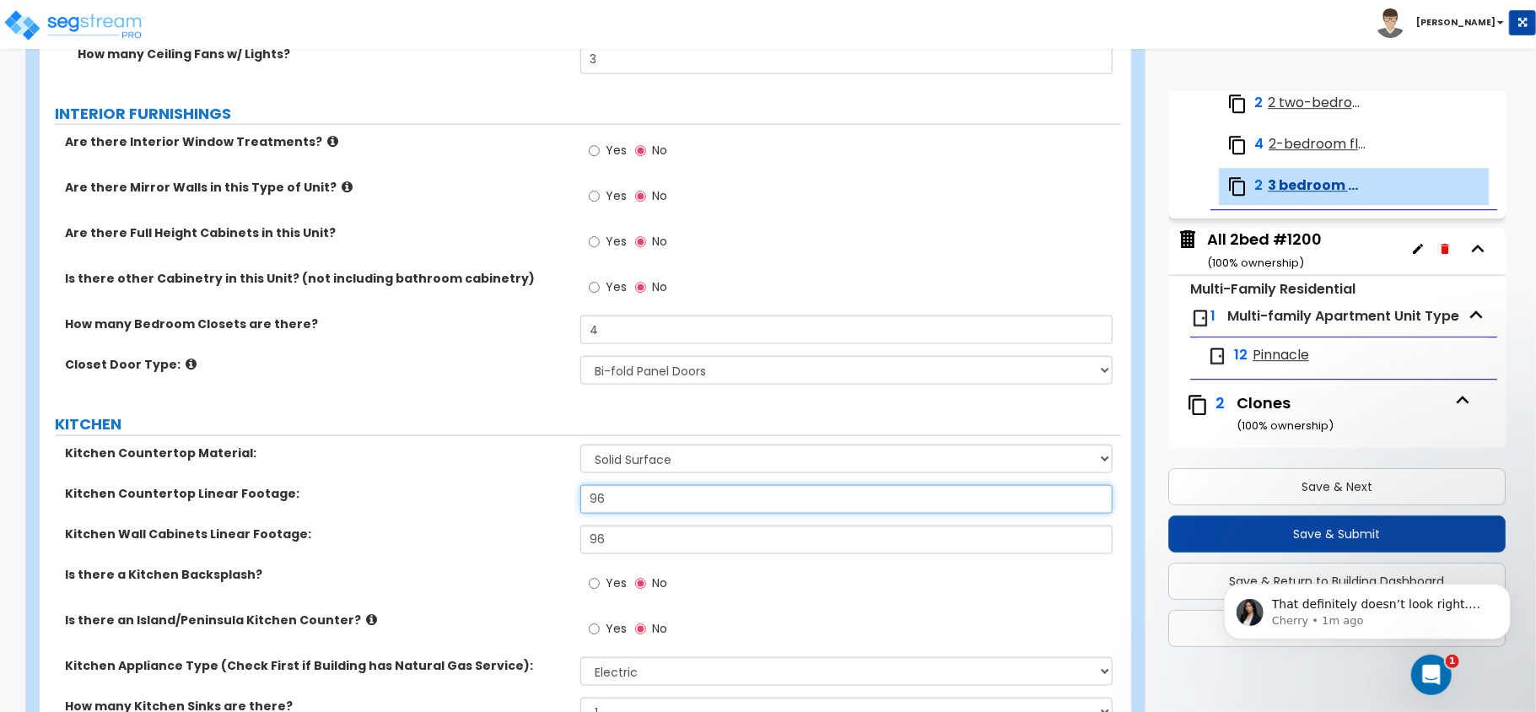
click at [685, 497] on input "96" at bounding box center [846, 499] width 532 height 29
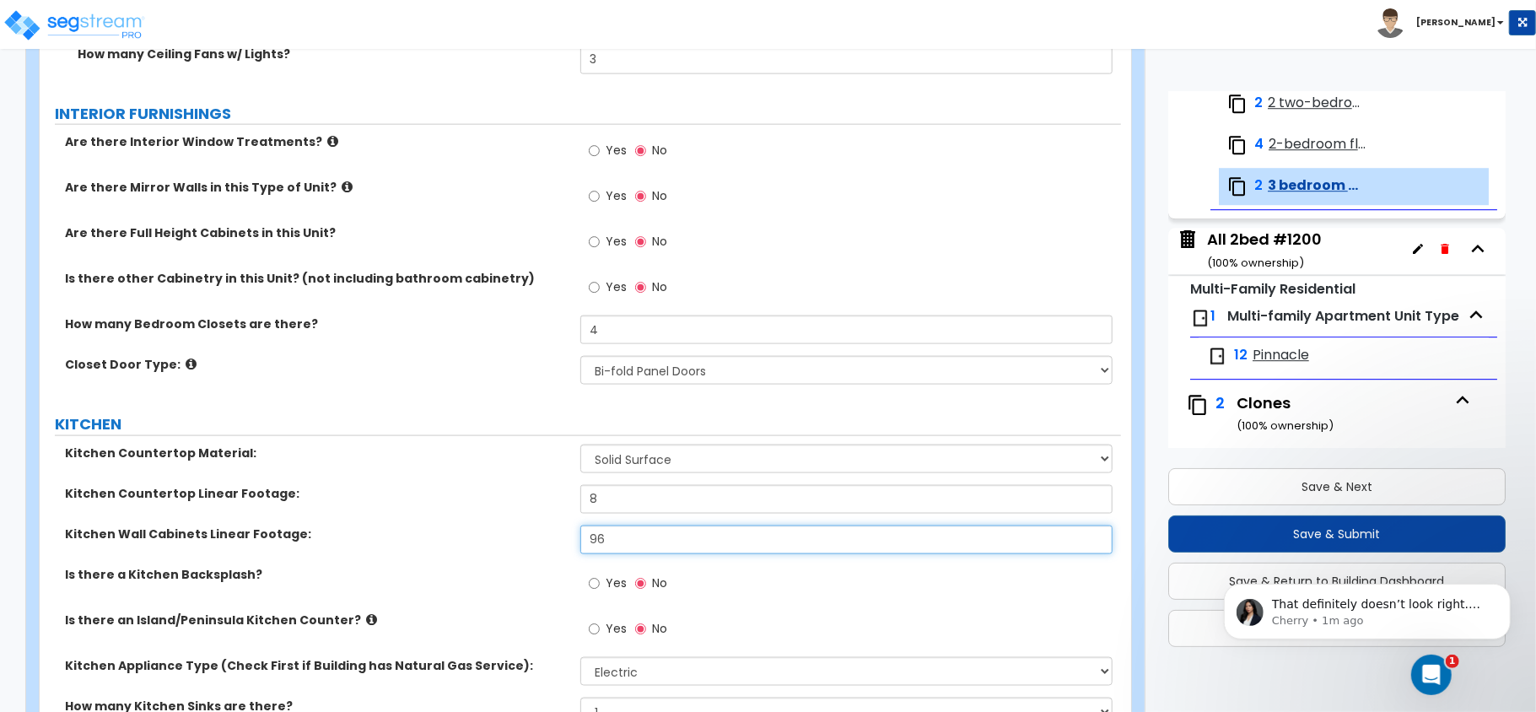
click at [689, 527] on input "96" at bounding box center [846, 540] width 532 height 29
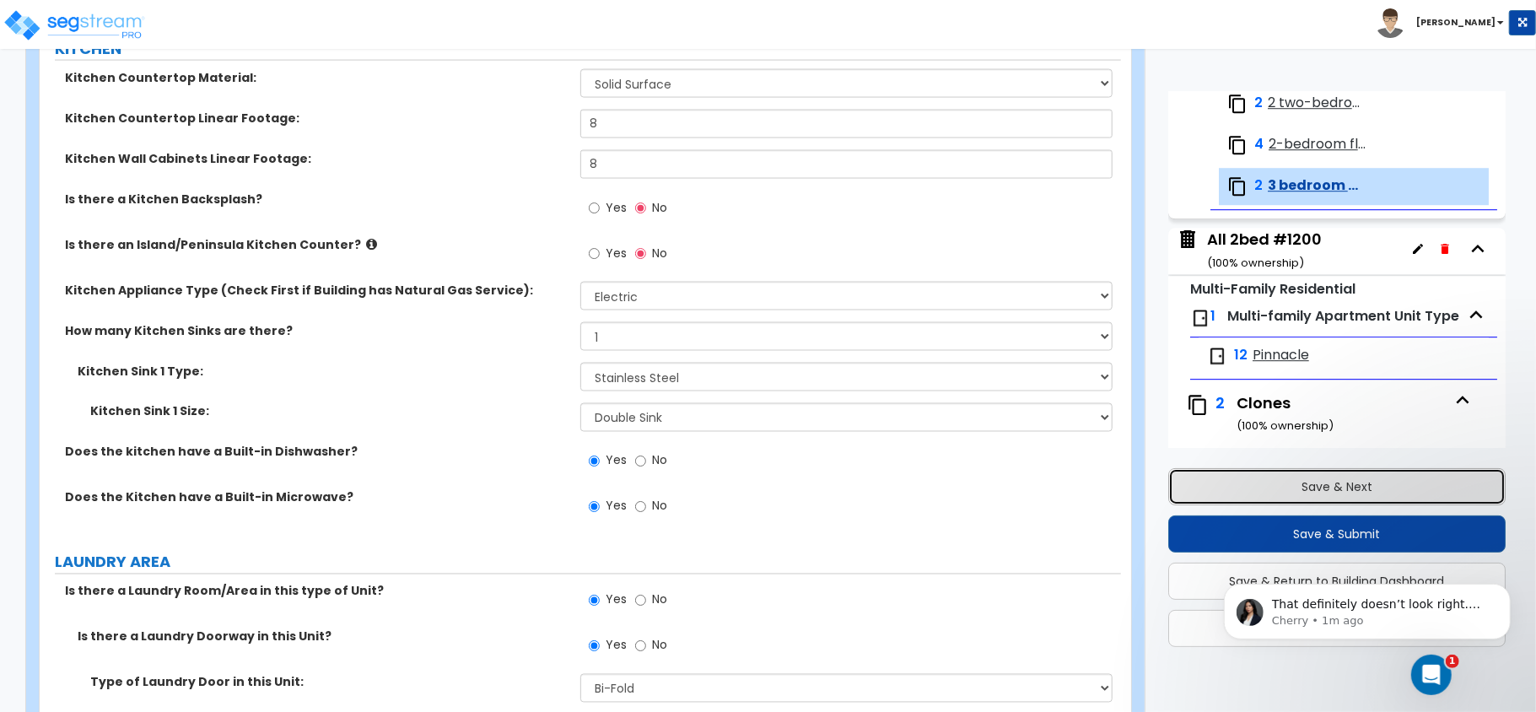
click at [1324, 487] on button "Save & Next" at bounding box center [1336, 486] width 337 height 37
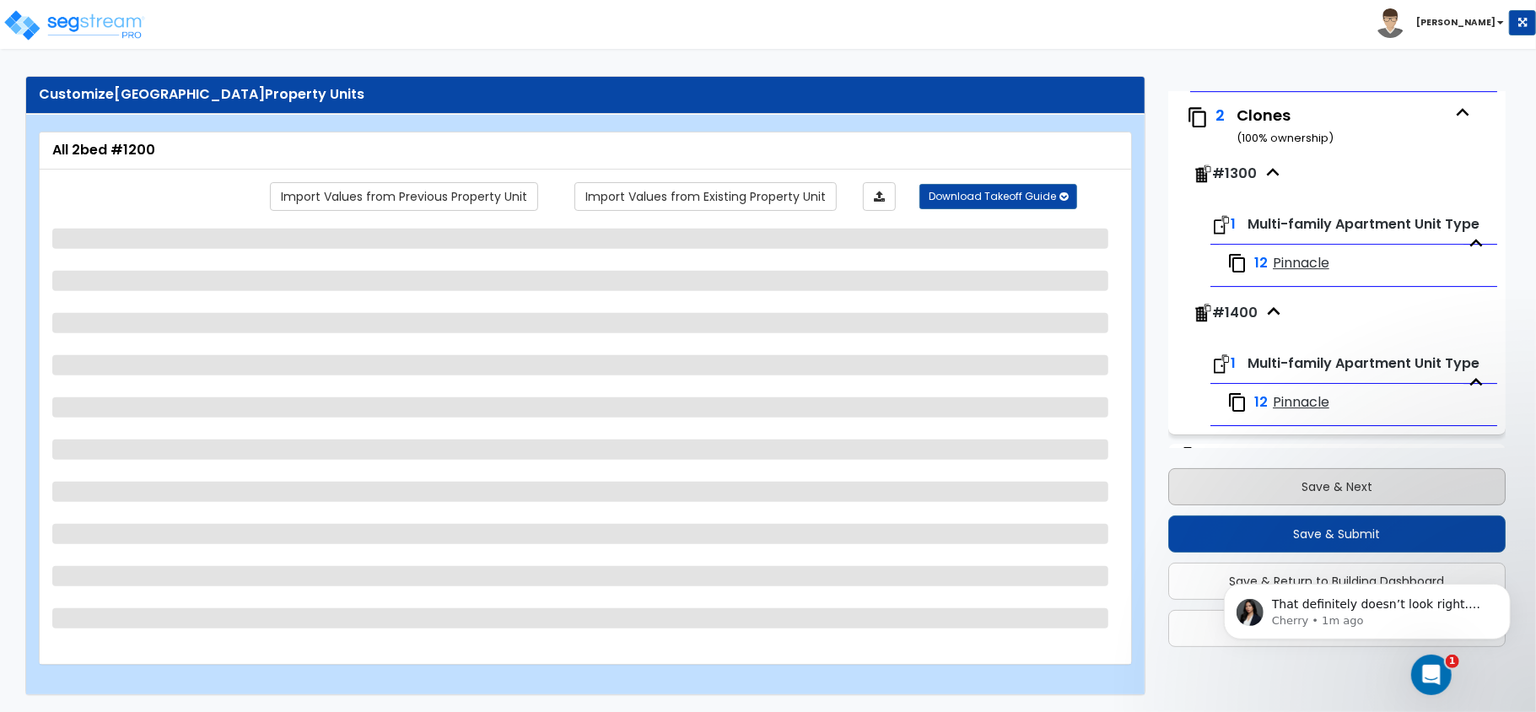
scroll to position [3973, 0]
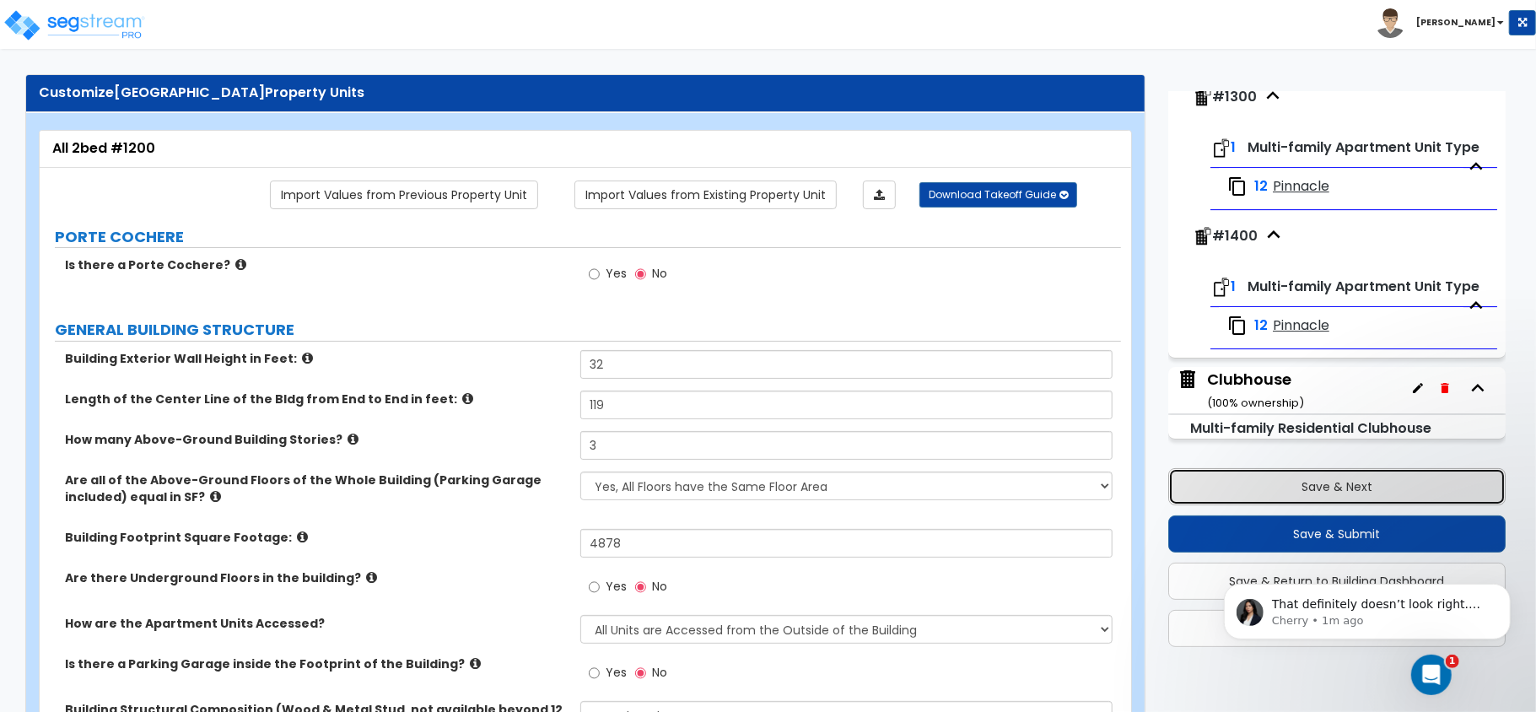
click at [1323, 488] on button "Save & Next" at bounding box center [1336, 486] width 337 height 37
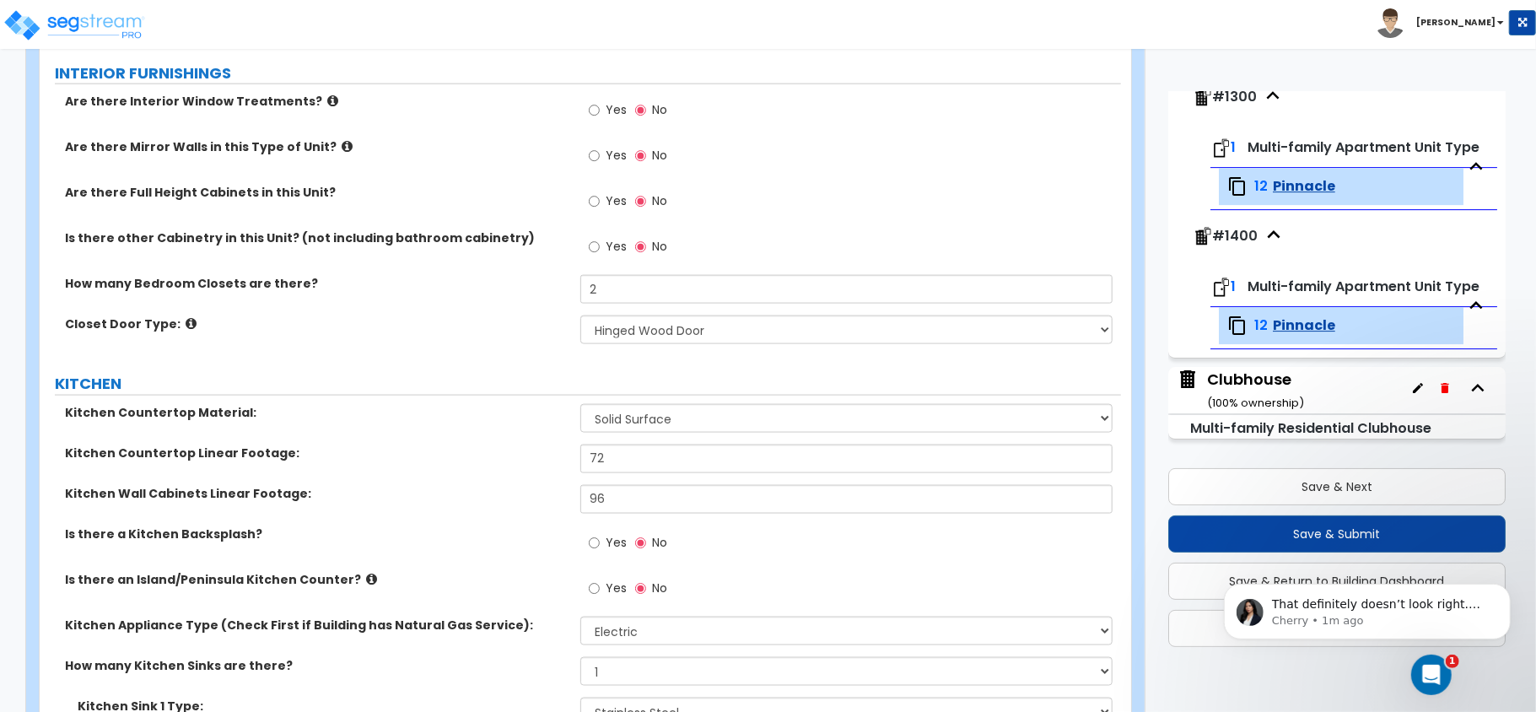
scroll to position [1891, 0]
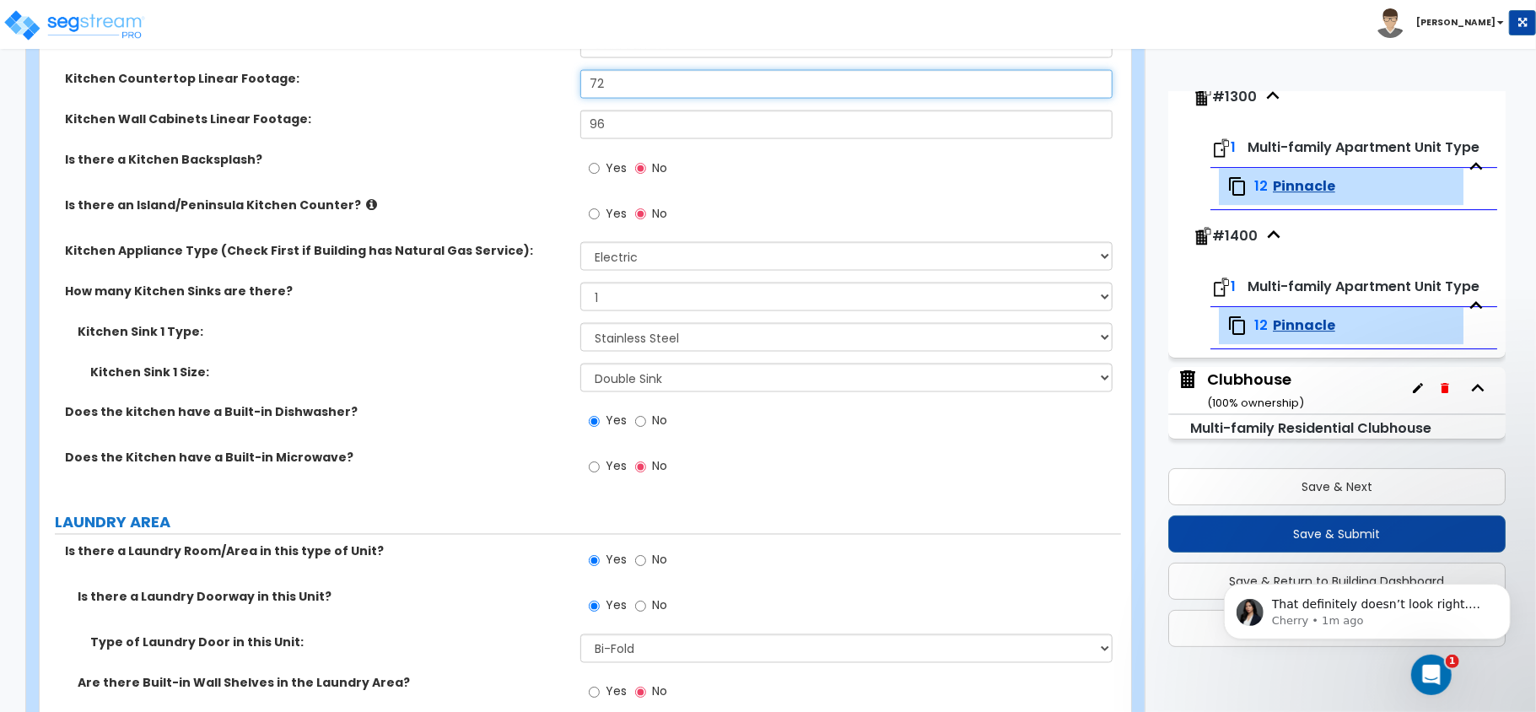
click at [625, 89] on input "72" at bounding box center [846, 84] width 532 height 29
click at [623, 93] on input "72" at bounding box center [846, 84] width 532 height 29
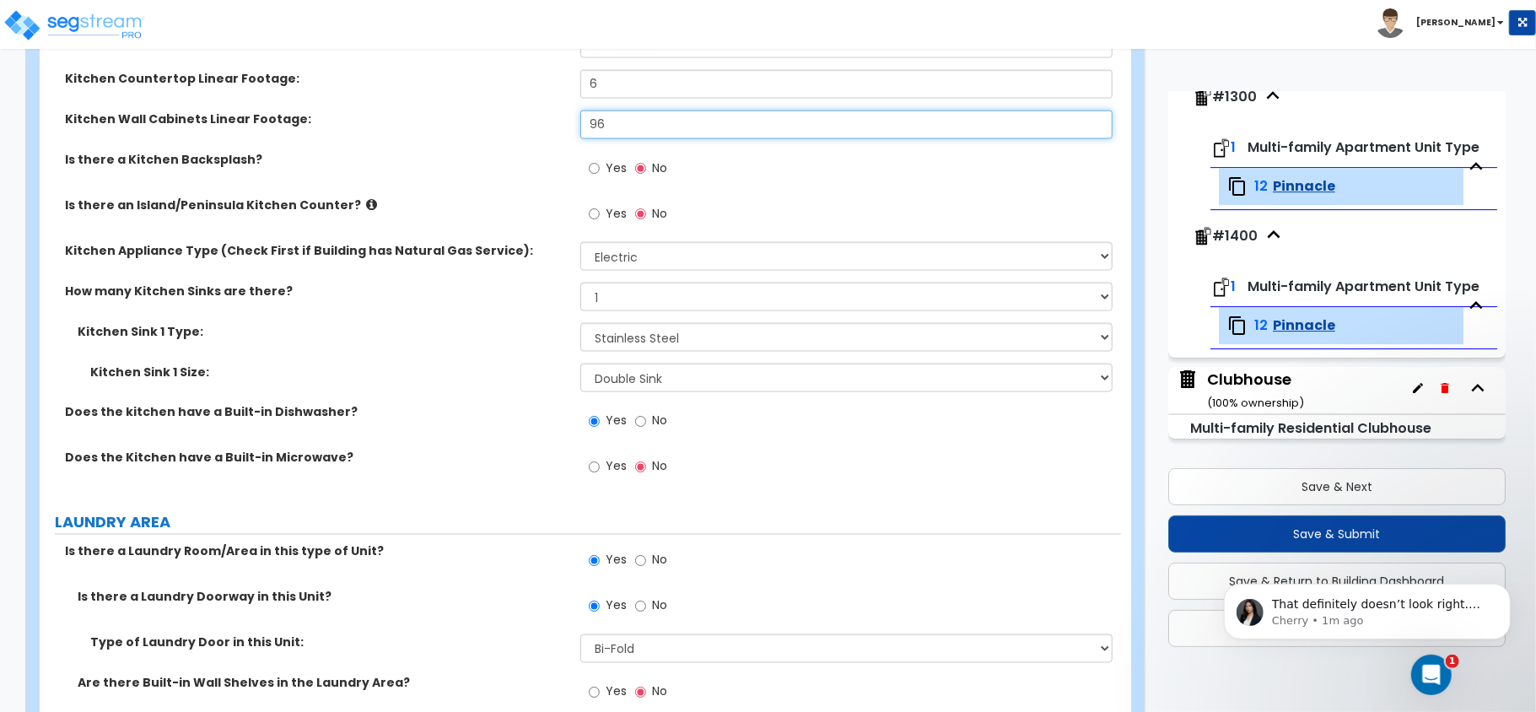
click at [619, 136] on input "96" at bounding box center [846, 125] width 532 height 29
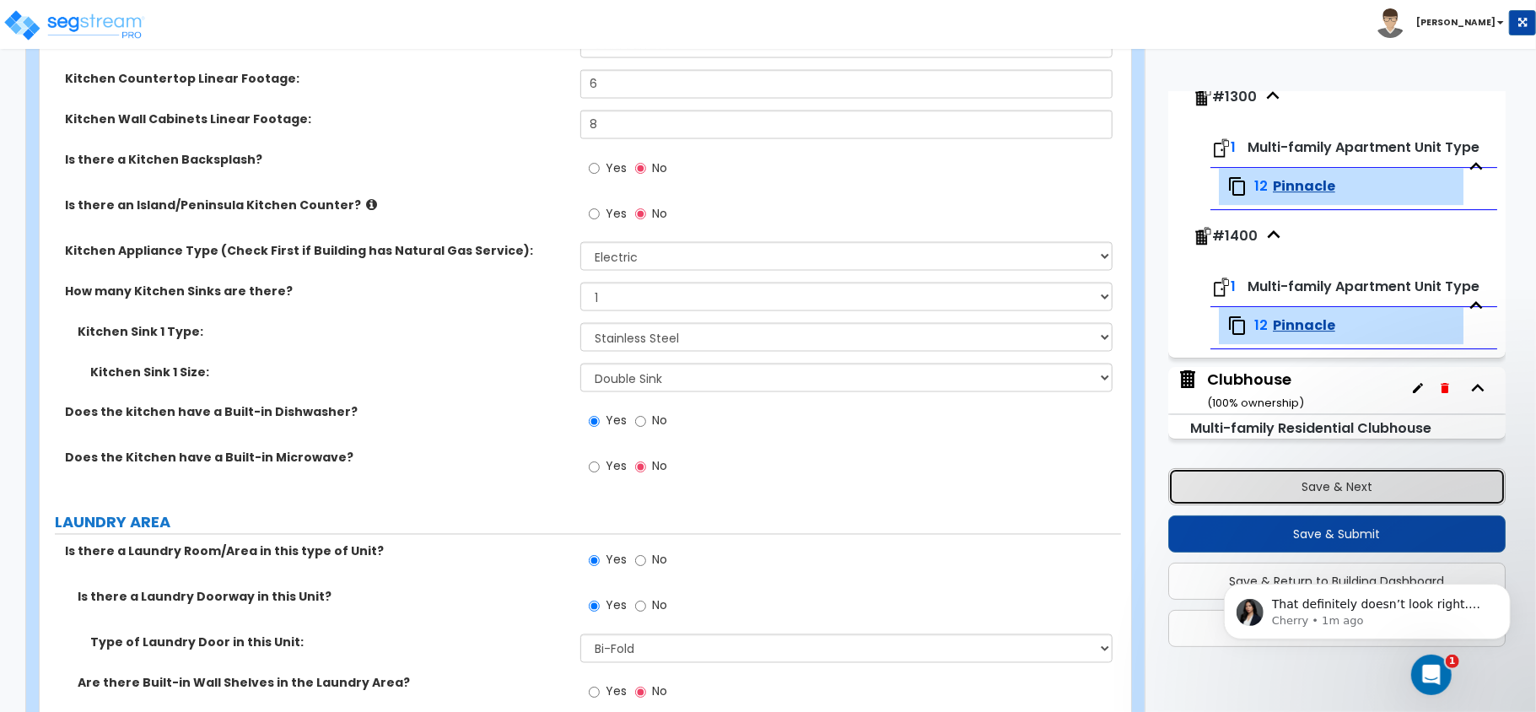
click at [1326, 490] on button "Save & Next" at bounding box center [1336, 486] width 337 height 37
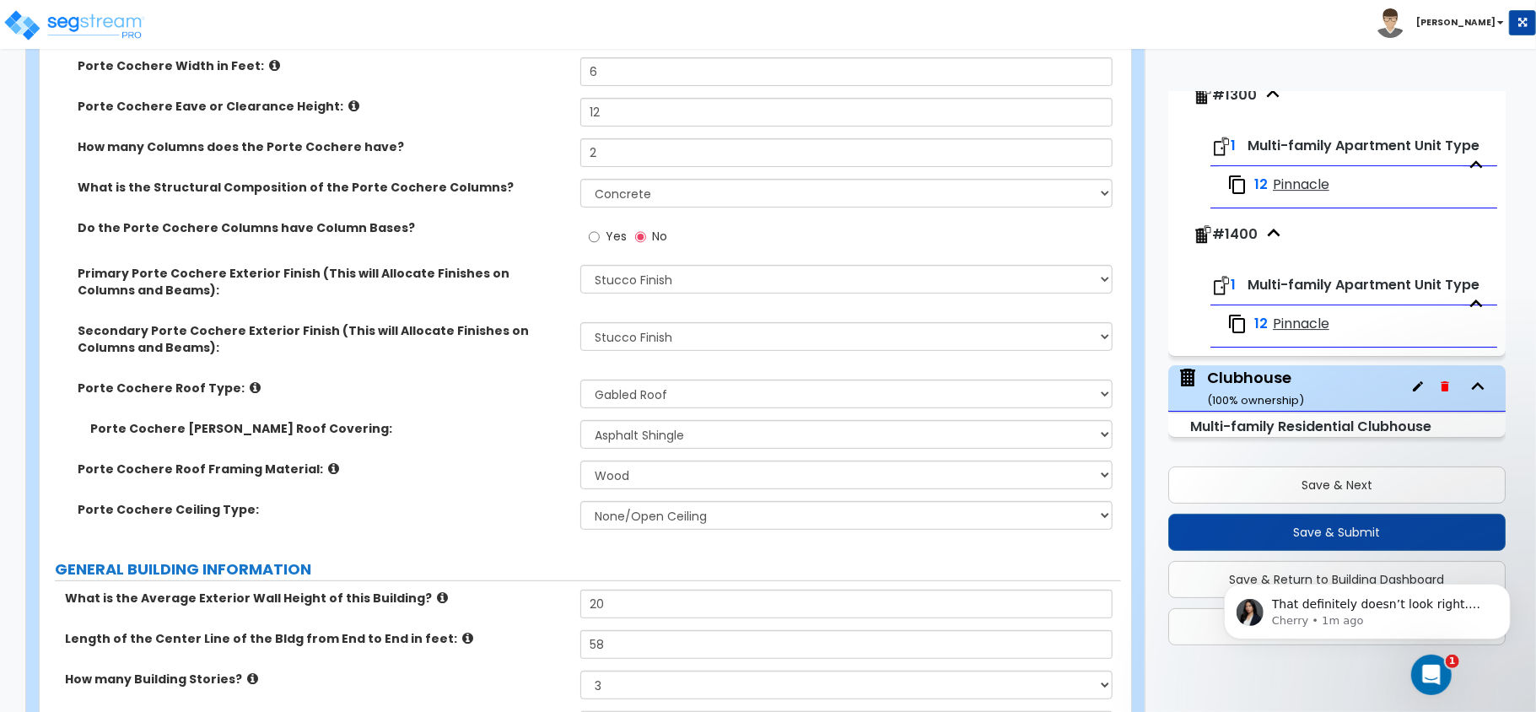
scroll to position [391, 0]
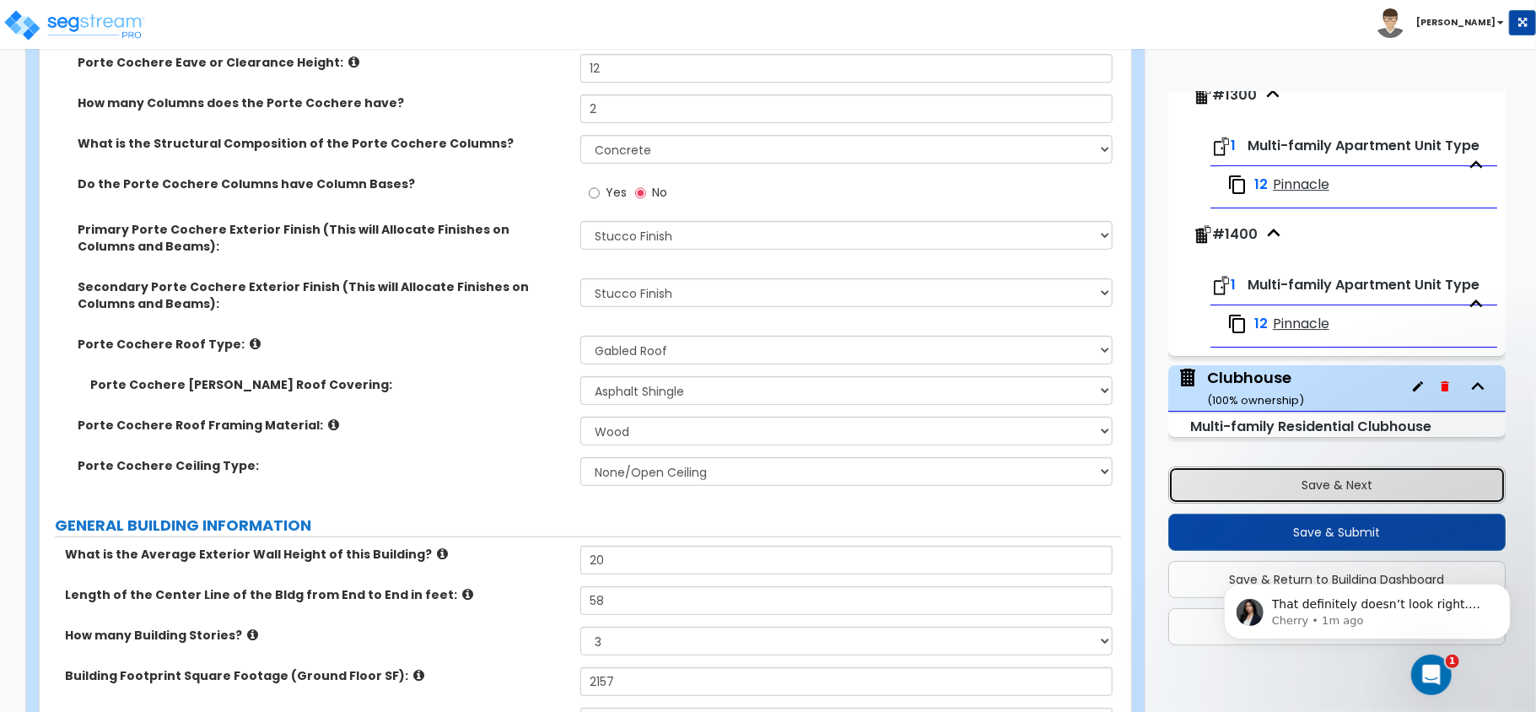
click at [1341, 483] on button "Save & Next" at bounding box center [1336, 485] width 337 height 37
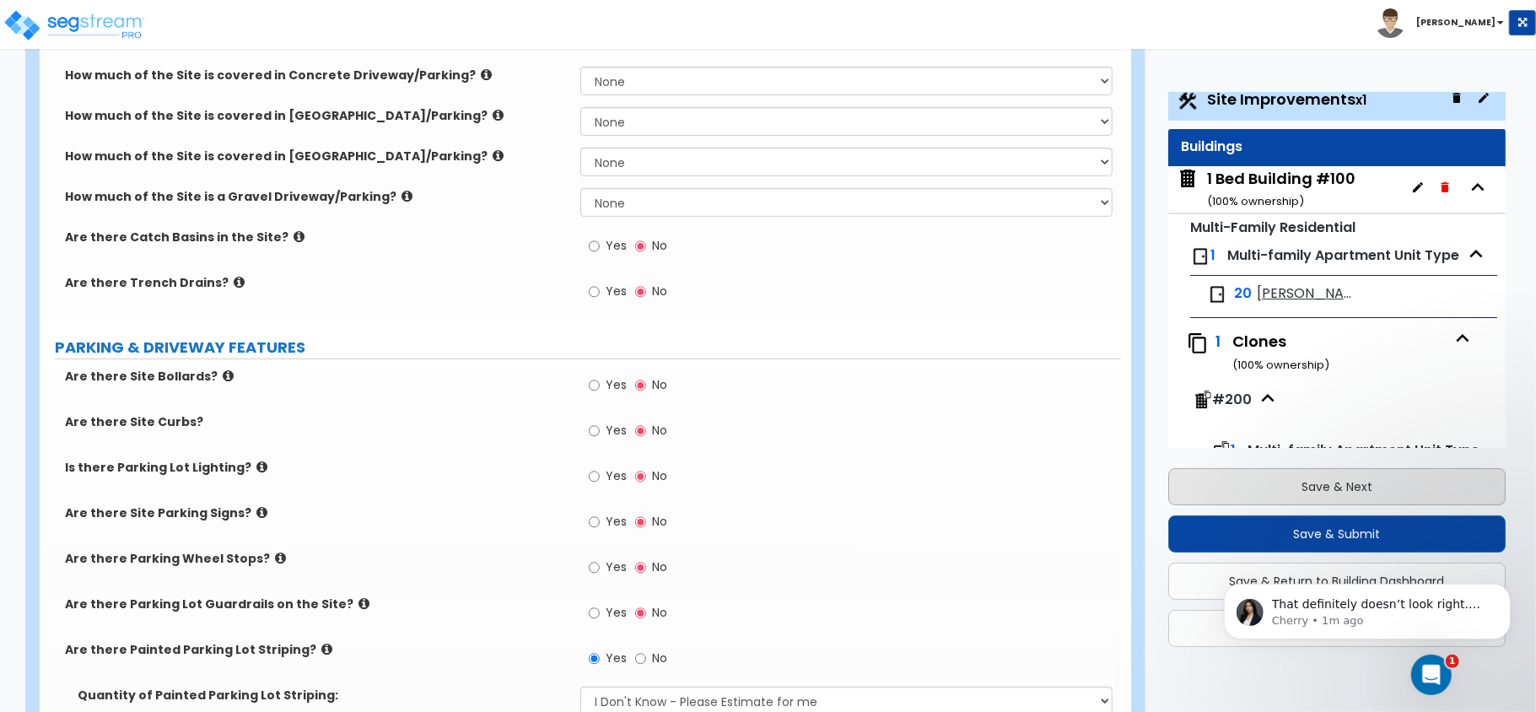
scroll to position [0, 0]
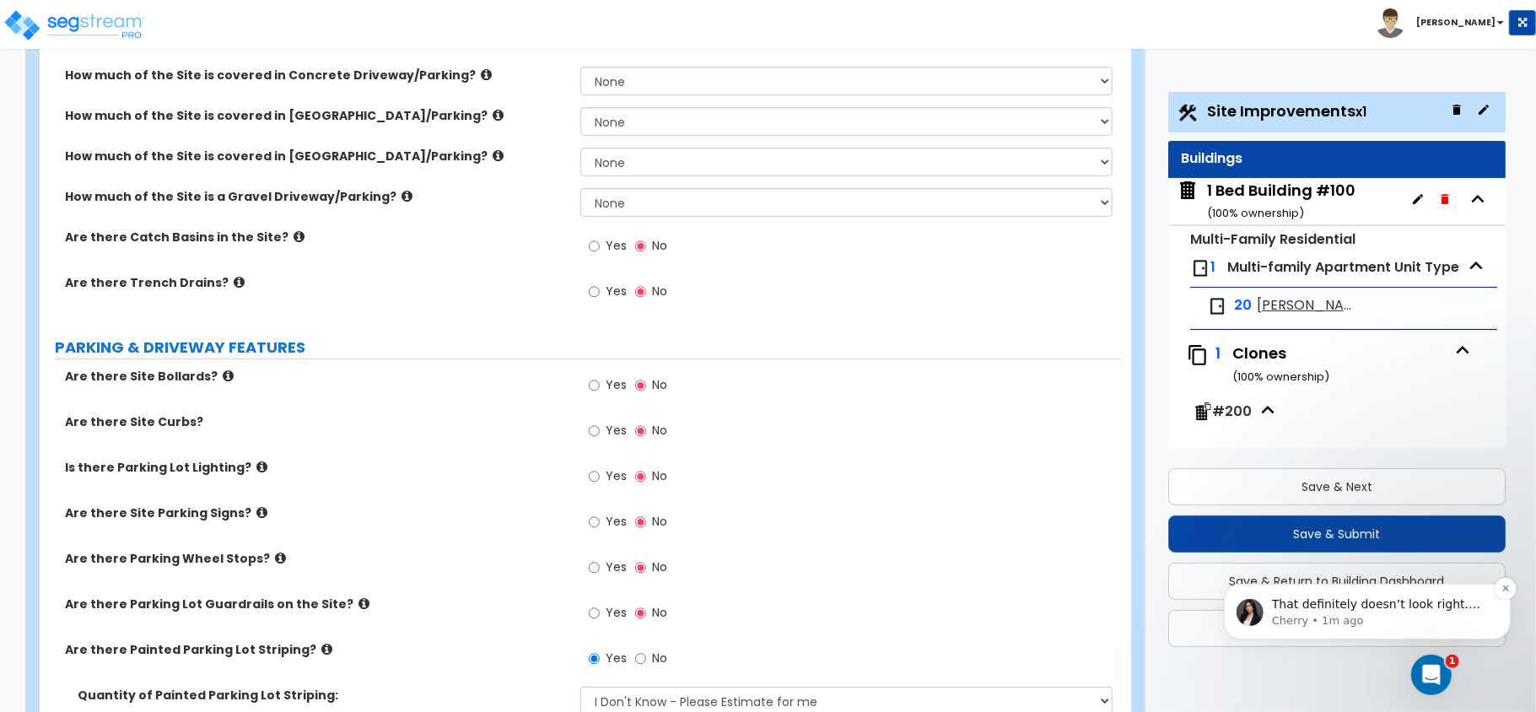
click at [1389, 607] on span "That definitely doesn’t look right. For now, you can adjust the number manually…" at bounding box center [1377, 636] width 213 height 81
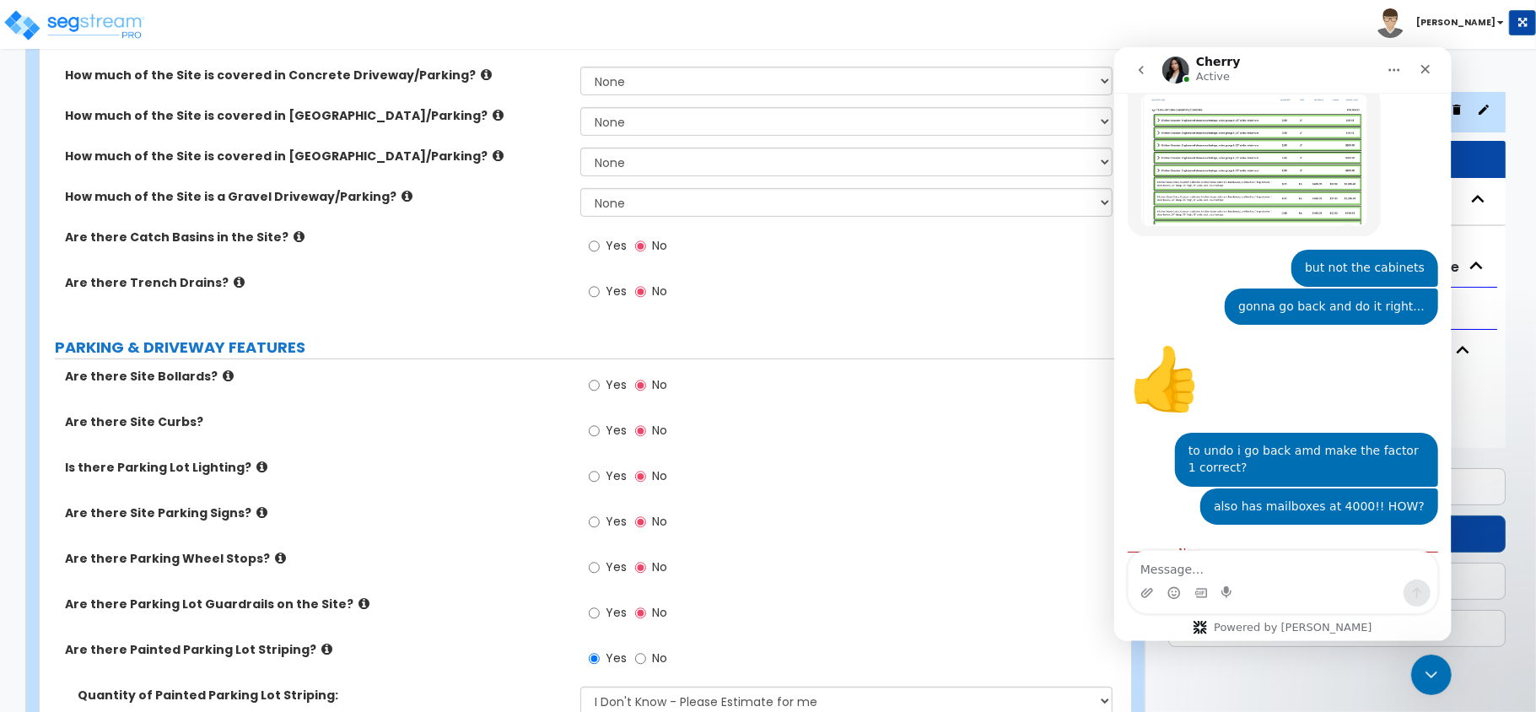
scroll to position [2808, 0]
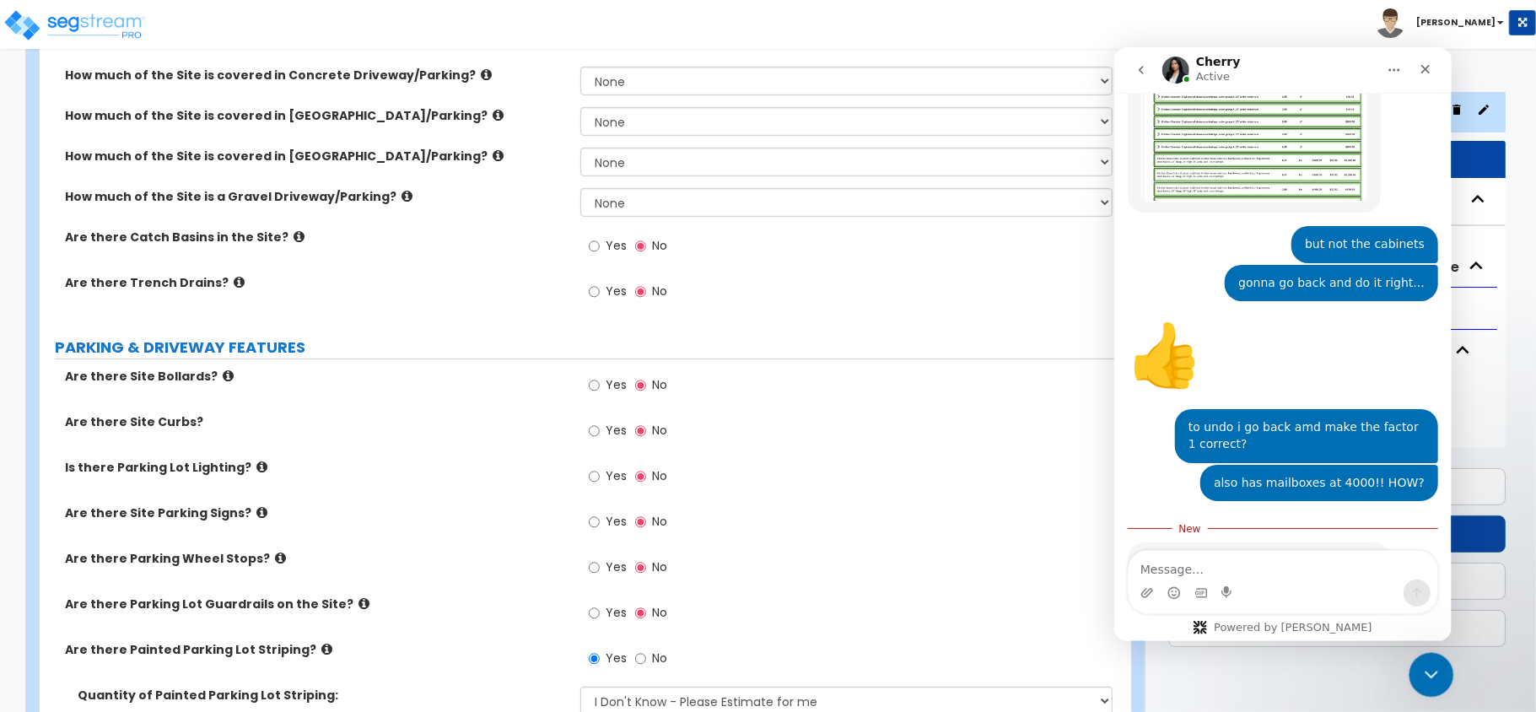
click at [1431, 684] on div "Close Intercom Messenger" at bounding box center [1429, 672] width 40 height 40
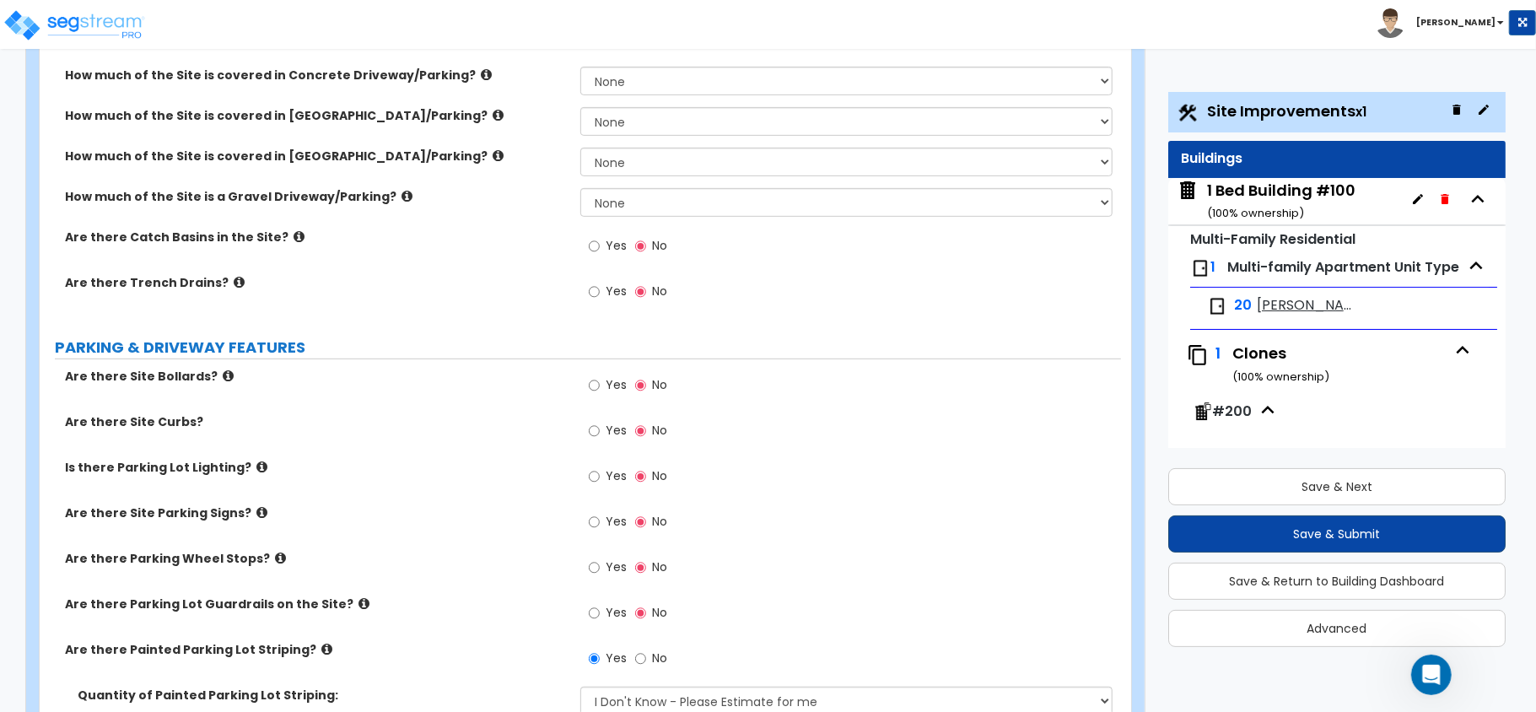
scroll to position [2781, 0]
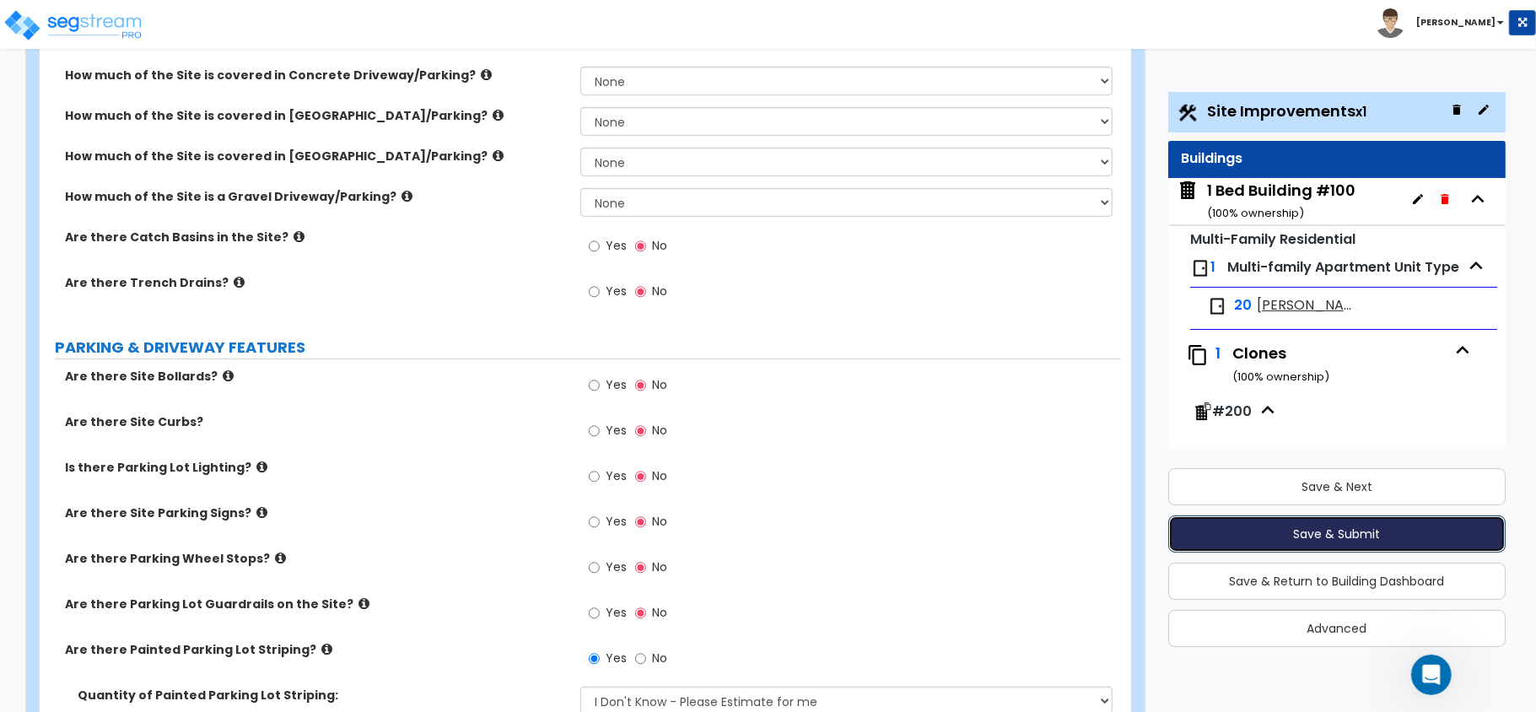
click at [1343, 531] on button "Save & Submit" at bounding box center [1336, 533] width 337 height 37
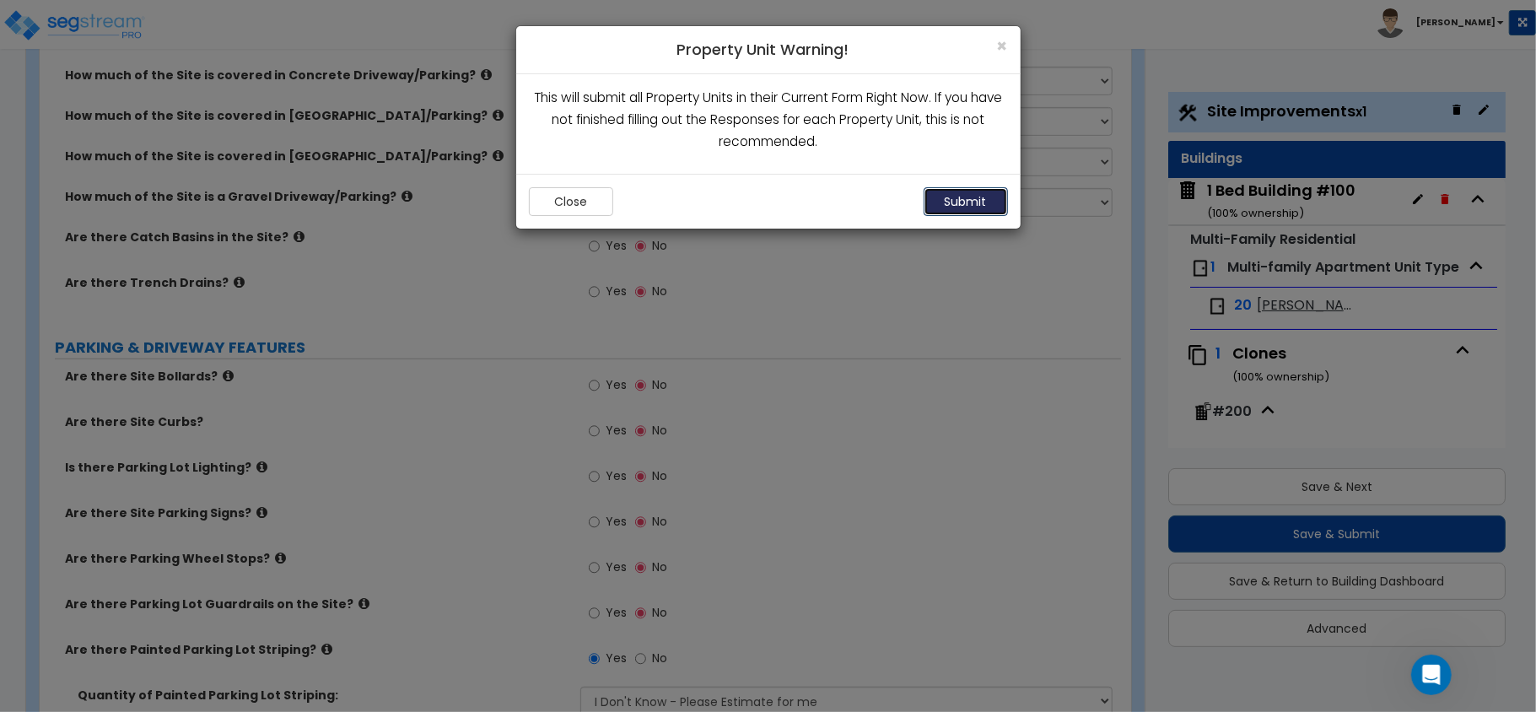
click at [987, 197] on button "Submit" at bounding box center [966, 201] width 84 height 29
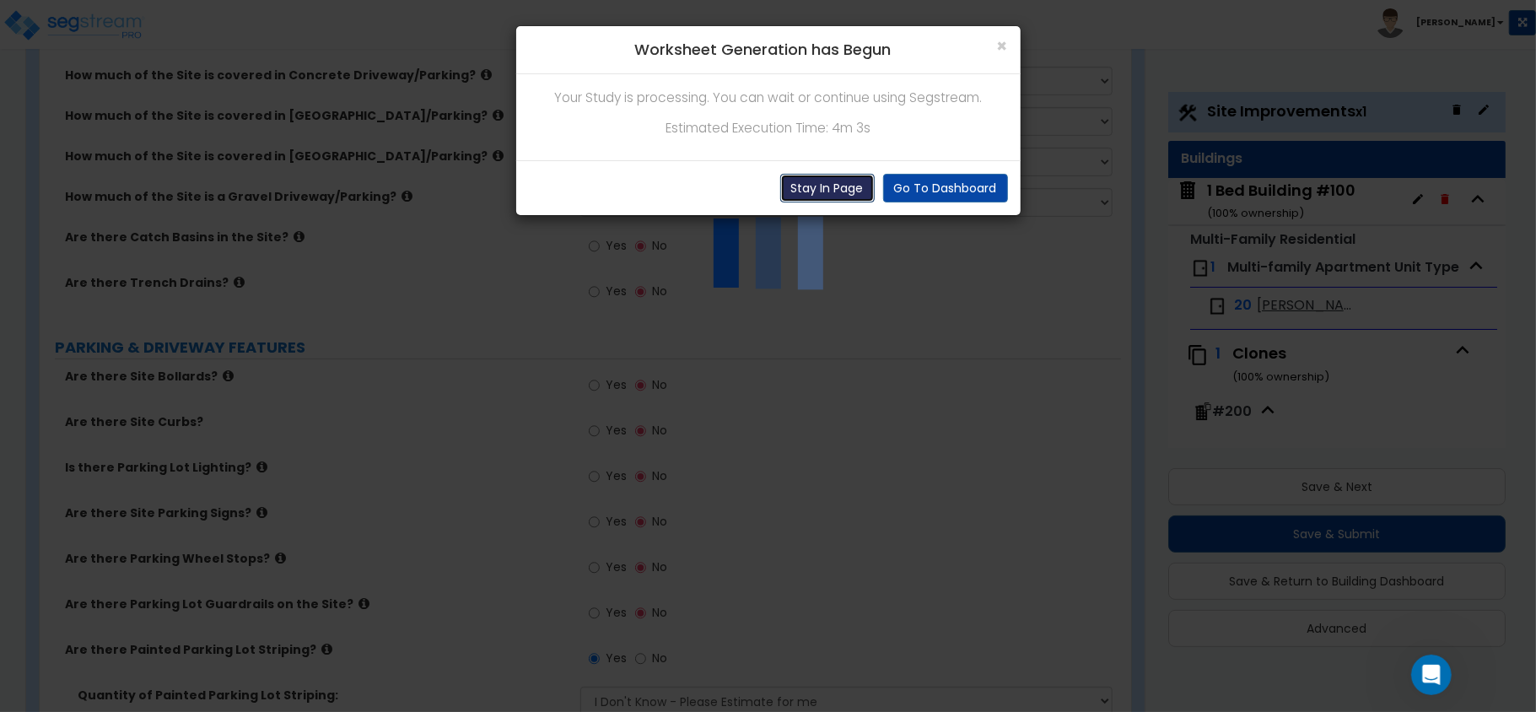
click at [813, 184] on button "Stay In Page" at bounding box center [827, 188] width 94 height 29
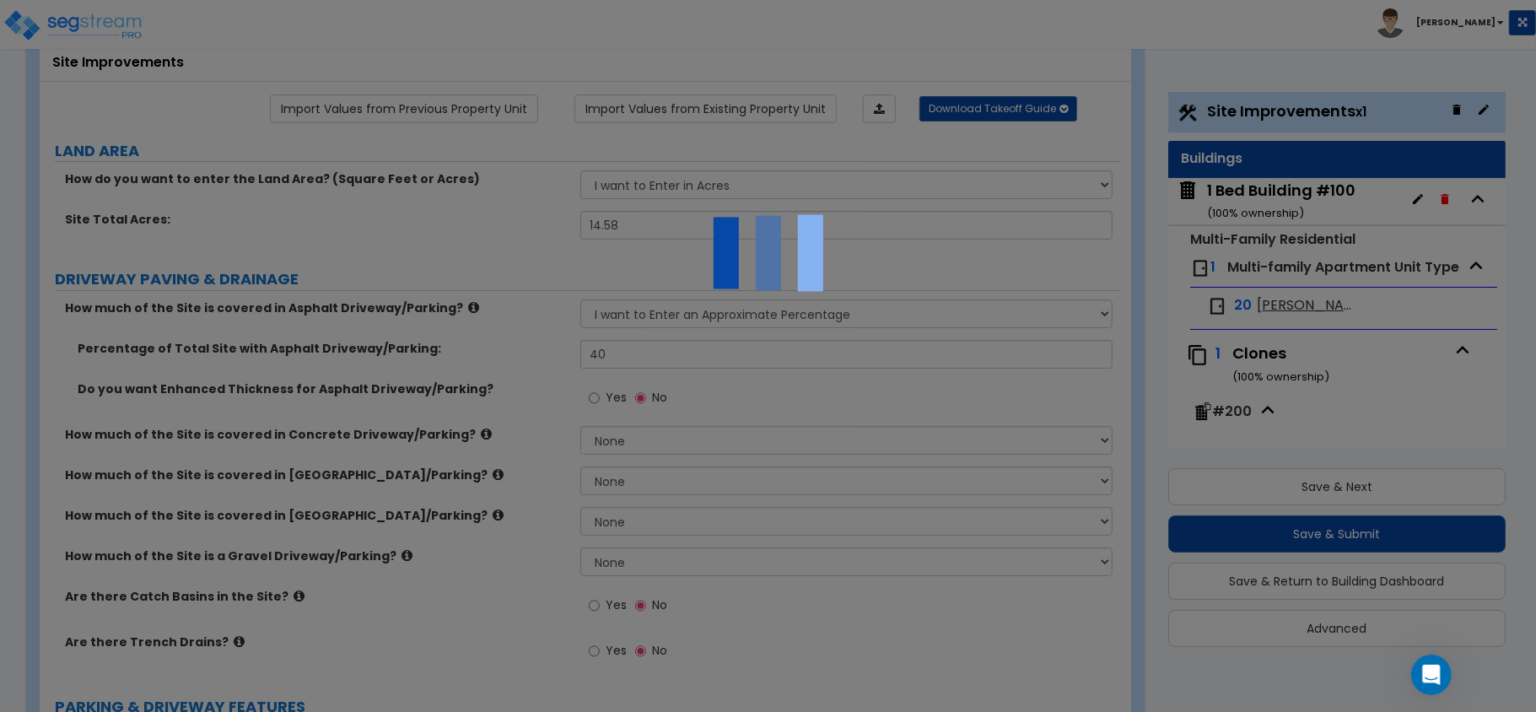
scroll to position [0, 0]
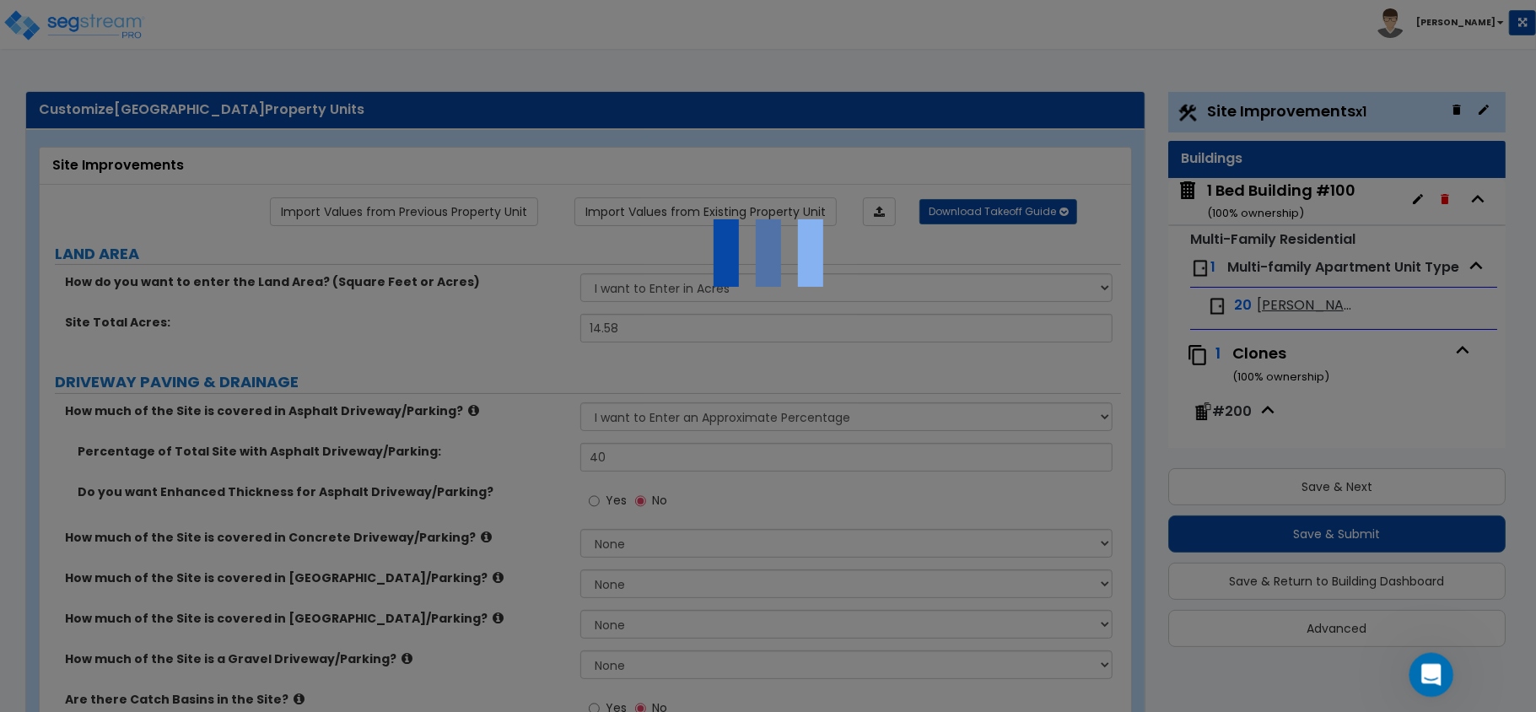
click at [1427, 669] on icon "Open Intercom Messenger" at bounding box center [1430, 673] width 28 height 28
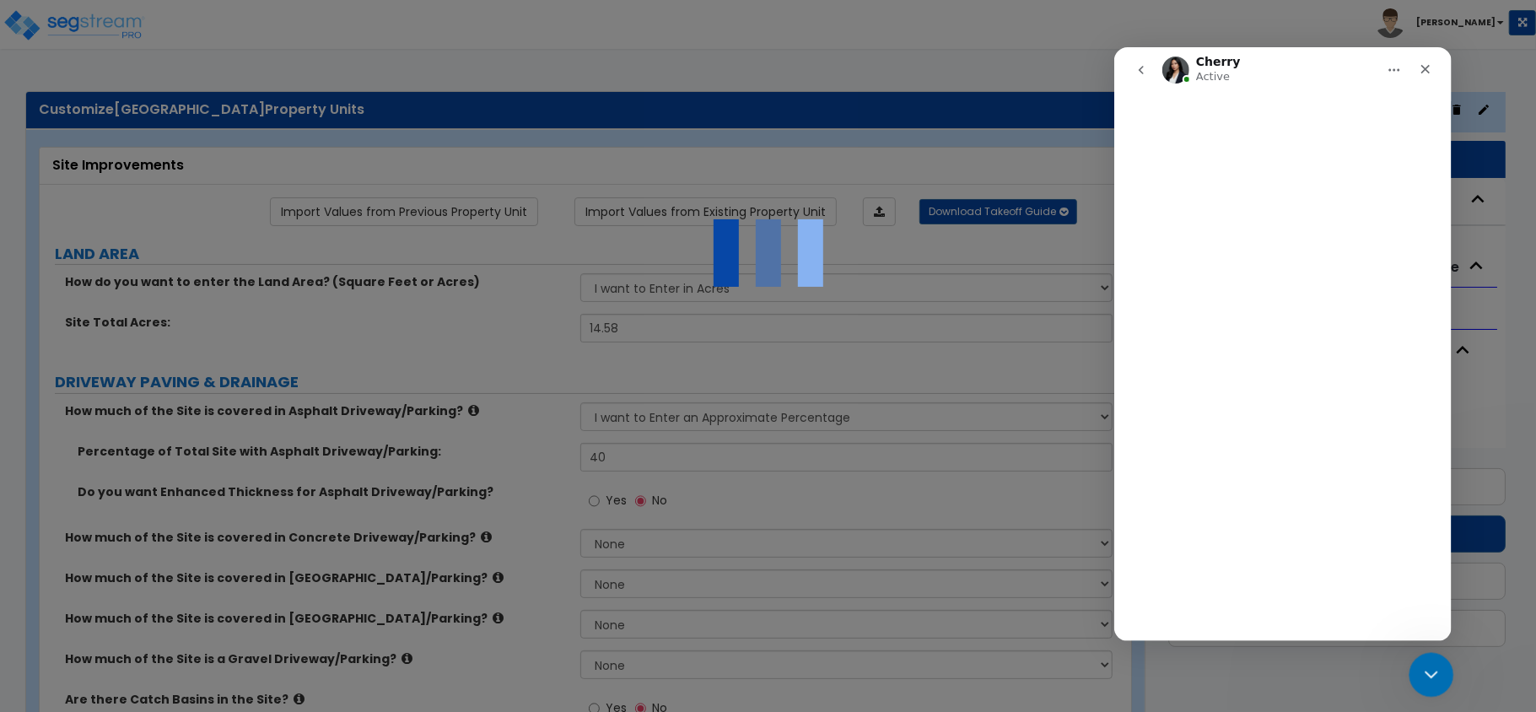
click at [1427, 669] on icon "Close Intercom Messenger" at bounding box center [1429, 672] width 20 height 20
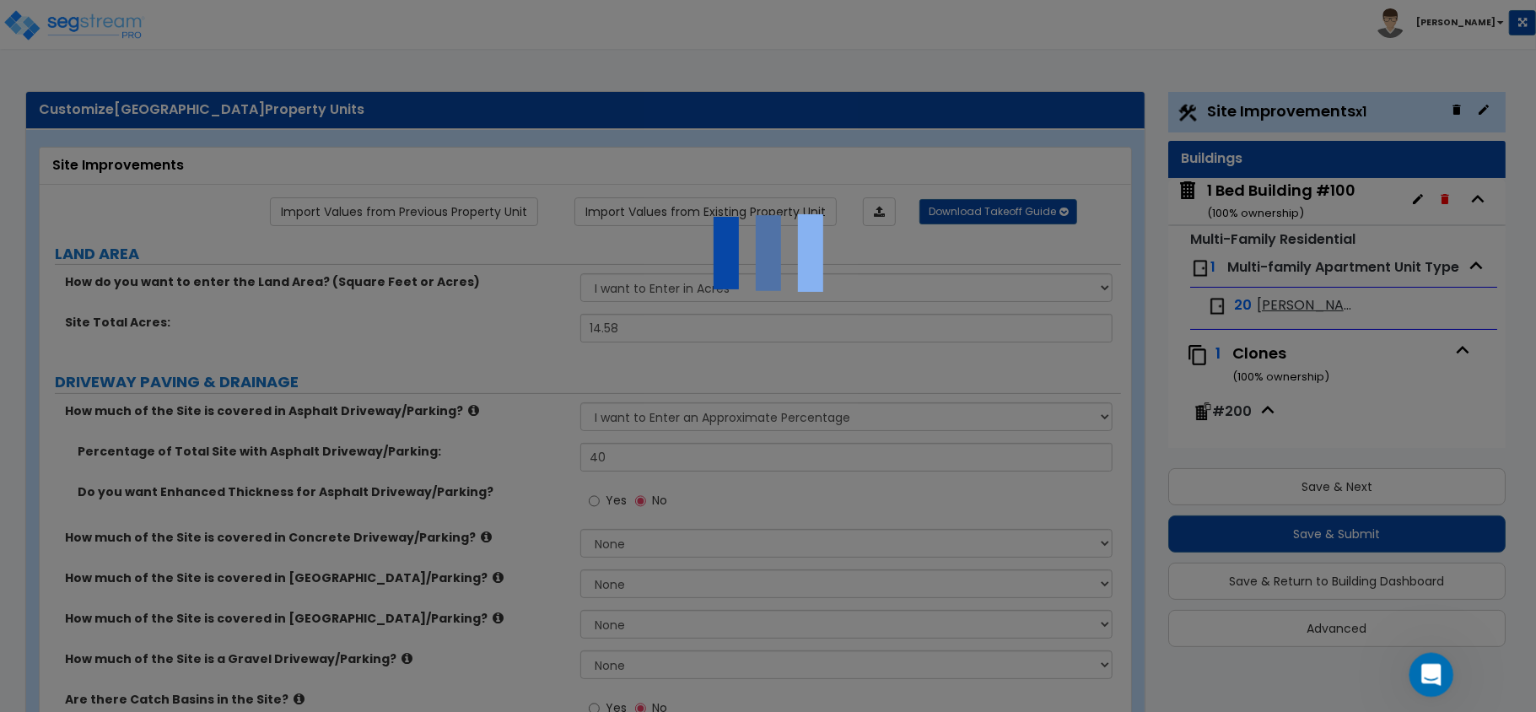
scroll to position [1551, 0]
click at [1427, 668] on icon "Open Intercom Messenger" at bounding box center [1430, 673] width 28 height 28
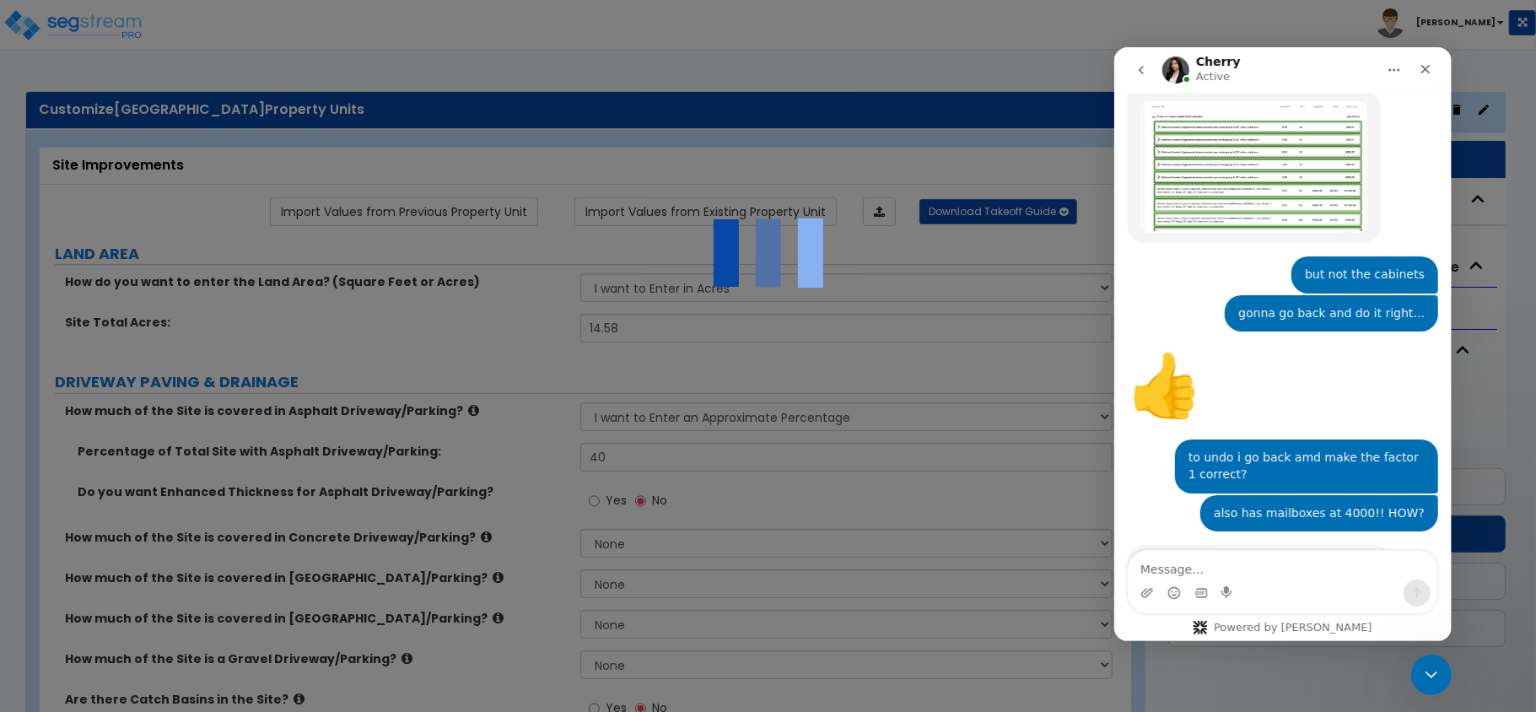
scroll to position [2831, 0]
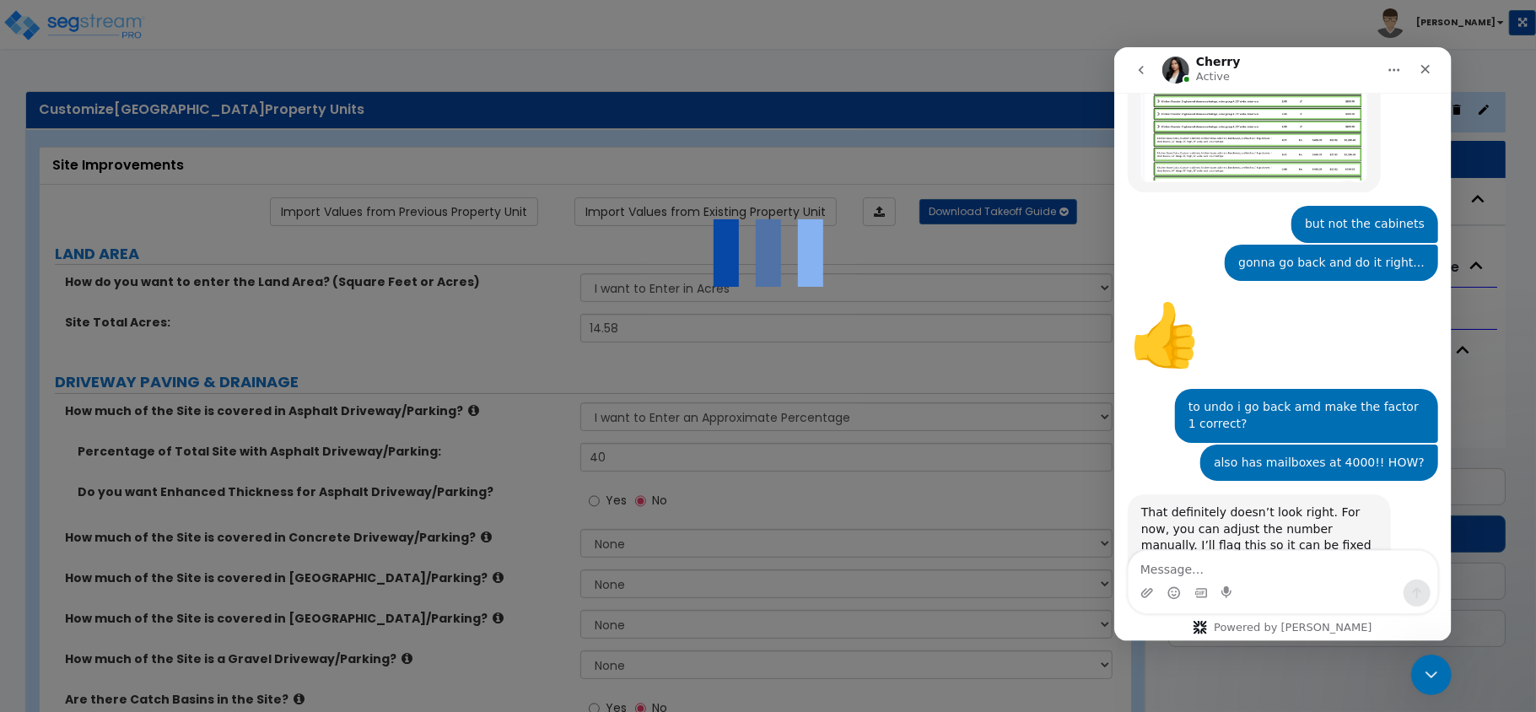
click at [914, 408] on div at bounding box center [768, 356] width 1536 height 712
click at [1429, 677] on icon "Close Intercom Messenger" at bounding box center [1429, 672] width 20 height 20
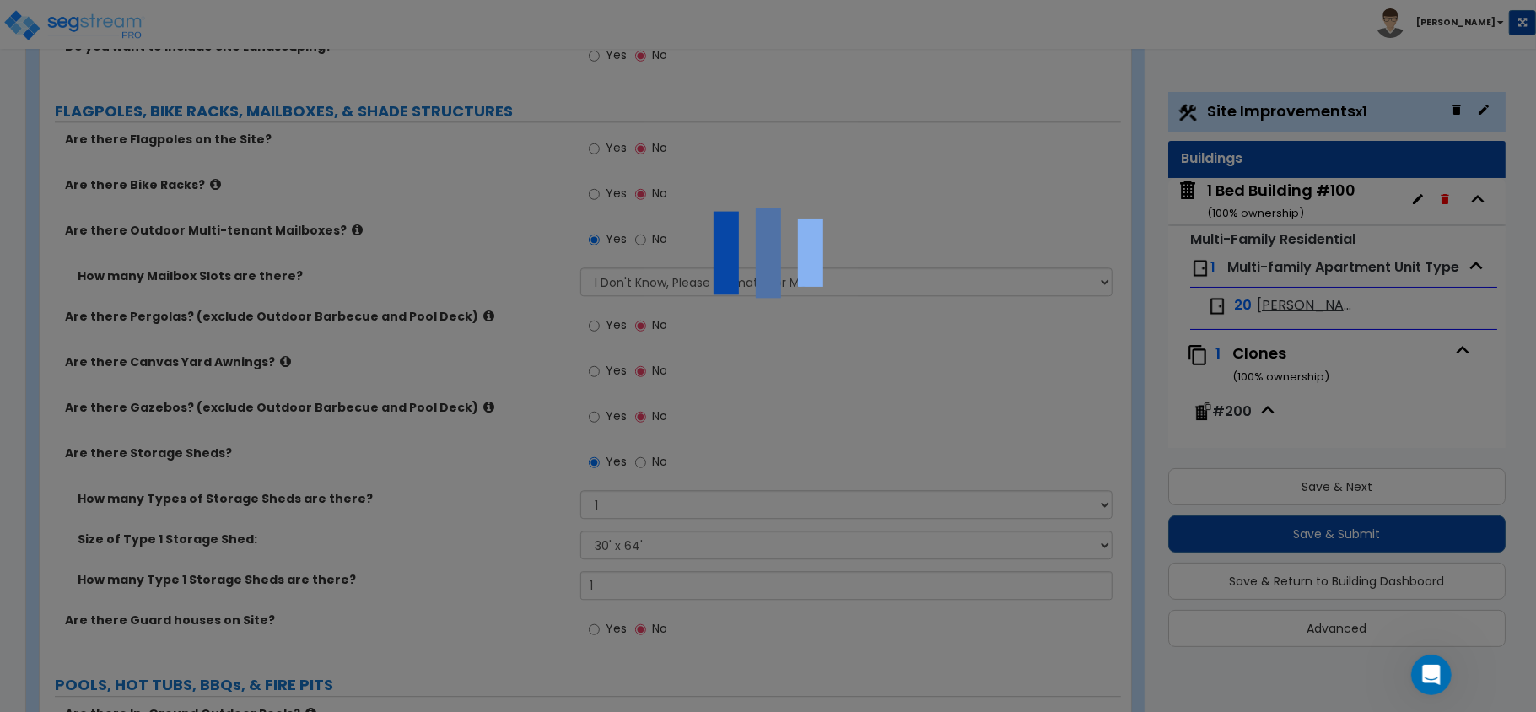
scroll to position [3000, 0]
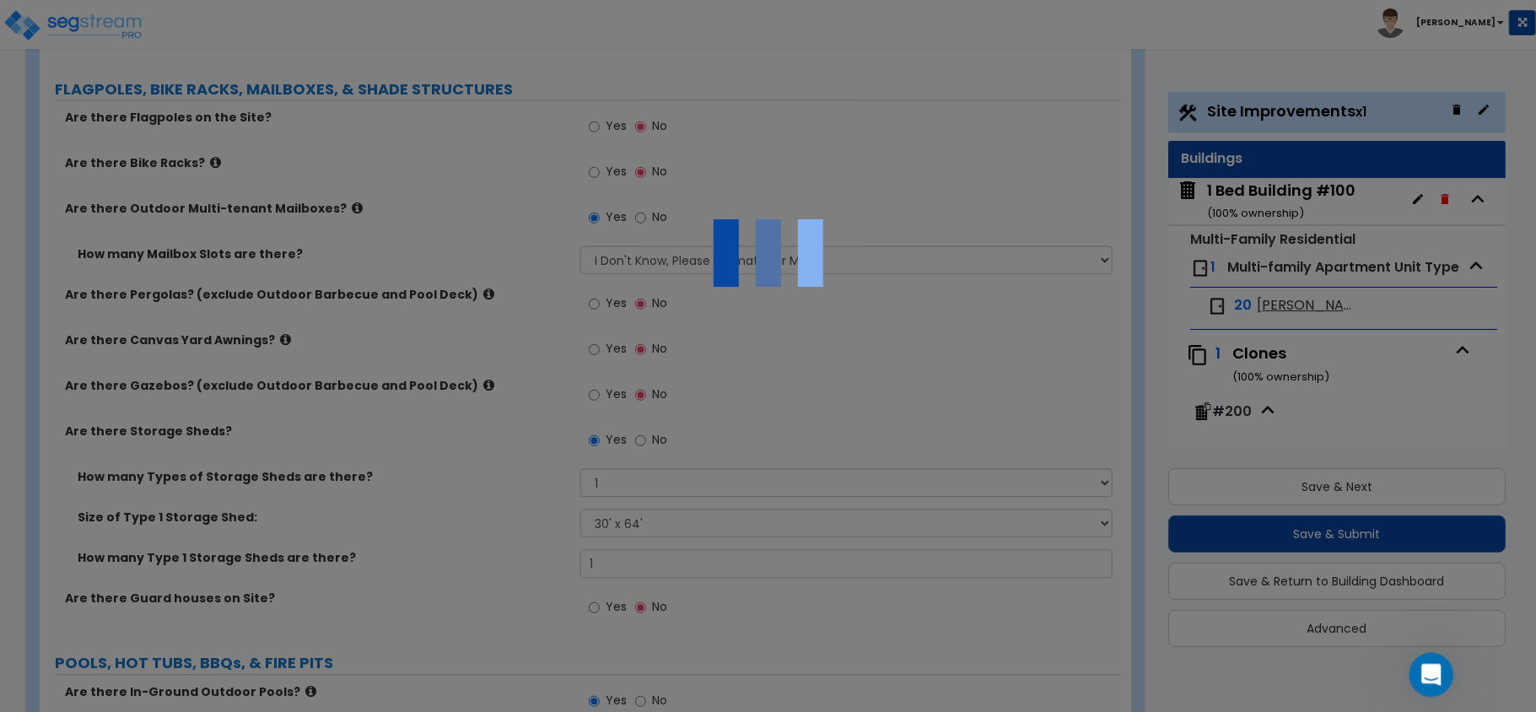
click at [1430, 673] on icon "Open Intercom Messenger" at bounding box center [1429, 672] width 12 height 13
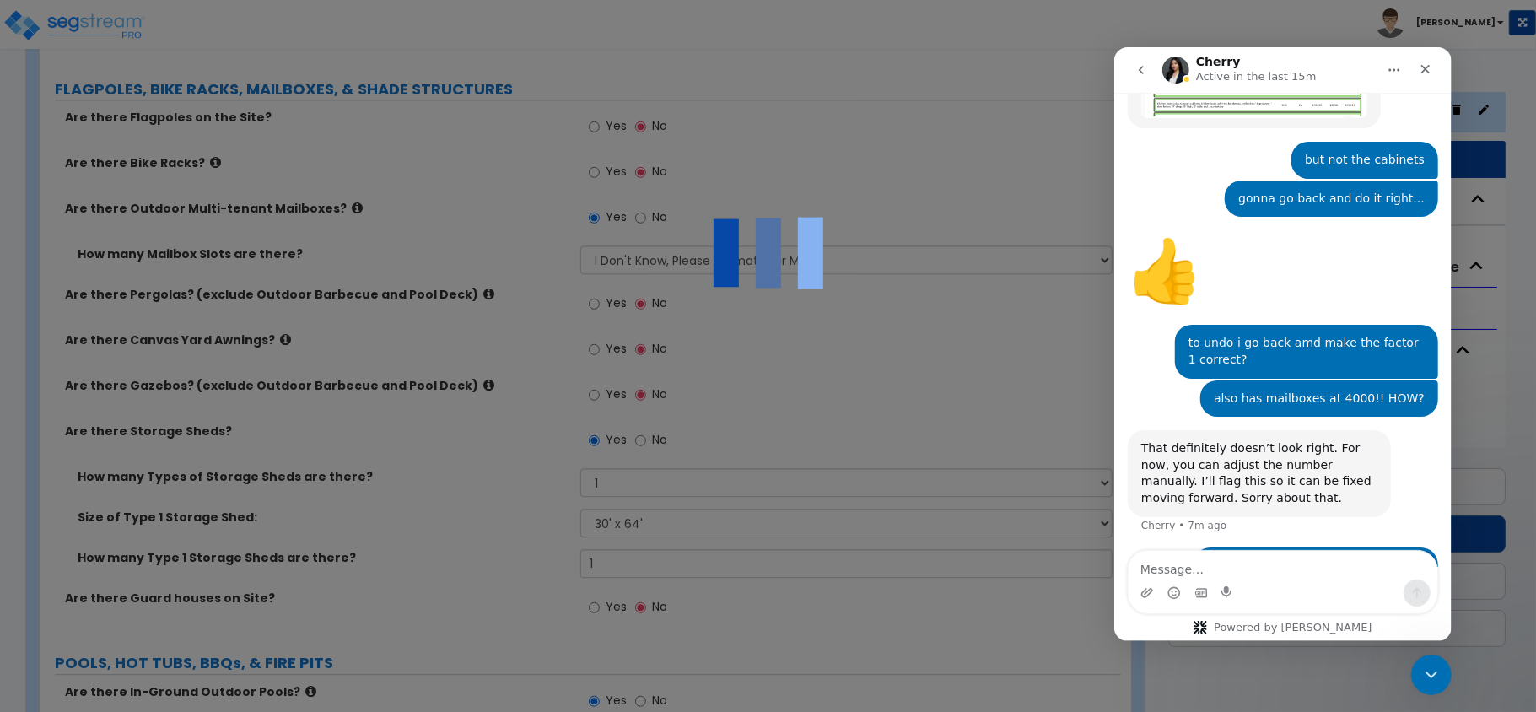
scroll to position [2896, 0]
click at [1284, 568] on textarea "Message…" at bounding box center [1282, 564] width 309 height 29
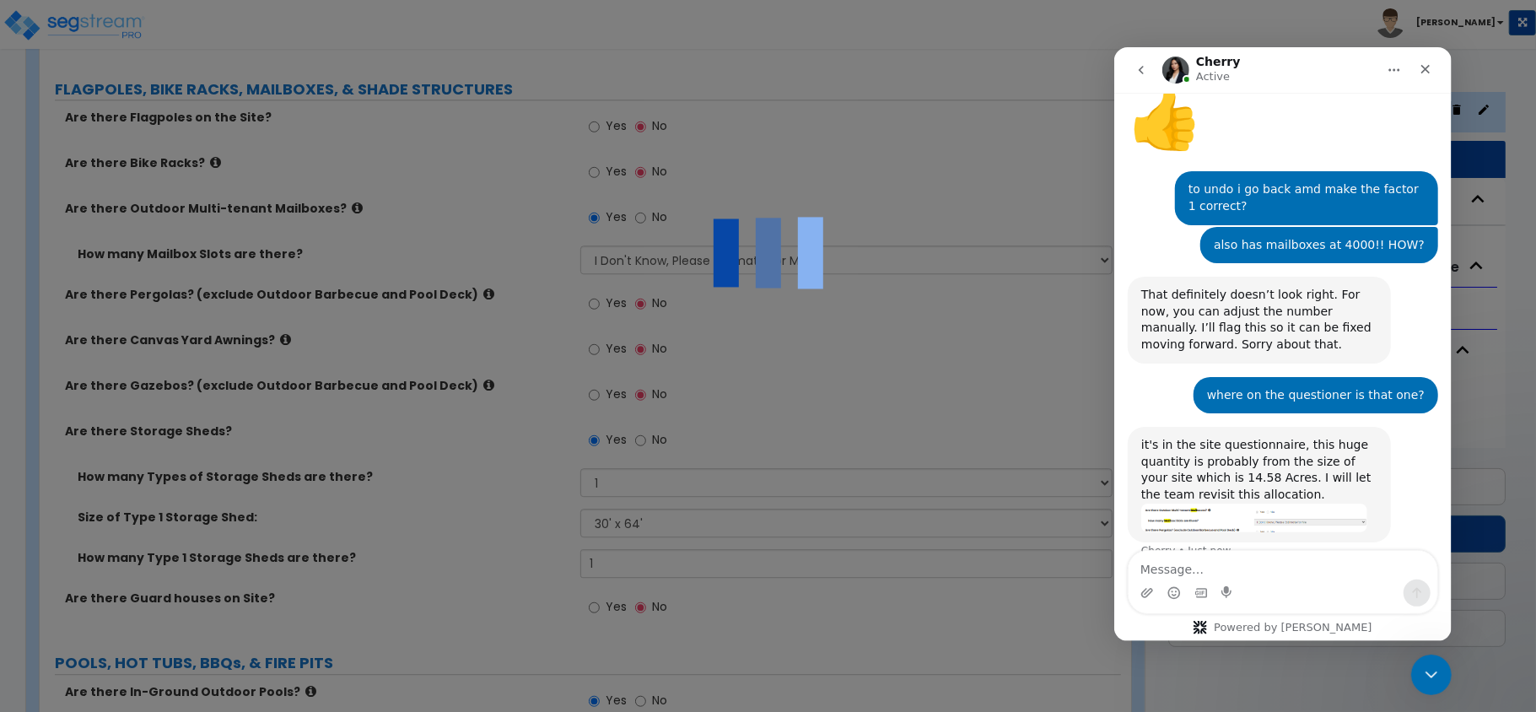
scroll to position [3113, 0]
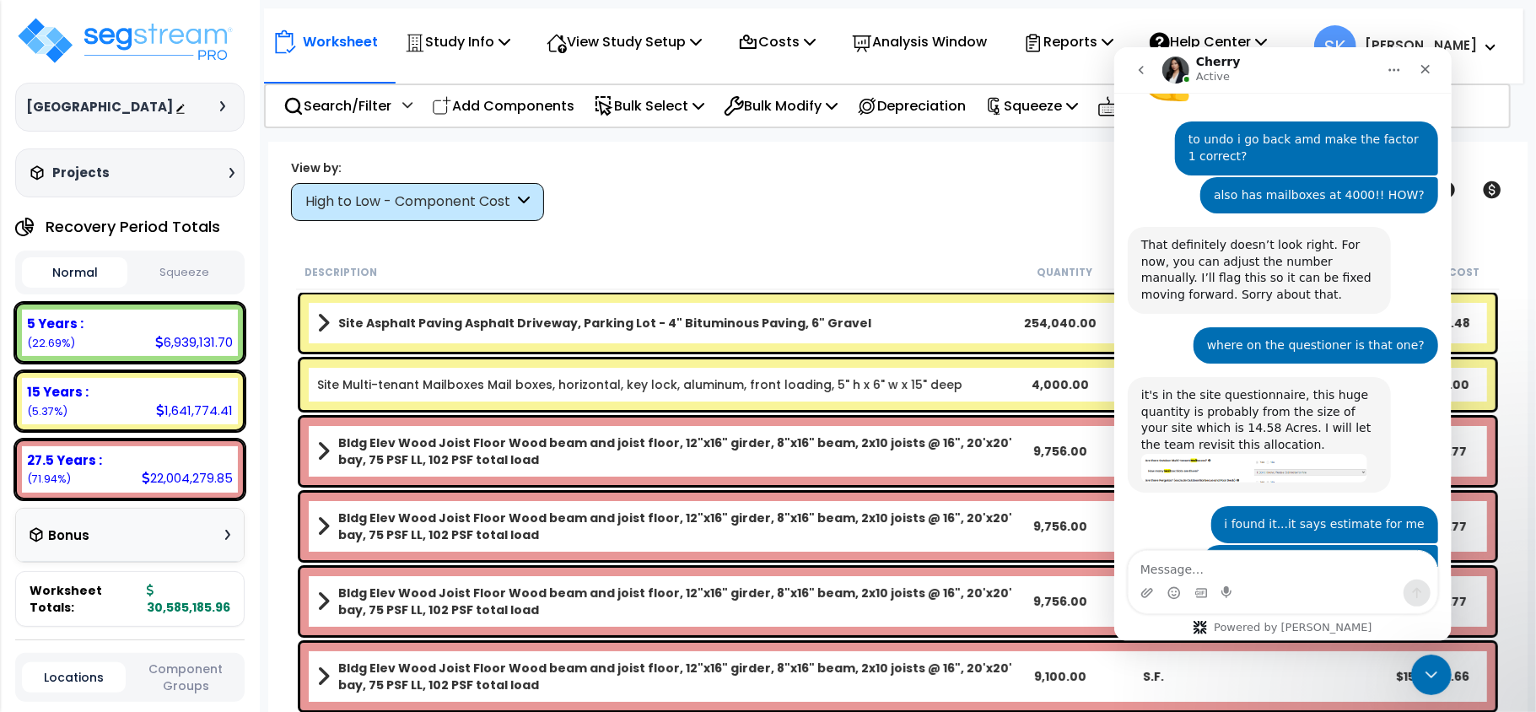
click at [747, 381] on link "Site Multi-tenant Mailboxes Mail boxes, horizontal, key lock, aluminum, front l…" at bounding box center [639, 384] width 645 height 17
click at [641, 108] on p "Bulk Select" at bounding box center [649, 105] width 111 height 23
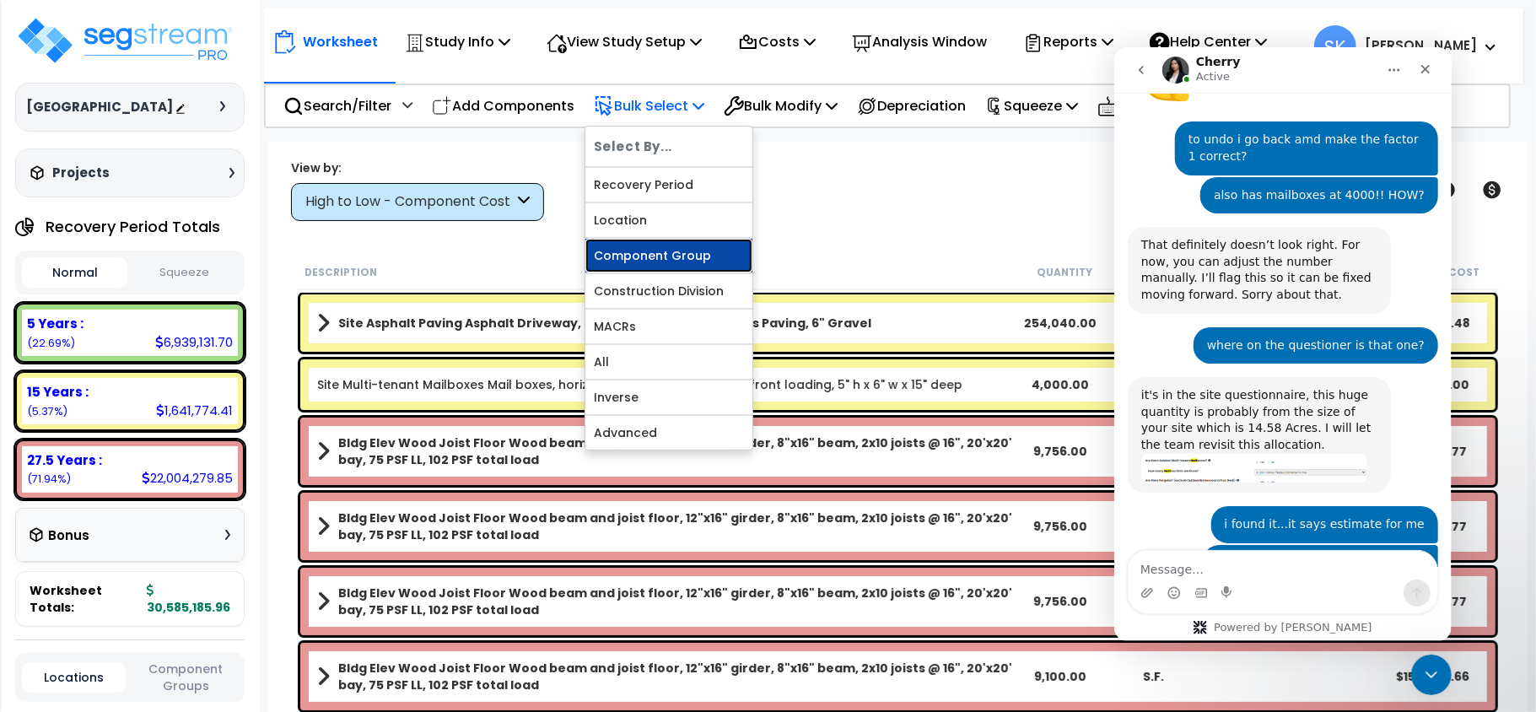
click at [663, 254] on link "Component Group" at bounding box center [668, 256] width 167 height 34
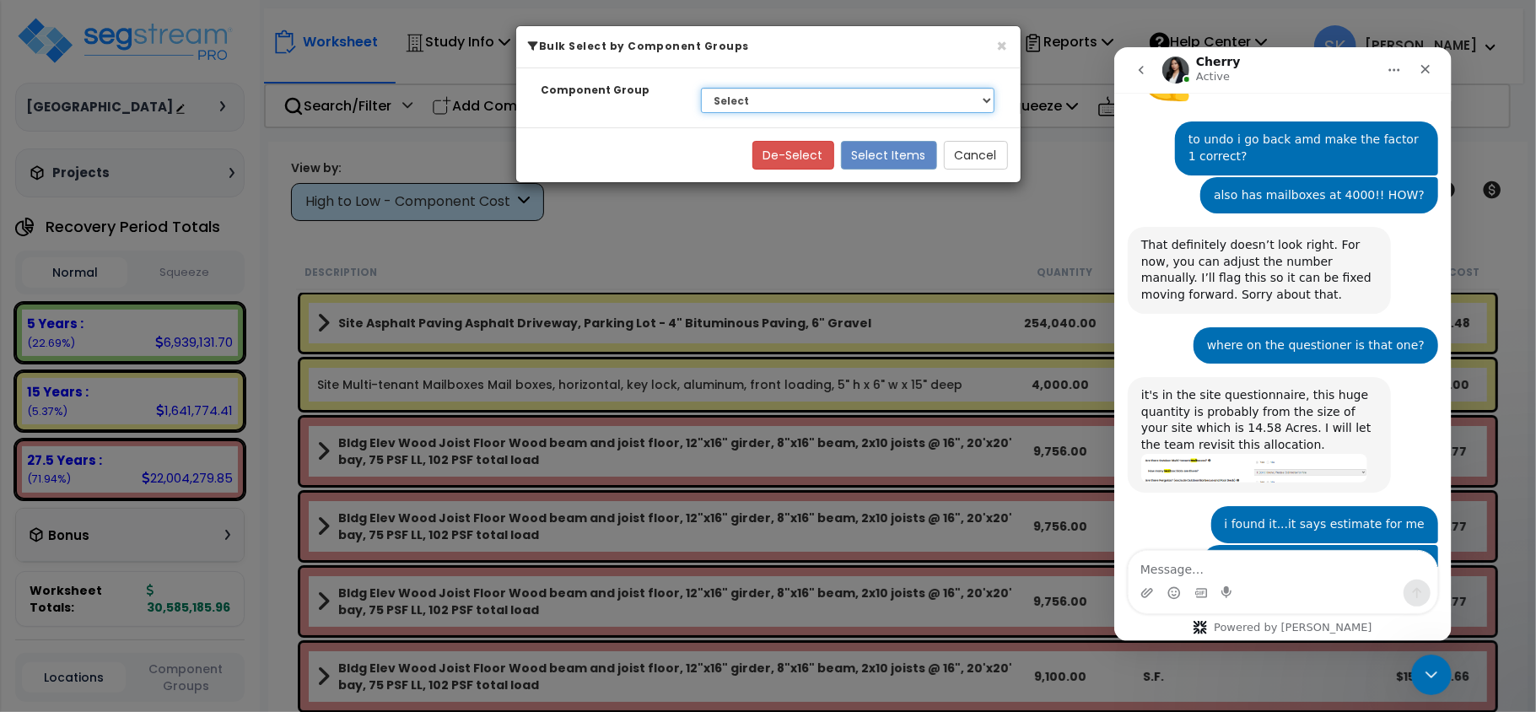
click at [797, 102] on select "Select BLDG FOUNDATIONS BLDG CONCRETE SLAB ON GRADE CONCRETE SUPERSTRUCTURE WOO…" at bounding box center [848, 100] width 294 height 25
select select "48673"
click at [701, 88] on select "Select BLDG FOUNDATIONS BLDG CONCRETE SLAB ON GRADE CONCRETE SUPERSTRUCTURE WOO…" at bounding box center [848, 100] width 294 height 25
click at [871, 153] on button "Select Items" at bounding box center [889, 155] width 96 height 29
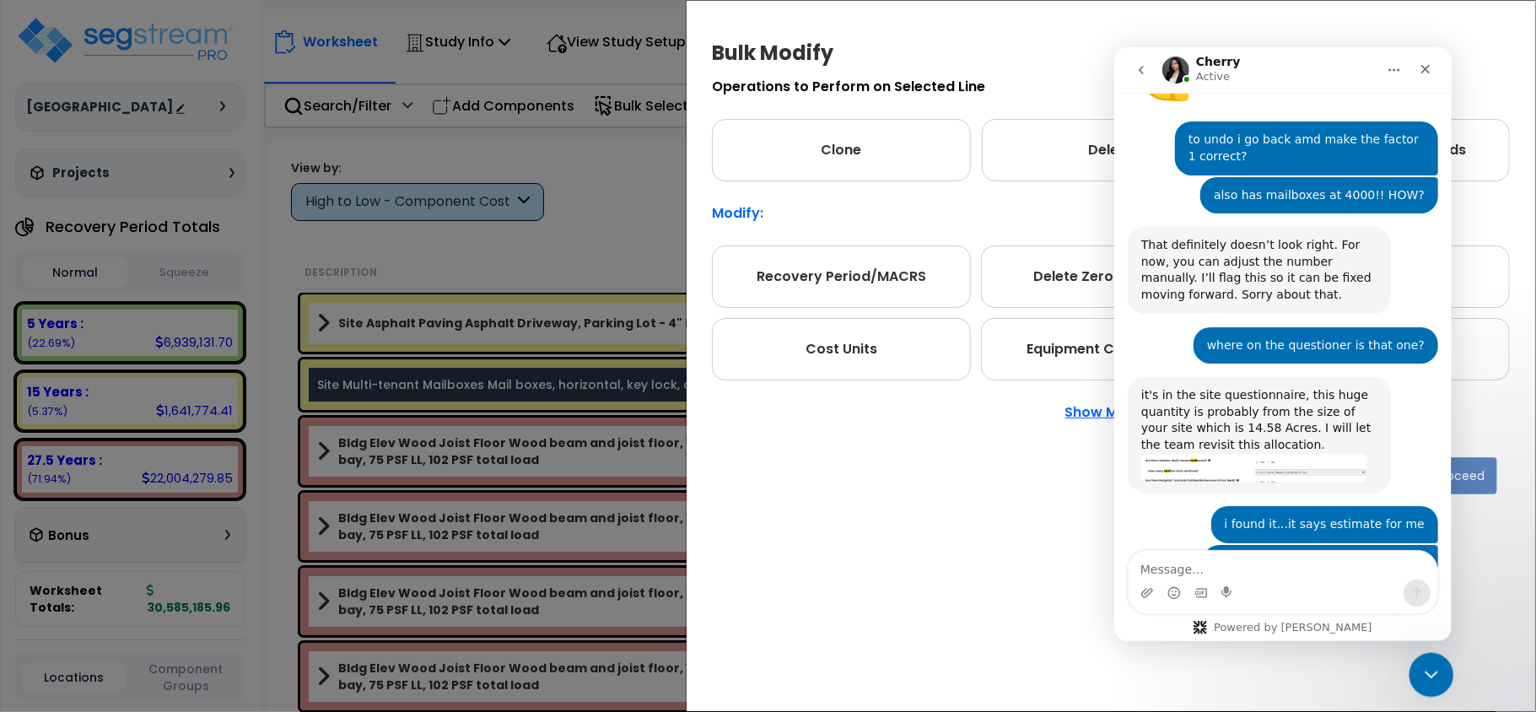
click at [1429, 664] on icon "Close Intercom Messenger" at bounding box center [1429, 672] width 20 height 20
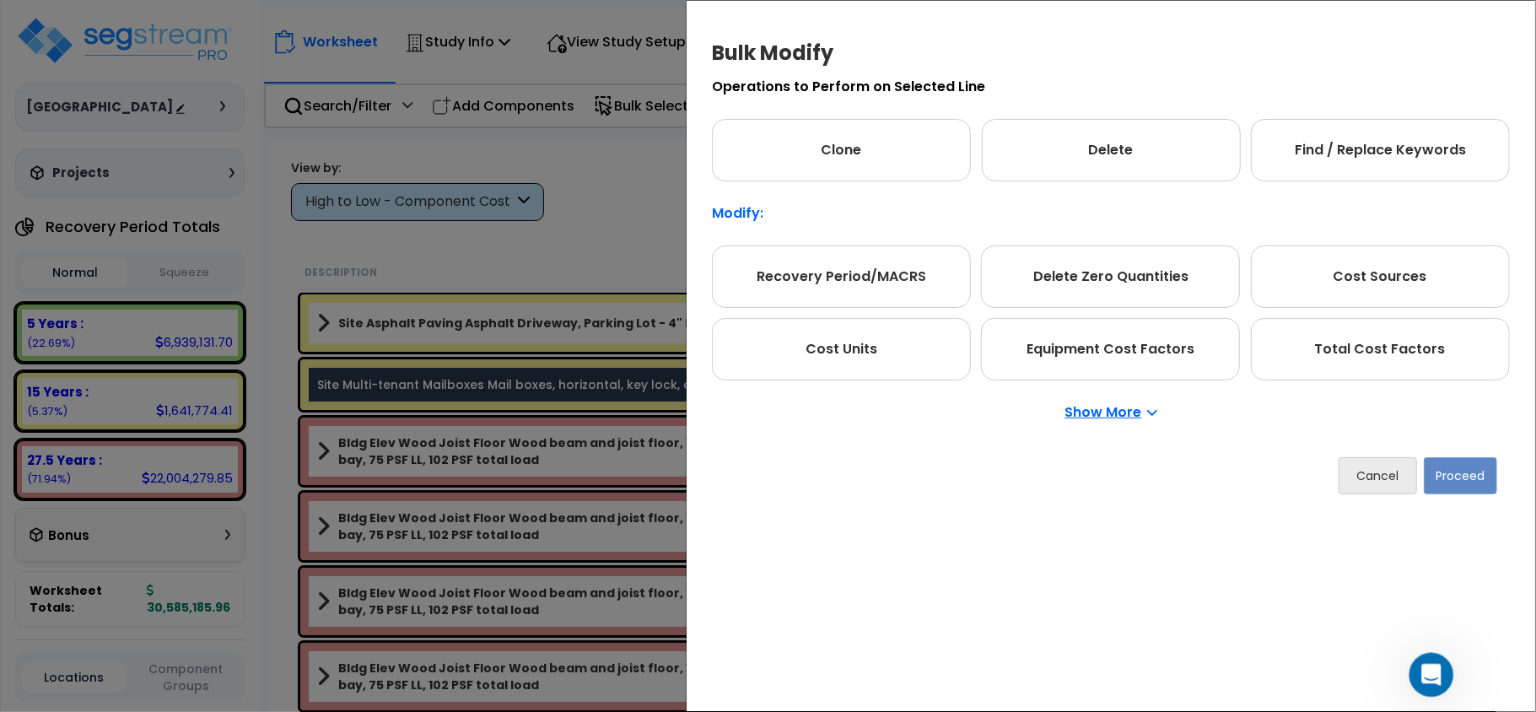
scroll to position [3099, 0]
click at [1139, 408] on p "Show More" at bounding box center [1111, 412] width 92 height 13
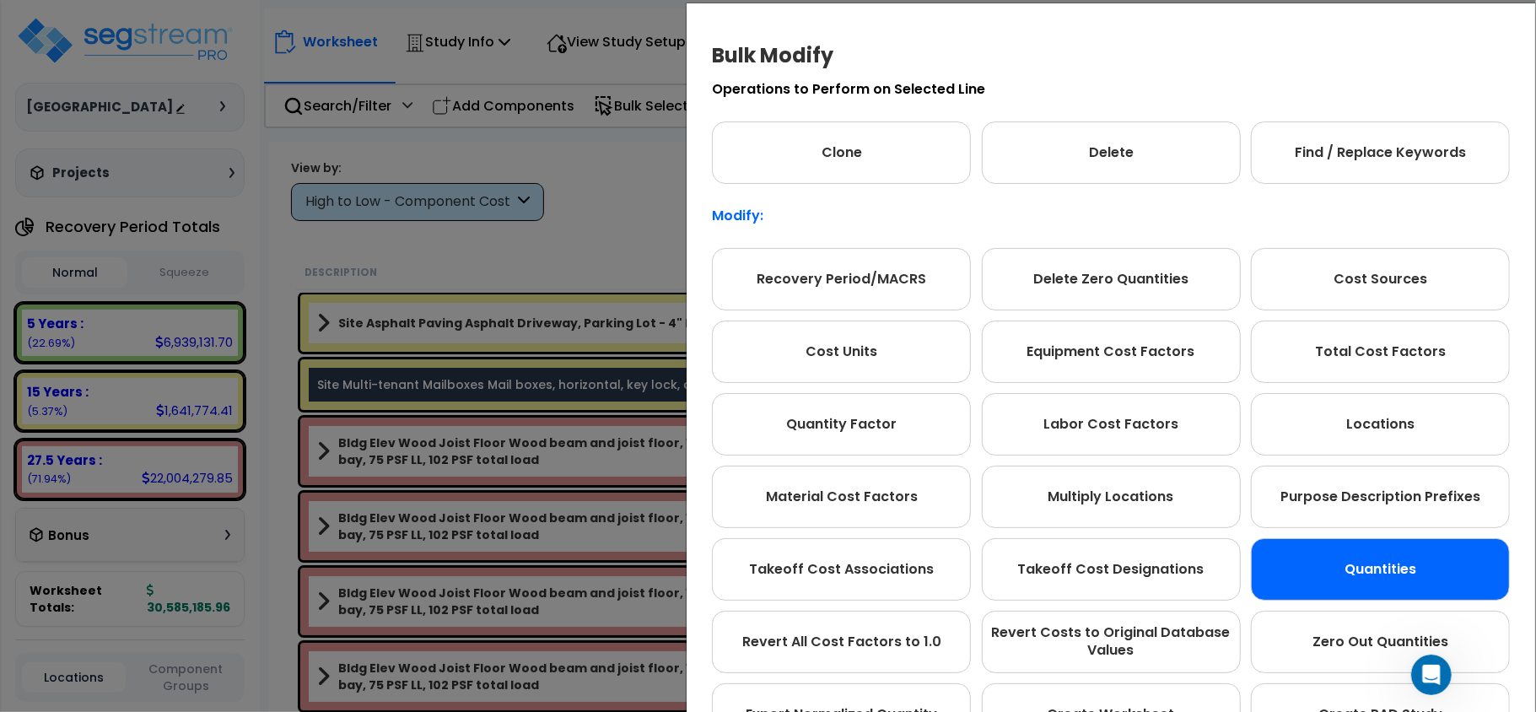
click at [1385, 567] on div "Quantities" at bounding box center [1380, 569] width 259 height 62
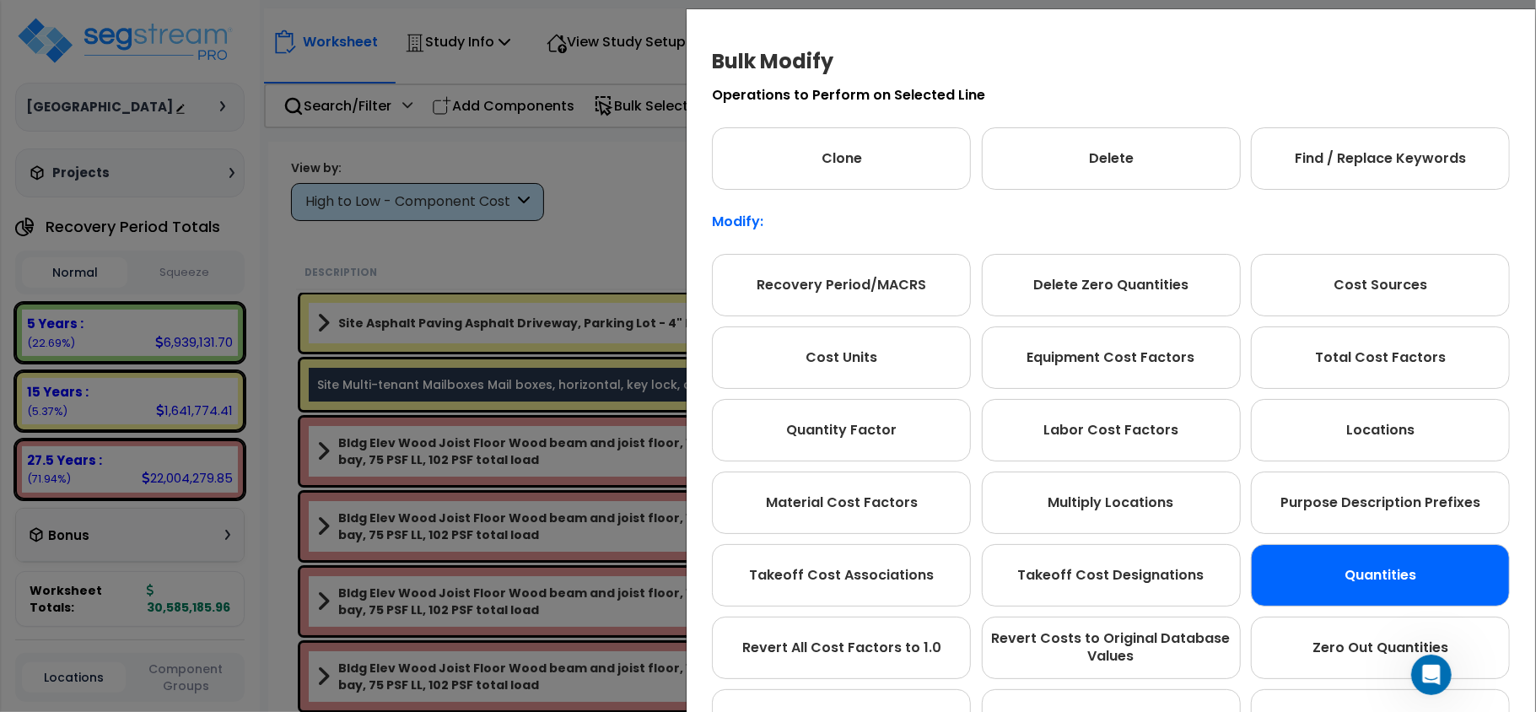
click at [1385, 567] on div "Quantities" at bounding box center [1380, 575] width 259 height 62
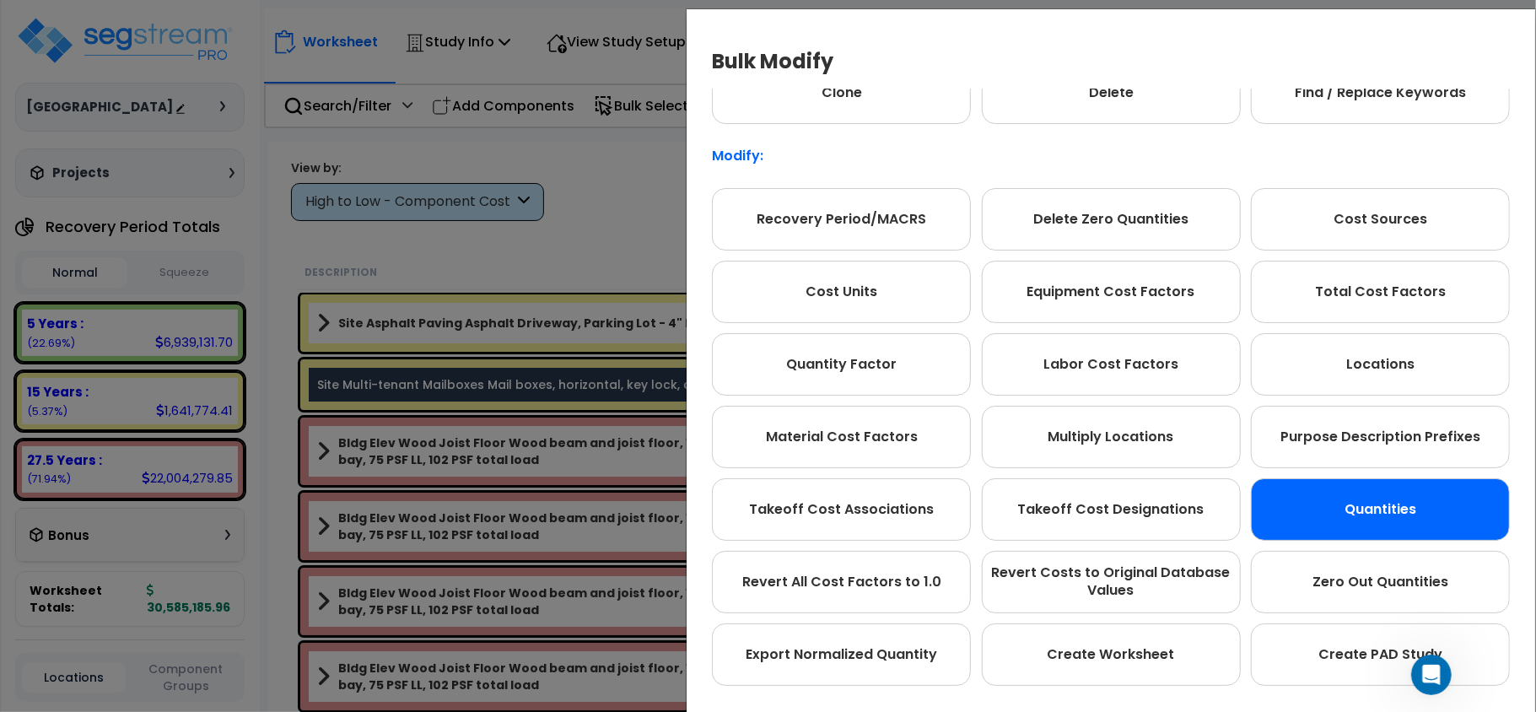
scroll to position [94, 0]
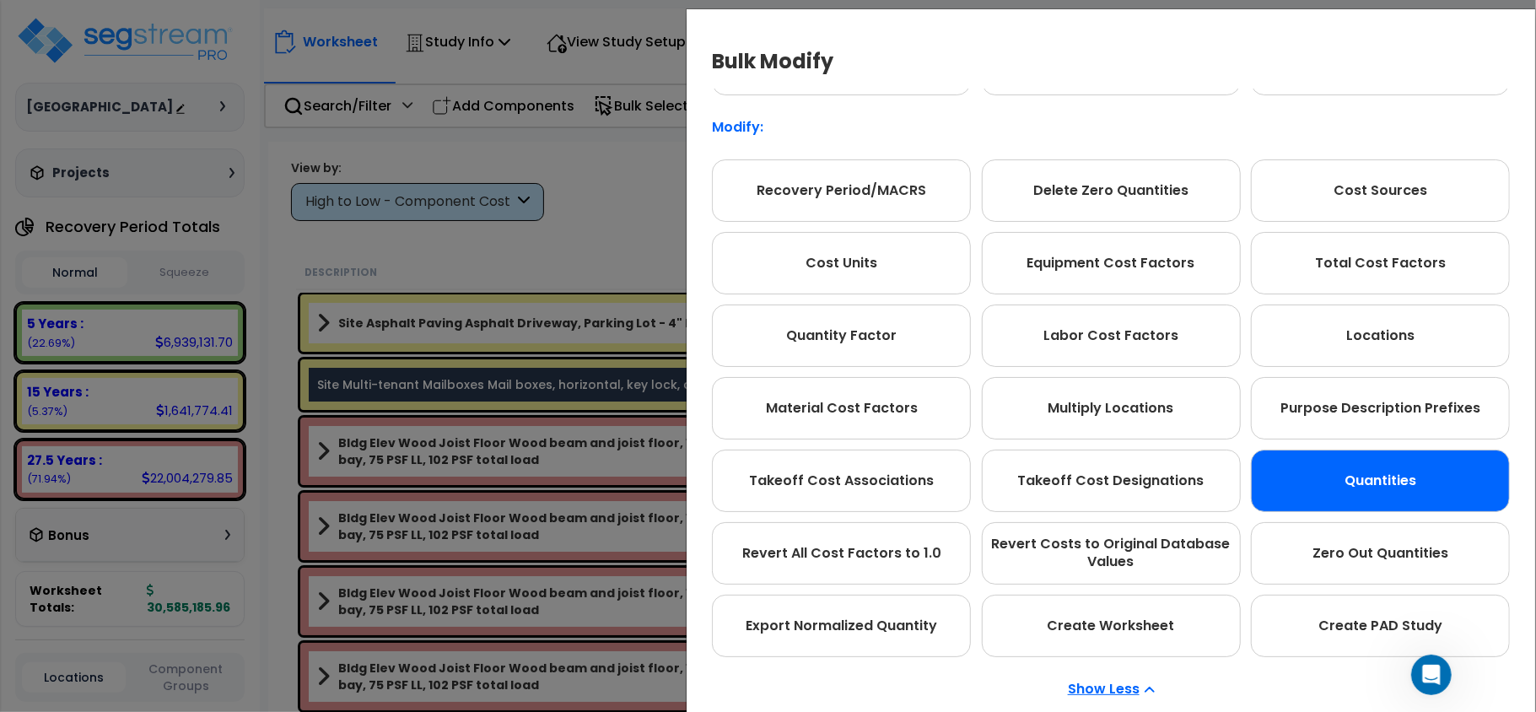
click at [1125, 683] on p "Show Less" at bounding box center [1111, 688] width 87 height 13
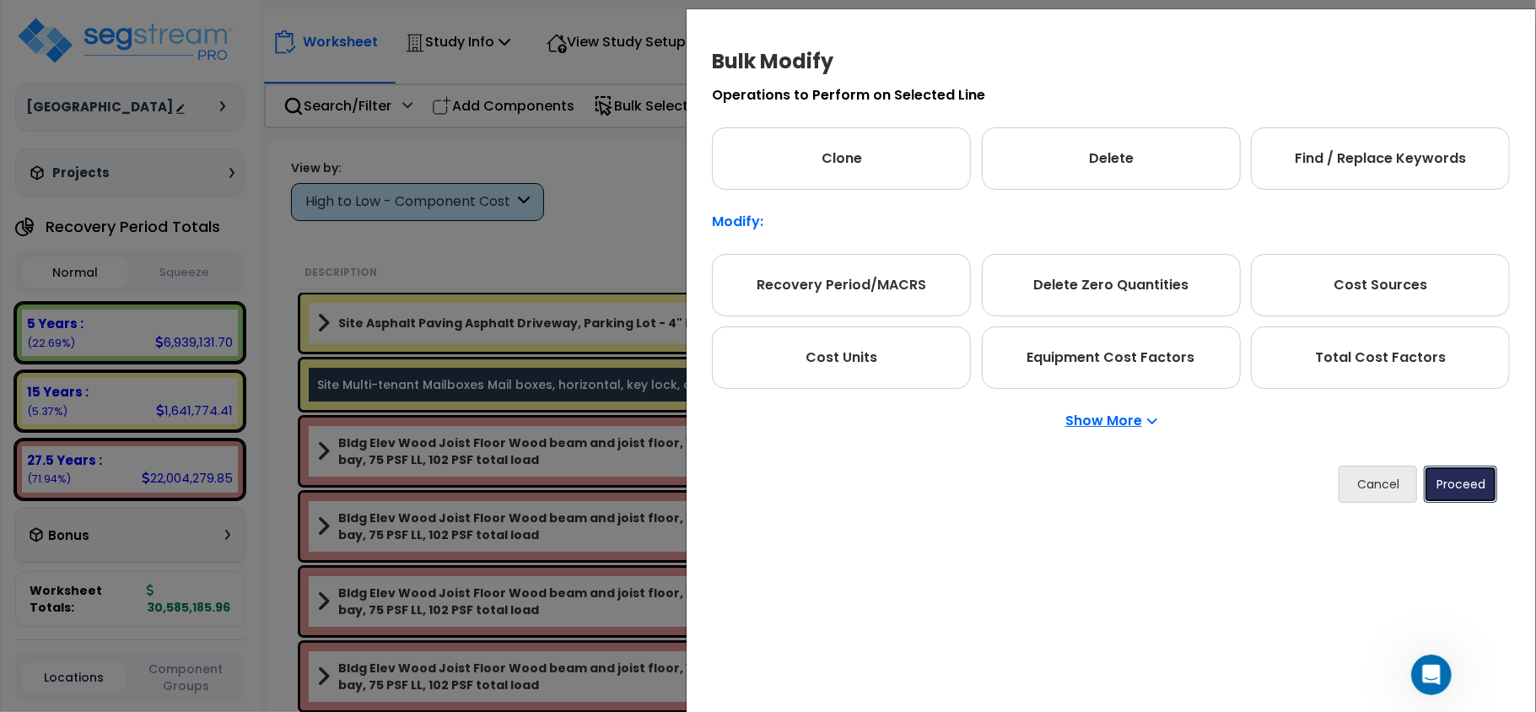
click at [1453, 488] on button "Proceed" at bounding box center [1460, 484] width 73 height 37
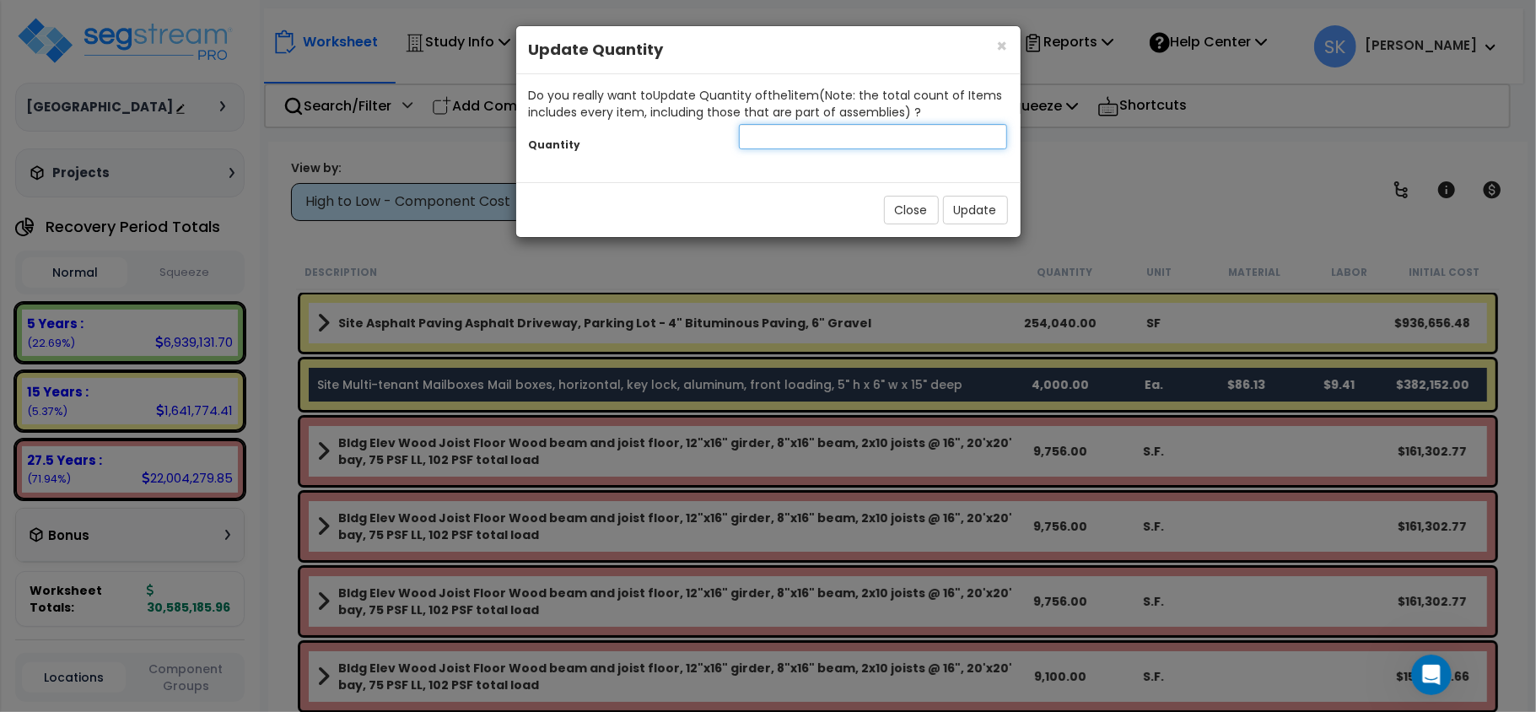
click at [780, 133] on input "number" at bounding box center [873, 136] width 269 height 25
type input "200"
click at [974, 208] on button "Update" at bounding box center [975, 210] width 65 height 29
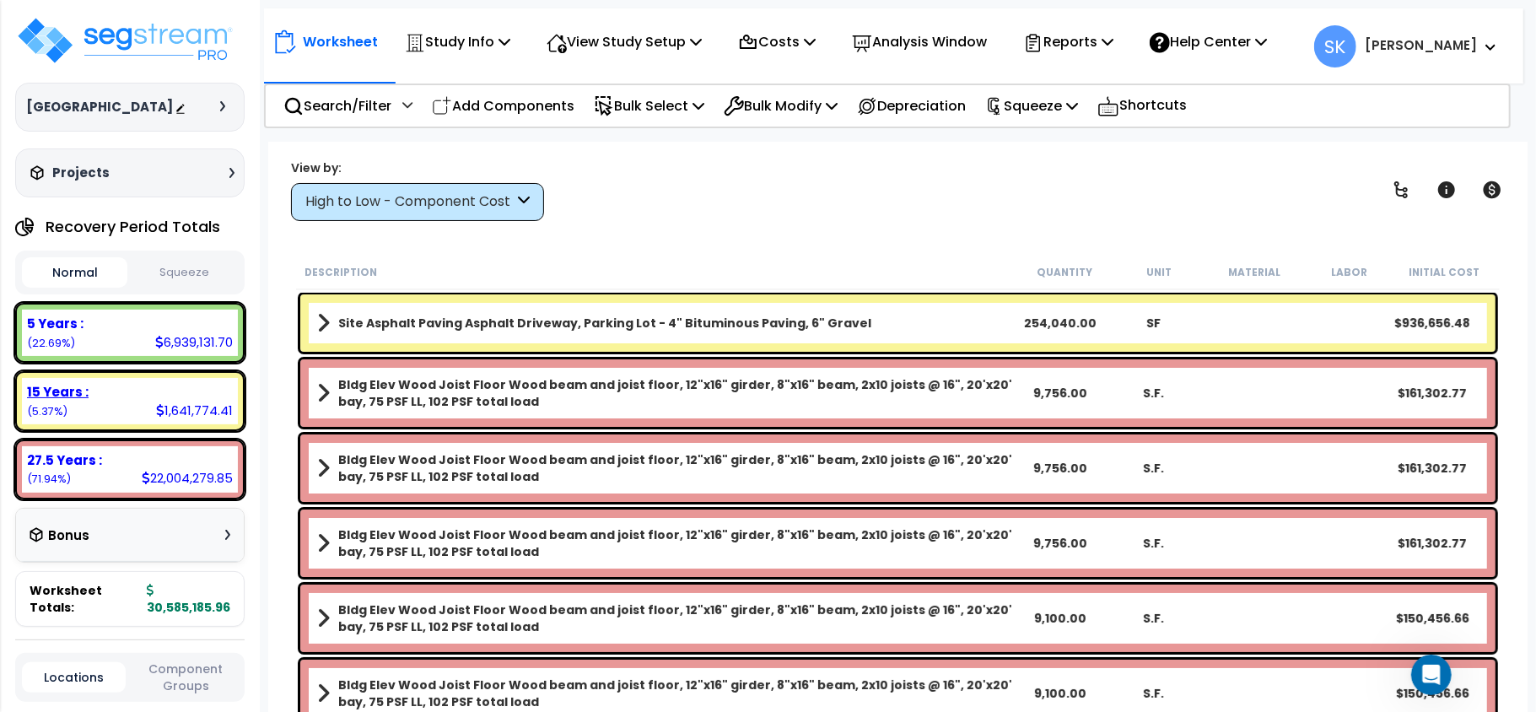
click at [163, 401] on div "15 Years :" at bounding box center [130, 392] width 206 height 18
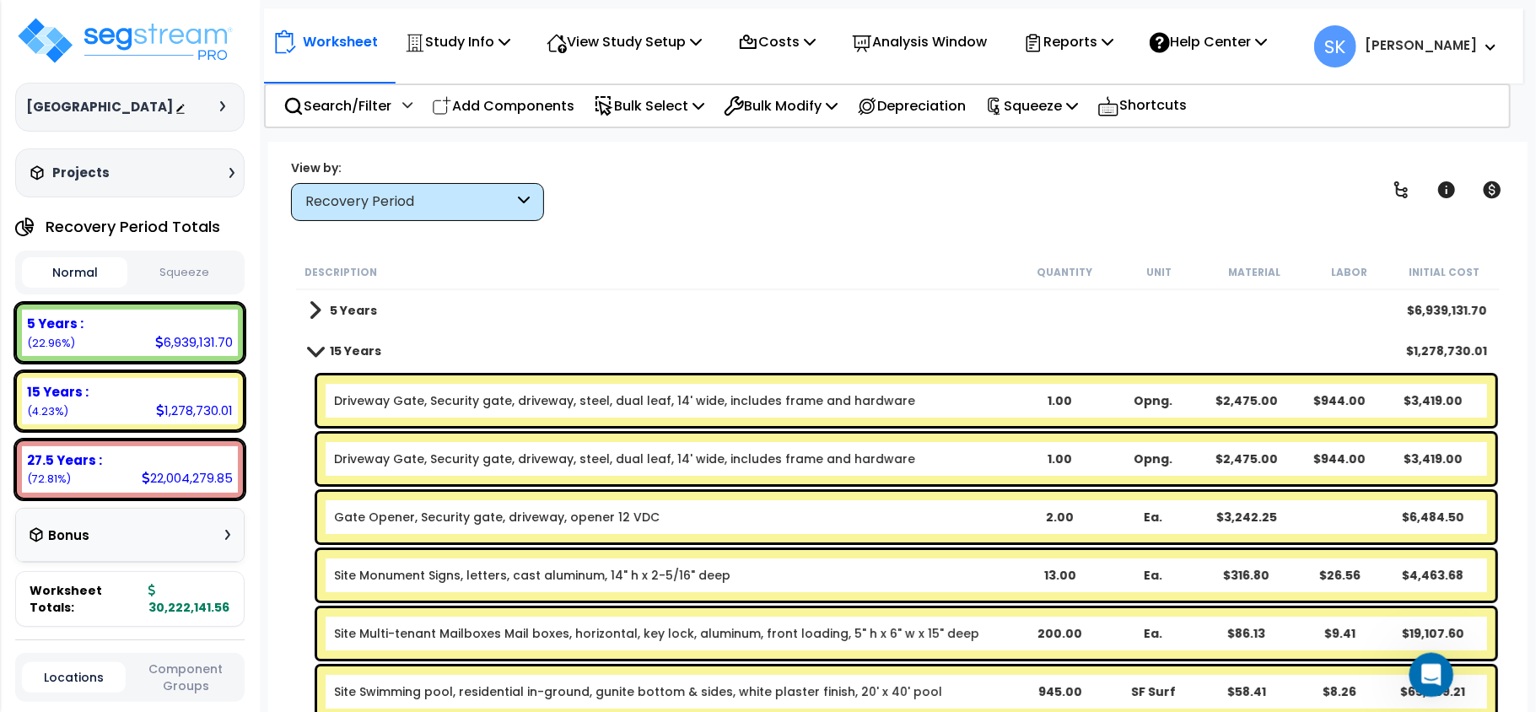
click at [1432, 681] on icon "Open Intercom Messenger" at bounding box center [1430, 673] width 28 height 28
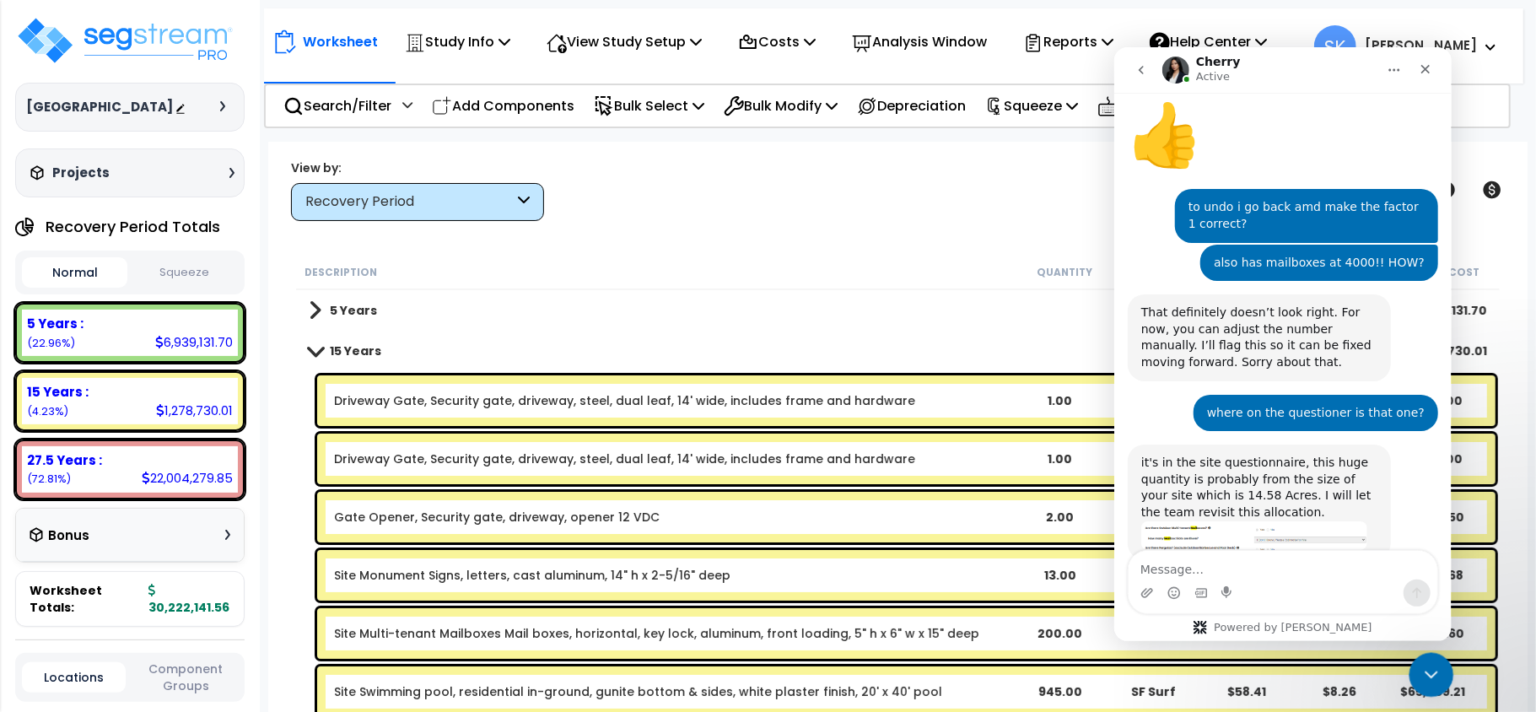
scroll to position [3099, 0]
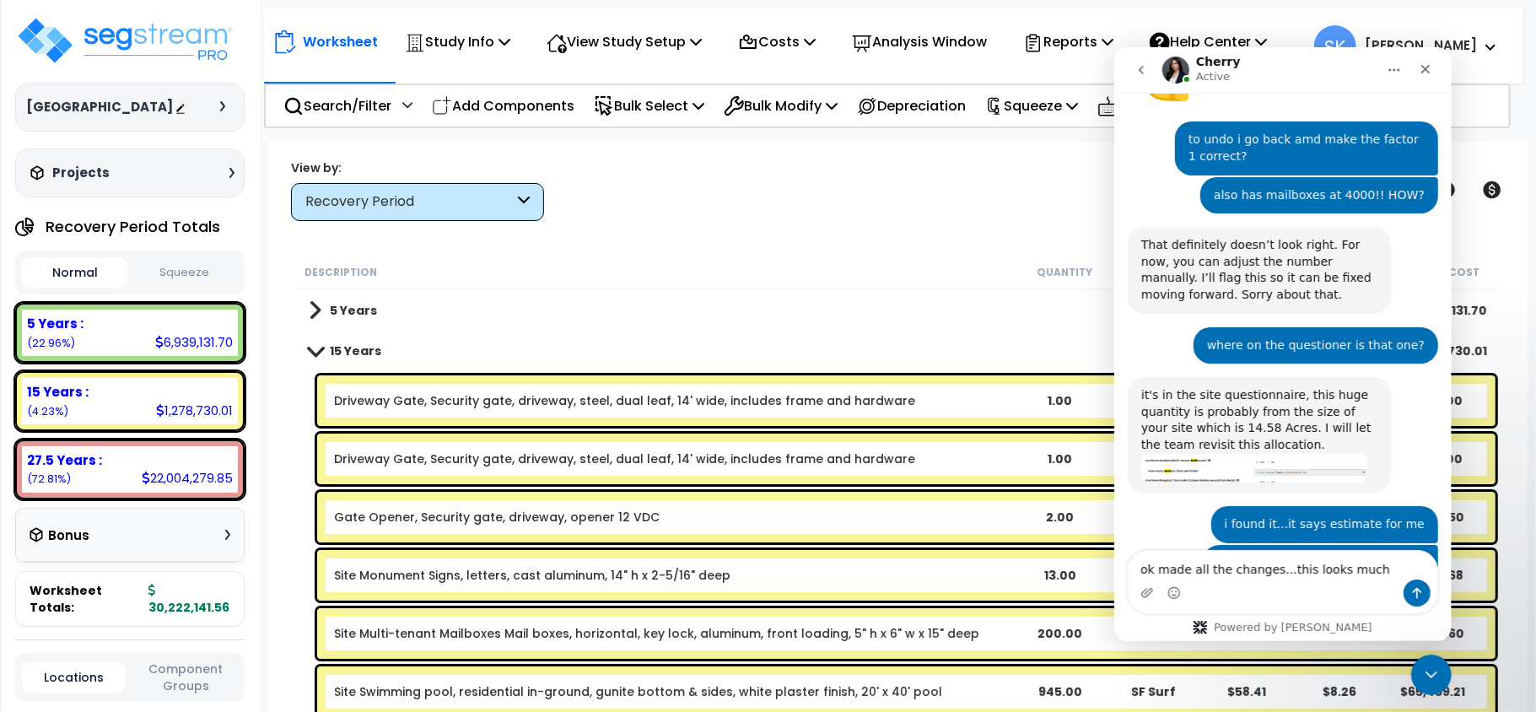
type textarea "ok made all the changes...this looks much better"
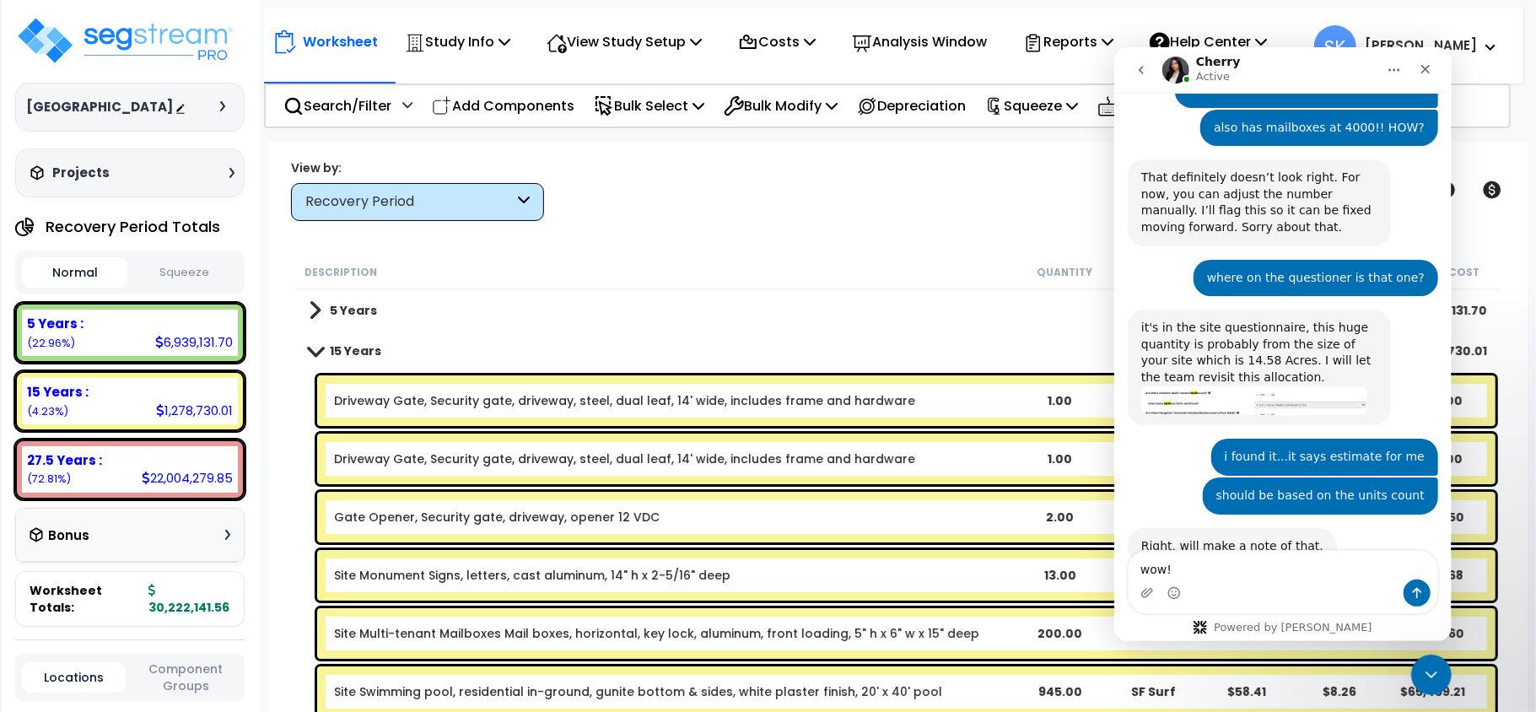
type textarea "wow!!"
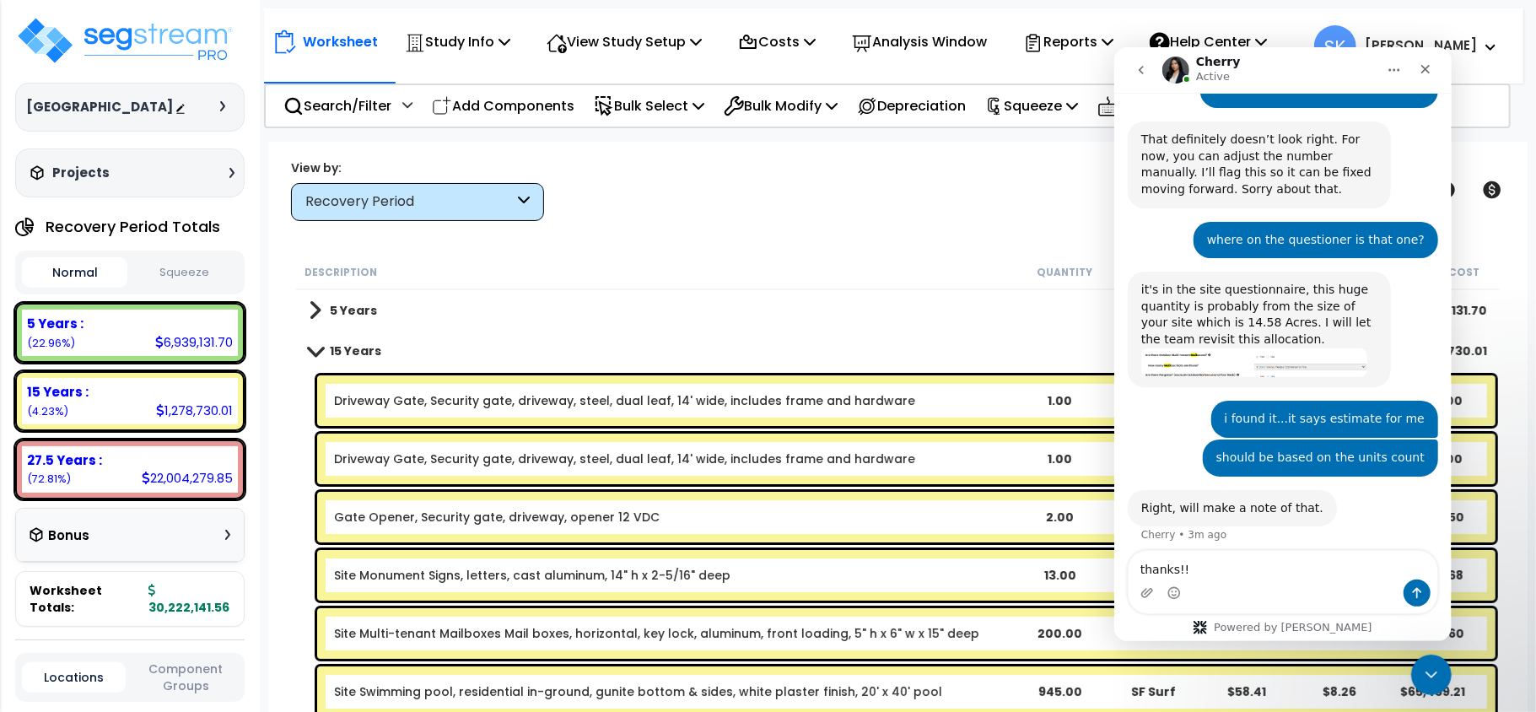
type textarea "thanks!!!"
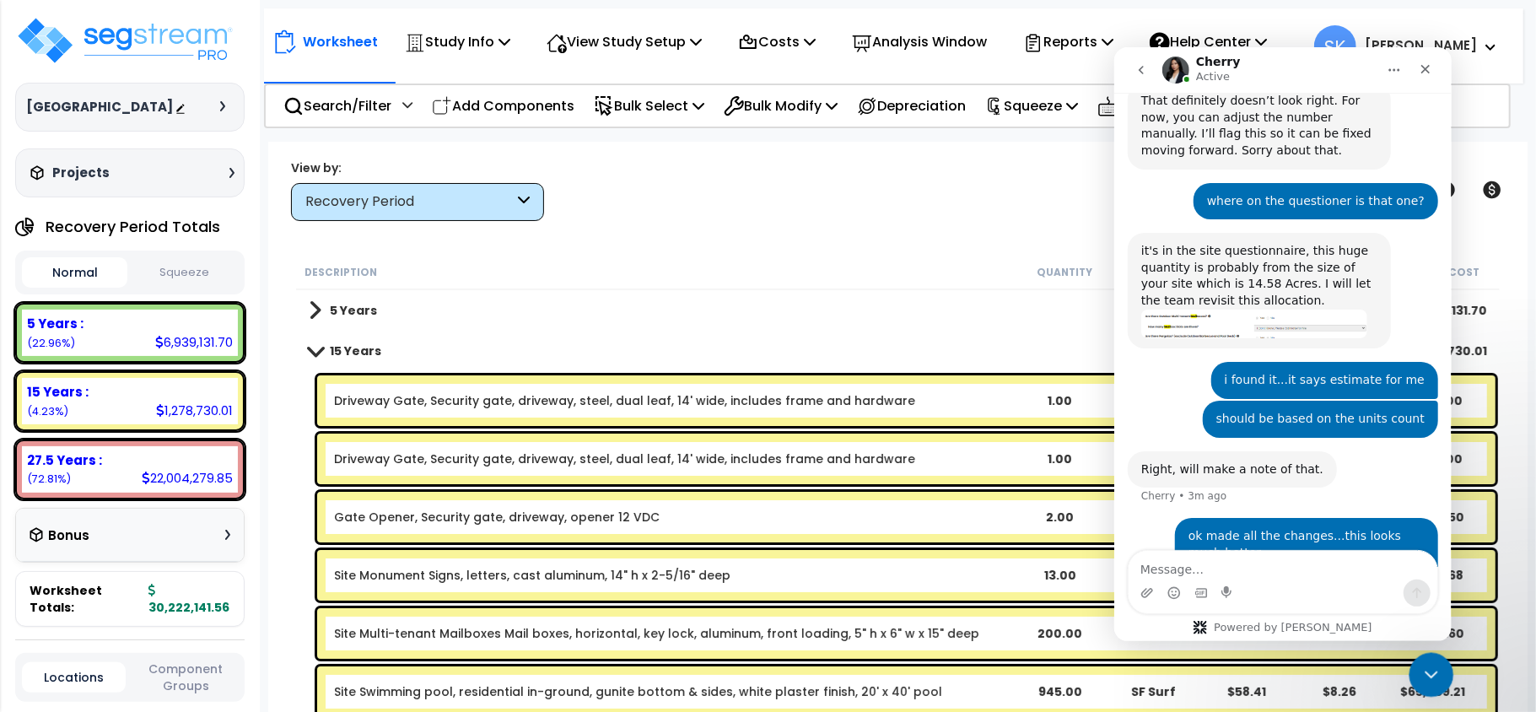
click at [1435, 676] on icon "Close Intercom Messenger" at bounding box center [1429, 672] width 20 height 20
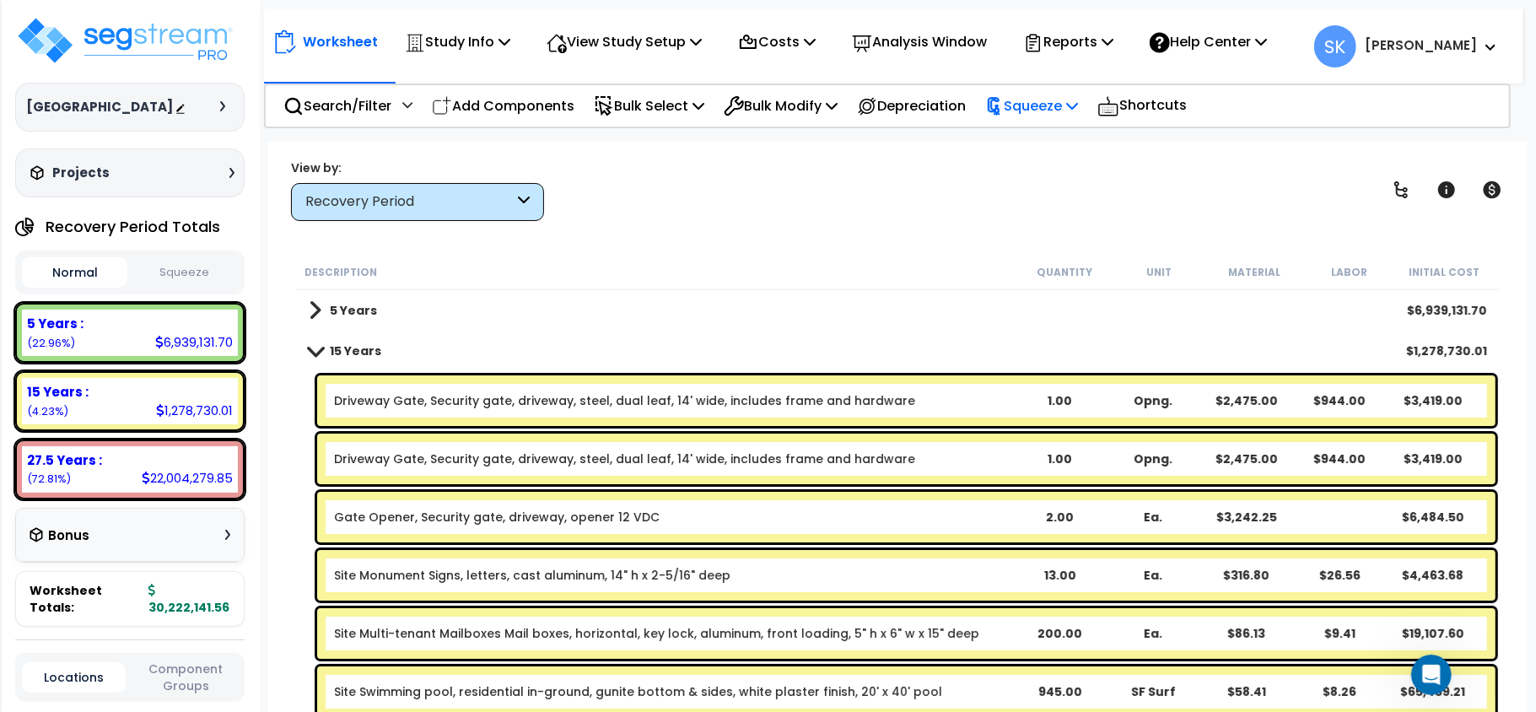
click at [1046, 109] on p "Squeeze" at bounding box center [1031, 105] width 93 height 23
click at [1054, 137] on link "Squeeze" at bounding box center [1060, 144] width 167 height 34
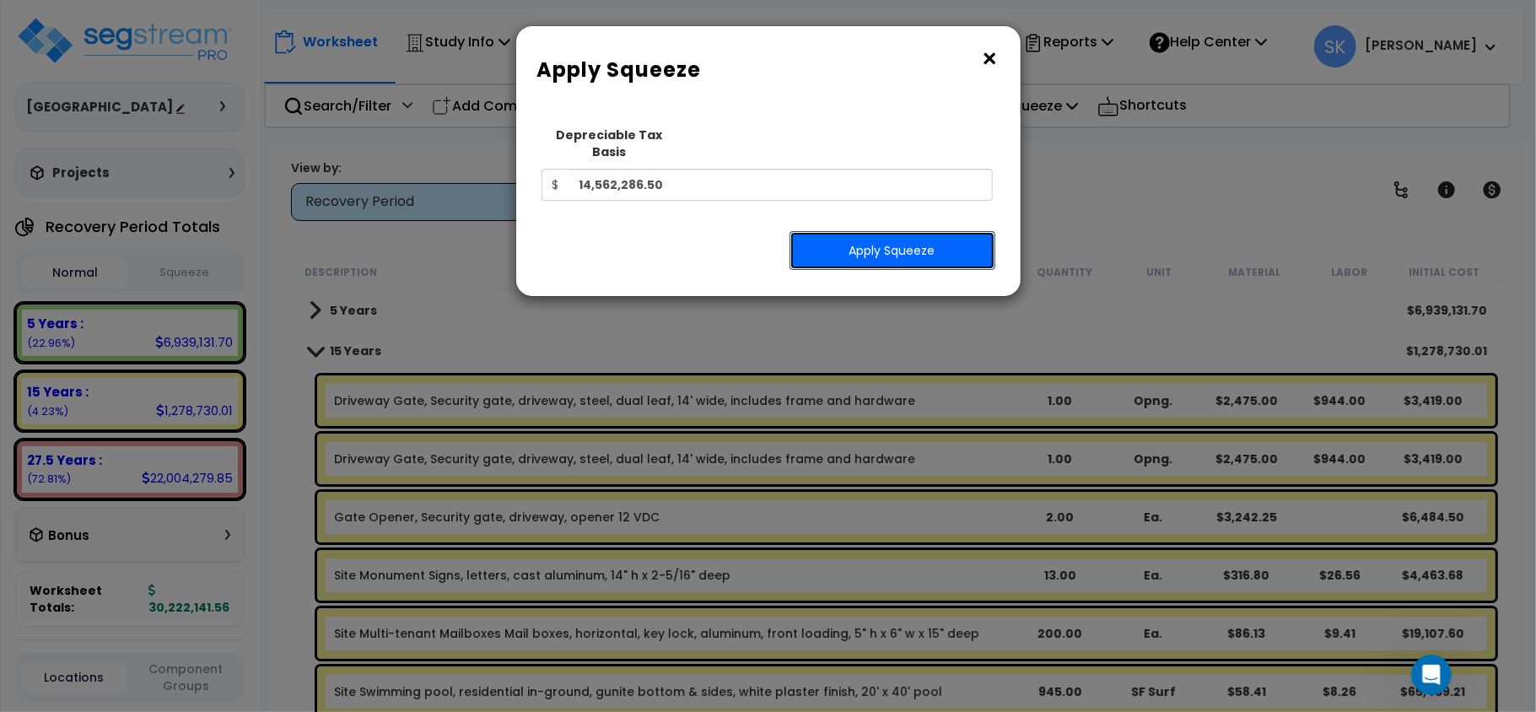
click at [912, 240] on button "Apply Squeeze" at bounding box center [893, 250] width 206 height 39
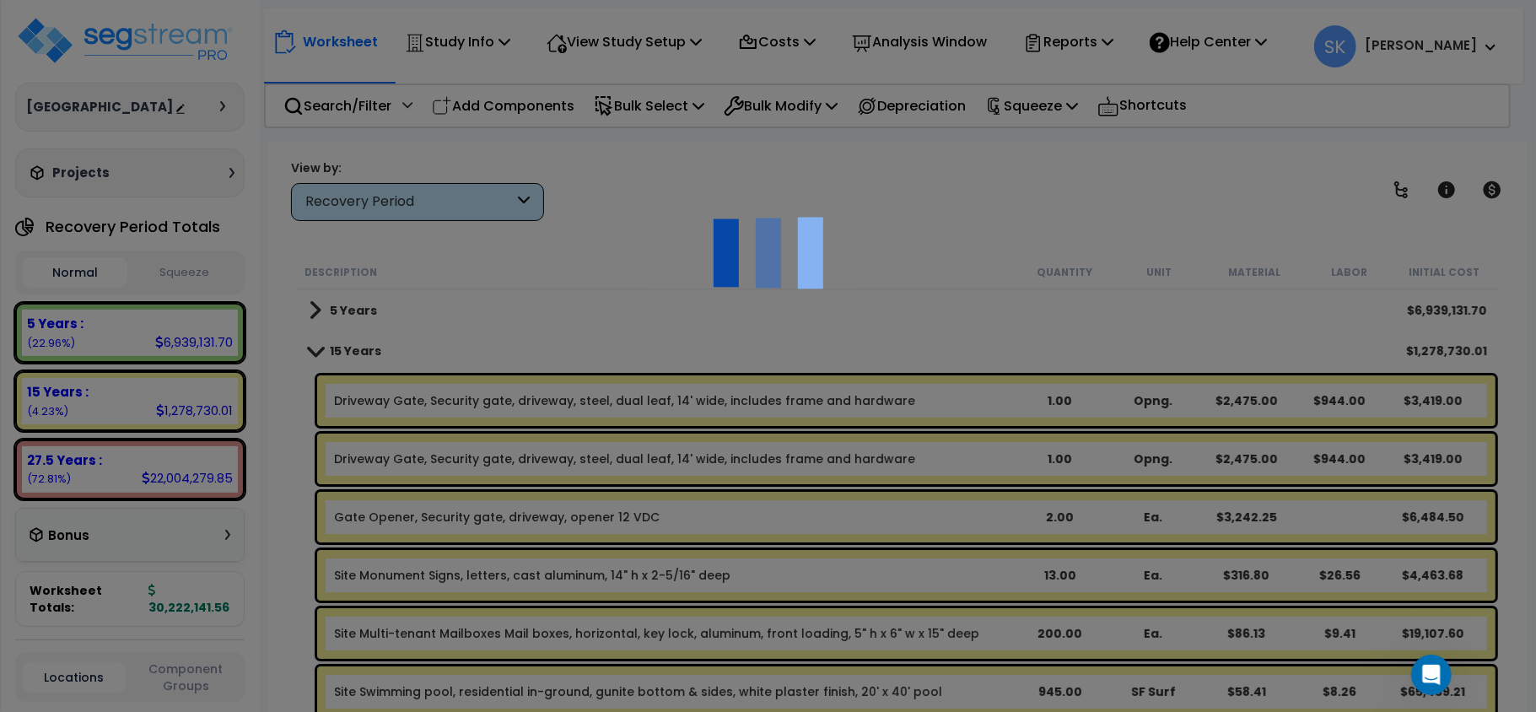
scroll to position [3307, 0]
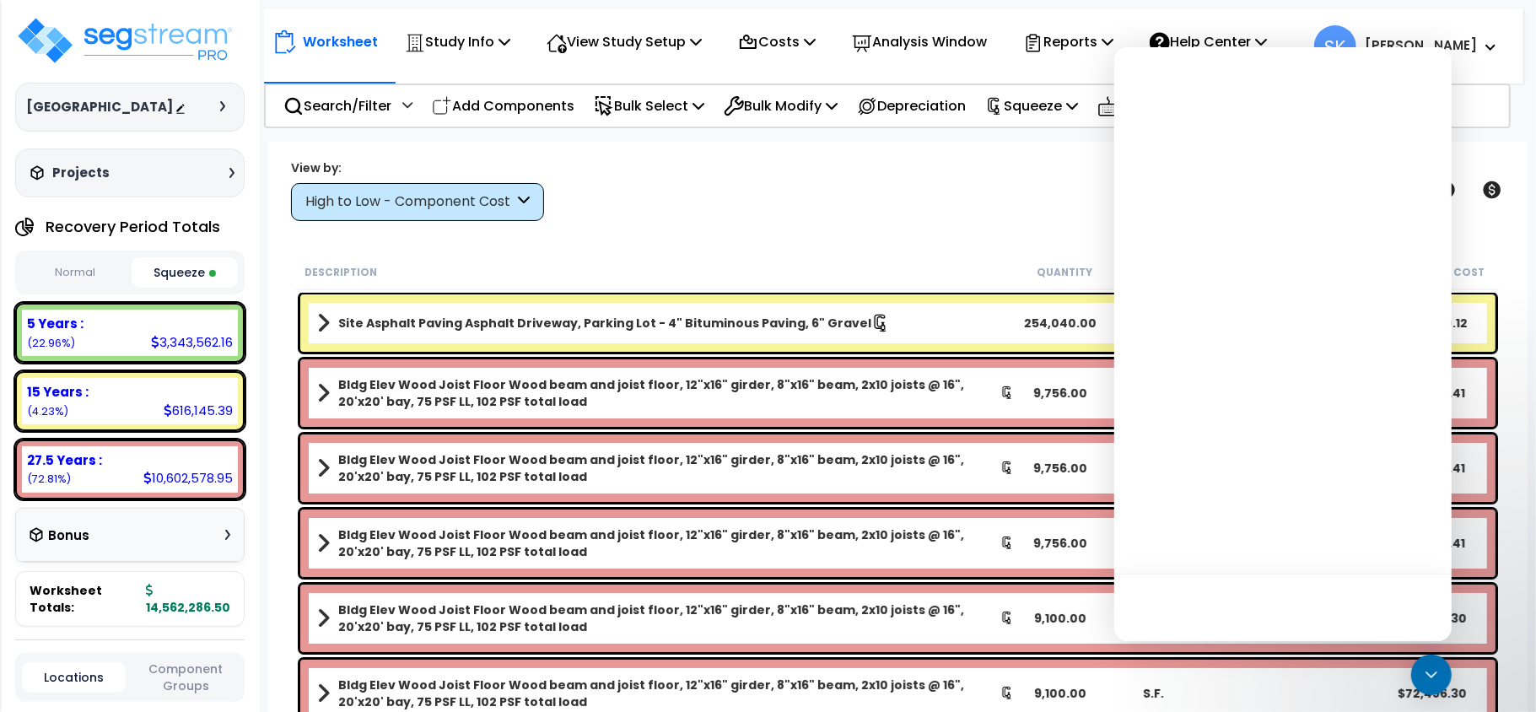
click at [79, 288] on button "Normal" at bounding box center [74, 273] width 105 height 30
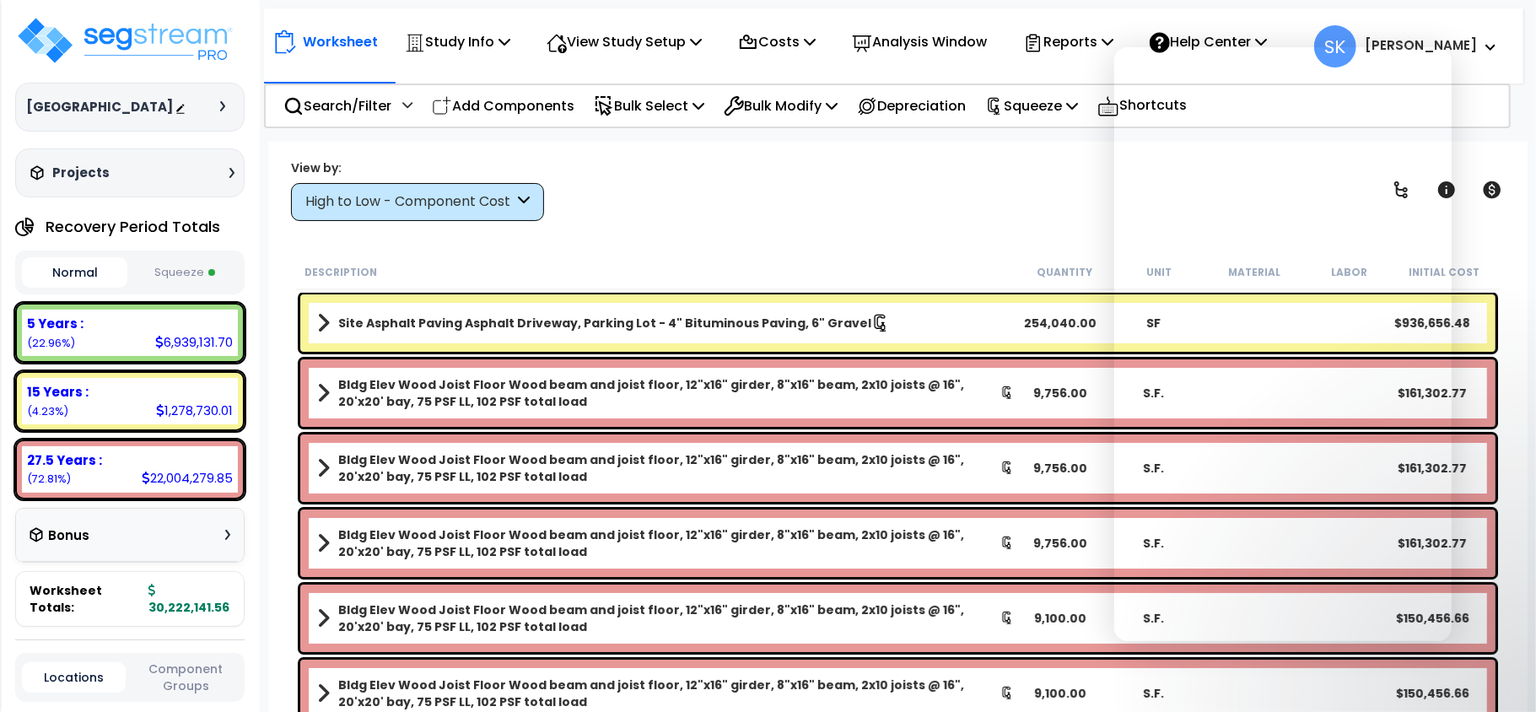
click at [174, 288] on button "Squeeze" at bounding box center [184, 273] width 105 height 30
click at [167, 288] on button "Squeeze" at bounding box center [184, 273] width 105 height 30
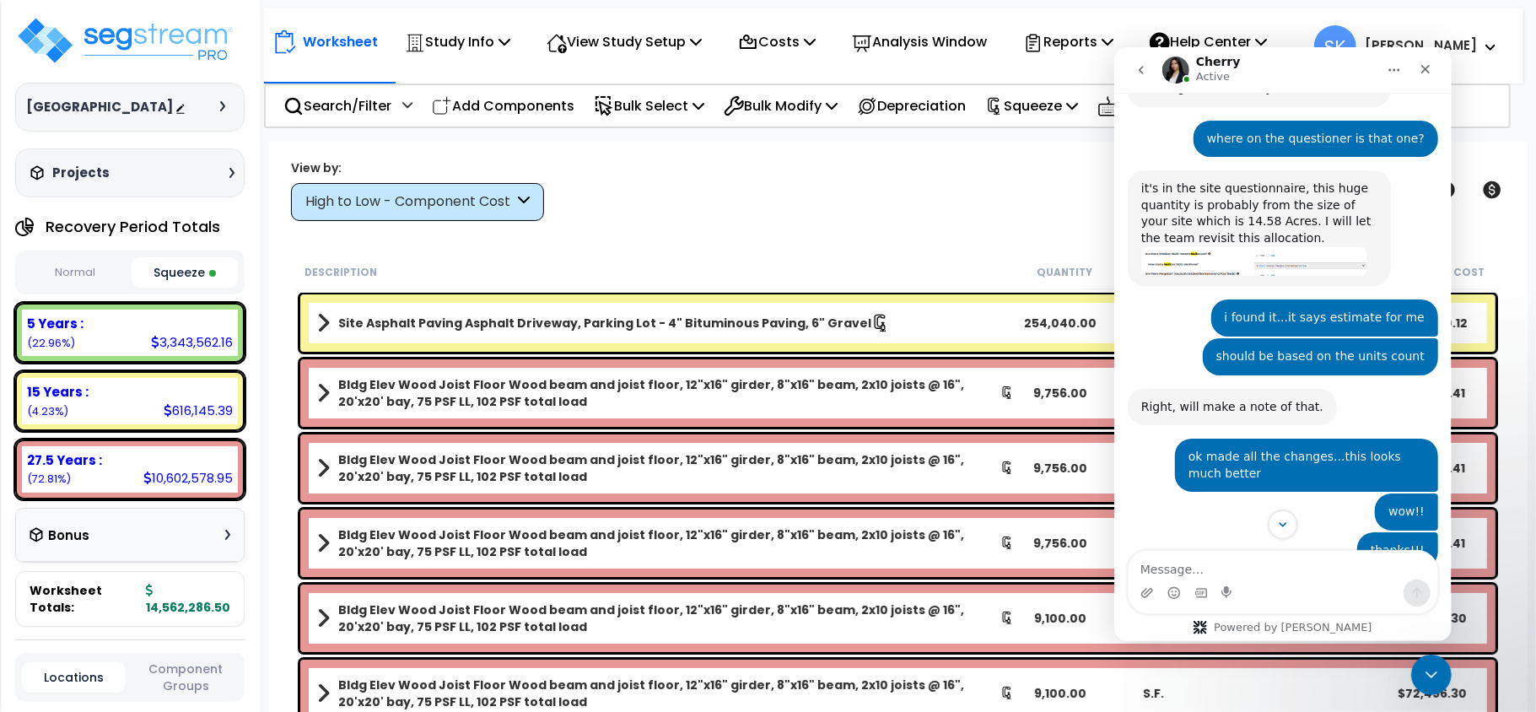
scroll to position [3309, 0]
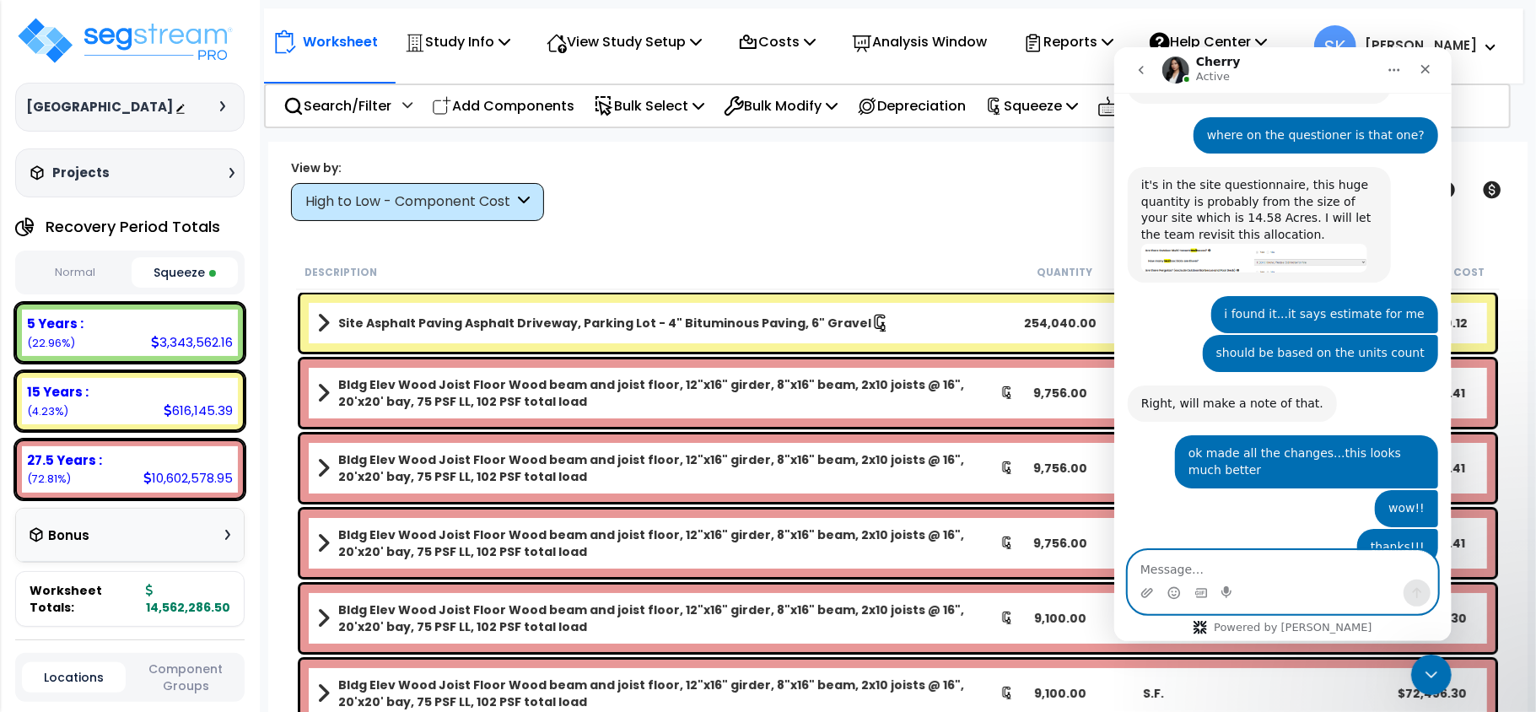
click at [1262, 575] on textarea "Message…" at bounding box center [1282, 564] width 309 height 29
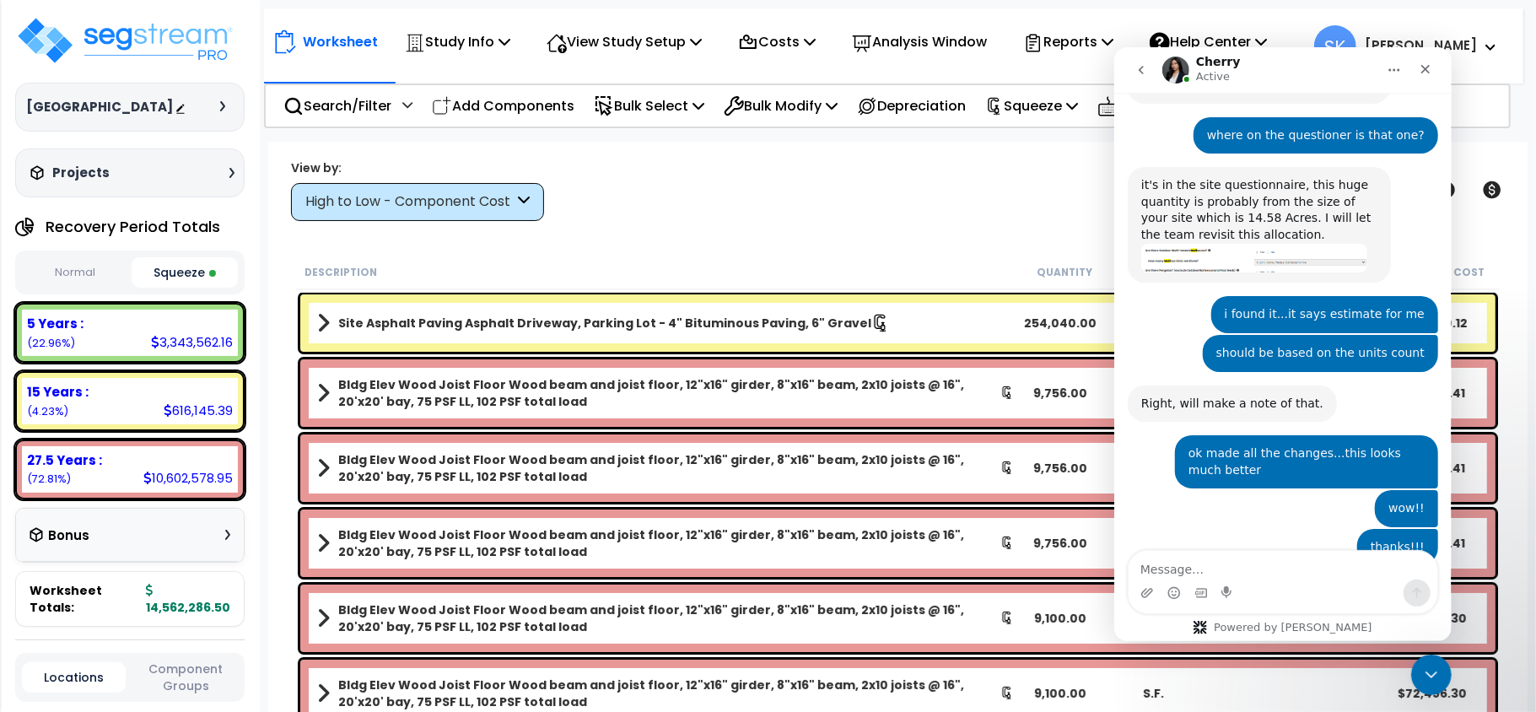
click at [238, 548] on div "Bonus" at bounding box center [130, 536] width 228 height 54
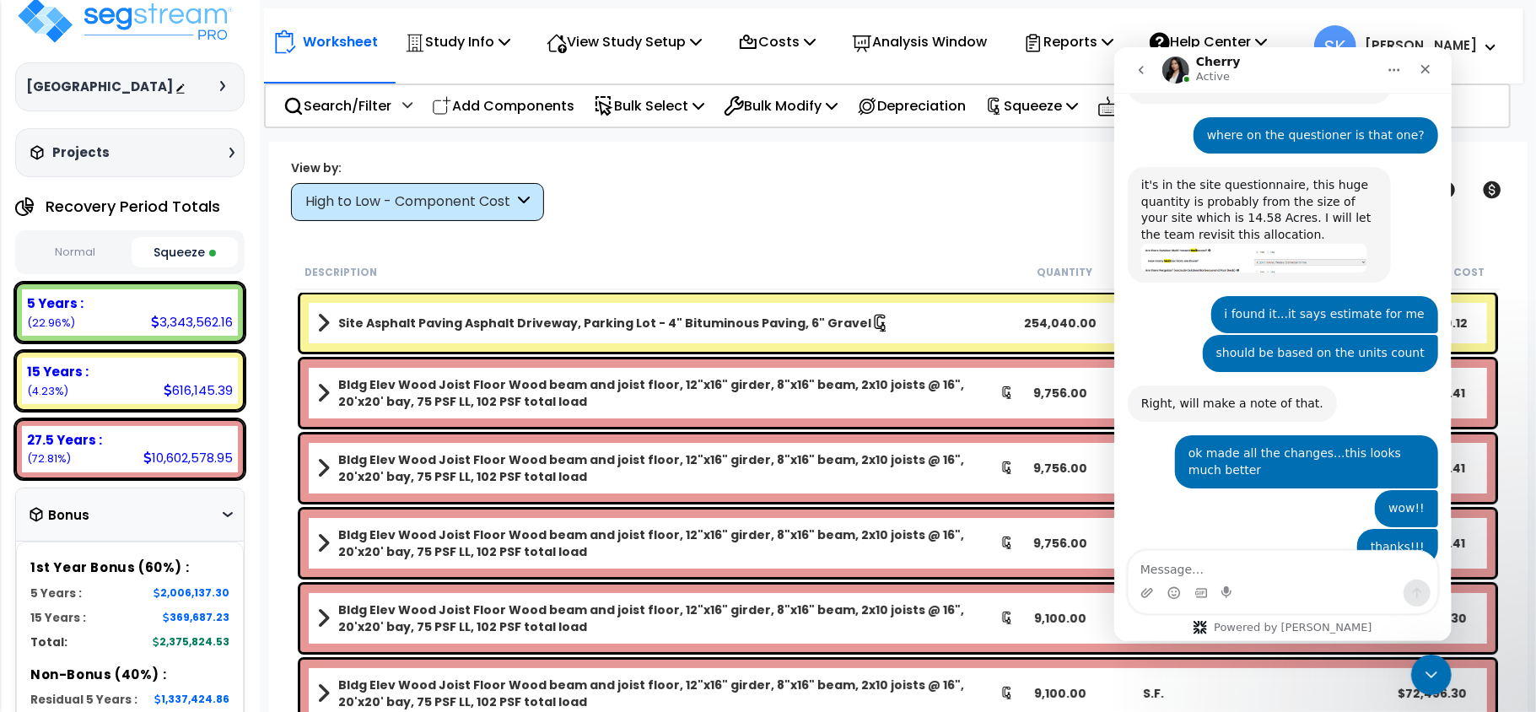
scroll to position [0, 0]
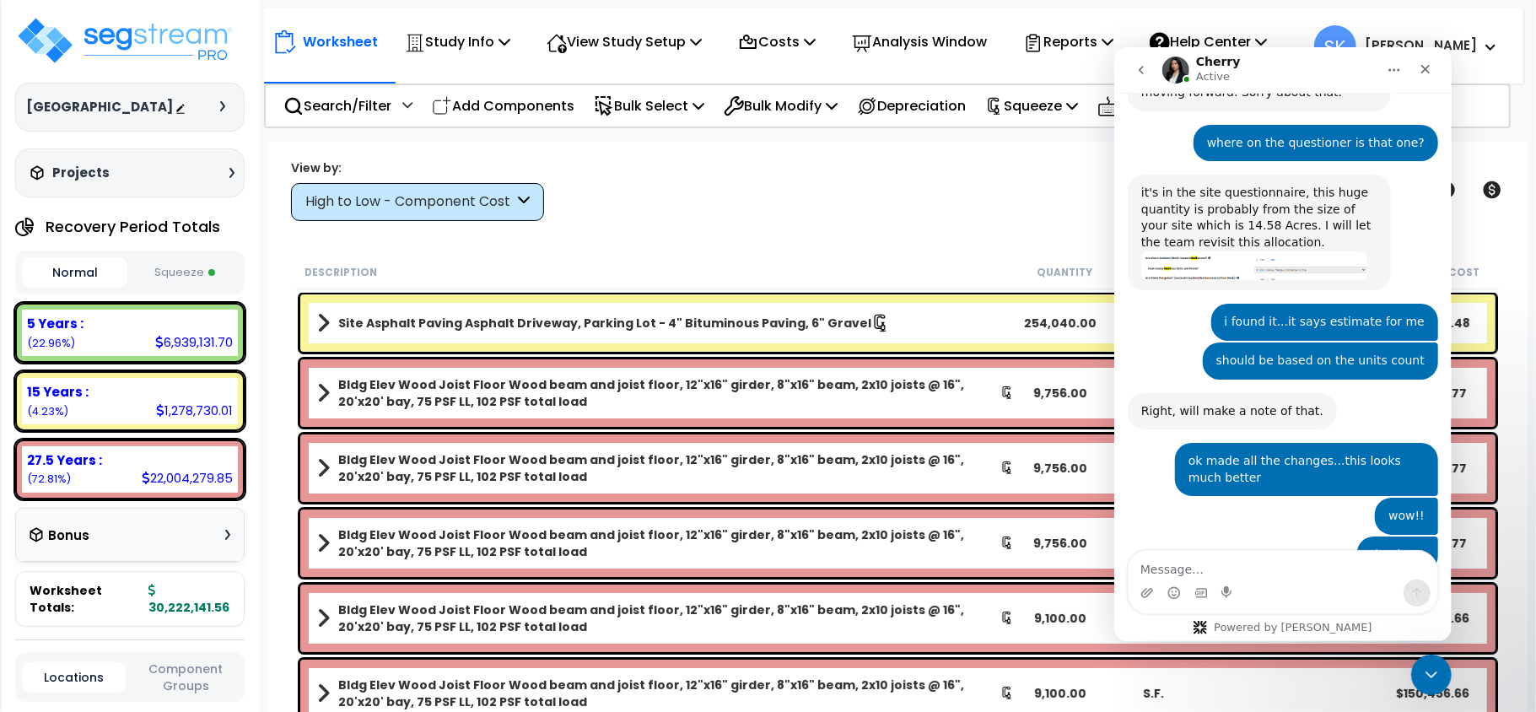
scroll to position [3309, 0]
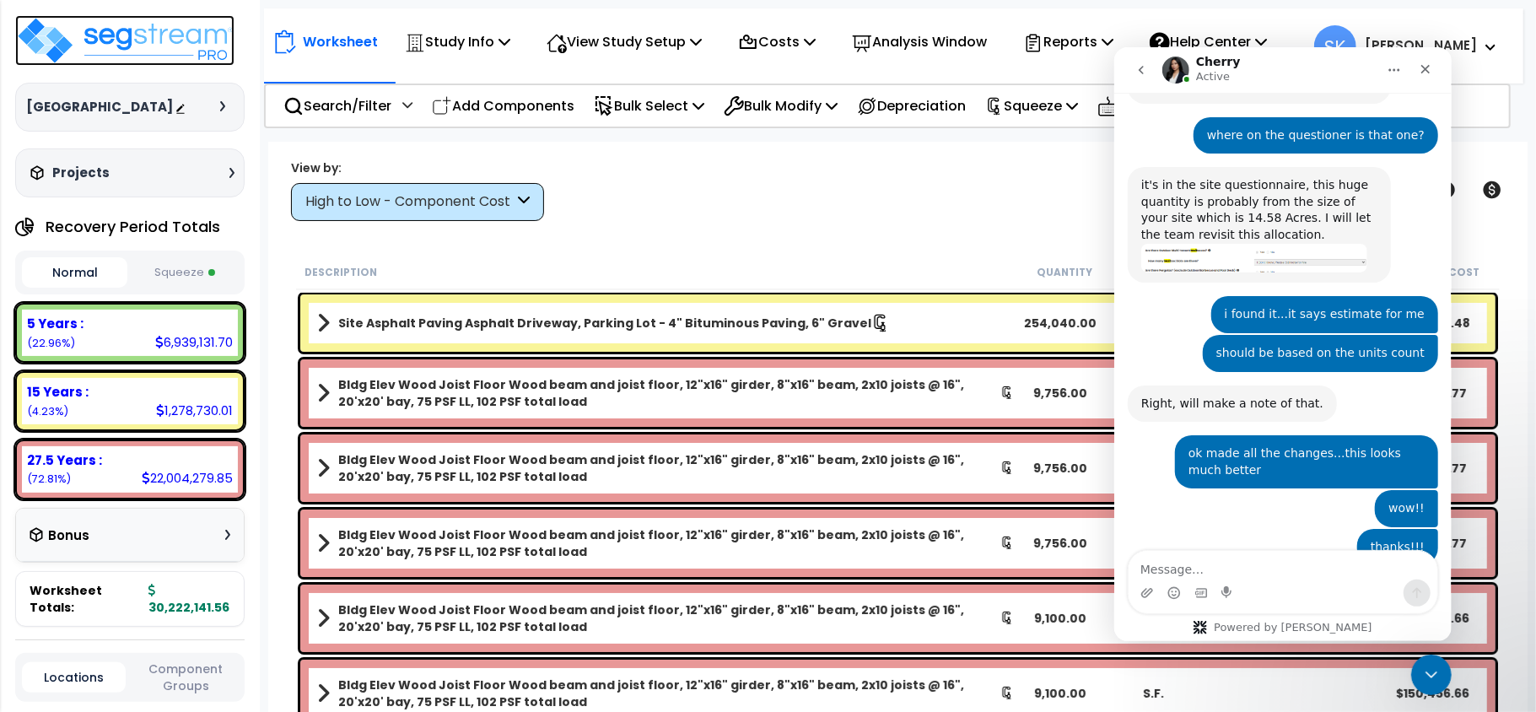
click at [58, 41] on img at bounding box center [124, 40] width 219 height 51
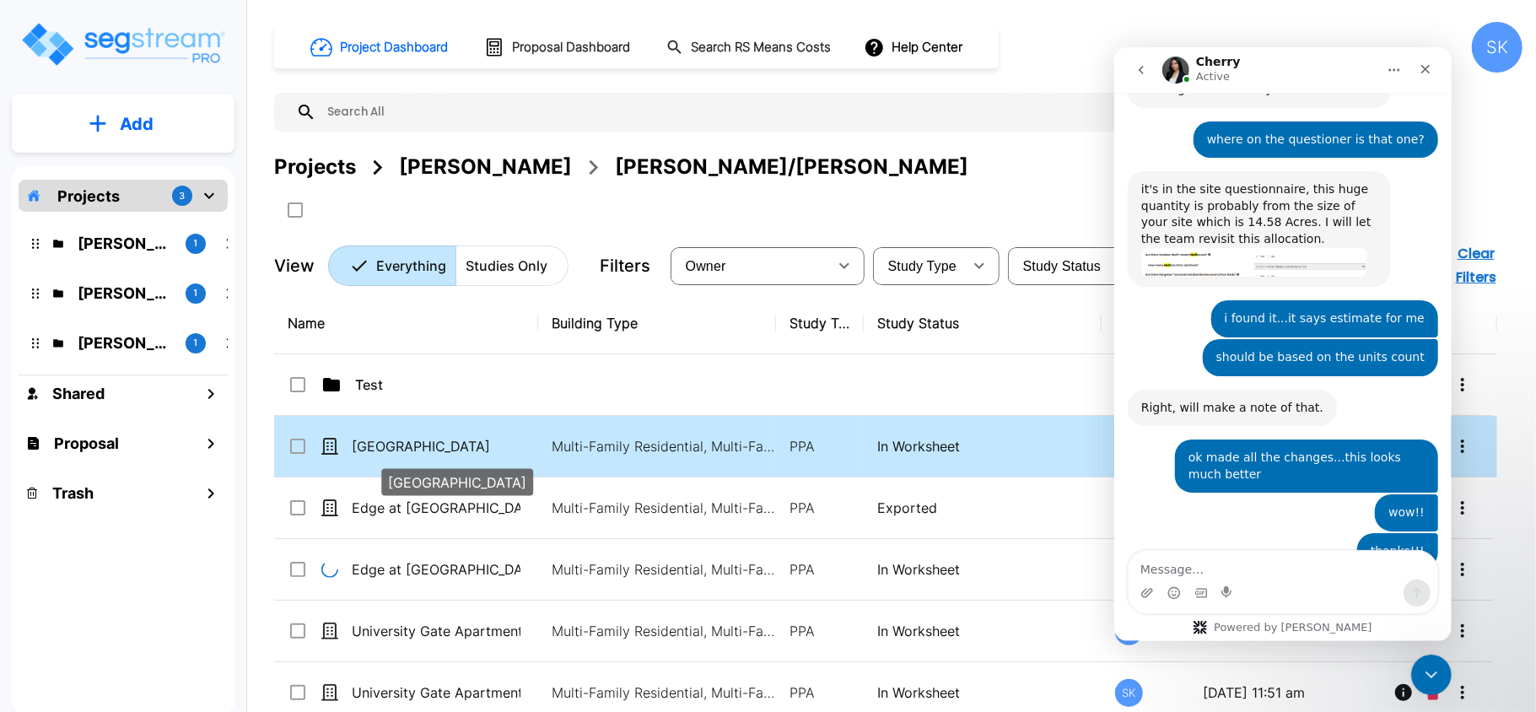
scroll to position [3309, 0]
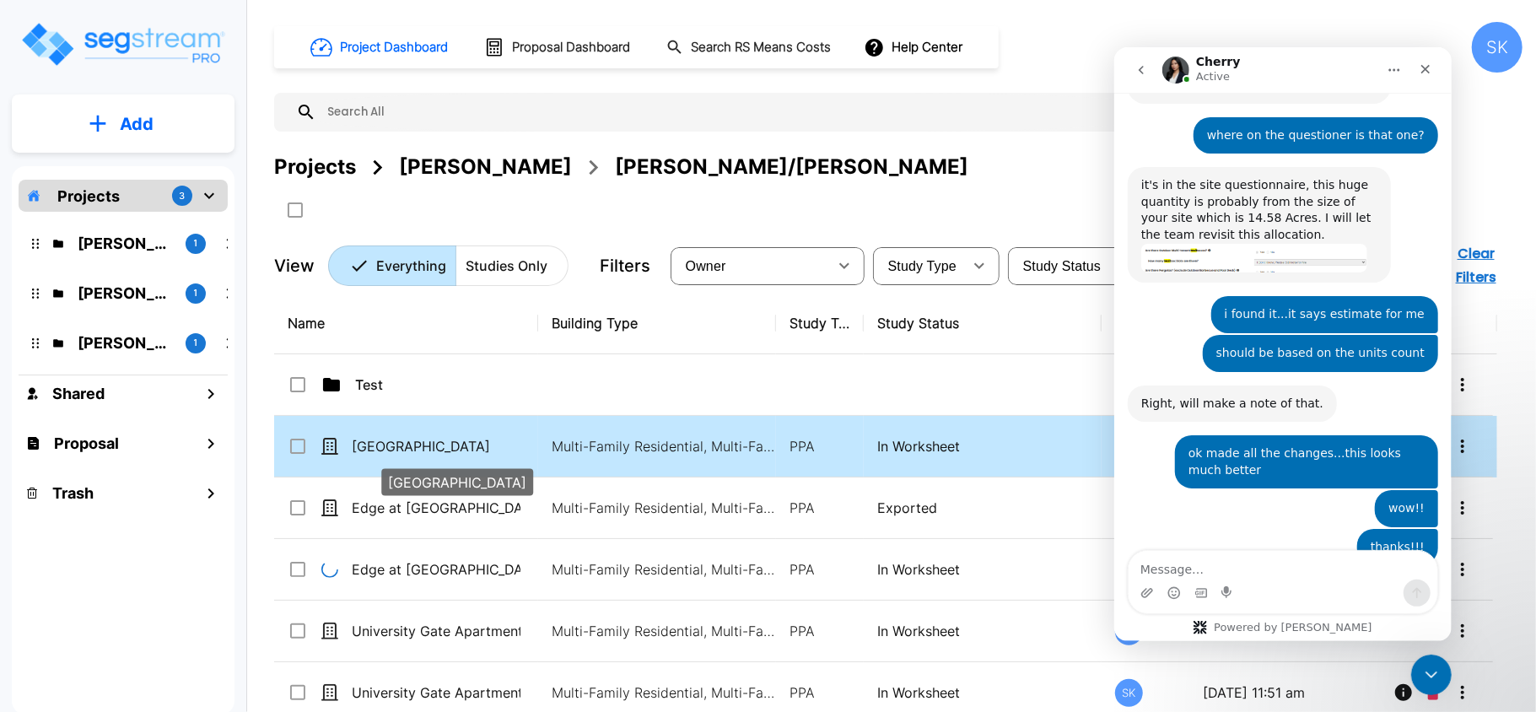
click at [410, 436] on p "[GEOGRAPHIC_DATA]" at bounding box center [436, 446] width 169 height 20
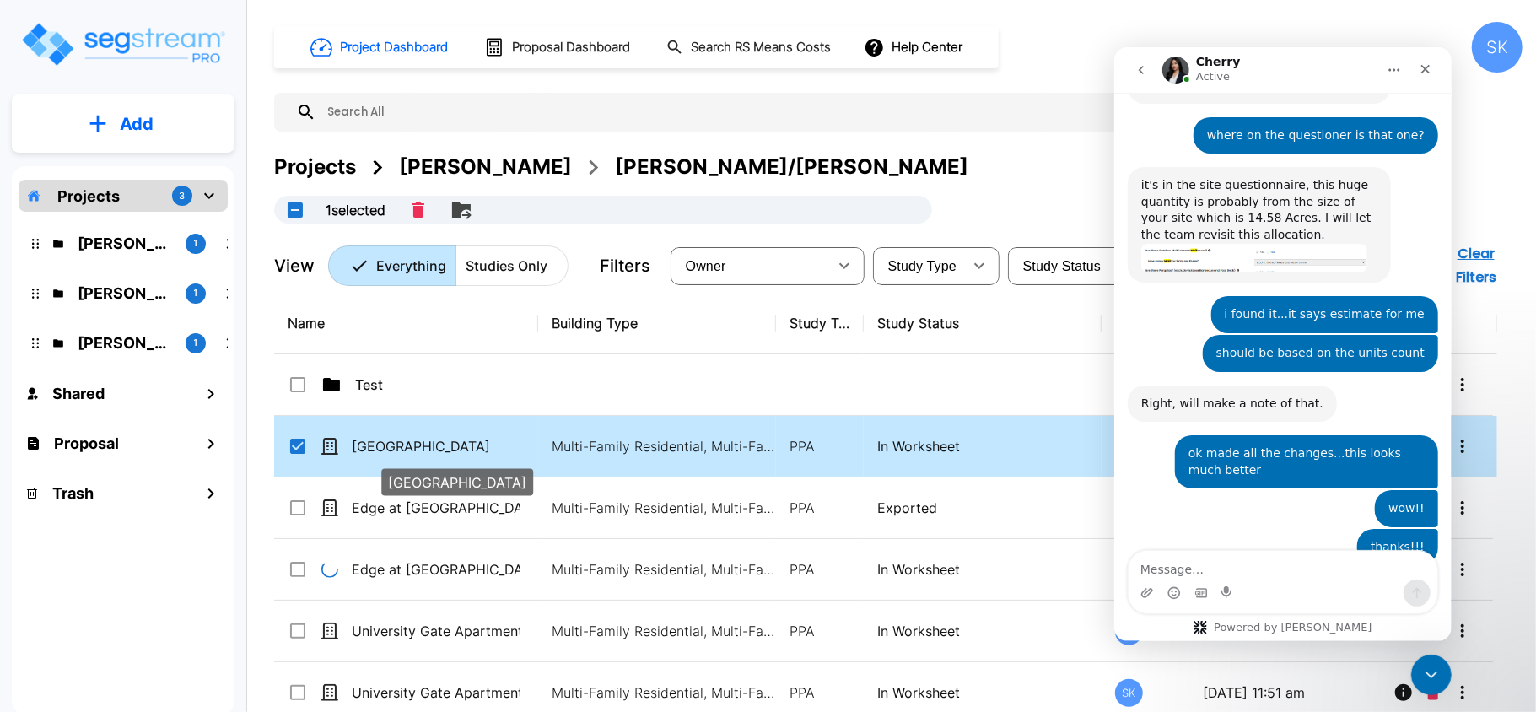
click at [408, 436] on p "[GEOGRAPHIC_DATA]" at bounding box center [436, 446] width 169 height 20
click at [1436, 676] on icon "Close Intercom Messenger" at bounding box center [1429, 672] width 20 height 20
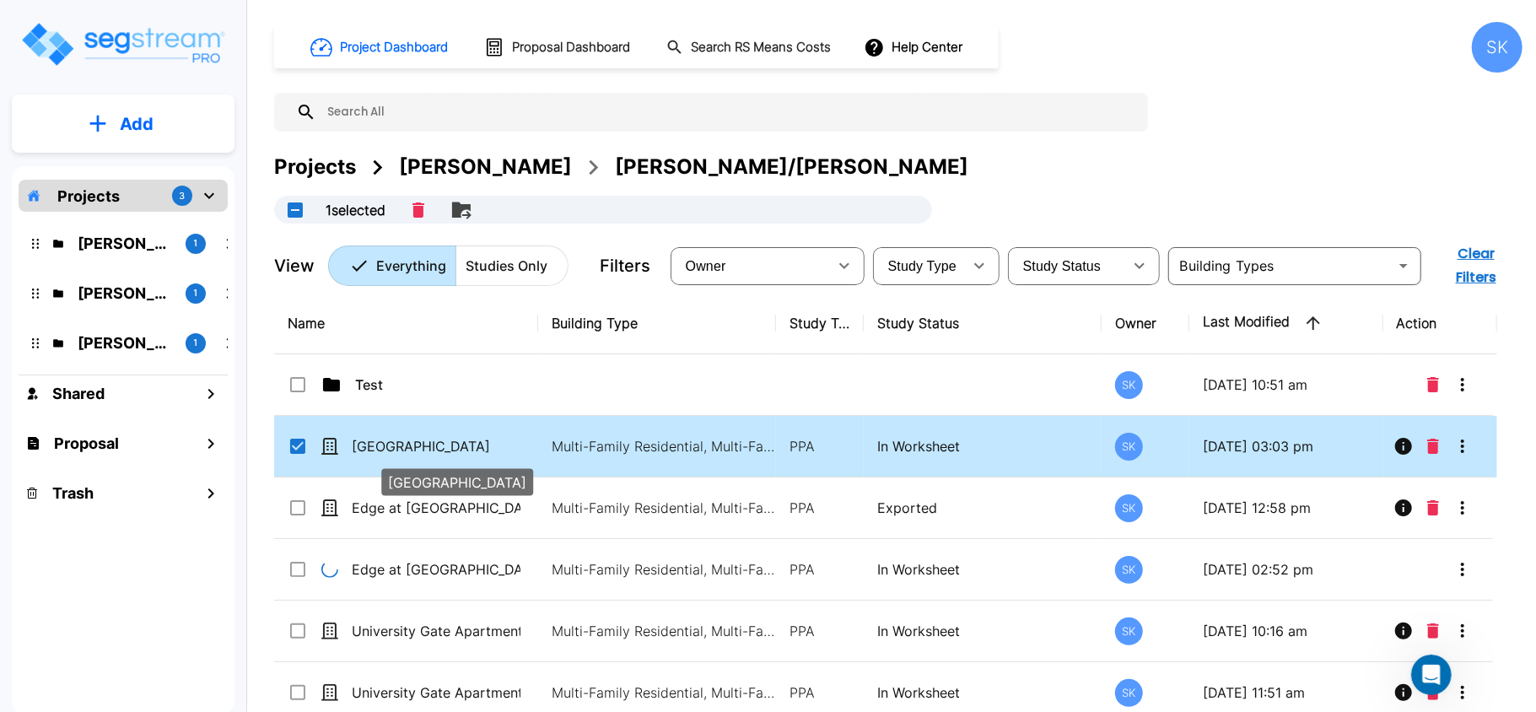
click at [416, 436] on p "[GEOGRAPHIC_DATA]" at bounding box center [436, 446] width 169 height 20
checkbox input "false"
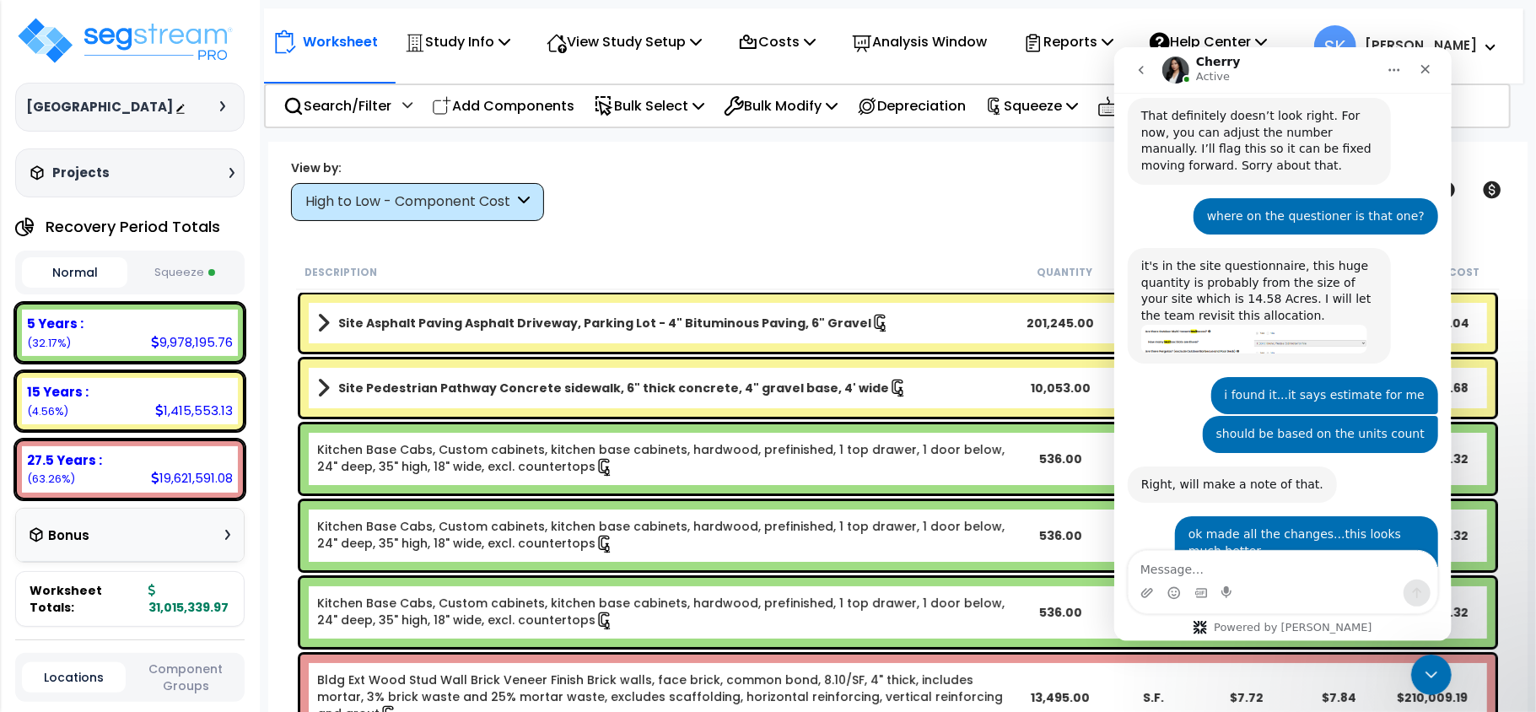
scroll to position [3309, 0]
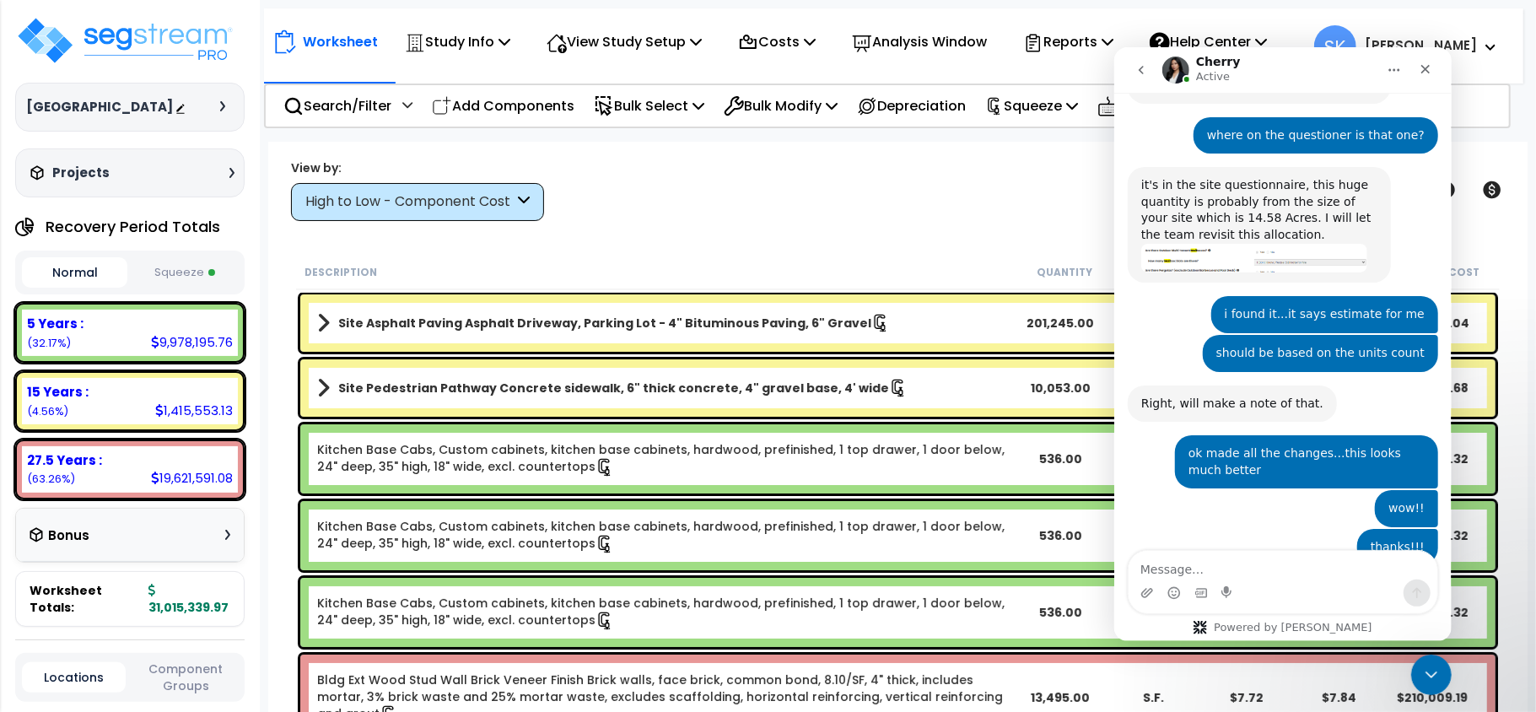
click at [159, 275] on button "Squeeze" at bounding box center [184, 273] width 105 height 30
click at [159, 275] on button "Squeeze" at bounding box center [184, 272] width 105 height 30
click at [1427, 676] on icon "Close Intercom Messenger" at bounding box center [1429, 672] width 20 height 20
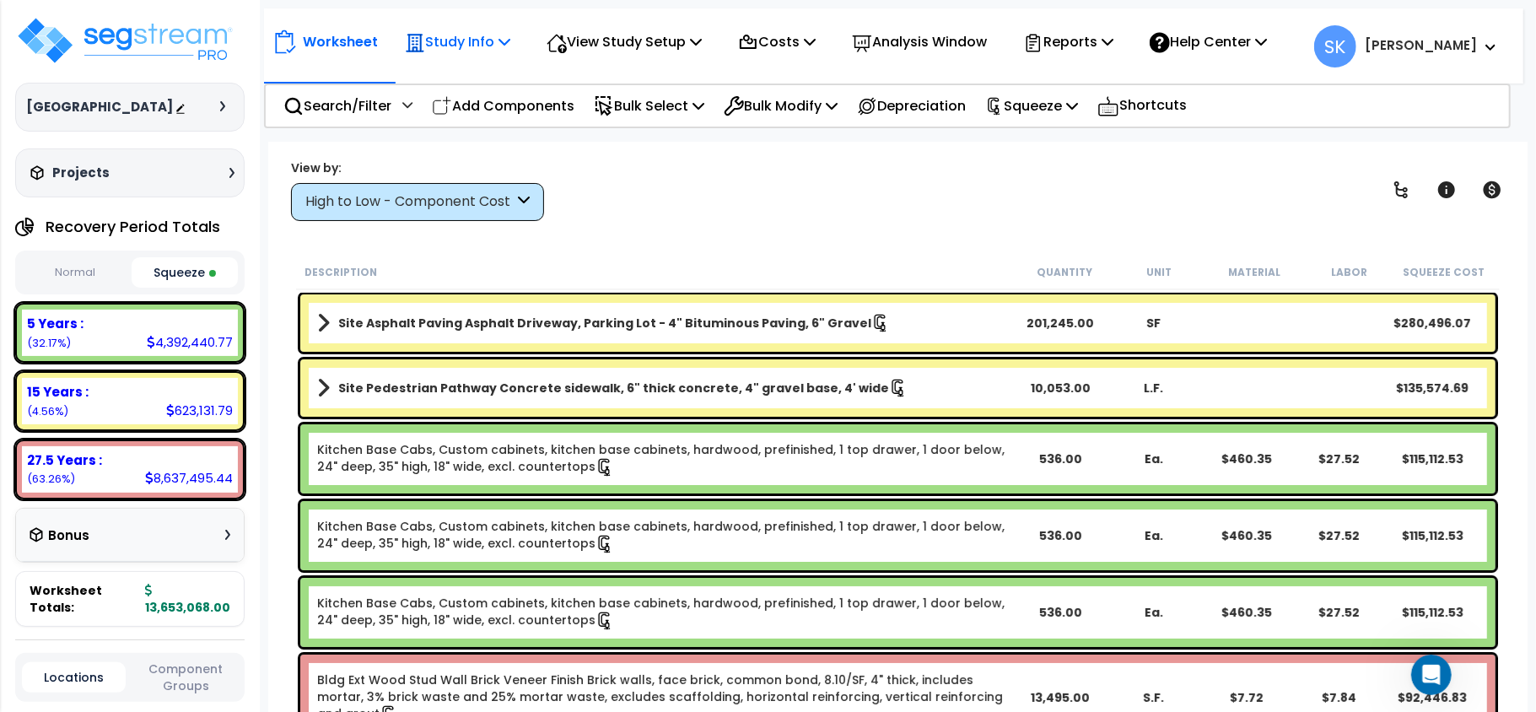
click at [497, 47] on p "Study Info" at bounding box center [457, 41] width 105 height 23
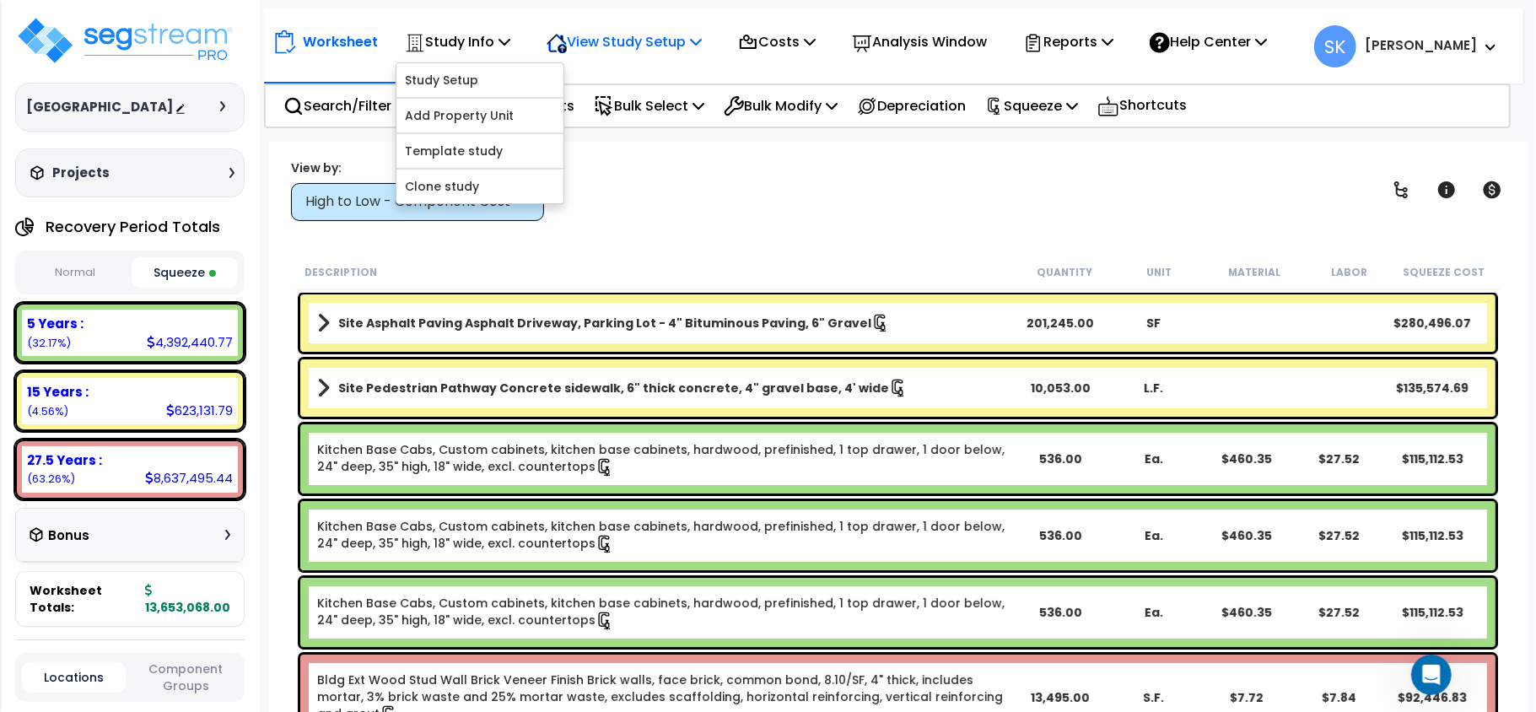
click at [634, 35] on p "View Study Setup" at bounding box center [624, 41] width 155 height 23
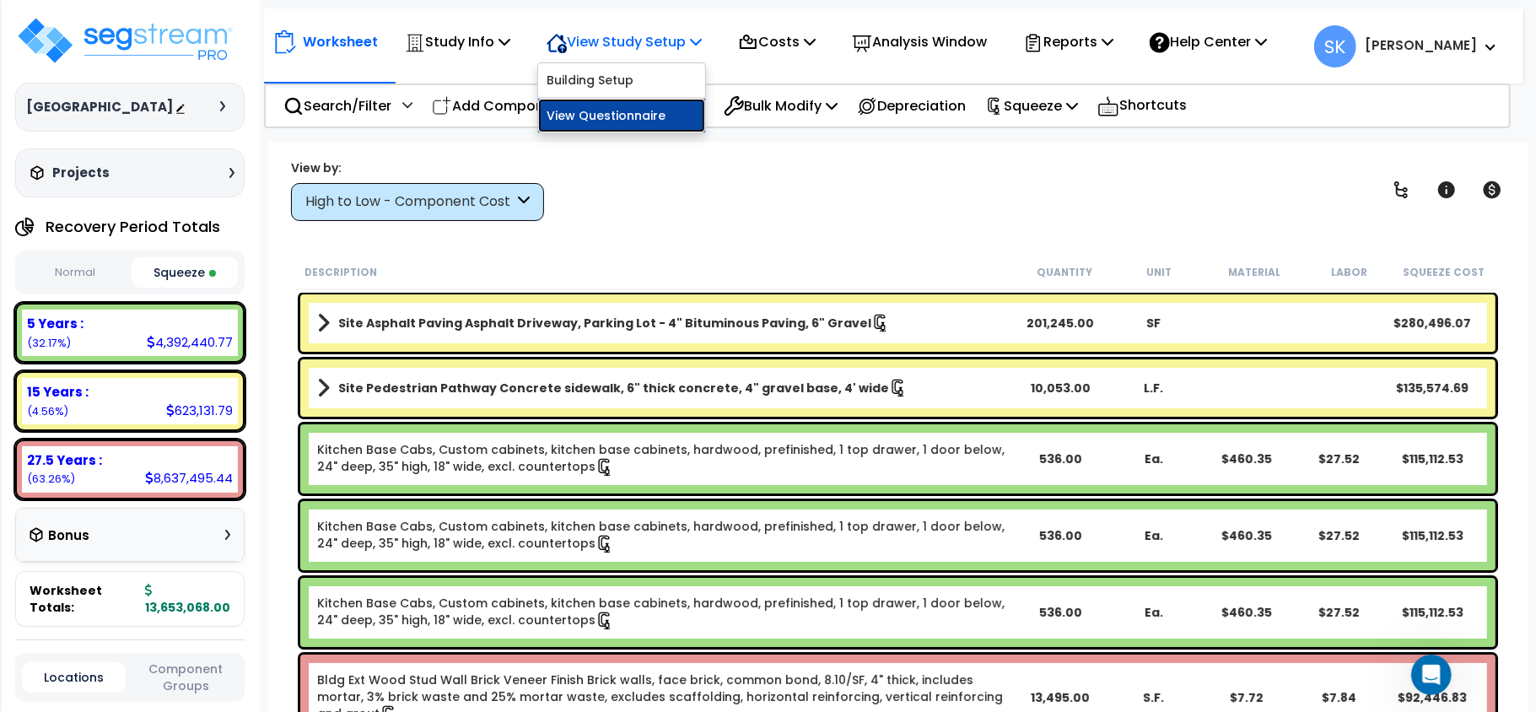
click at [628, 113] on link "View Questionnaire" at bounding box center [621, 116] width 167 height 34
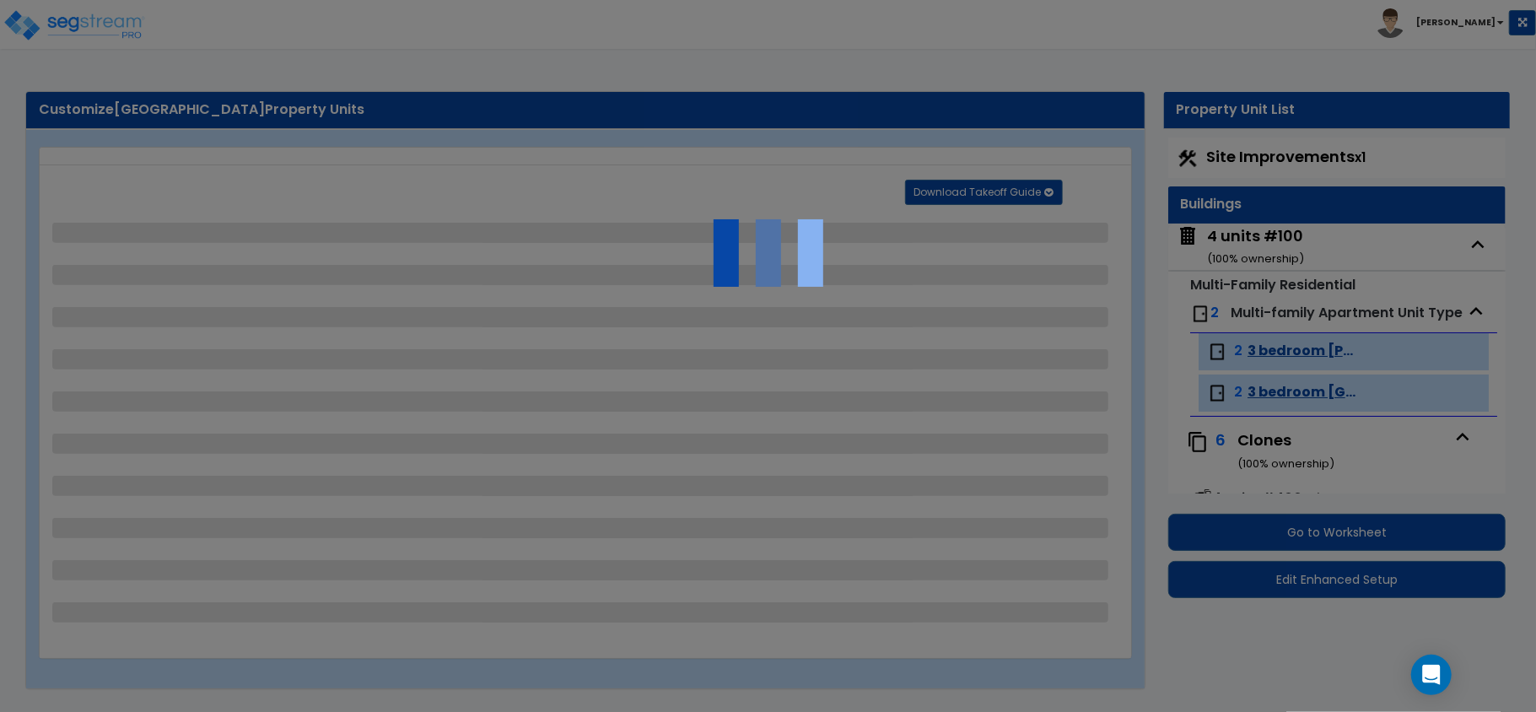
select select "1"
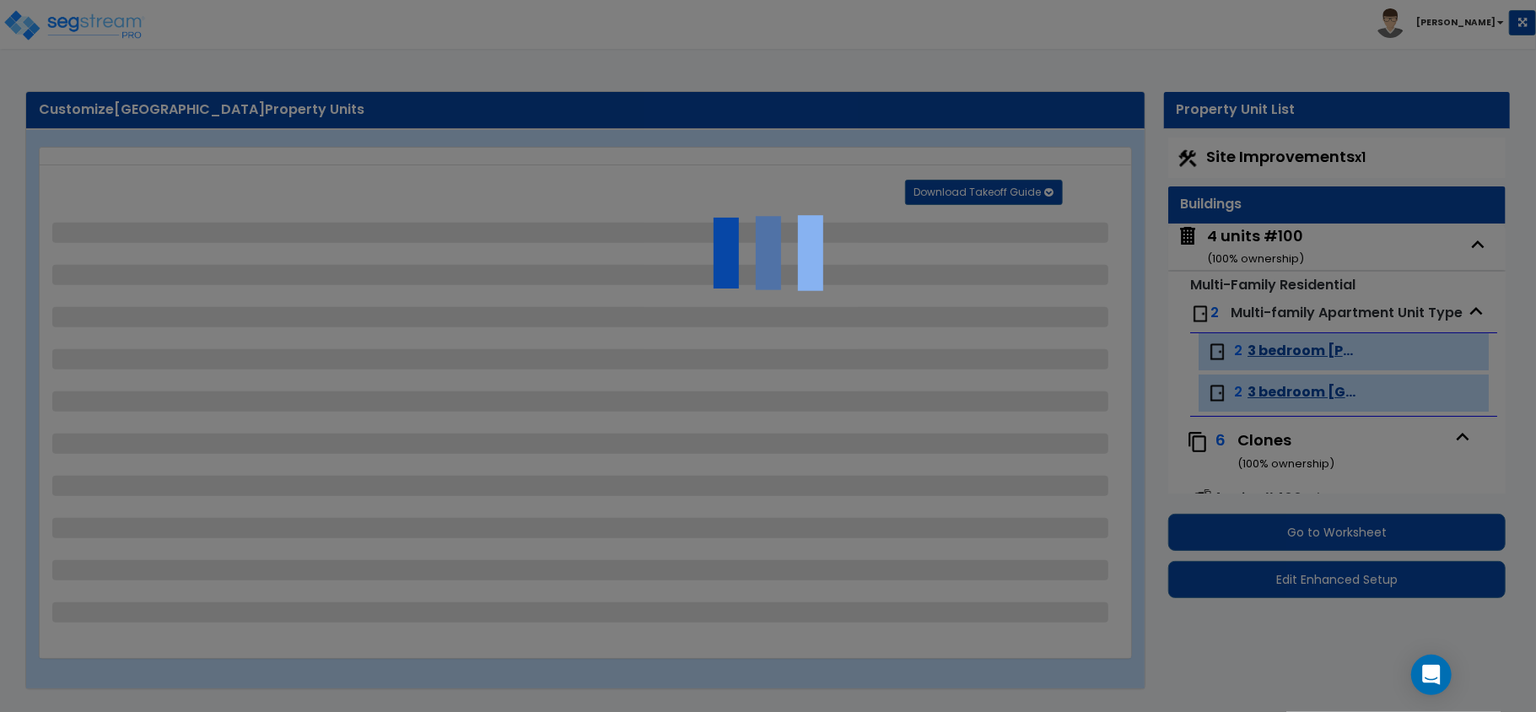
select select "1"
select select "4"
select select "2"
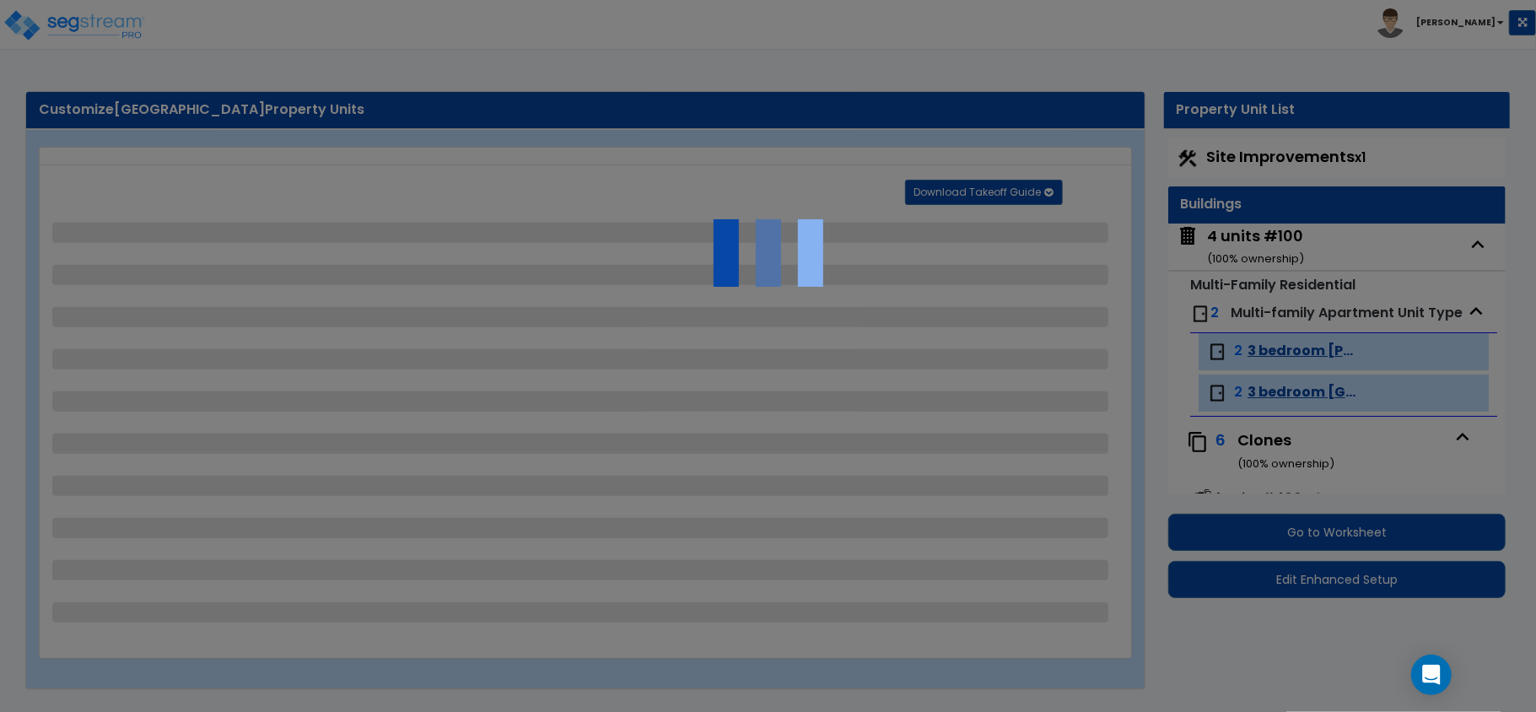
select select "4"
select select "2"
select select "3"
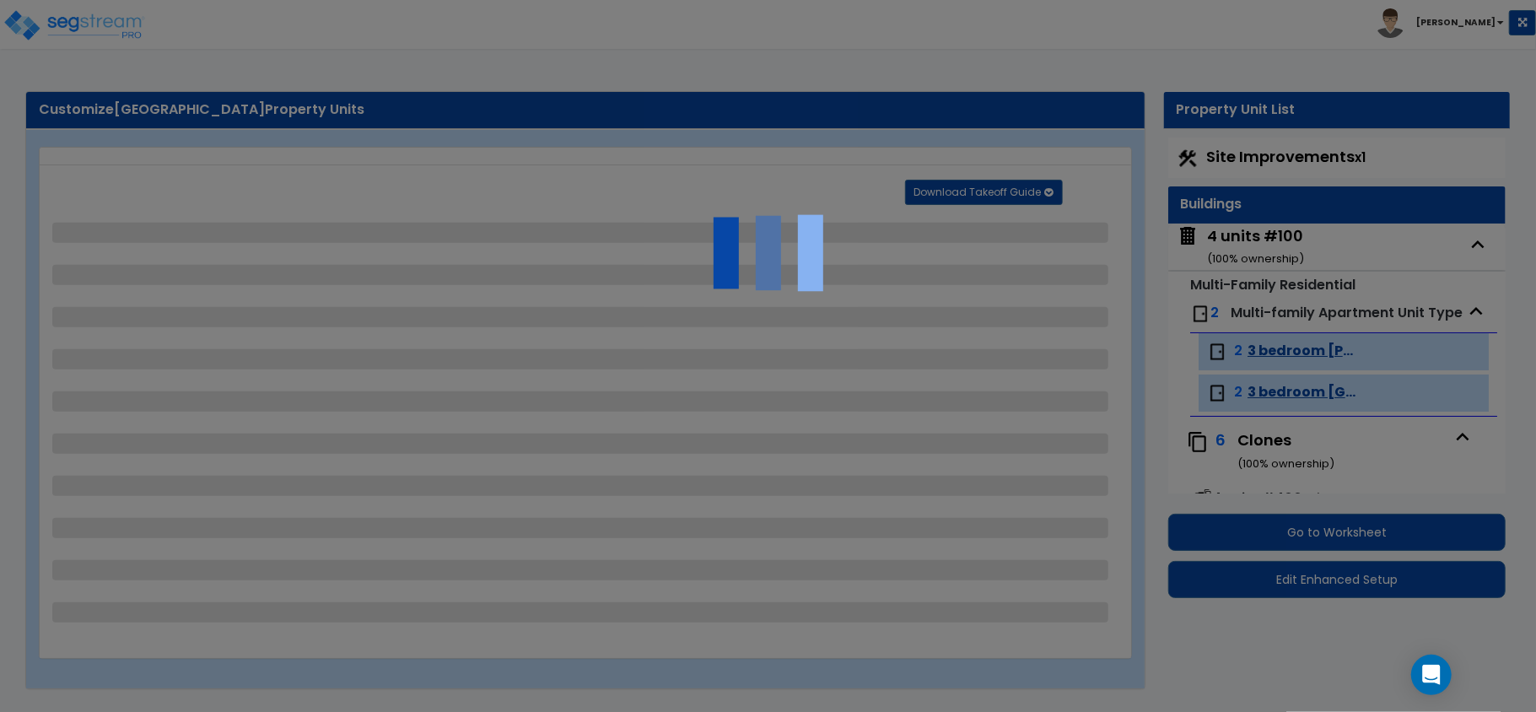
select select "2"
select select "1"
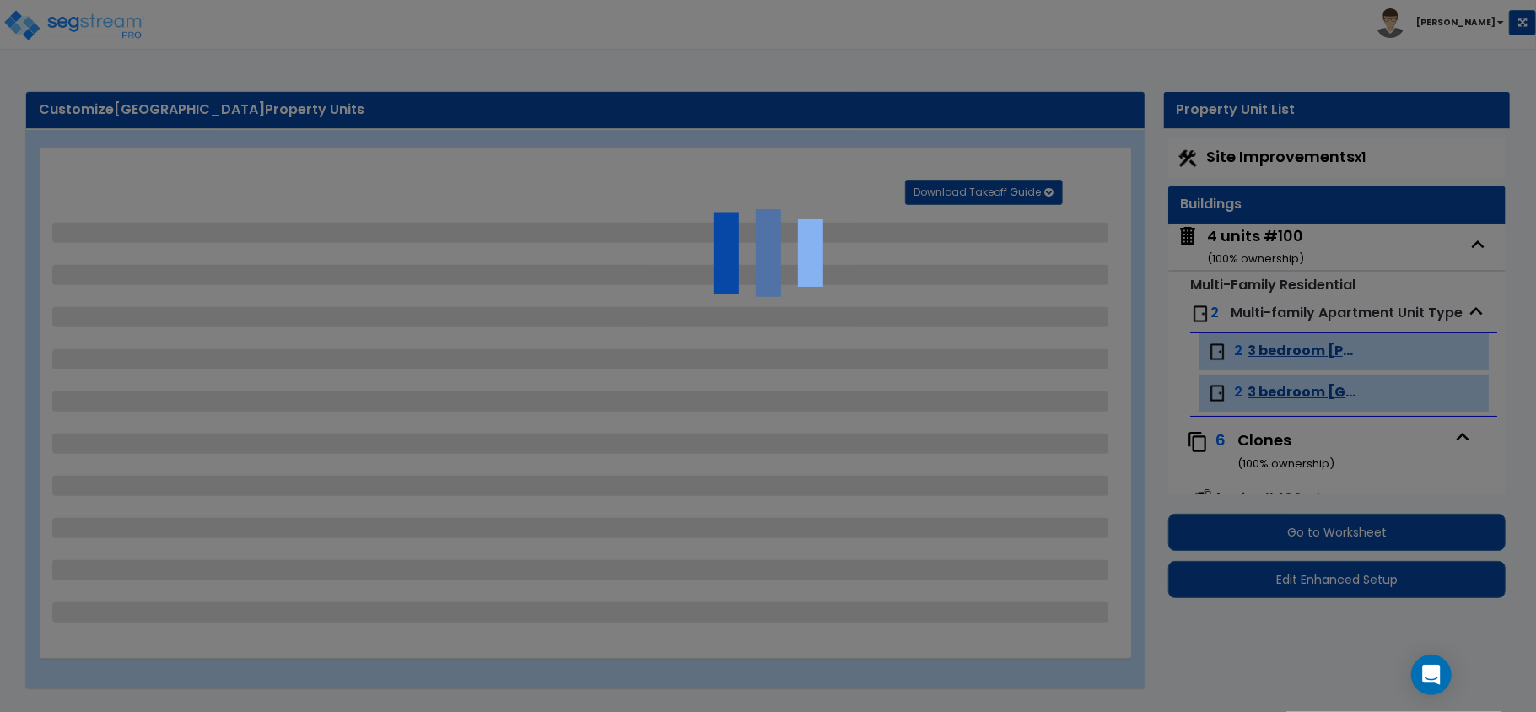
select select "1"
select select "2"
select select "1"
select select "3"
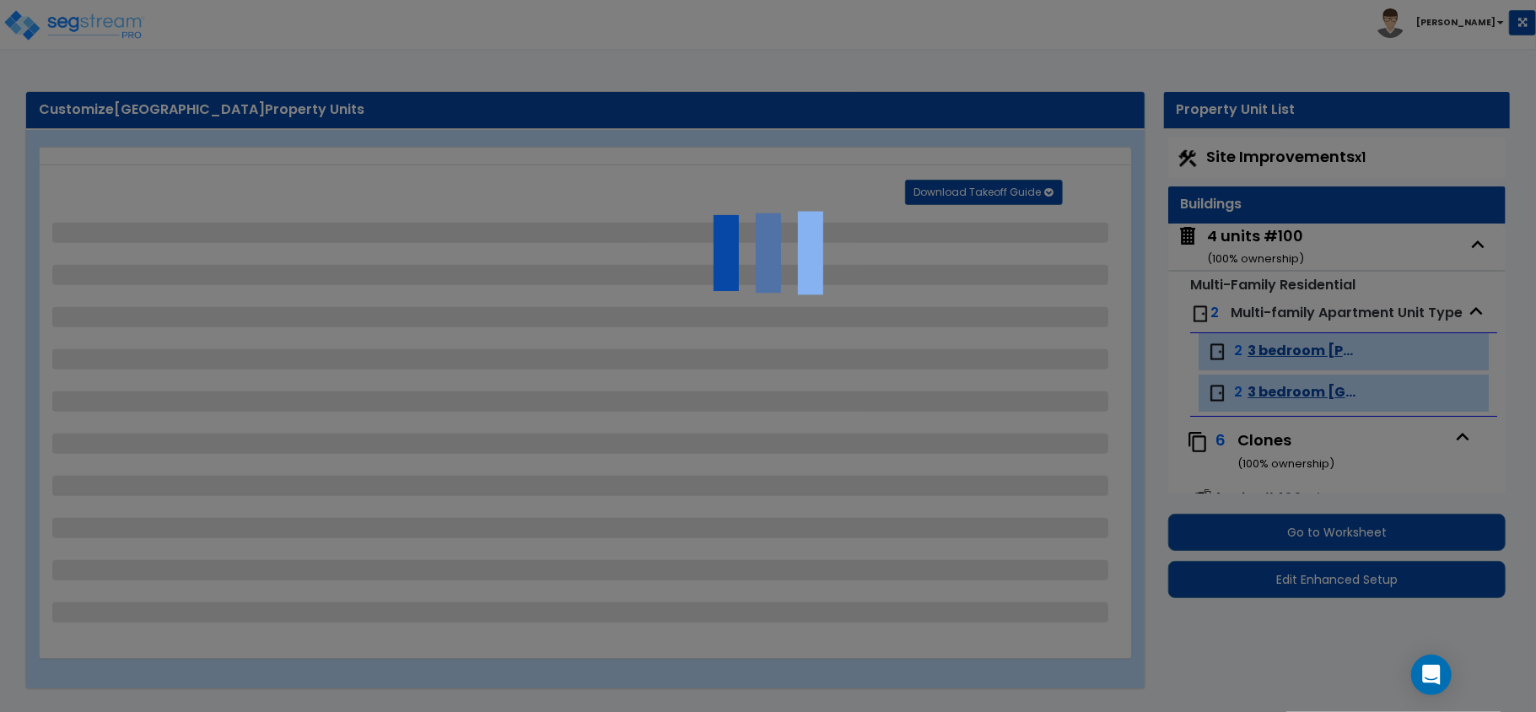
select select "1"
select select "2"
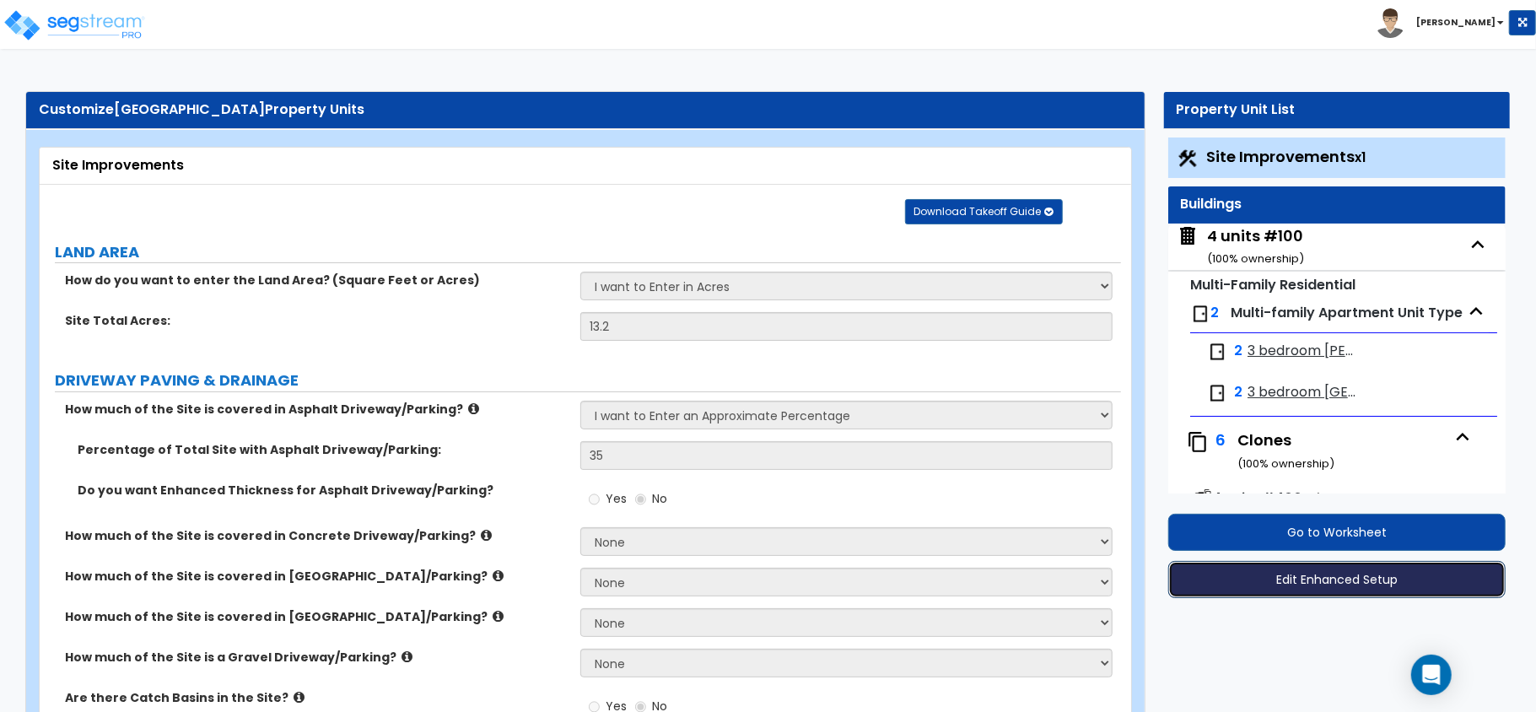
click at [1354, 574] on button "Edit Enhanced Setup" at bounding box center [1336, 579] width 337 height 37
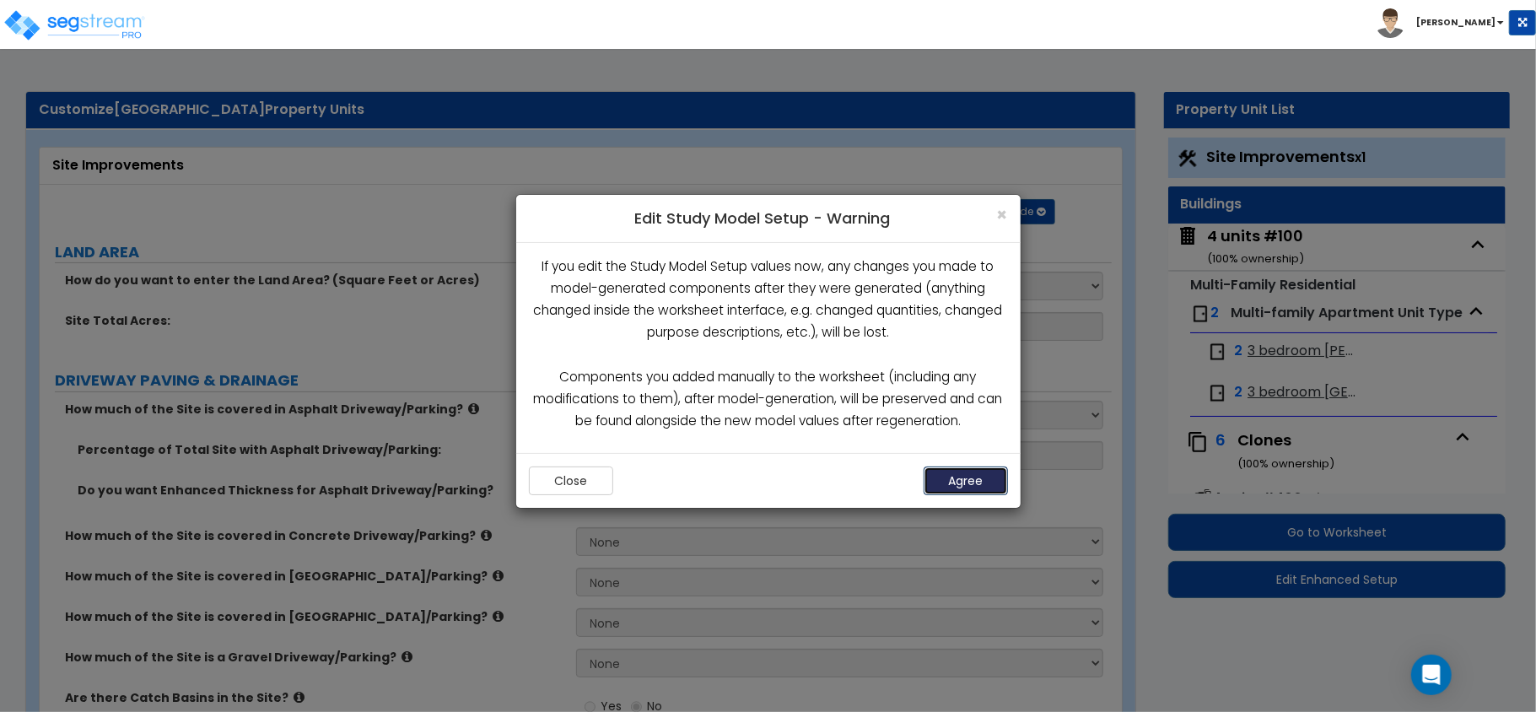
click at [979, 489] on button "Agree" at bounding box center [966, 481] width 84 height 29
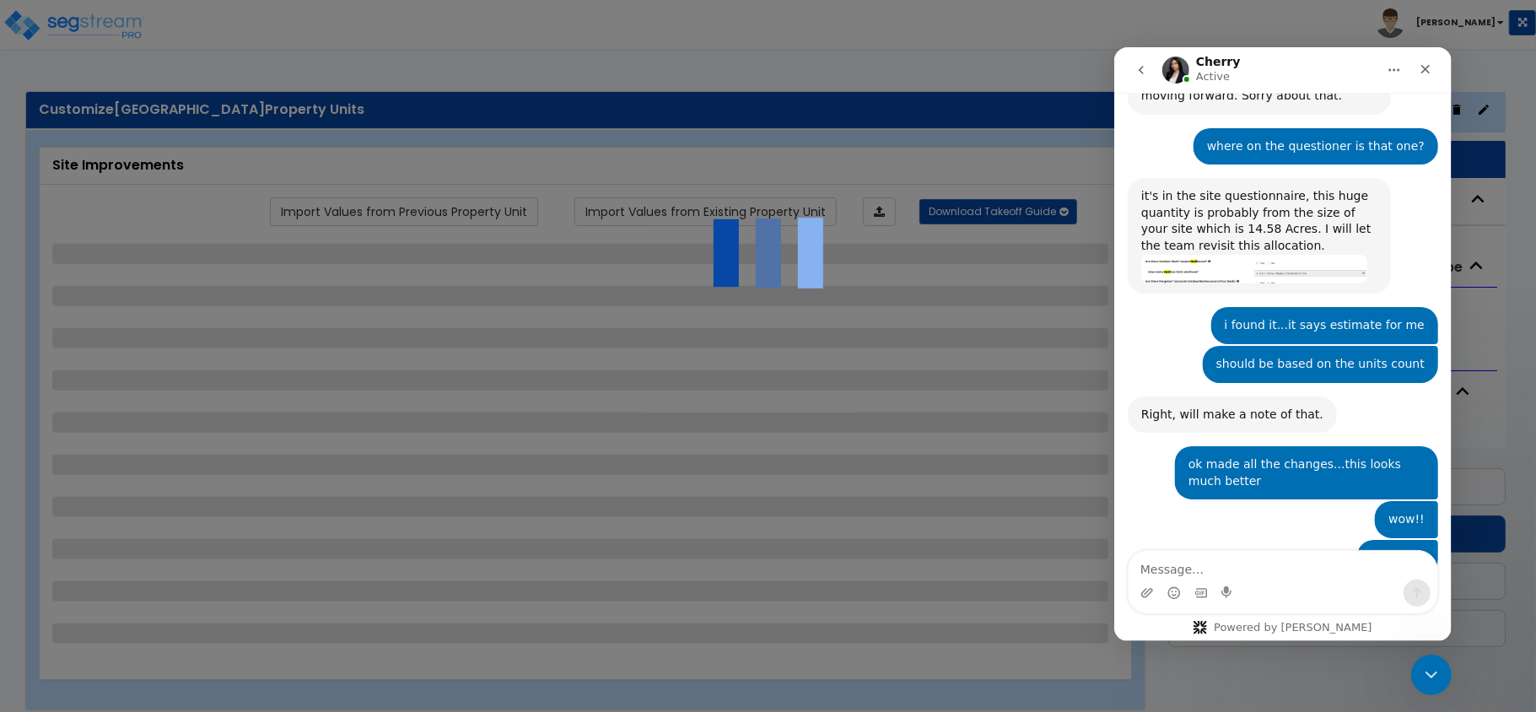
scroll to position [3309, 0]
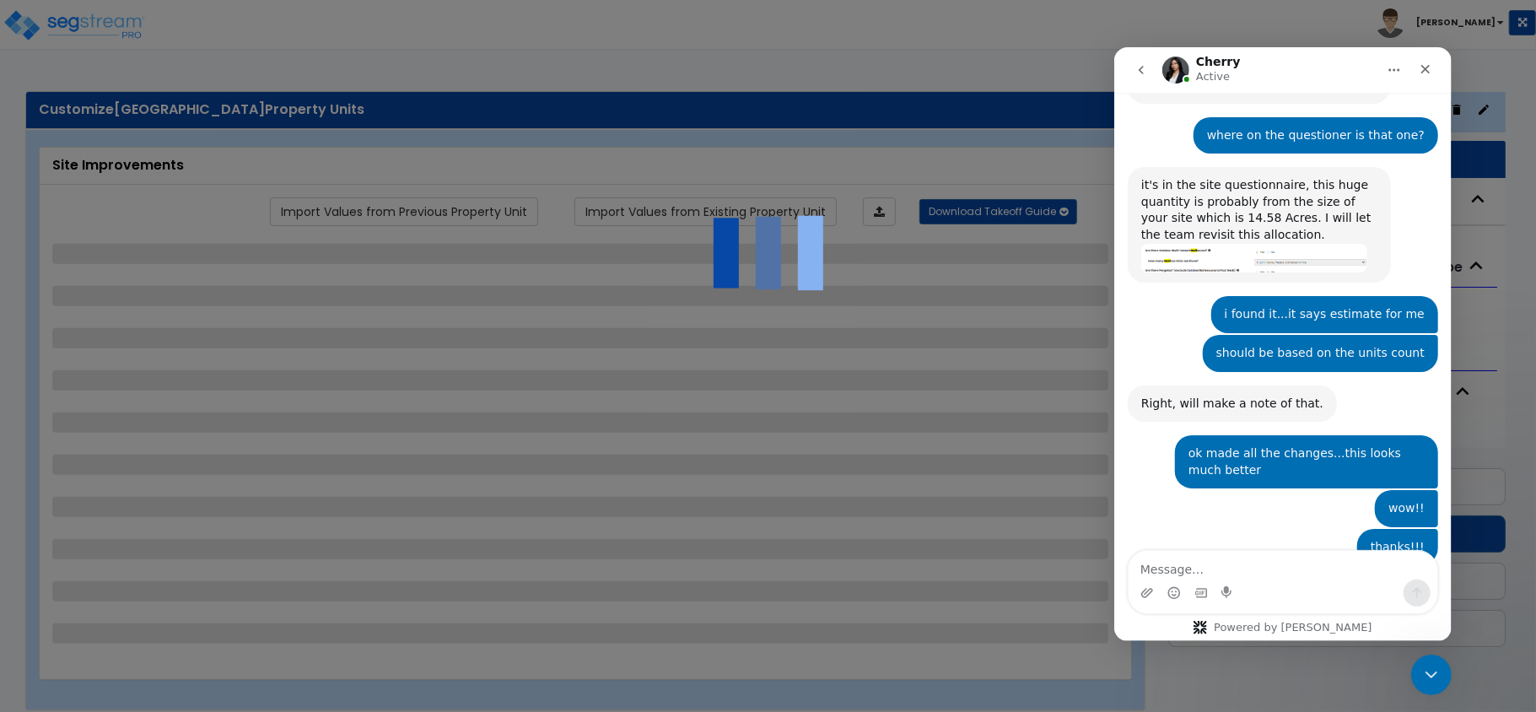
select select "1"
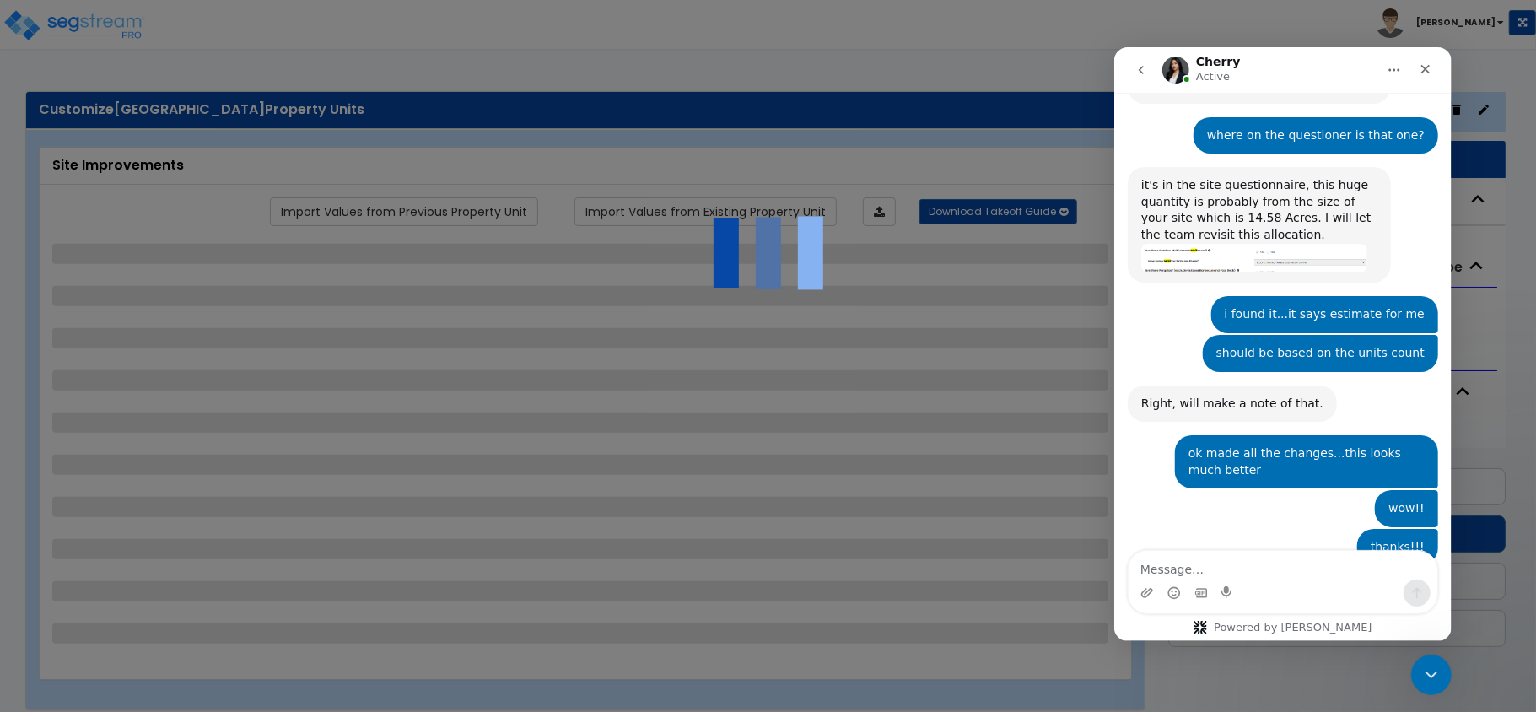
select select "1"
select select "4"
select select "2"
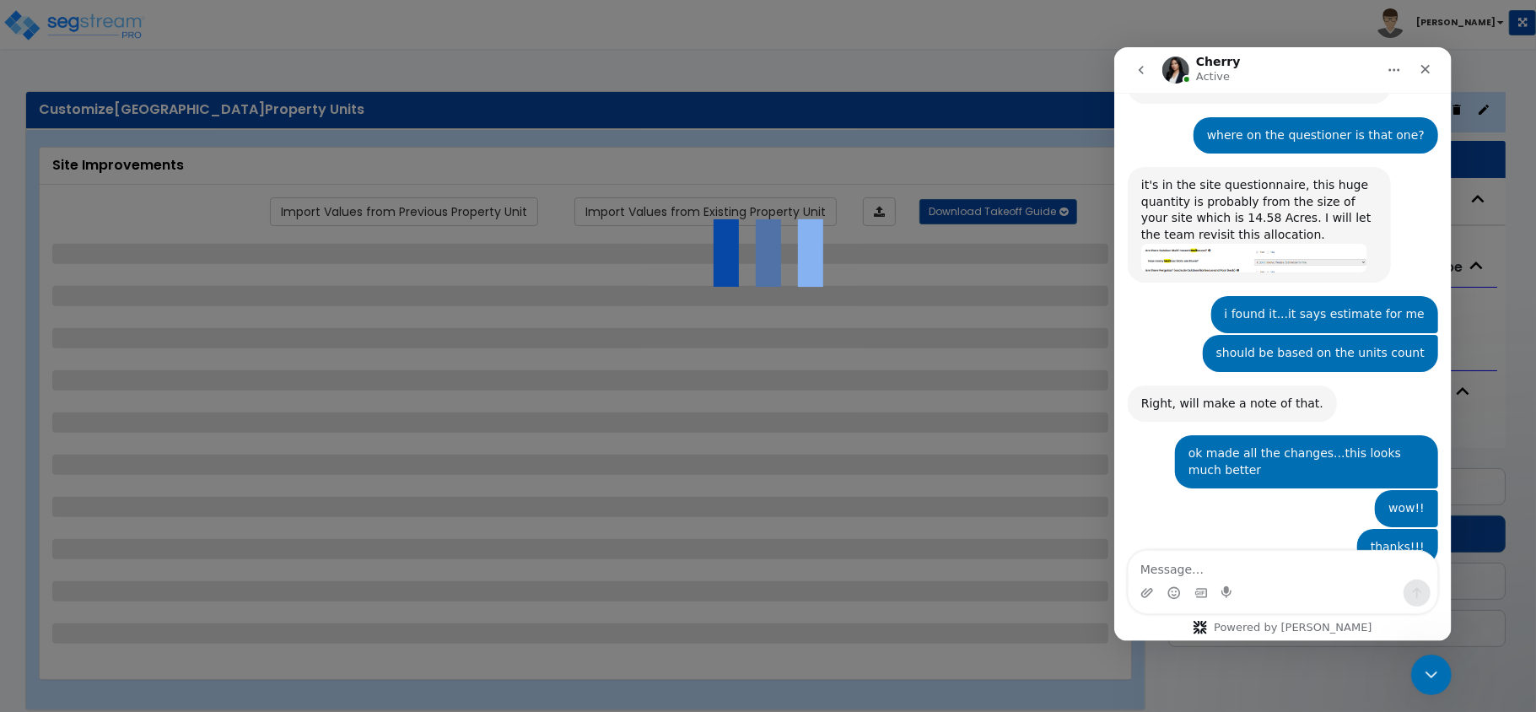
select select "4"
select select "2"
select select "3"
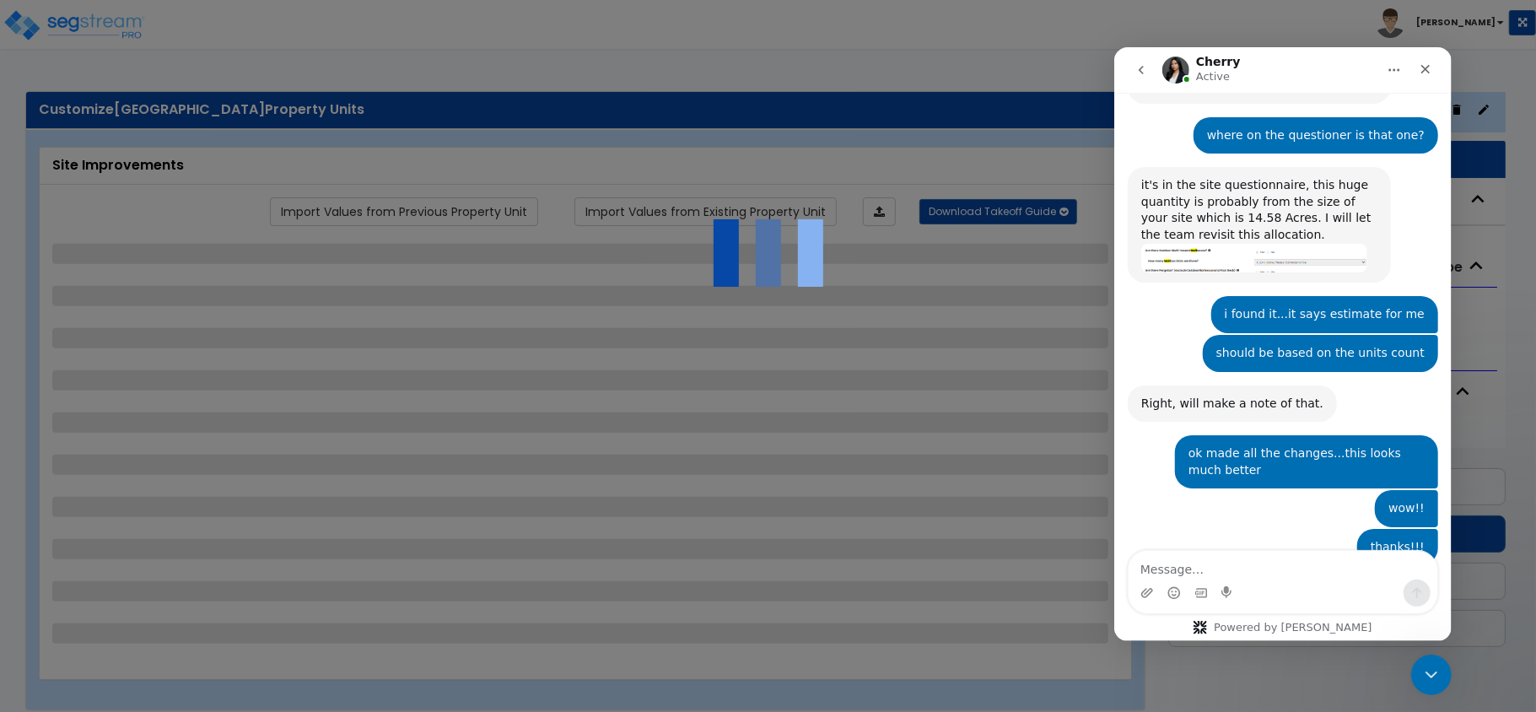
select select "2"
select select "1"
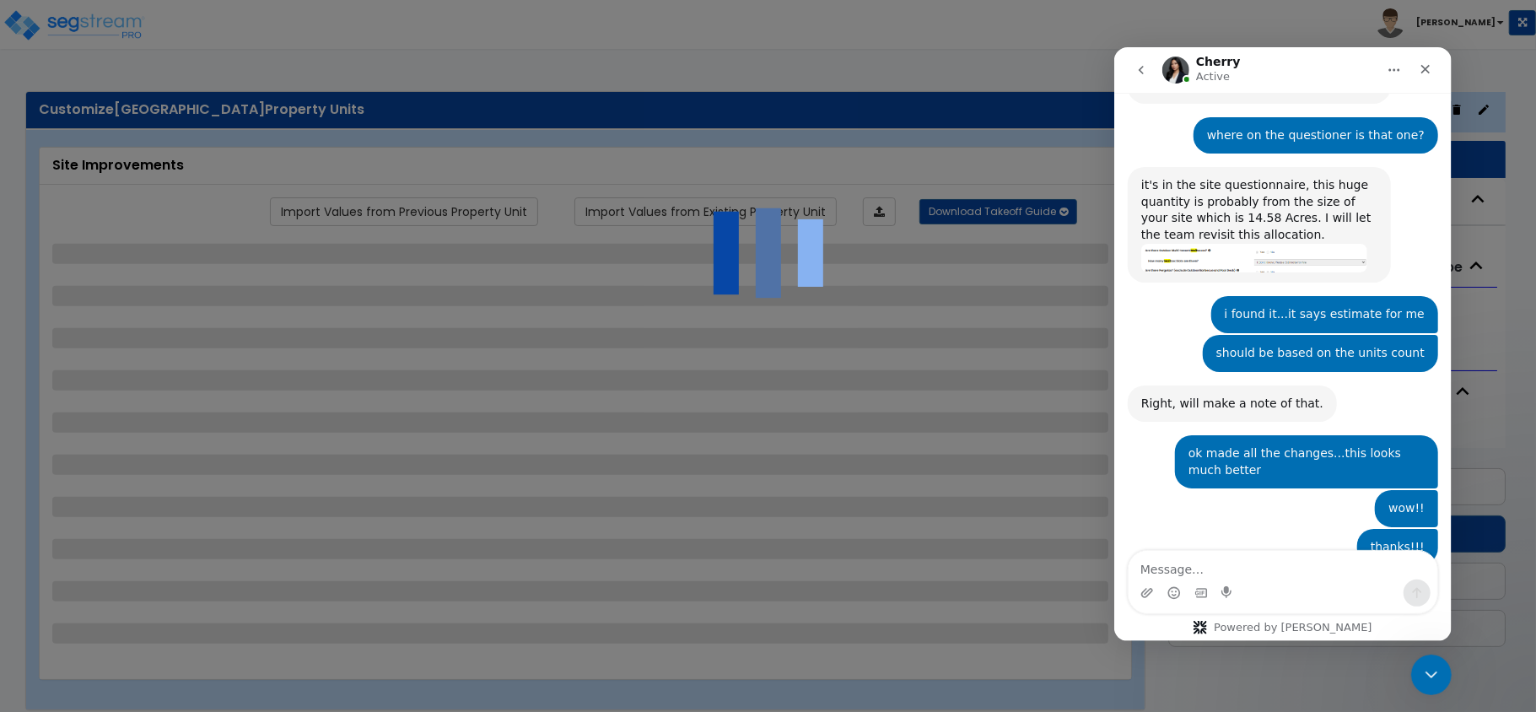
select select "1"
select select "2"
select select "1"
select select "3"
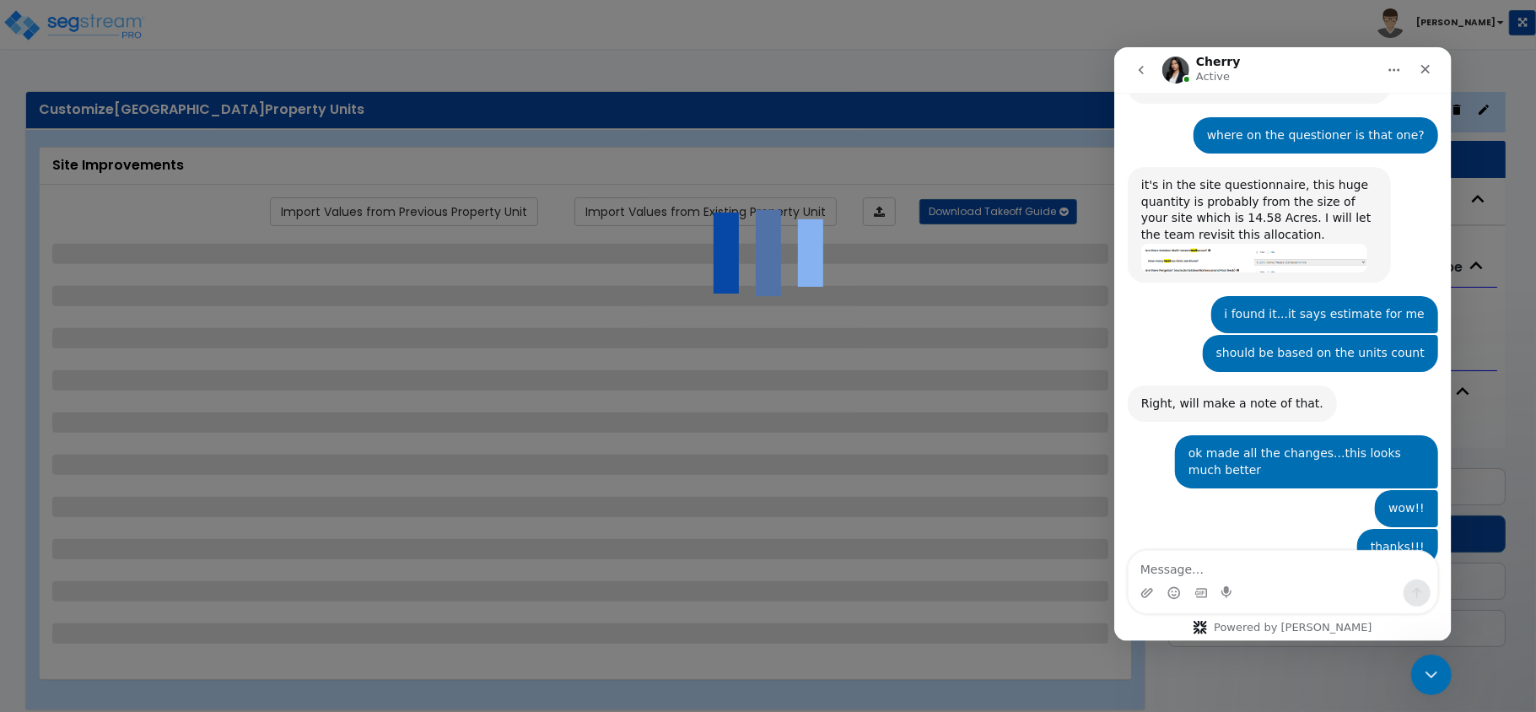
select select "1"
select select "2"
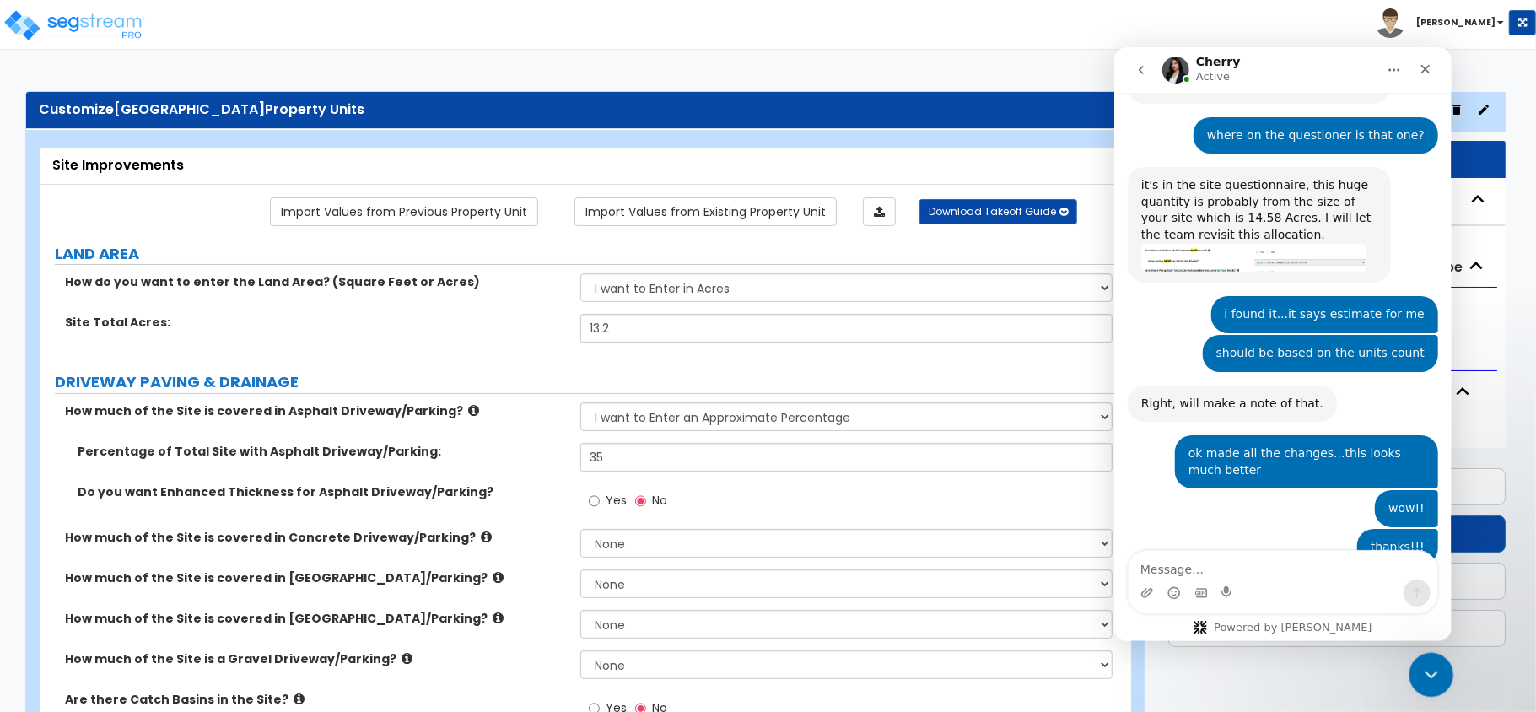
click at [1433, 667] on icon "Close Intercom Messenger" at bounding box center [1429, 672] width 20 height 20
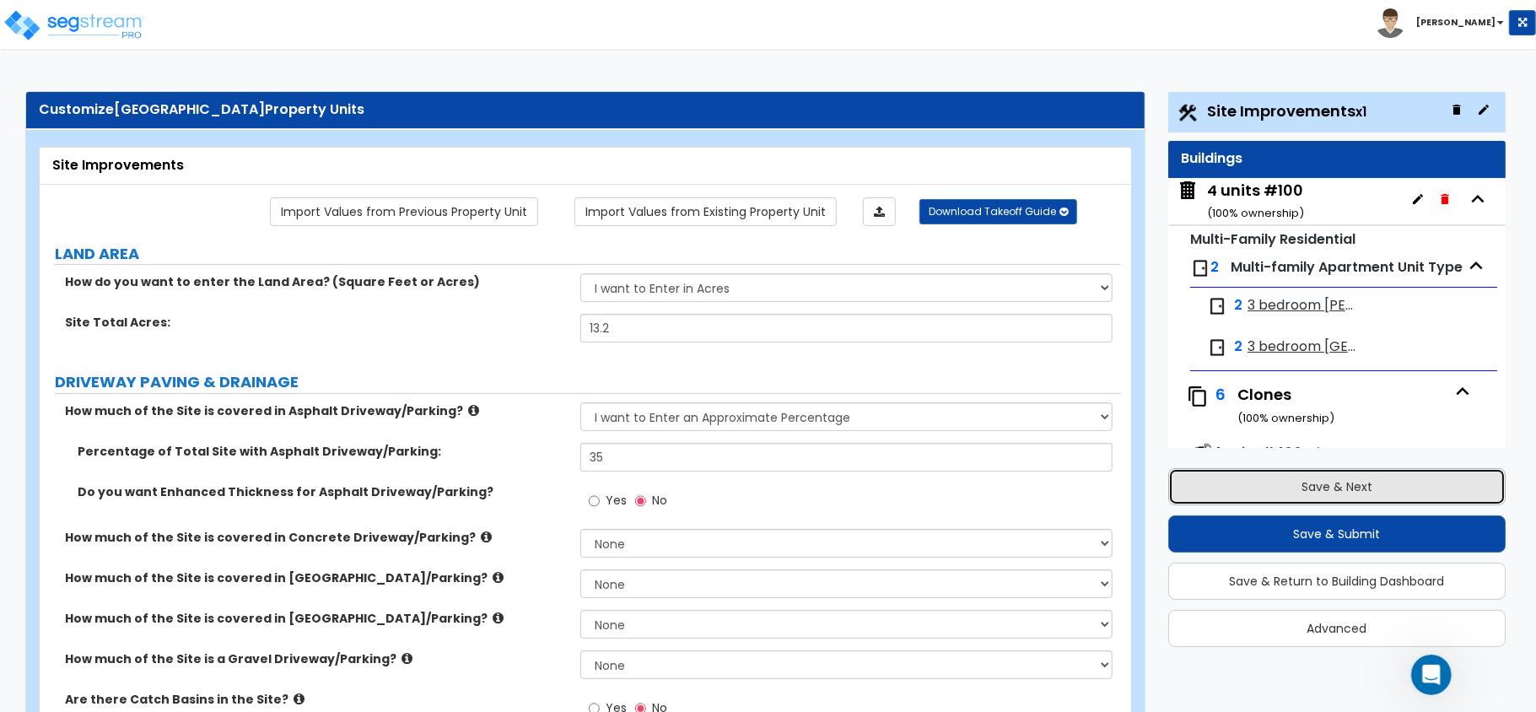
click at [1335, 483] on button "Save & Next" at bounding box center [1336, 486] width 337 height 37
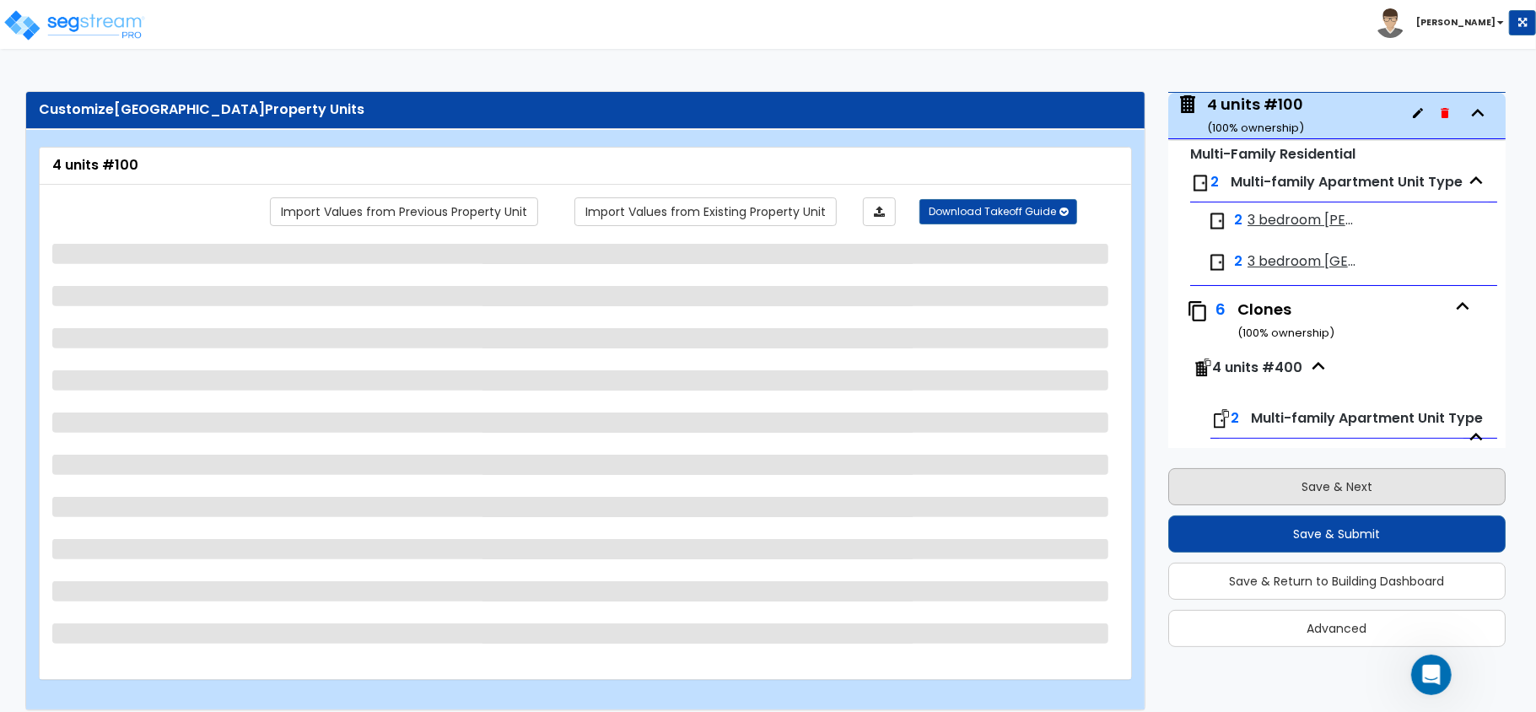
scroll to position [86, 0]
select select "2"
select select "7"
select select "1"
select select "2"
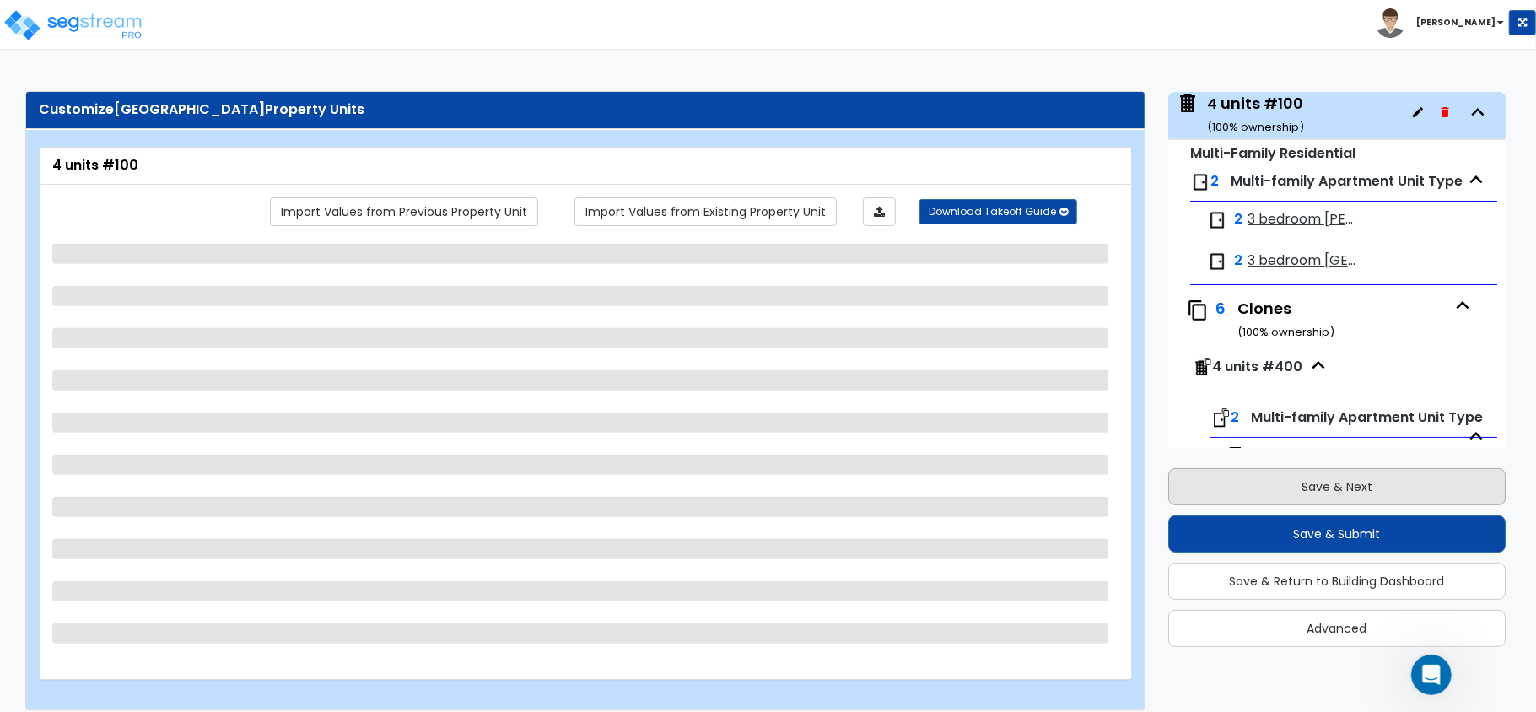
select select "1"
select select "2"
select select "1"
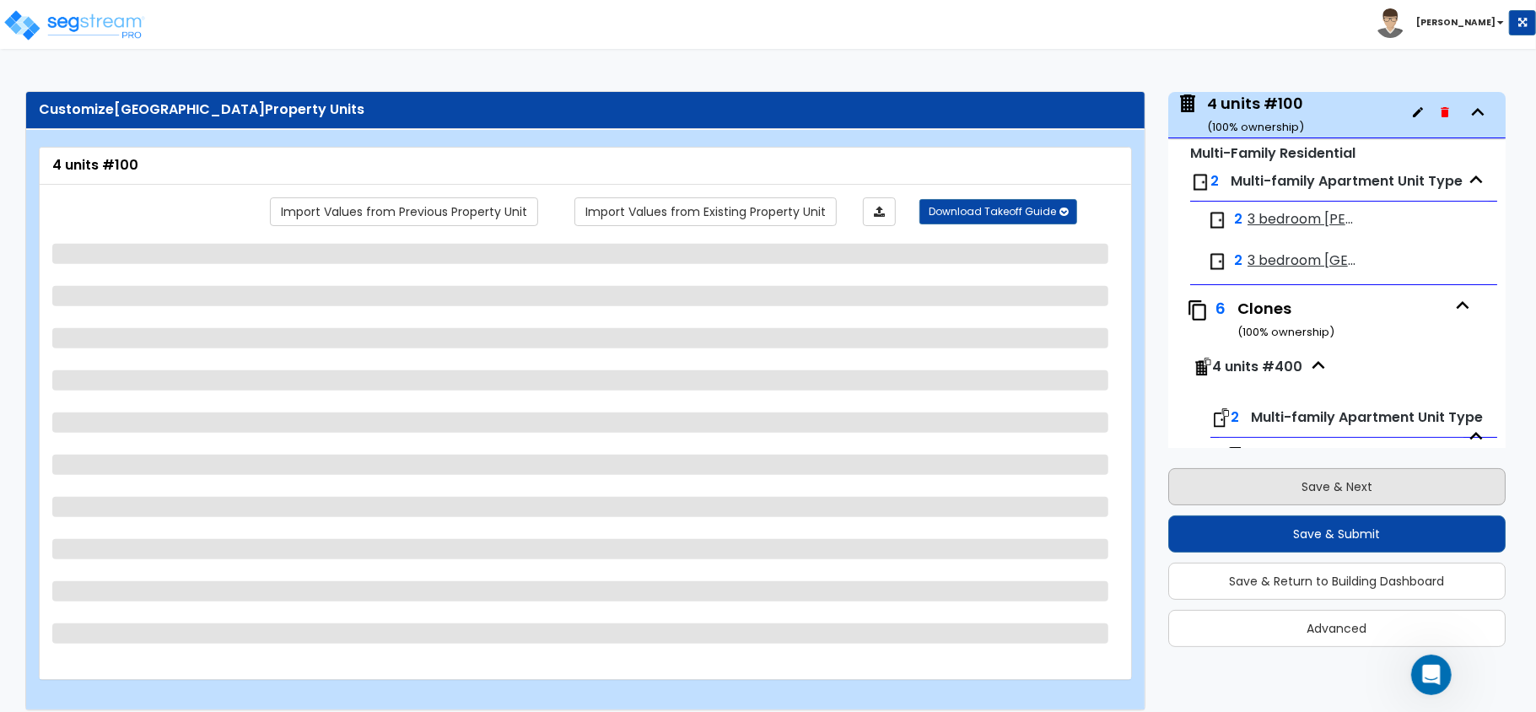
select select "3"
select select "2"
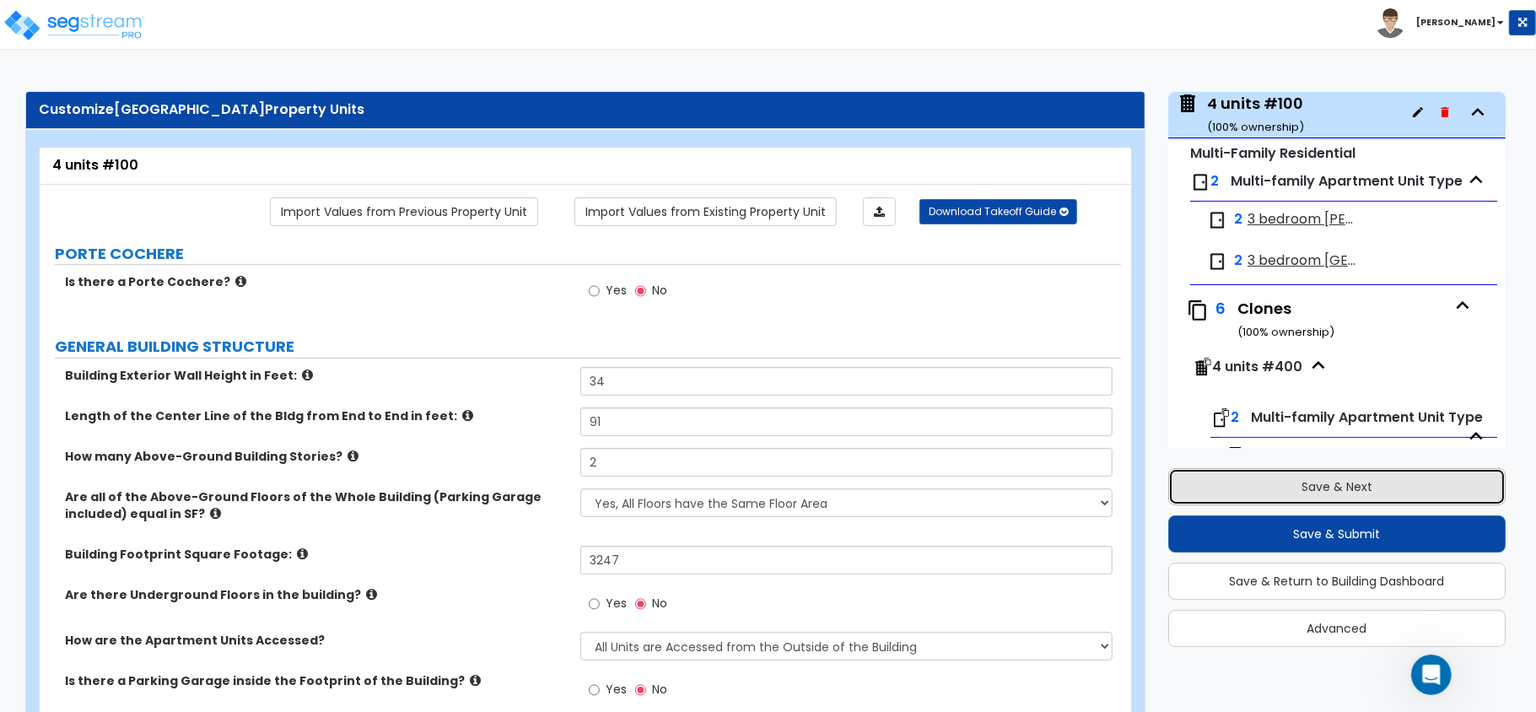
click at [1335, 483] on button "Save & Next" at bounding box center [1336, 486] width 337 height 37
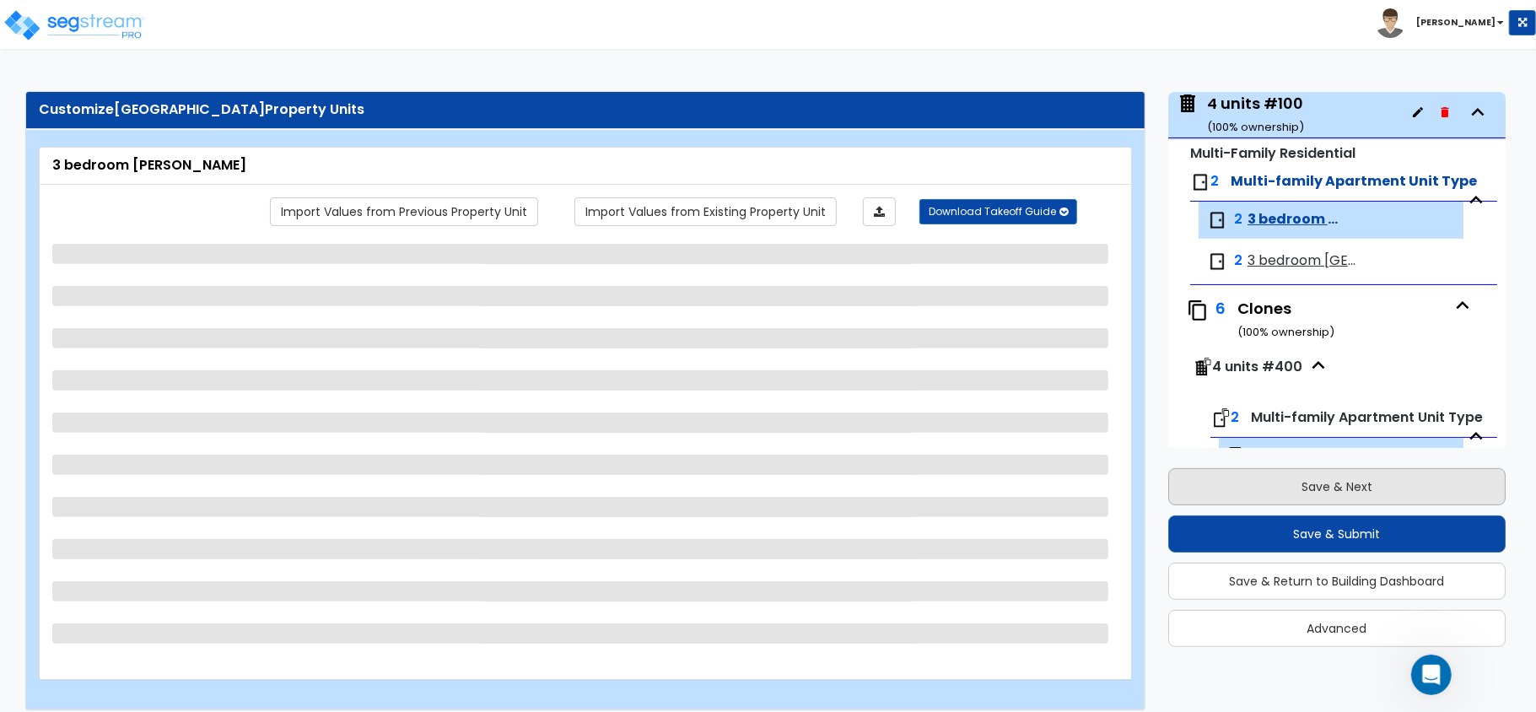
scroll to position [197, 0]
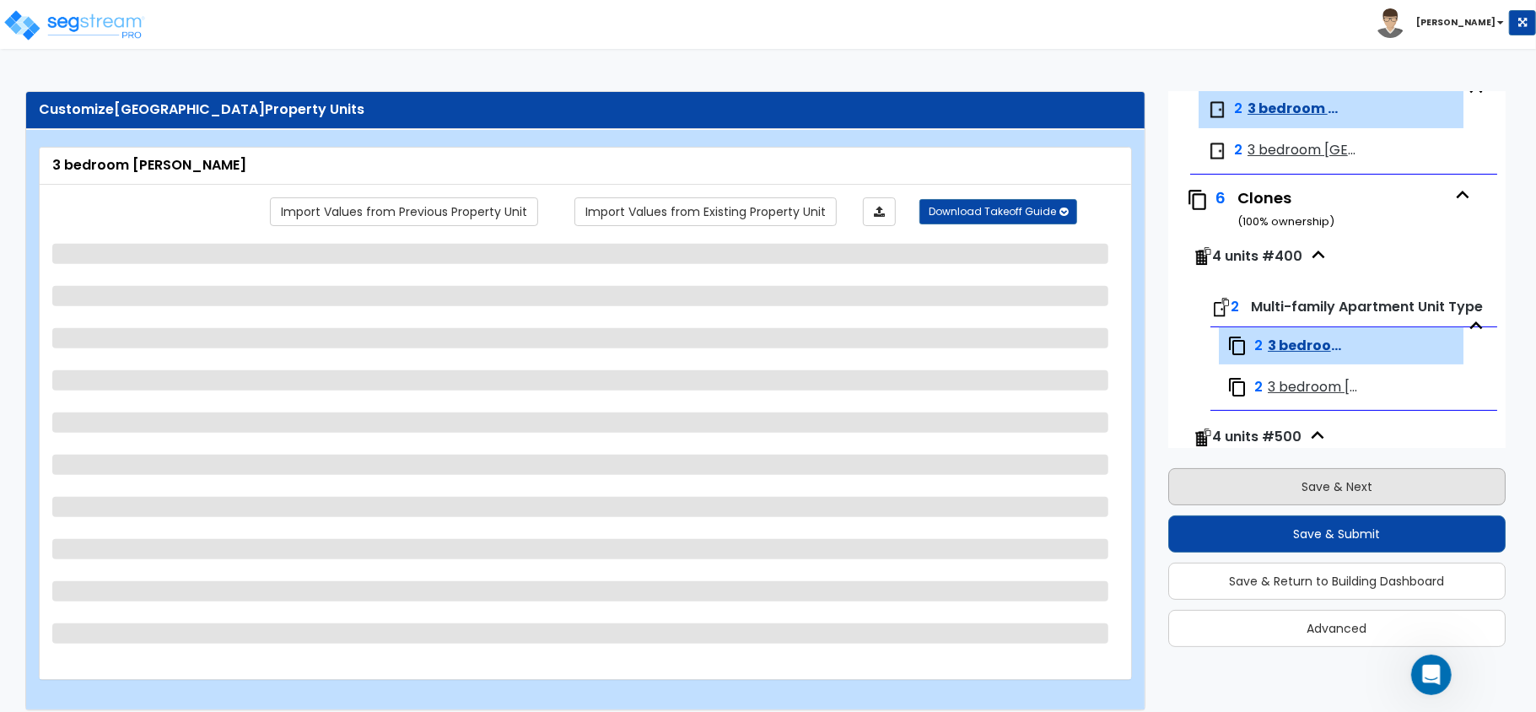
select select "7"
select select "5"
select select "1"
select select "3"
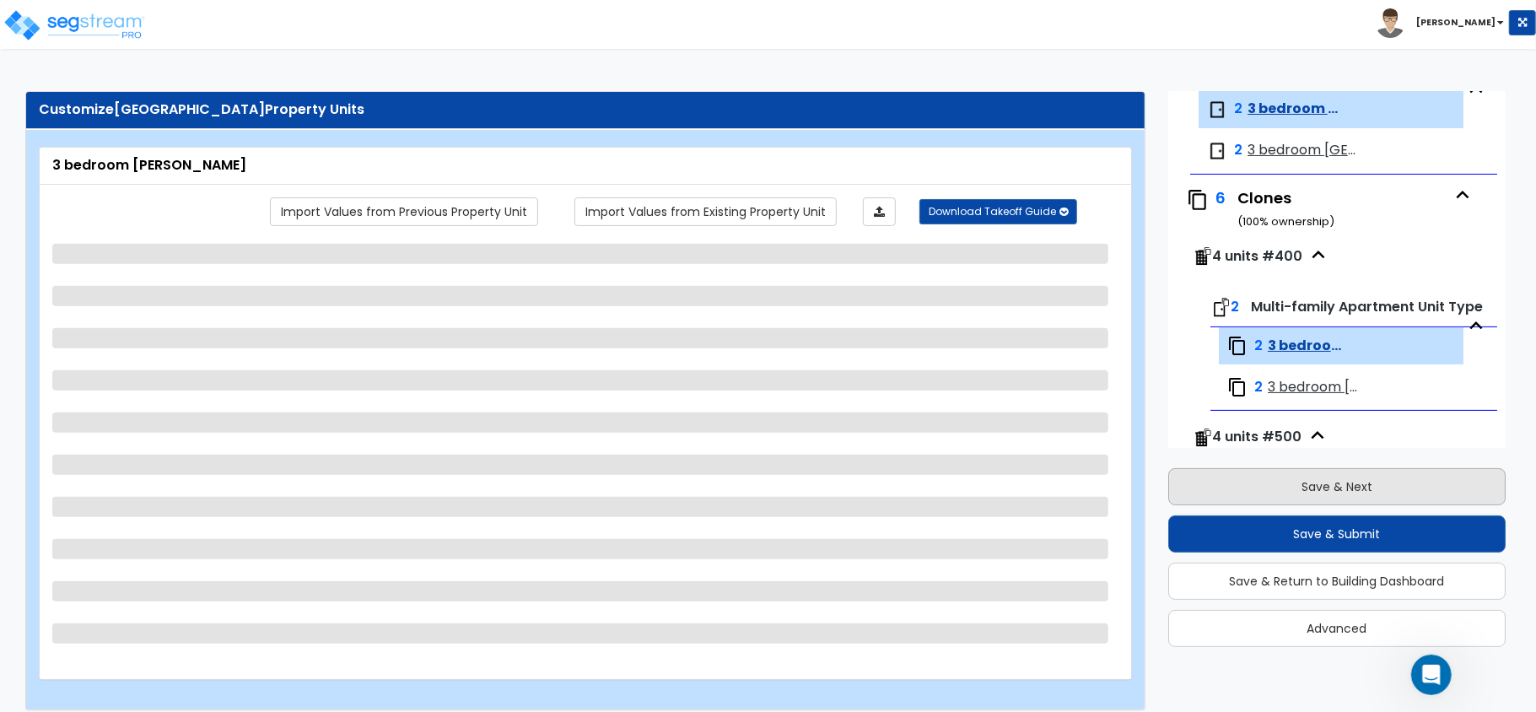
select select "1"
select select "2"
select select "1"
select select "2"
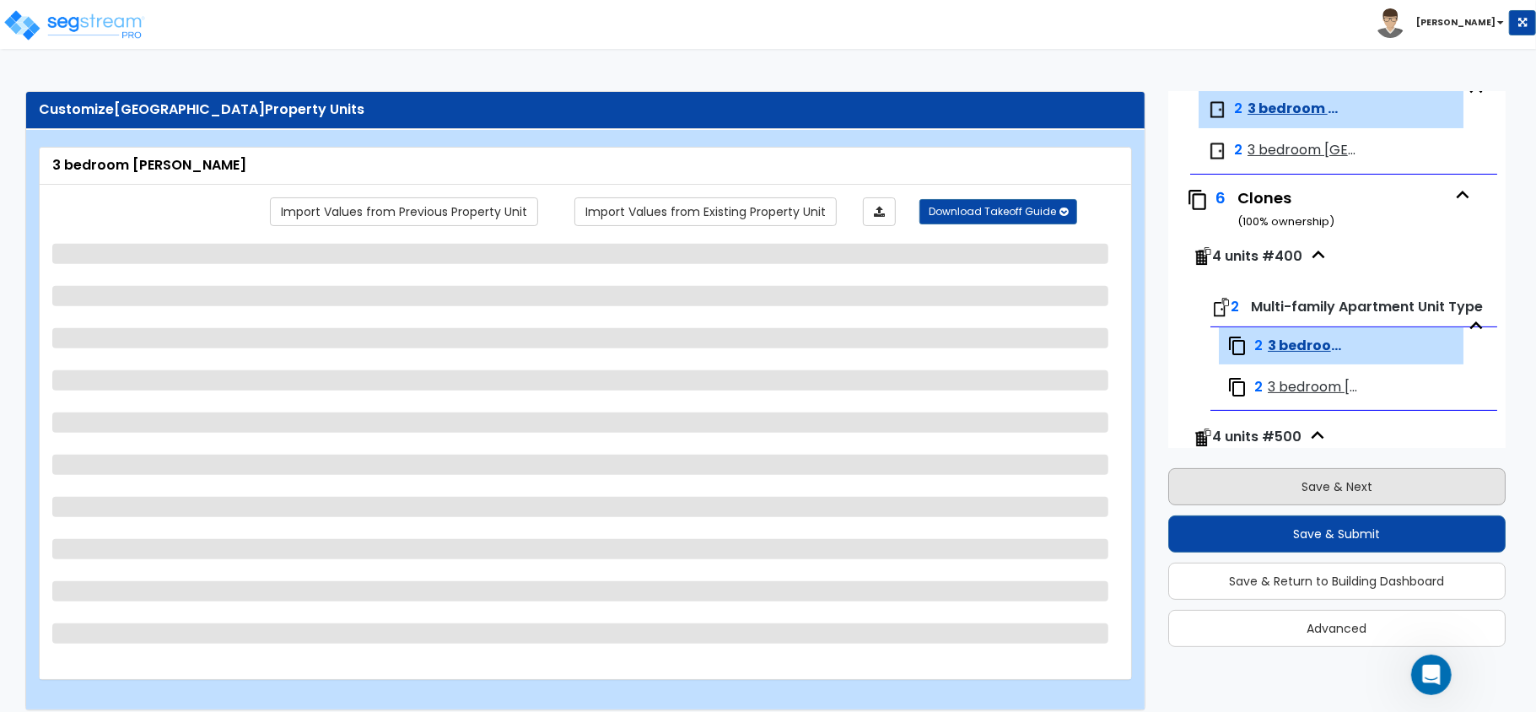
select select "1"
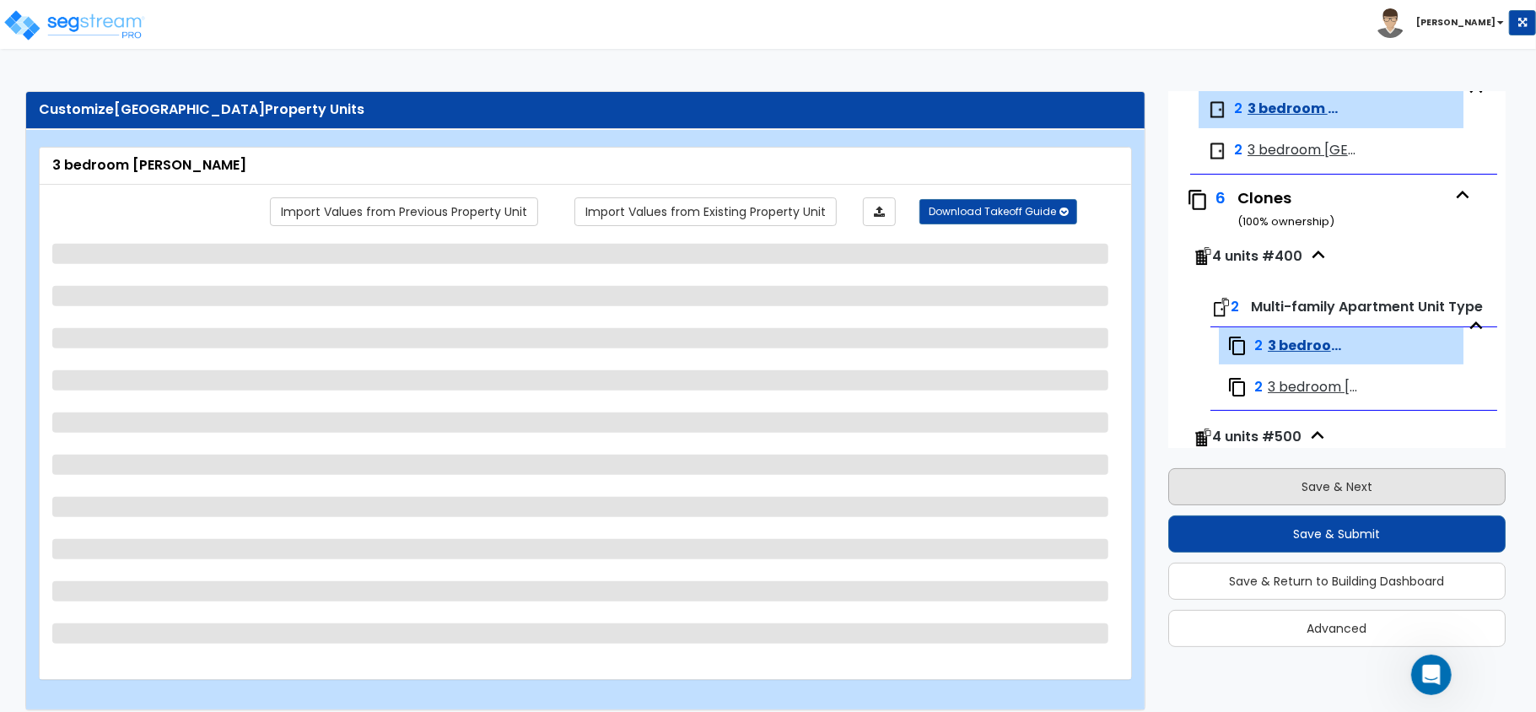
select select "2"
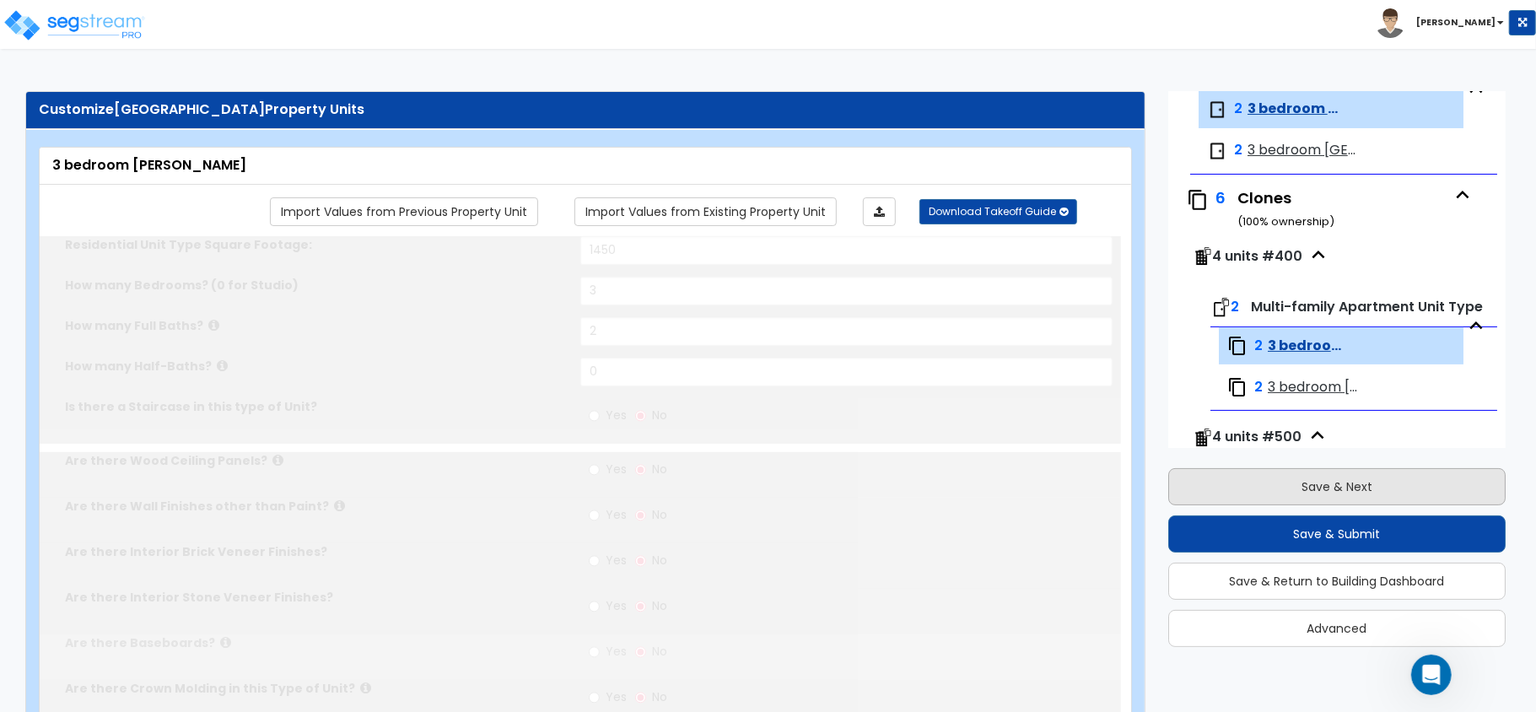
select select "1"
radio input "true"
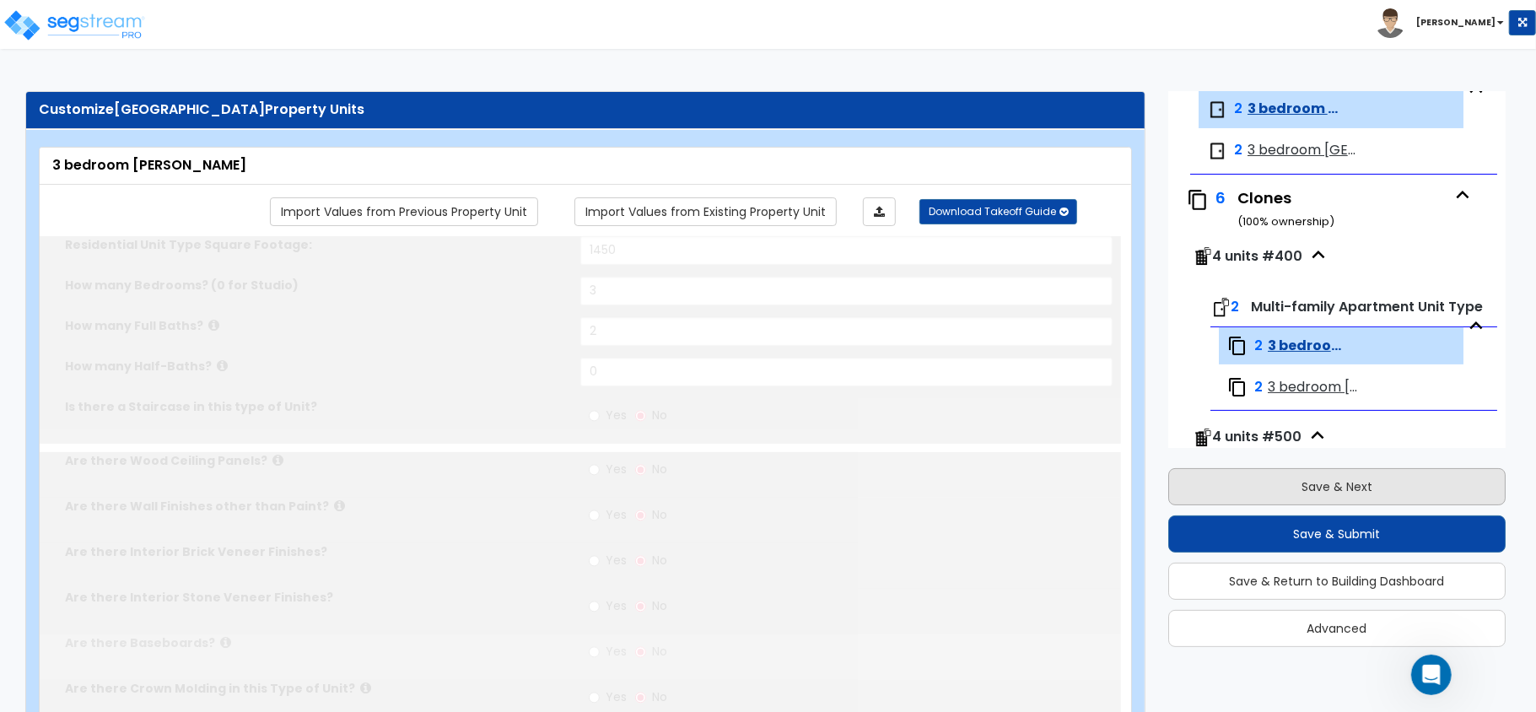
radio input "true"
type input "1"
select select "3"
select select "1"
select select "3"
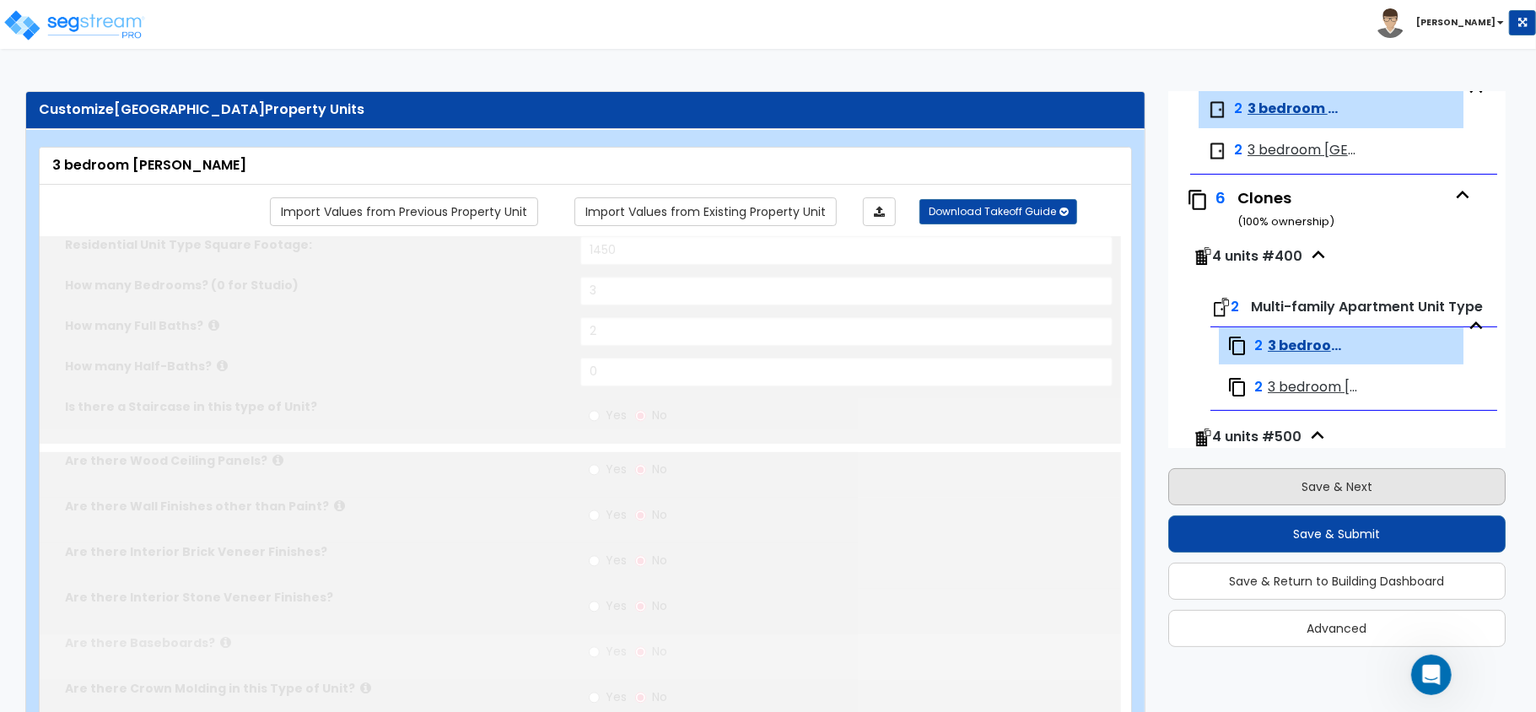
select select "2"
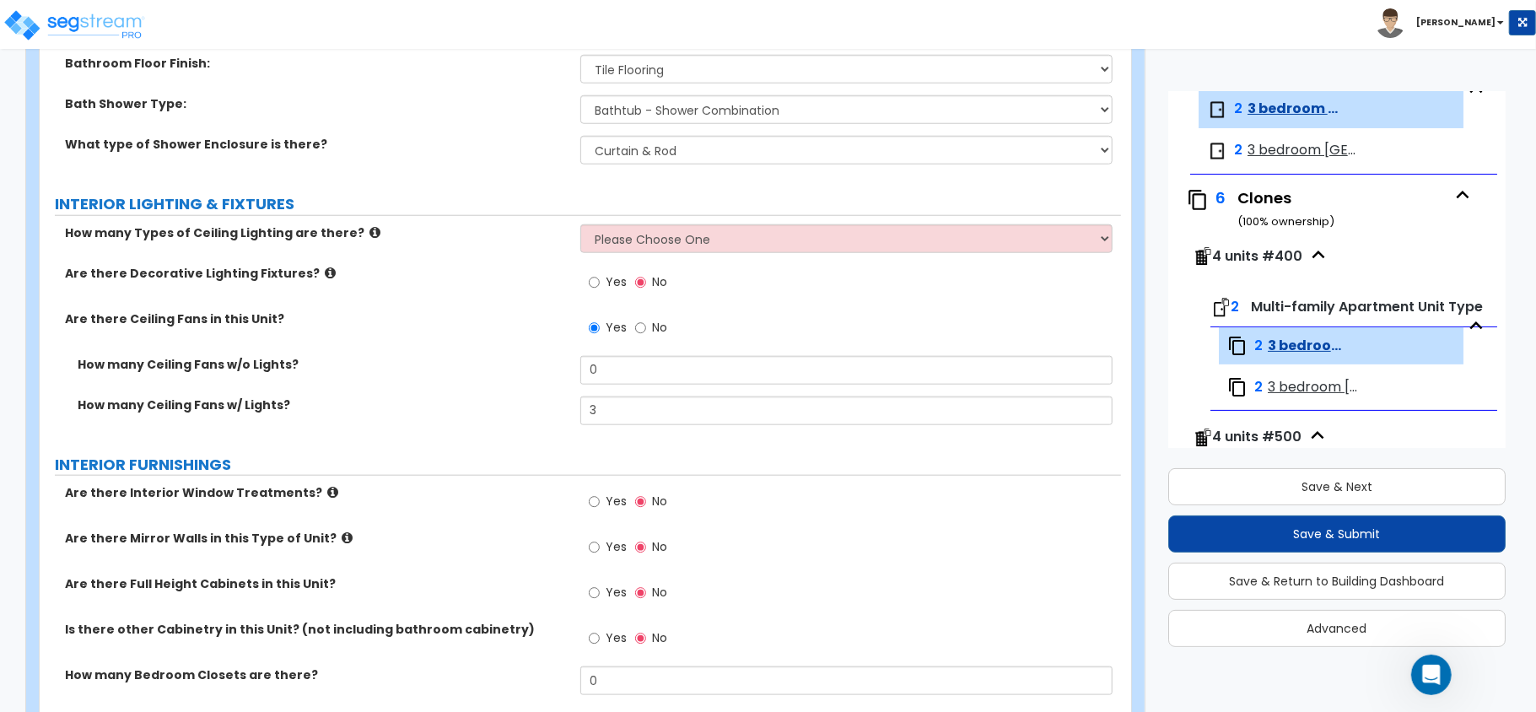
scroll to position [1499, 0]
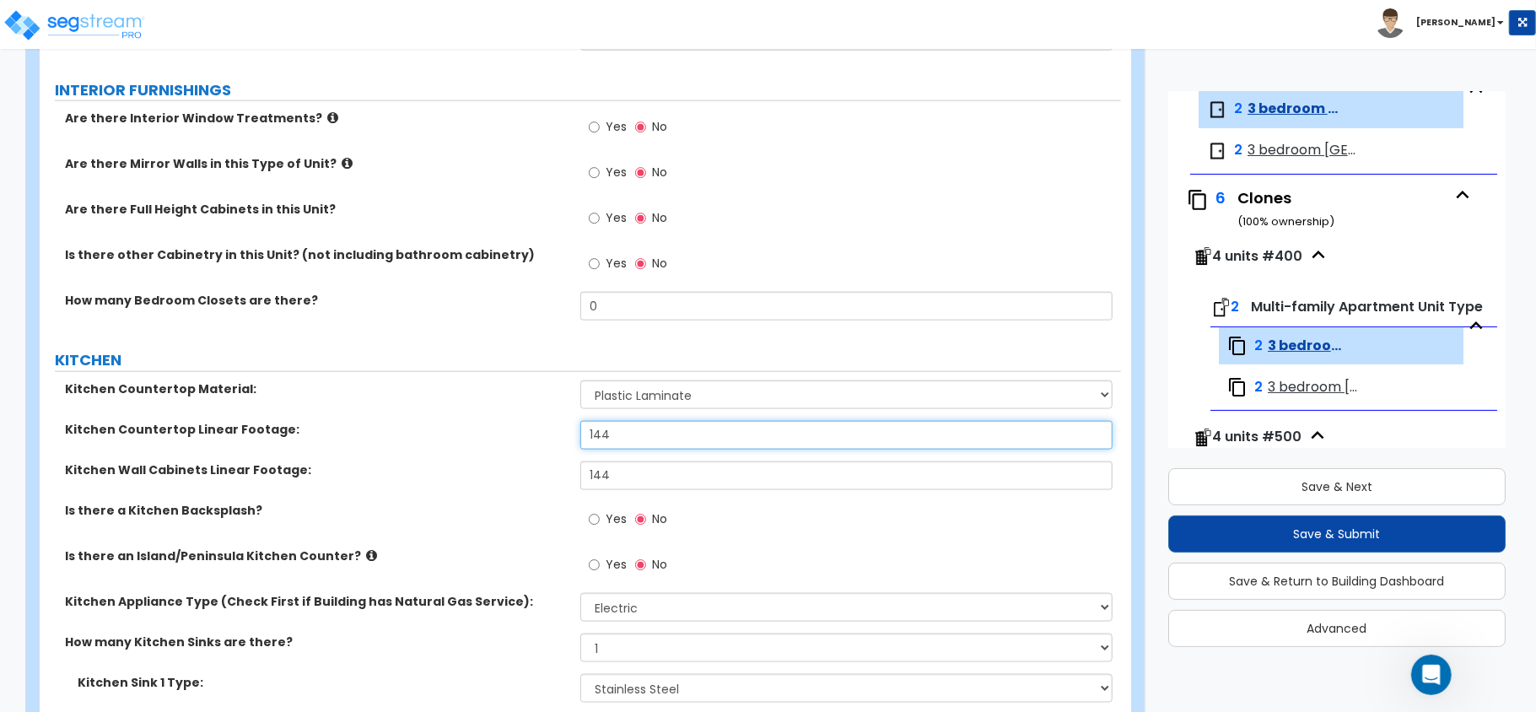
click at [741, 437] on input "144" at bounding box center [846, 435] width 532 height 29
type input "10"
click at [696, 479] on input "144" at bounding box center [846, 475] width 532 height 29
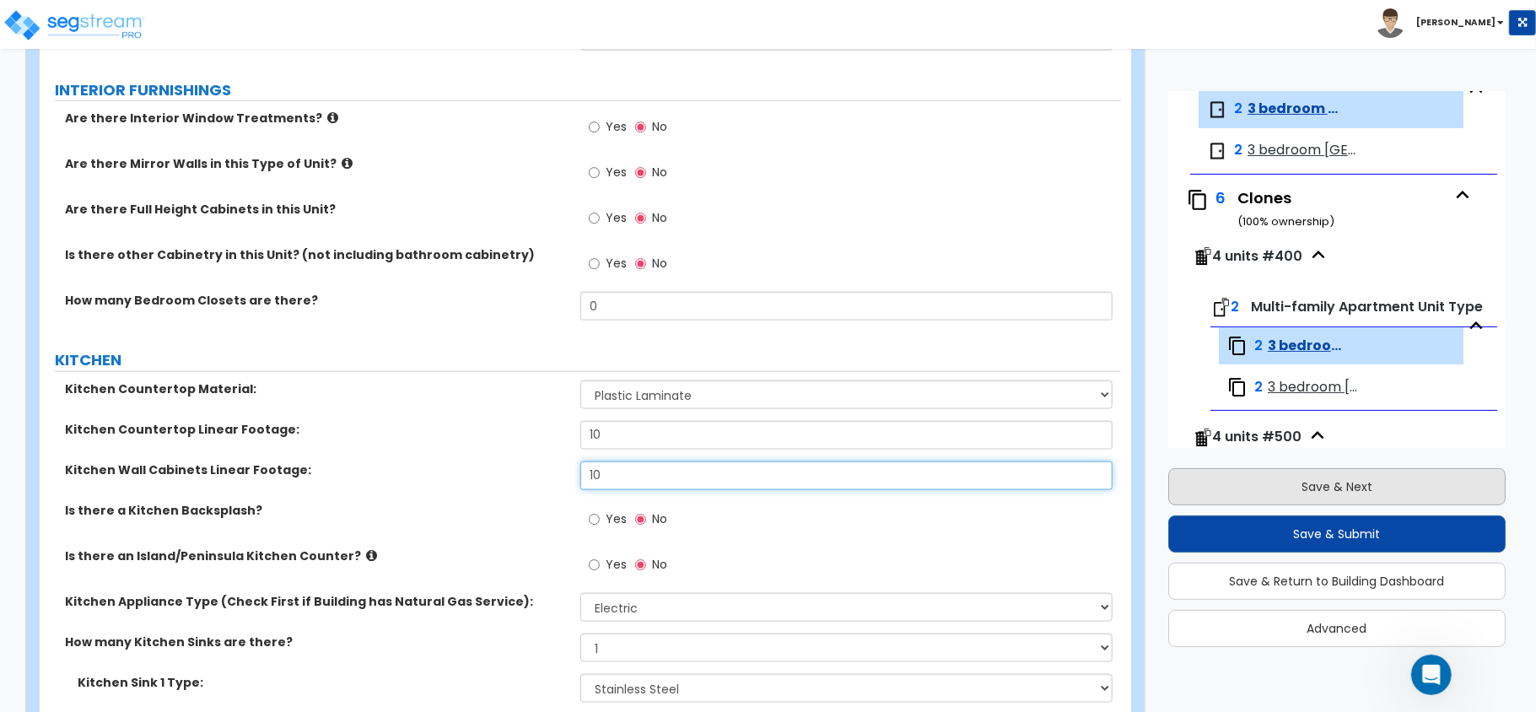
type input "10"
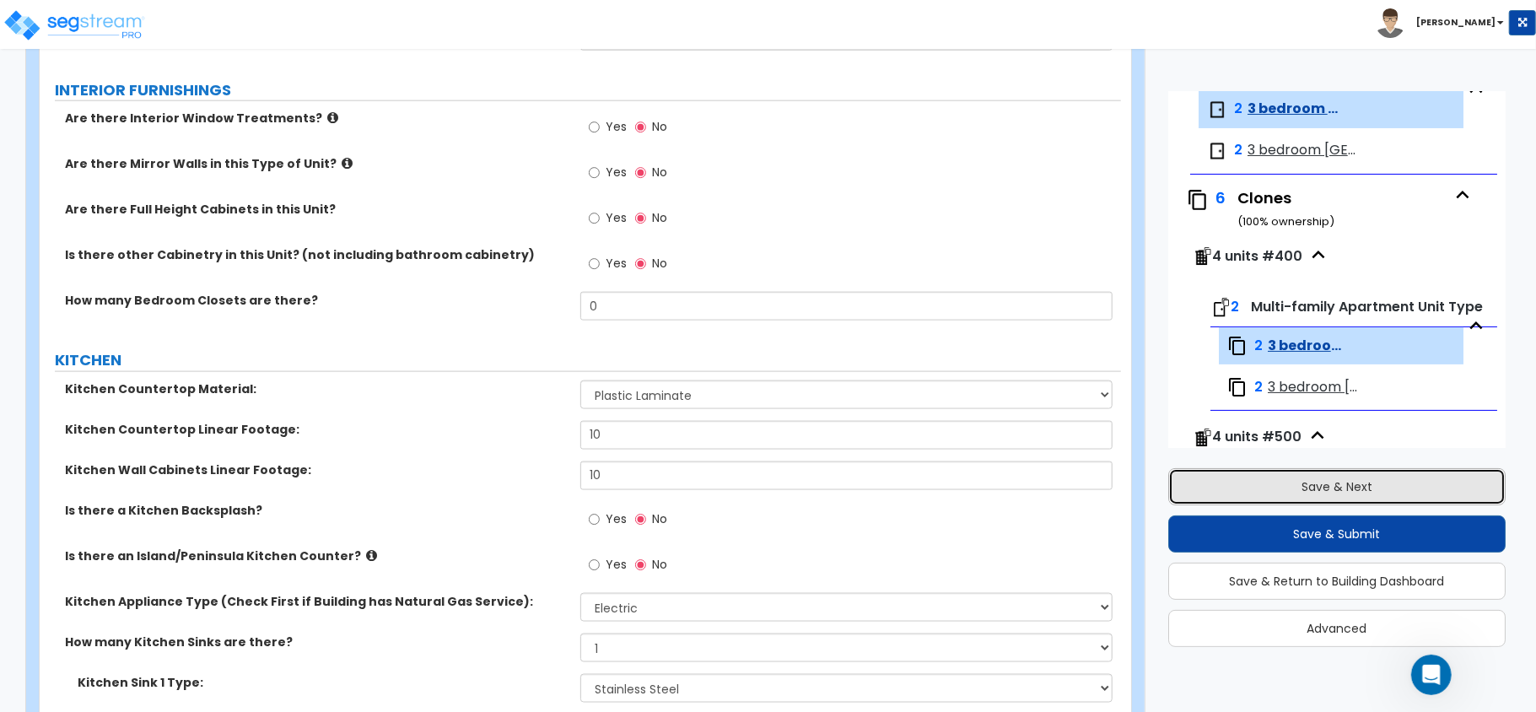
click at [1363, 481] on button "Save & Next" at bounding box center [1336, 486] width 337 height 37
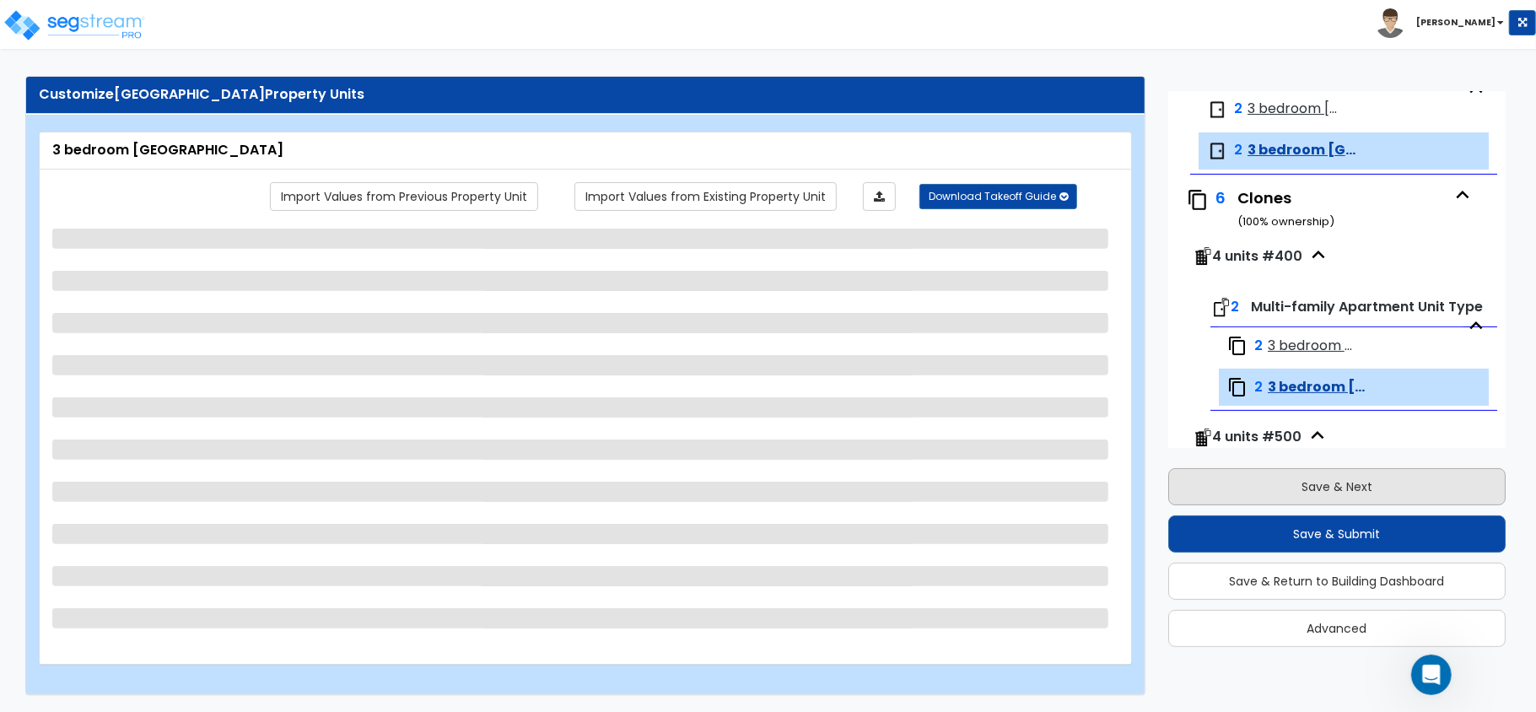
scroll to position [238, 0]
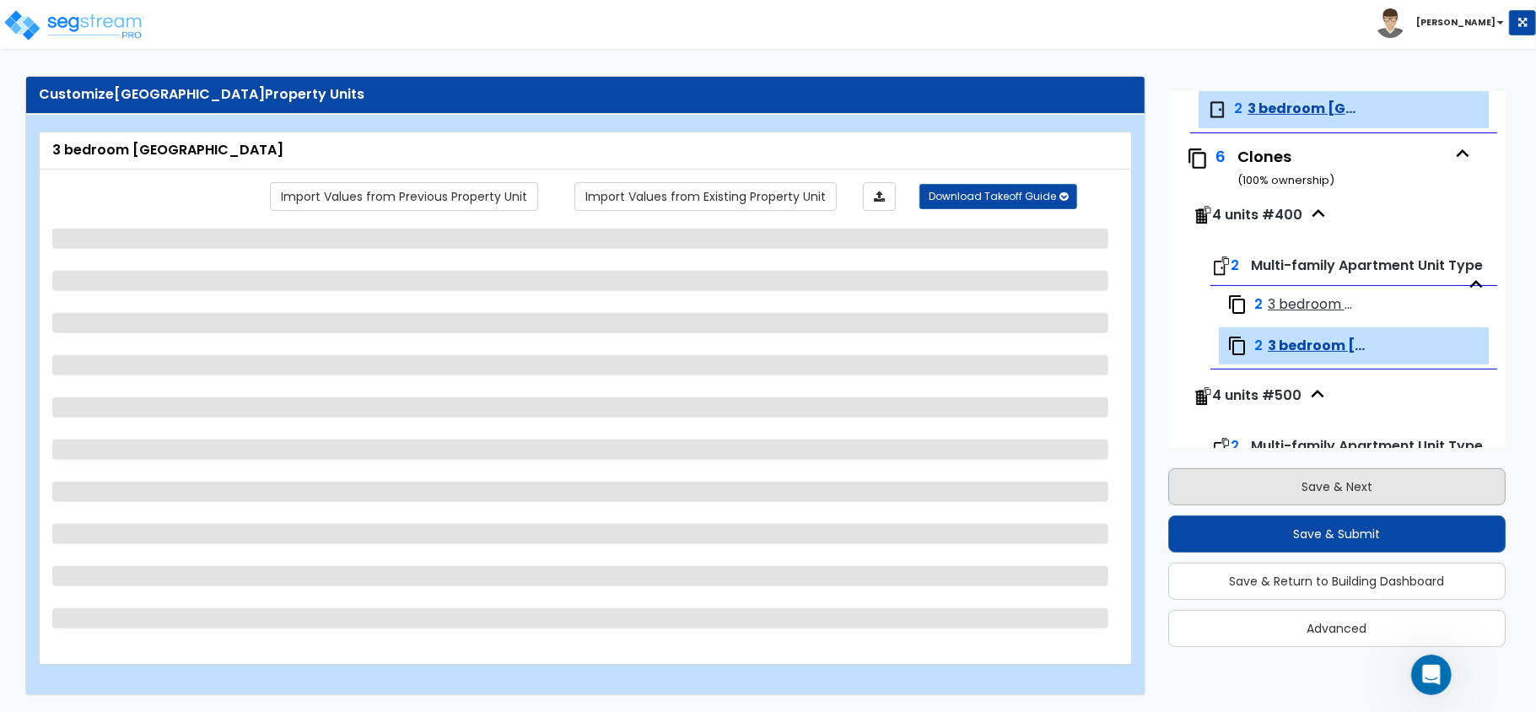
select select "7"
select select "5"
select select "1"
select select "3"
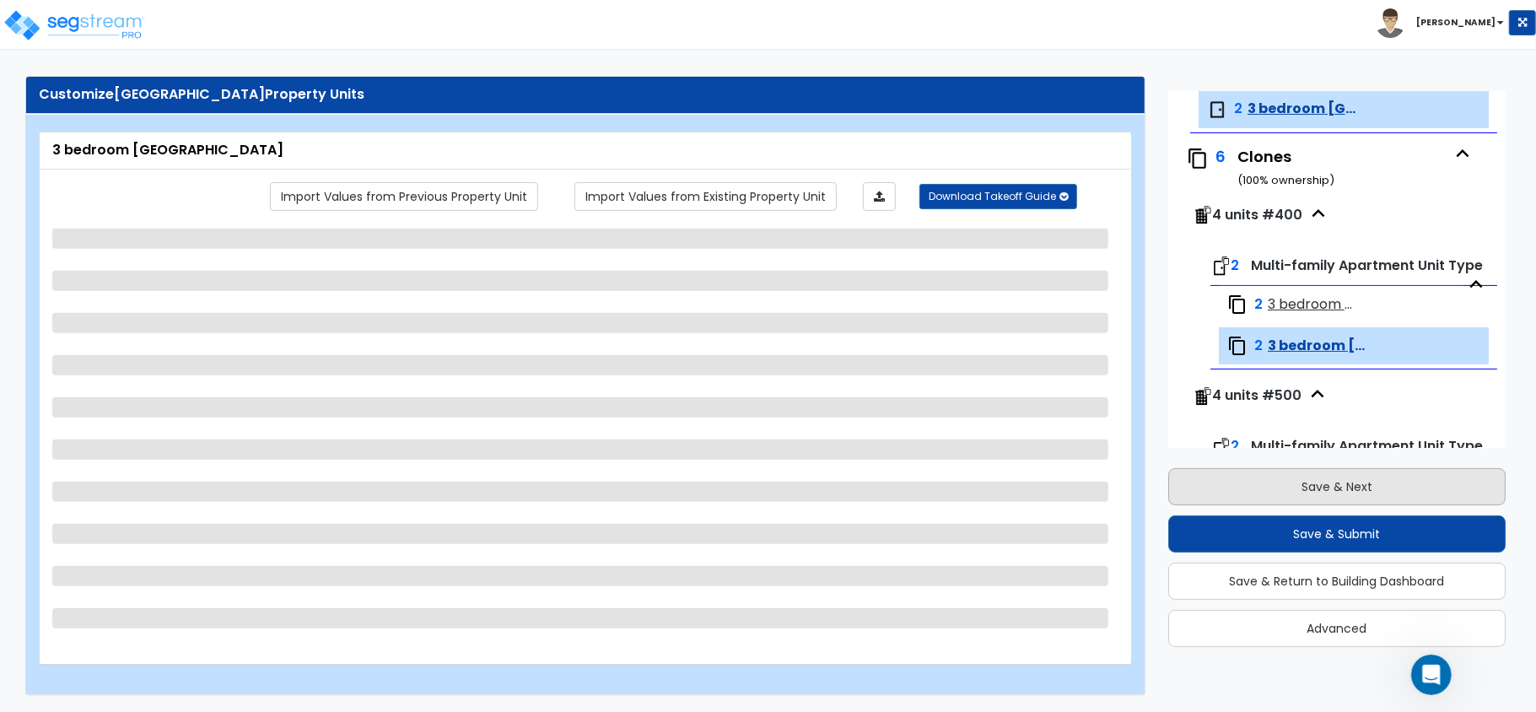
select select "1"
select select "2"
select select "1"
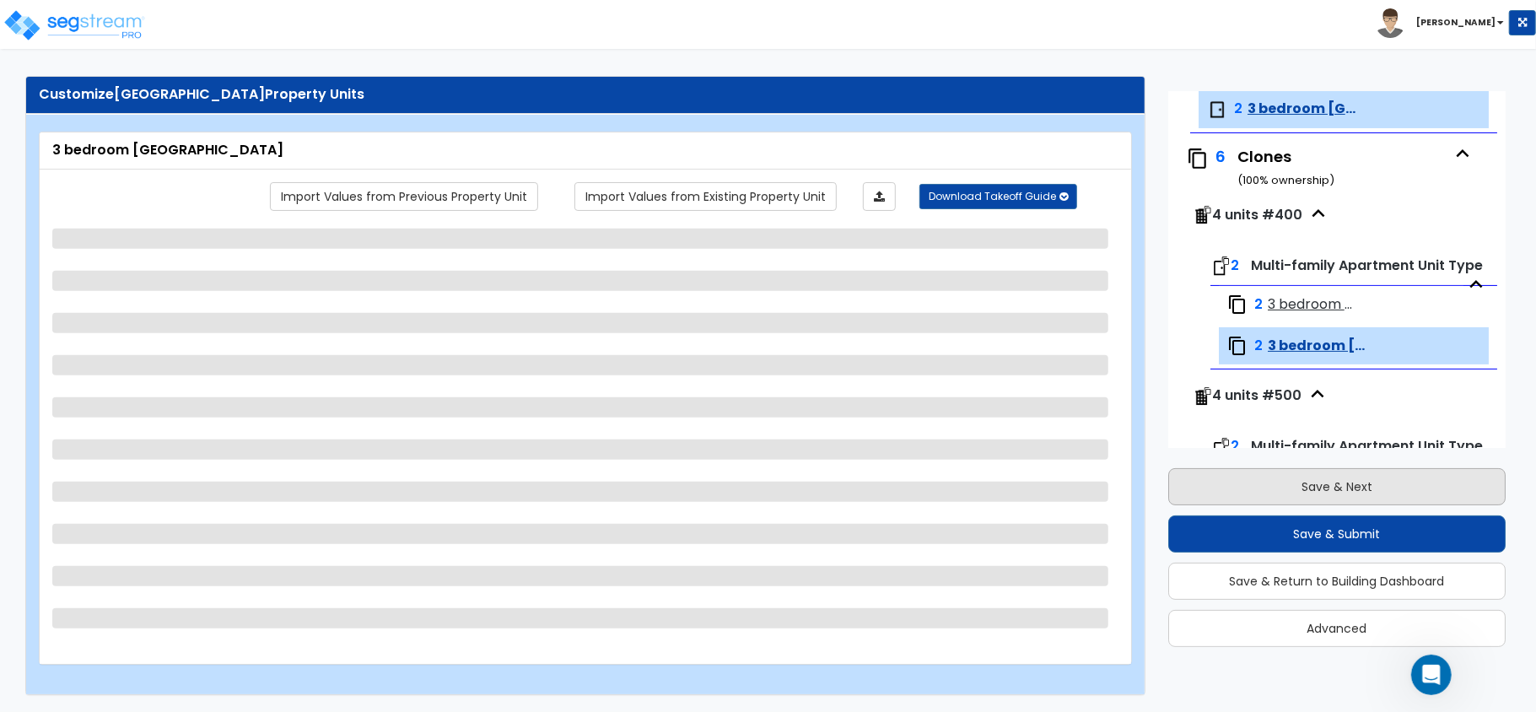
select select "2"
select select "1"
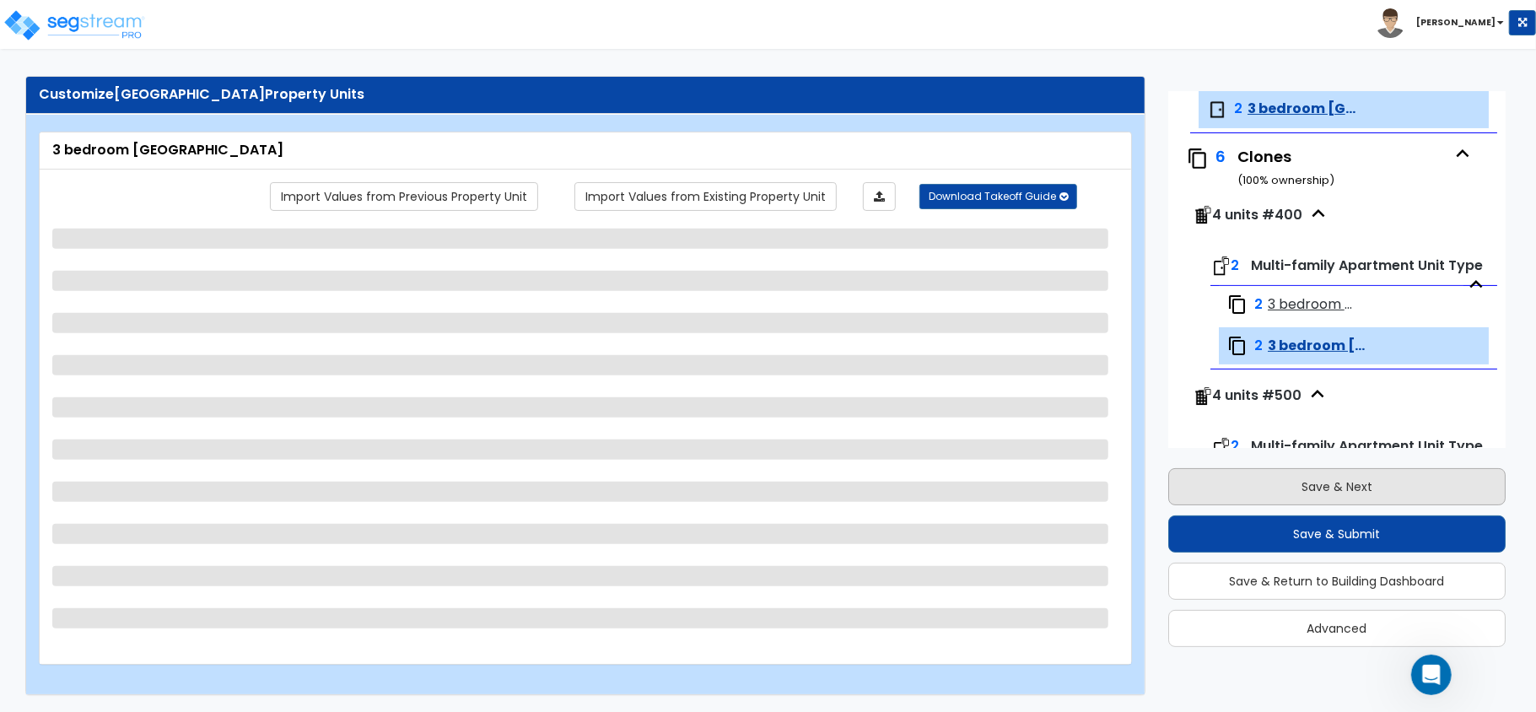
select select "1"
select select "3"
select select "1"
select select "3"
select select "1"
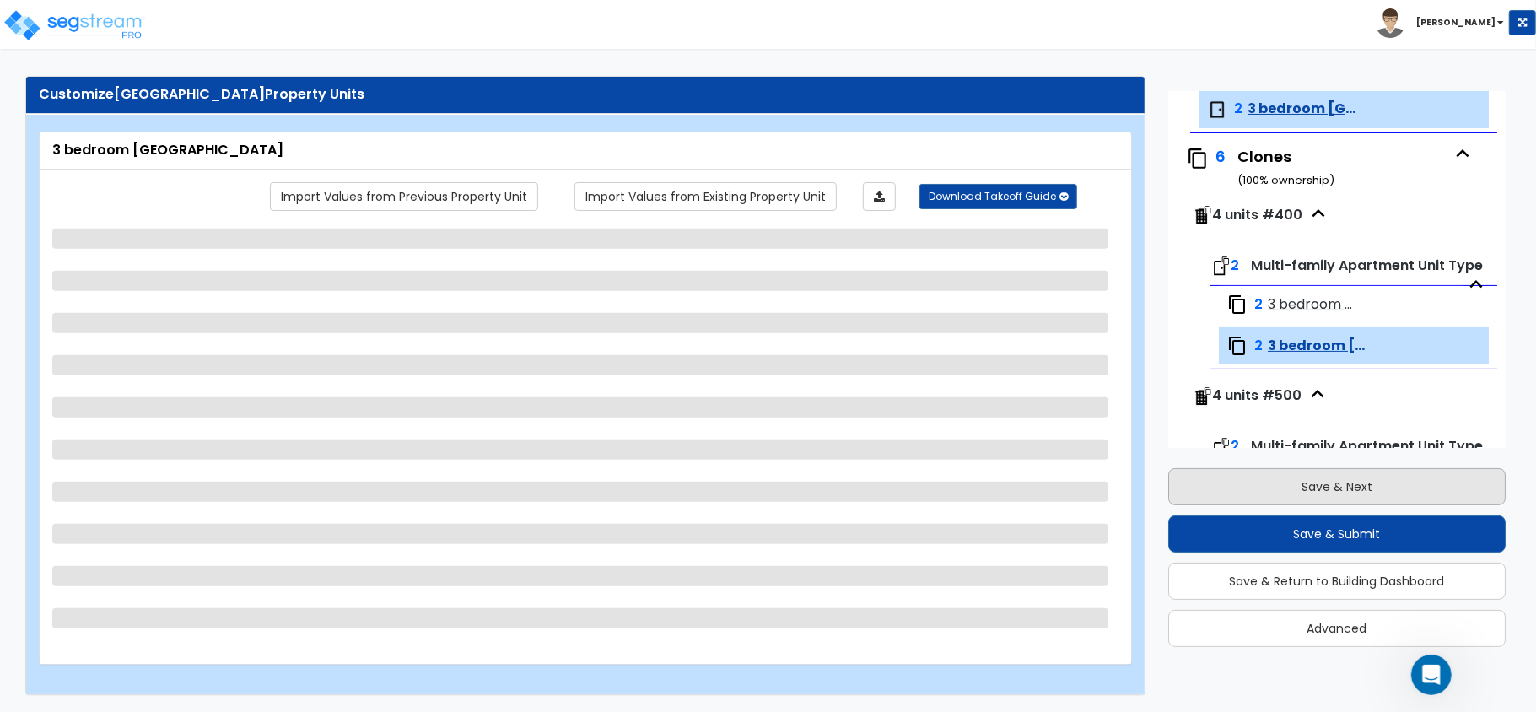
select select "1"
select select "2"
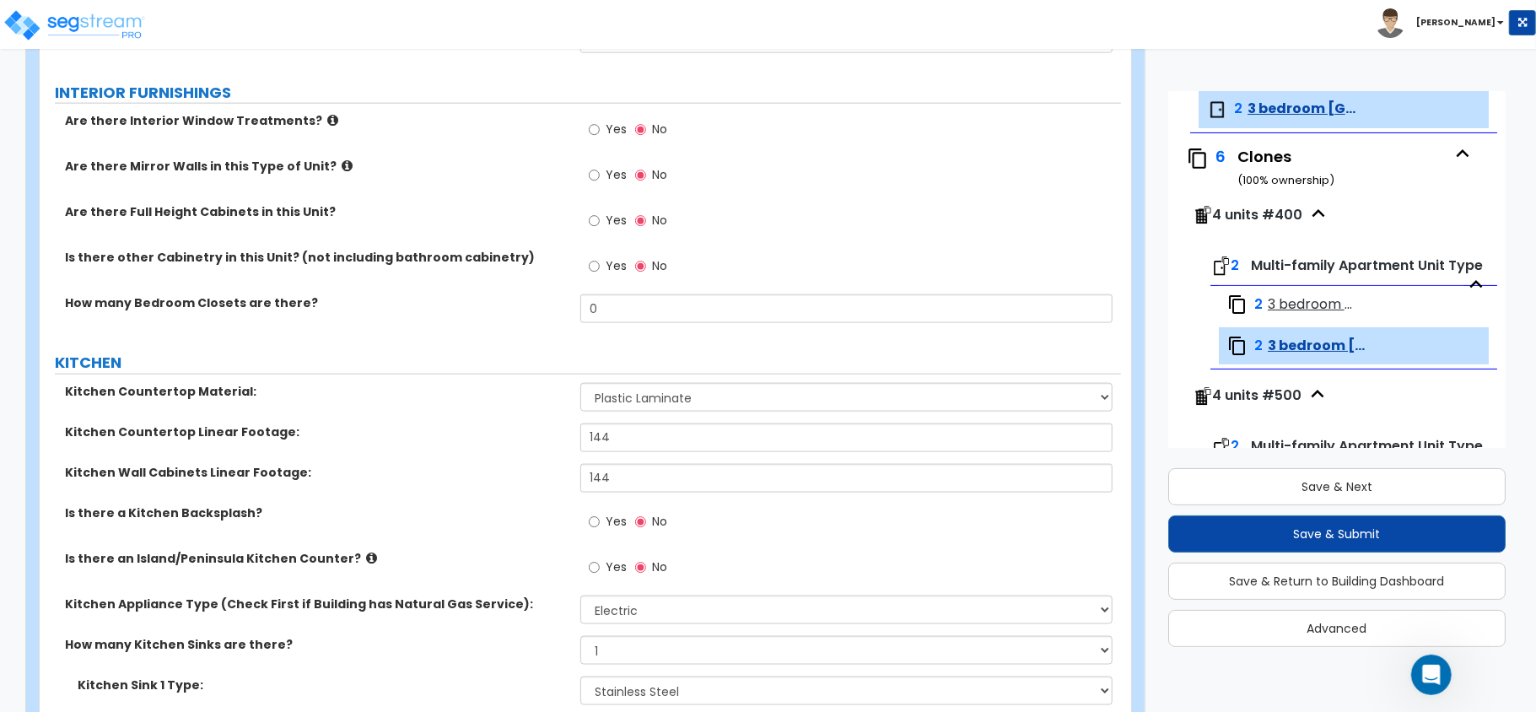
scroll to position [1516, 0]
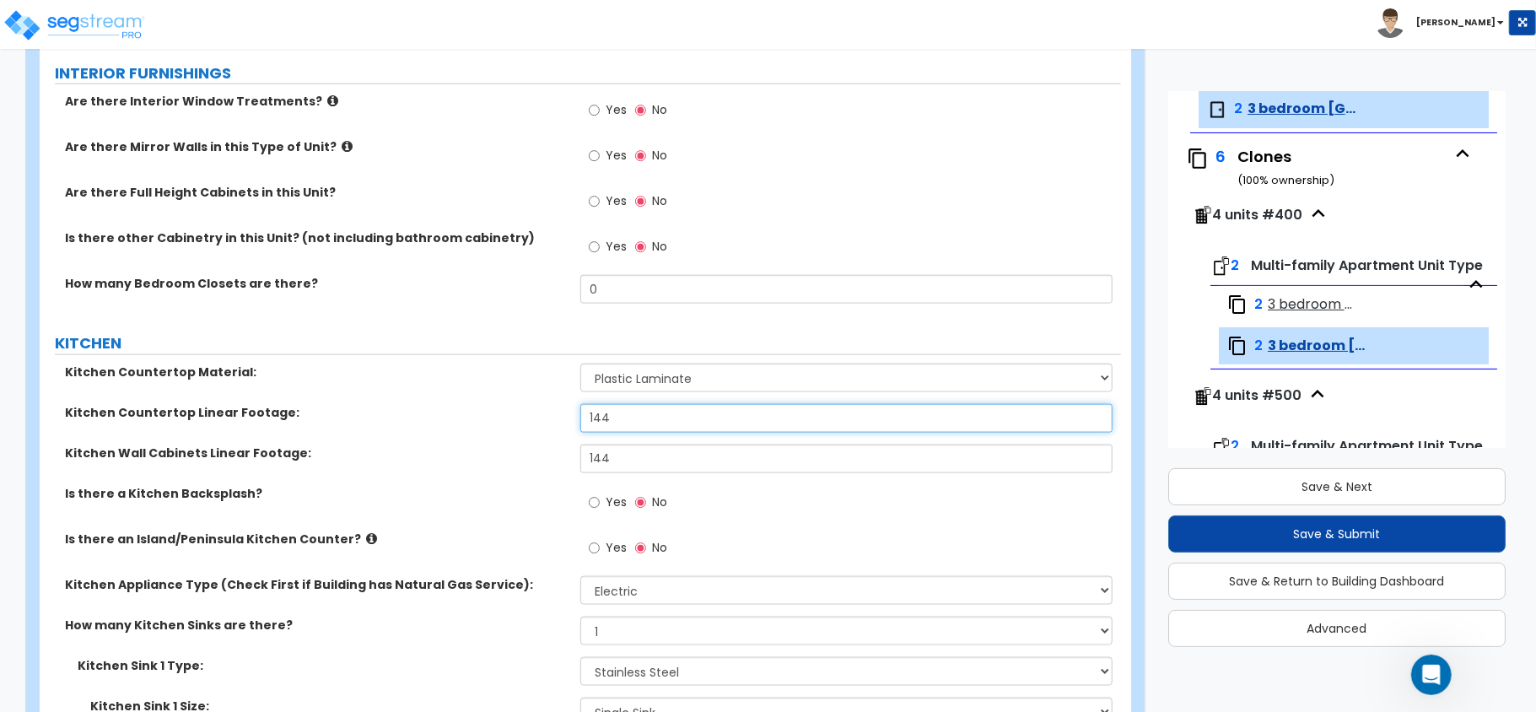
click at [632, 418] on input "144" at bounding box center [846, 418] width 532 height 29
click at [633, 418] on input "144" at bounding box center [846, 418] width 532 height 29
type input "10"
click at [650, 456] on input "144" at bounding box center [846, 459] width 532 height 29
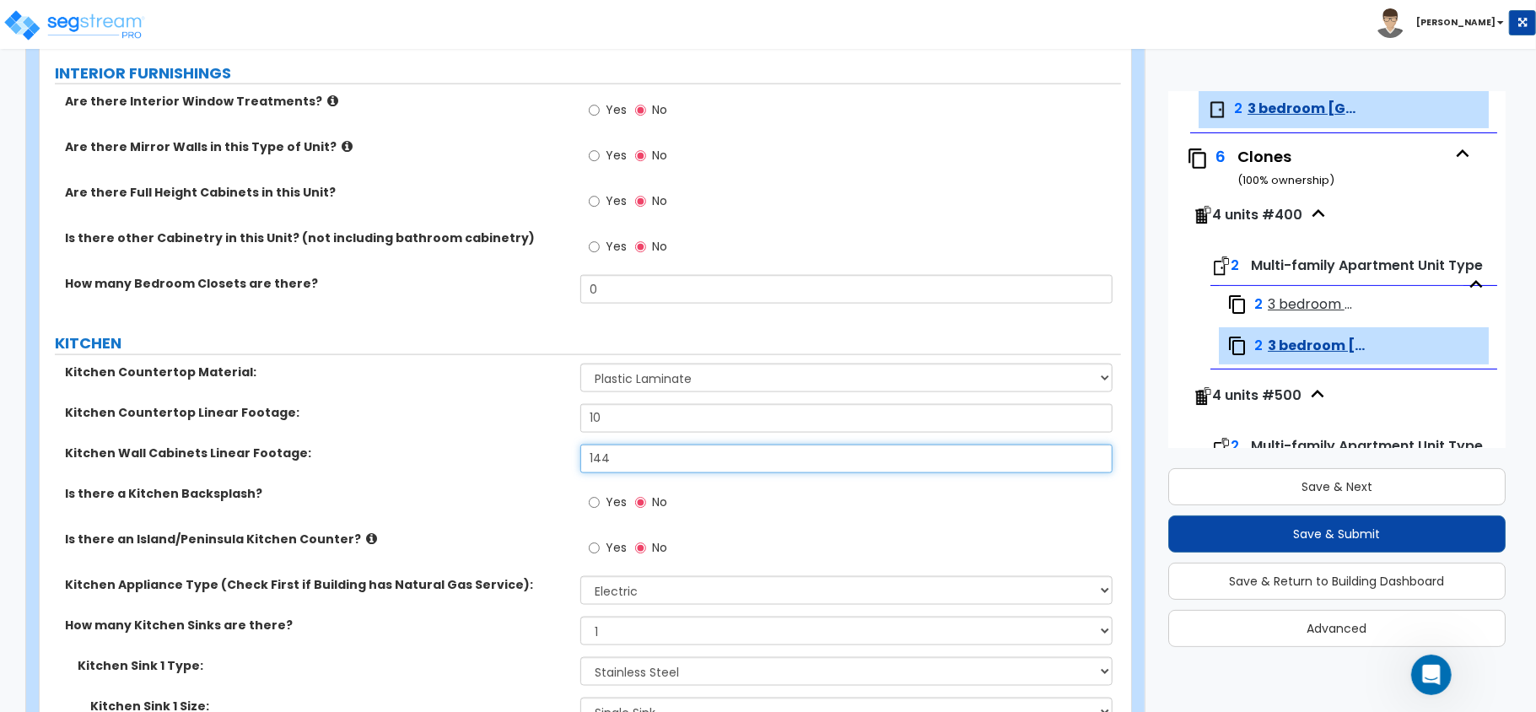
click at [650, 454] on input "144" at bounding box center [846, 459] width 532 height 29
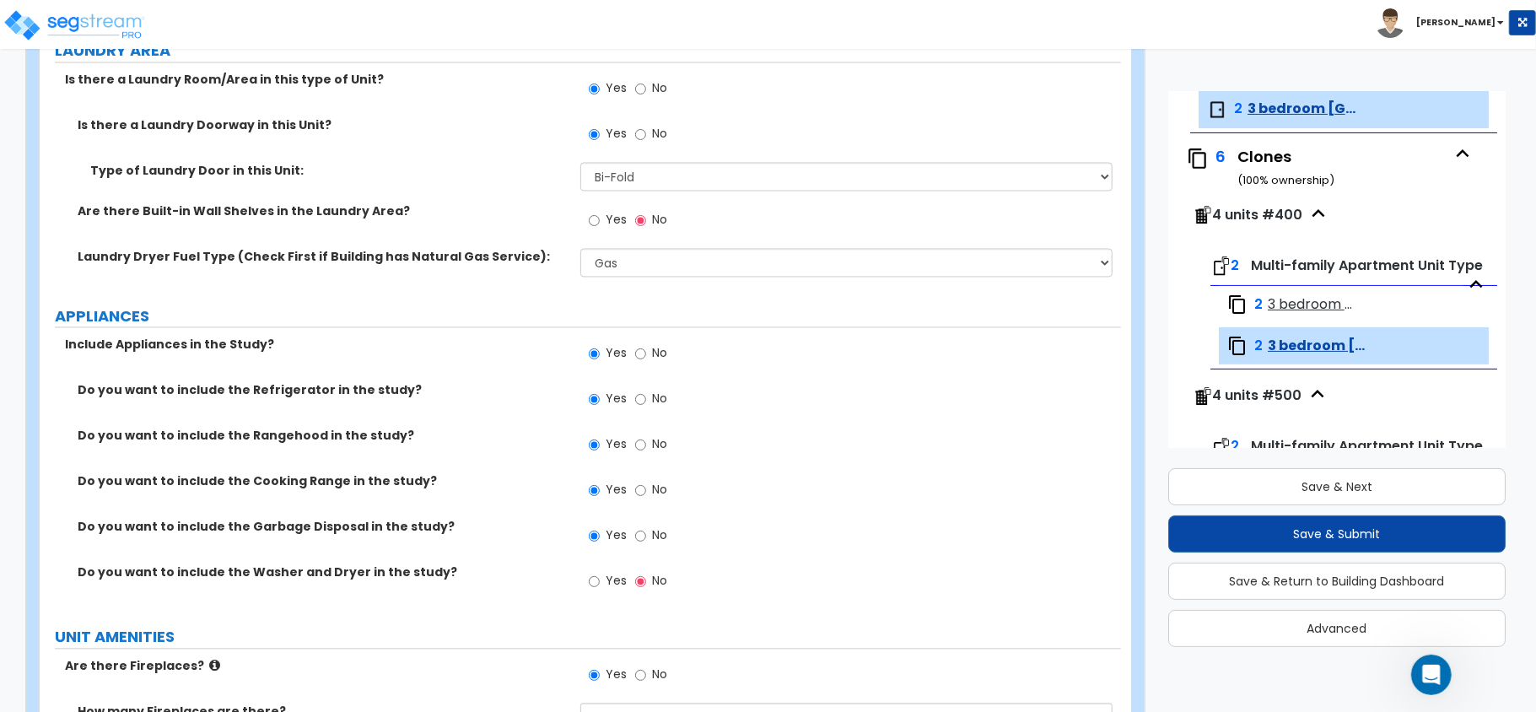
scroll to position [2266, 0]
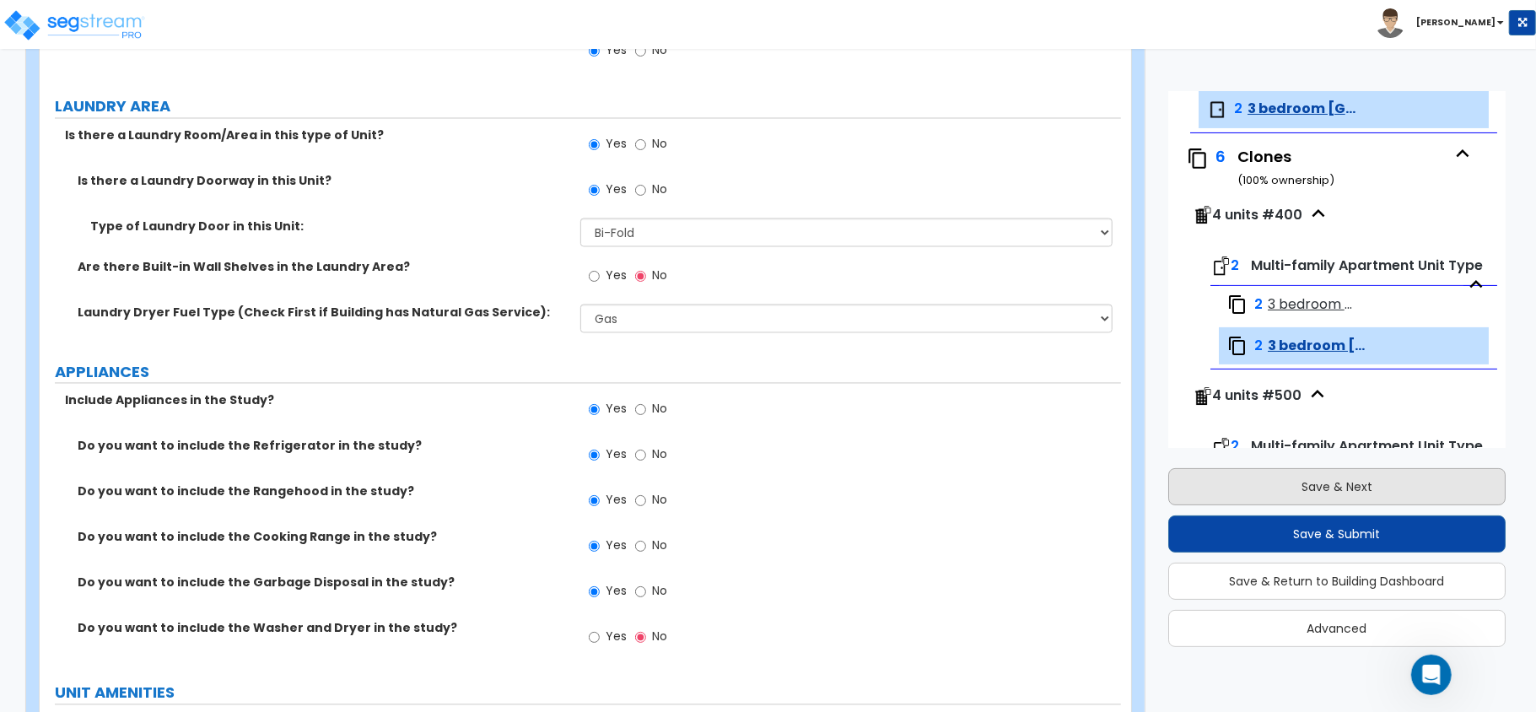
type input "10"
click at [1345, 484] on button "Save & Next" at bounding box center [1336, 486] width 337 height 37
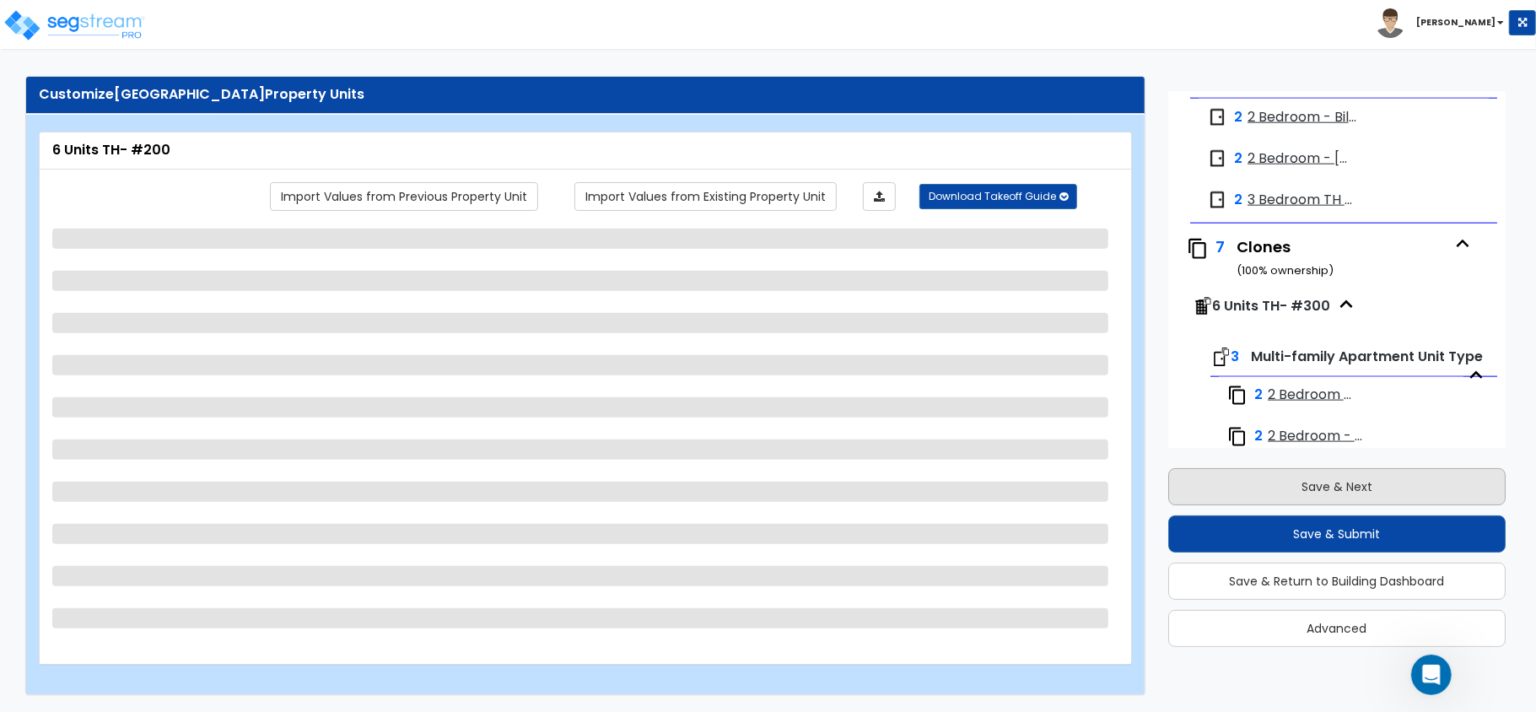
scroll to position [1556, 0]
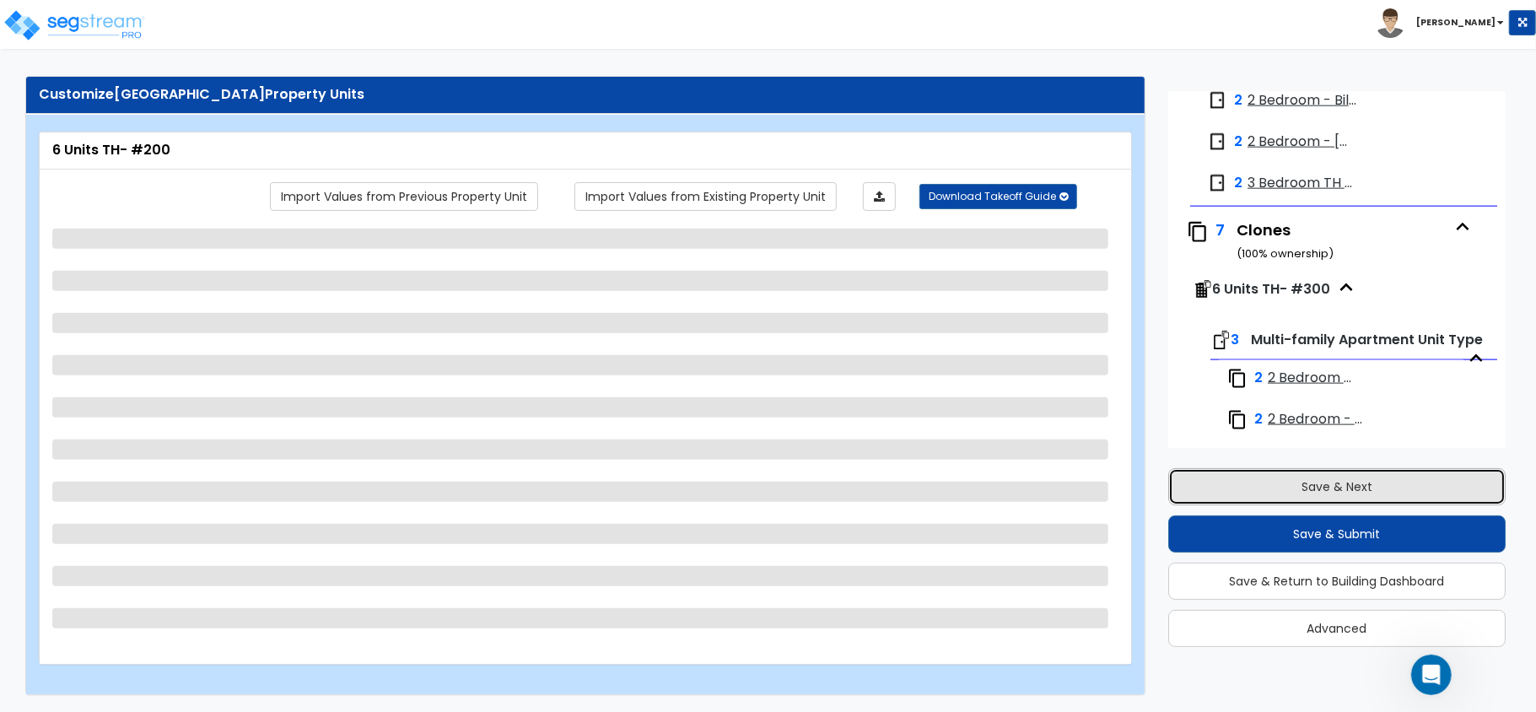
click at [1345, 484] on button "Save & Next" at bounding box center [1336, 486] width 337 height 37
select select "2"
select select "7"
select select "1"
select select "2"
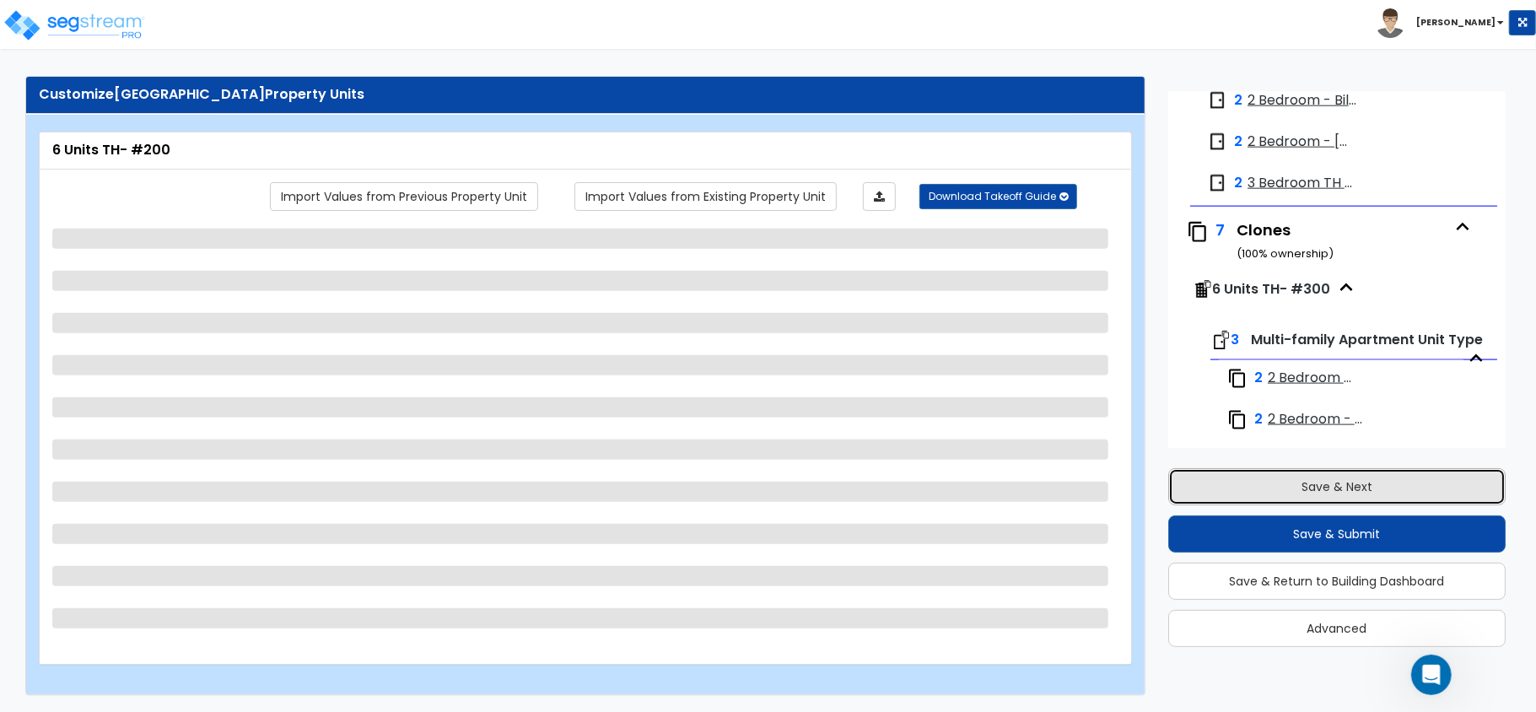
select select "1"
select select "2"
select select "1"
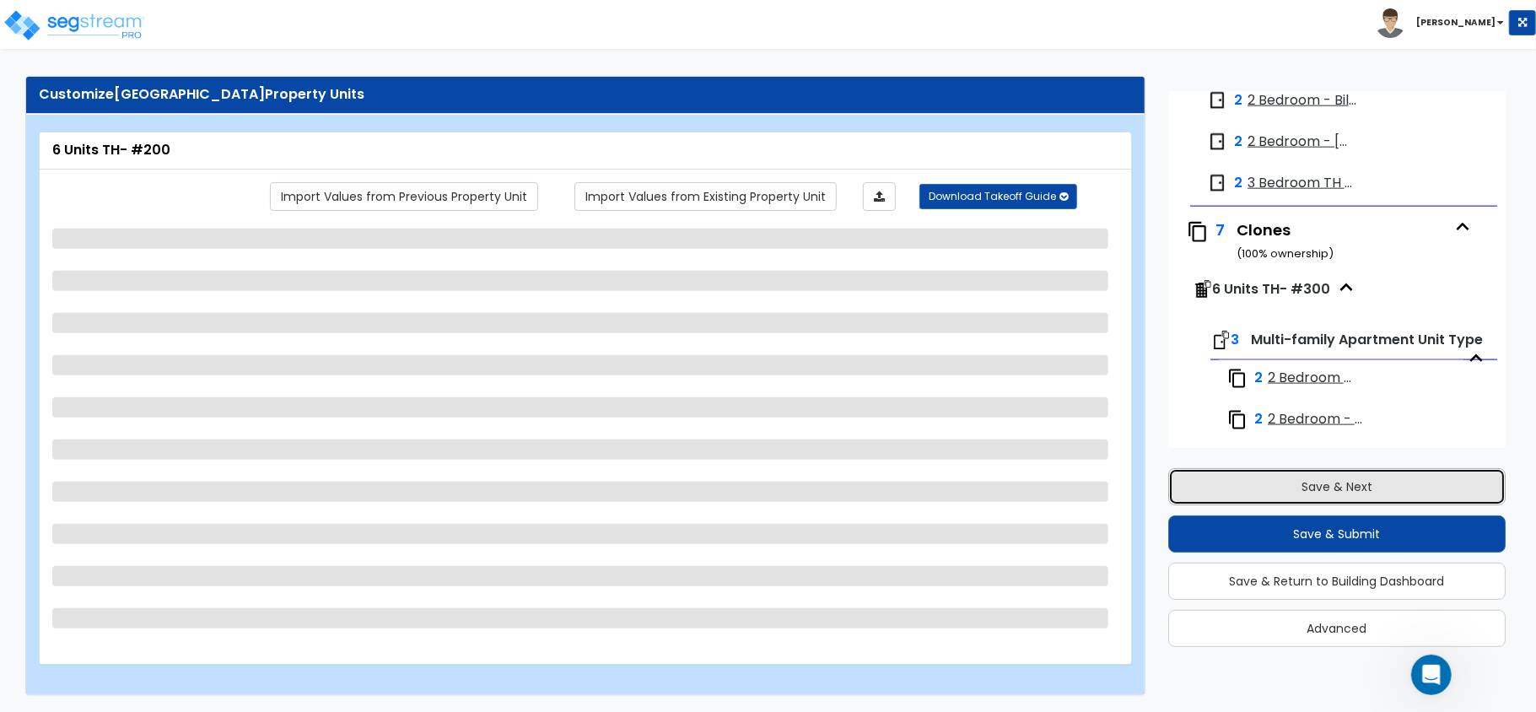
select select "3"
select select "2"
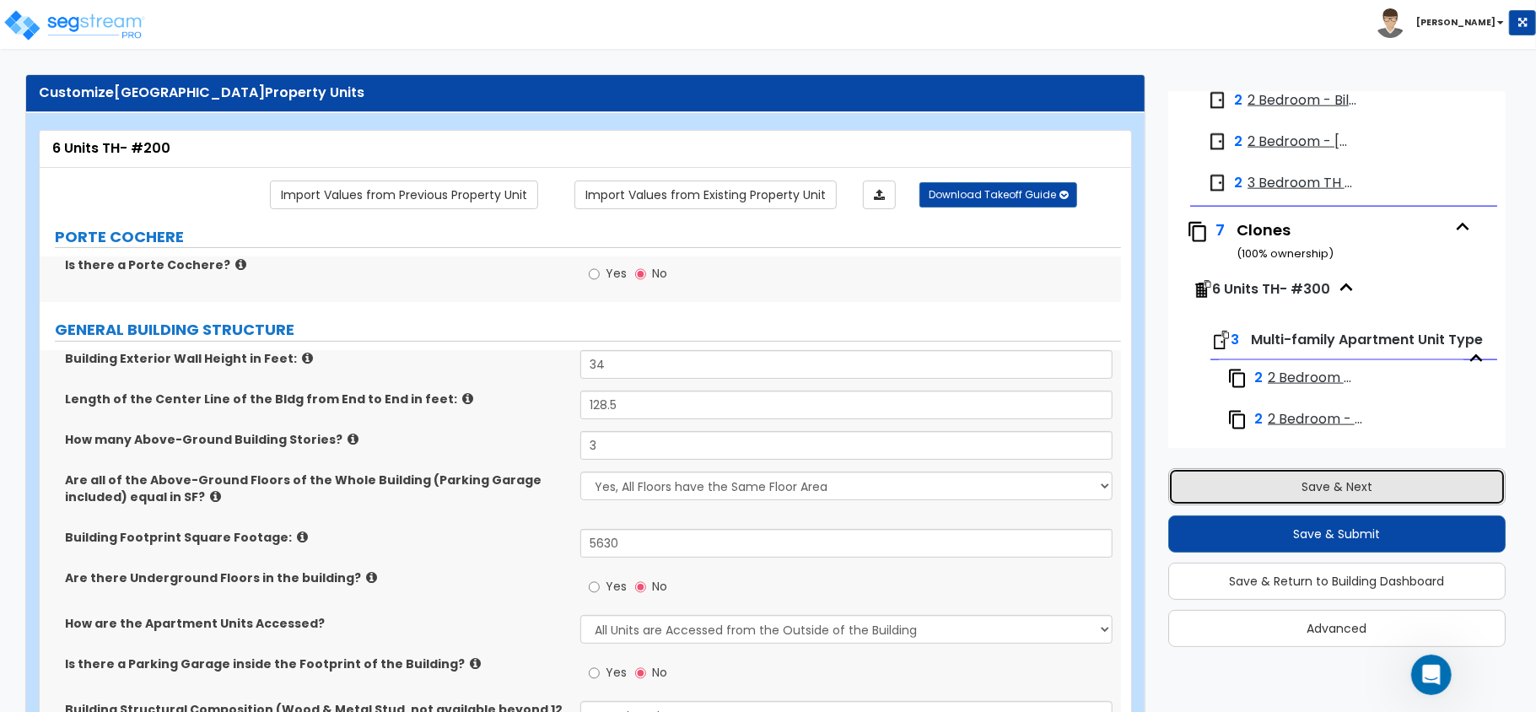
click at [1341, 487] on button "Save & Next" at bounding box center [1336, 486] width 337 height 37
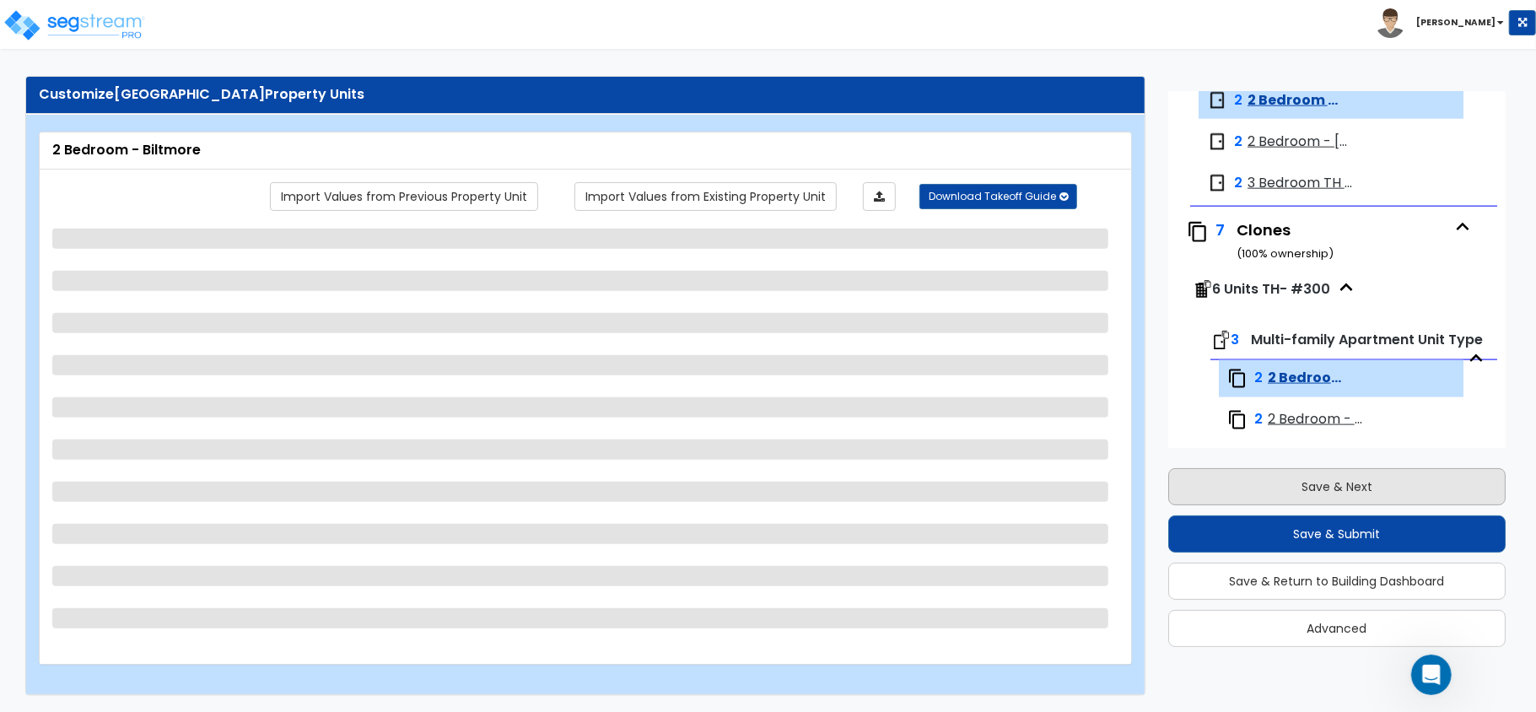
scroll to position [1668, 0]
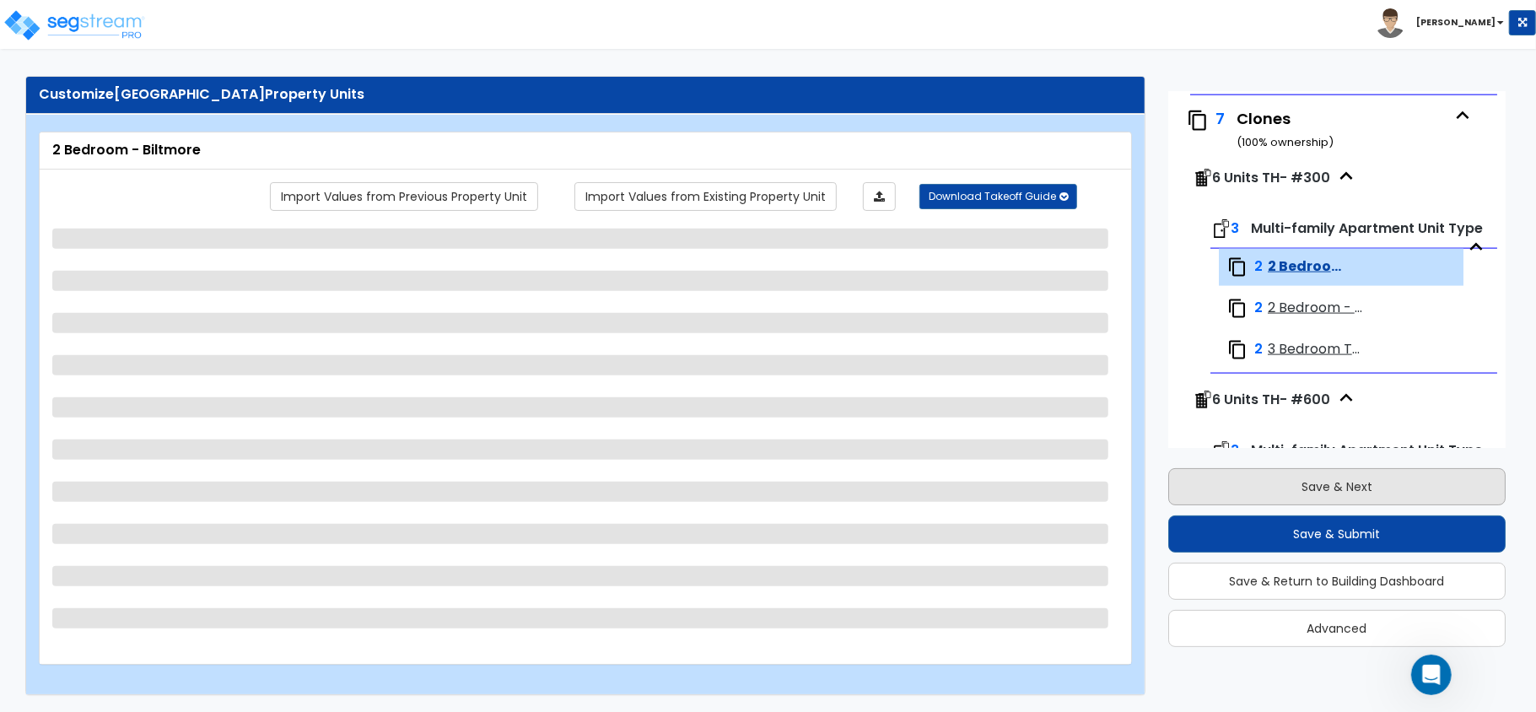
select select "7"
select select "5"
select select "1"
select select "3"
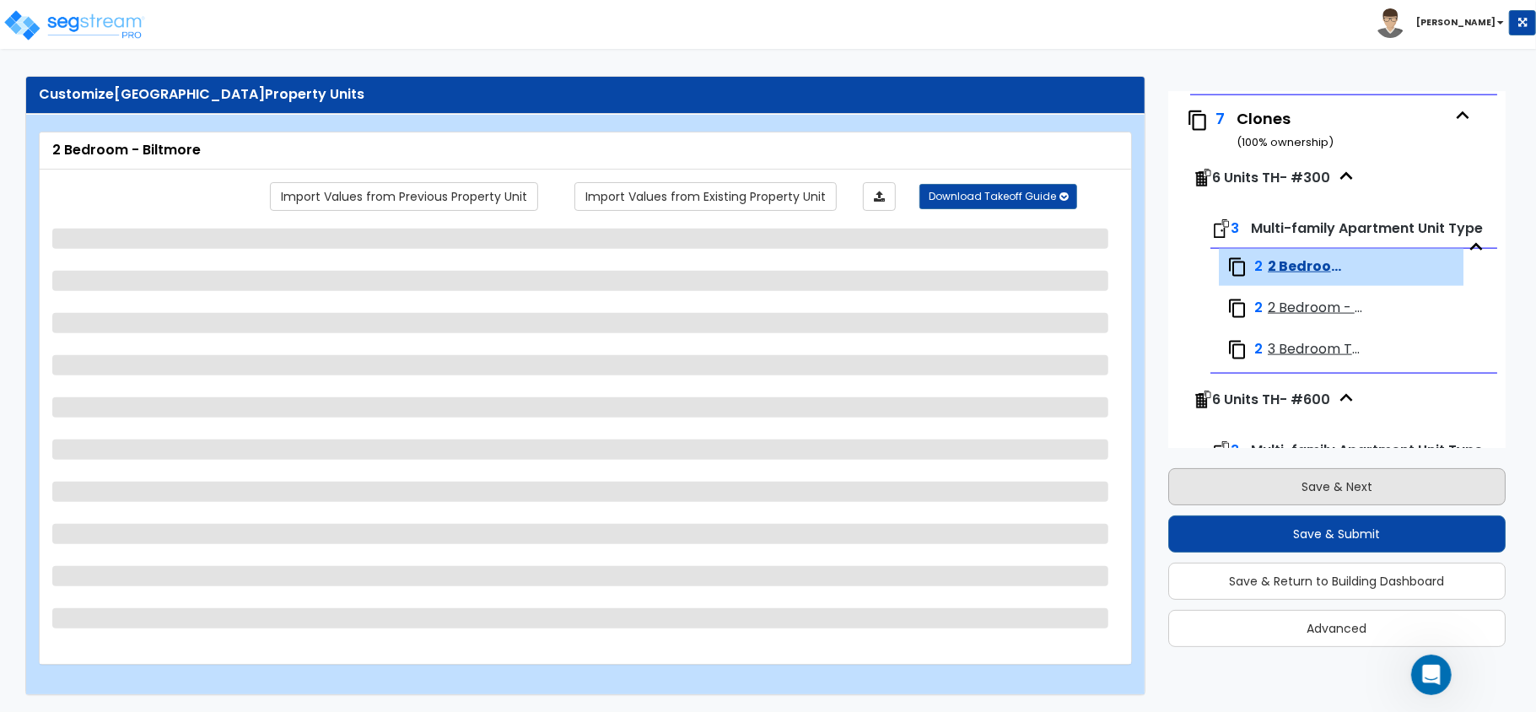
select select "1"
select select "2"
select select "1"
select select "2"
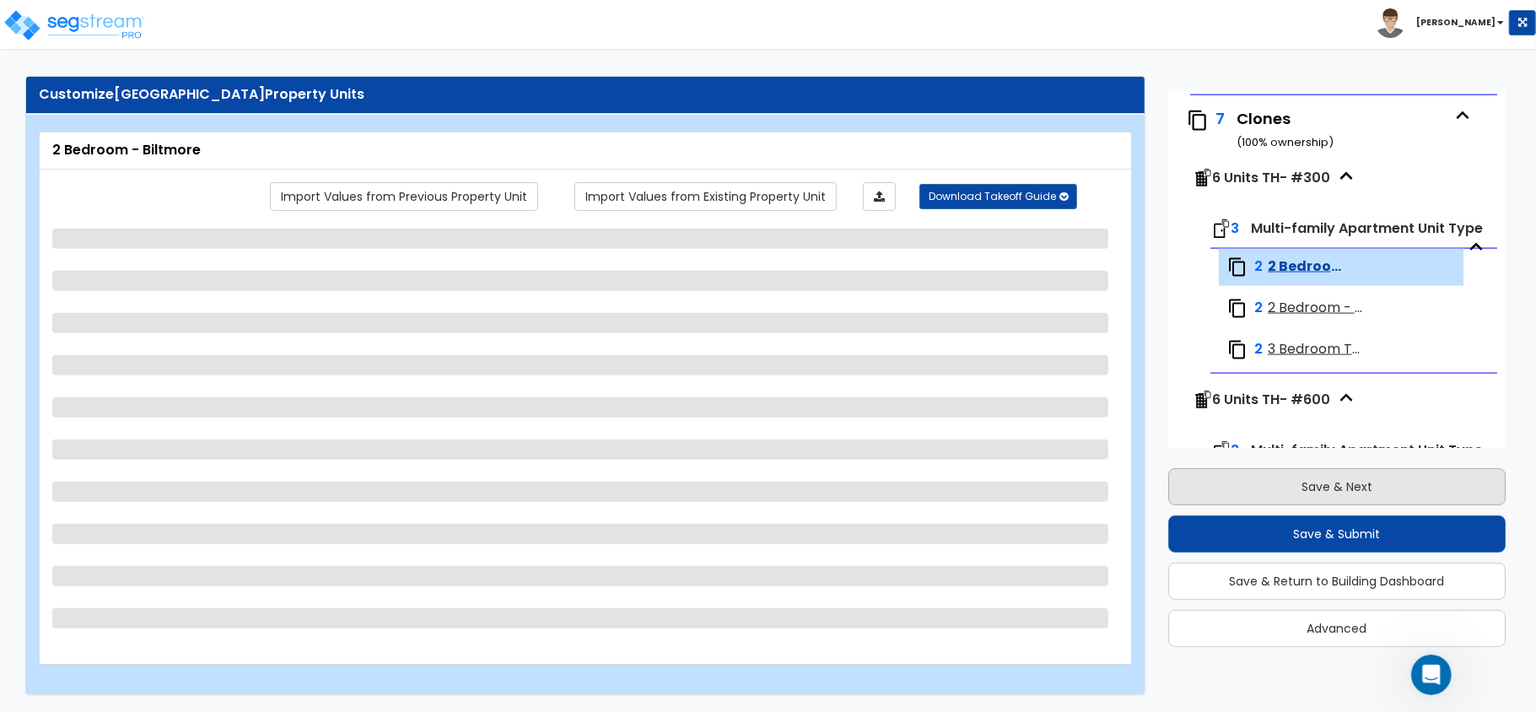
select select "1"
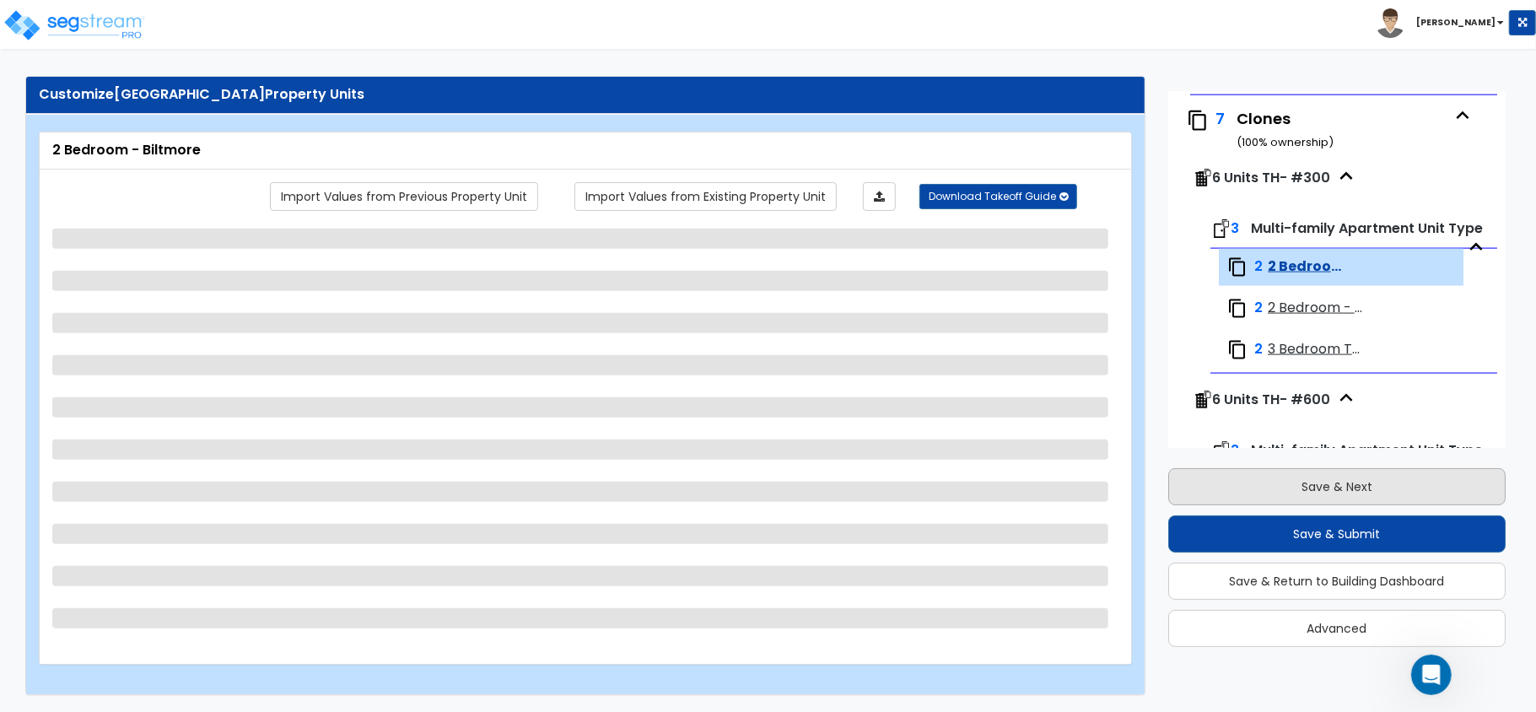
select select "2"
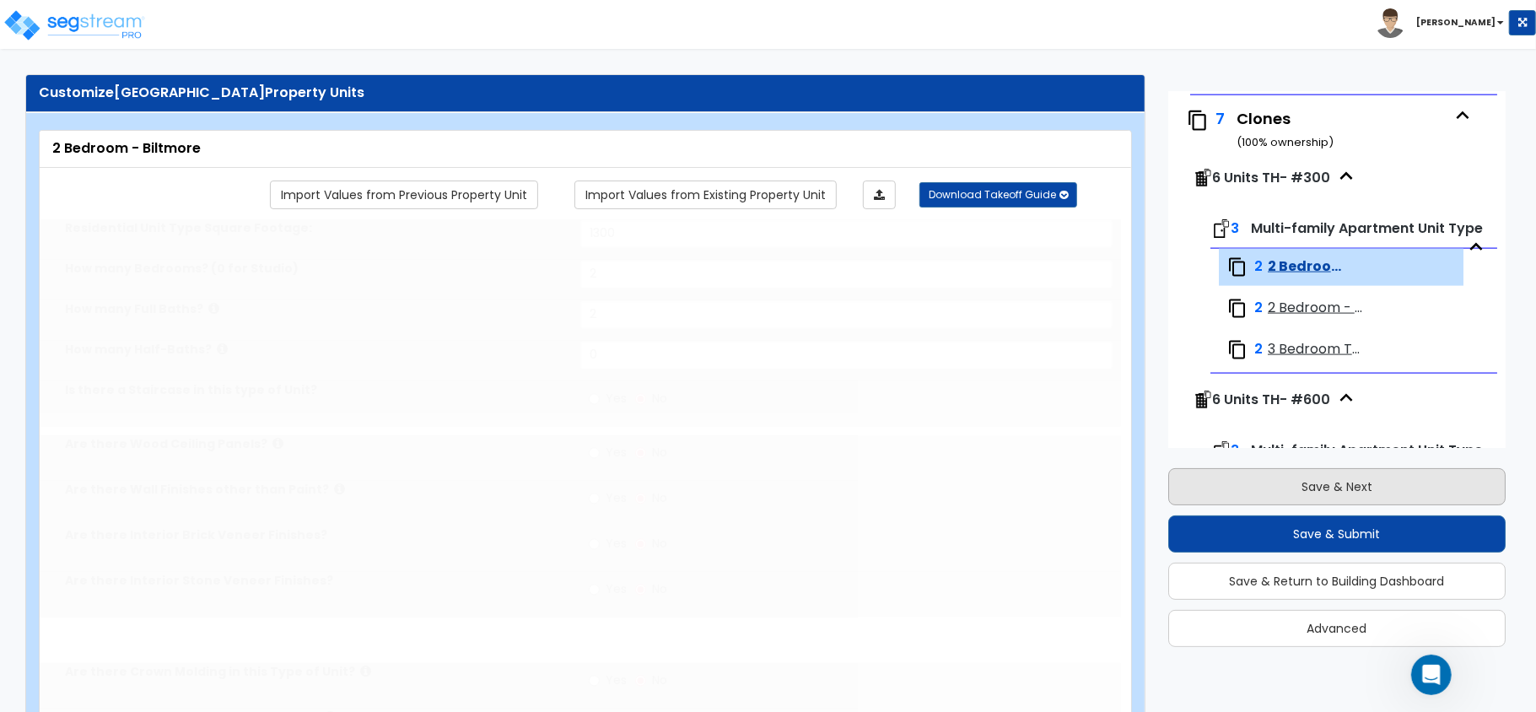
select select "1"
select select "2"
select select "1"
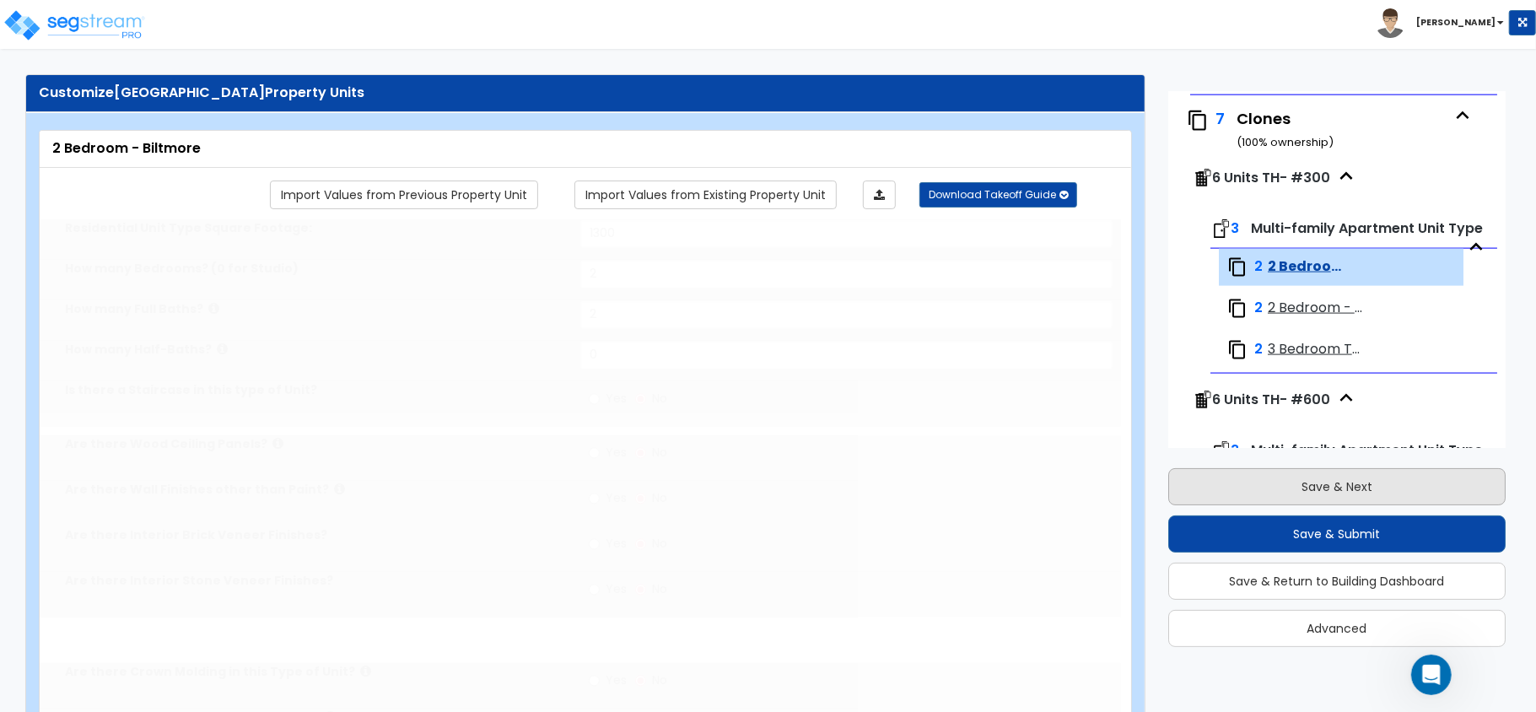
radio input "true"
type input "1"
select select "3"
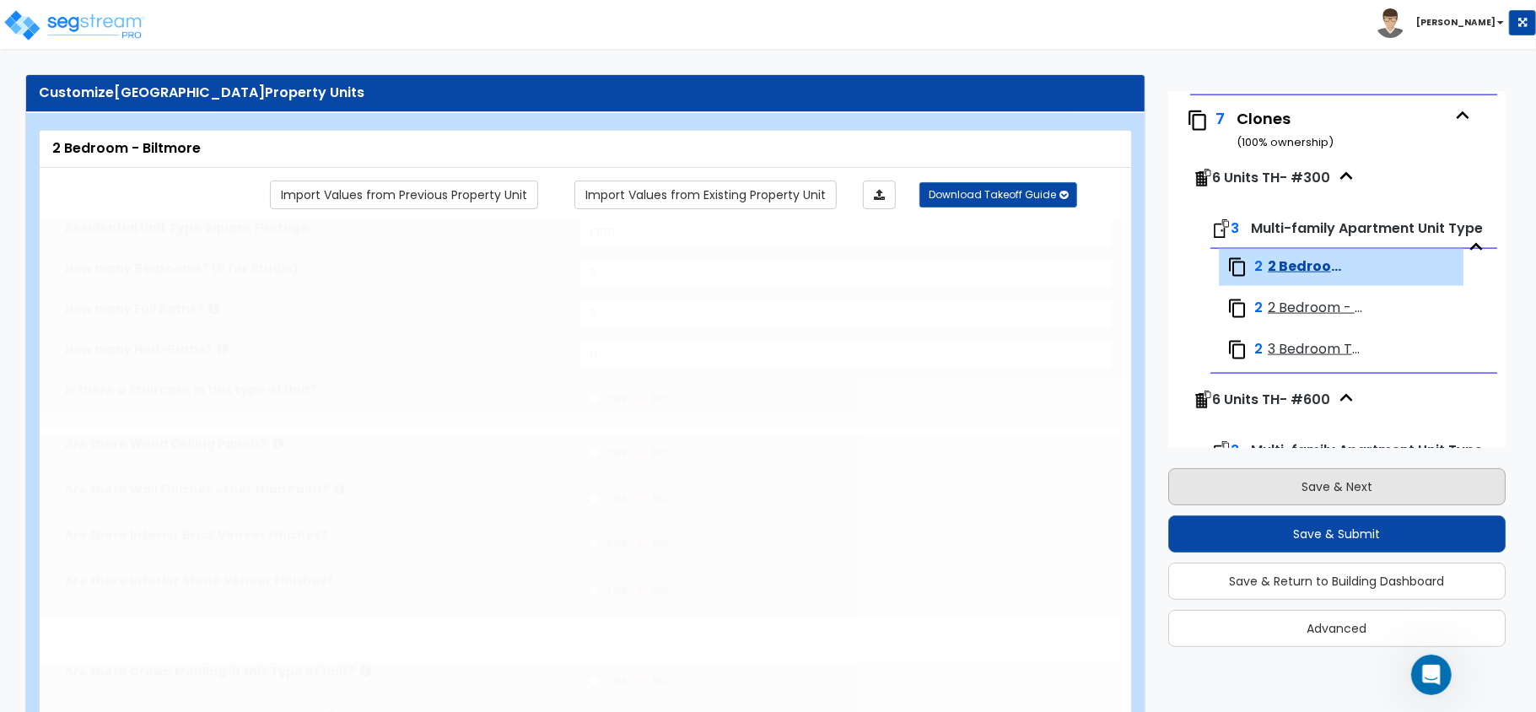
select select "1"
select select "3"
select select "2"
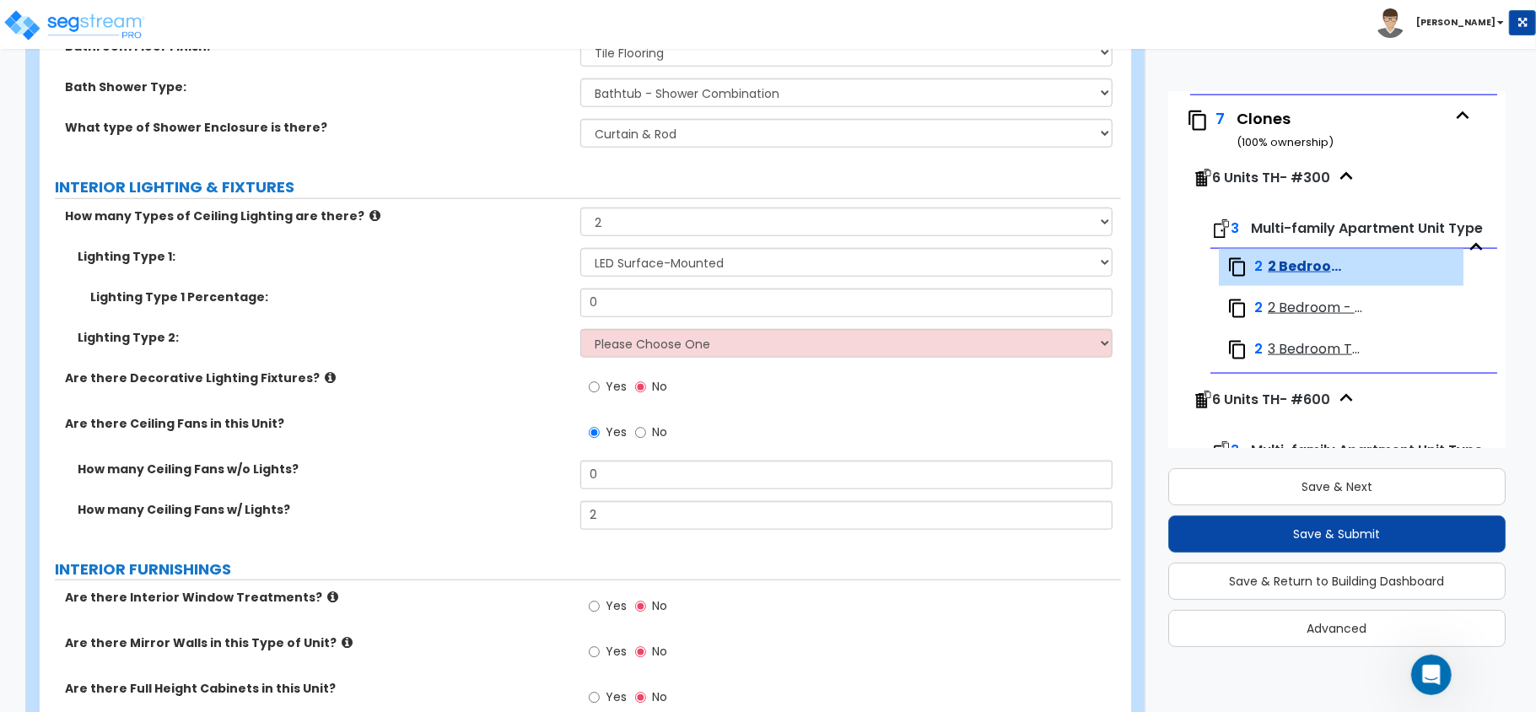
scroll to position [1516, 0]
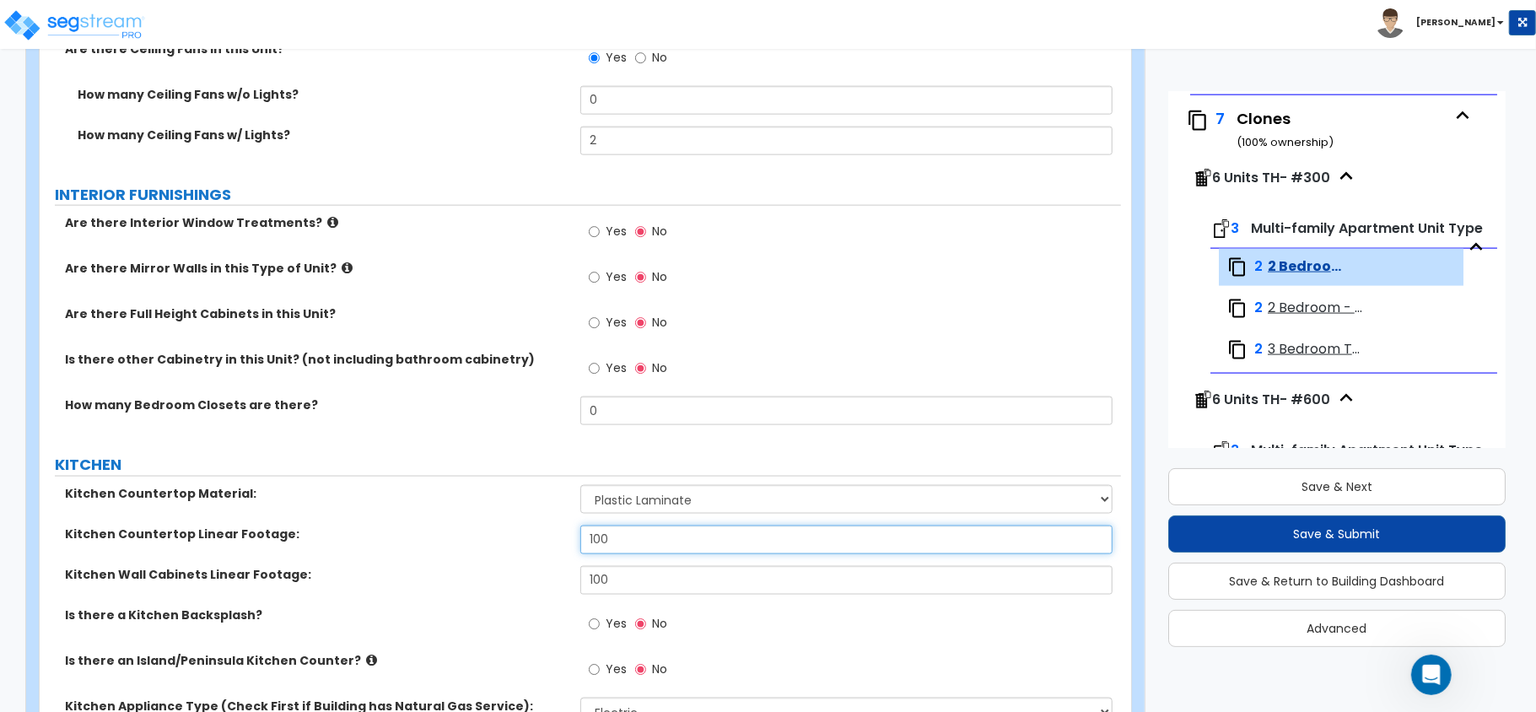
click at [623, 542] on input "100" at bounding box center [846, 540] width 532 height 29
type input "8"
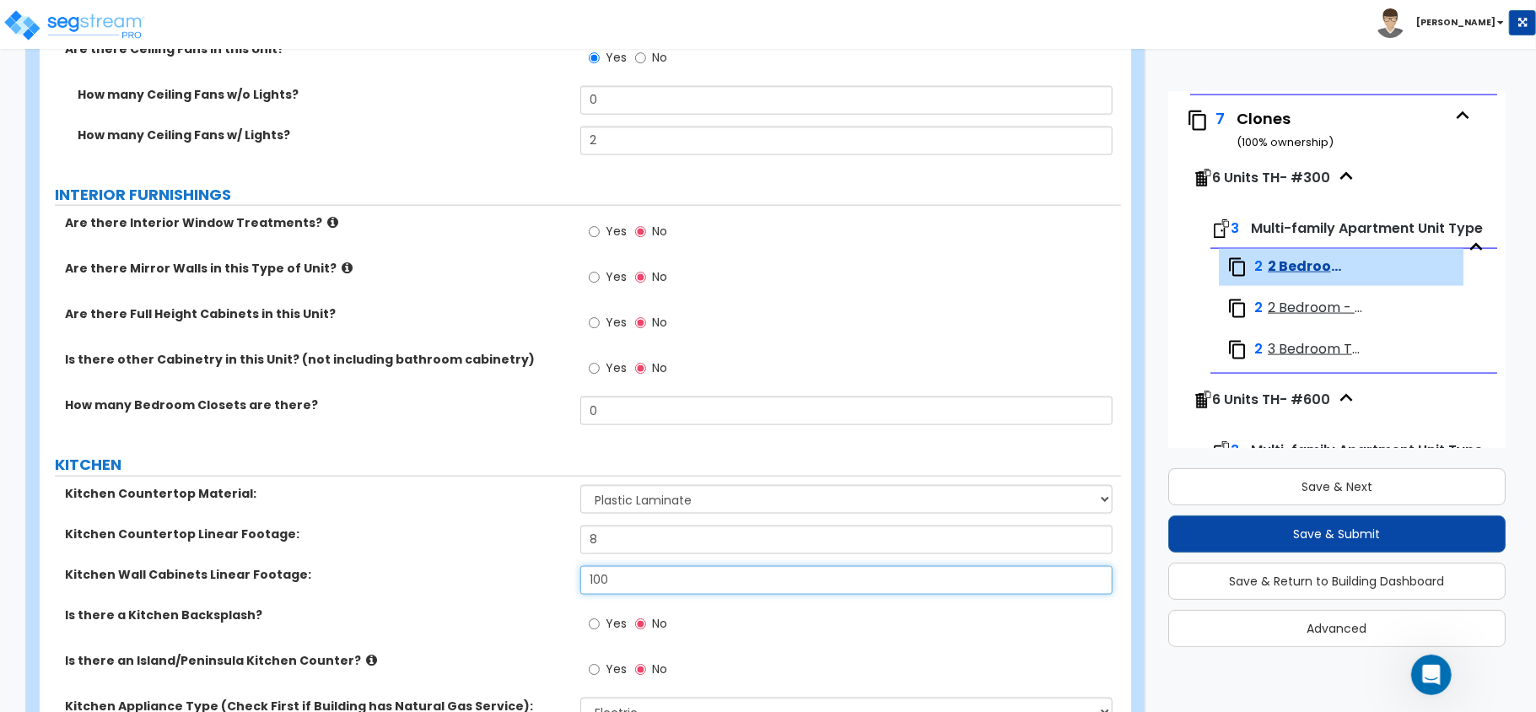
click at [626, 568] on input "100" at bounding box center [846, 580] width 532 height 29
type input "8"
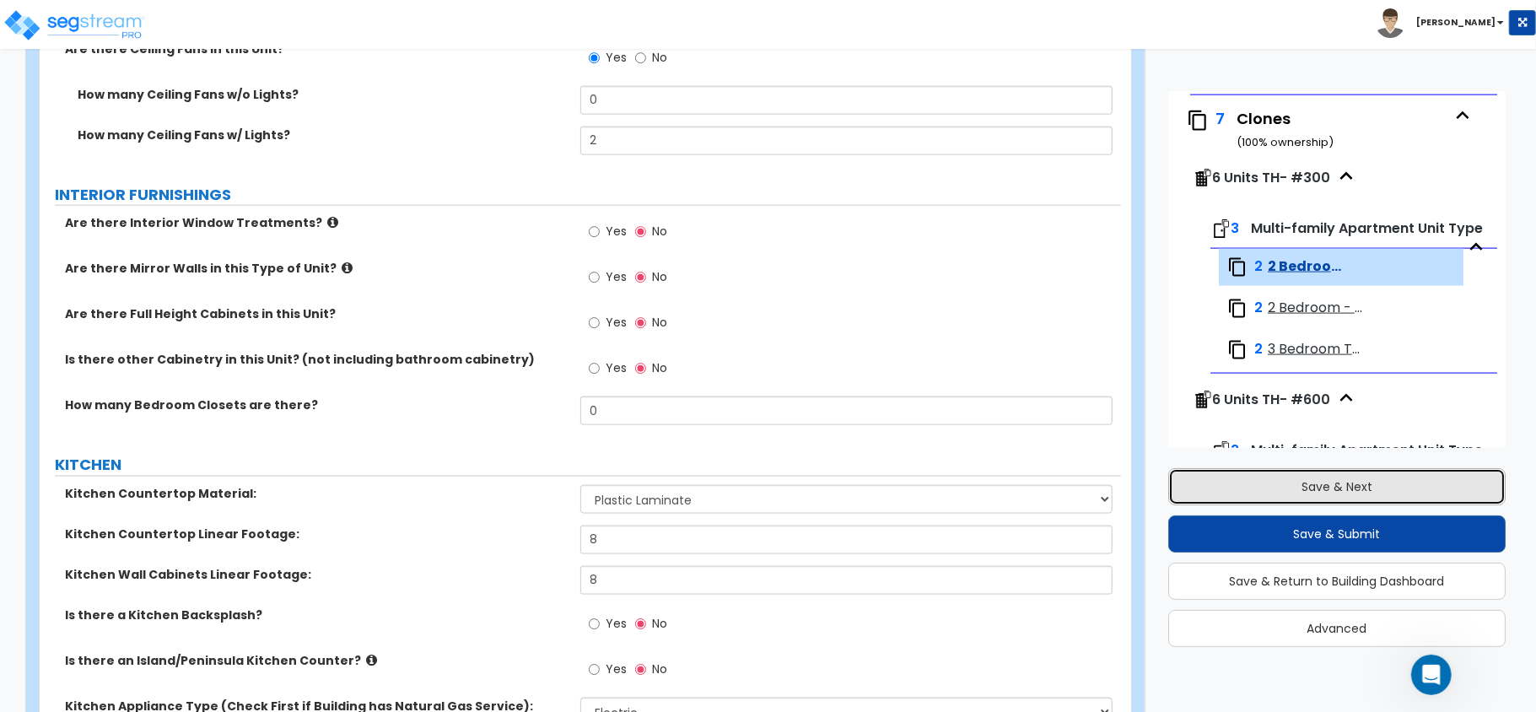
click at [1328, 481] on button "Save & Next" at bounding box center [1336, 486] width 337 height 37
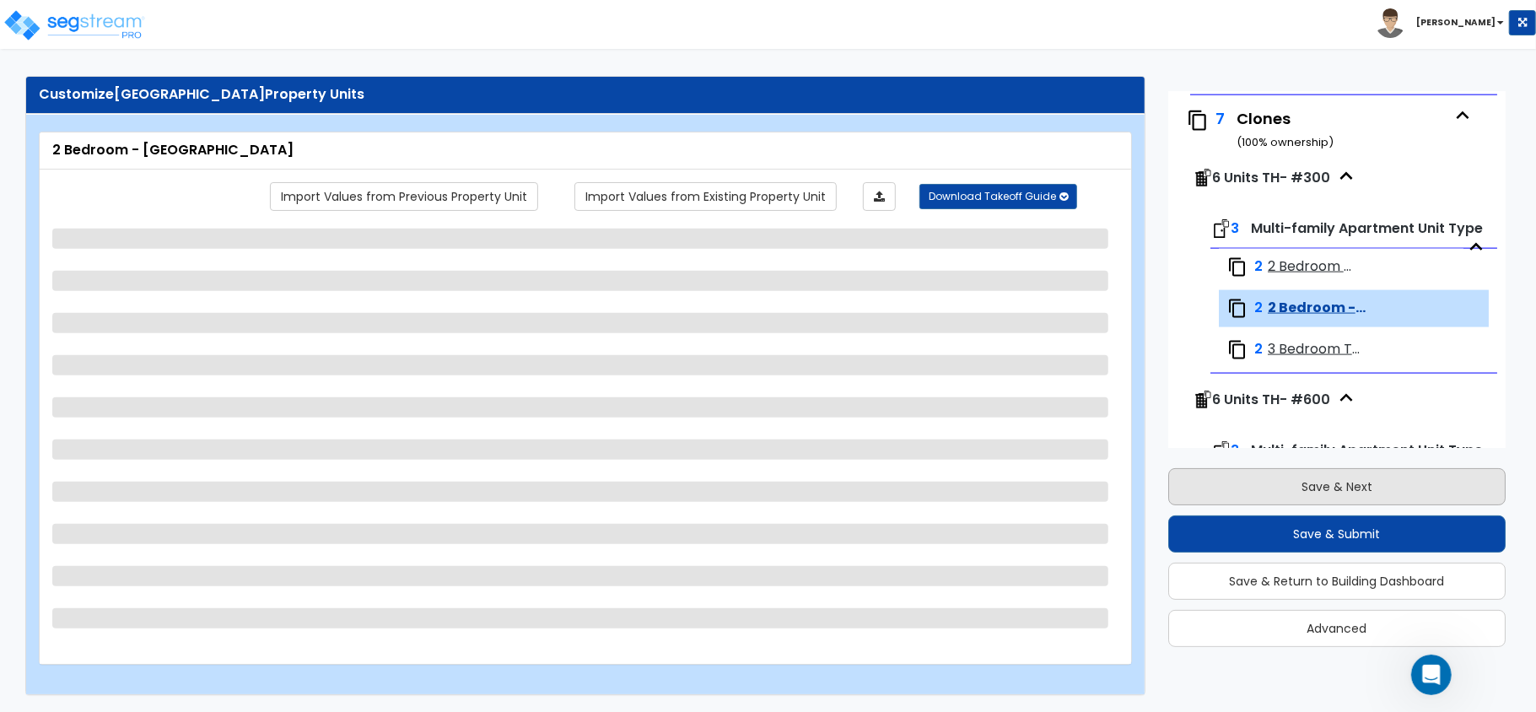
scroll to position [1709, 0]
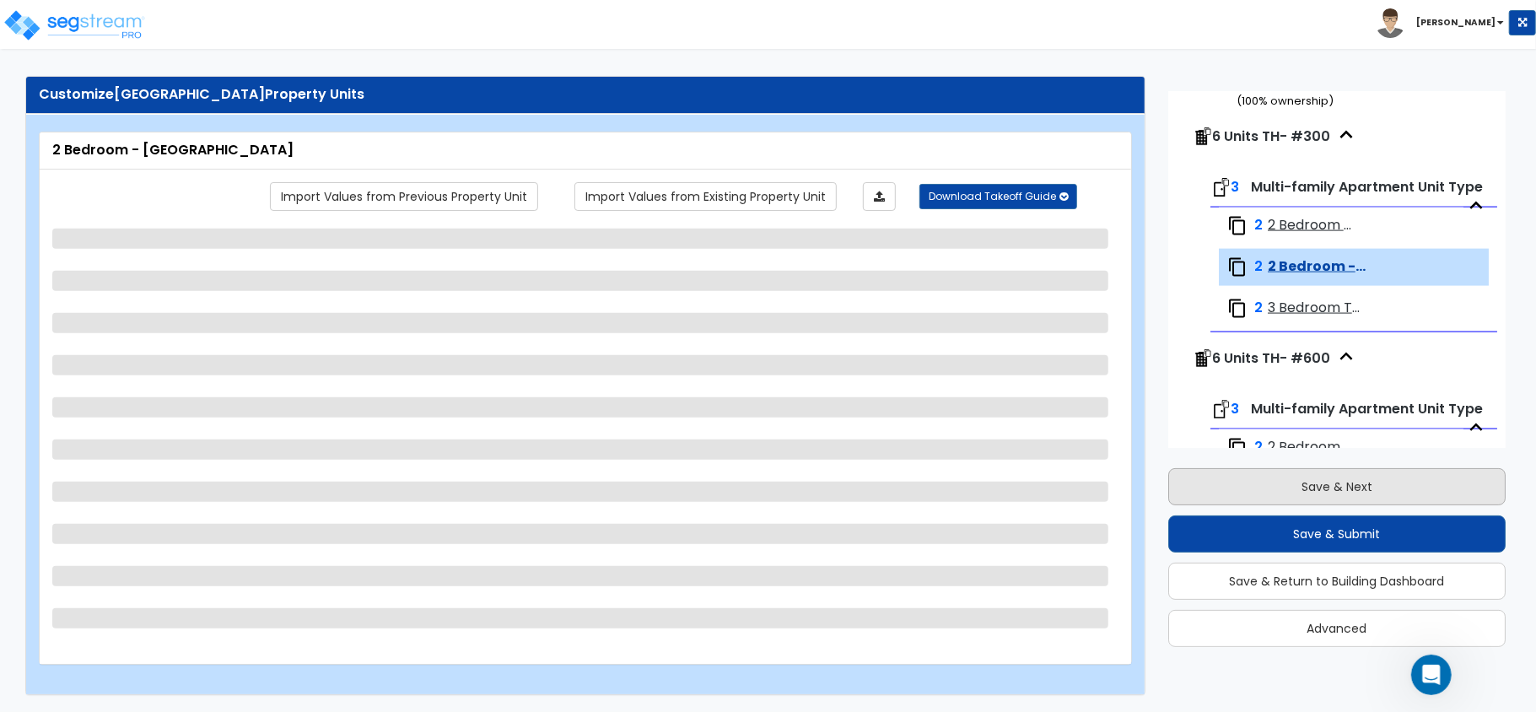
select select "7"
select select "5"
select select "1"
select select "3"
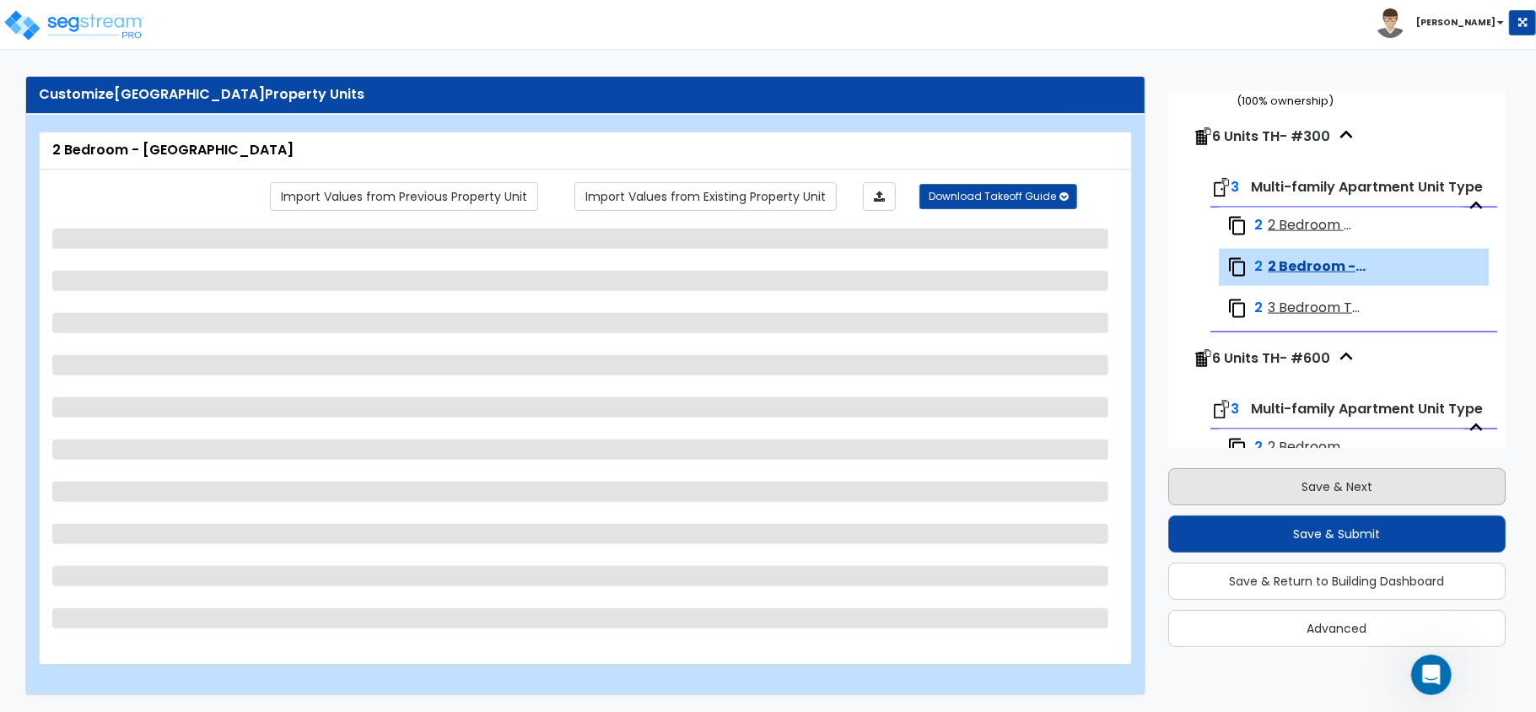
select select "1"
select select "2"
select select "1"
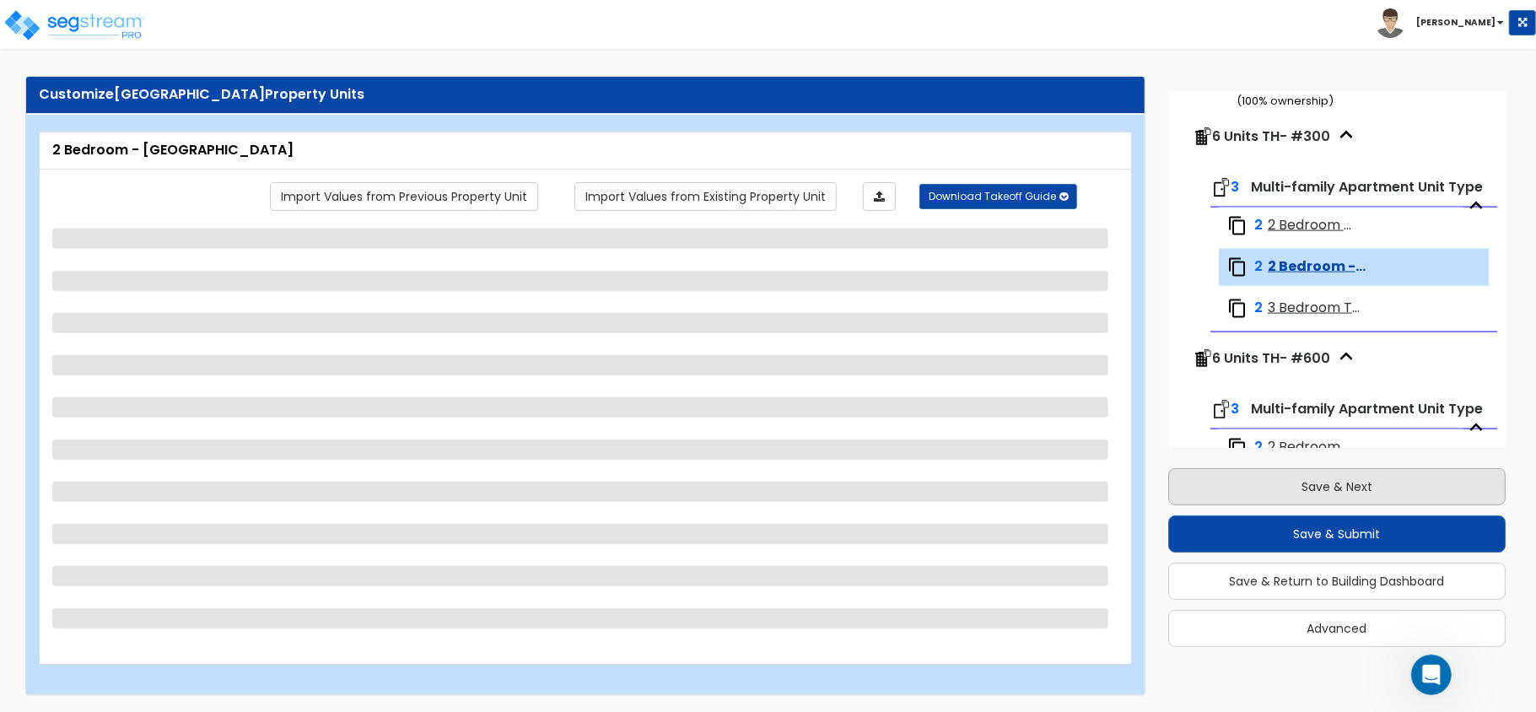
select select "1"
select select "2"
select select "1"
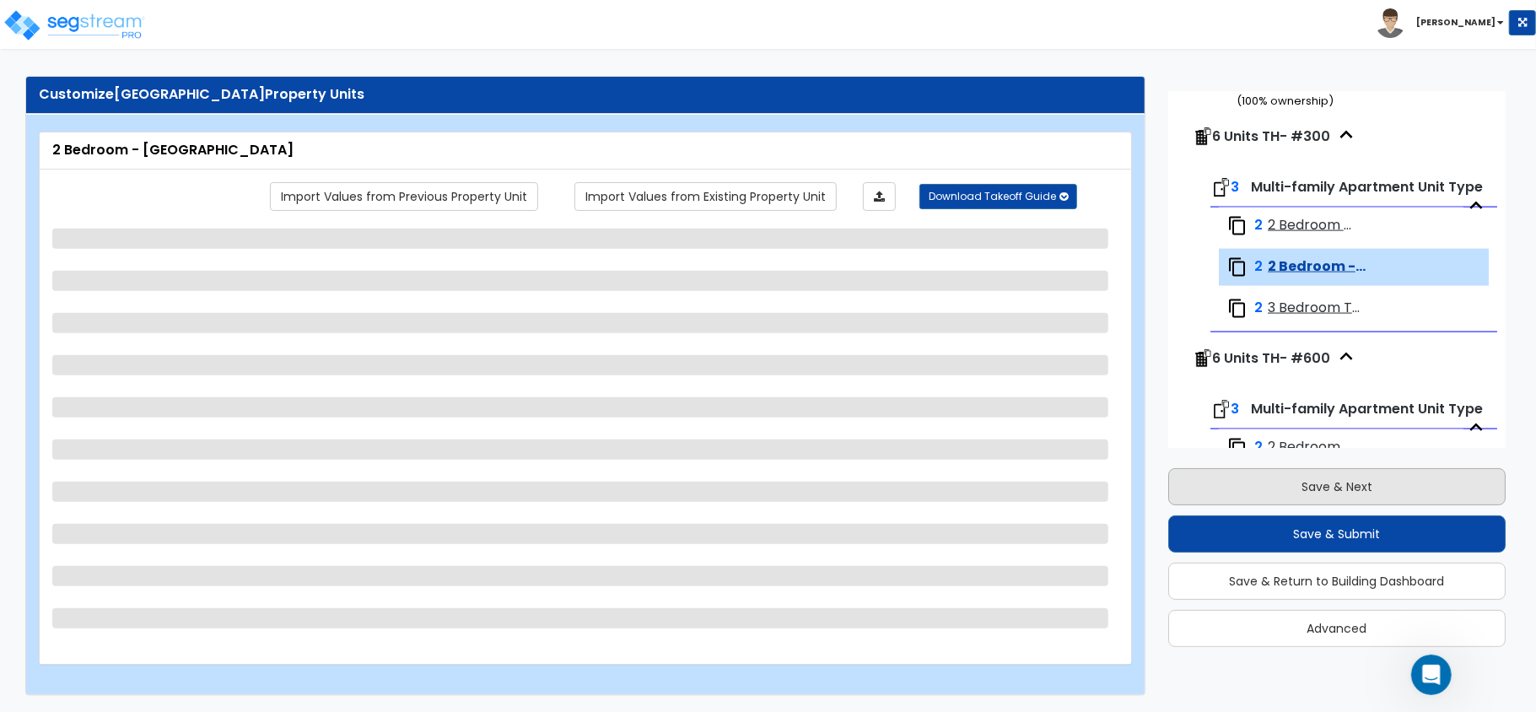
select select "1"
select select "3"
select select "1"
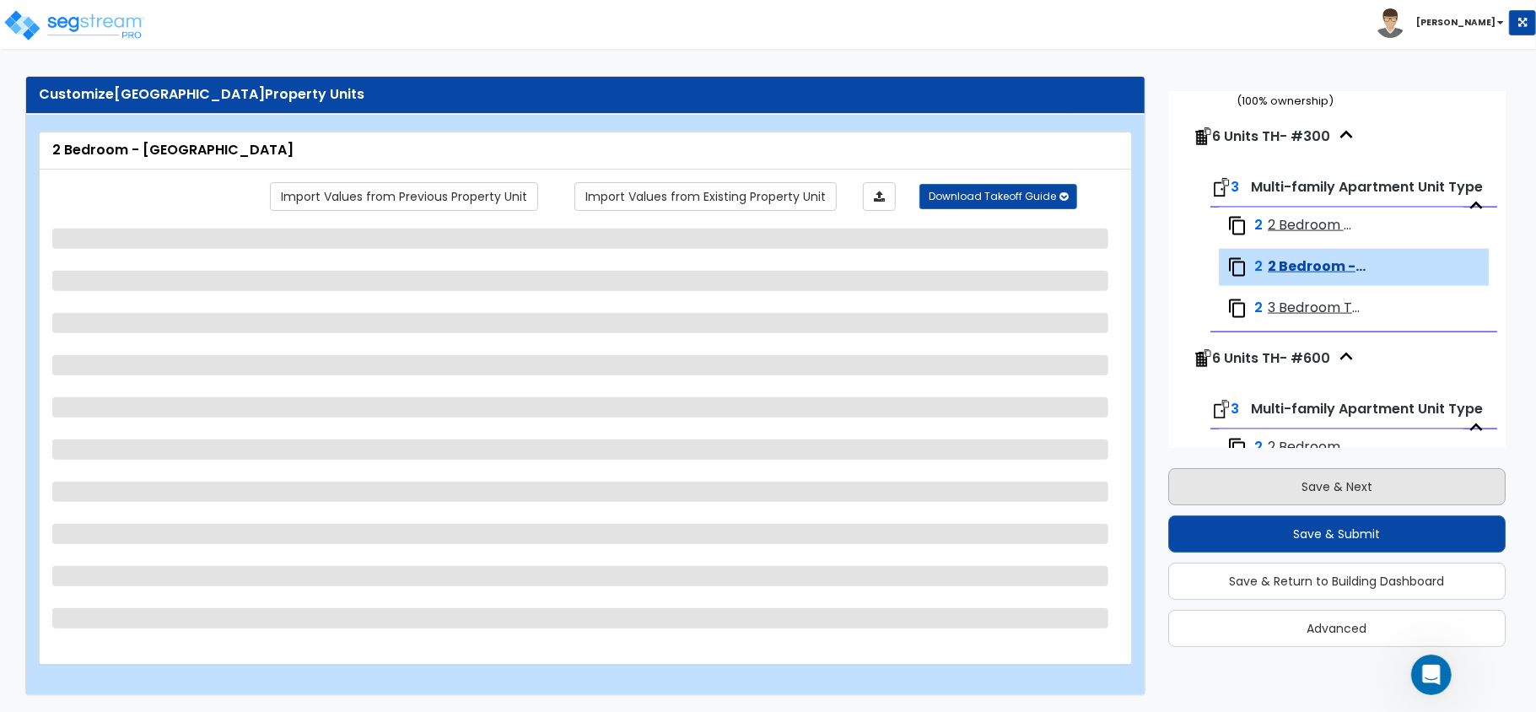
select select "3"
select select "1"
select select "2"
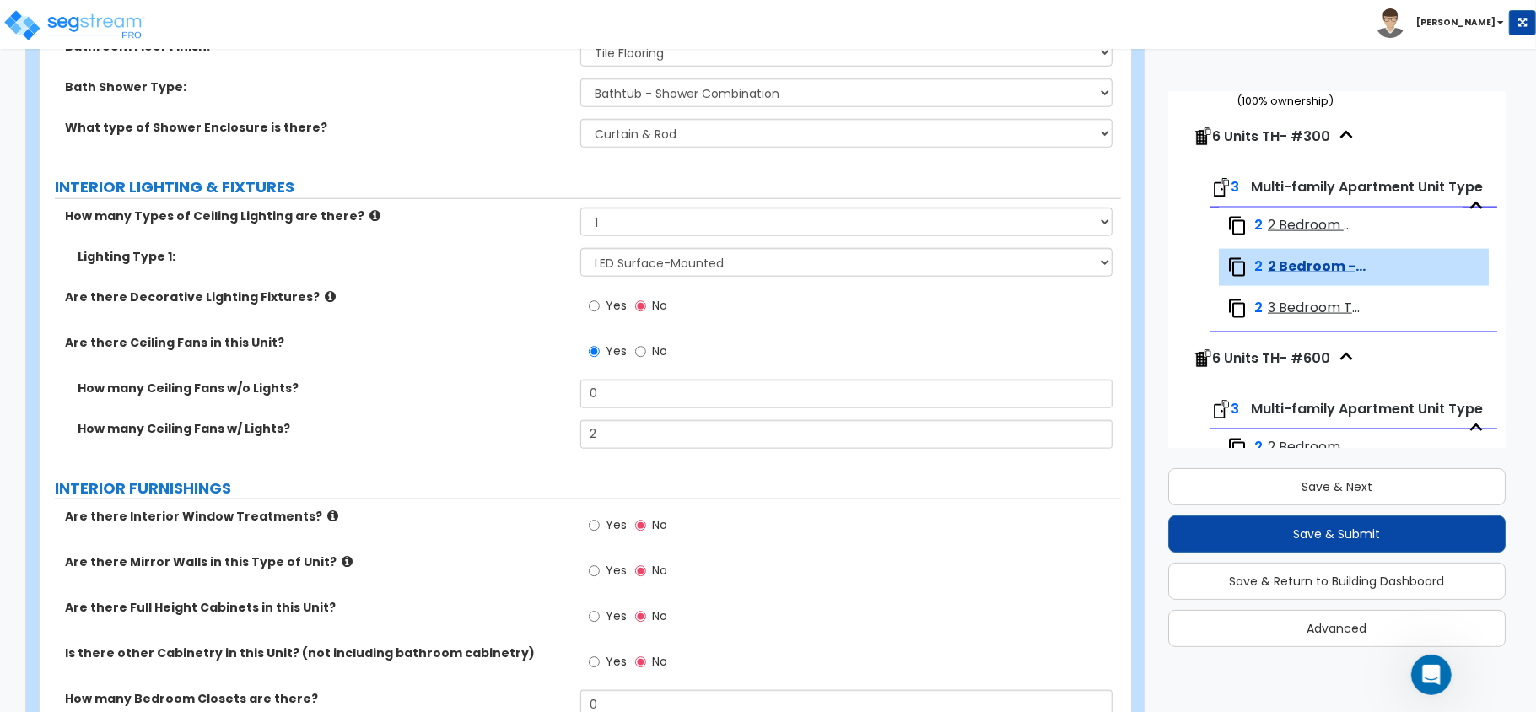
scroll to position [1516, 0]
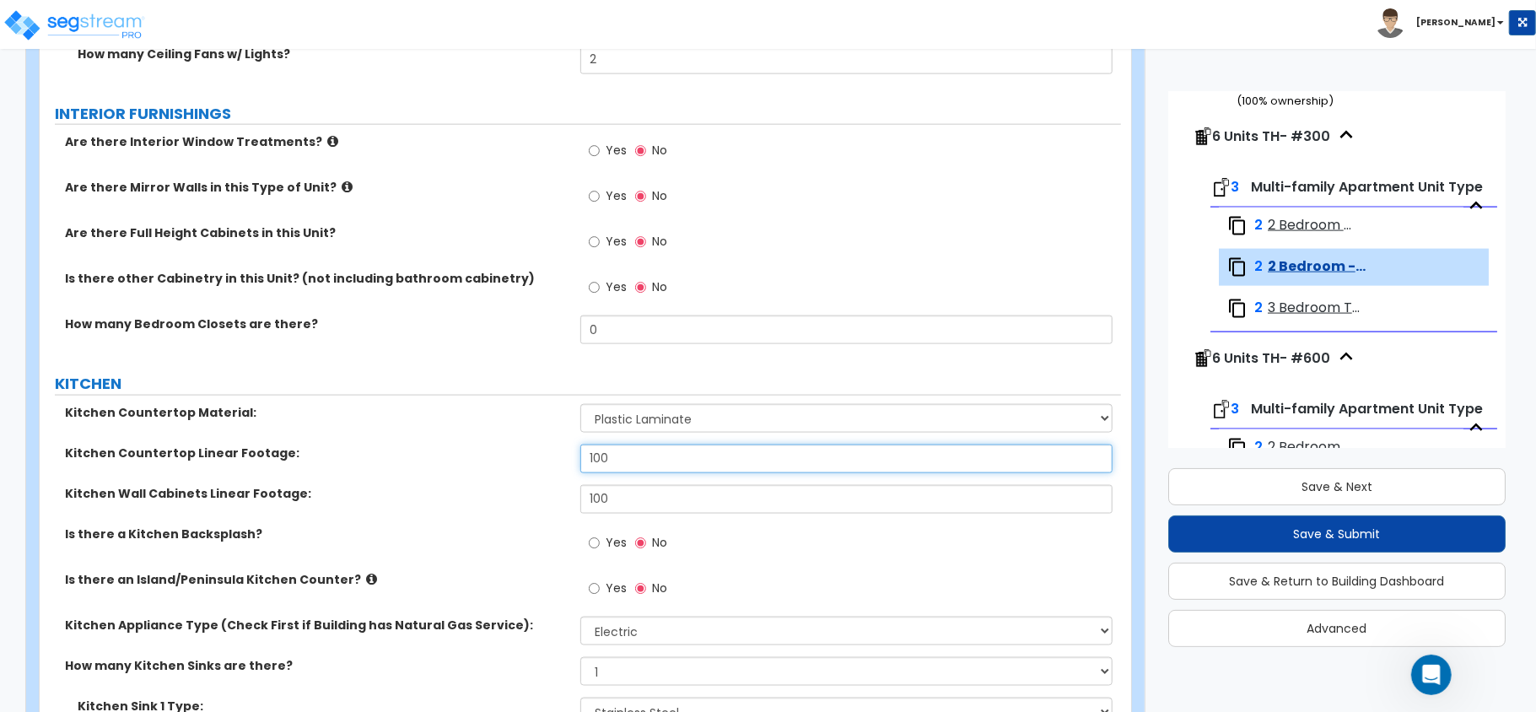
click at [624, 467] on input "100" at bounding box center [846, 459] width 532 height 29
type input "8"
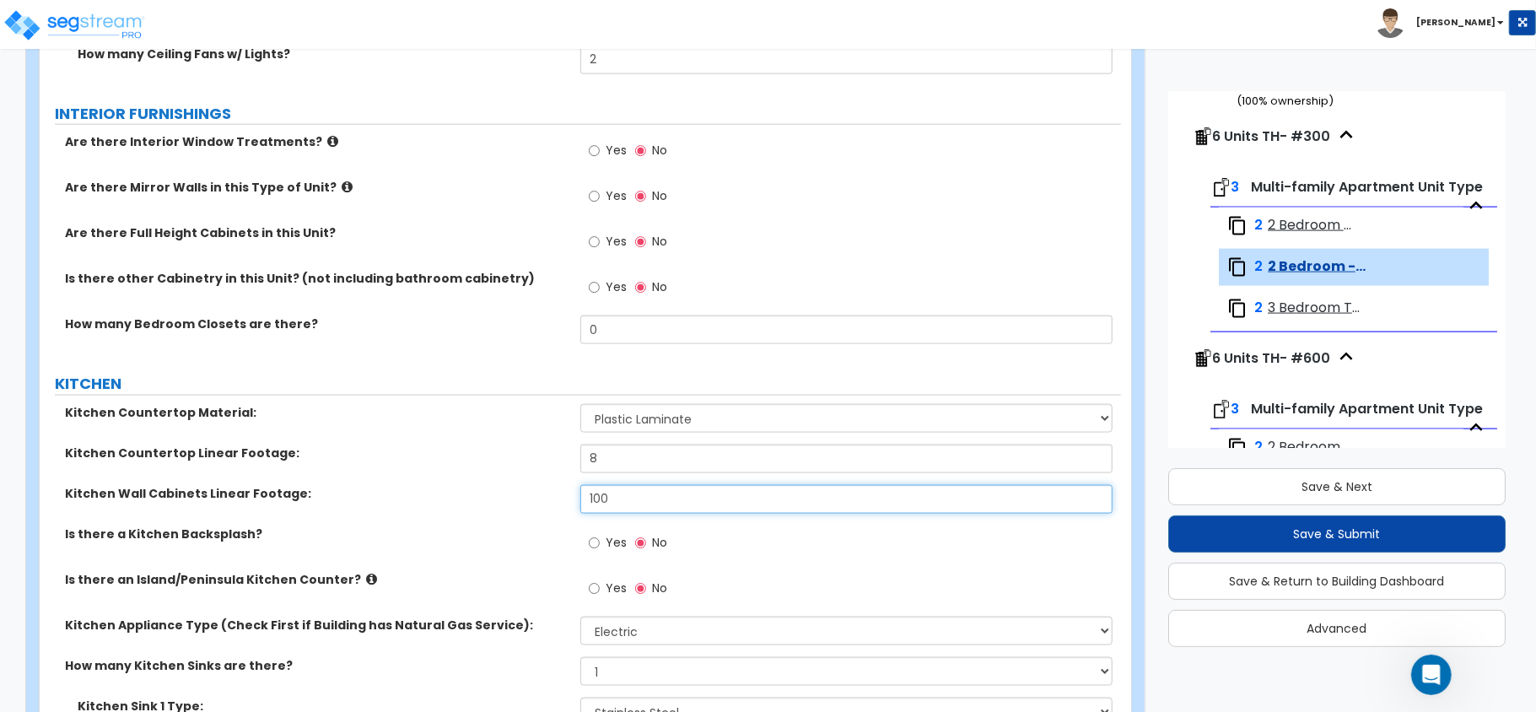
click at [629, 500] on input "100" at bounding box center [846, 499] width 532 height 29
type input "8"
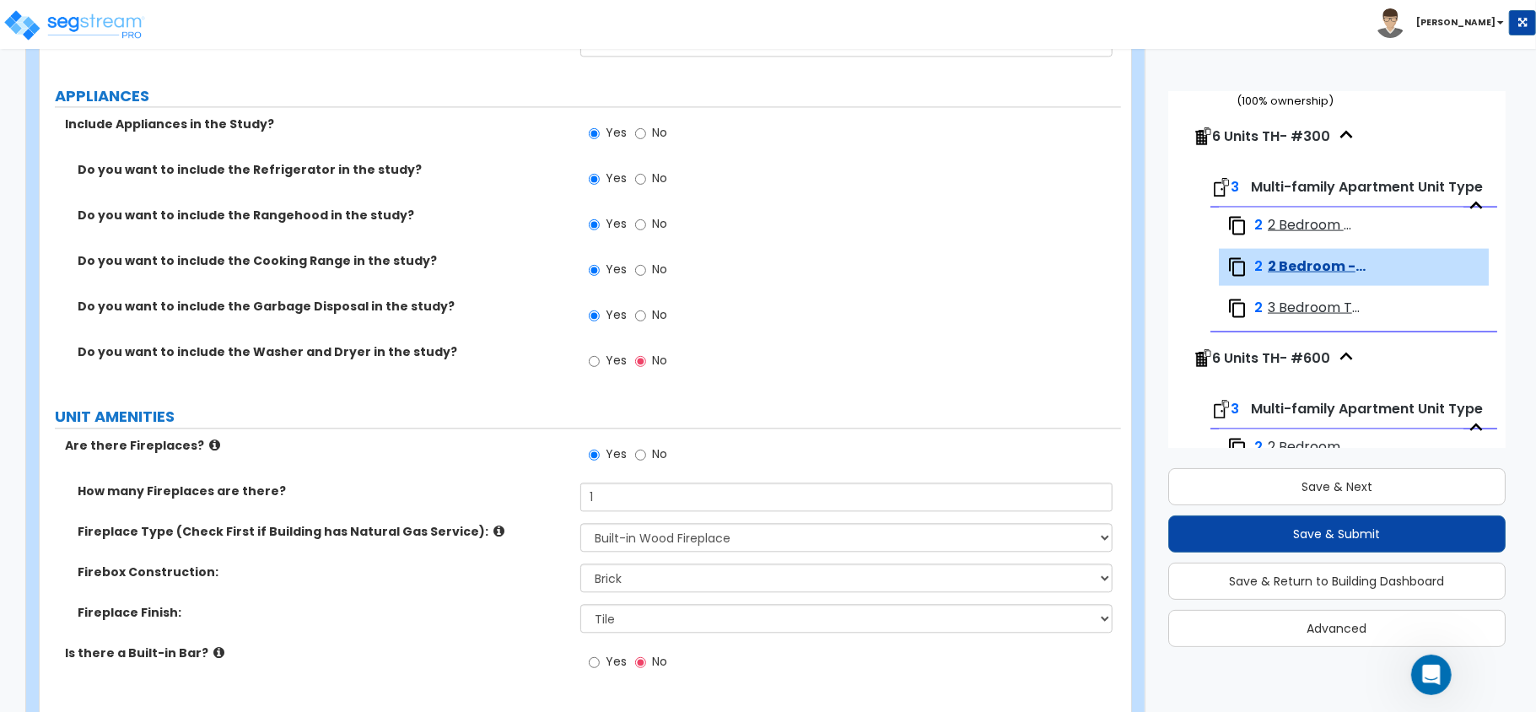
scroll to position [2641, 0]
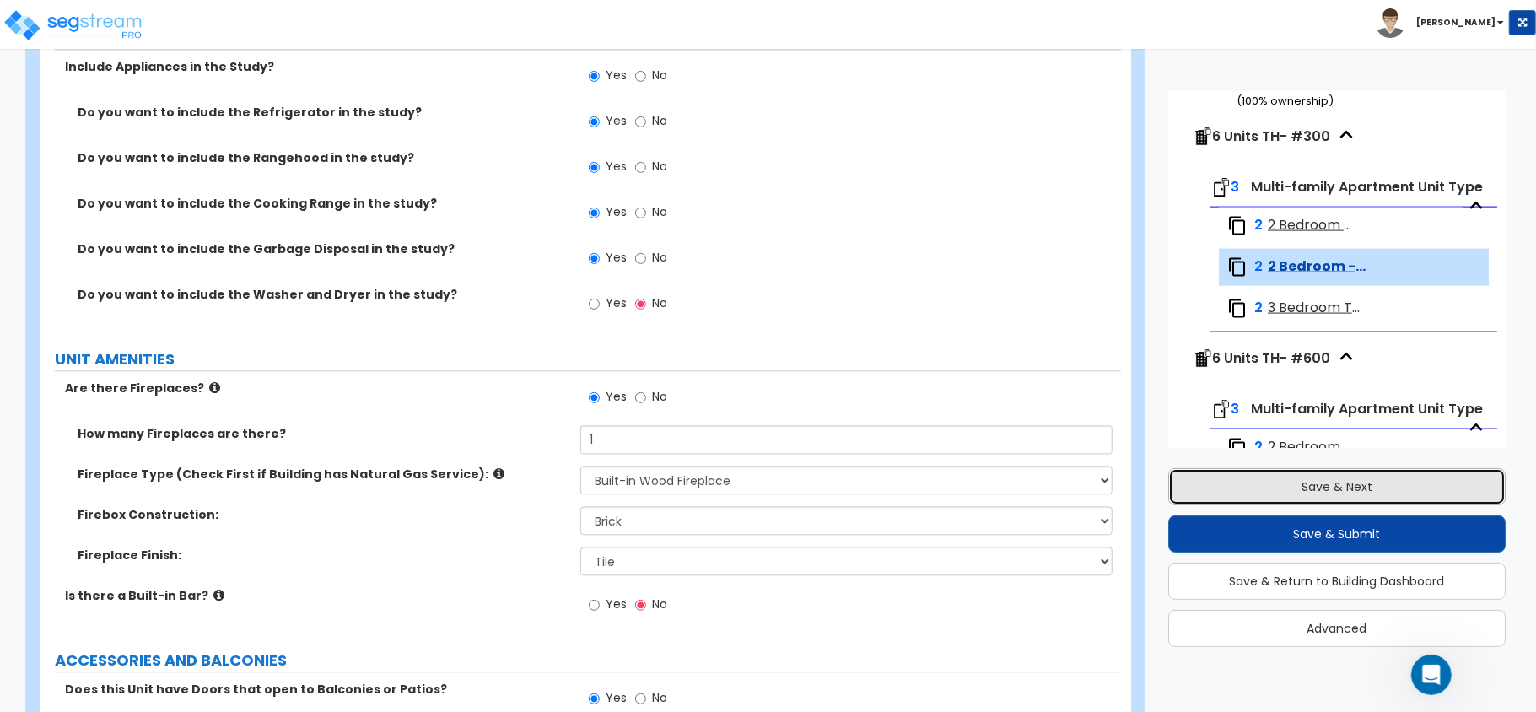
click at [1320, 489] on button "Save & Next" at bounding box center [1336, 486] width 337 height 37
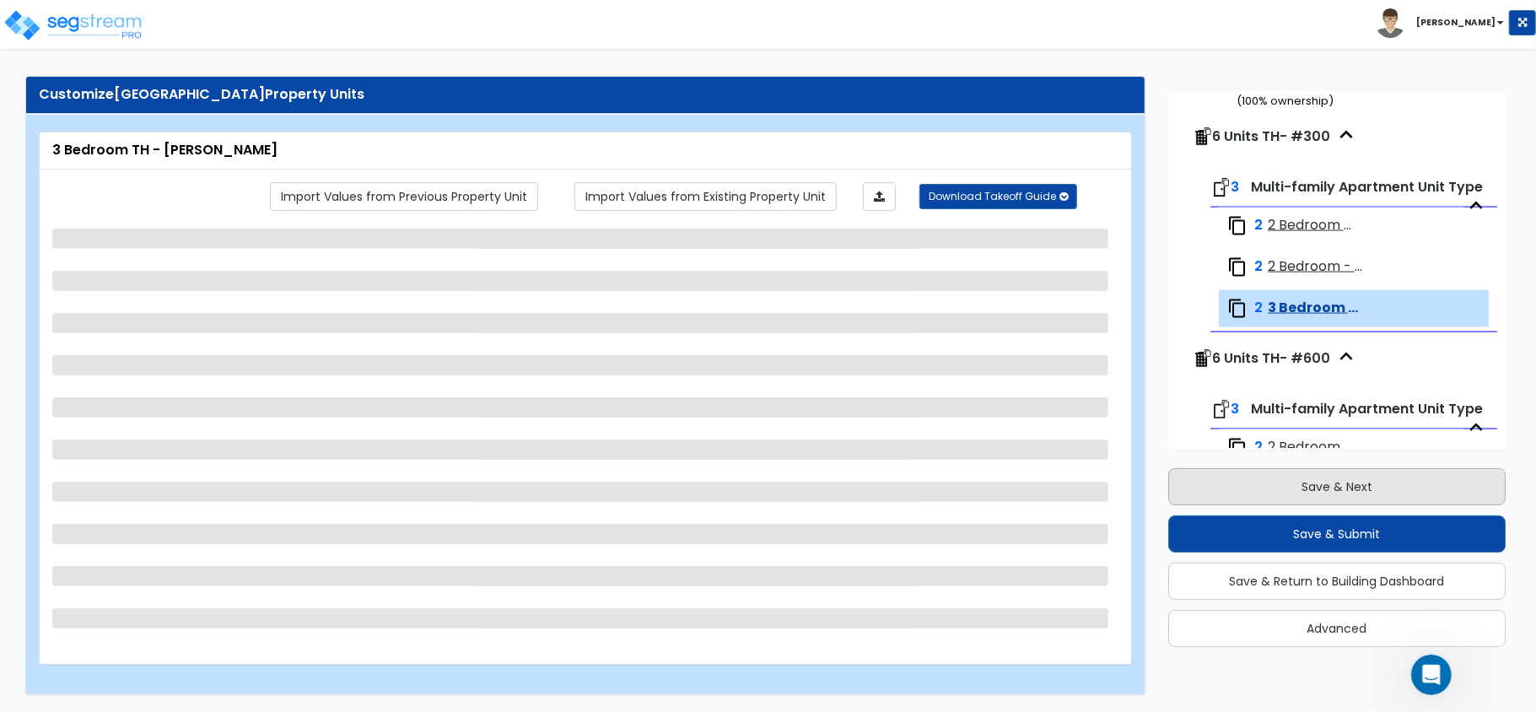
scroll to position [1751, 0]
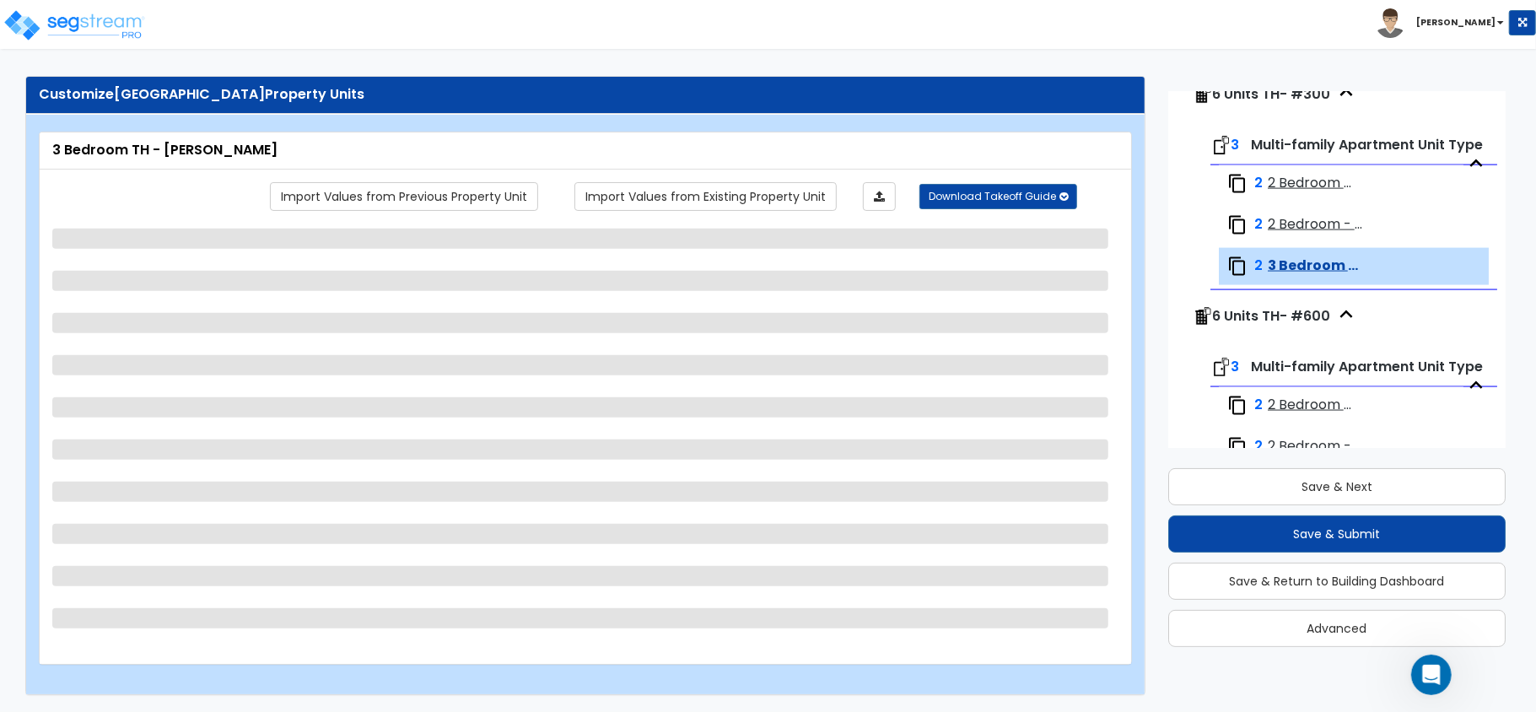
select select "7"
select select "5"
select select "1"
select select "3"
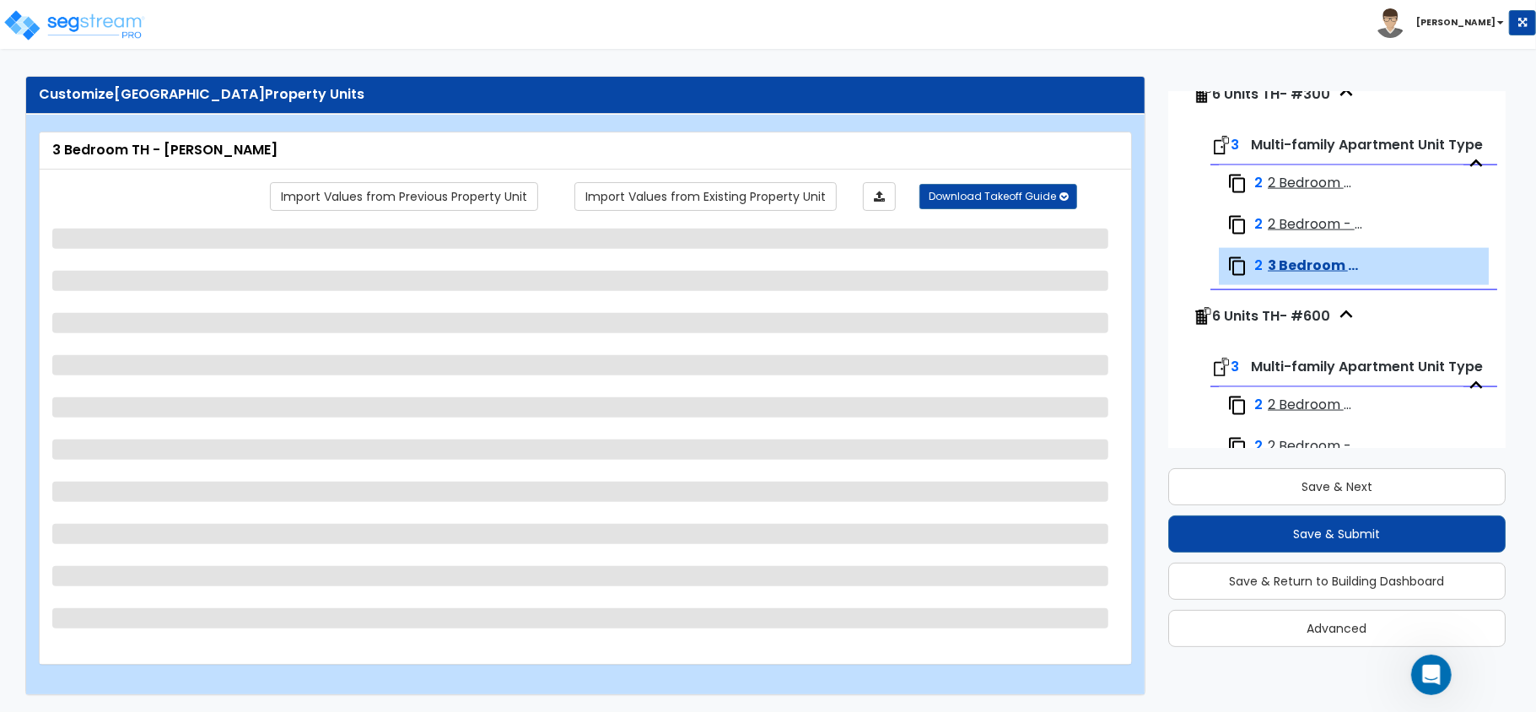
select select "1"
select select "2"
select select "1"
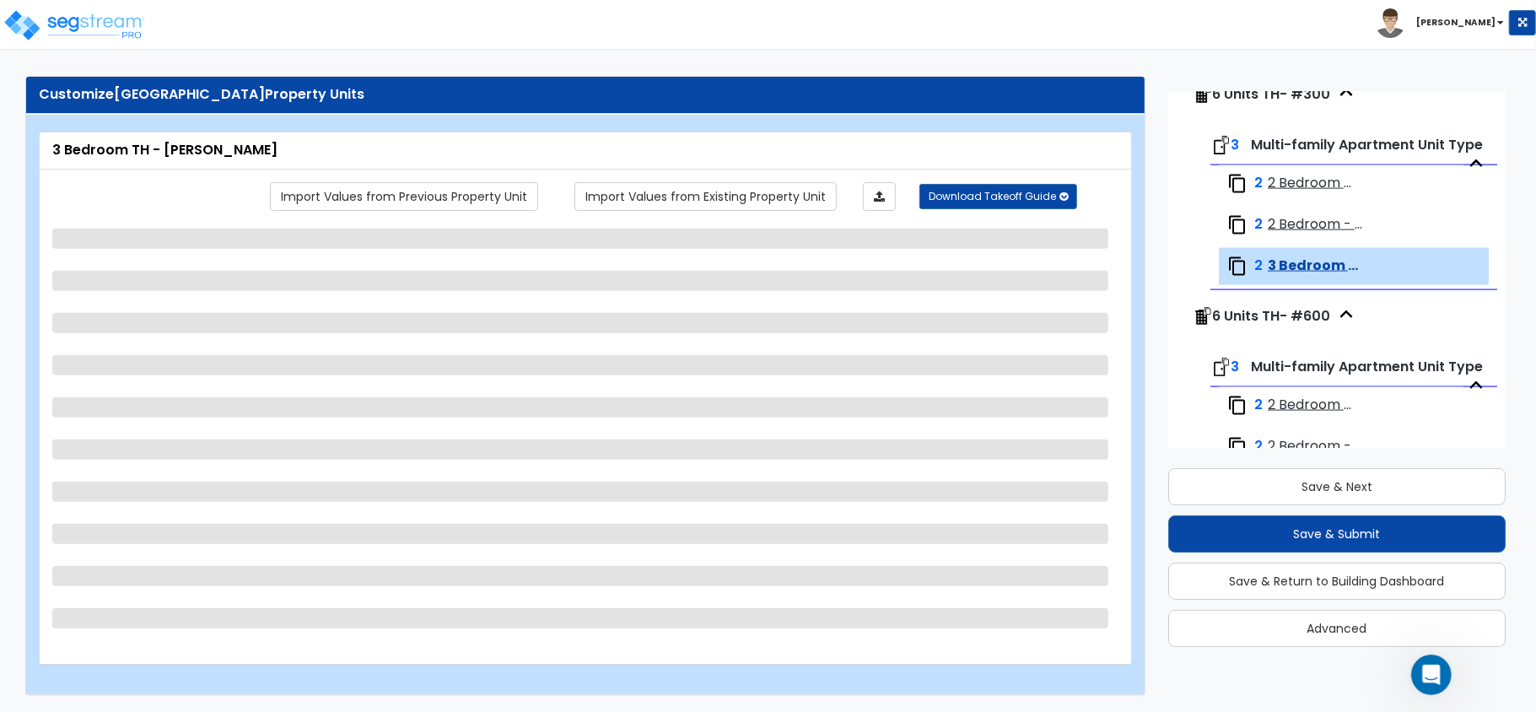
select select "1"
select select "2"
select select "1"
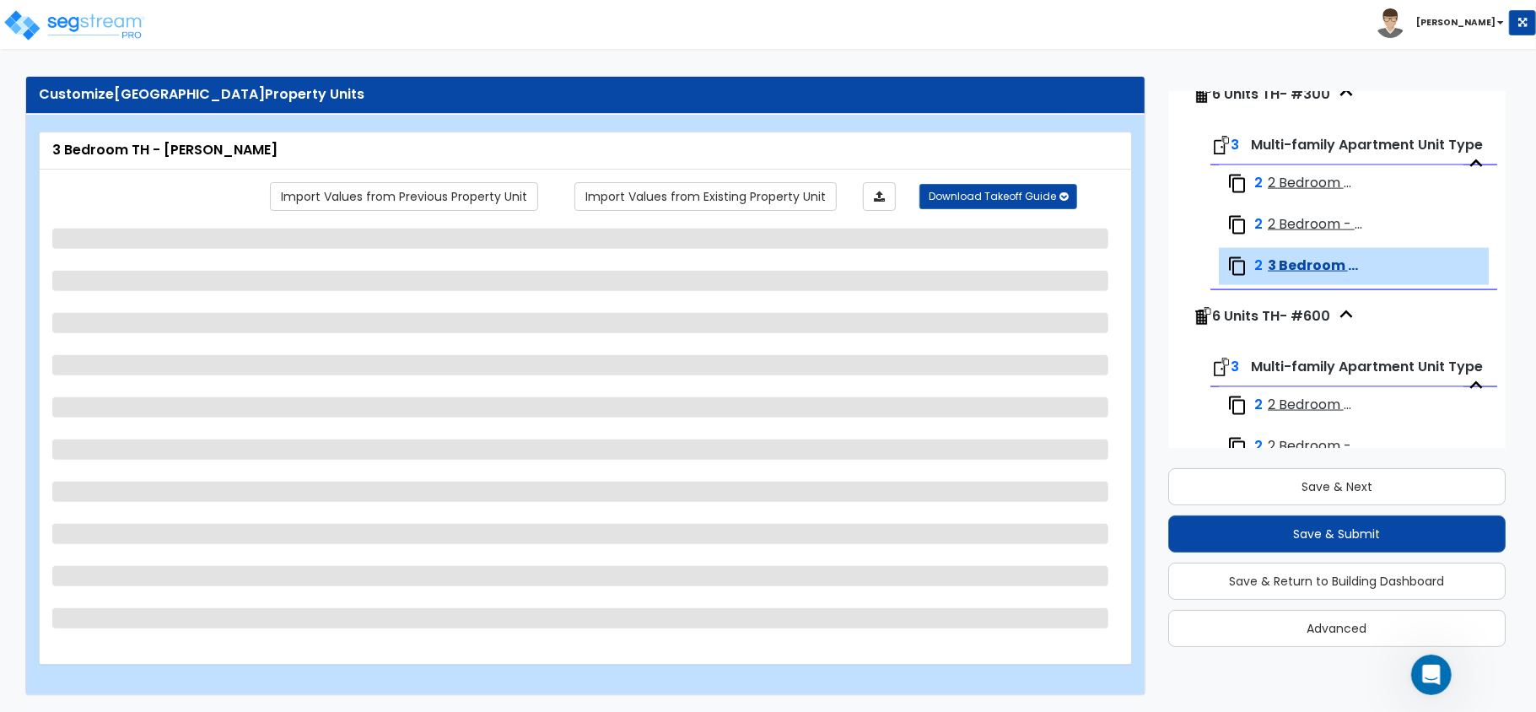
select select "1"
select select "3"
select select "1"
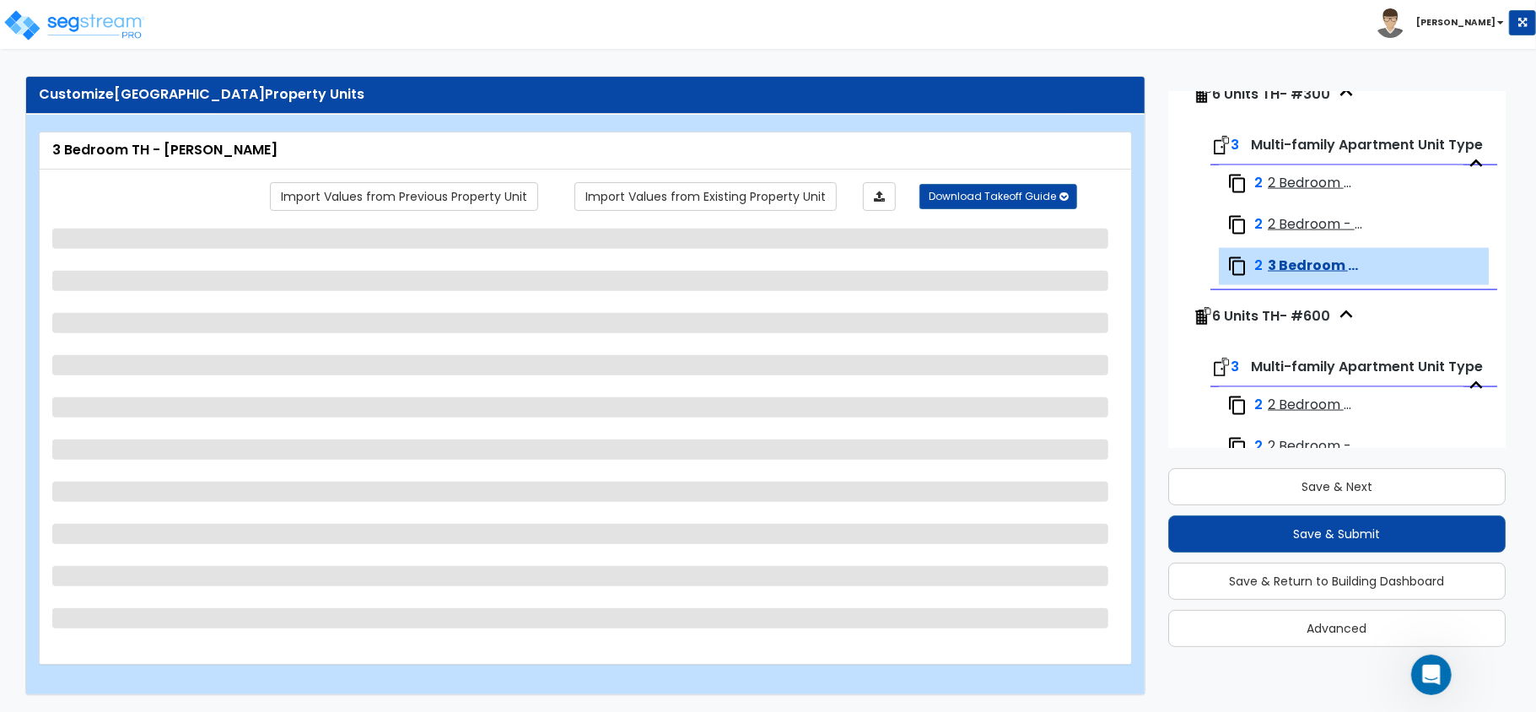
select select "3"
select select "1"
select select "2"
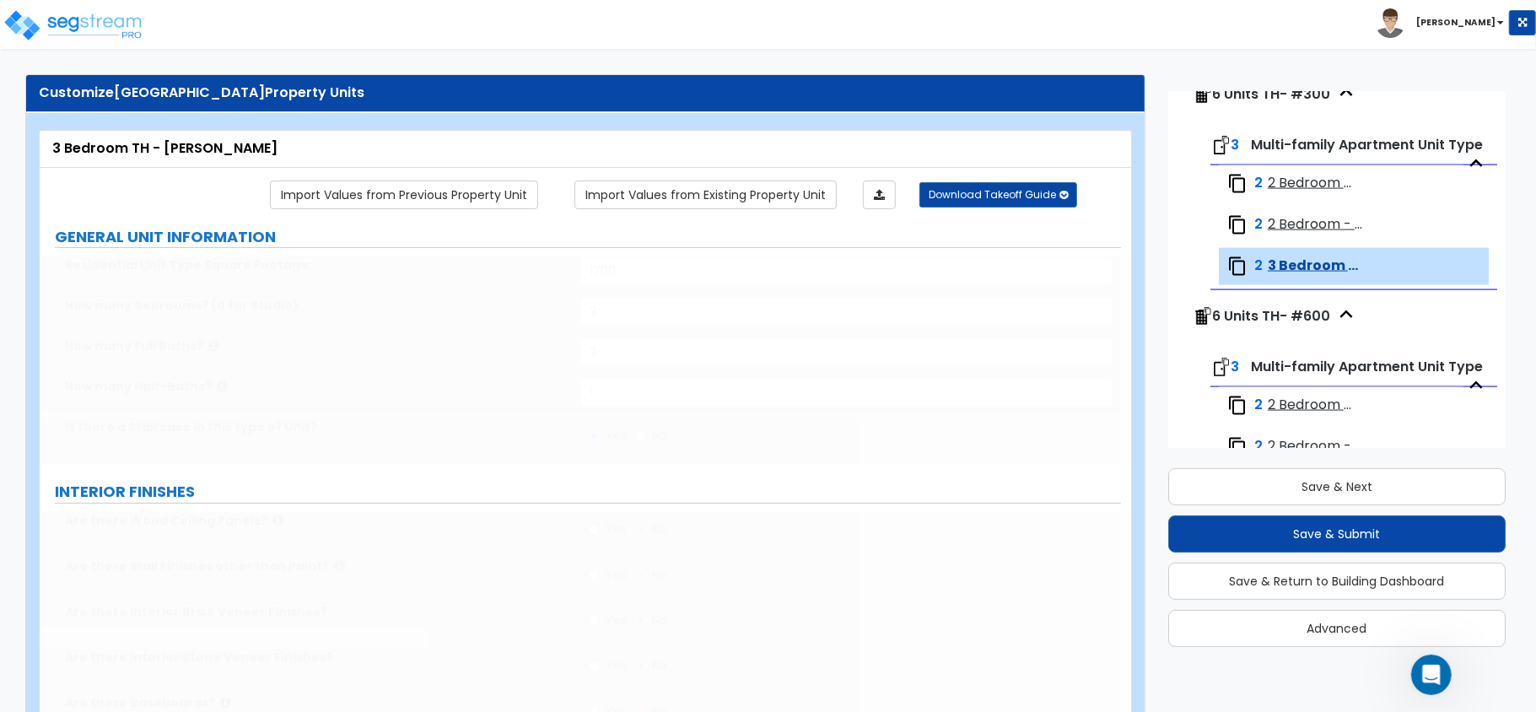
select select "5"
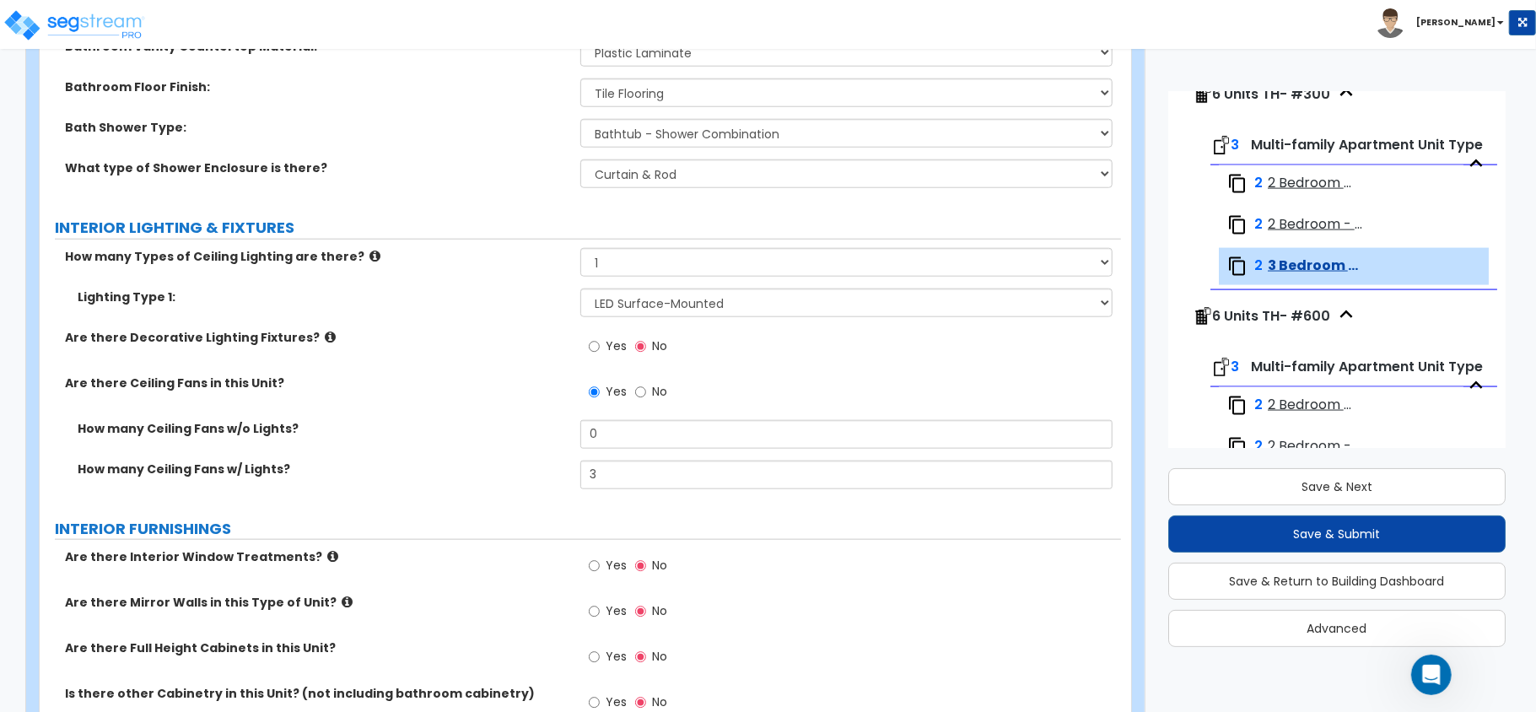
scroll to position [1516, 0]
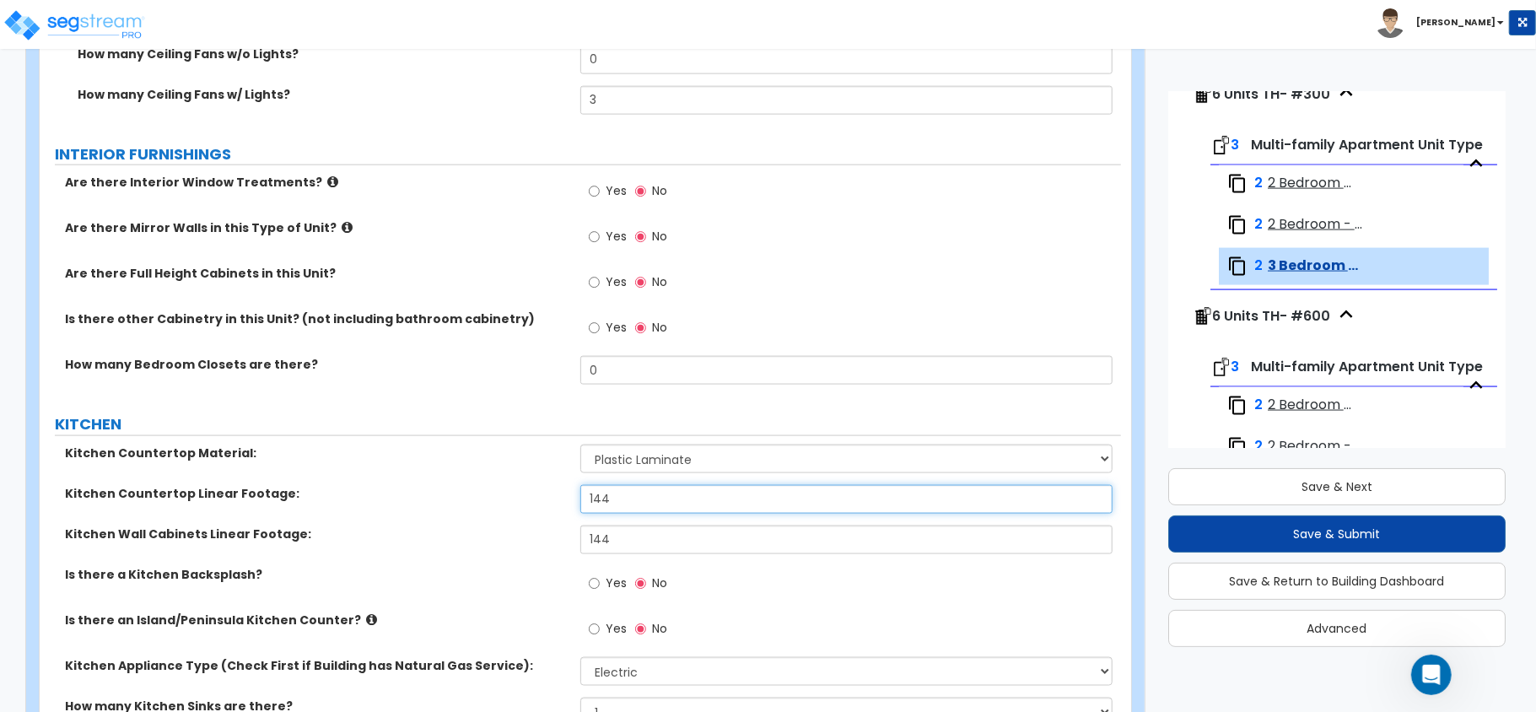
click at [622, 494] on input "144" at bounding box center [846, 499] width 532 height 29
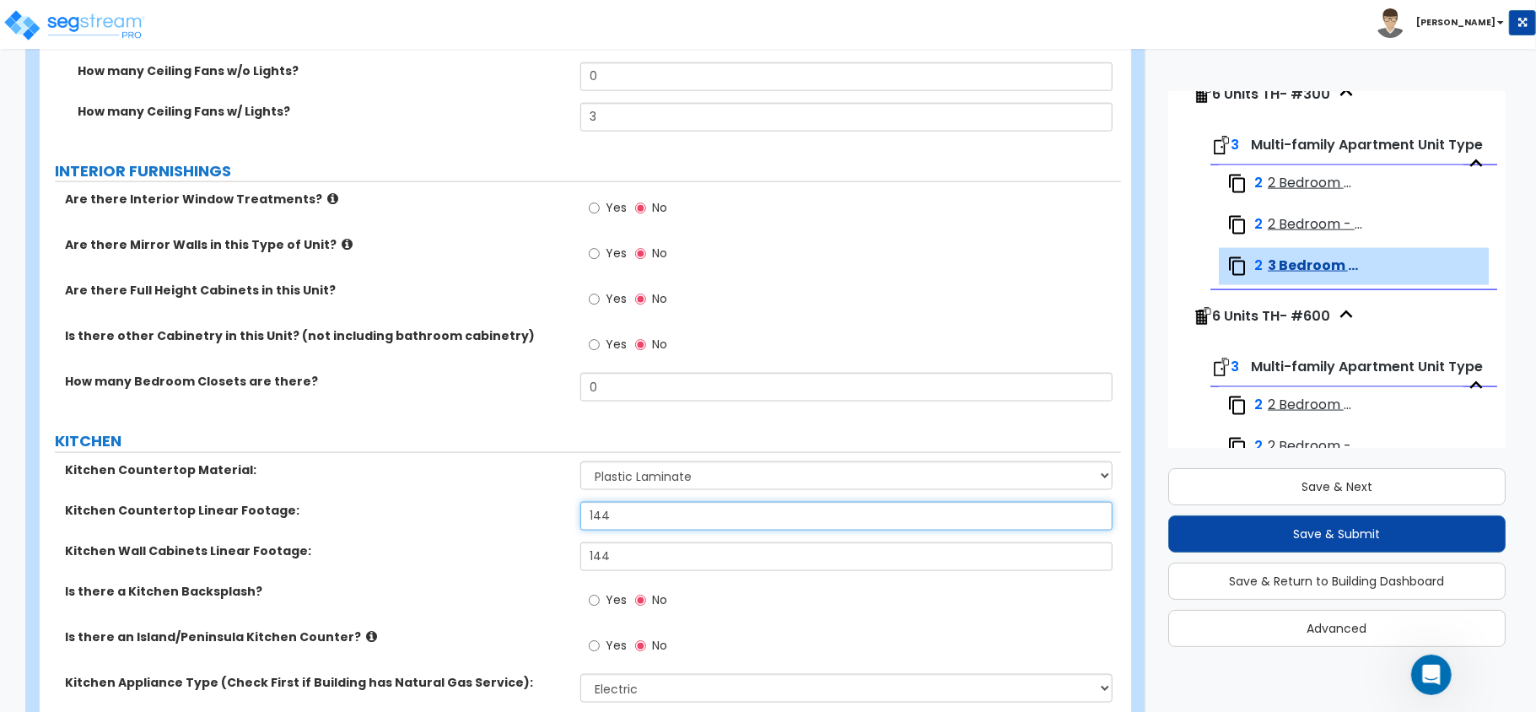
scroll to position [1875, 0]
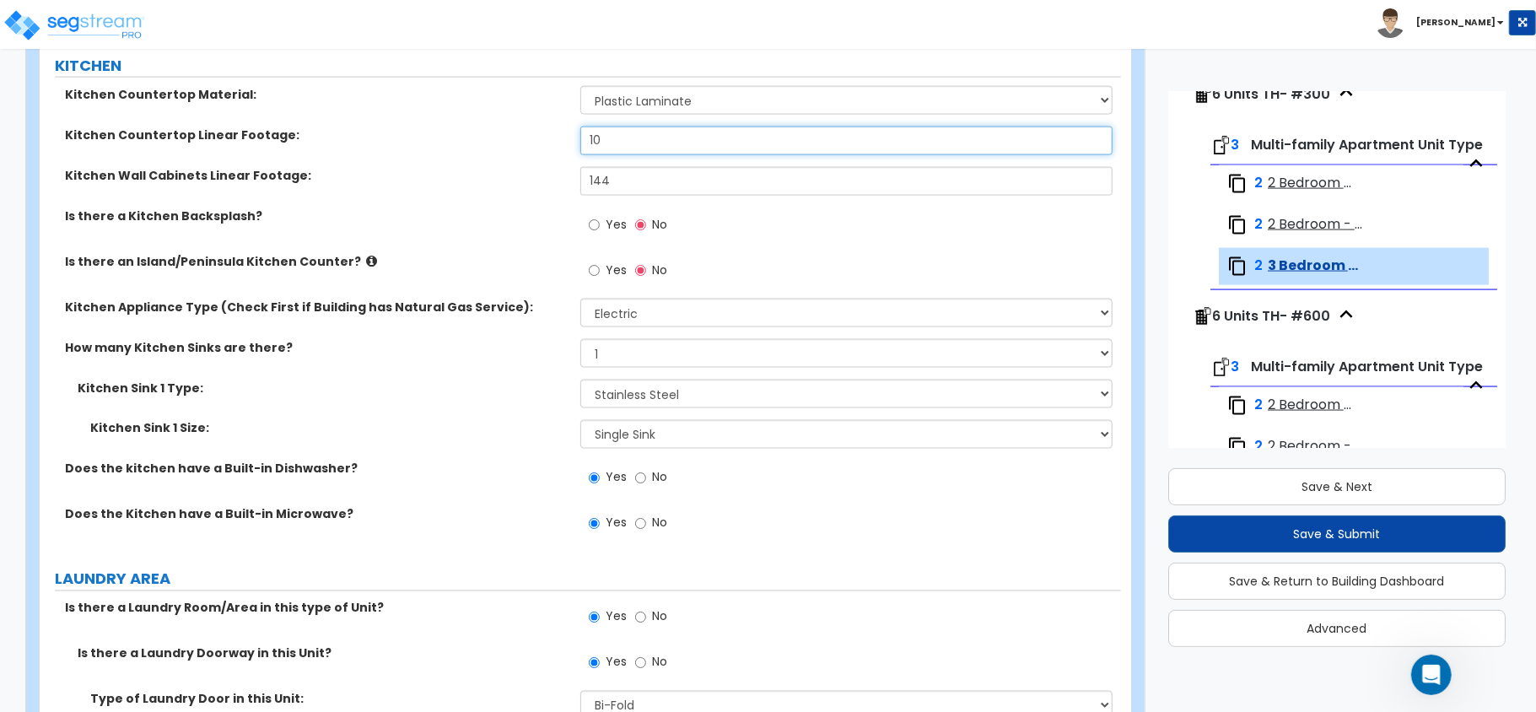
type input "10"
click at [624, 186] on input "144" at bounding box center [846, 181] width 532 height 29
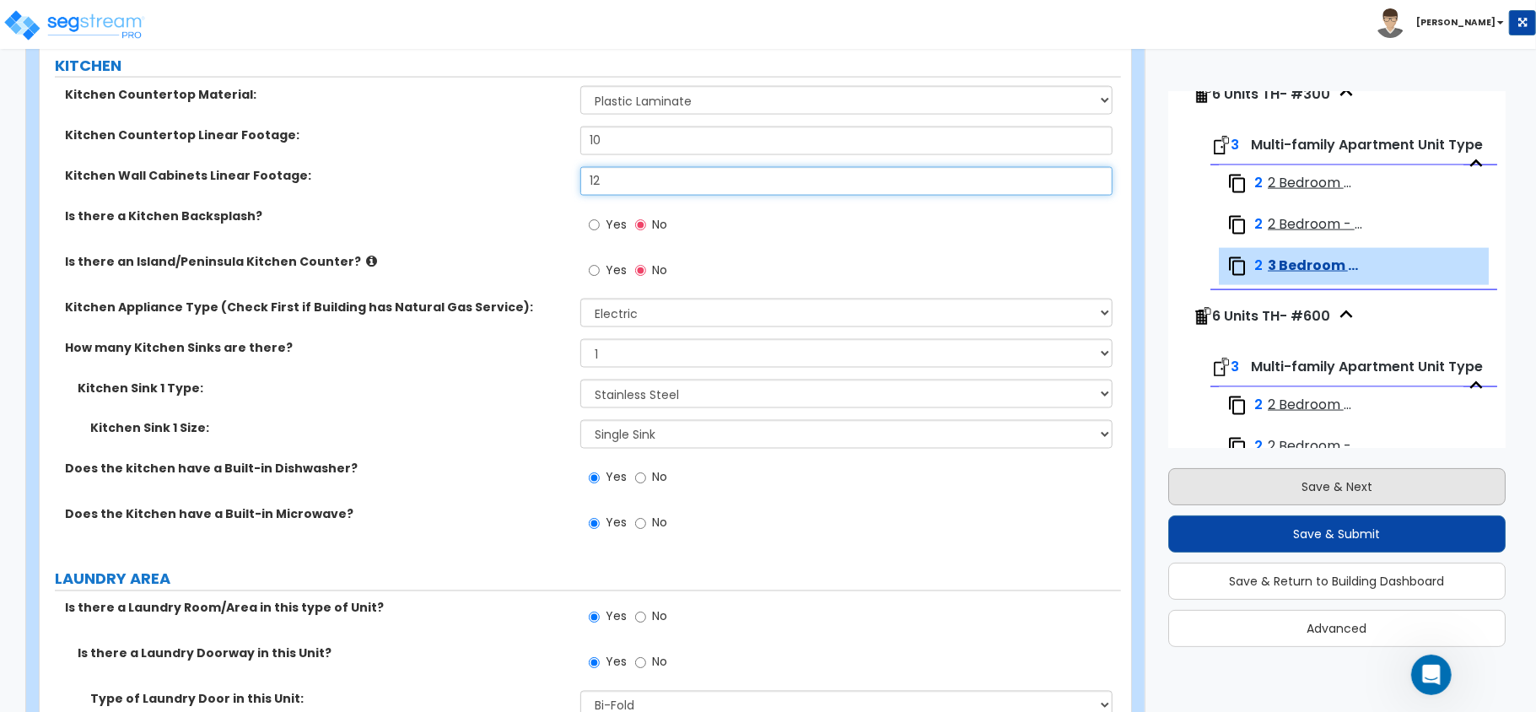
type input "12"
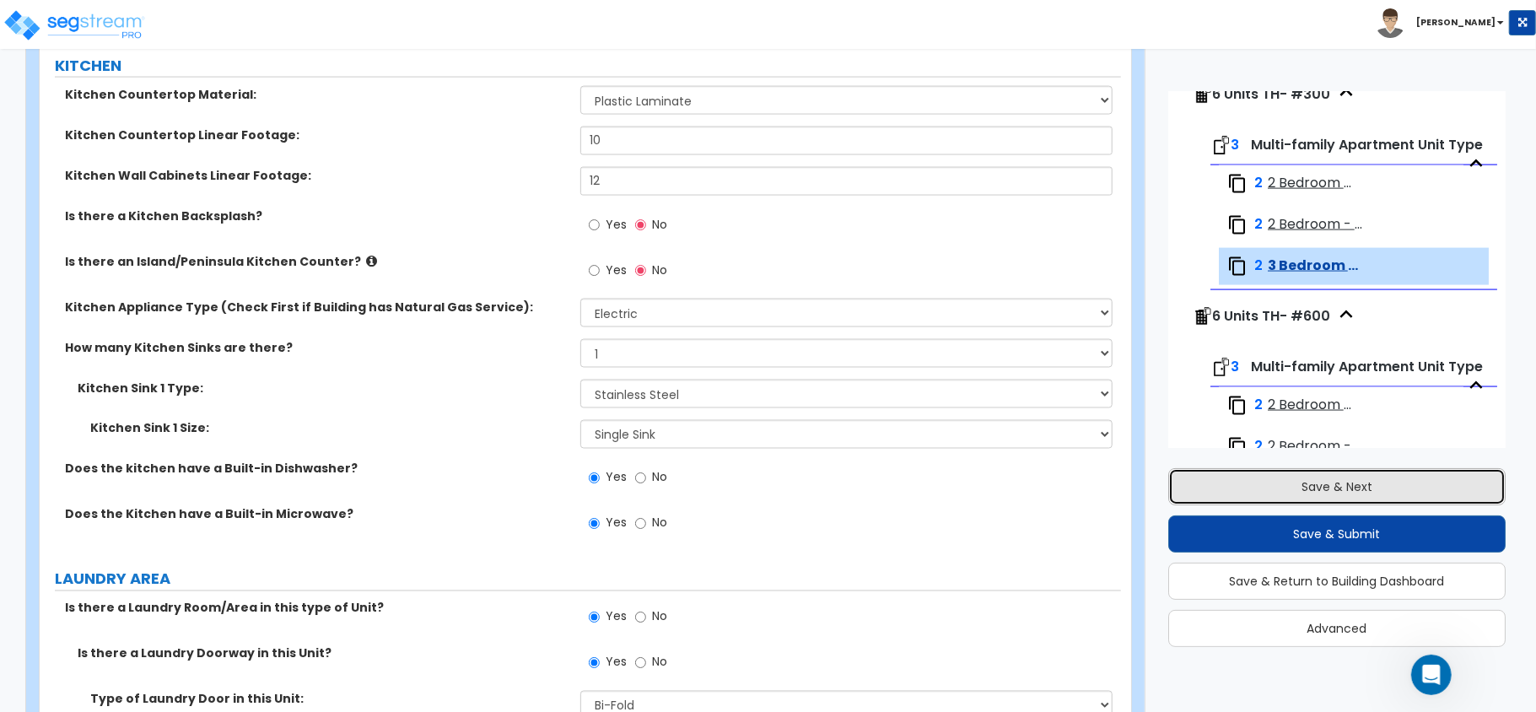
click at [1333, 484] on button "Save & Next" at bounding box center [1336, 486] width 337 height 37
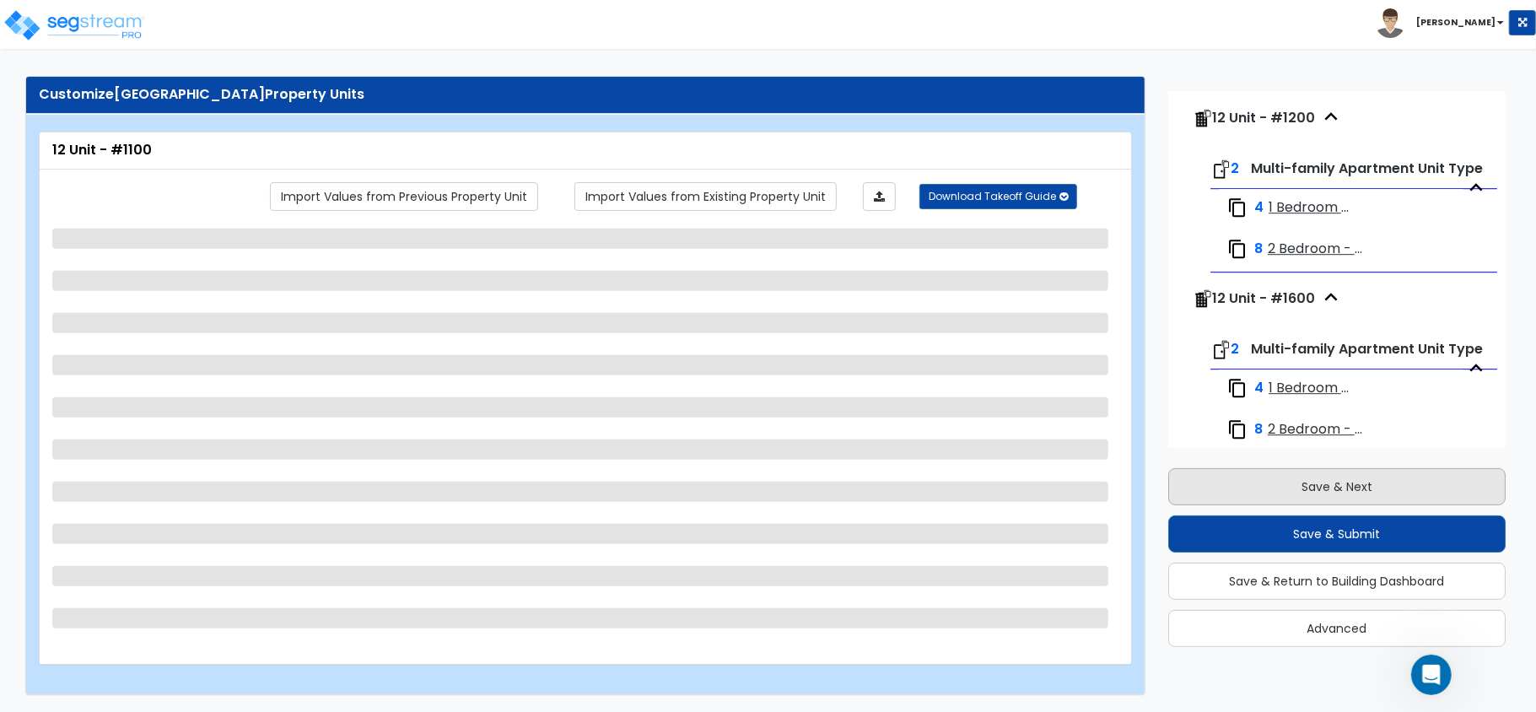
scroll to position [3560, 0]
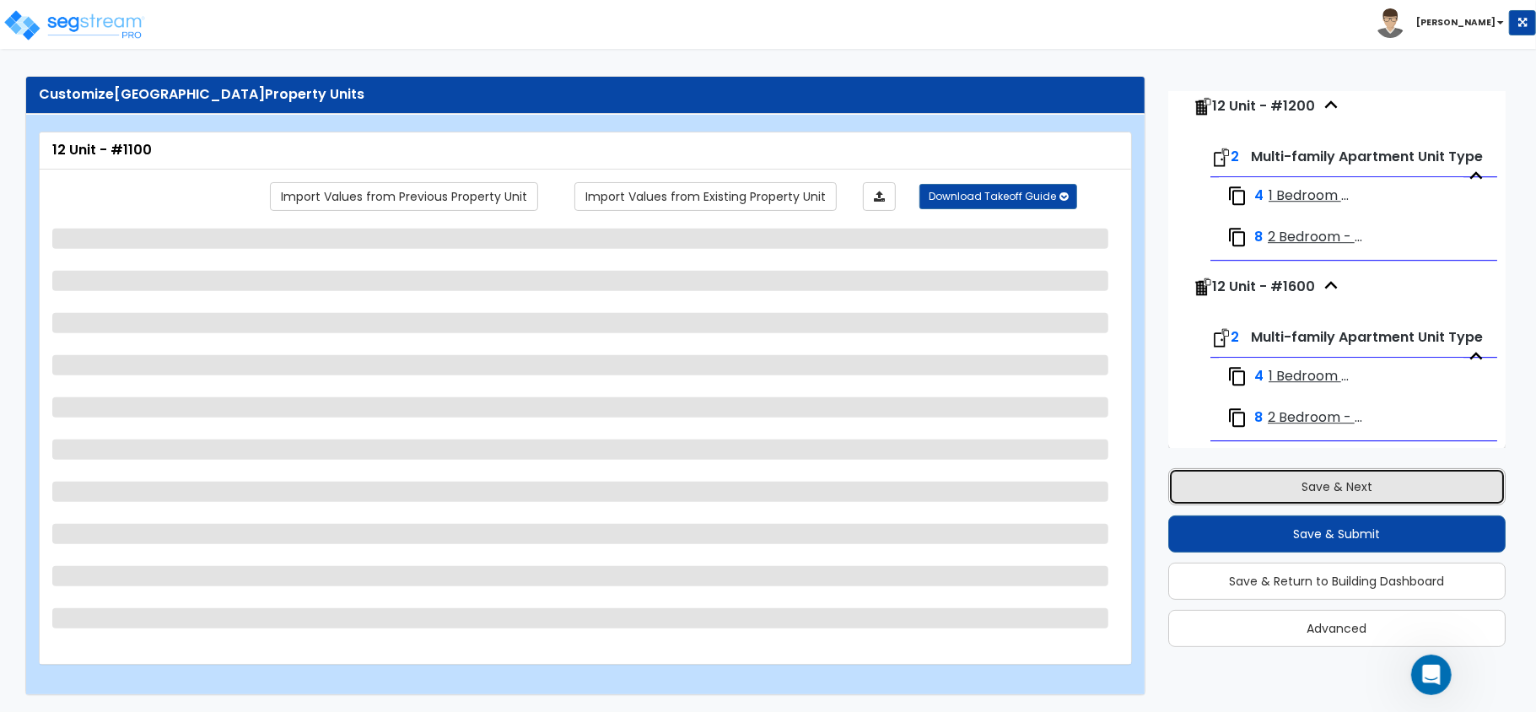
click at [1333, 484] on button "Save & Next" at bounding box center [1336, 486] width 337 height 37
select select "7"
select select "1"
select select "2"
select select "1"
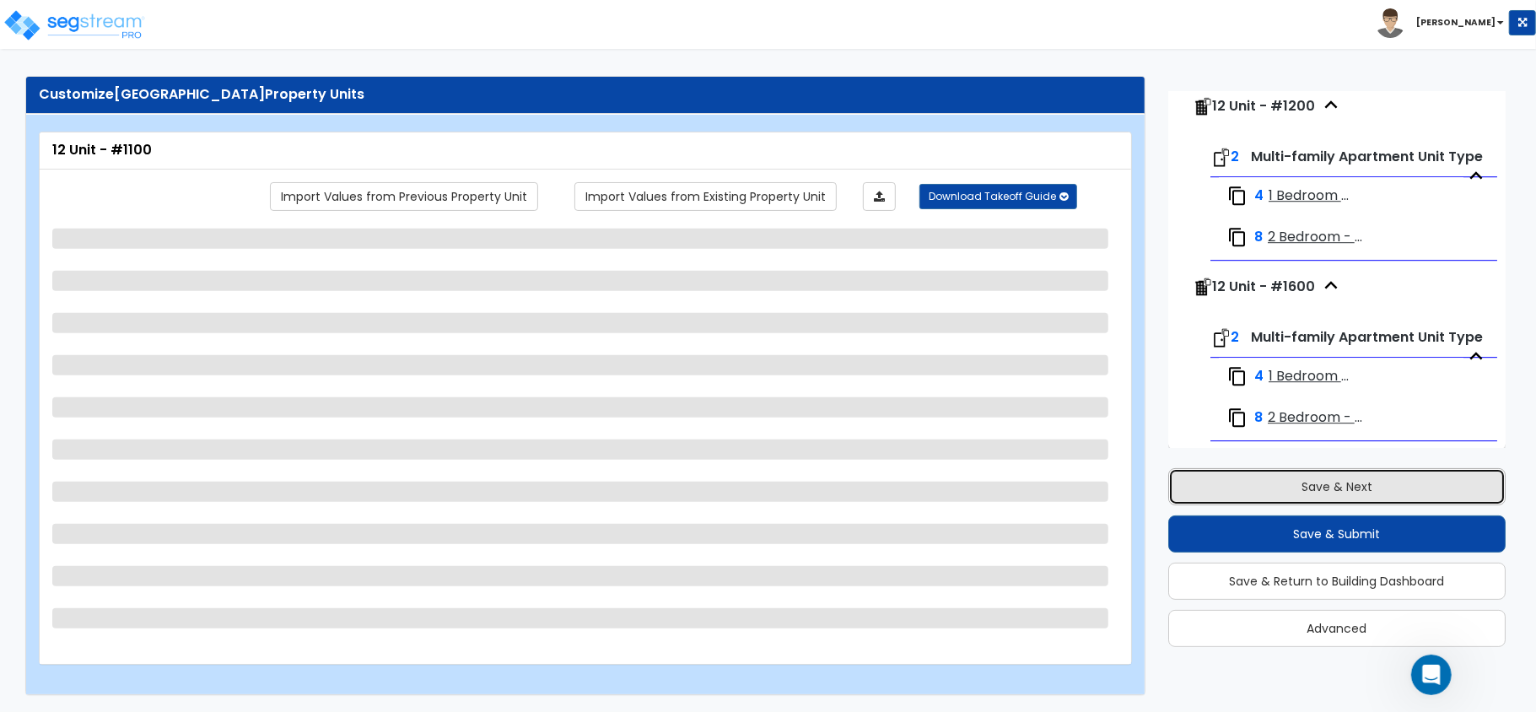
select select "2"
select select "1"
select select "3"
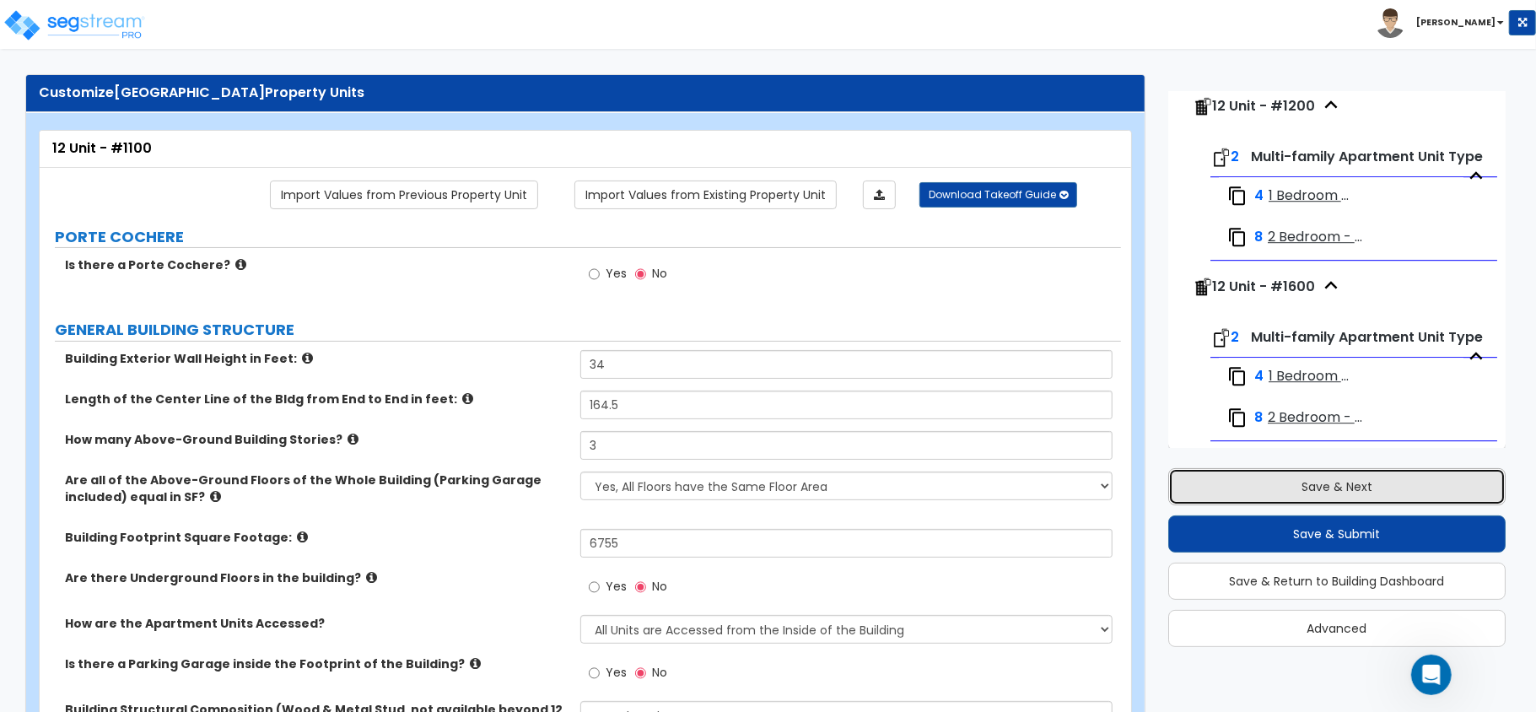
click at [1333, 484] on button "Save & Next" at bounding box center [1336, 486] width 337 height 37
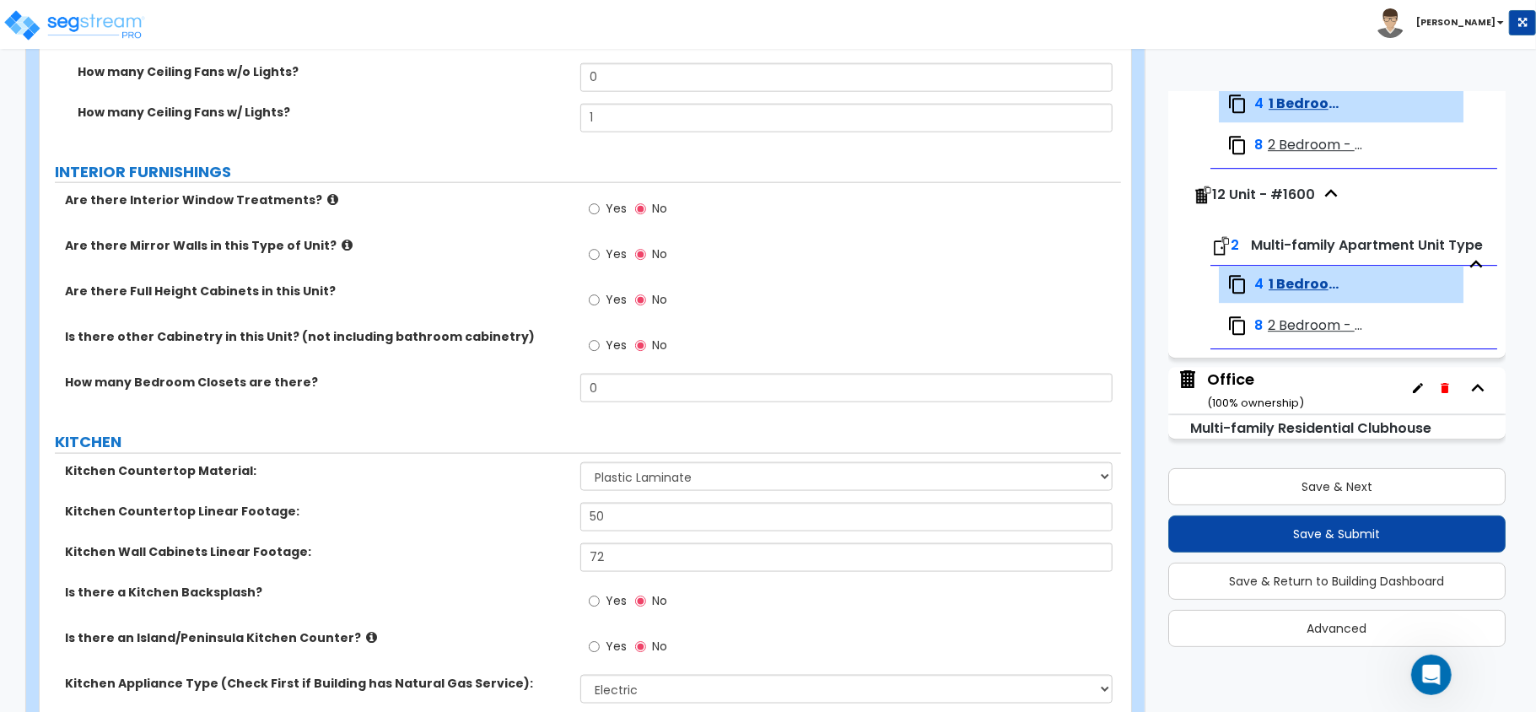
scroll to position [1516, 0]
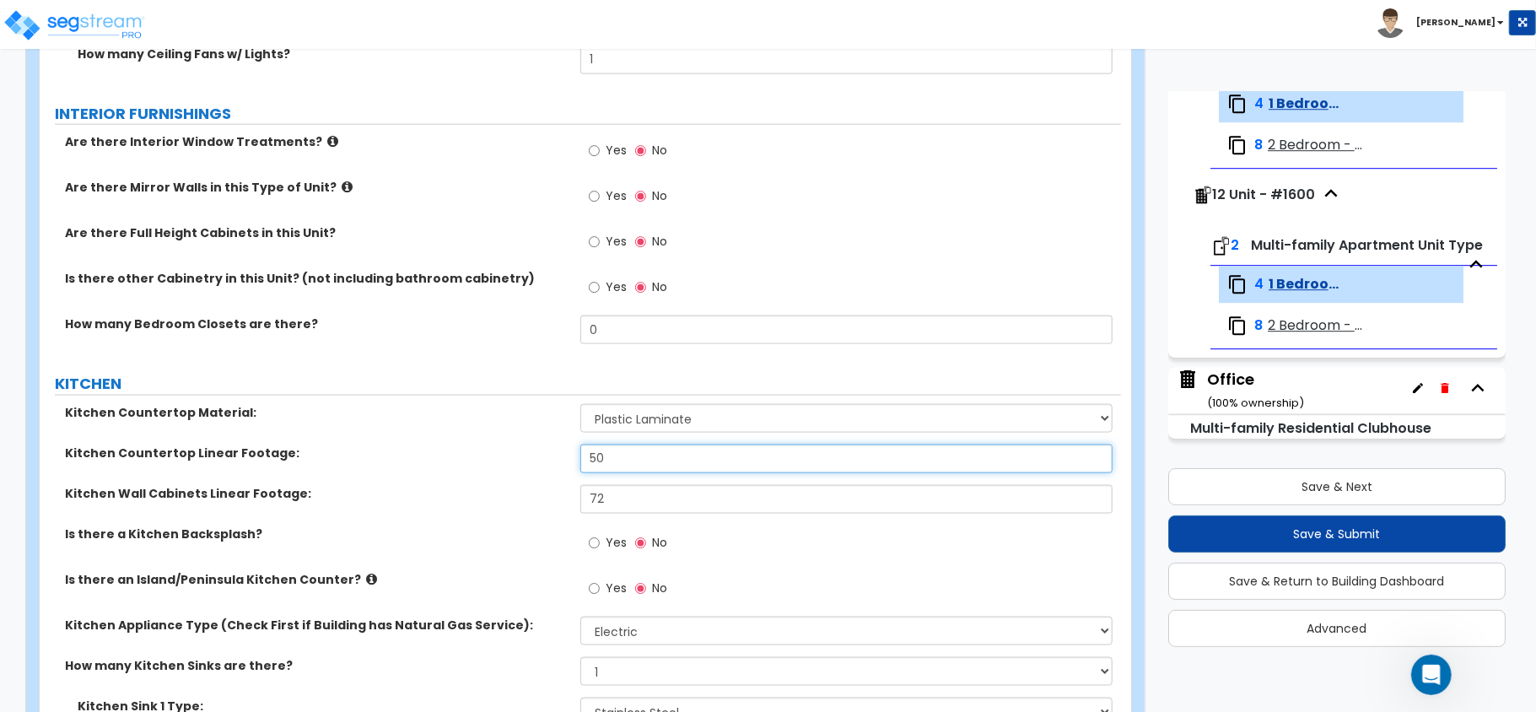
click at [662, 462] on input "50" at bounding box center [846, 459] width 532 height 29
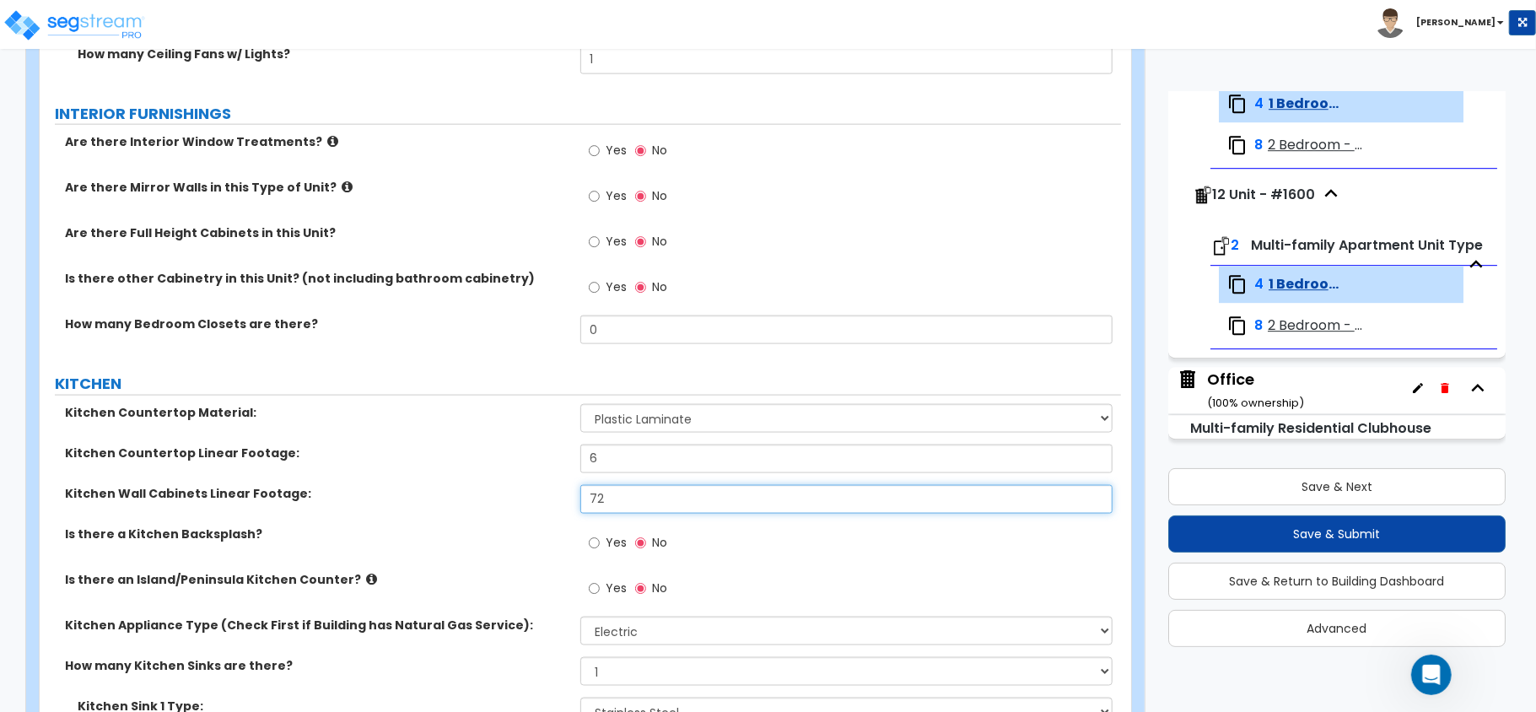
click at [628, 500] on input "72" at bounding box center [846, 499] width 532 height 29
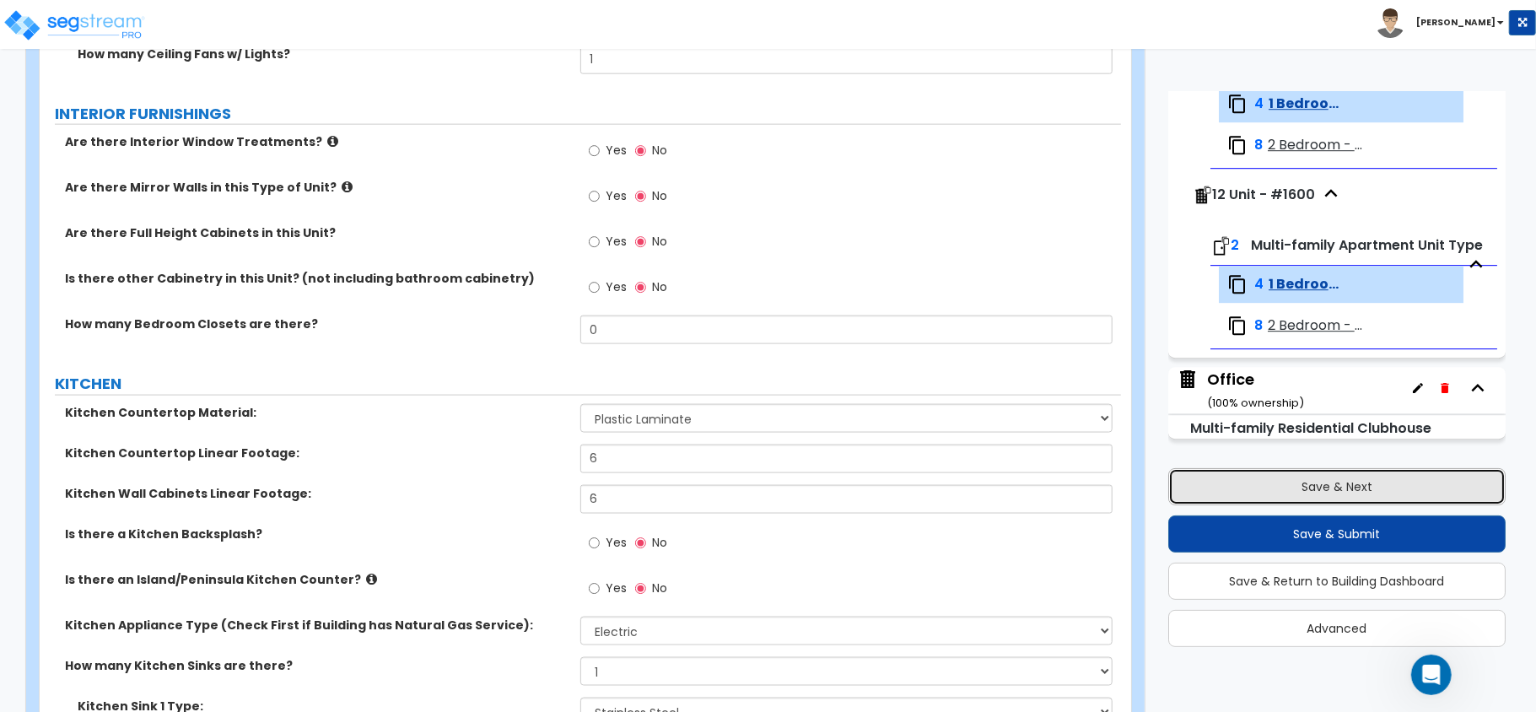
click at [1341, 490] on button "Save & Next" at bounding box center [1336, 486] width 337 height 37
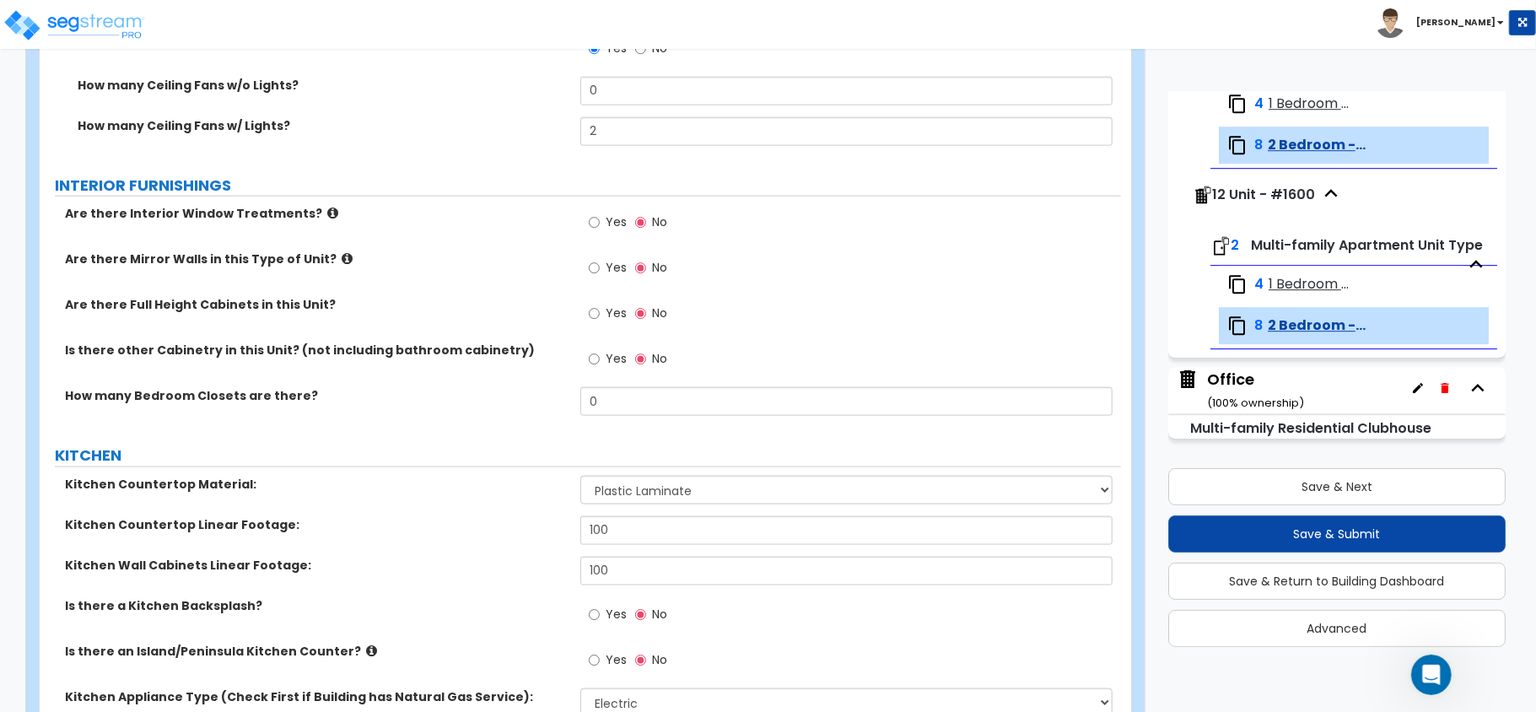
scroll to position [1499, 0]
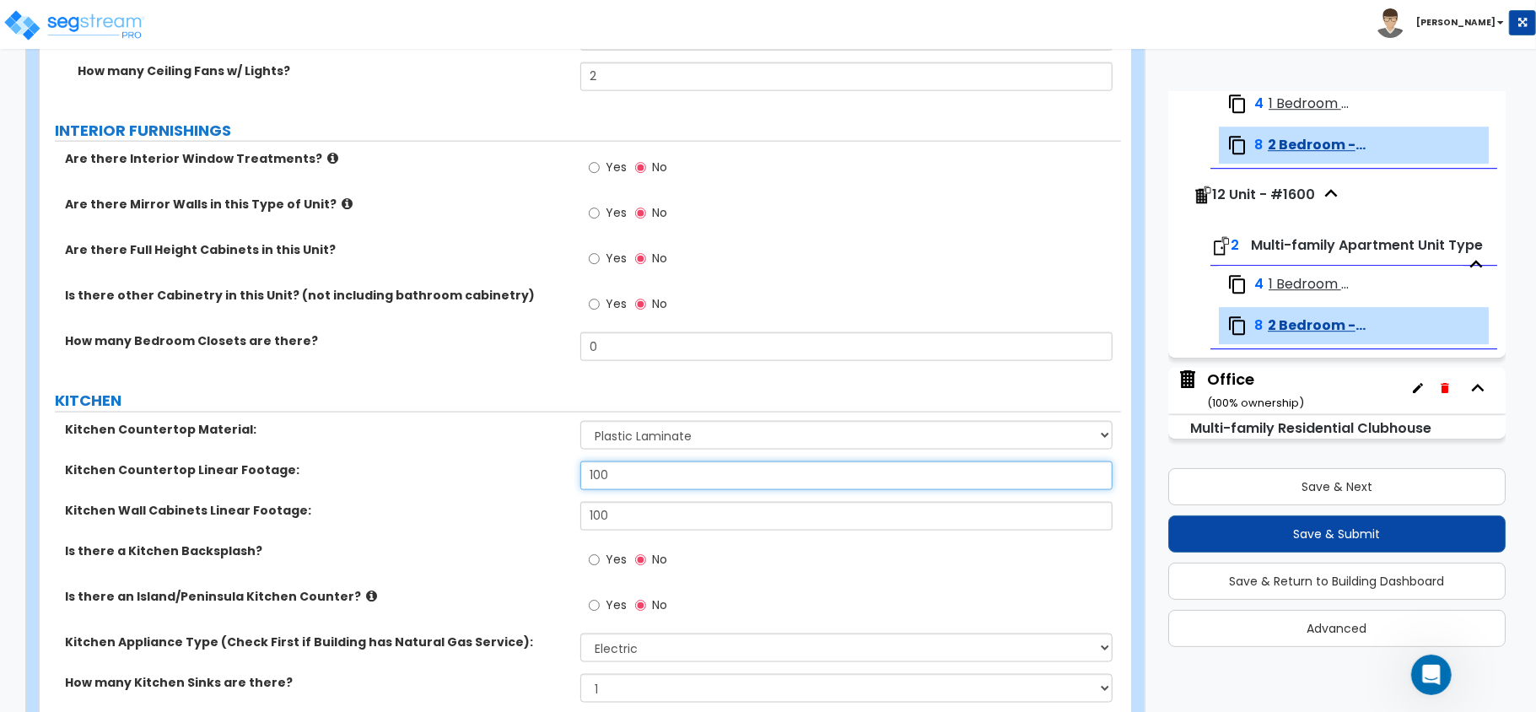
click at [639, 483] on input "100" at bounding box center [846, 475] width 532 height 29
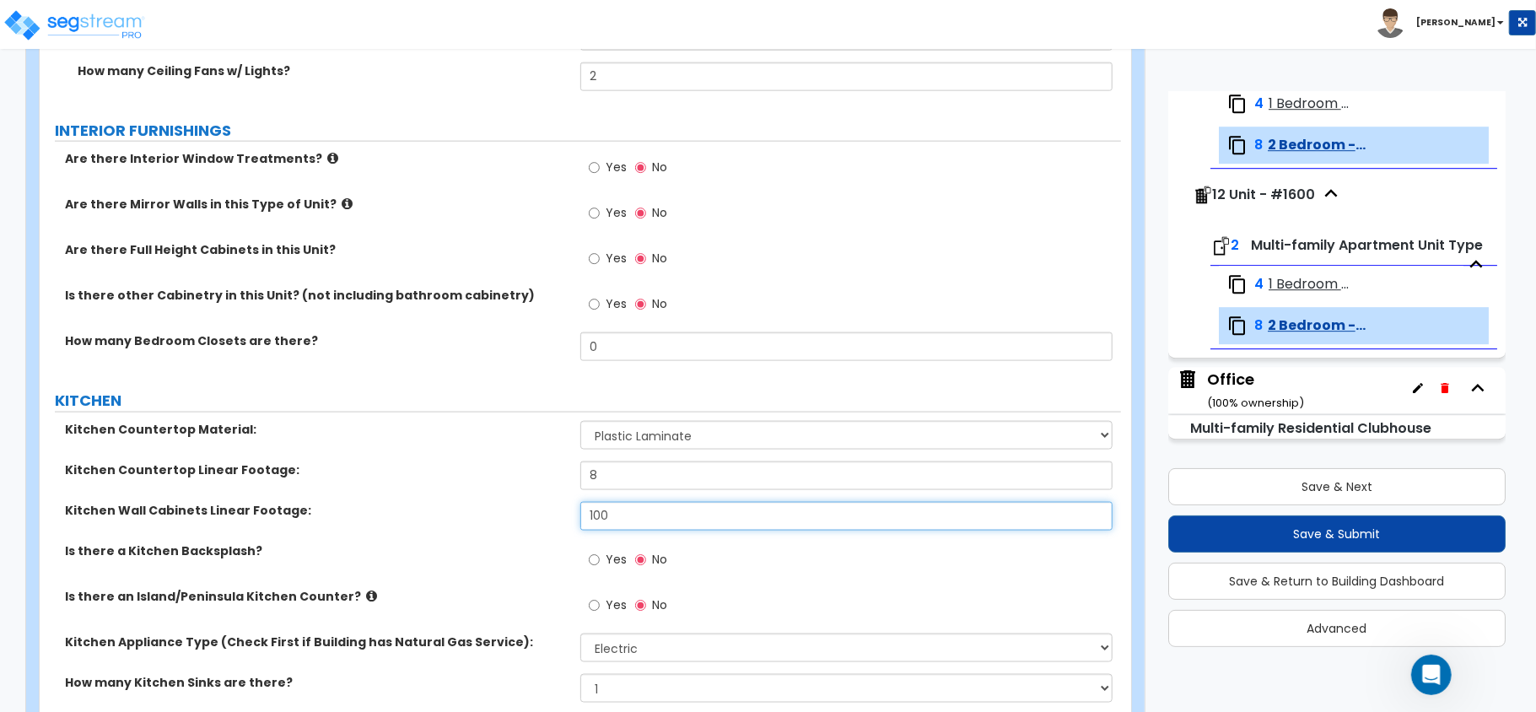
click at [653, 516] on input "100" at bounding box center [846, 516] width 532 height 29
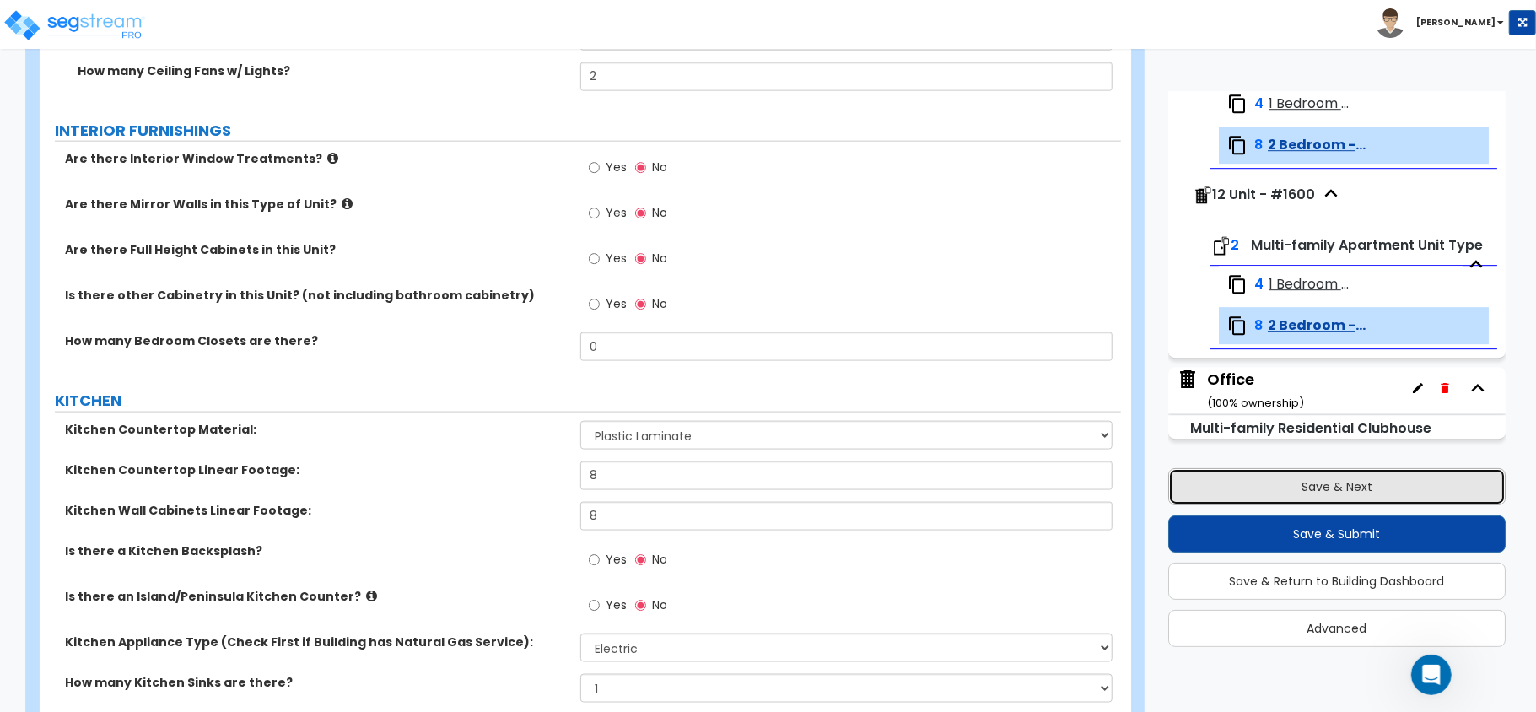
click at [1313, 488] on button "Save & Next" at bounding box center [1336, 486] width 337 height 37
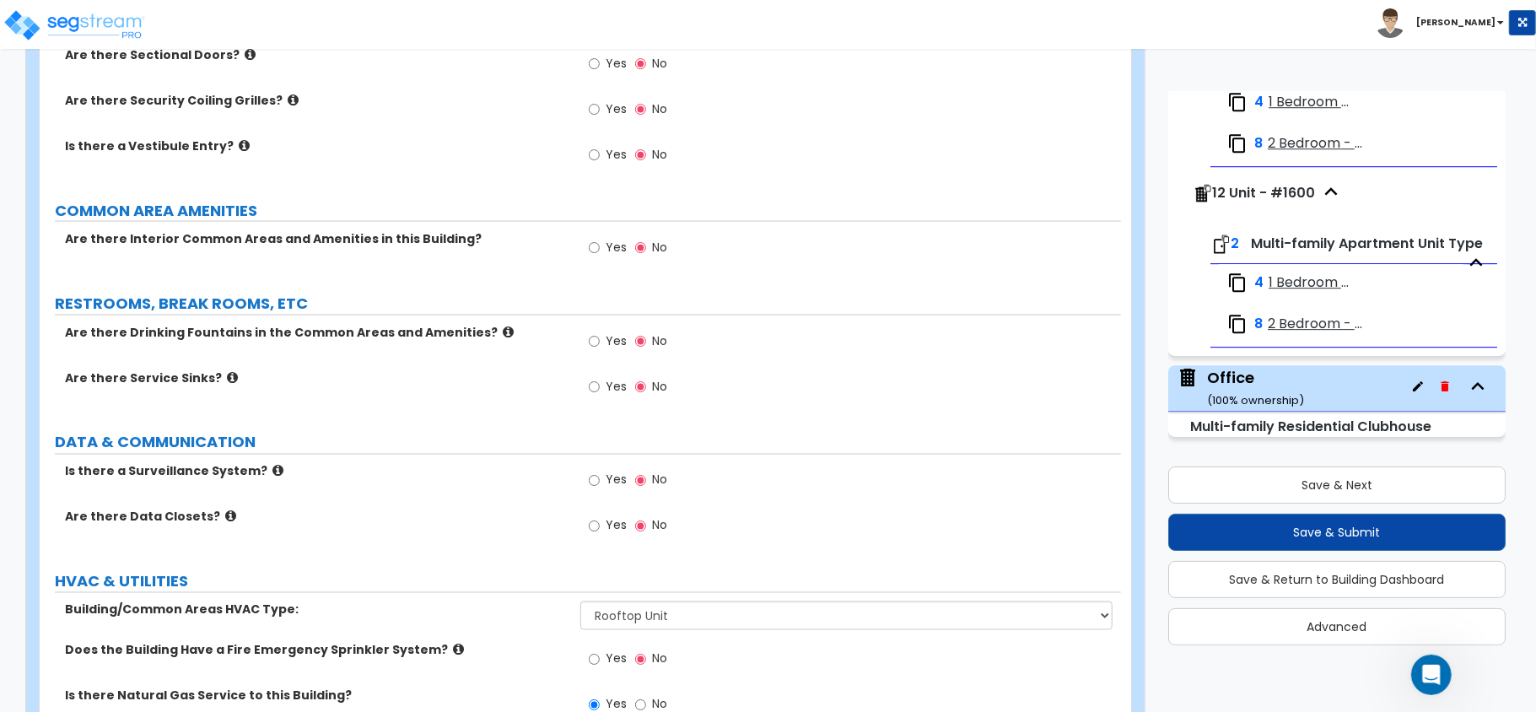
scroll to position [2127, 0]
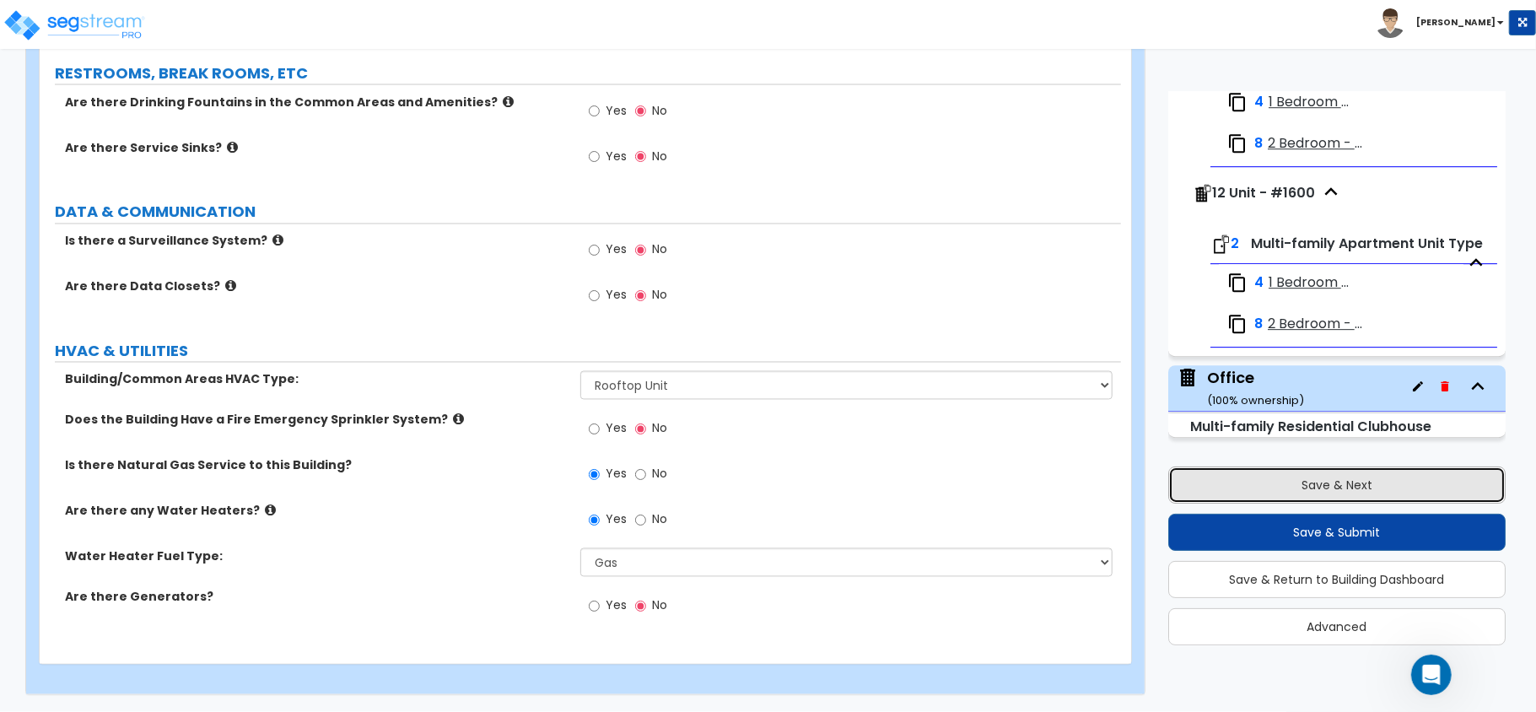
click at [1346, 486] on button "Save & Next" at bounding box center [1336, 485] width 337 height 37
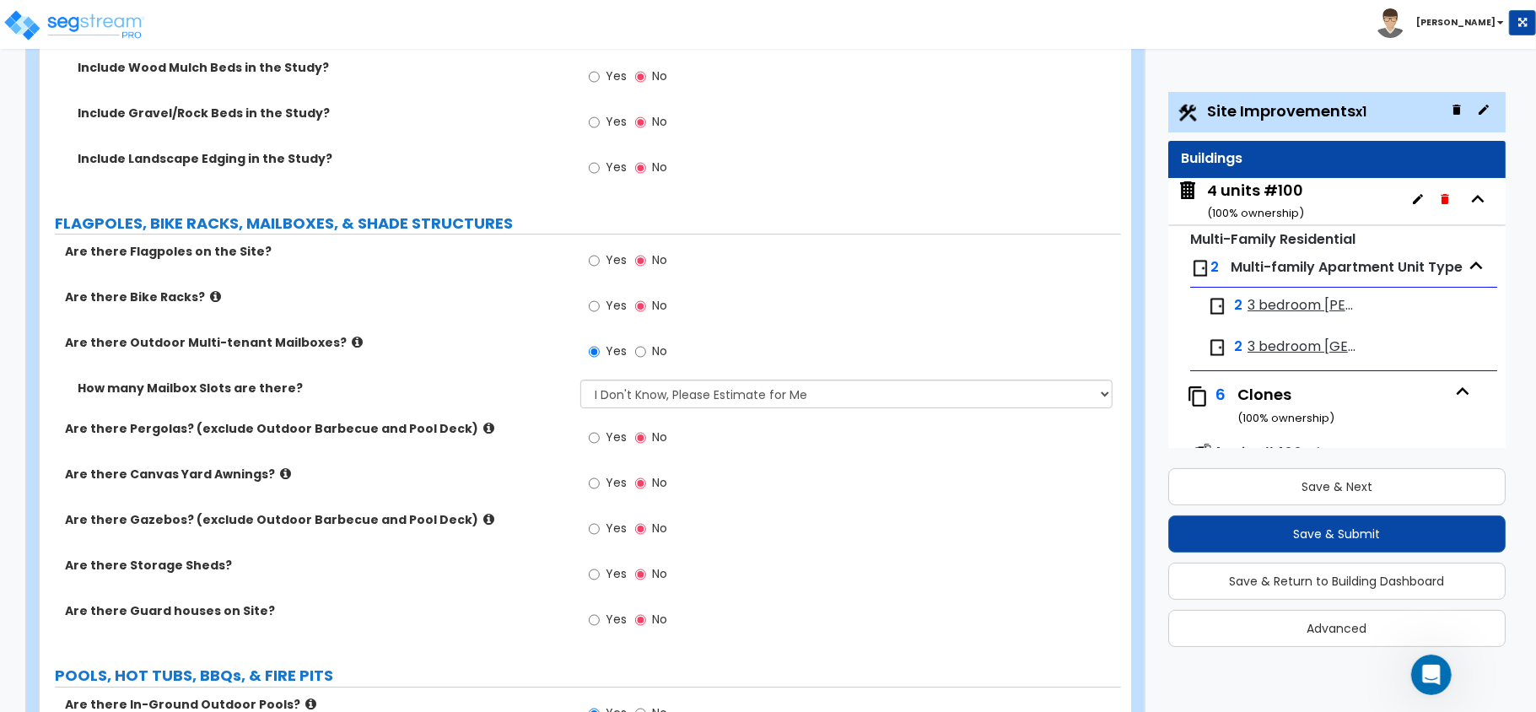
scroll to position [4192, 0]
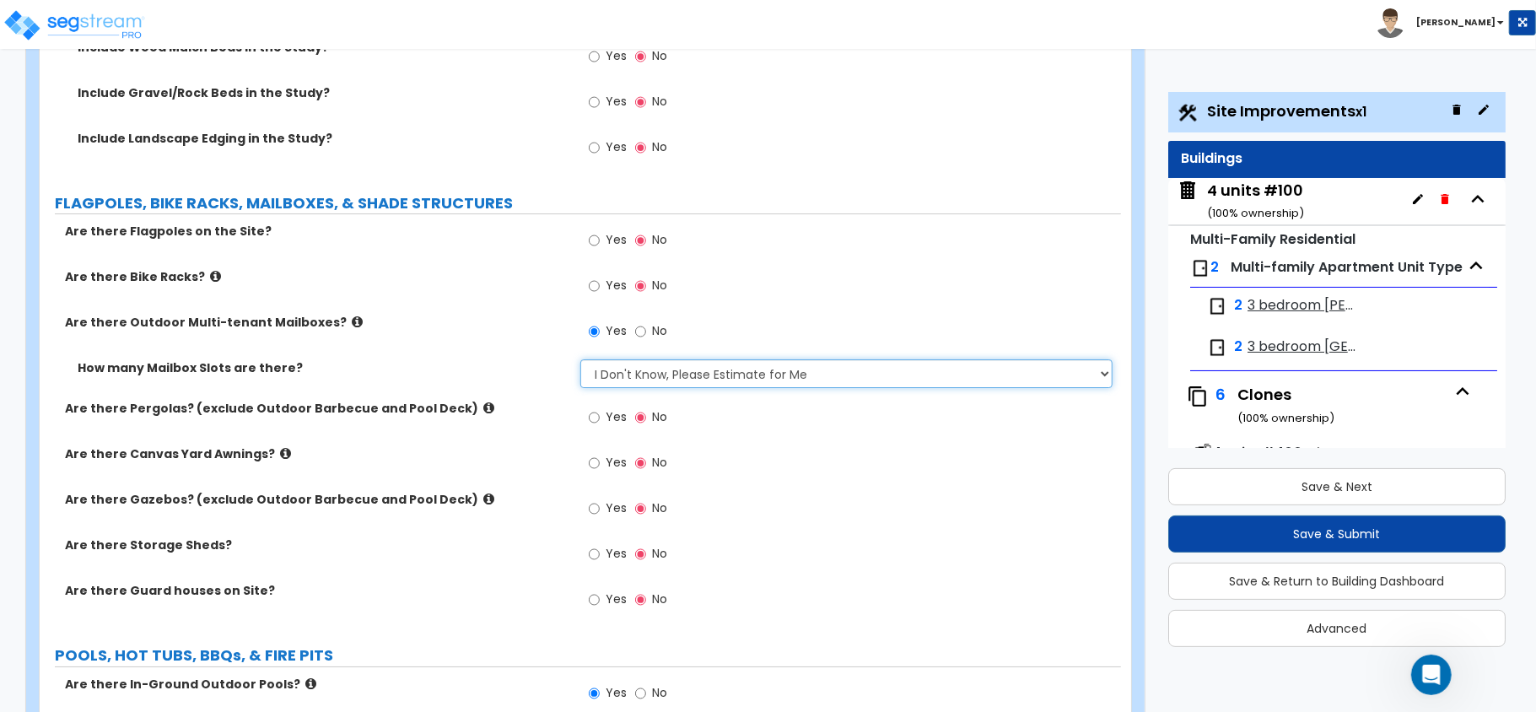
click at [787, 376] on select "Please Choose One I Don't Know, Please Estimate for Me I will Enter the Number …" at bounding box center [846, 373] width 532 height 29
click at [580, 363] on select "Please Choose One I Don't Know, Please Estimate for Me I will Enter the Number …" at bounding box center [846, 373] width 532 height 29
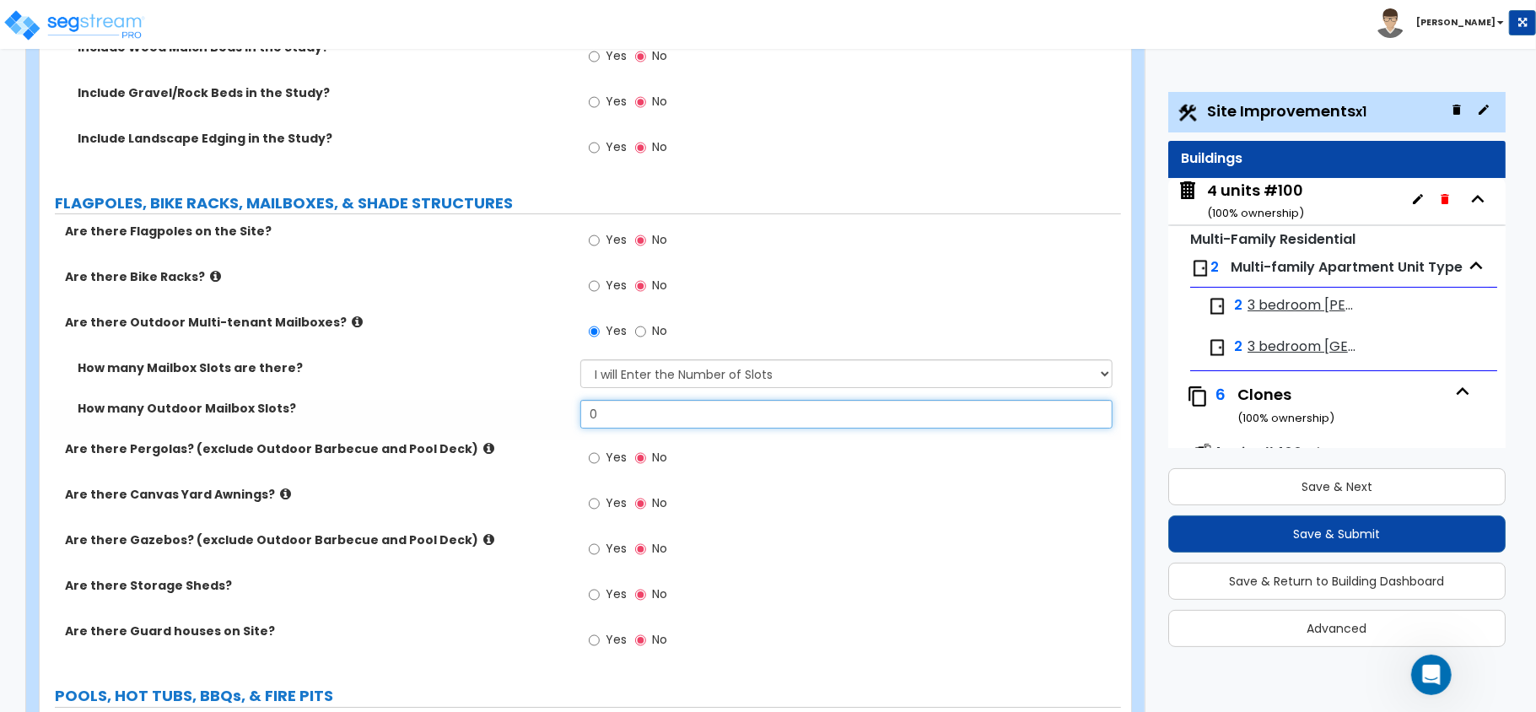
click at [645, 420] on input "0" at bounding box center [846, 414] width 532 height 29
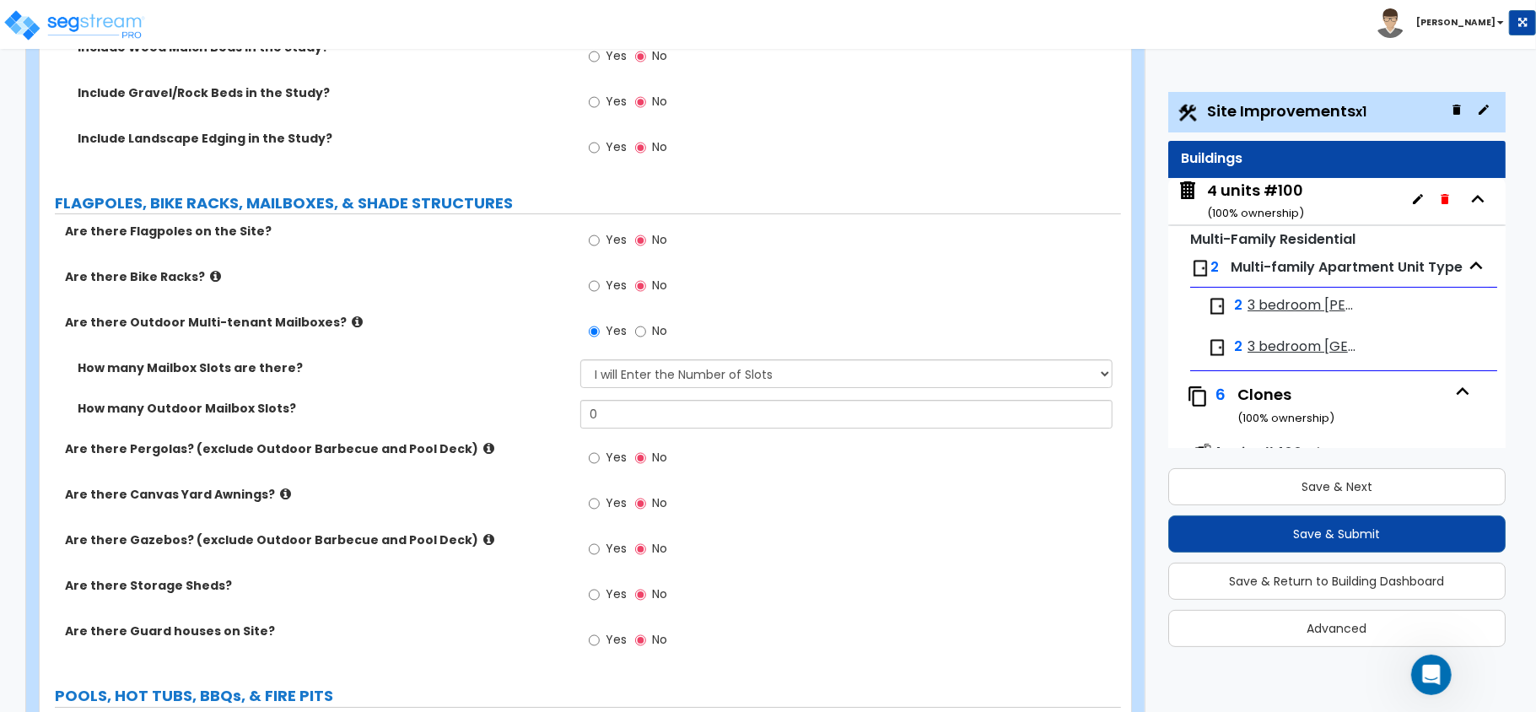
click at [838, 688] on label "POOLS, HOT TUBS, BBQs, & FIRE PITS" at bounding box center [588, 696] width 1066 height 22
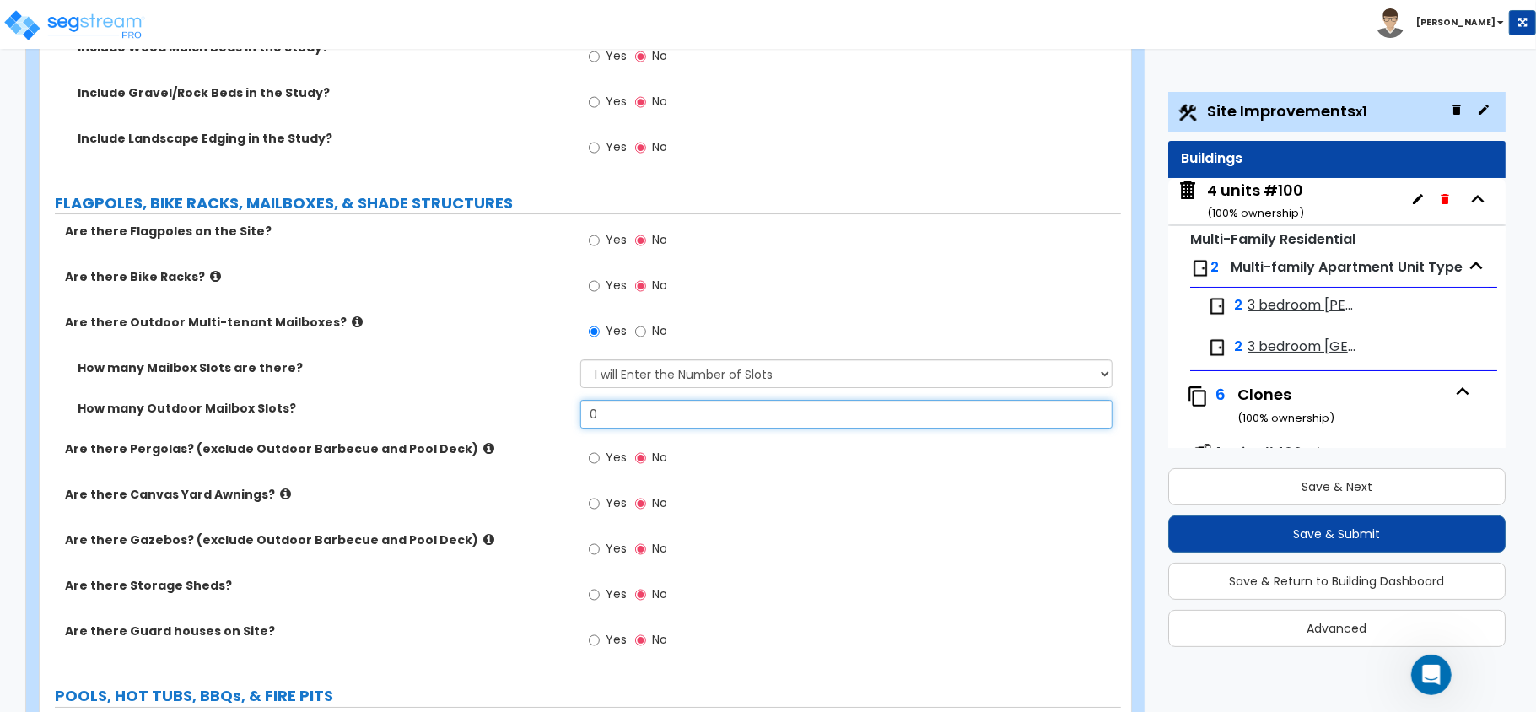
click at [615, 425] on input "0" at bounding box center [846, 414] width 532 height 29
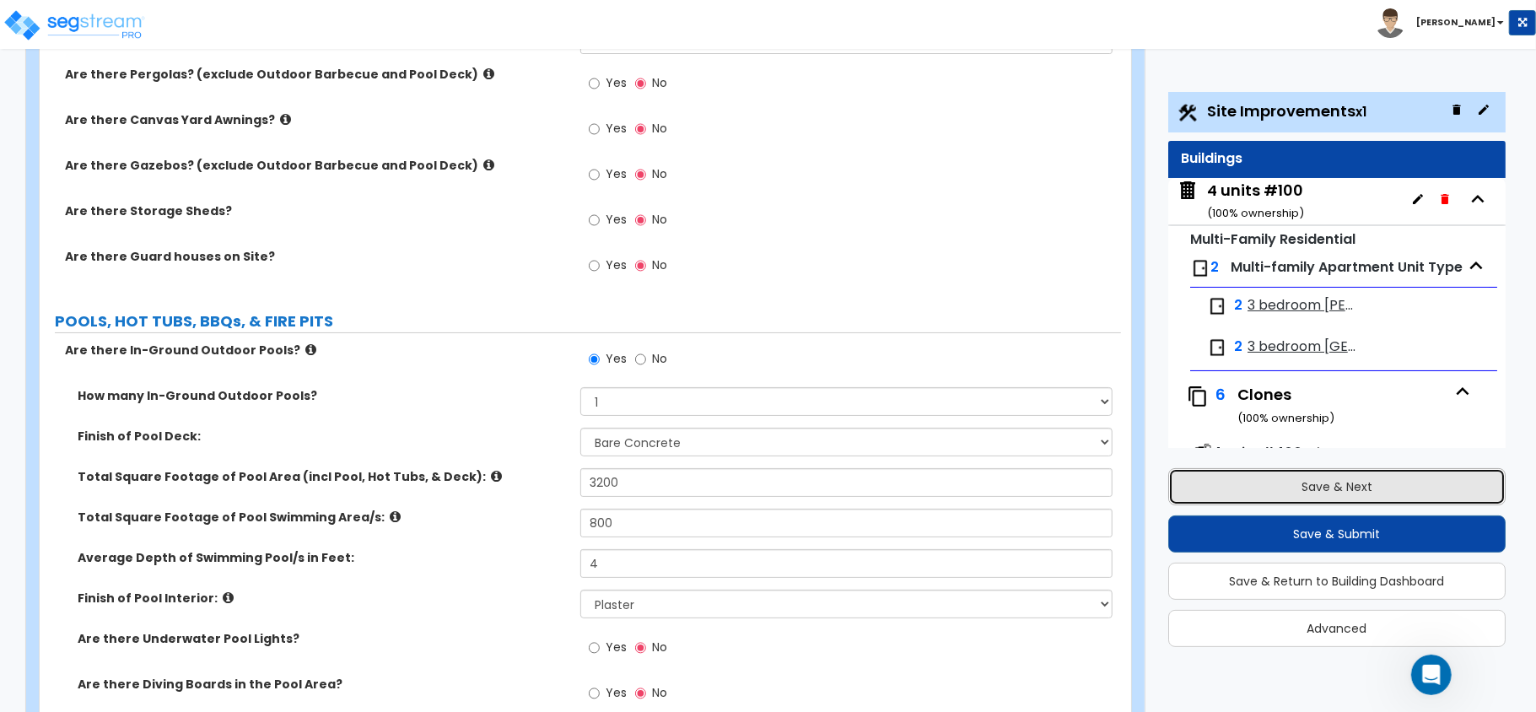
click at [1314, 490] on button "Save & Next" at bounding box center [1336, 486] width 337 height 37
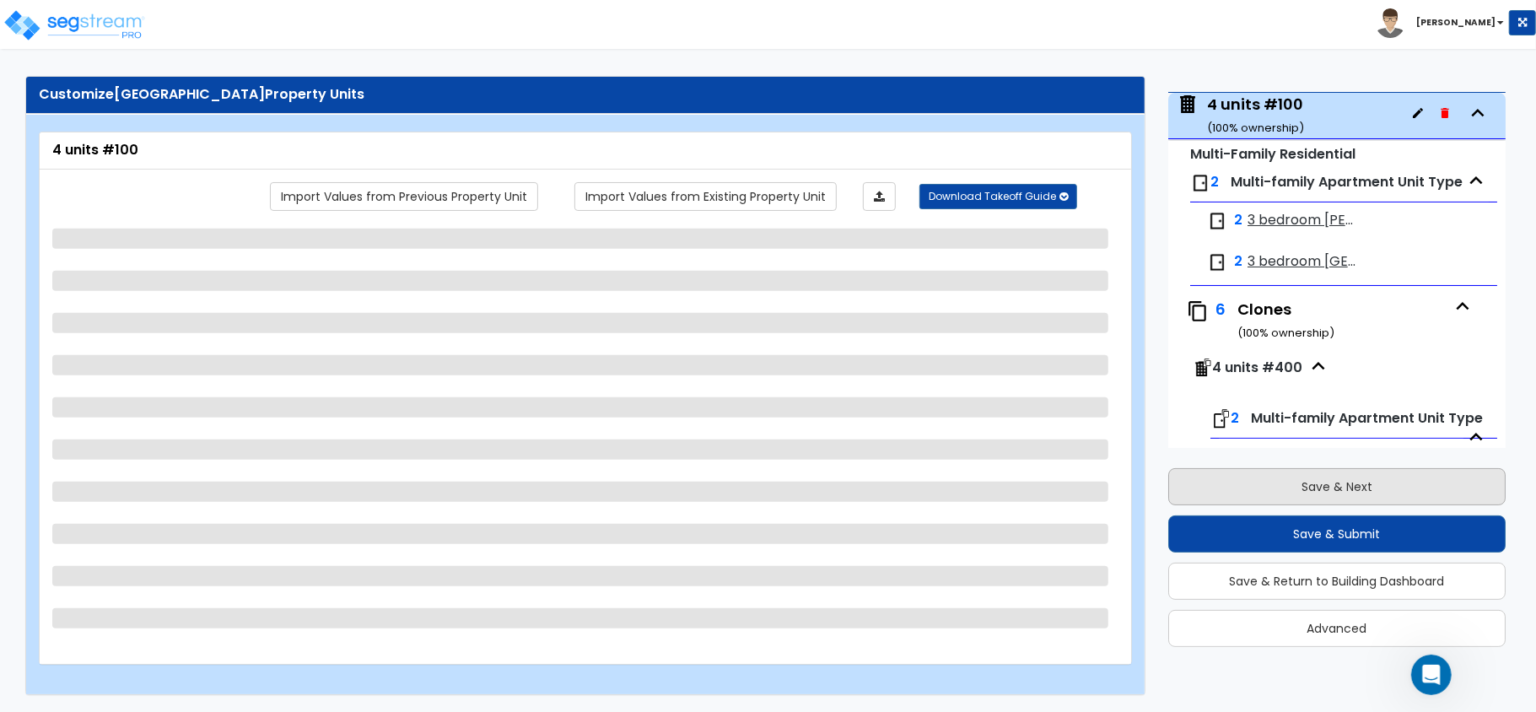
scroll to position [86, 0]
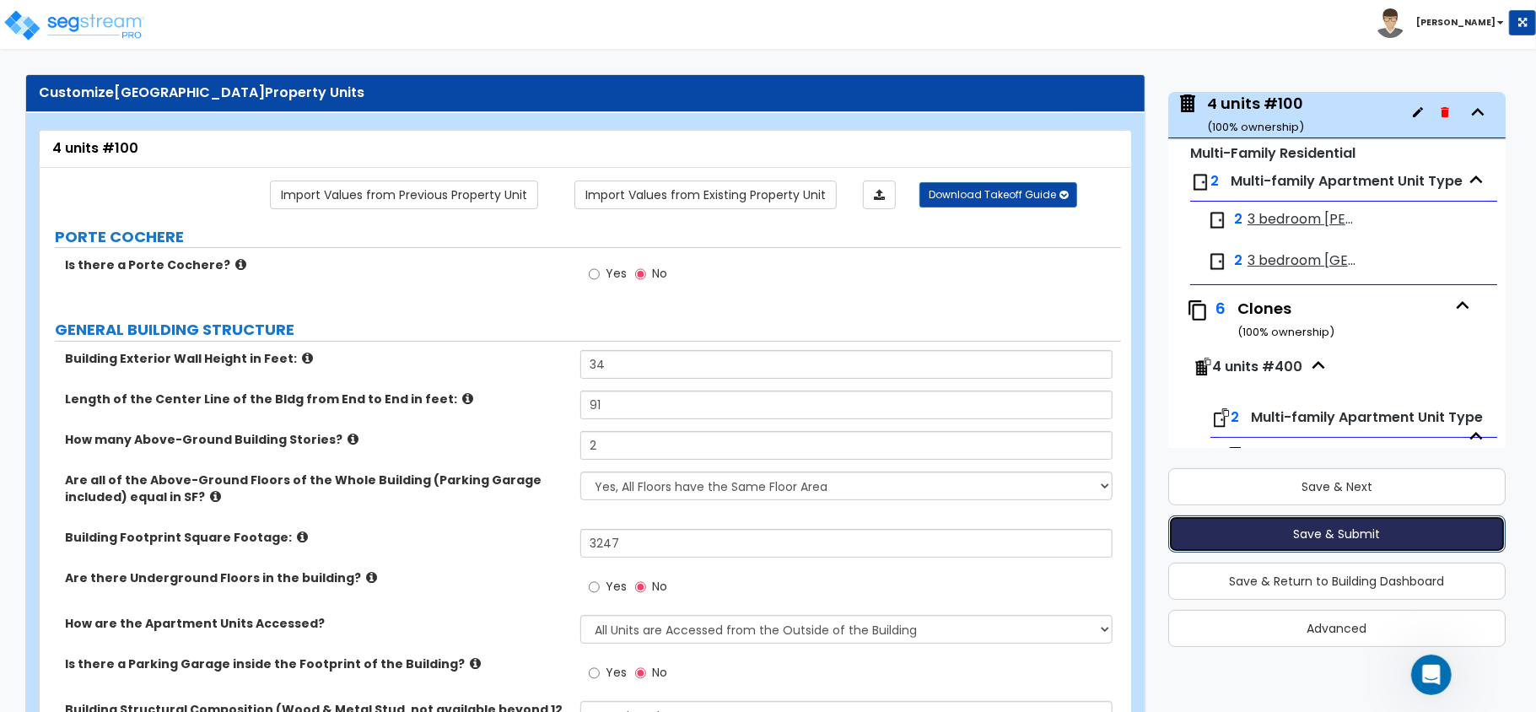
click at [1351, 527] on button "Save & Submit" at bounding box center [1336, 533] width 337 height 37
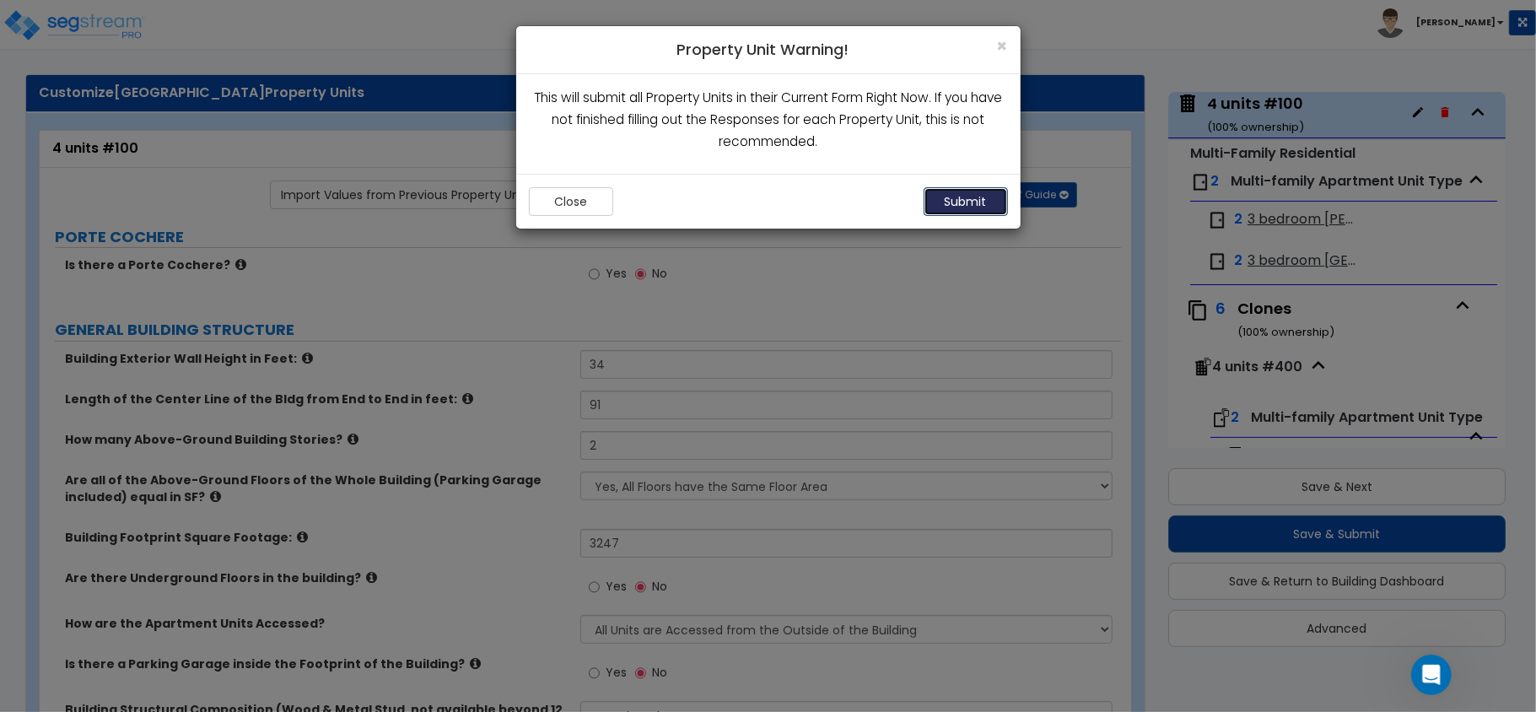
click at [952, 202] on button "Submit" at bounding box center [966, 201] width 84 height 29
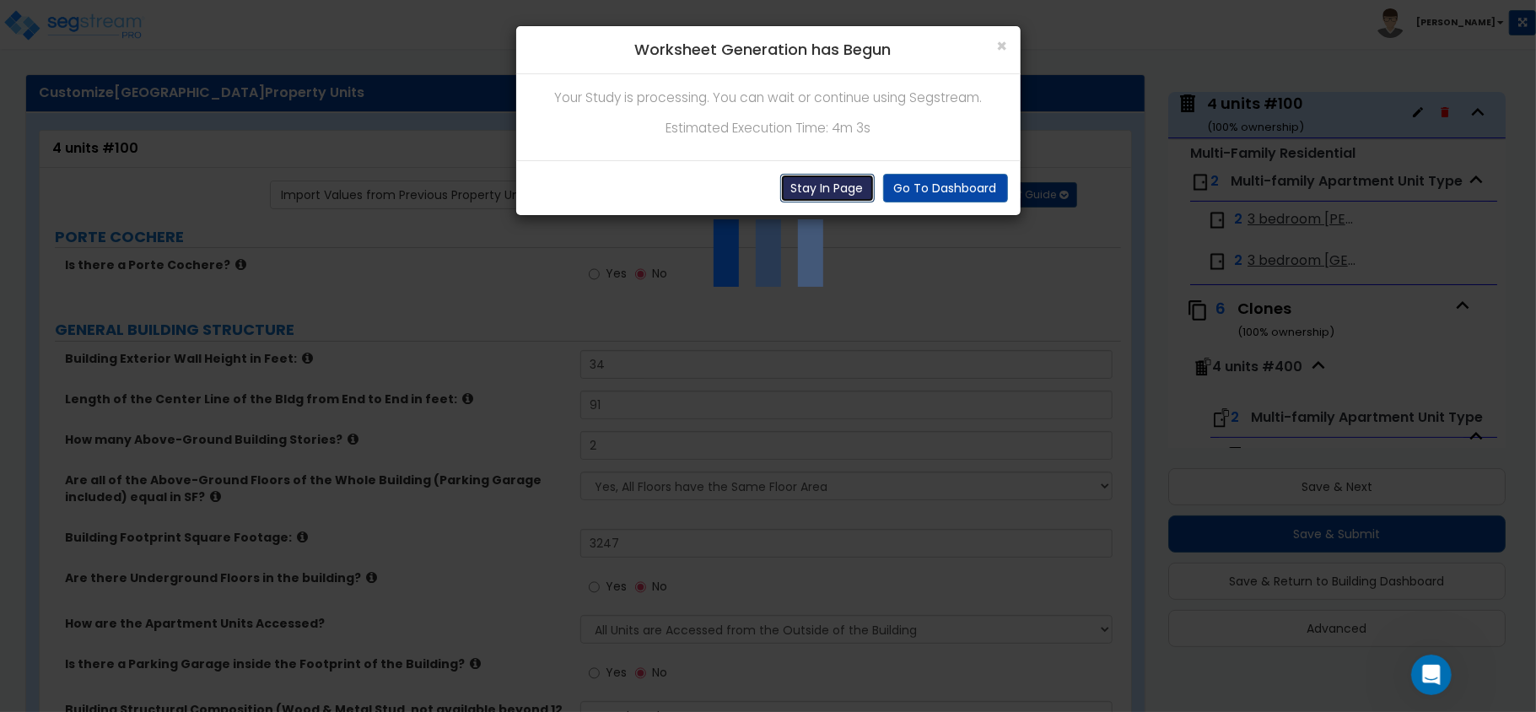
click at [817, 186] on button "Stay In Page" at bounding box center [827, 188] width 94 height 29
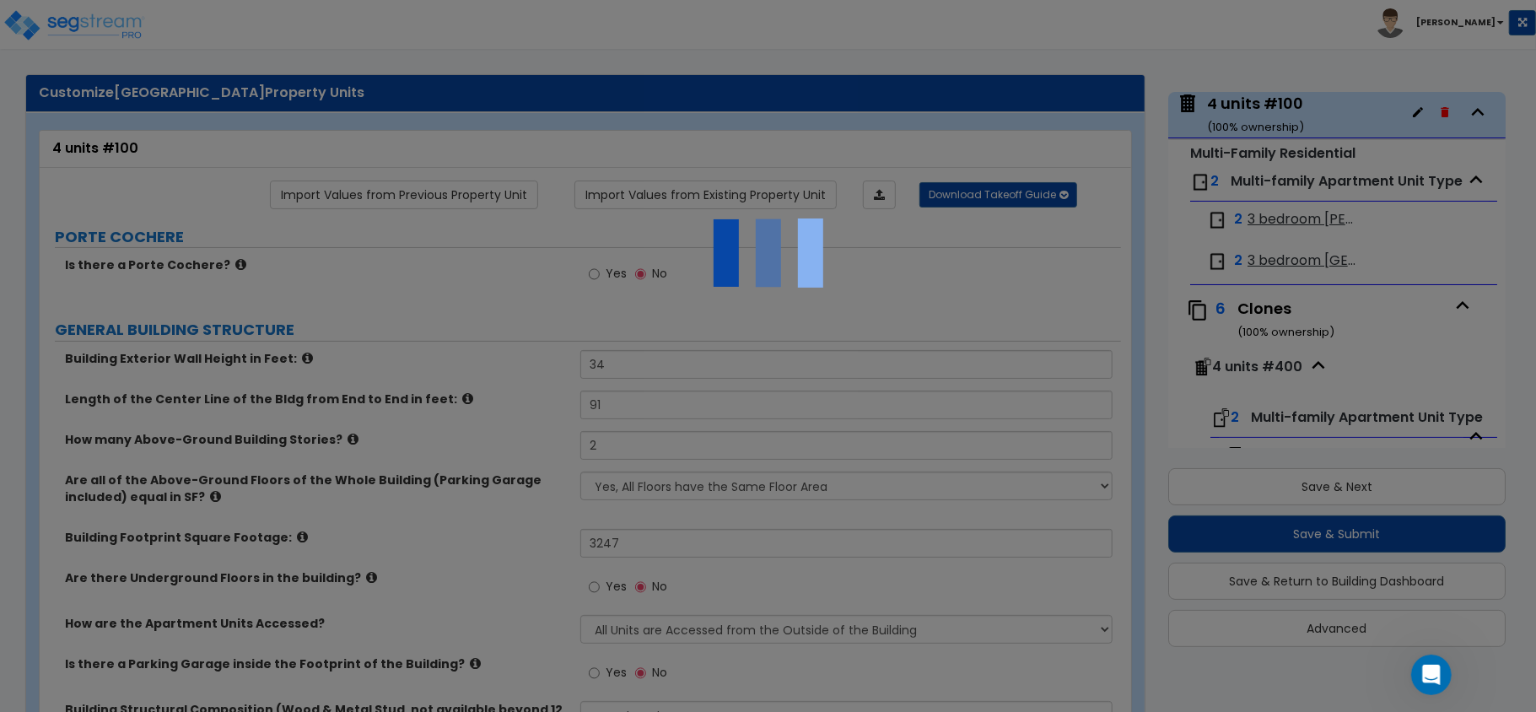
click at [946, 305] on div at bounding box center [768, 356] width 1536 height 712
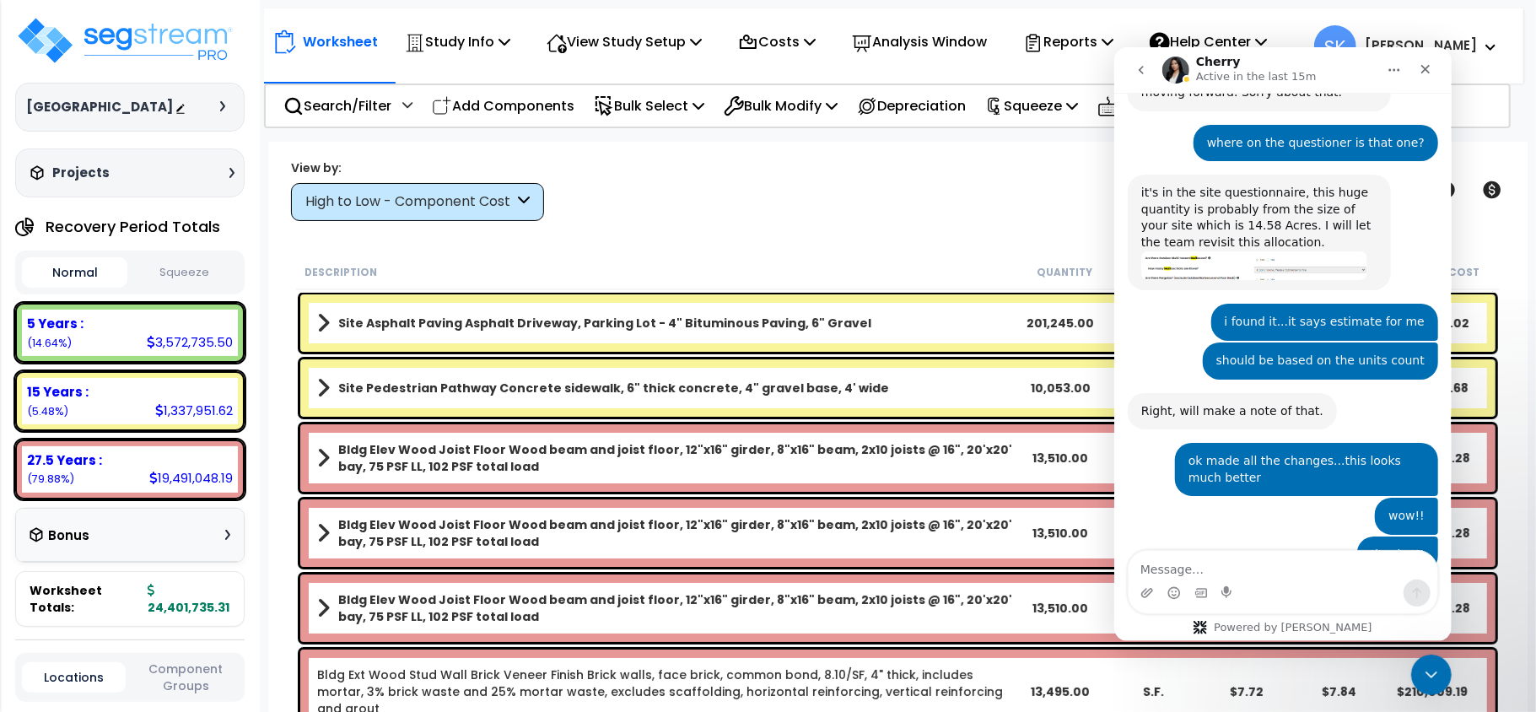
scroll to position [3309, 0]
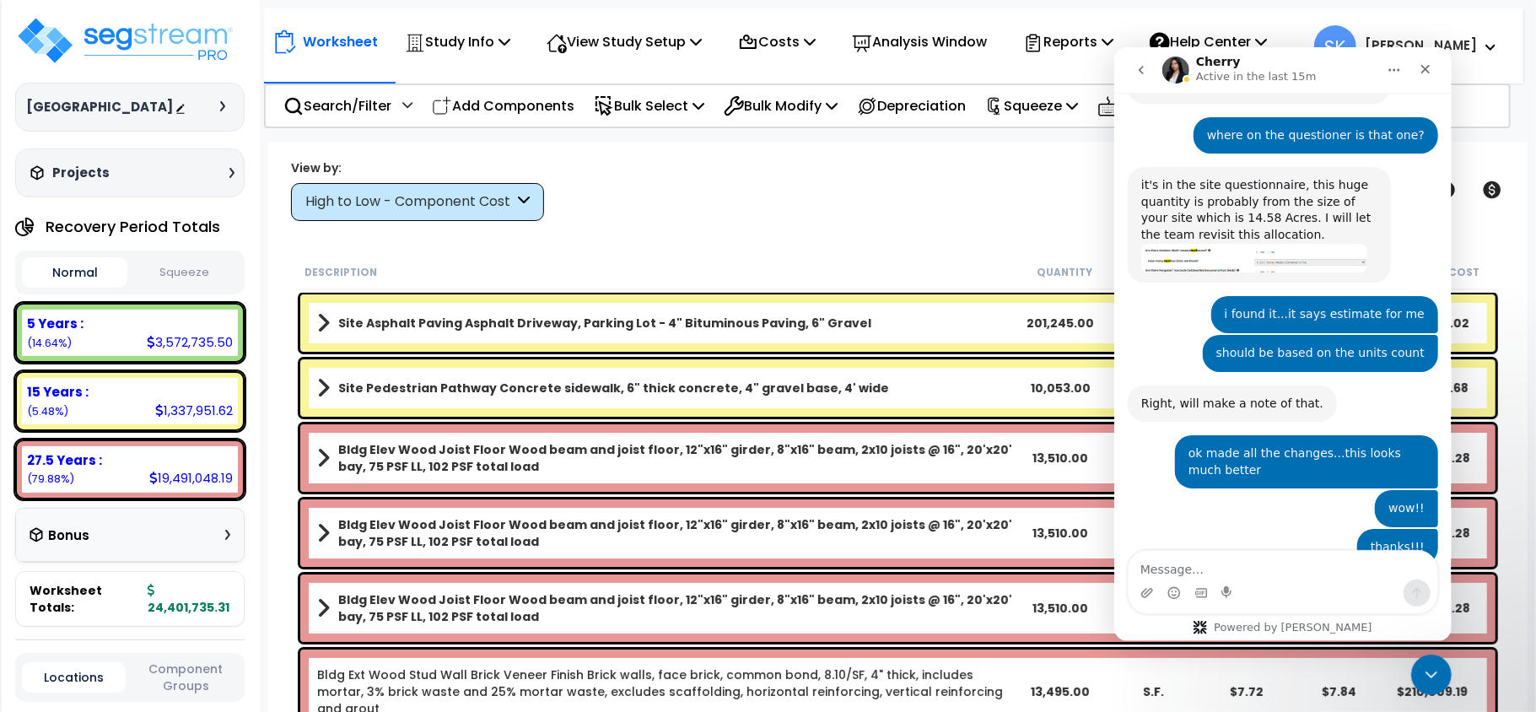
click at [160, 268] on button "Squeeze" at bounding box center [184, 273] width 105 height 30
click at [0, 0] on div "× Worksheet not squeezed To display the squeeze values, the worksheet needs to …" at bounding box center [0, 0] width 0 height 0
click at [160, 267] on button "Squeeze" at bounding box center [184, 272] width 105 height 30
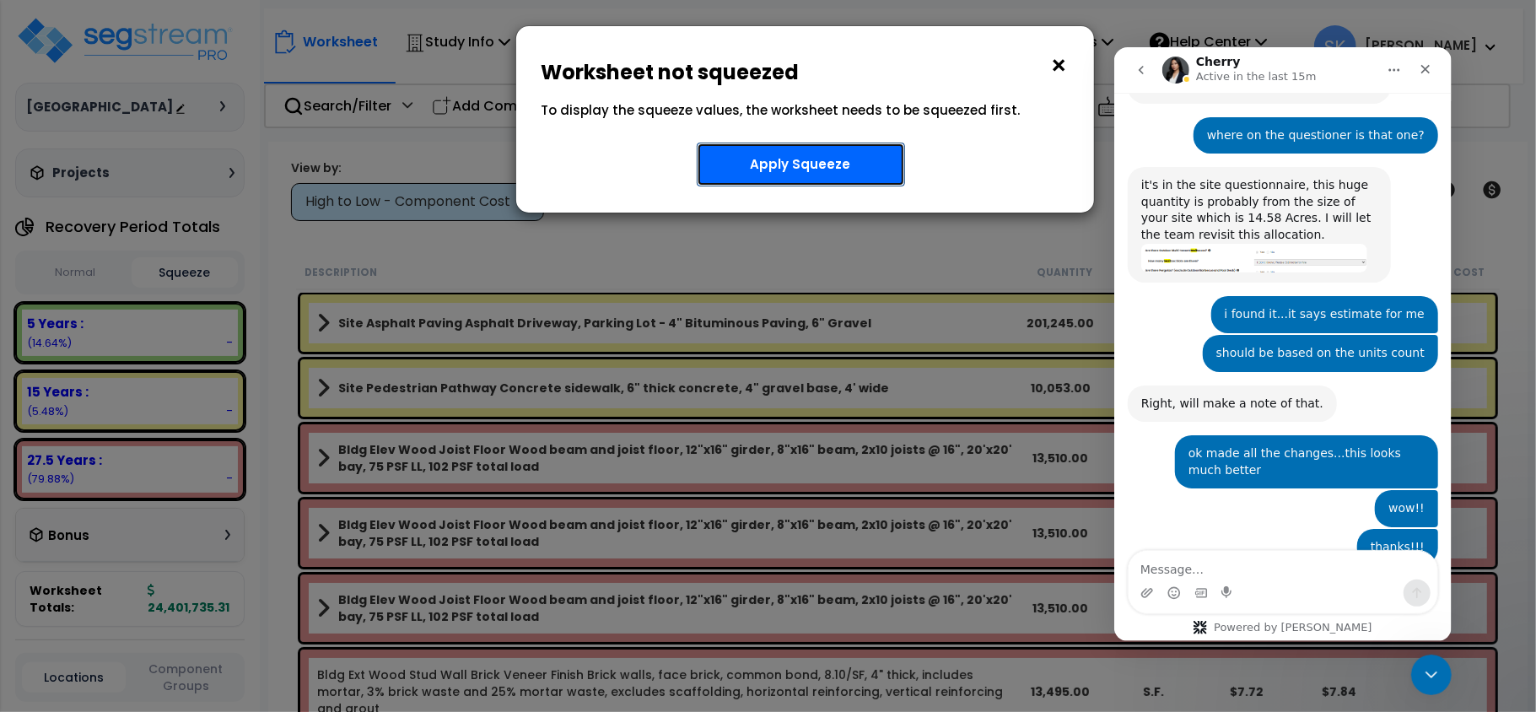
click at [828, 163] on button "Apply Squeeze" at bounding box center [801, 165] width 208 height 44
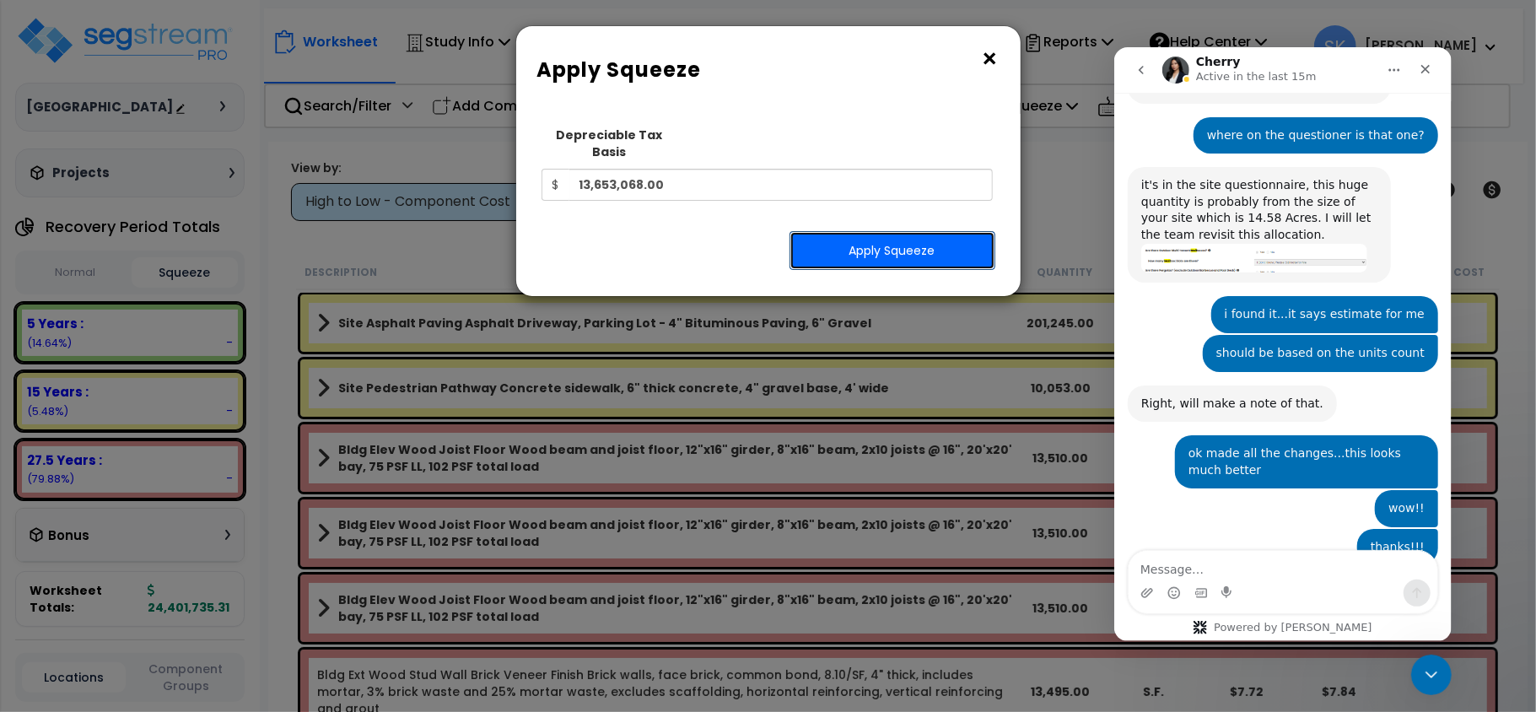
click at [868, 231] on button "Apply Squeeze" at bounding box center [893, 250] width 206 height 39
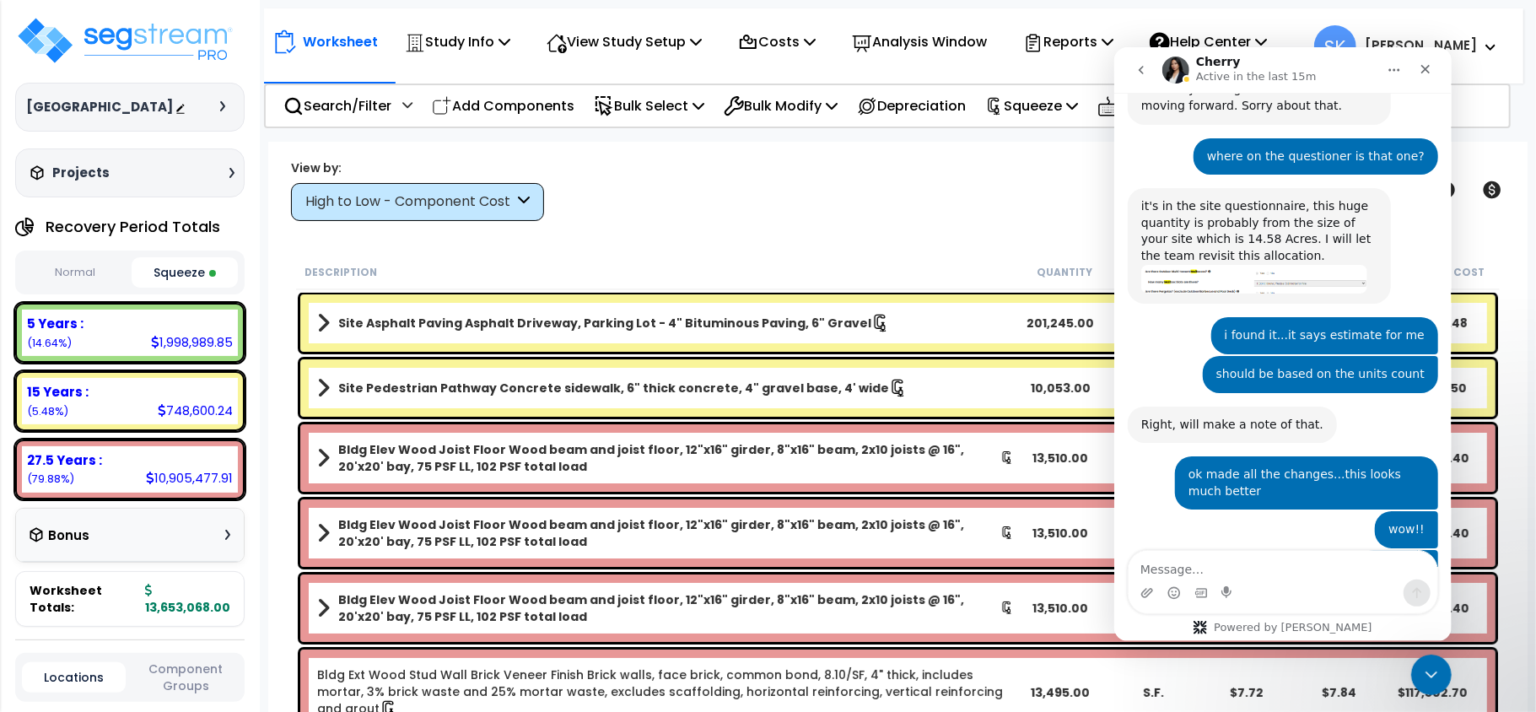
scroll to position [3309, 0]
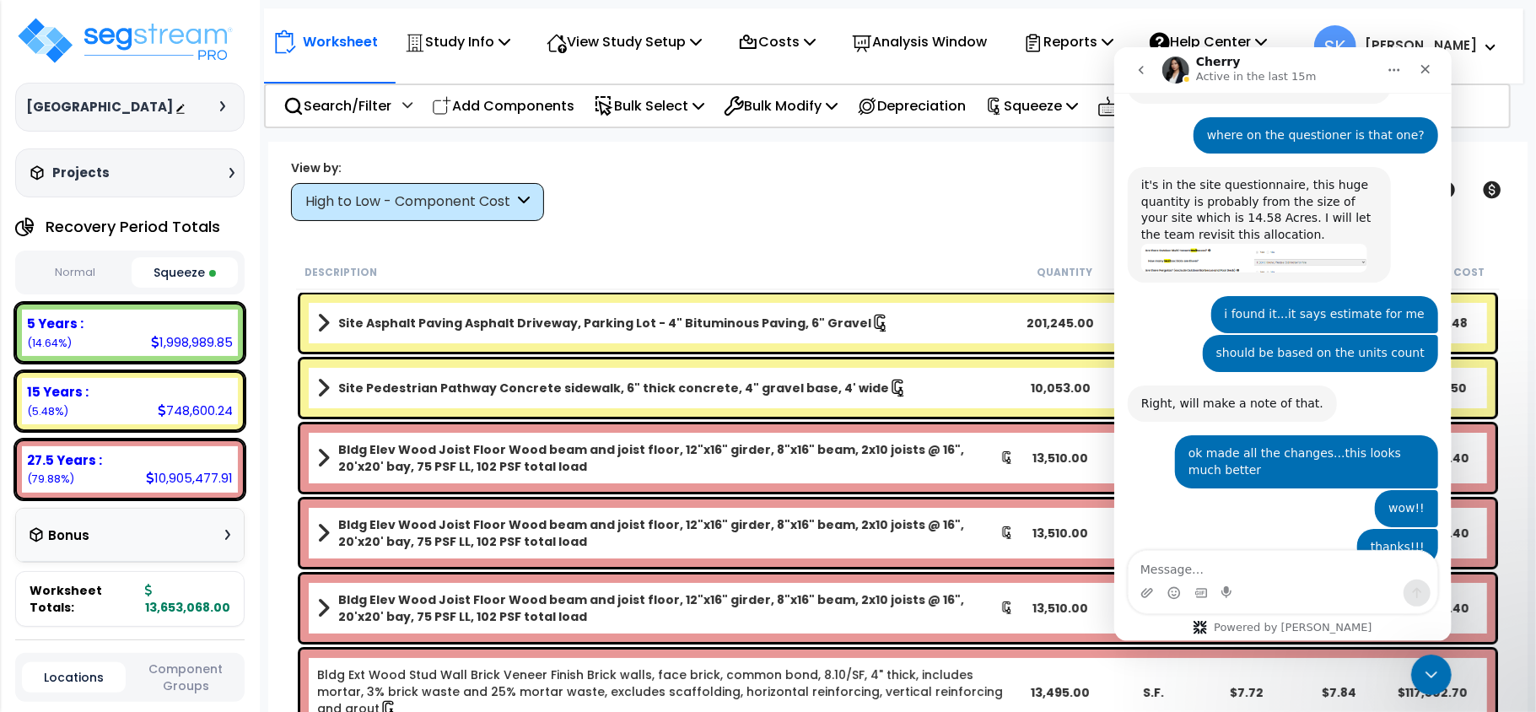
click at [101, 267] on button "Normal" at bounding box center [74, 273] width 105 height 30
click at [173, 547] on div "Bonus" at bounding box center [130, 535] width 201 height 33
click at [237, 533] on div "Bonus" at bounding box center [130, 536] width 228 height 54
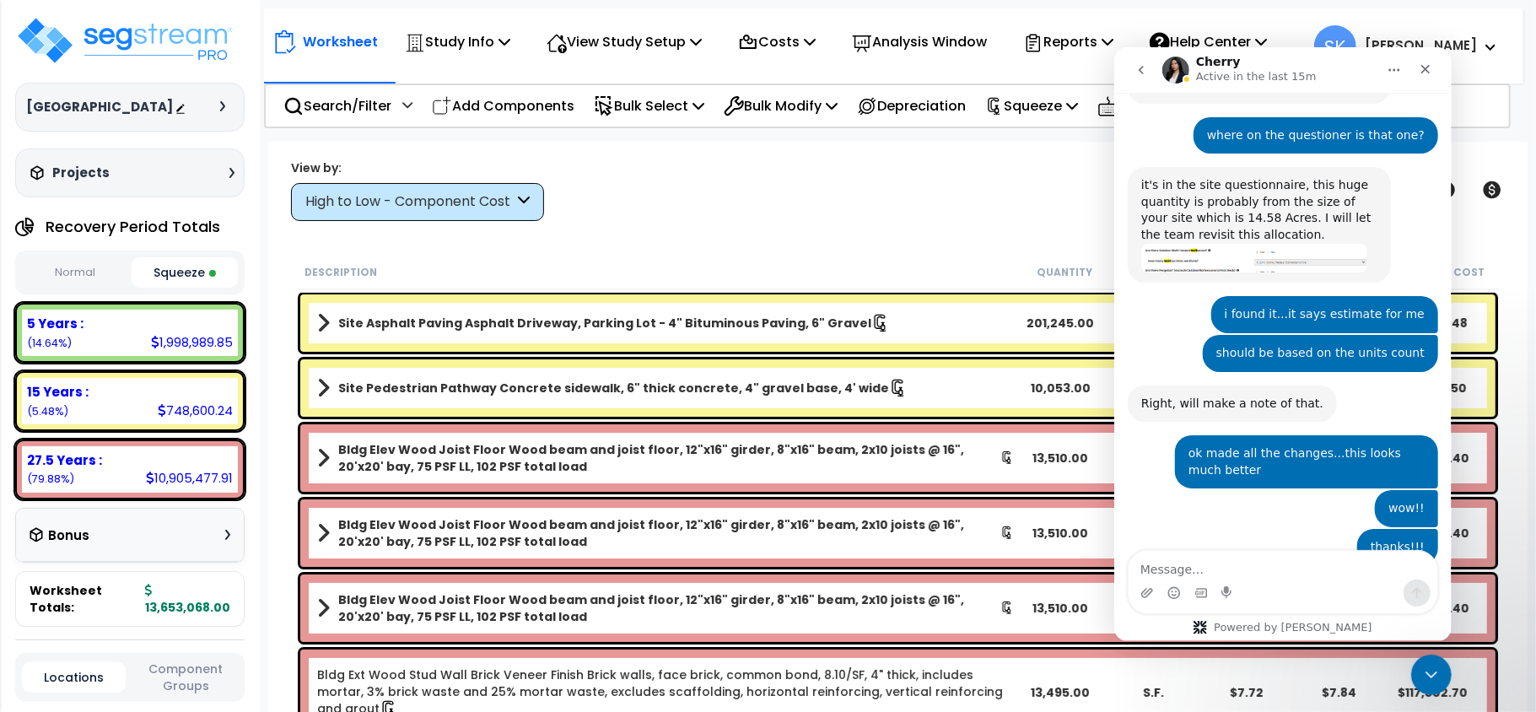
click at [229, 531] on icon at bounding box center [227, 535] width 5 height 10
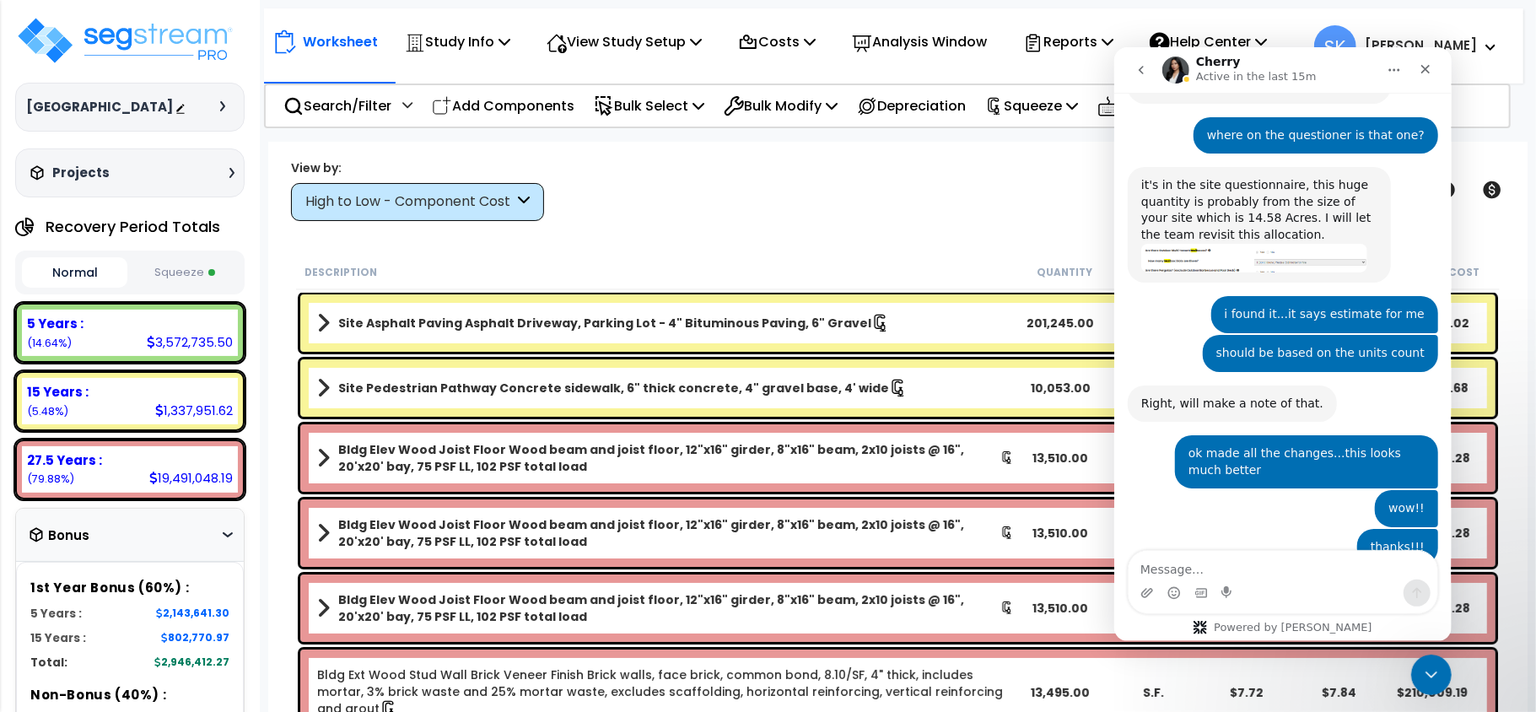
click at [227, 532] on icon at bounding box center [228, 534] width 10 height 5
click at [190, 260] on button "Squeeze" at bounding box center [184, 273] width 105 height 30
click at [184, 272] on button "Squeeze" at bounding box center [184, 273] width 105 height 30
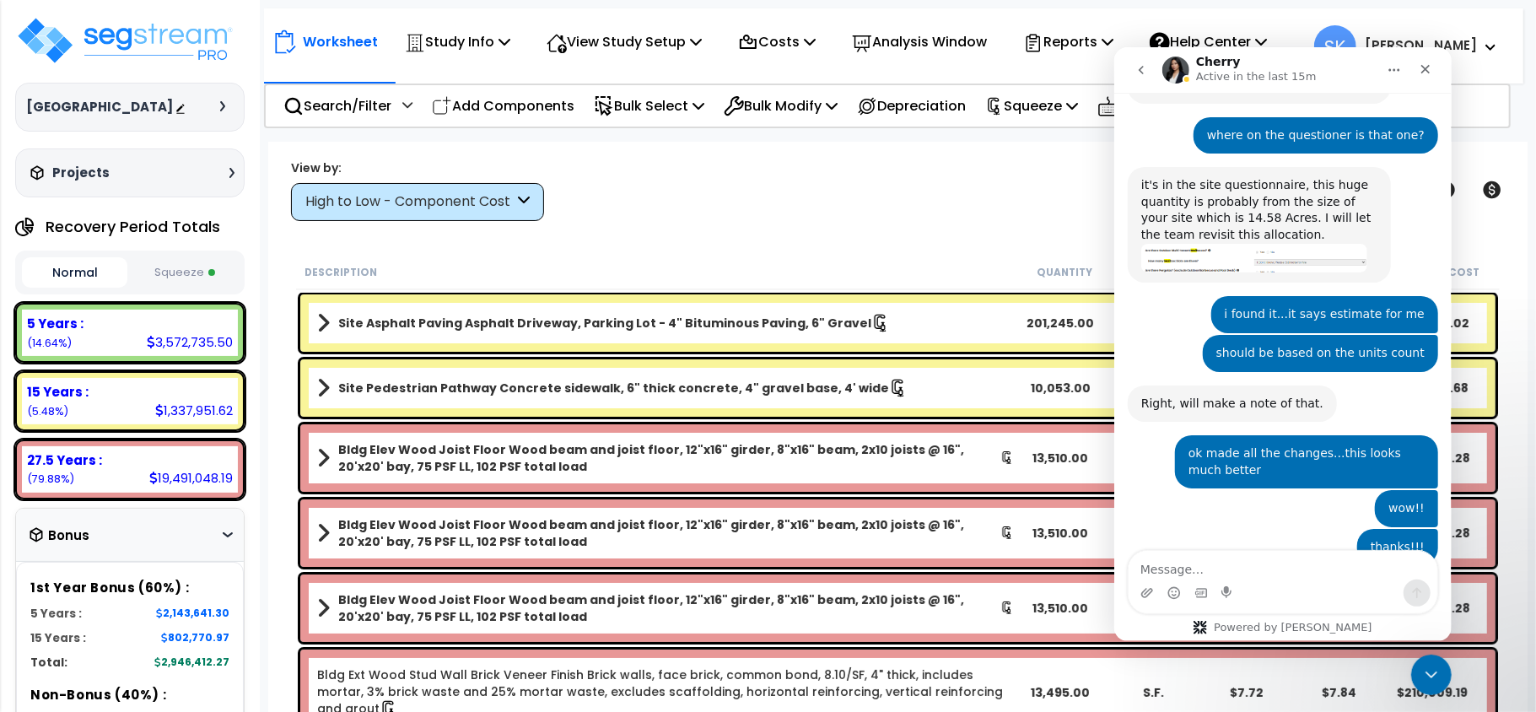
click at [165, 277] on button "Squeeze" at bounding box center [184, 273] width 105 height 30
click at [165, 278] on button "Squeeze" at bounding box center [184, 273] width 105 height 30
click at [180, 267] on button "Squeeze" at bounding box center [184, 273] width 105 height 30
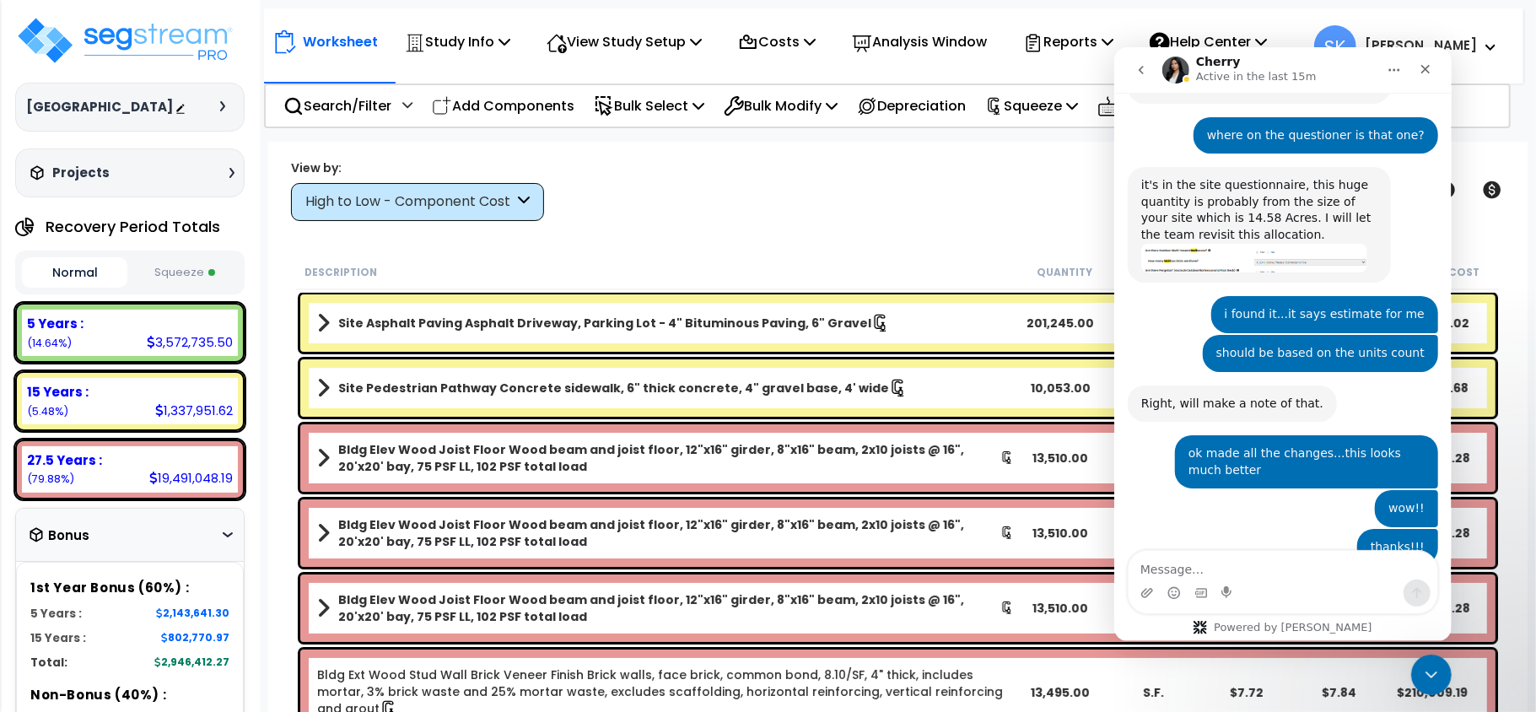
click at [179, 267] on button "Squeeze" at bounding box center [184, 273] width 105 height 30
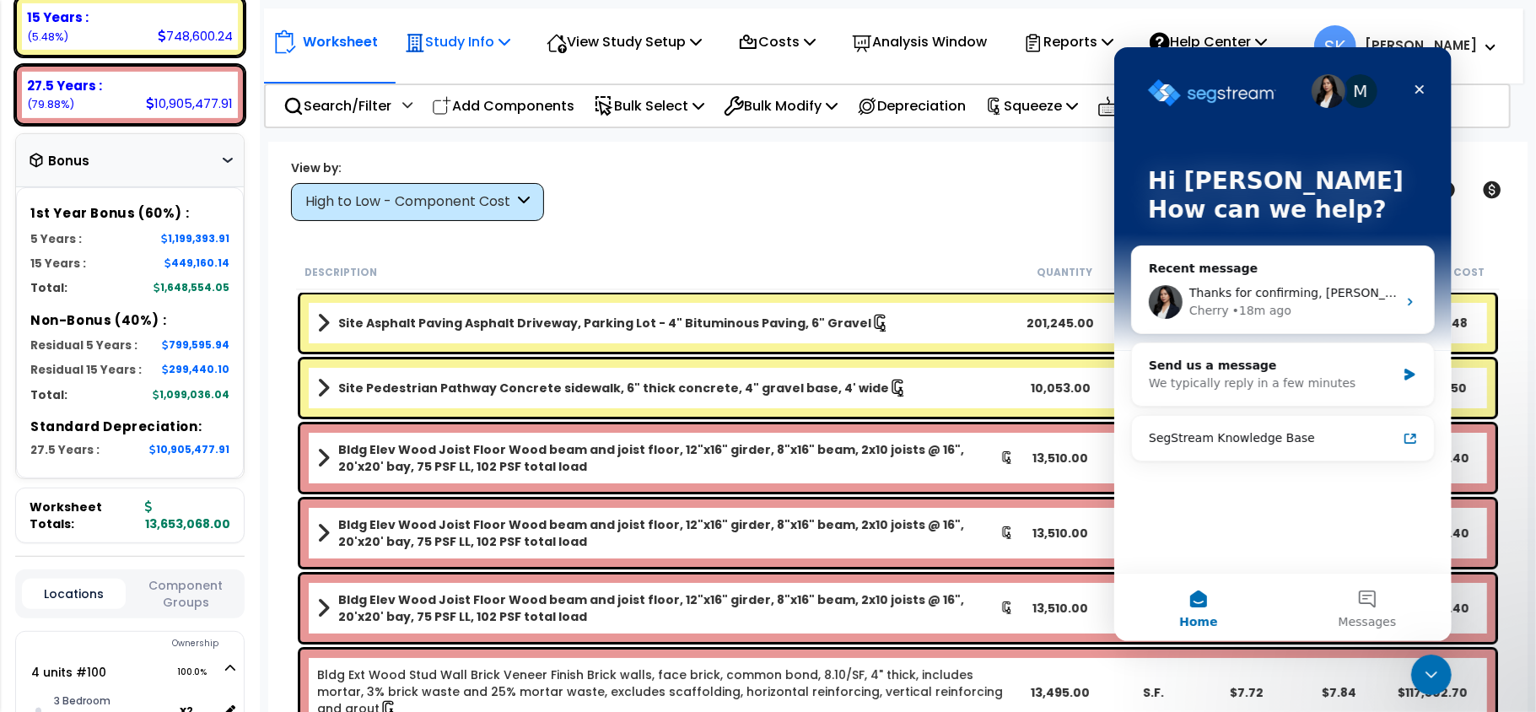
click at [432, 44] on p "Study Info" at bounding box center [457, 41] width 105 height 23
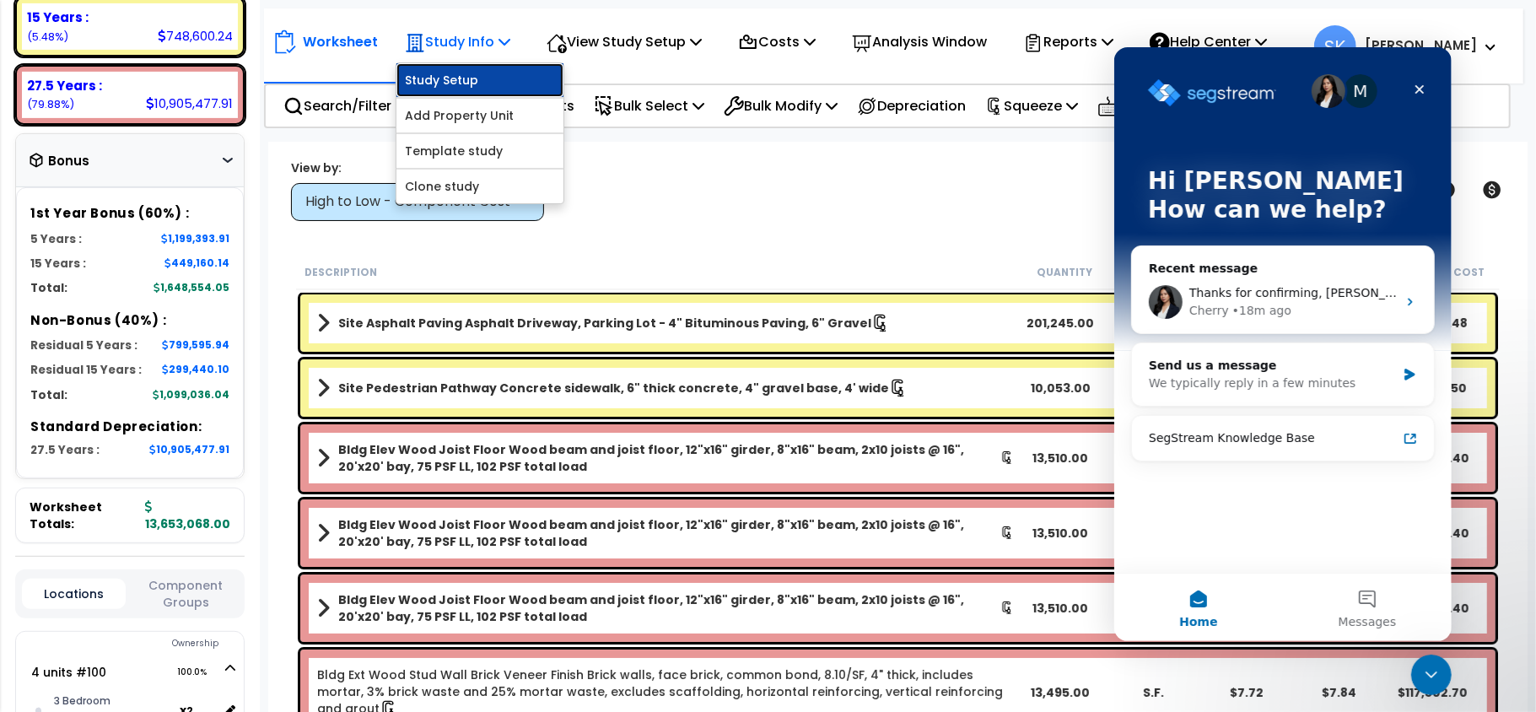
click at [442, 75] on link "Study Setup" at bounding box center [480, 80] width 167 height 34
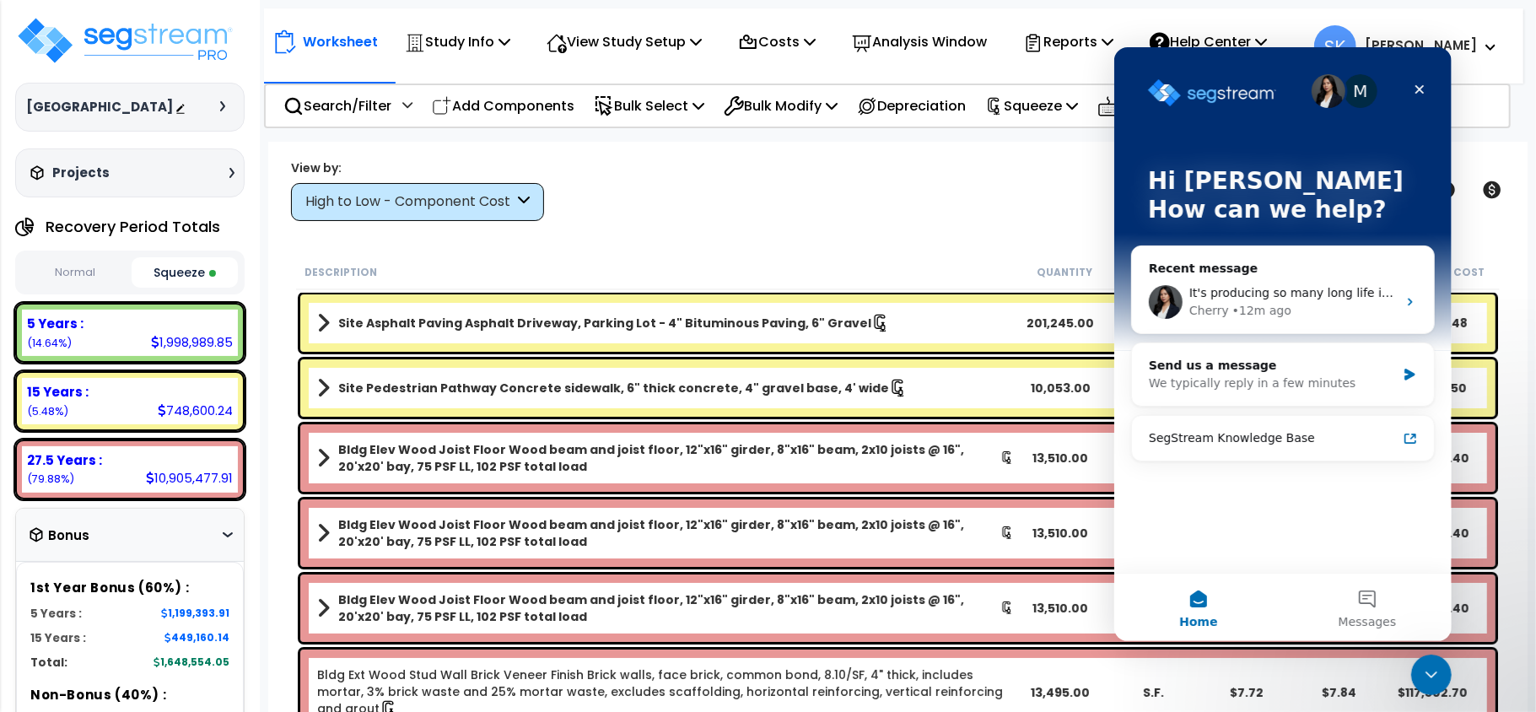
scroll to position [0, 0]
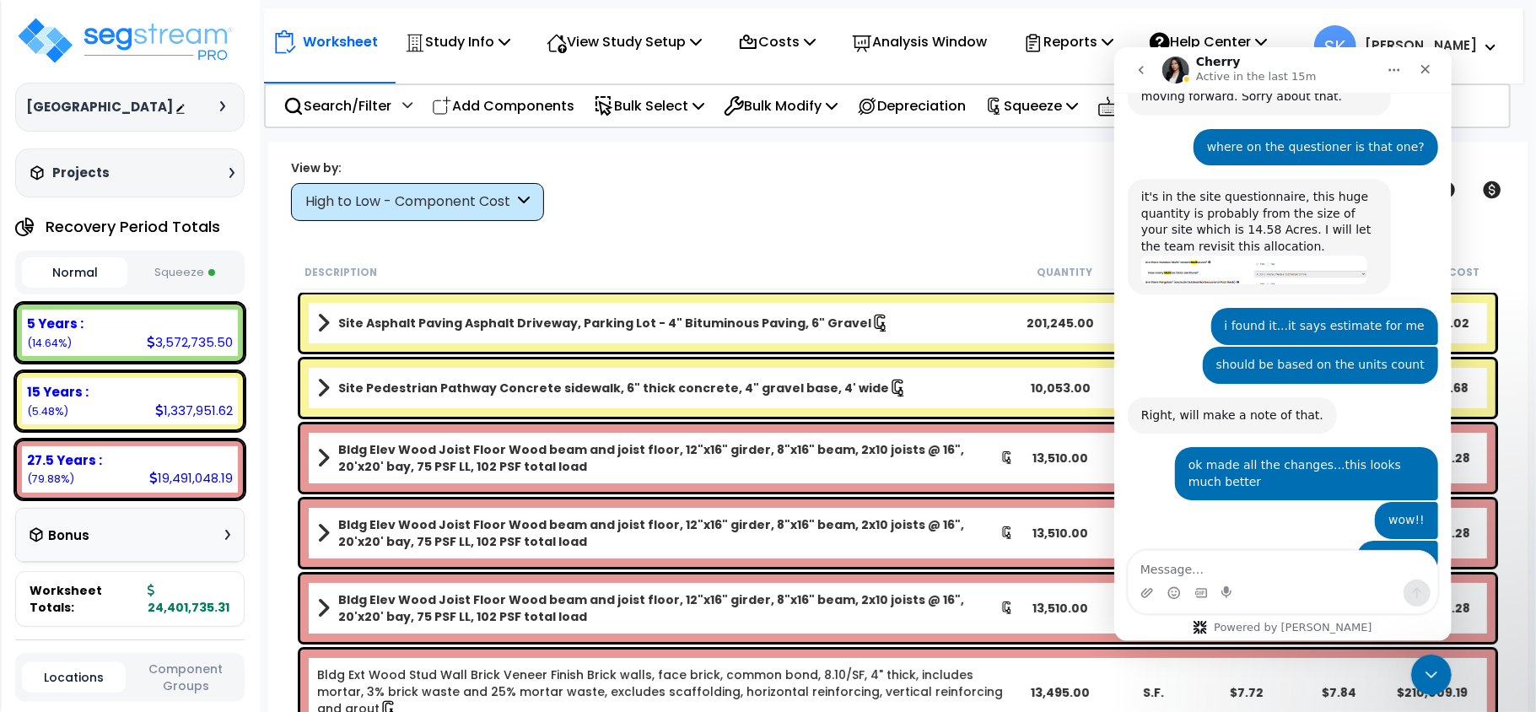
scroll to position [3309, 0]
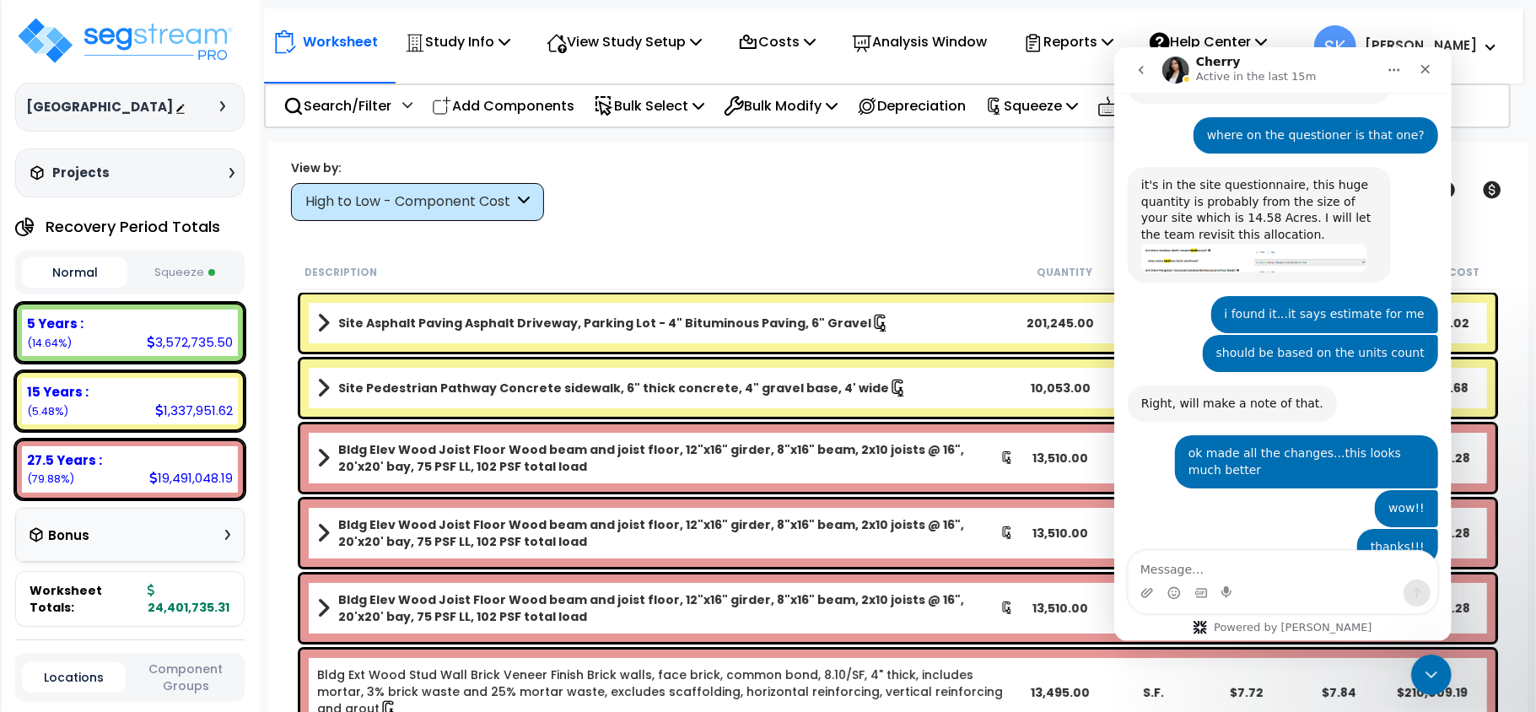
click at [184, 277] on button "Squeeze" at bounding box center [184, 273] width 105 height 30
click at [183, 278] on button "Squeeze" at bounding box center [184, 273] width 105 height 30
click at [183, 281] on button "Squeeze" at bounding box center [184, 273] width 105 height 30
click at [183, 284] on button "Squeeze" at bounding box center [184, 272] width 105 height 30
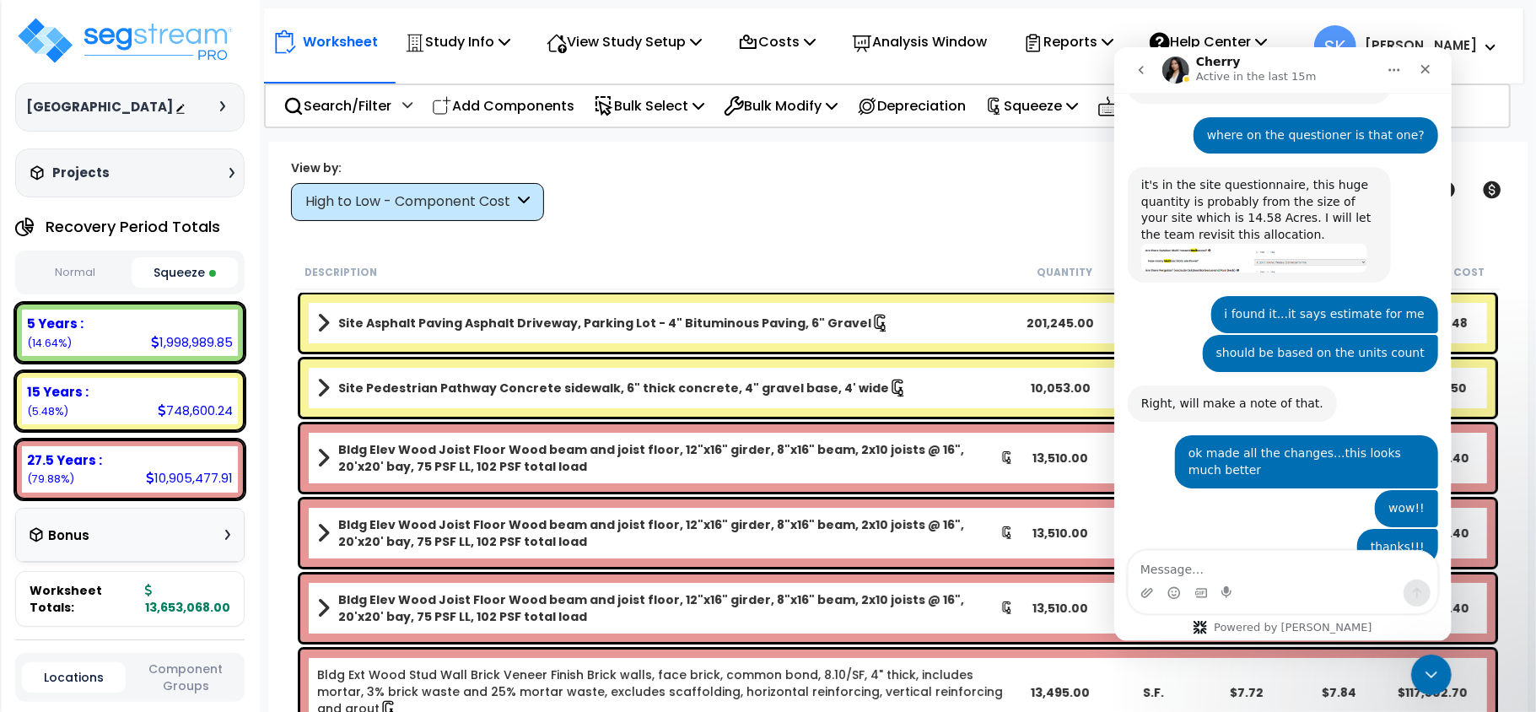
click at [180, 282] on button "Squeeze" at bounding box center [184, 272] width 105 height 30
click at [177, 271] on button "Squeeze" at bounding box center [184, 272] width 105 height 30
click at [176, 271] on button "Squeeze" at bounding box center [184, 272] width 105 height 30
click at [176, 272] on button "Squeeze" at bounding box center [184, 272] width 105 height 30
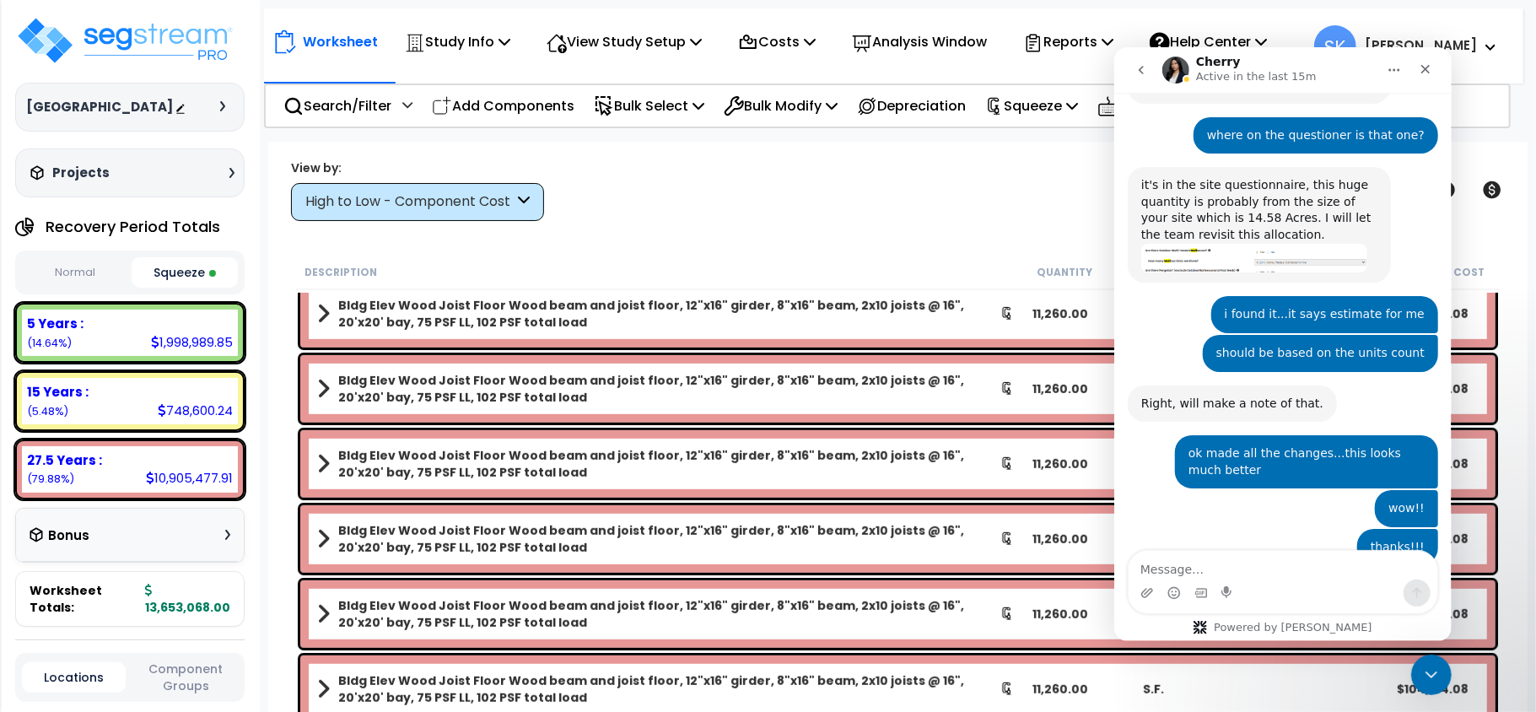
scroll to position [0, 0]
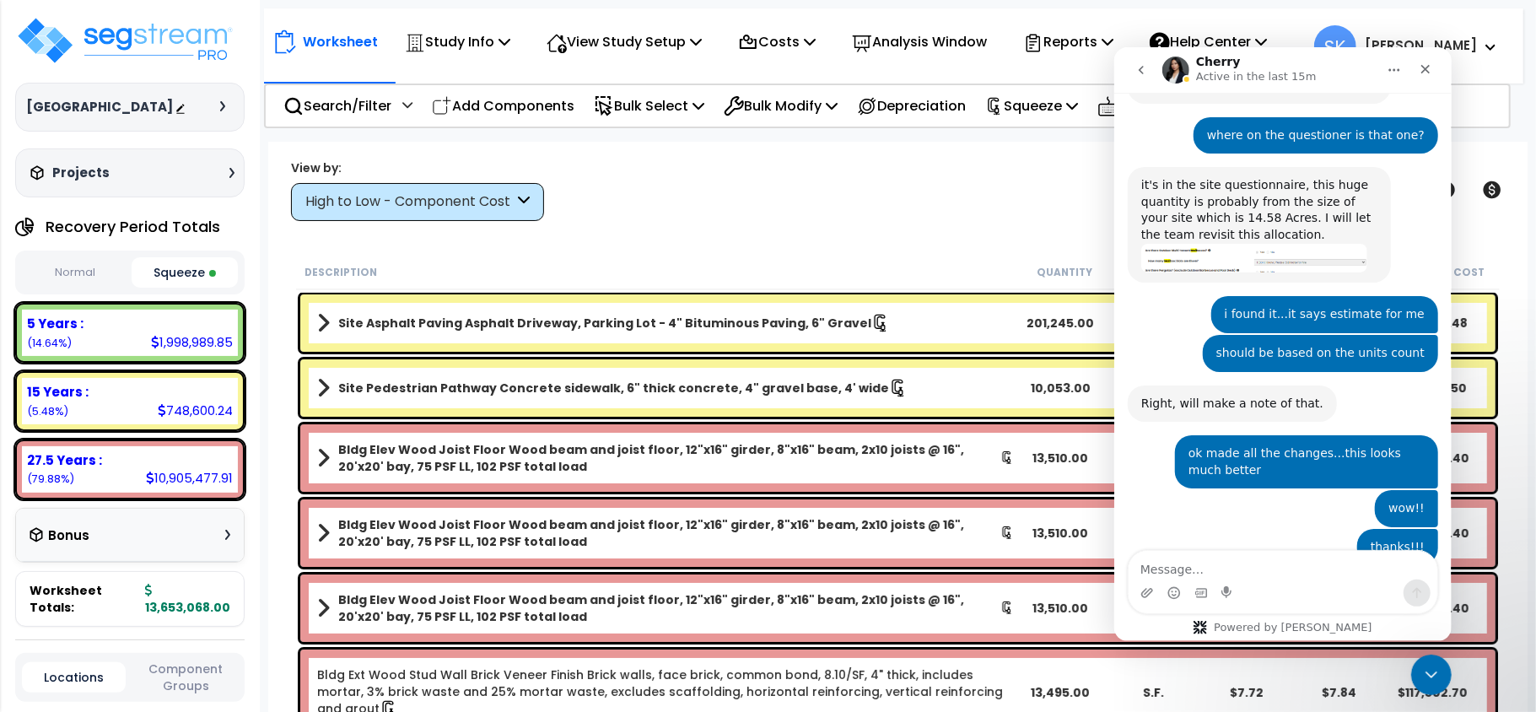
click at [1294, 581] on div "Intercom messenger" at bounding box center [1282, 592] width 309 height 27
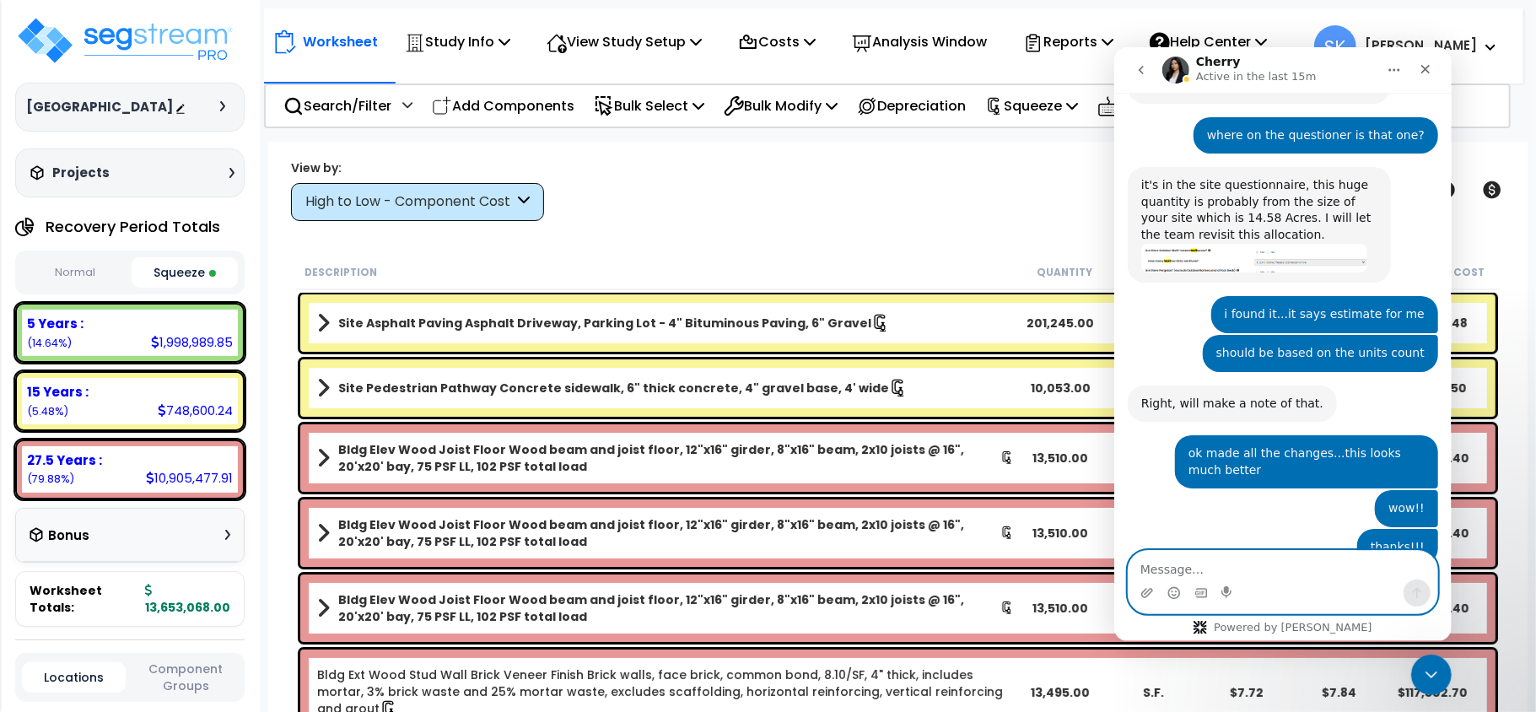
click at [1291, 564] on textarea "Message…" at bounding box center [1282, 564] width 309 height 29
click at [1195, 570] on textarea "Message…" at bounding box center [1282, 564] width 309 height 29
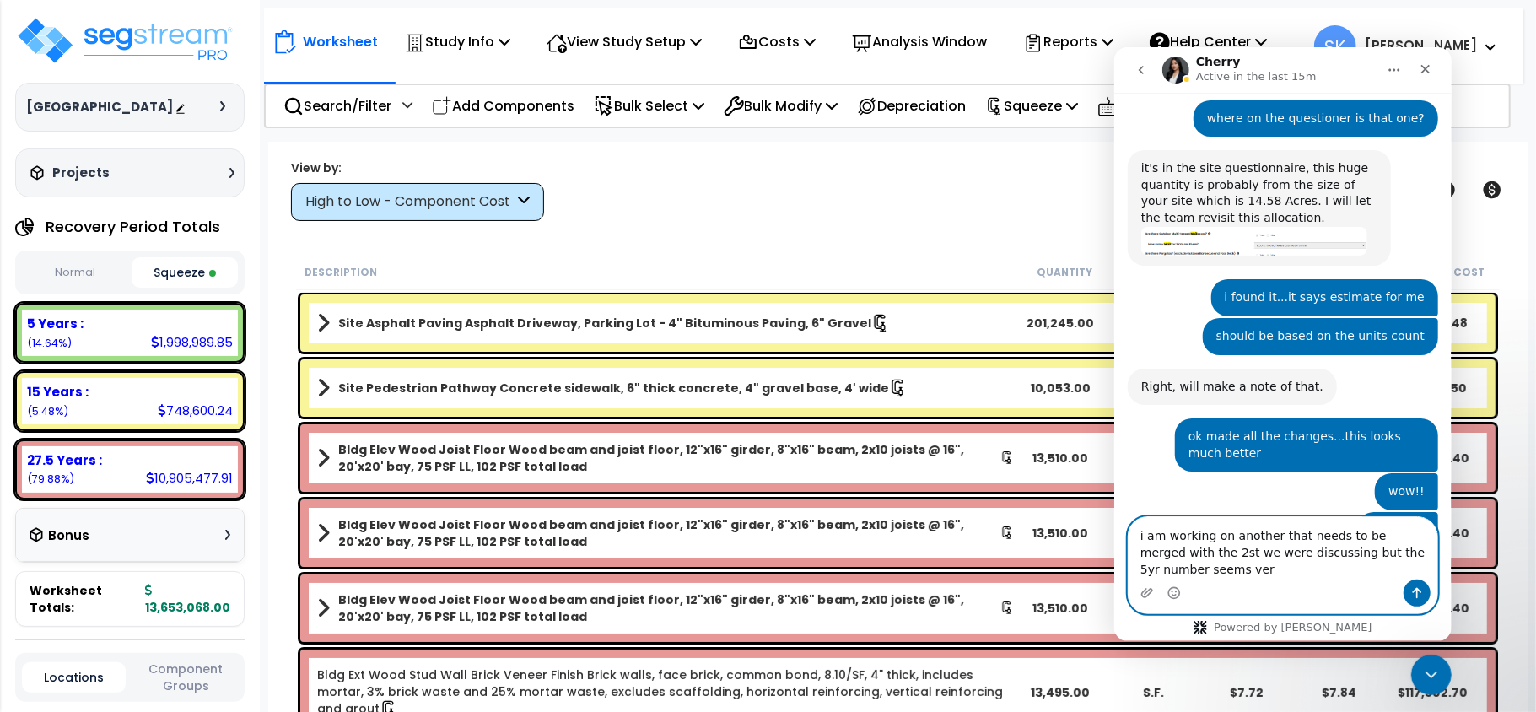
scroll to position [3342, 0]
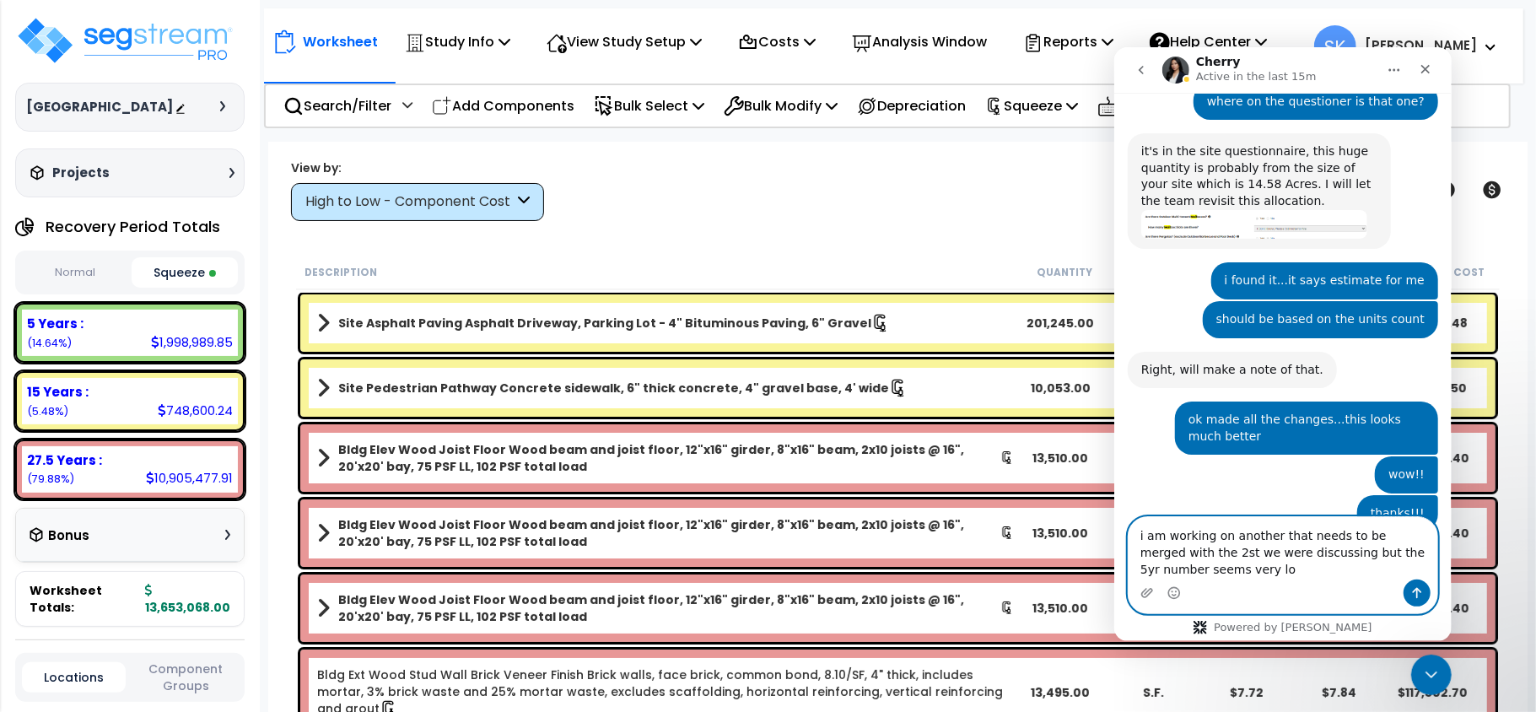
type textarea "i am working on another that needs to be merged with the 2st we were discussing…"
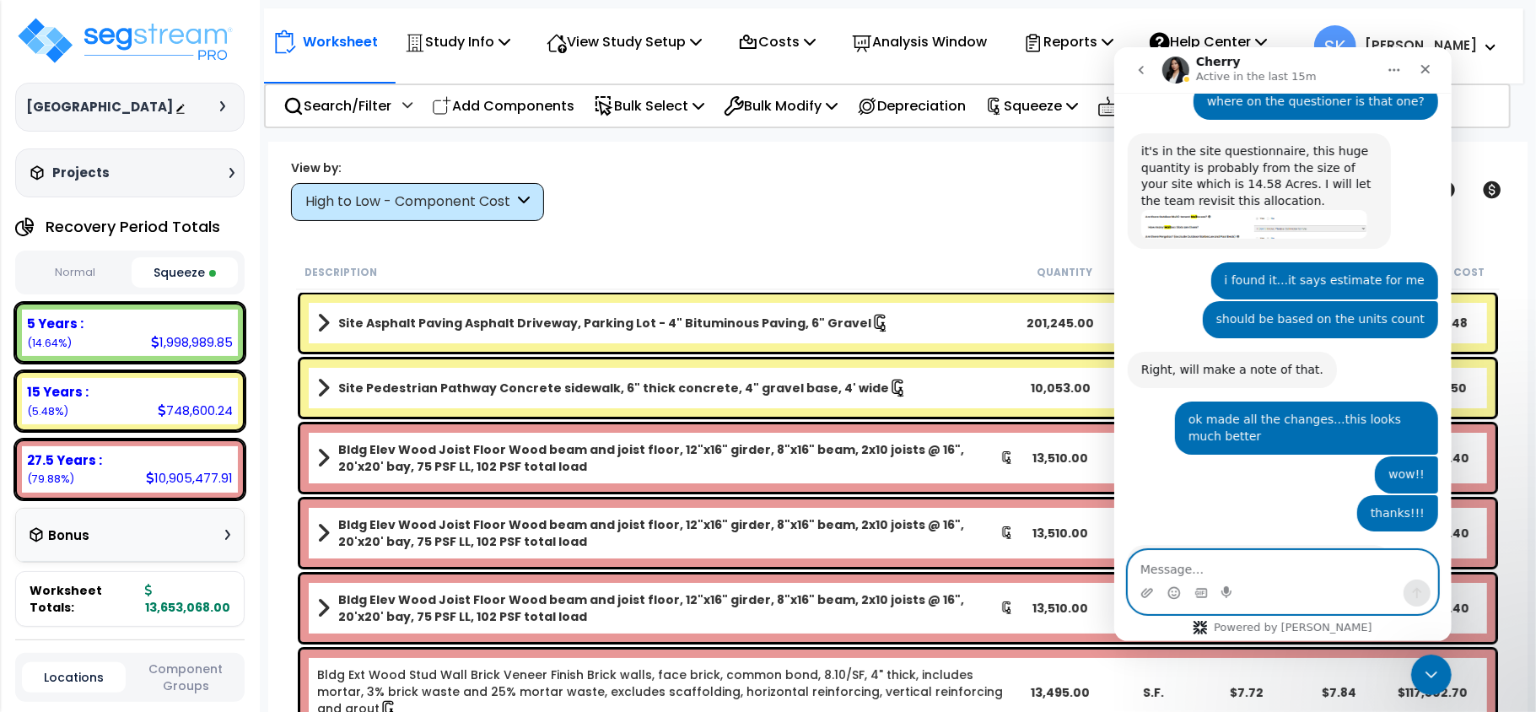
scroll to position [3393, 0]
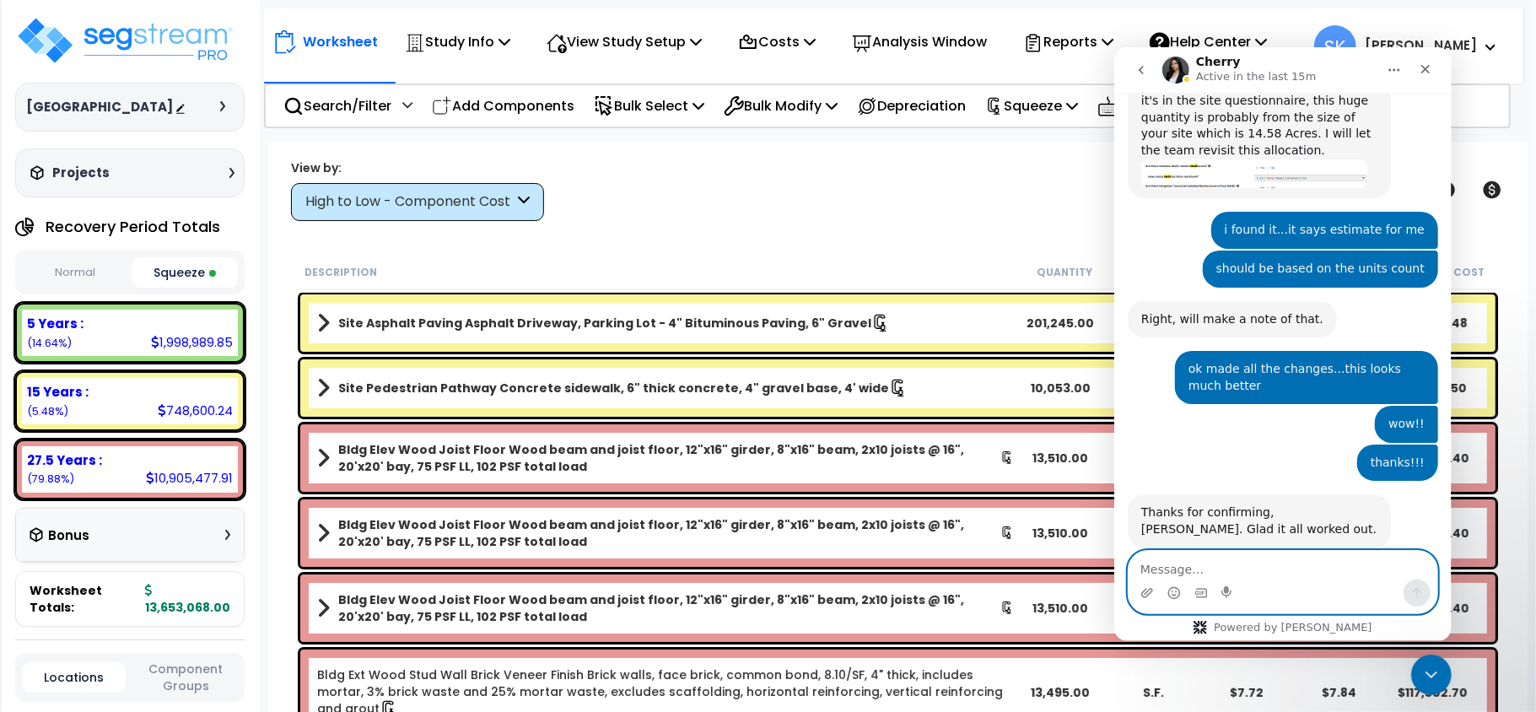
paste textarea "[URL][DOMAIN_NAME]"
type textarea "[URL][DOMAIN_NAME]"
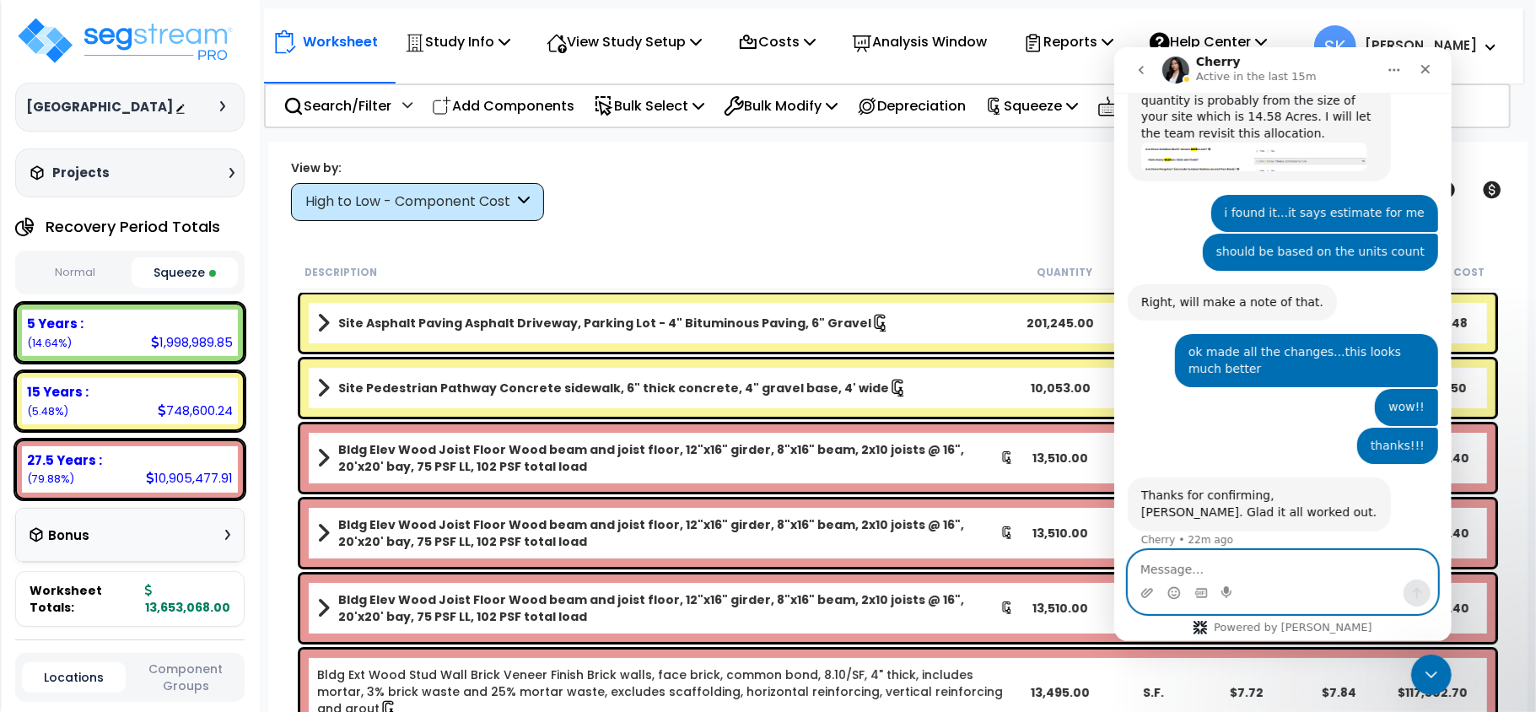
scroll to position [3447, 0]
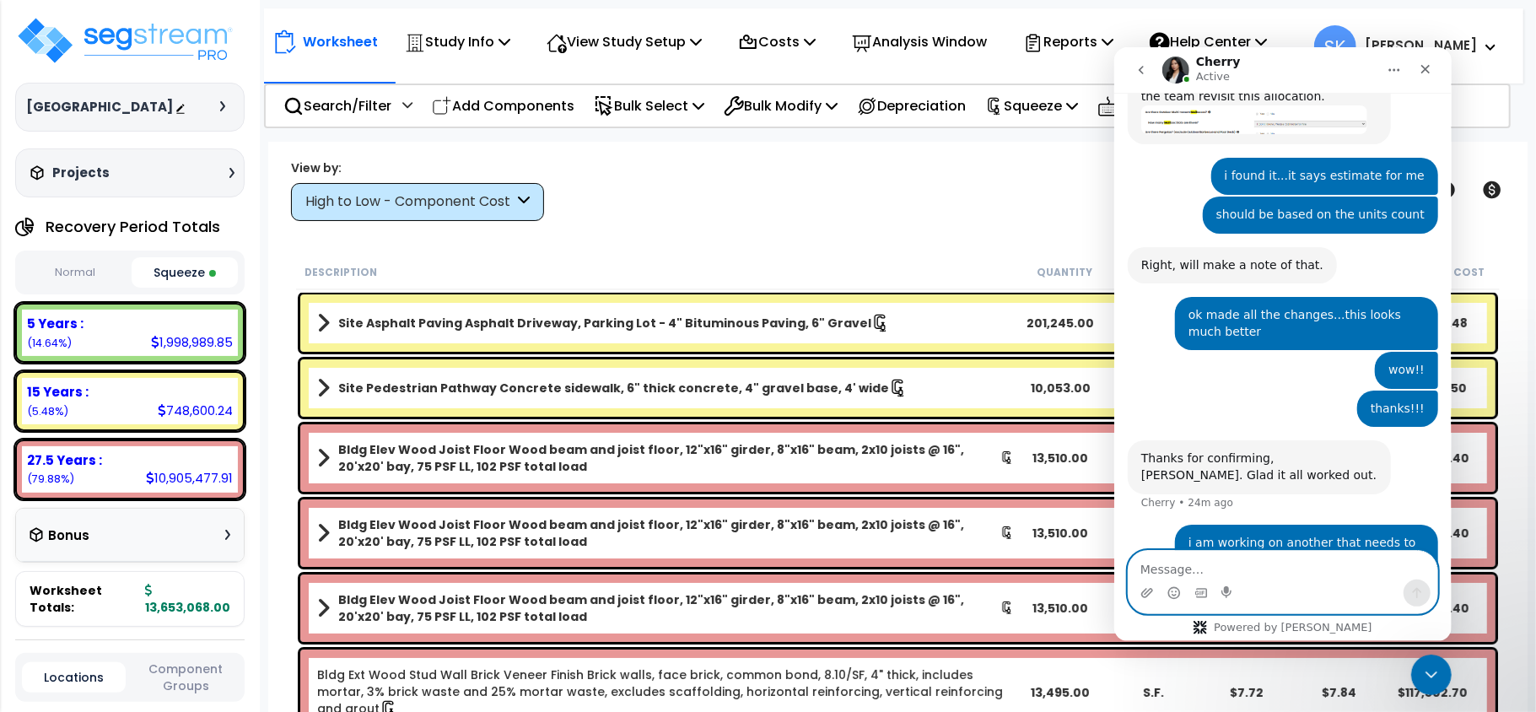
click at [1237, 570] on textarea "Message…" at bounding box center [1282, 564] width 309 height 29
click at [1445, 675] on div "Close Intercom Messenger" at bounding box center [1429, 672] width 40 height 40
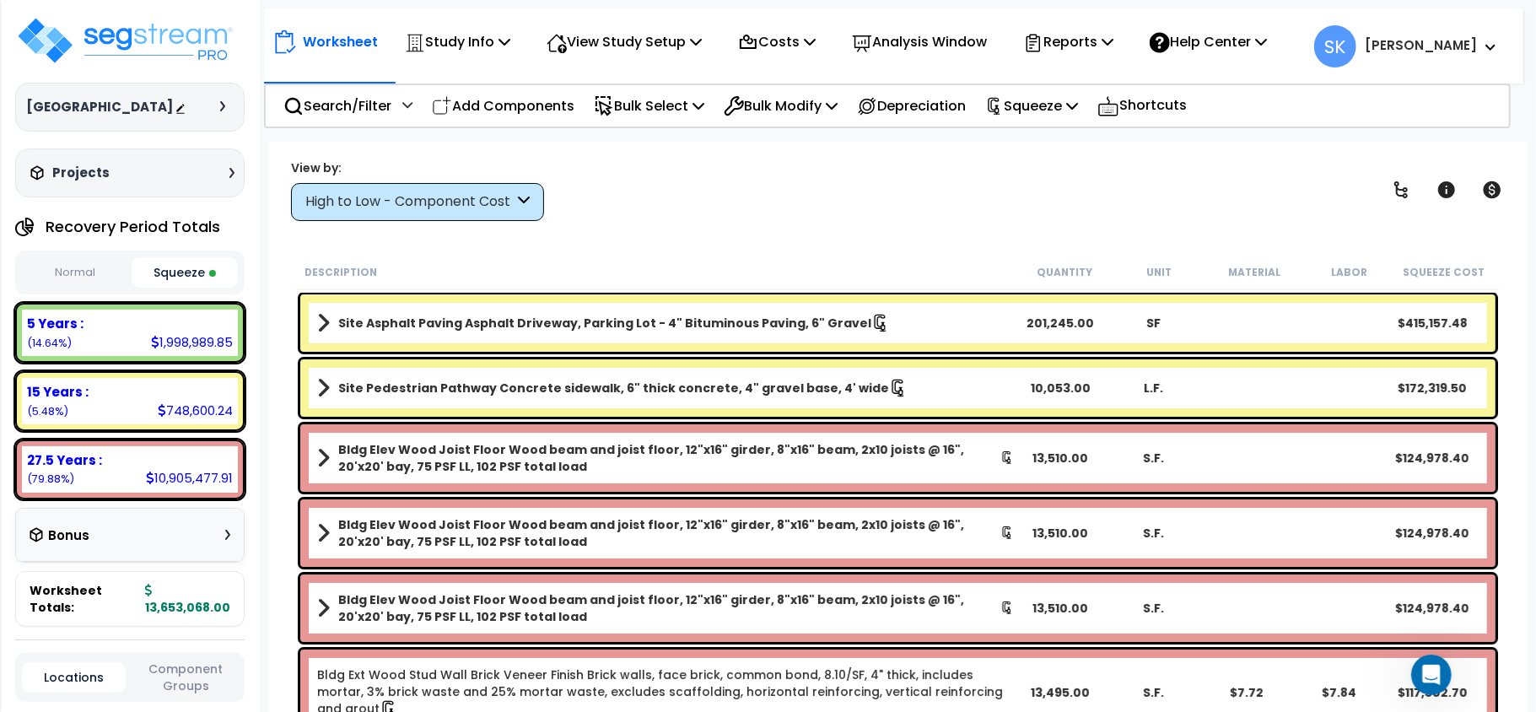
scroll to position [0, 0]
click at [197, 346] on div "1,998,989.85" at bounding box center [192, 342] width 82 height 18
click at [189, 299] on div "Recovery Period Totals Normal Squeeze 5 Years : 3,572,735.50 (14.64%) 7 Years :…" at bounding box center [129, 418] width 229 height 417
click at [204, 349] on div "1,998,989.85" at bounding box center [192, 342] width 82 height 18
click at [201, 331] on div "5 Years :" at bounding box center [130, 324] width 206 height 18
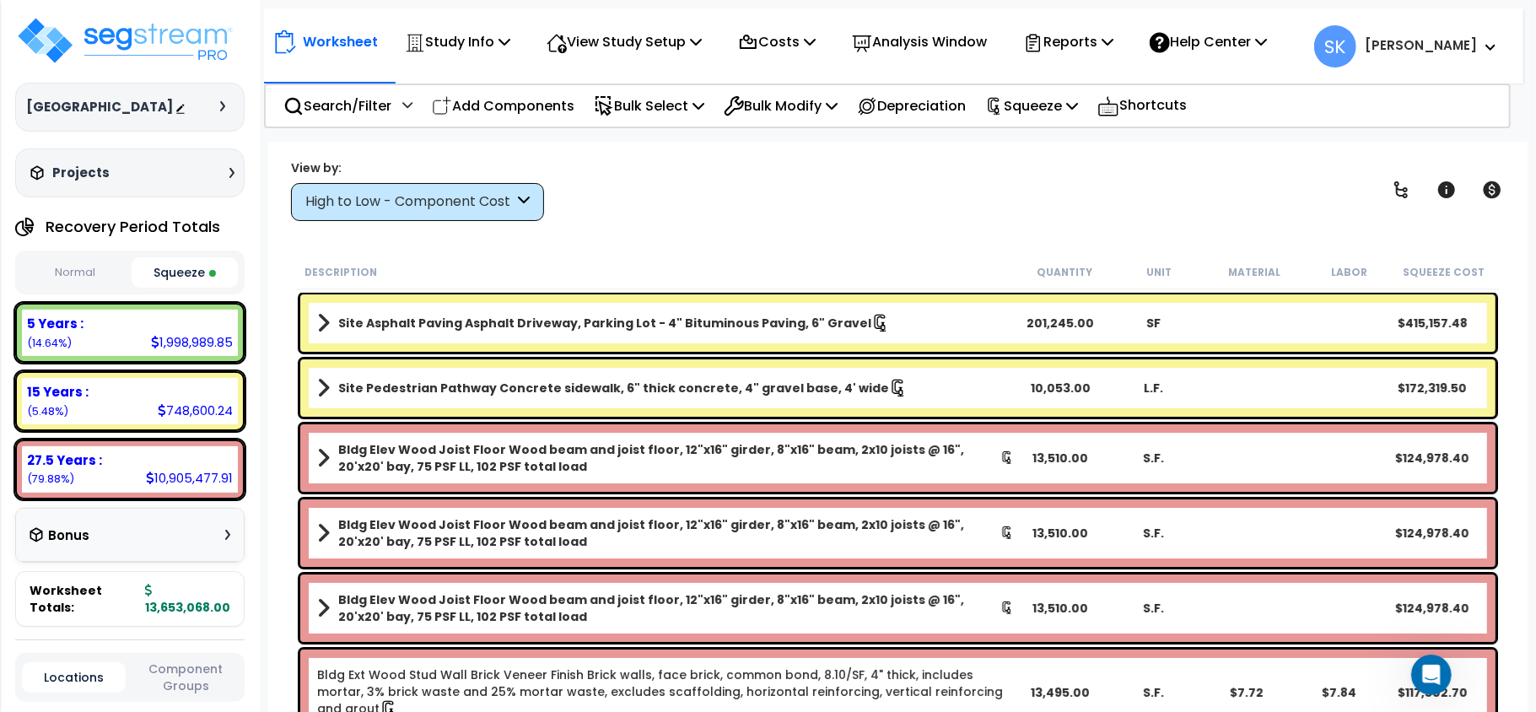
click at [201, 331] on div "5 Years :" at bounding box center [130, 324] width 206 height 18
click at [479, 191] on div "High to Low - Component Cost" at bounding box center [417, 202] width 253 height 38
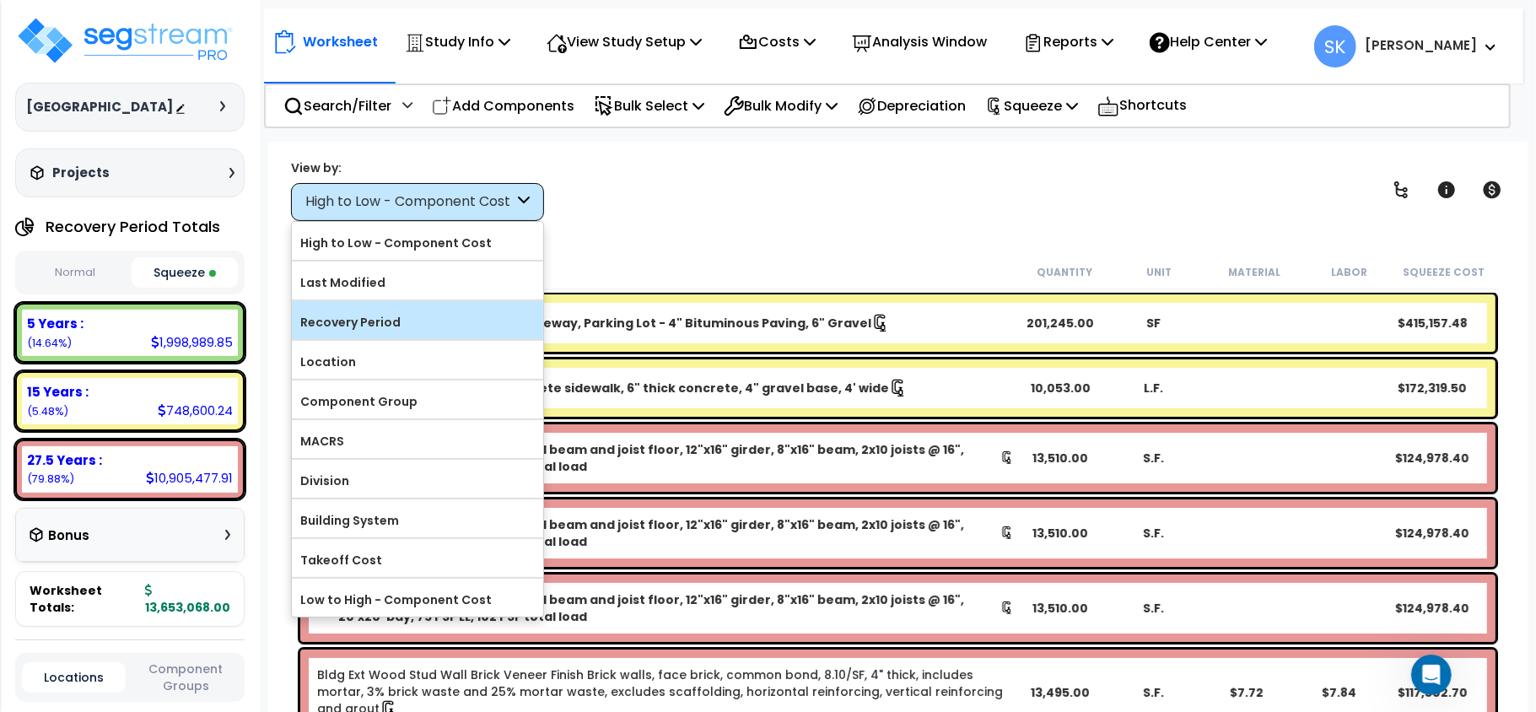
click at [405, 329] on label "Recovery Period" at bounding box center [417, 322] width 251 height 25
click at [0, 0] on input "Recovery Period" at bounding box center [0, 0] width 0 height 0
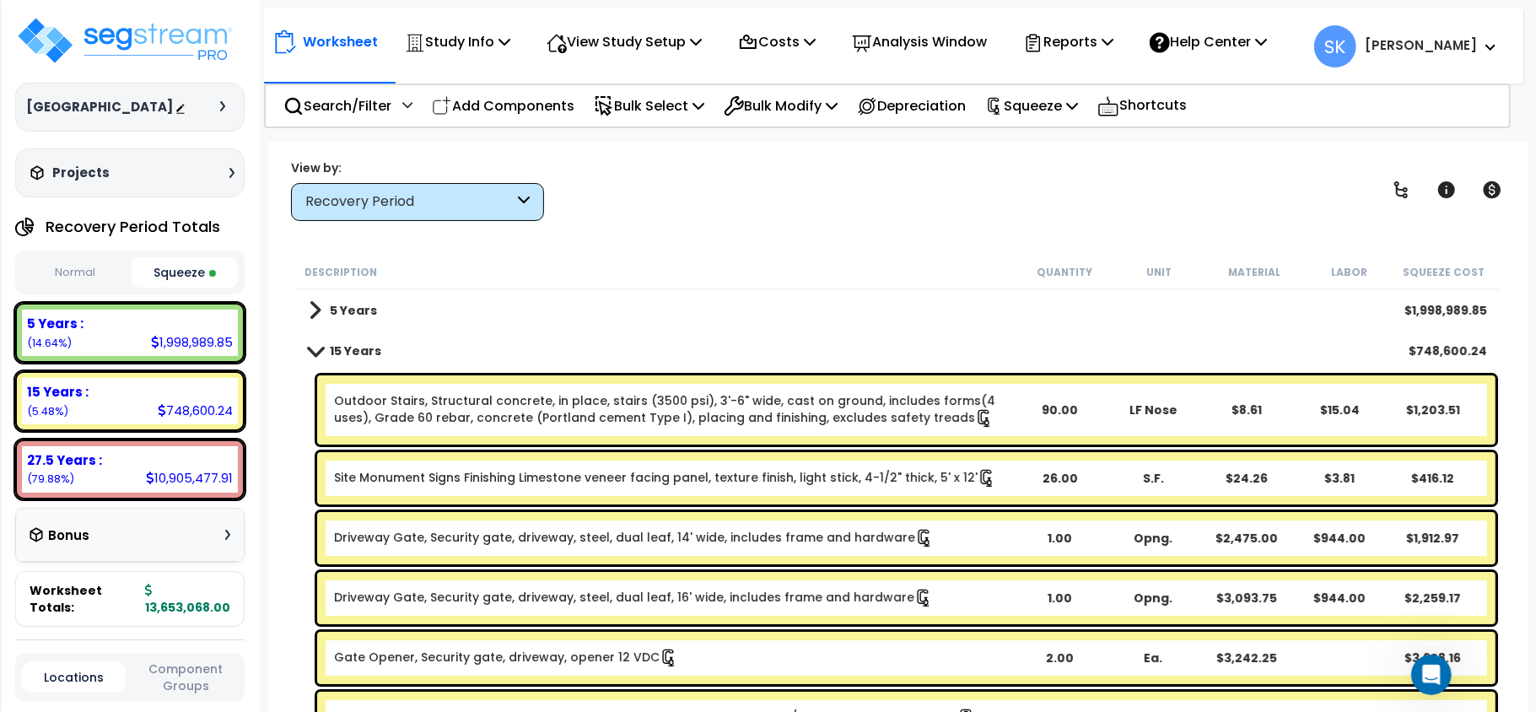
click at [402, 317] on div "5 Years $1,998,989.85" at bounding box center [897, 310] width 1195 height 40
click at [324, 314] on link "5 Years" at bounding box center [343, 311] width 68 height 24
click at [310, 309] on span at bounding box center [315, 311] width 13 height 24
click at [348, 316] on b "5 Years" at bounding box center [353, 310] width 47 height 17
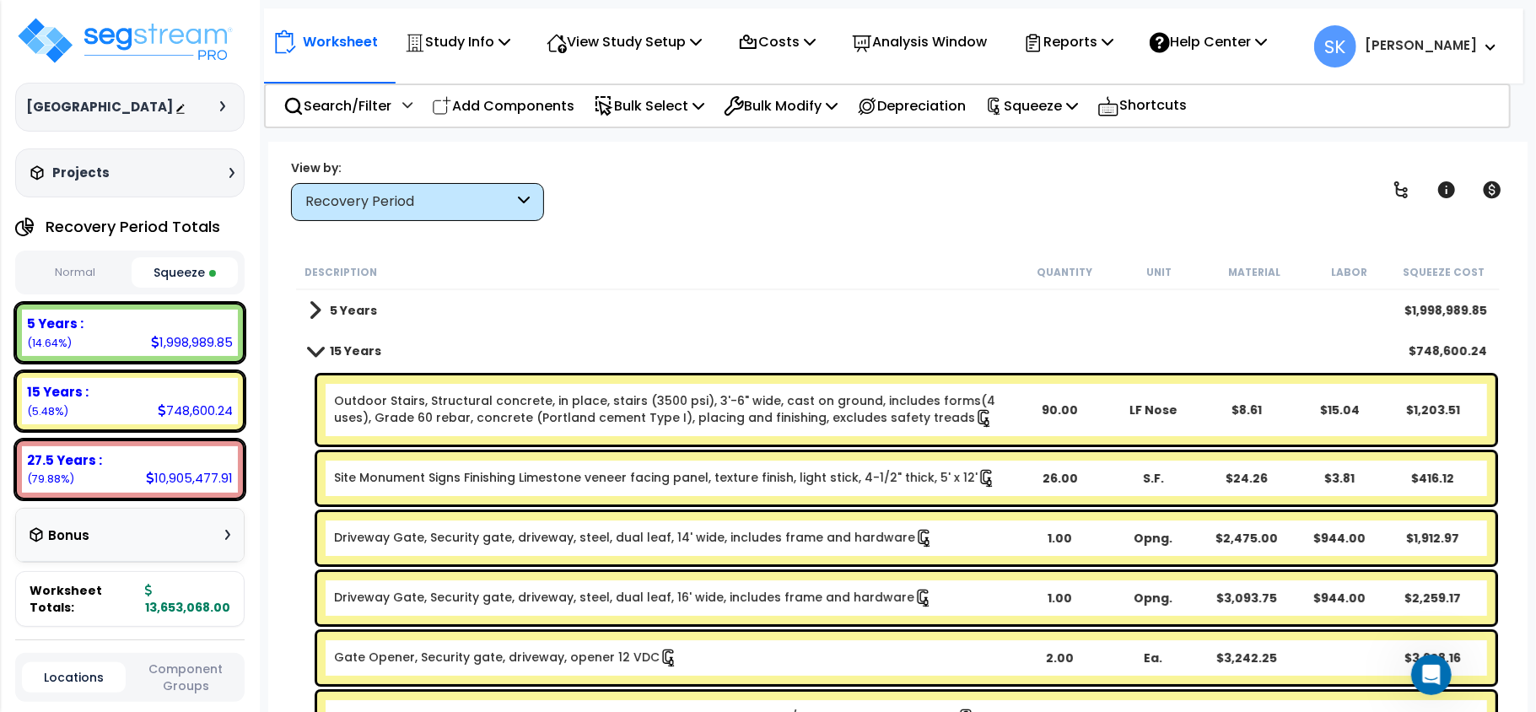
click at [356, 302] on b "5 Years" at bounding box center [353, 310] width 47 height 17
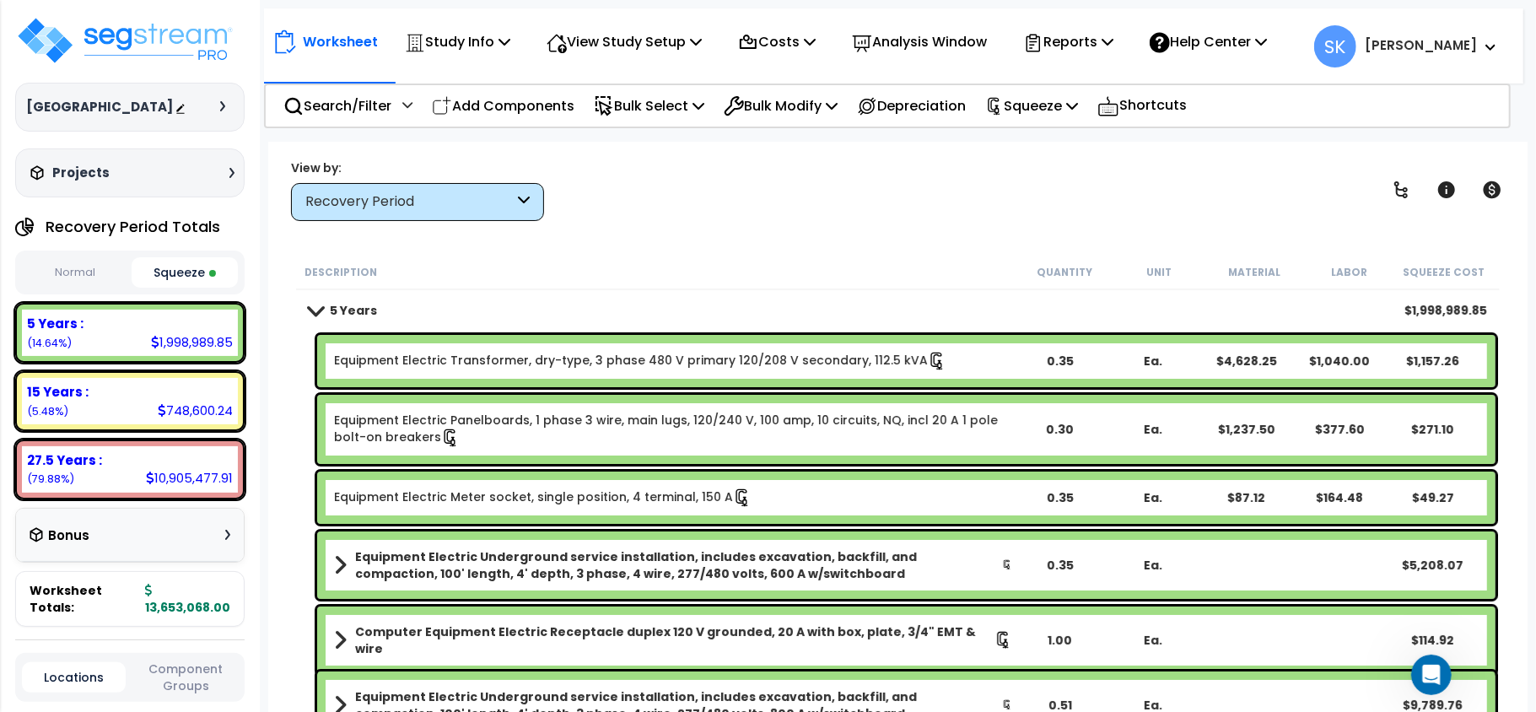
click at [307, 307] on span at bounding box center [316, 310] width 24 height 13
click at [325, 321] on link "5 Years" at bounding box center [343, 311] width 68 height 24
click at [314, 307] on span at bounding box center [316, 310] width 24 height 13
click at [314, 308] on span at bounding box center [316, 310] width 24 height 13
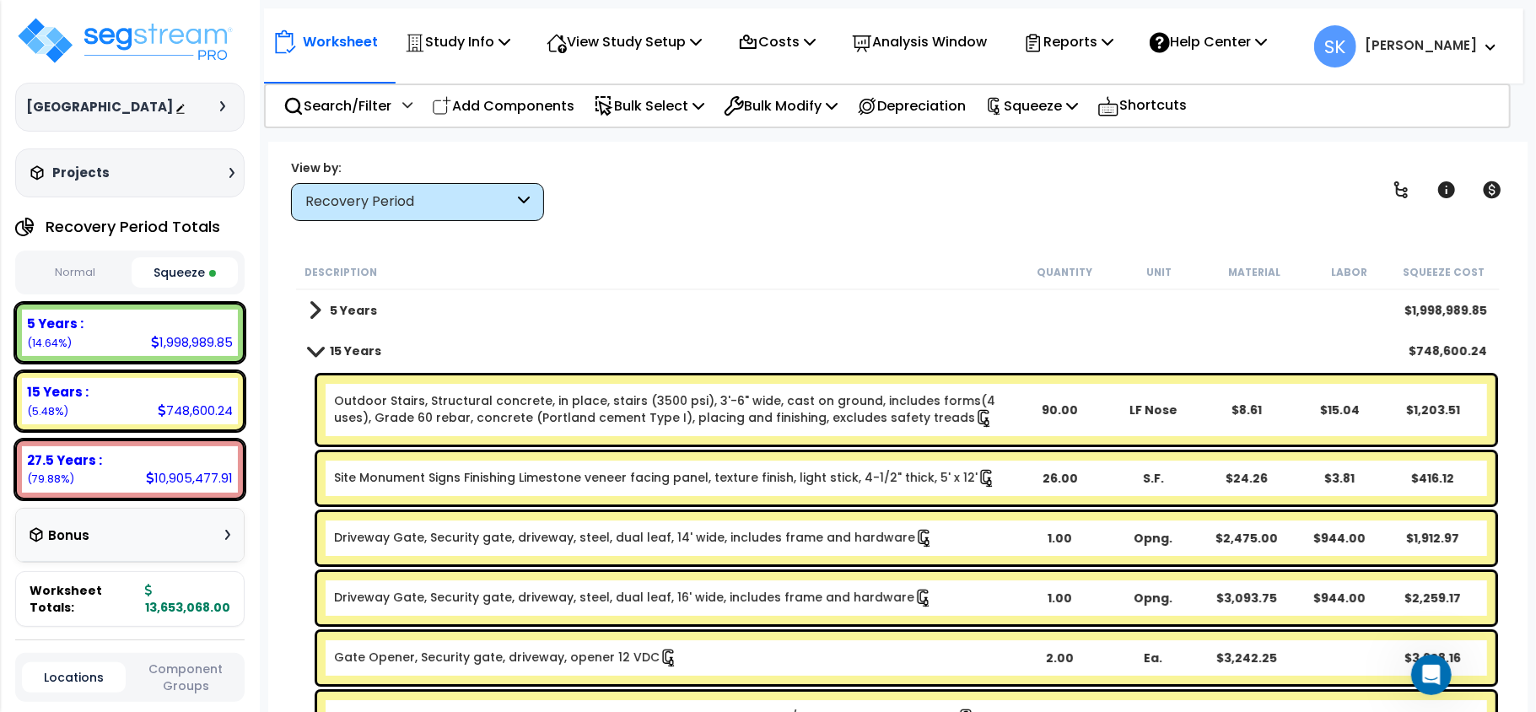
click at [315, 307] on span at bounding box center [315, 311] width 13 height 24
drag, startPoint x: 315, startPoint y: 307, endPoint x: 337, endPoint y: 310, distance: 23.0
click at [314, 305] on span at bounding box center [315, 311] width 13 height 24
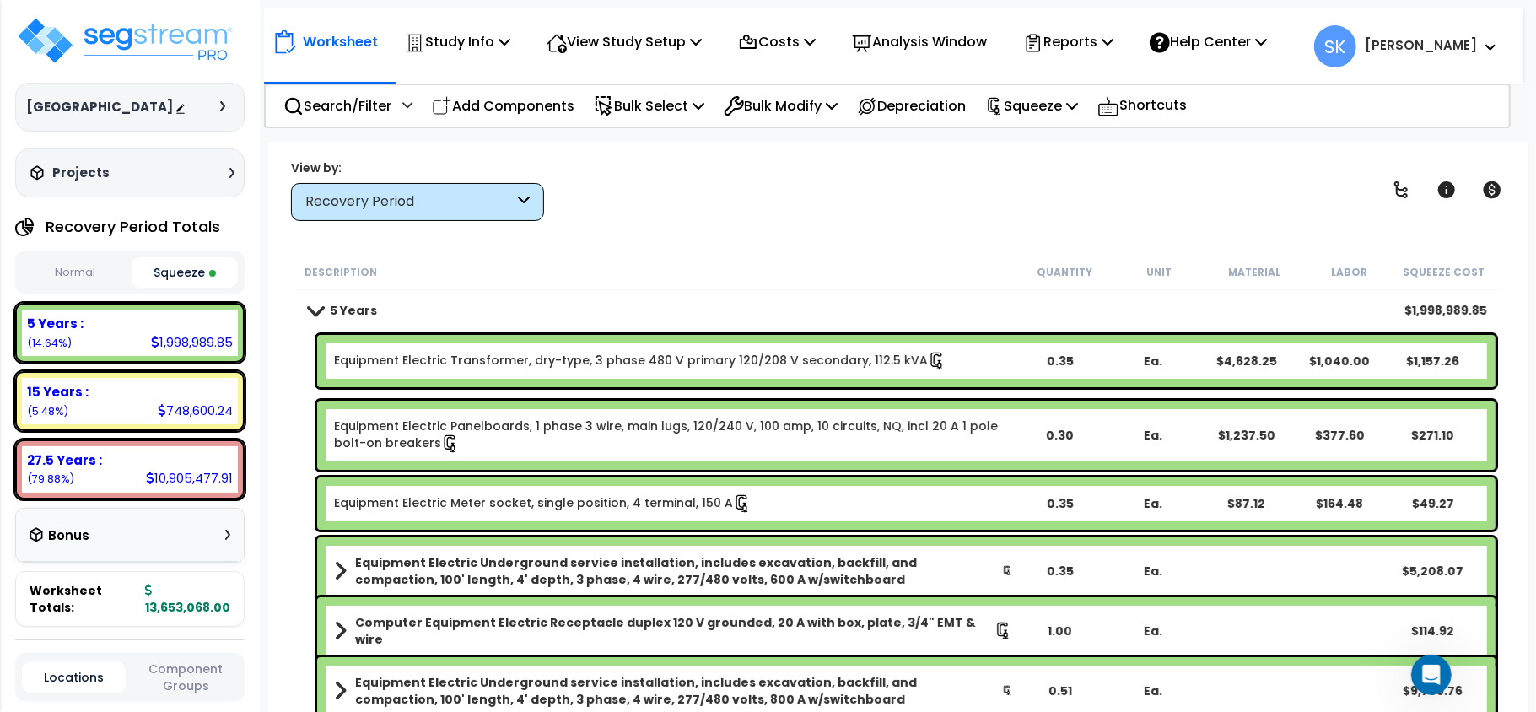
click at [337, 309] on b "5 Years" at bounding box center [353, 310] width 47 height 17
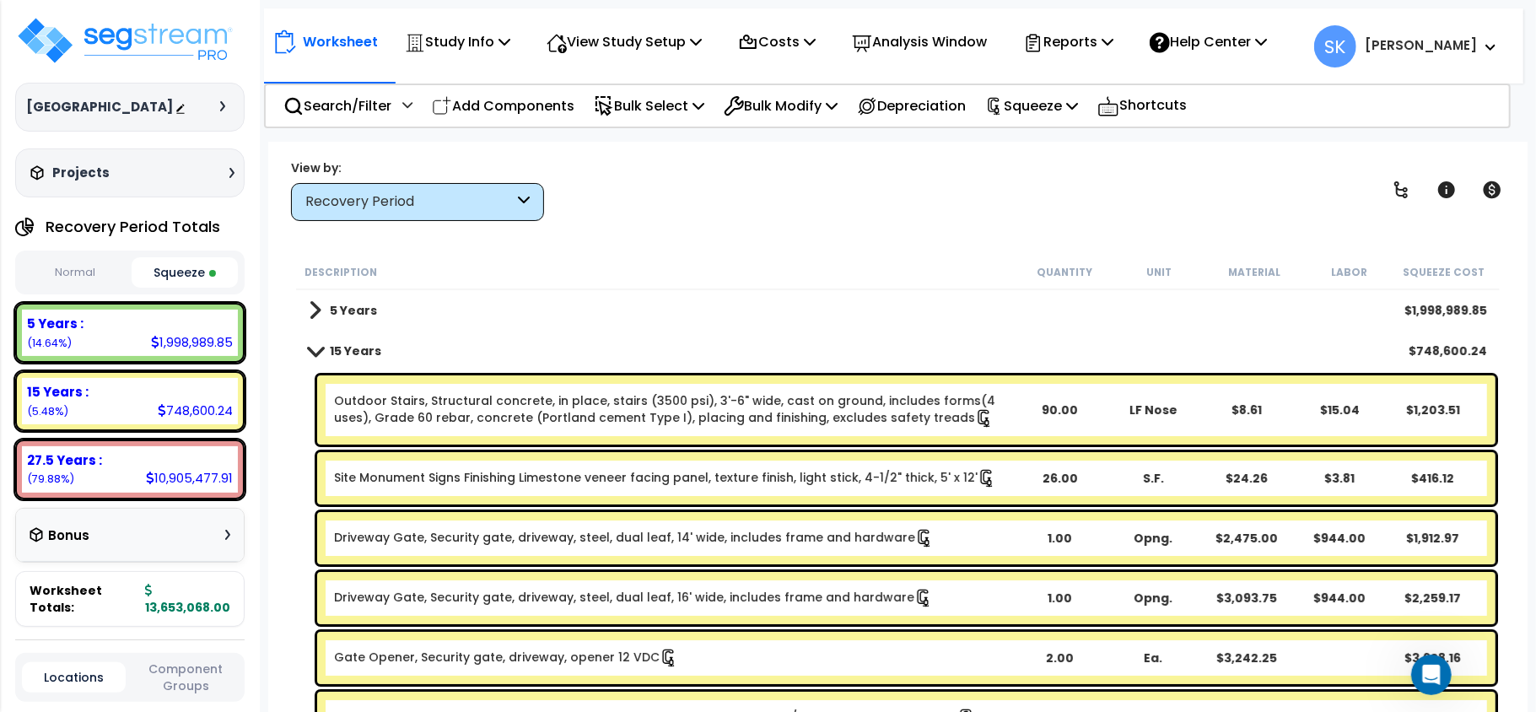
click at [359, 309] on b "5 Years" at bounding box center [353, 310] width 47 height 17
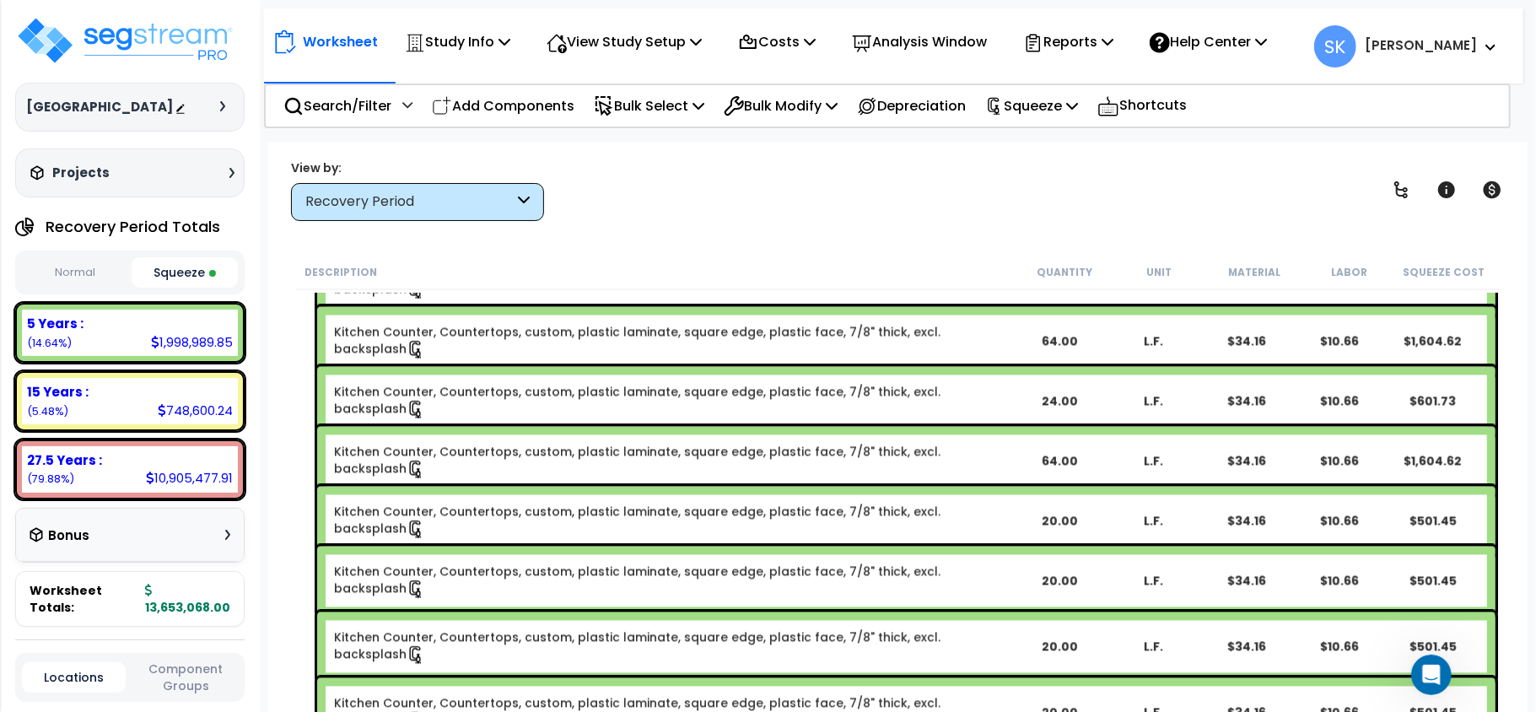
scroll to position [76488, 0]
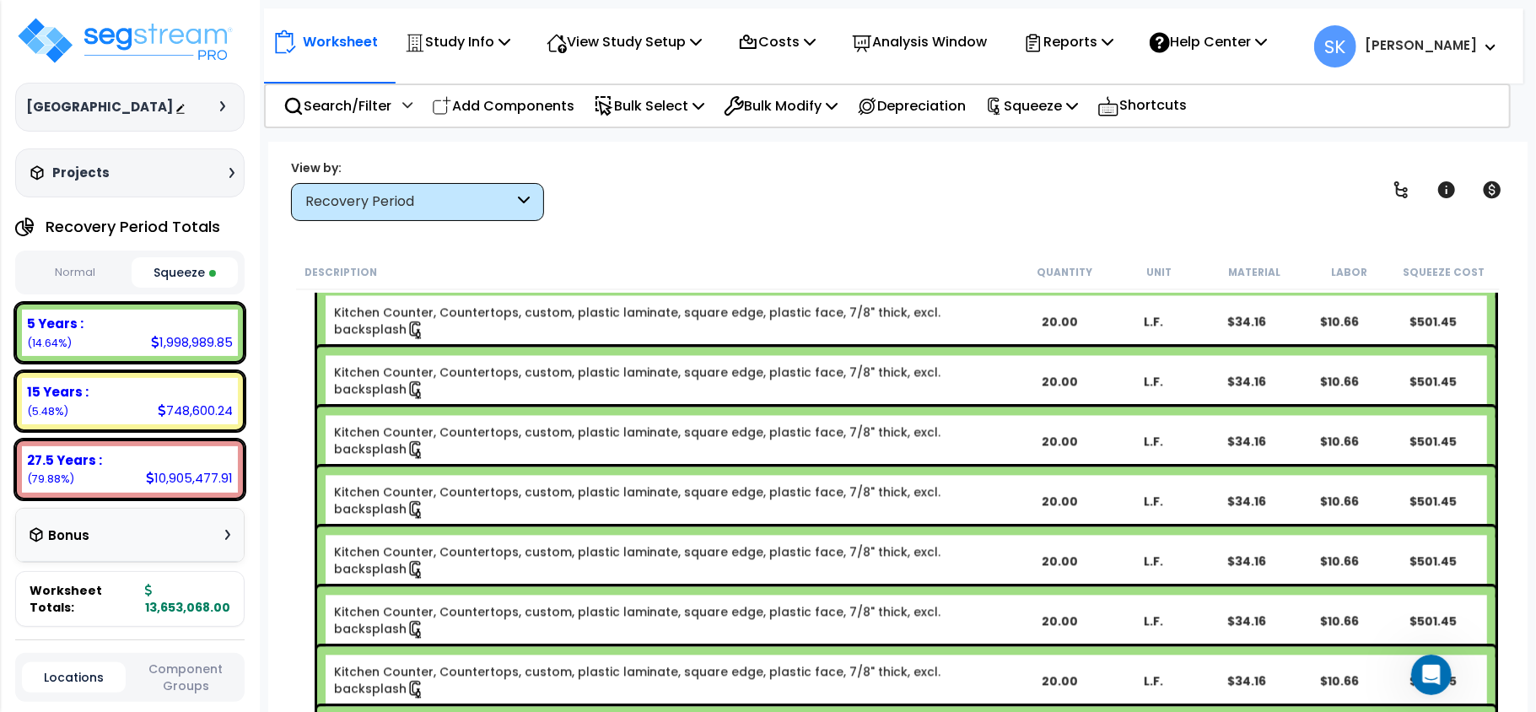
click at [469, 192] on div "Recovery Period" at bounding box center [409, 201] width 208 height 19
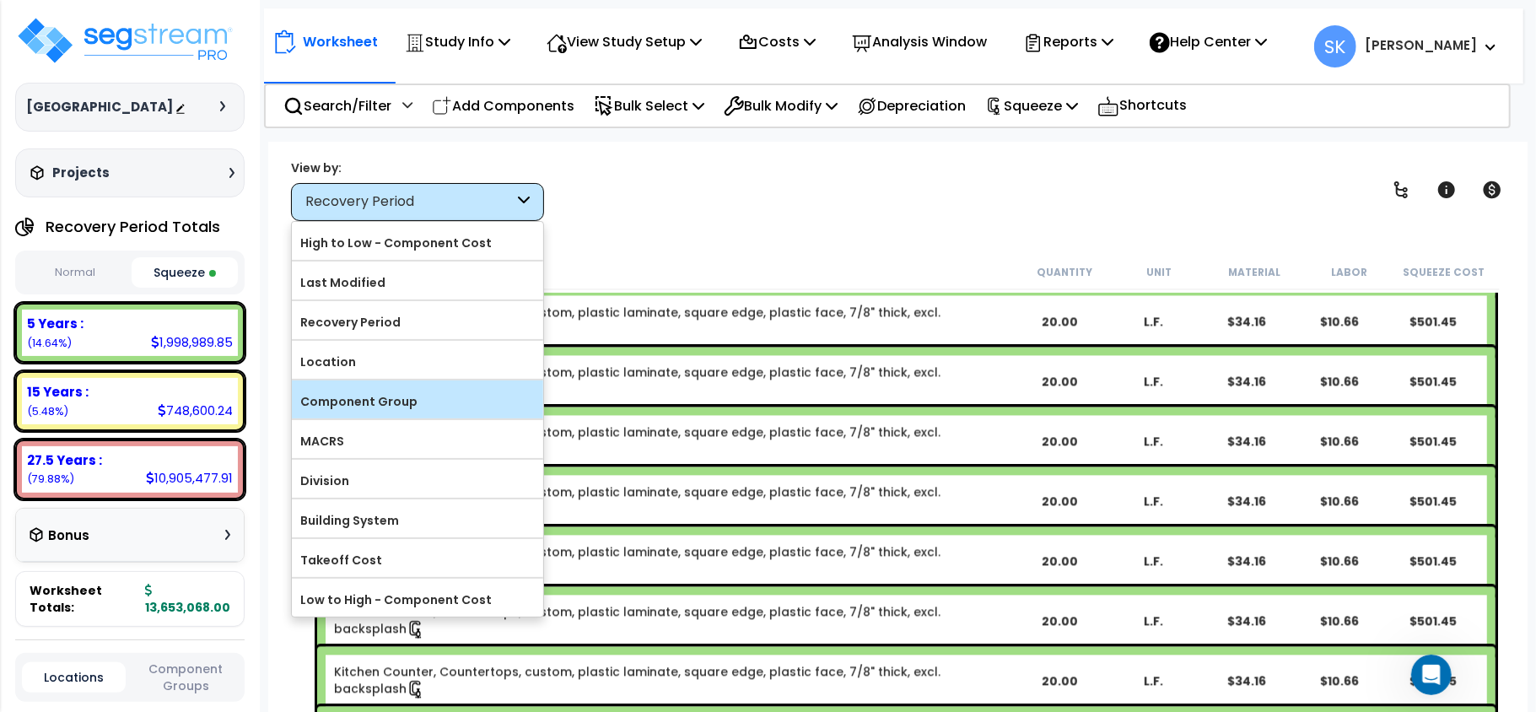
click at [392, 390] on div "Component Group" at bounding box center [417, 399] width 251 height 38
click at [392, 393] on label "Component Group" at bounding box center [417, 401] width 251 height 25
click at [0, 0] on input "Component Group" at bounding box center [0, 0] width 0 height 0
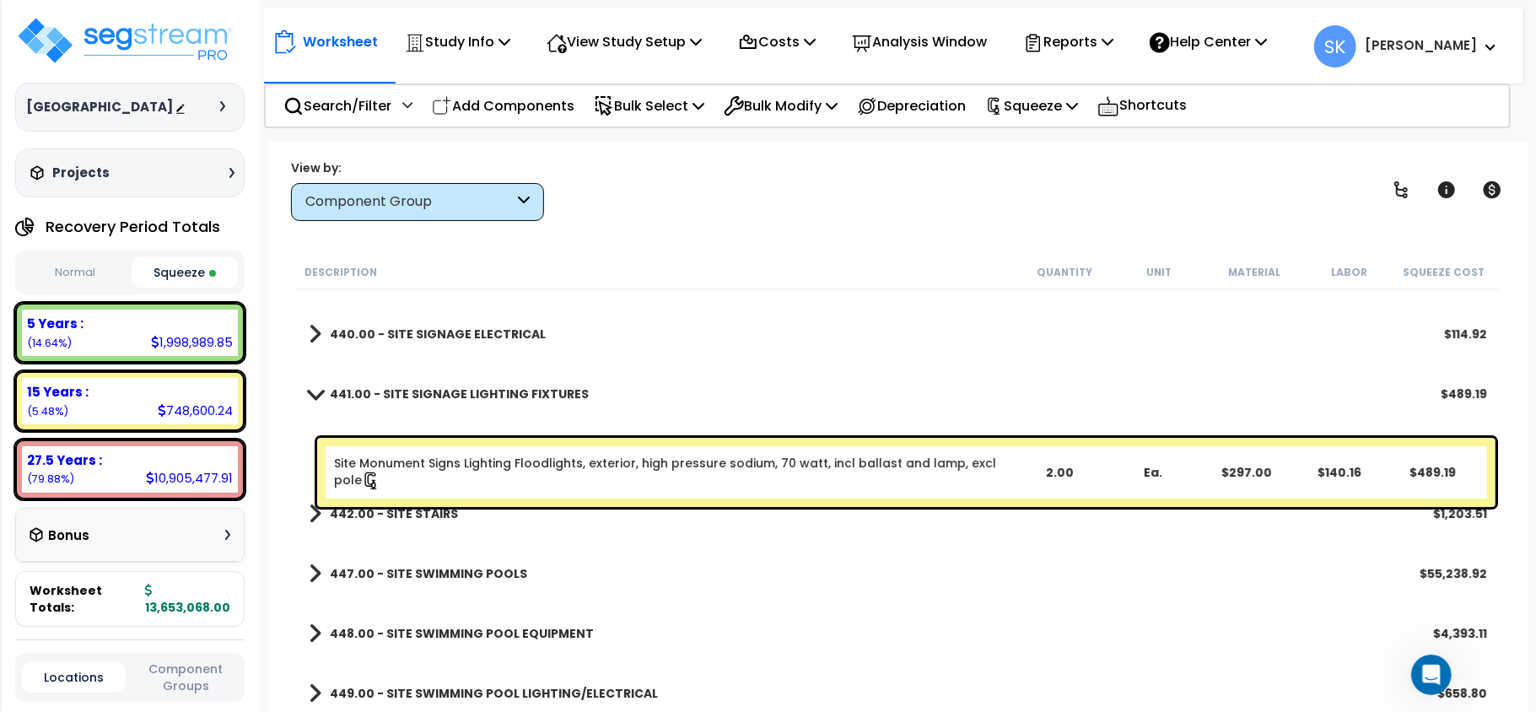
click at [392, 393] on b "441.00 - SITE SIGNAGE LIGHTING FIXTURES" at bounding box center [459, 394] width 259 height 17
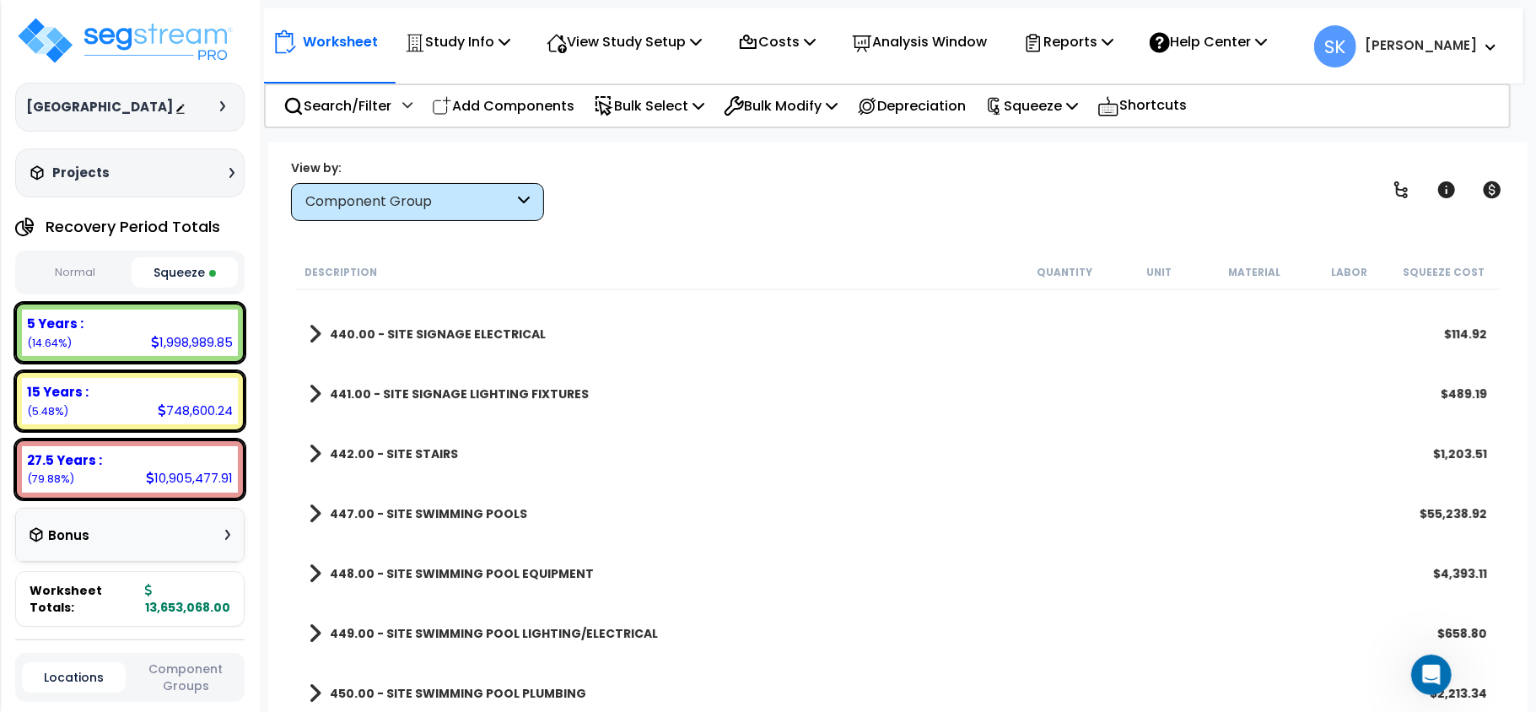
scroll to position [3513, 0]
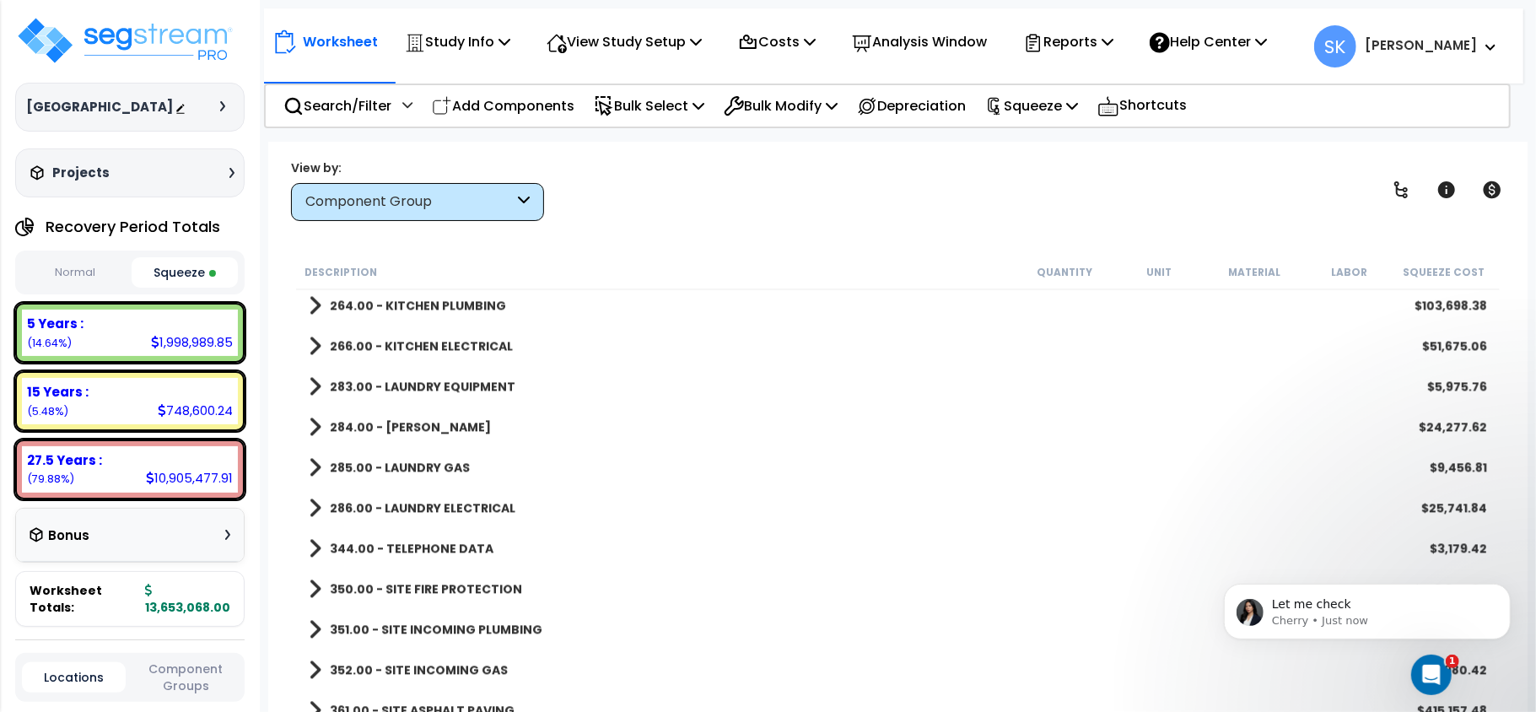
scroll to position [0, 0]
click at [1289, 597] on span "Let me check" at bounding box center [1310, 602] width 79 height 13
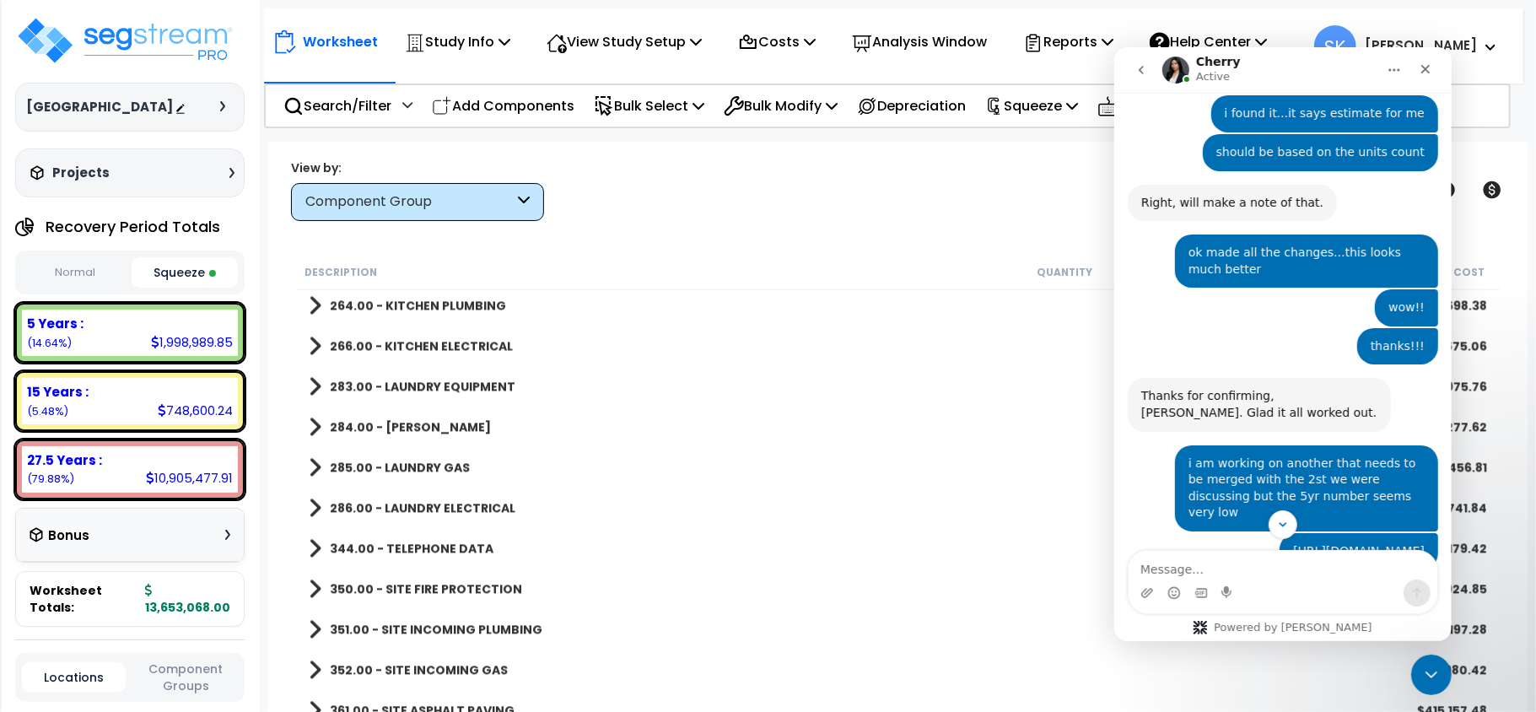
scroll to position [3526, 0]
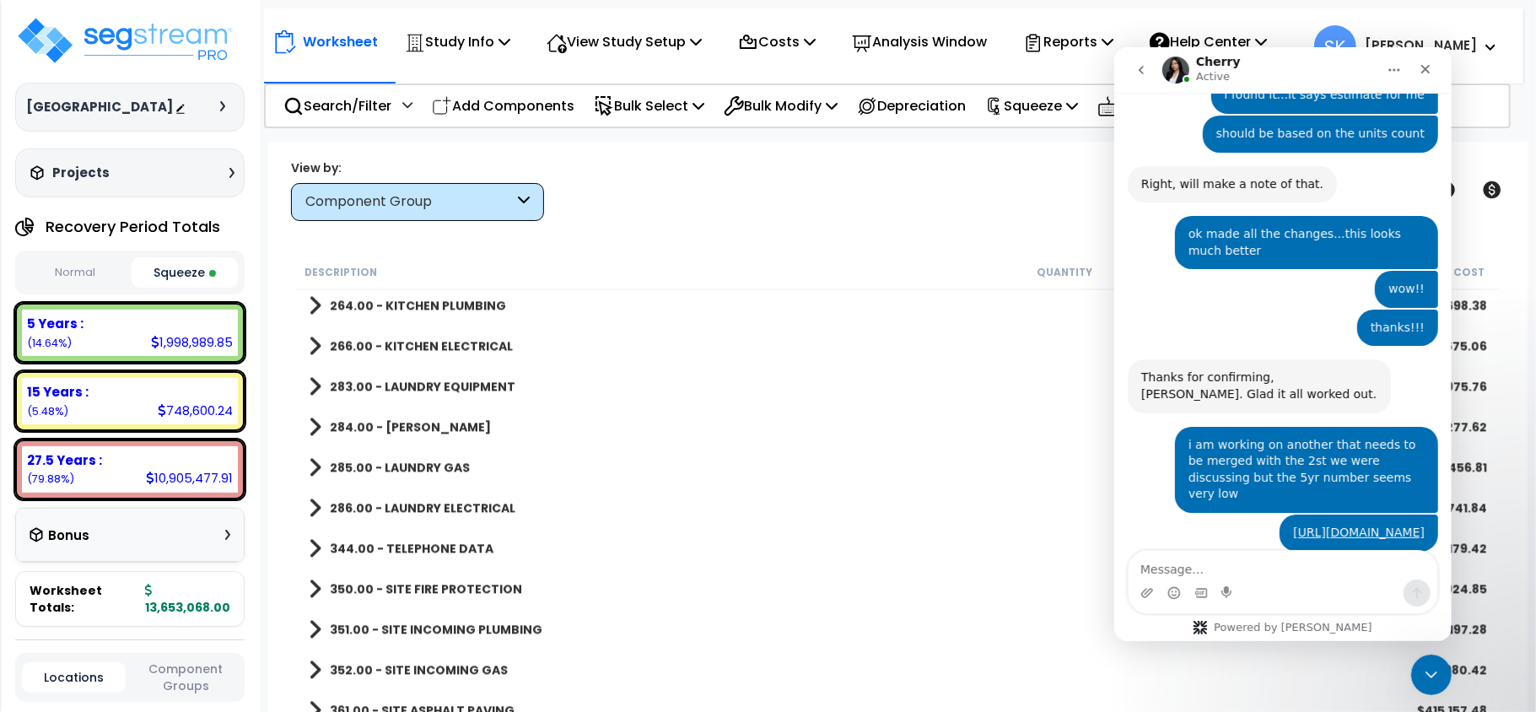
click at [1239, 564] on textarea "Message…" at bounding box center [1282, 564] width 309 height 29
type textarea "i really have to finish this [DATE]...thanks for your help"
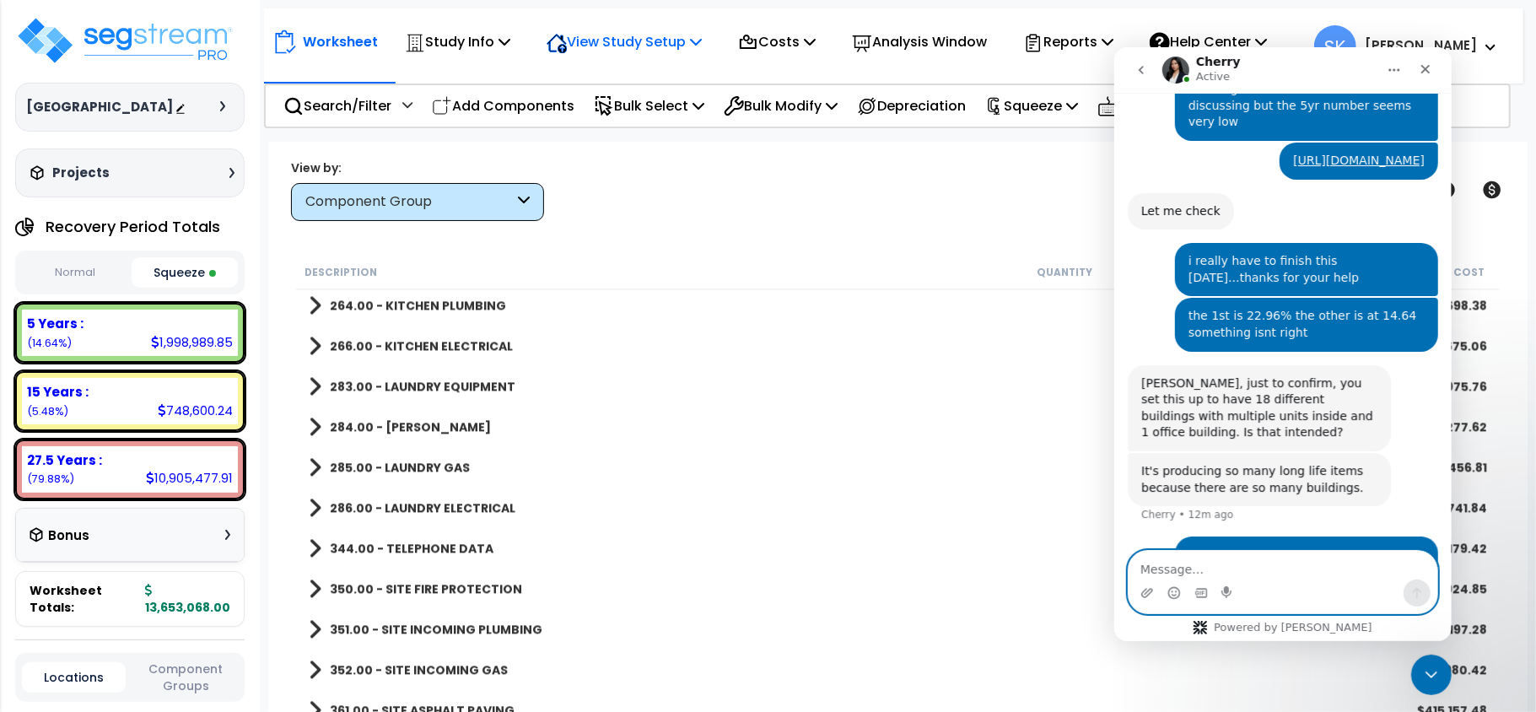
scroll to position [3902, 0]
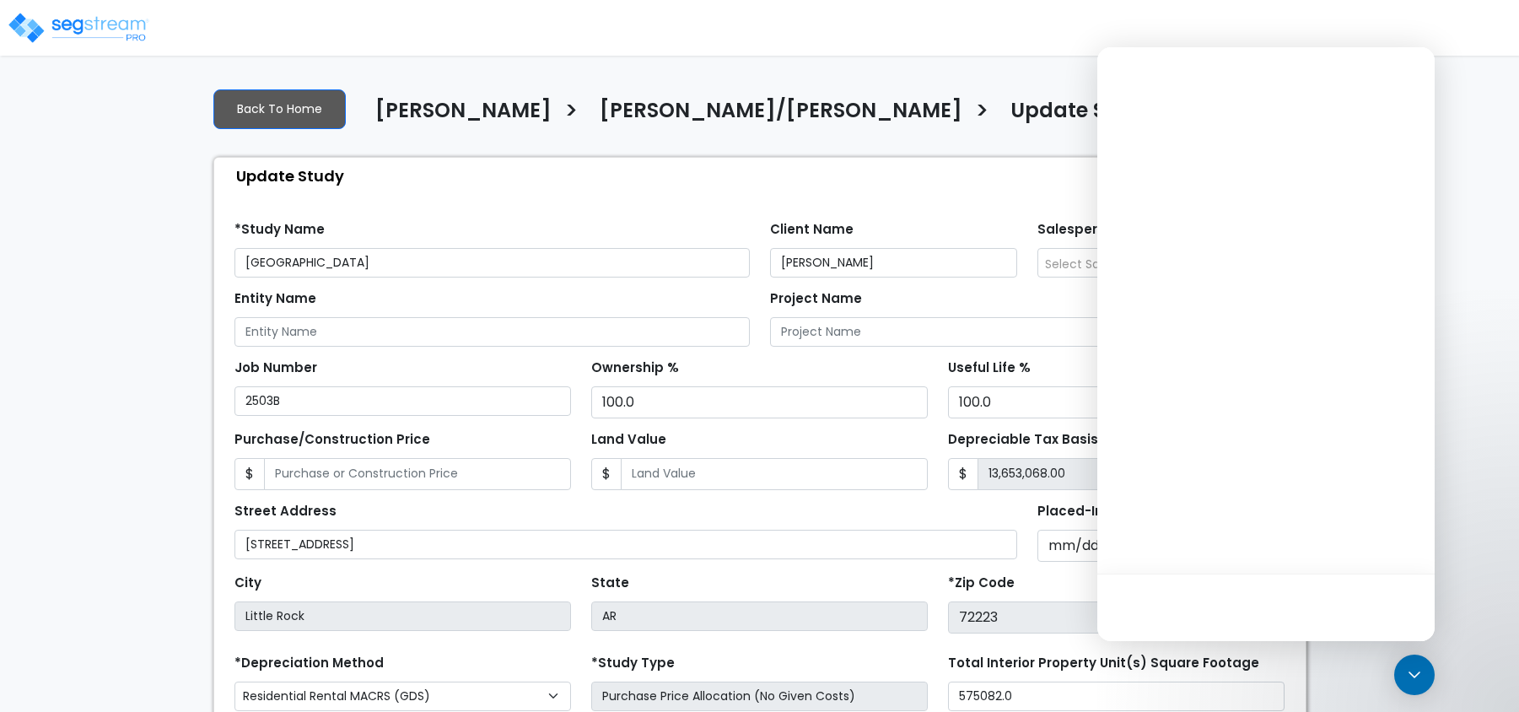
select select "2024"
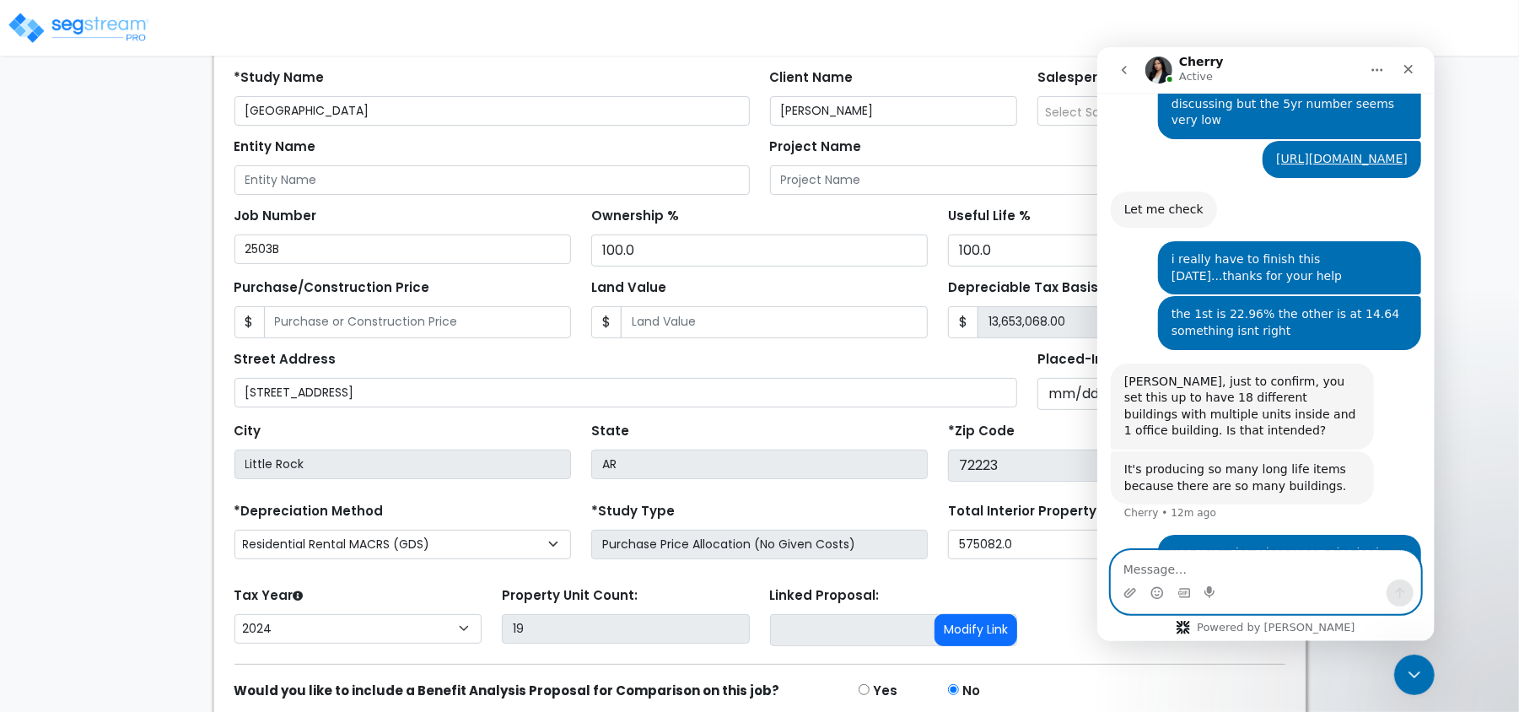
scroll to position [228, 0]
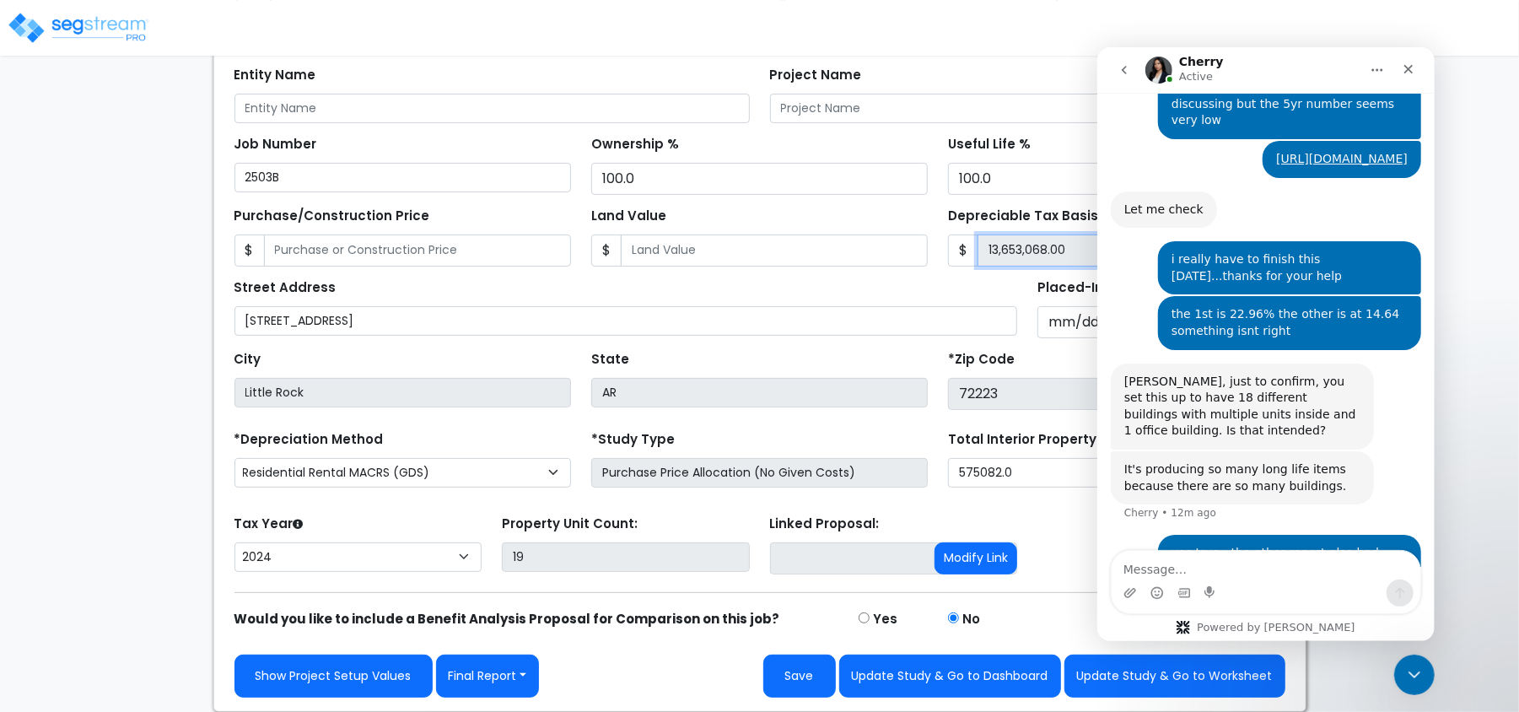
click at [1017, 248] on input "13,653,068.00" at bounding box center [1131, 251] width 307 height 32
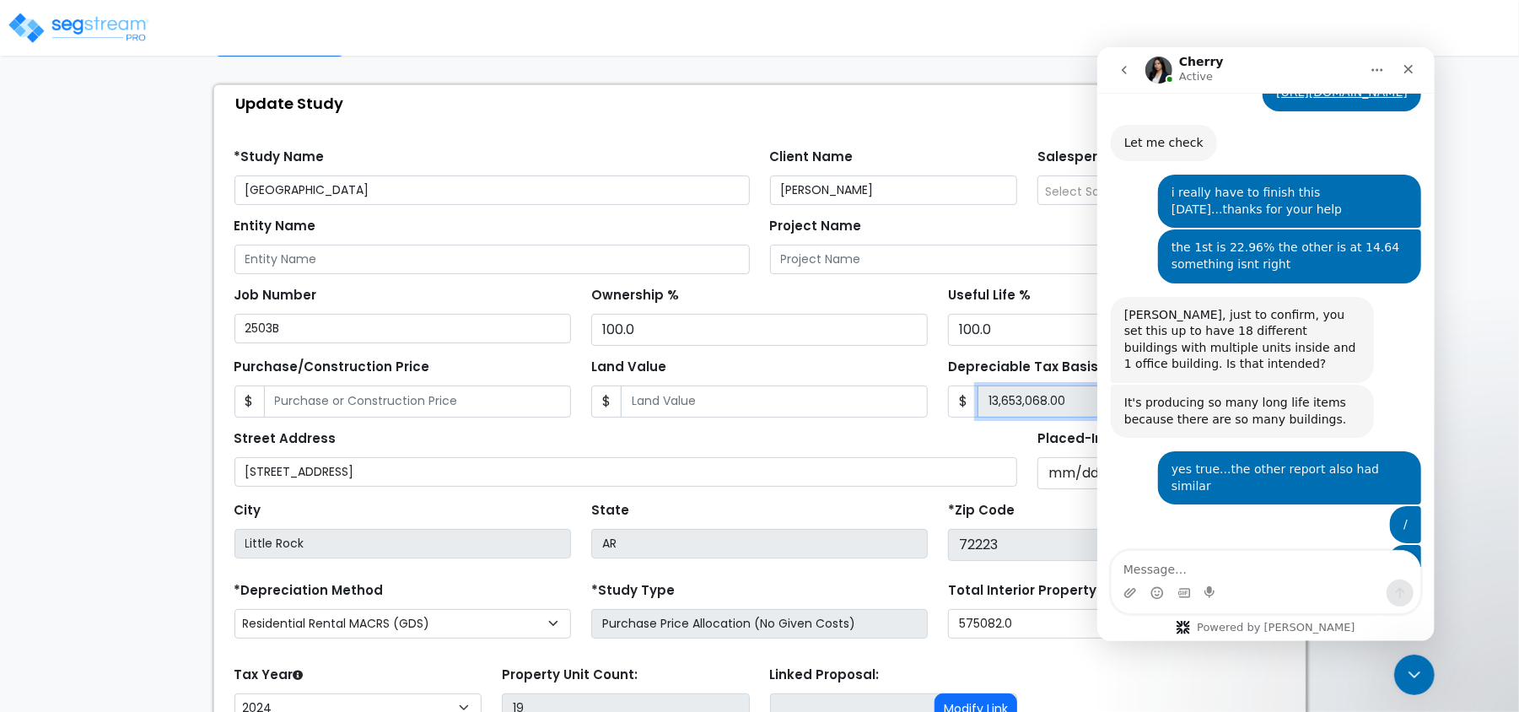
scroll to position [0, 0]
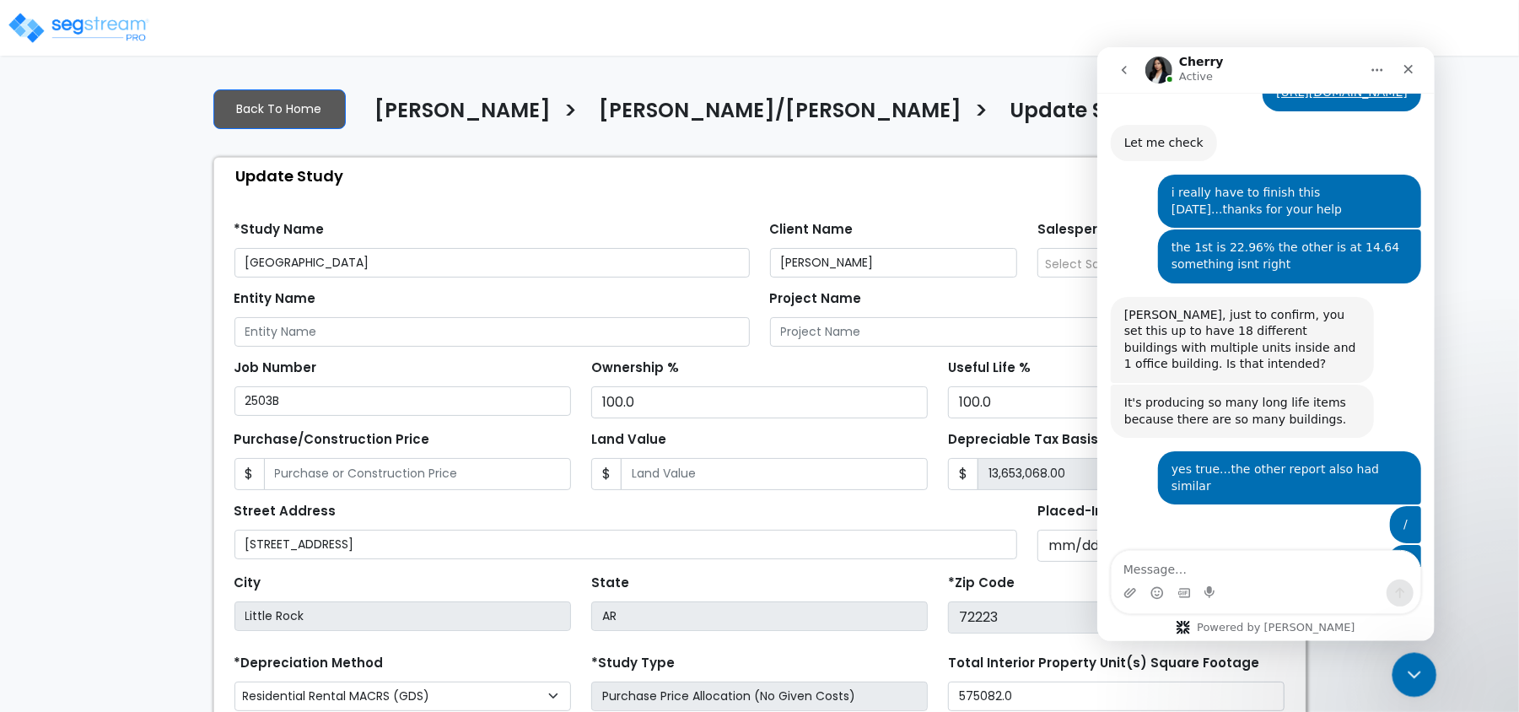
click at [1416, 682] on div "Close Intercom Messenger" at bounding box center [1412, 672] width 40 height 40
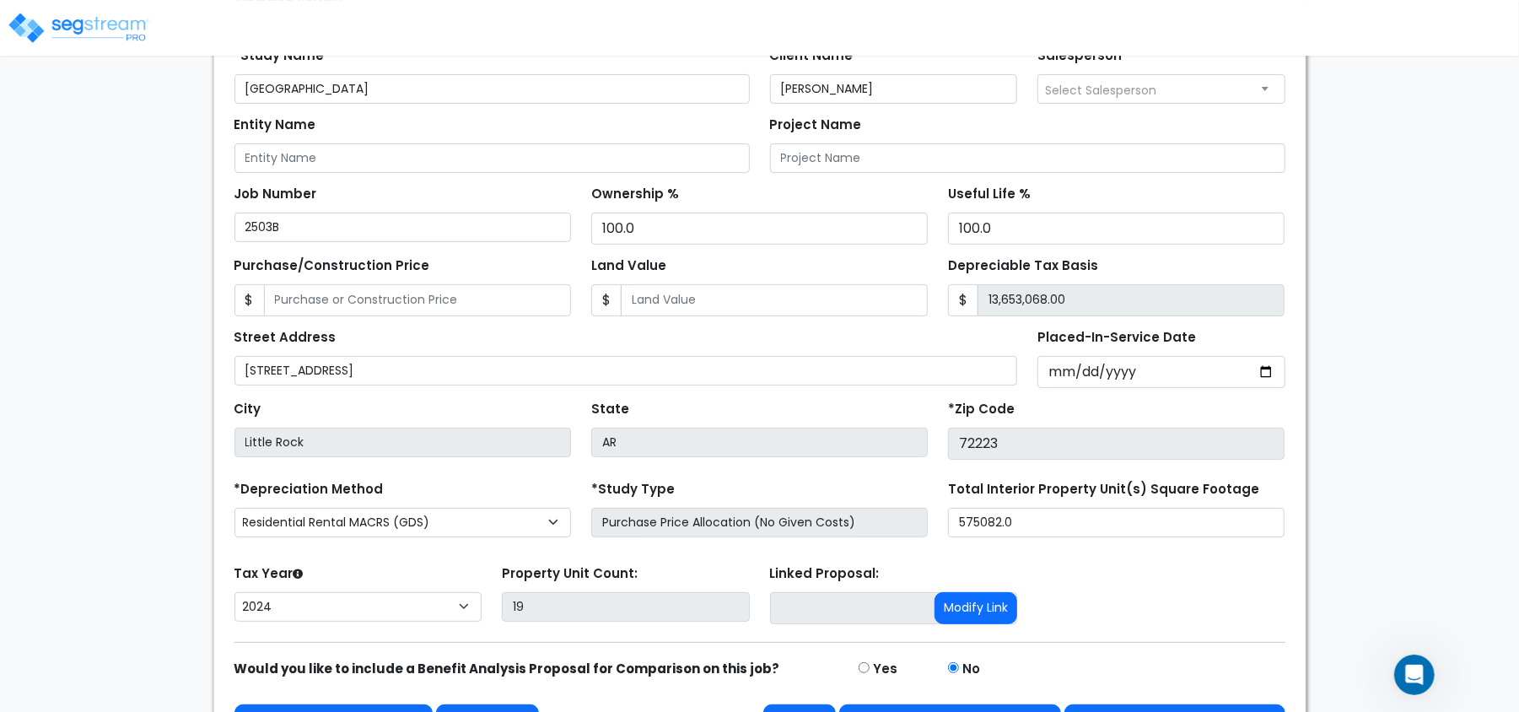
scroll to position [228, 0]
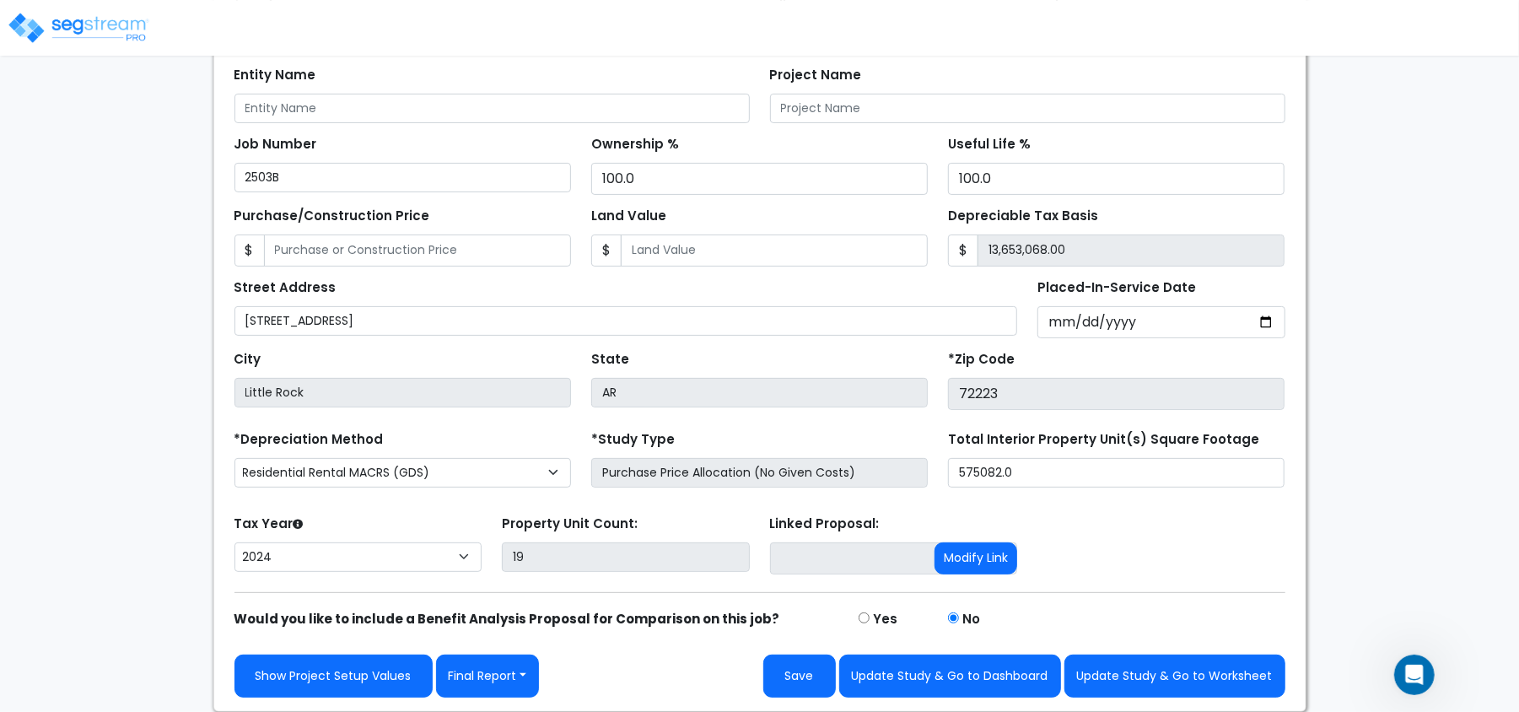
click at [763, 213] on div "Land Value $" at bounding box center [759, 234] width 337 height 63
click at [768, 243] on input "Land Value" at bounding box center [774, 251] width 307 height 32
click at [388, 240] on input "Purchase/Construction Price" at bounding box center [417, 251] width 307 height 32
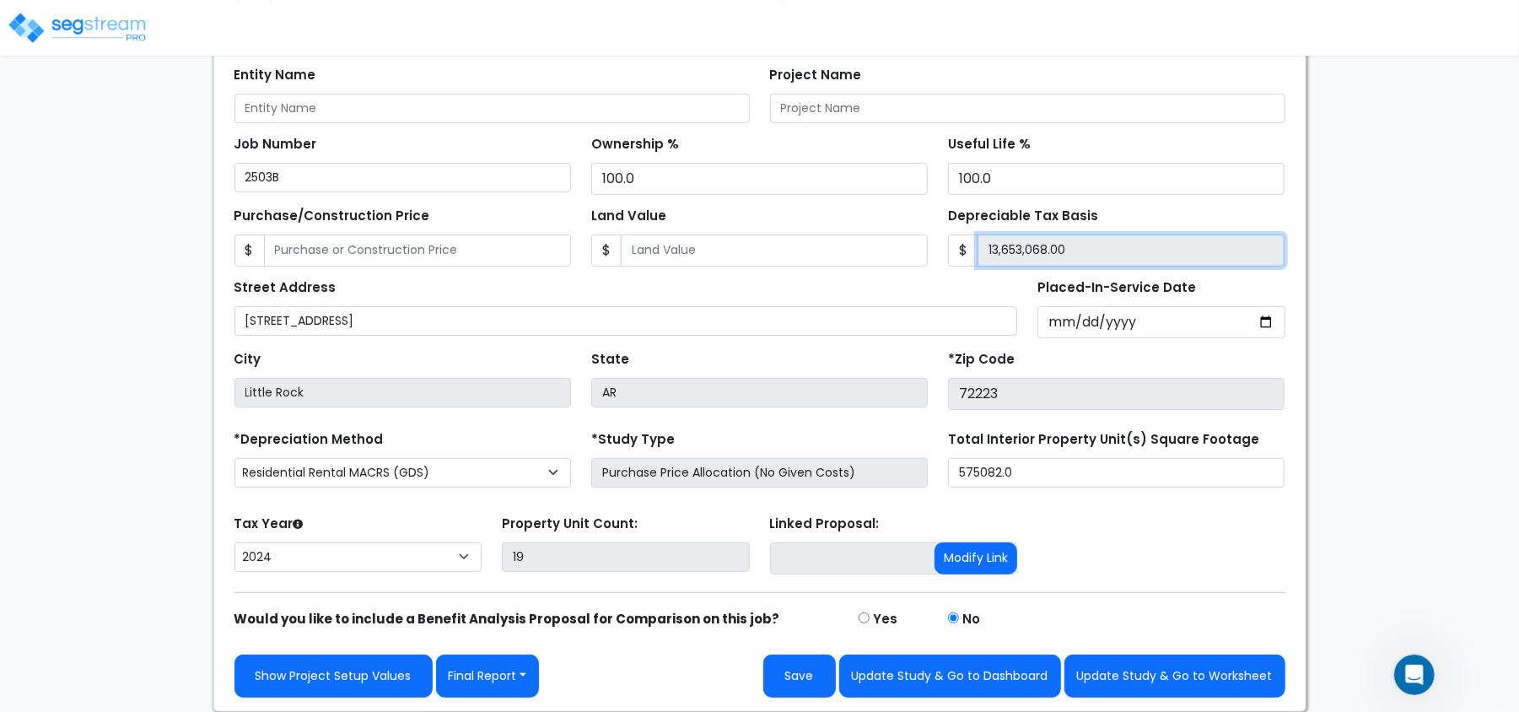
click at [1019, 248] on input "13,653,068.00" at bounding box center [1131, 251] width 307 height 32
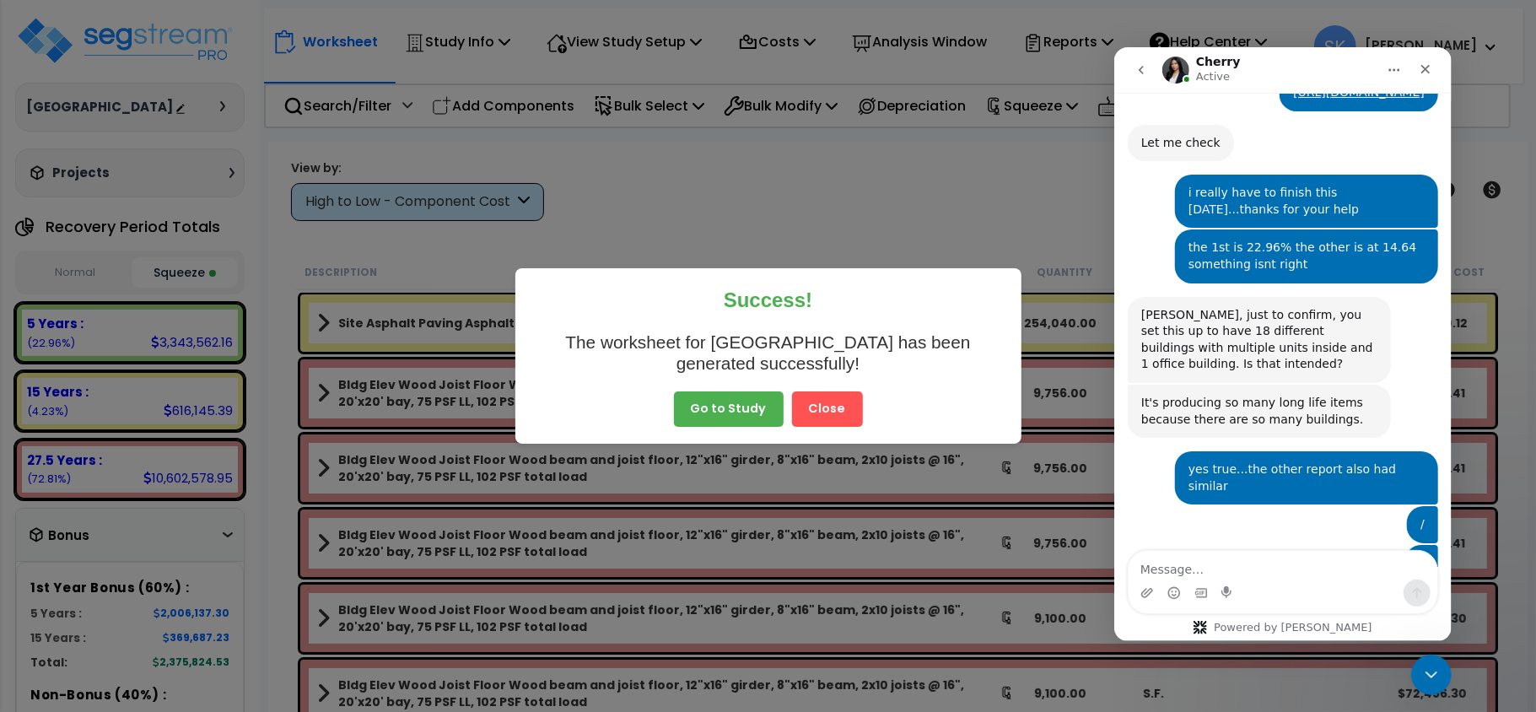
click at [830, 409] on button "Close" at bounding box center [827, 408] width 71 height 35
